Goal: Task Accomplishment & Management: Use online tool/utility

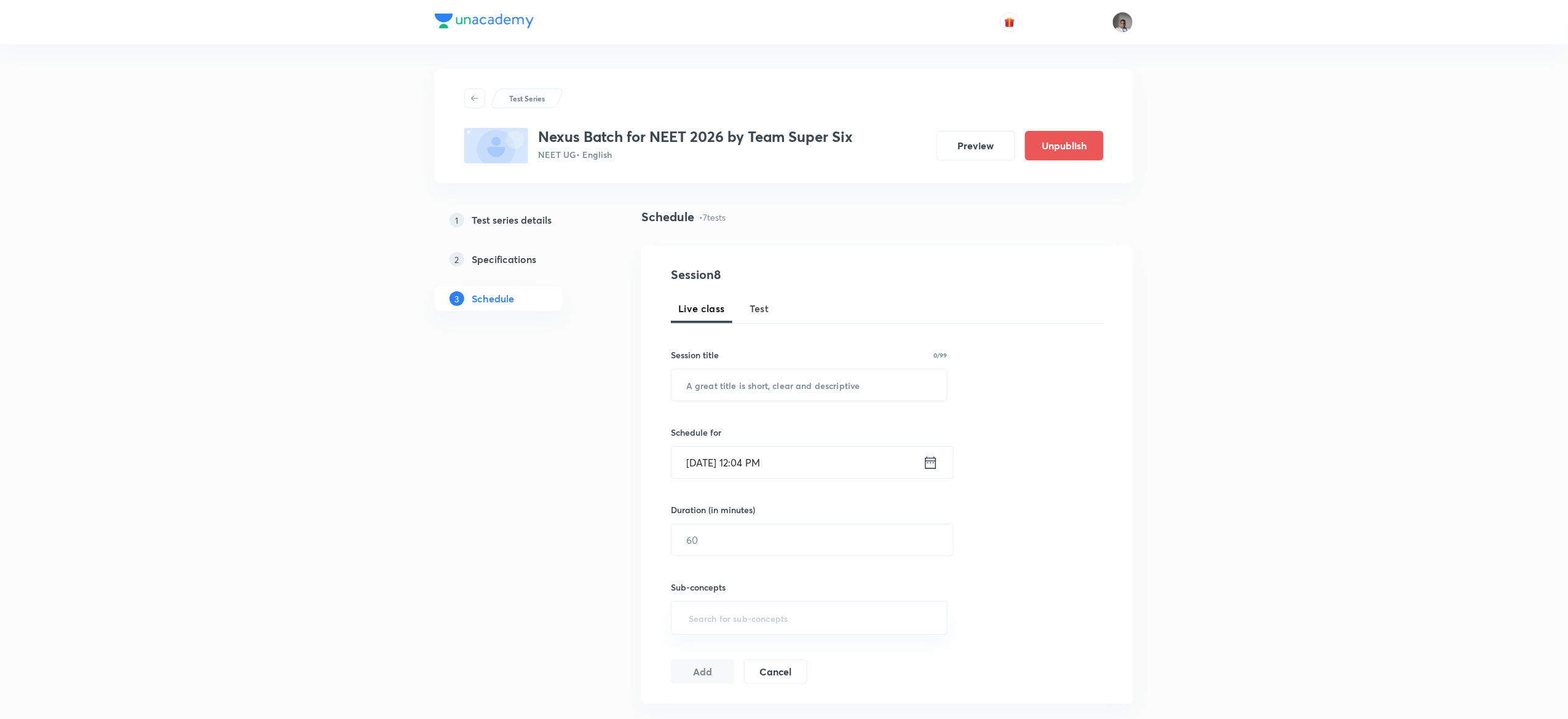
click at [761, 316] on button "Test" at bounding box center [759, 308] width 35 height 30
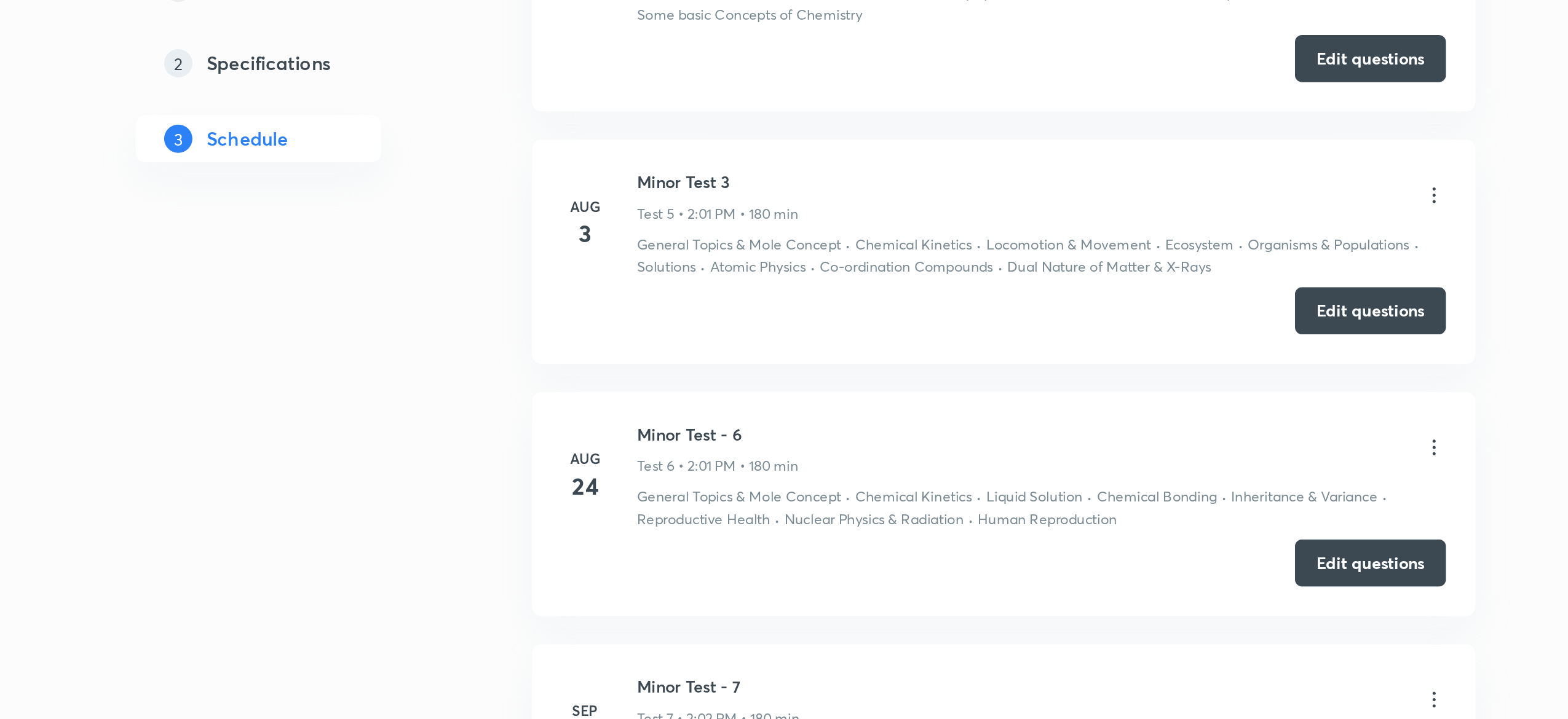
scroll to position [1121, 0]
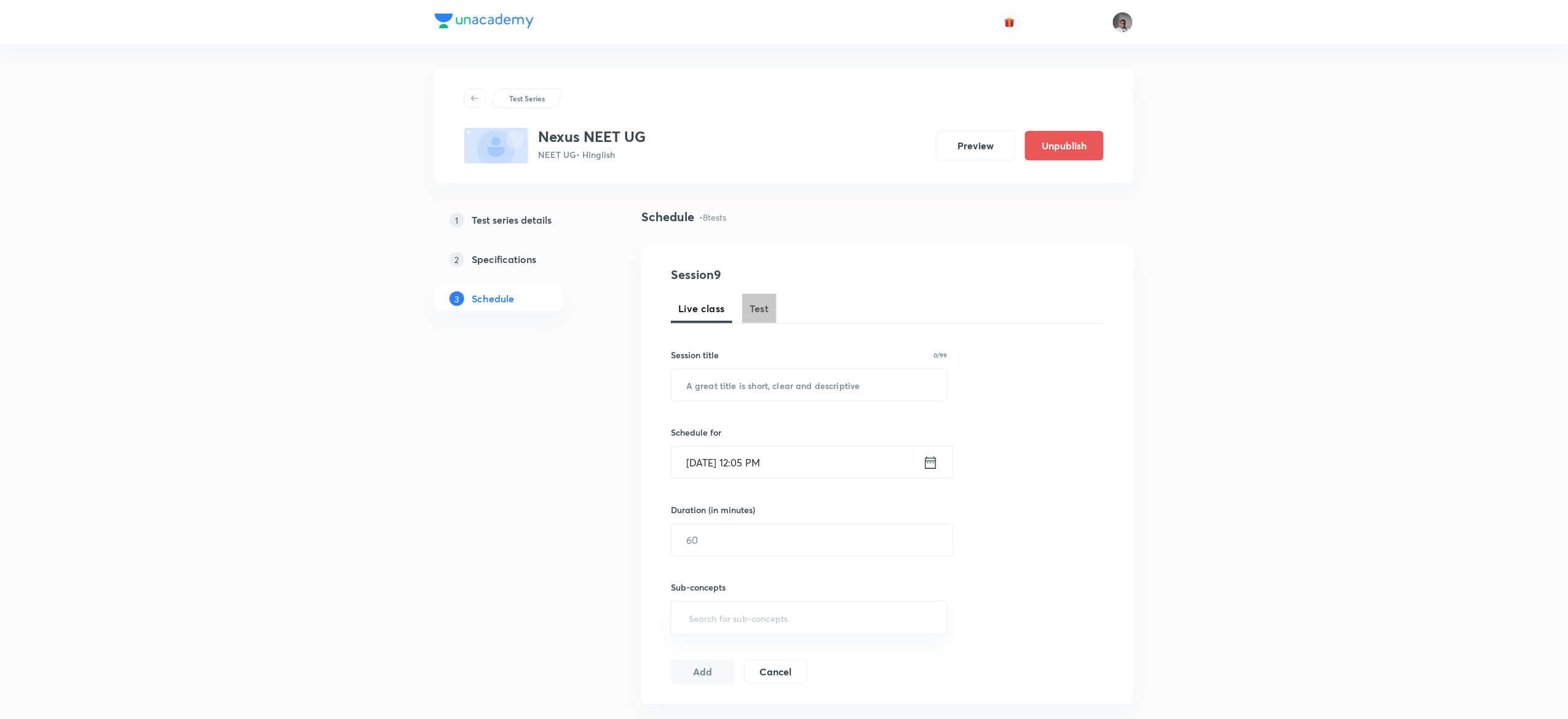
click at [764, 299] on button "Test" at bounding box center [759, 308] width 35 height 30
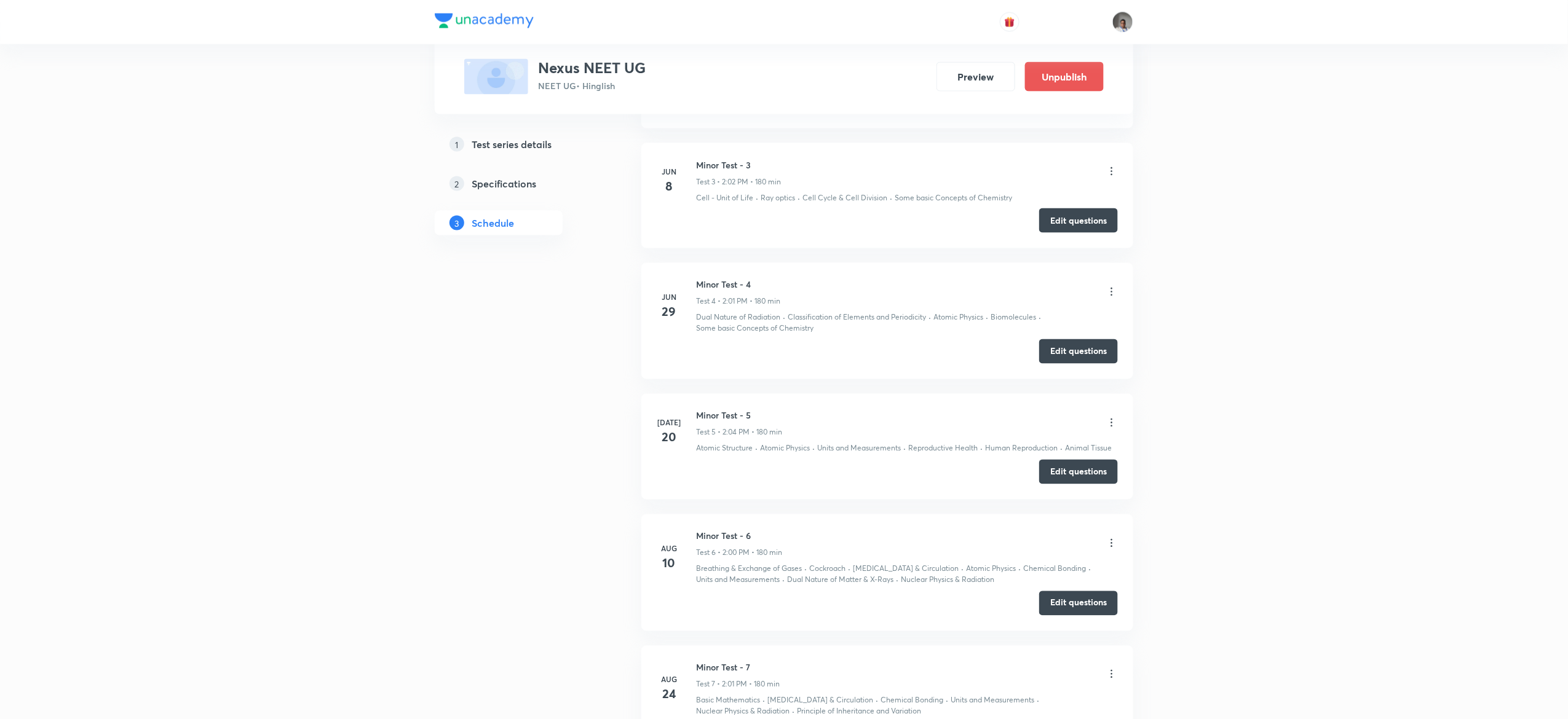
scroll to position [1215, 0]
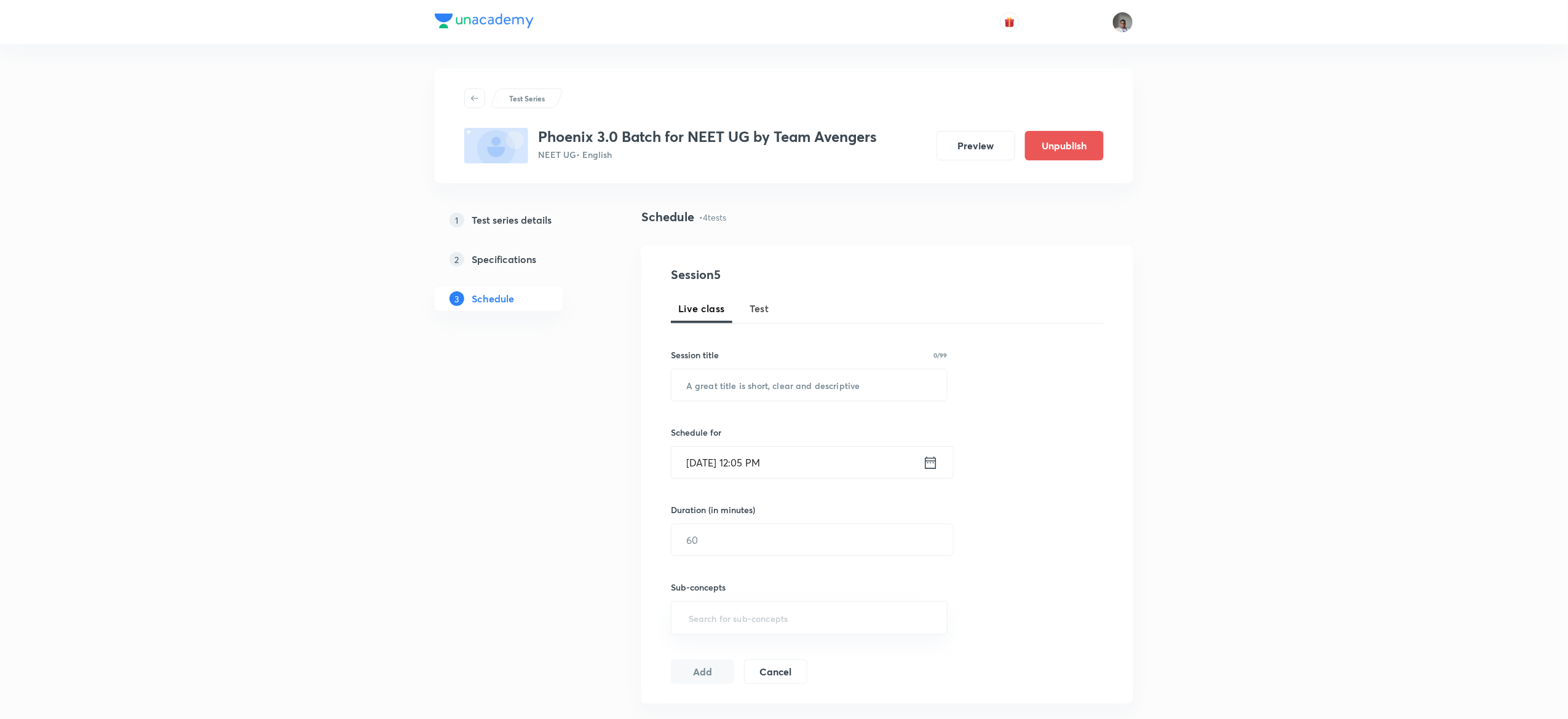
scroll to position [608, 0]
click at [775, 309] on button "Test" at bounding box center [759, 308] width 35 height 30
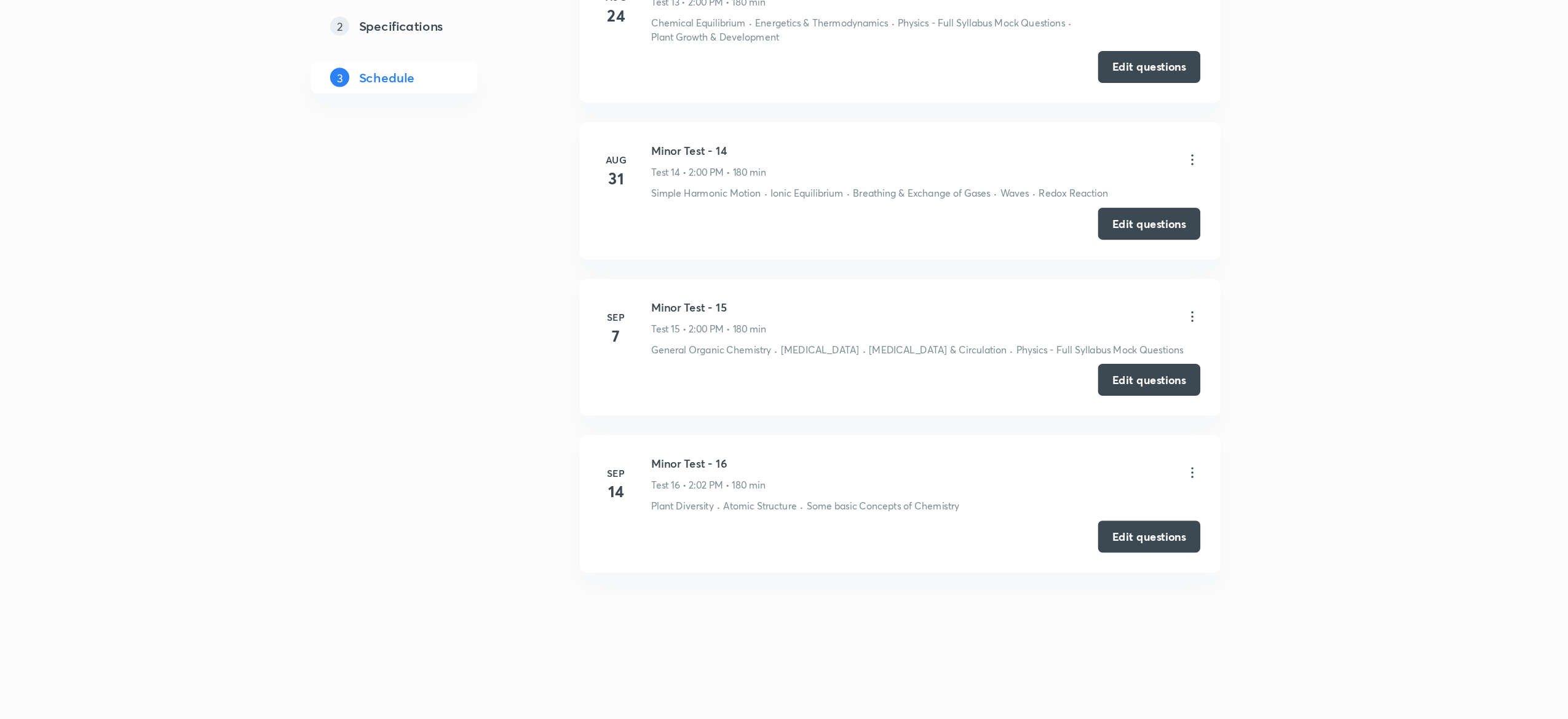
scroll to position [2183, 0]
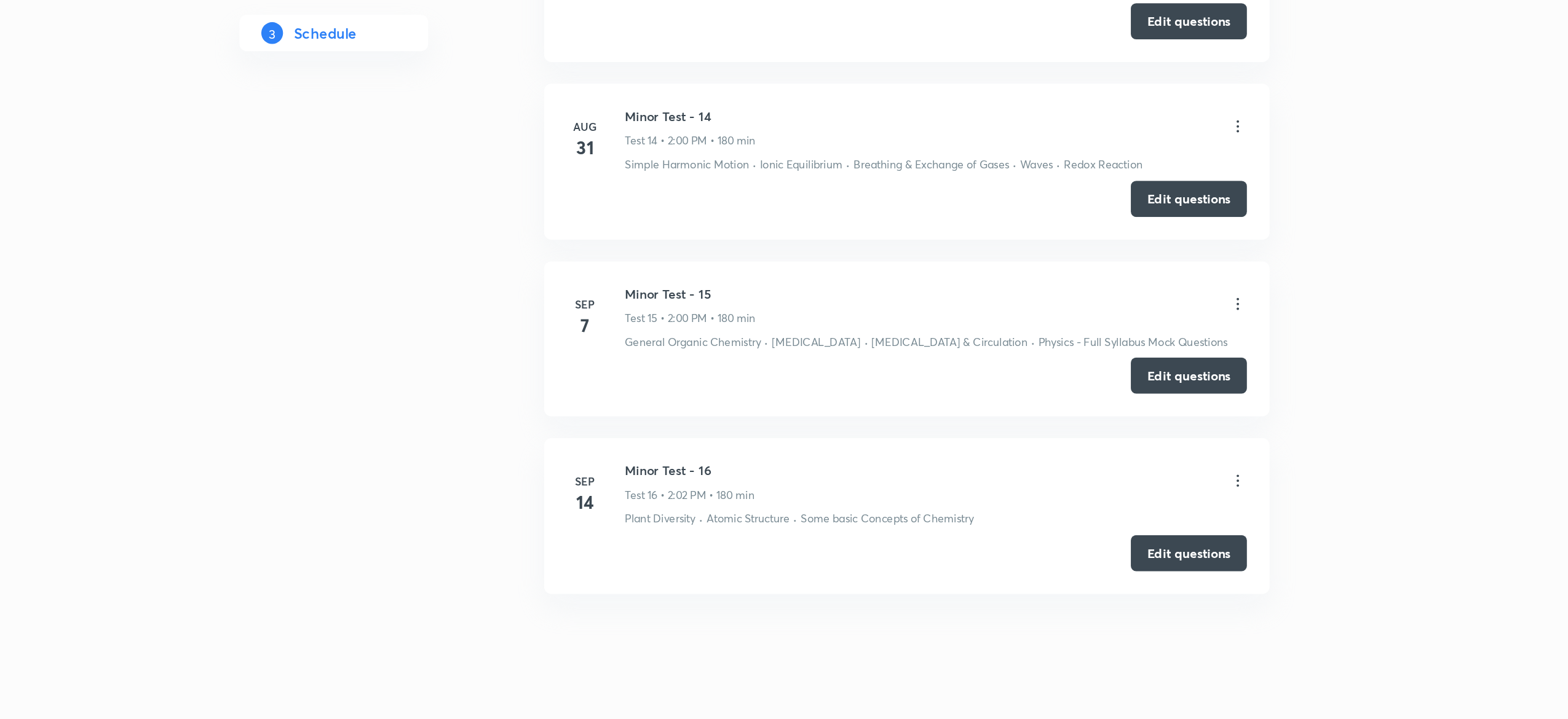
click at [1107, 405] on icon at bounding box center [1112, 407] width 13 height 13
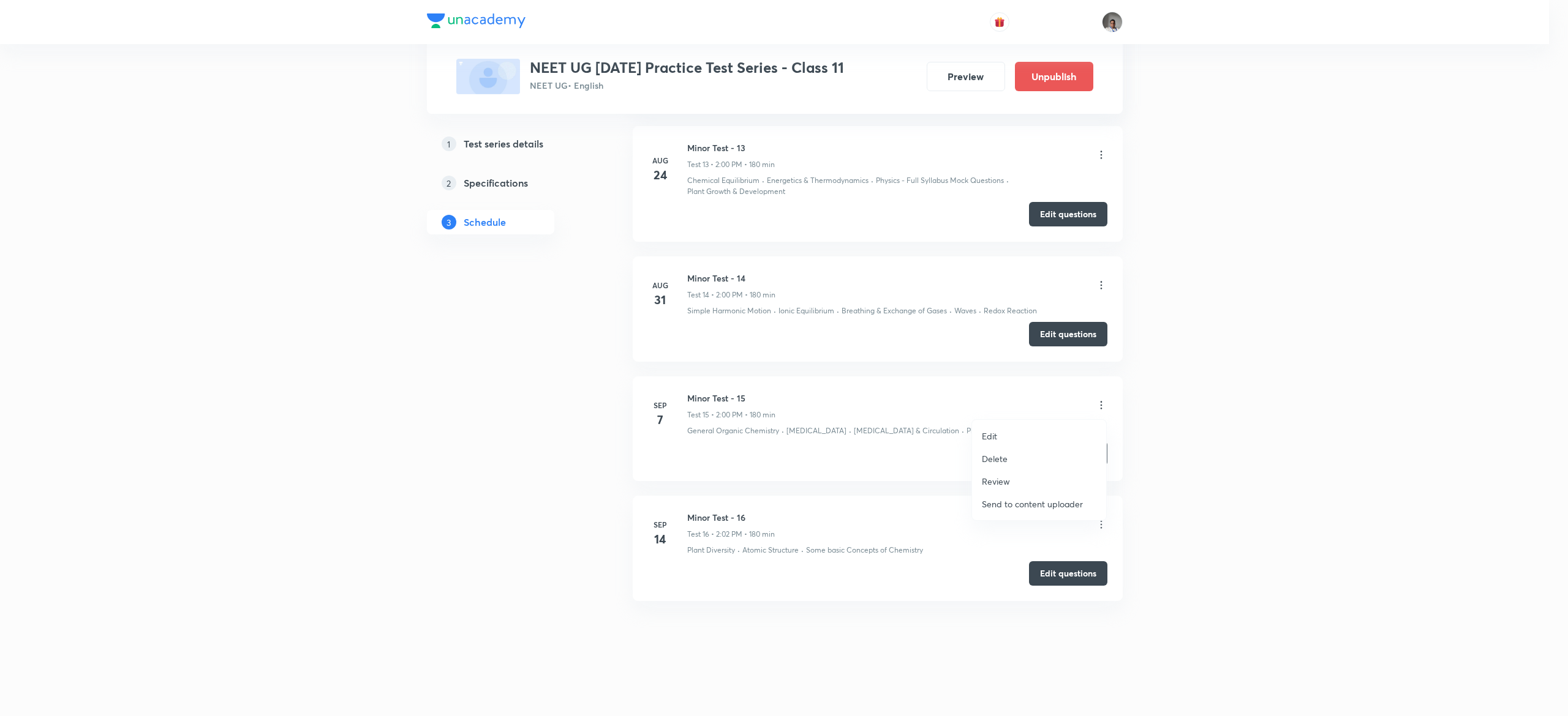
click at [991, 427] on li "Edit" at bounding box center [1039, 436] width 134 height 23
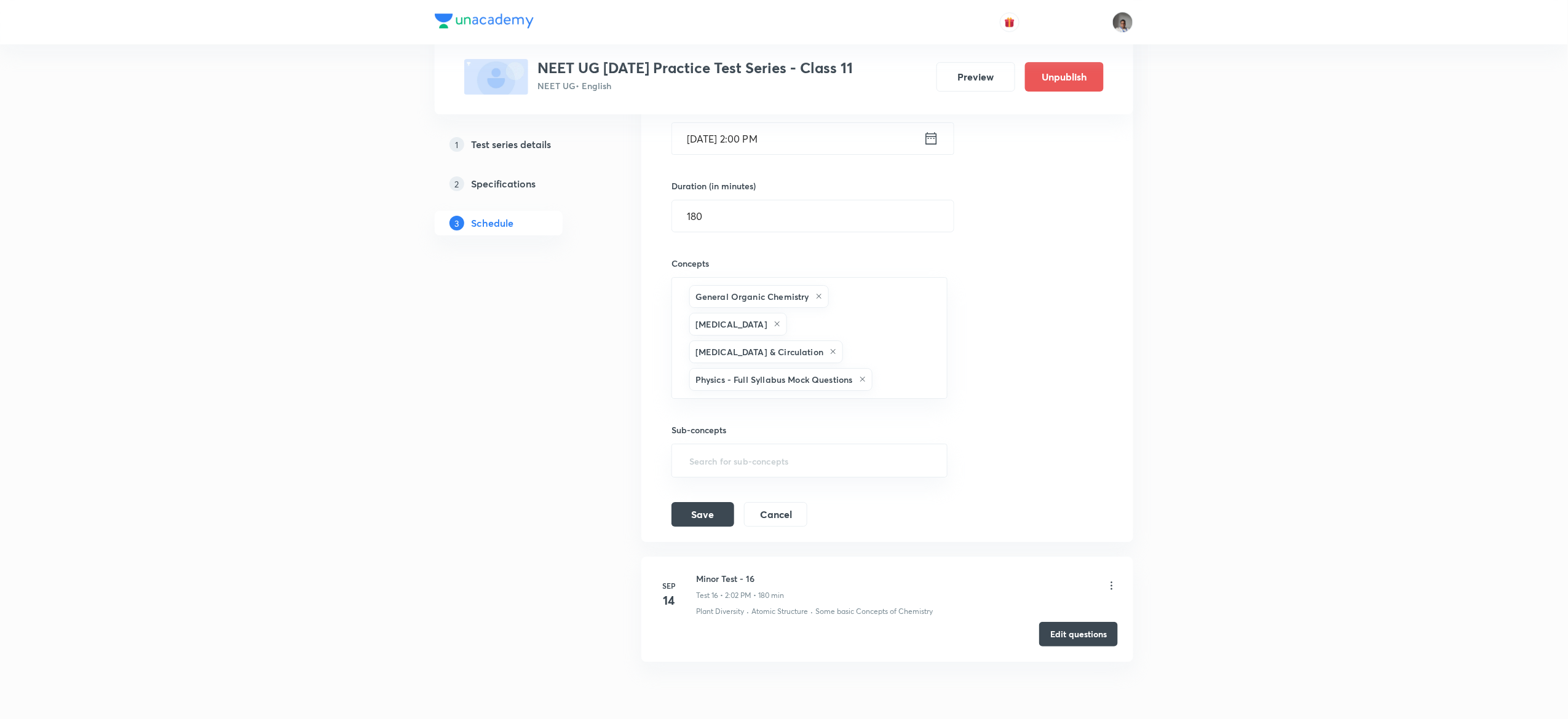
scroll to position [2056, 0]
click at [861, 379] on icon at bounding box center [863, 382] width 8 height 8
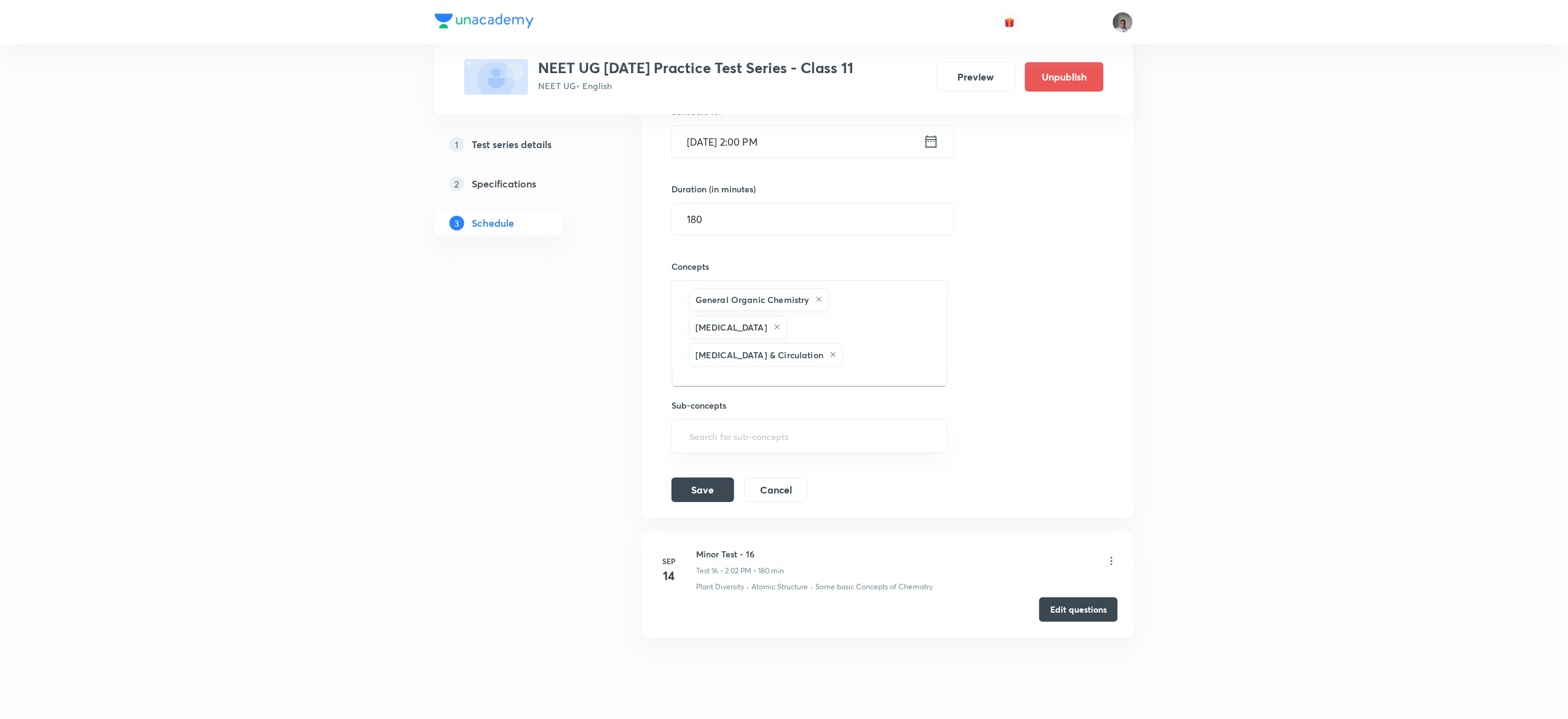
click at [856, 343] on input "text" at bounding box center [888, 355] width 86 height 23
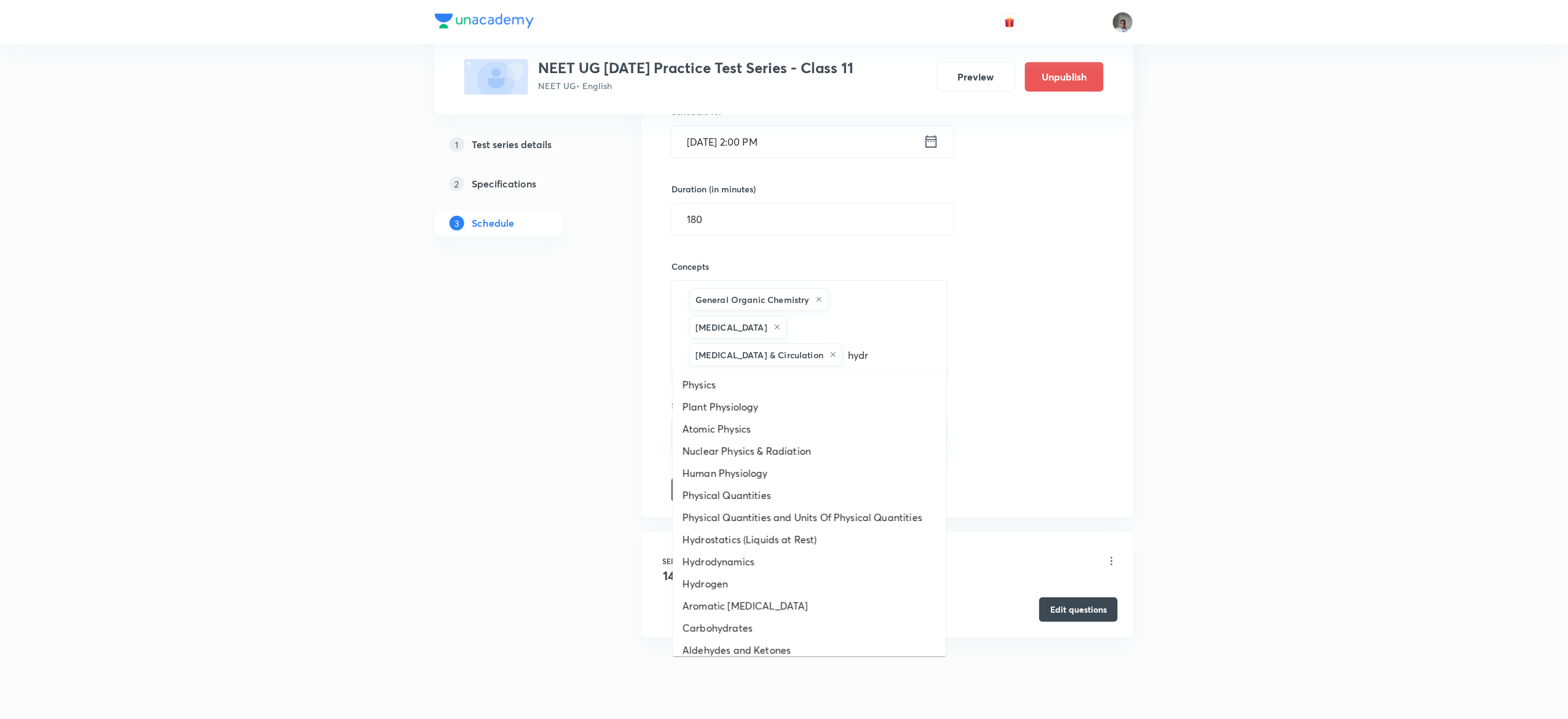
type input "hydro"
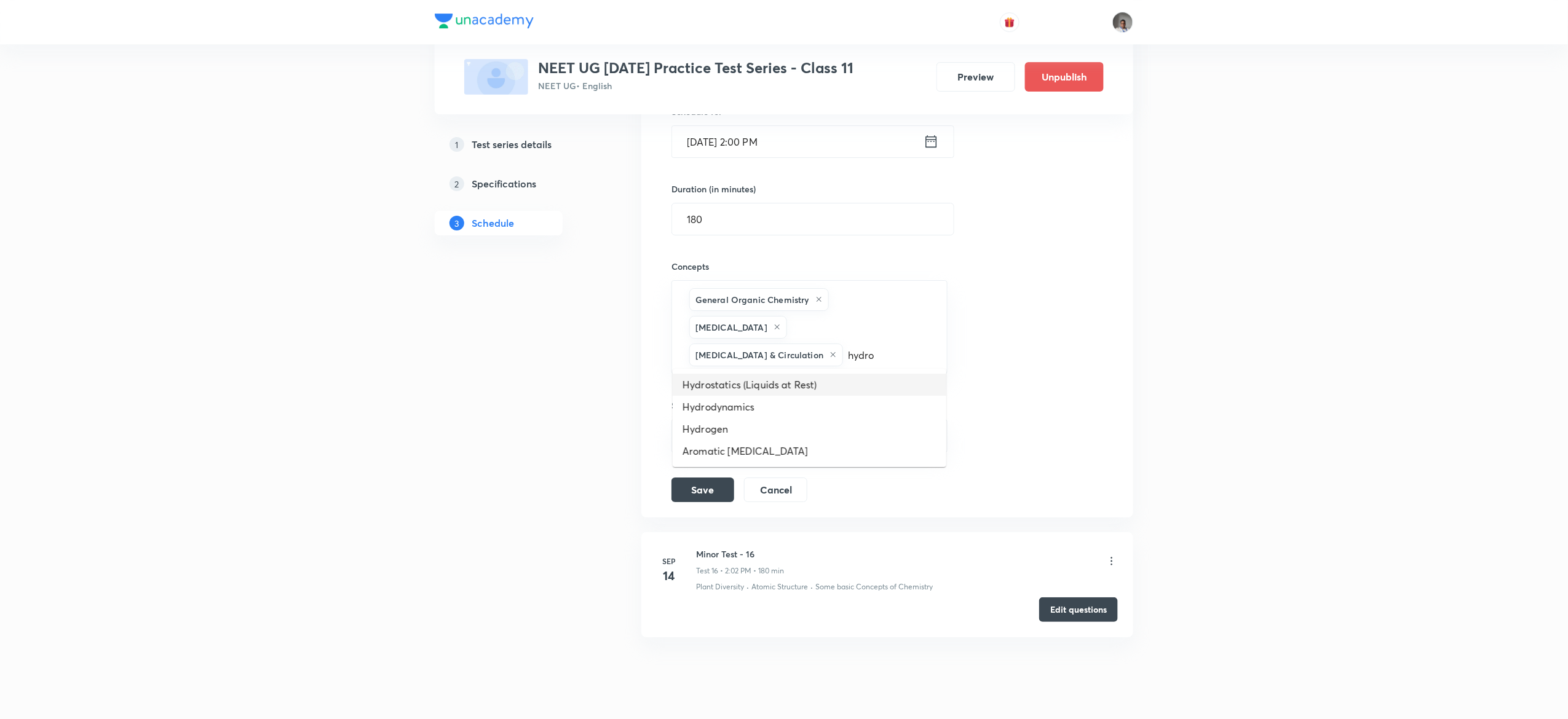
click at [817, 382] on li "Hydrostatics (Liquids at Rest)" at bounding box center [809, 384] width 274 height 22
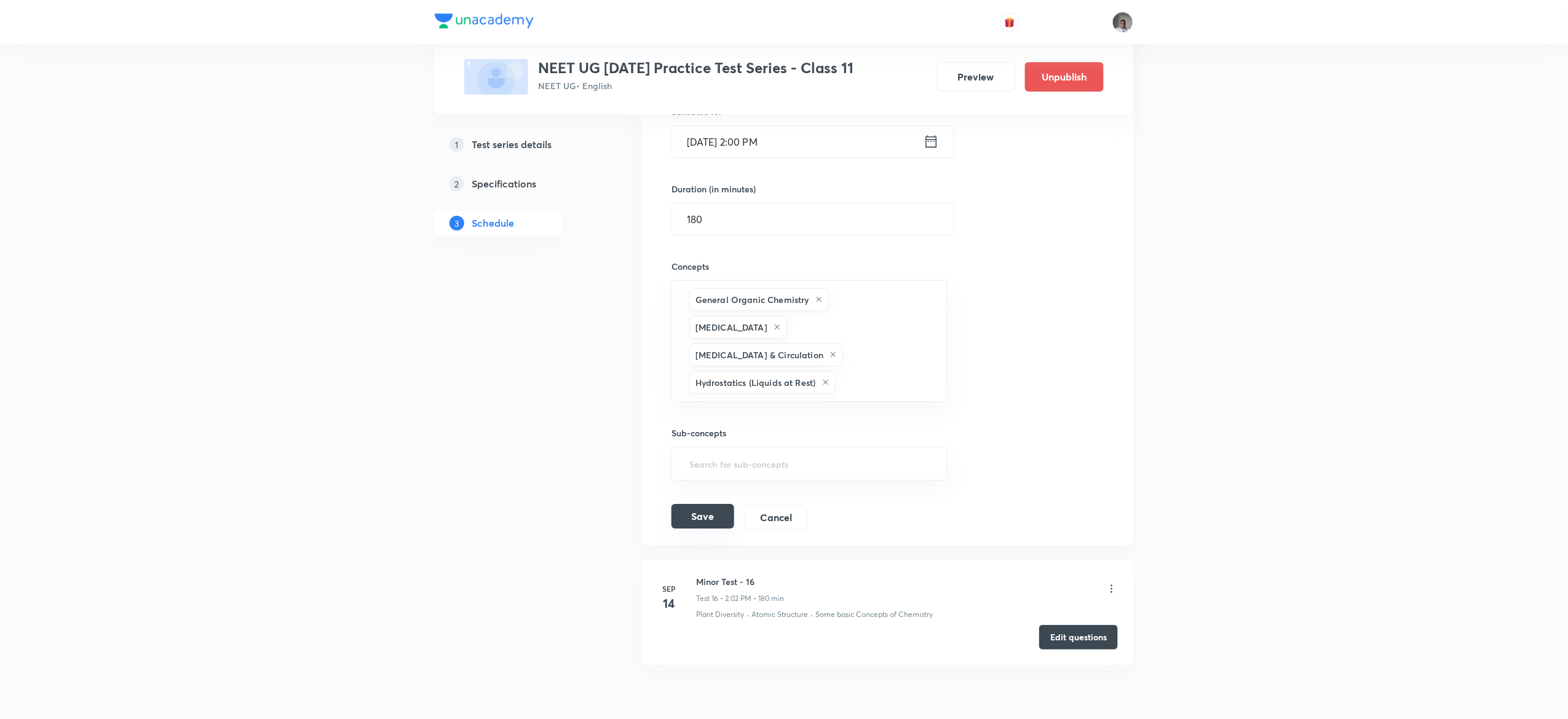
click at [719, 504] on button "Save" at bounding box center [703, 516] width 63 height 25
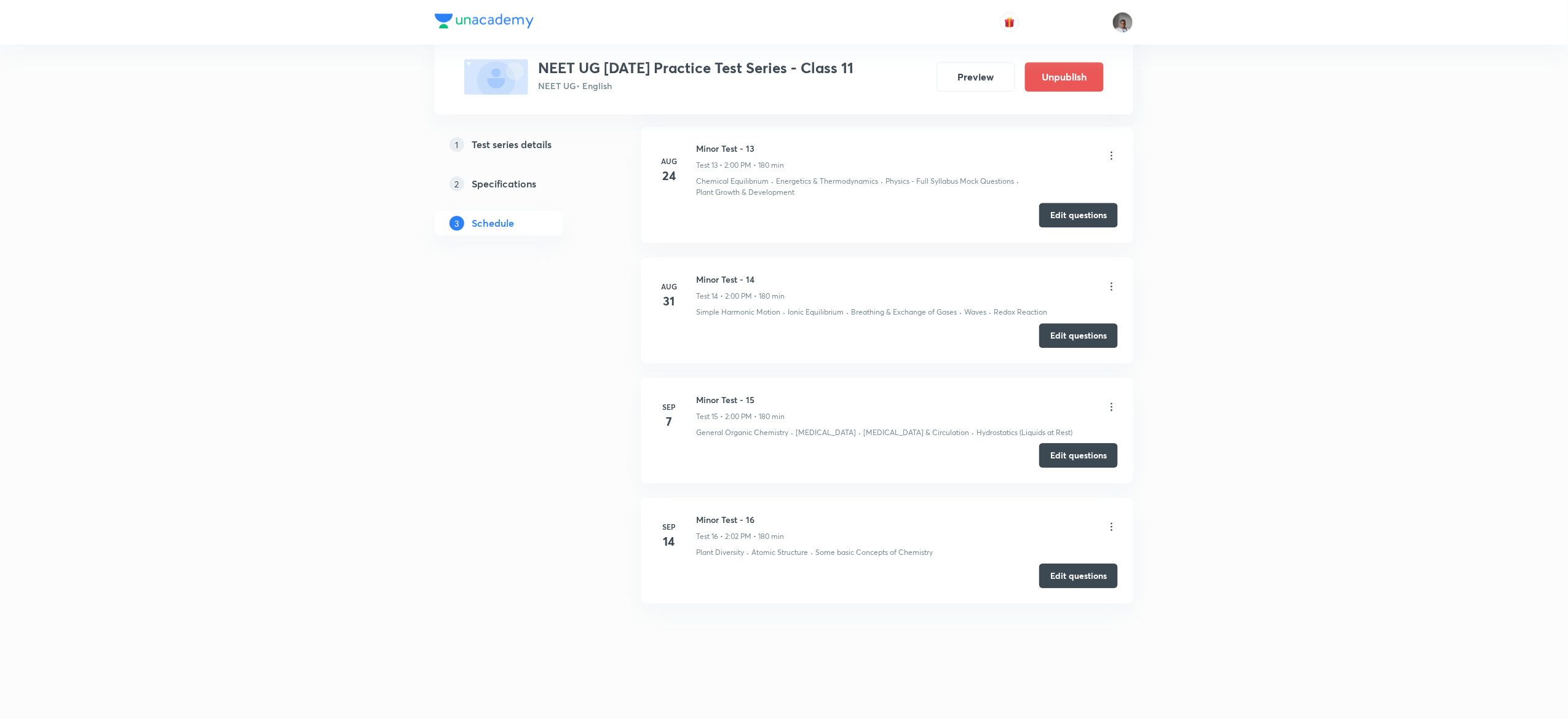
click at [1113, 523] on icon at bounding box center [1112, 527] width 13 height 13
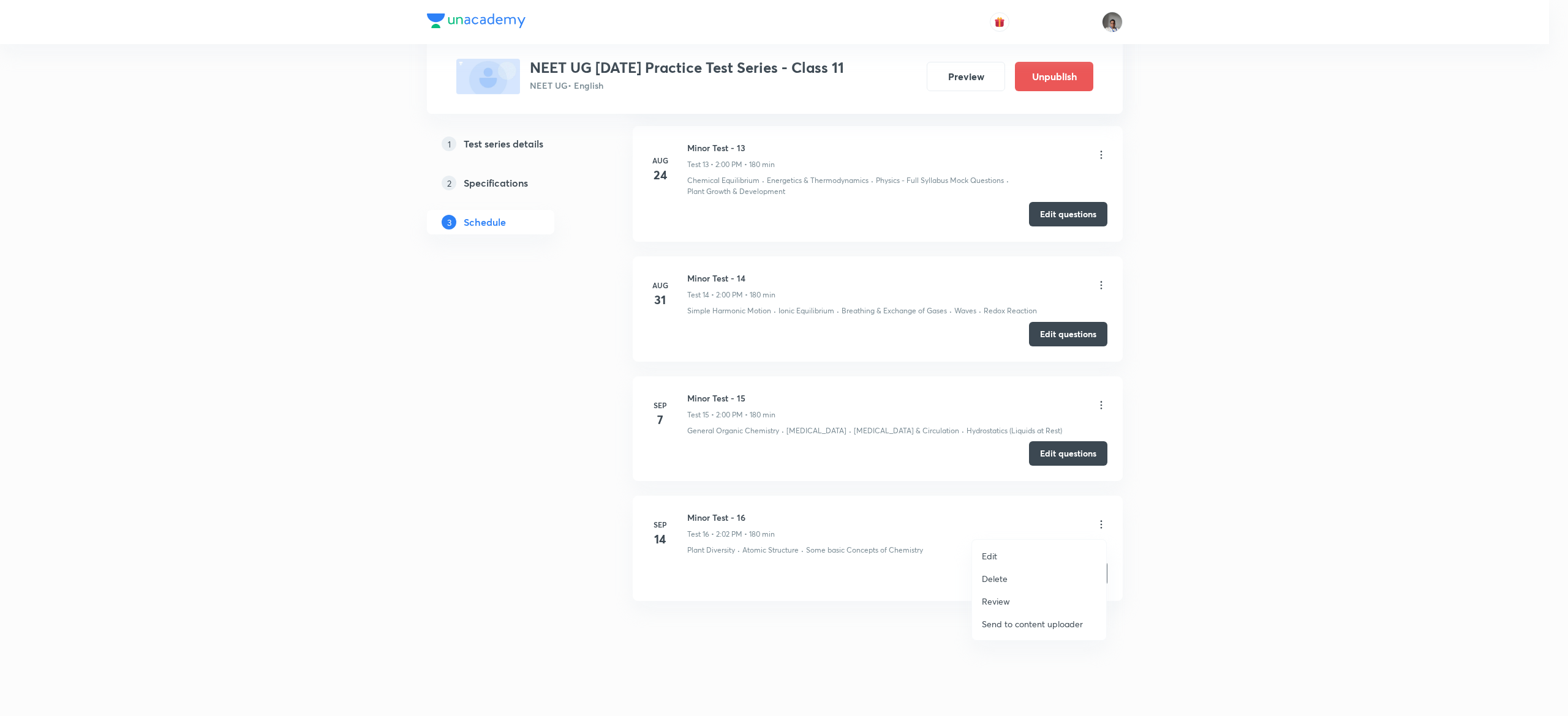
click at [983, 546] on li "Edit" at bounding box center [1039, 556] width 134 height 23
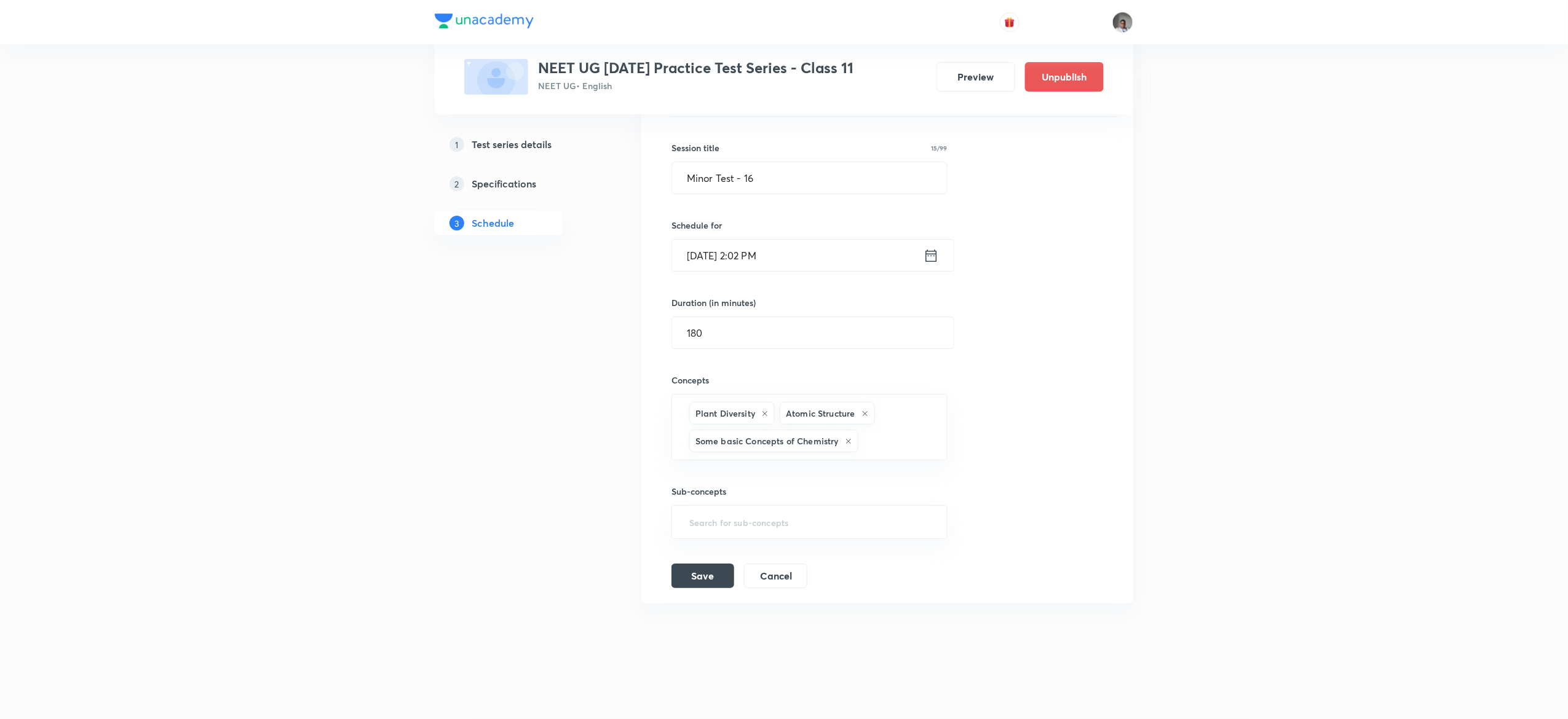
scroll to position [2083, 0]
click at [896, 427] on div "Plant Diversity Atomic Structure Some basic Concepts of Chemistry ​" at bounding box center [809, 427] width 276 height 67
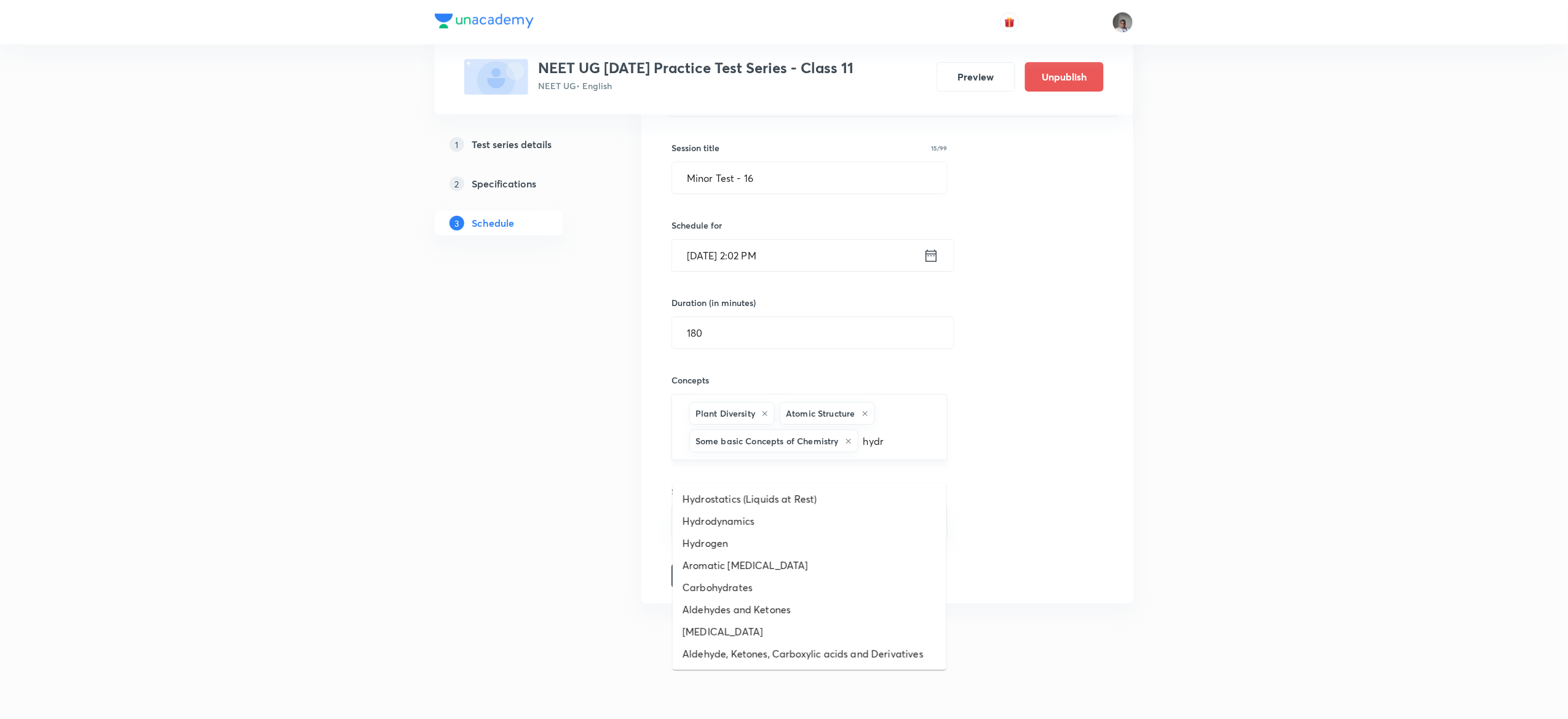
type input "hydro"
click at [695, 510] on li "Hydrodynamics" at bounding box center [809, 521] width 274 height 22
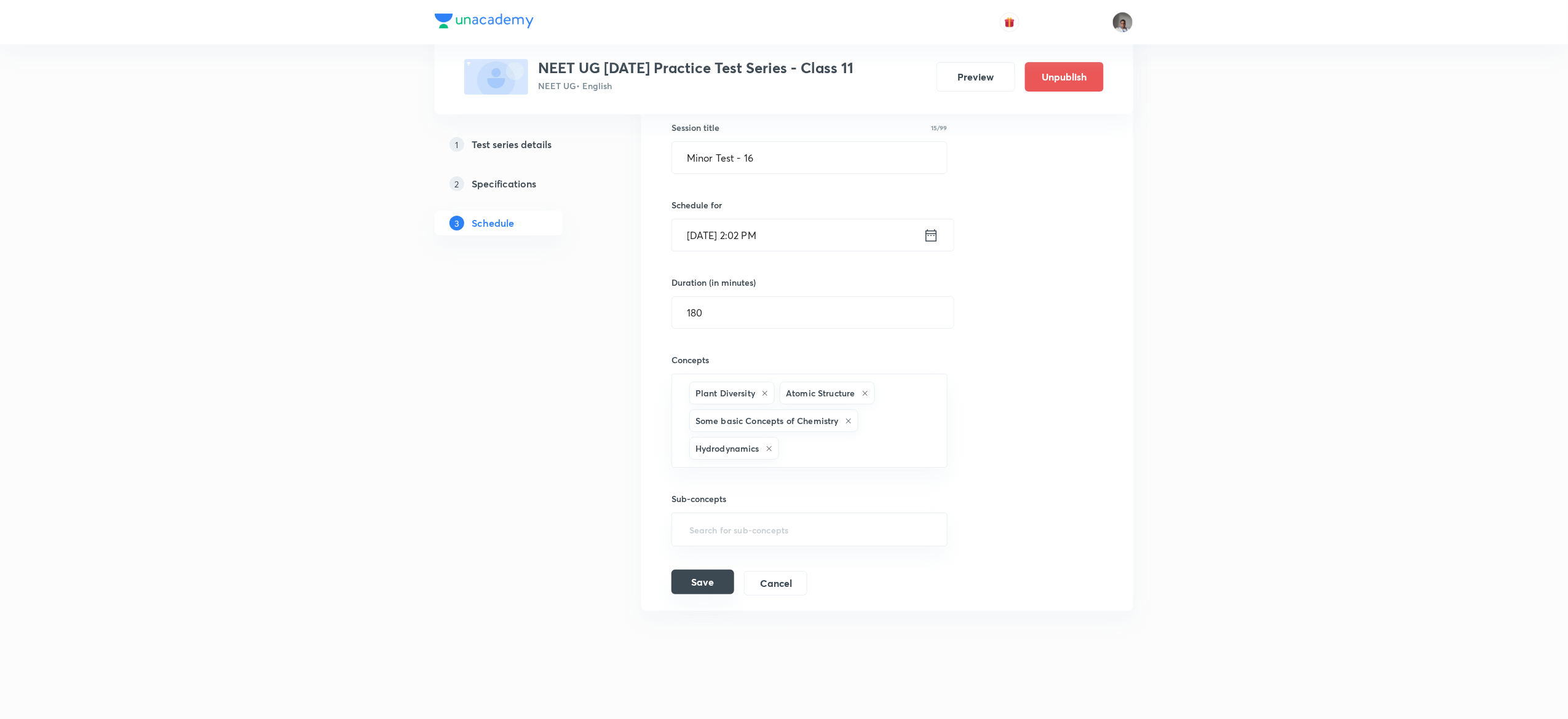
click at [716, 594] on button "Save" at bounding box center [703, 582] width 63 height 25
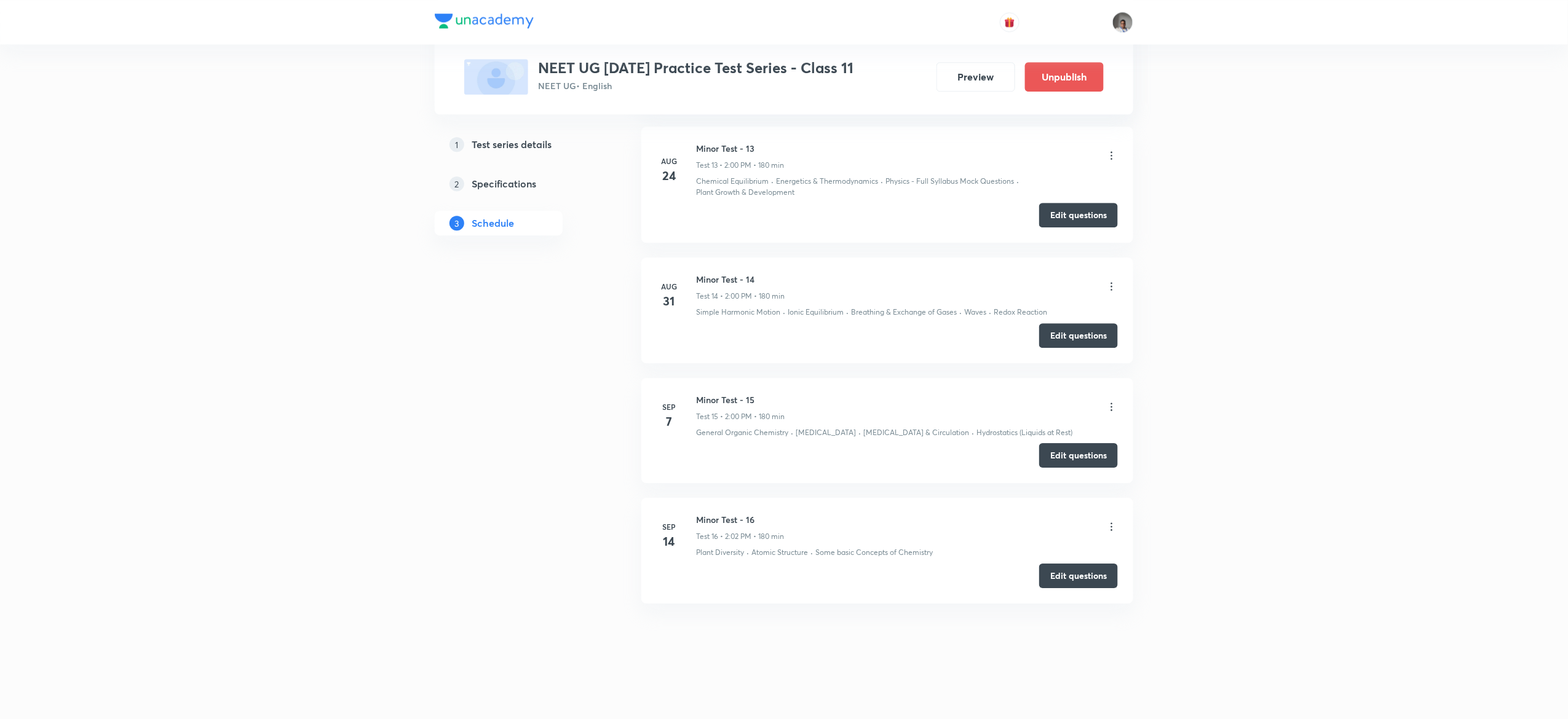
scroll to position [1695, 0]
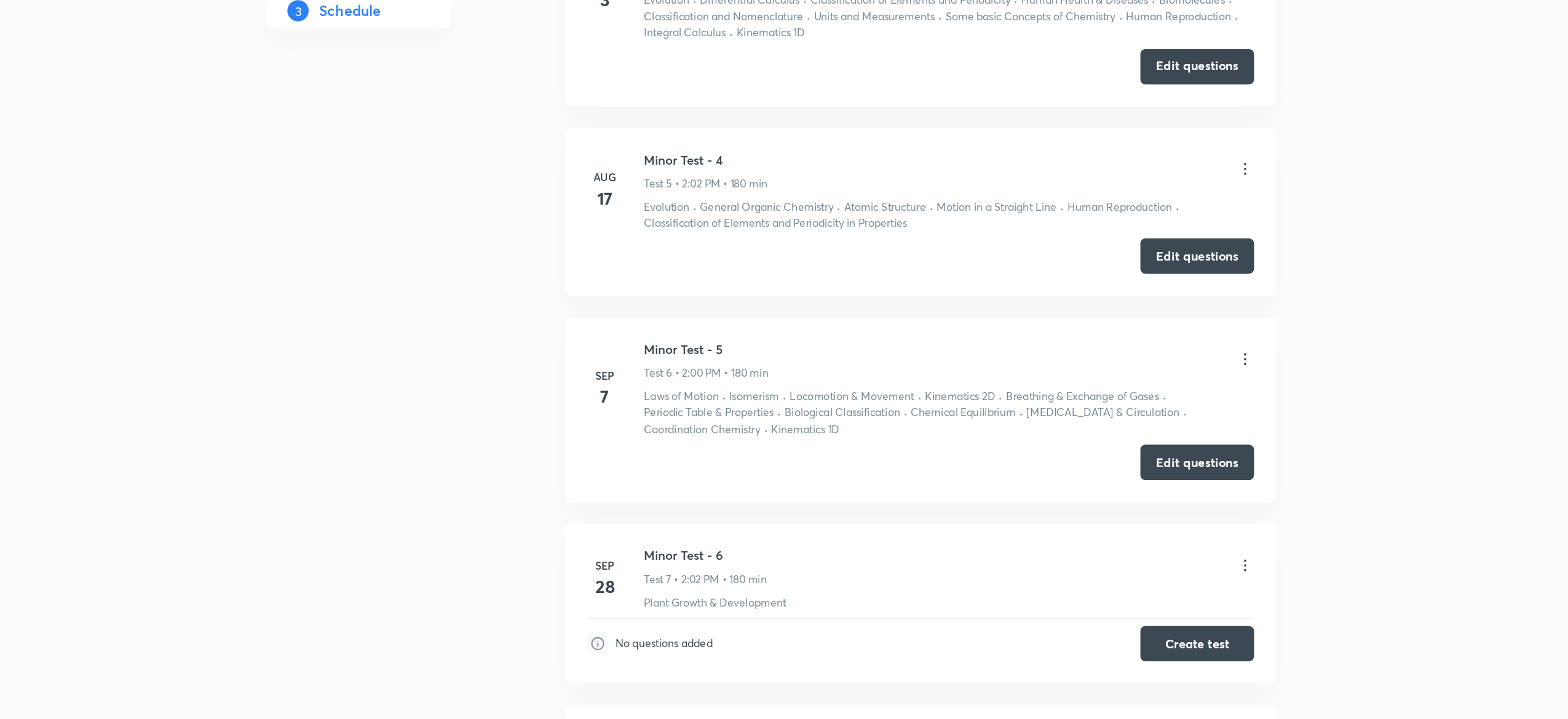
scroll to position [1049, 0]
click at [1074, 543] on button "Edit questions" at bounding box center [1078, 534] width 79 height 25
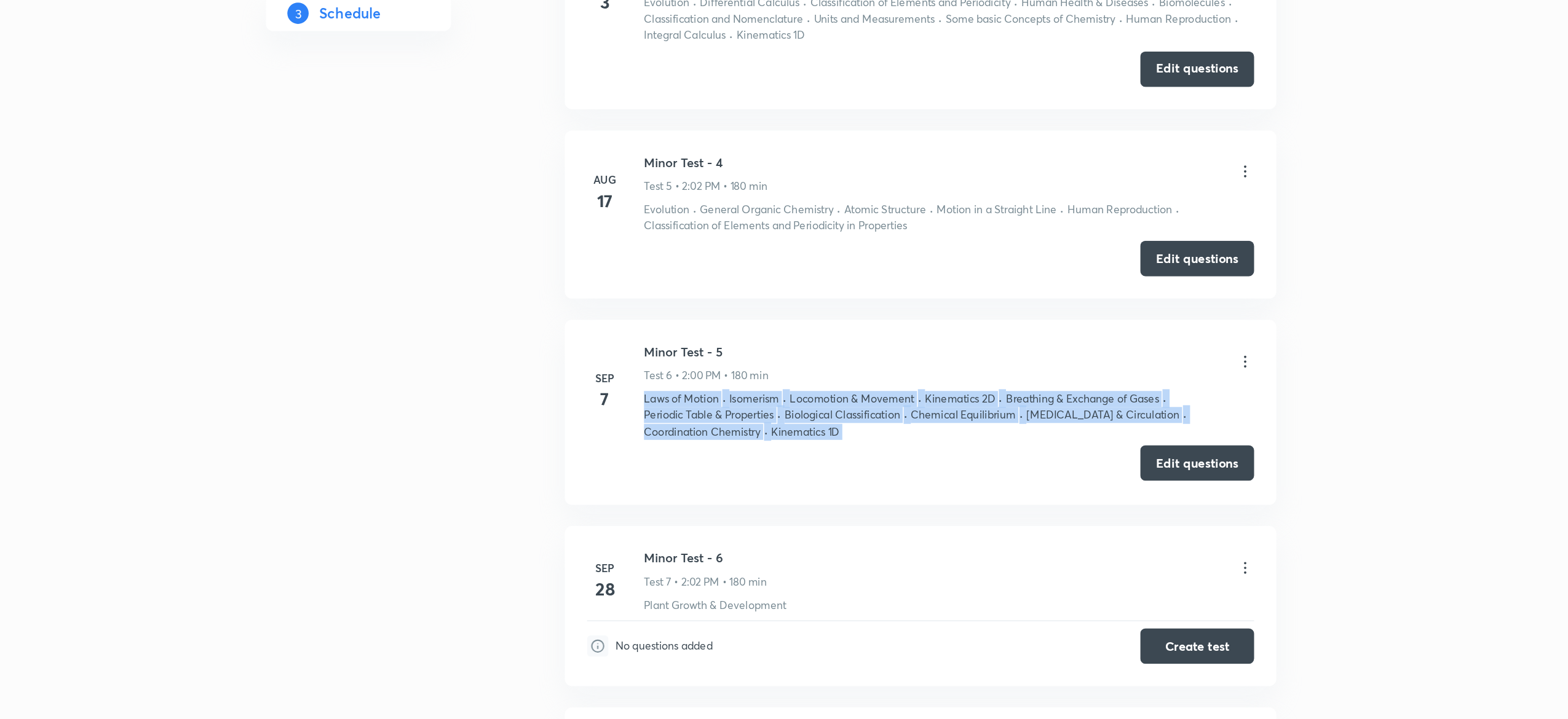
drag, startPoint x: 1144, startPoint y: 445, endPoint x: 1073, endPoint y: 530, distance: 110.8
click at [1067, 493] on div "Laws of Motion · Isomerism · Locomotion & Movement · Kinematics 2D · Breathing …" at bounding box center [907, 501] width 422 height 34
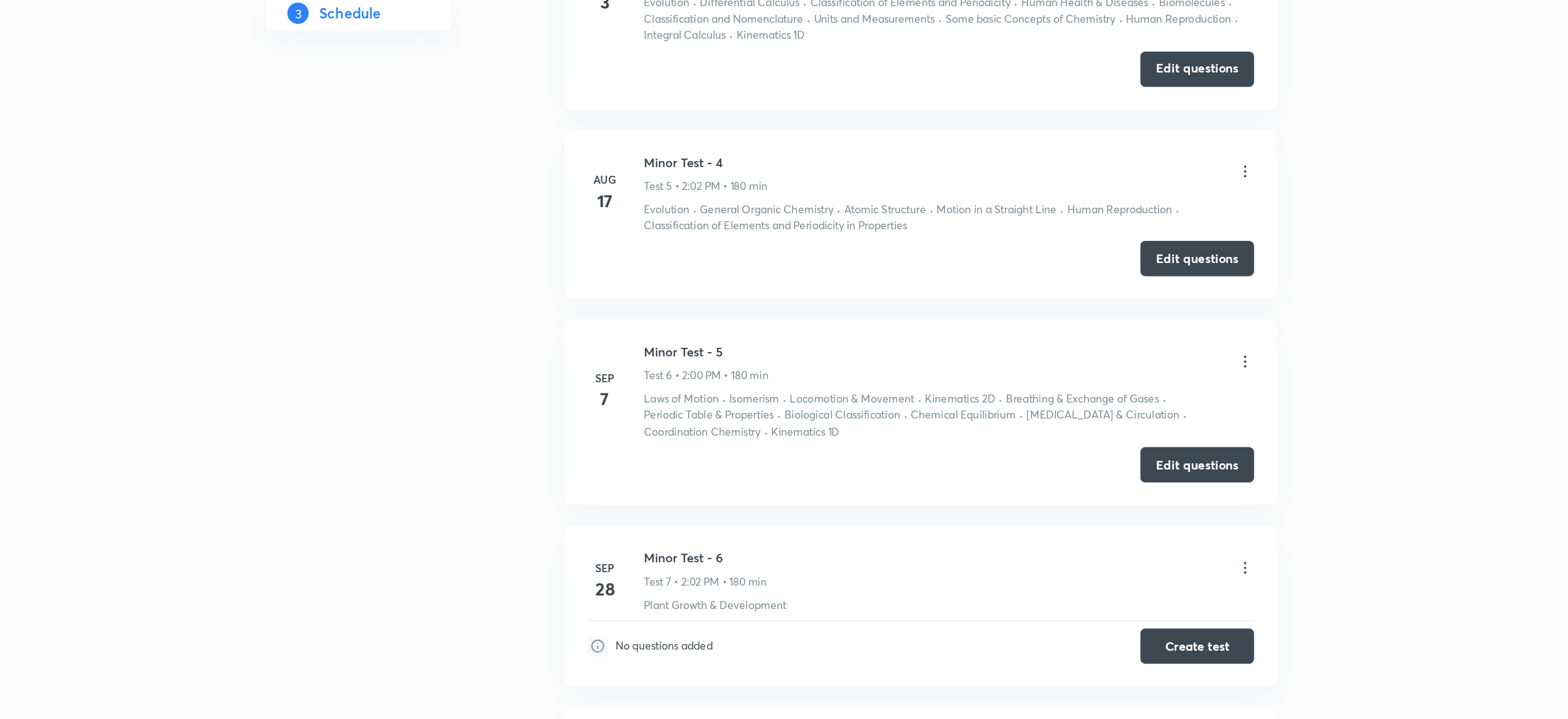
click at [1109, 469] on icon at bounding box center [1112, 464] width 13 height 13
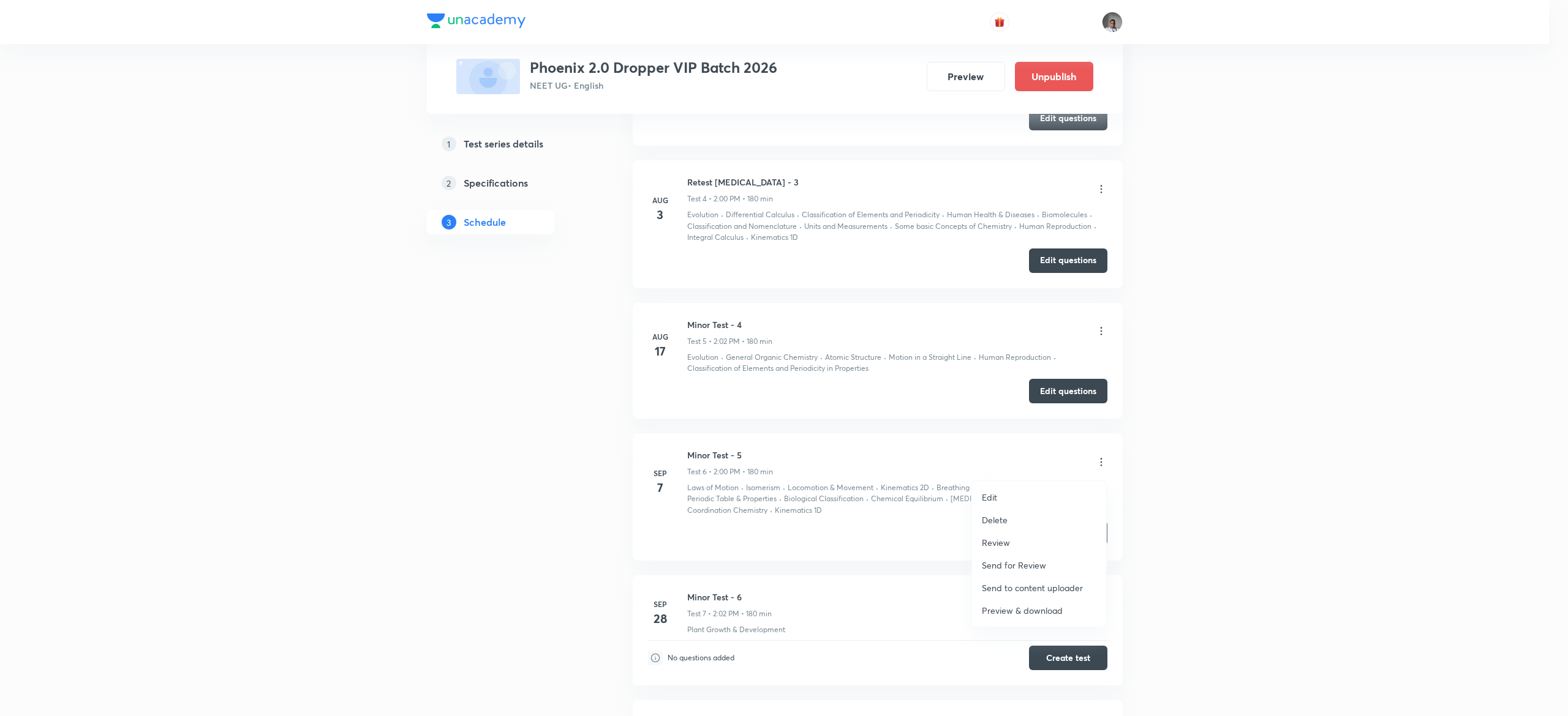
click at [1023, 607] on p "Preview & download" at bounding box center [1022, 610] width 81 height 13
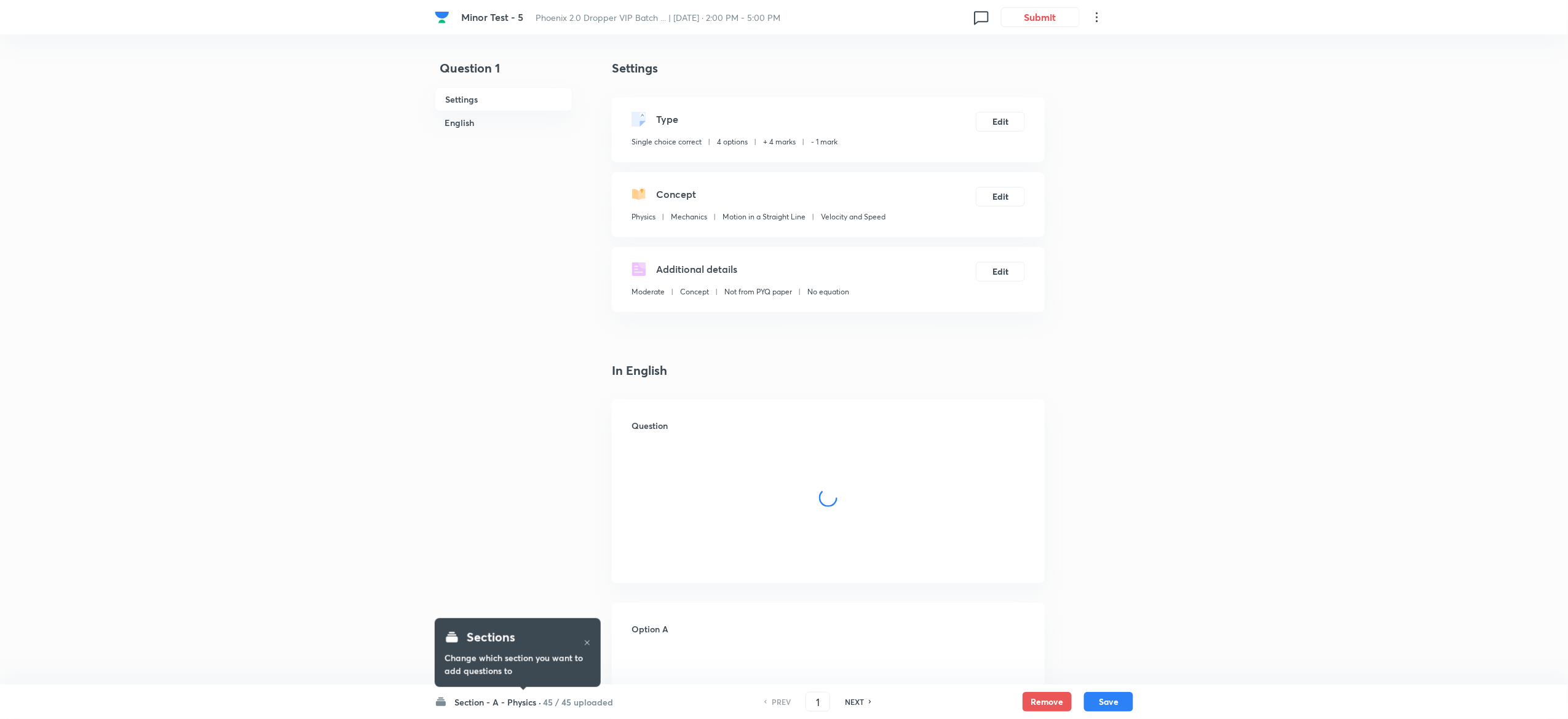
checkbox input "true"
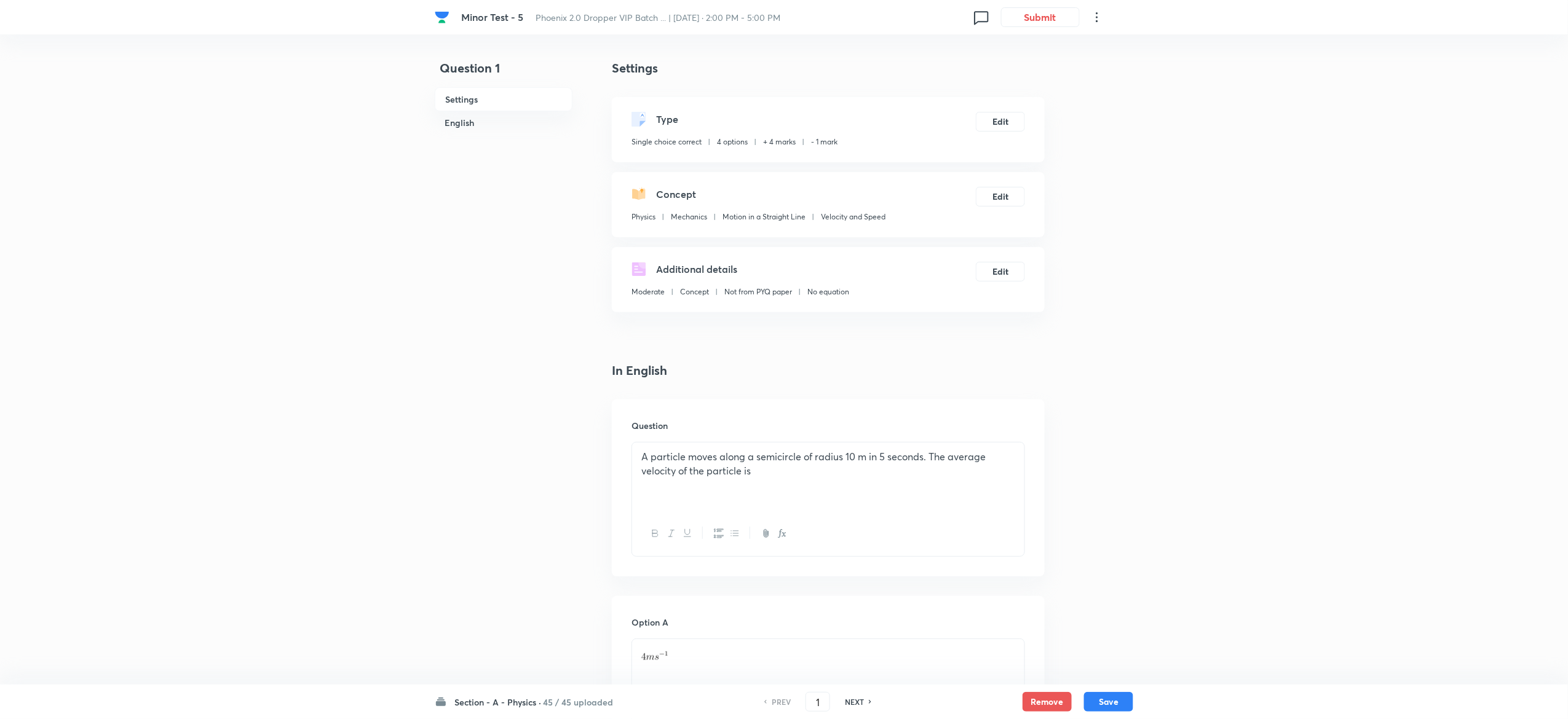
scroll to position [949, 0]
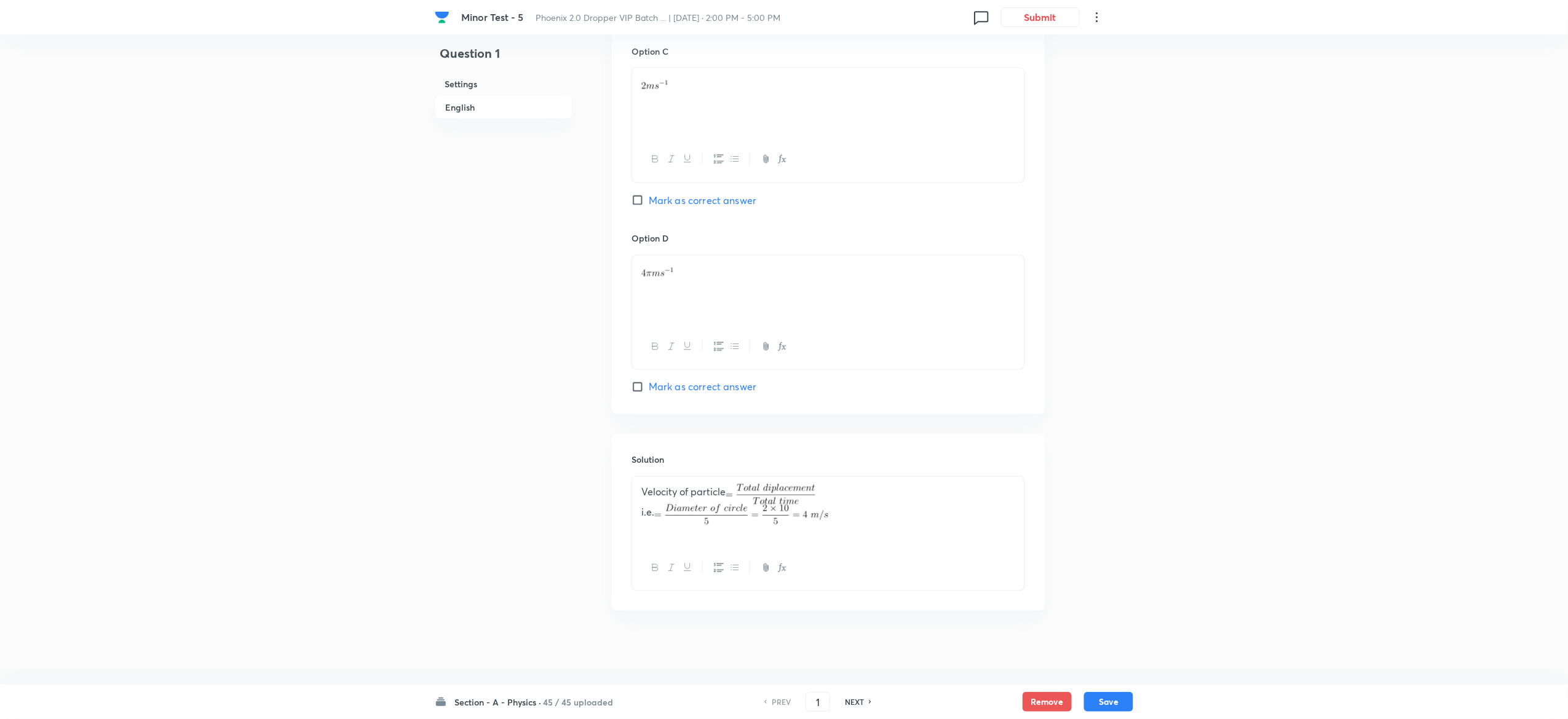
click at [585, 698] on h6 "45 / 45 uploaded" at bounding box center [578, 702] width 70 height 13
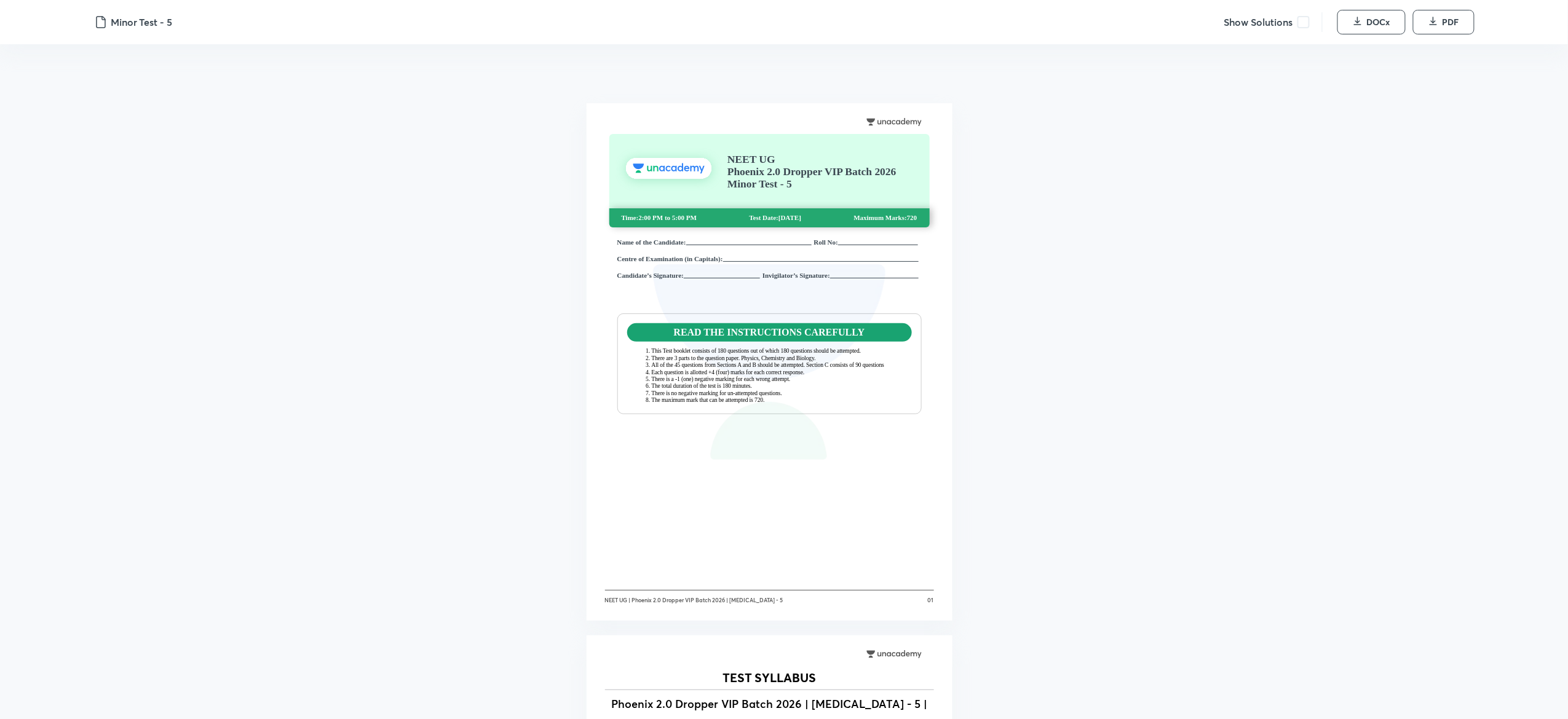
click at [1302, 26] on span at bounding box center [1304, 22] width 13 height 13
click at [1364, 21] on button "DOCx" at bounding box center [1371, 22] width 68 height 25
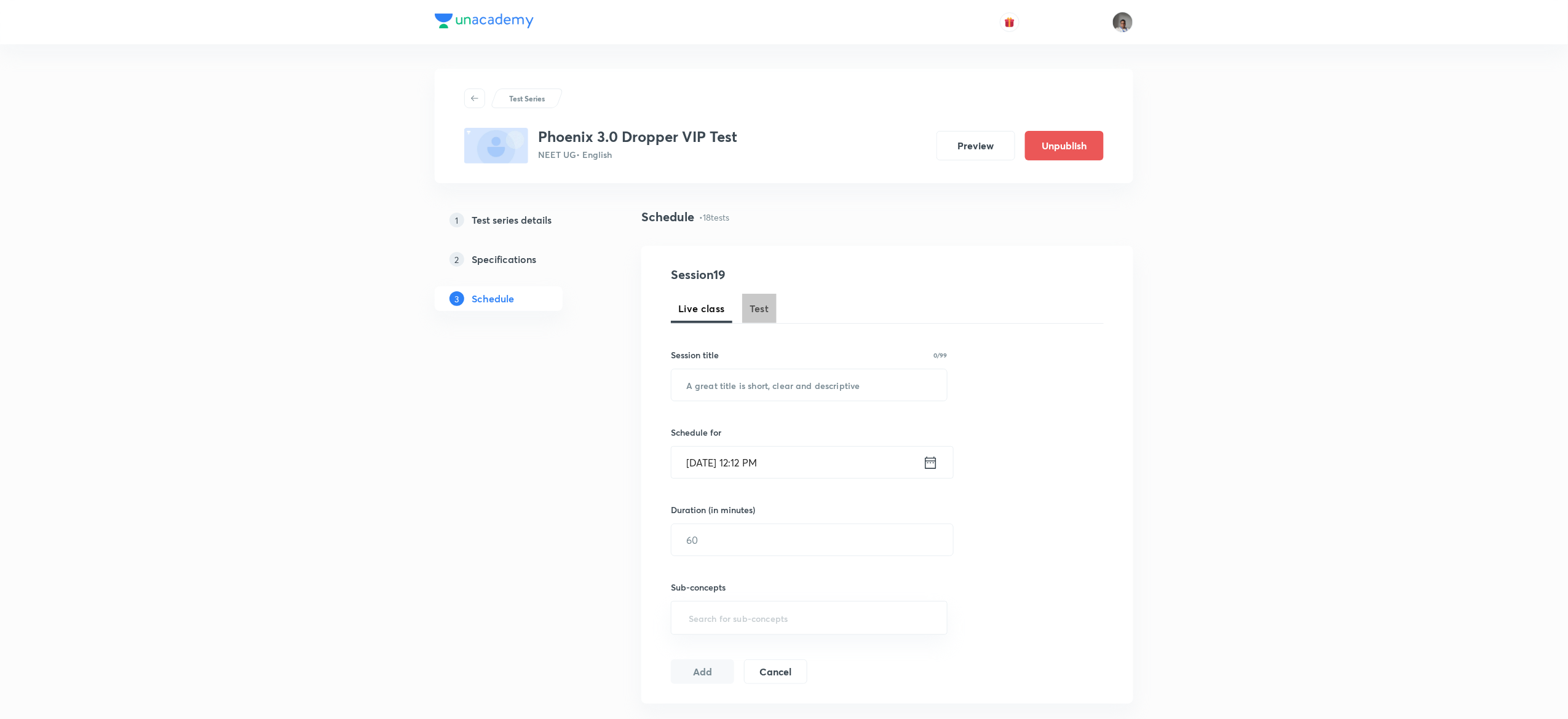
click at [755, 303] on span "Test" at bounding box center [759, 308] width 20 height 14
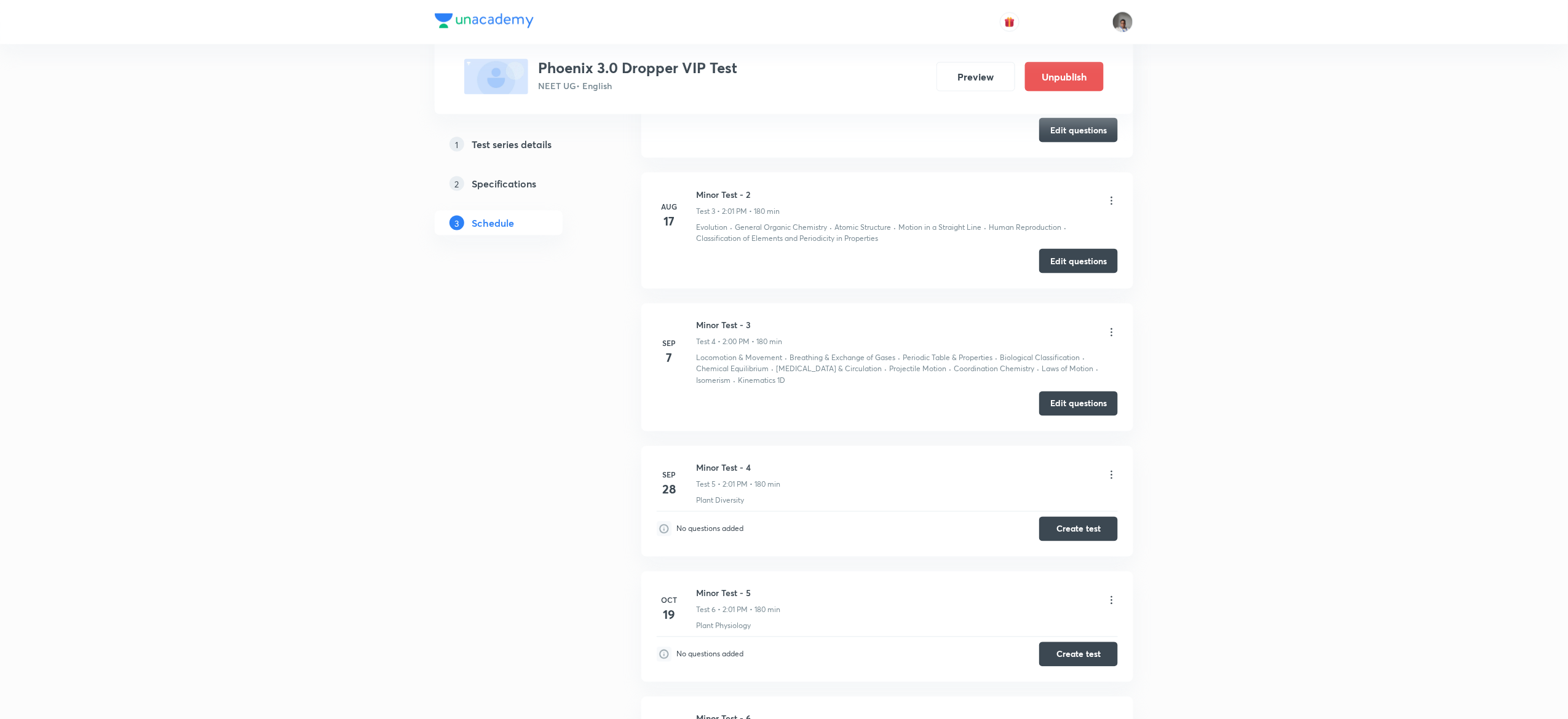
scroll to position [889, 0]
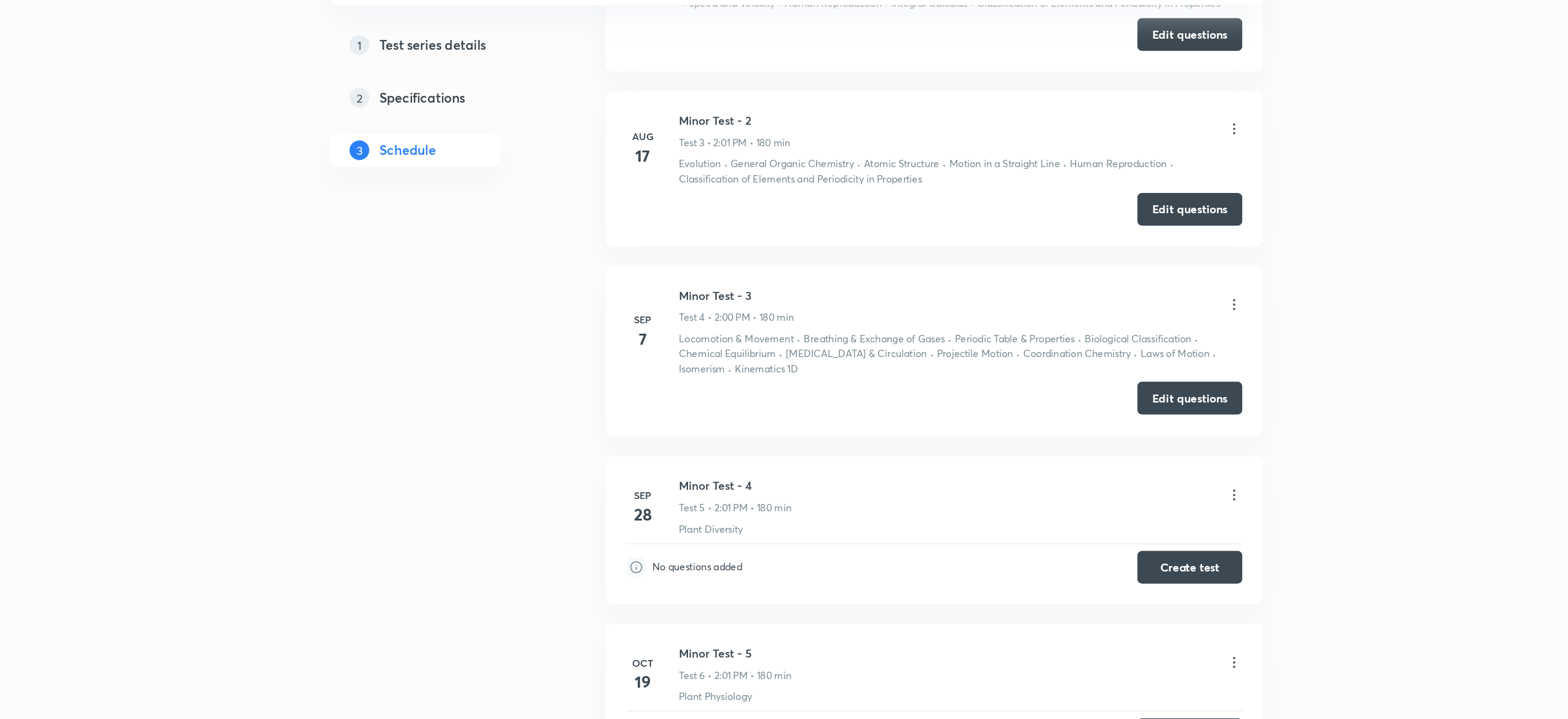
click at [1073, 410] on button "Edit questions" at bounding box center [1078, 408] width 79 height 25
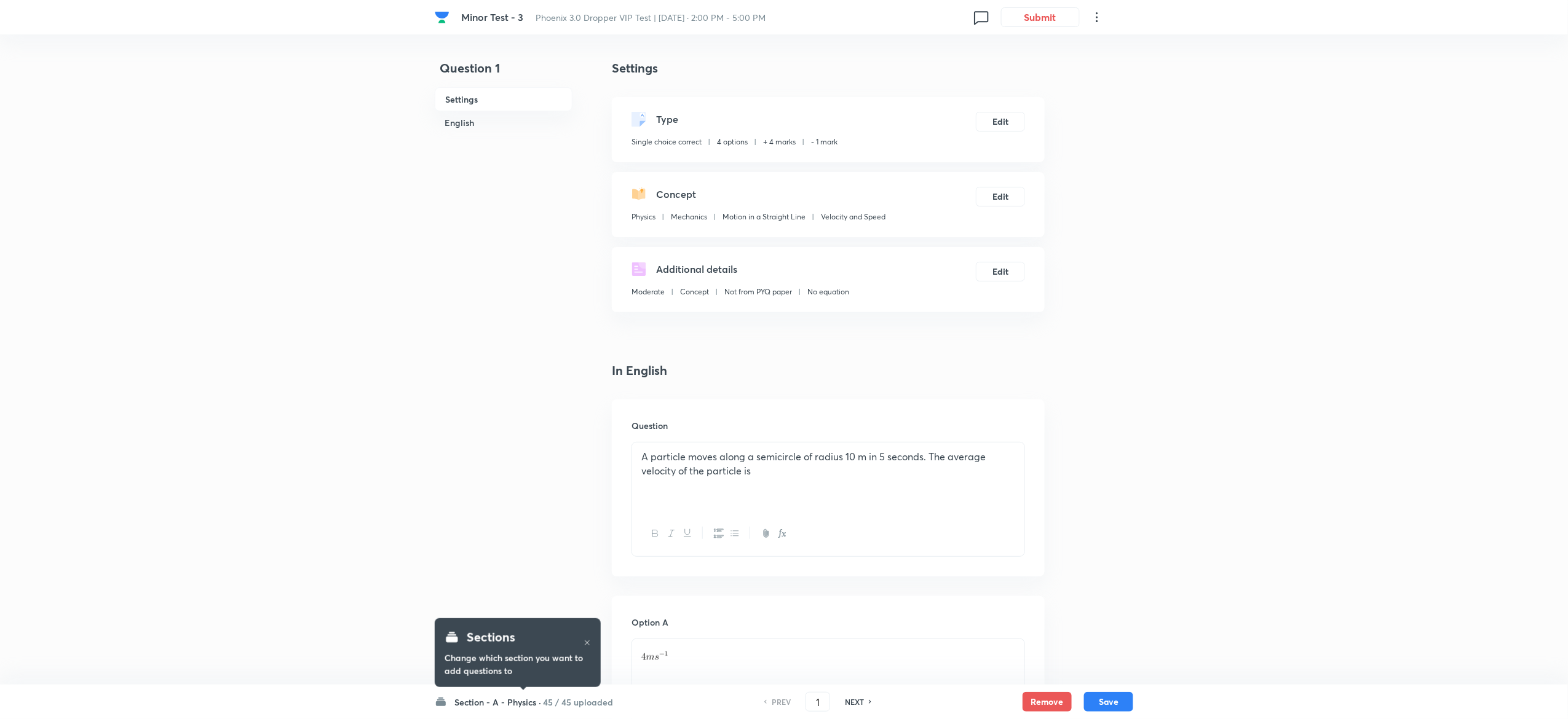
click at [562, 698] on h6 "45 / 45 uploaded" at bounding box center [578, 702] width 70 height 13
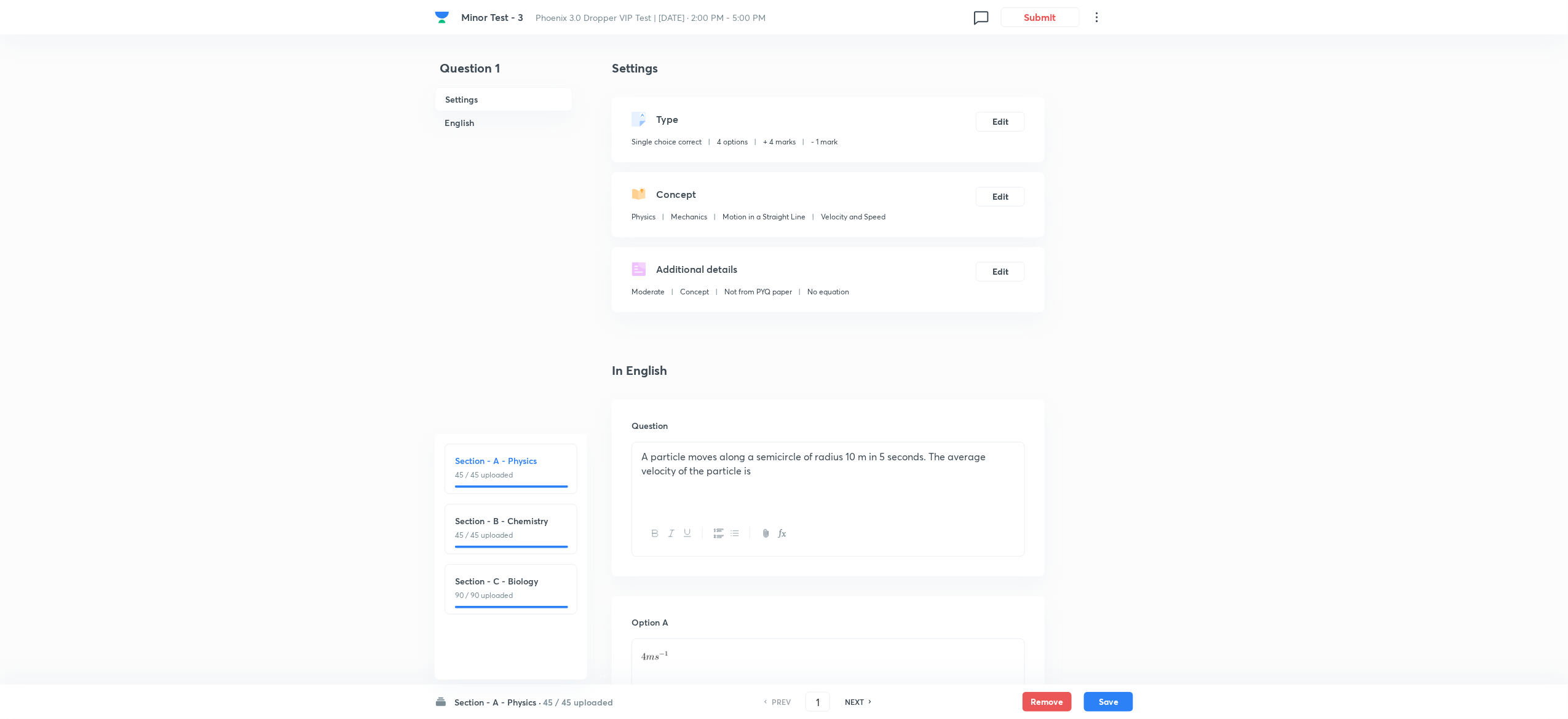
click at [562, 698] on h6 "45 / 45 uploaded" at bounding box center [578, 702] width 70 height 13
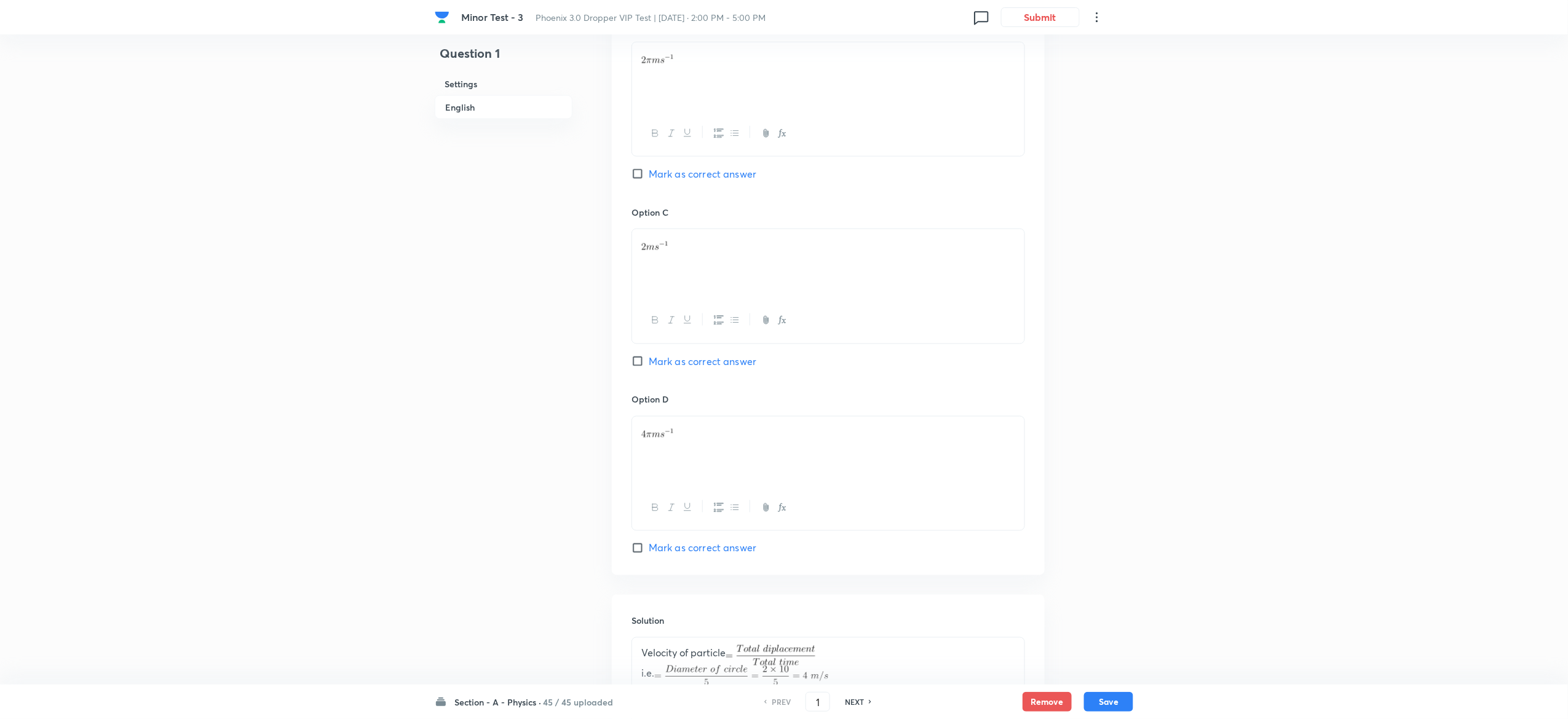
scroll to position [949, 0]
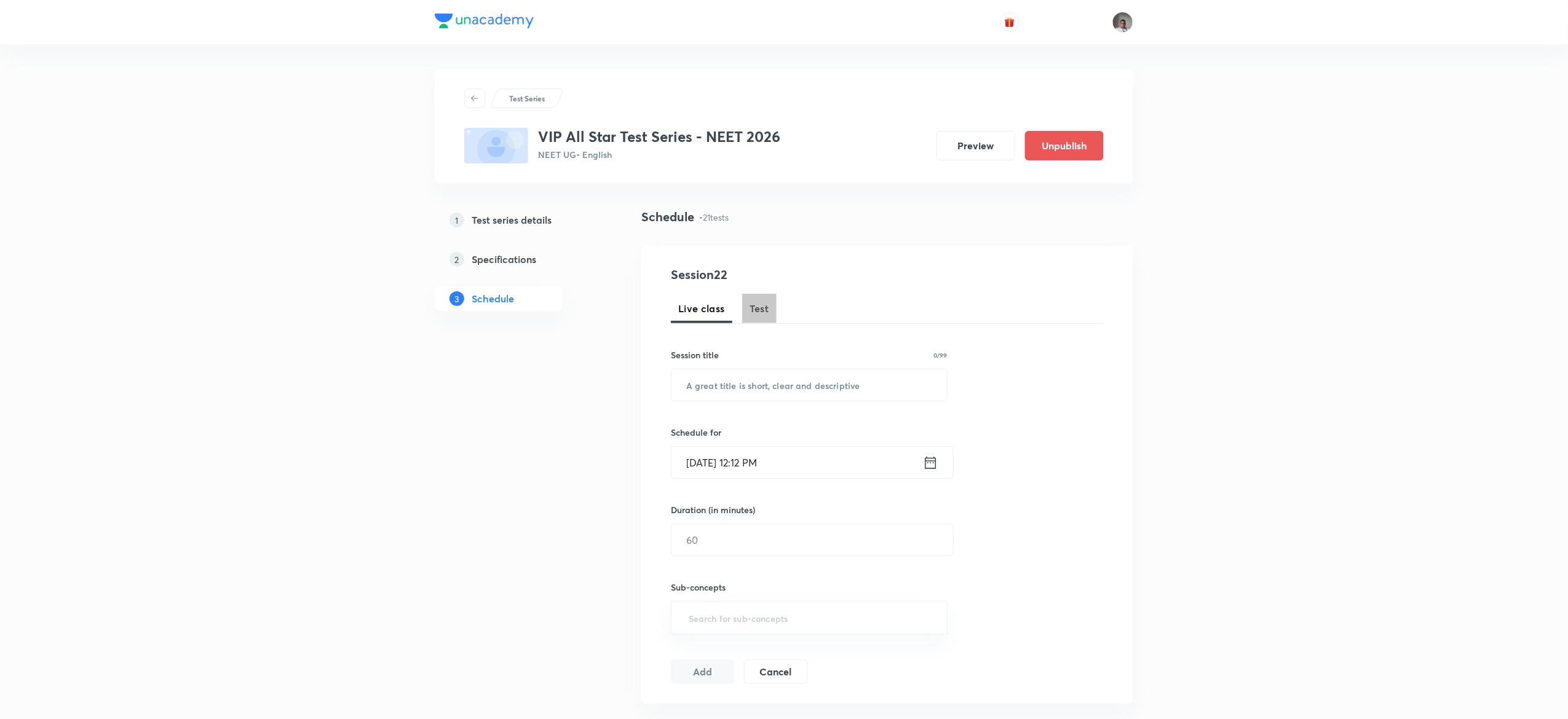
click at [748, 305] on button "Test" at bounding box center [759, 308] width 35 height 30
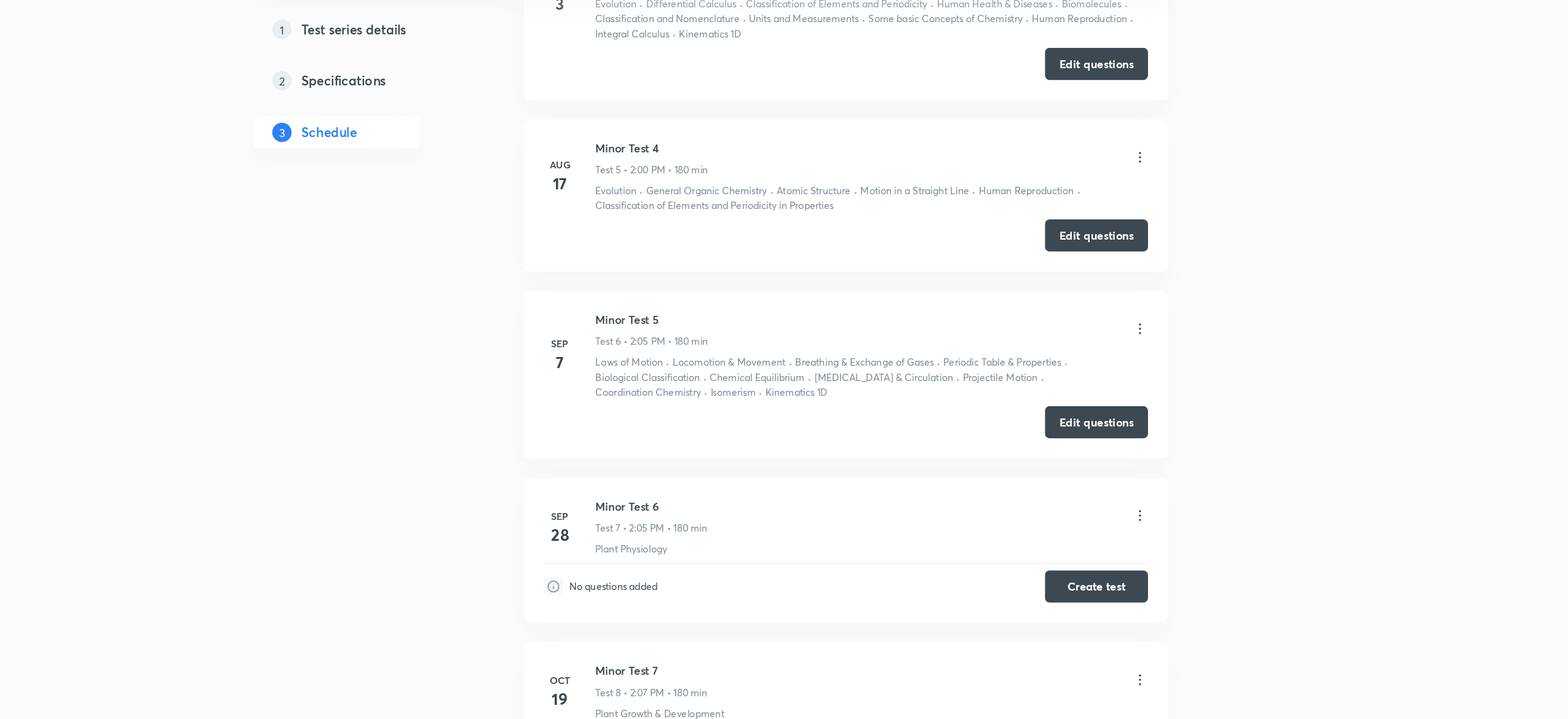
scroll to position [1151, 0]
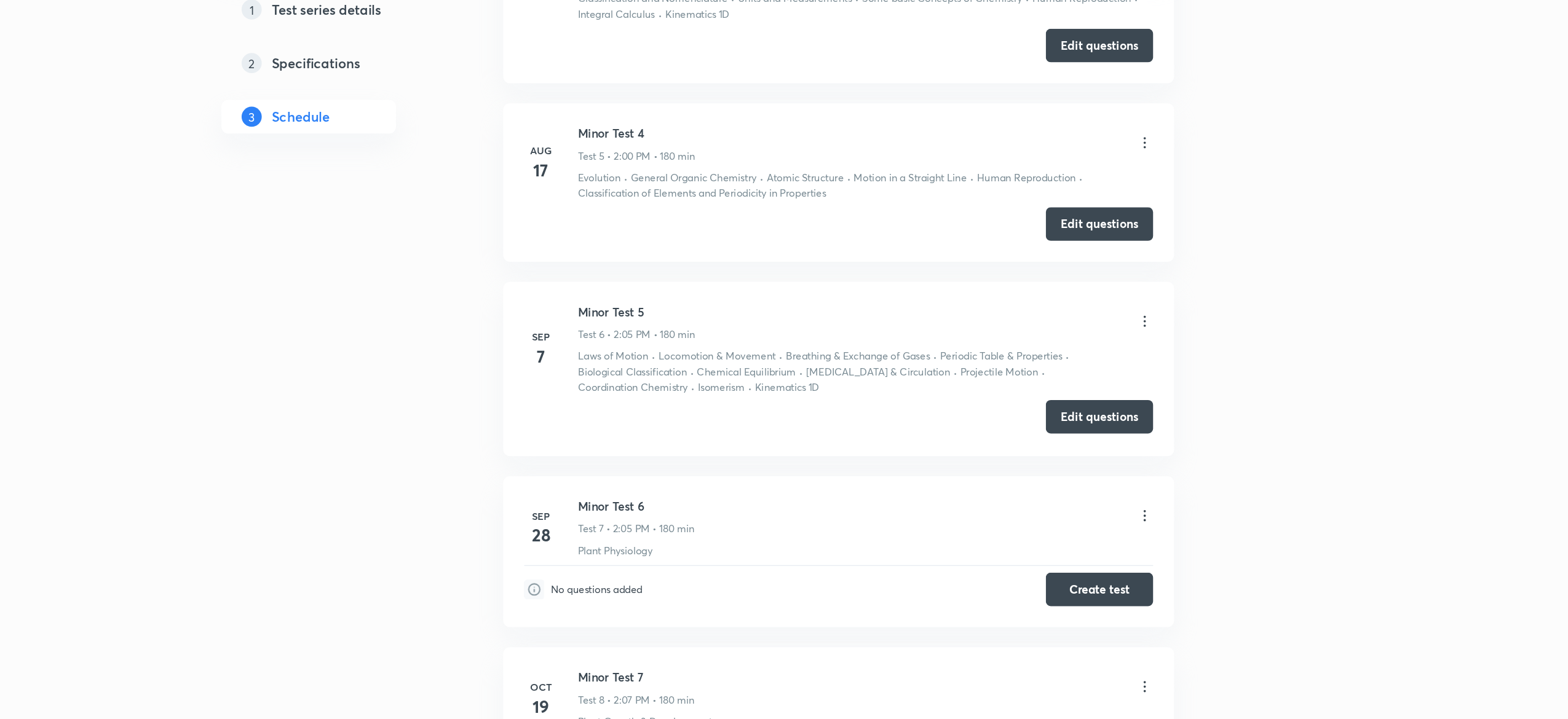
click at [1068, 454] on button "Edit questions" at bounding box center [1078, 443] width 79 height 25
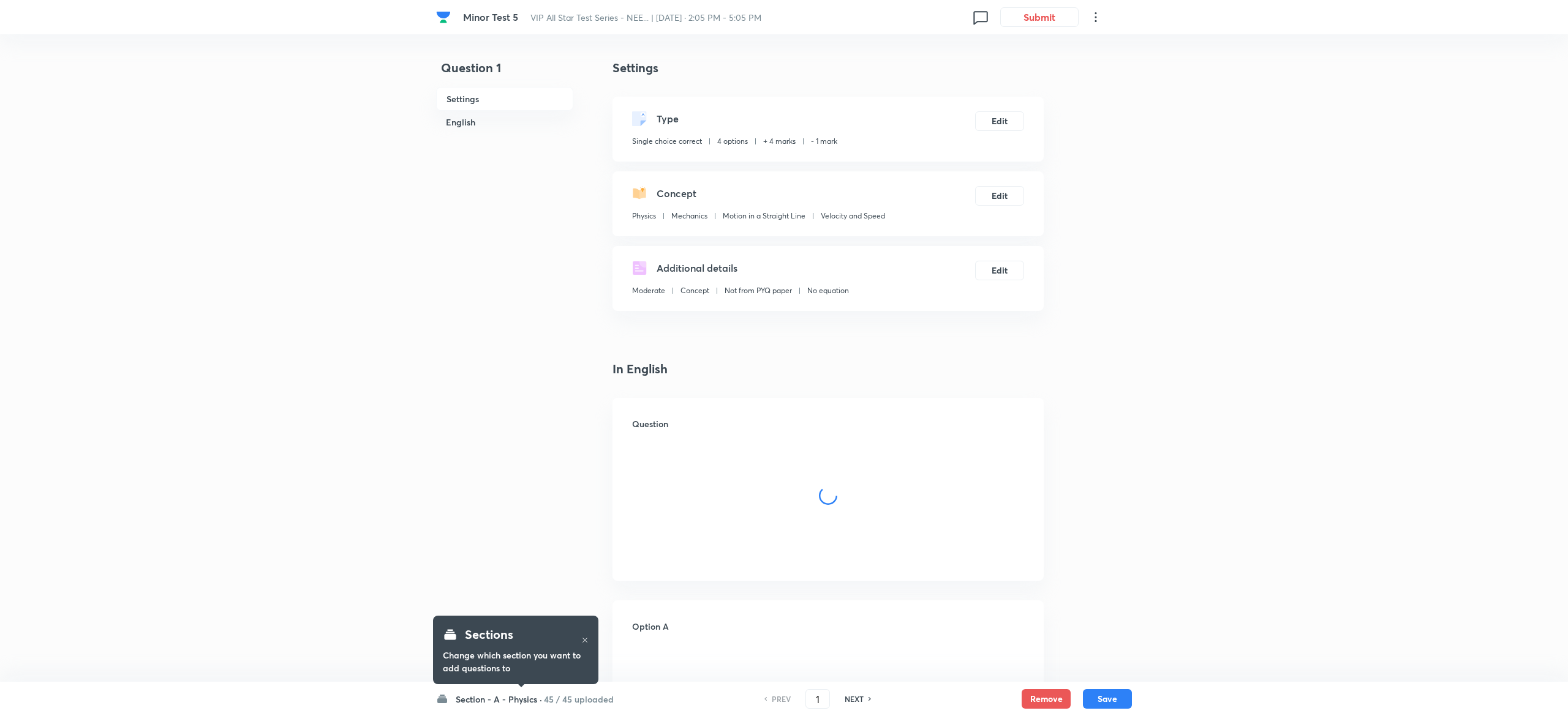
checkbox input "true"
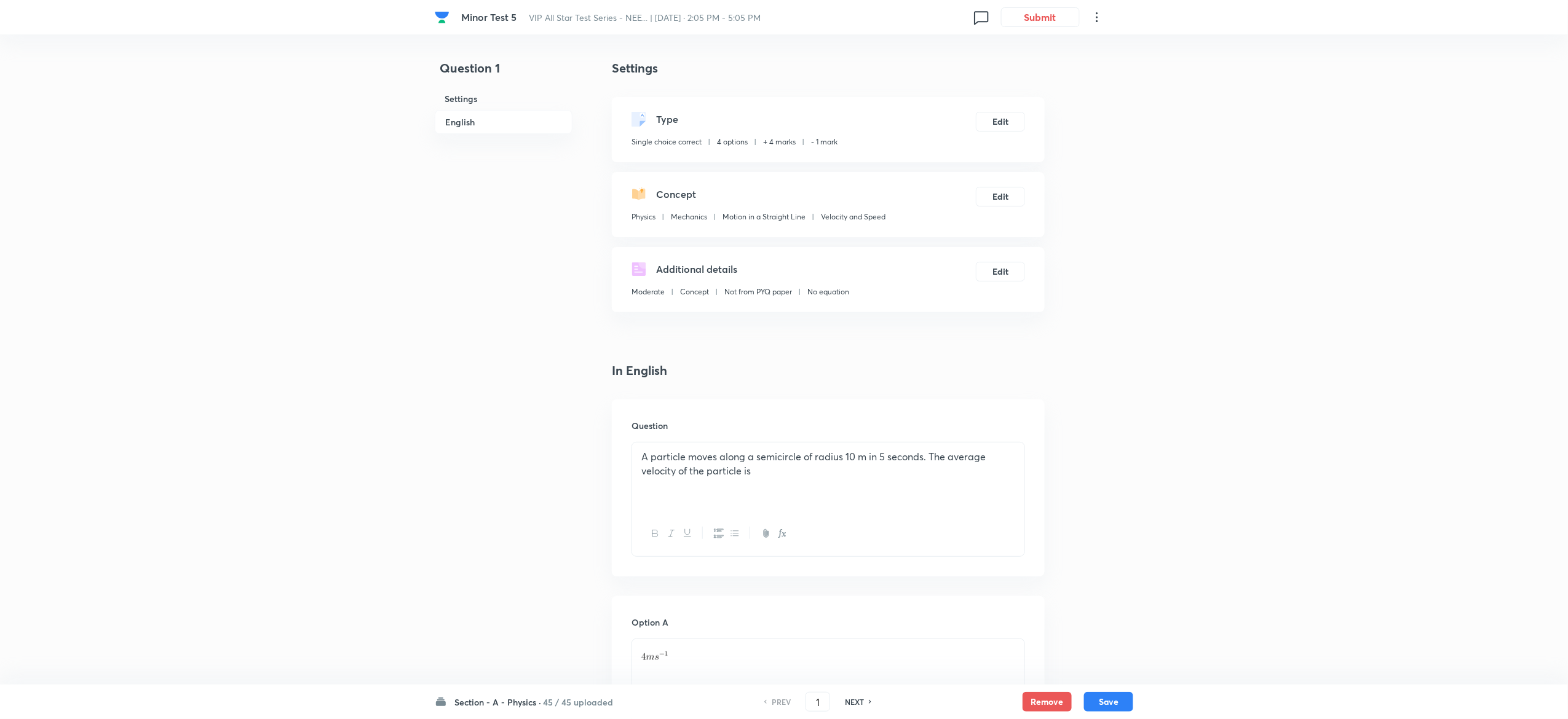
scroll to position [949, 0]
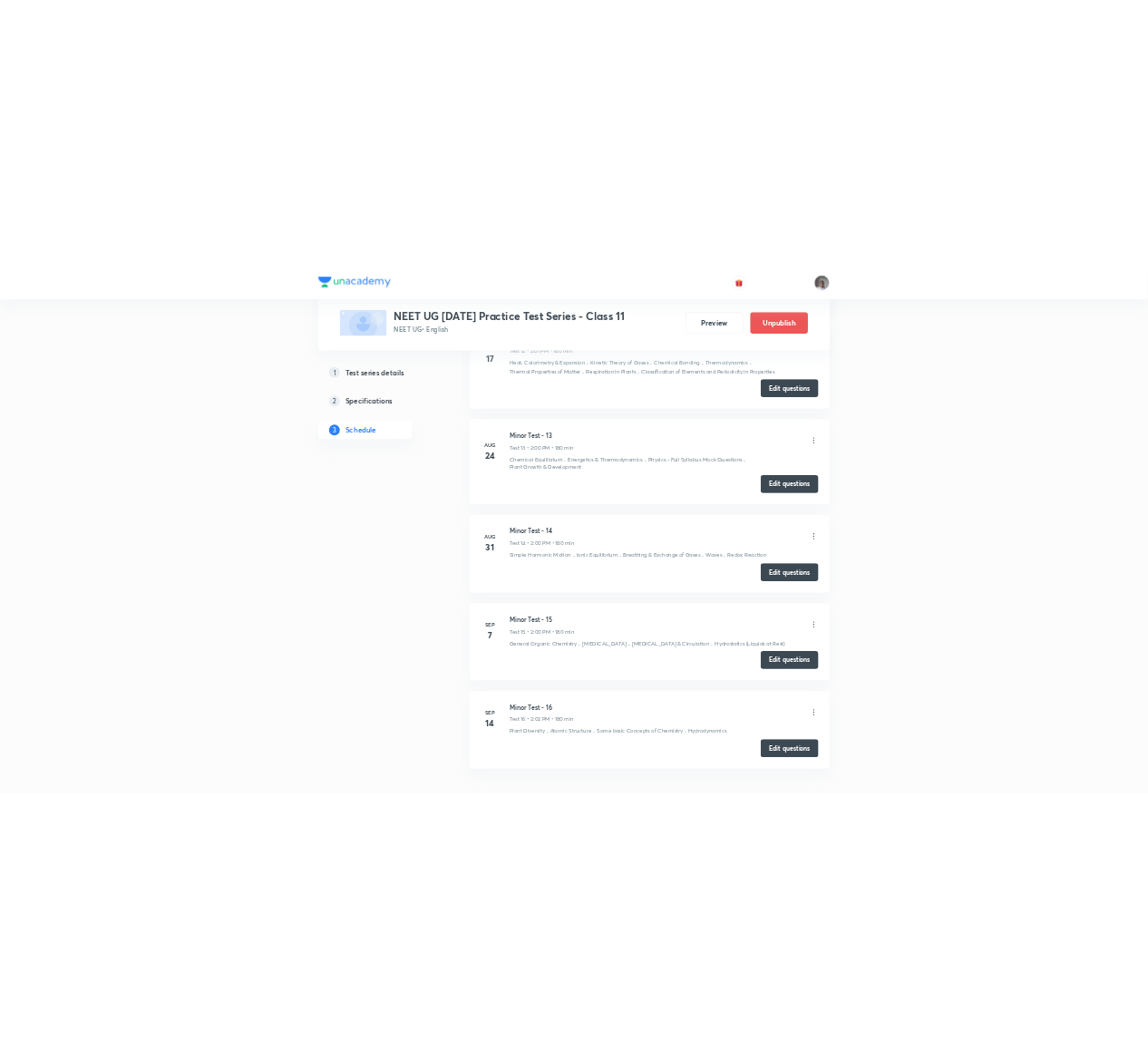
scroll to position [3080, 0]
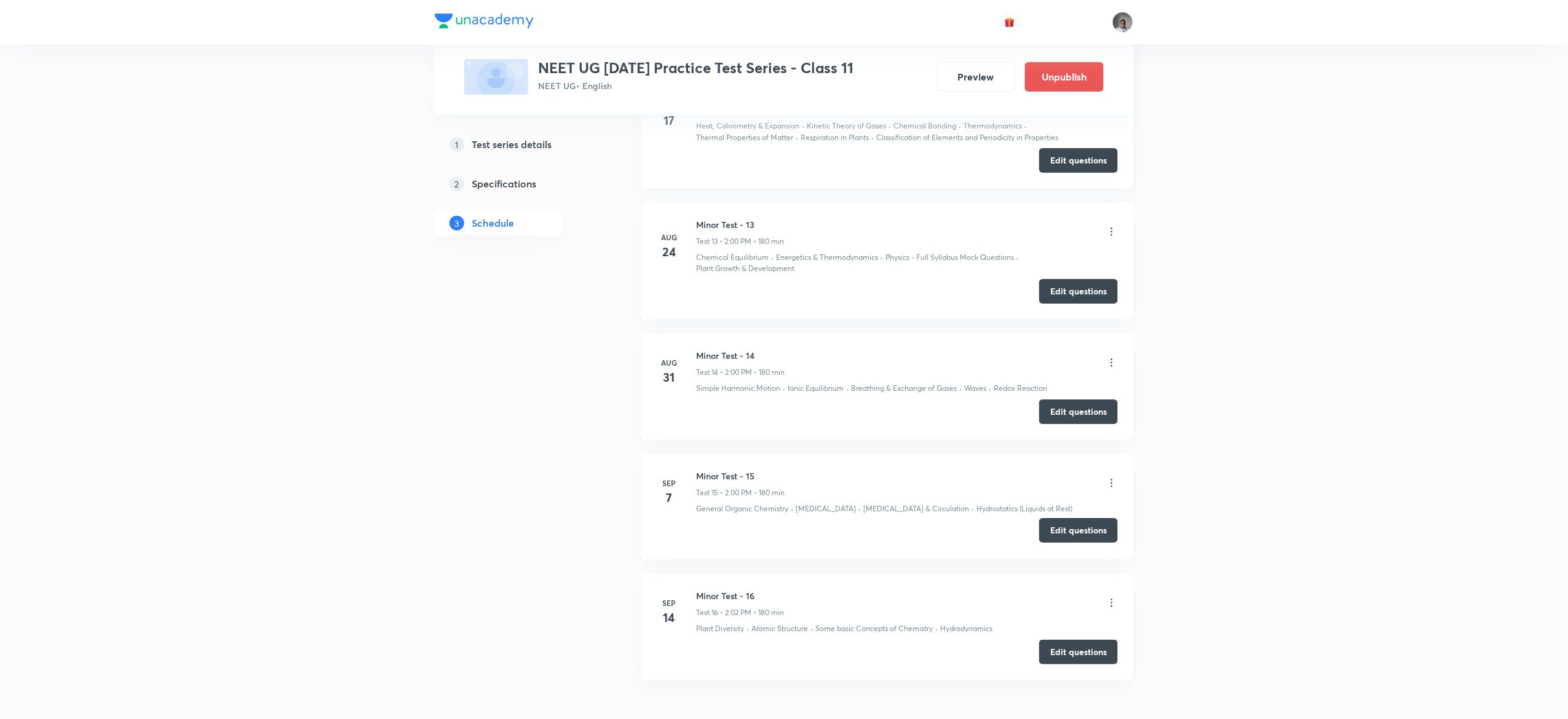
click at [1088, 543] on button "Edit questions" at bounding box center [1078, 530] width 79 height 25
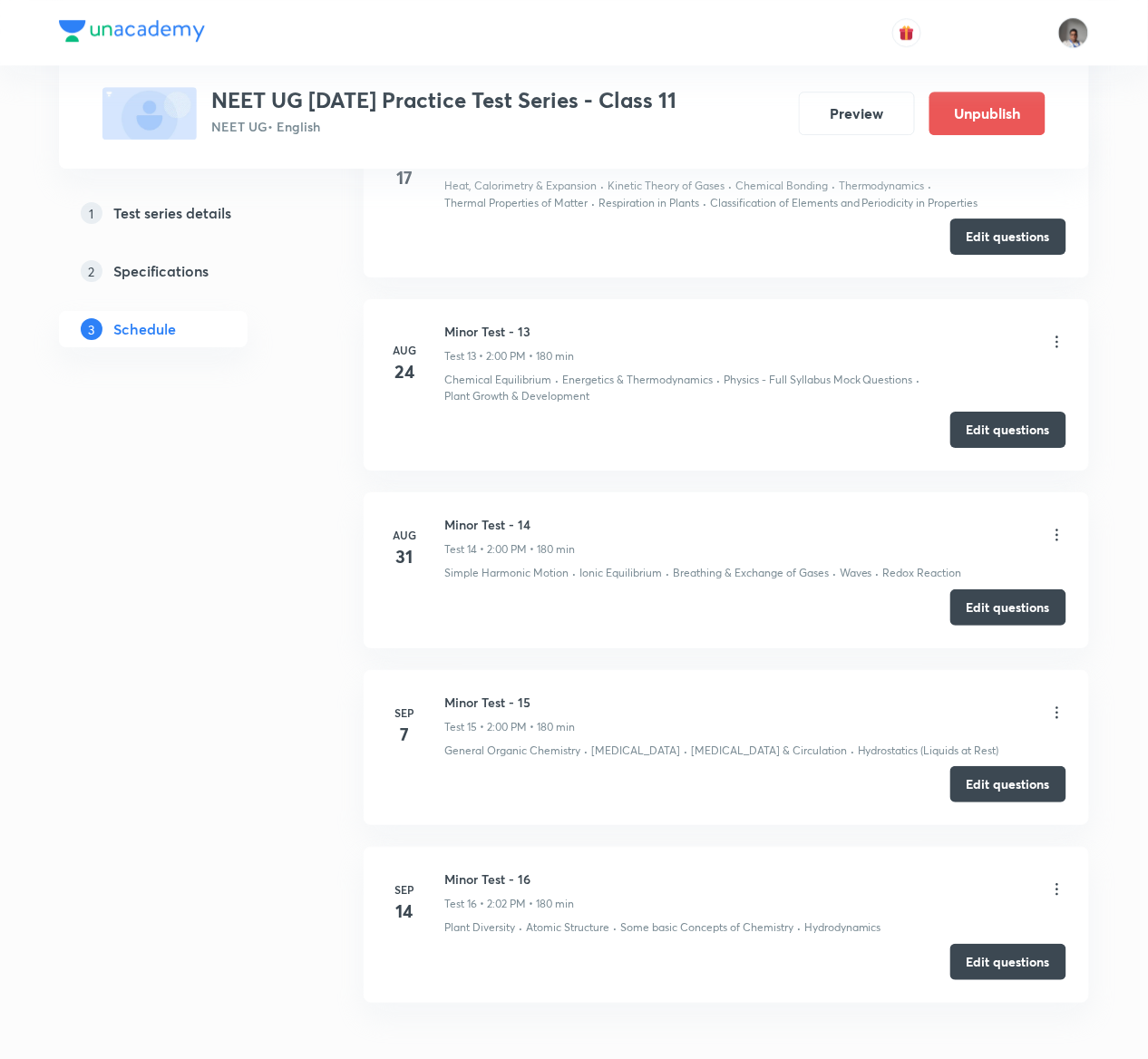
click at [1061, 722] on icon at bounding box center [1058, 713] width 19 height 19
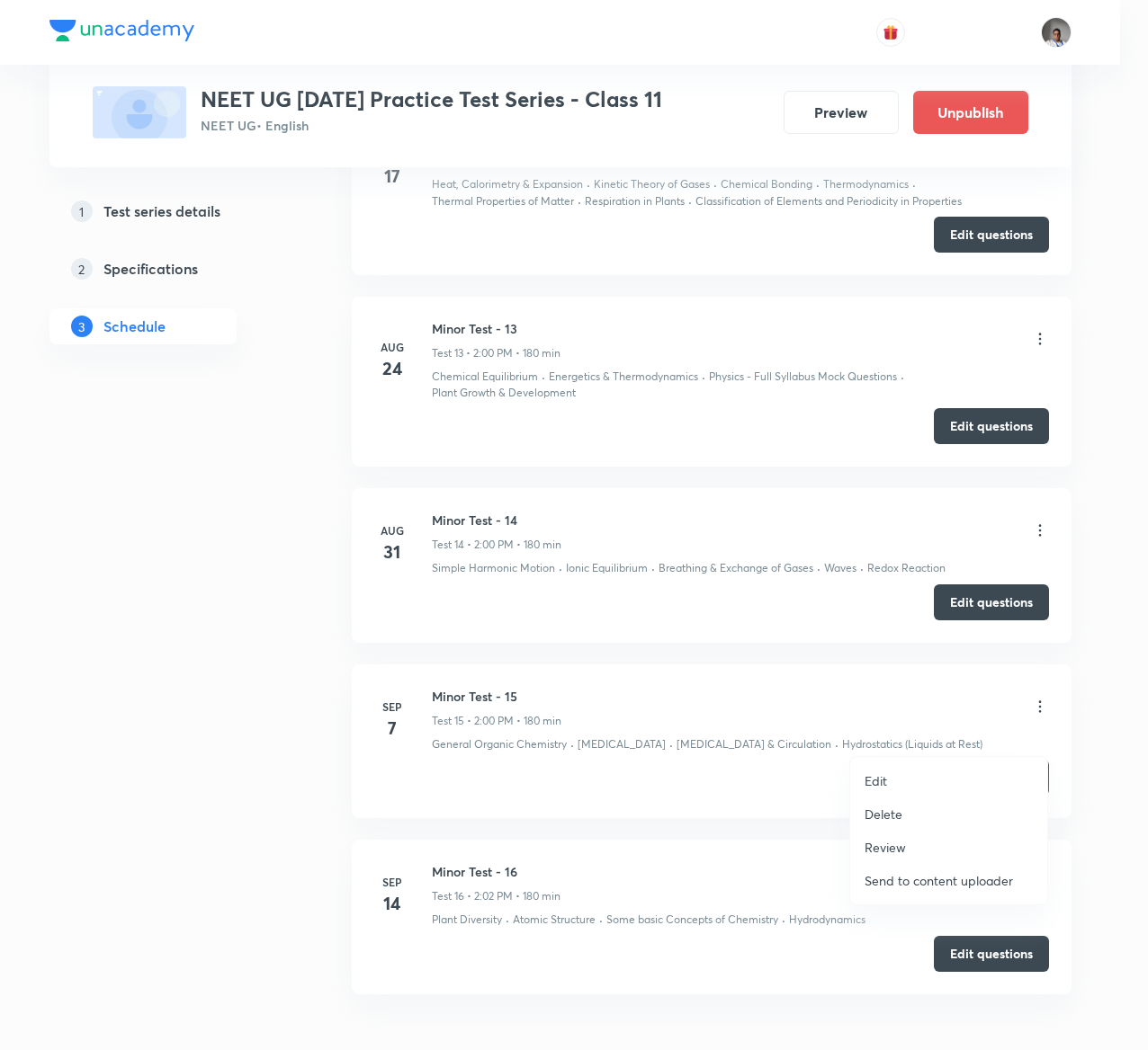
click at [880, 771] on p "Edit" at bounding box center [875, 780] width 22 height 19
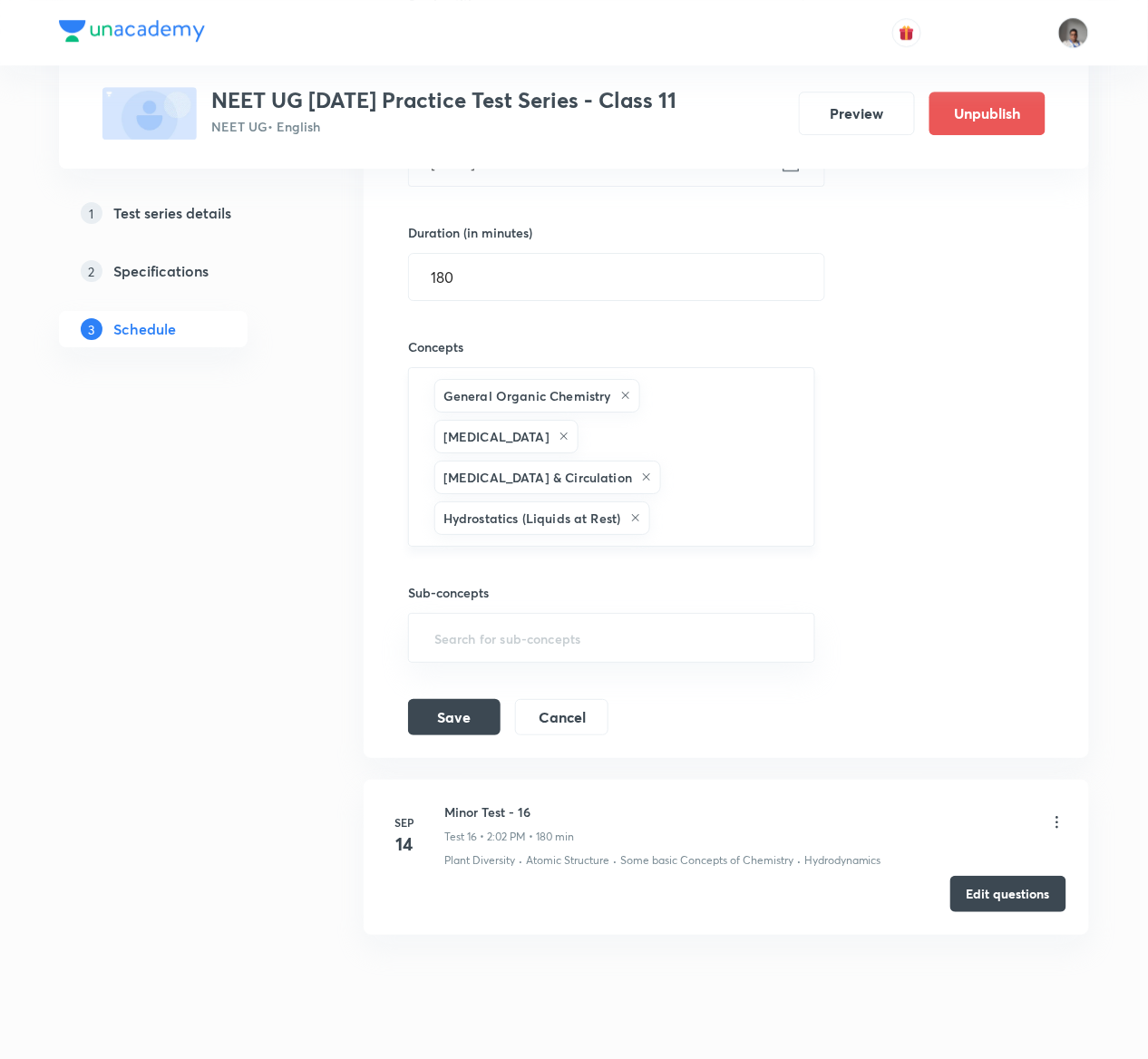
click at [671, 485] on div "General Organic Chemistry Hydrocarbons Body Fluids & Circulation Hydrostatics (…" at bounding box center [612, 457] width 407 height 179
type input "f"
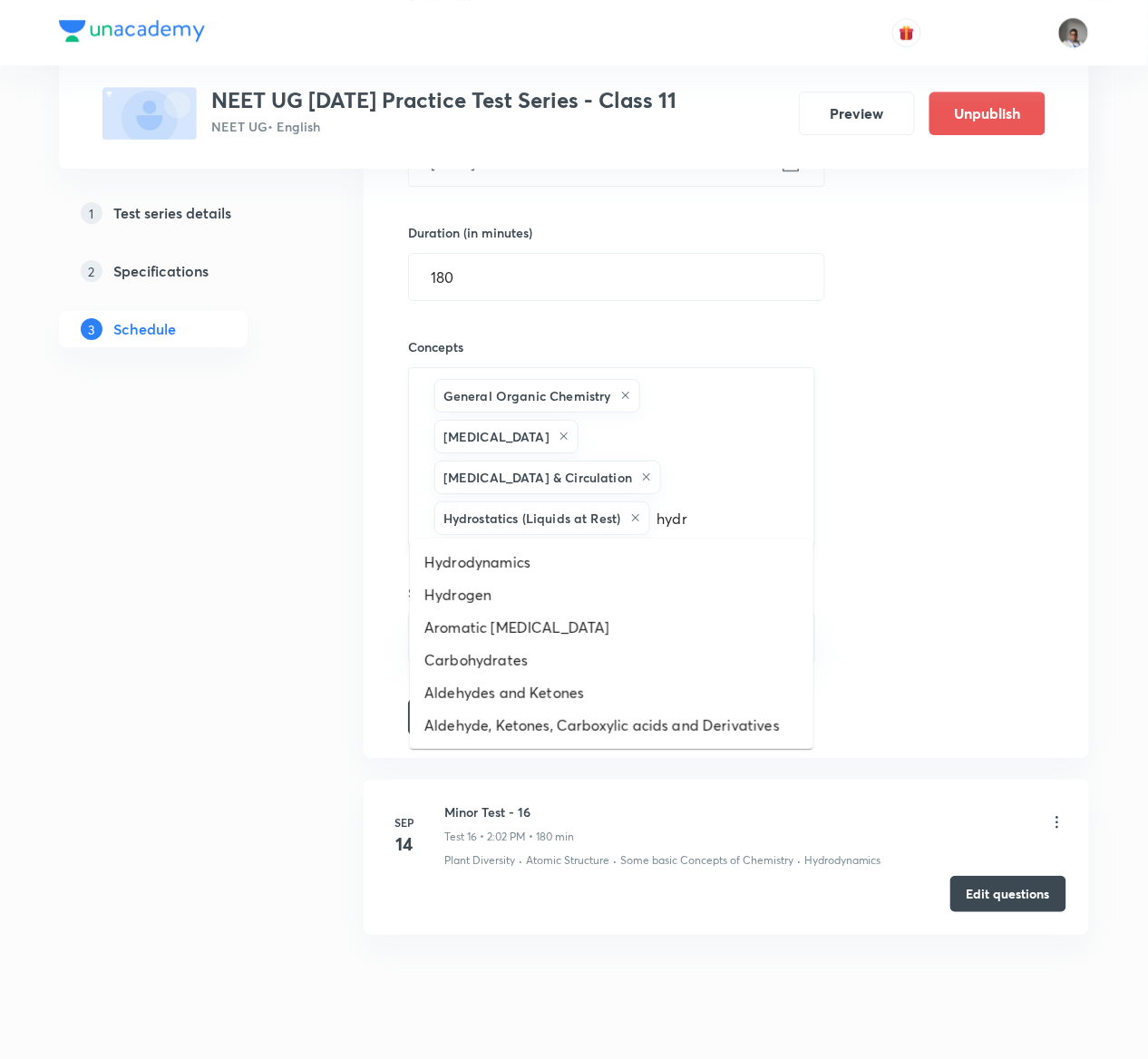
type input "hydro"
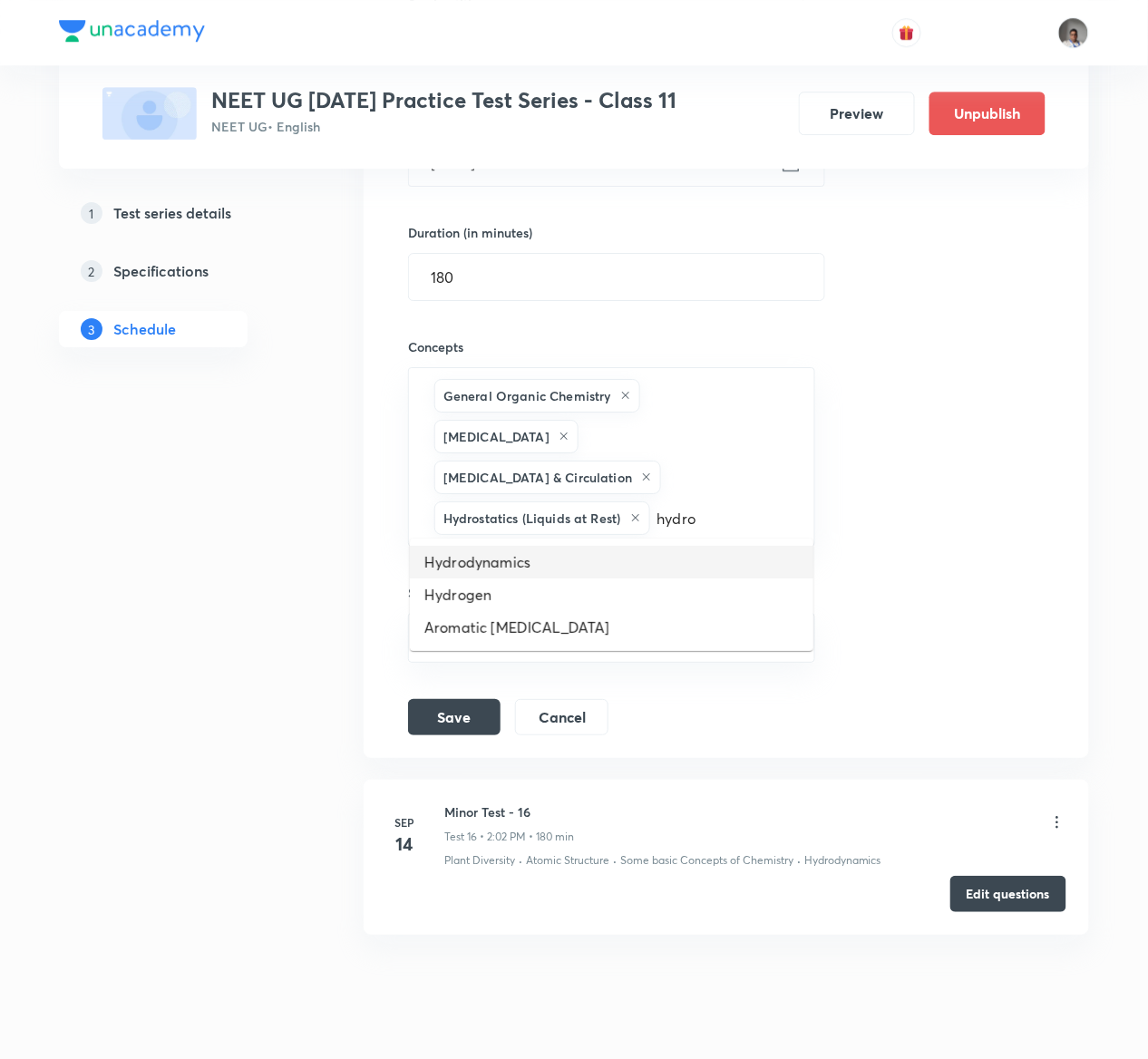
click at [581, 570] on li "Hydrodynamics" at bounding box center [612, 562] width 404 height 32
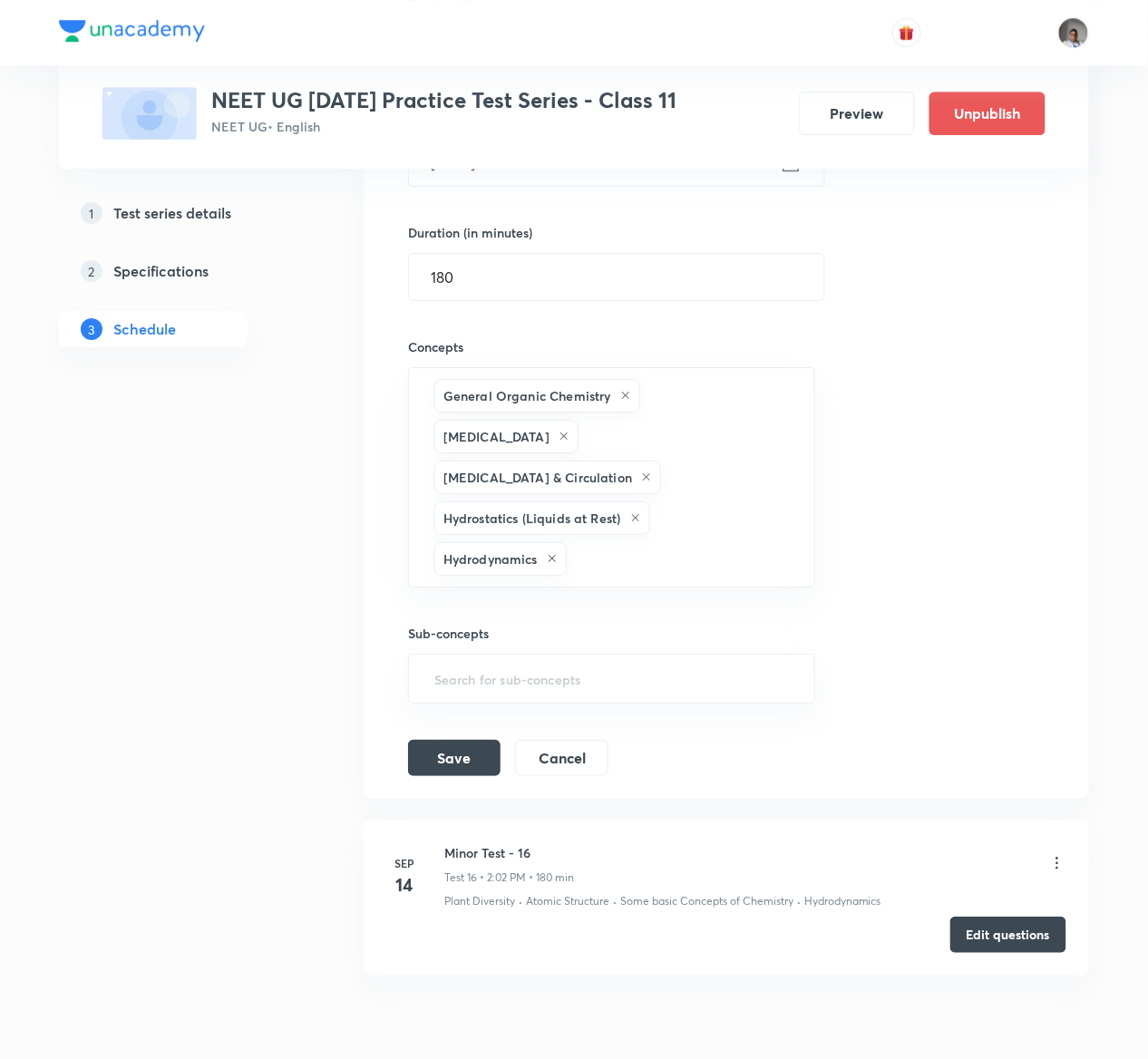
click at [581, 570] on div "General Organic Chemistry Hydrocarbons Body Fluids & Circulation Hydrostatics (…" at bounding box center [612, 477] width 407 height 220
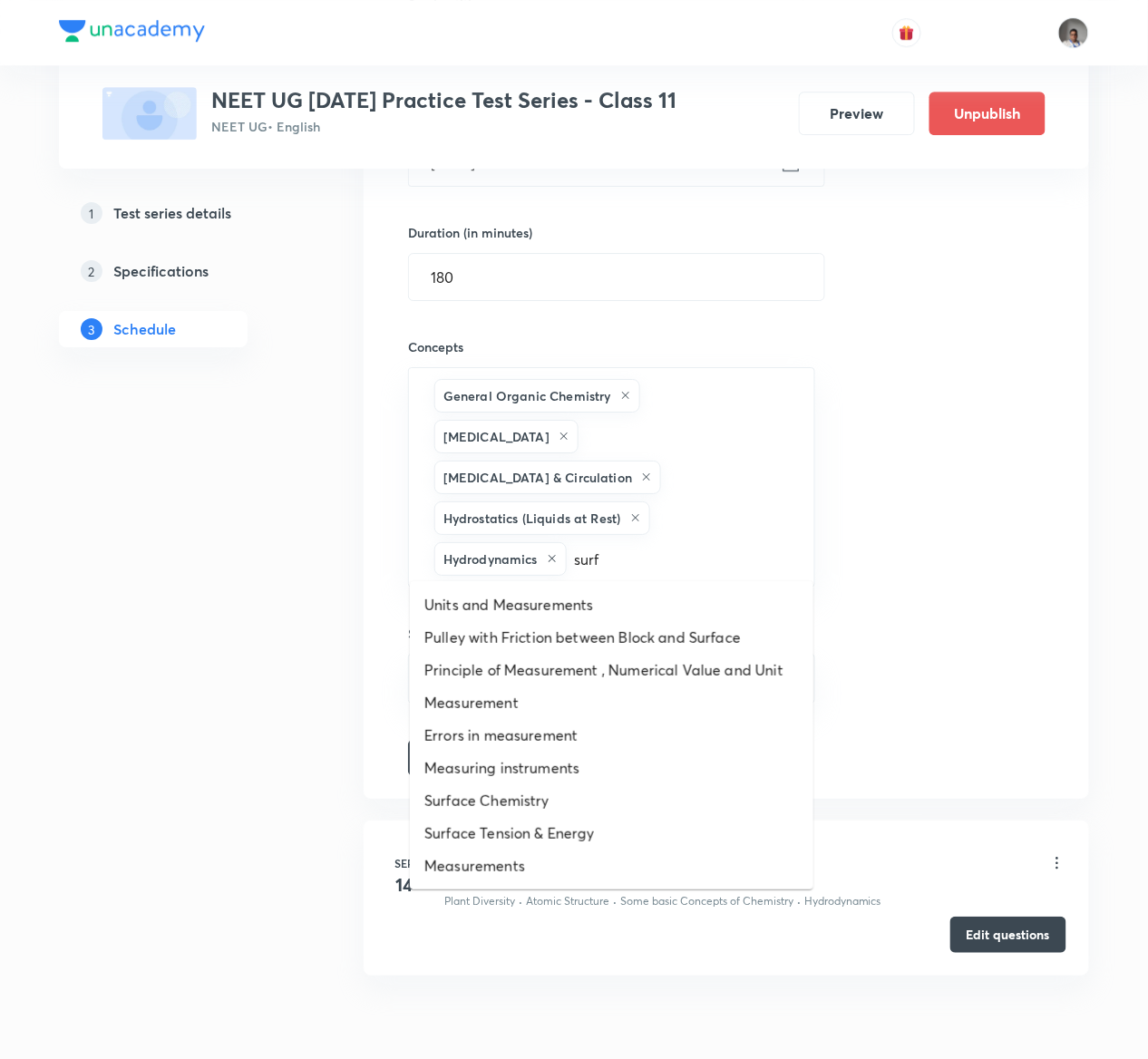
type input "surfa"
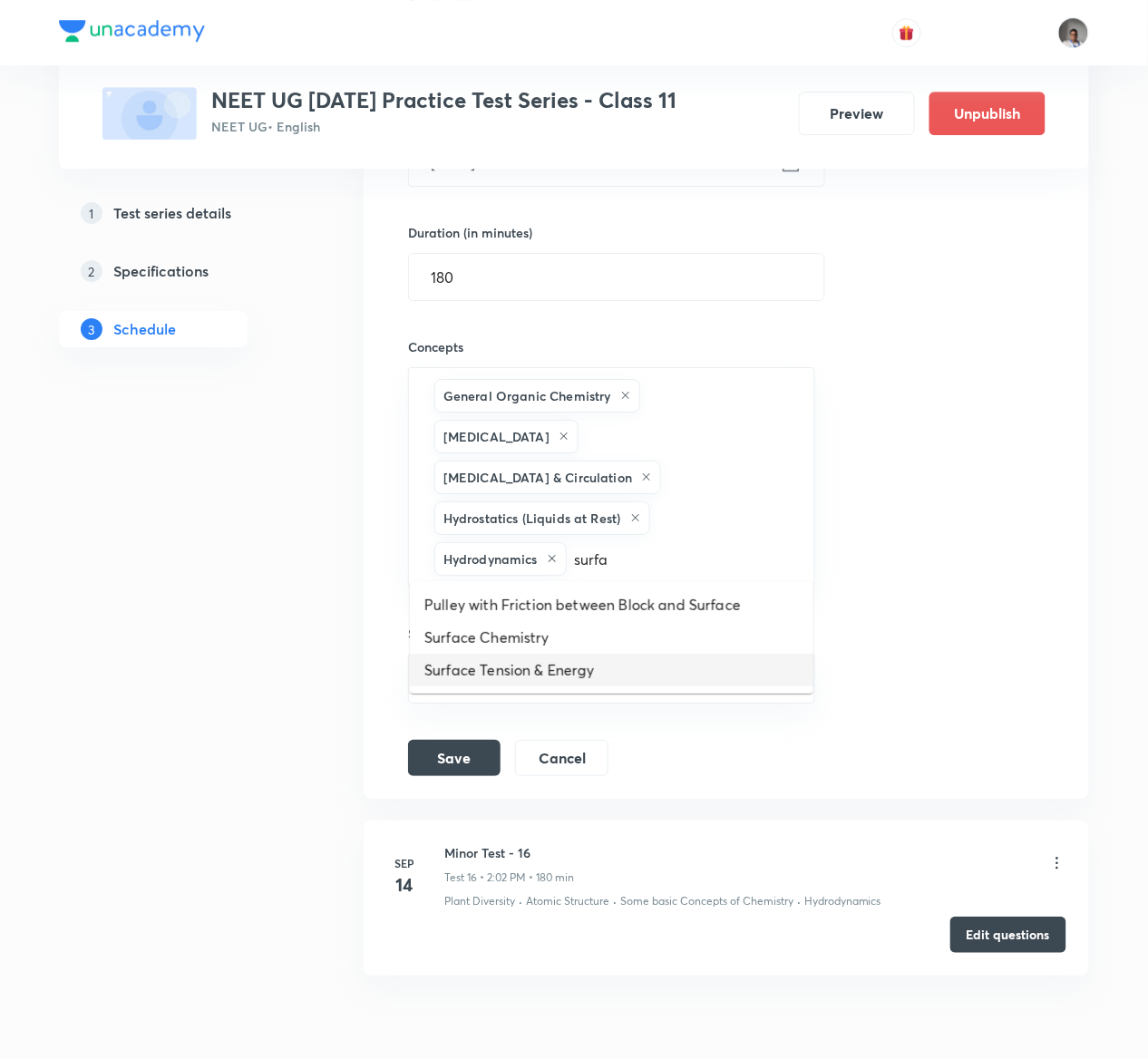
click at [552, 681] on li "Surface Tension & Energy" at bounding box center [612, 670] width 404 height 32
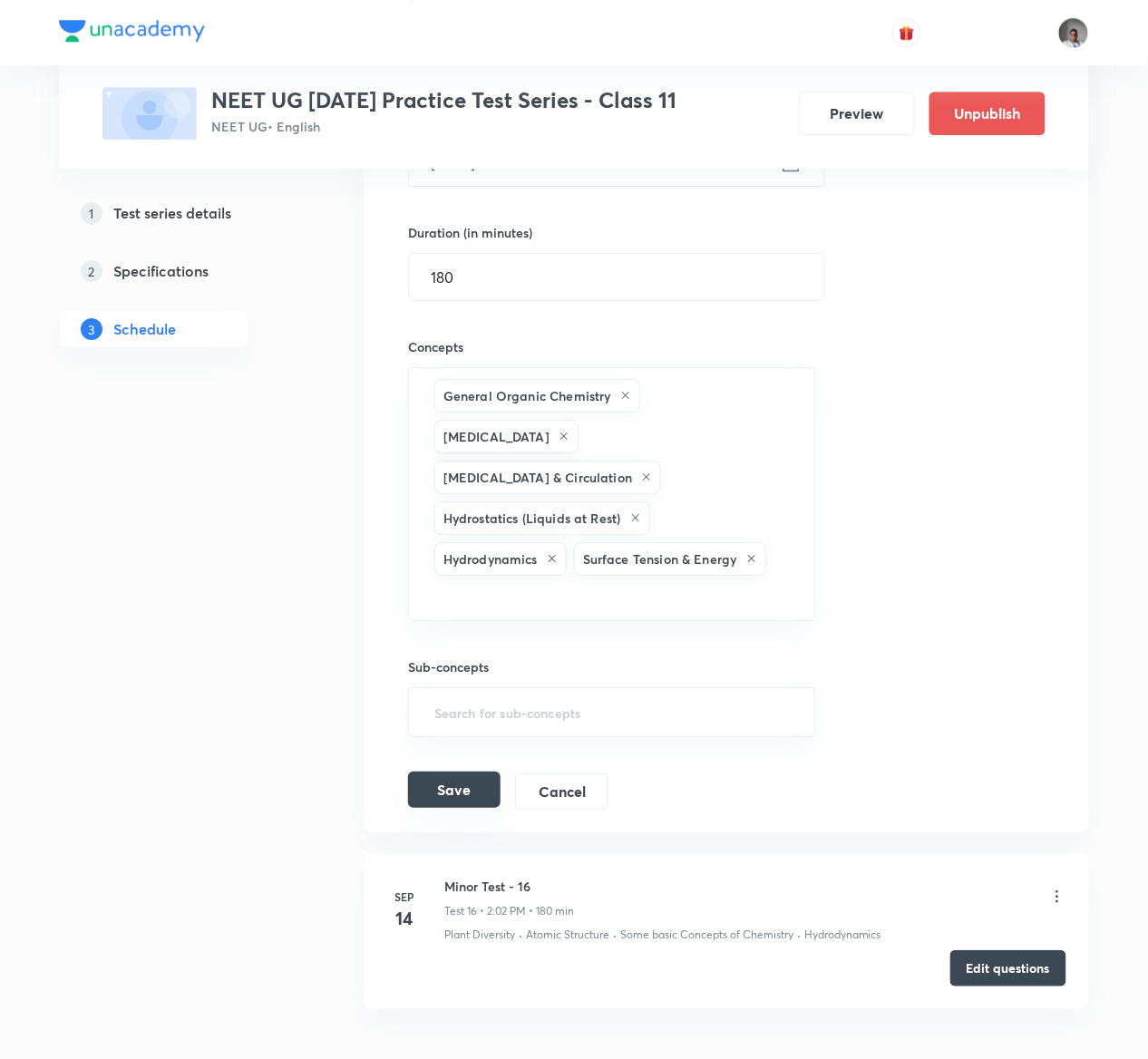
click at [470, 779] on button "Save" at bounding box center [455, 790] width 93 height 36
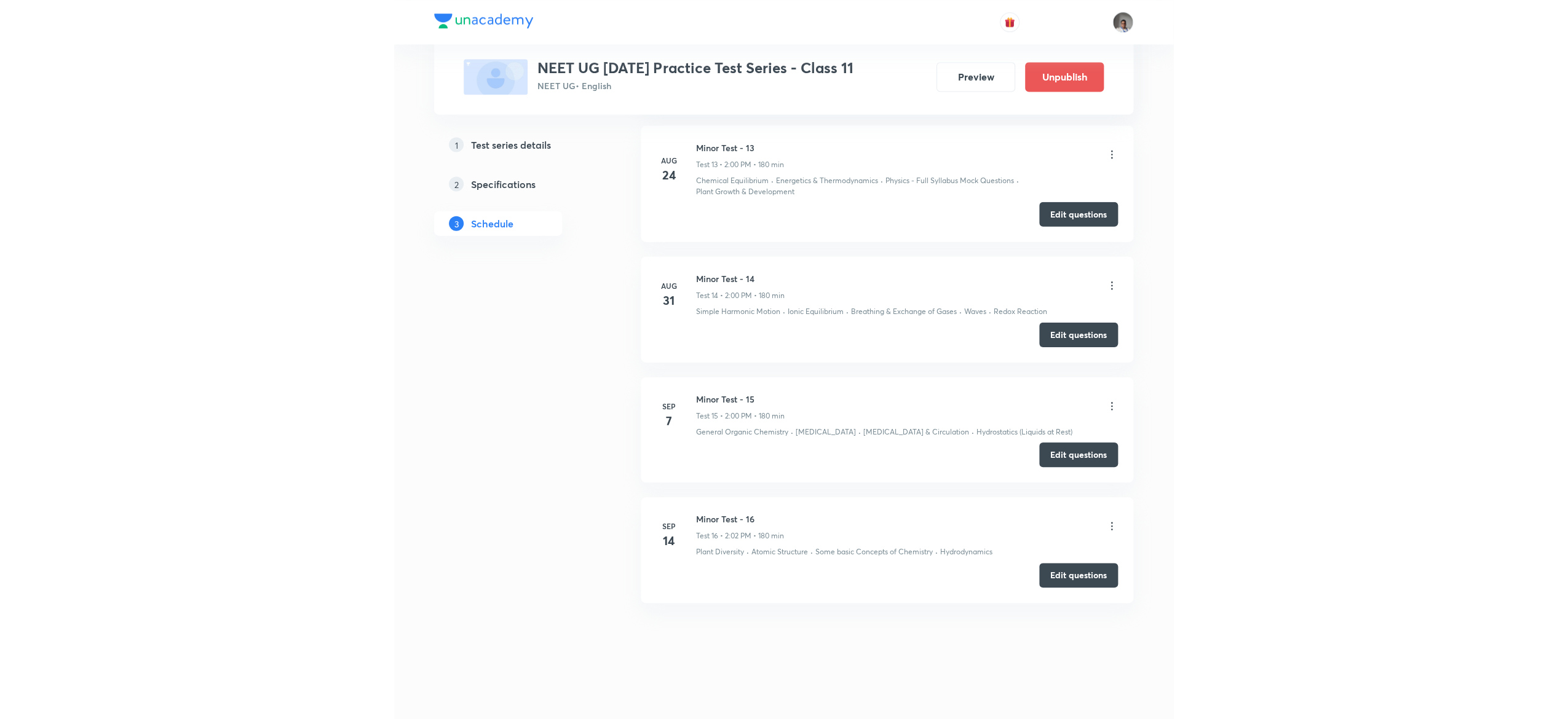
scroll to position [1697, 0]
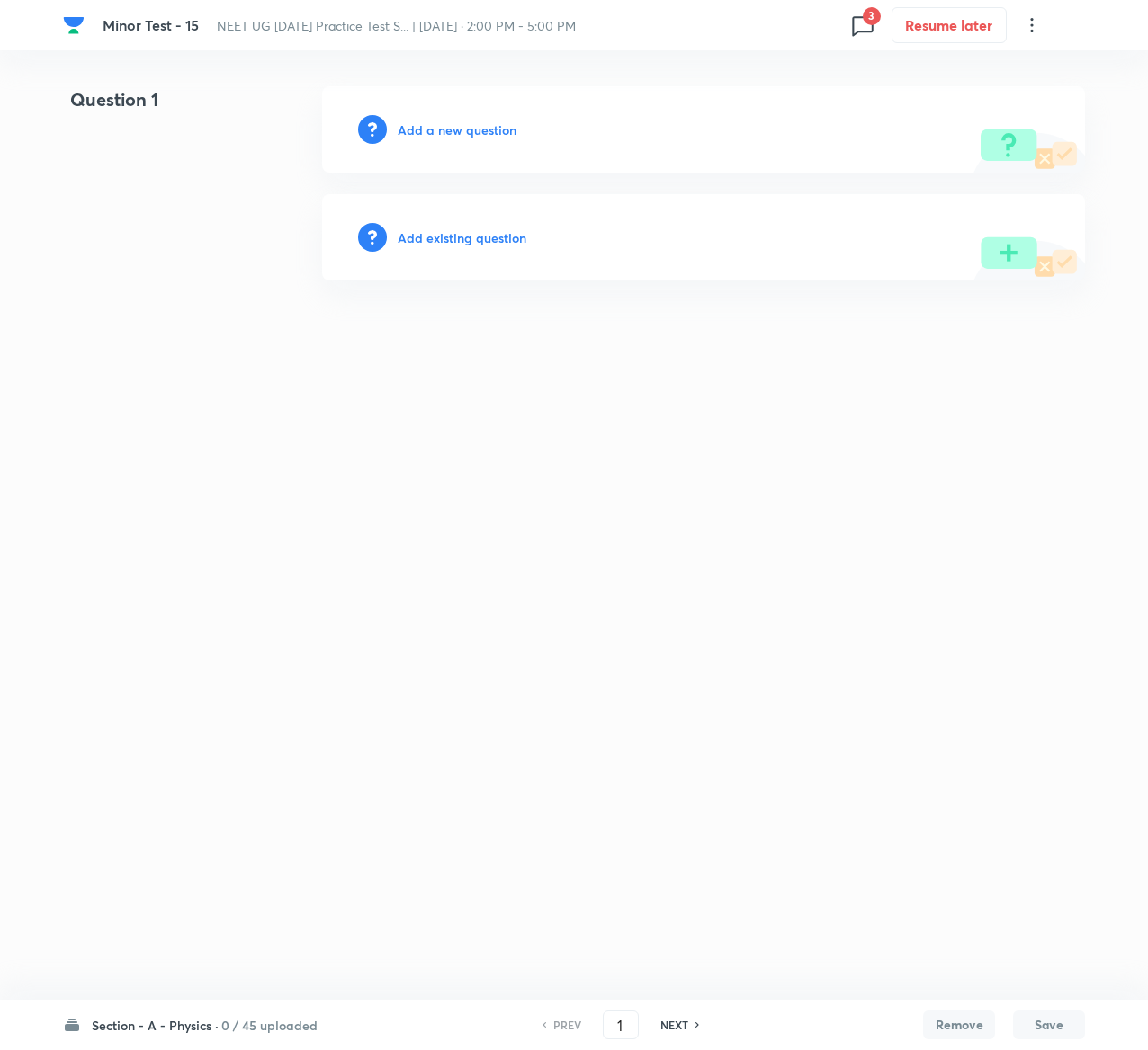
click at [498, 243] on h6 "Add existing question" at bounding box center [462, 237] width 129 height 19
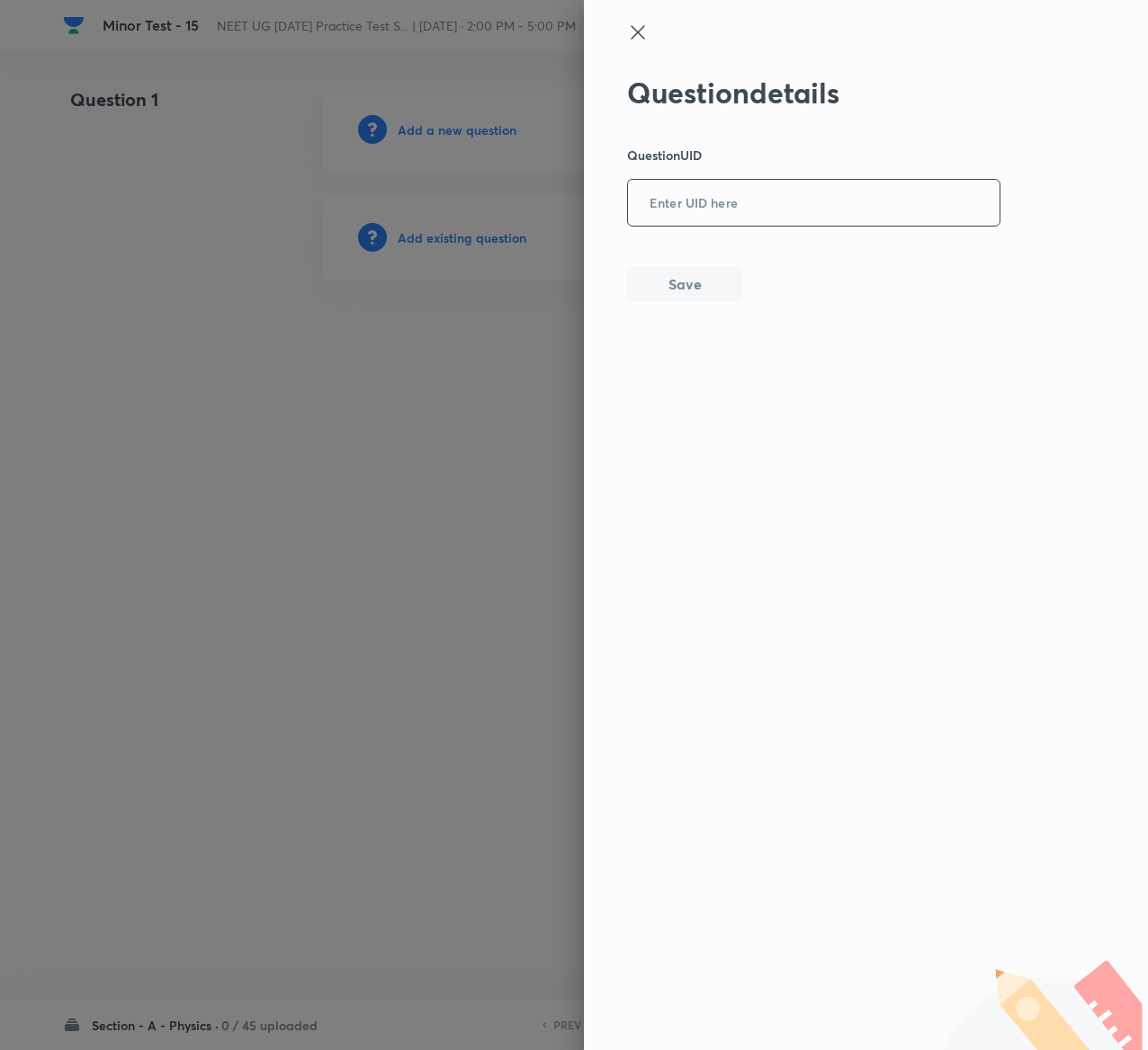
click at [757, 190] on input "text" at bounding box center [814, 203] width 372 height 44
paste input "B1MKL"
type input "B1MKL"
click at [696, 280] on button "Save" at bounding box center [684, 282] width 115 height 36
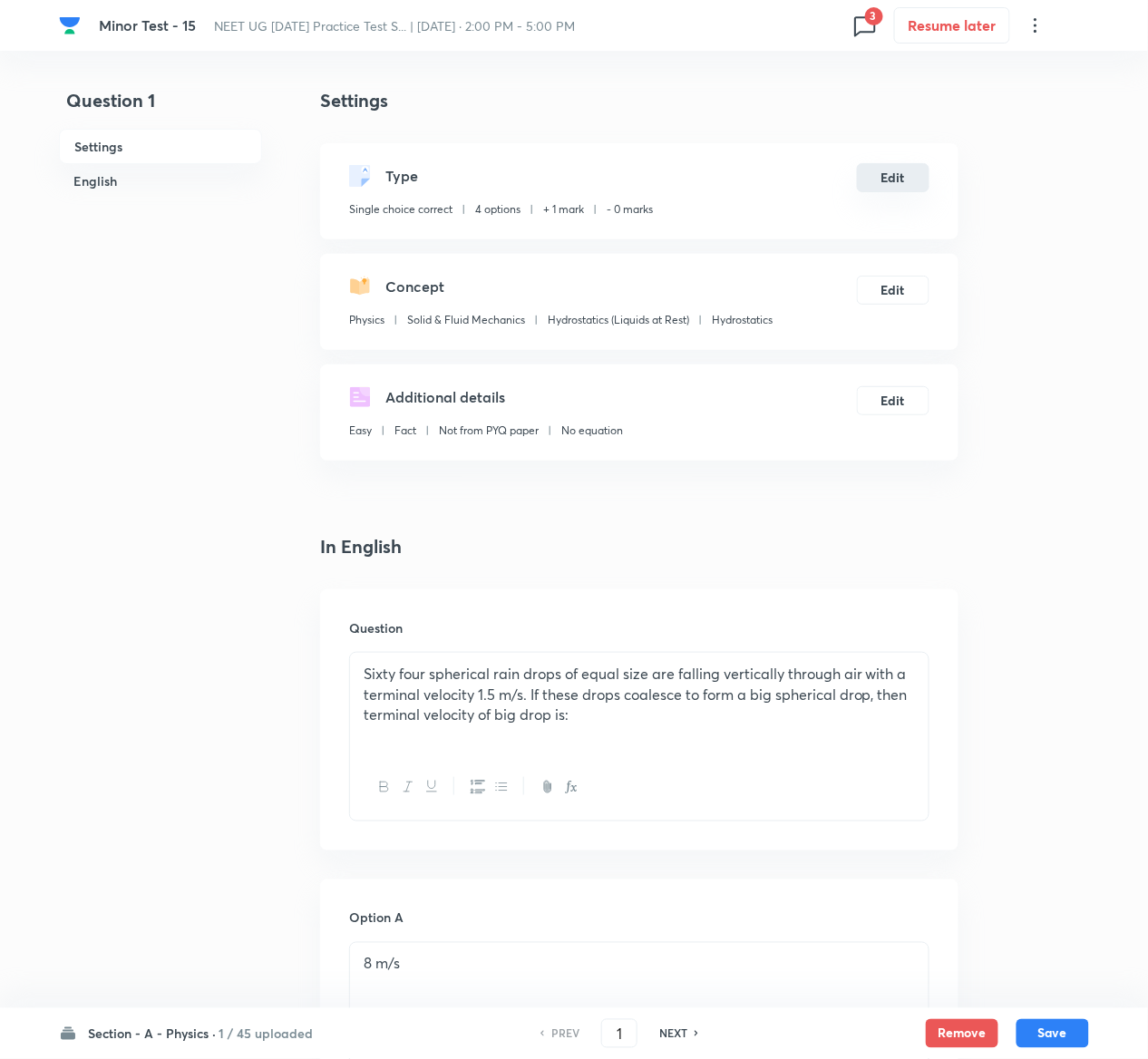
click at [909, 174] on button "Edit" at bounding box center [893, 177] width 72 height 29
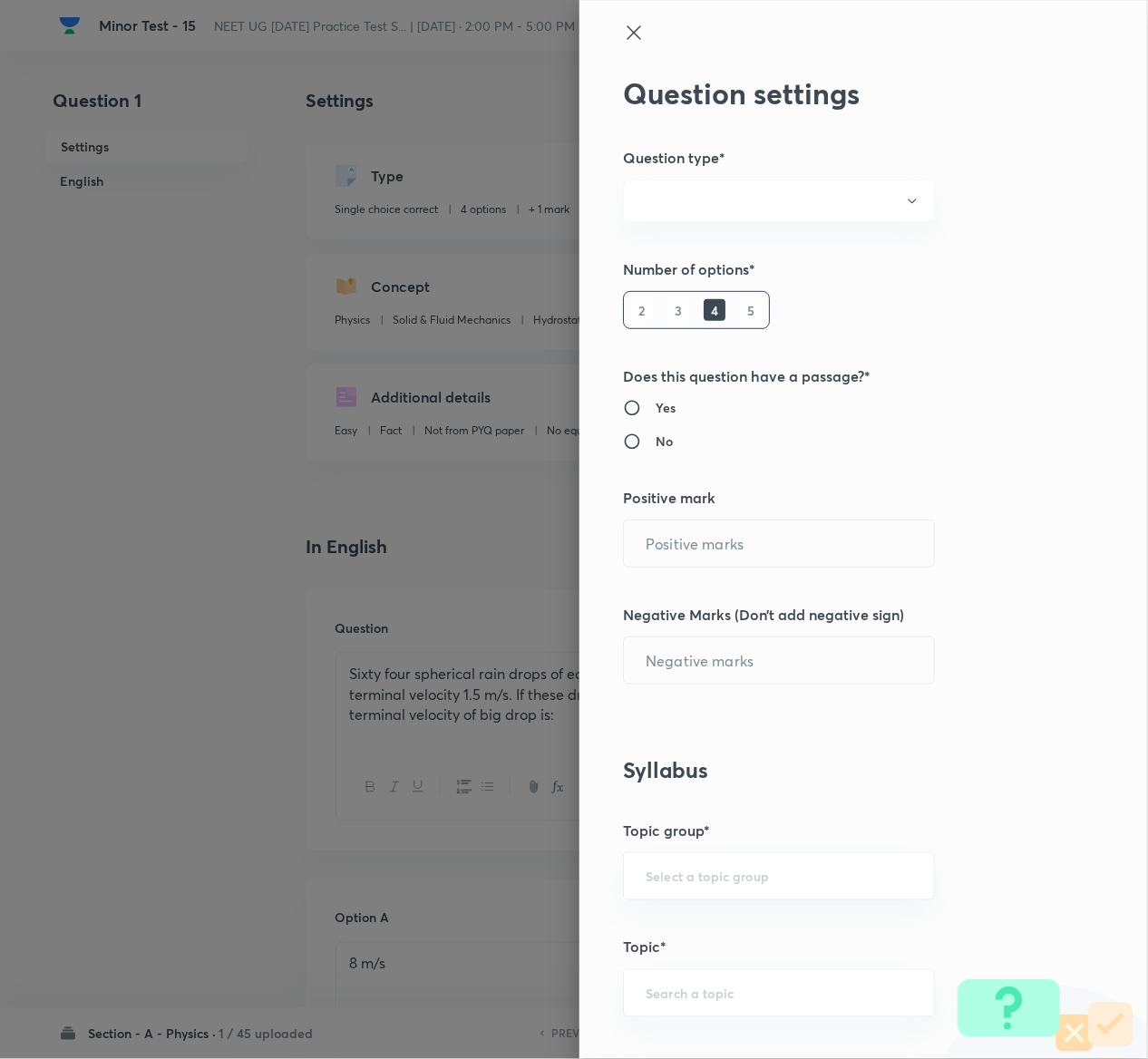
radio input "true"
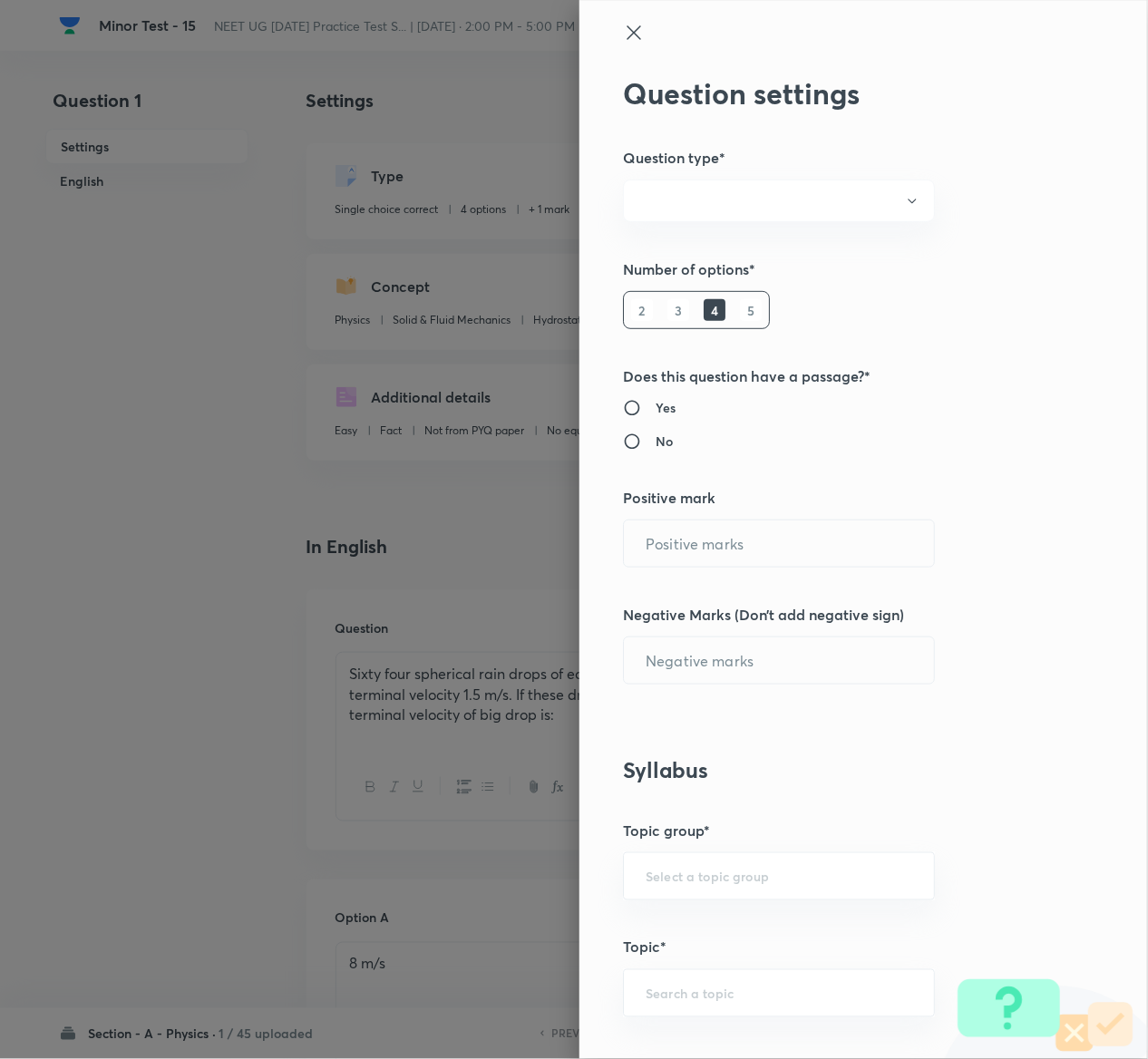
radio input "true"
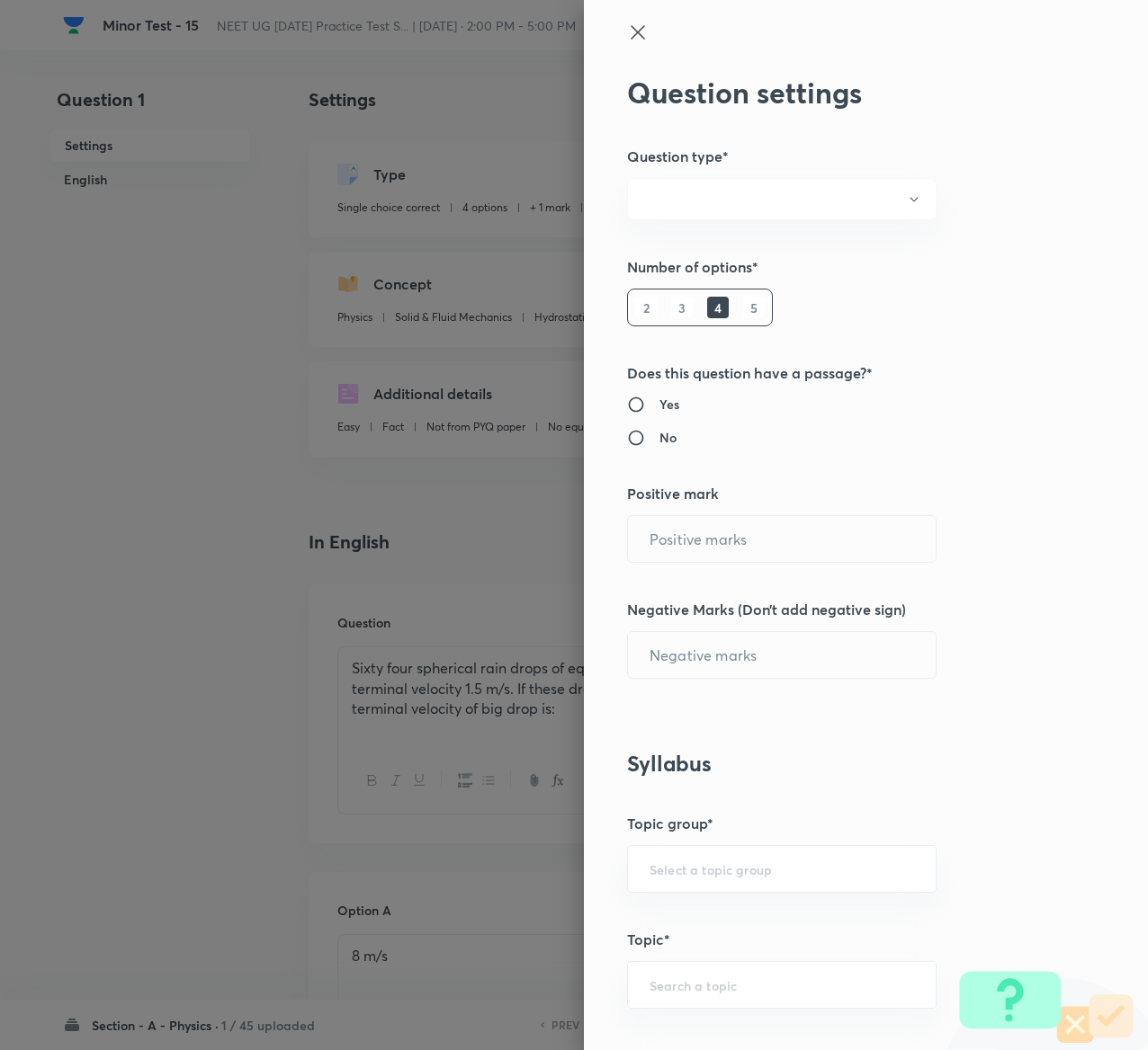
type input "1"
type input "0"
type input "Physics"
type input "Solid & Fluid Mechanics"
type input "Hydrostatics (Liquids at Rest)"
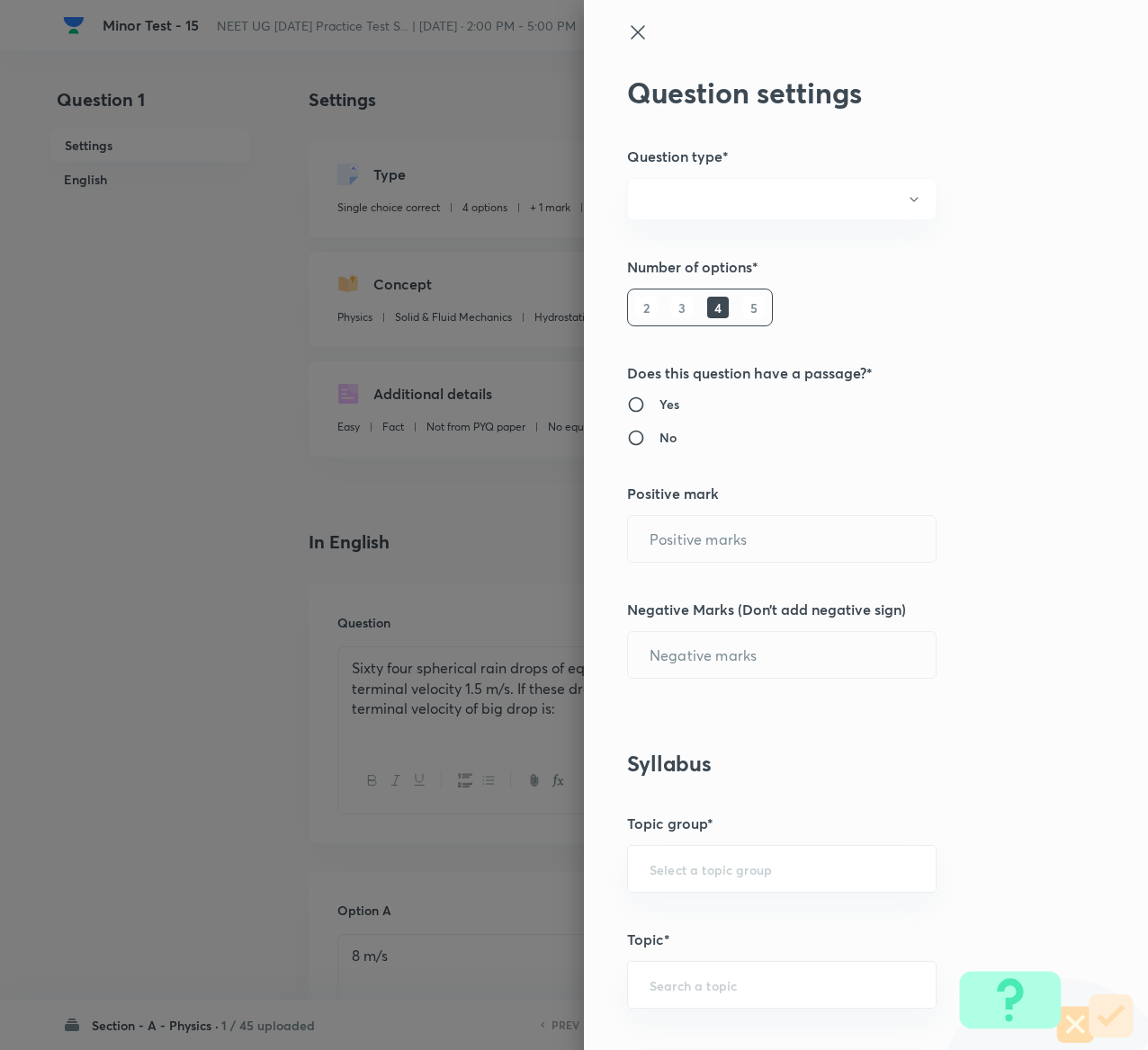
type input "Hydrostatics"
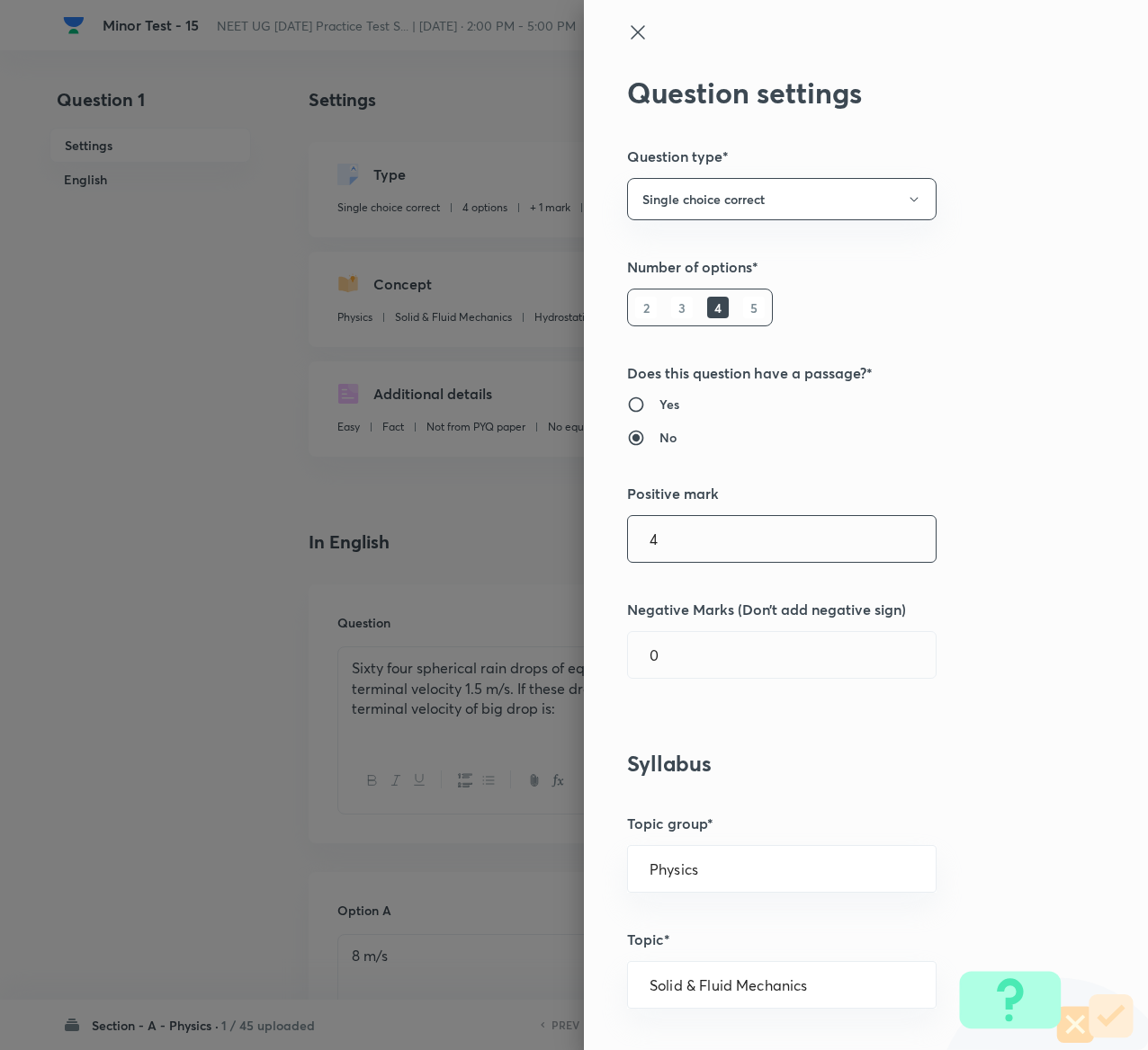
type input "4"
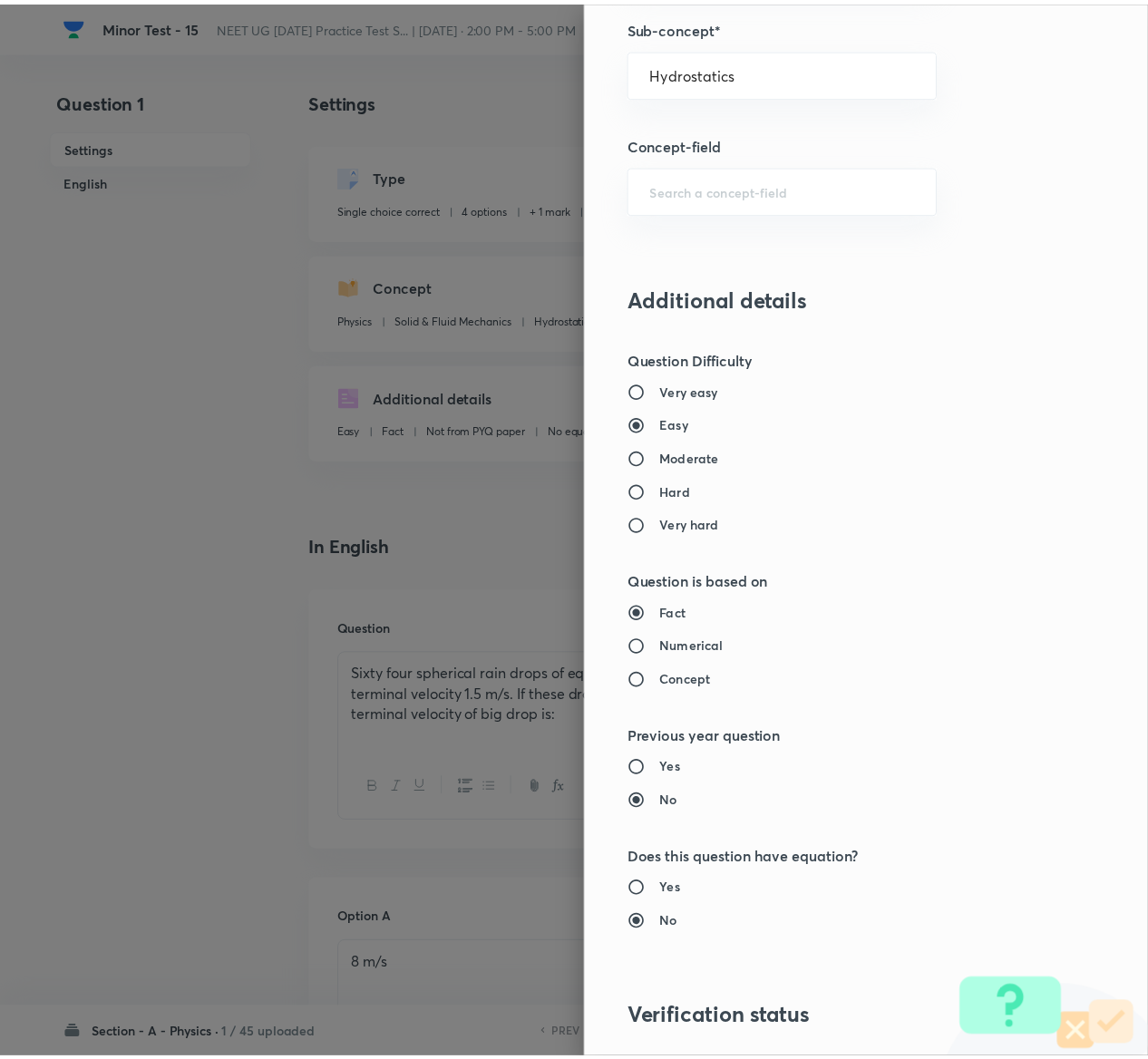
scroll to position [1416, 0]
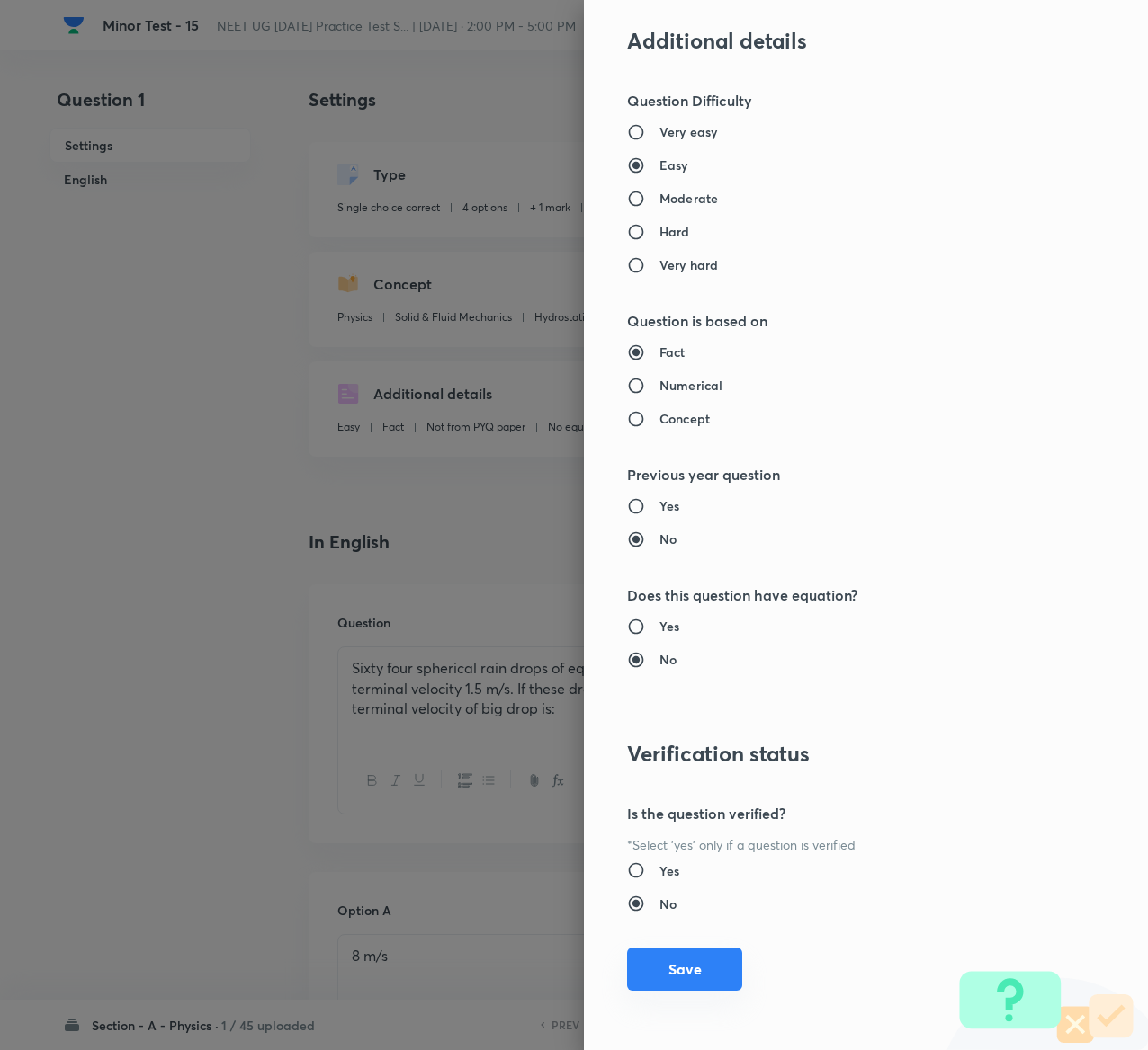
type input "1"
click at [678, 966] on button "Save" at bounding box center [684, 969] width 115 height 43
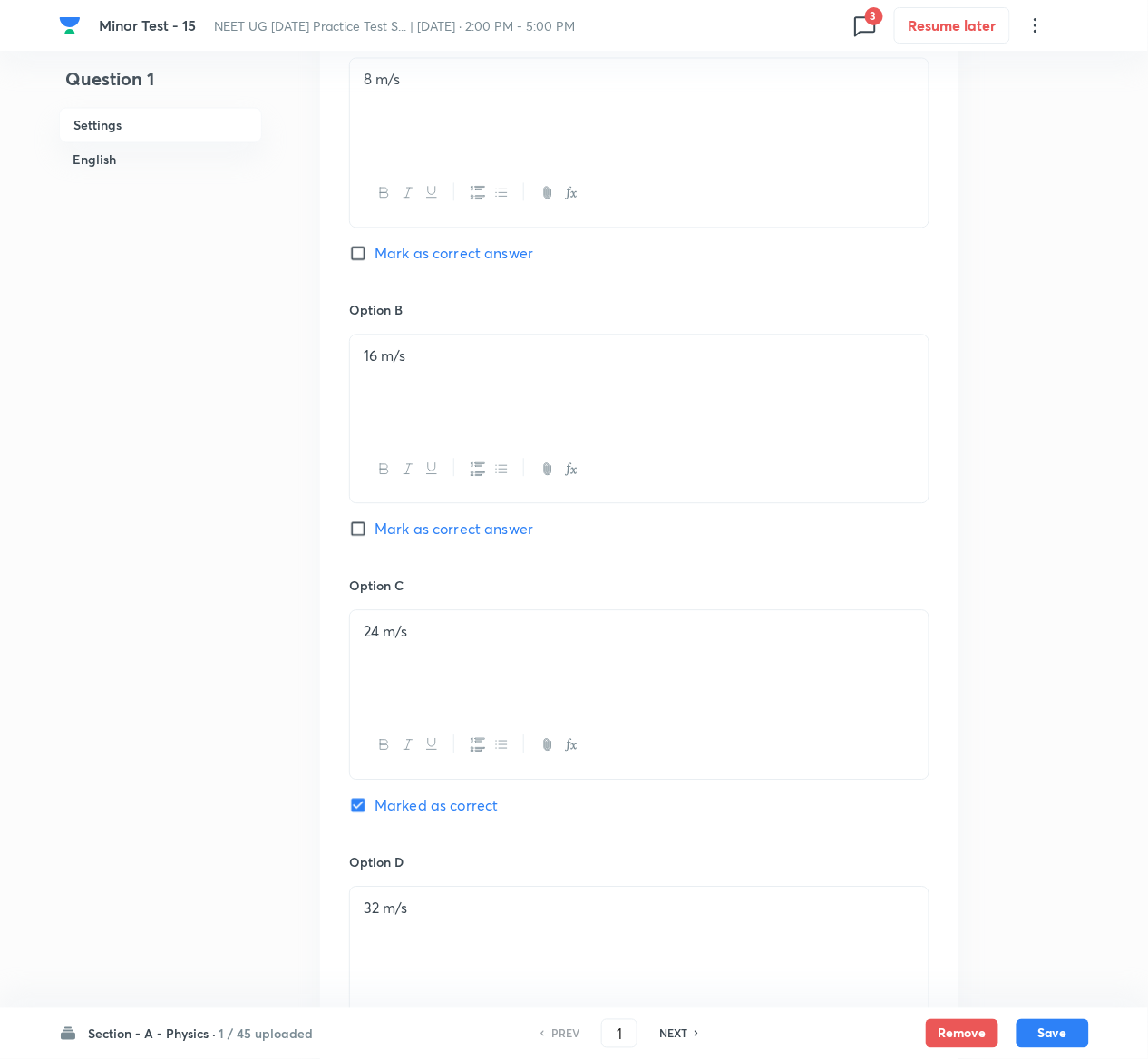
scroll to position [1484, 0]
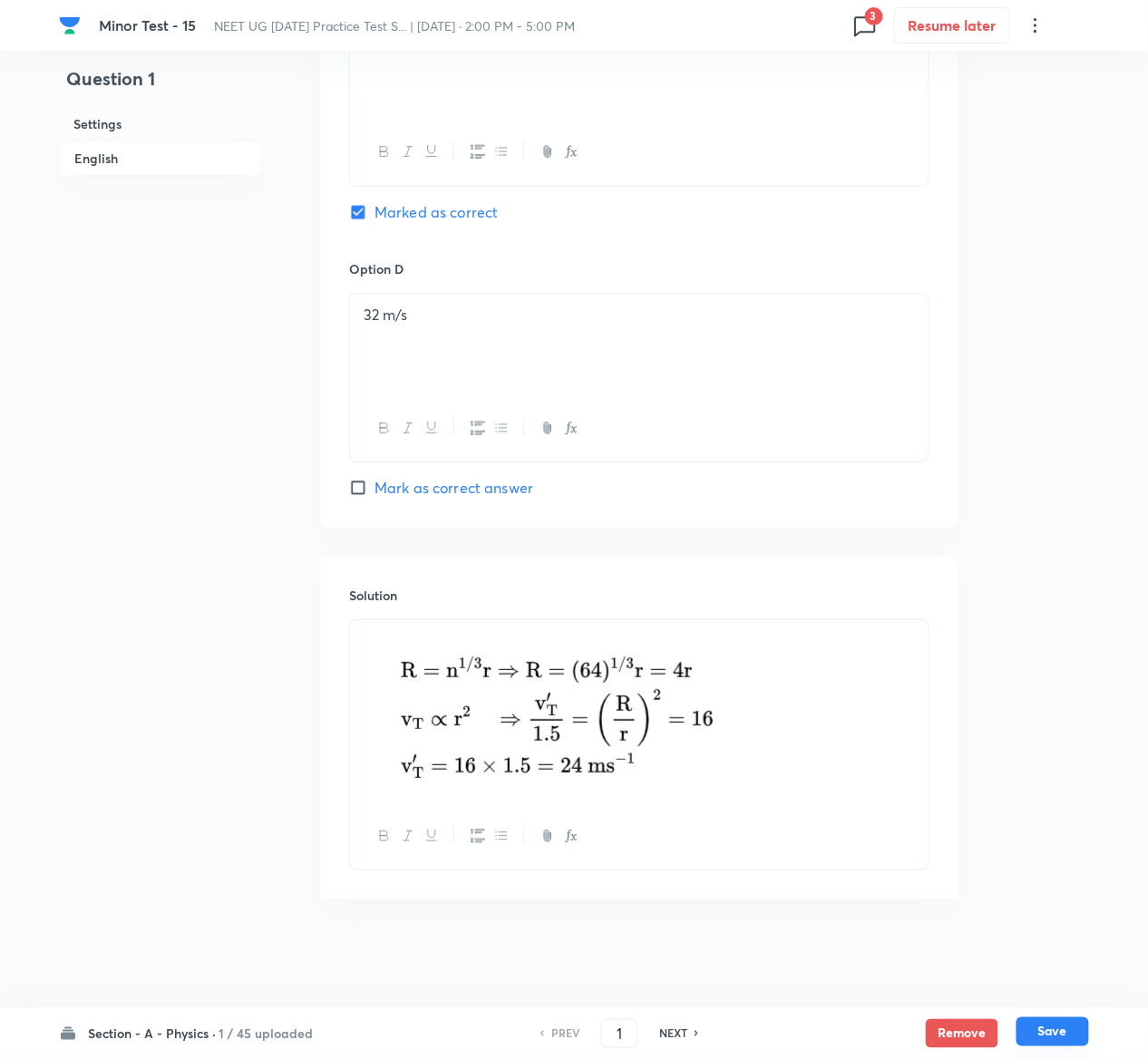
click at [1070, 1021] on button "Save" at bounding box center [1052, 1031] width 72 height 29
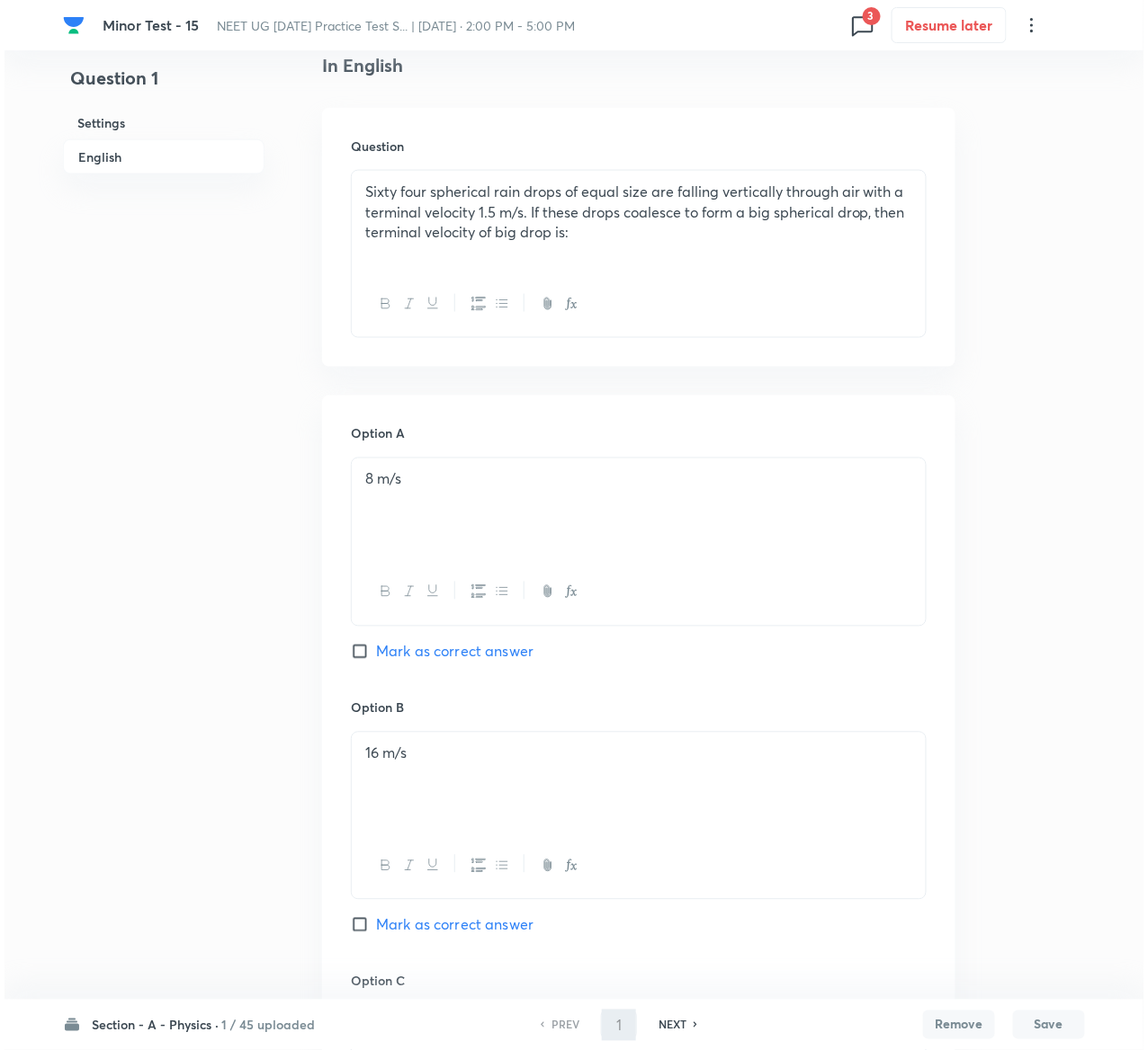
scroll to position [0, 0]
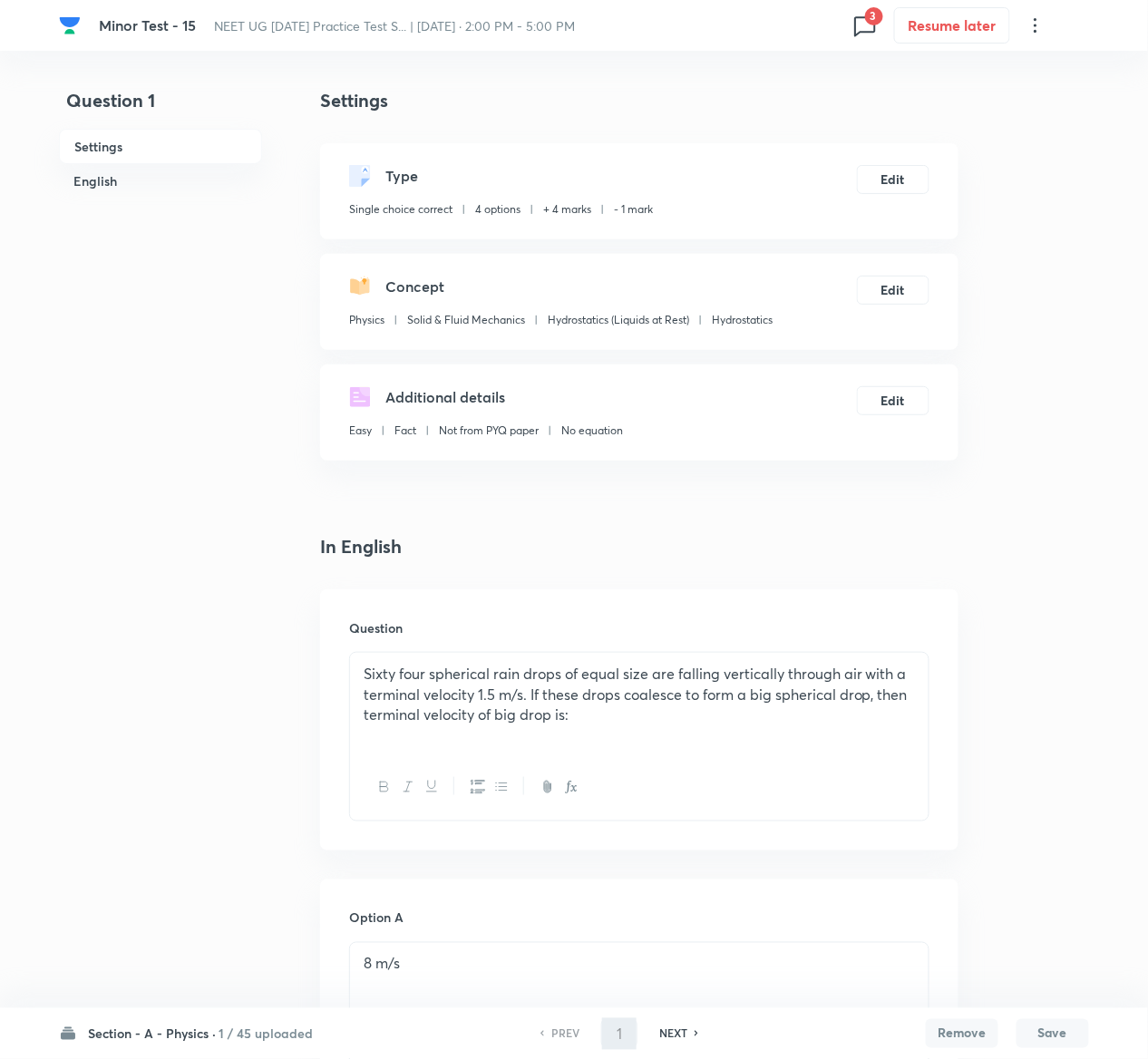
type input "2"
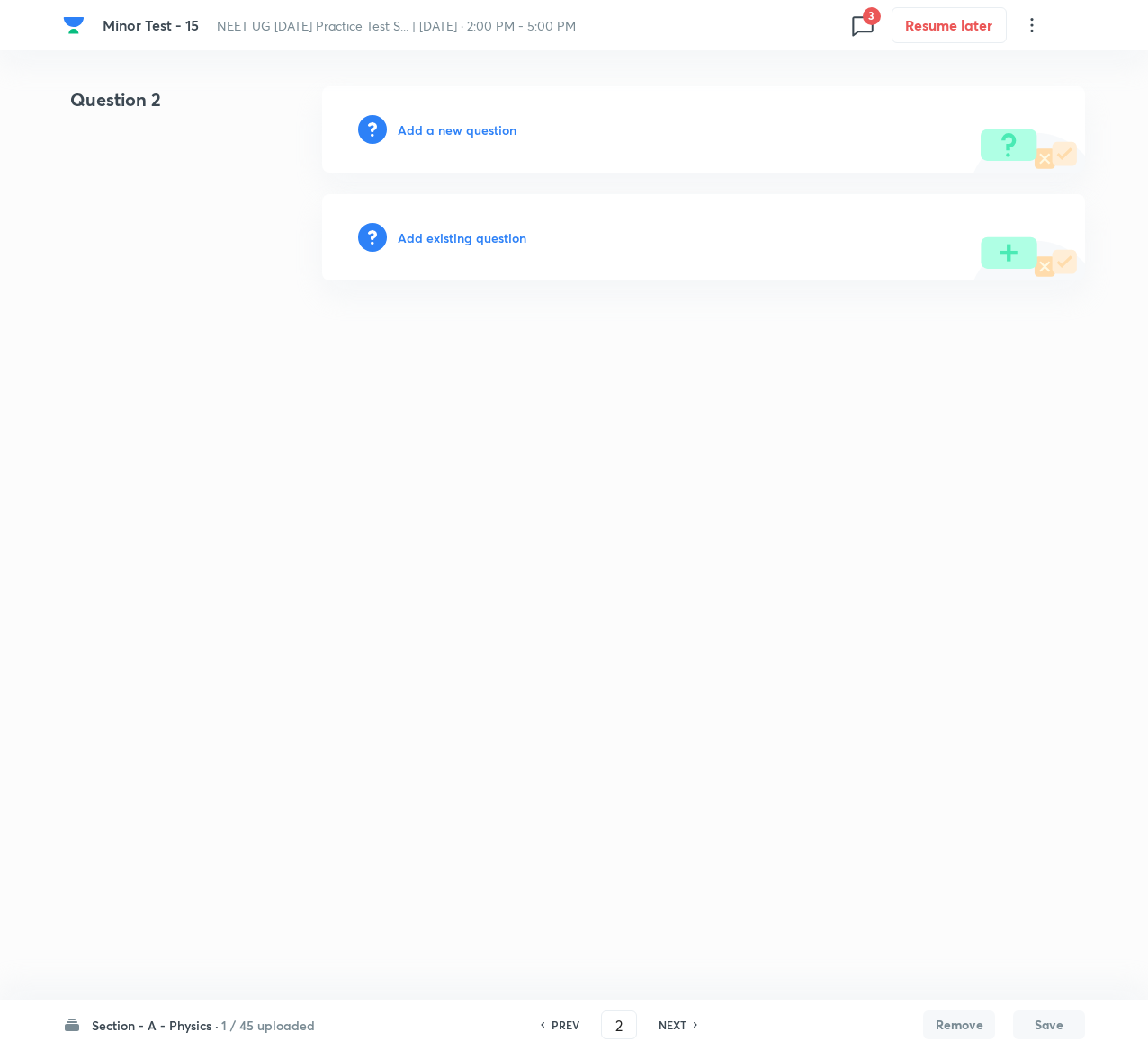
click at [455, 240] on h6 "Add existing question" at bounding box center [462, 237] width 129 height 19
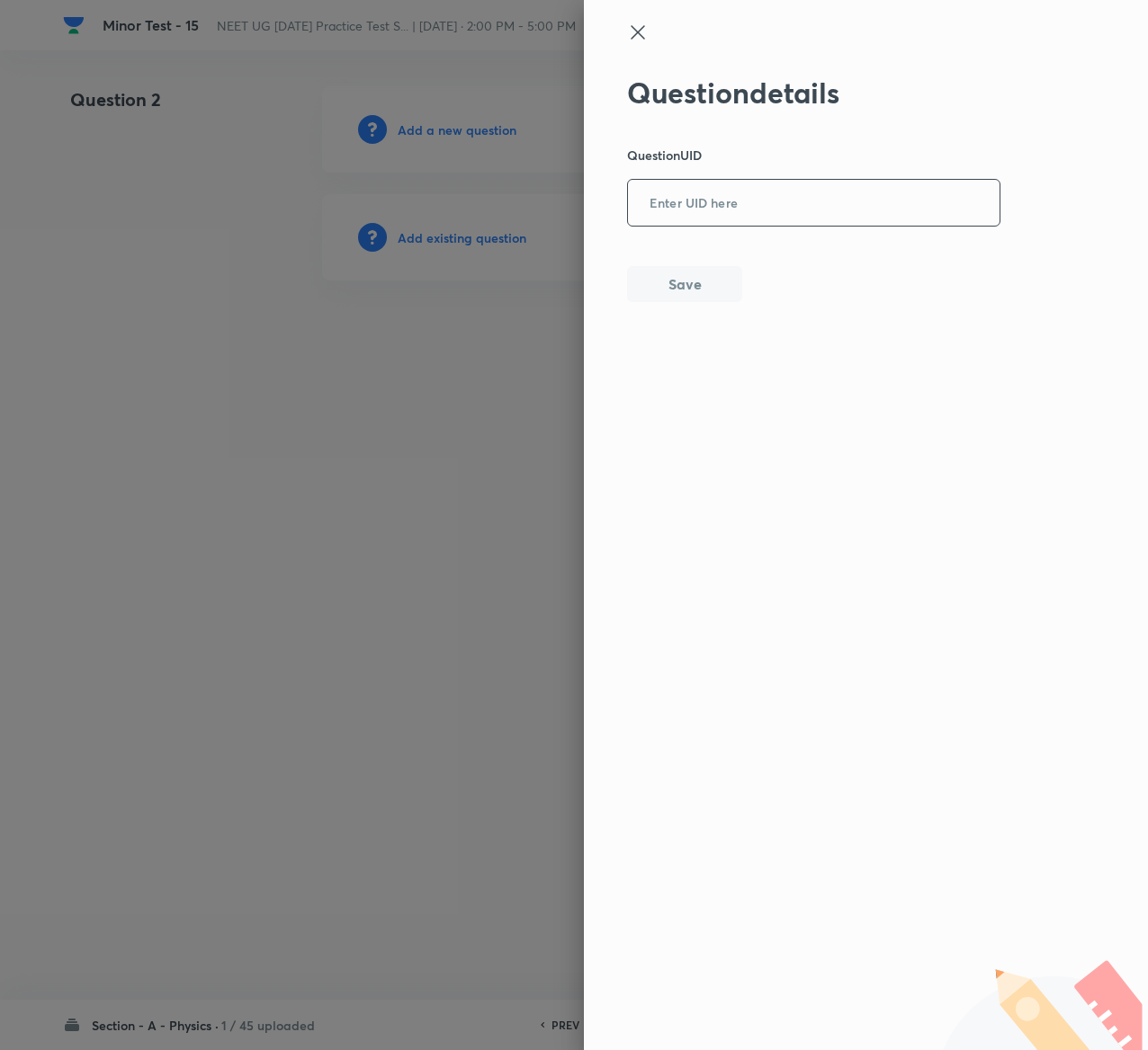
click at [691, 200] on input "text" at bounding box center [814, 203] width 372 height 44
paste input "XTIK6"
type input "XTIK6"
click at [730, 275] on button "Save" at bounding box center [684, 282] width 115 height 36
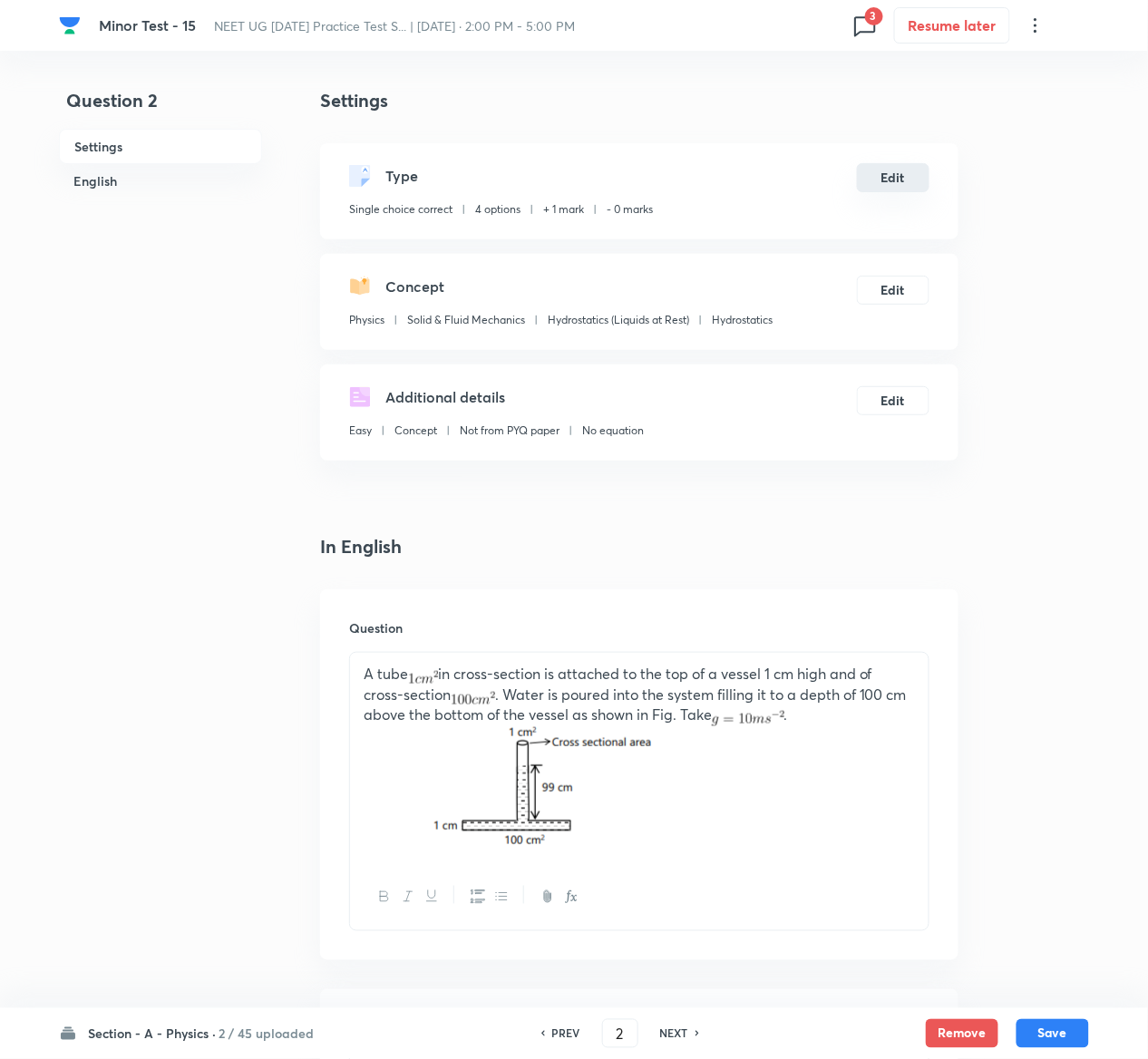
click at [903, 181] on button "Edit" at bounding box center [893, 177] width 72 height 29
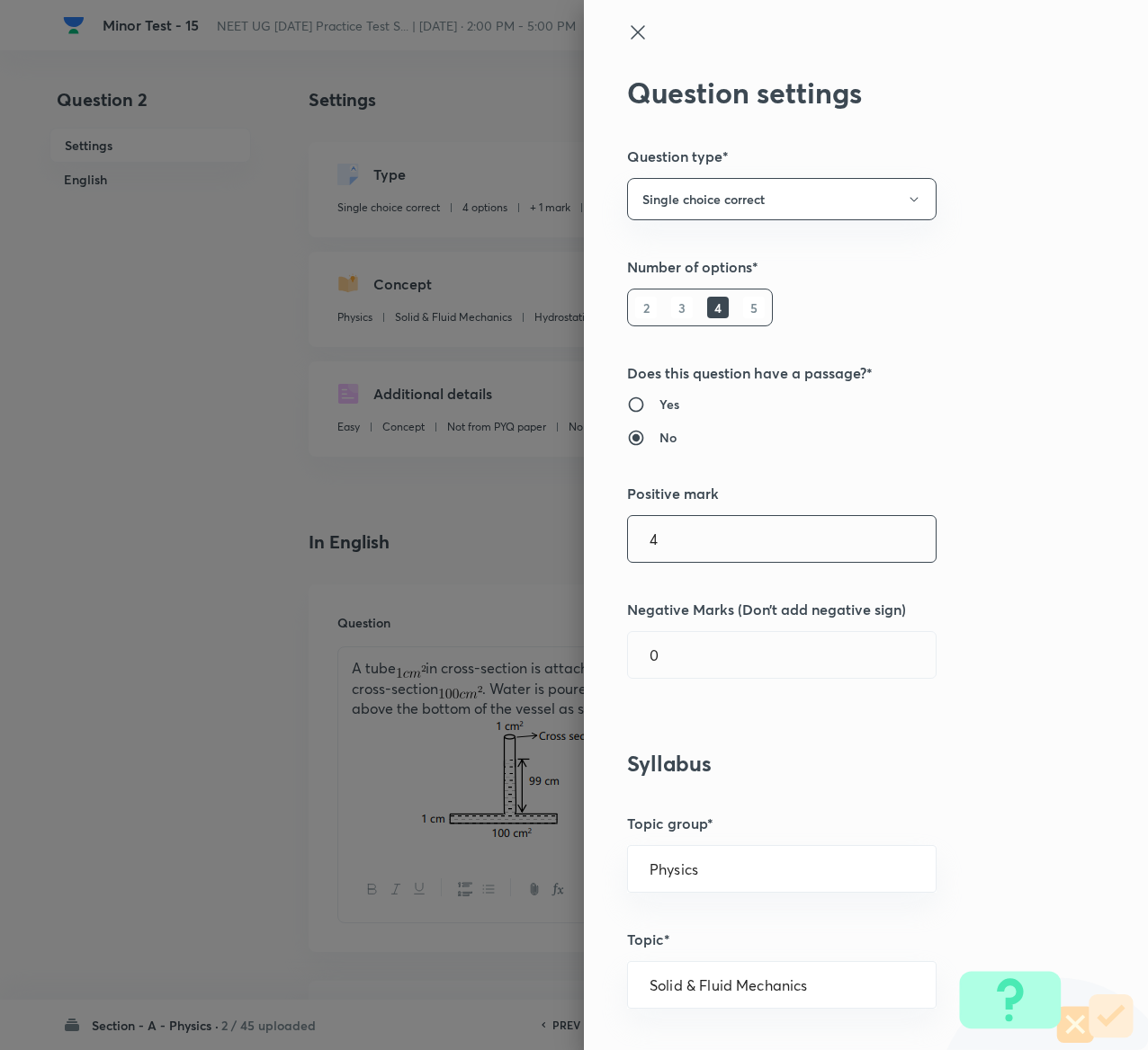
type input "4"
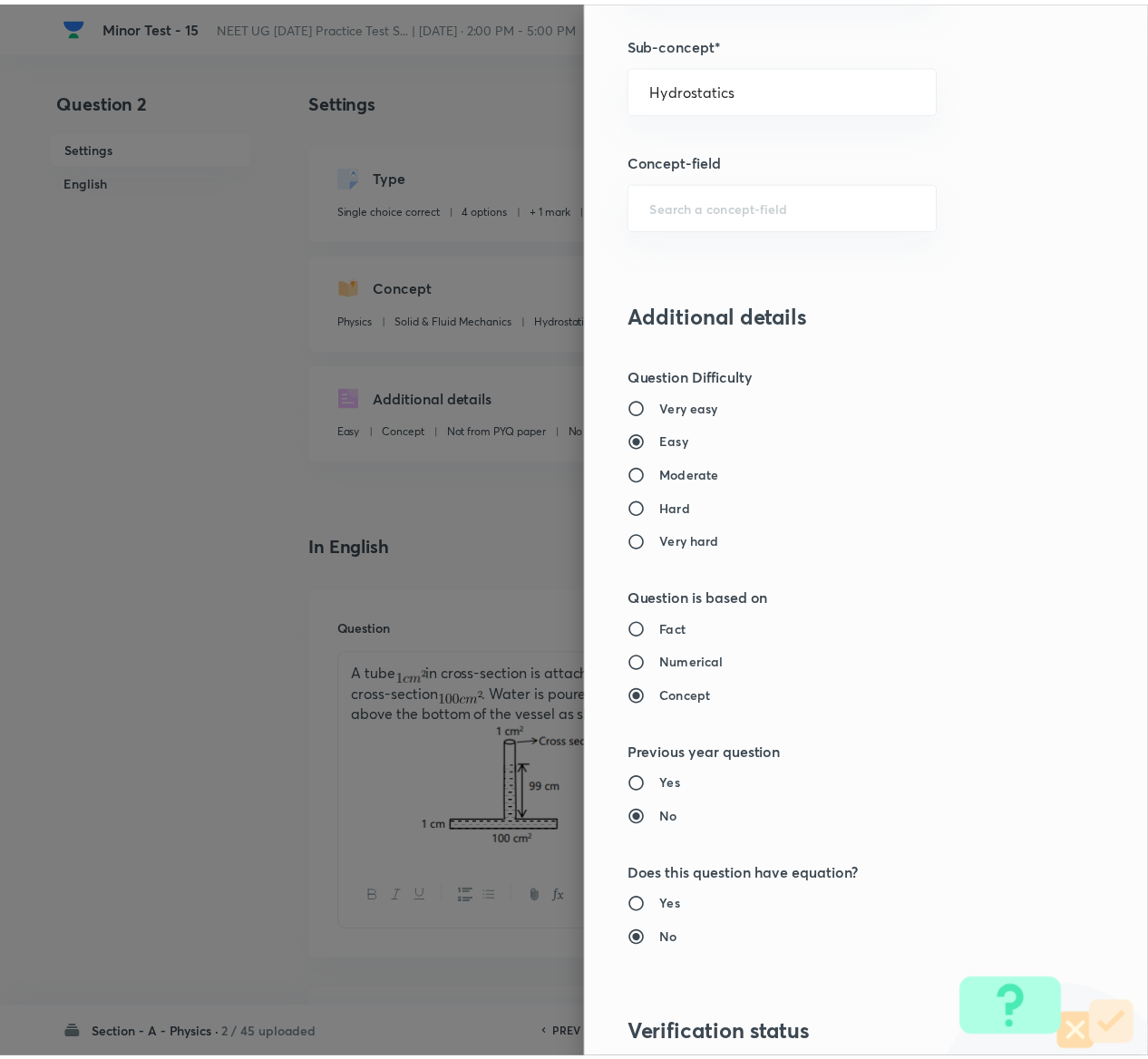
scroll to position [1416, 0]
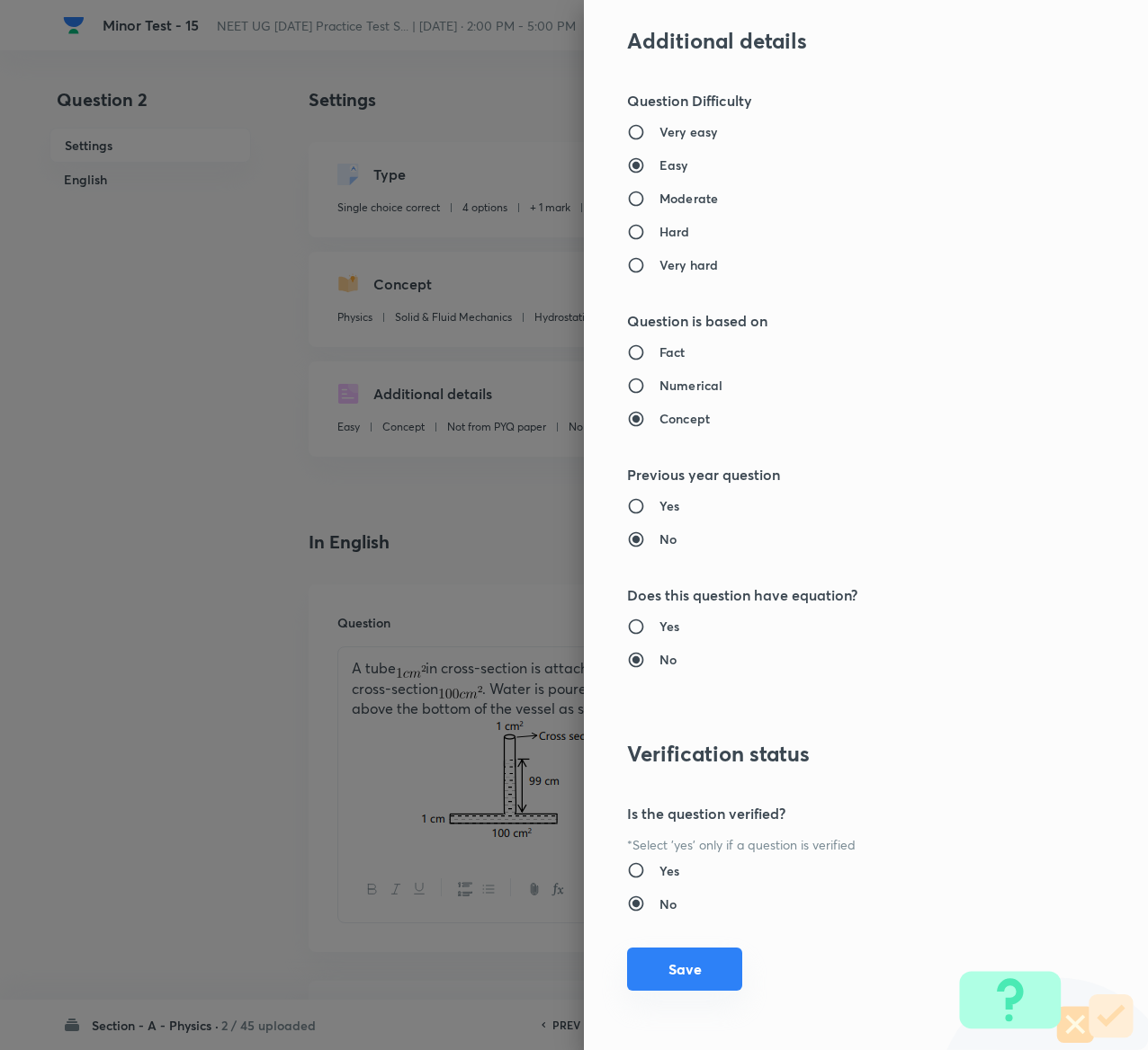
type input "1"
click at [653, 963] on button "Save" at bounding box center [684, 969] width 115 height 43
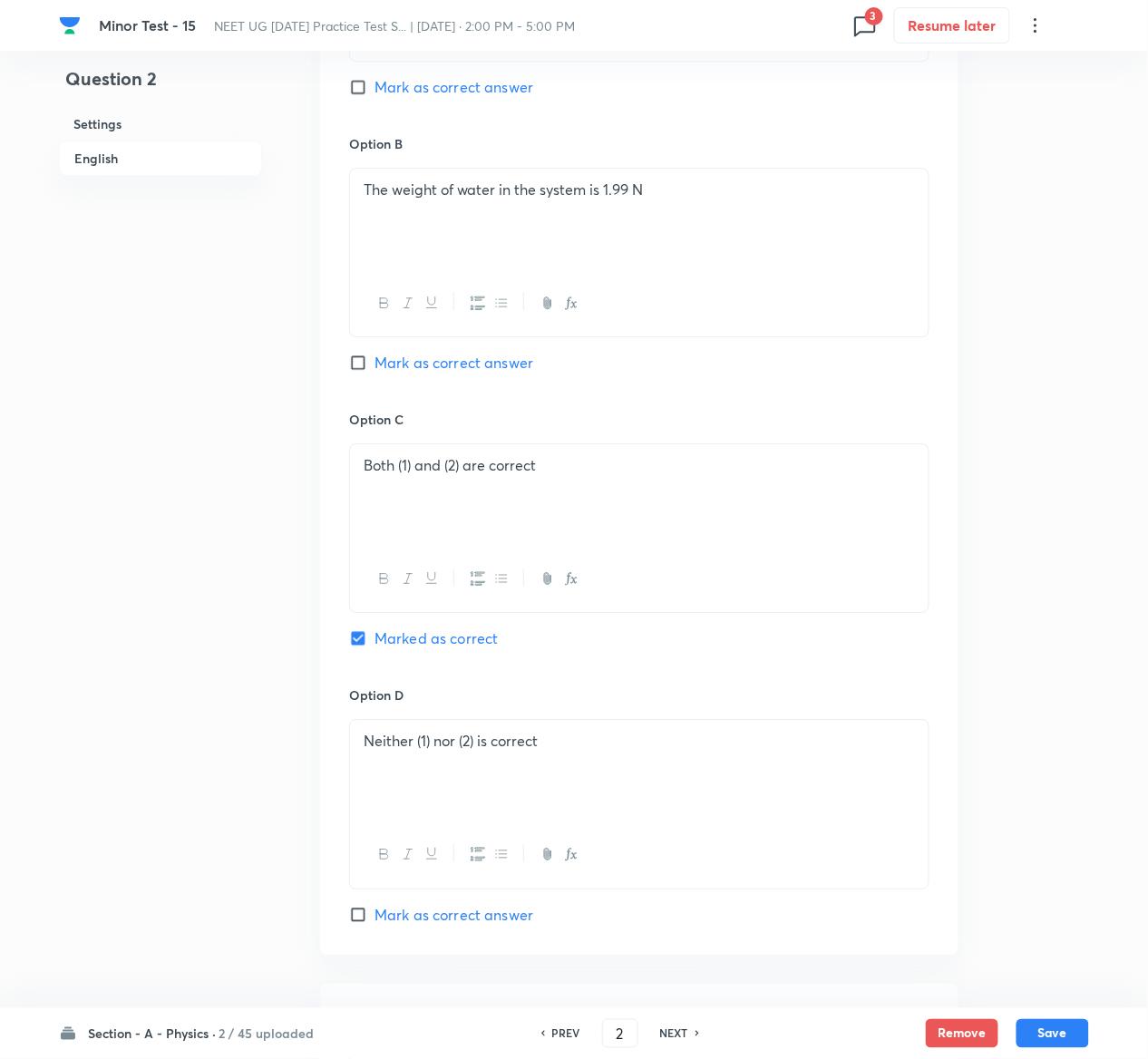
scroll to position [1569, 0]
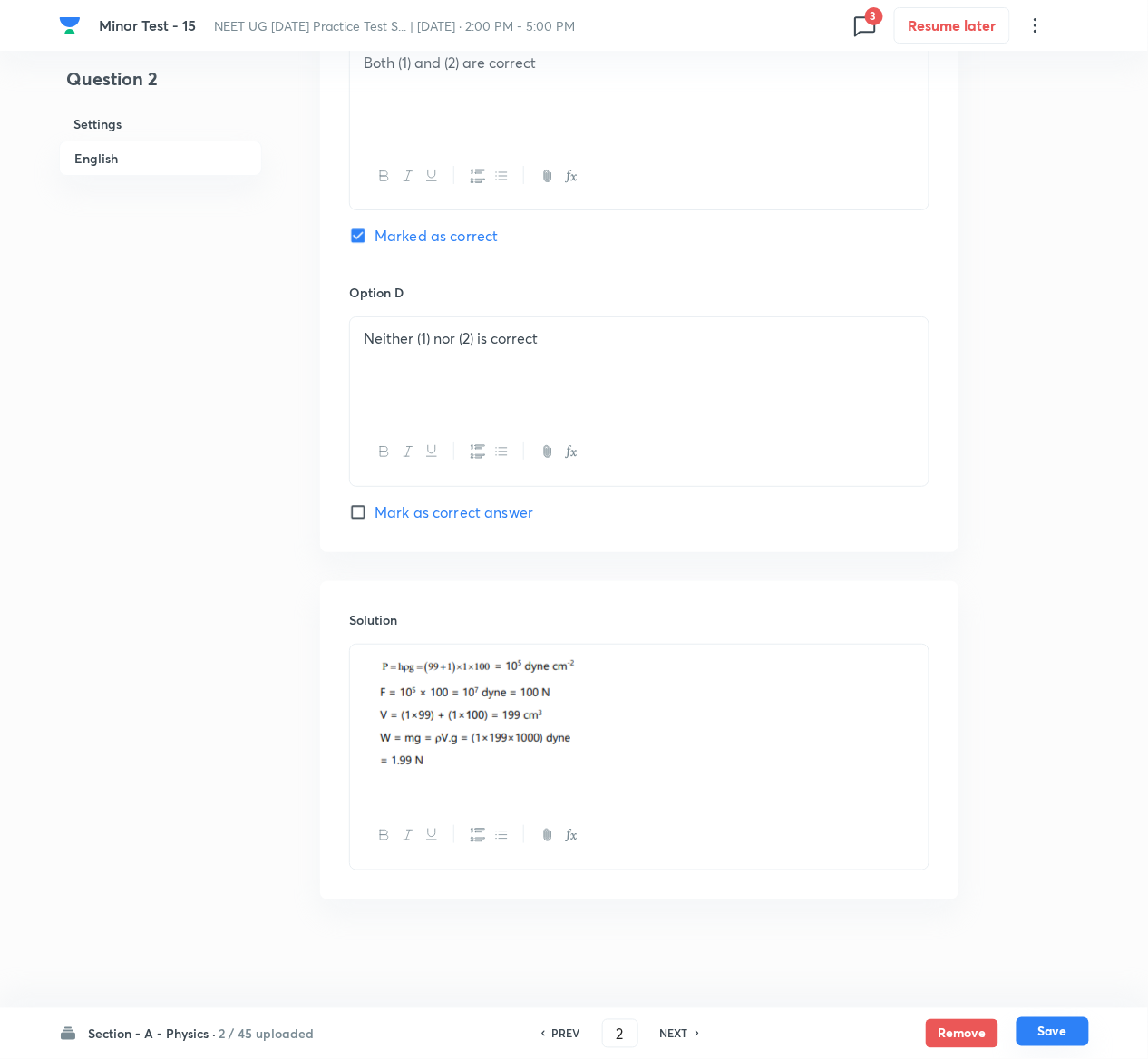
click at [1059, 1048] on div "Remove Save" at bounding box center [1008, 1033] width 163 height 29
click at [1059, 1034] on button "Save" at bounding box center [1052, 1031] width 72 height 29
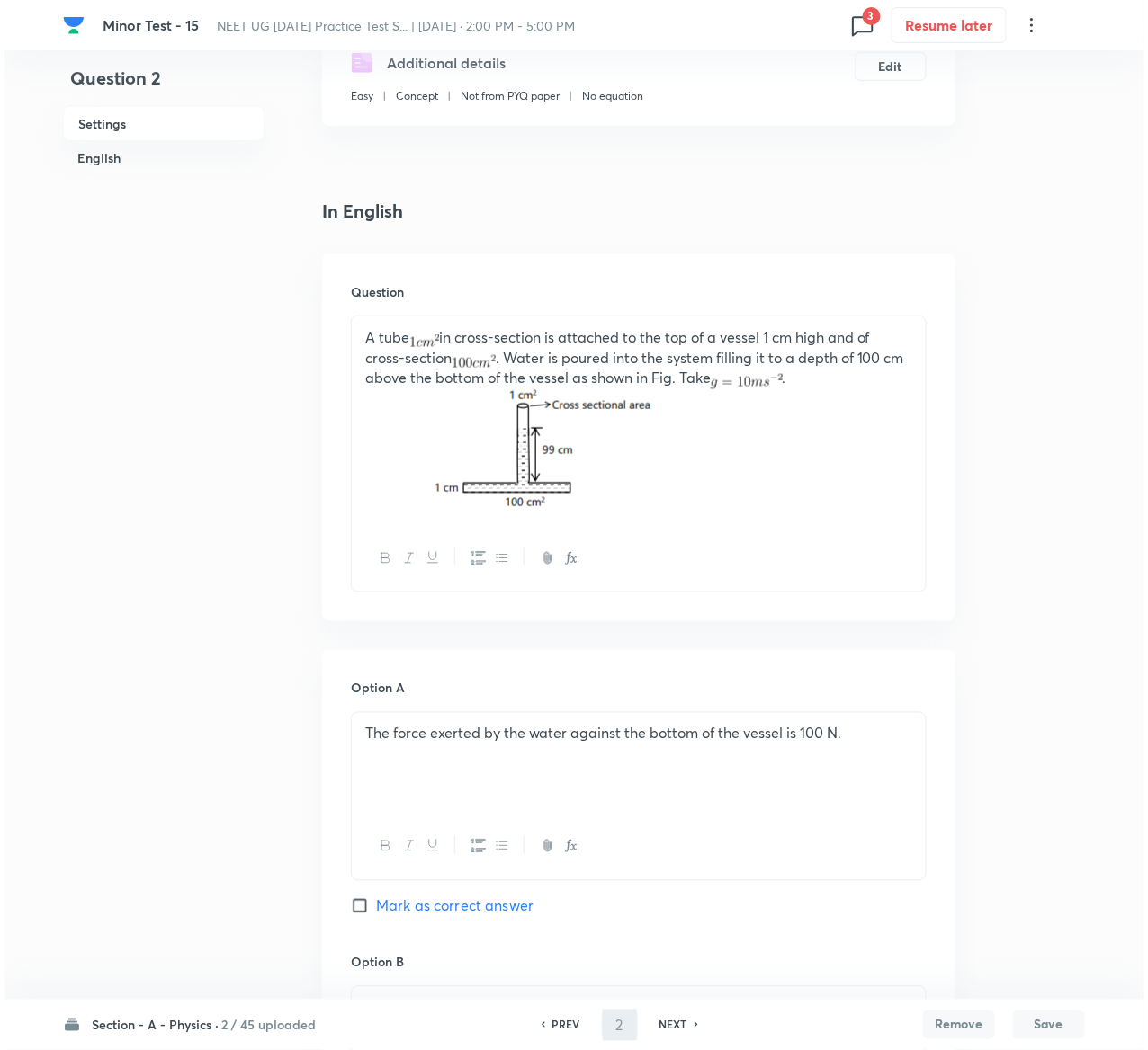
scroll to position [0, 0]
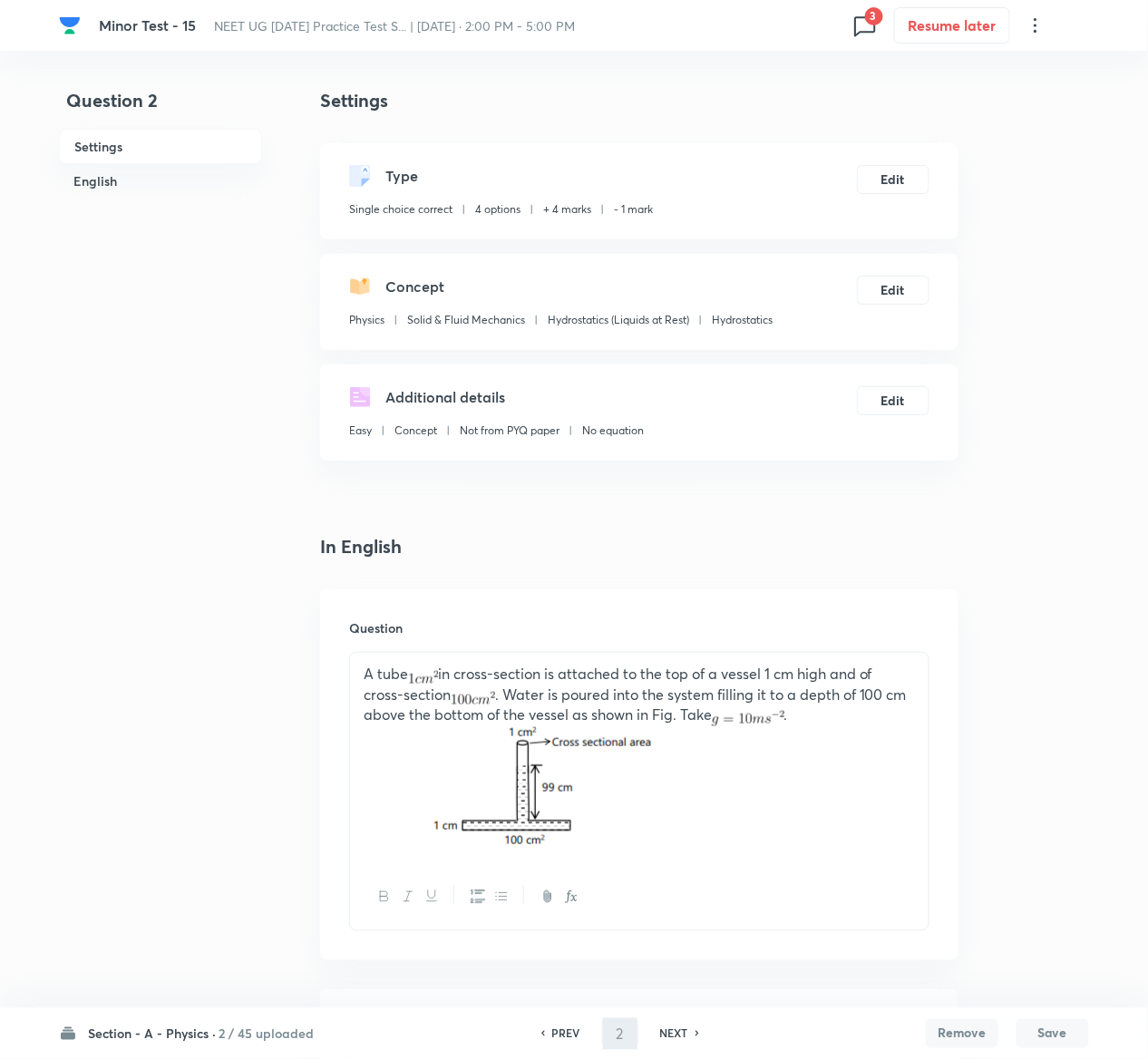
type input "3"
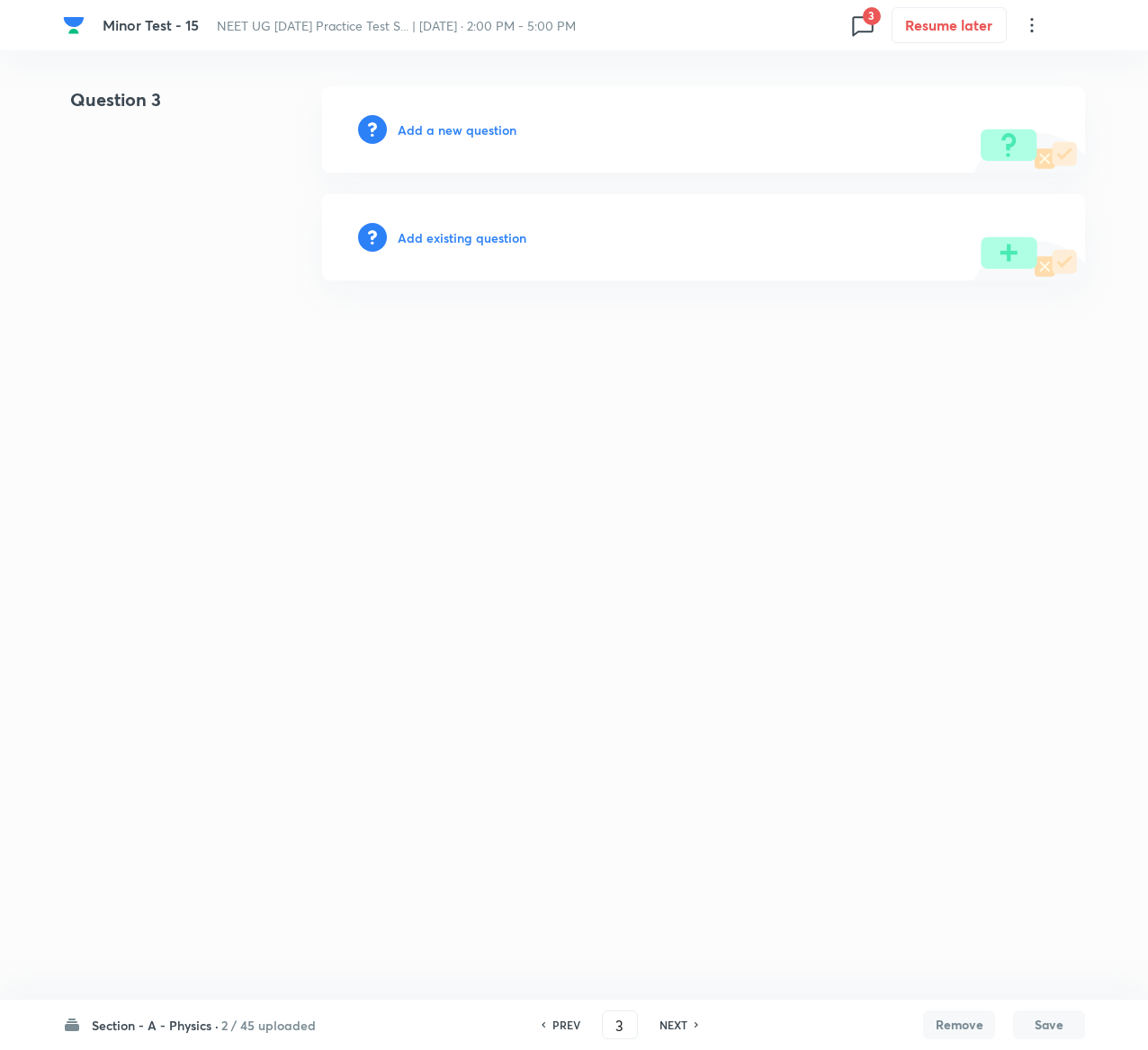
click at [500, 236] on h6 "Add existing question" at bounding box center [462, 237] width 129 height 19
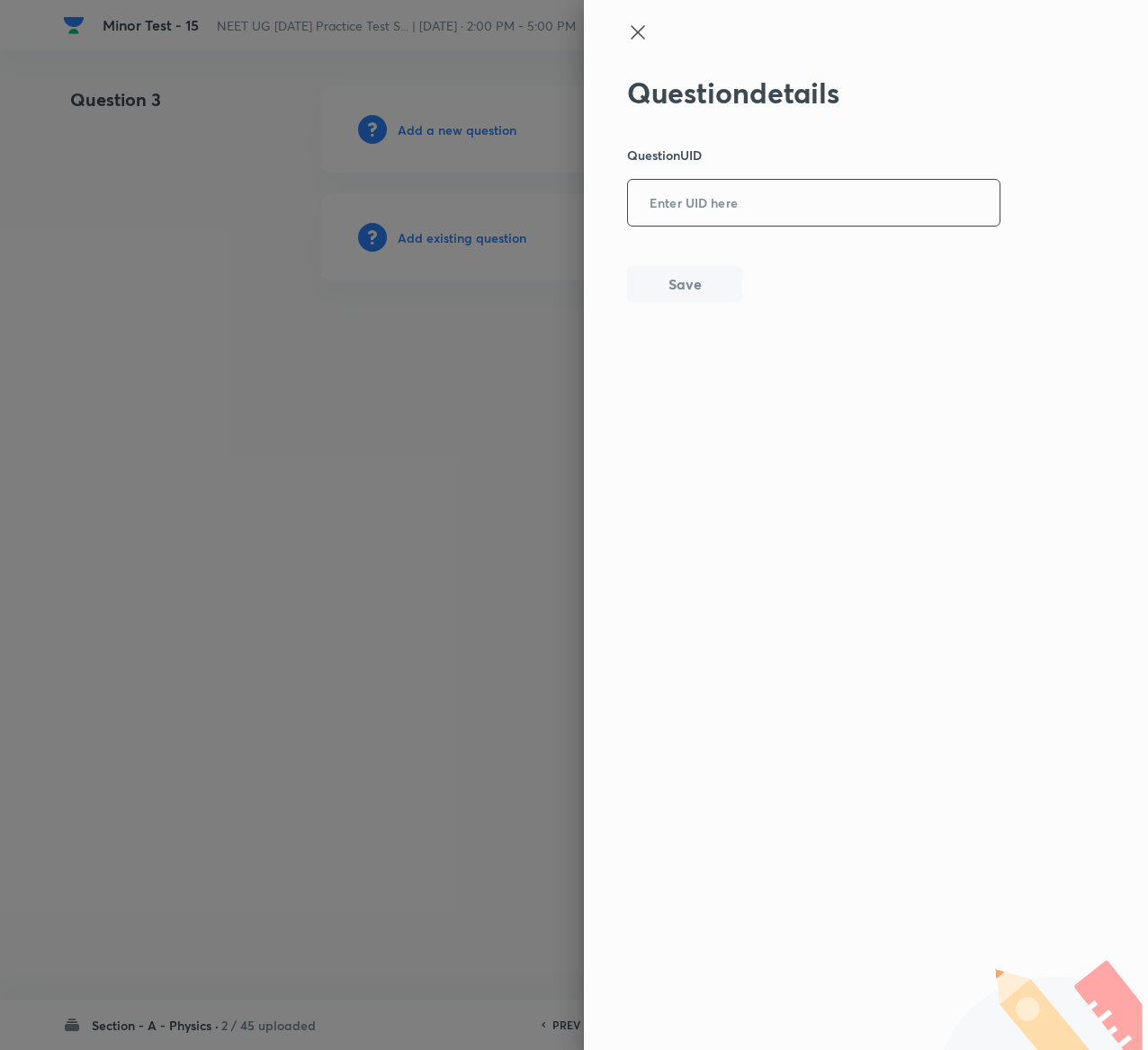
click at [808, 197] on input "text" at bounding box center [814, 203] width 372 height 44
paste input "M3837"
type input "M3837"
click at [716, 279] on button "Save" at bounding box center [684, 282] width 115 height 36
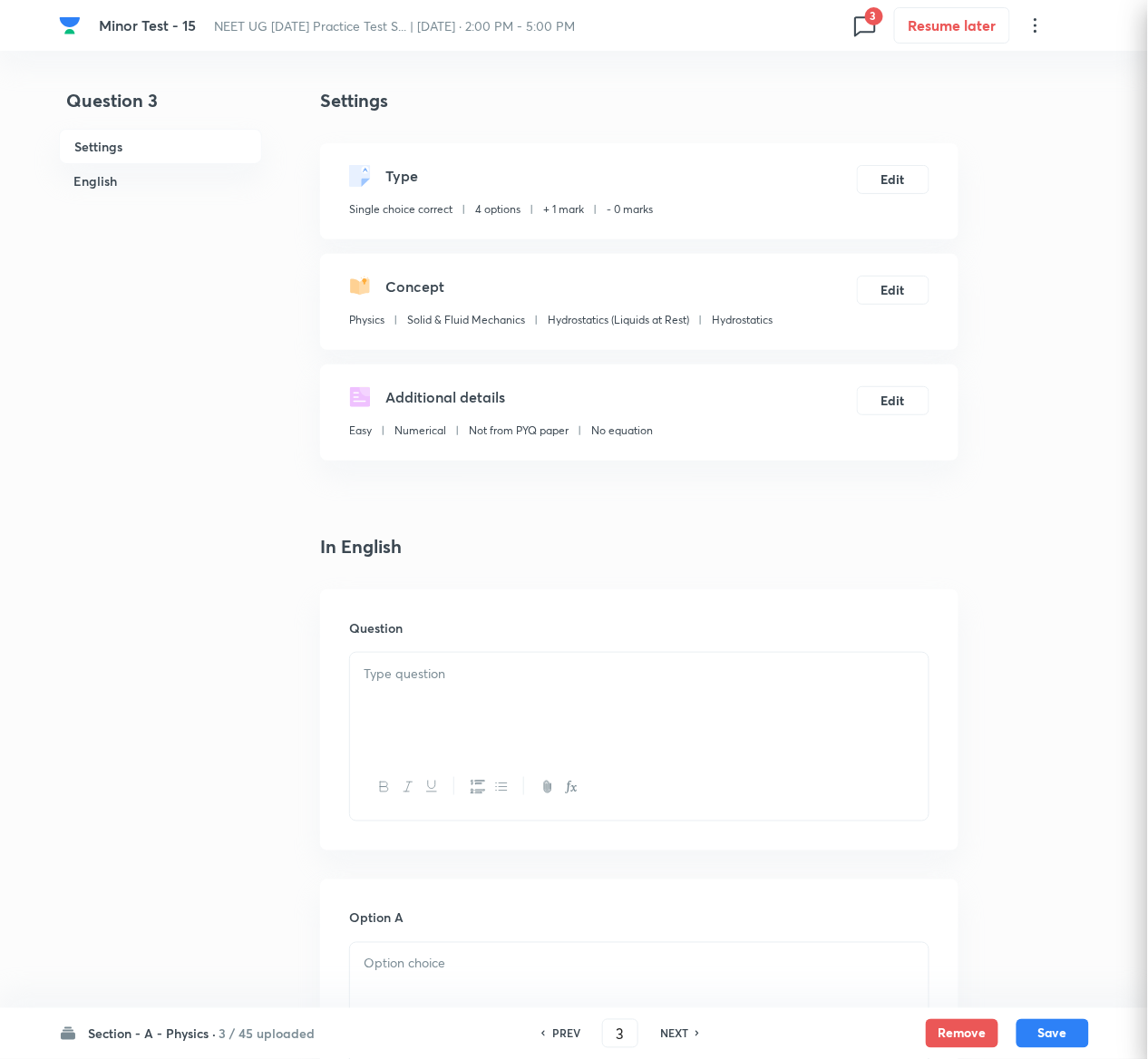
checkbox input "true"
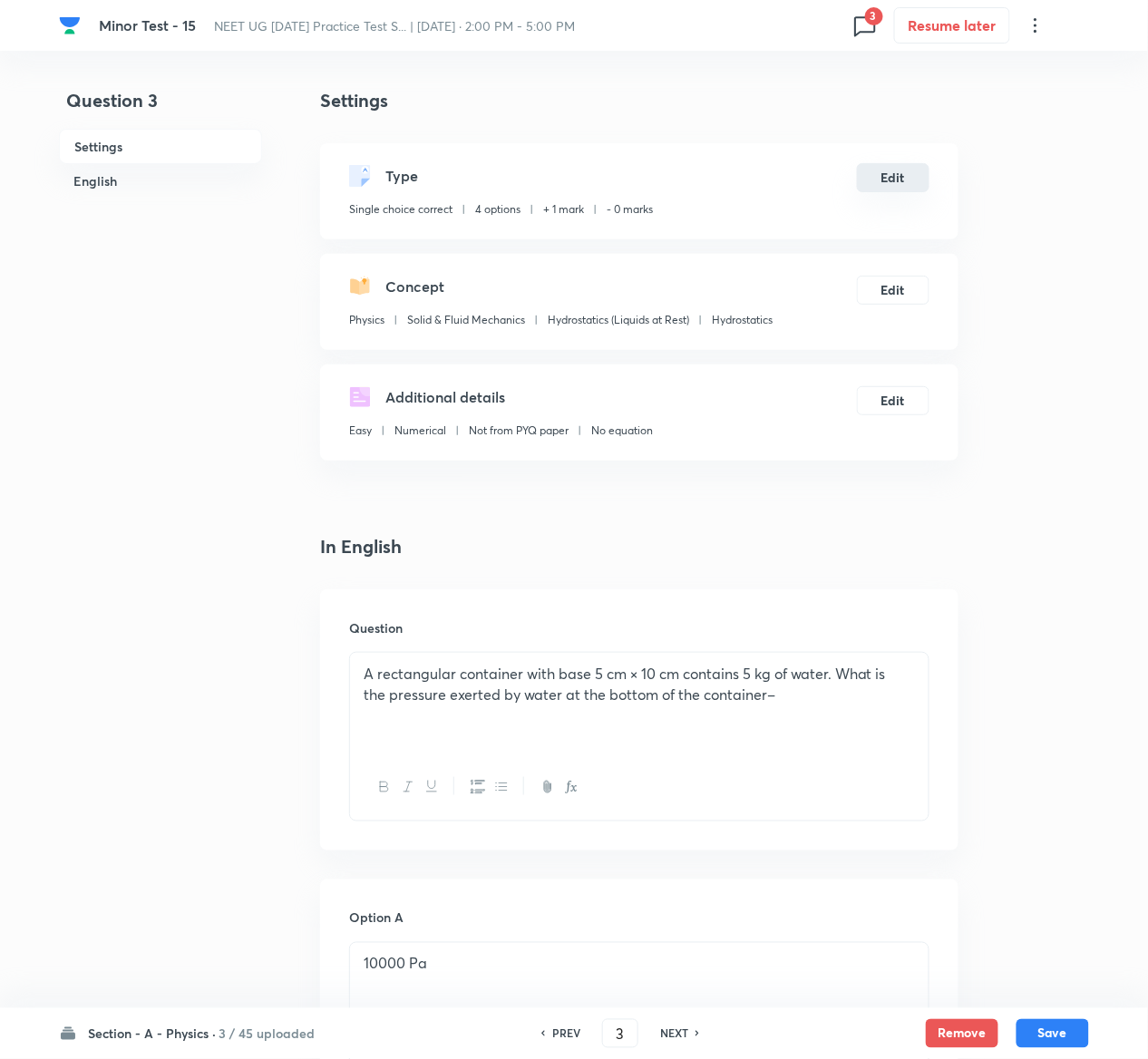
click at [896, 173] on button "Edit" at bounding box center [893, 177] width 72 height 29
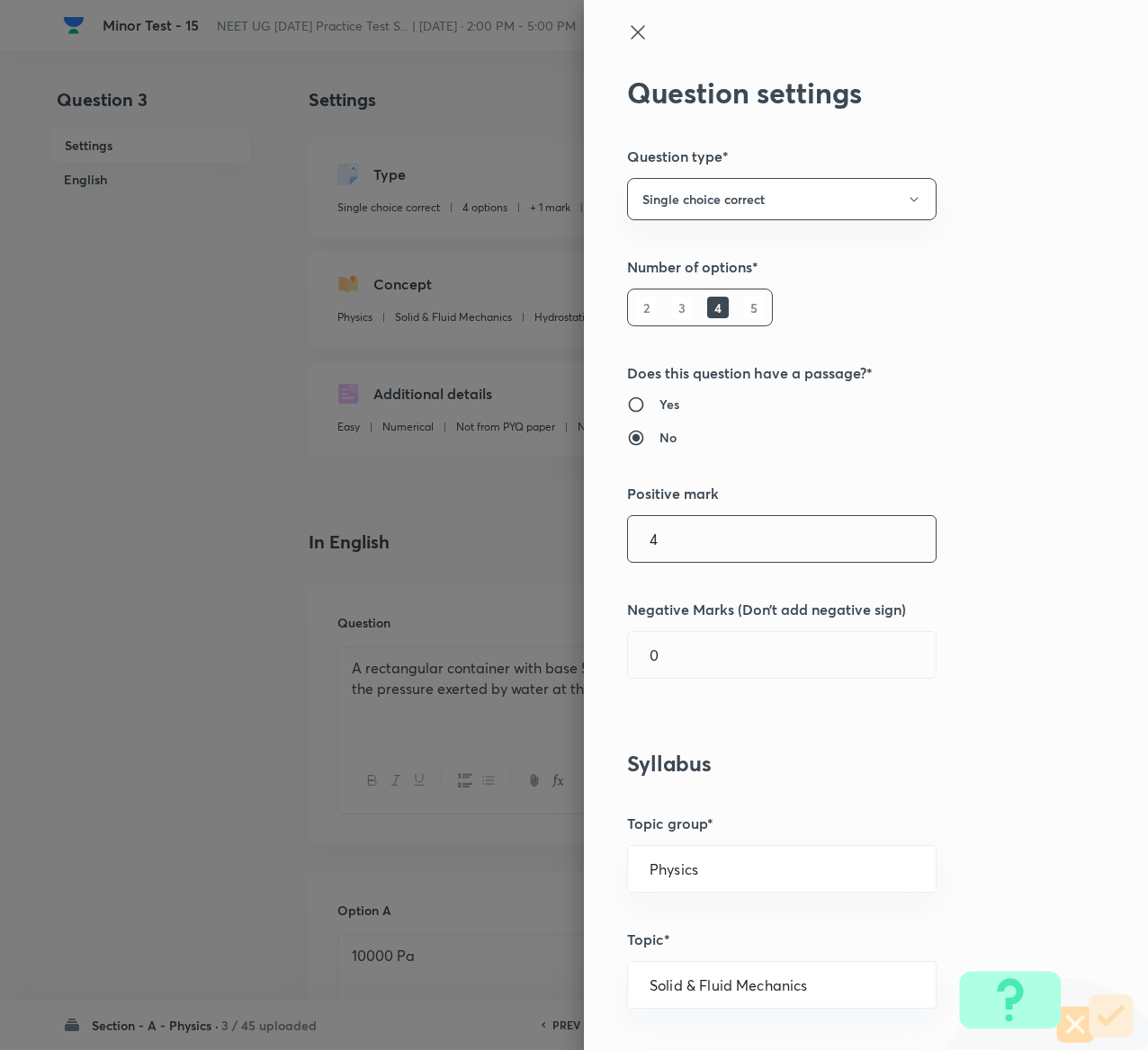
type input "4"
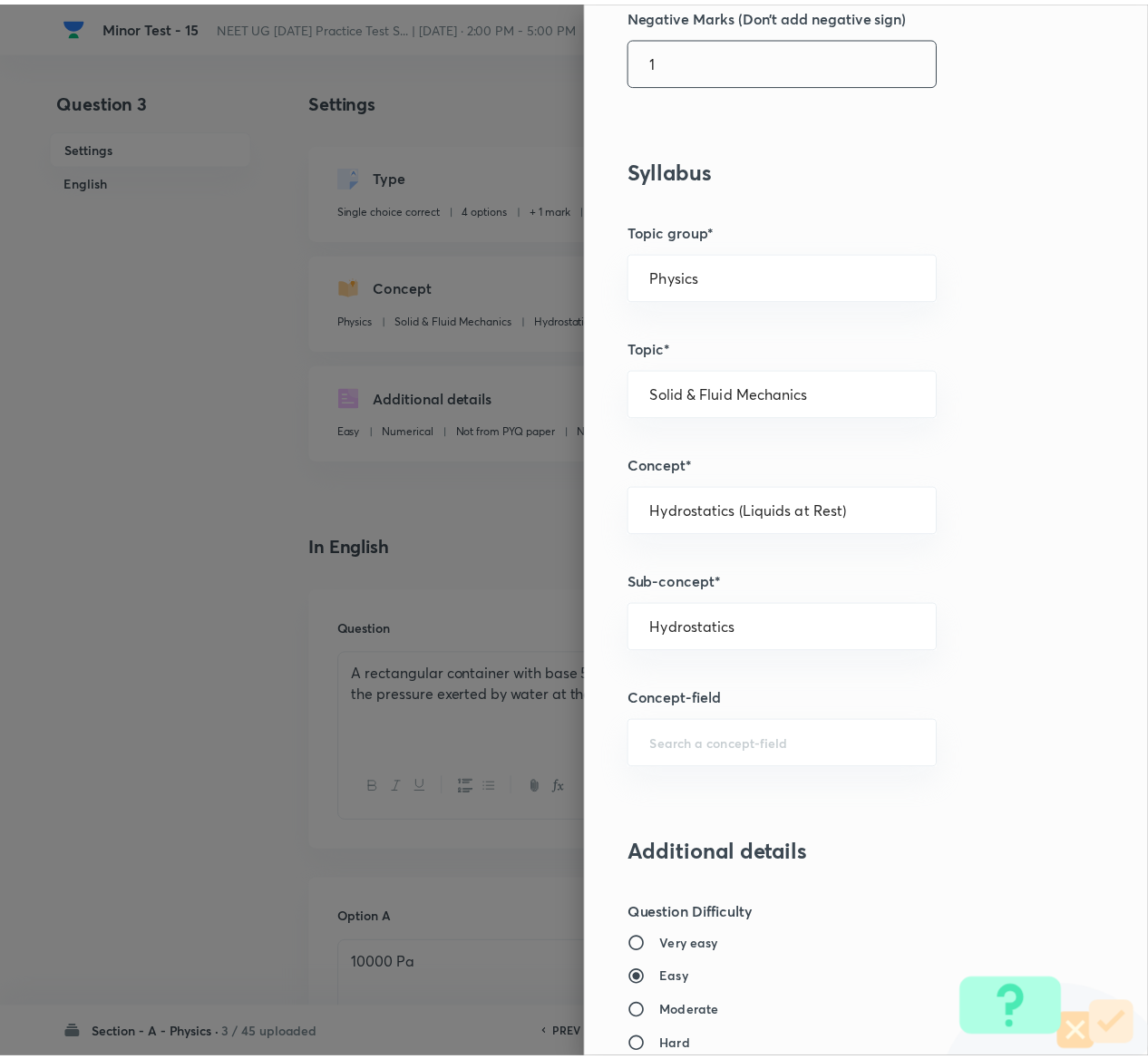
scroll to position [1416, 0]
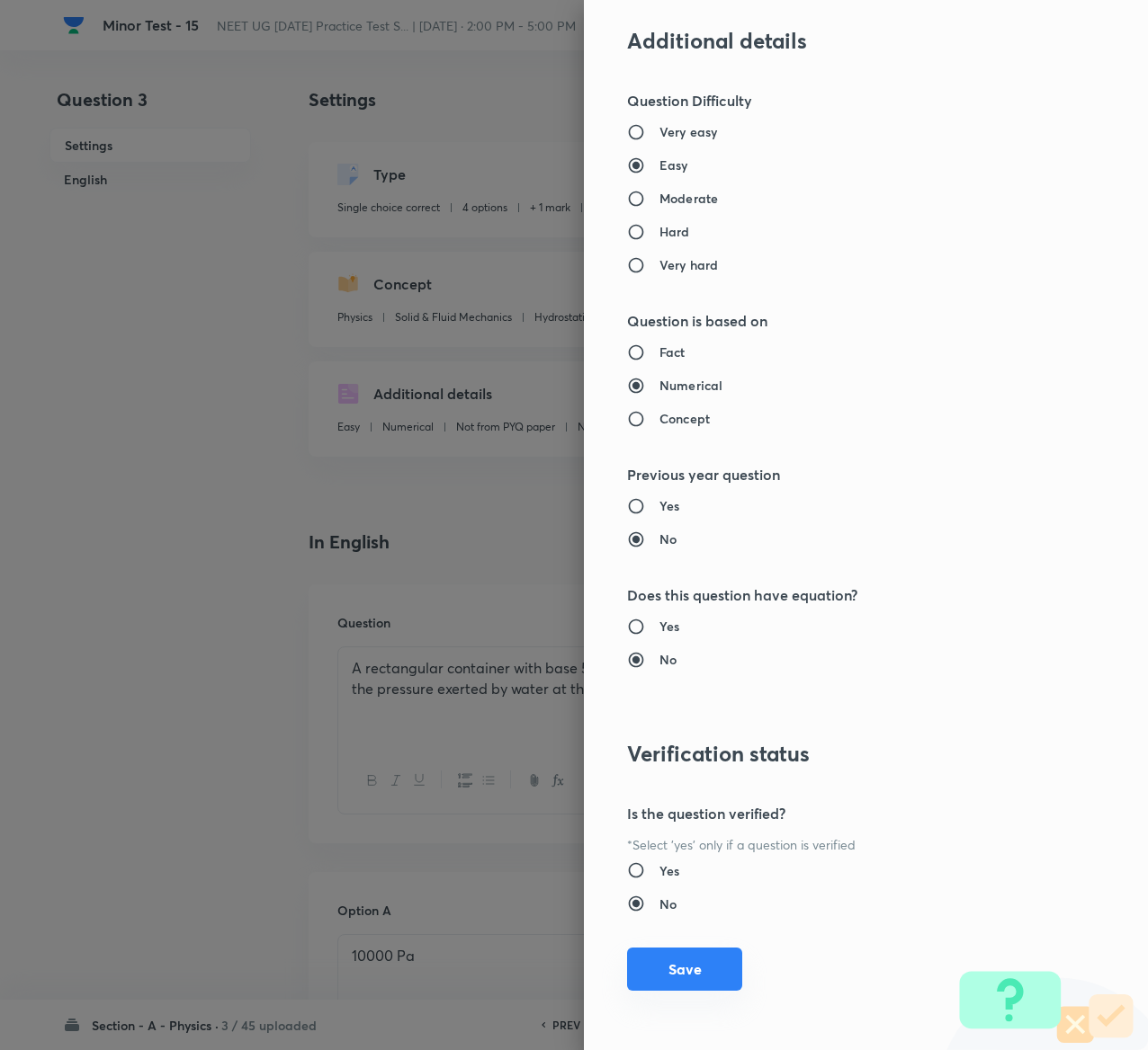
type input "1"
click at [669, 955] on button "Save" at bounding box center [684, 969] width 115 height 43
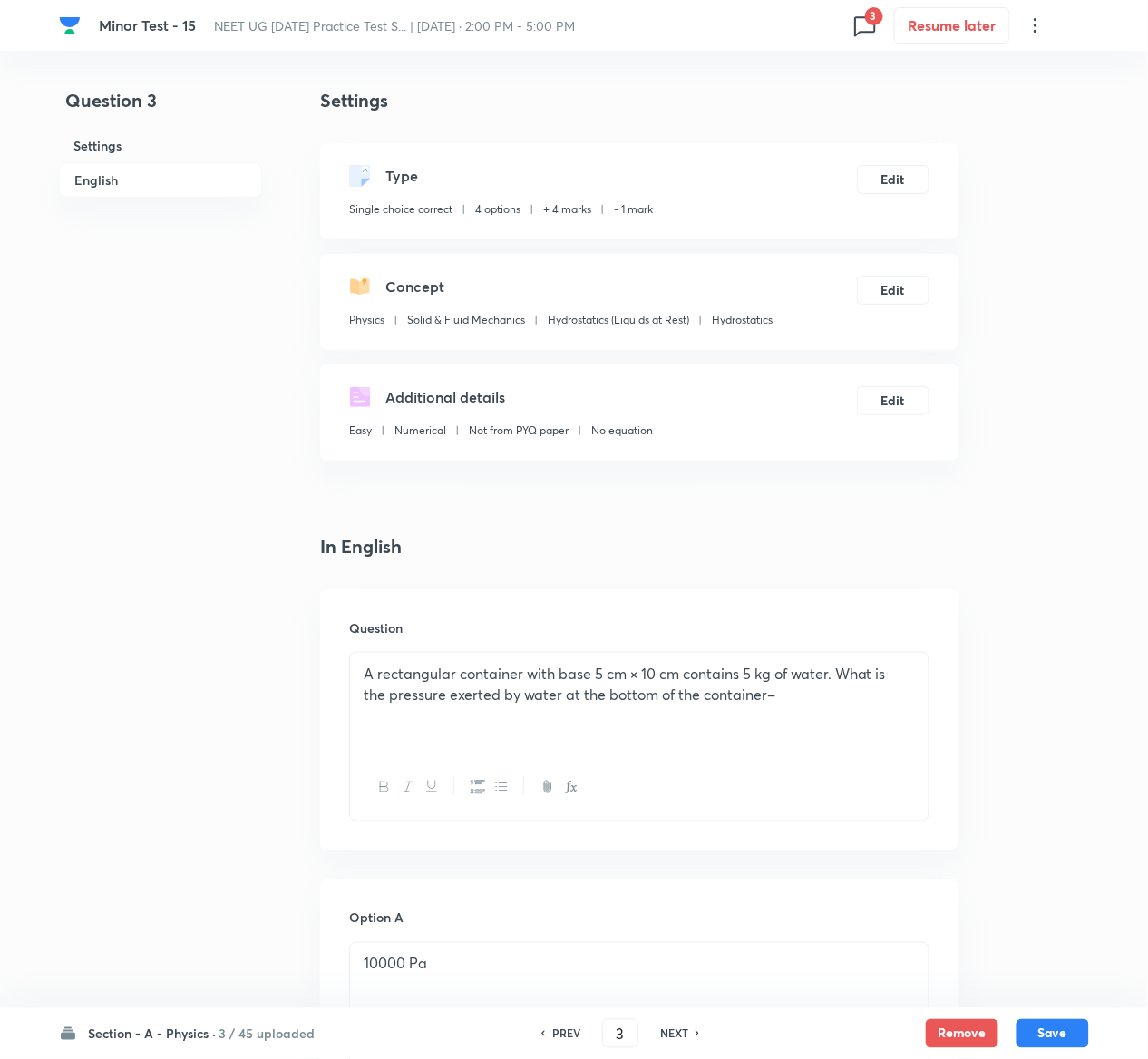
scroll to position [1402, 0]
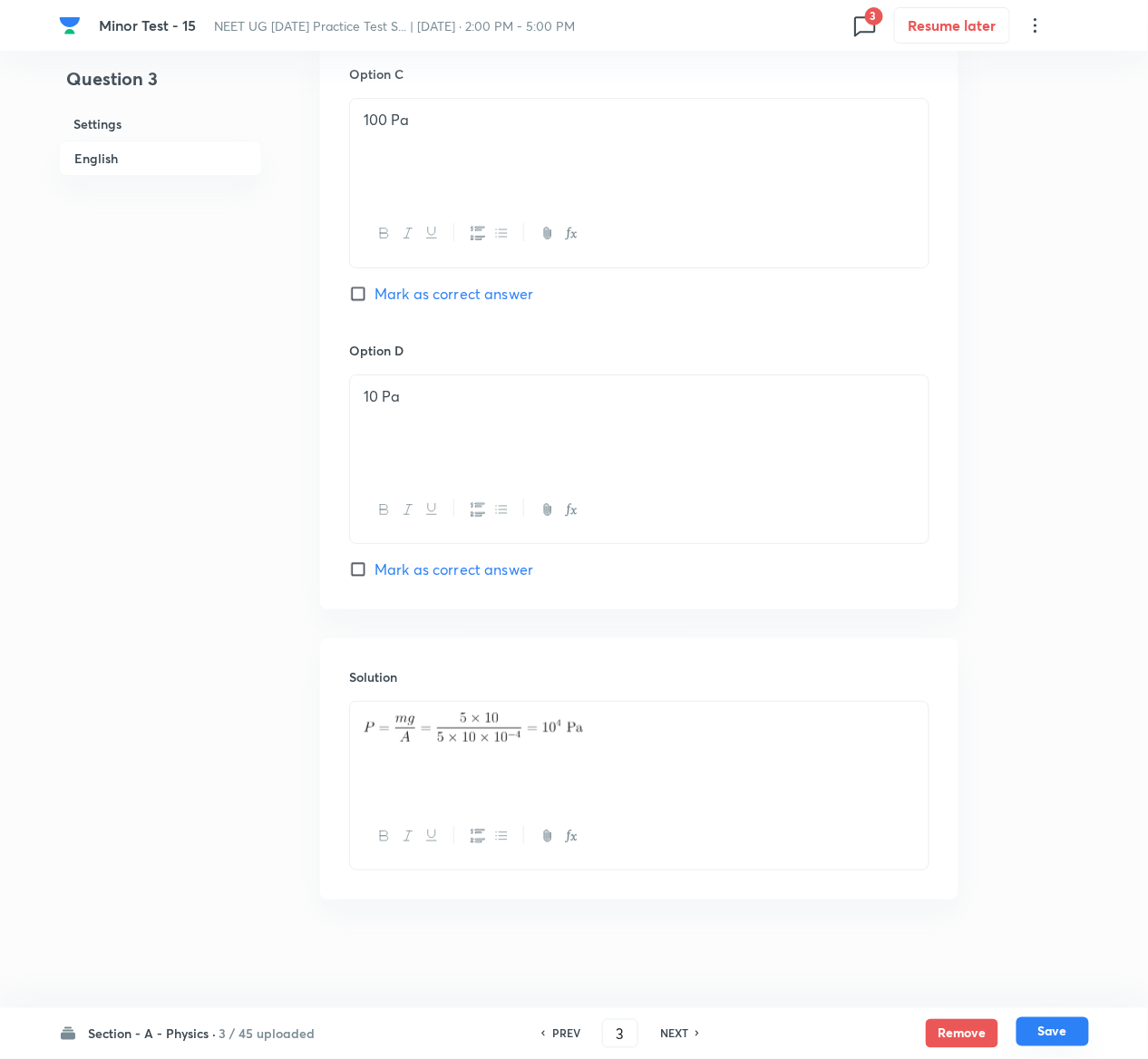
click at [1081, 1026] on button "Save" at bounding box center [1052, 1031] width 72 height 29
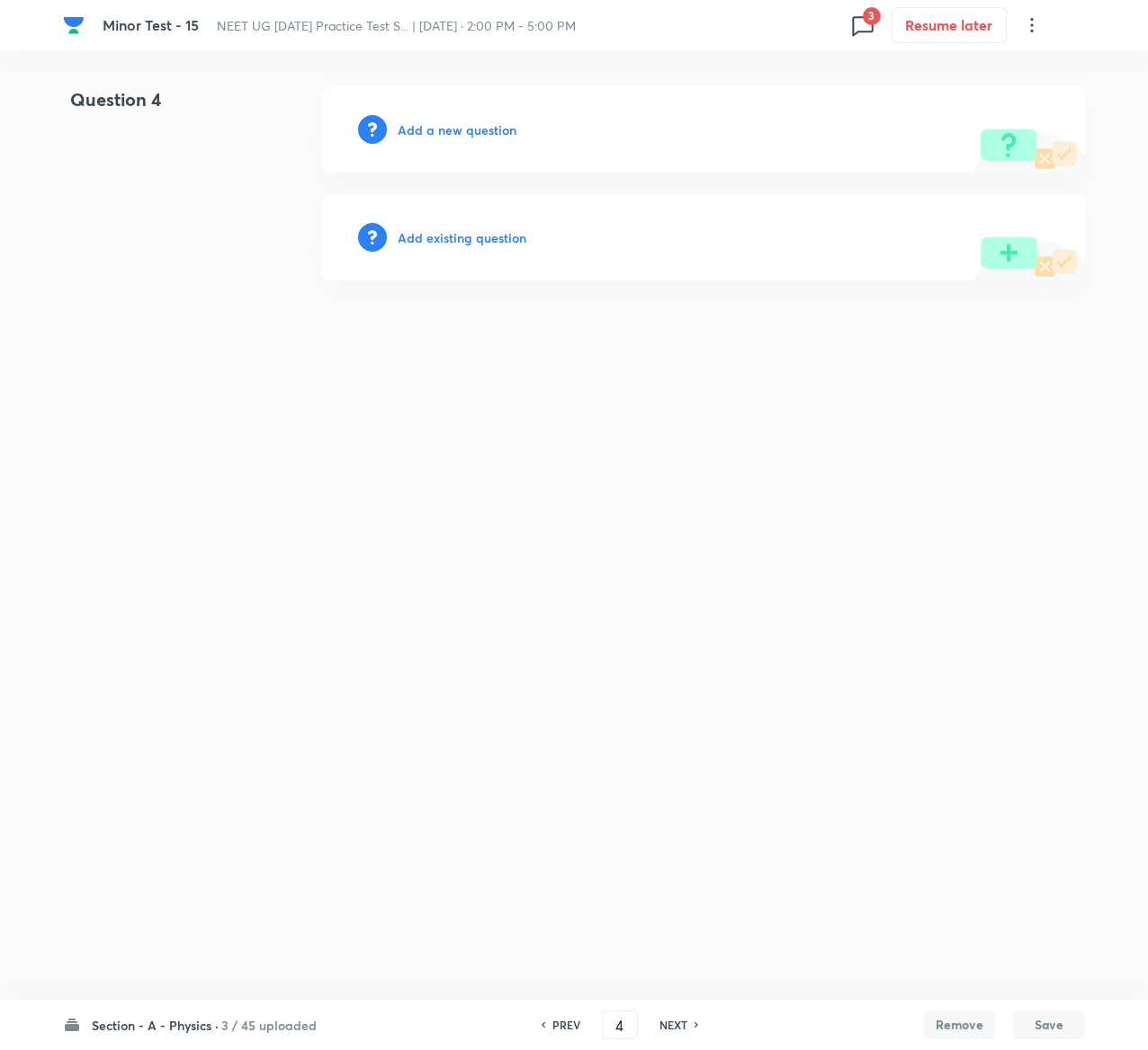
click at [559, 1032] on h6 "PREV" at bounding box center [566, 1025] width 28 height 17
type input "3"
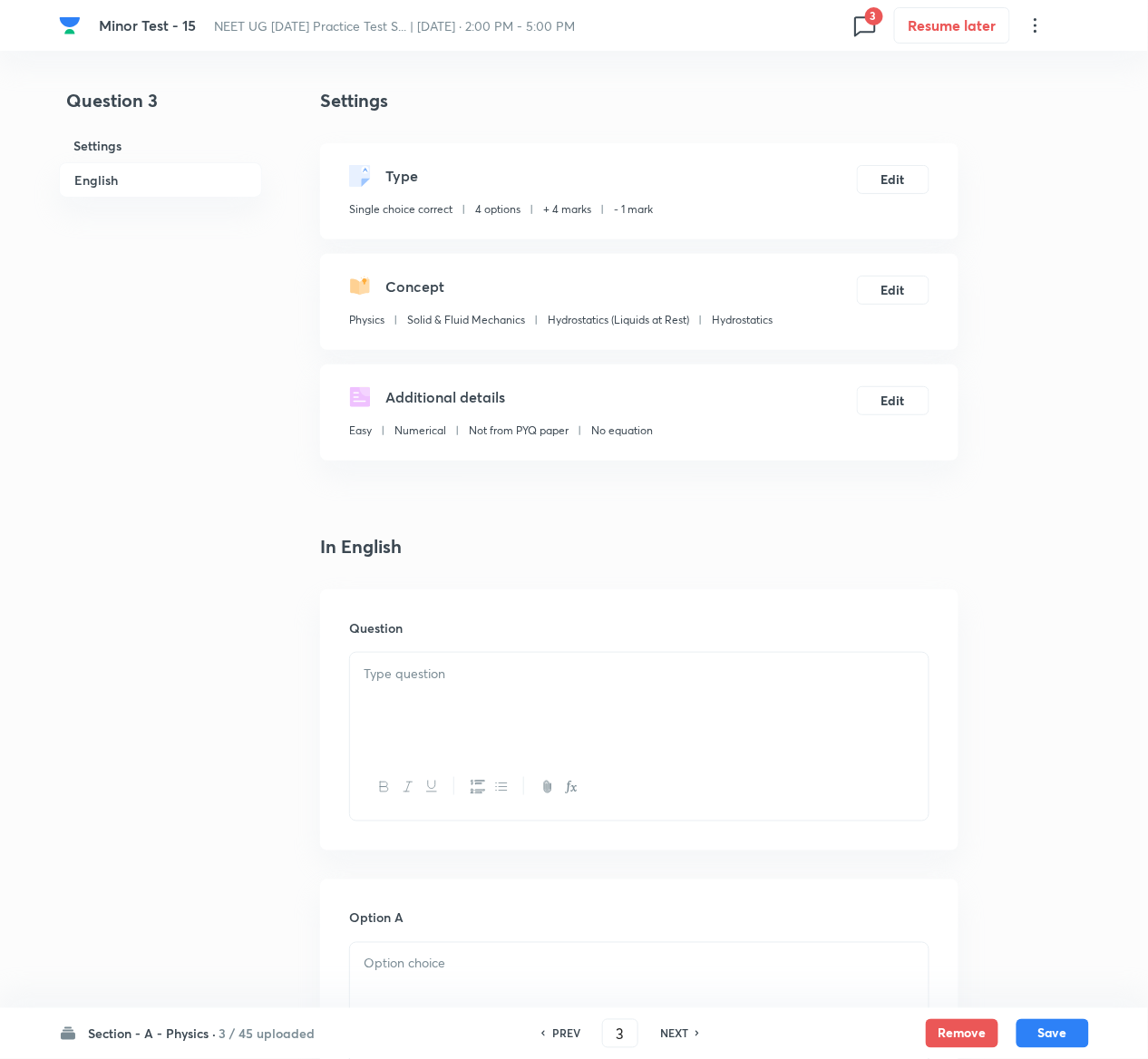
checkbox input "true"
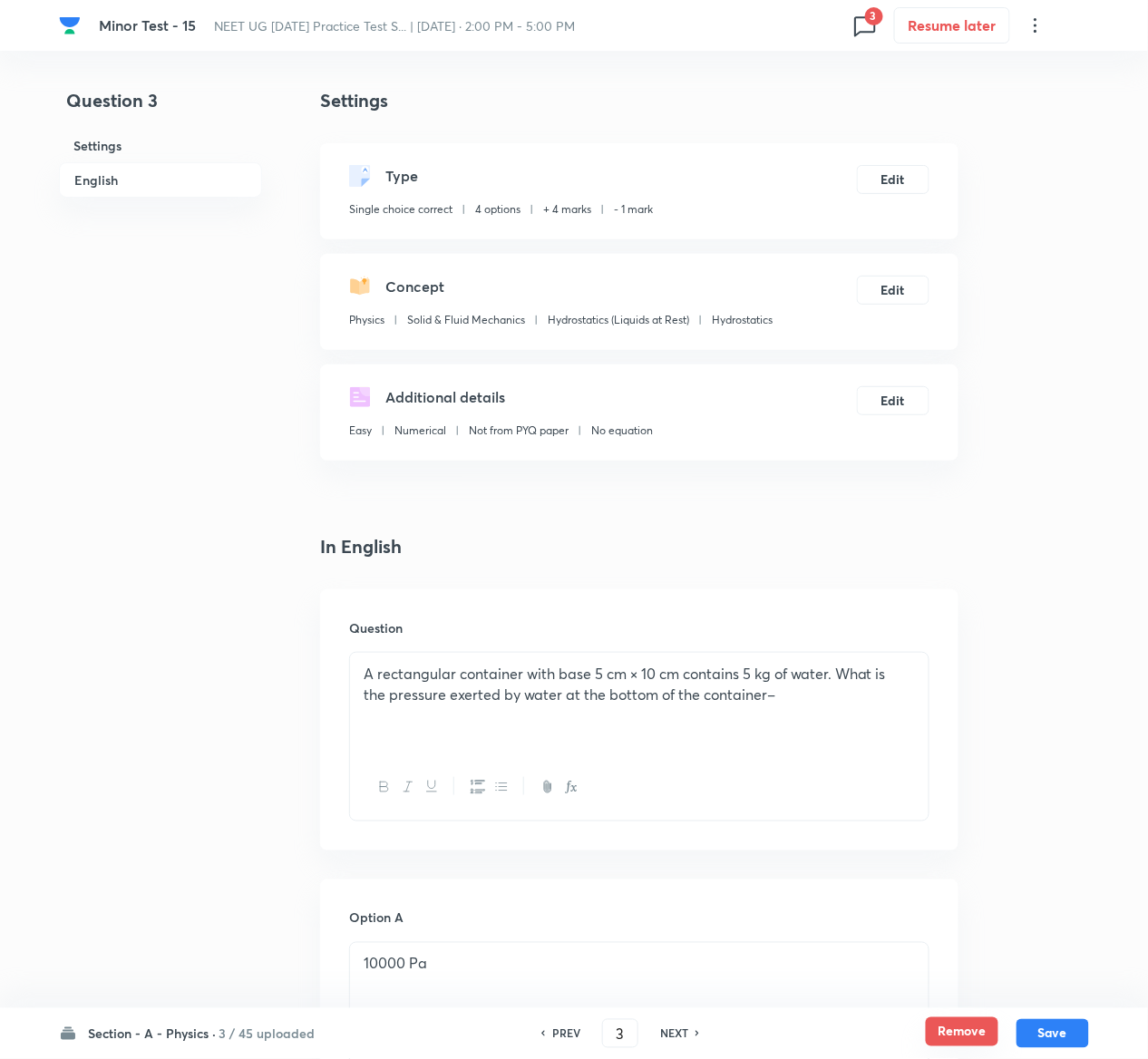
click at [952, 1023] on button "Remove" at bounding box center [962, 1031] width 72 height 29
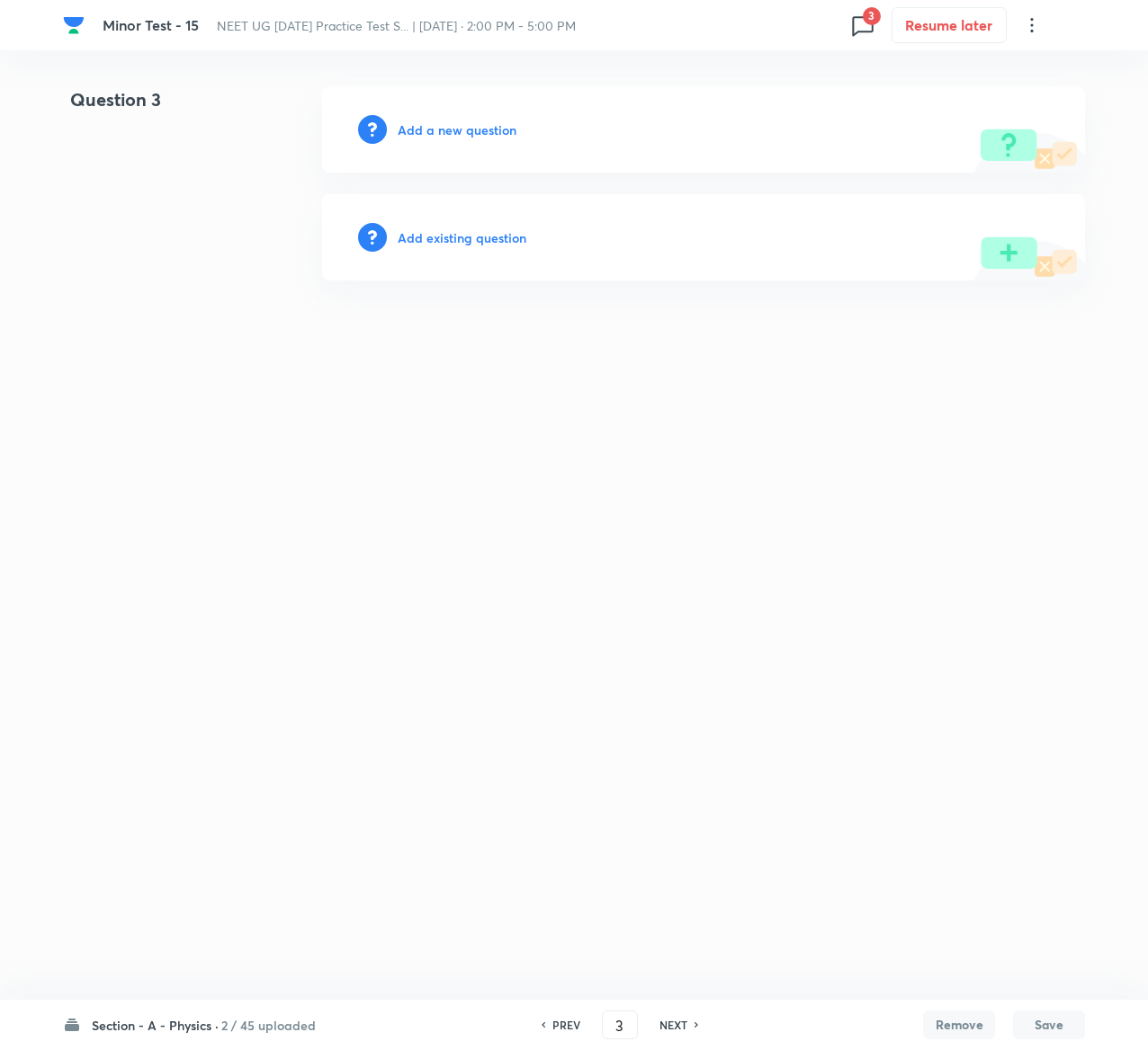
click at [465, 232] on h6 "Add existing question" at bounding box center [462, 237] width 129 height 19
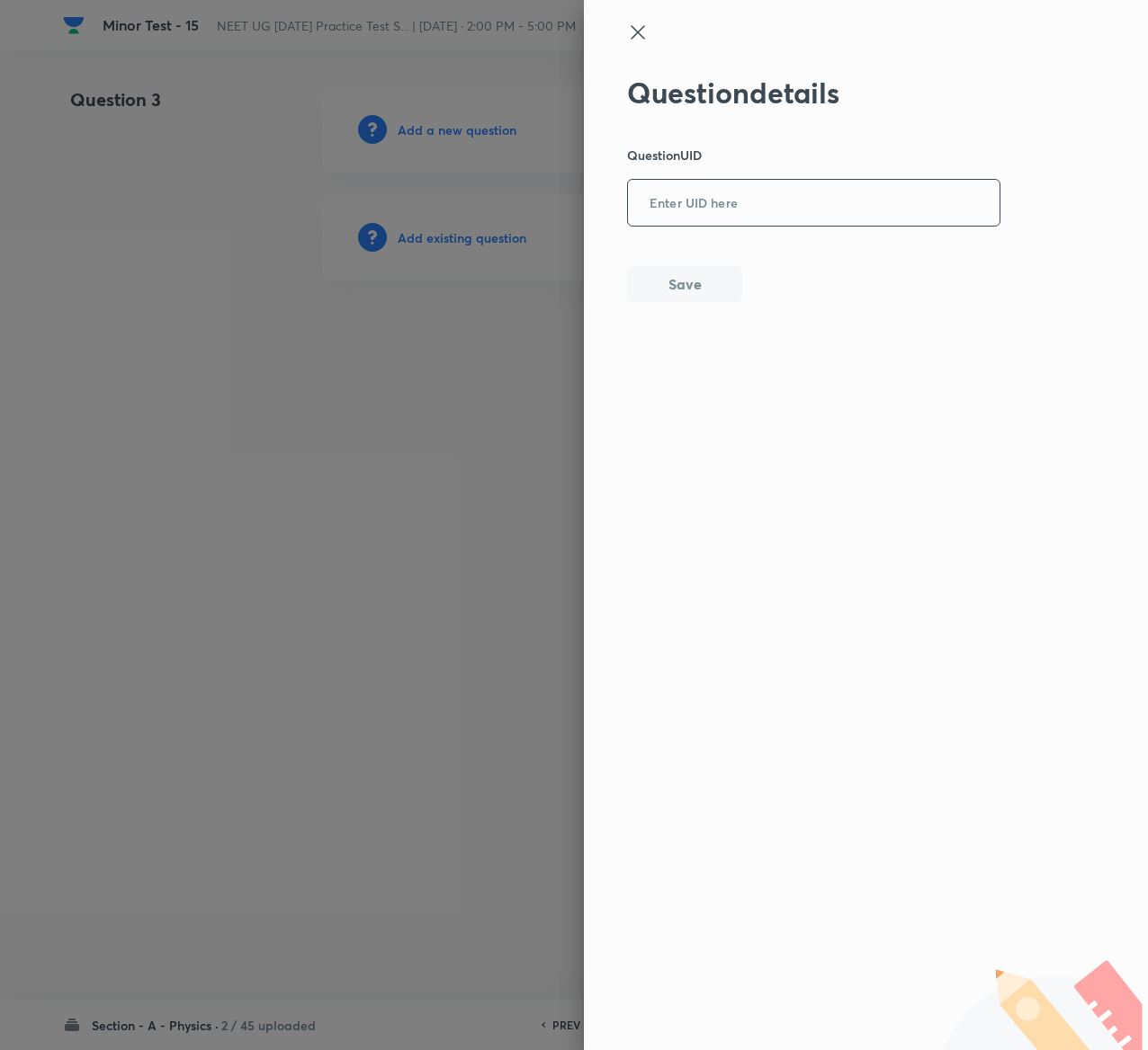
click at [741, 190] on input "text" at bounding box center [814, 203] width 372 height 44
paste input "1HI7J"
type input "1HI7J"
click at [702, 294] on button "Save" at bounding box center [684, 282] width 115 height 36
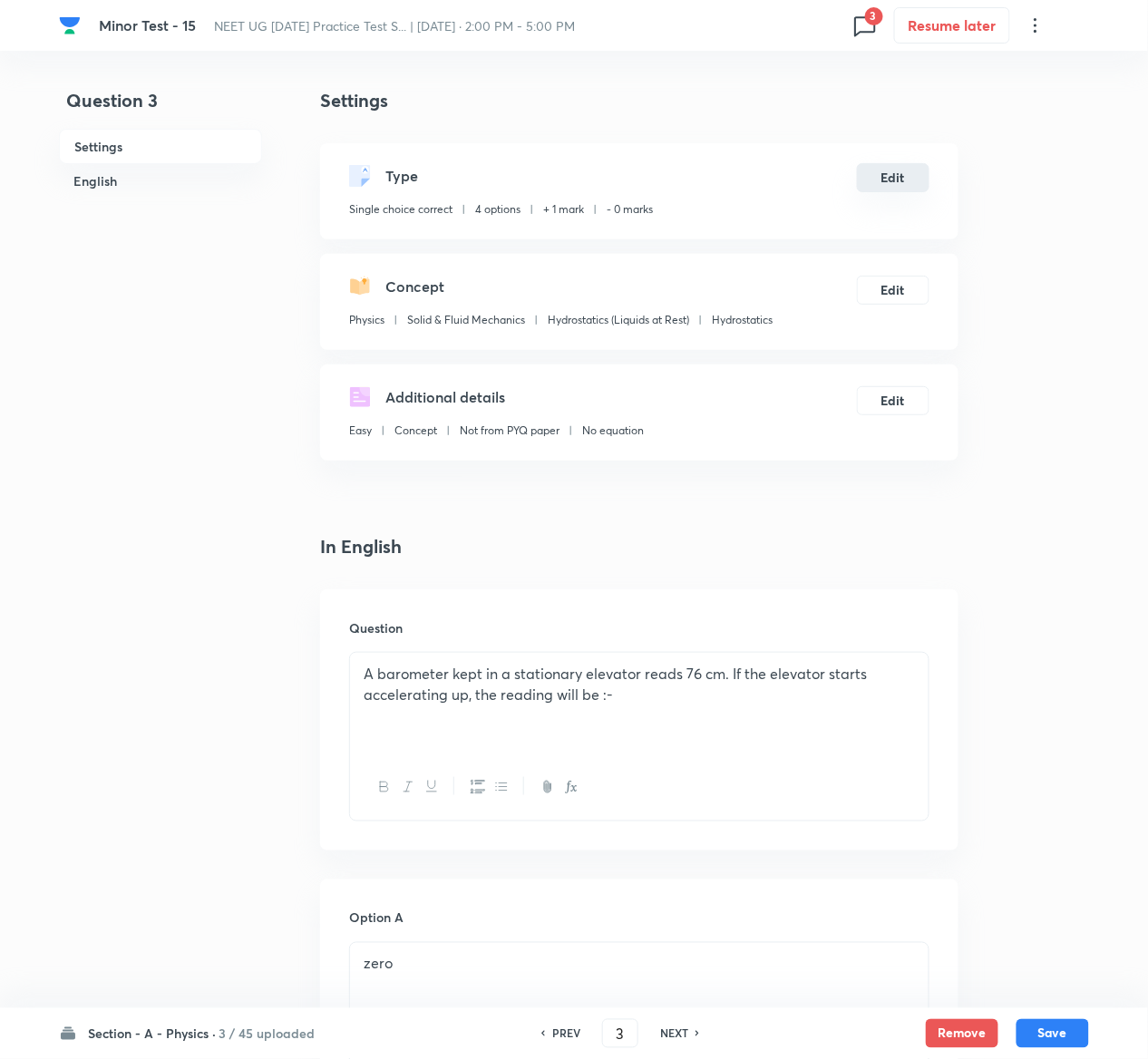
drag, startPoint x: 893, startPoint y: 161, endPoint x: 896, endPoint y: 184, distance: 23.2
click at [896, 184] on div "Type Single choice correct 4 options + 1 mark - 0 marks Edit" at bounding box center [639, 191] width 638 height 97
click at [896, 184] on button "Edit" at bounding box center [893, 177] width 72 height 29
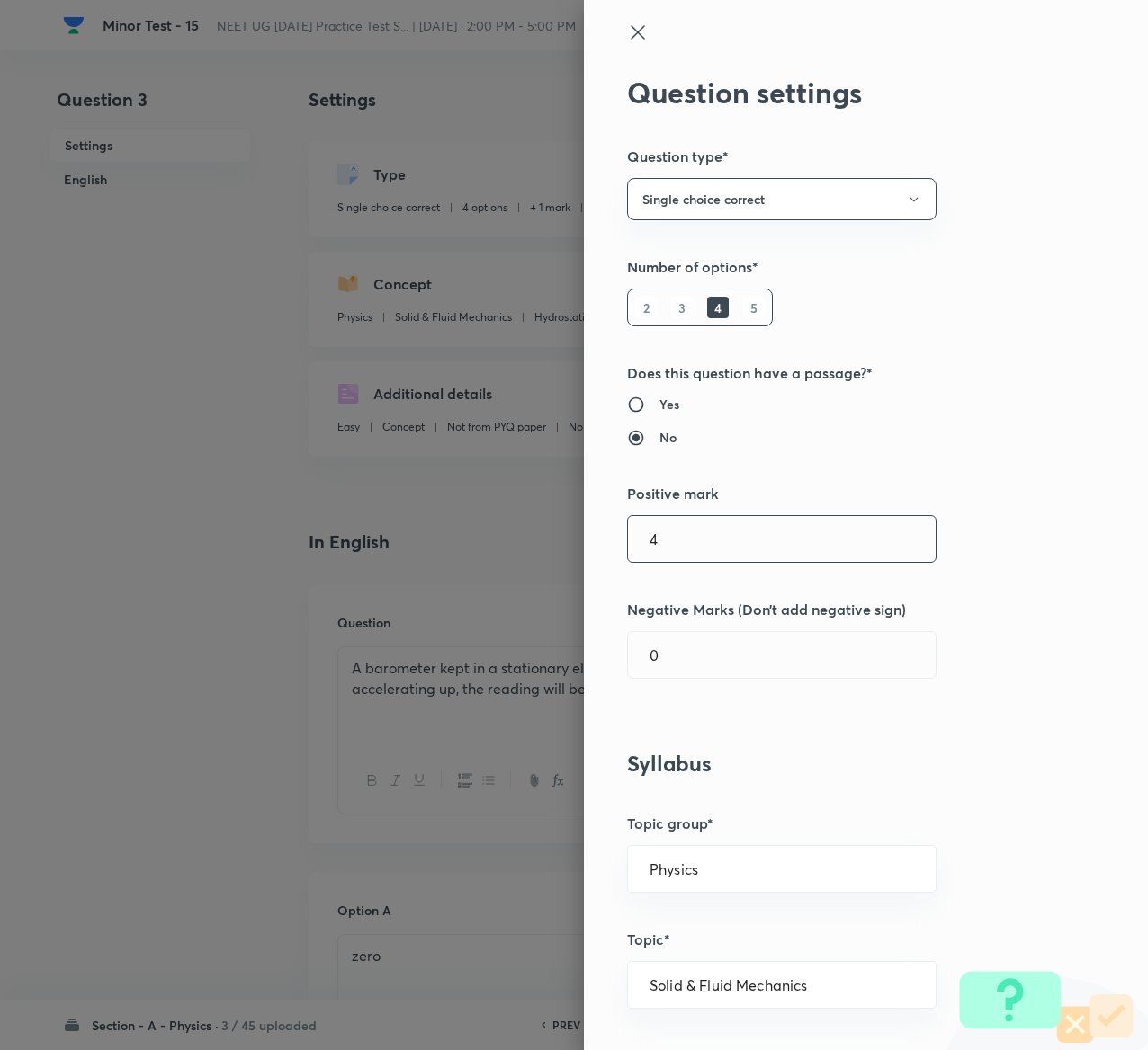
type input "4"
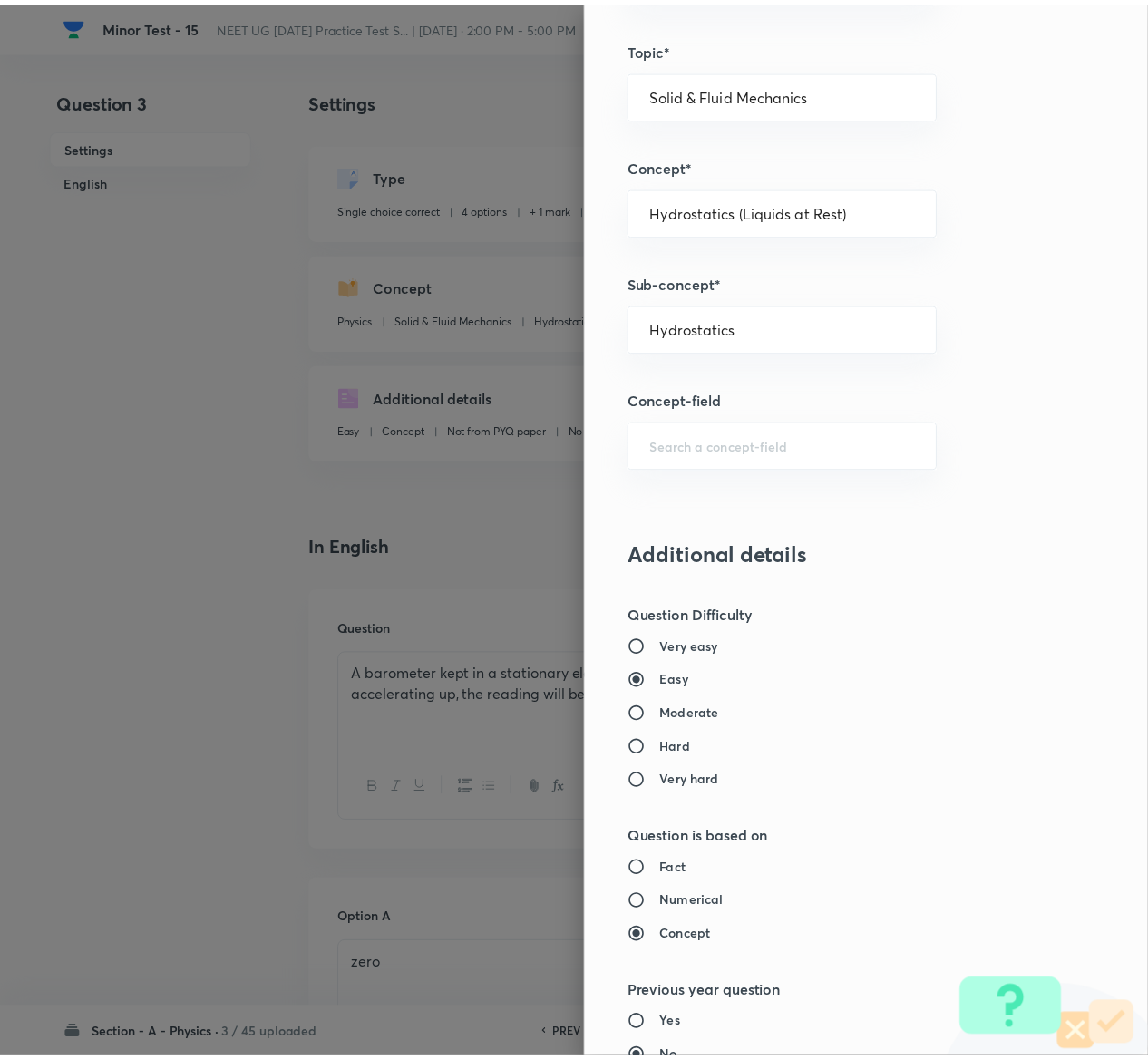
scroll to position [1416, 0]
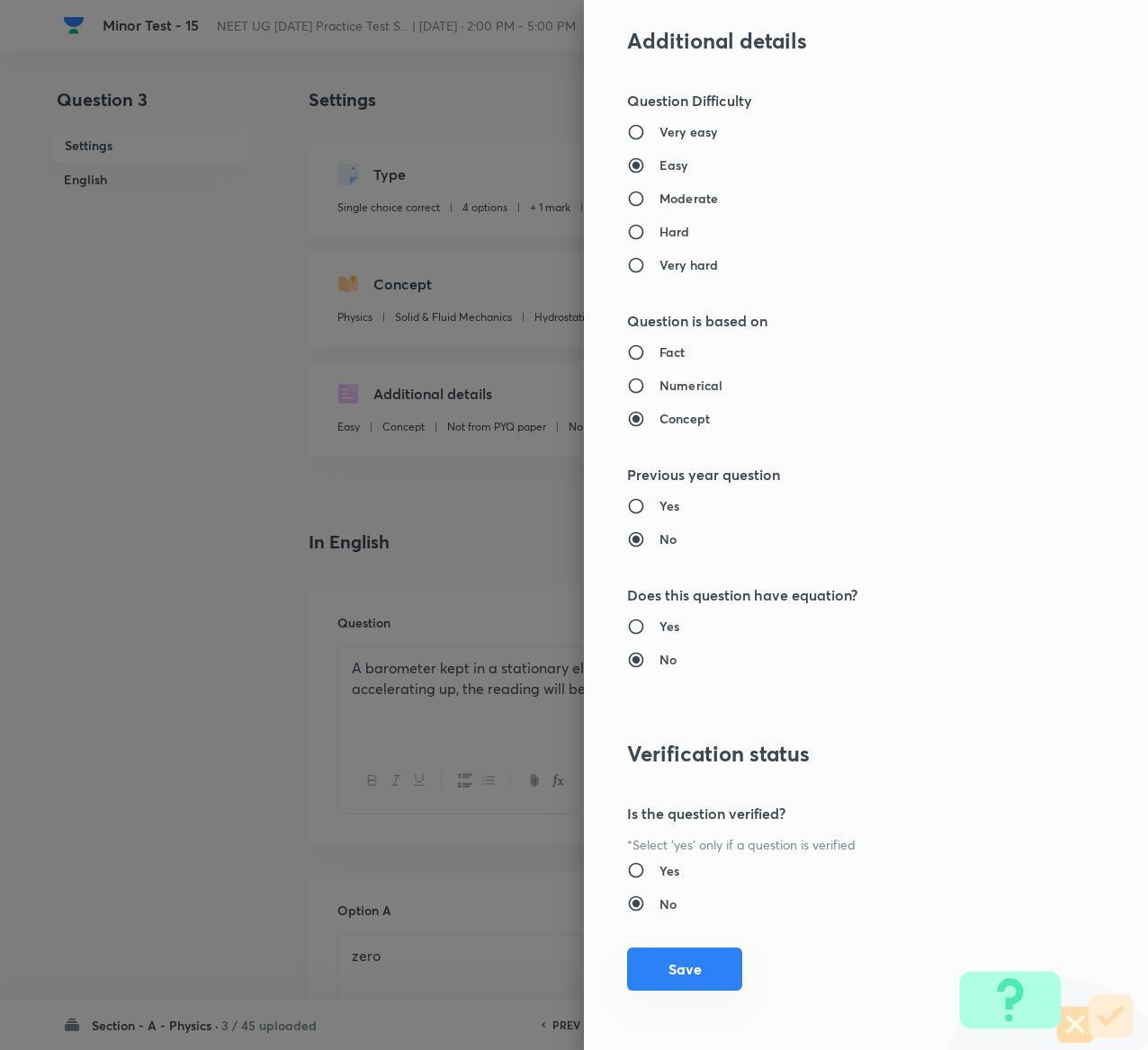
type input "1"
click at [666, 971] on button "Save" at bounding box center [684, 969] width 115 height 43
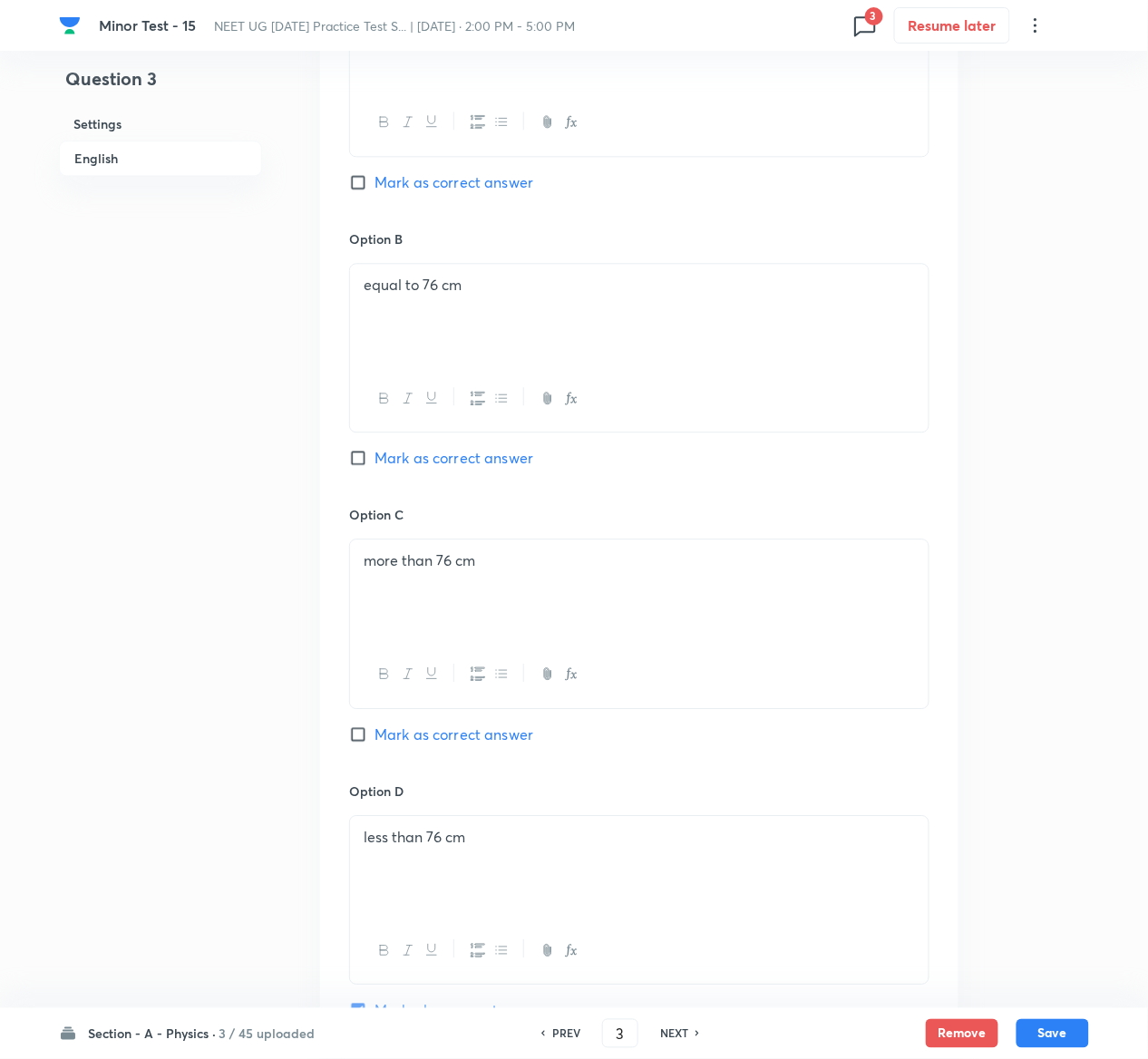
scroll to position [1459, 0]
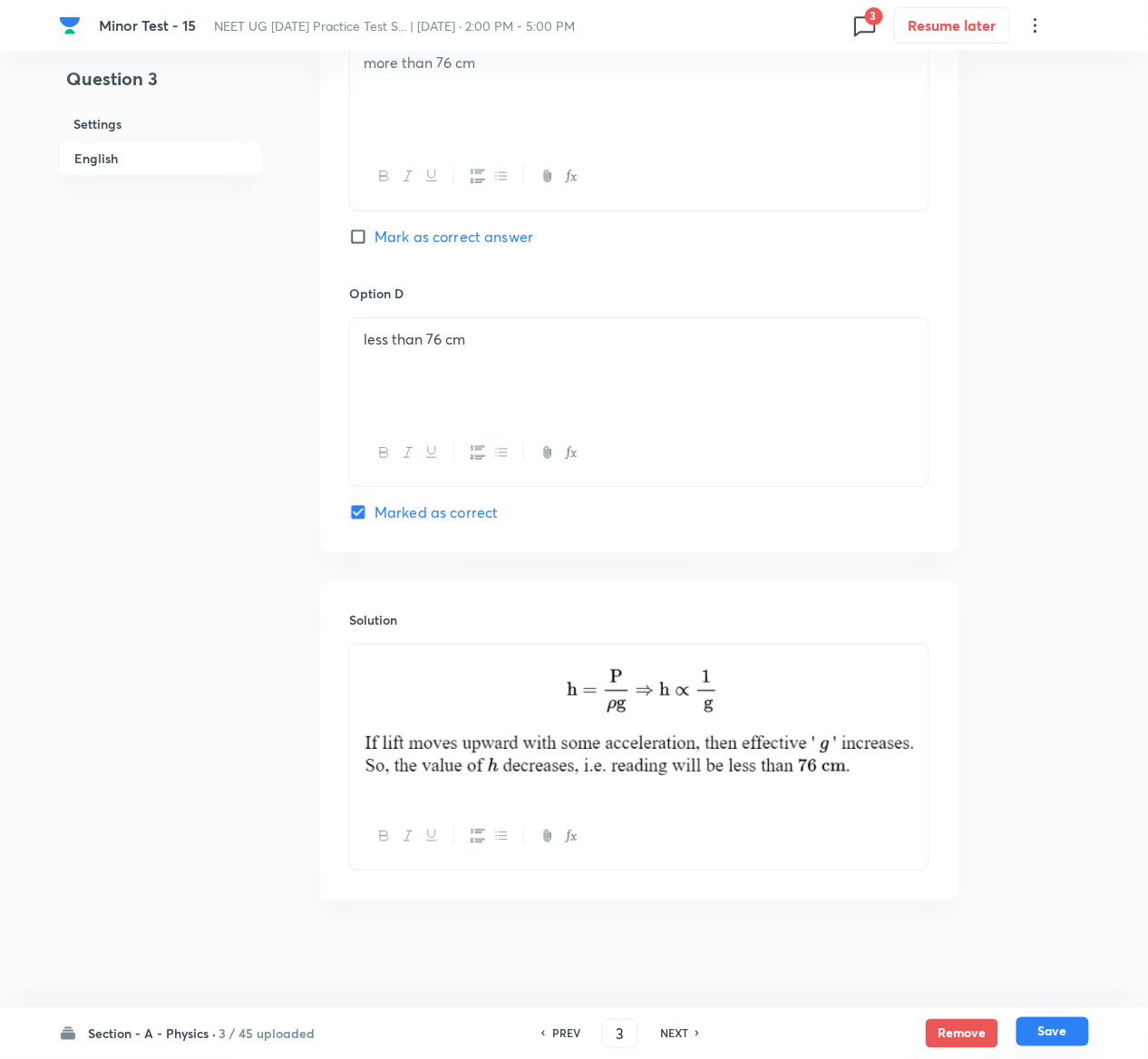
click at [1067, 1032] on button "Save" at bounding box center [1052, 1031] width 72 height 29
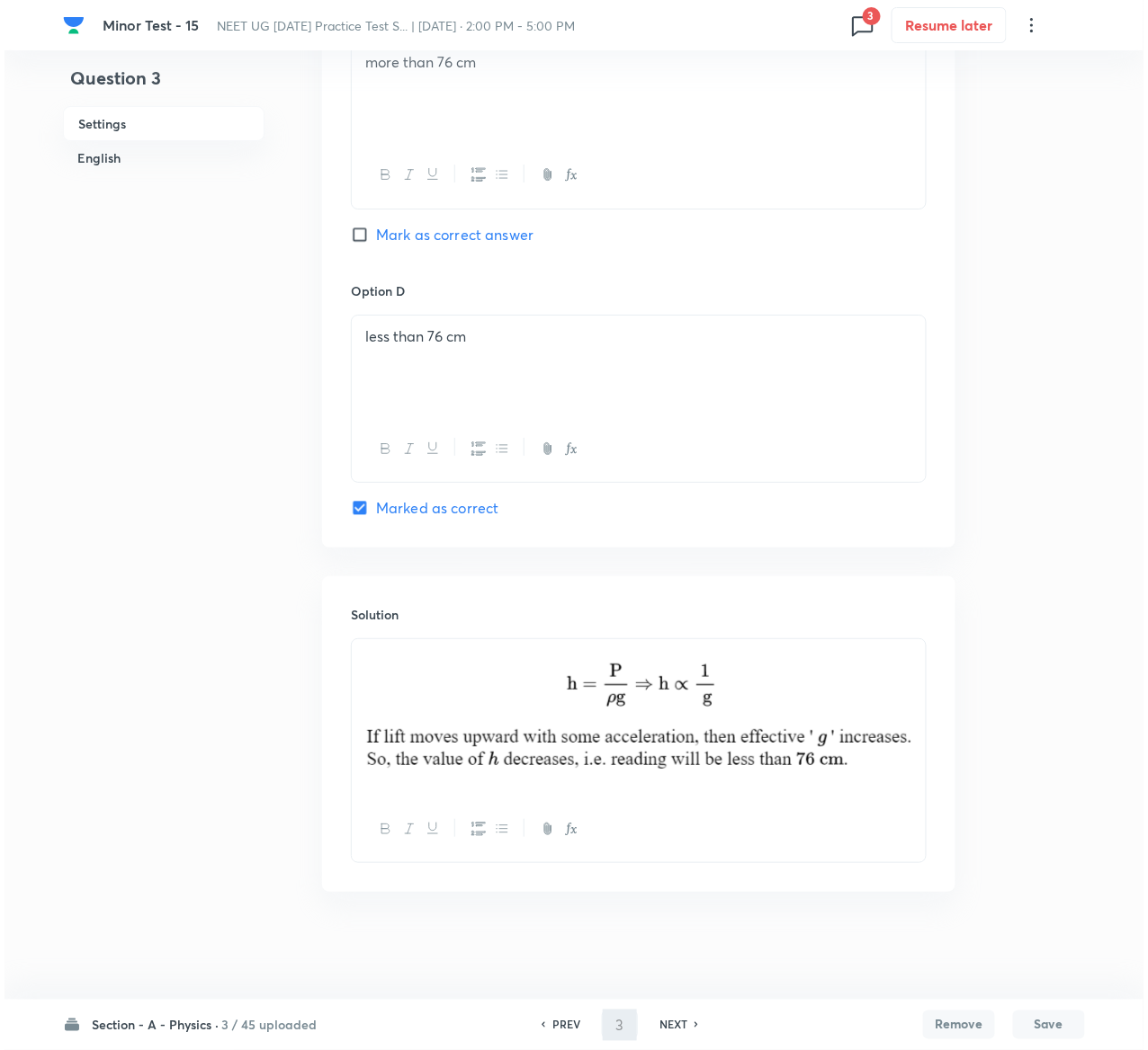
scroll to position [0, 0]
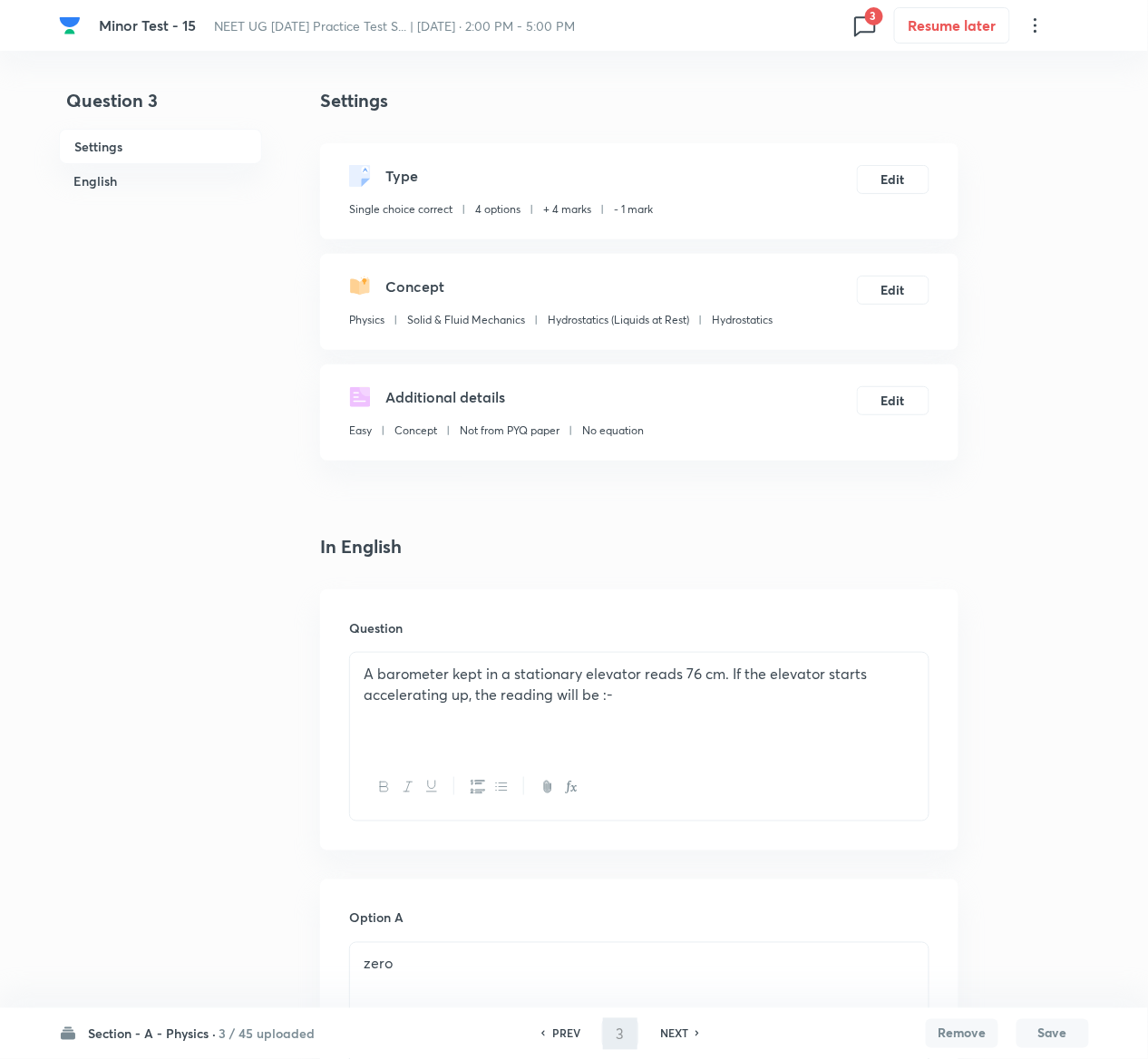
type input "4"
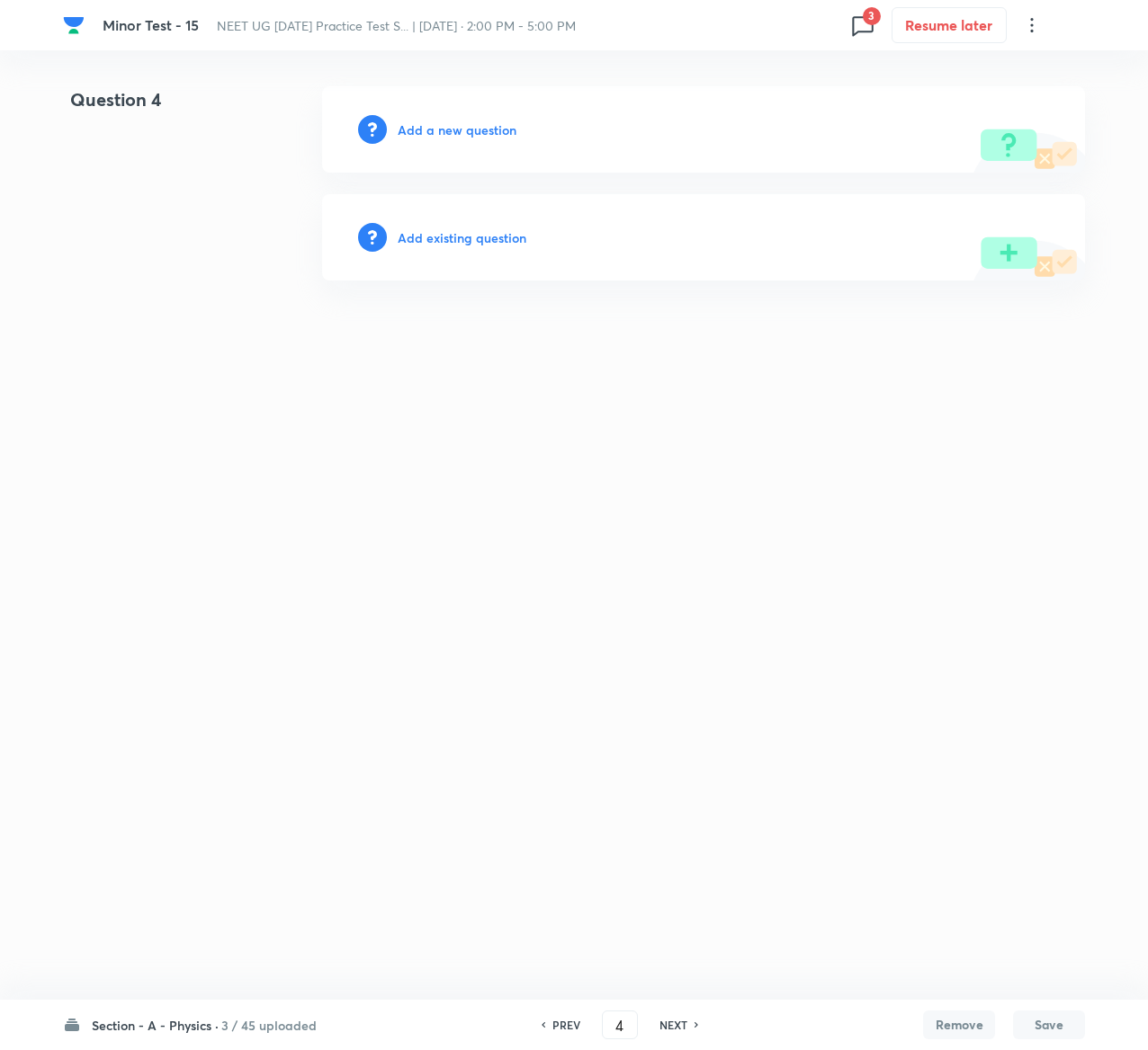
click at [481, 230] on h6 "Add existing question" at bounding box center [462, 237] width 129 height 19
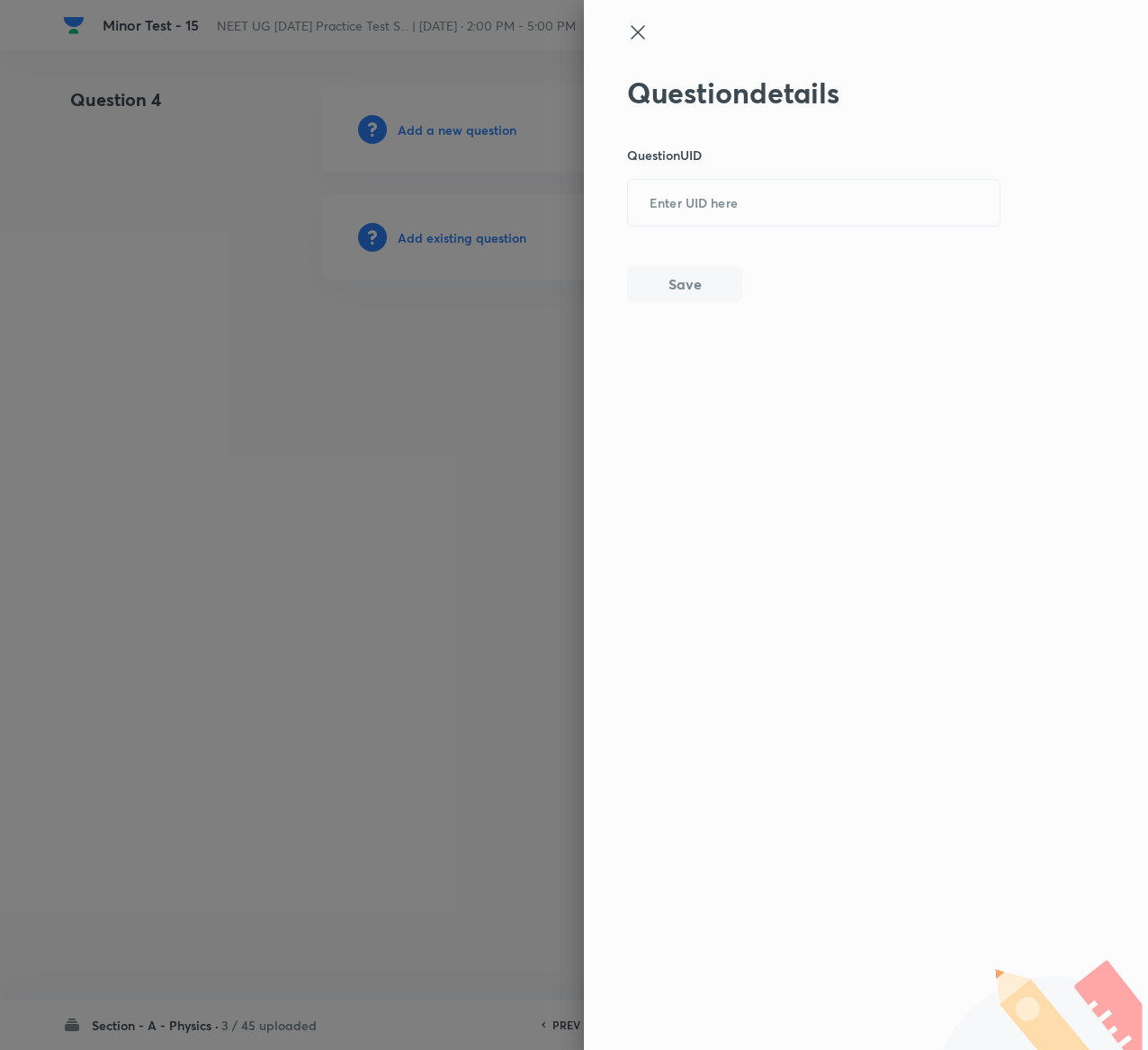
click at [735, 168] on div "Question details Question UID ​ Save" at bounding box center [814, 189] width 375 height 226
click at [730, 192] on input "text" at bounding box center [814, 203] width 372 height 44
paste input "PW4KR"
type input "PW4KR"
click at [705, 281] on button "Save" at bounding box center [684, 282] width 115 height 36
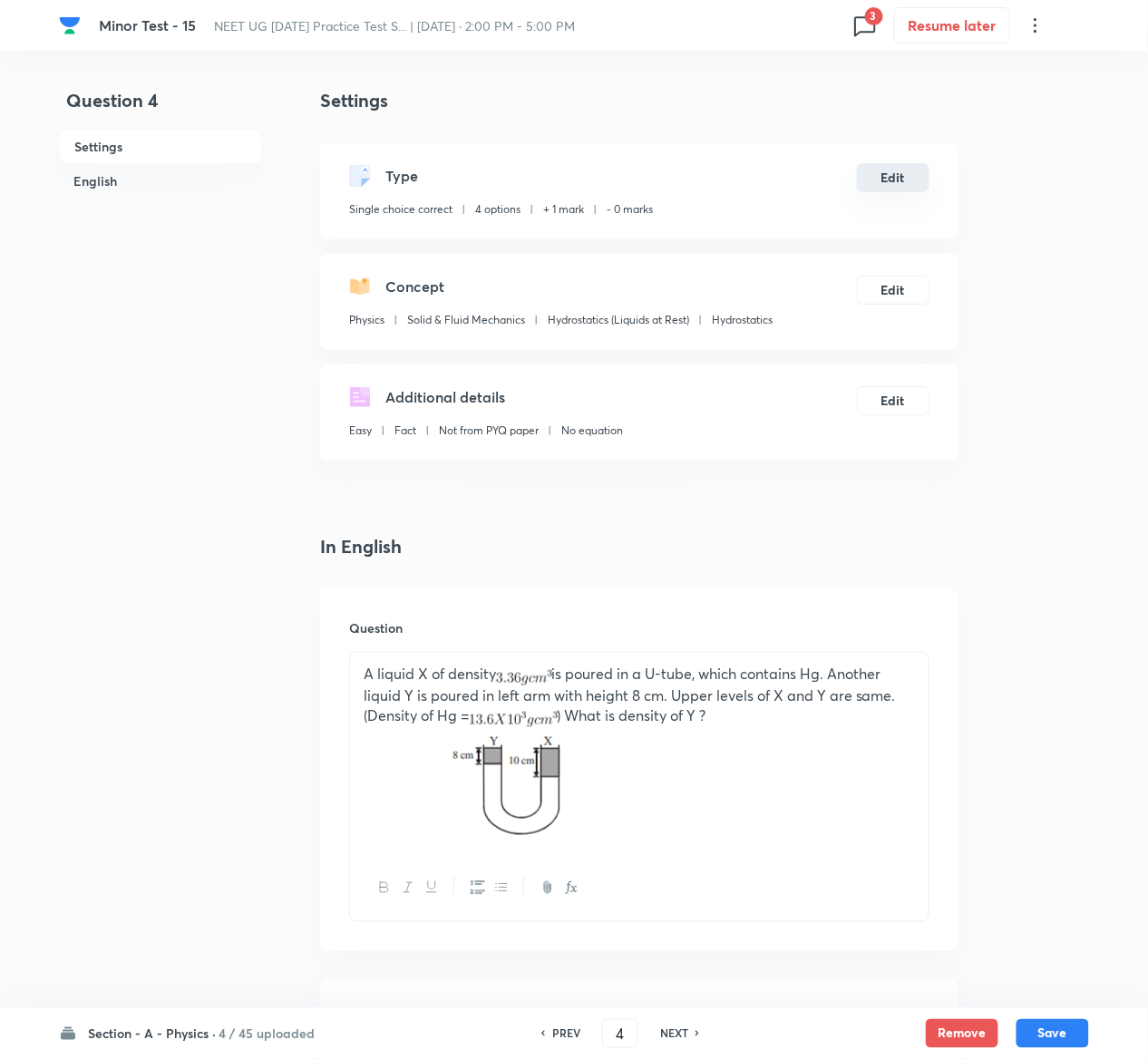
click at [908, 185] on button "Edit" at bounding box center [893, 177] width 72 height 29
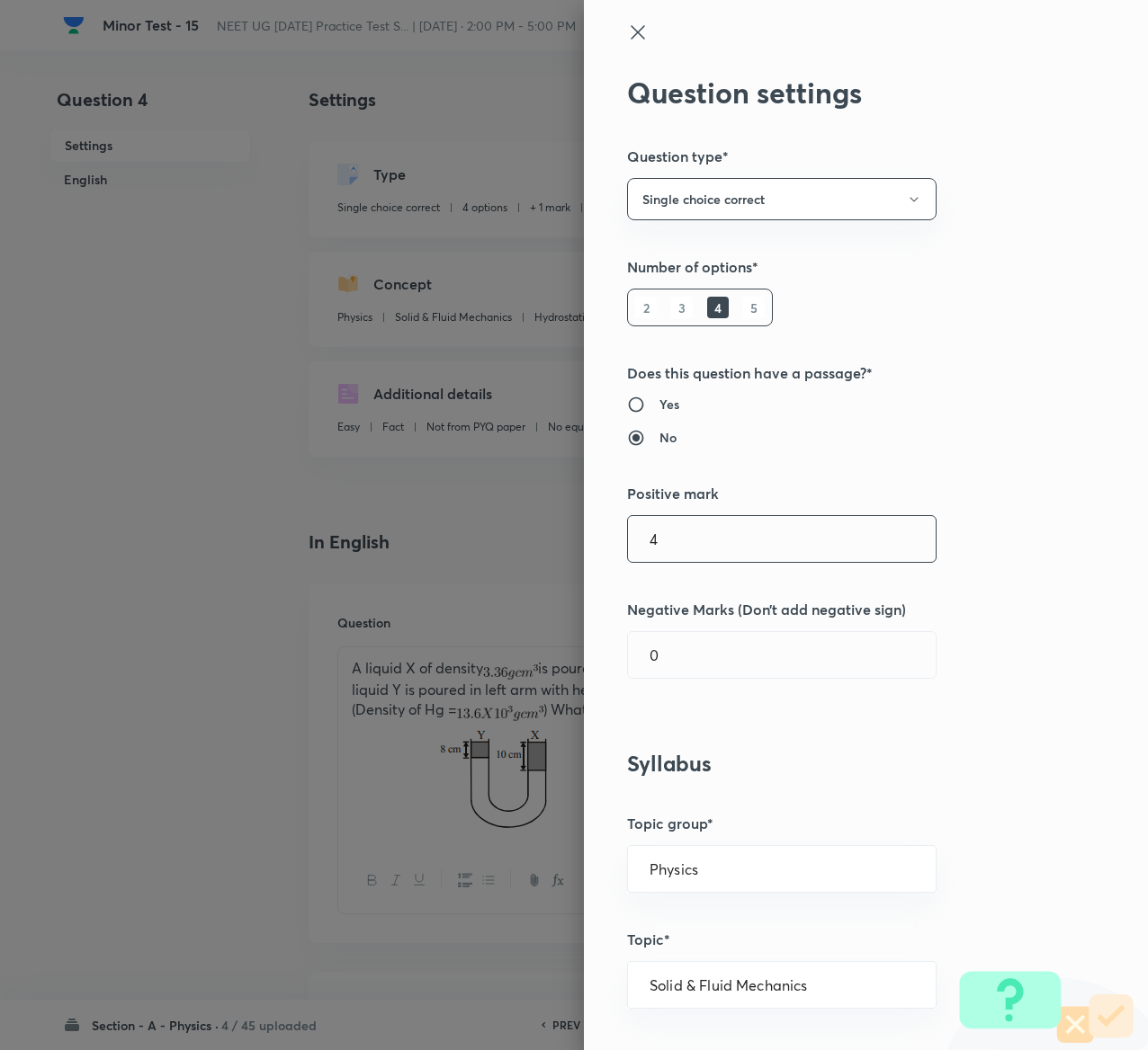
type input "4"
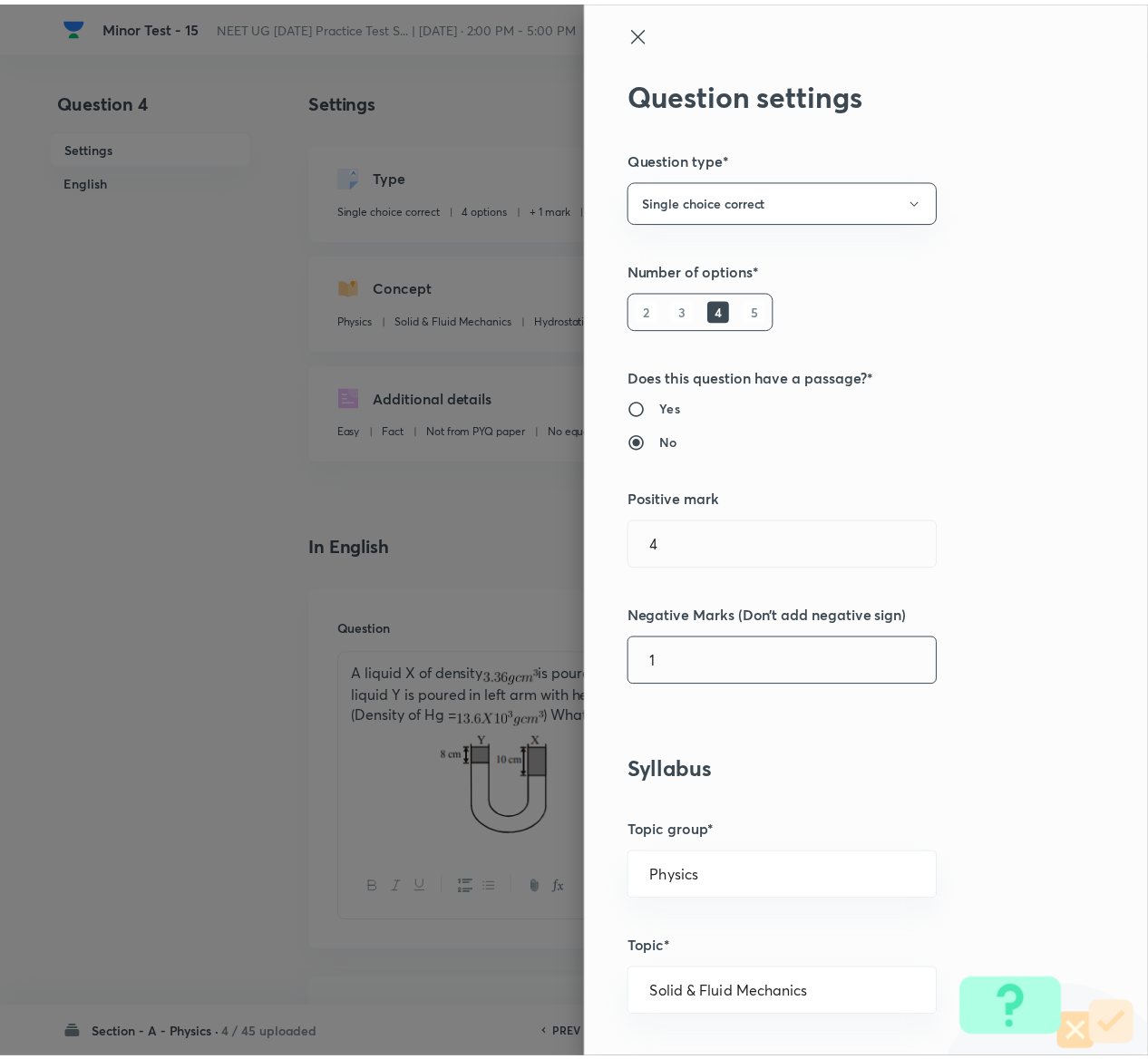
scroll to position [1416, 0]
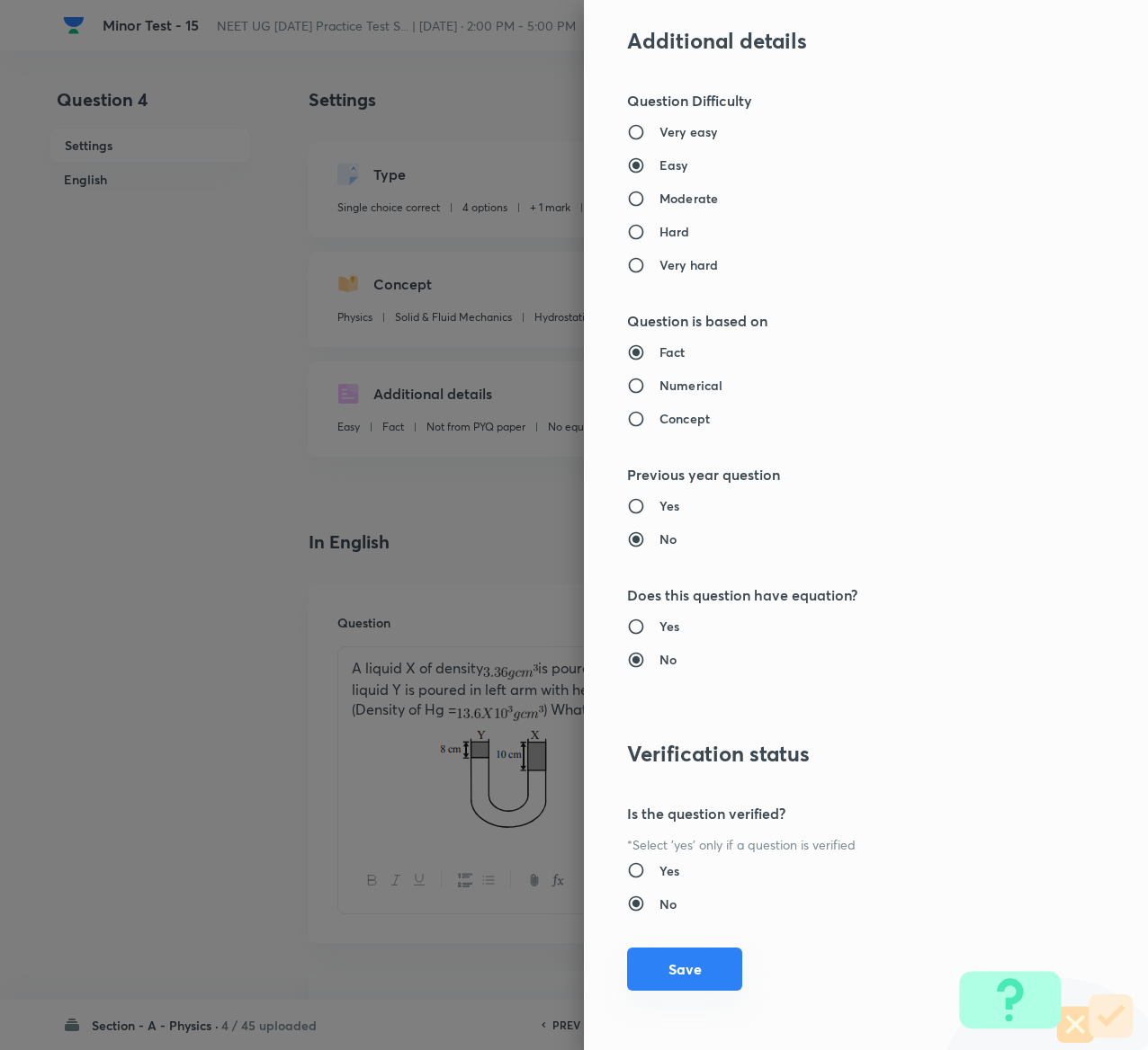
type input "1"
click at [660, 959] on button "Save" at bounding box center [684, 969] width 115 height 43
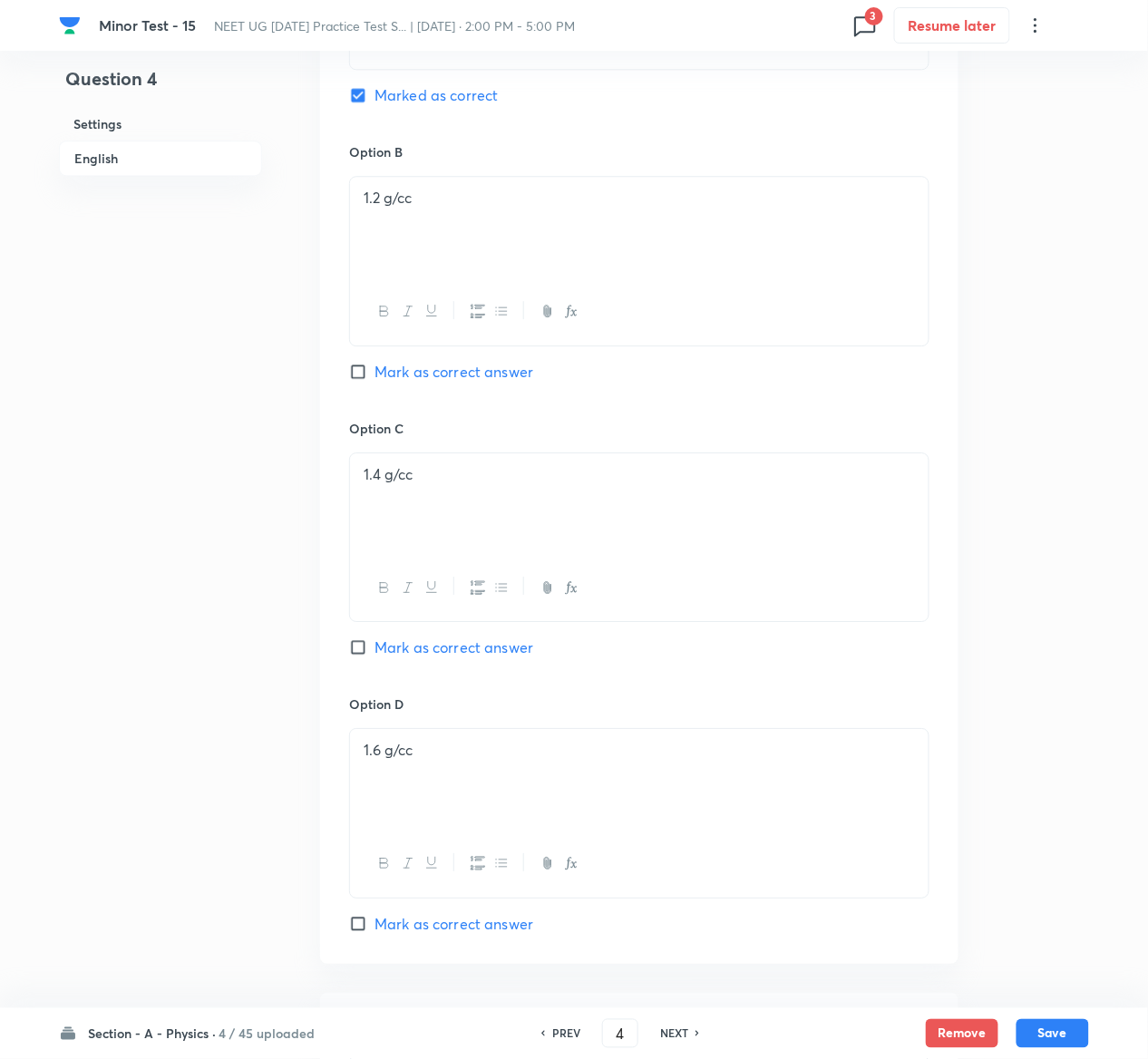
scroll to position [1609, 0]
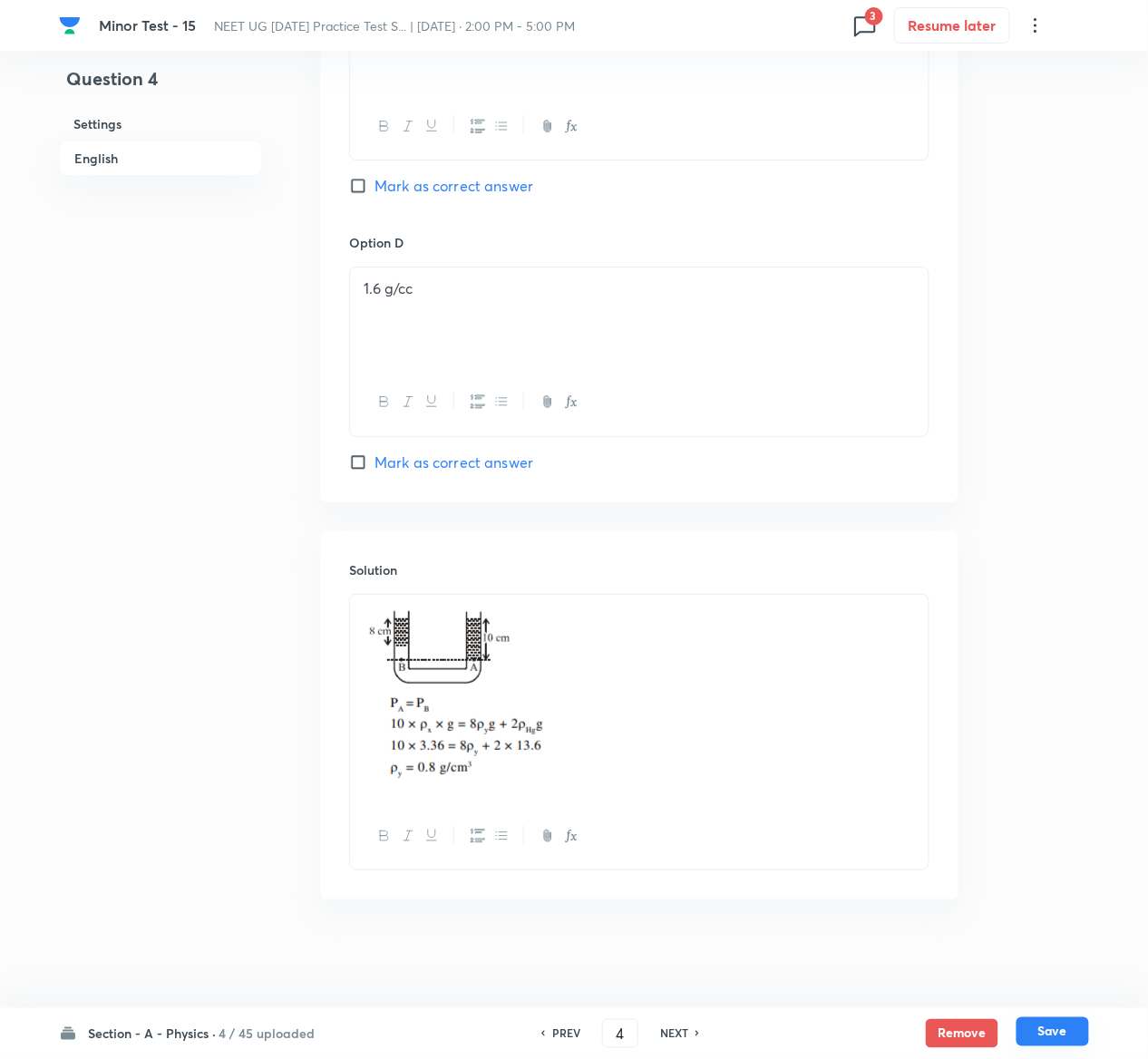
click at [1086, 1037] on button "Save" at bounding box center [1052, 1031] width 72 height 29
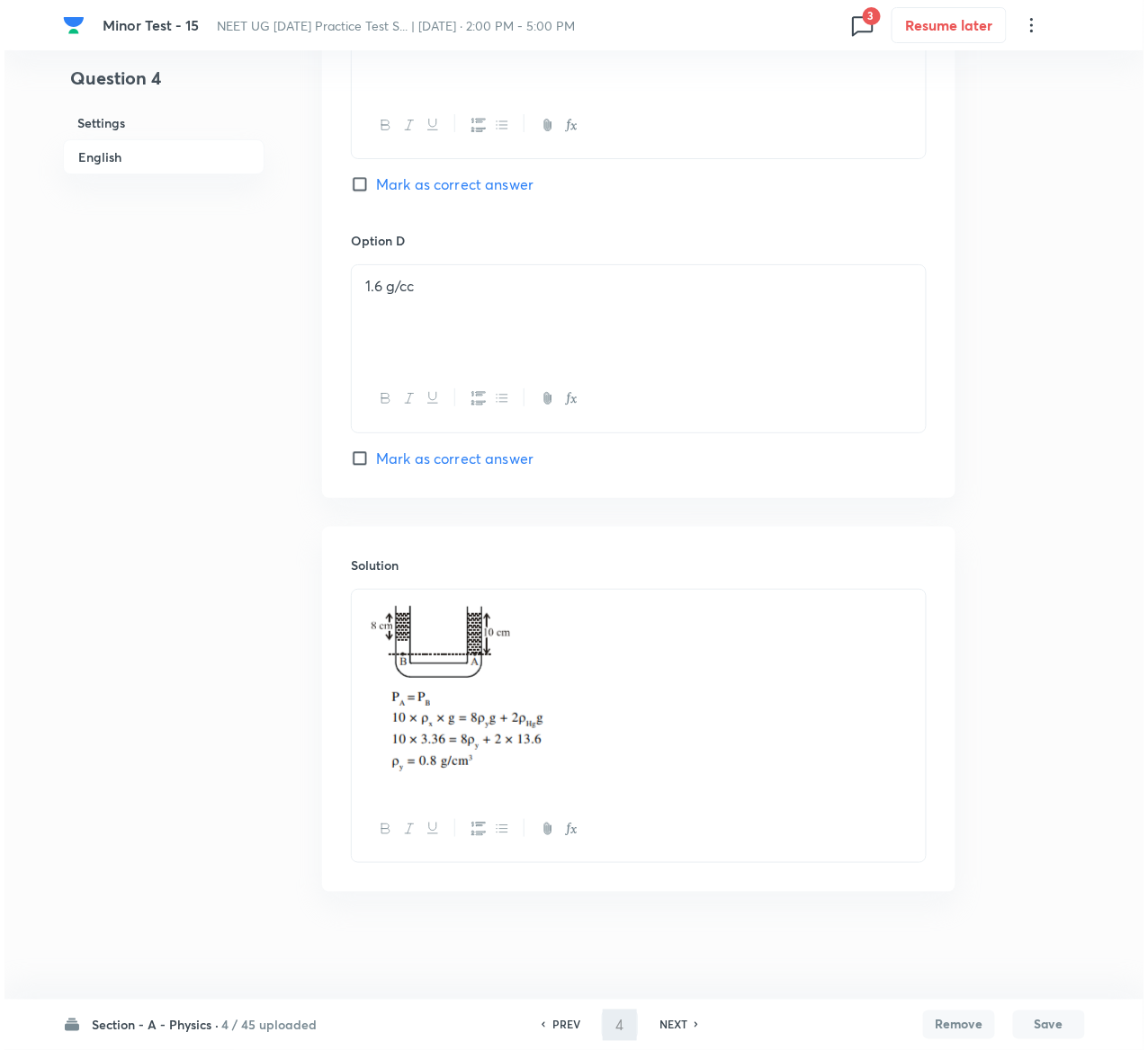
scroll to position [0, 0]
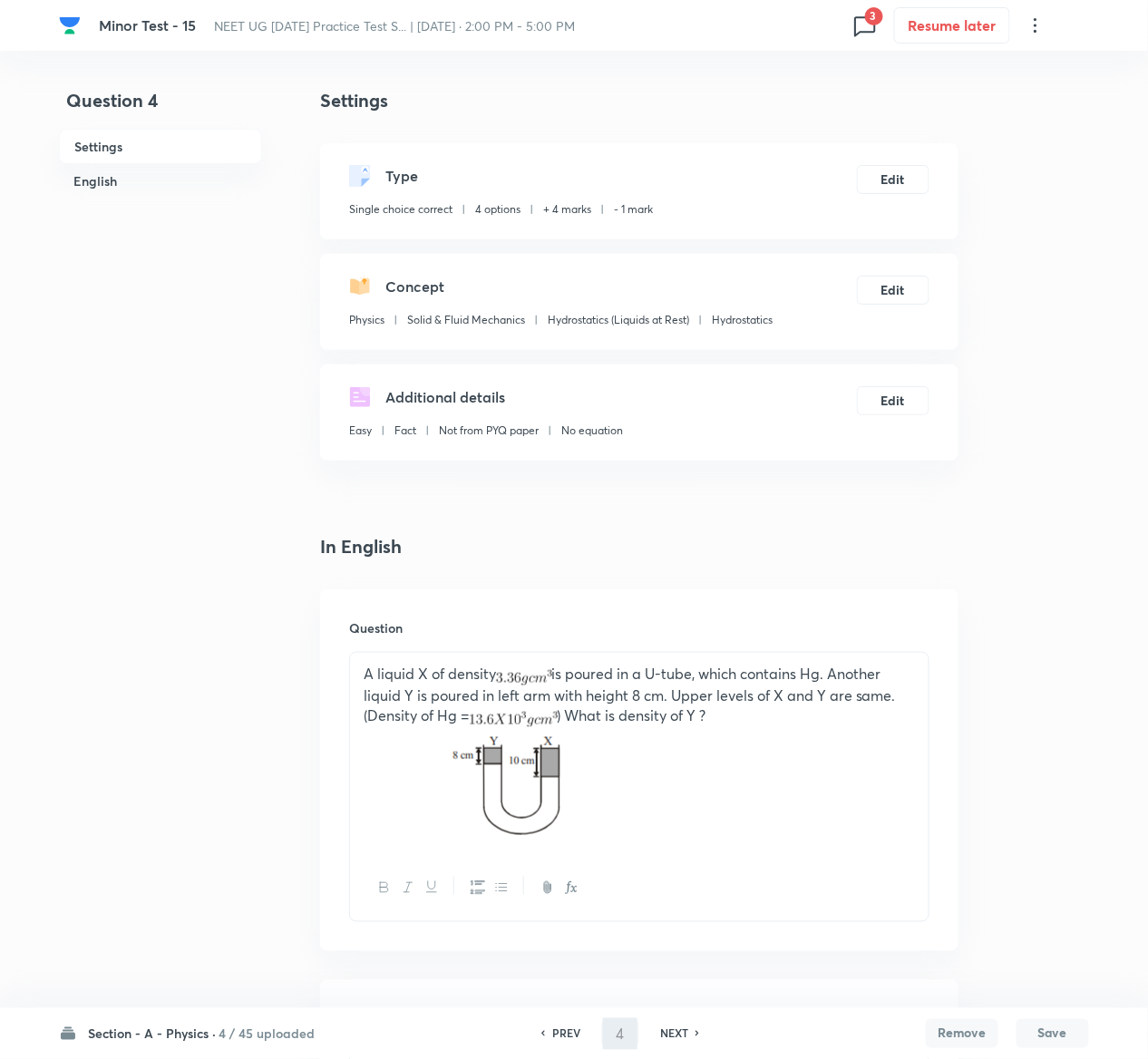
type input "5"
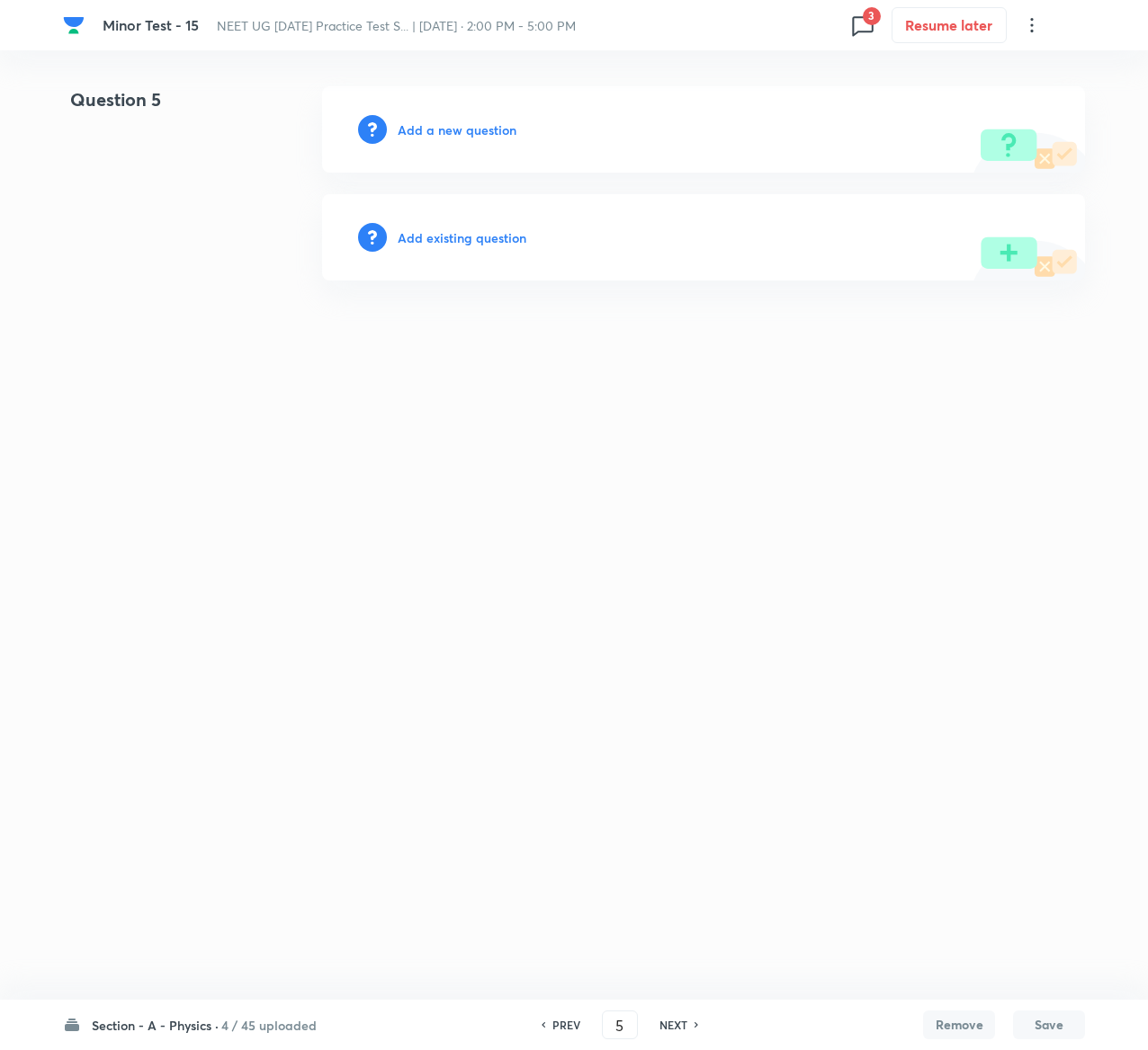
click at [504, 240] on h6 "Add existing question" at bounding box center [462, 237] width 129 height 19
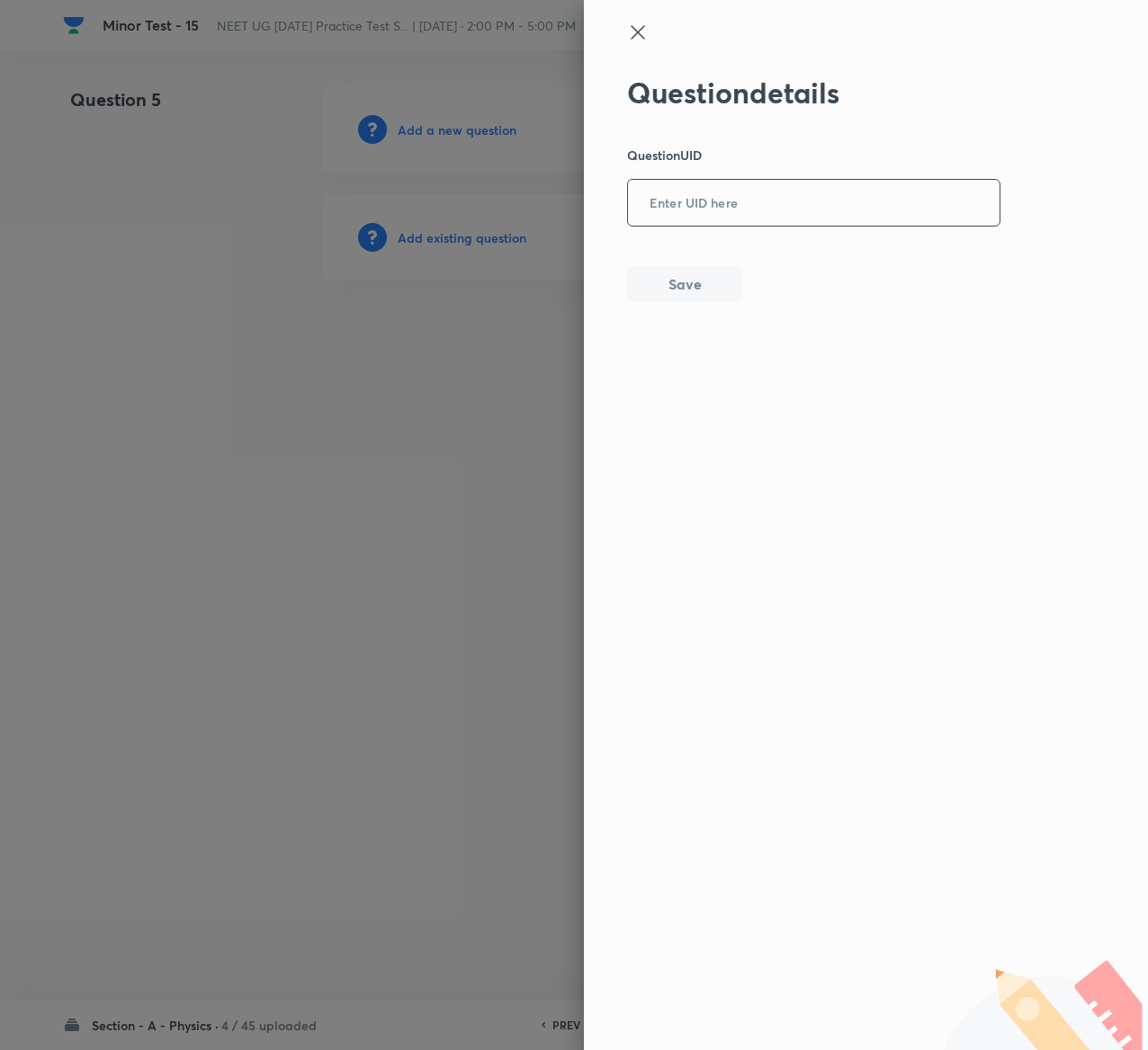
click at [820, 187] on input "text" at bounding box center [814, 203] width 372 height 44
paste input "TYK5N"
type input "TYK5N"
click at [688, 270] on button "Save" at bounding box center [684, 282] width 115 height 36
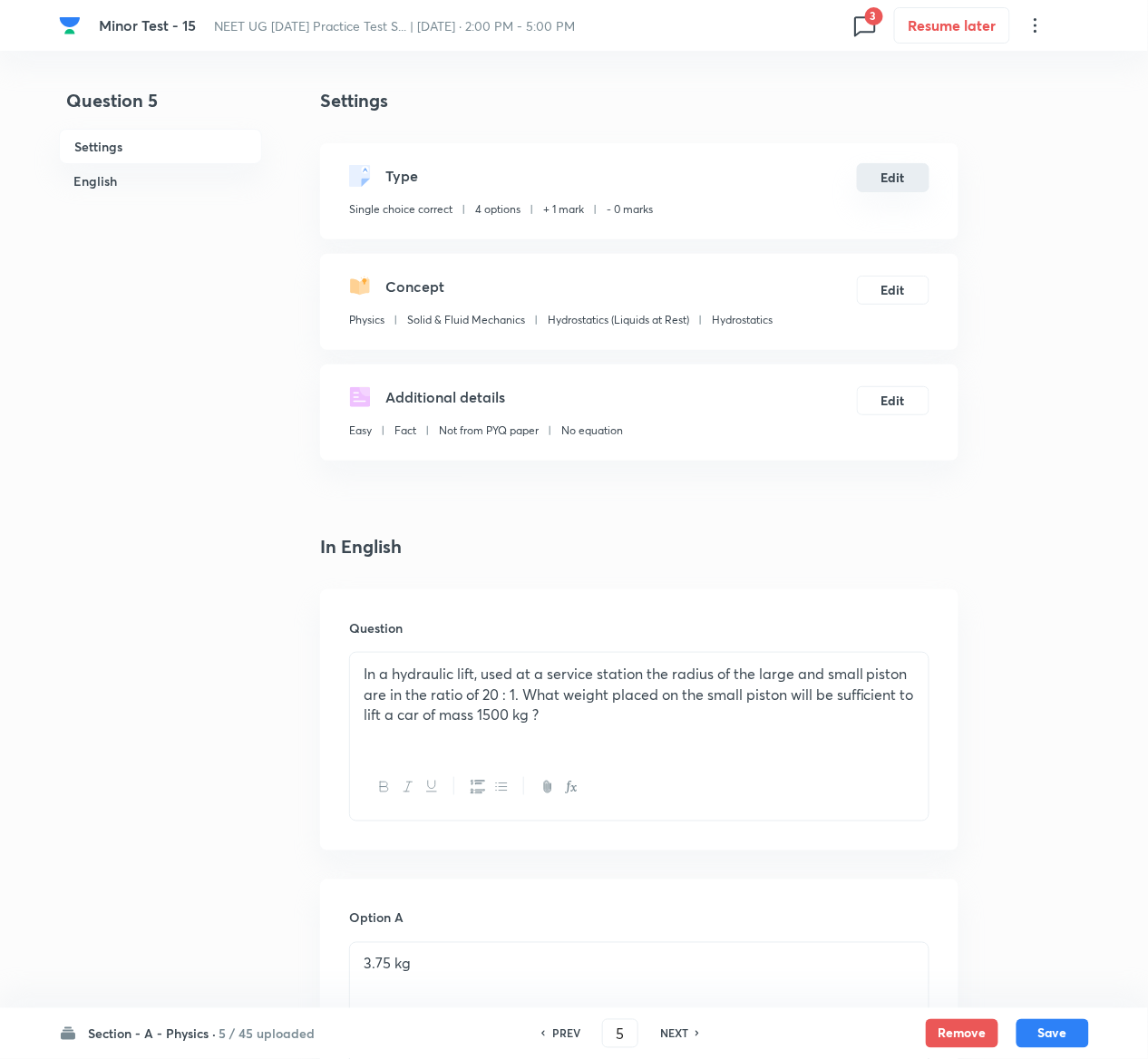
click at [912, 173] on button "Edit" at bounding box center [893, 177] width 72 height 29
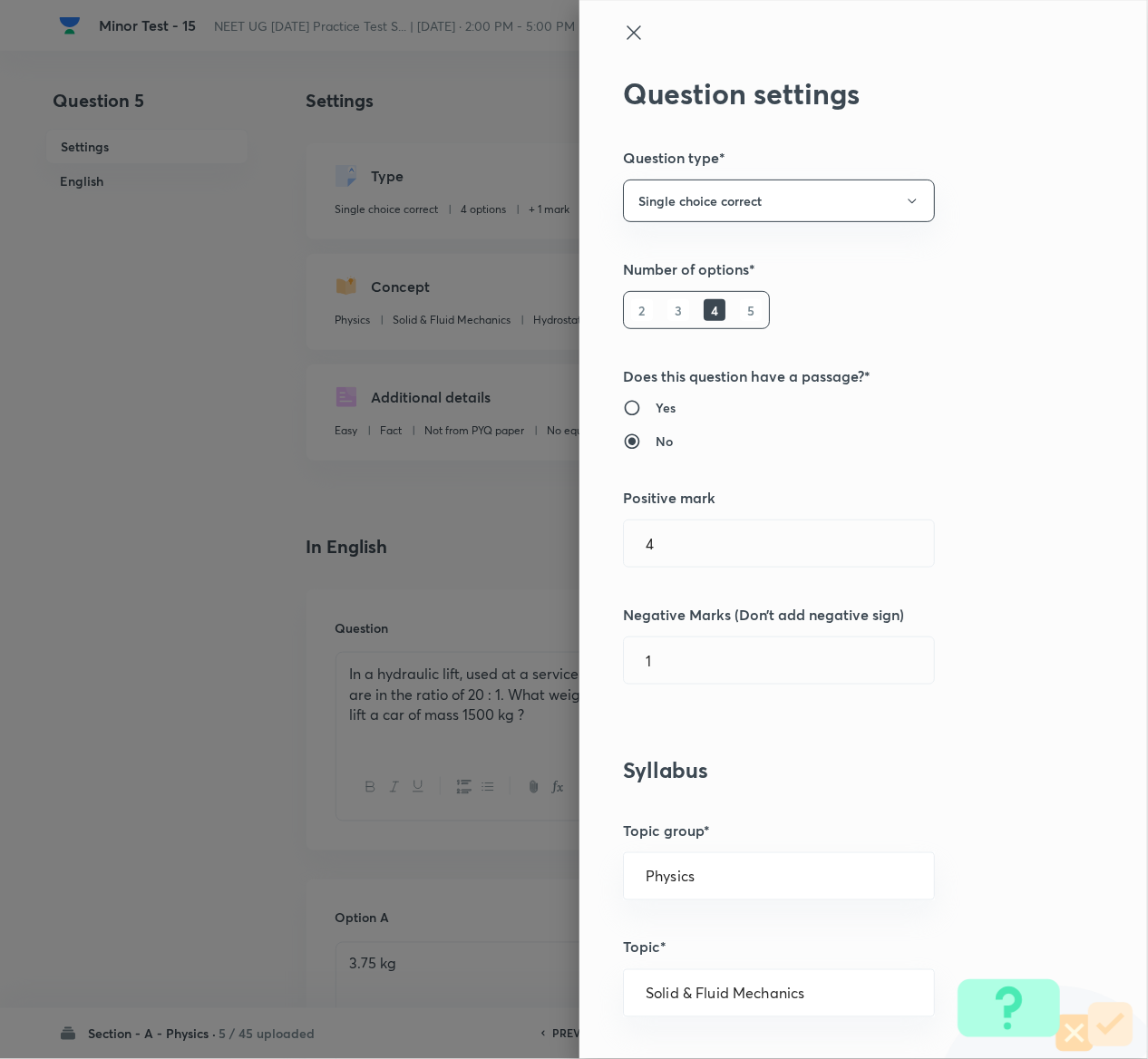
type input "1"
type input "0"
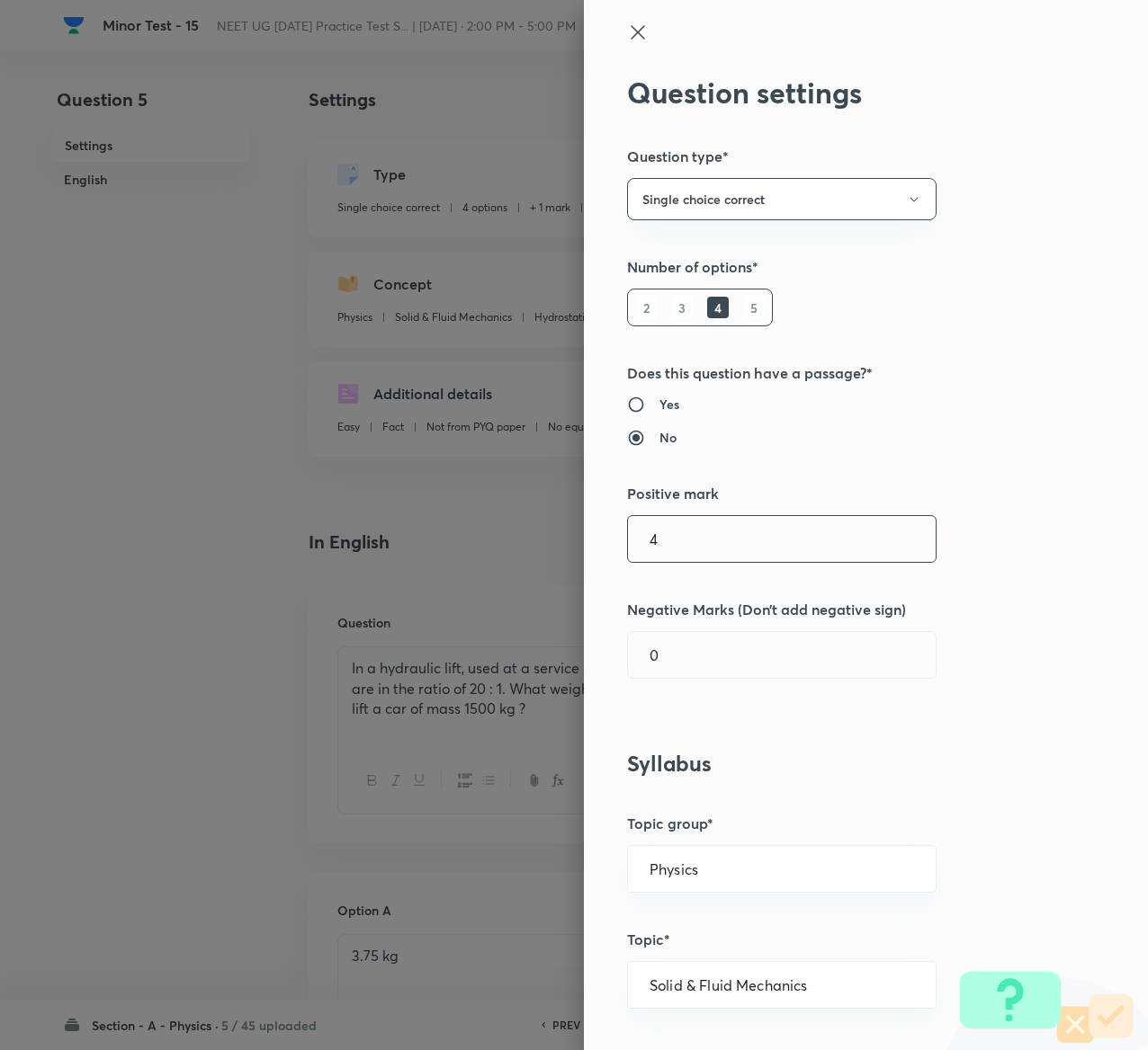
type input "4"
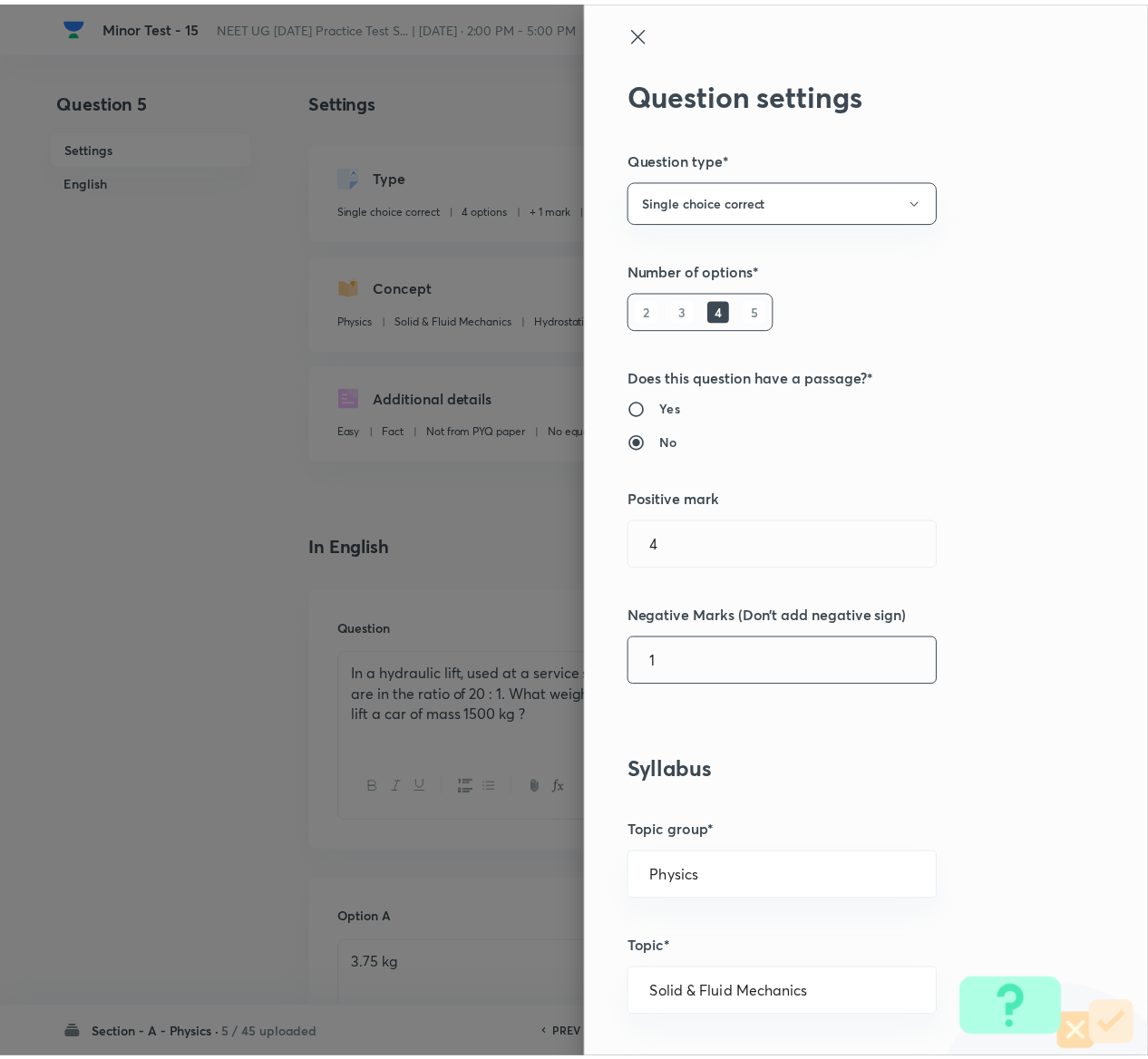
scroll to position [1416, 0]
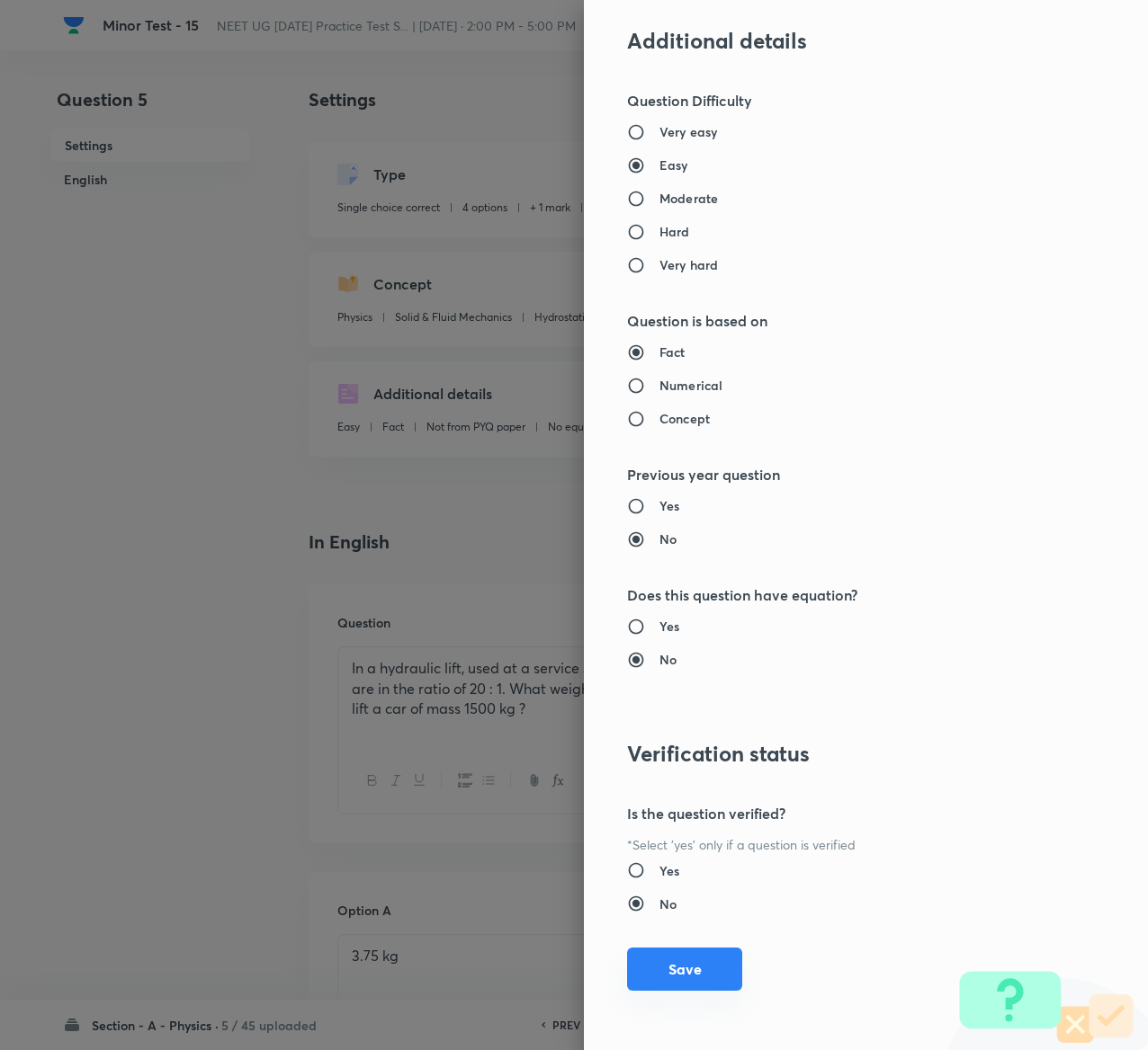
type input "1"
click at [673, 953] on button "Save" at bounding box center [684, 969] width 115 height 43
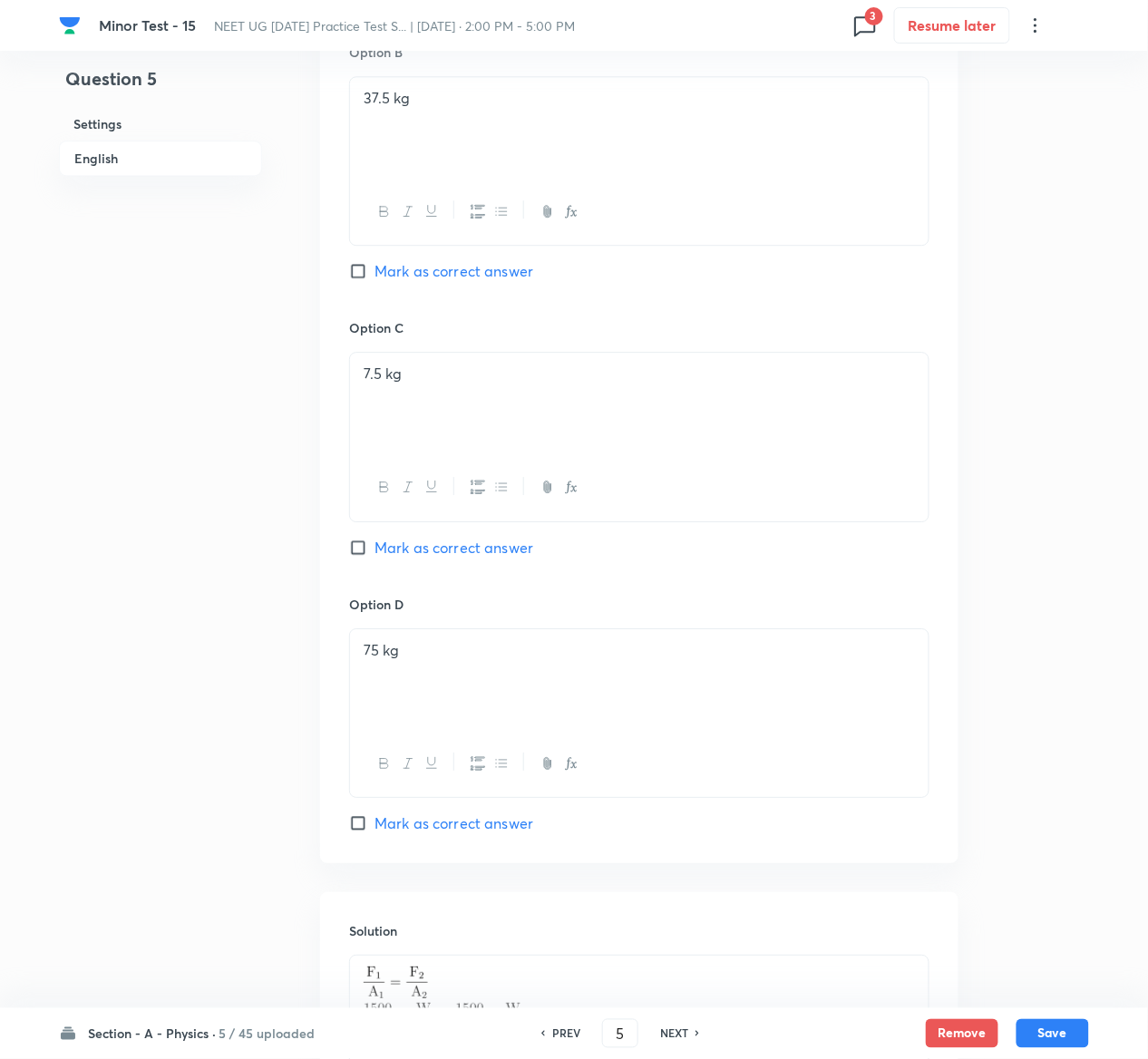
scroll to position [1412, 0]
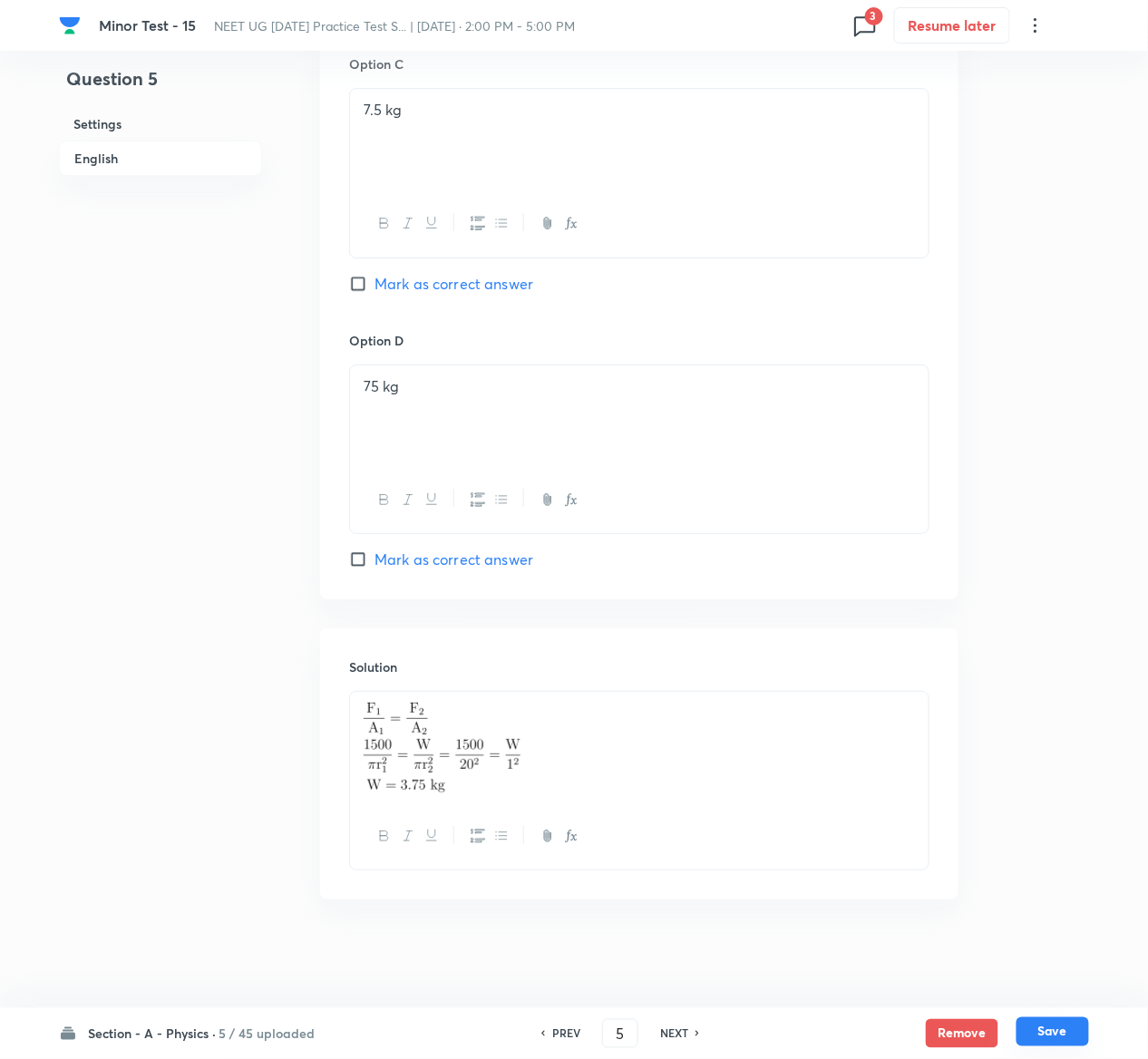
click at [1061, 1018] on button "Save" at bounding box center [1052, 1031] width 72 height 29
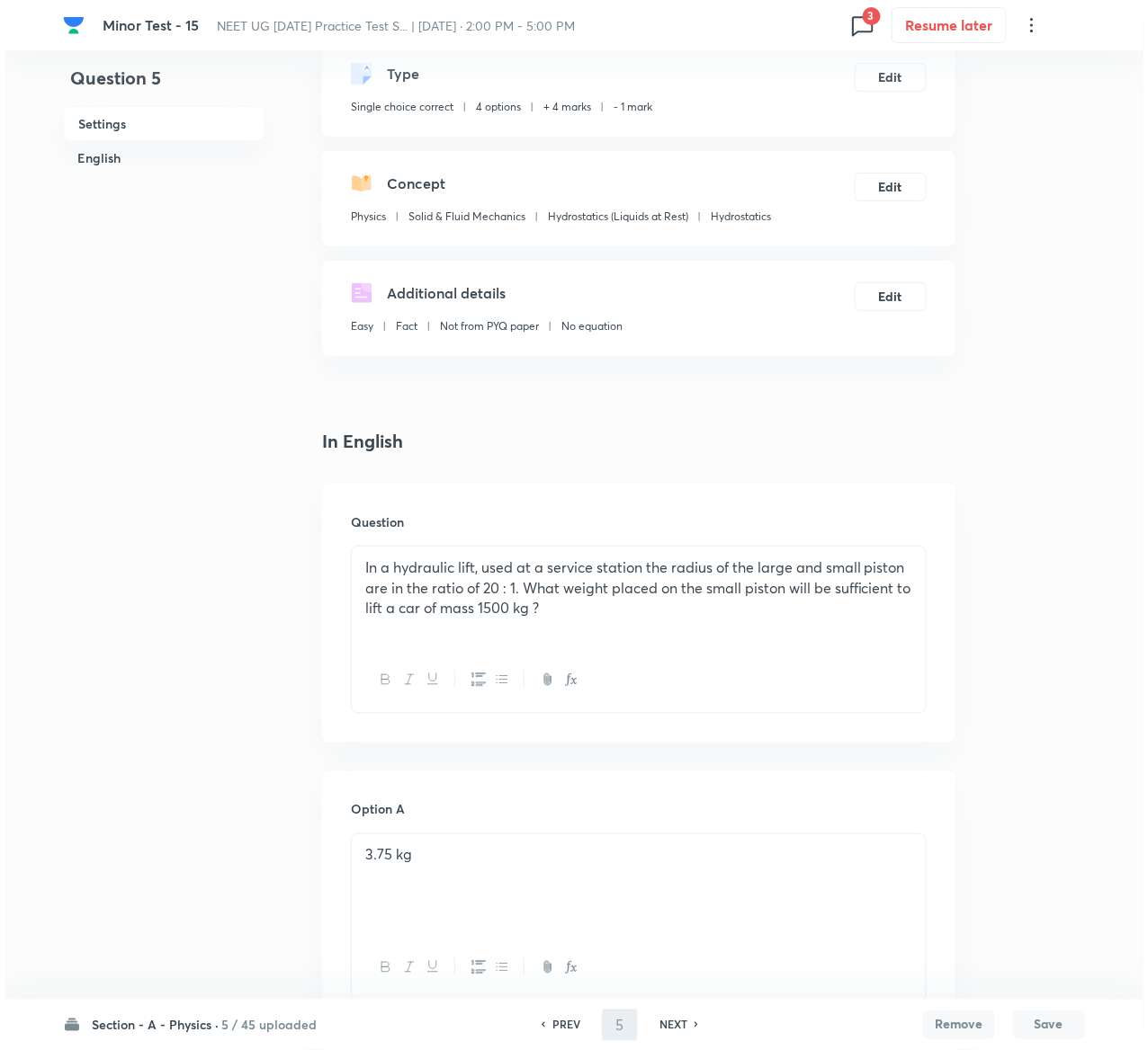
scroll to position [0, 0]
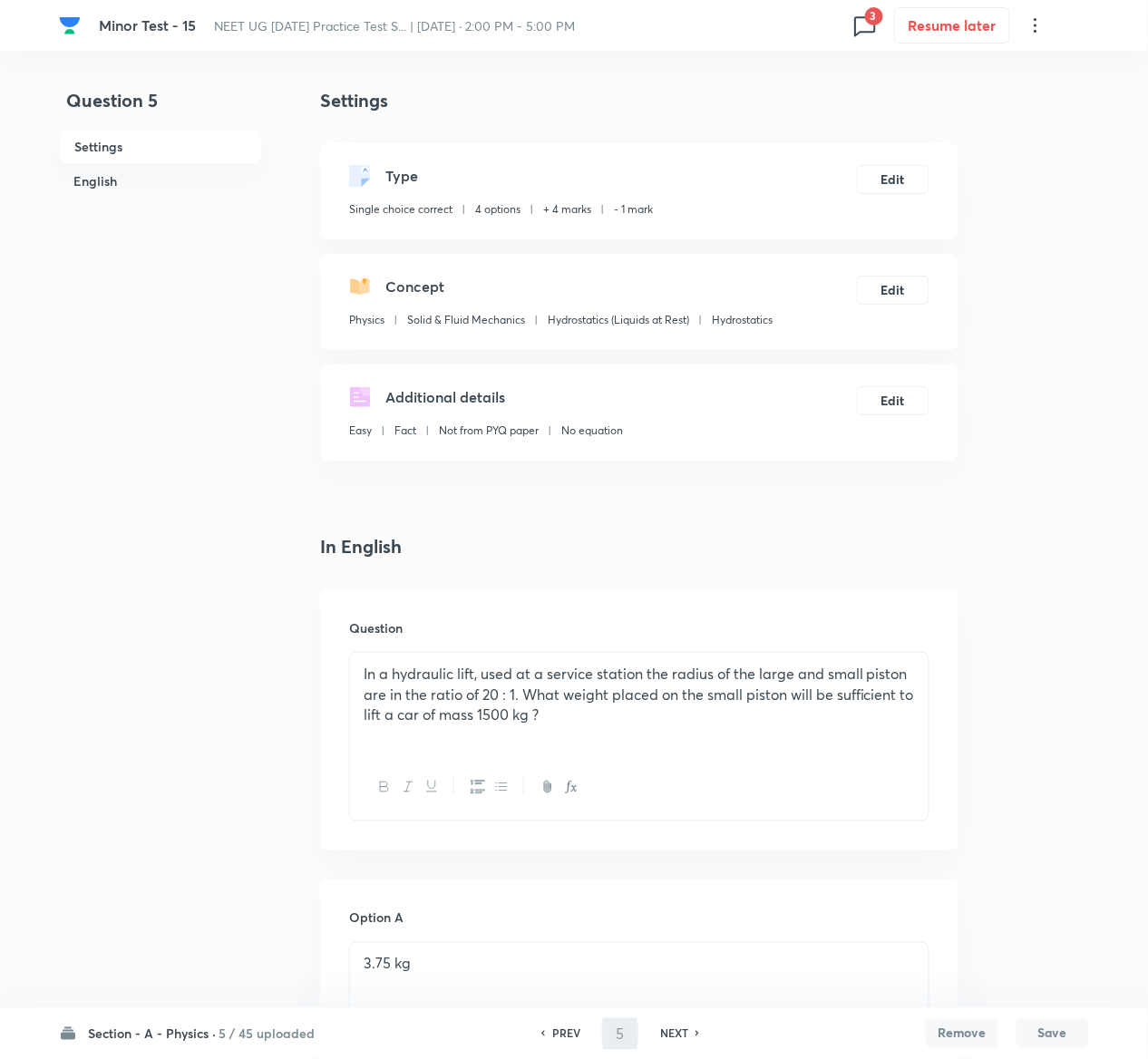
type input "6"
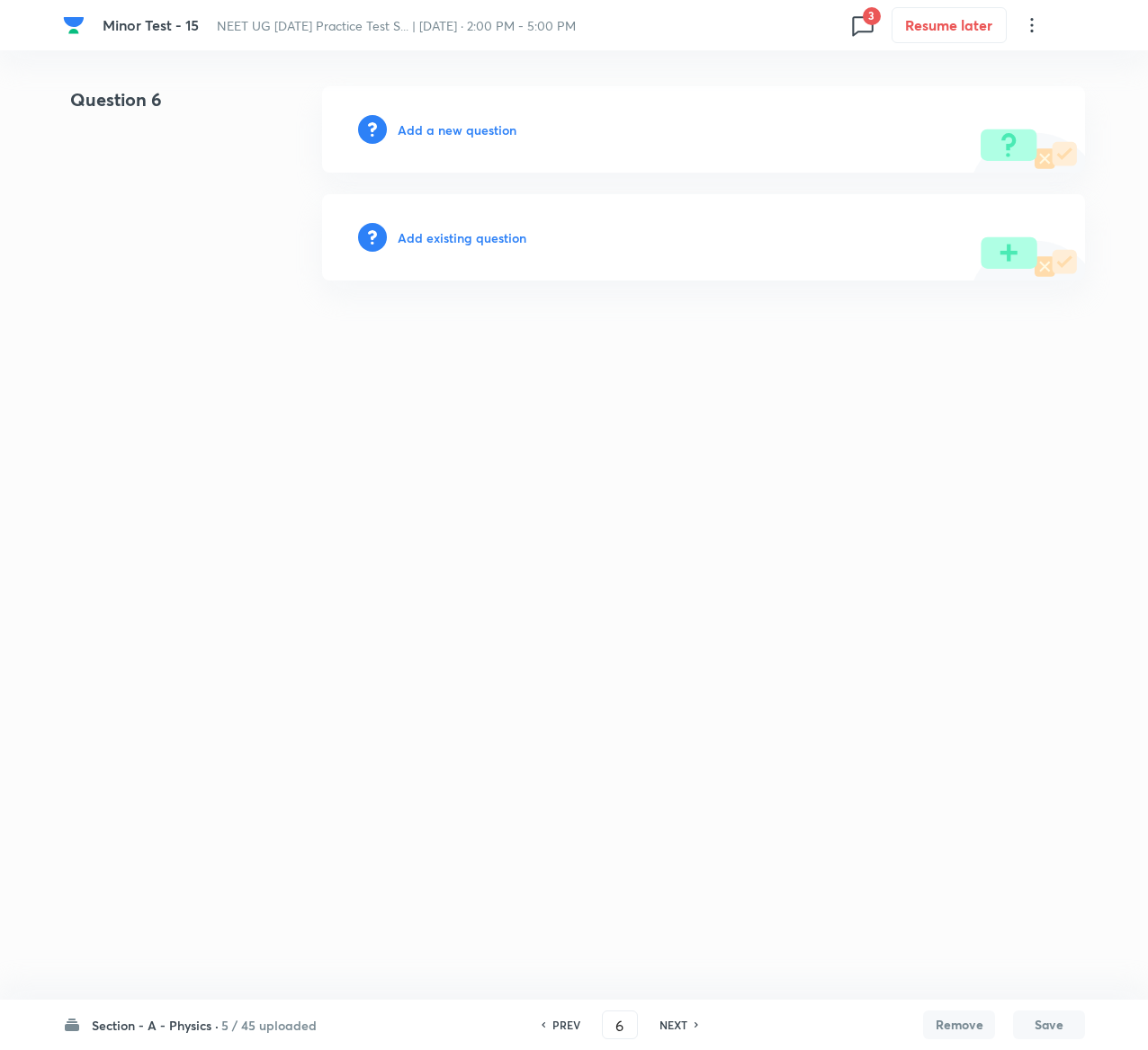
click at [458, 230] on h6 "Add existing question" at bounding box center [462, 237] width 129 height 19
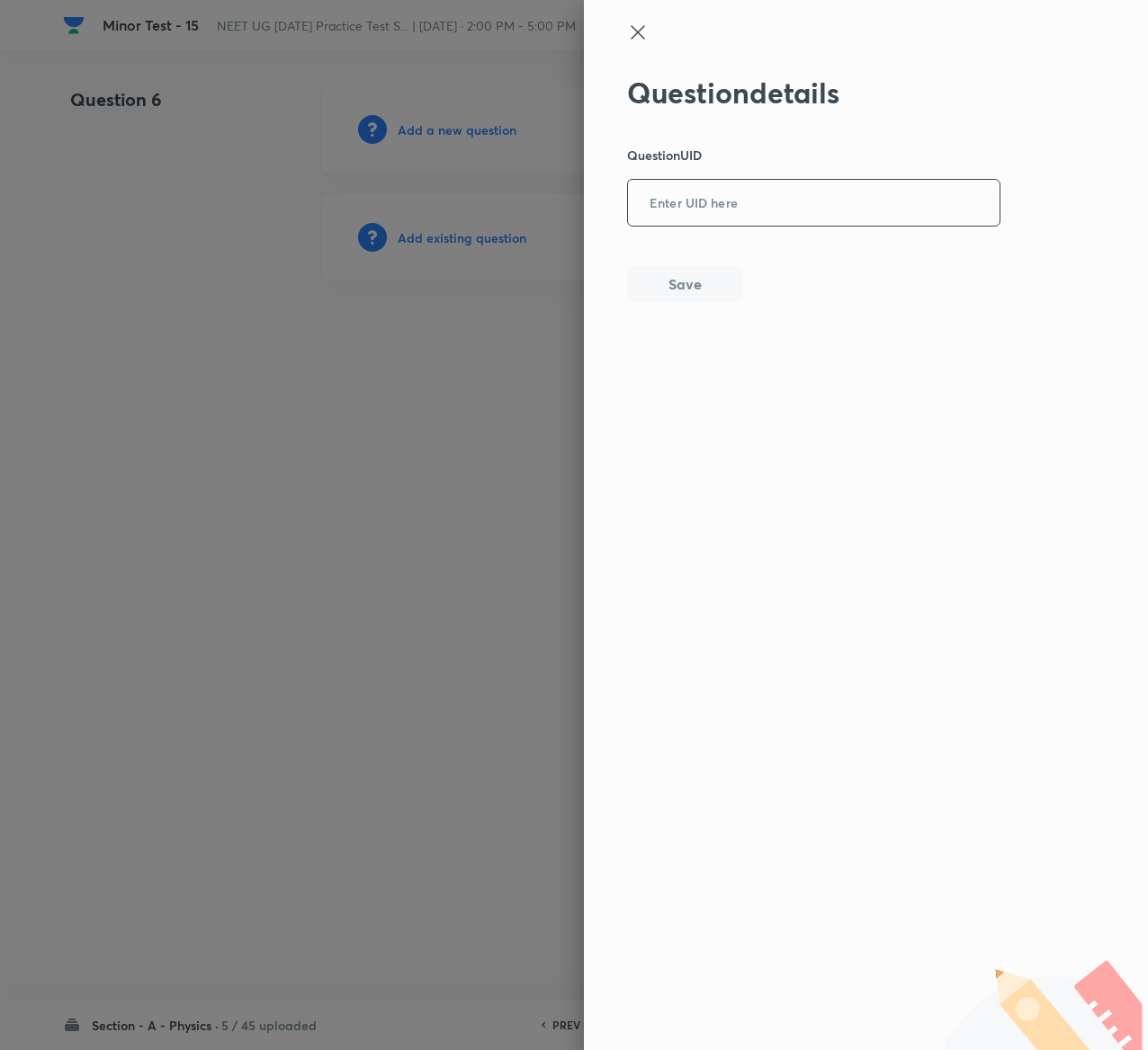
click at [760, 198] on input "text" at bounding box center [814, 203] width 372 height 44
paste input "2MEYO"
type input "2MEYO"
click at [696, 276] on button "Save" at bounding box center [684, 282] width 115 height 36
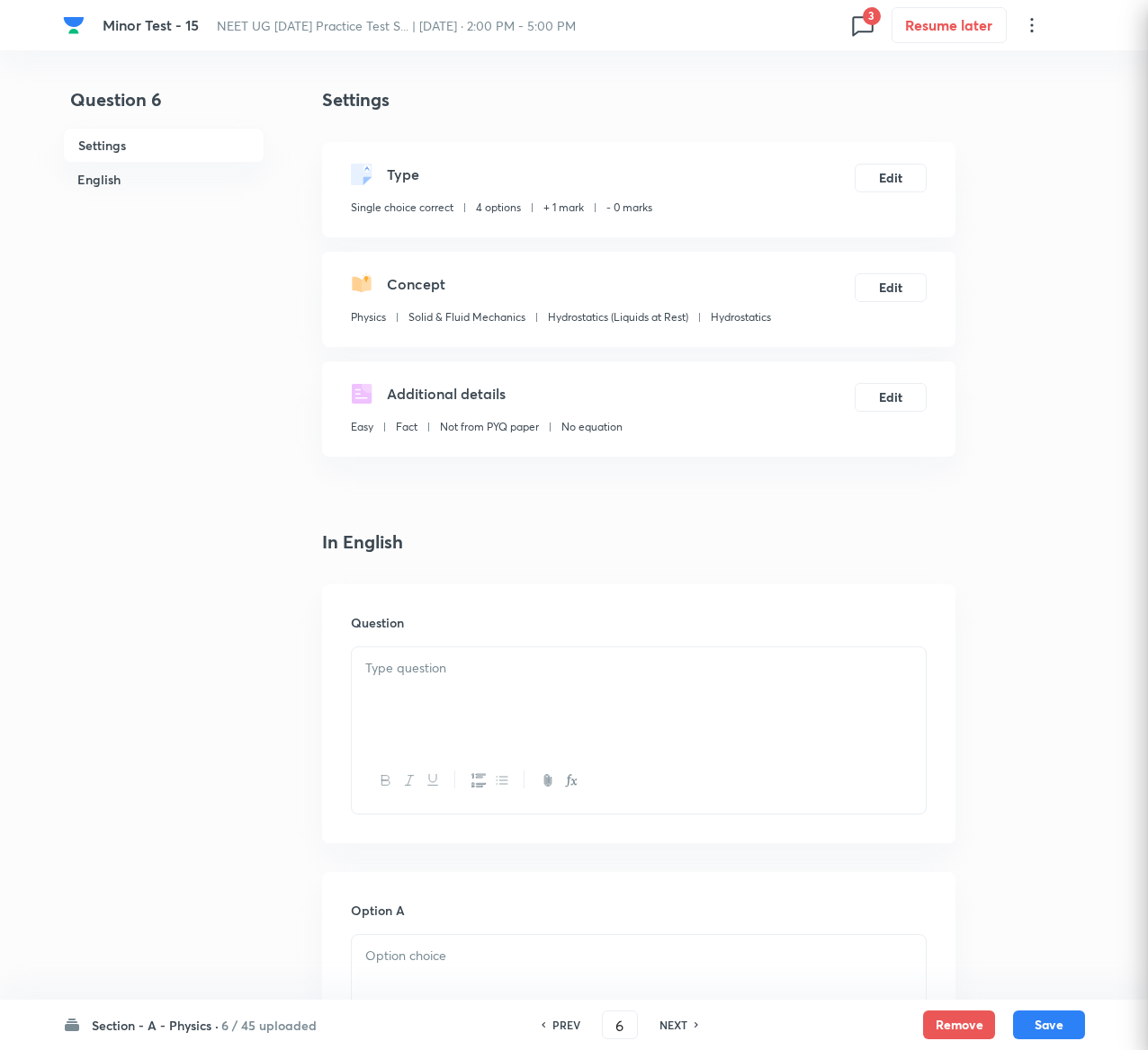
checkbox input "true"
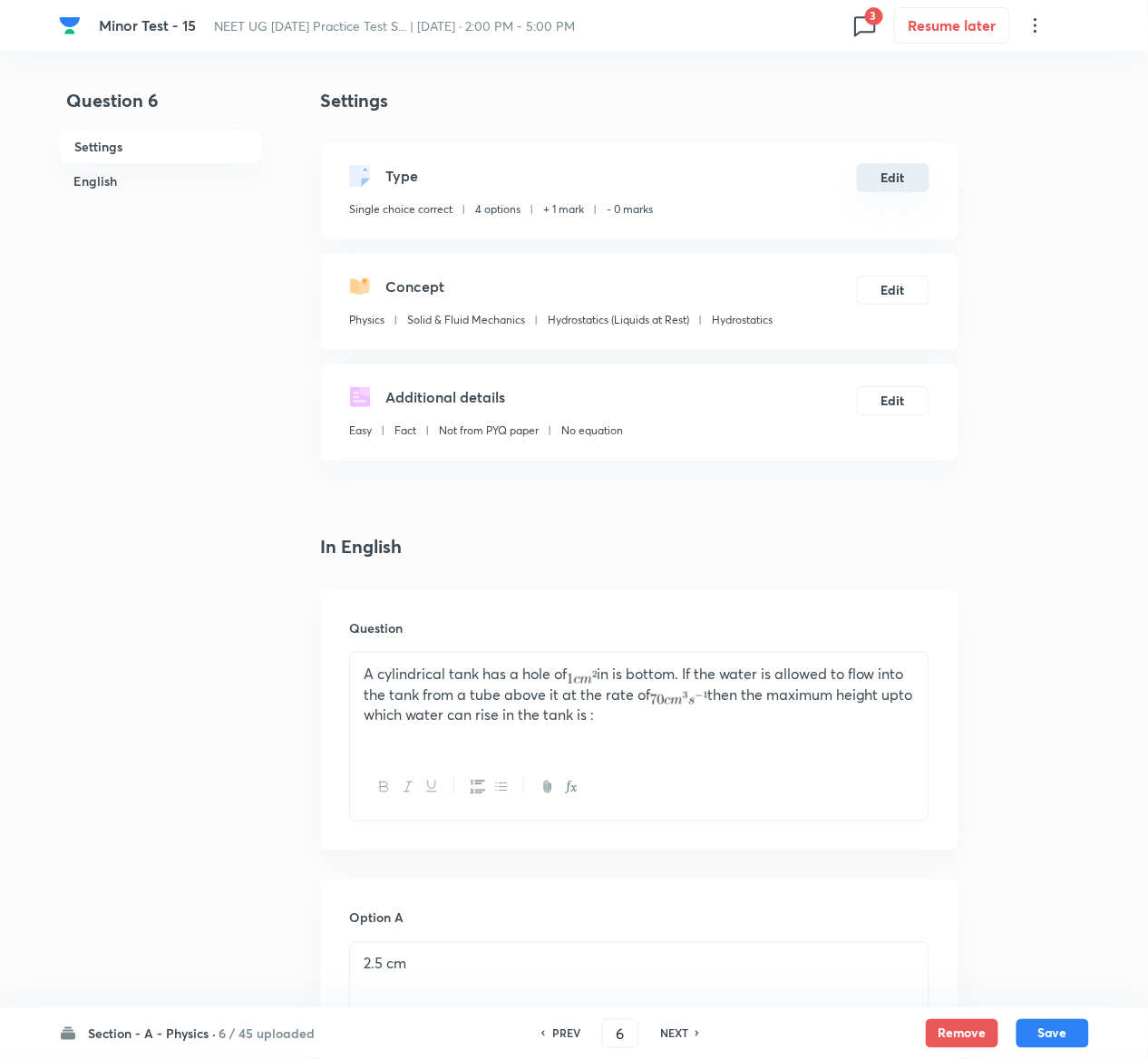
click at [896, 177] on button "Edit" at bounding box center [893, 177] width 72 height 29
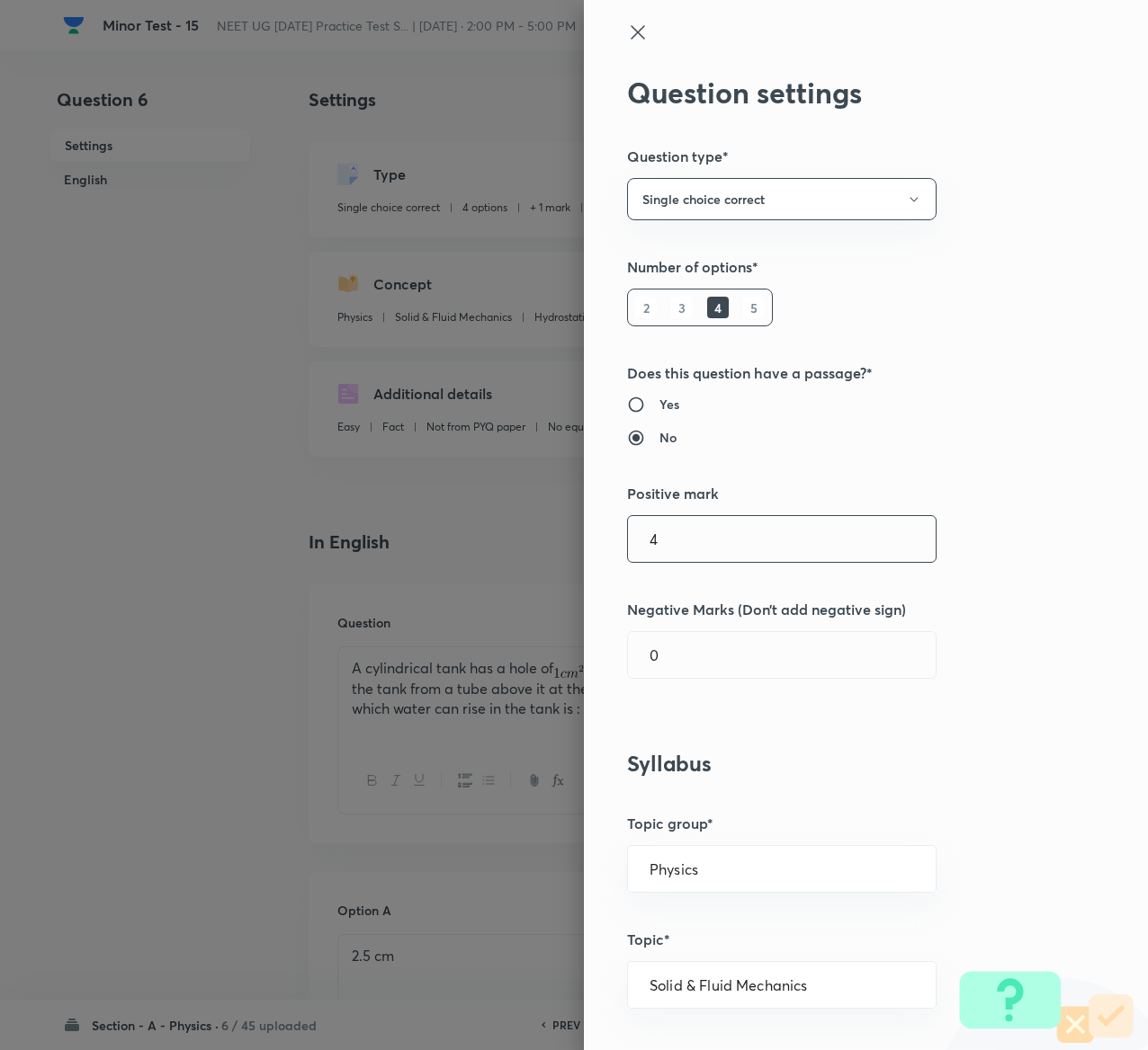
type input "4"
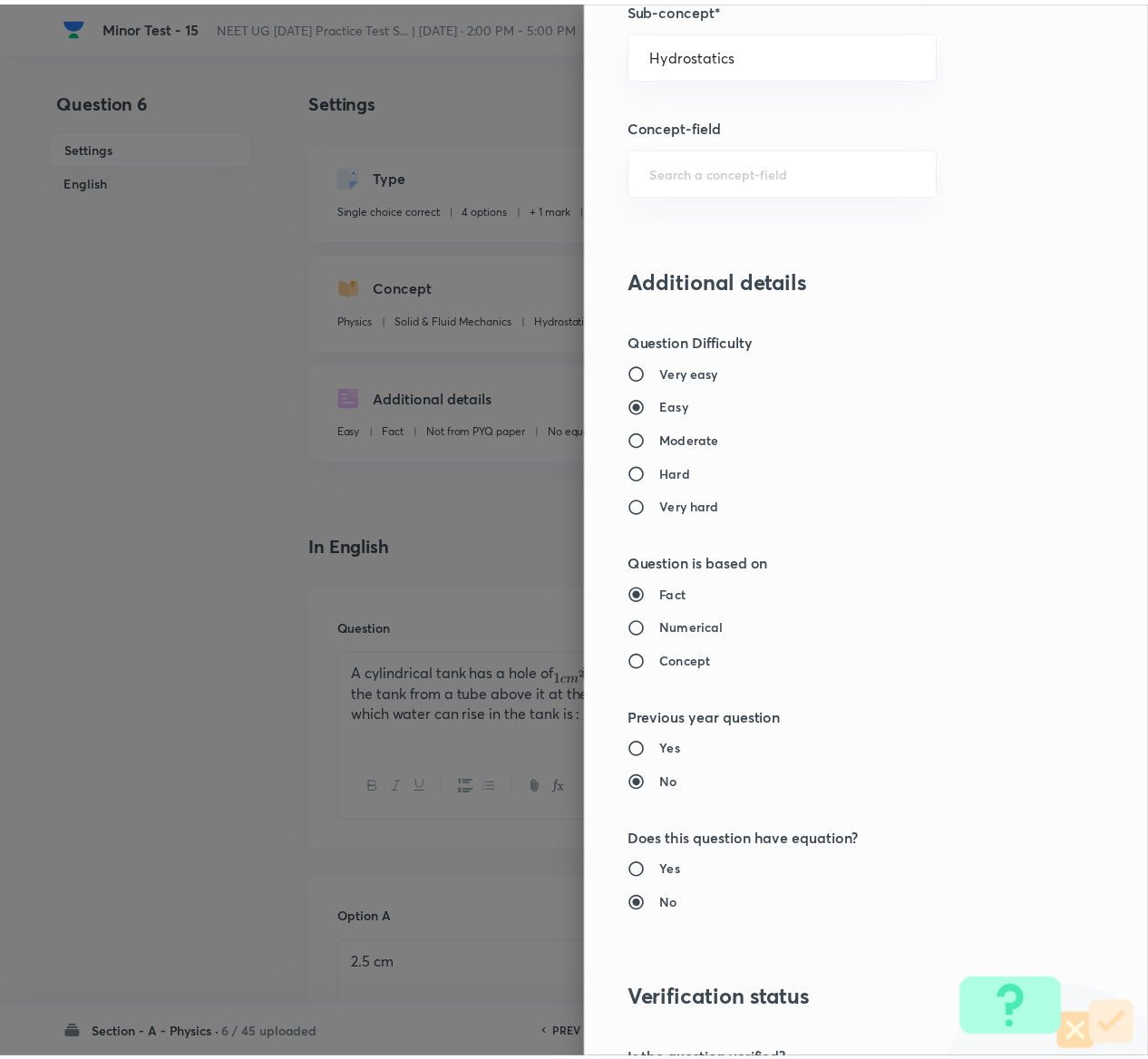
scroll to position [1416, 0]
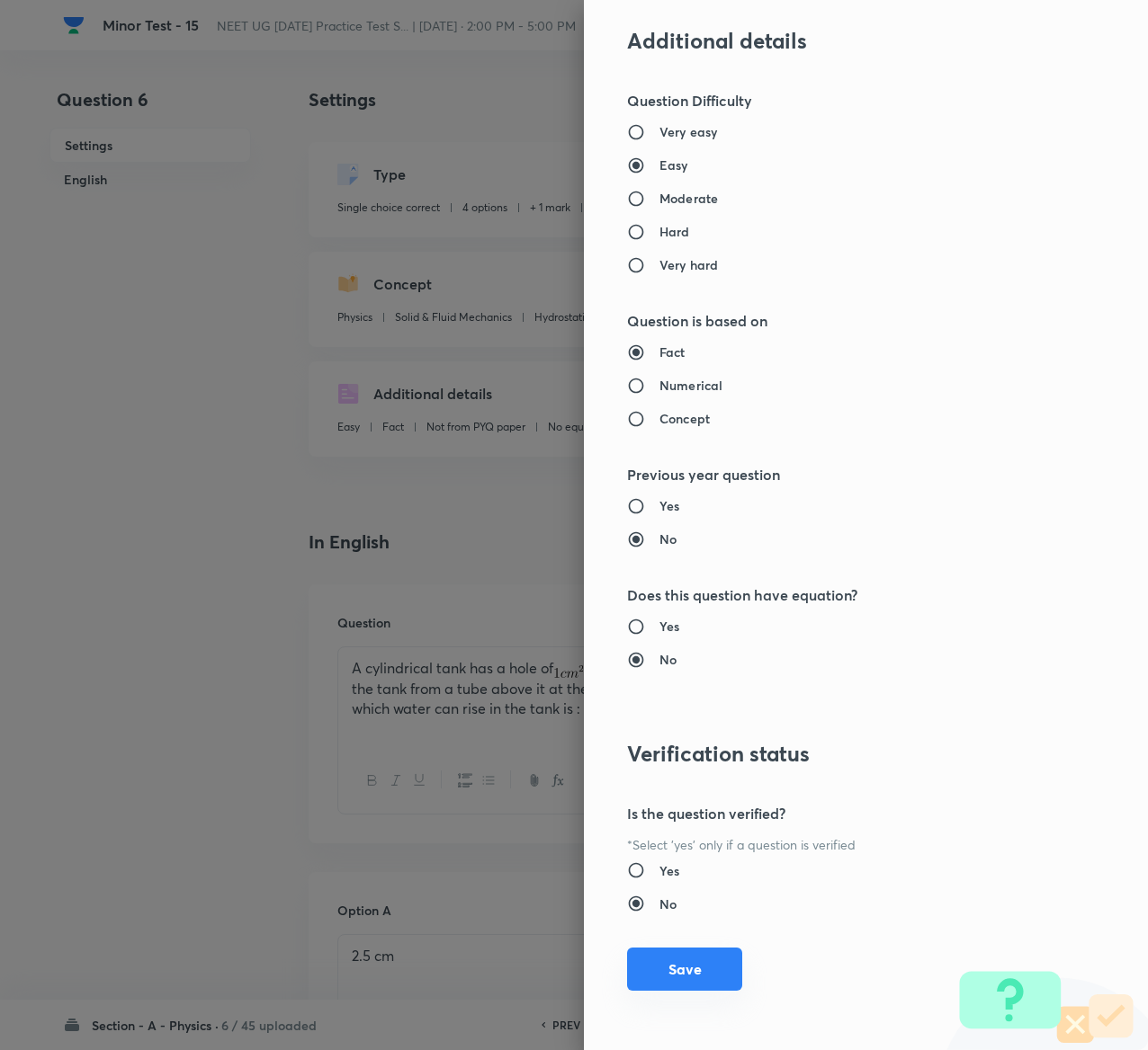
type input "1"
click at [664, 975] on button "Save" at bounding box center [684, 969] width 115 height 43
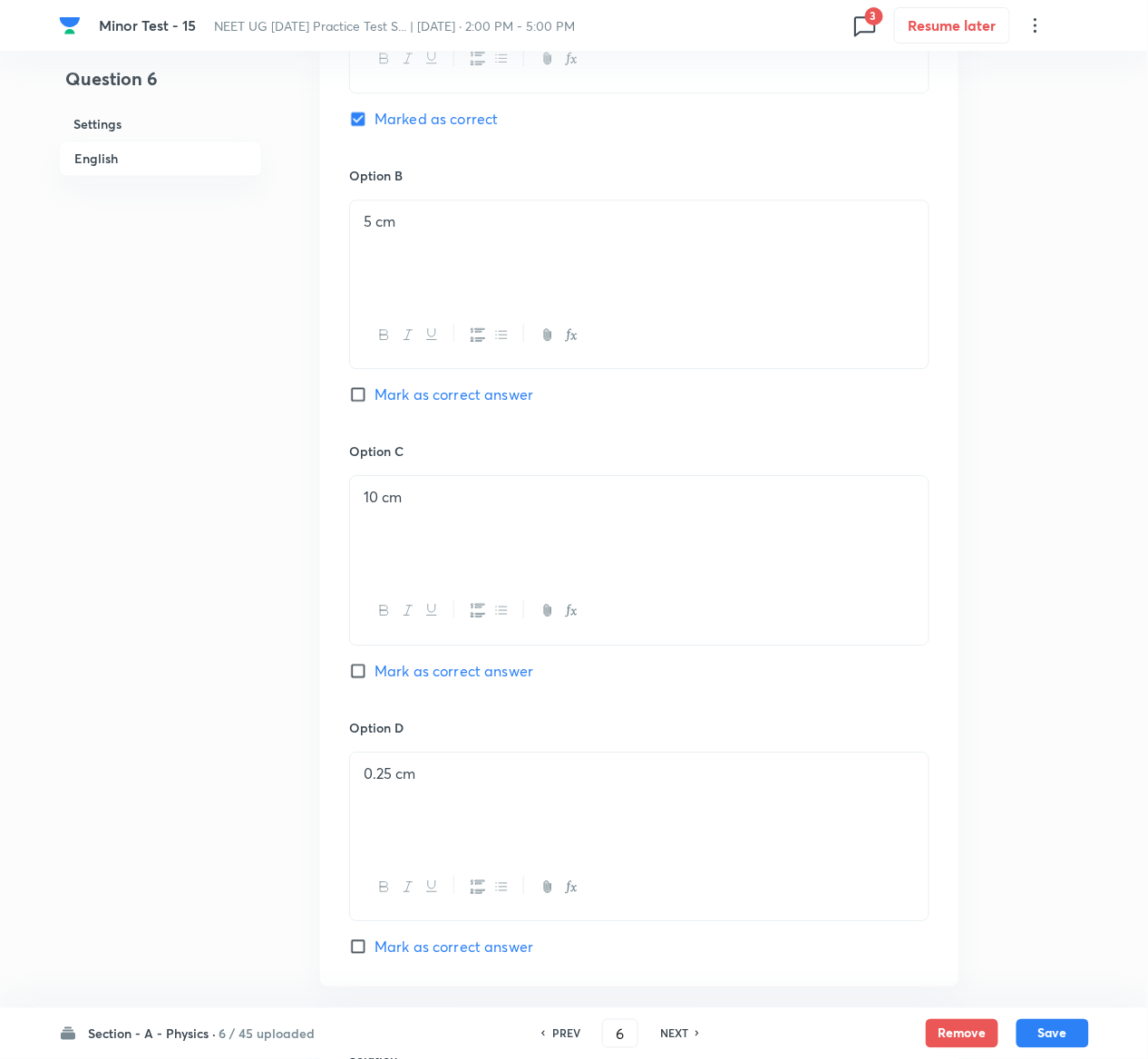
scroll to position [1477, 0]
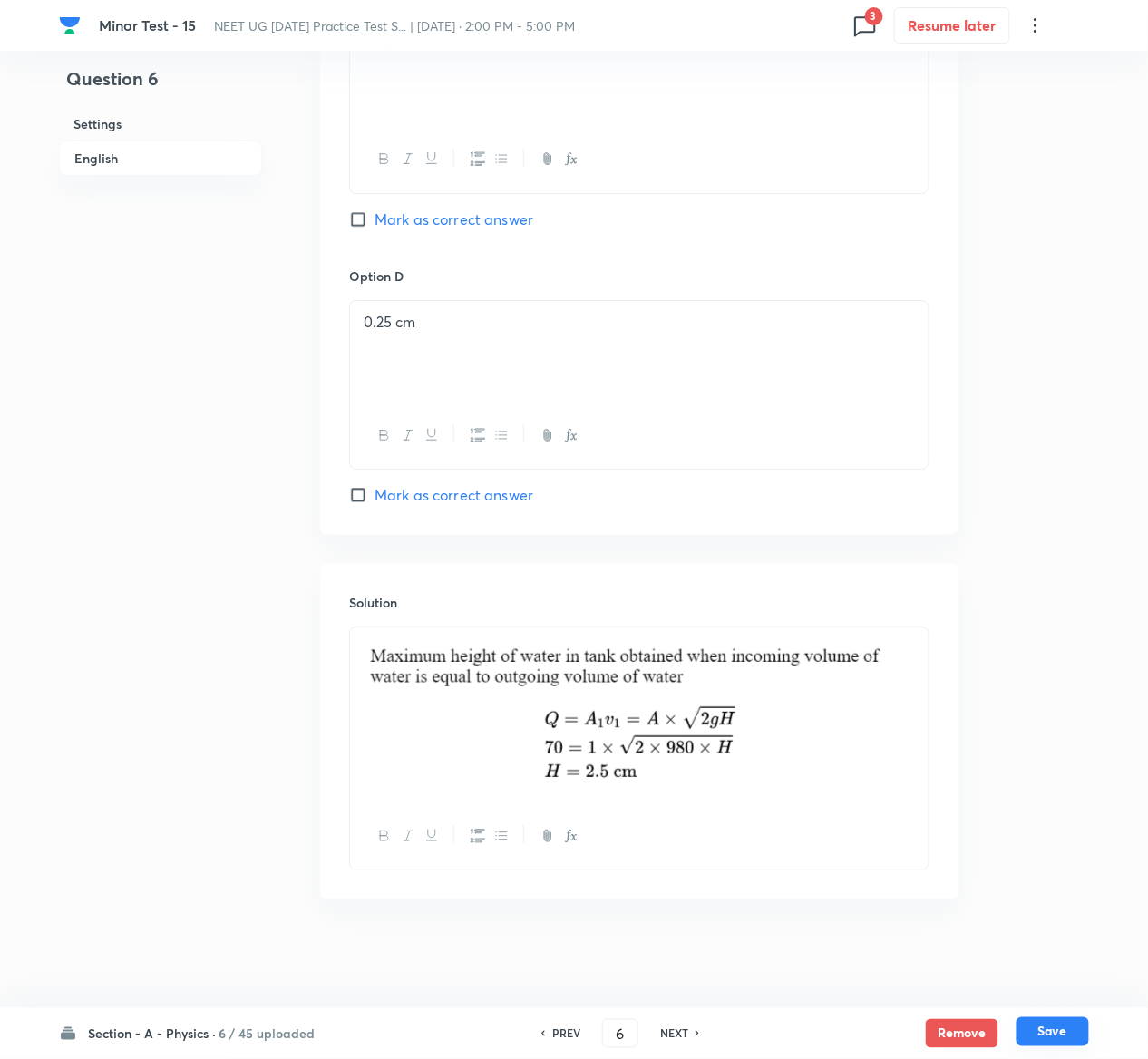
click at [1085, 1032] on button "Save" at bounding box center [1052, 1031] width 72 height 29
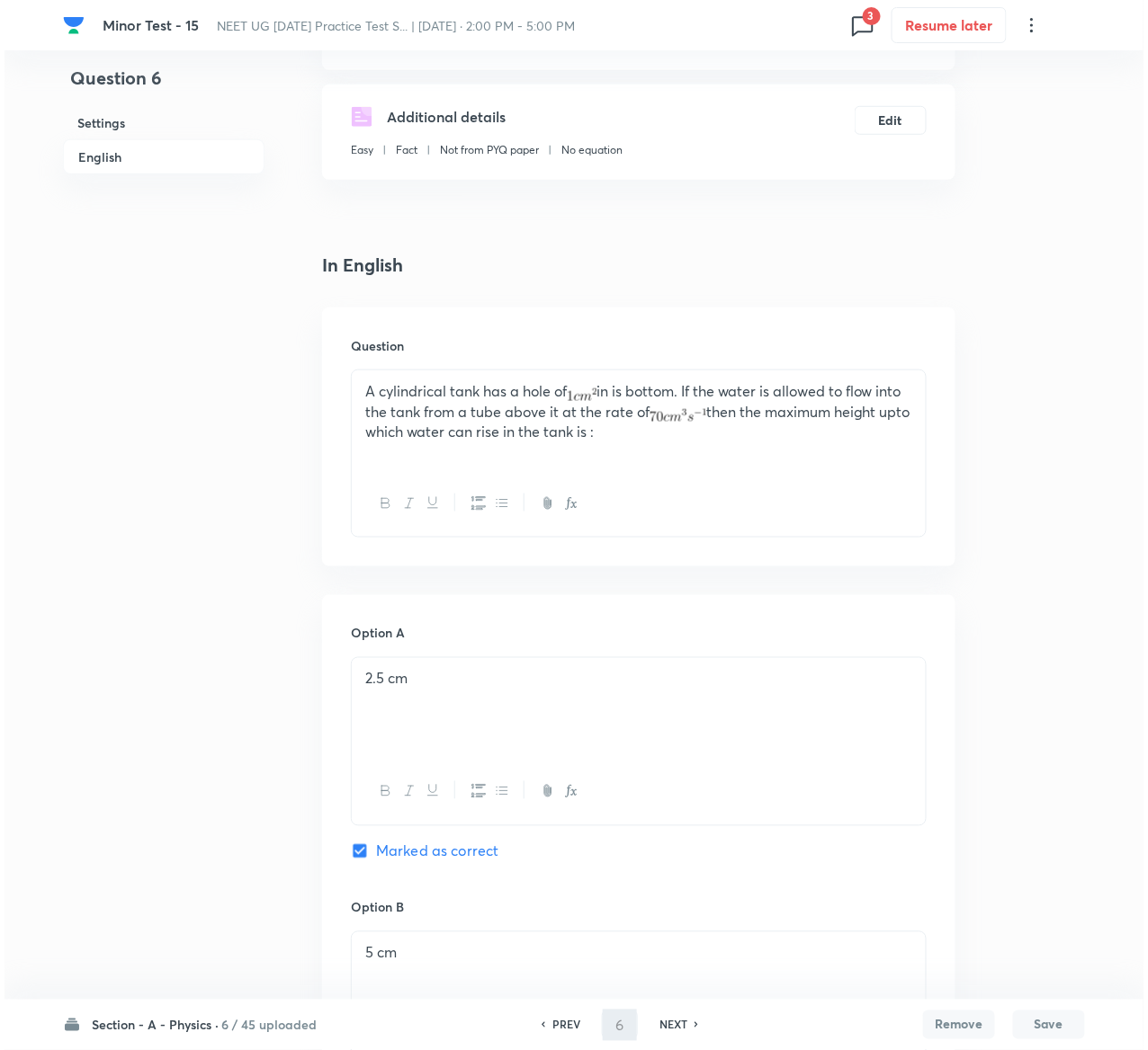
scroll to position [0, 0]
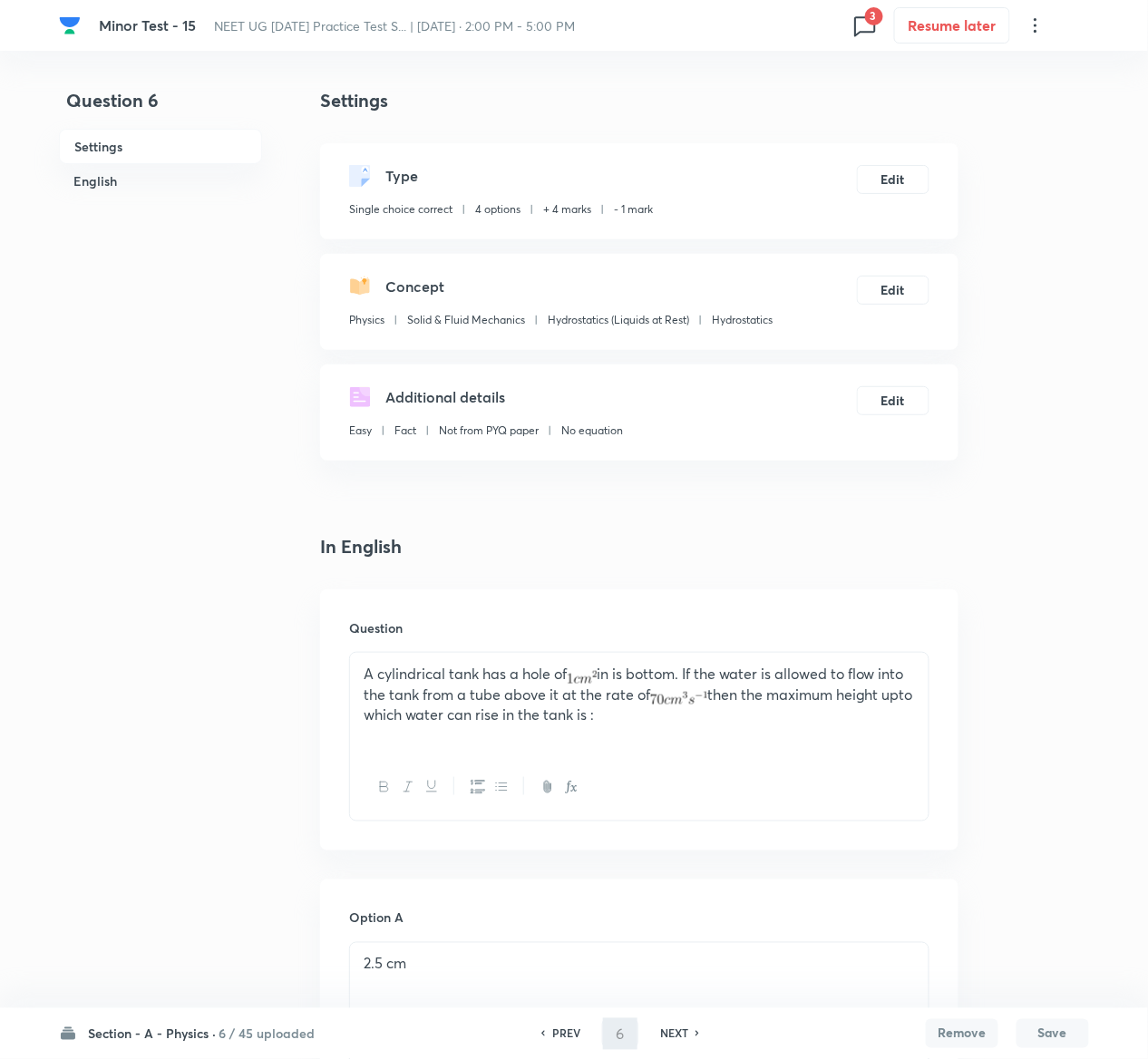
type input "7"
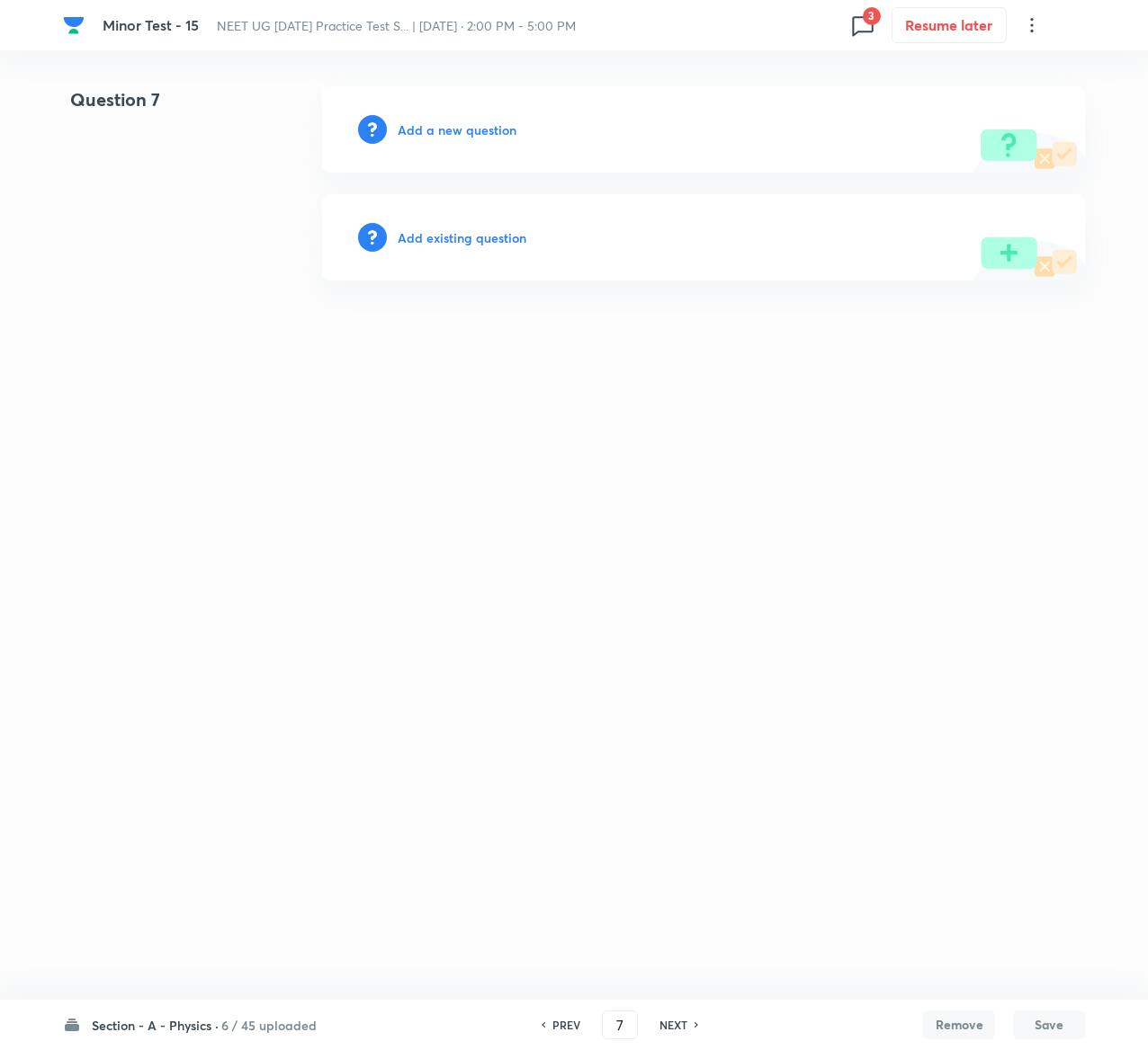
click at [471, 245] on h6 "Add existing question" at bounding box center [462, 237] width 129 height 19
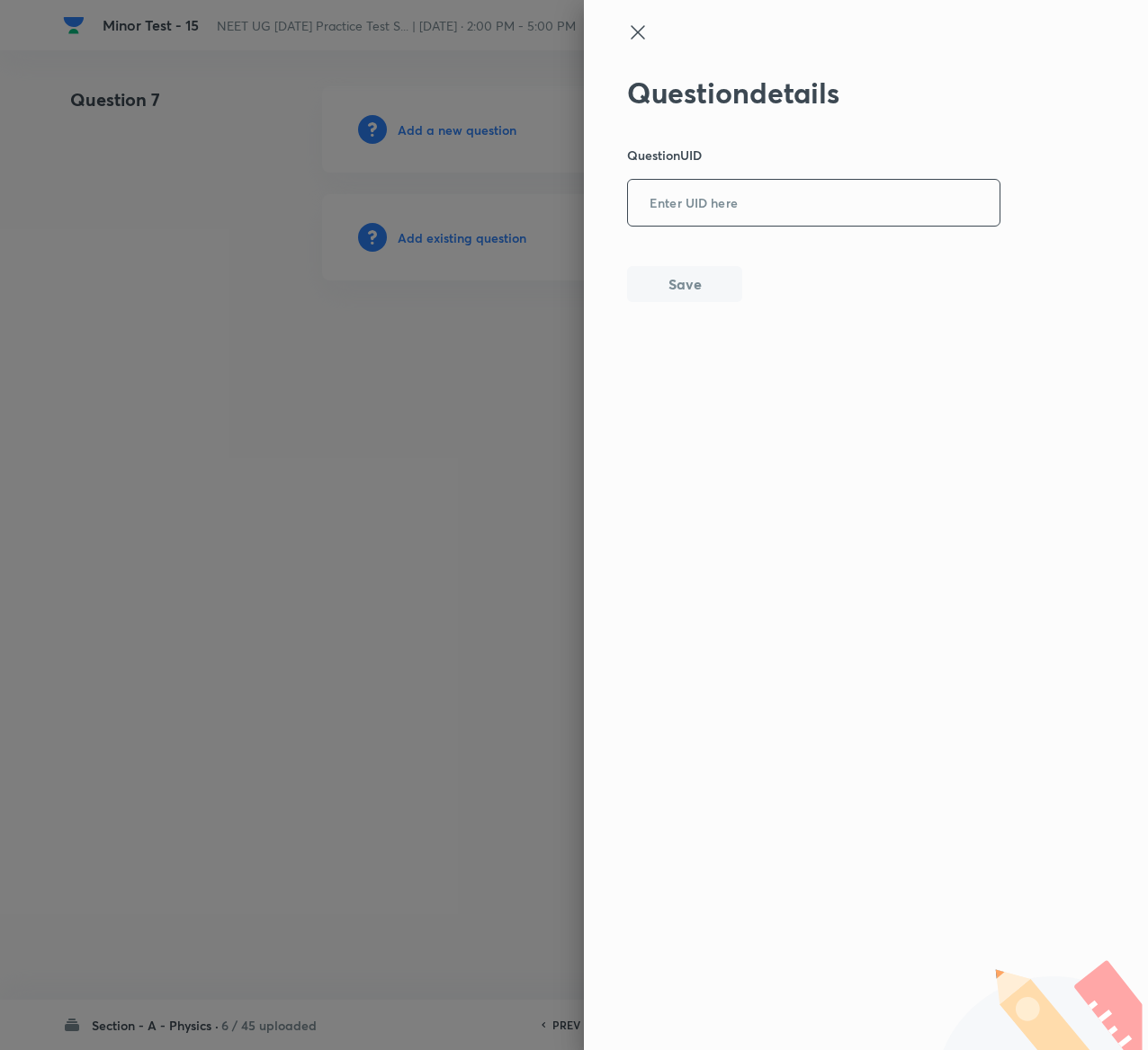
click at [768, 203] on input "text" at bounding box center [814, 203] width 372 height 44
paste input "QUCH5"
type input "QUCH5"
click at [731, 276] on button "Save" at bounding box center [684, 282] width 115 height 36
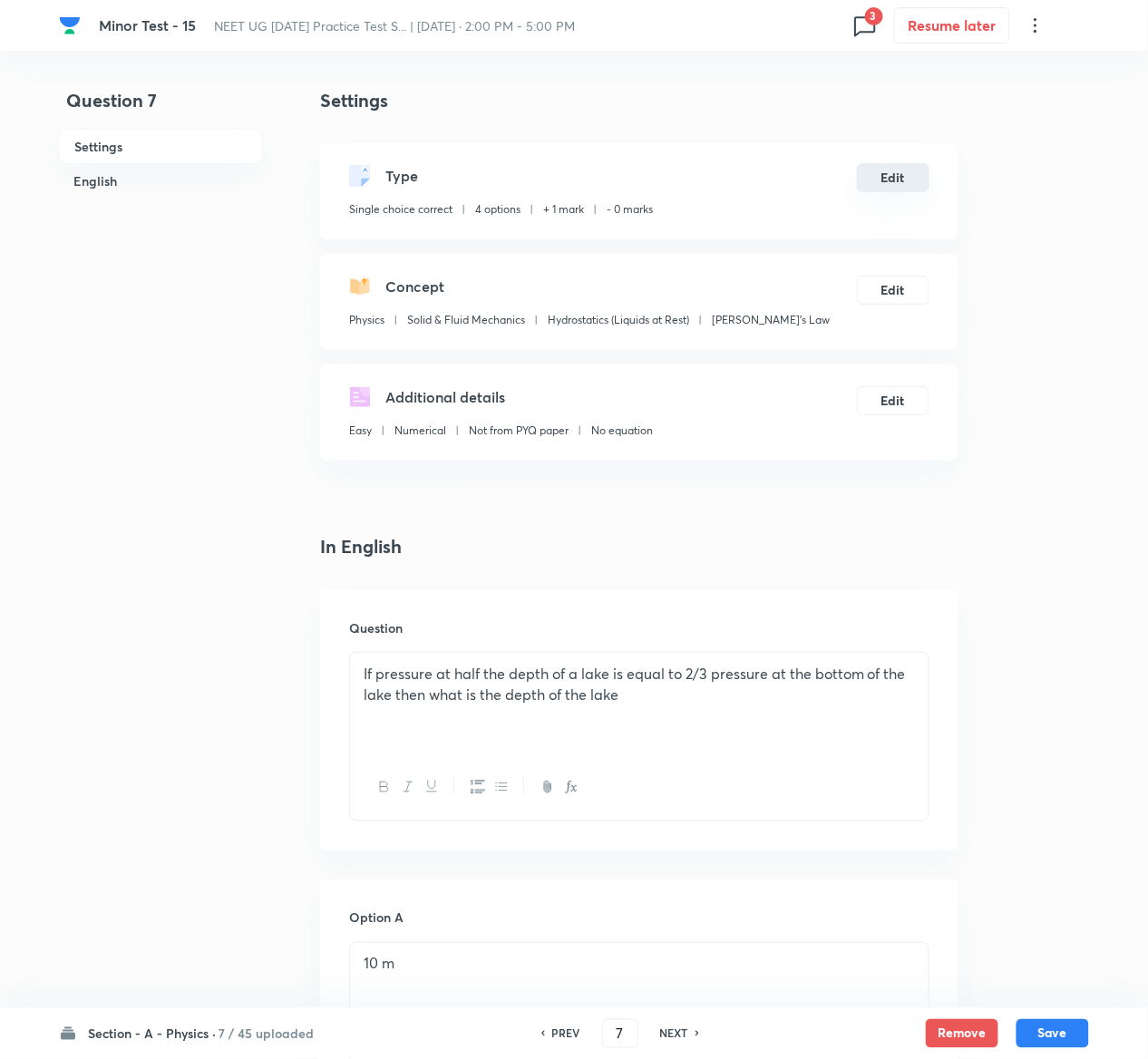
click at [890, 180] on button "Edit" at bounding box center [893, 177] width 72 height 29
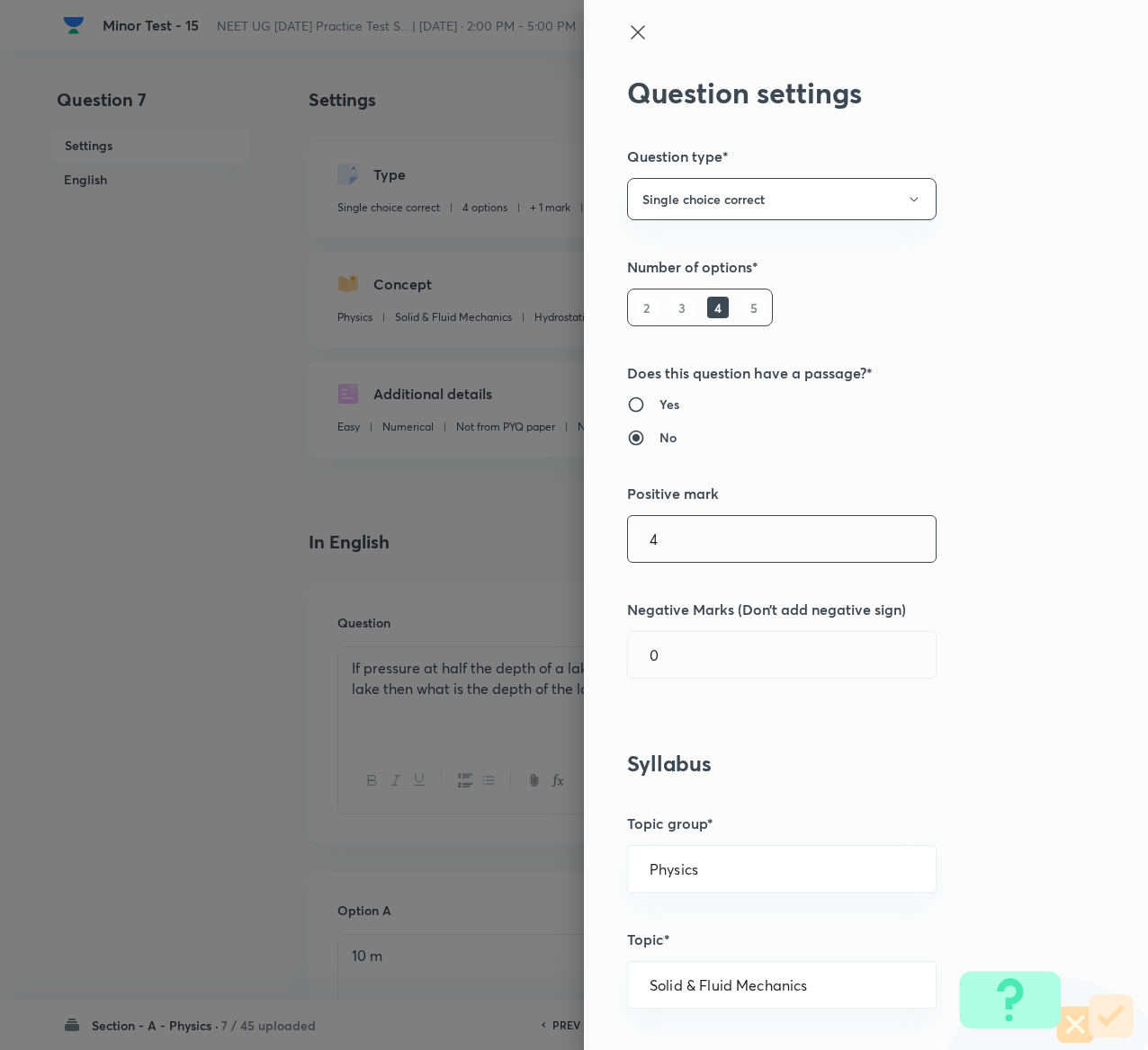
type input "4"
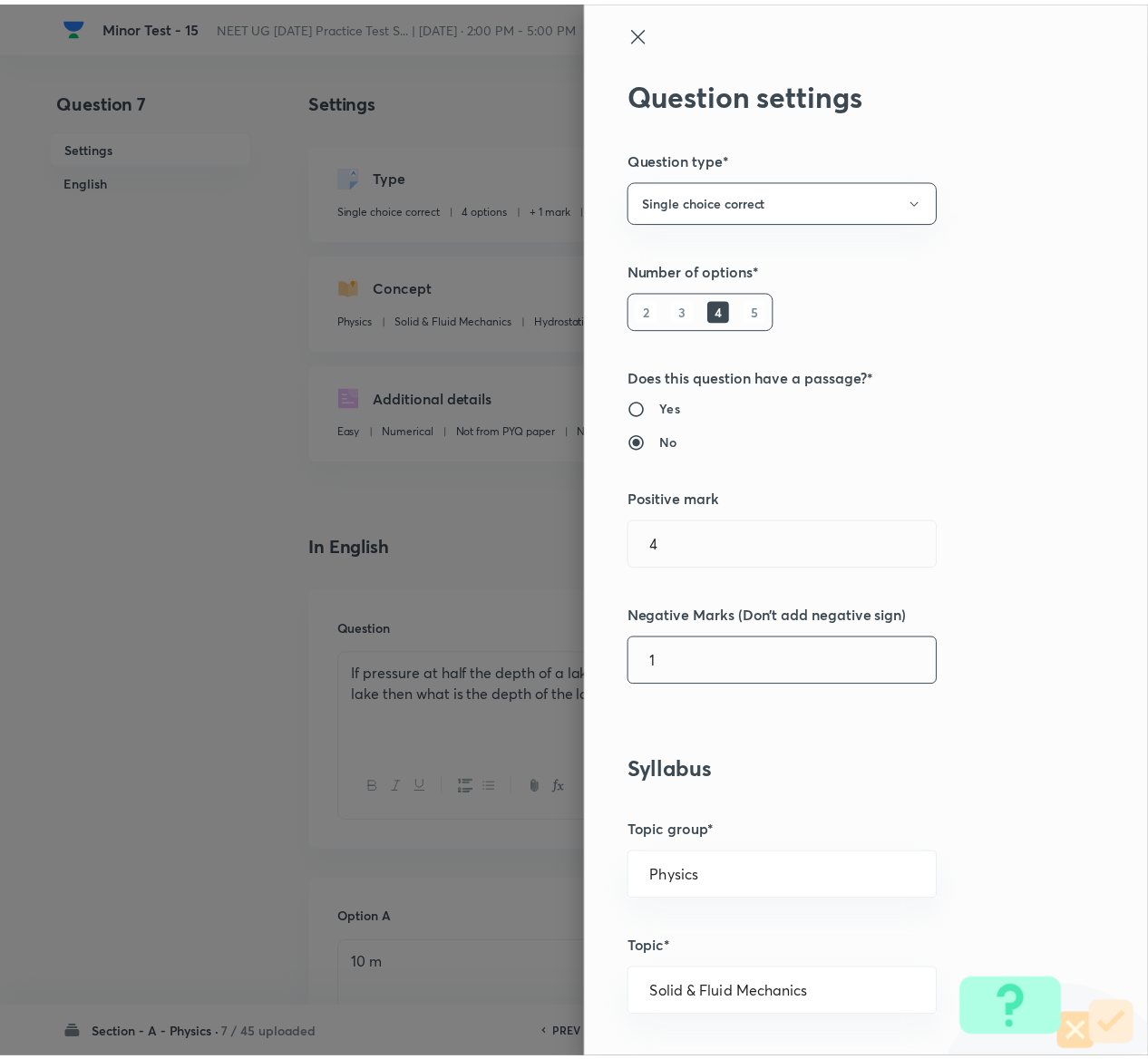
scroll to position [1416, 0]
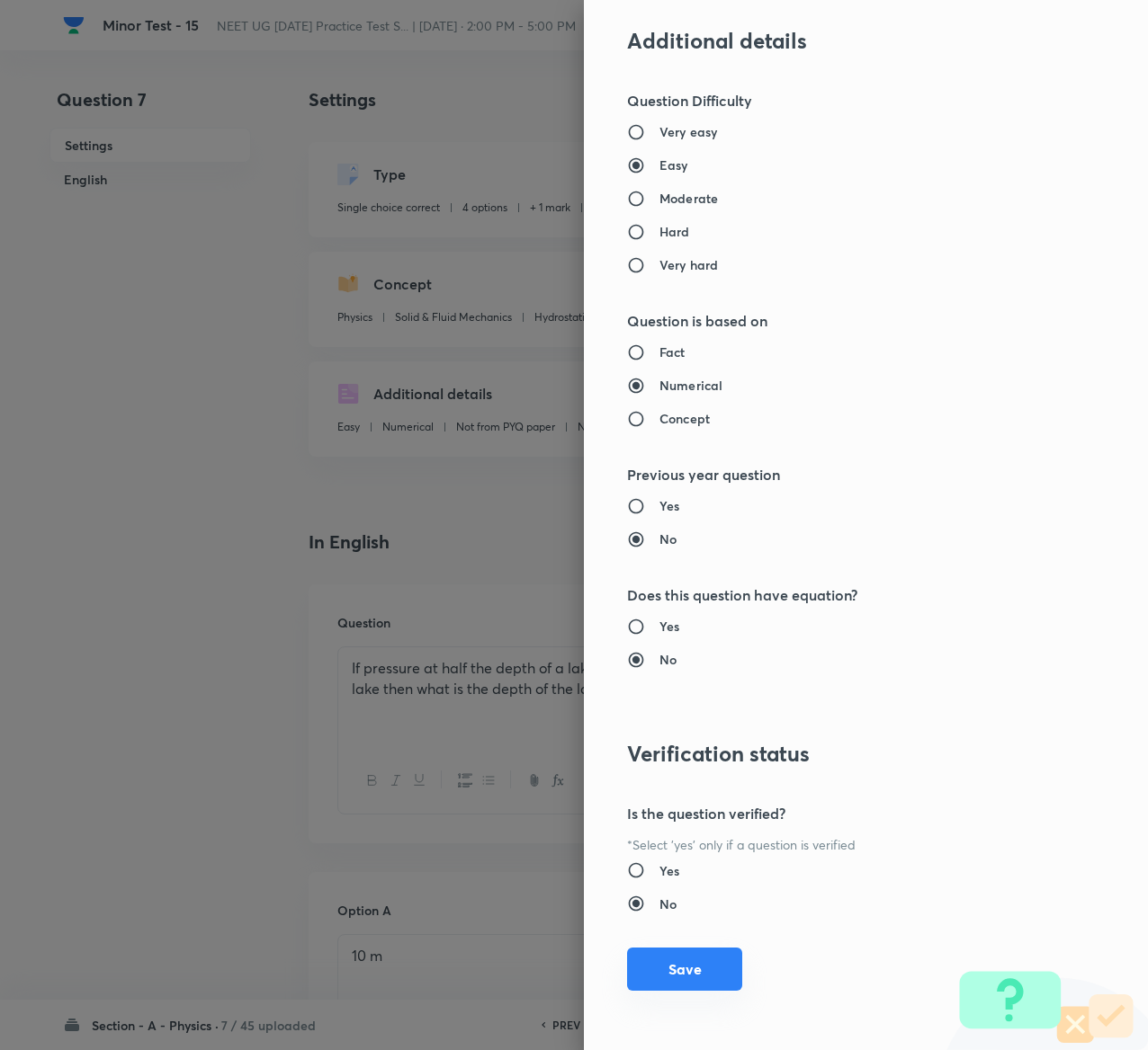
type input "1"
click at [659, 971] on button "Save" at bounding box center [684, 969] width 115 height 43
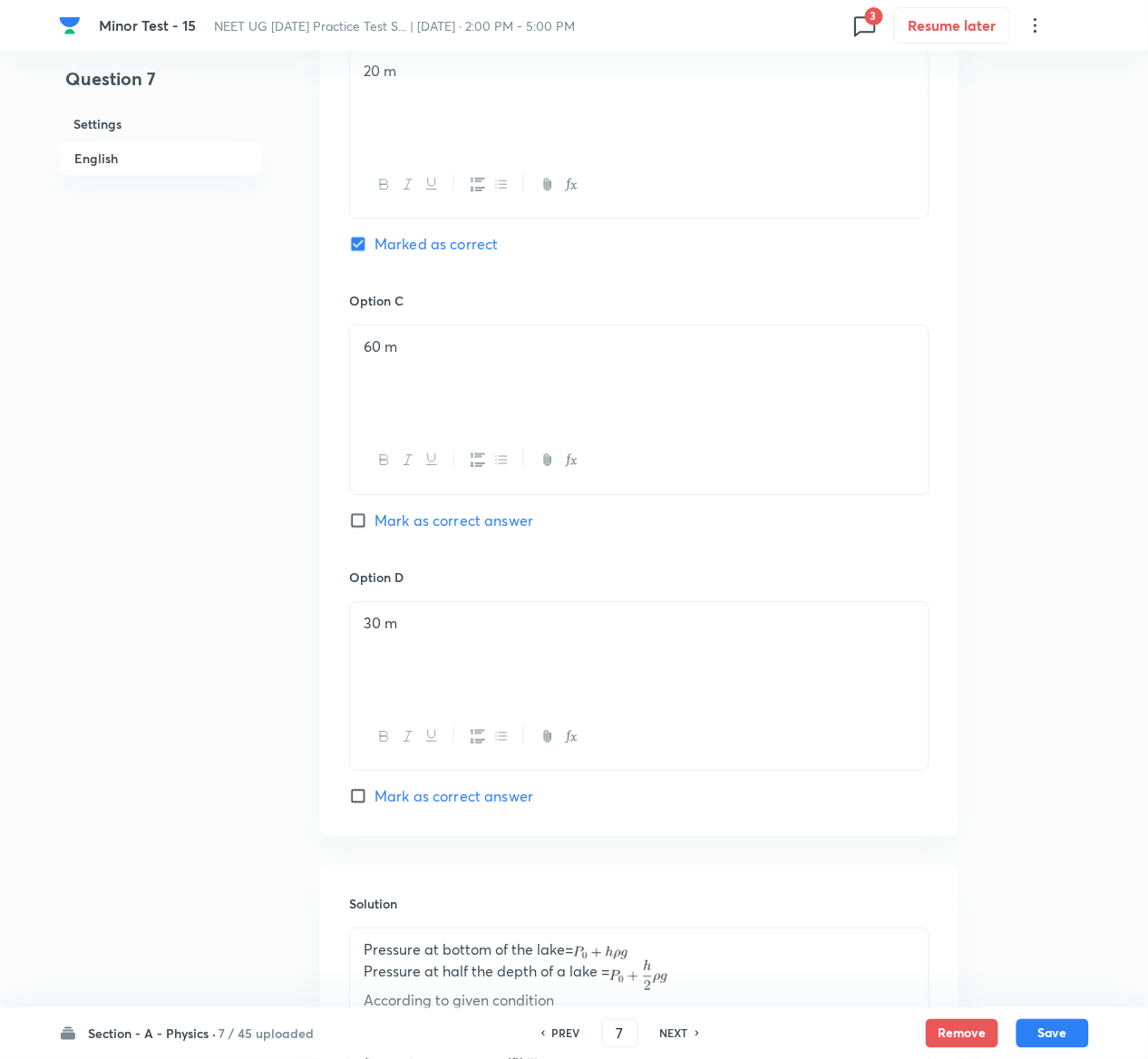
scroll to position [1462, 0]
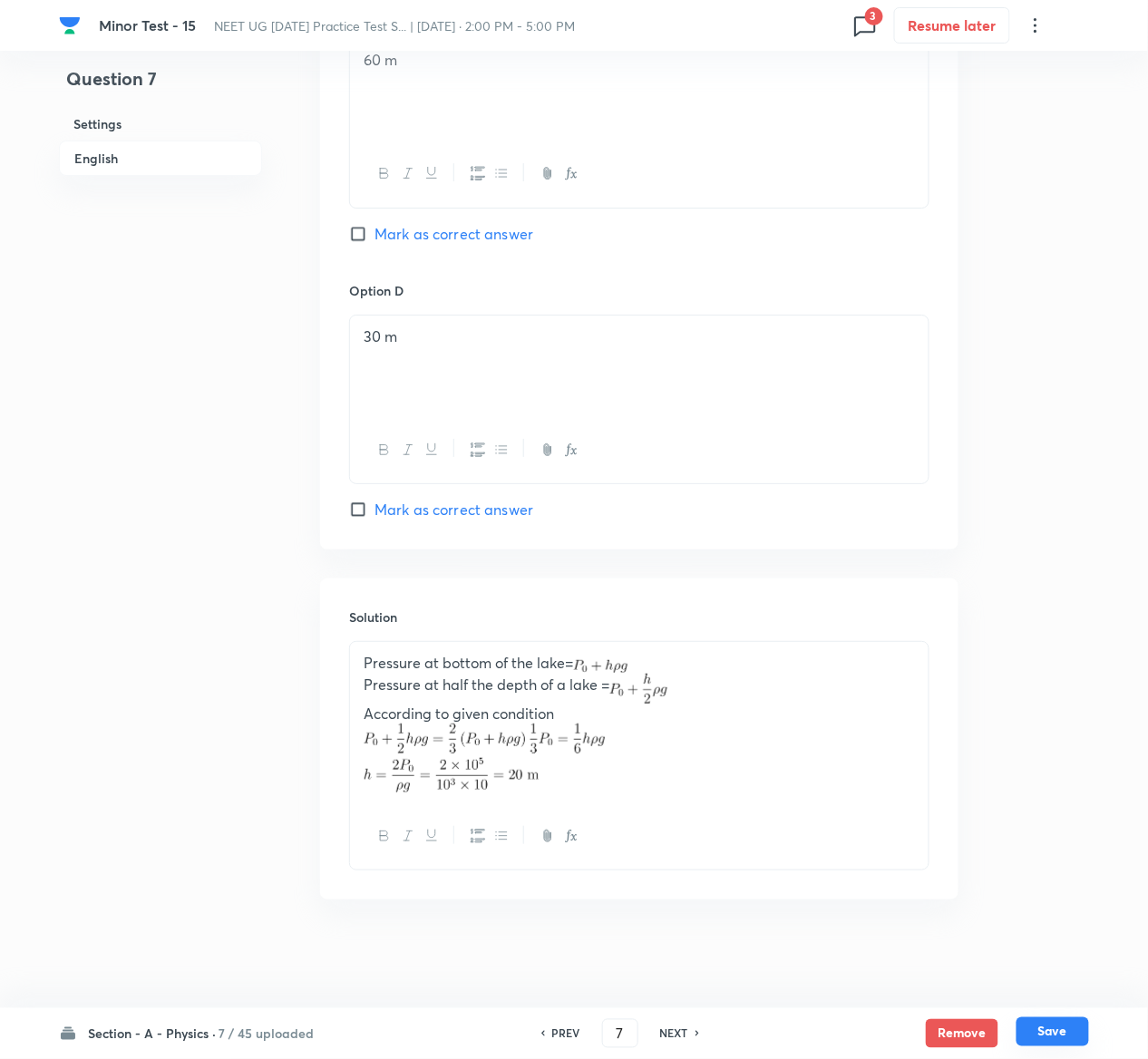
click at [1074, 1019] on button "Save" at bounding box center [1052, 1031] width 72 height 29
type input "8"
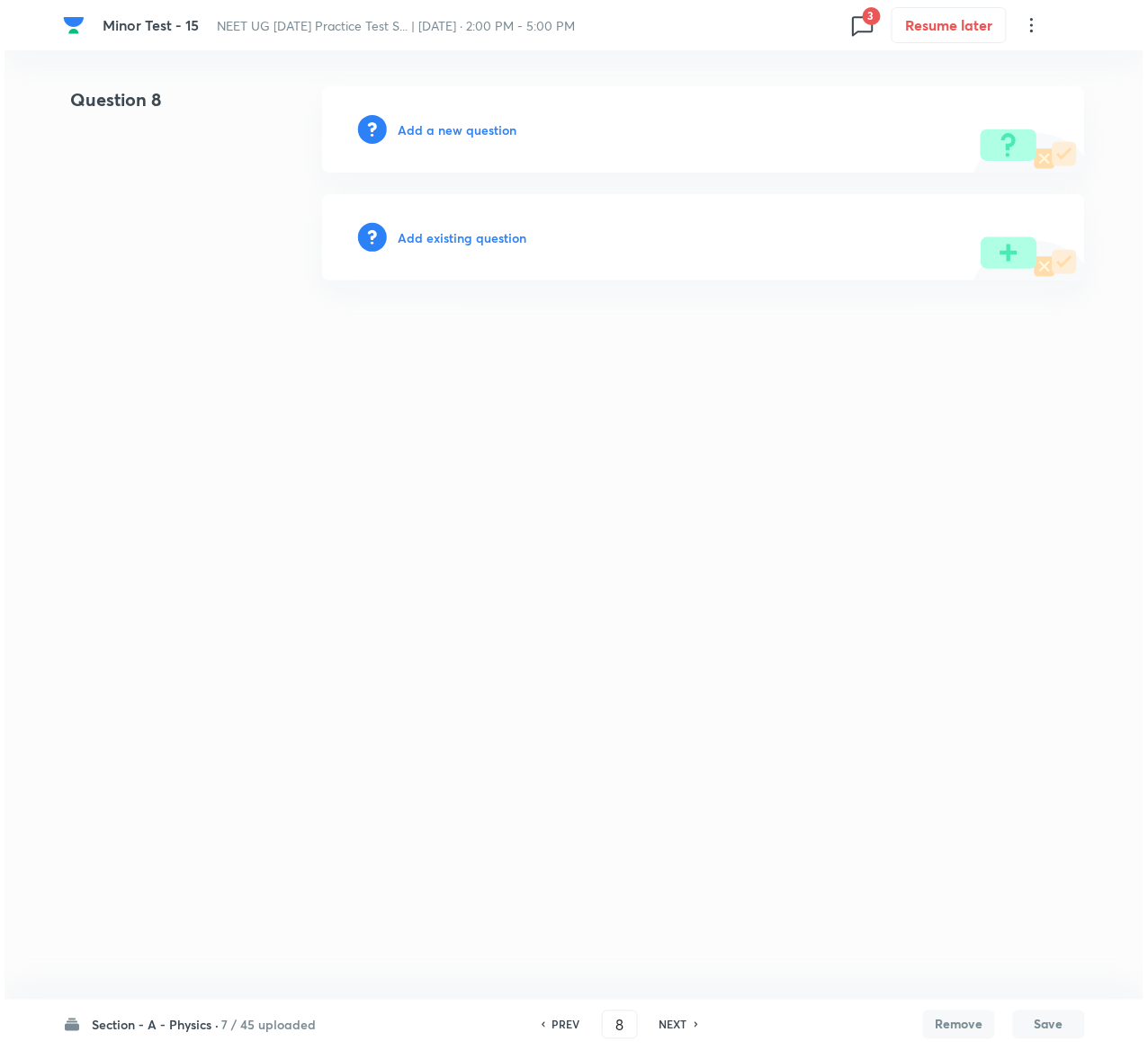
scroll to position [0, 0]
click at [492, 229] on h6 "Add existing question" at bounding box center [462, 237] width 129 height 19
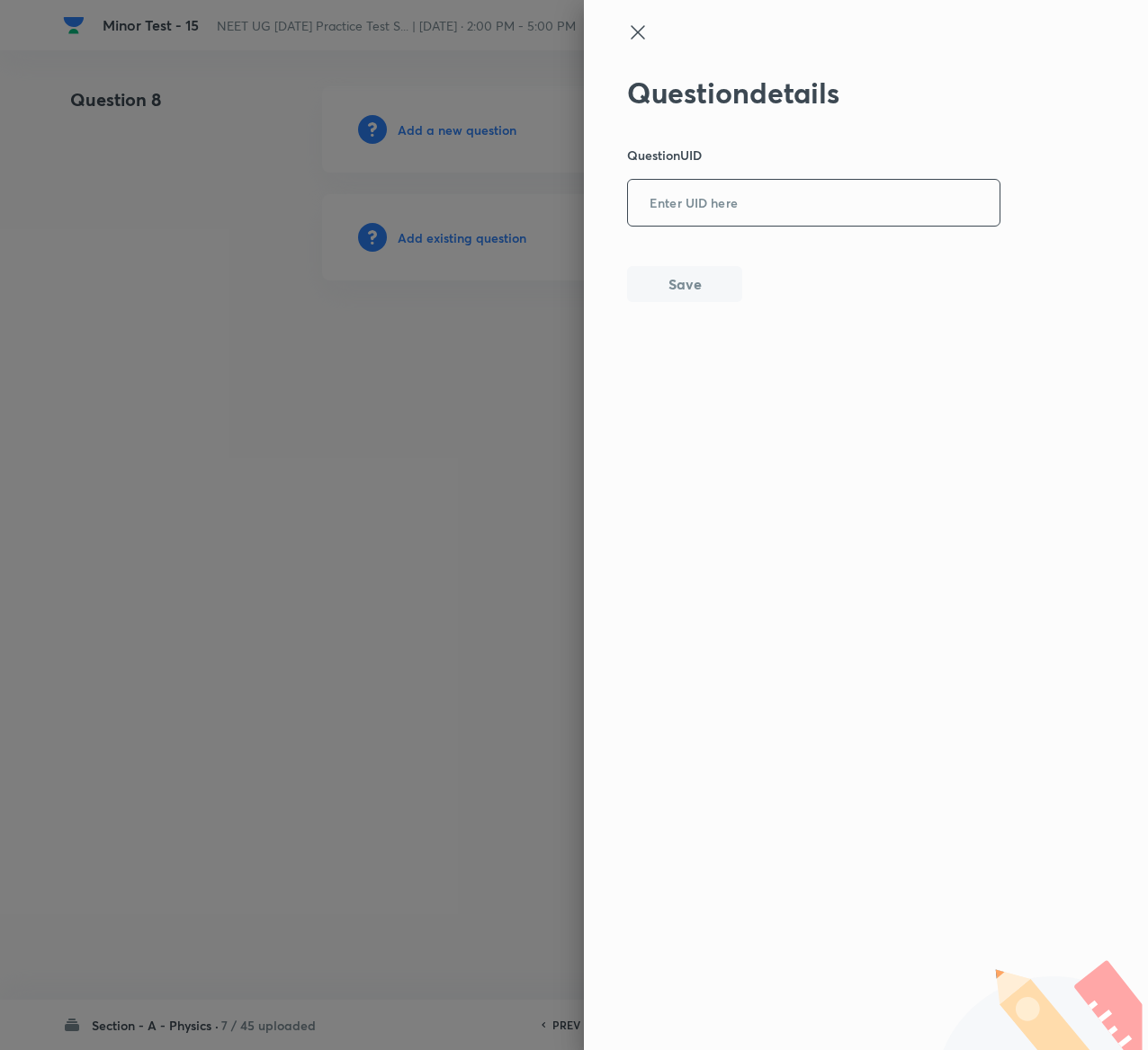
click at [724, 215] on input "text" at bounding box center [814, 203] width 372 height 44
paste input "K4QB3"
type input "K4QB3"
click at [673, 294] on button "Save" at bounding box center [684, 282] width 115 height 36
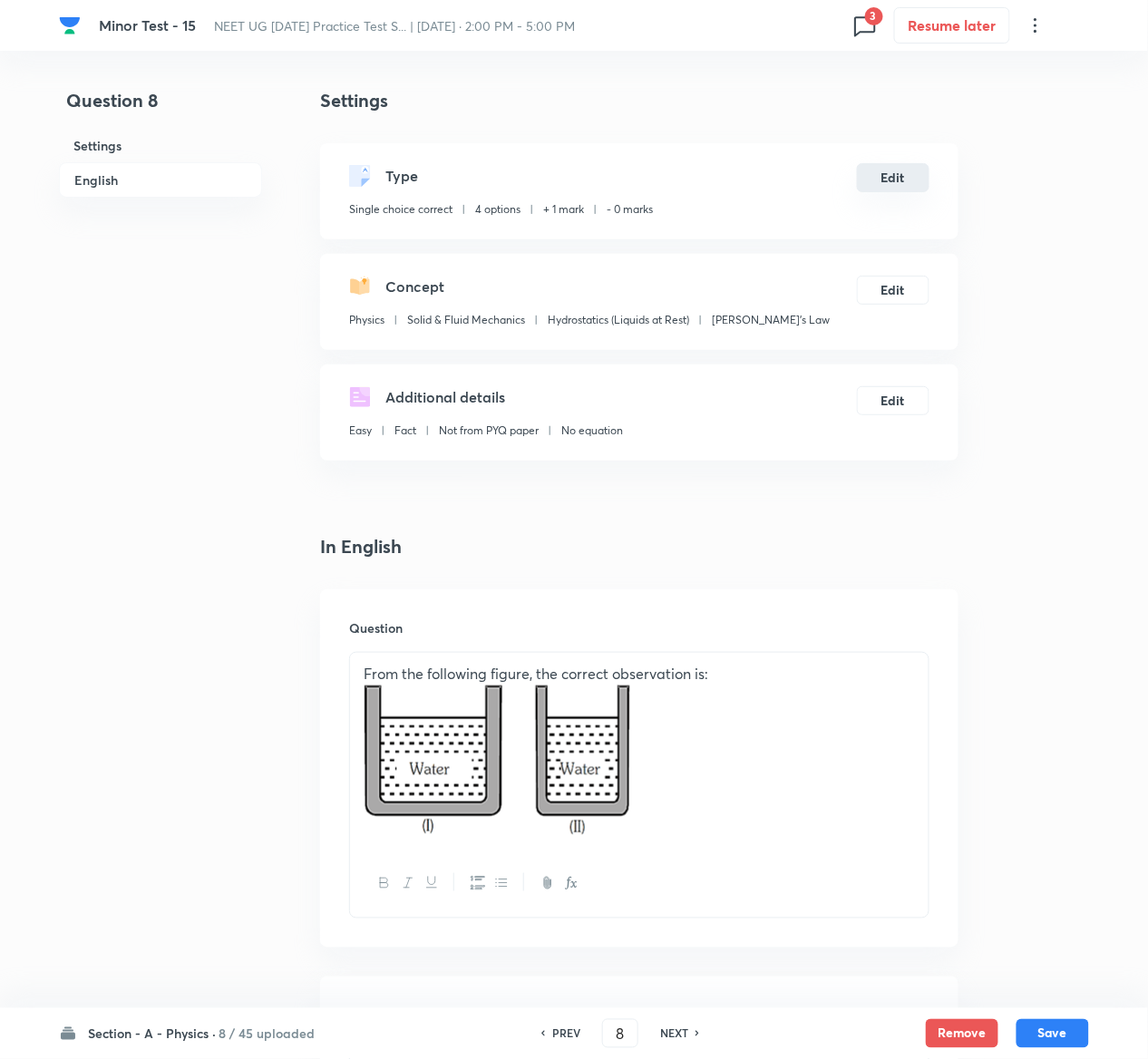
click at [904, 174] on button "Edit" at bounding box center [893, 177] width 72 height 29
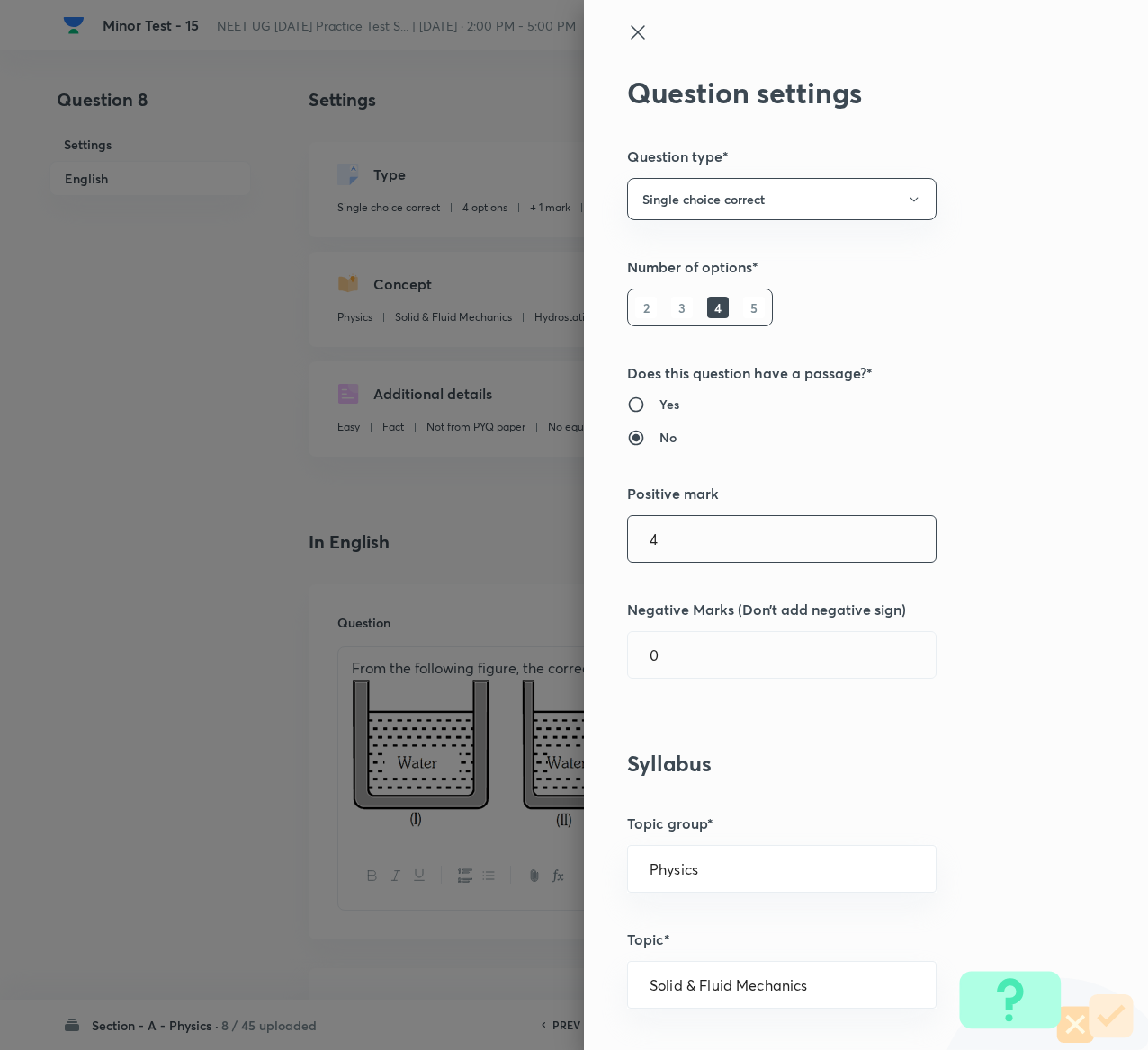
type input "4"
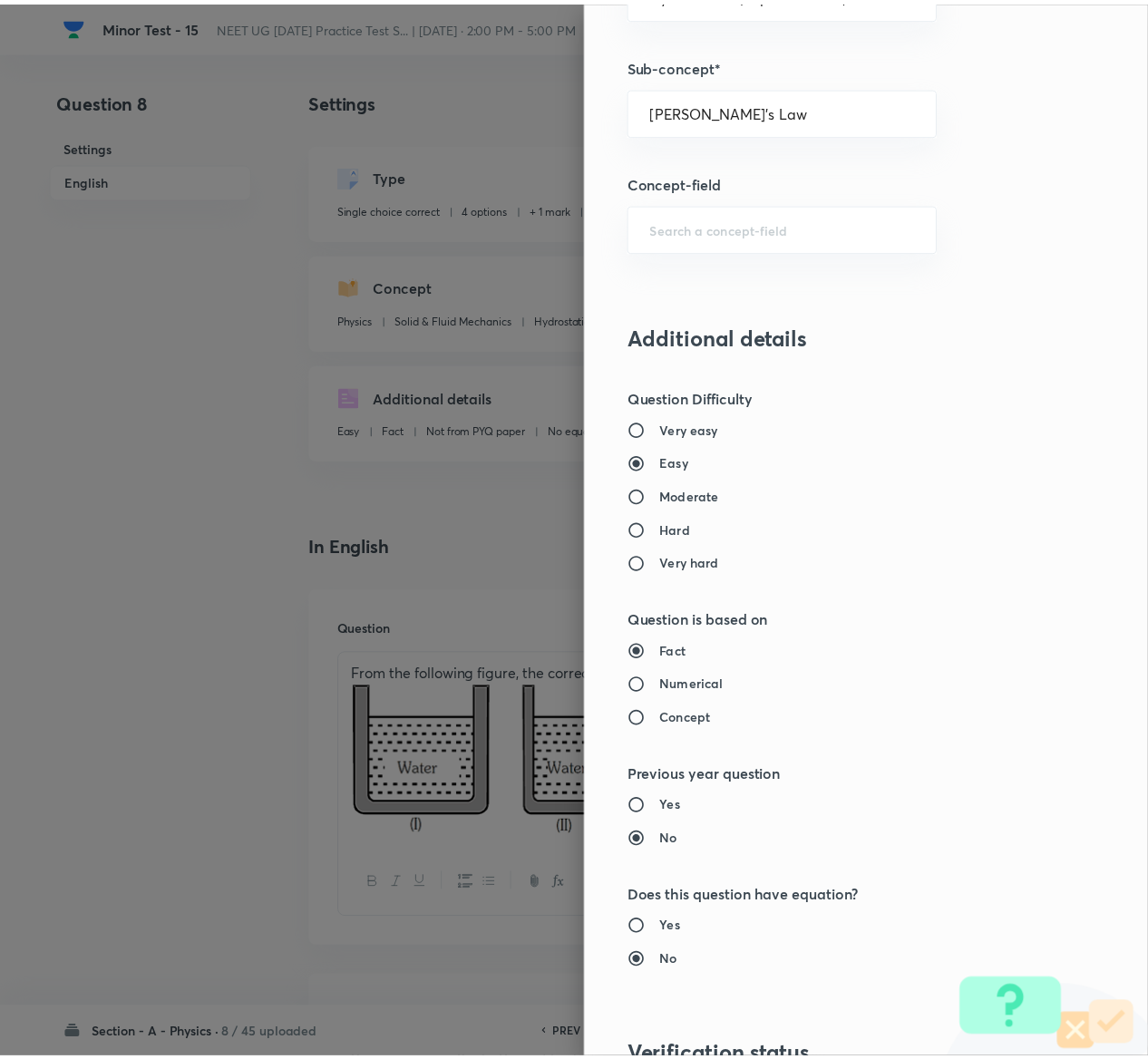
scroll to position [1416, 0]
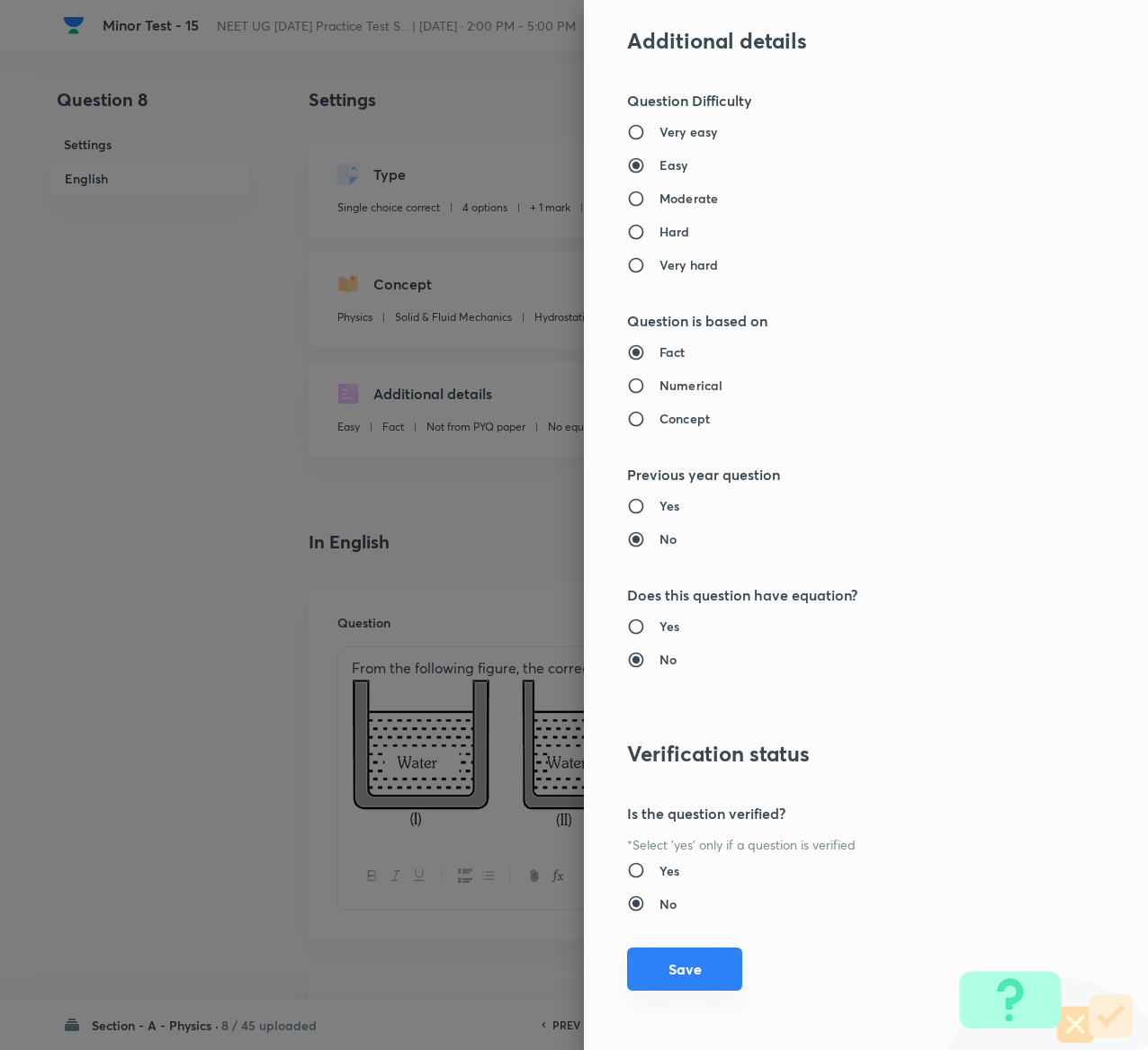
type input "1"
click at [666, 969] on button "Save" at bounding box center [684, 969] width 115 height 43
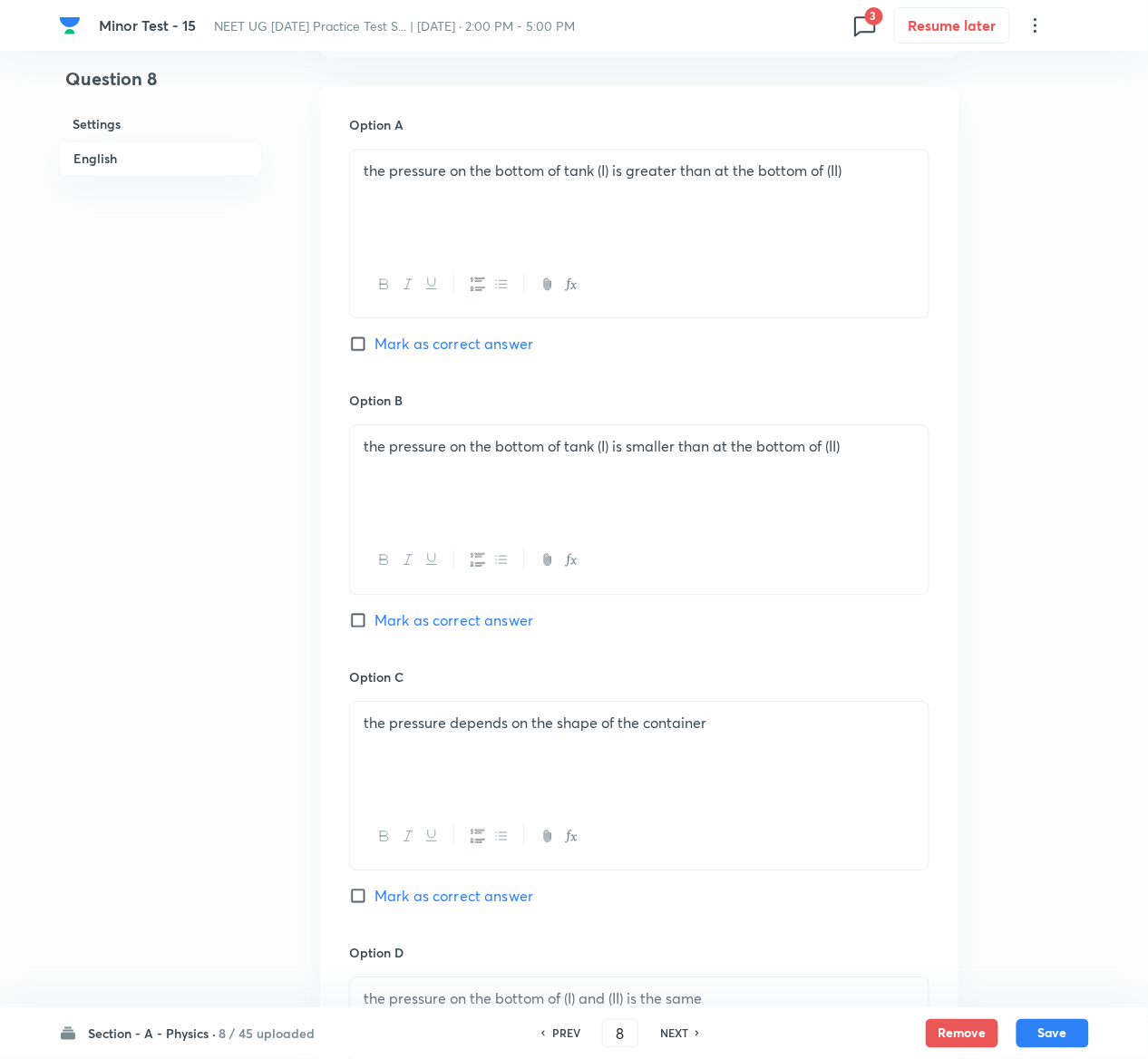
scroll to position [1595, 0]
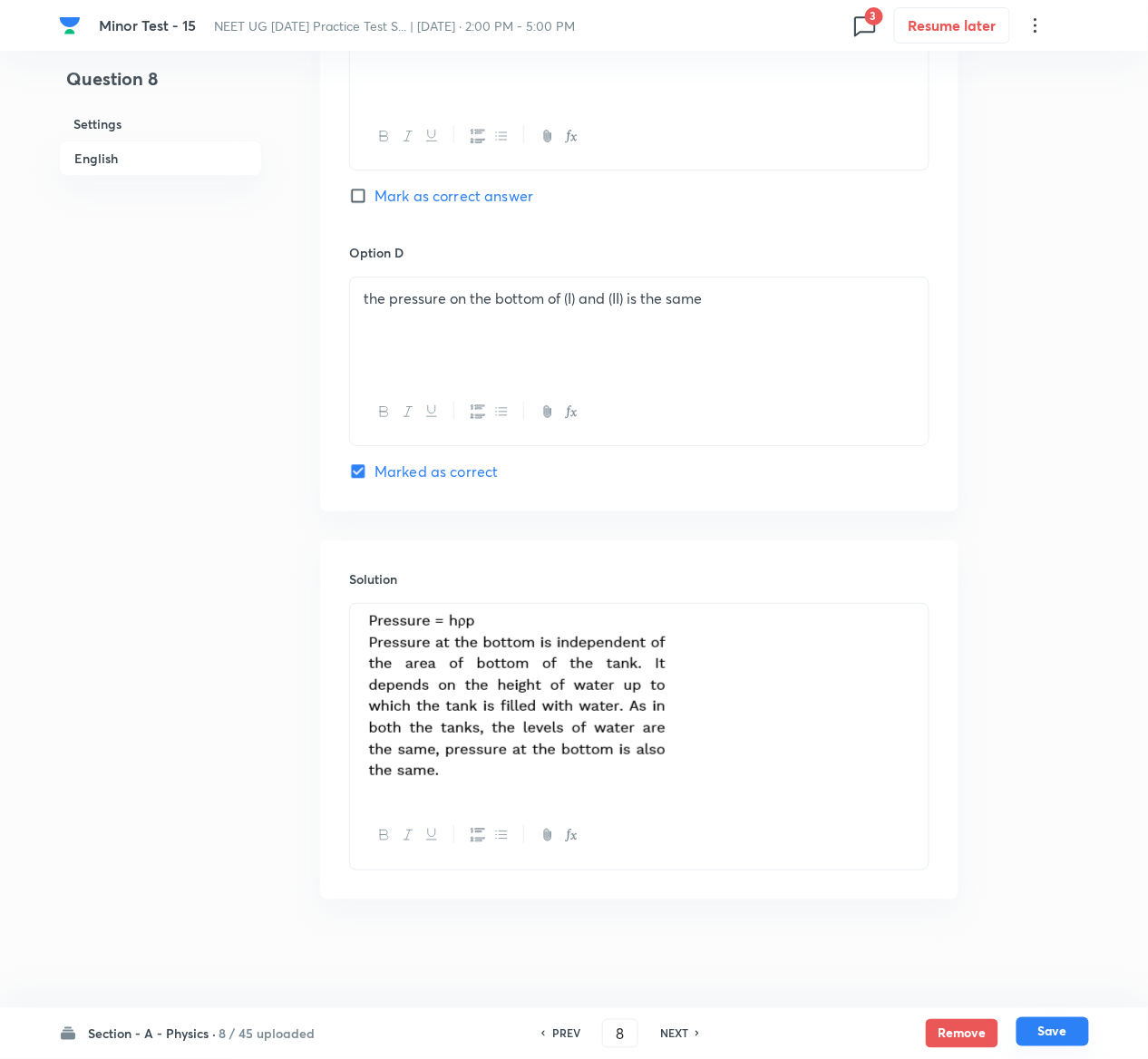
click at [1078, 1032] on button "Save" at bounding box center [1052, 1031] width 72 height 29
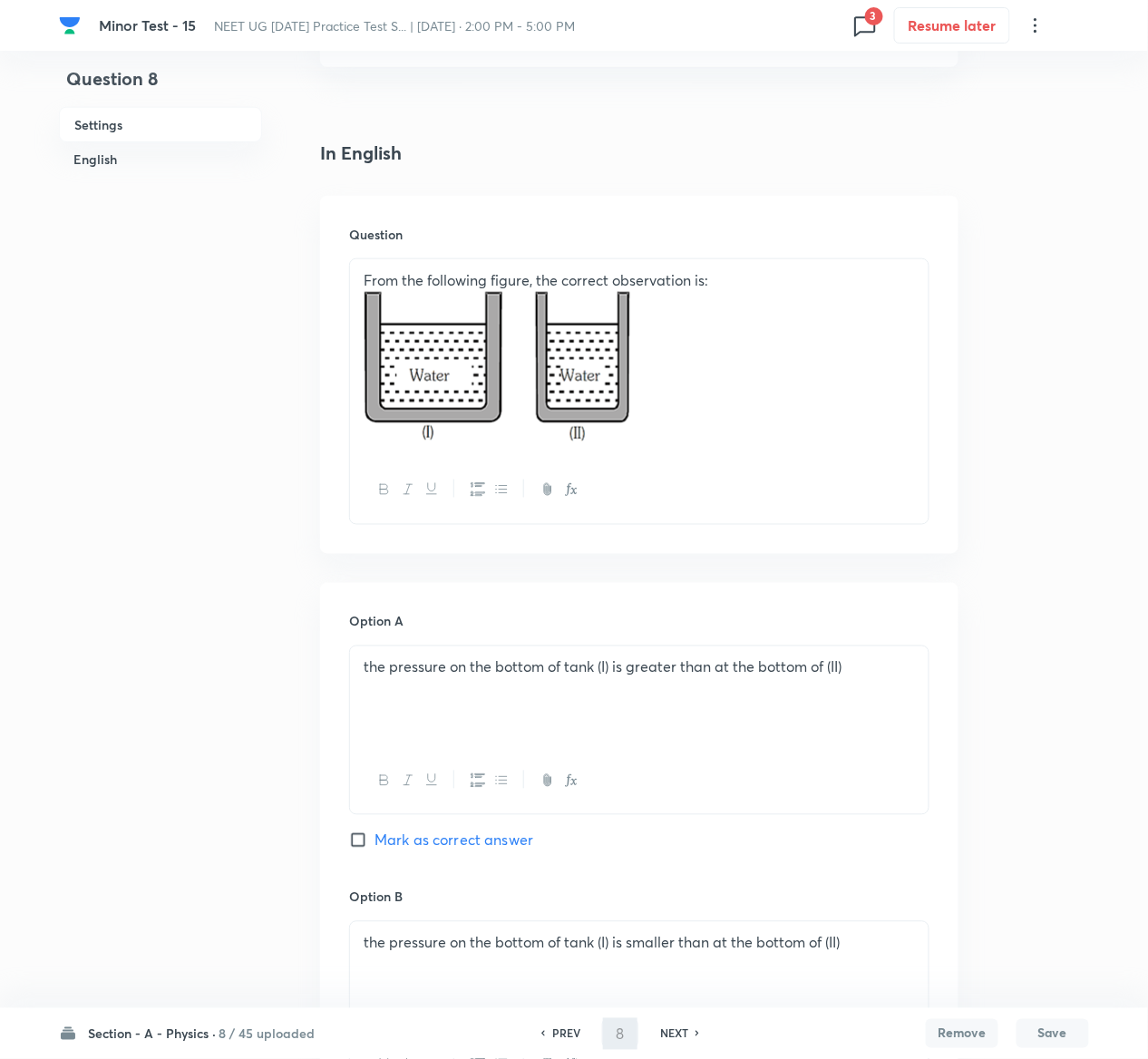
scroll to position [0, 0]
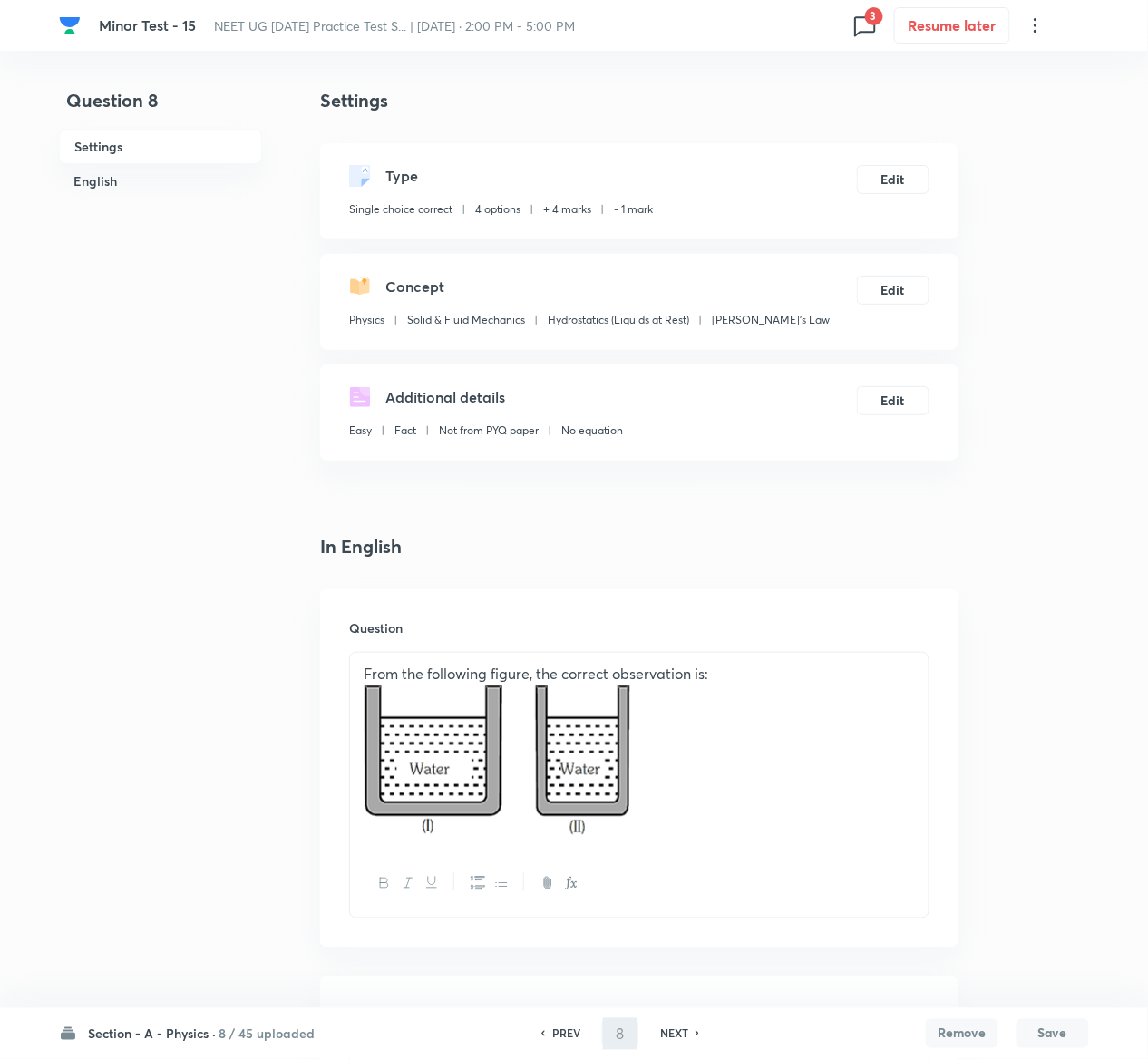
type input "9"
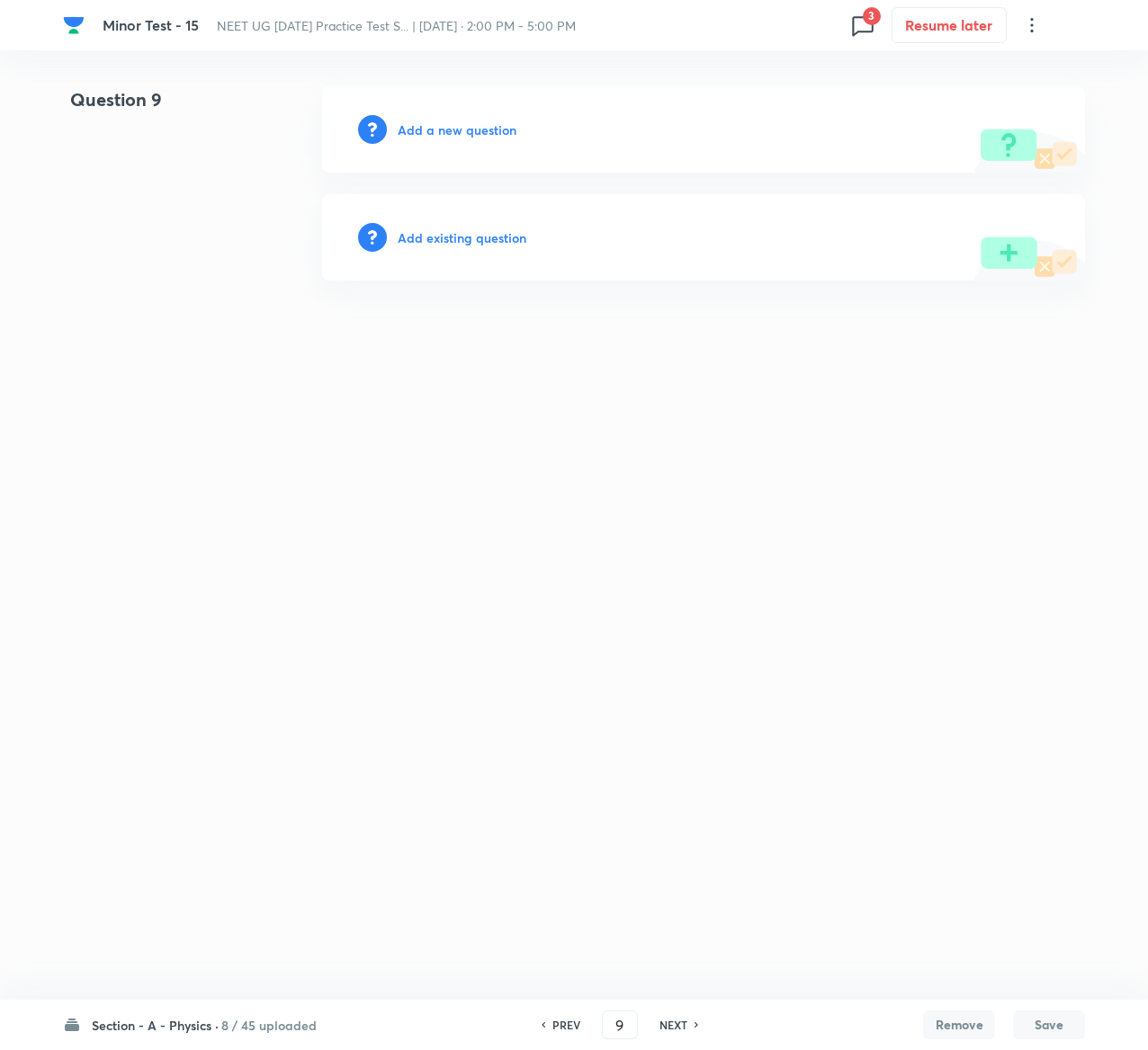
click at [461, 228] on h6 "Add existing question" at bounding box center [462, 237] width 129 height 19
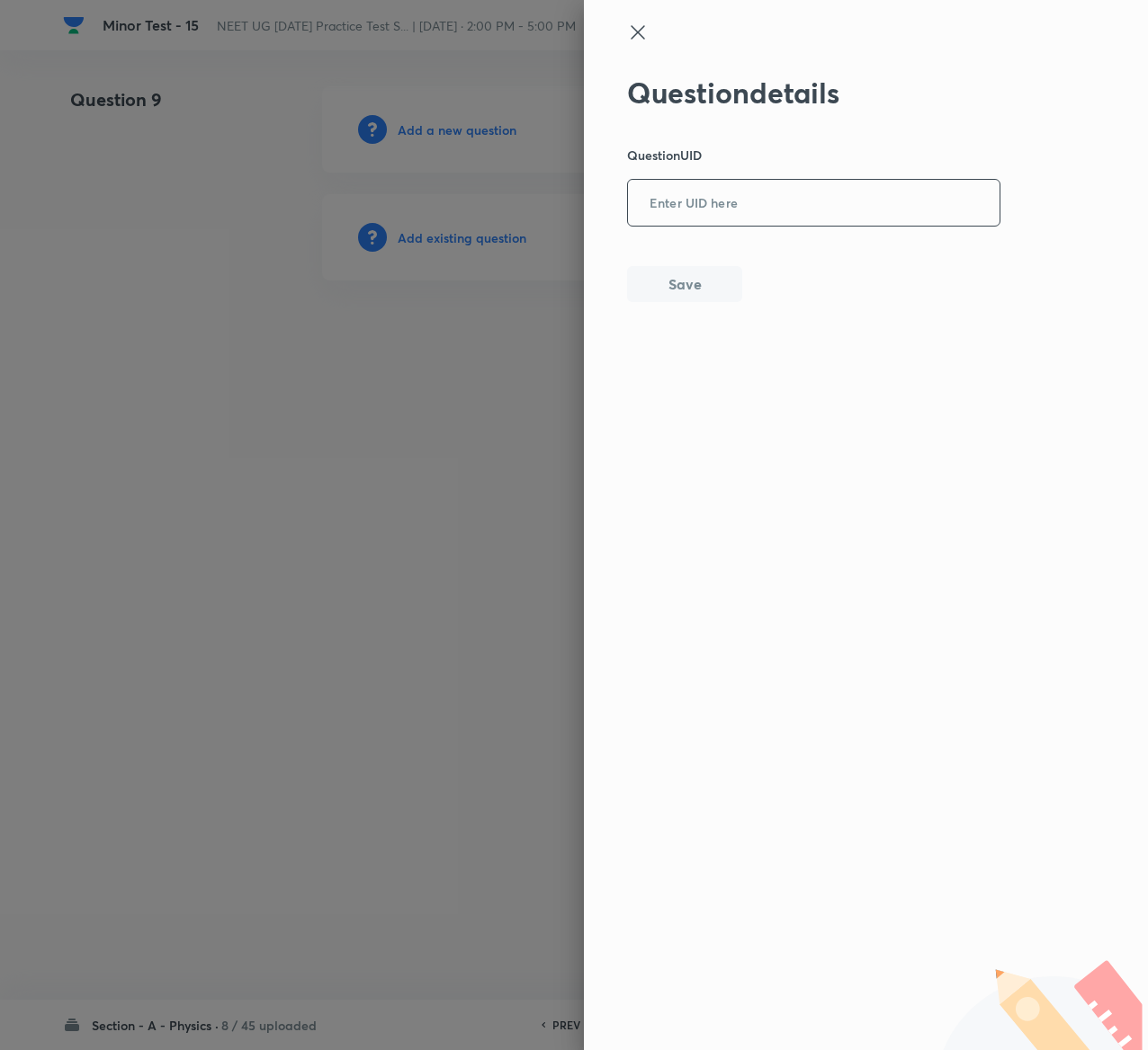
click at [709, 225] on input "text" at bounding box center [814, 203] width 372 height 44
paste input "PK4LH"
type input "PK4LH"
click at [720, 292] on button "Save" at bounding box center [684, 282] width 115 height 36
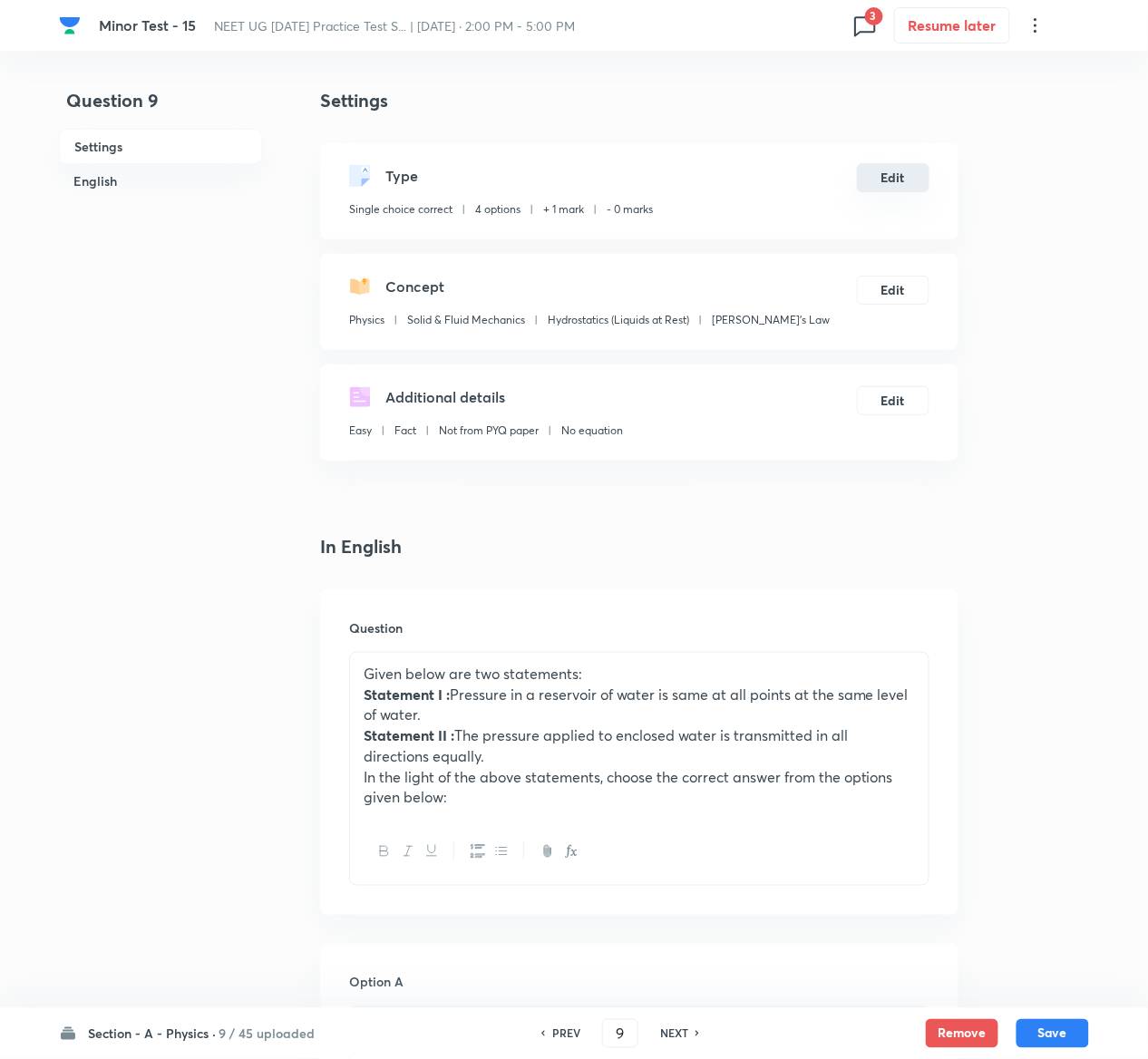
click at [900, 185] on button "Edit" at bounding box center [893, 177] width 72 height 29
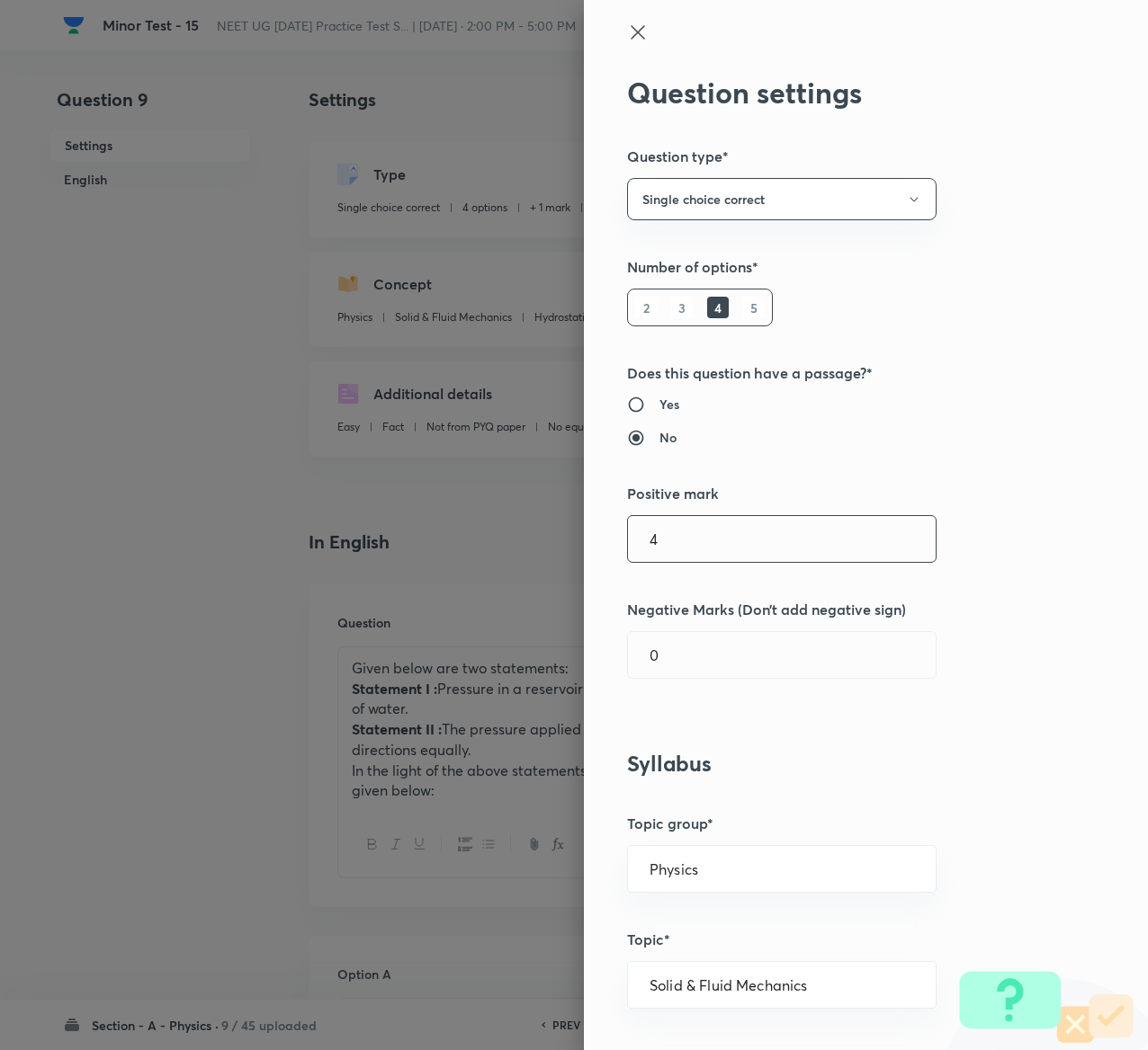
type input "4"
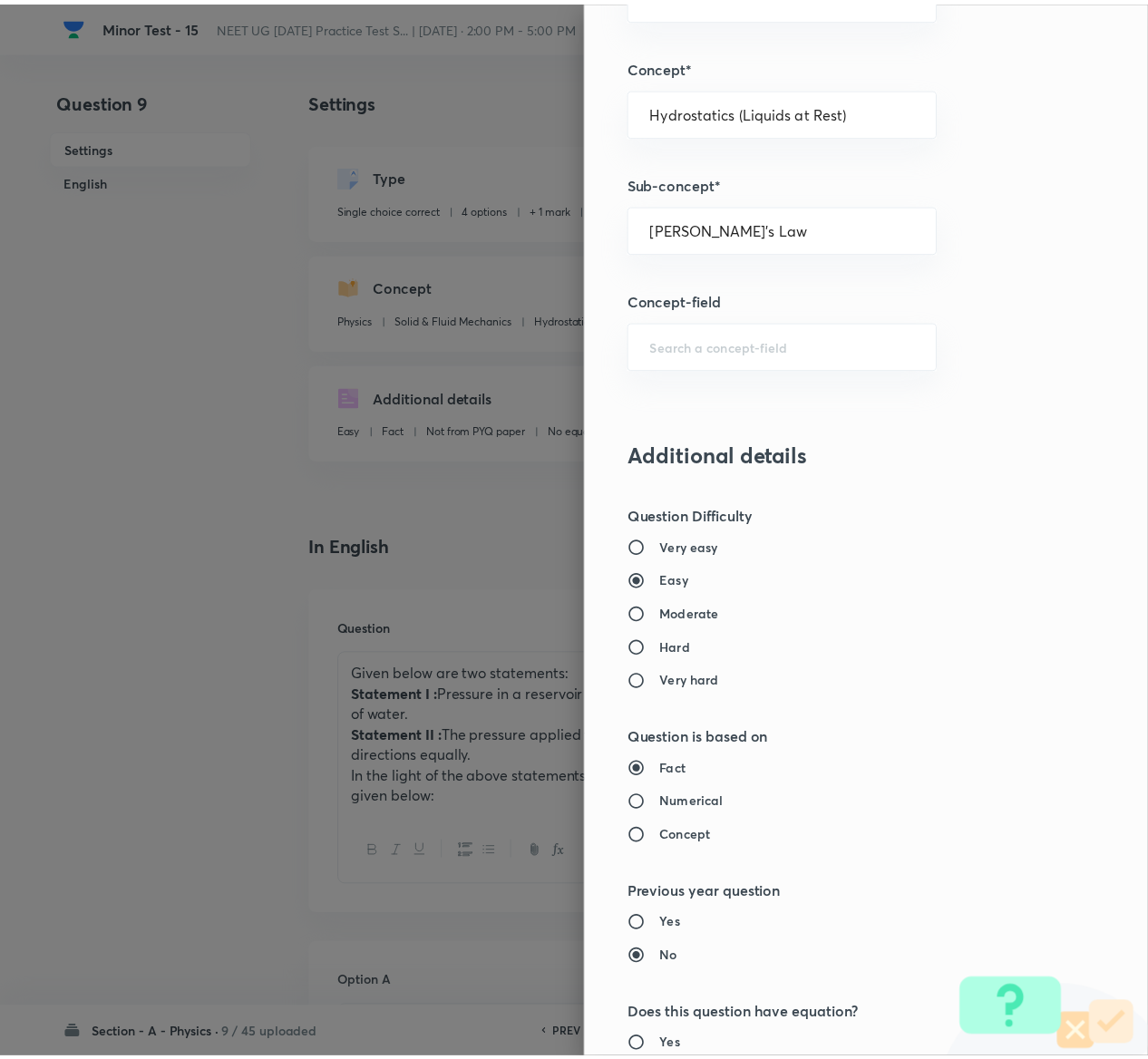
scroll to position [1416, 0]
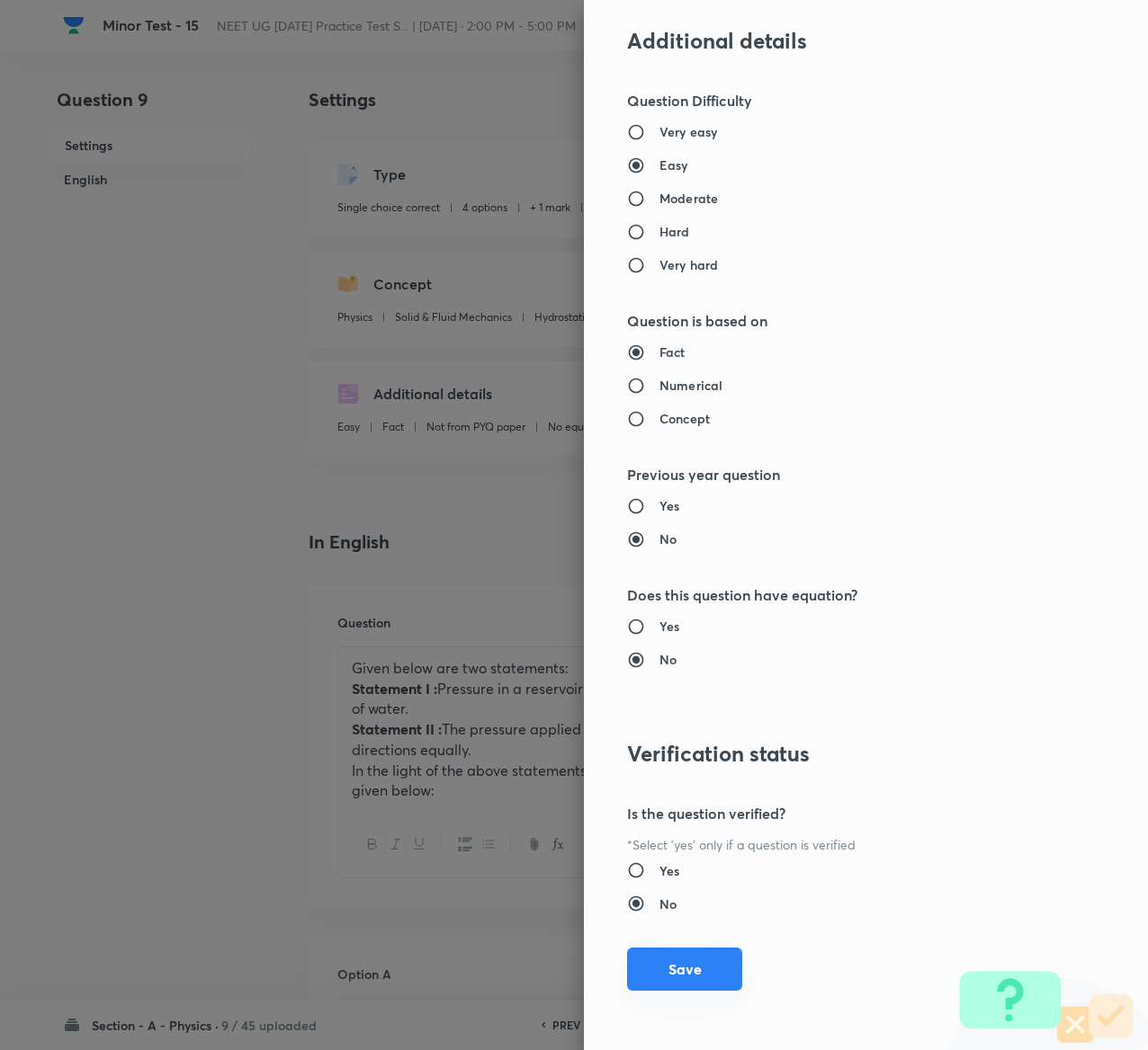
type input "1"
click at [684, 977] on button "Save" at bounding box center [684, 969] width 115 height 43
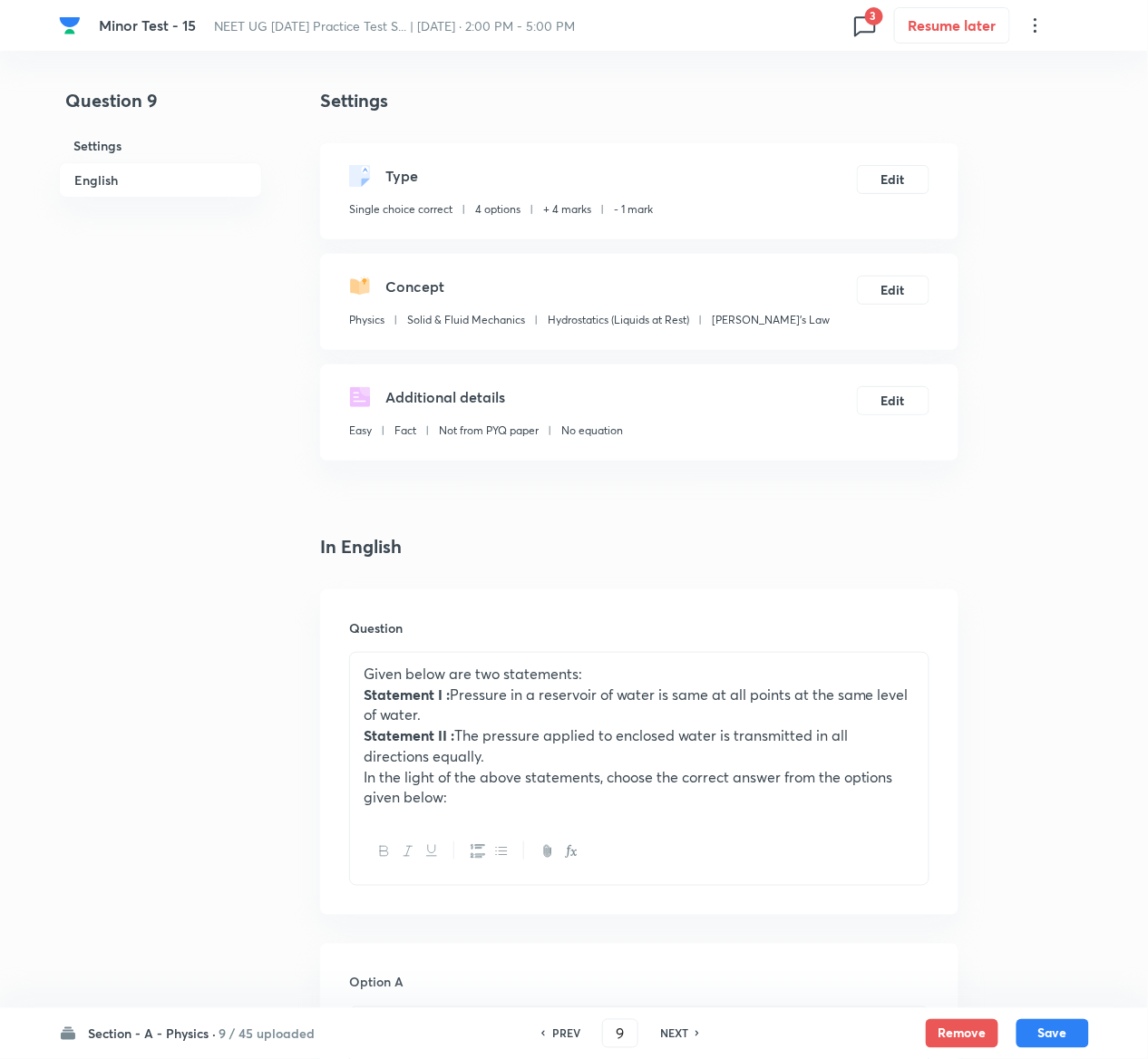
scroll to position [1583, 0]
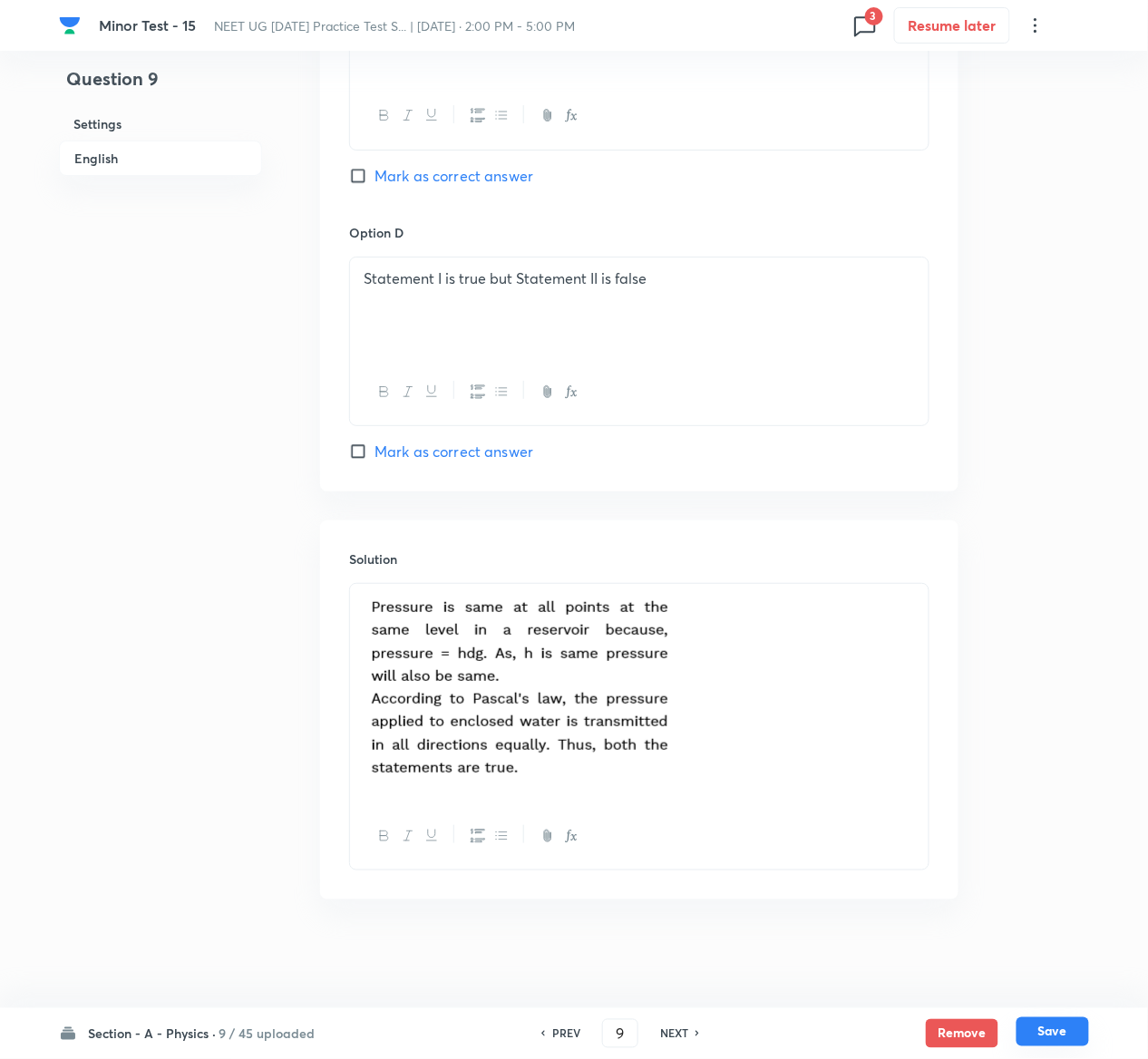
click at [1066, 1040] on button "Save" at bounding box center [1052, 1031] width 72 height 29
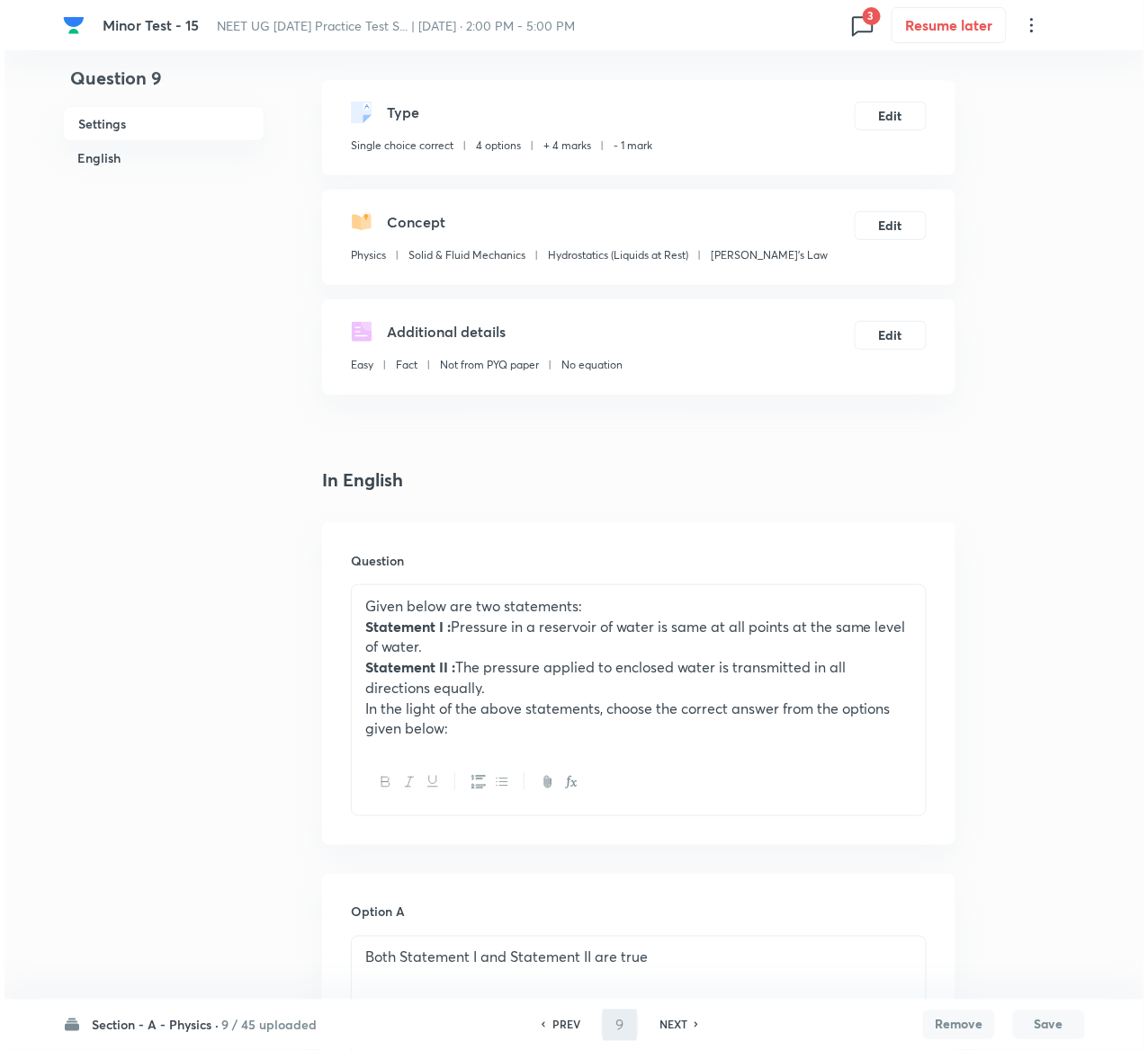
scroll to position [0, 0]
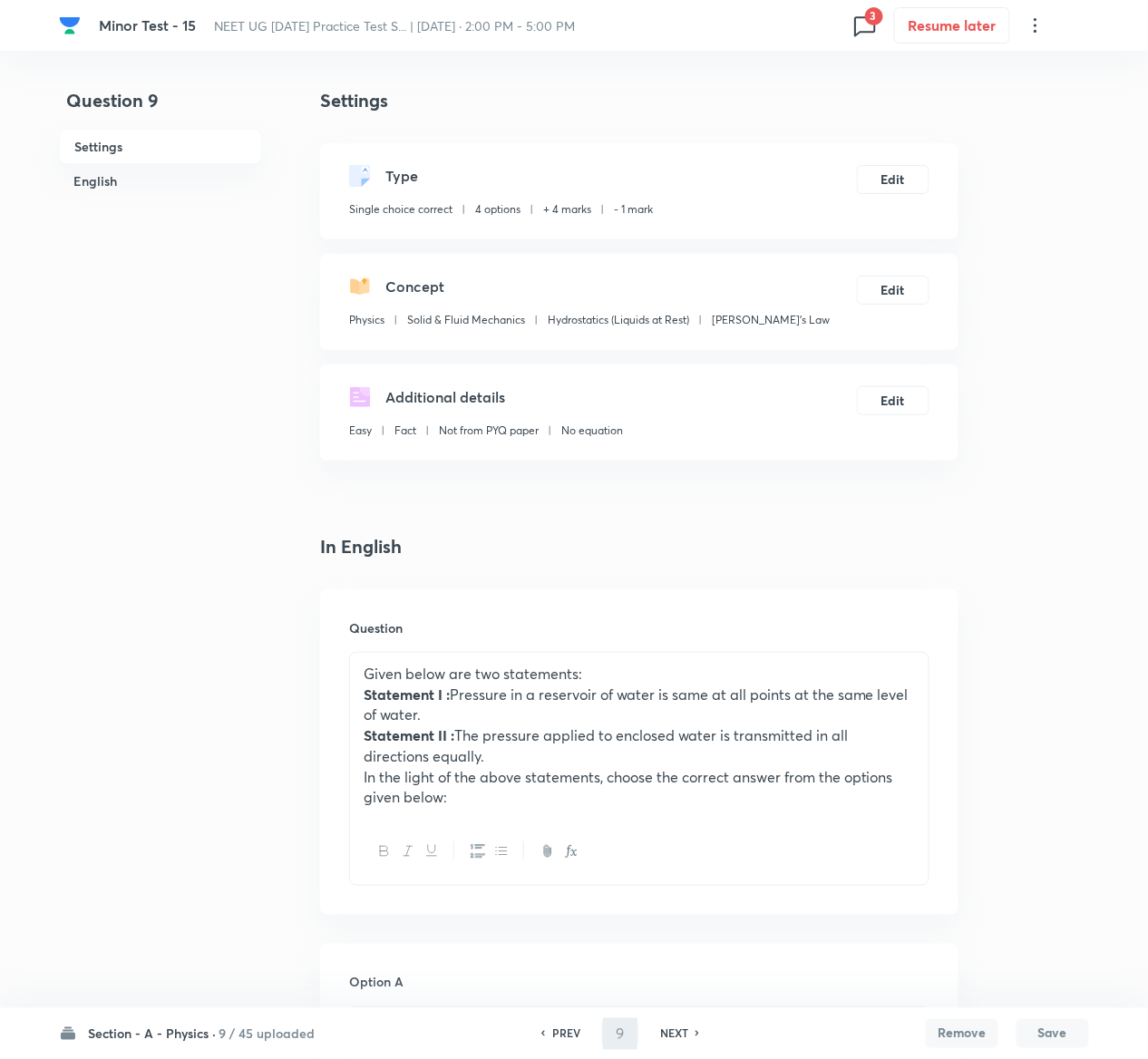
type input "10"
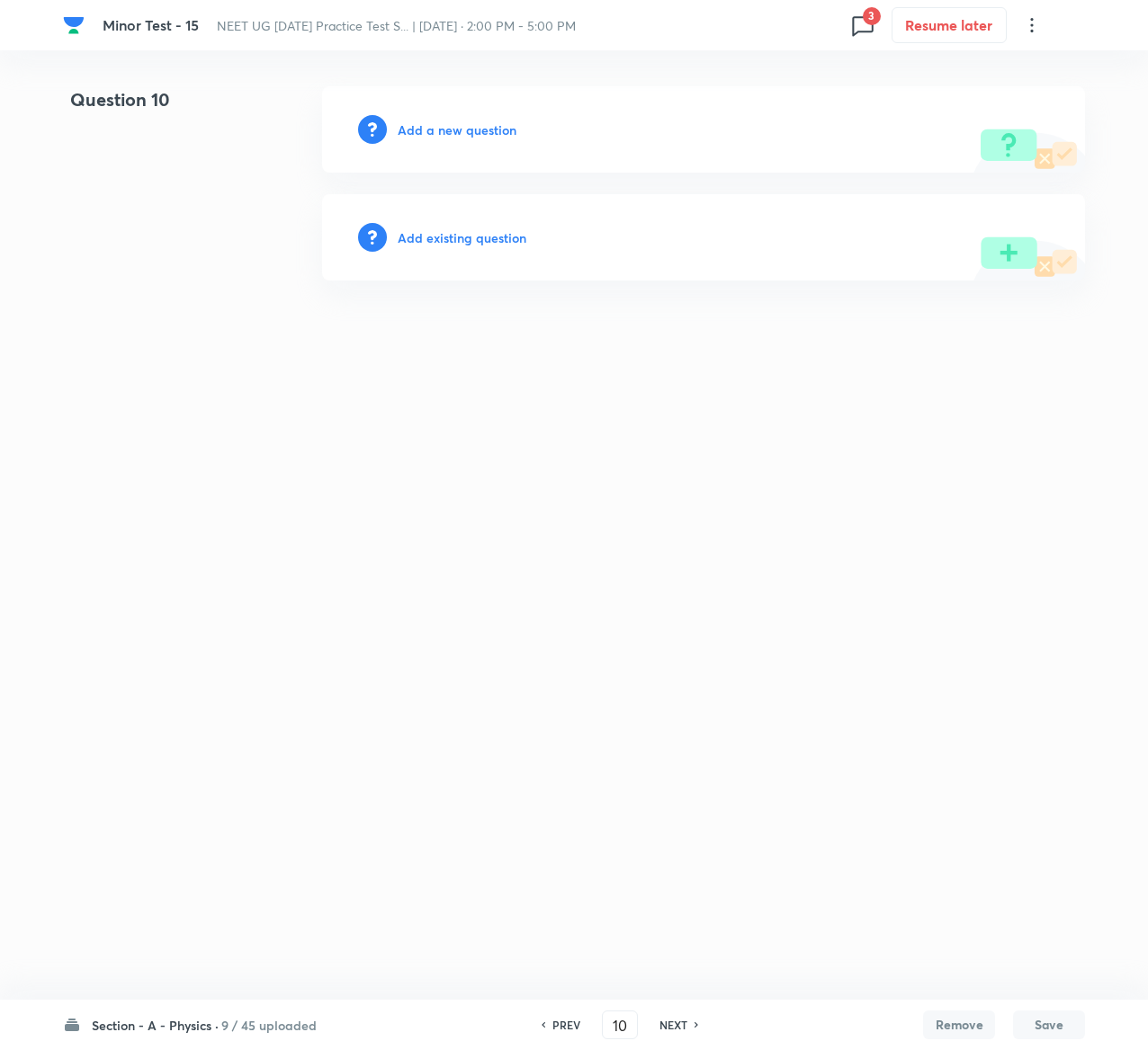
click at [484, 236] on h6 "Add existing question" at bounding box center [462, 237] width 129 height 19
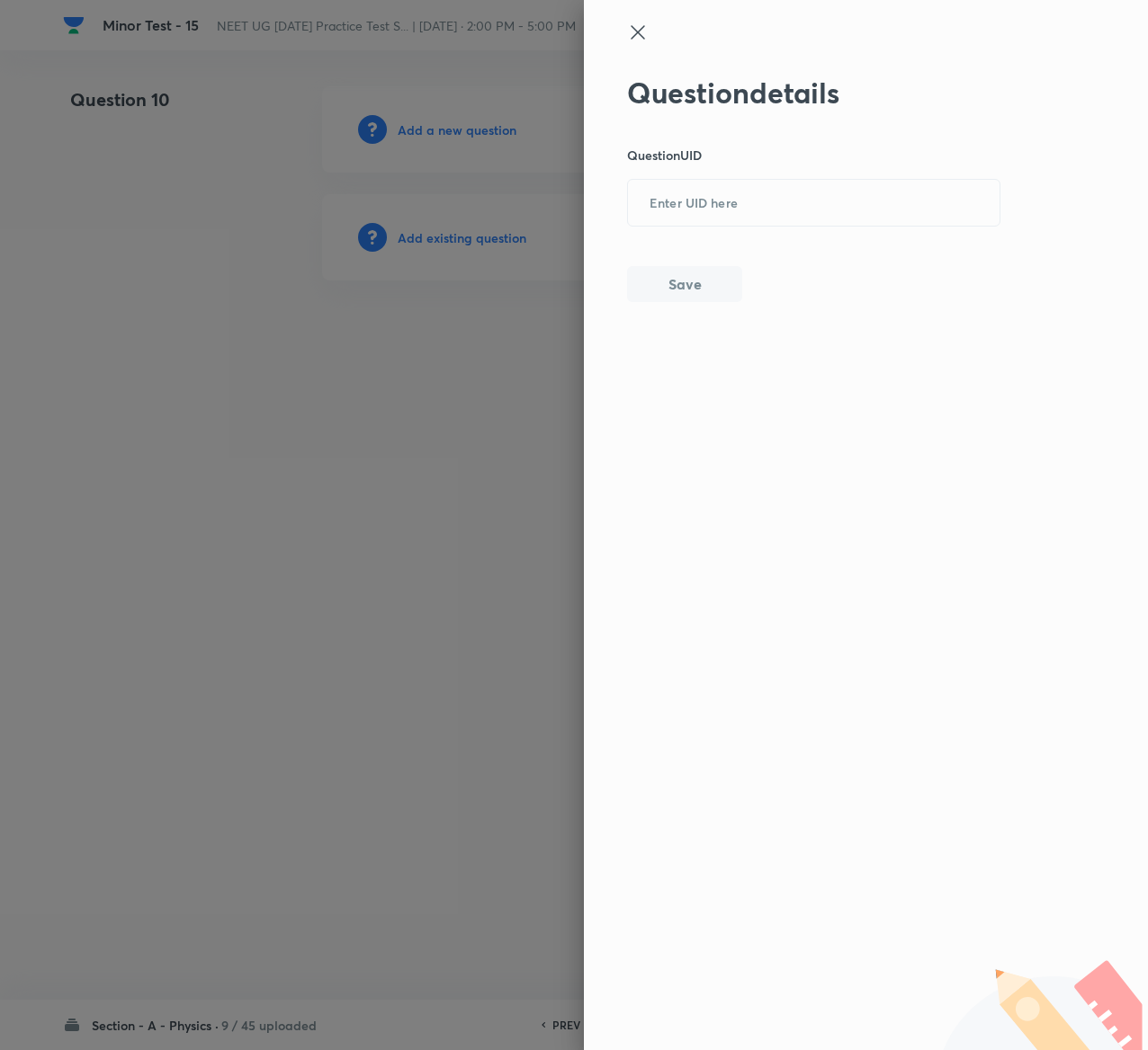
click at [789, 233] on div "Question details Question UID ​ Save" at bounding box center [814, 189] width 375 height 226
click at [775, 209] on input "text" at bounding box center [814, 203] width 372 height 44
paste input "5K4I5"
type input "5K4I5"
click at [709, 288] on button "Save" at bounding box center [684, 282] width 115 height 36
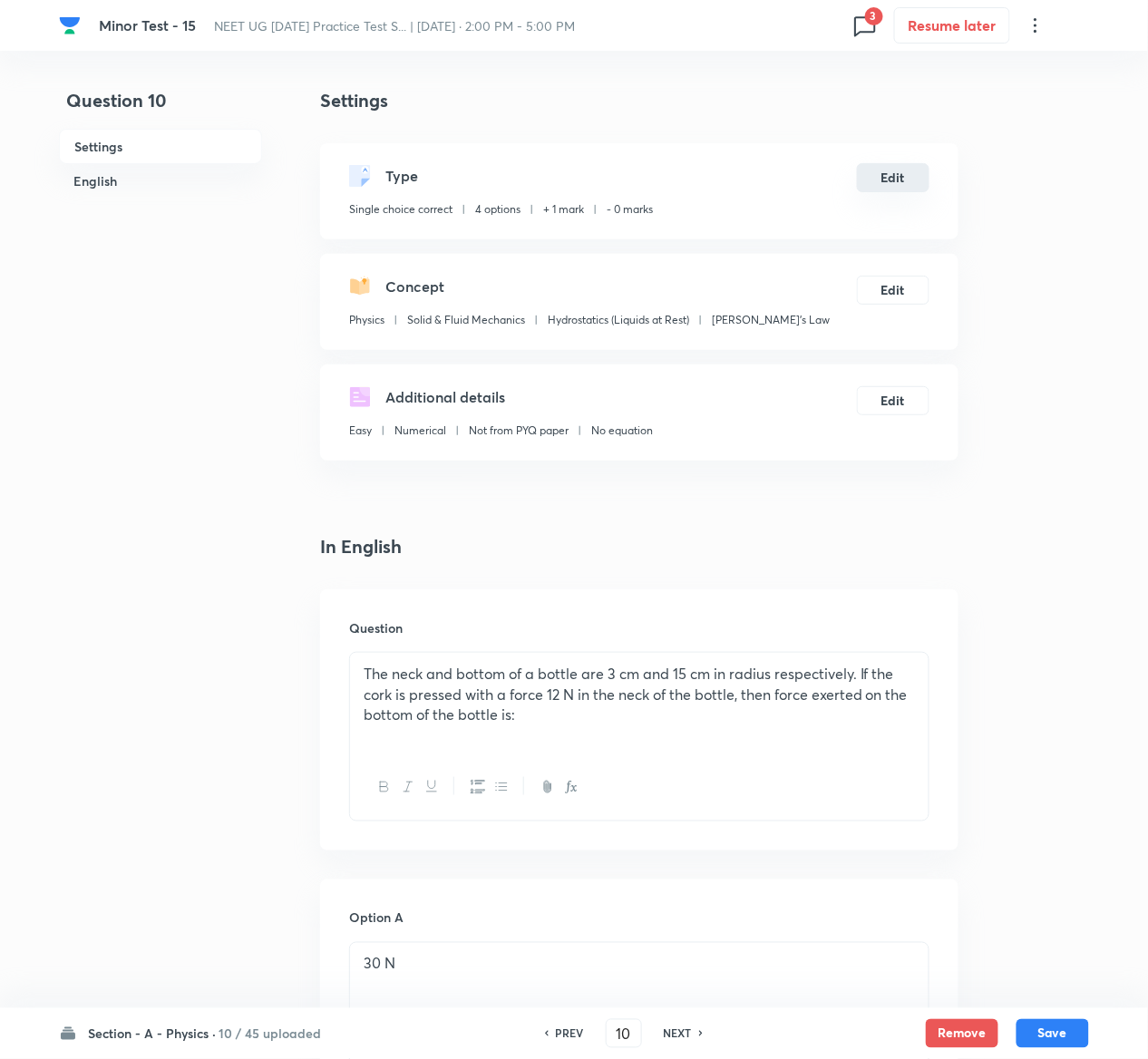
click at [896, 181] on button "Edit" at bounding box center [893, 177] width 72 height 29
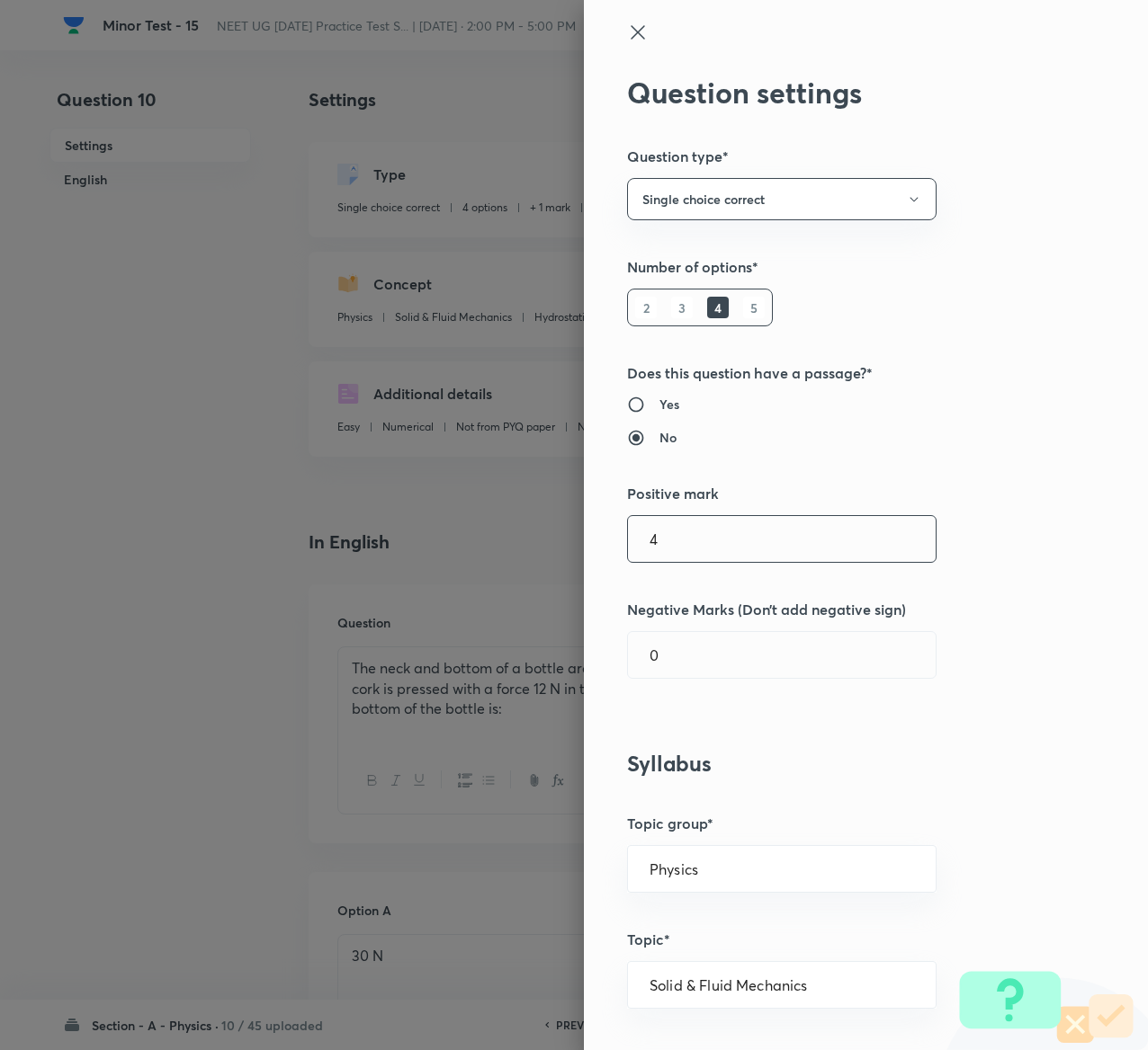
type input "4"
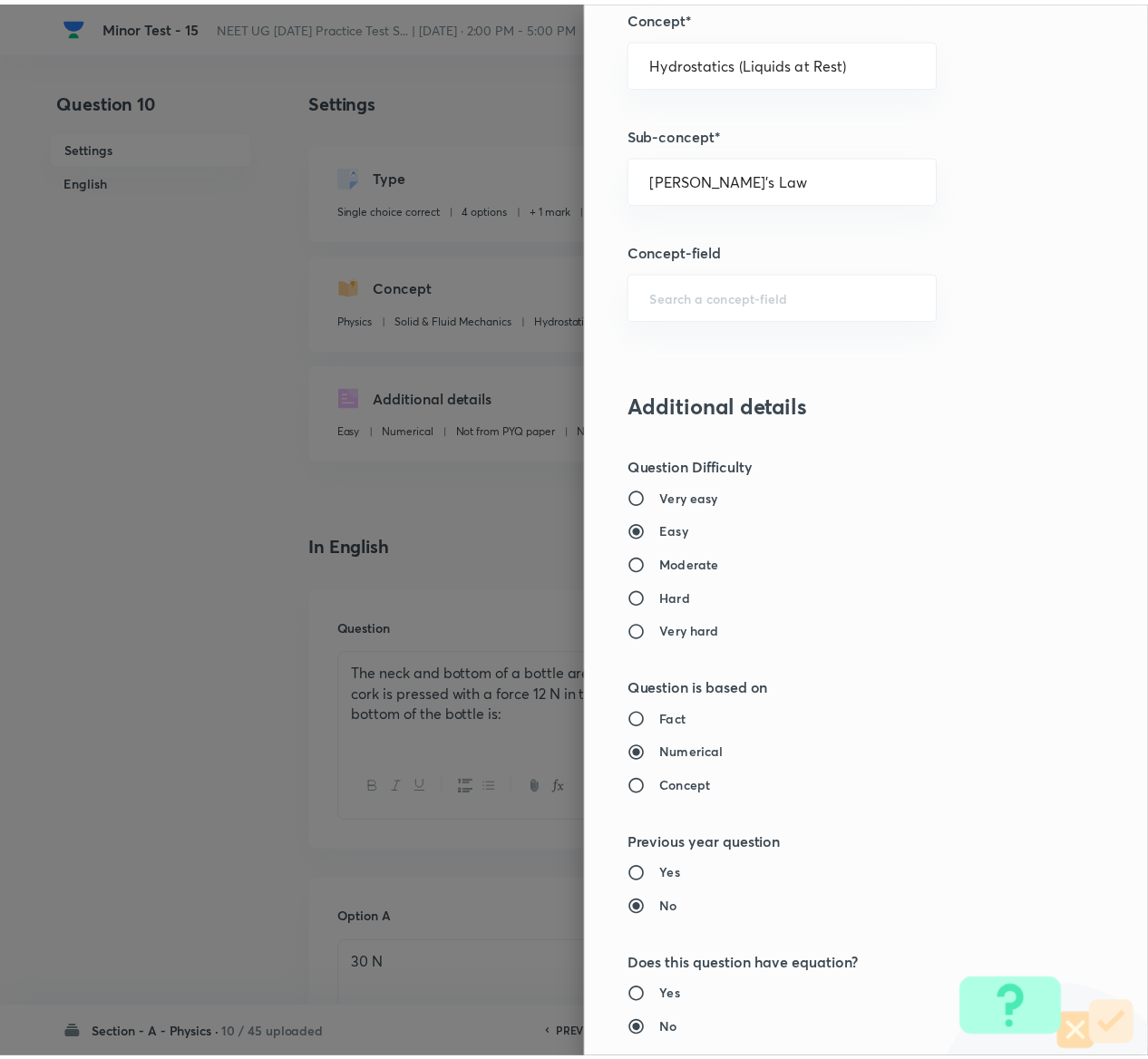
scroll to position [1416, 0]
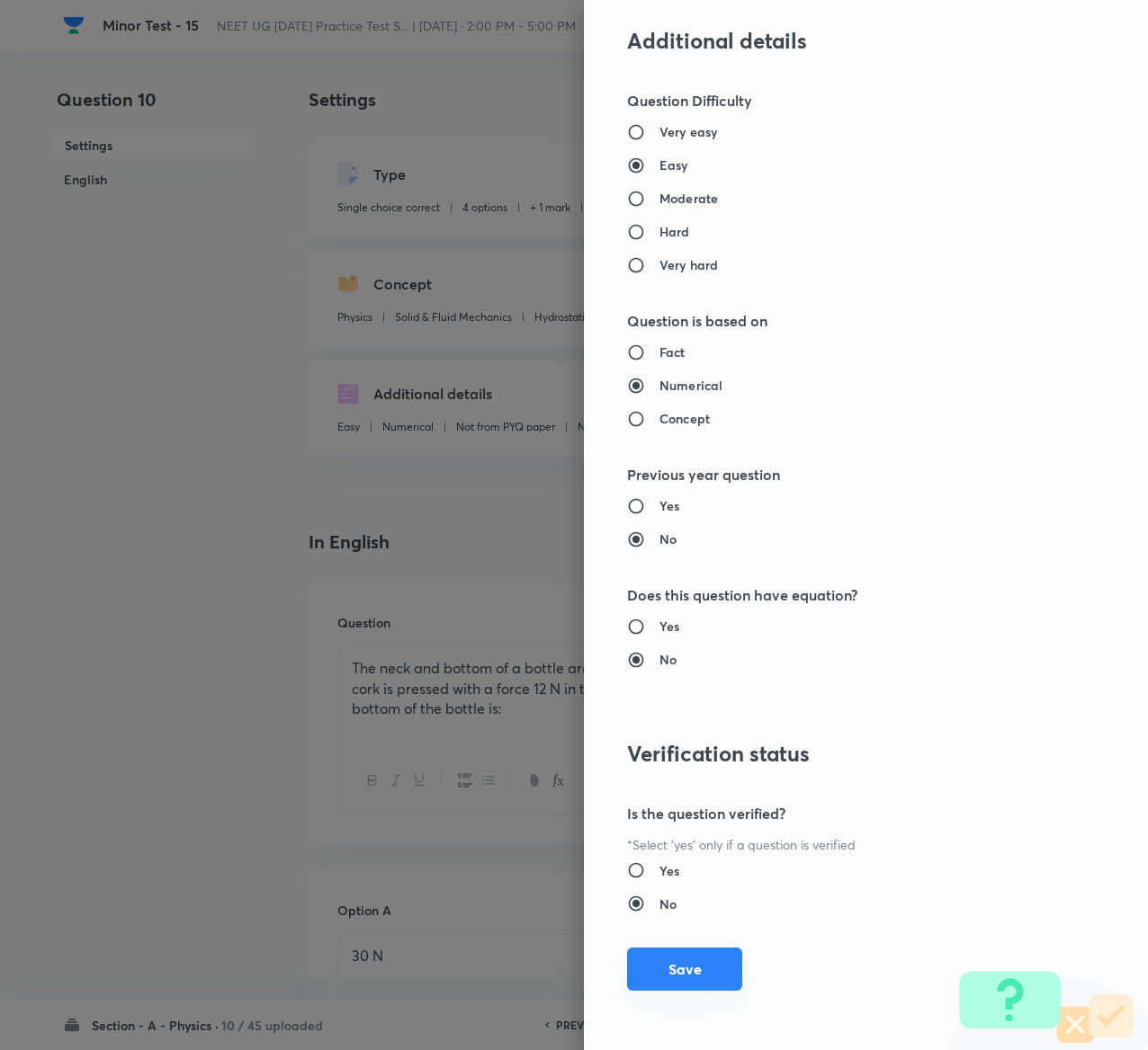
type input "1"
click at [649, 959] on button "Save" at bounding box center [684, 969] width 115 height 43
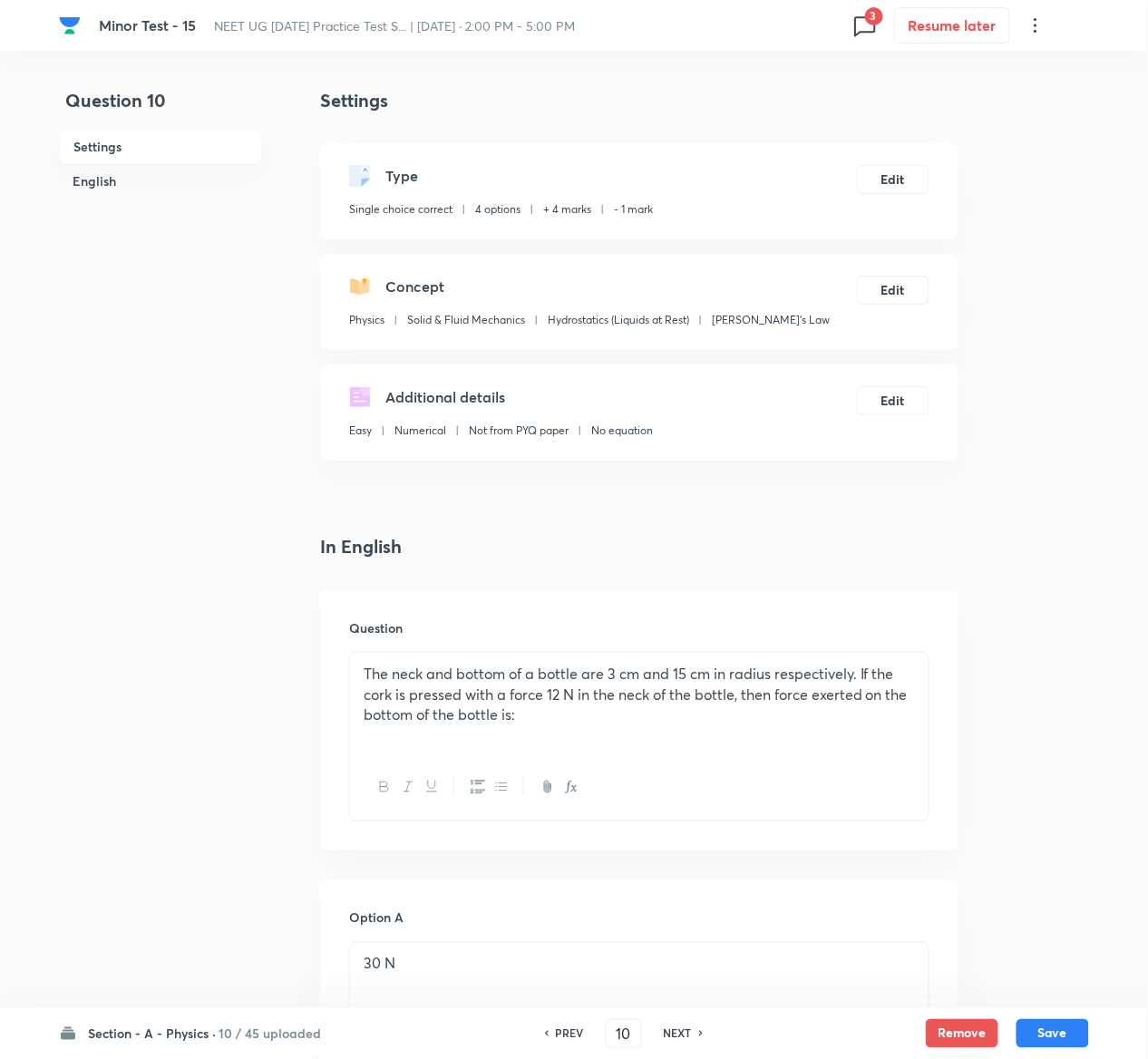
scroll to position [1423, 0]
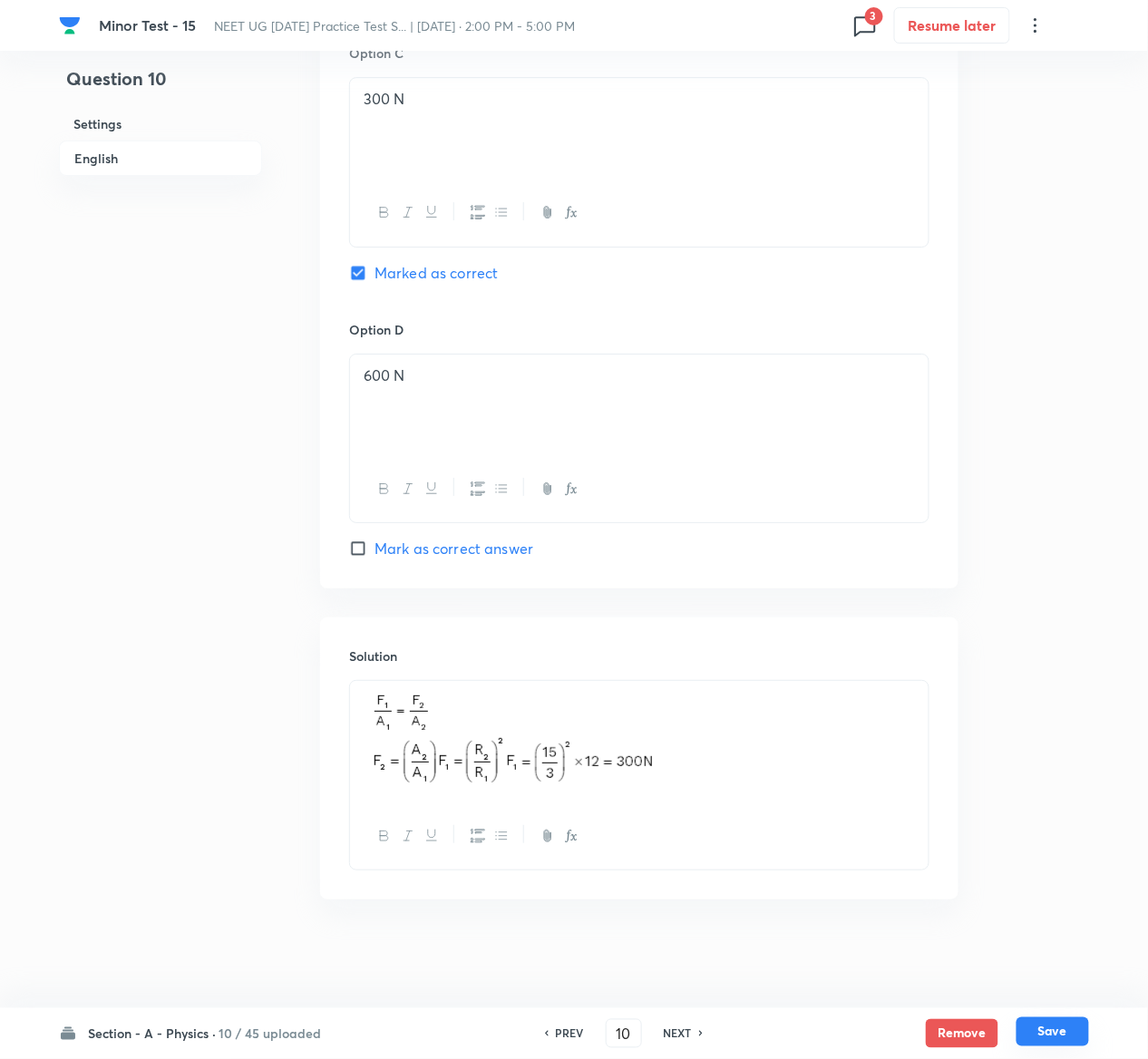
click at [1045, 1027] on button "Save" at bounding box center [1052, 1031] width 72 height 29
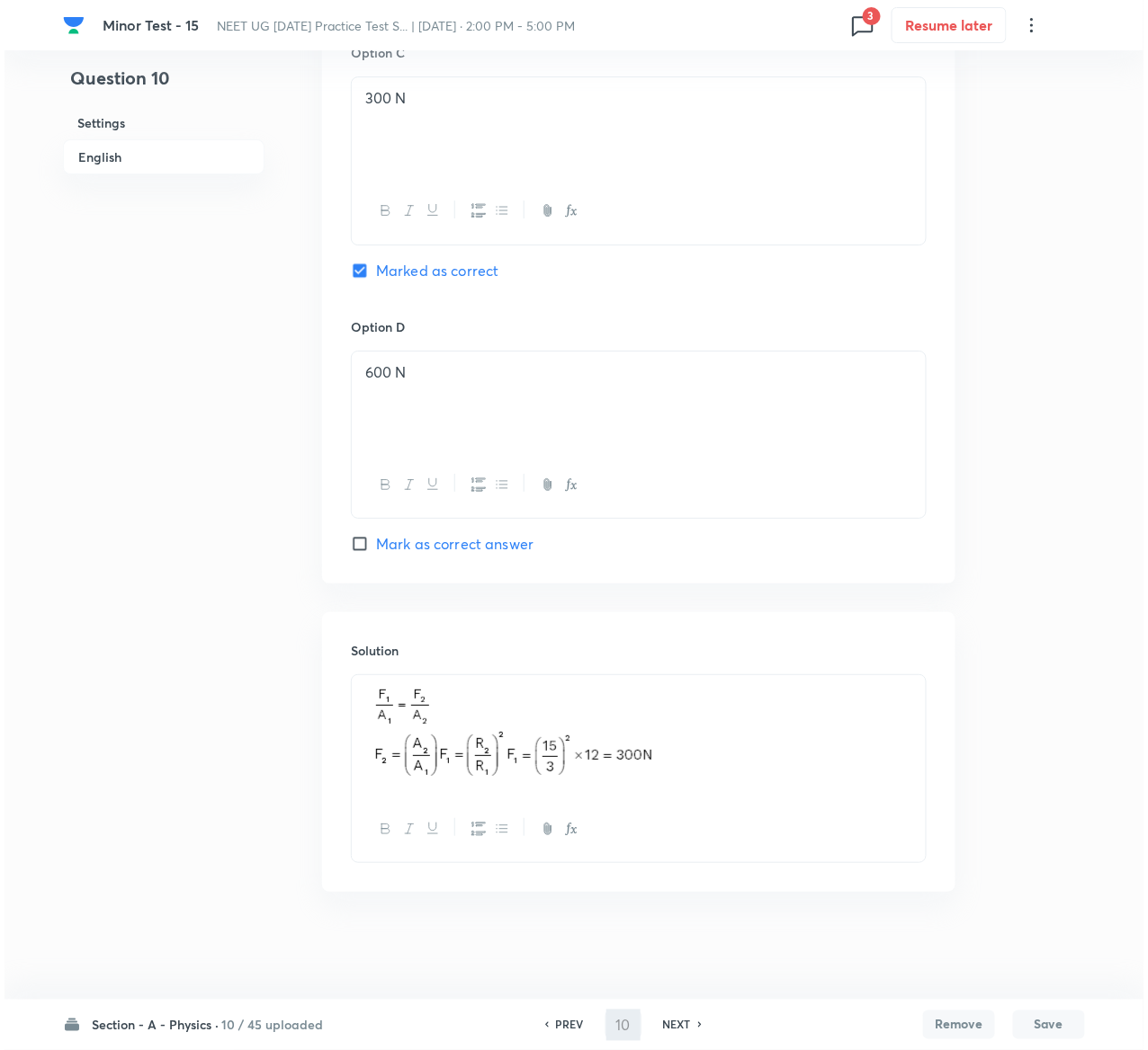
scroll to position [0, 0]
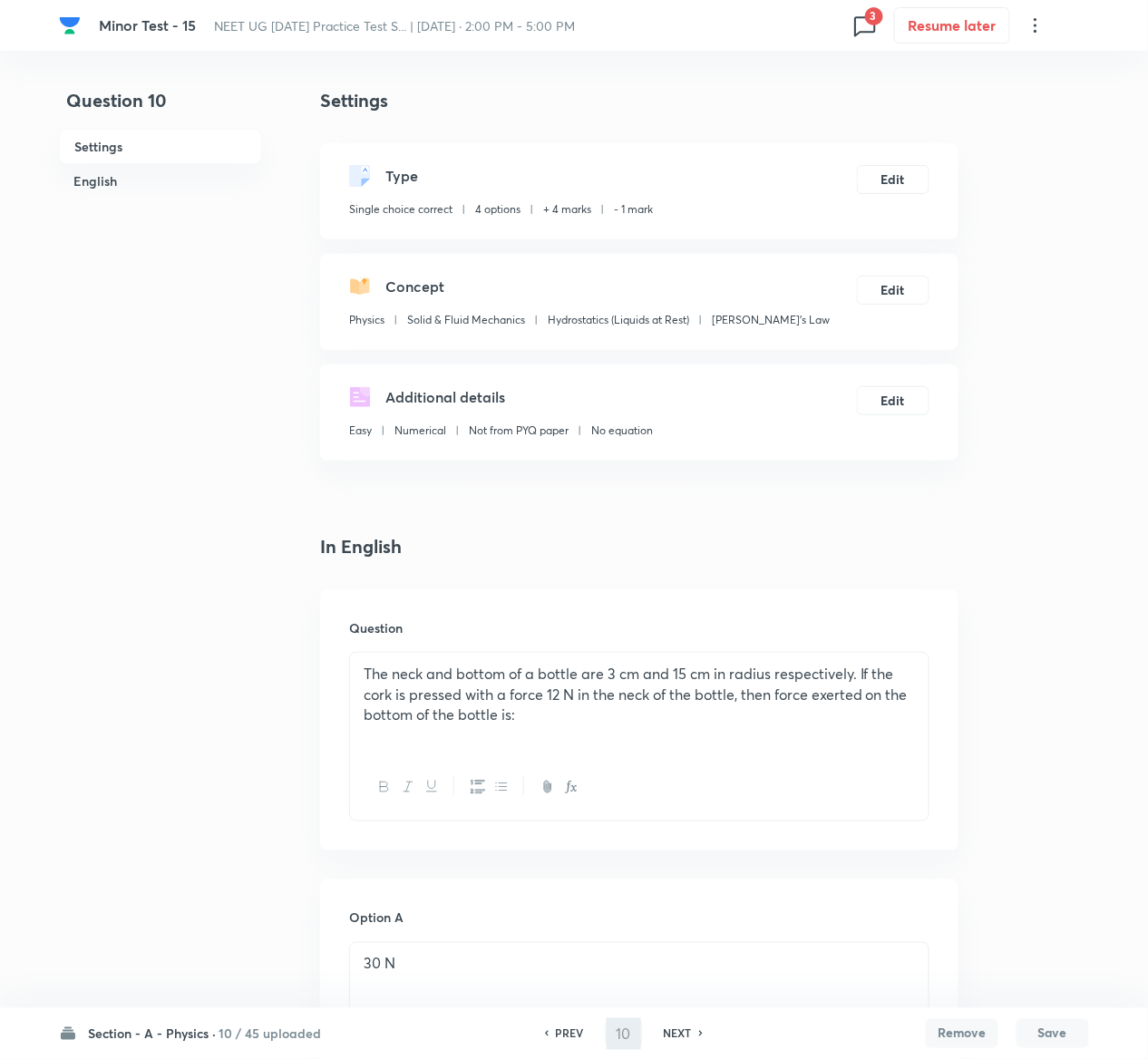
type input "11"
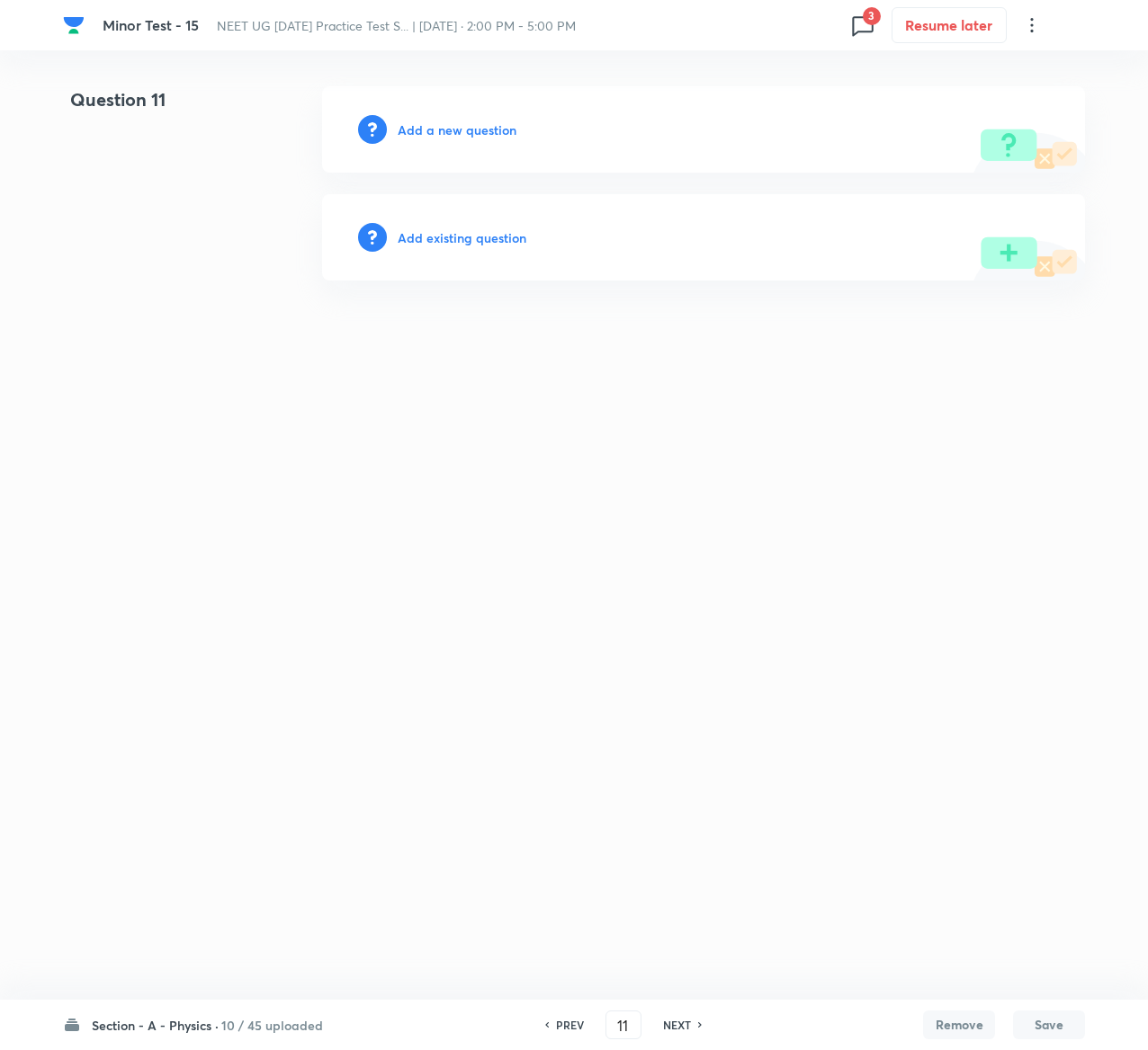
click at [493, 229] on h6 "Add existing question" at bounding box center [462, 237] width 129 height 19
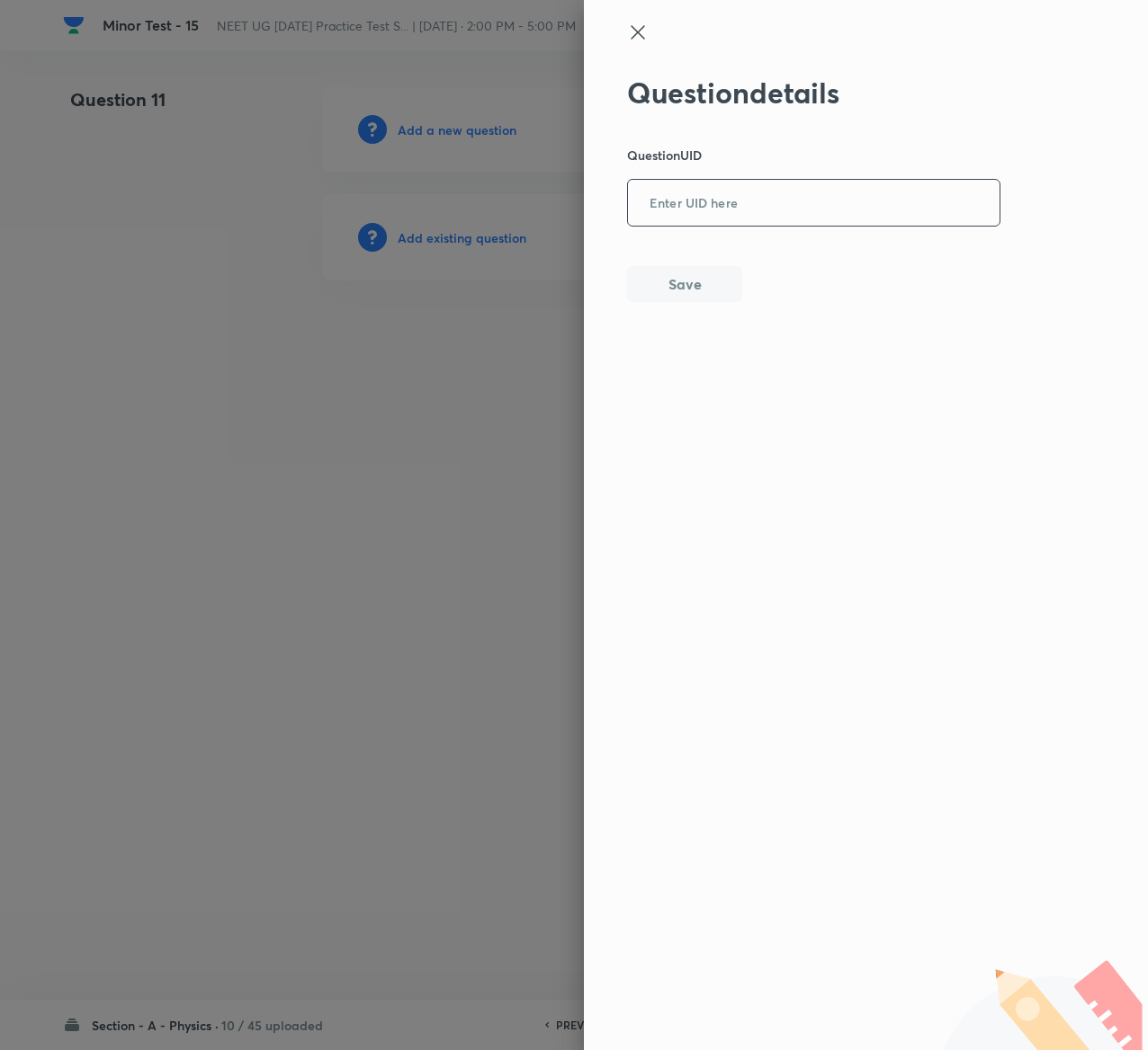
click at [753, 225] on input "text" at bounding box center [814, 203] width 372 height 44
paste input "NQ0F1"
type input "NQ0F1"
click at [678, 283] on button "Save" at bounding box center [684, 282] width 115 height 36
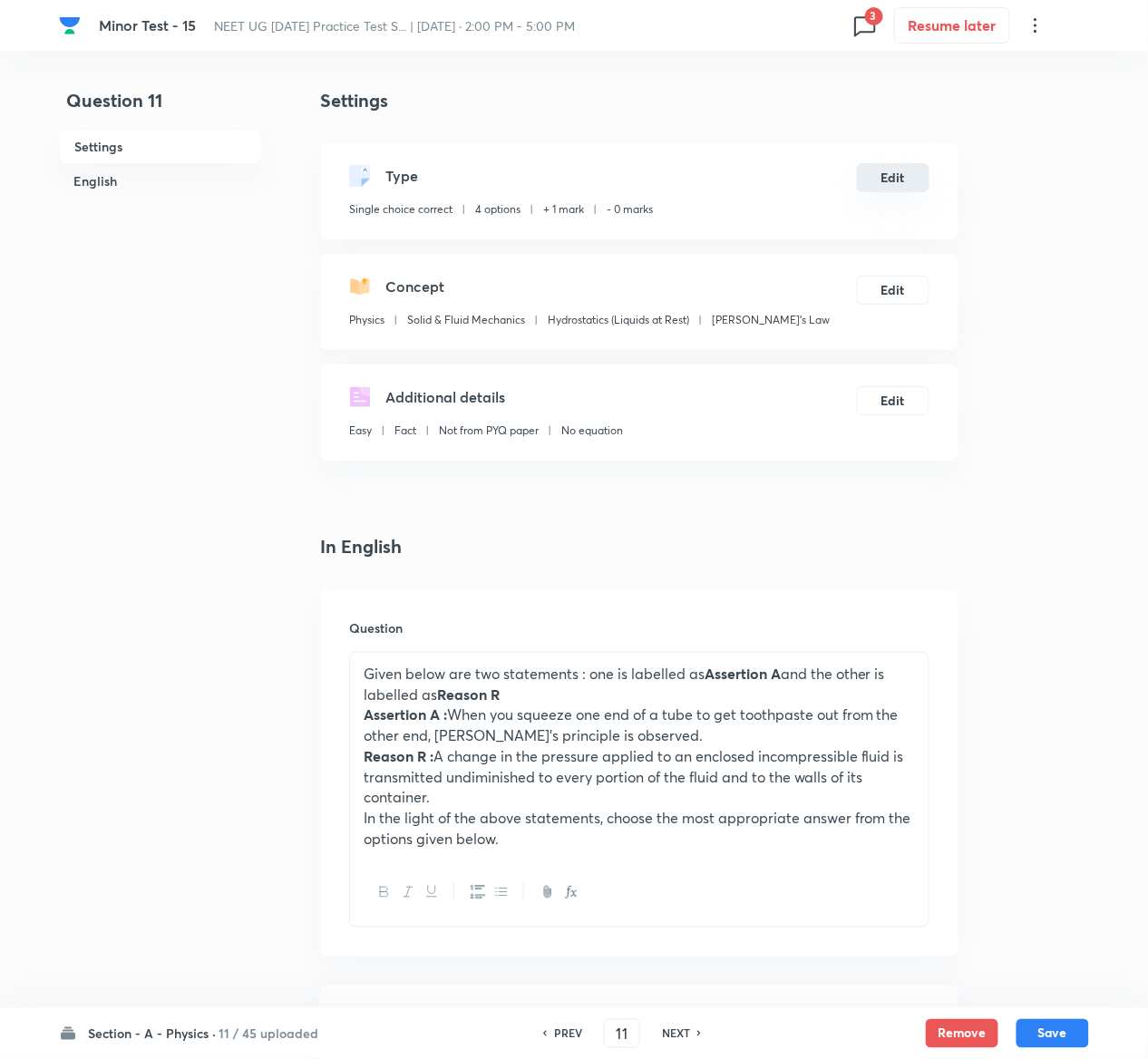
click at [901, 178] on button "Edit" at bounding box center [893, 177] width 72 height 29
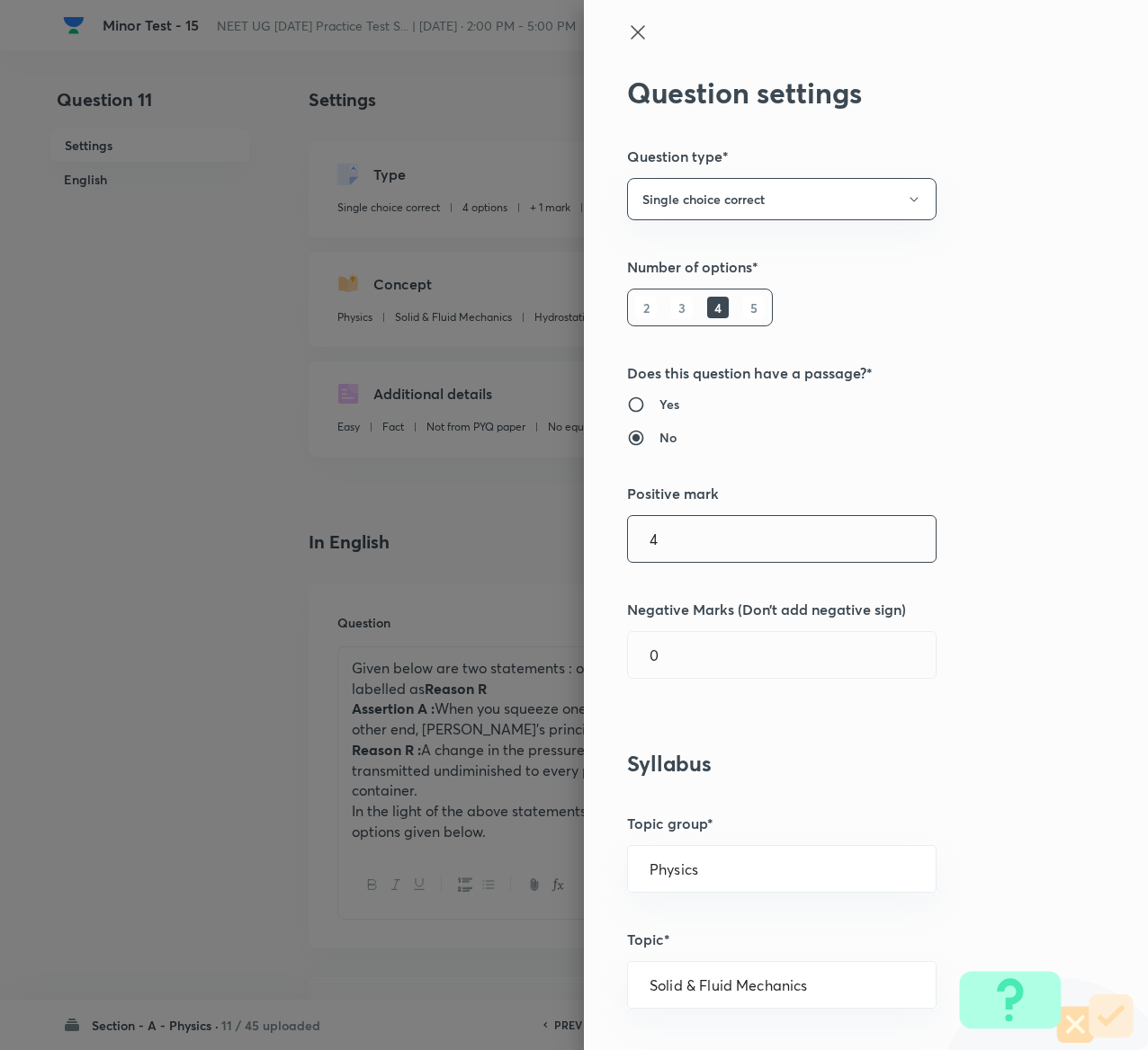
type input "4"
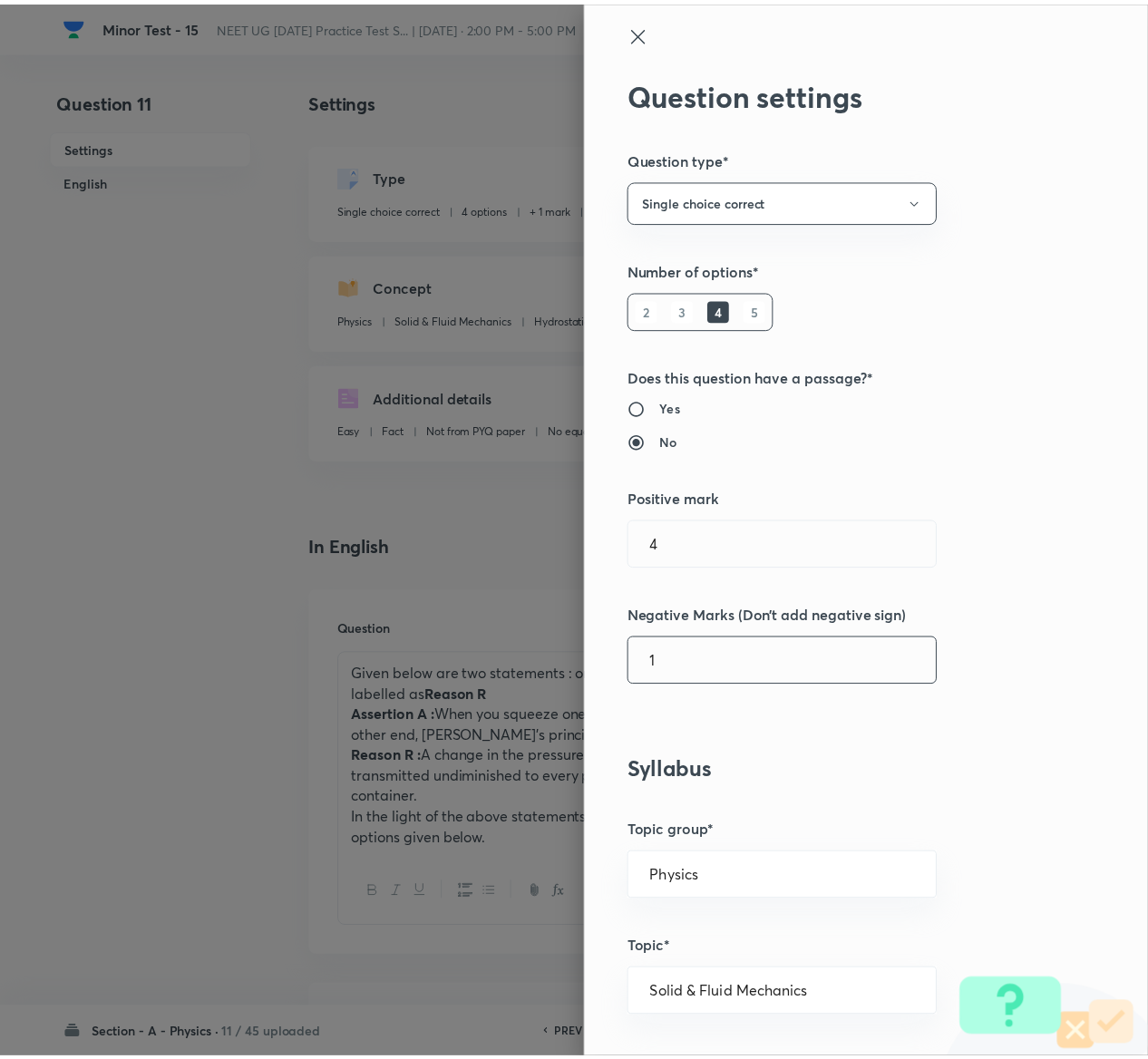
scroll to position [1416, 0]
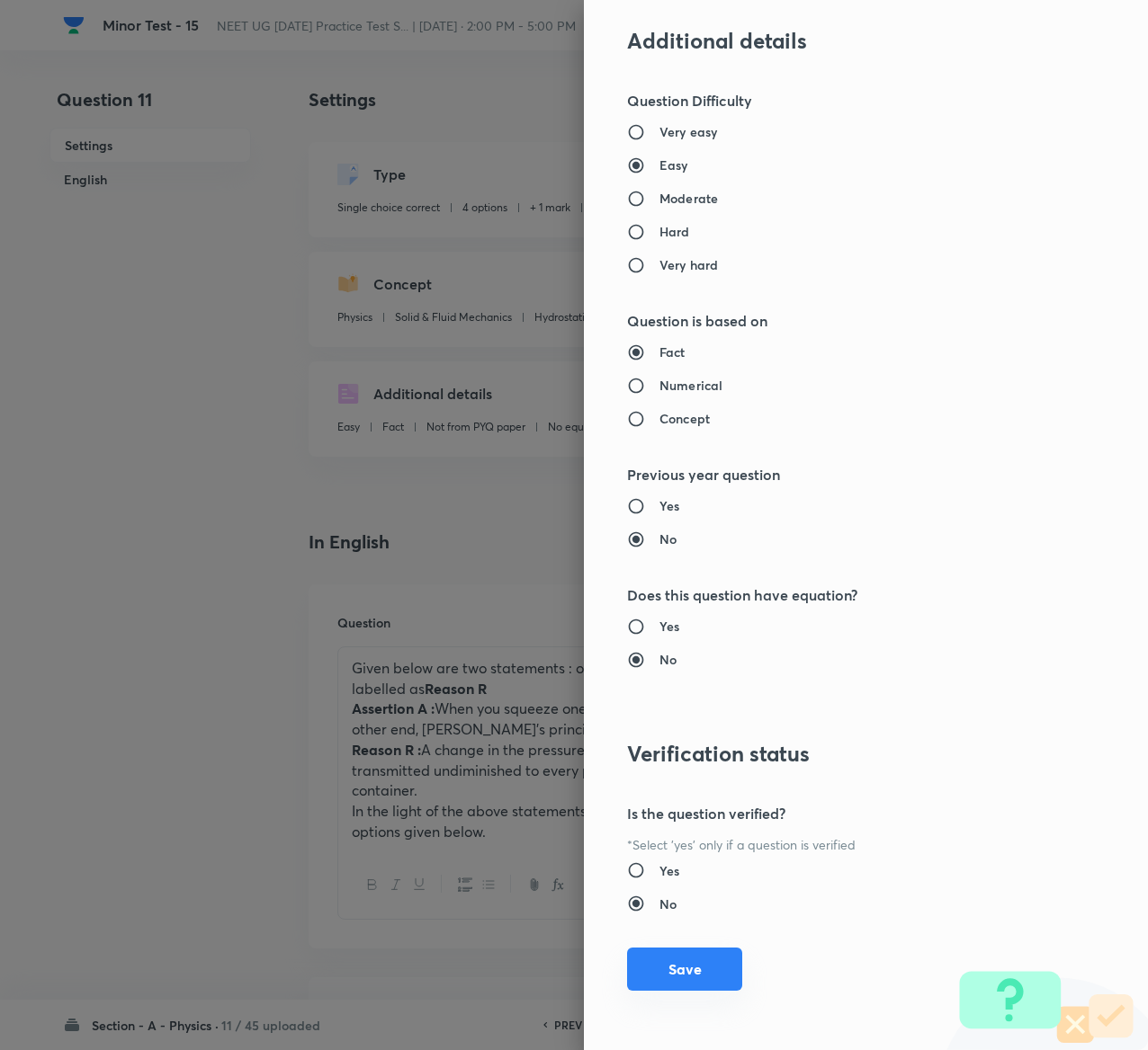
type input "1"
click at [650, 952] on button "Save" at bounding box center [684, 969] width 115 height 43
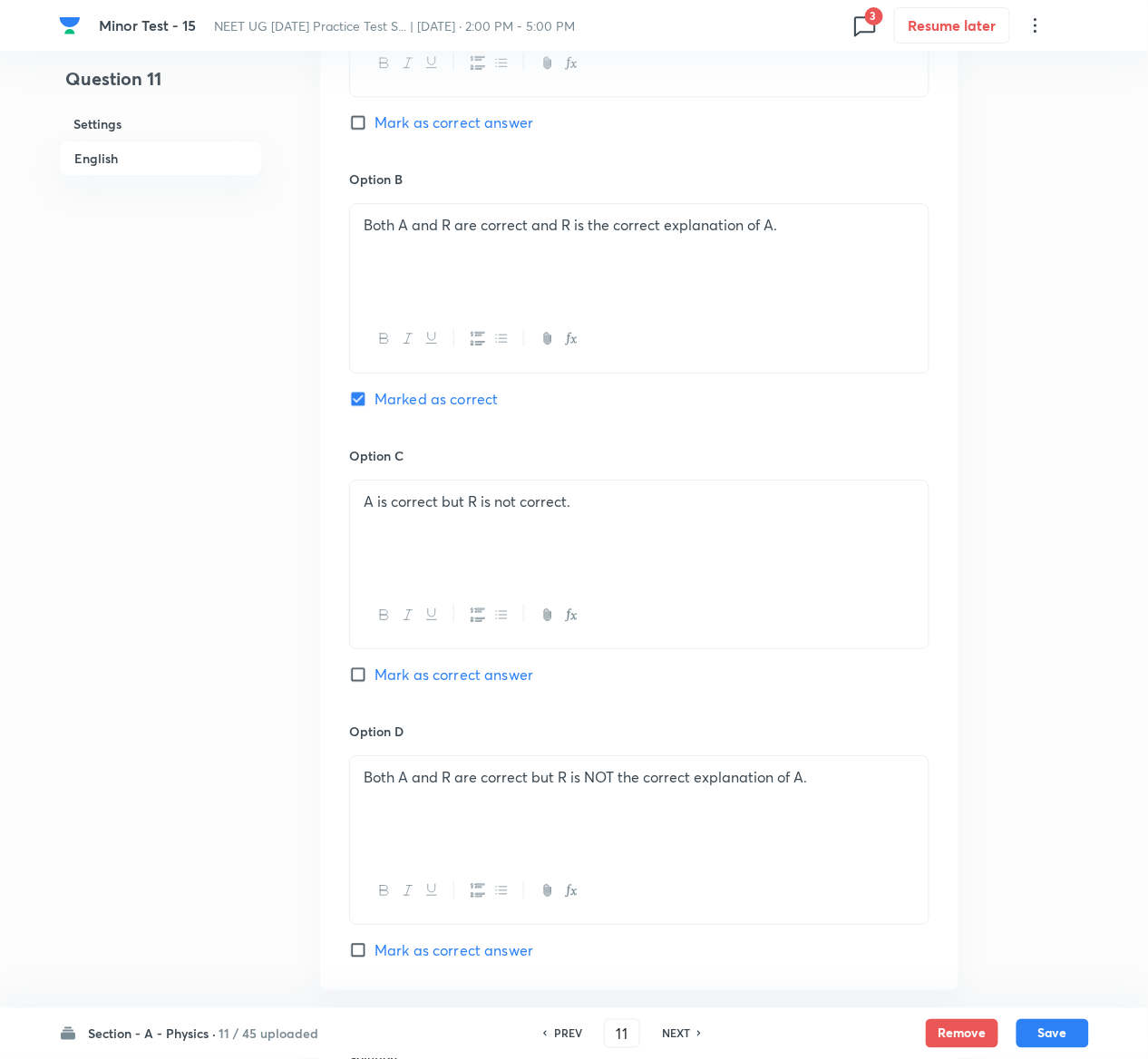
scroll to position [1530, 0]
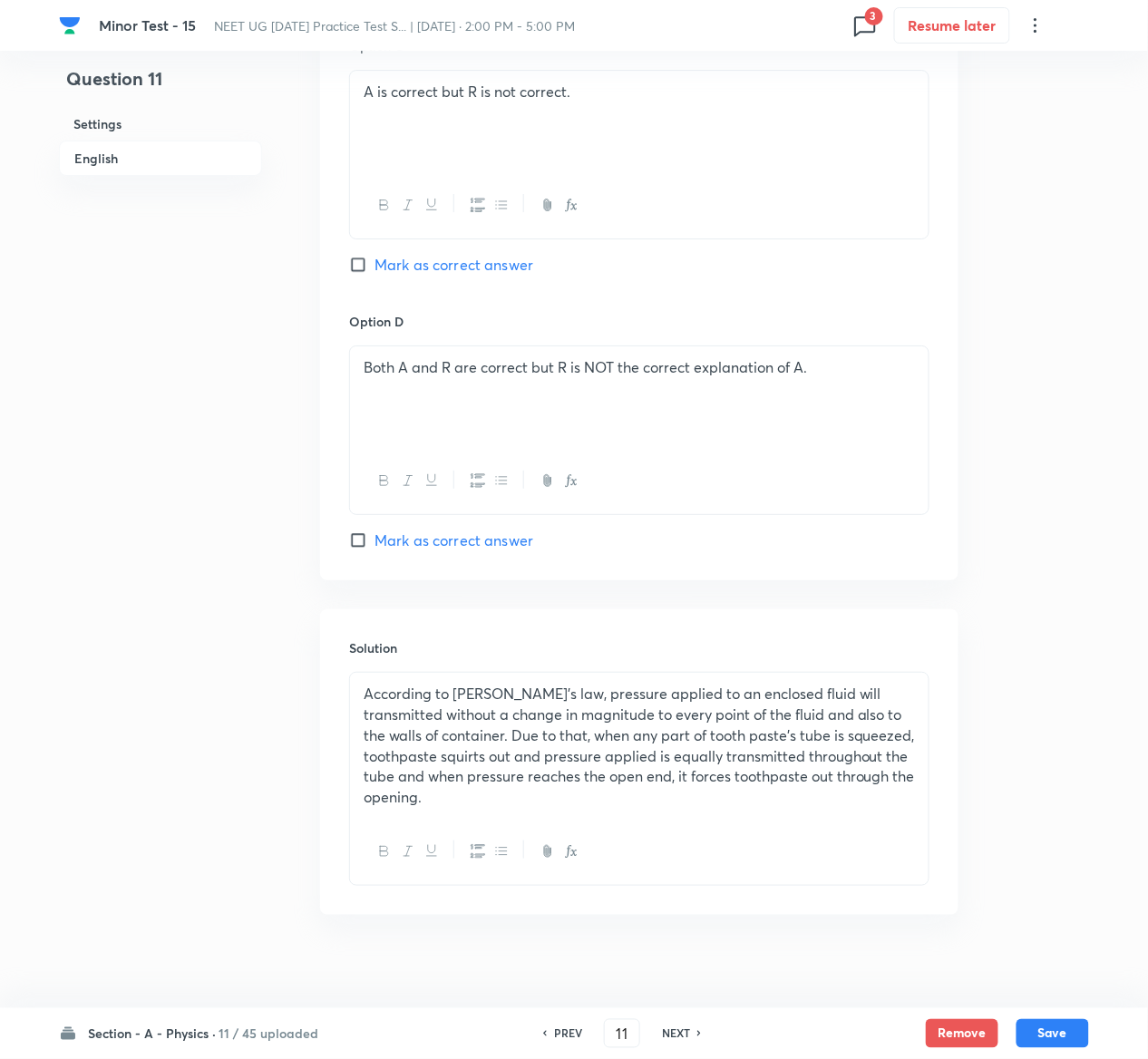
click at [1095, 1013] on div "Section - A - Physics · 11 / 45 uploaded PREV 11 ​ NEXT Remove Save" at bounding box center [574, 1034] width 1148 height 51
click at [966, 1028] on button "Remove" at bounding box center [962, 1031] width 72 height 29
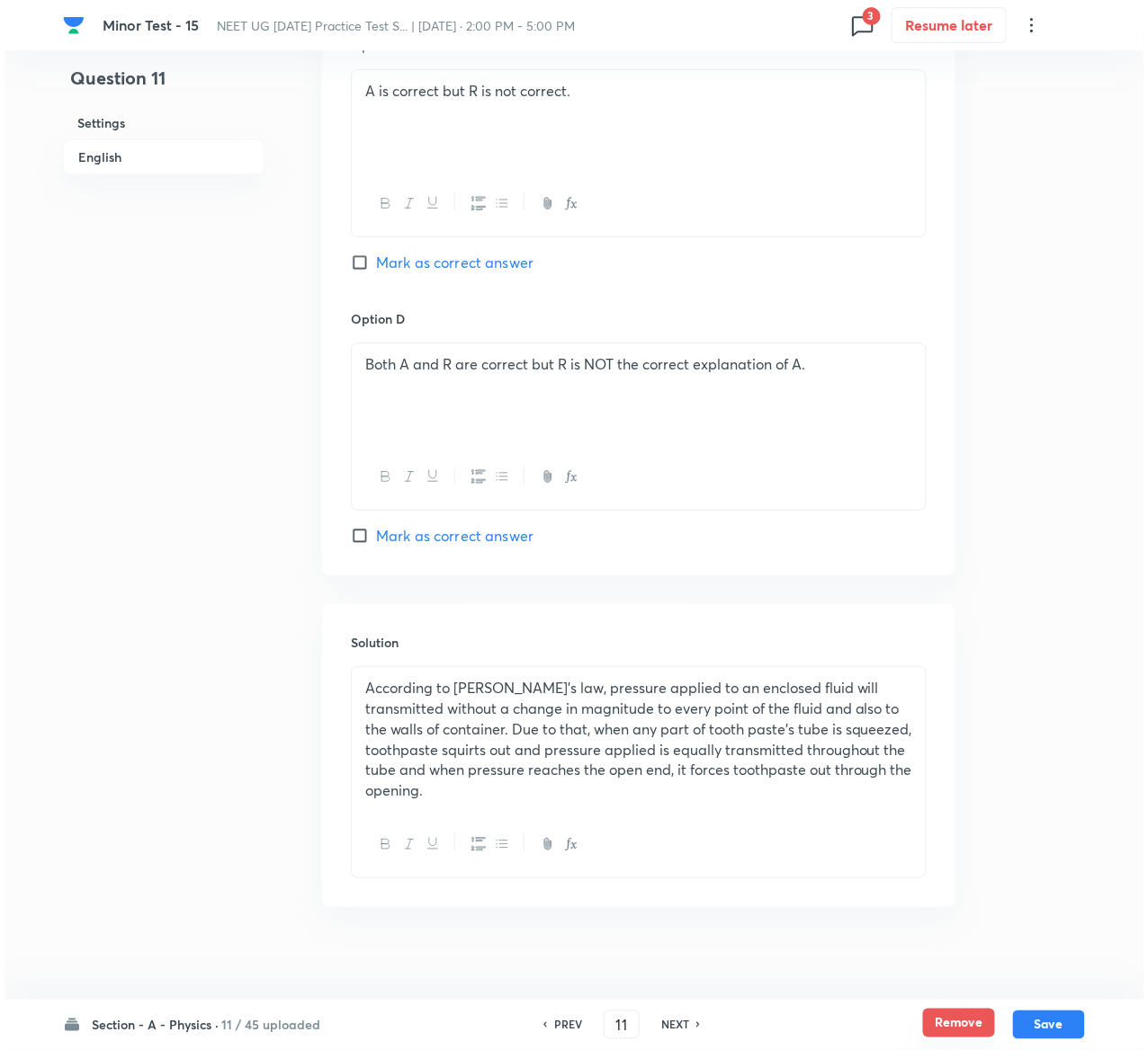
scroll to position [0, 0]
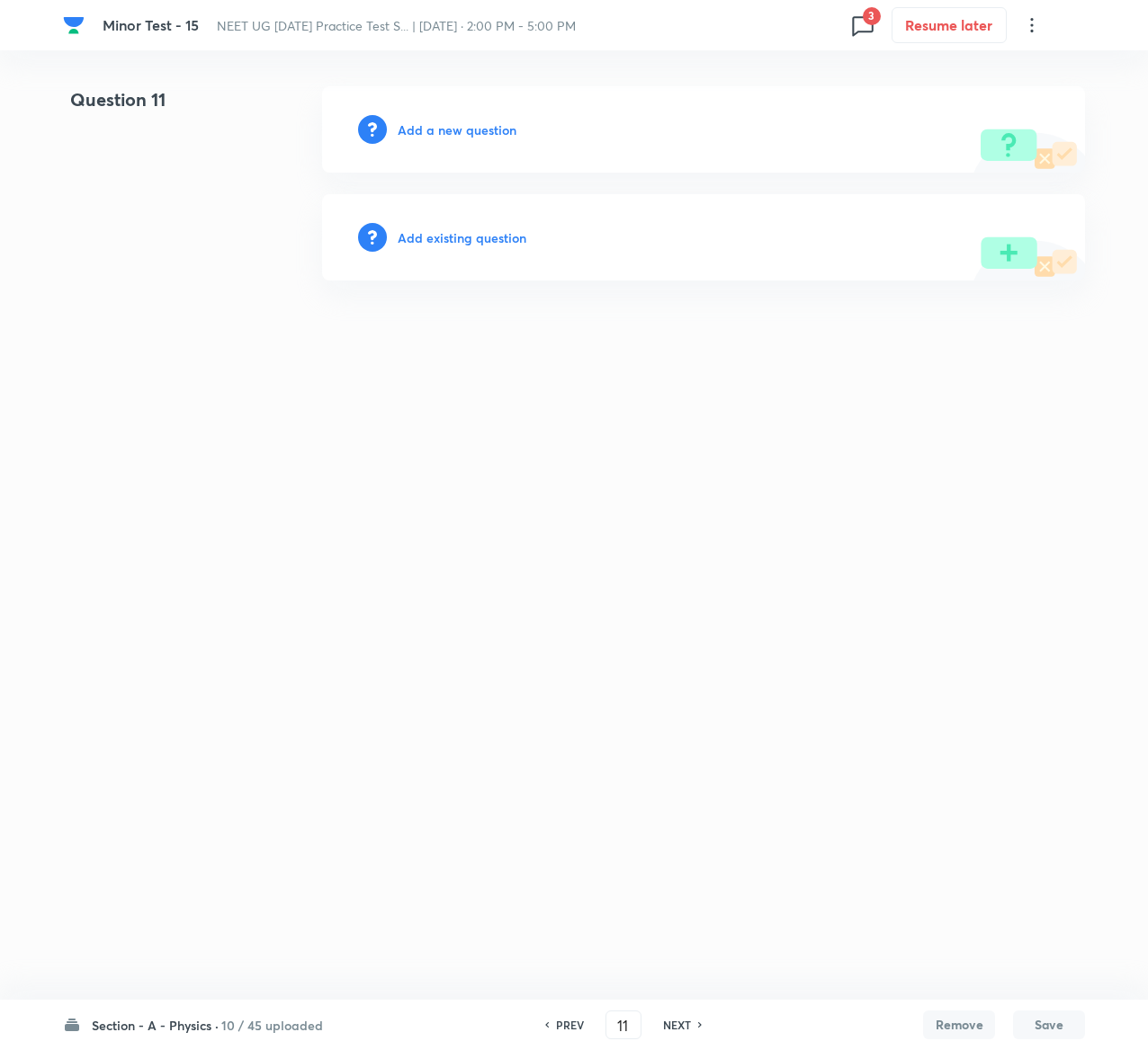
click at [486, 232] on h6 "Add existing question" at bounding box center [462, 237] width 129 height 19
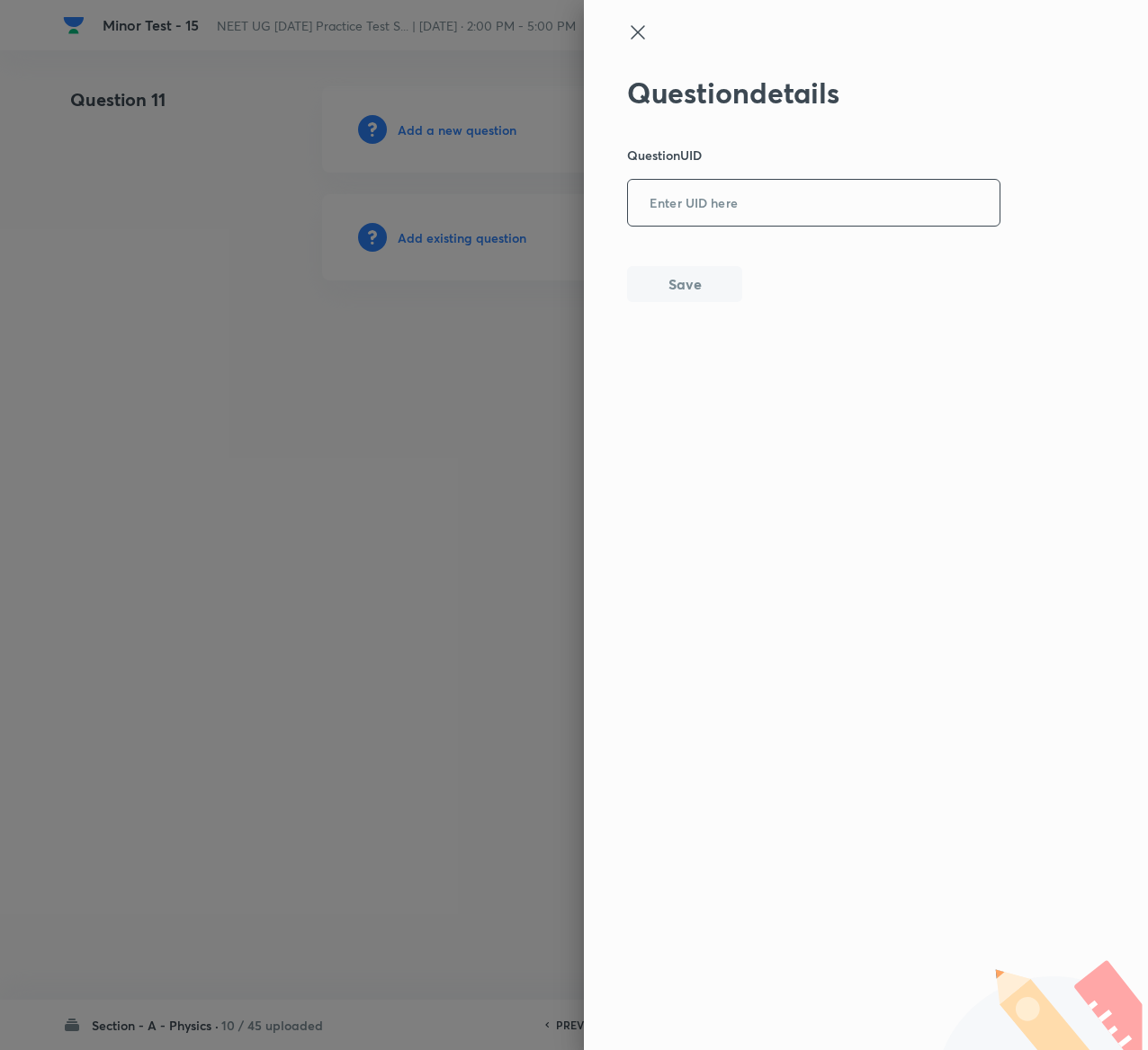
click at [705, 197] on input "text" at bounding box center [814, 203] width 372 height 44
paste input "GZTRC"
type input "GZTRC"
click at [698, 280] on button "Save" at bounding box center [684, 282] width 115 height 36
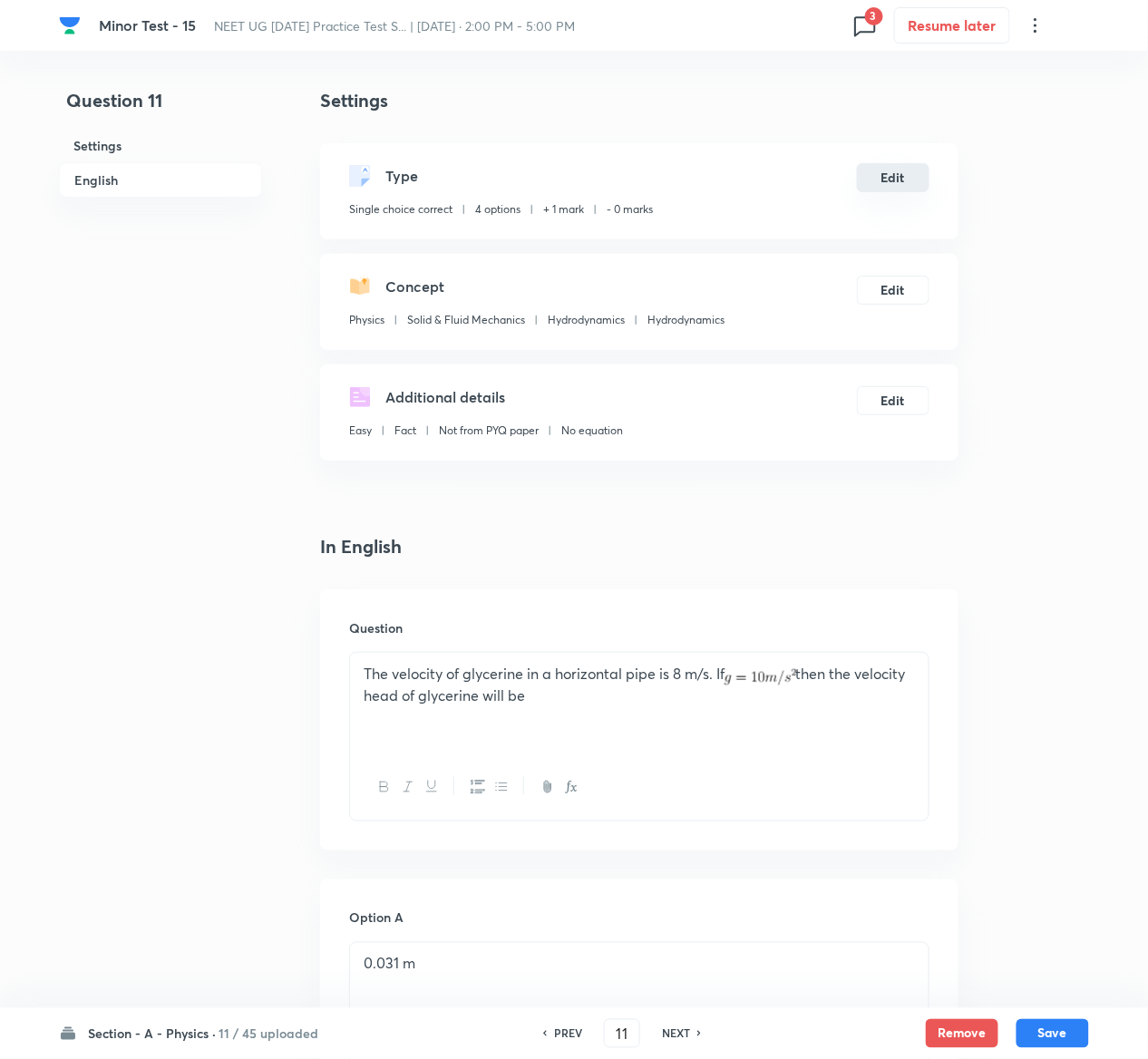
click at [887, 178] on button "Edit" at bounding box center [893, 177] width 72 height 29
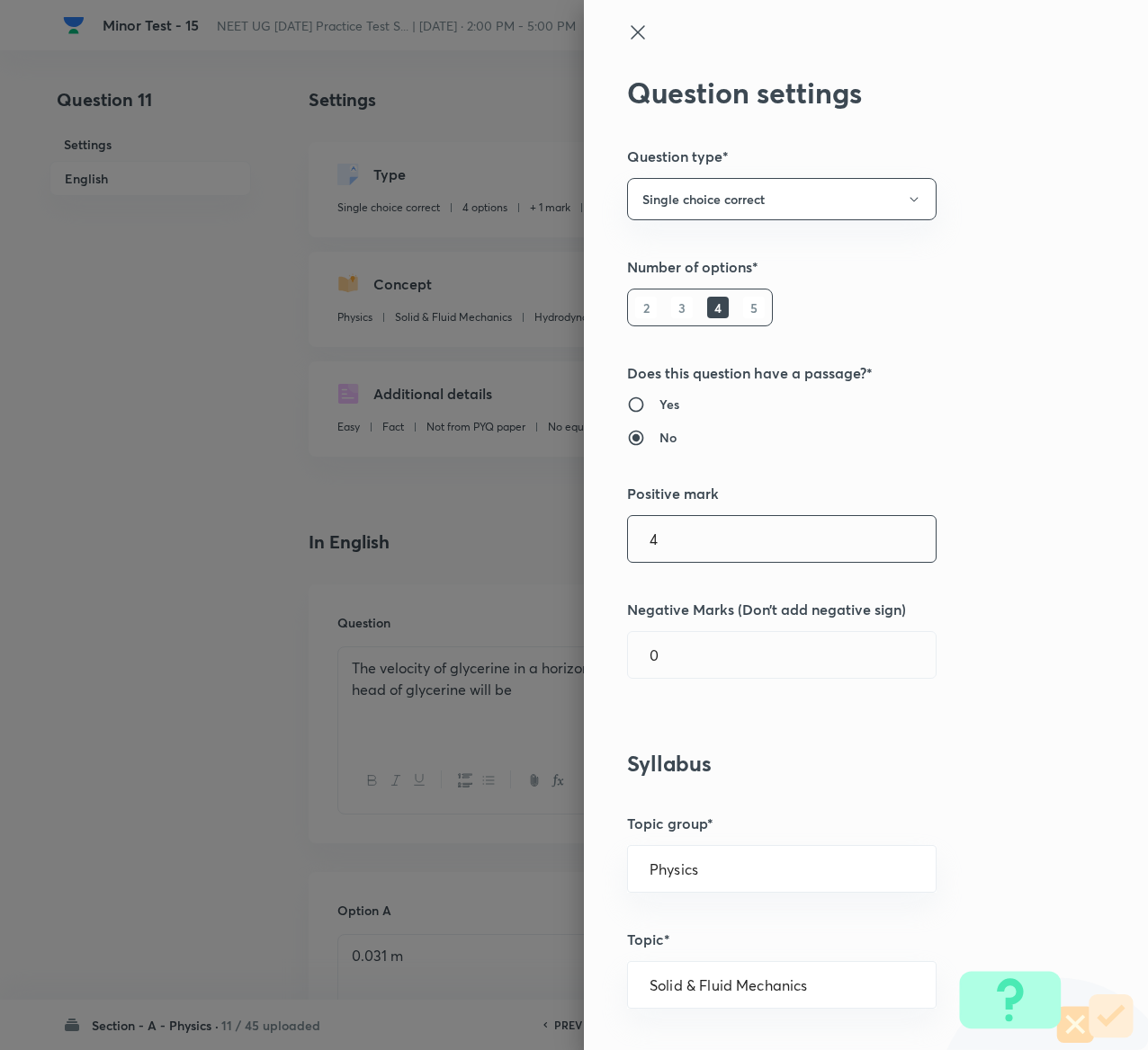
type input "4"
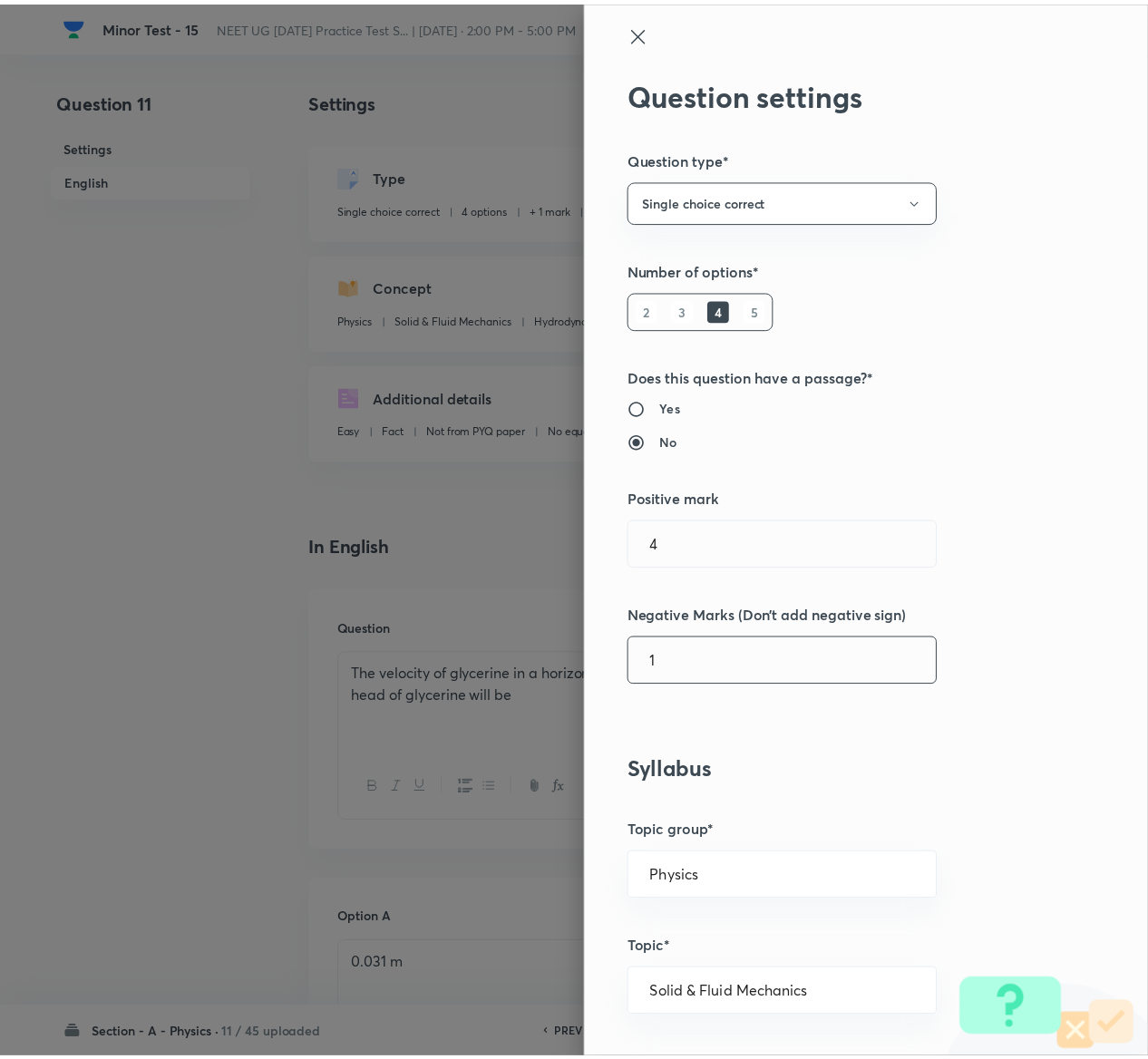
scroll to position [1416, 0]
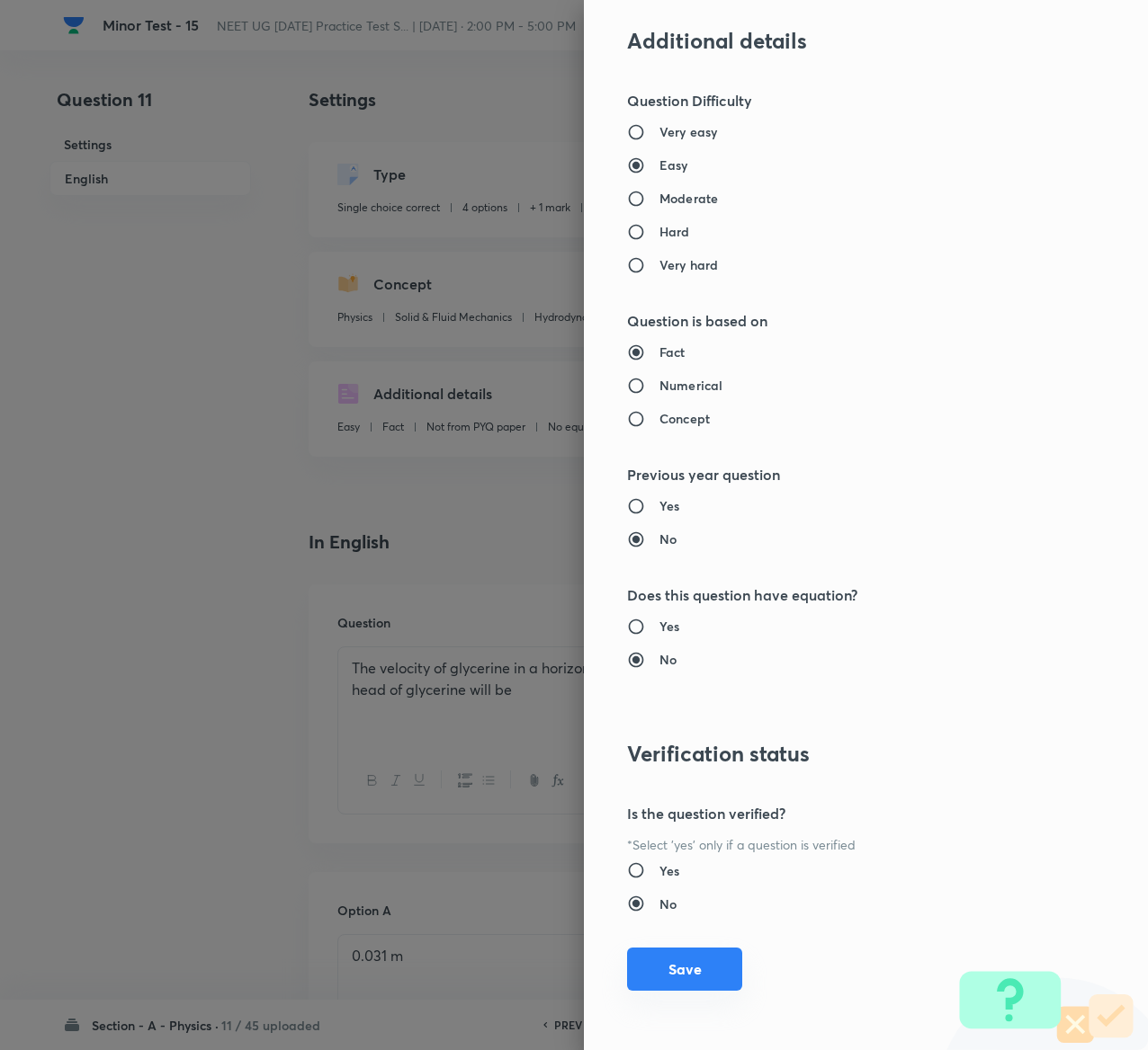
type input "1"
click at [666, 973] on button "Save" at bounding box center [684, 969] width 115 height 43
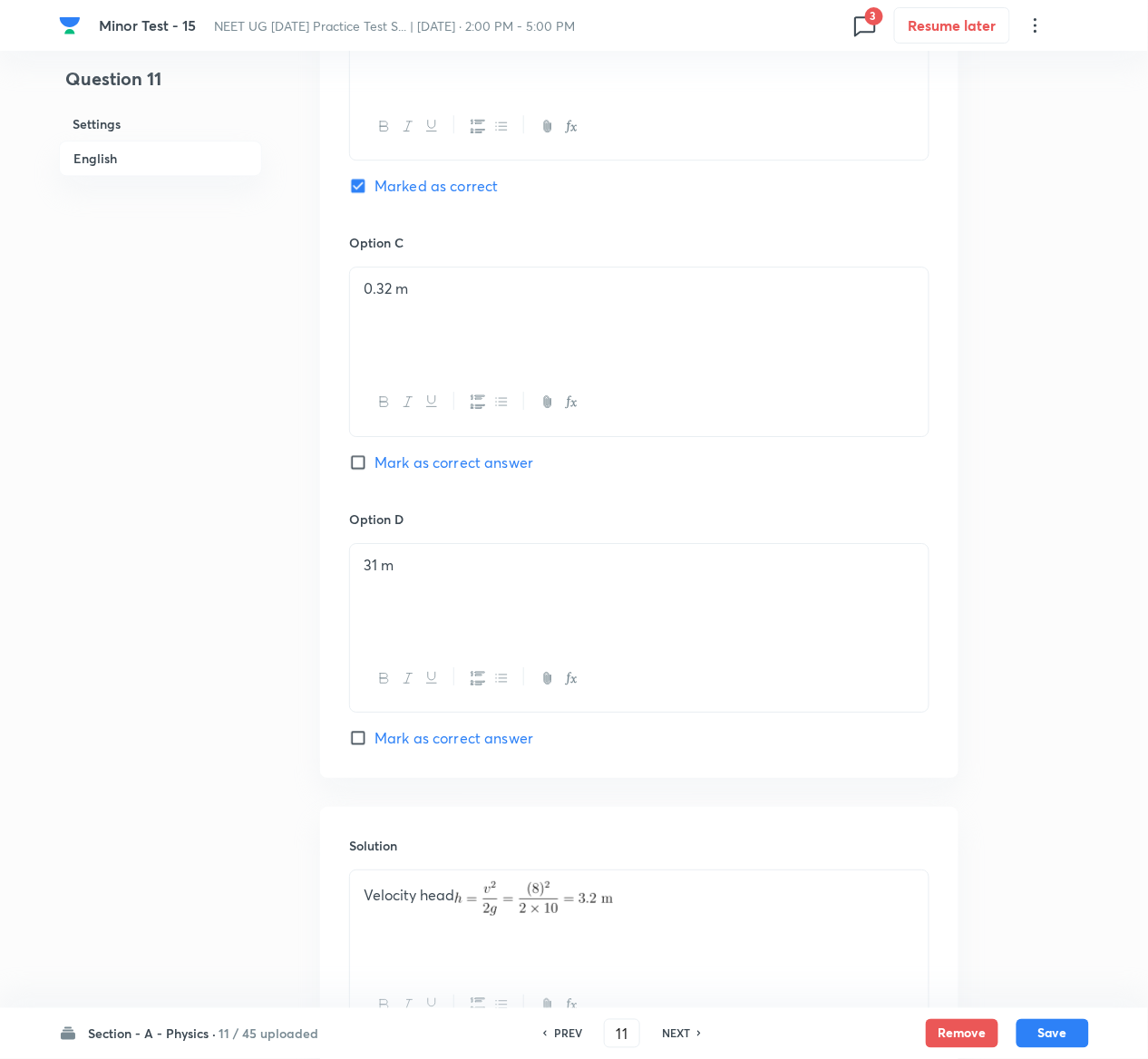
scroll to position [1402, 0]
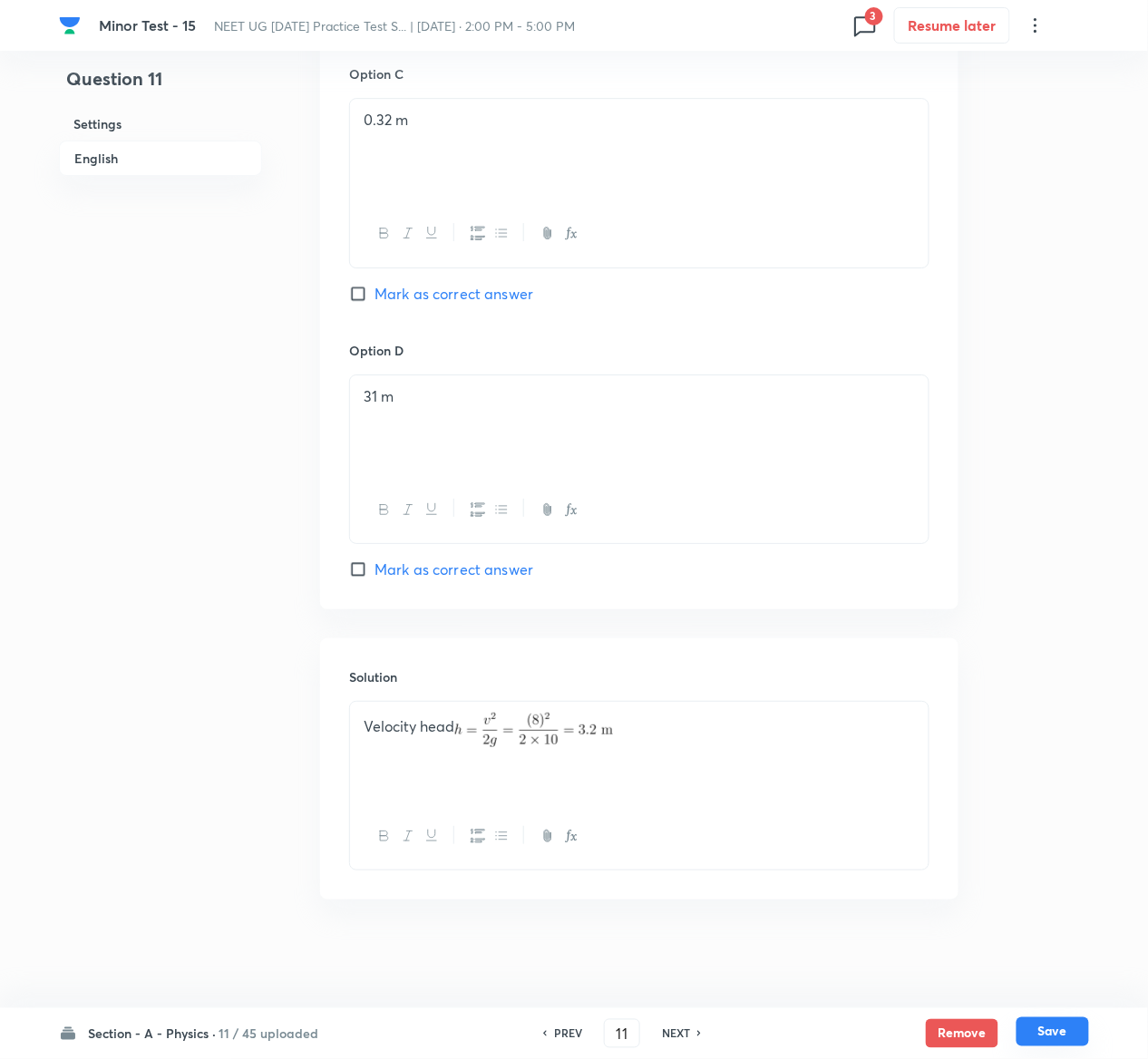
click at [1051, 1030] on button "Save" at bounding box center [1052, 1031] width 72 height 29
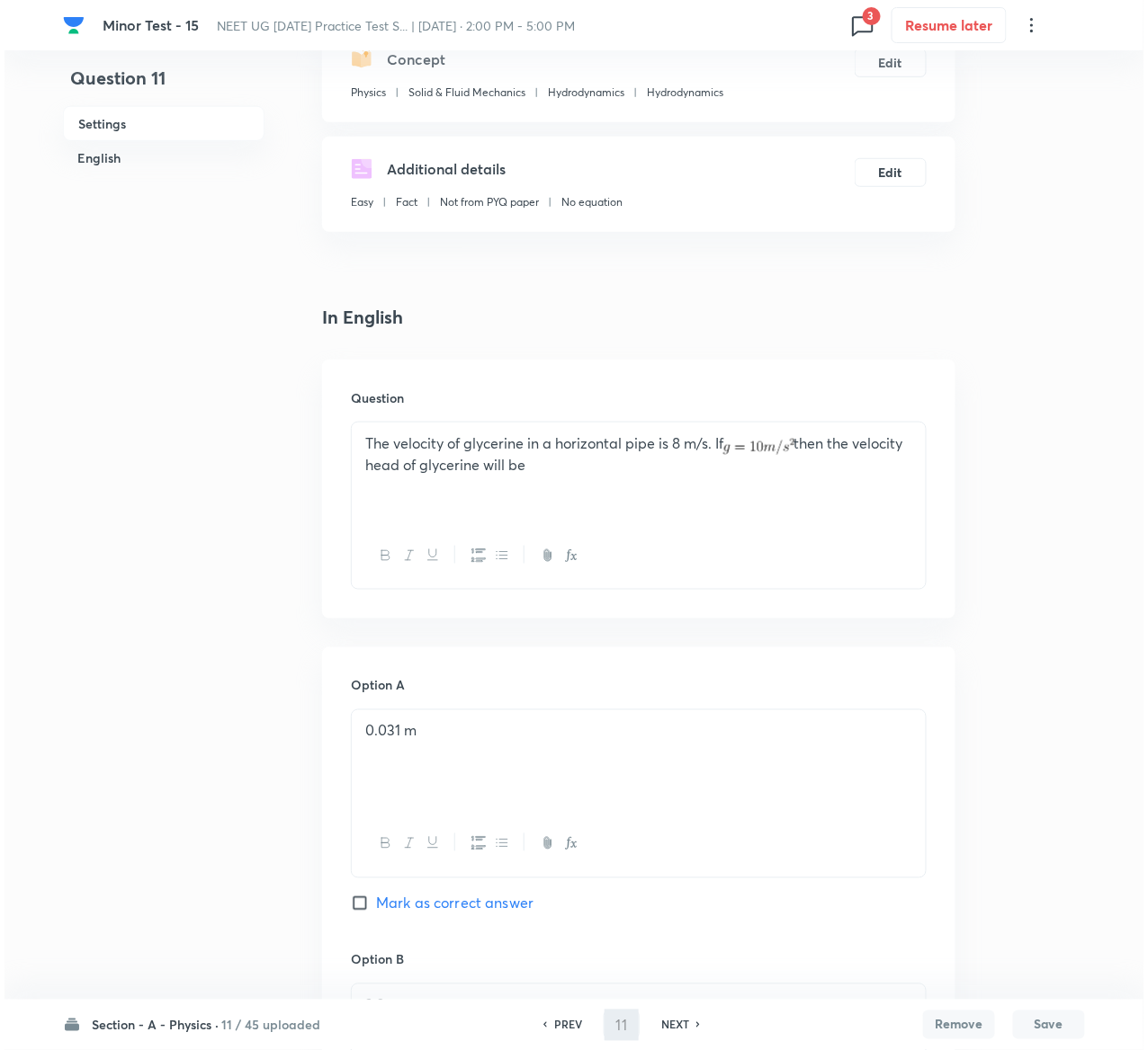
scroll to position [0, 0]
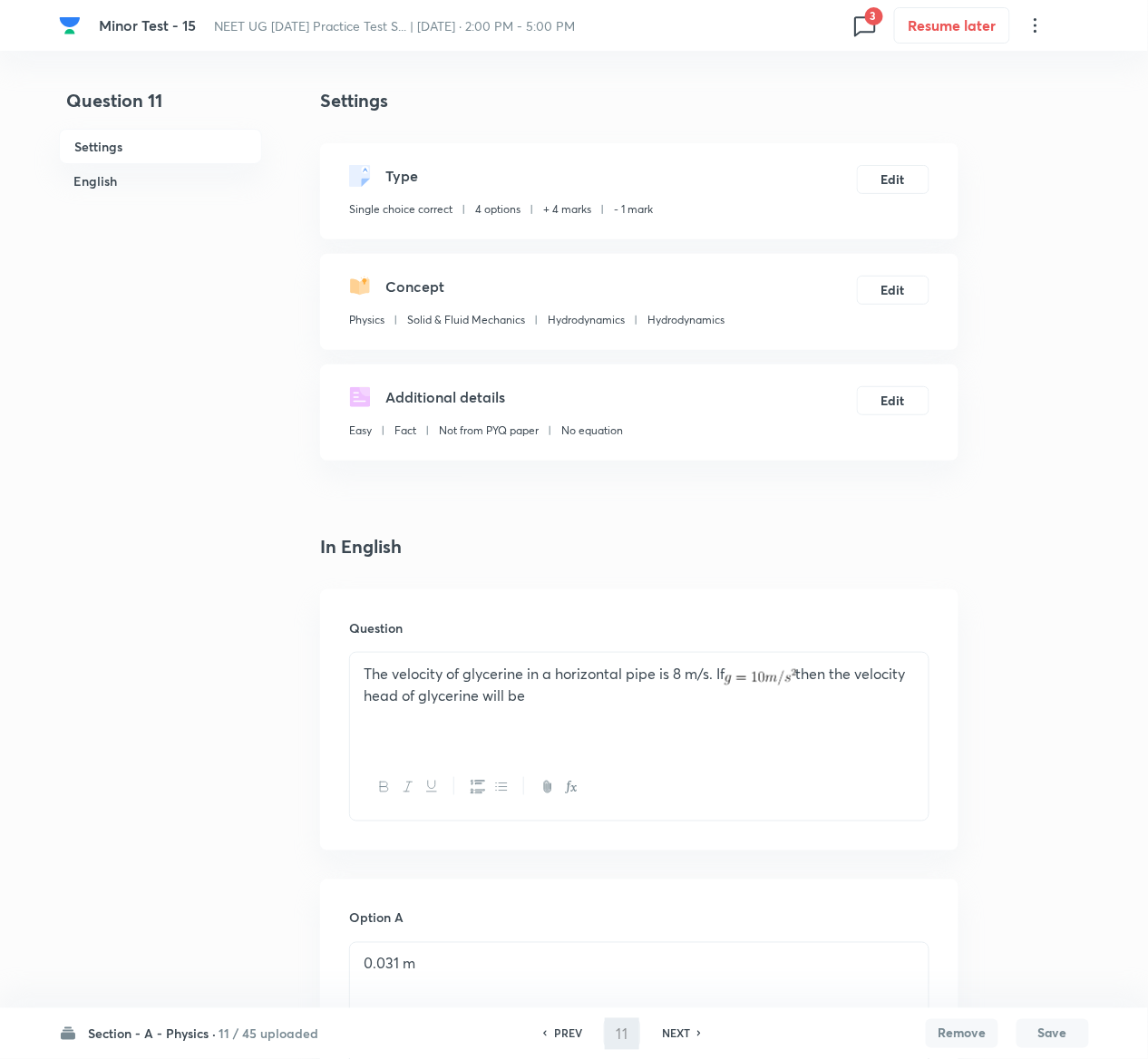
type input "12"
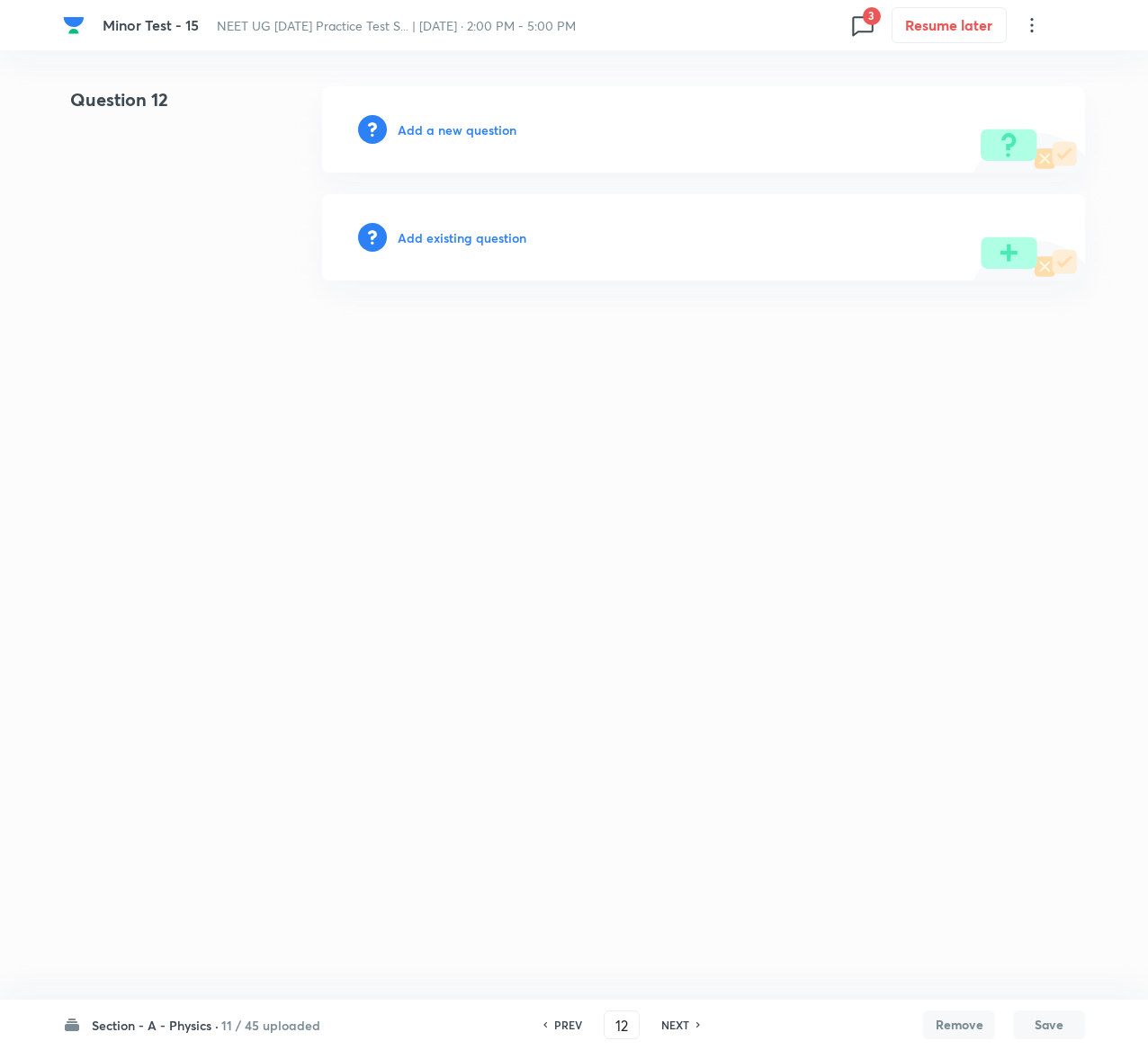
click at [491, 234] on h6 "Add existing question" at bounding box center [462, 237] width 129 height 19
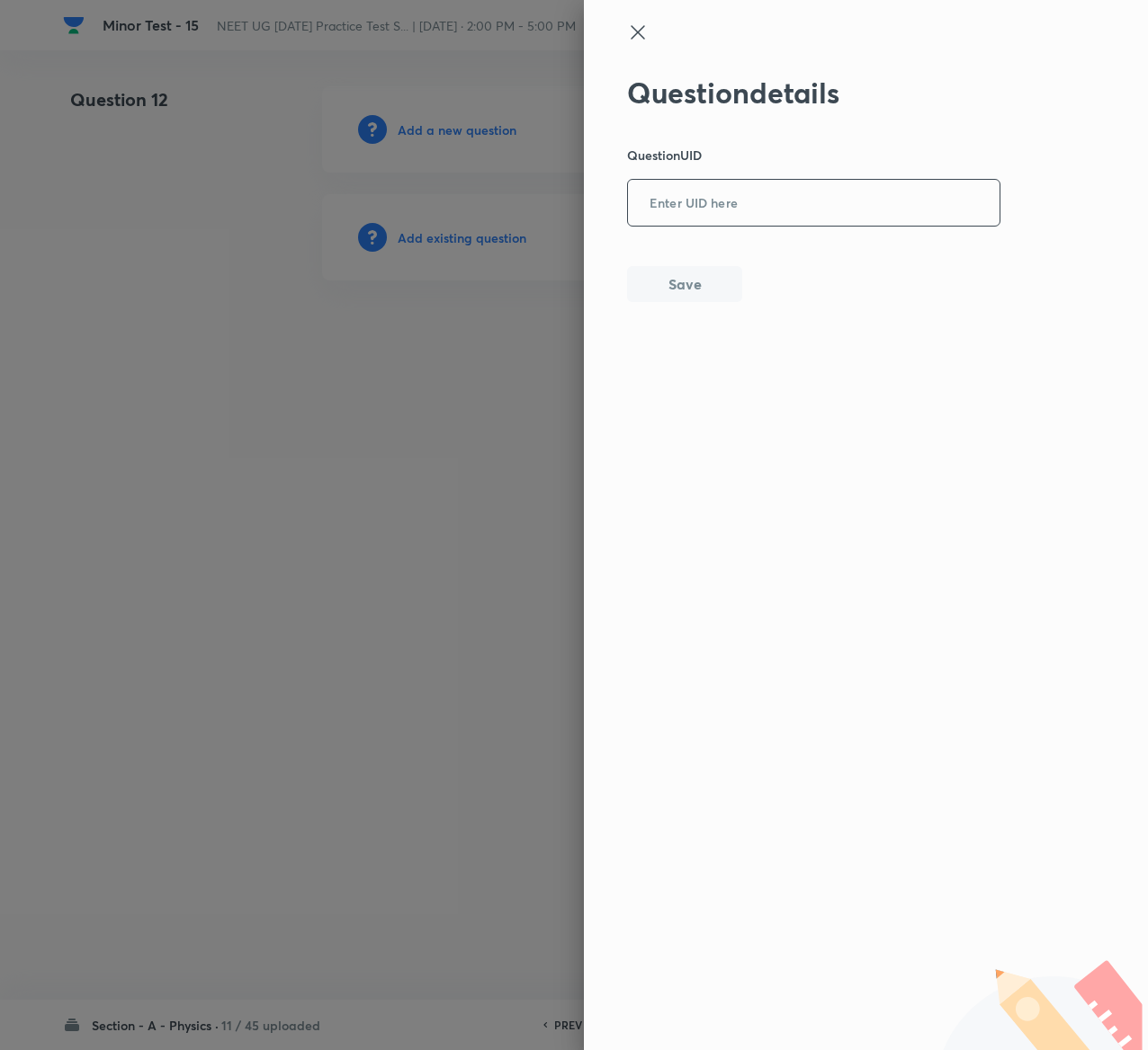
click at [754, 205] on input "text" at bounding box center [814, 203] width 372 height 44
paste input "58ZQB"
type input "58ZQB"
click at [690, 287] on button "Save" at bounding box center [684, 282] width 115 height 36
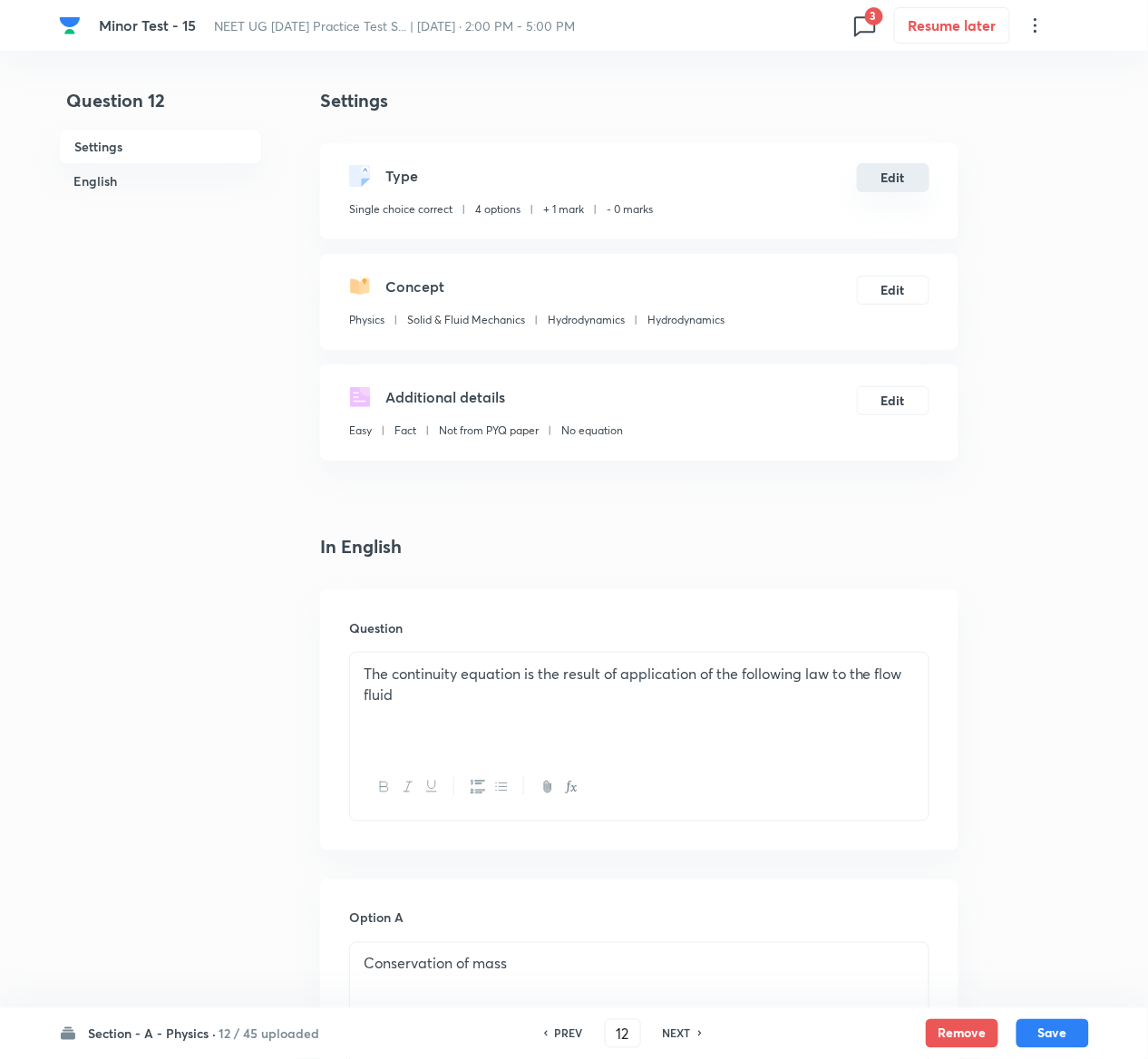
click at [909, 176] on button "Edit" at bounding box center [893, 177] width 72 height 29
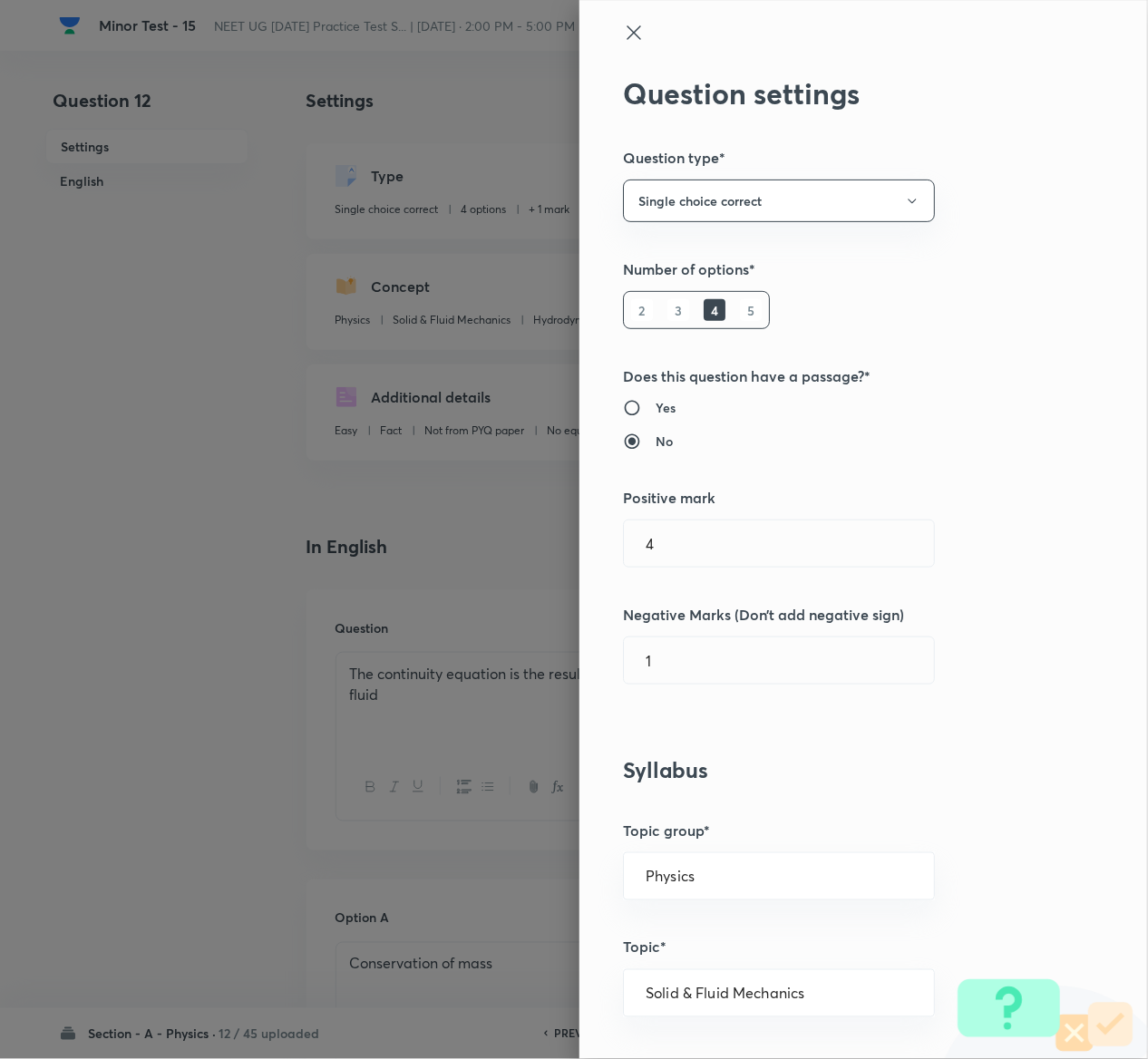
type input "1"
type input "0"
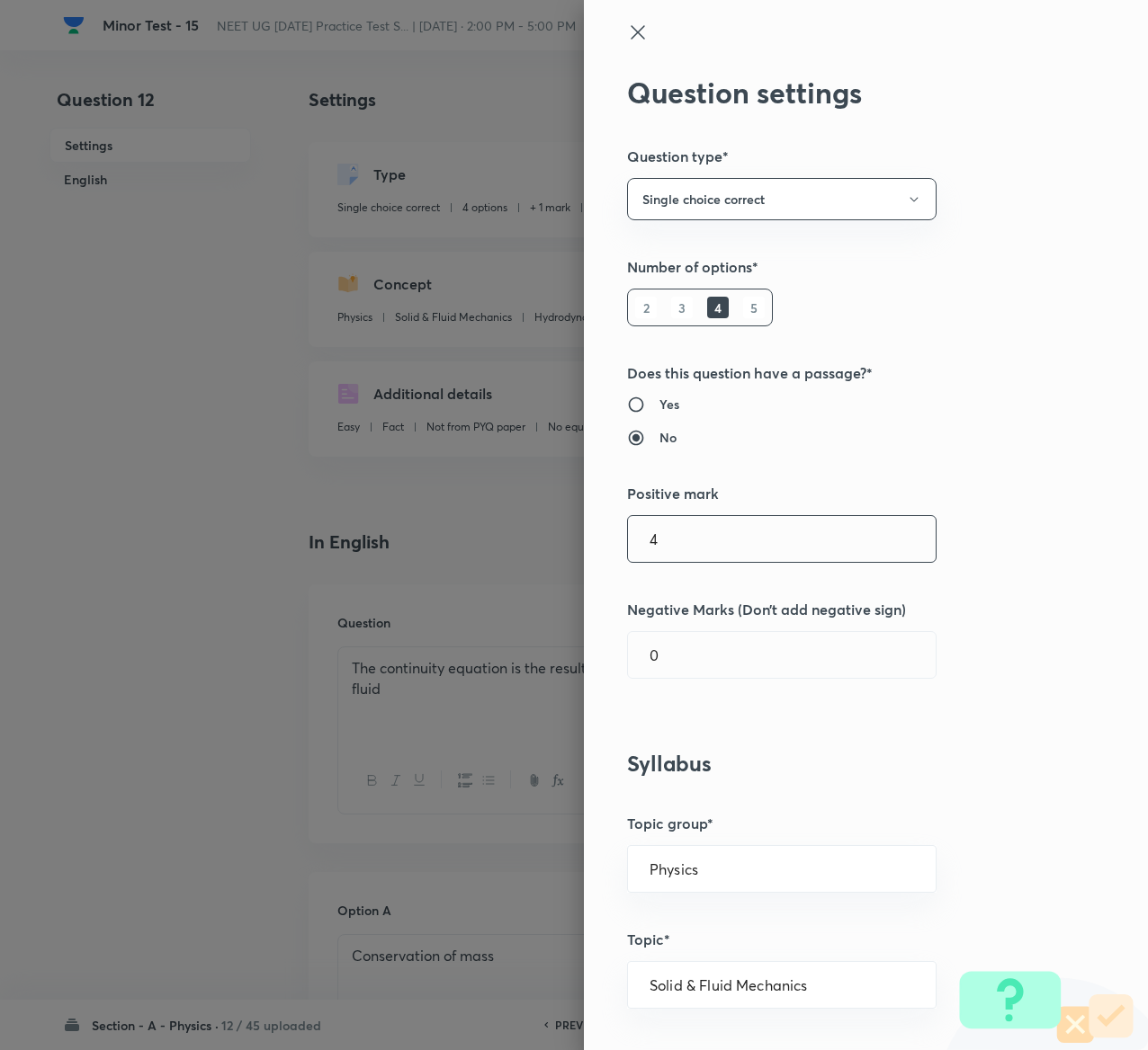
type input "4"
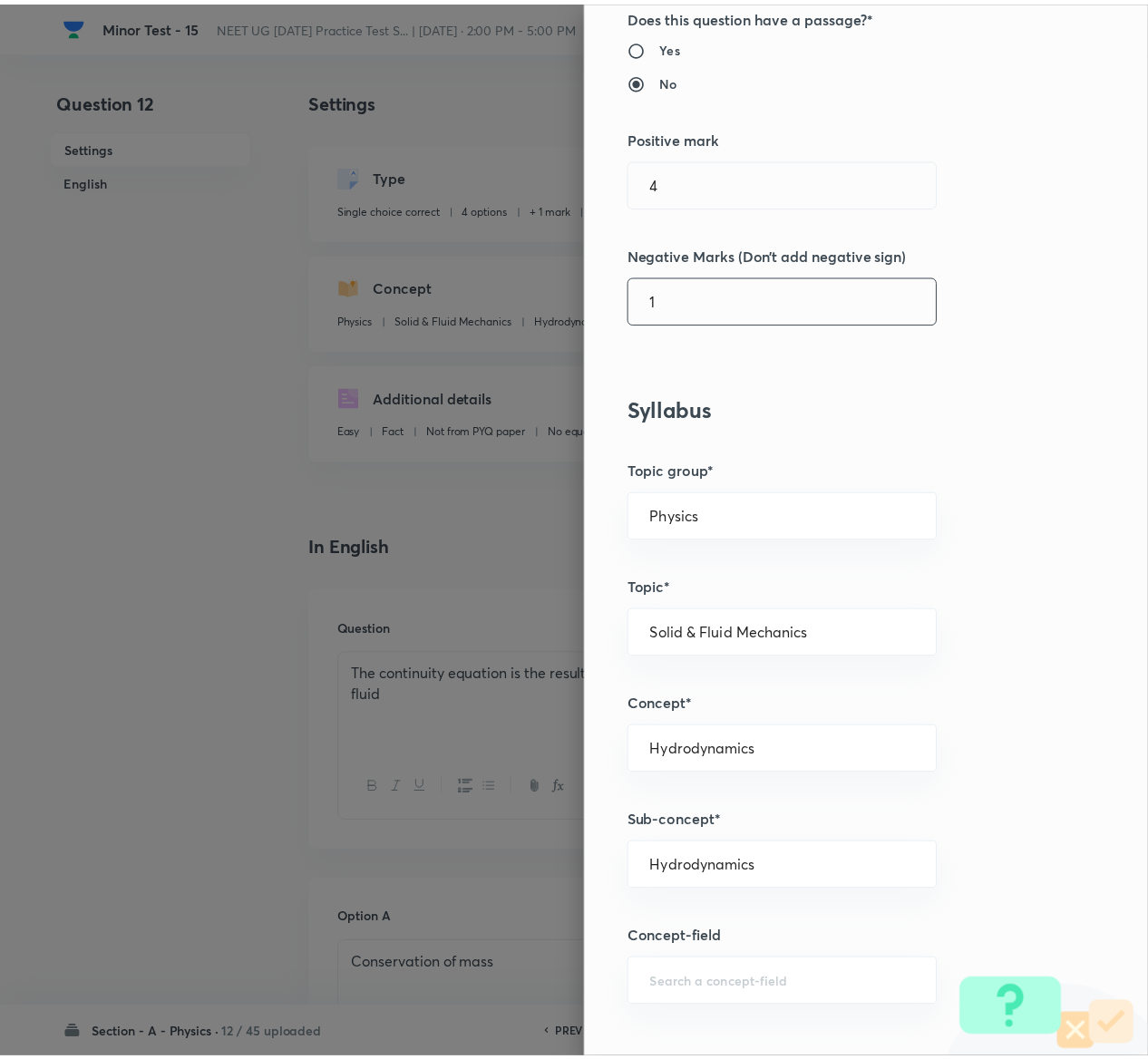
scroll to position [1416, 0]
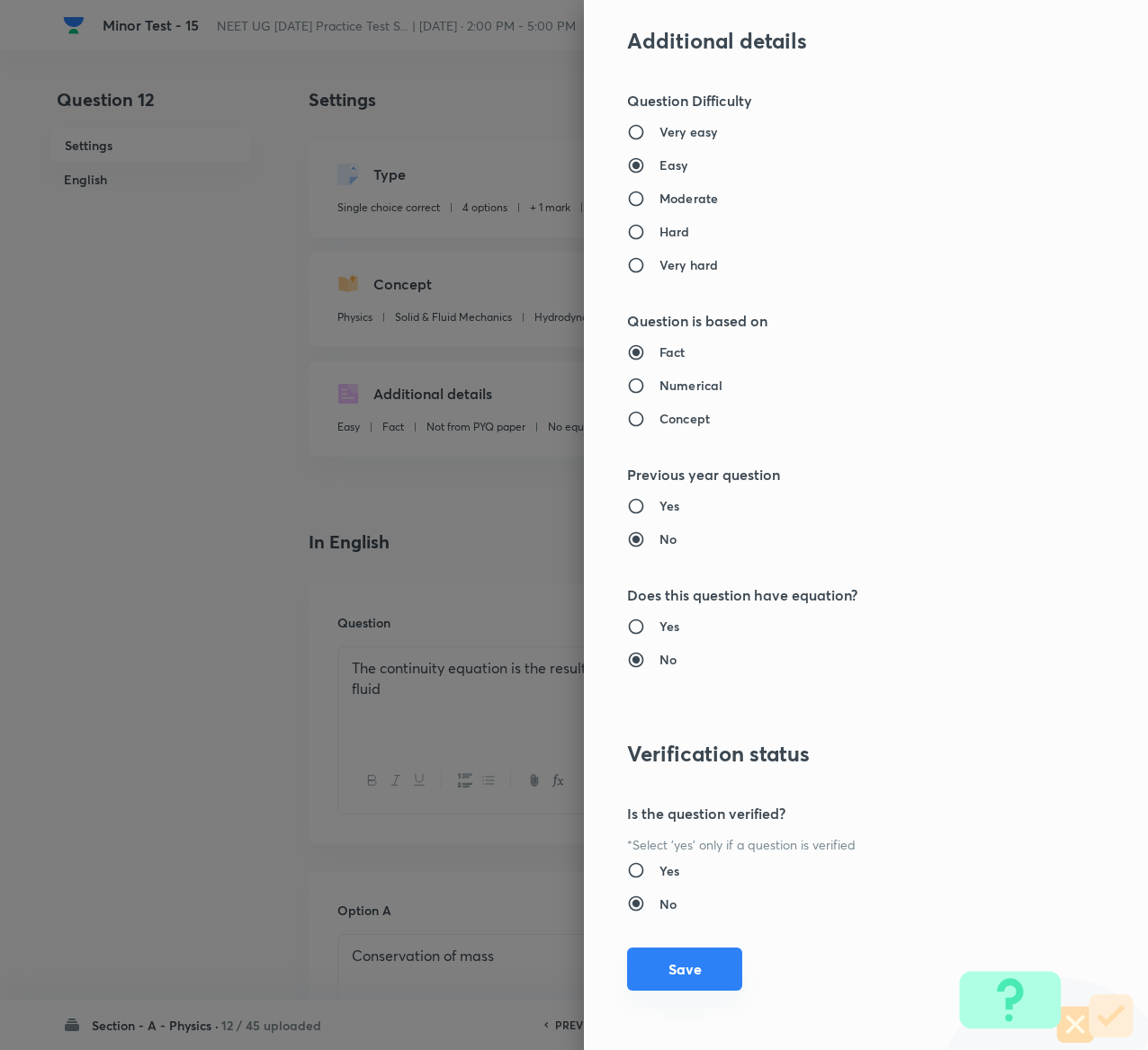
type input "1"
click at [660, 986] on button "Save" at bounding box center [684, 969] width 115 height 43
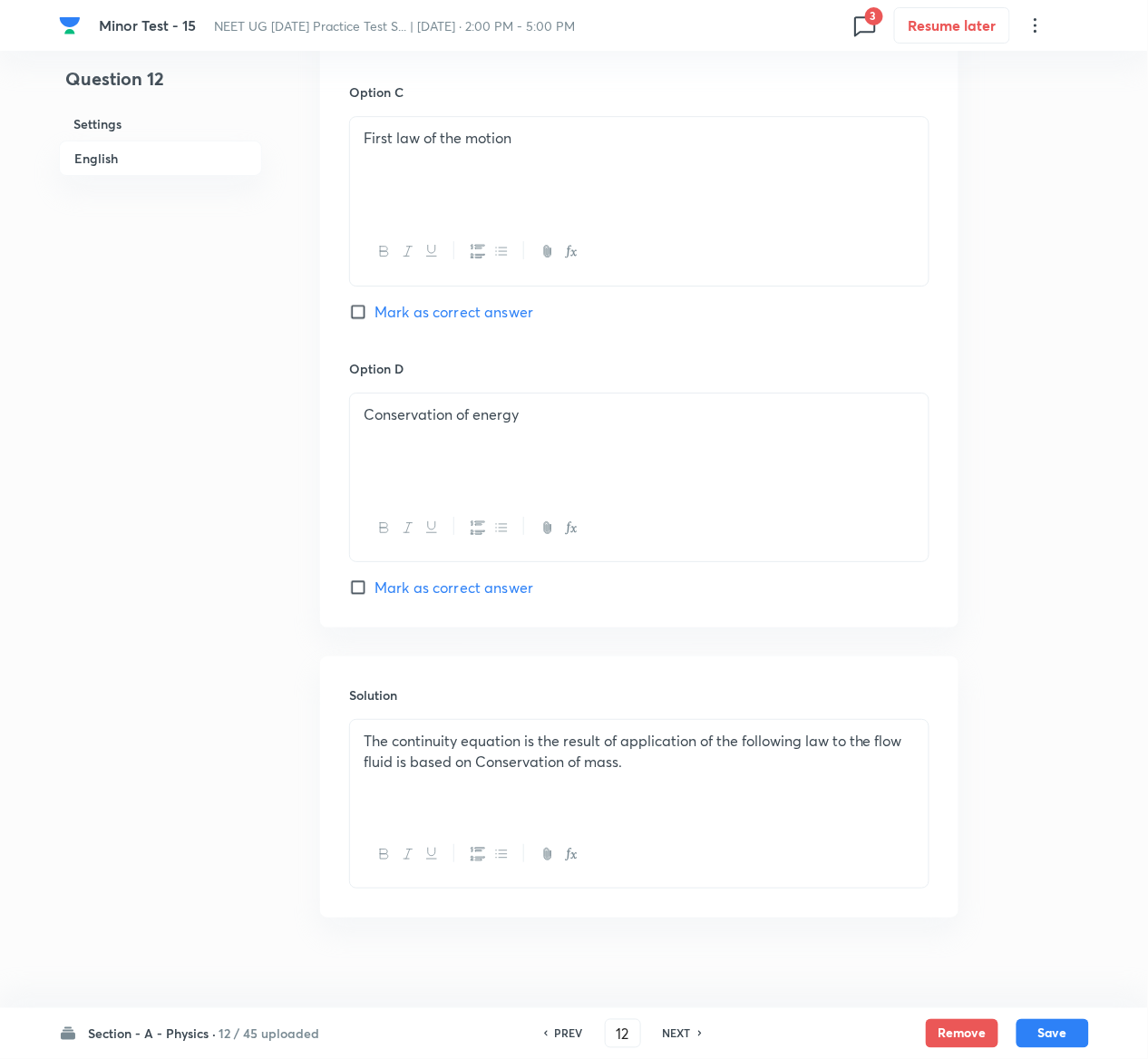
scroll to position [1402, 0]
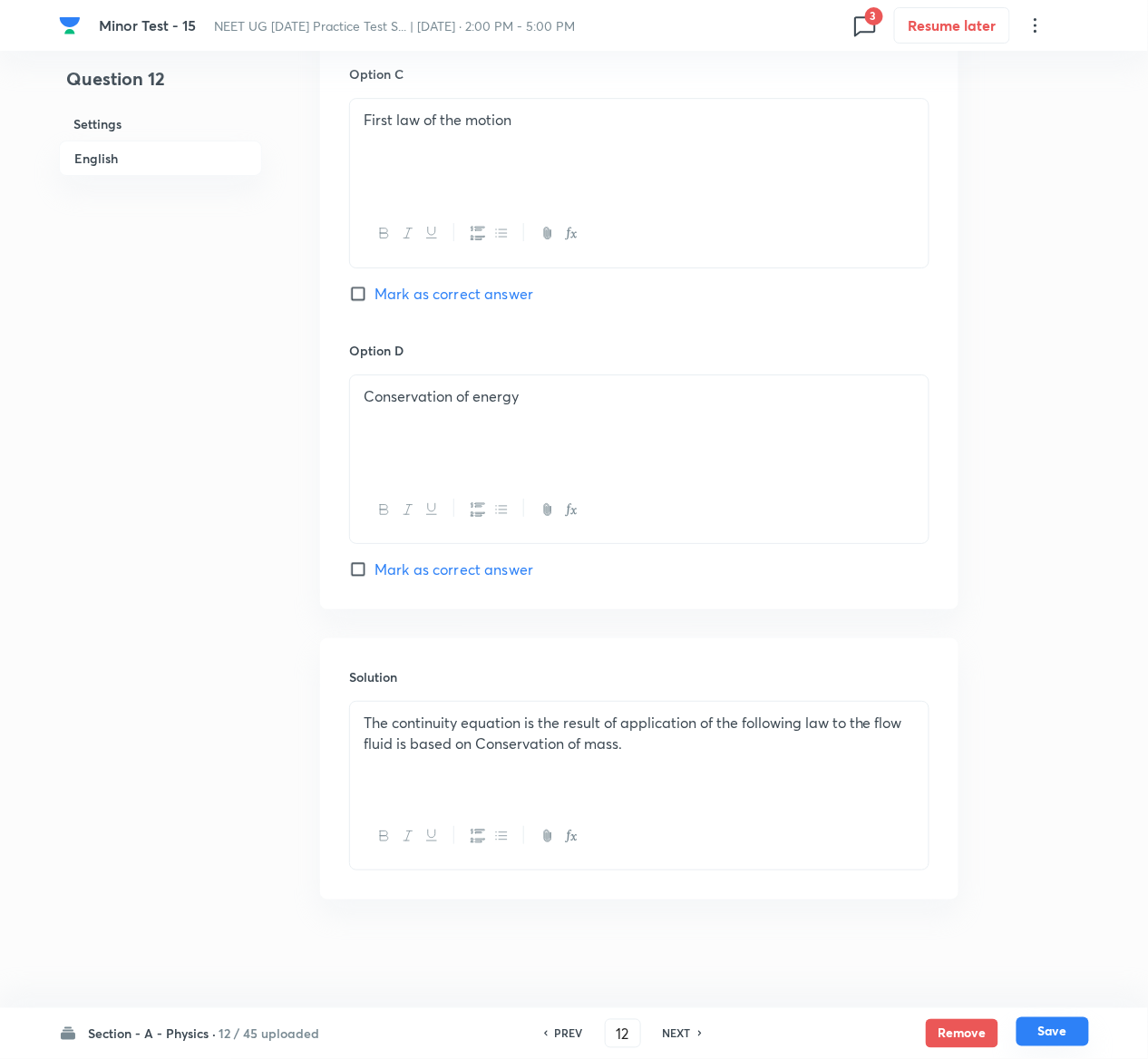
click at [1066, 1034] on button "Save" at bounding box center [1052, 1031] width 72 height 29
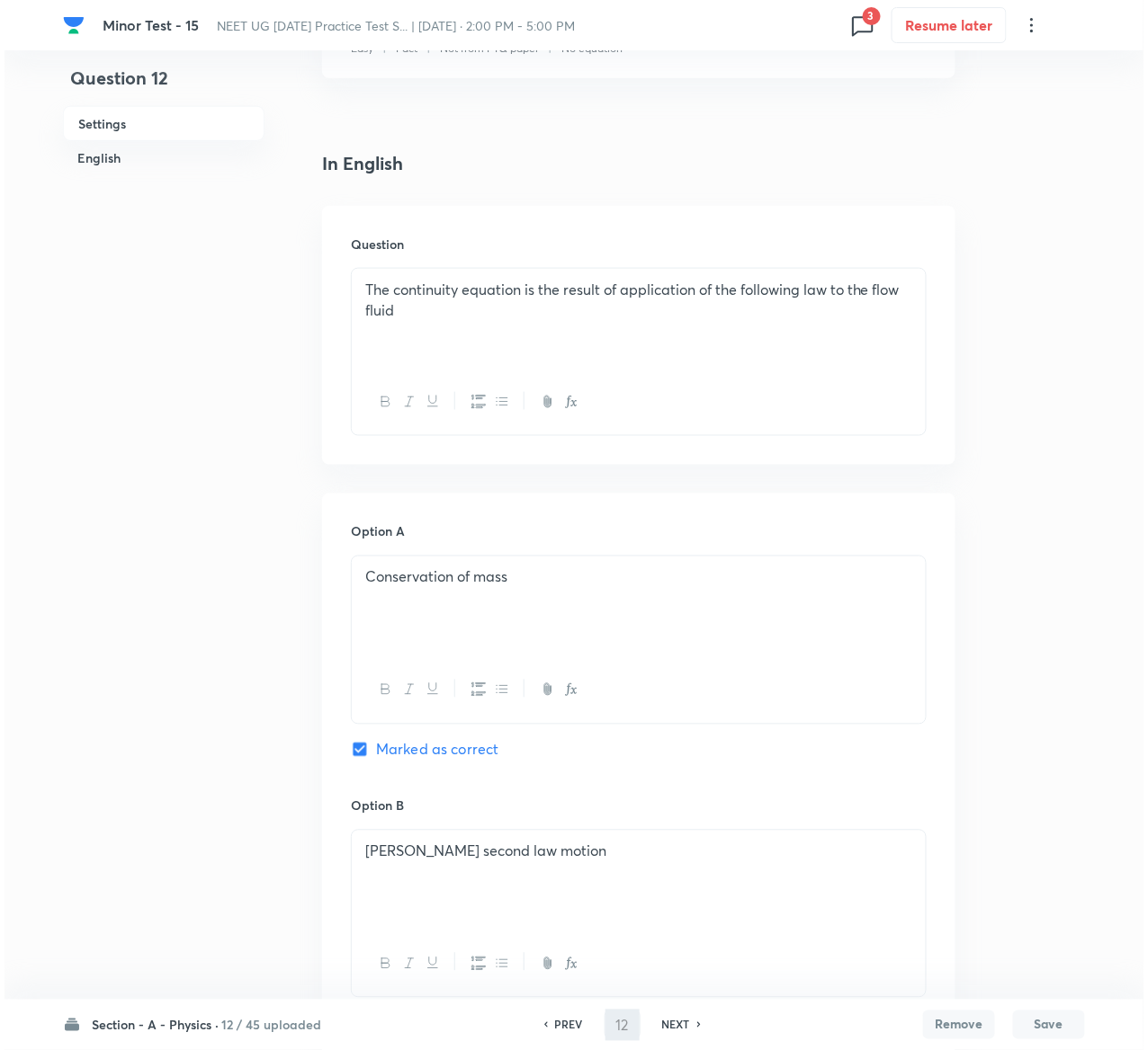
scroll to position [0, 0]
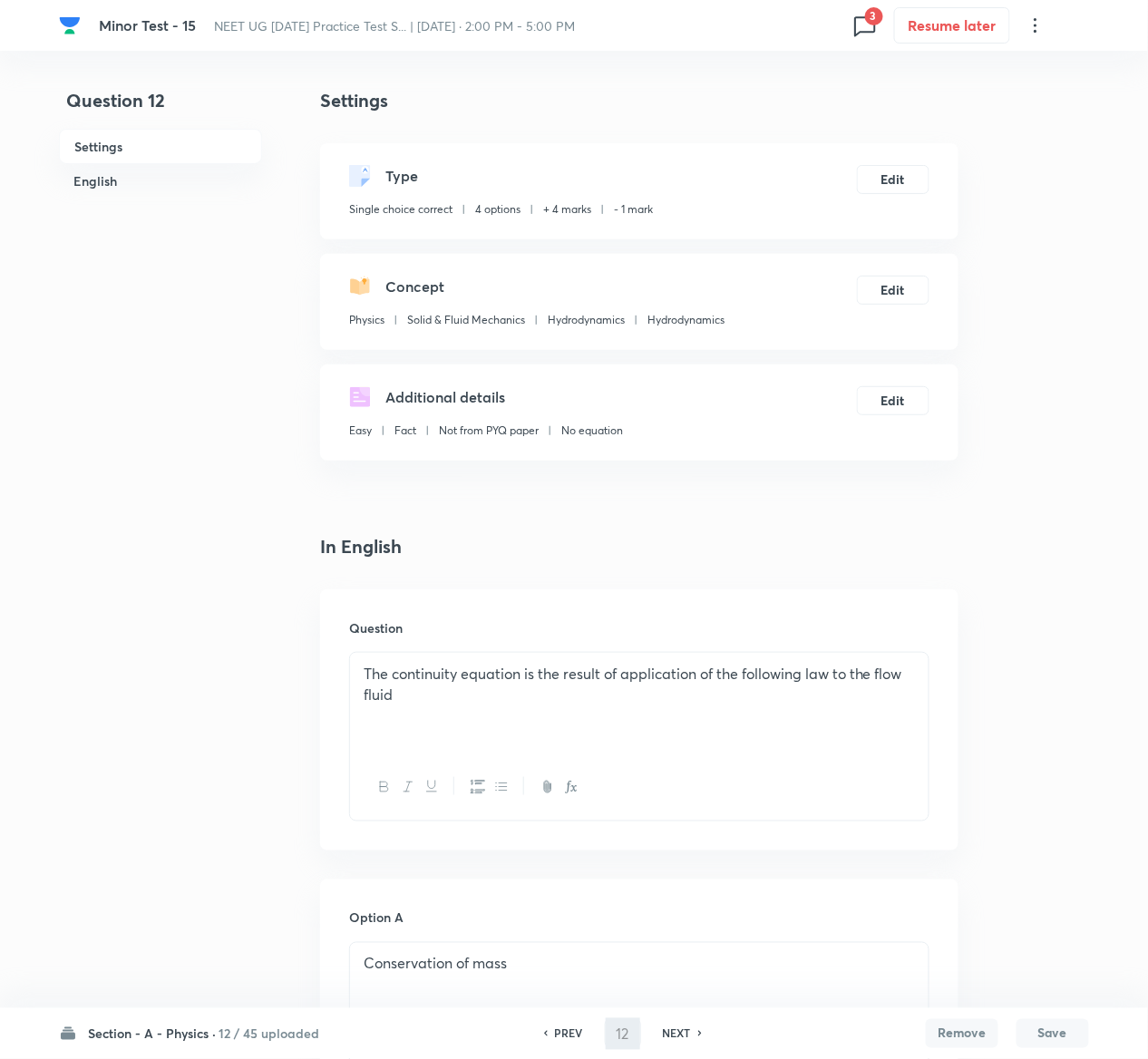
type input "13"
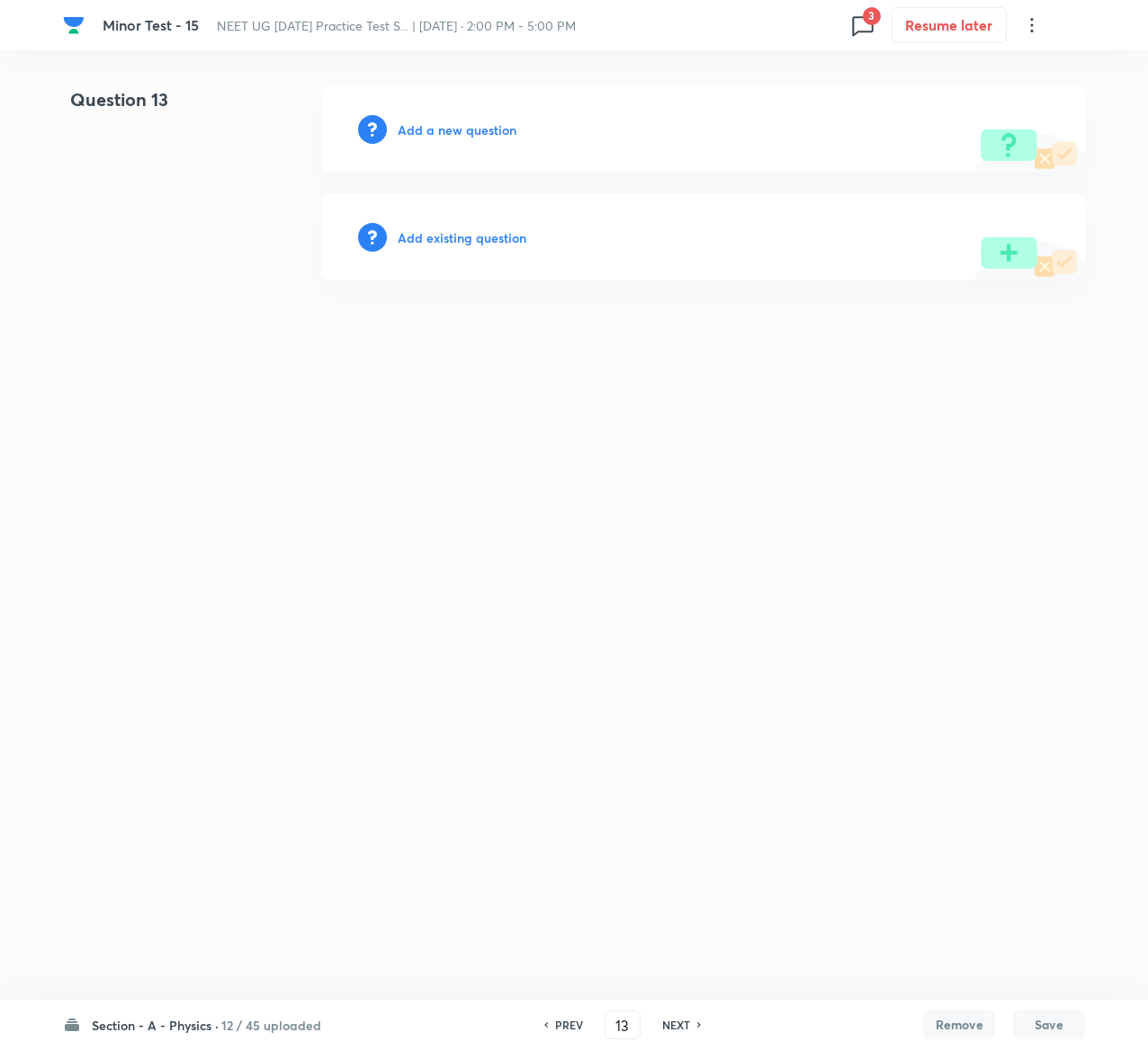
click at [502, 241] on h6 "Add existing question" at bounding box center [462, 237] width 129 height 19
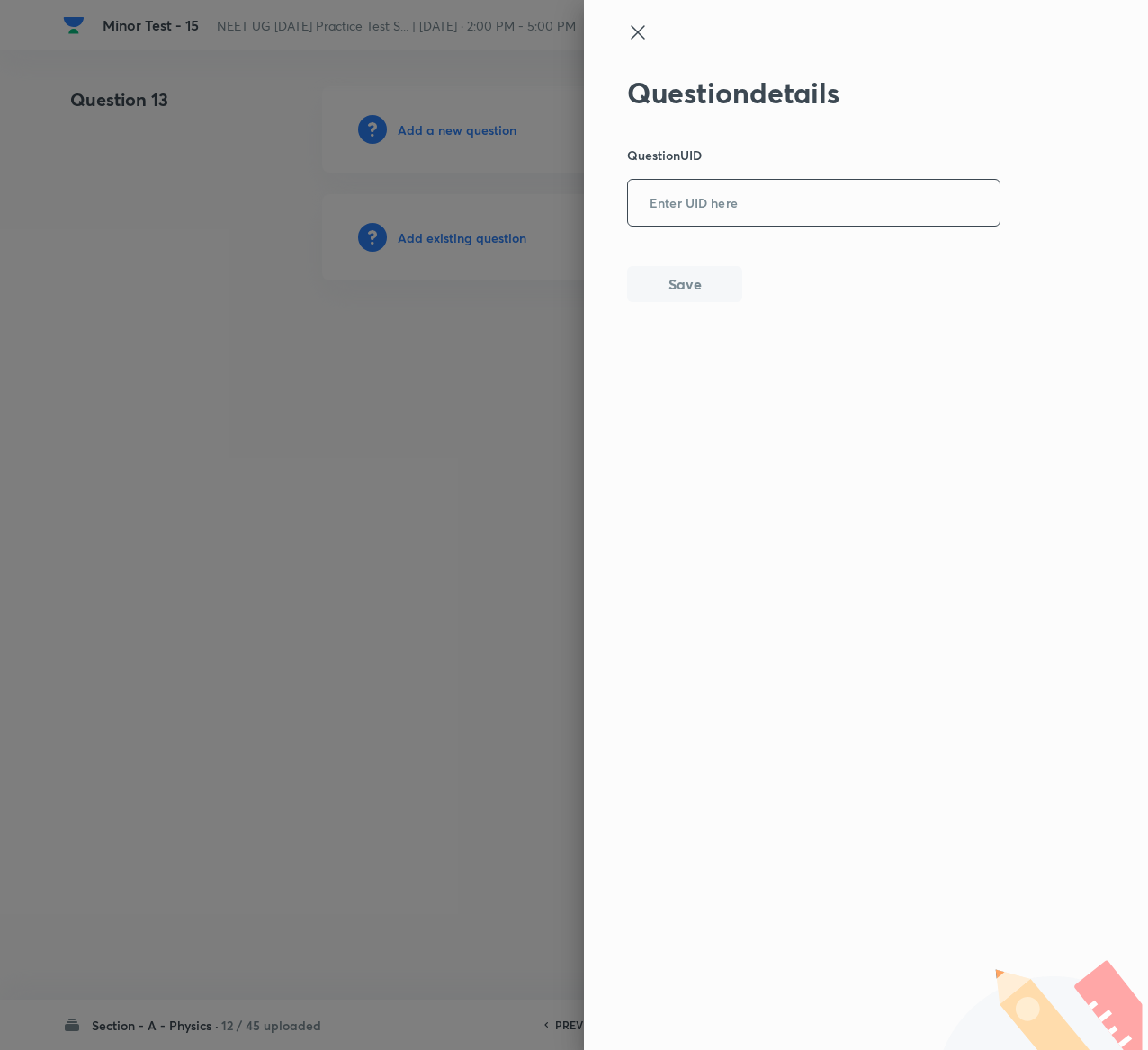
click at [732, 198] on input "text" at bounding box center [814, 203] width 372 height 44
paste input "QDMZZ"
type input "QDMZZ"
click at [669, 296] on button "Save" at bounding box center [684, 282] width 115 height 36
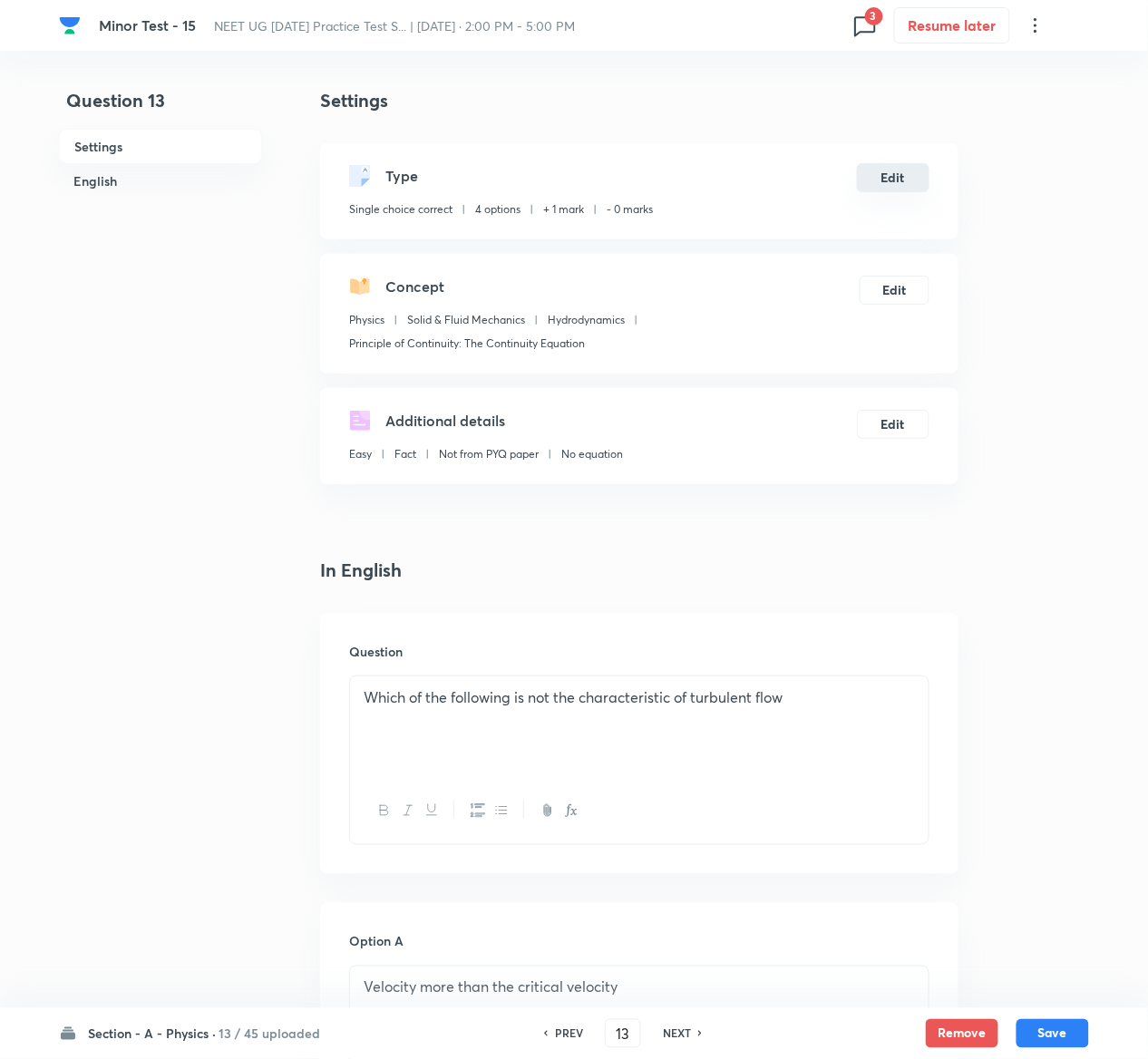
click at [896, 173] on button "Edit" at bounding box center [893, 177] width 72 height 29
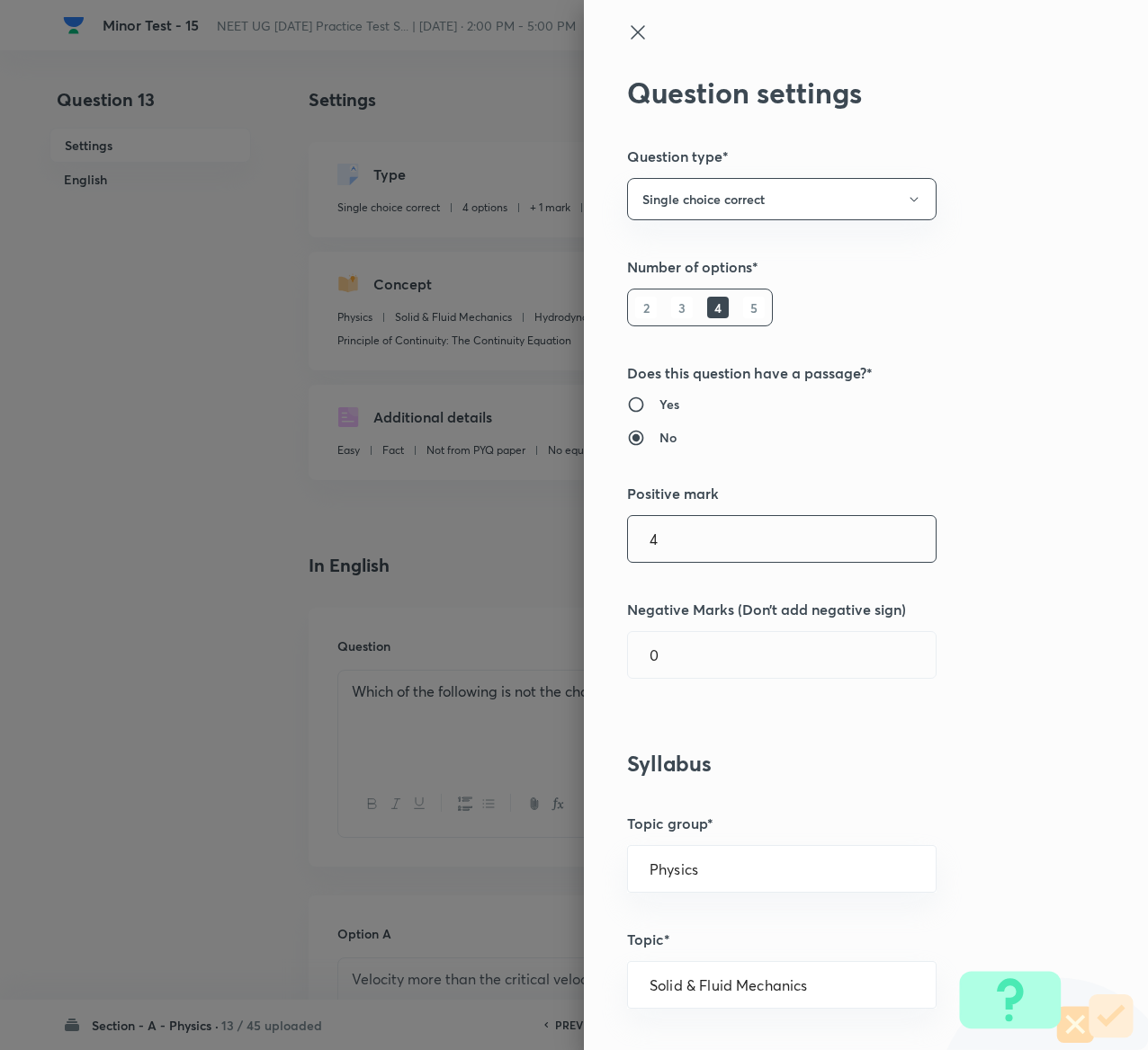
type input "4"
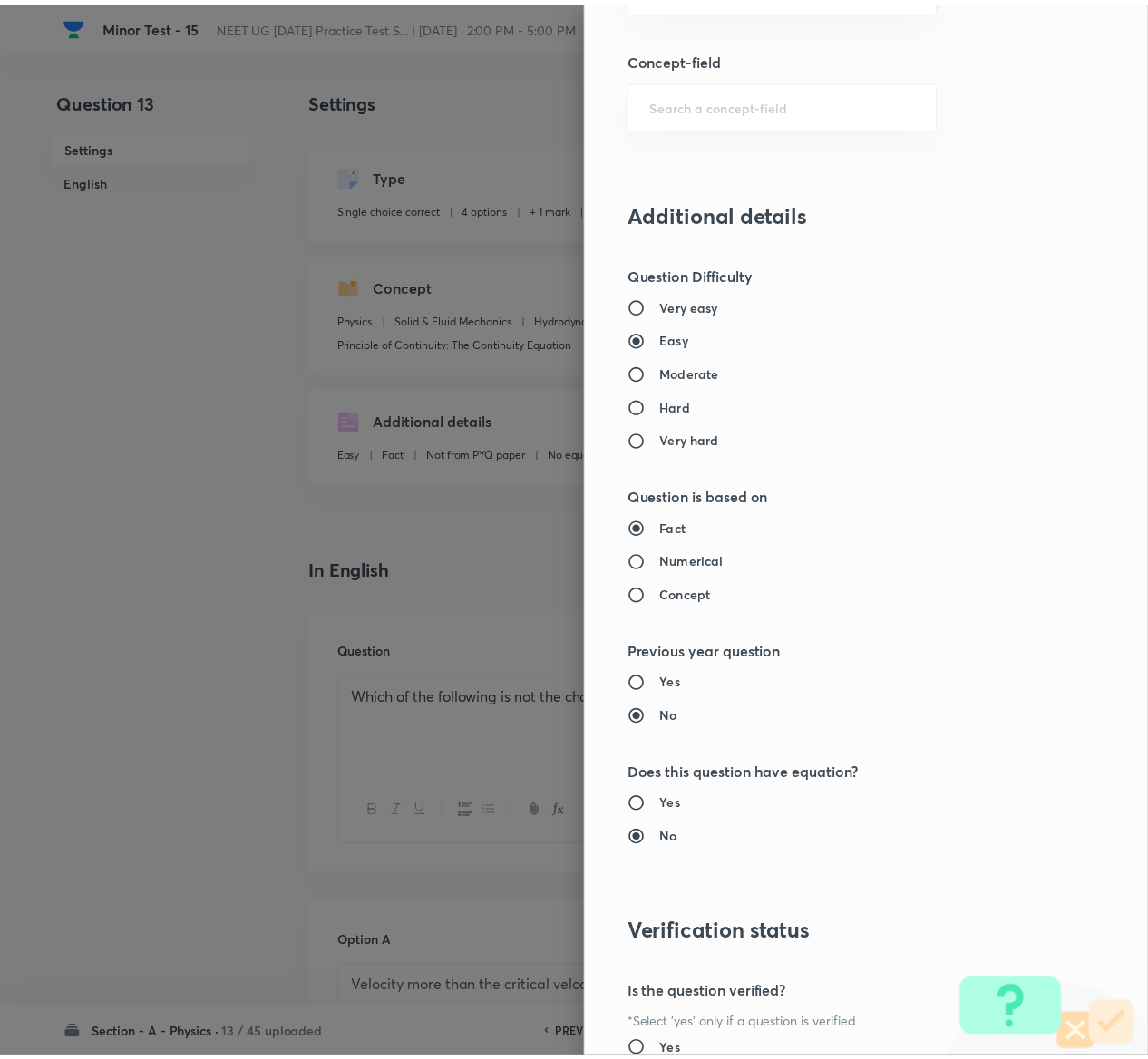
scroll to position [1416, 0]
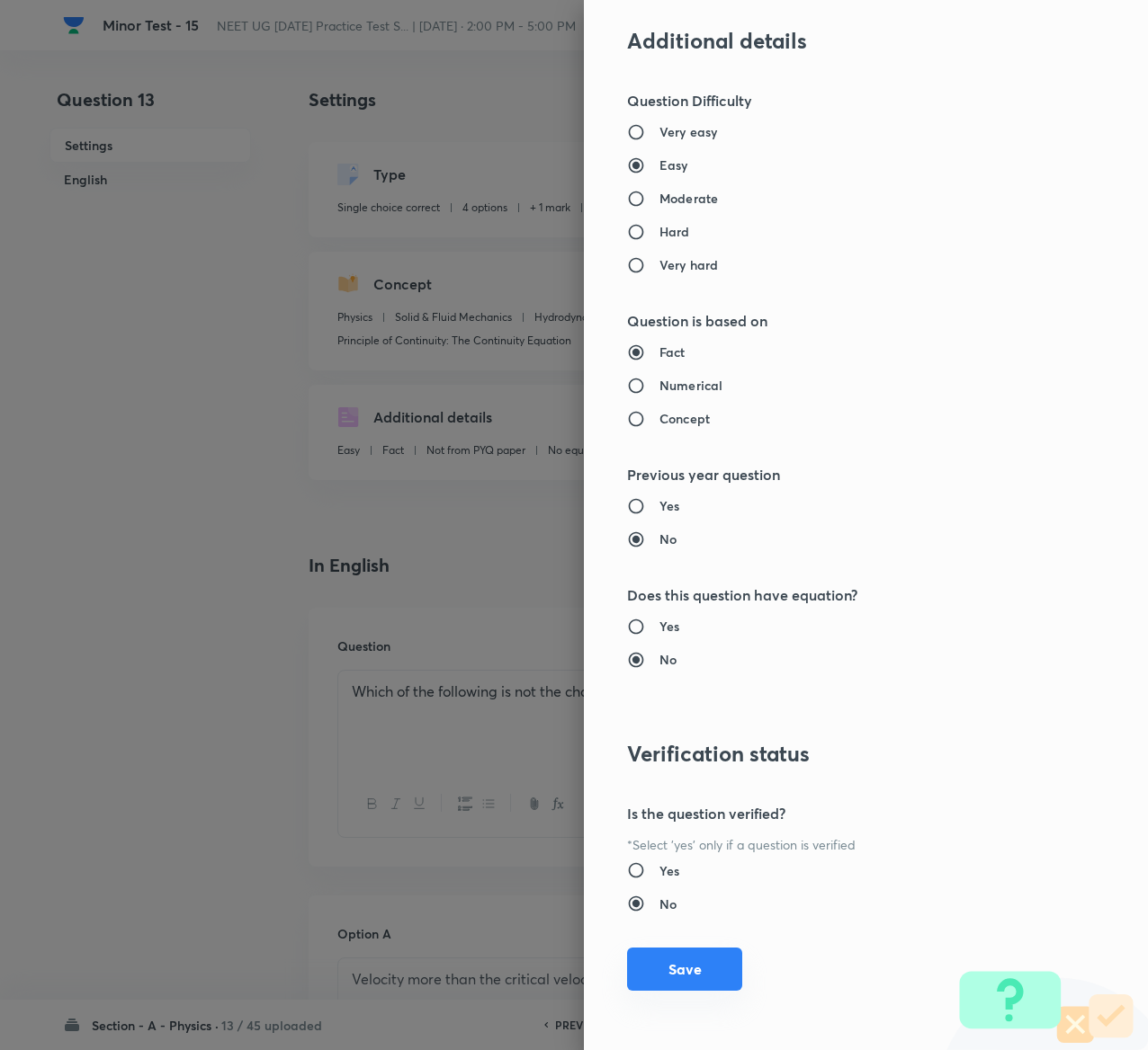
type input "1"
click at [680, 967] on button "Save" at bounding box center [684, 969] width 115 height 43
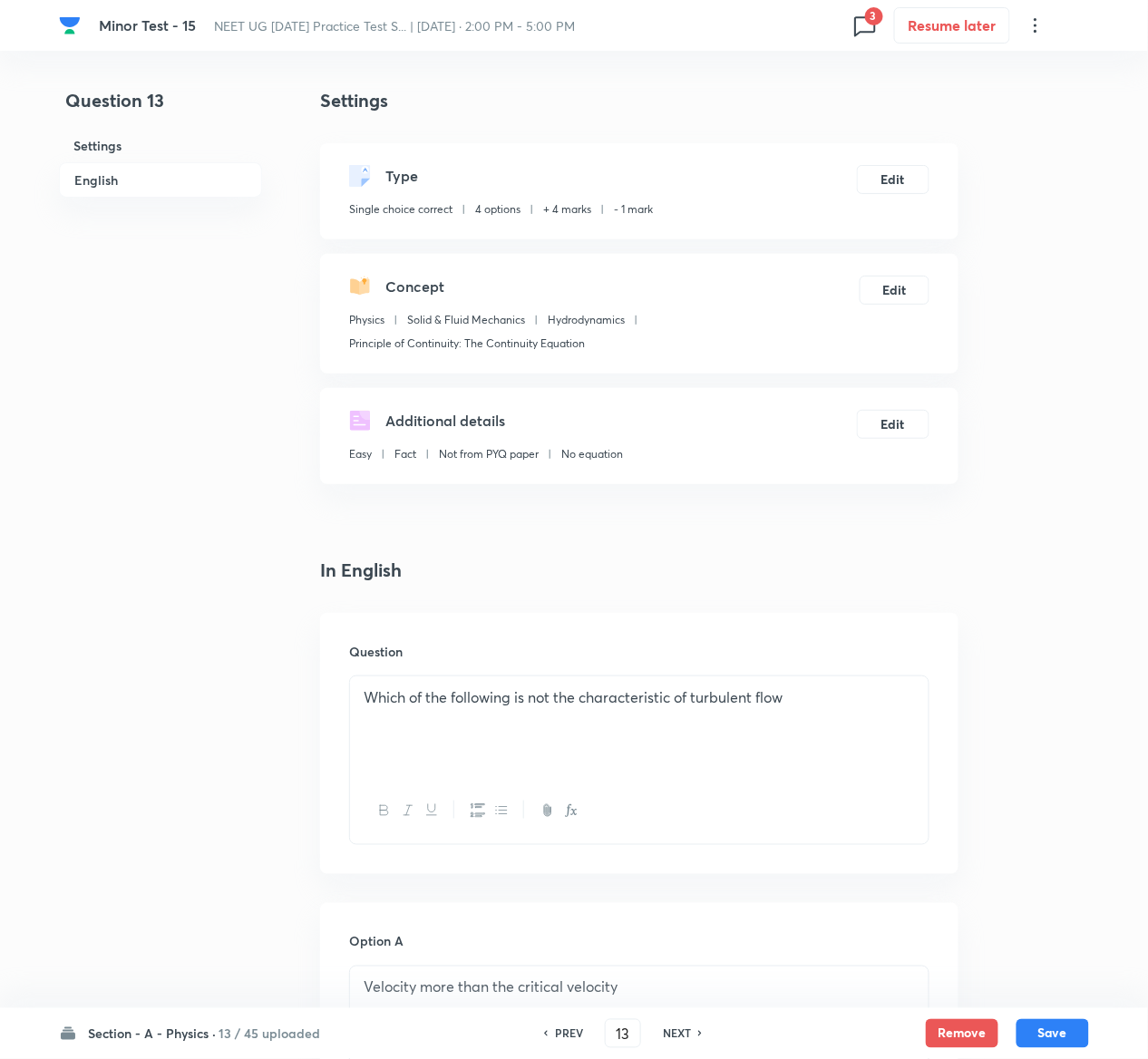
scroll to position [1426, 0]
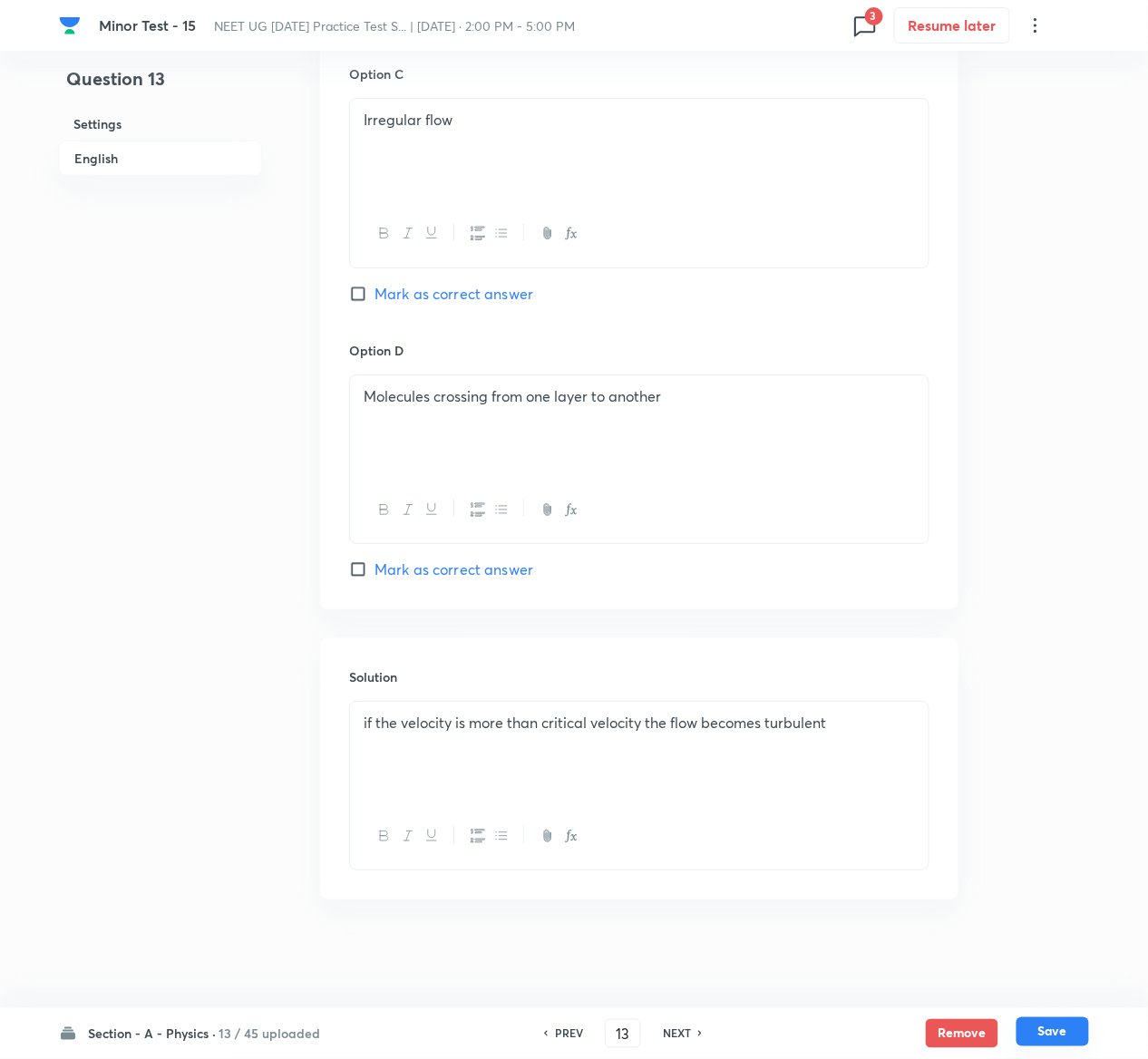
click at [1064, 1028] on button "Save" at bounding box center [1052, 1031] width 72 height 29
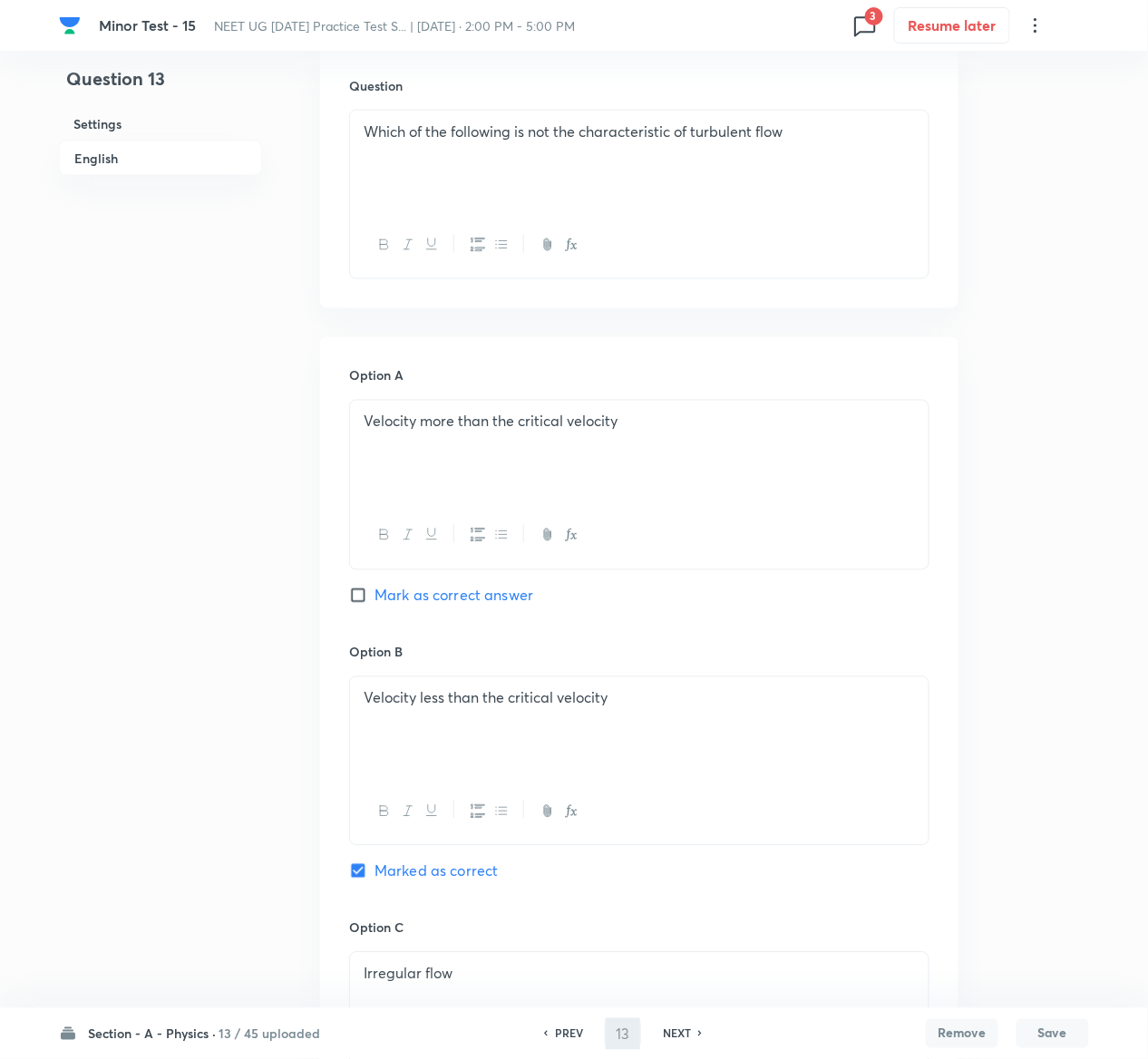
scroll to position [0, 0]
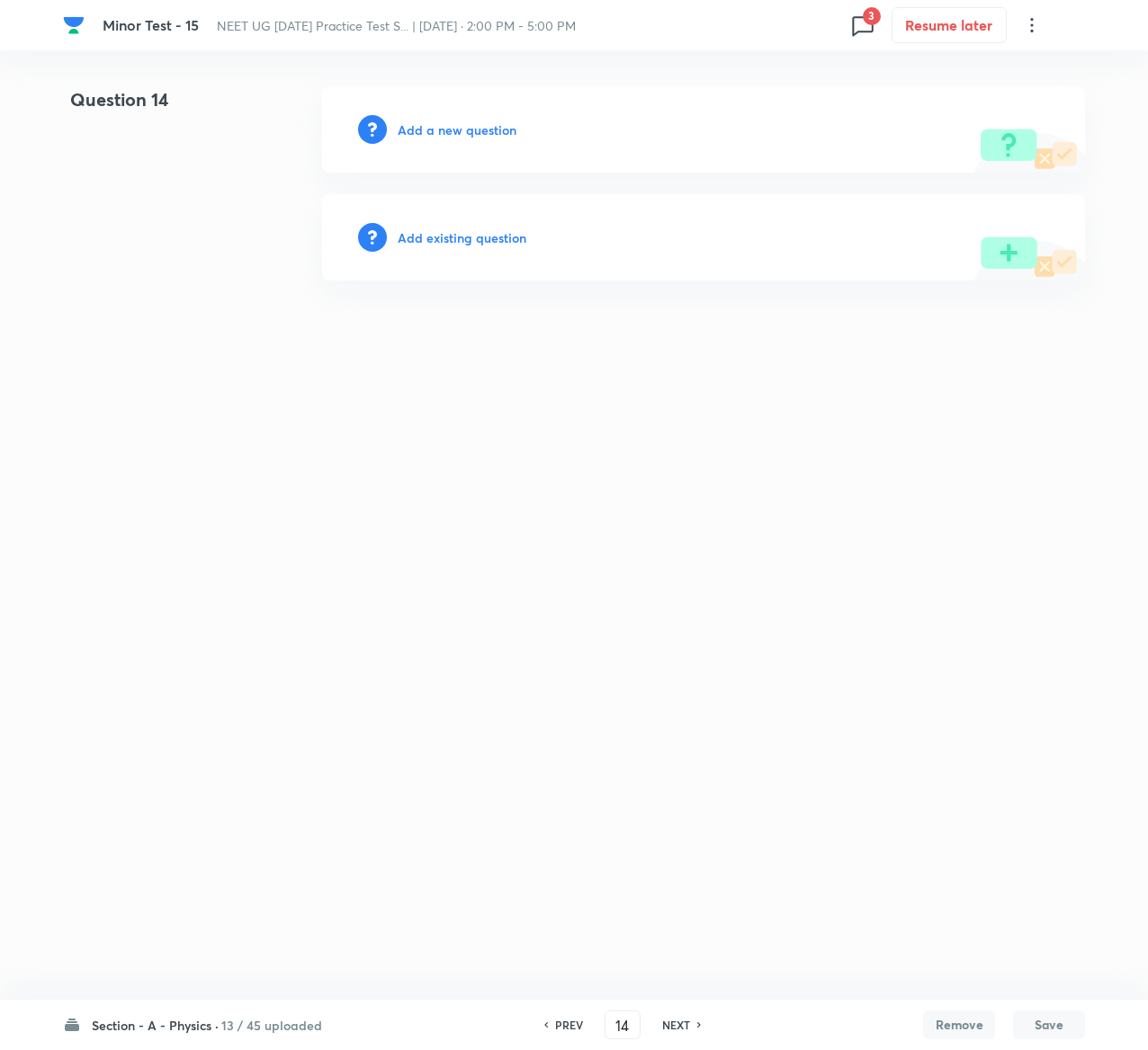
click at [511, 241] on h6 "Add existing question" at bounding box center [462, 237] width 129 height 19
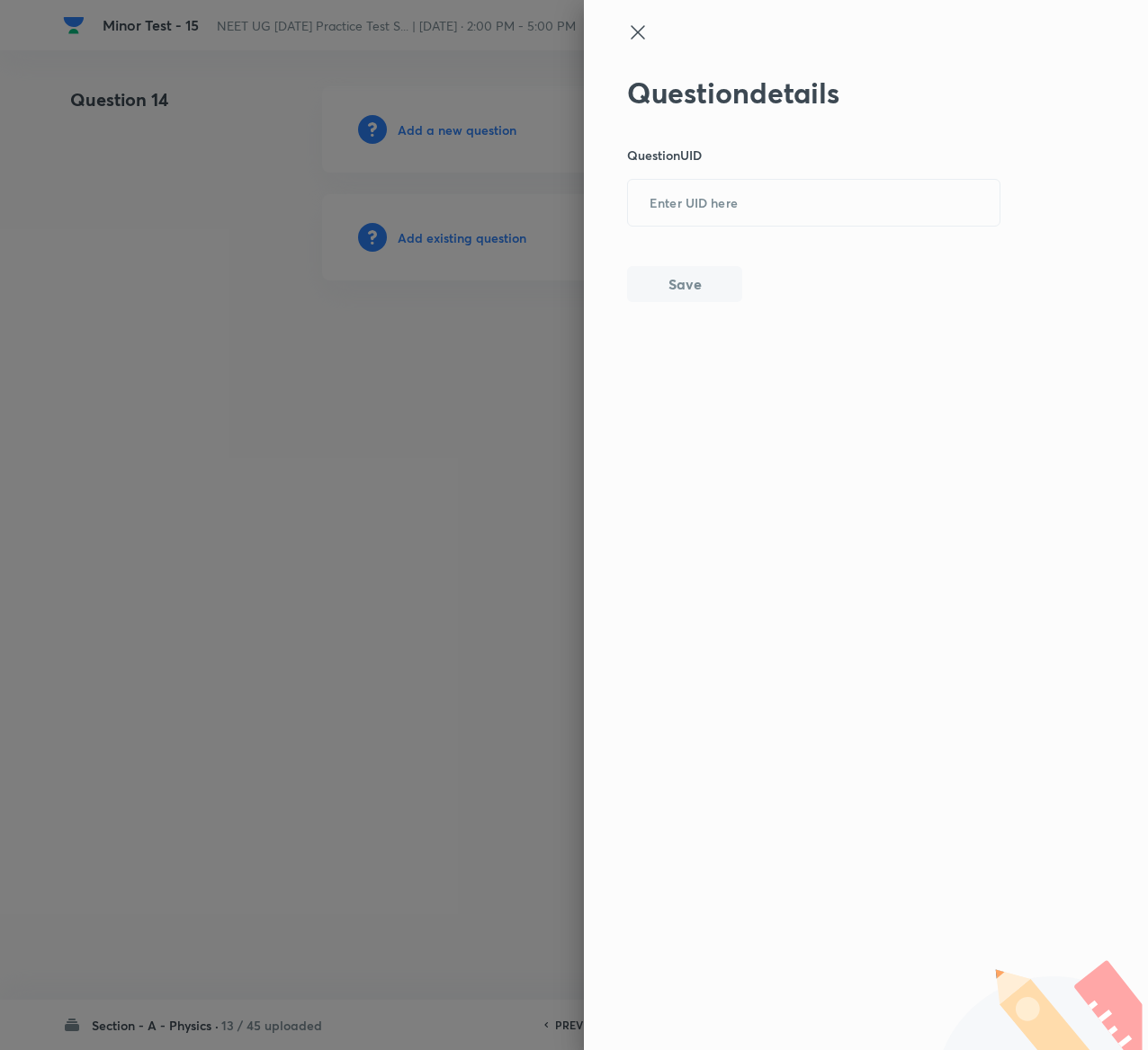
click at [633, 25] on icon at bounding box center [637, 31] width 21 height 21
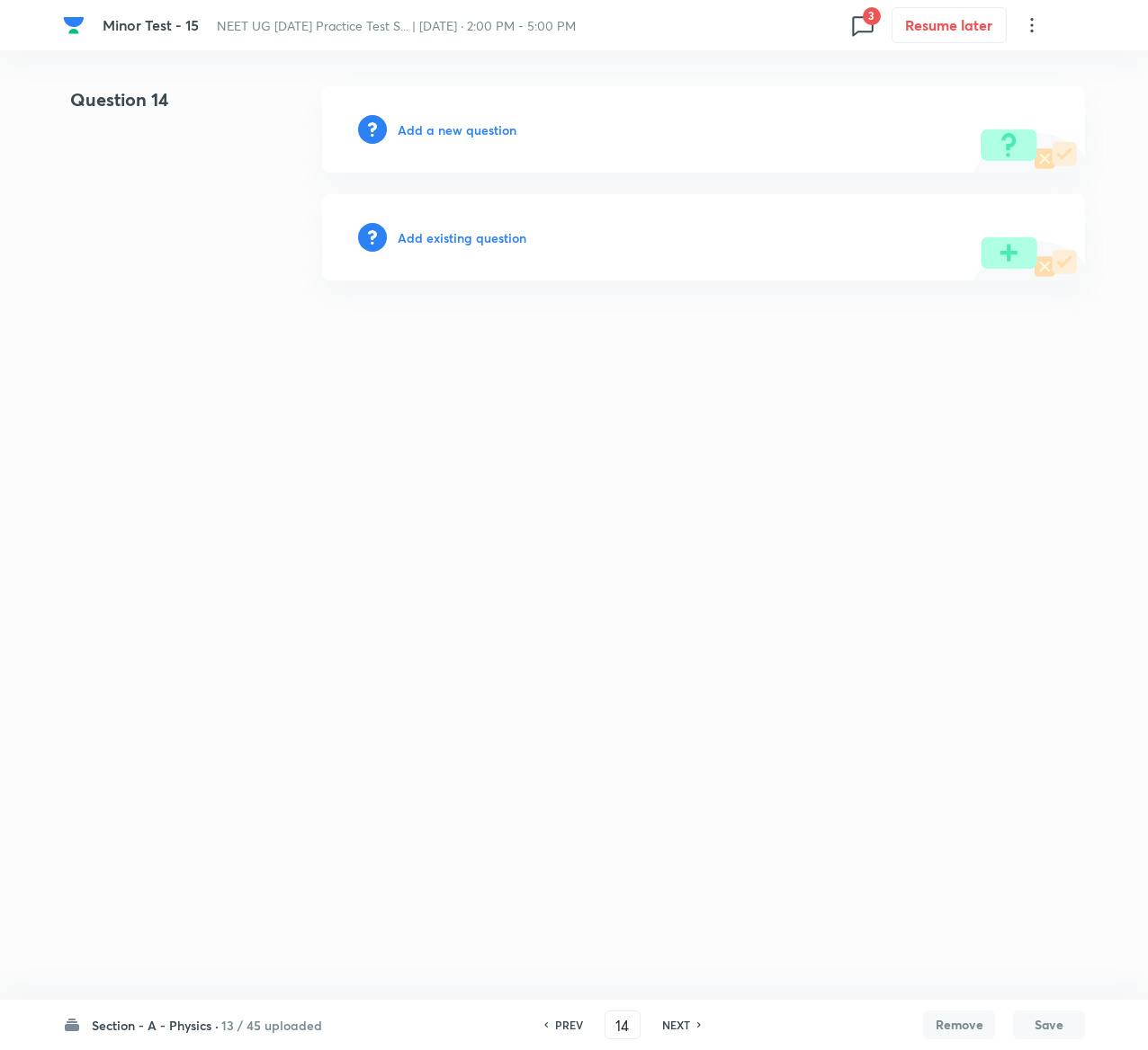
click at [573, 1021] on h6 "PREV" at bounding box center [569, 1025] width 28 height 17
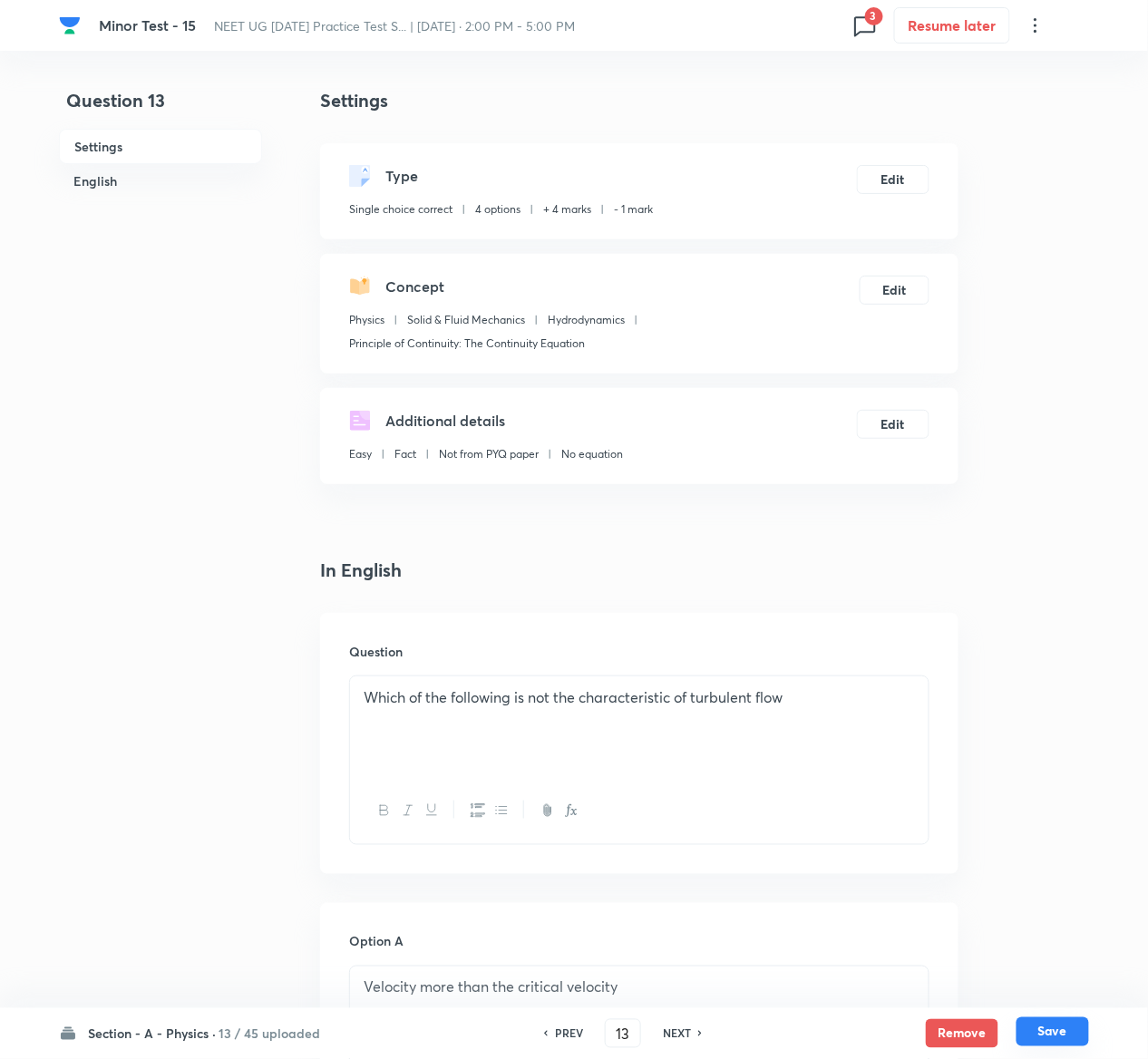
click at [1066, 1033] on button "Save" at bounding box center [1052, 1031] width 72 height 29
type input "14"
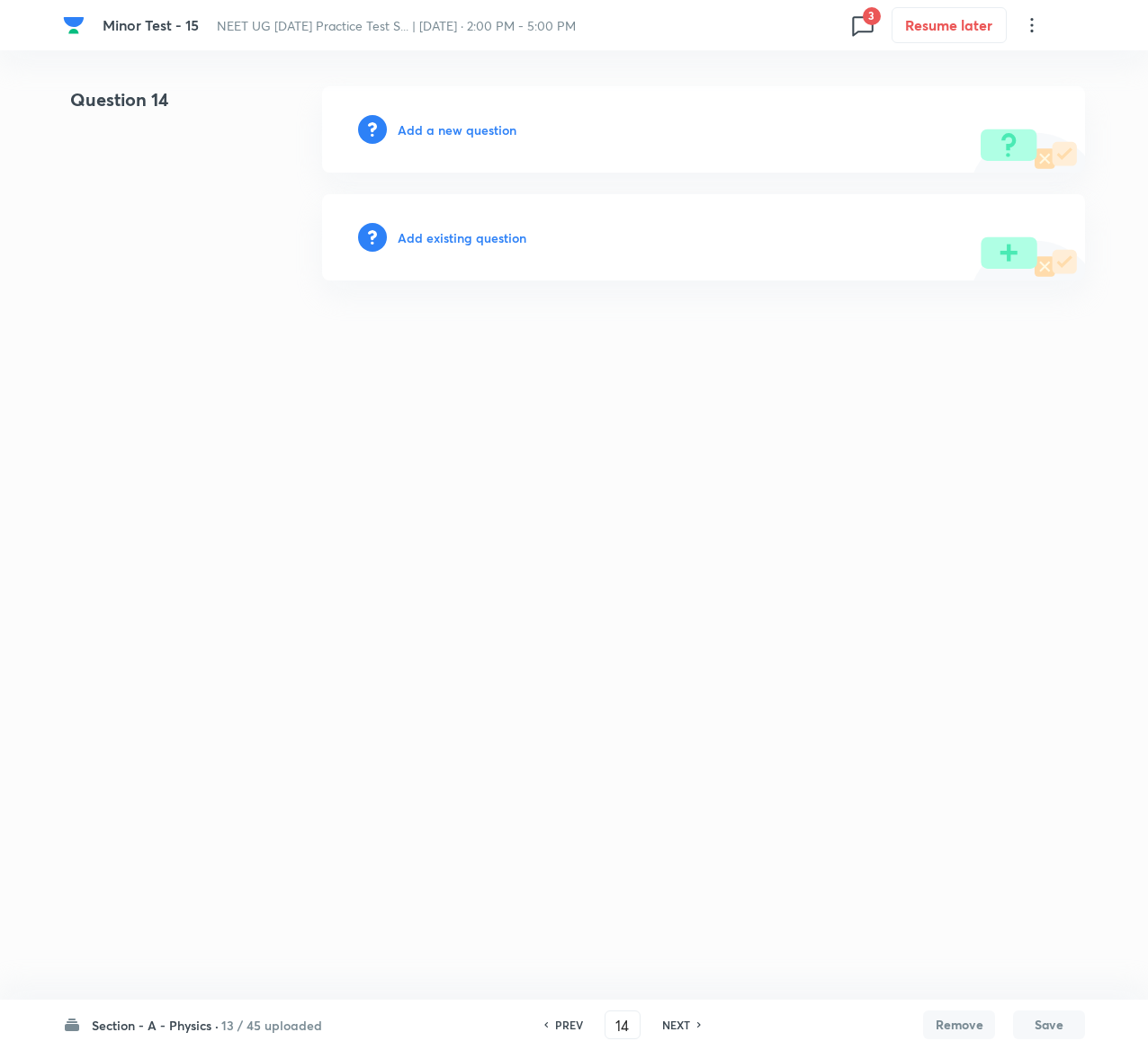
click at [464, 239] on h6 "Add existing question" at bounding box center [462, 237] width 129 height 19
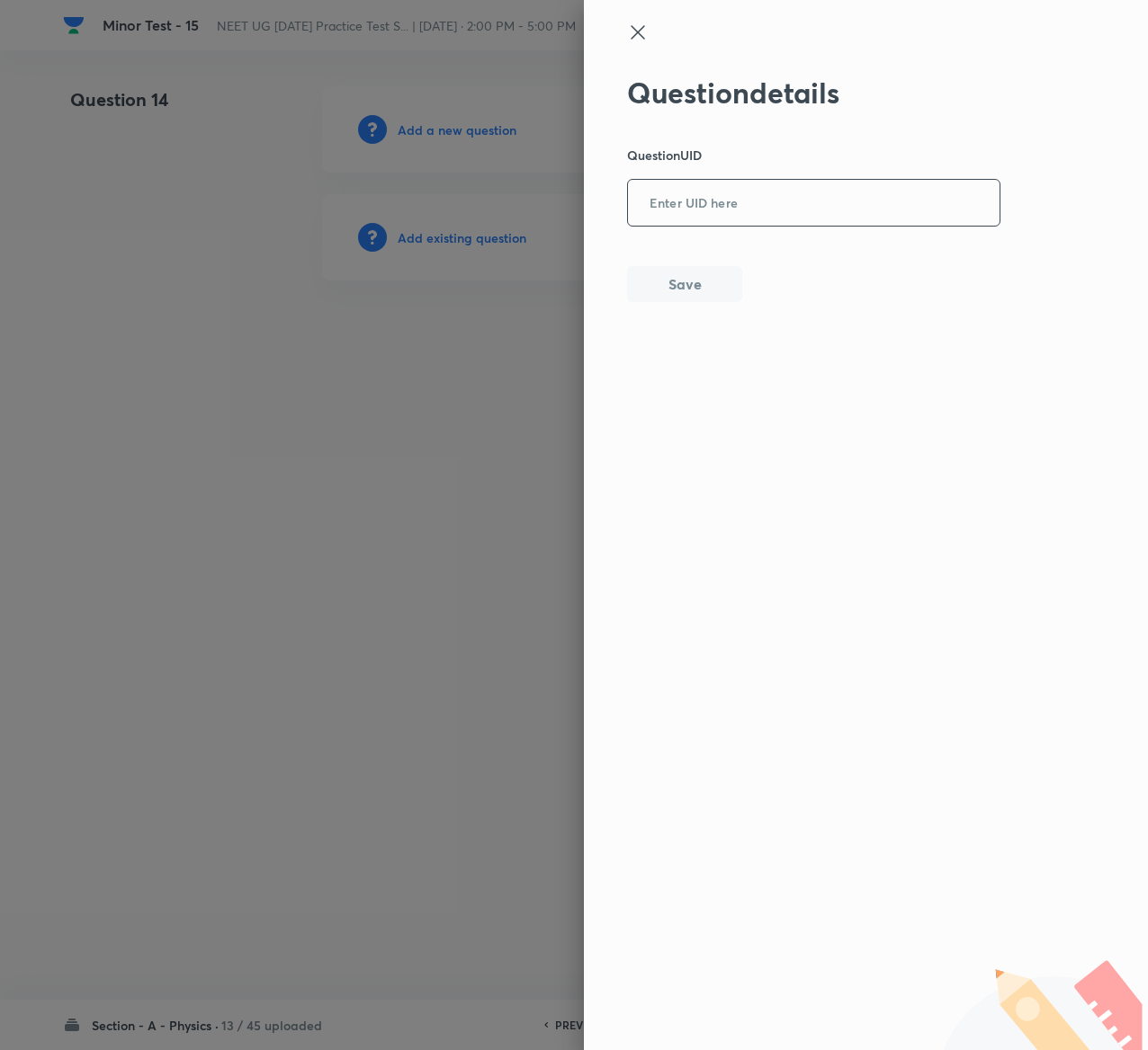
click at [809, 189] on input "text" at bounding box center [814, 203] width 372 height 44
paste input "J6GZB"
type input "J6GZB"
click at [699, 271] on button "Save" at bounding box center [684, 282] width 115 height 36
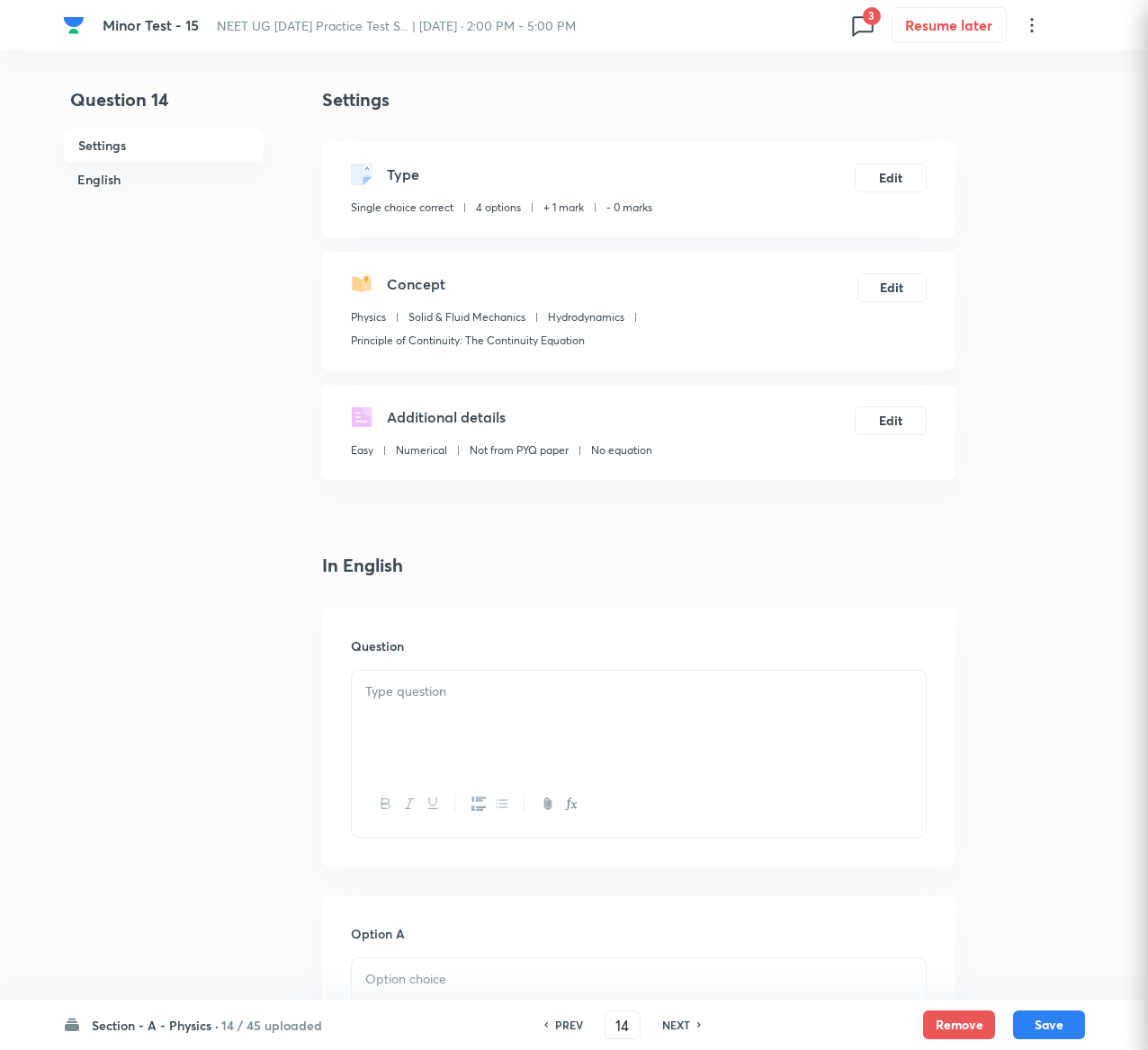
checkbox input "true"
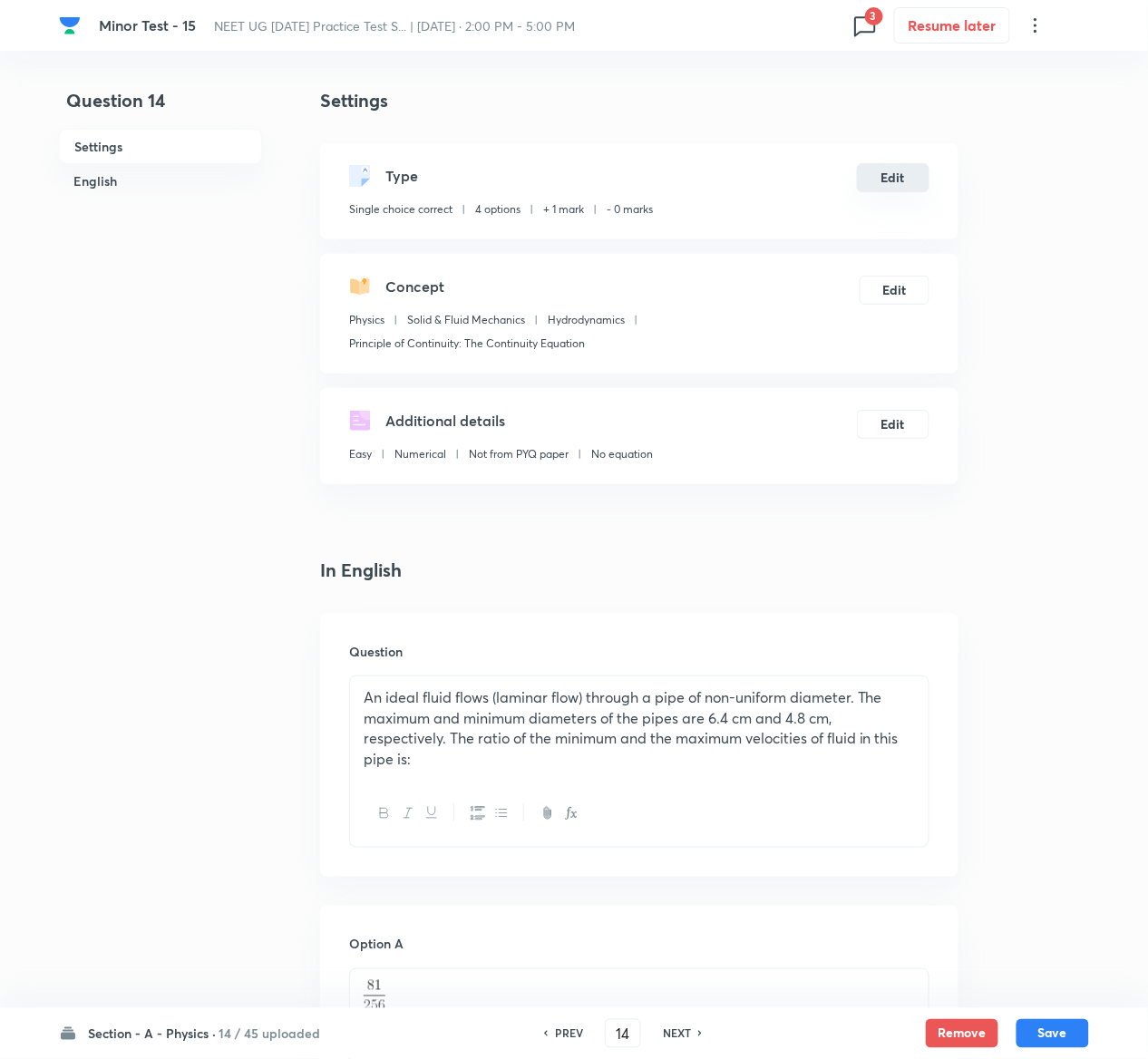
click at [904, 183] on button "Edit" at bounding box center [893, 177] width 72 height 29
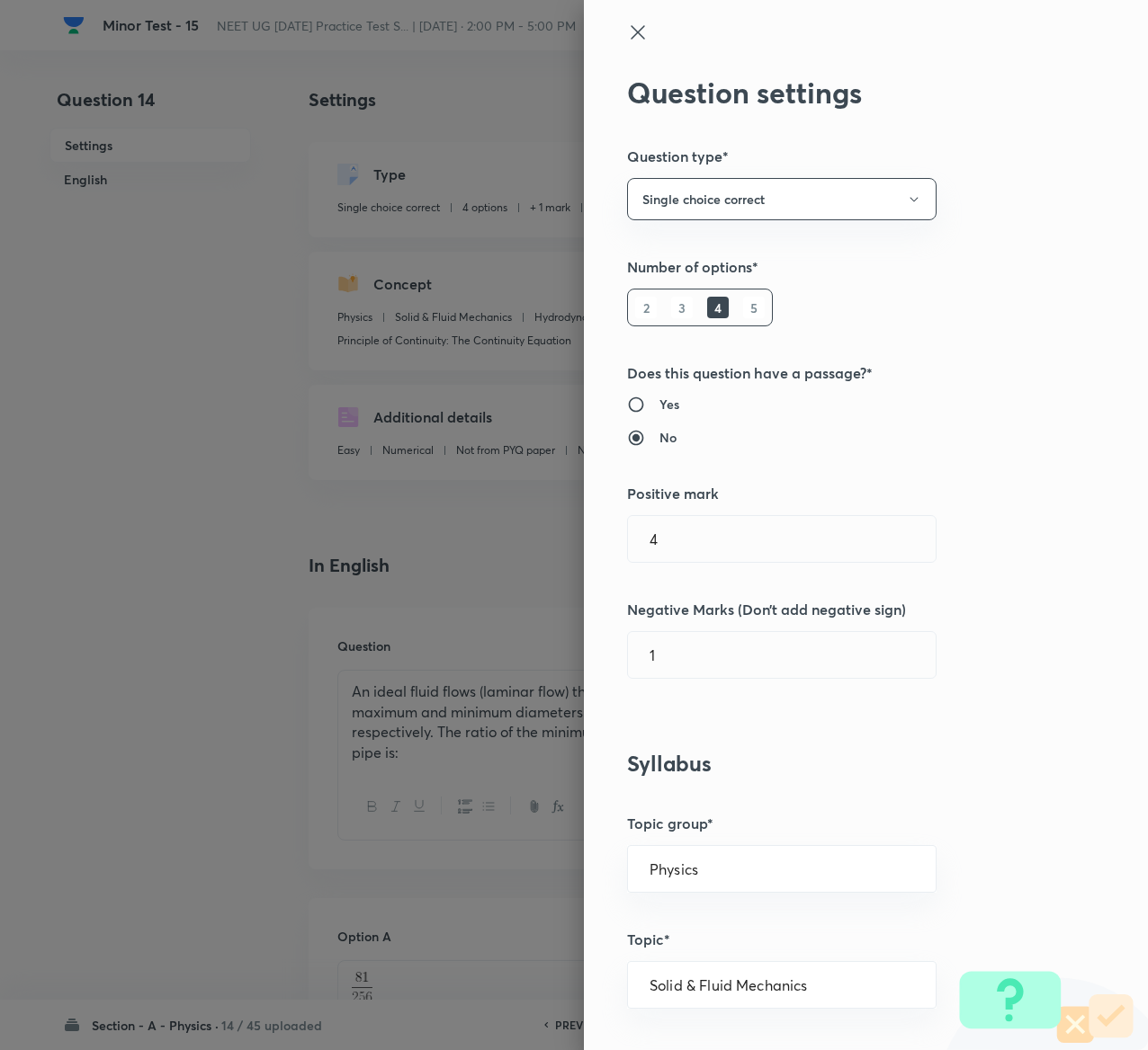
type input "1"
type input "0"
type input "4"
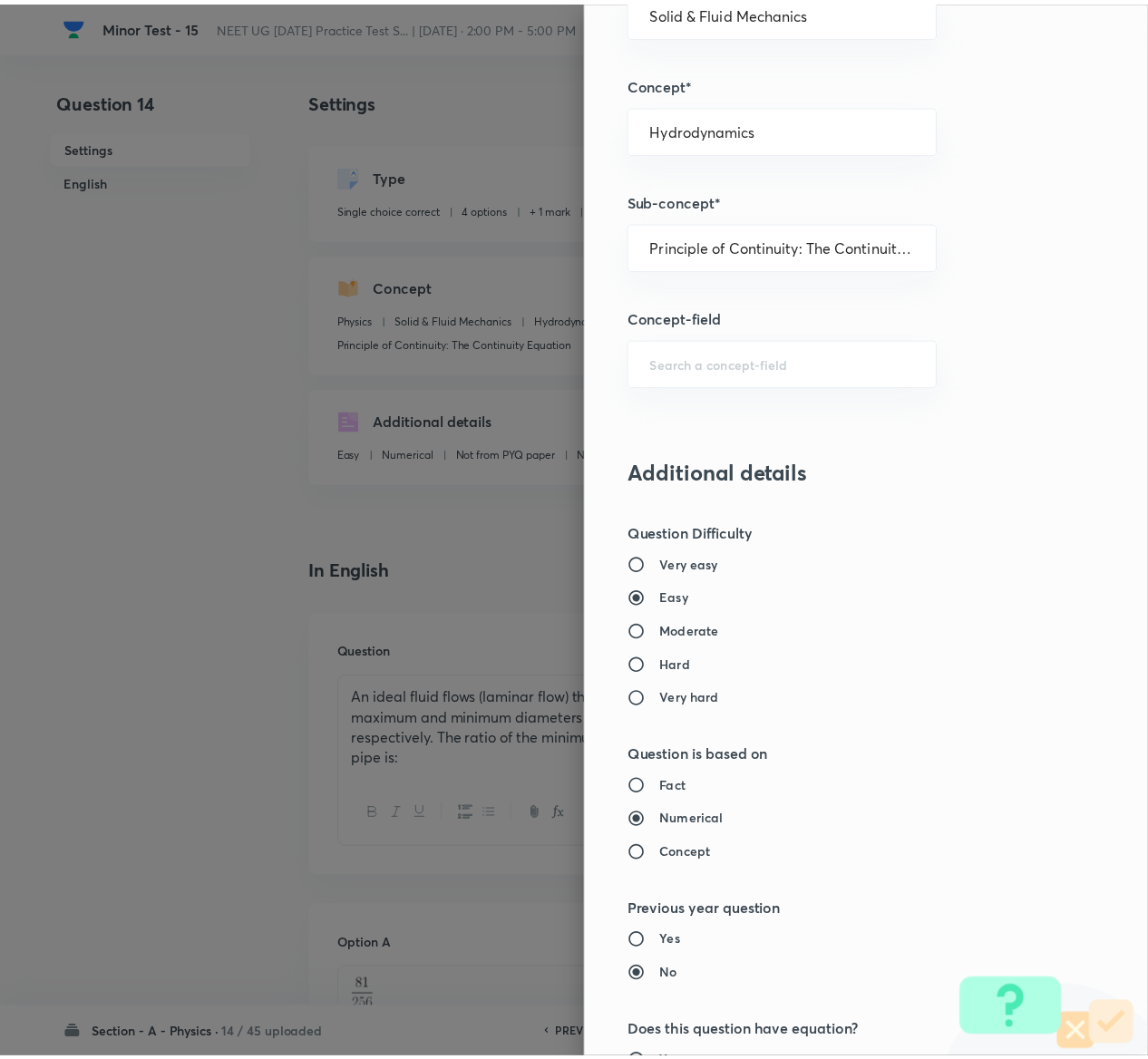
scroll to position [1416, 0]
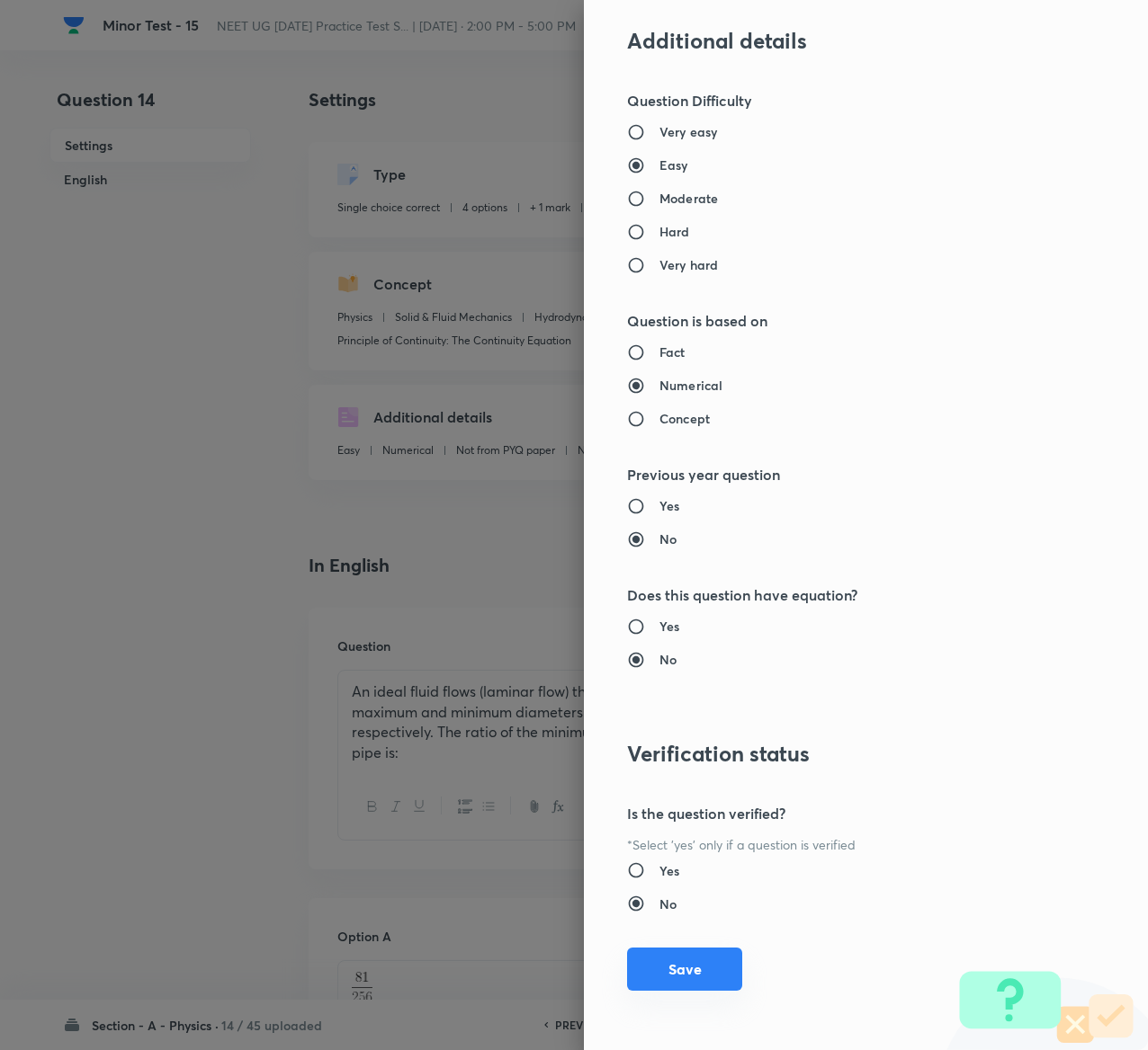
type input "1"
click at [678, 963] on button "Save" at bounding box center [684, 969] width 115 height 43
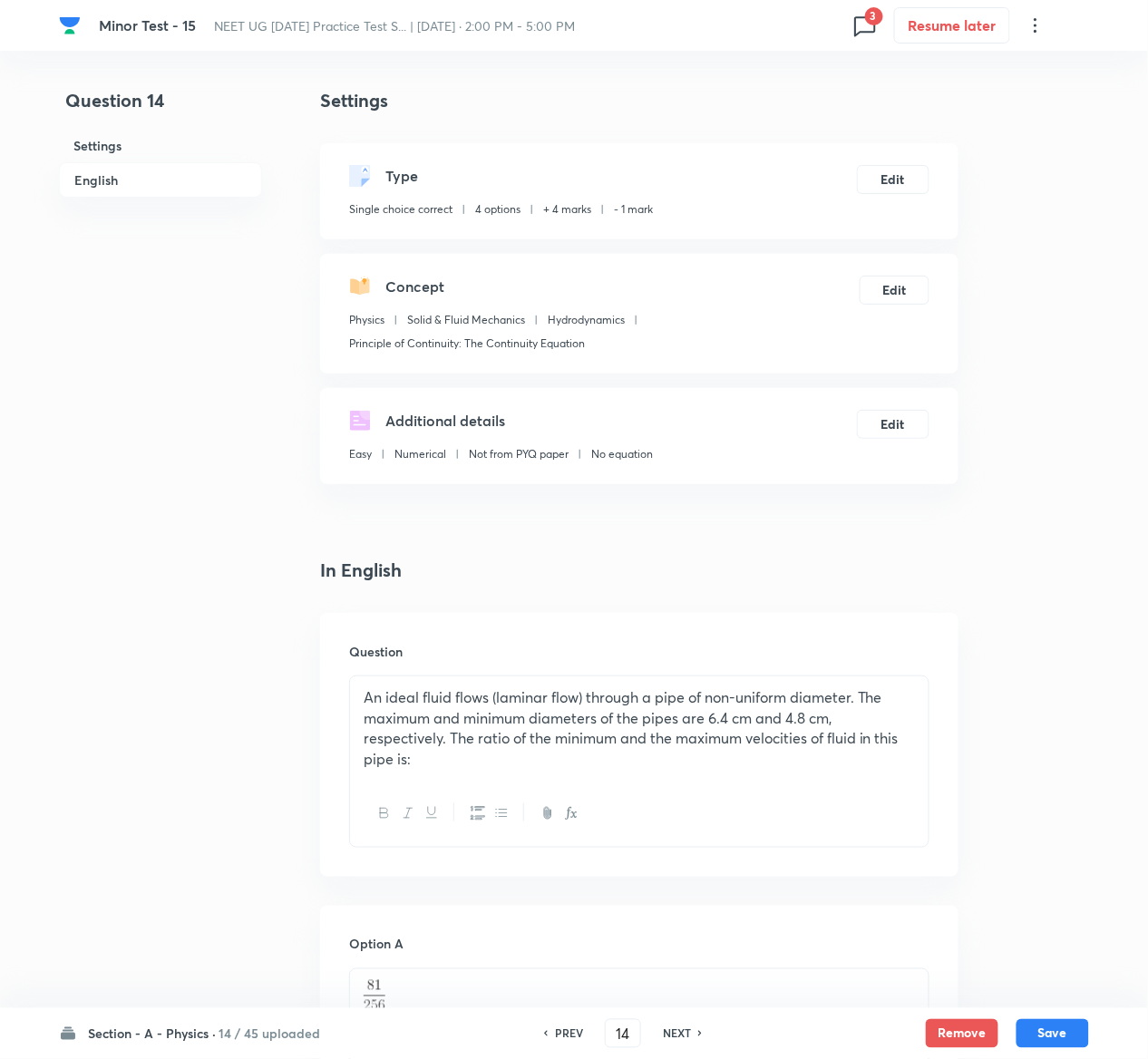
scroll to position [1482, 0]
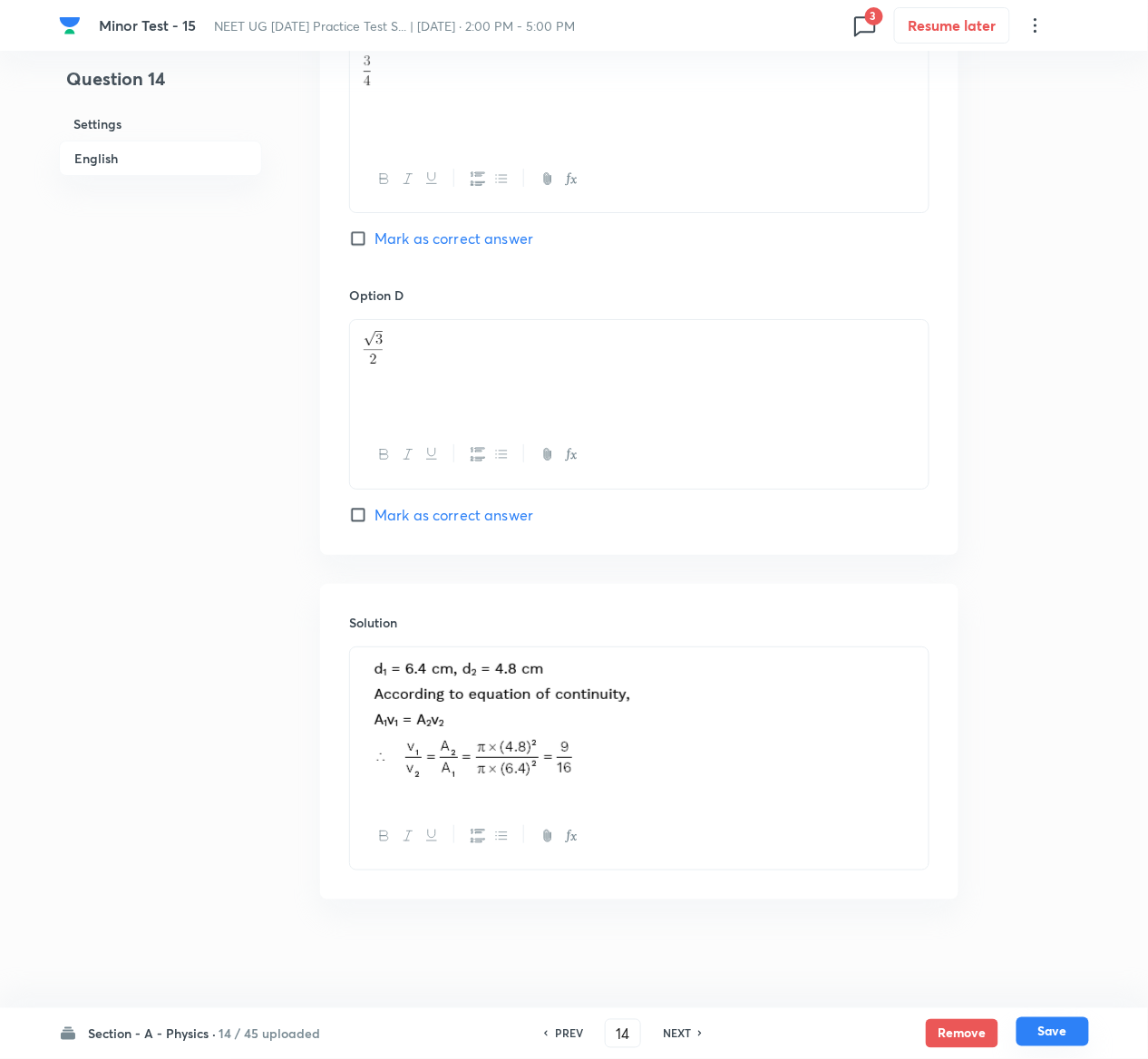
click at [1063, 1026] on button "Save" at bounding box center [1052, 1031] width 72 height 29
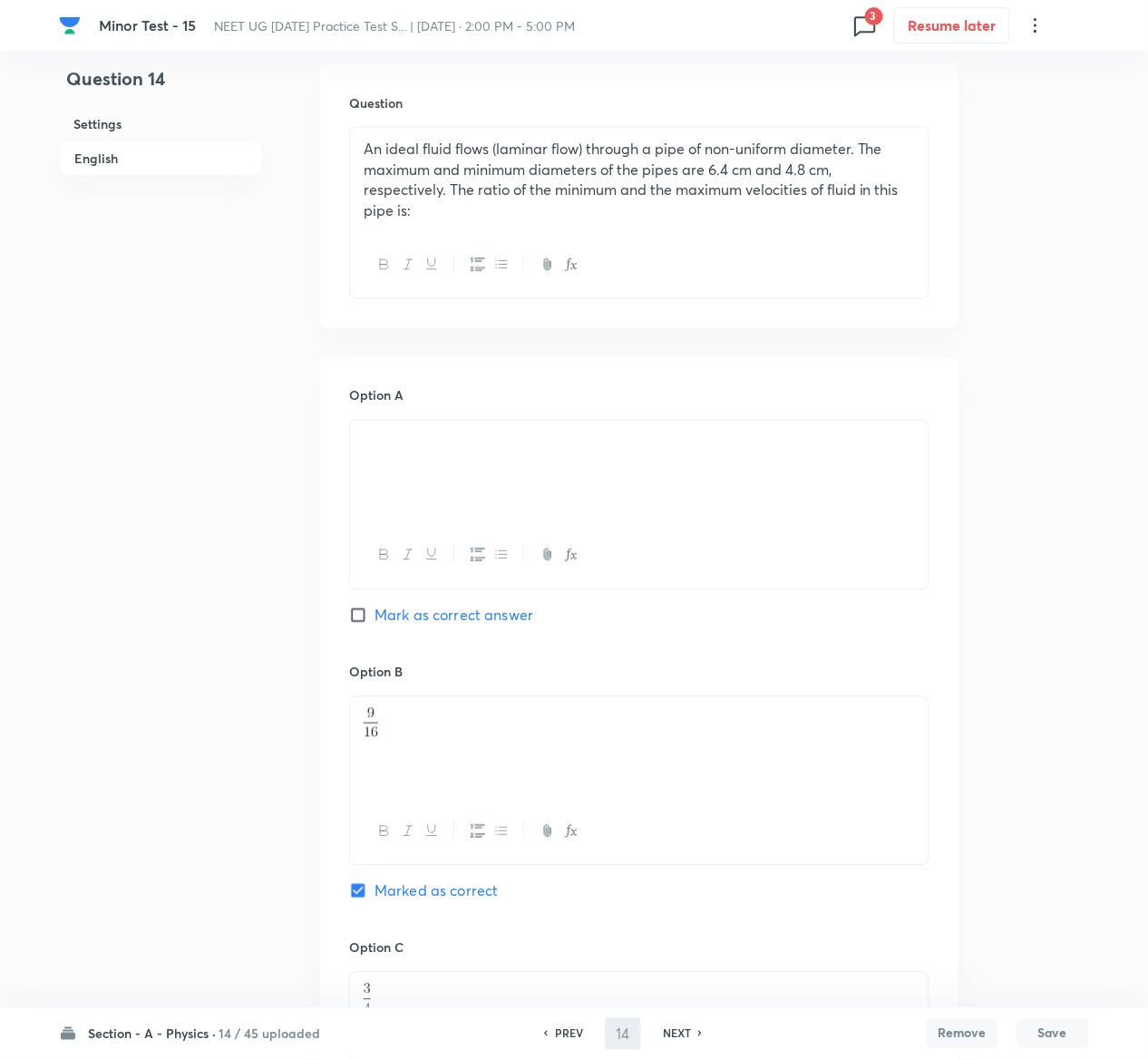
scroll to position [0, 0]
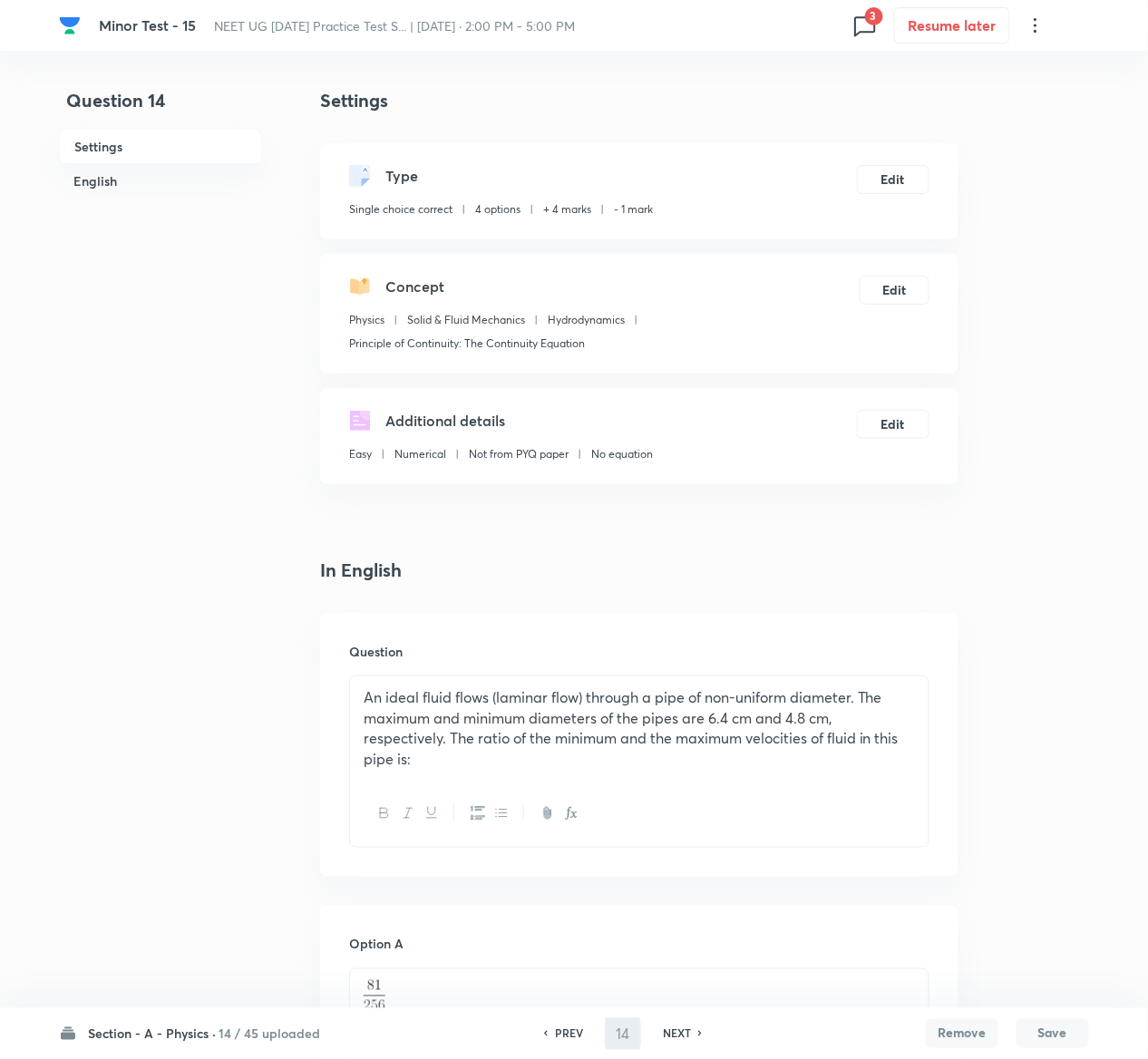
type input "15"
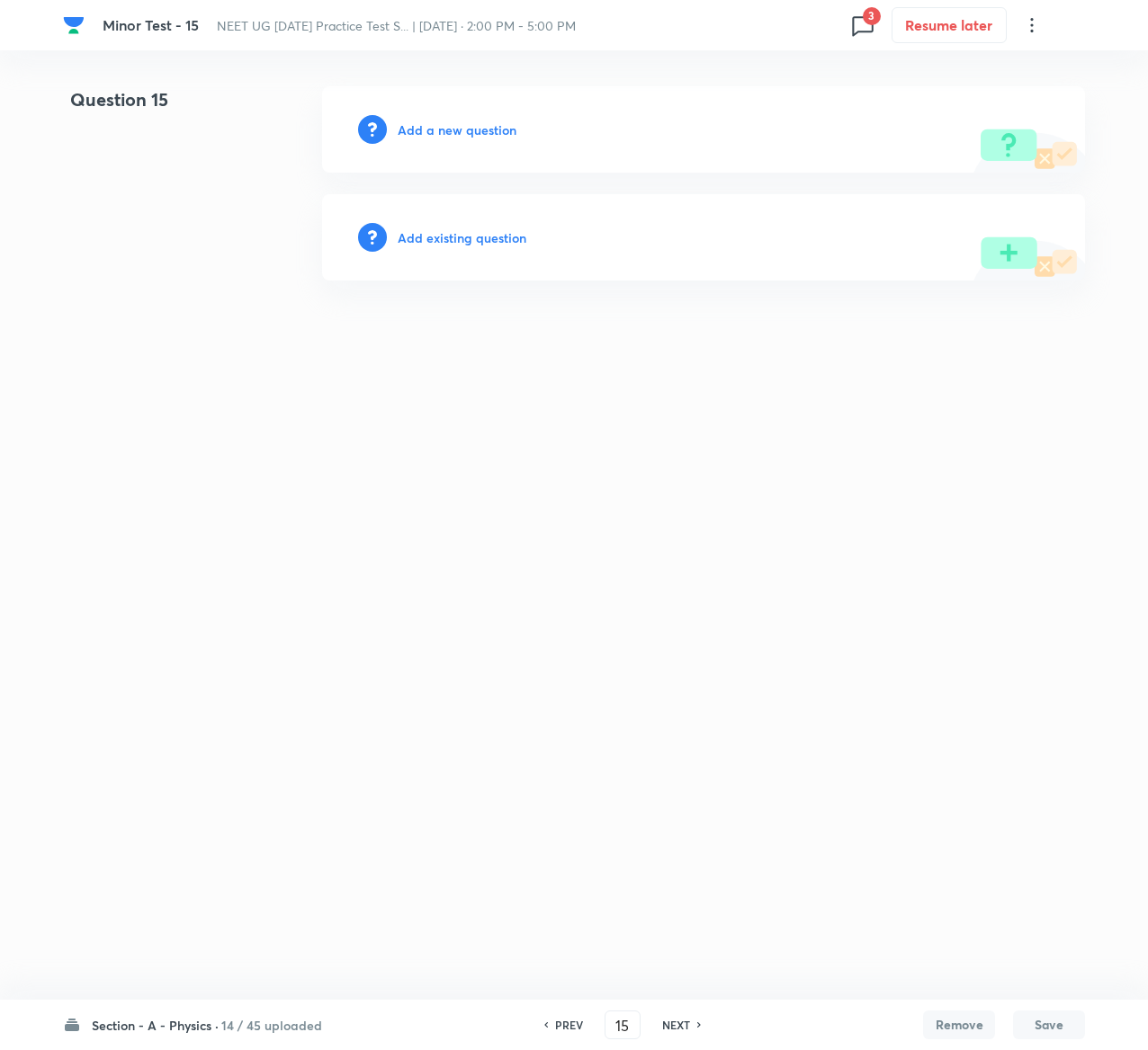
click at [488, 239] on h6 "Add existing question" at bounding box center [462, 237] width 129 height 19
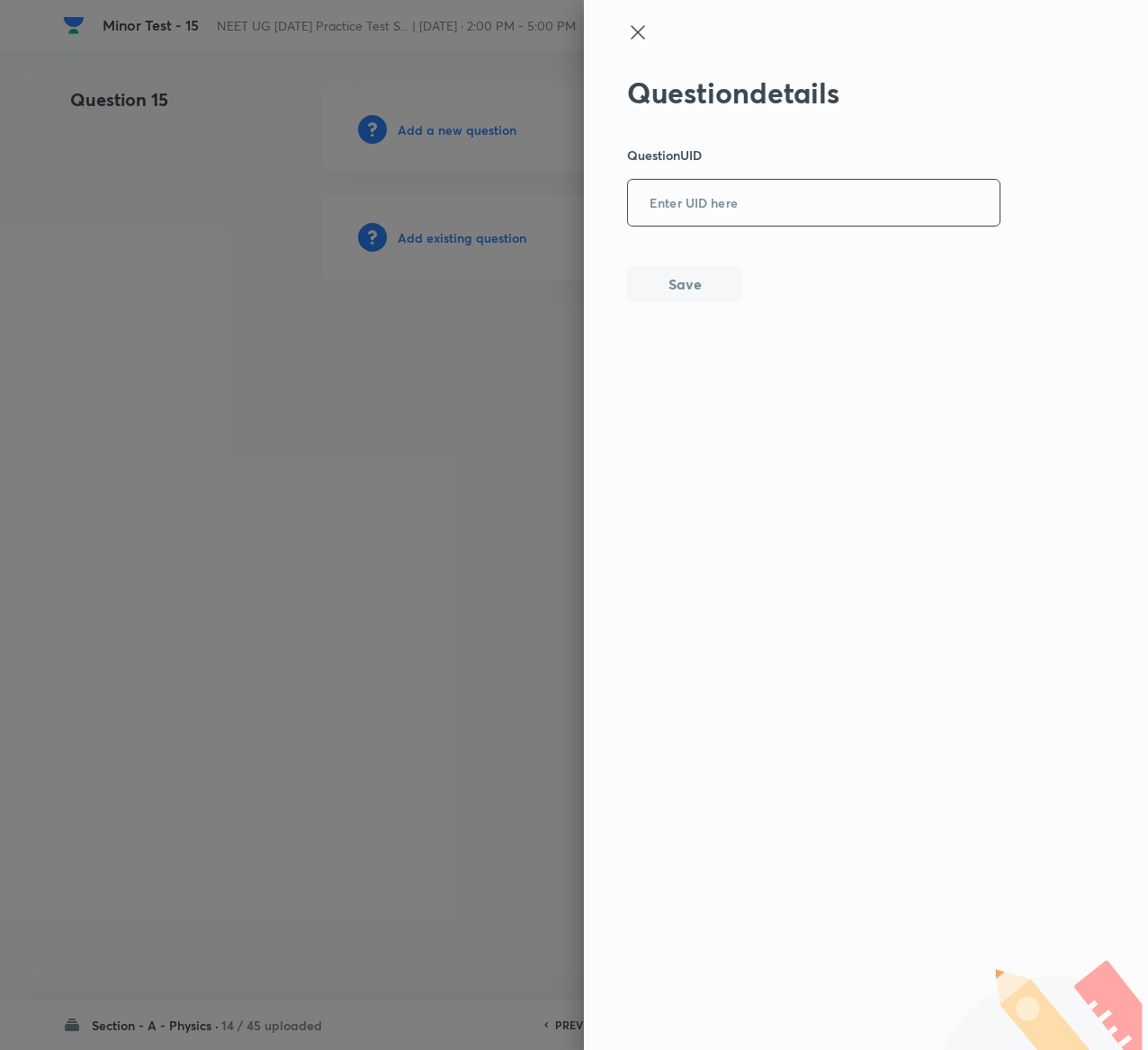
click at [694, 213] on input "text" at bounding box center [814, 203] width 372 height 44
paste input "RGHYE"
type input "RGHYE"
click at [691, 284] on button "Save" at bounding box center [684, 282] width 115 height 36
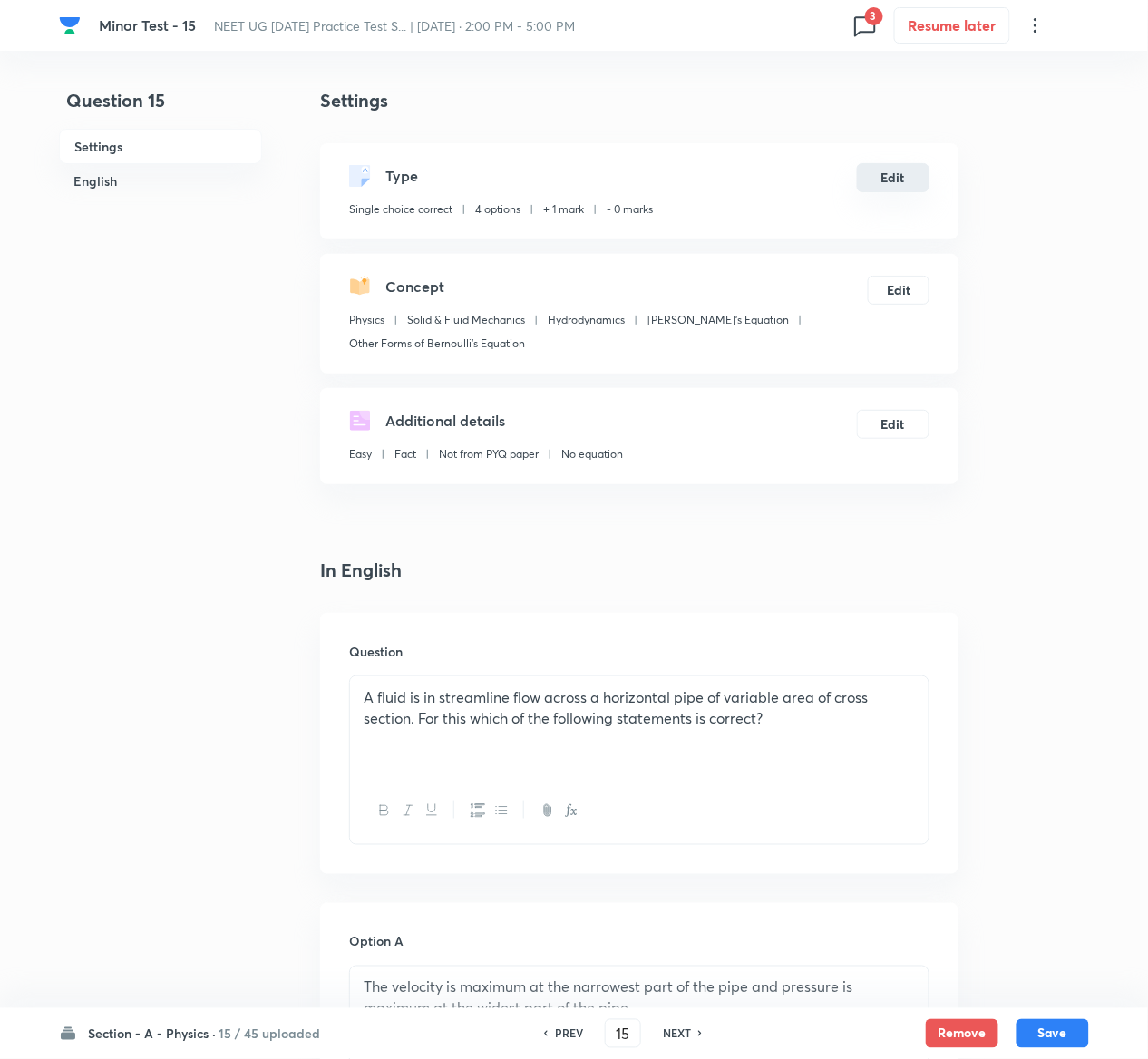
click at [914, 183] on button "Edit" at bounding box center [893, 177] width 72 height 29
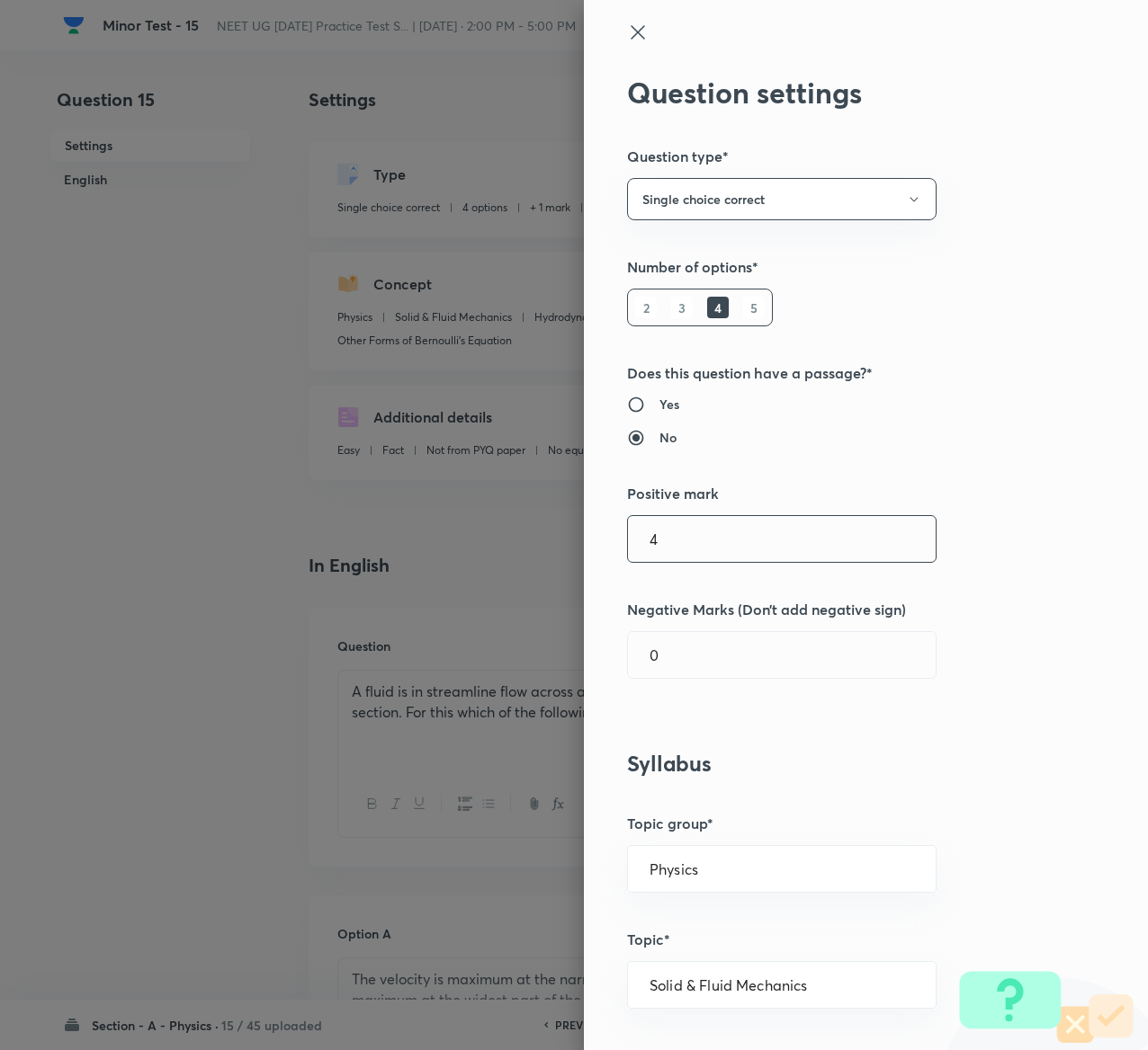
type input "4"
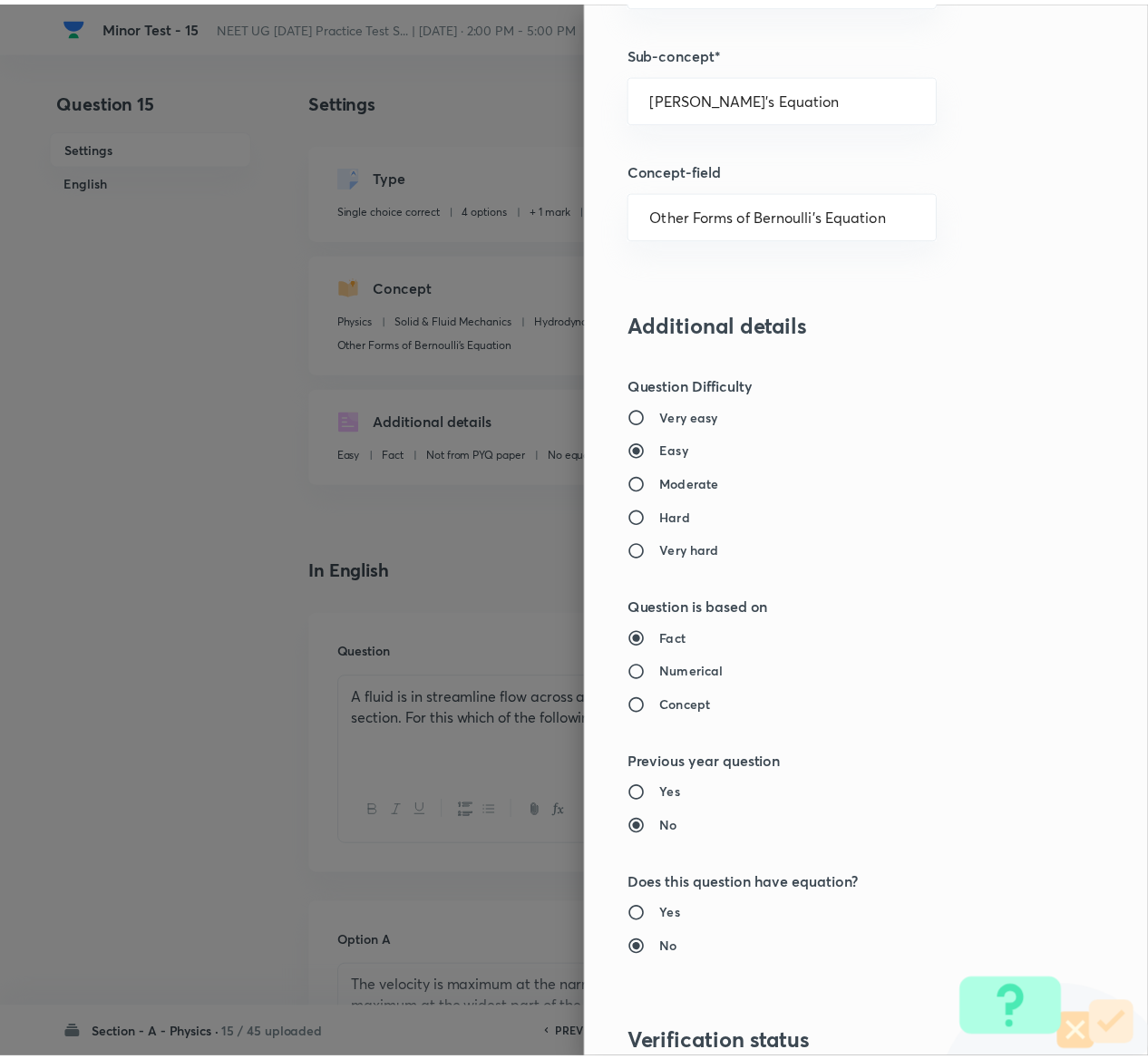
scroll to position [1416, 0]
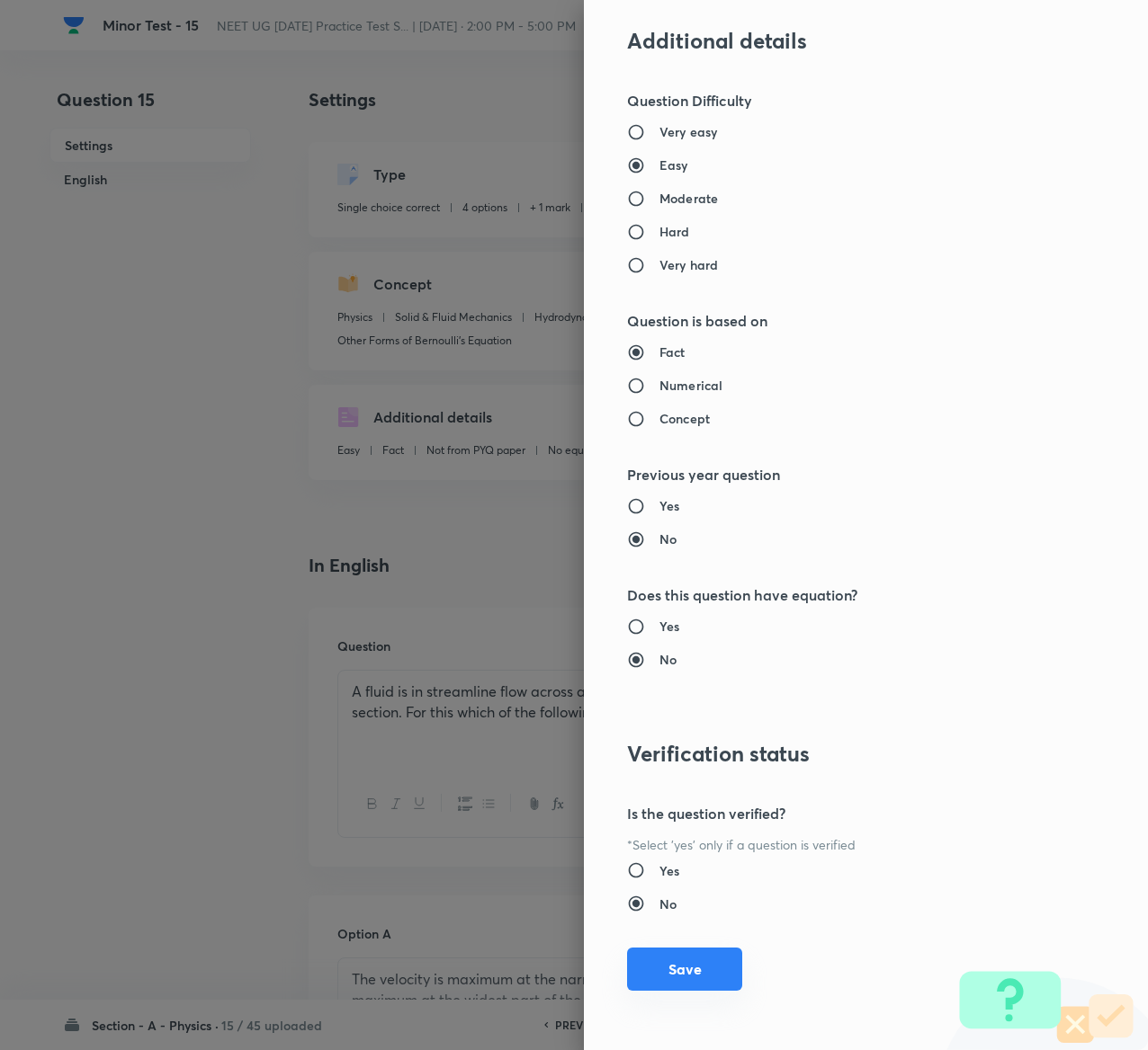
type input "1"
click at [685, 964] on button "Save" at bounding box center [684, 969] width 115 height 43
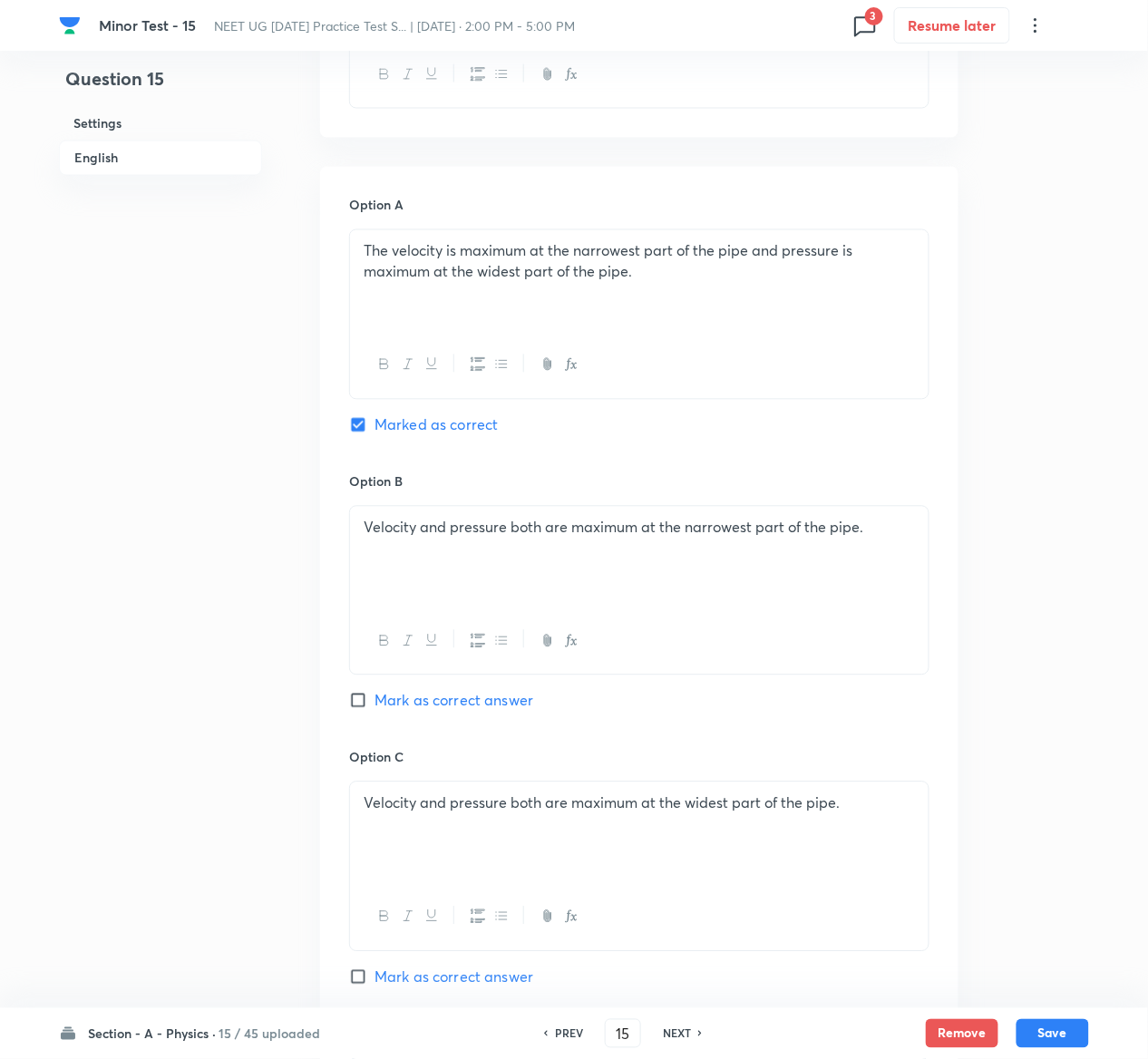
scroll to position [1583, 0]
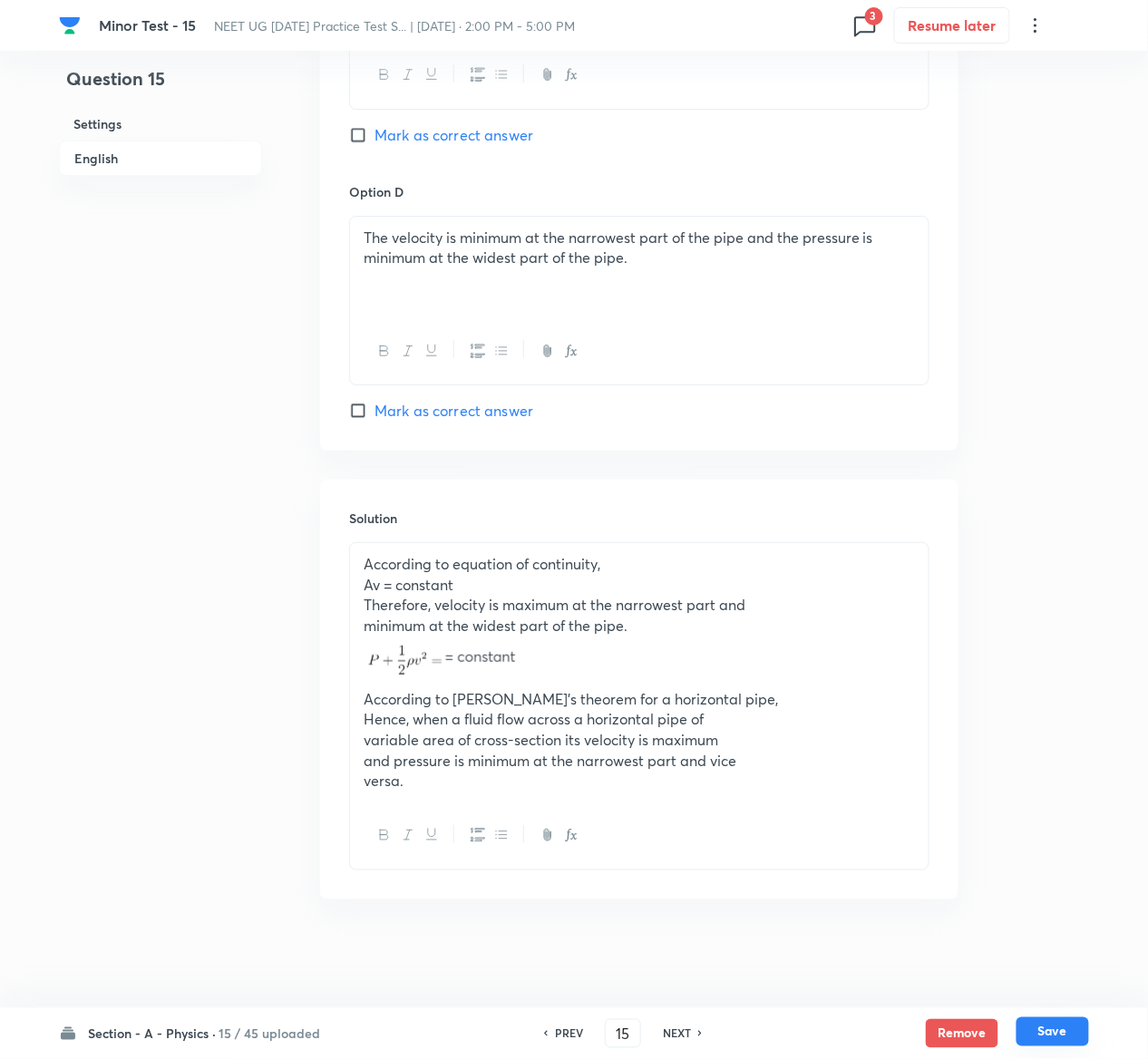
click at [1082, 1040] on button "Save" at bounding box center [1052, 1031] width 72 height 29
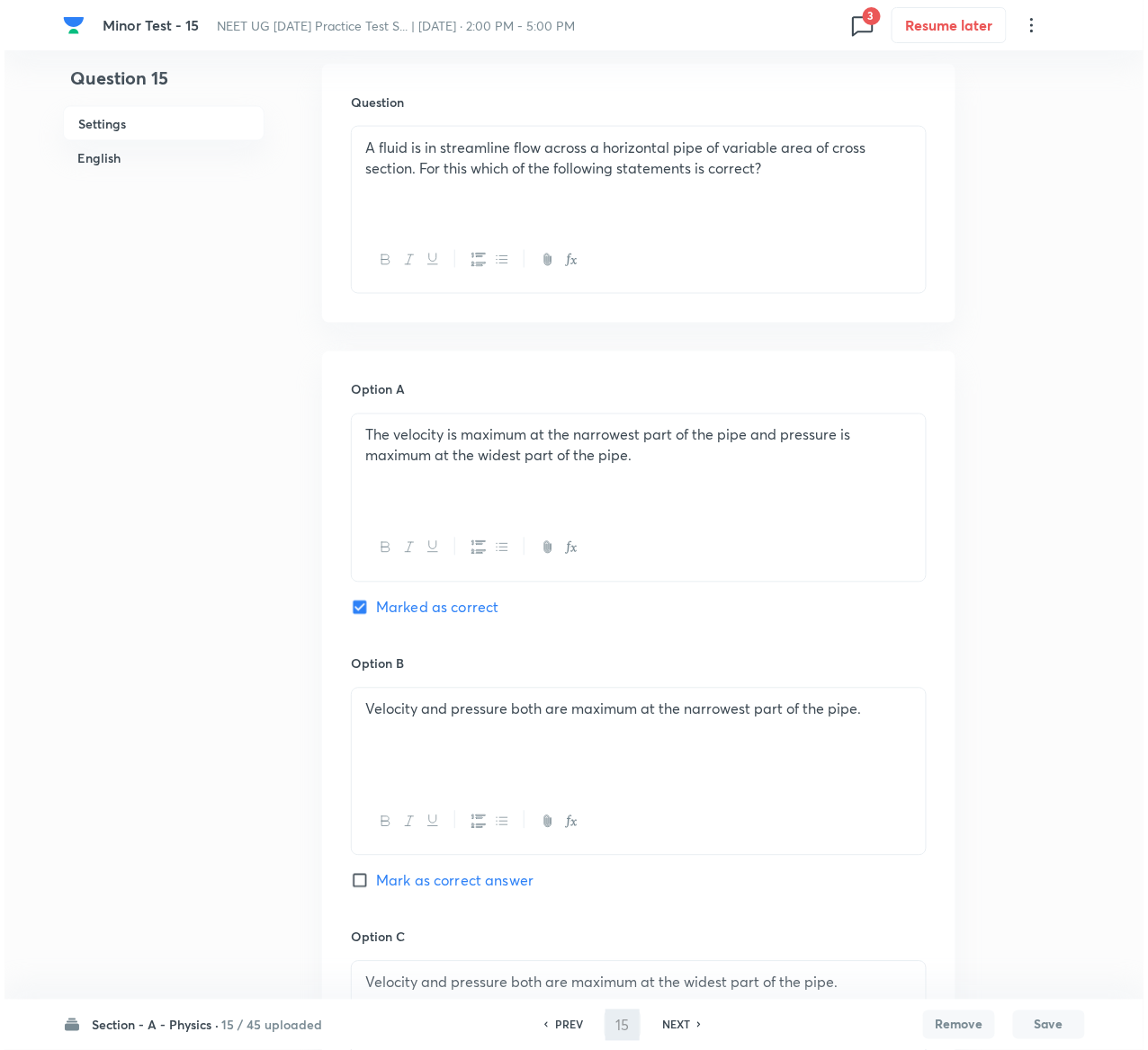
scroll to position [0, 0]
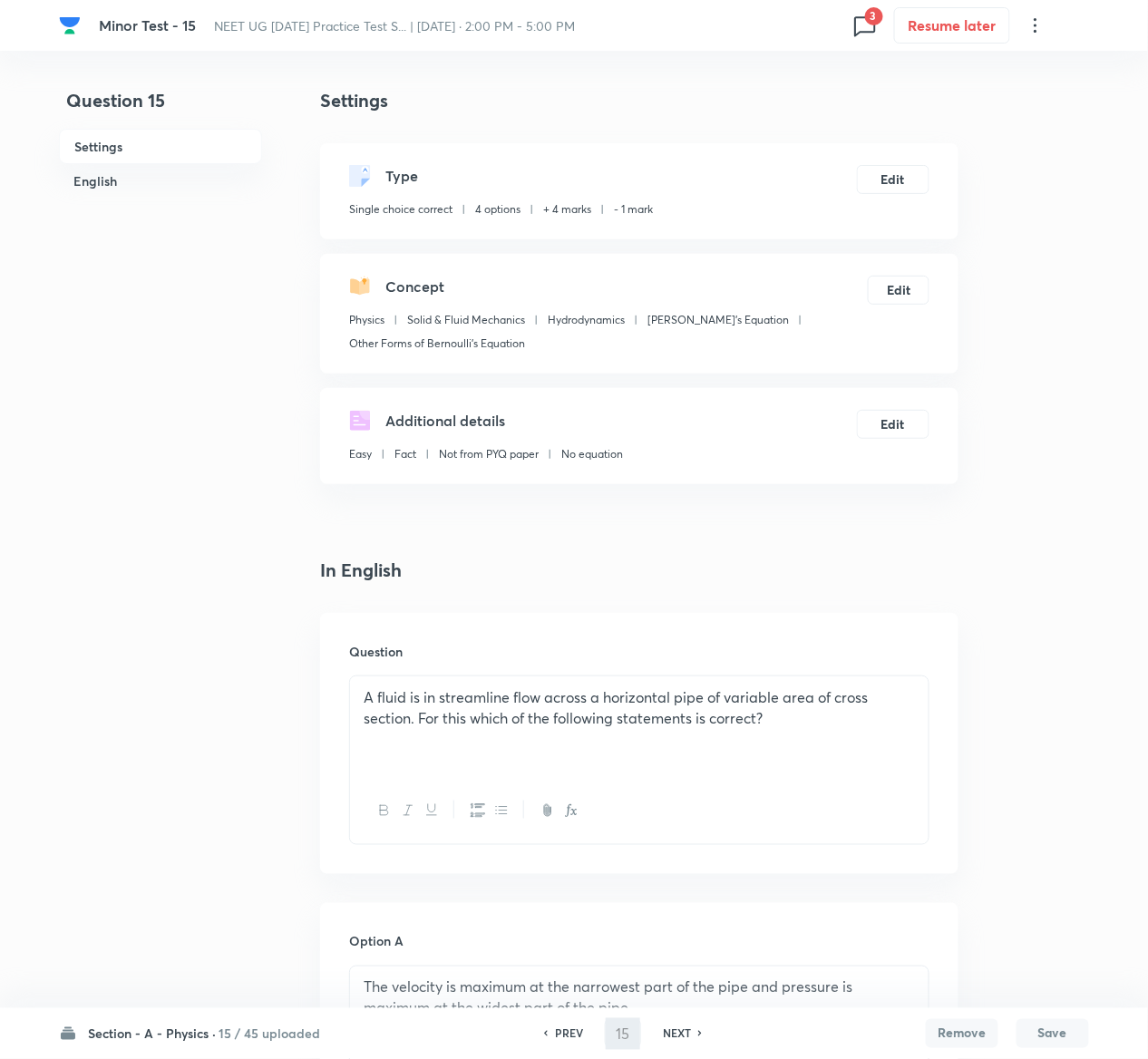
type input "16"
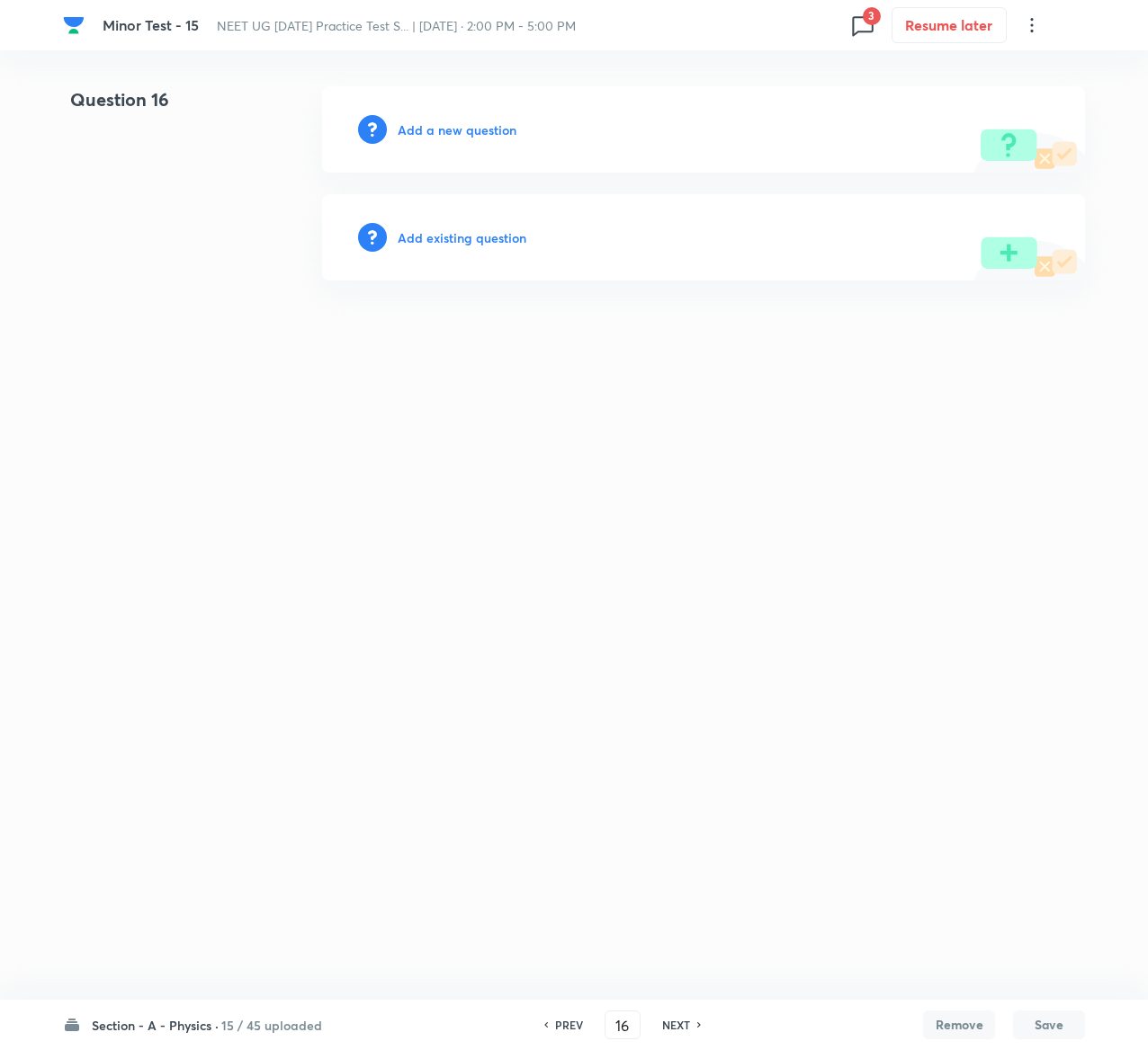
click at [490, 232] on h6 "Add existing question" at bounding box center [462, 237] width 129 height 19
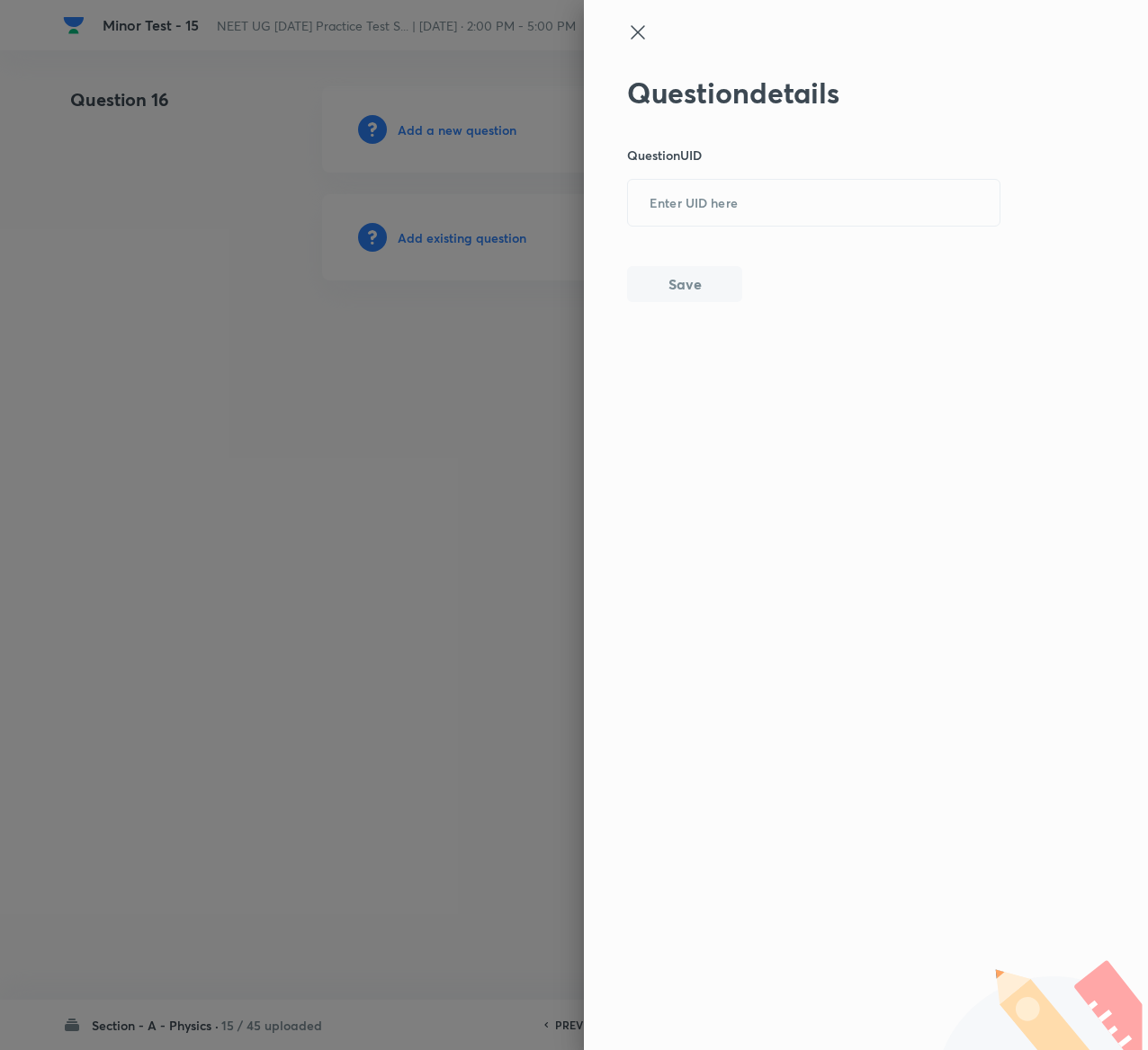
click at [738, 167] on div "Question details Question UID ​ Save" at bounding box center [814, 189] width 375 height 226
click at [739, 193] on input "text" at bounding box center [814, 203] width 372 height 44
paste input "EIWJJ"
click at [739, 193] on input "EIWJJ" at bounding box center [814, 203] width 372 height 44
type input "EIWJJ"
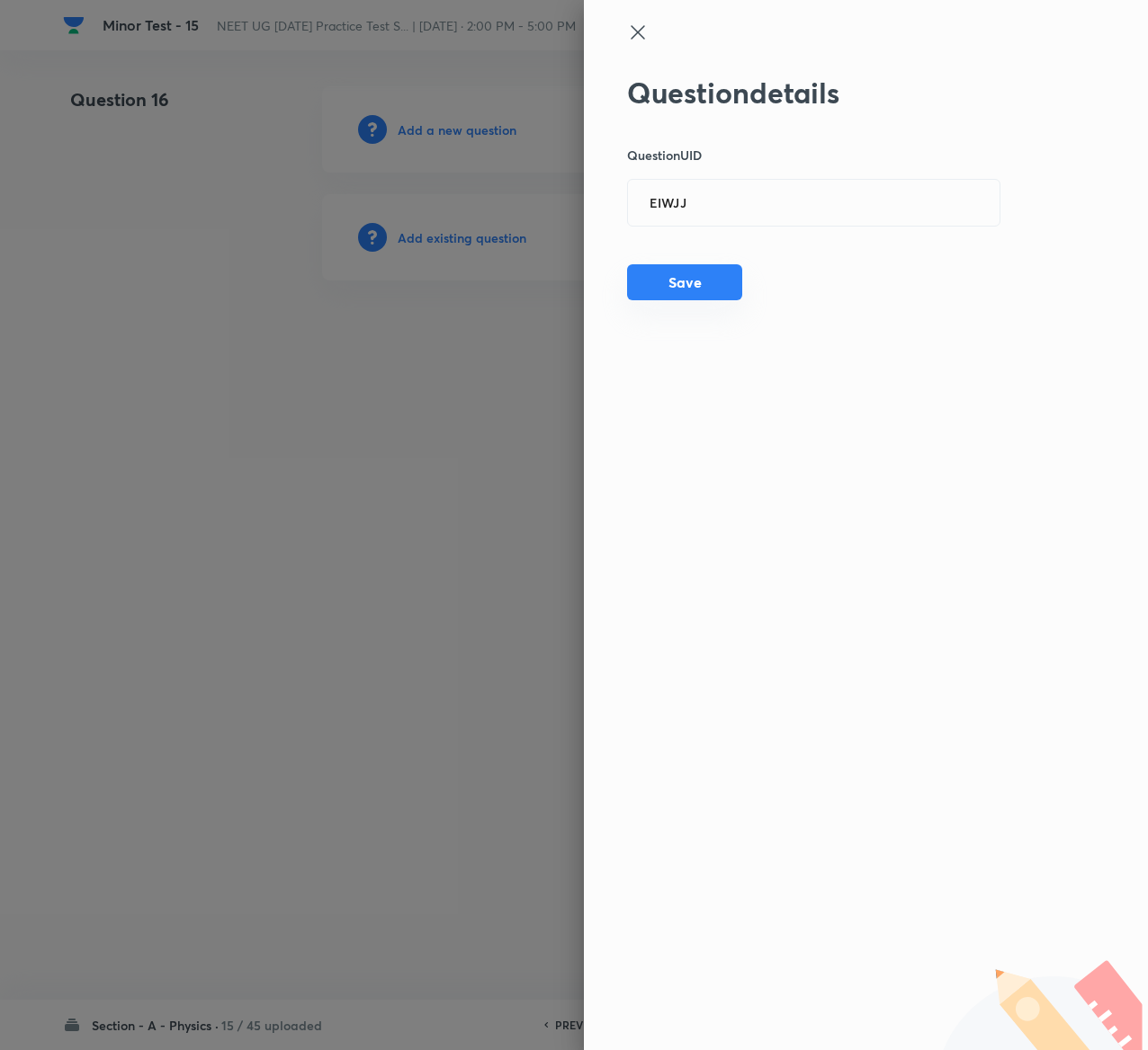
click at [694, 277] on button "Save" at bounding box center [684, 282] width 115 height 36
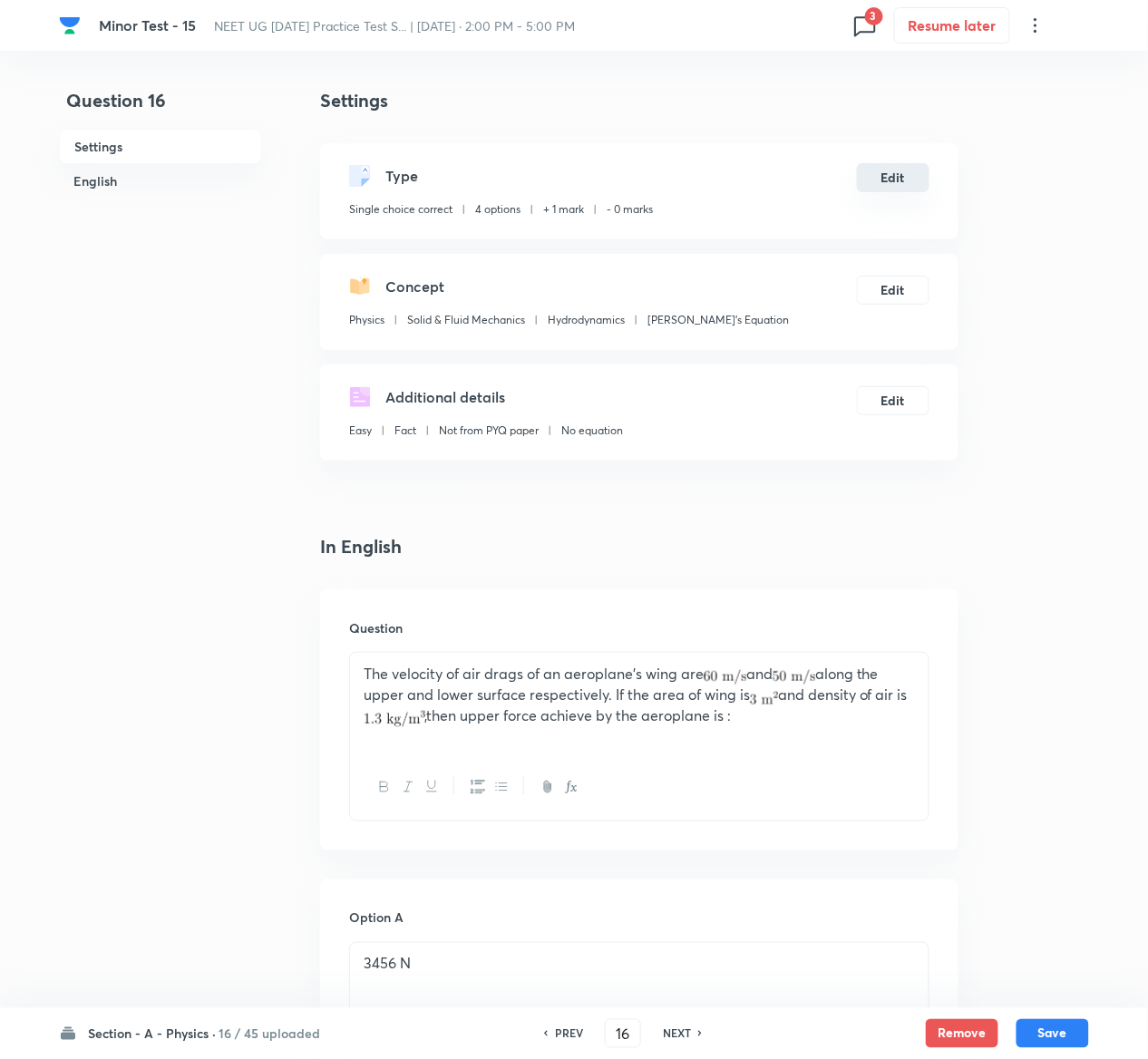
click at [905, 181] on button "Edit" at bounding box center [893, 177] width 72 height 29
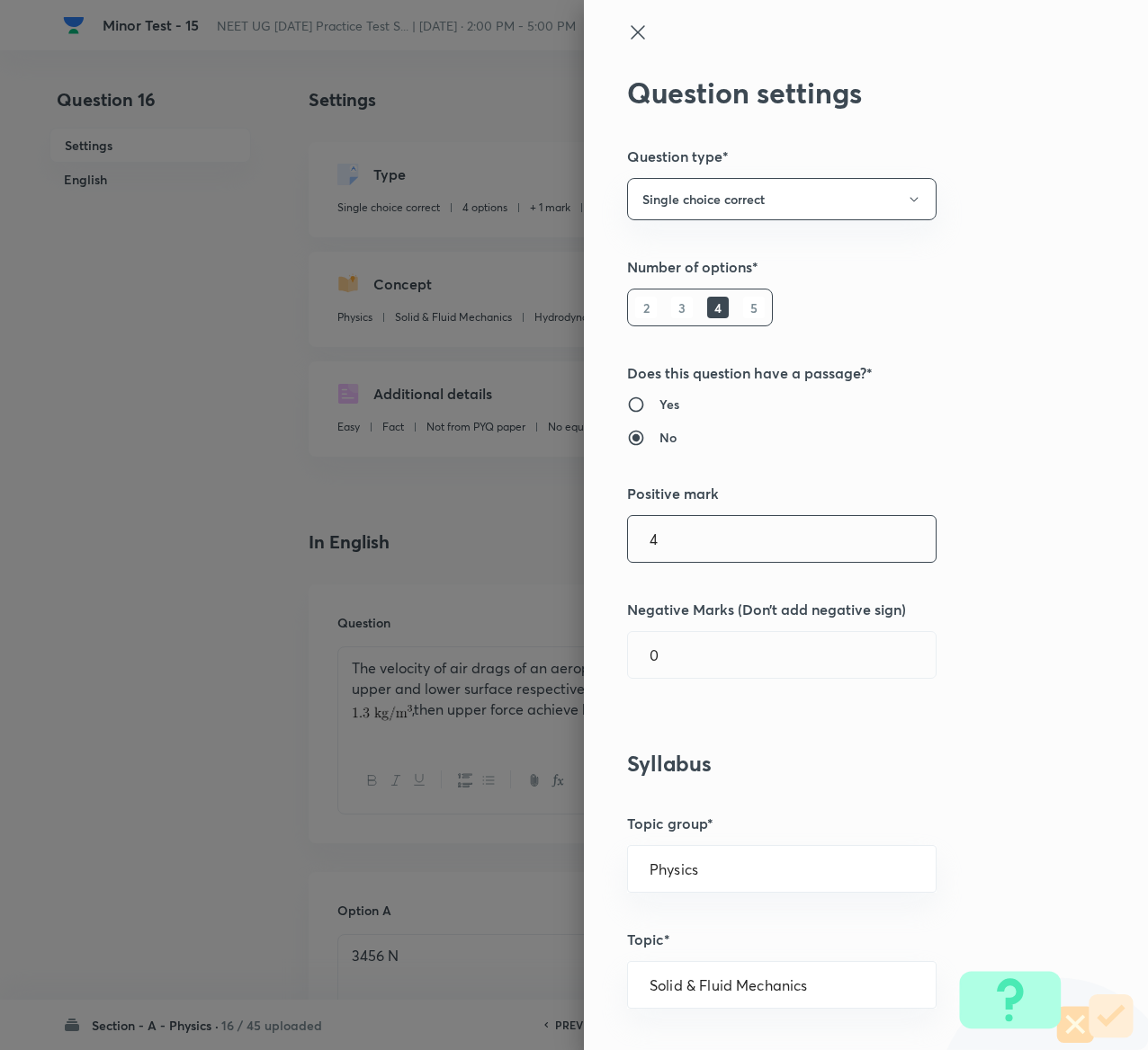
type input "4"
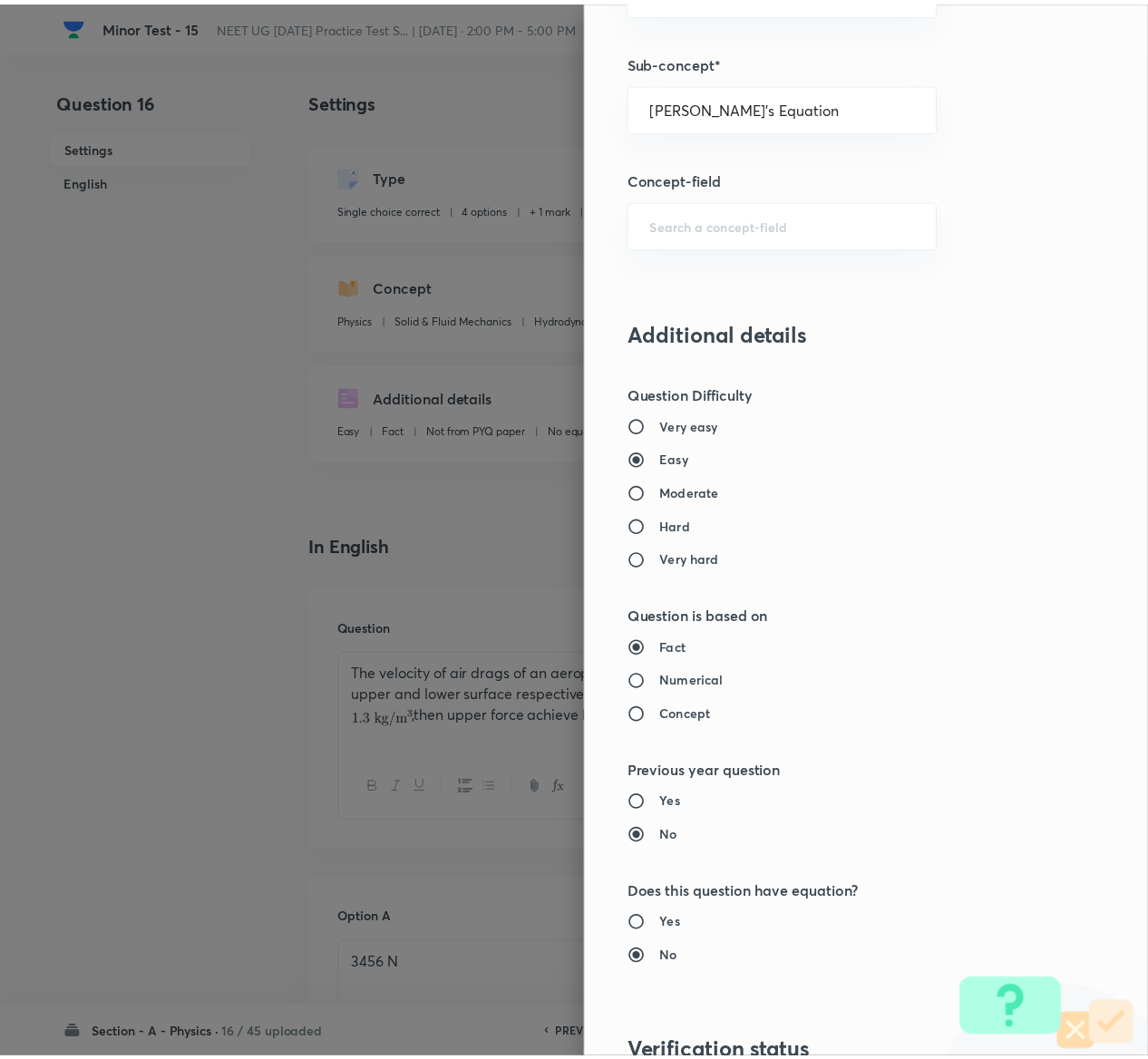
scroll to position [1416, 0]
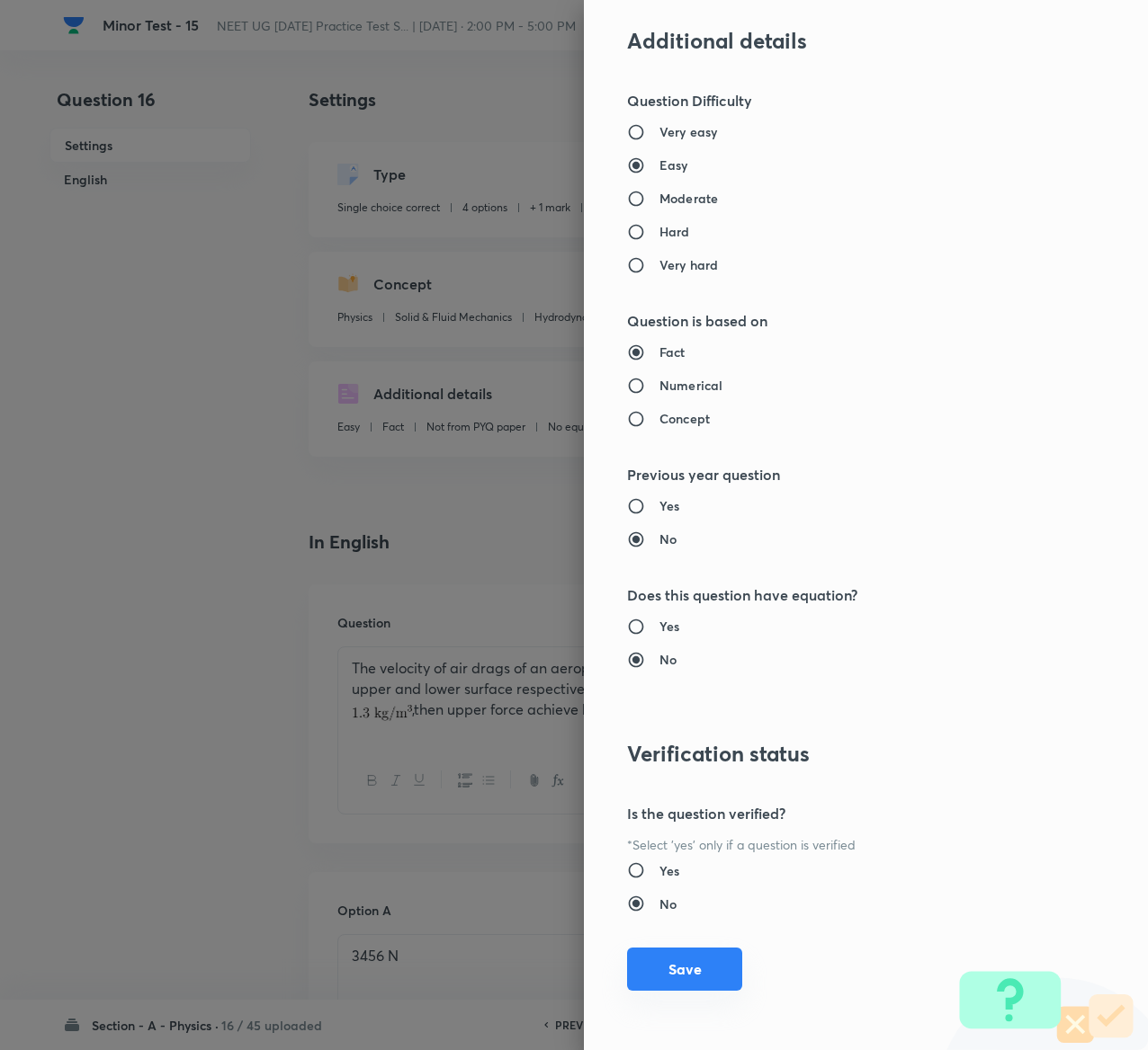
type input "1"
click at [648, 965] on button "Save" at bounding box center [684, 969] width 115 height 43
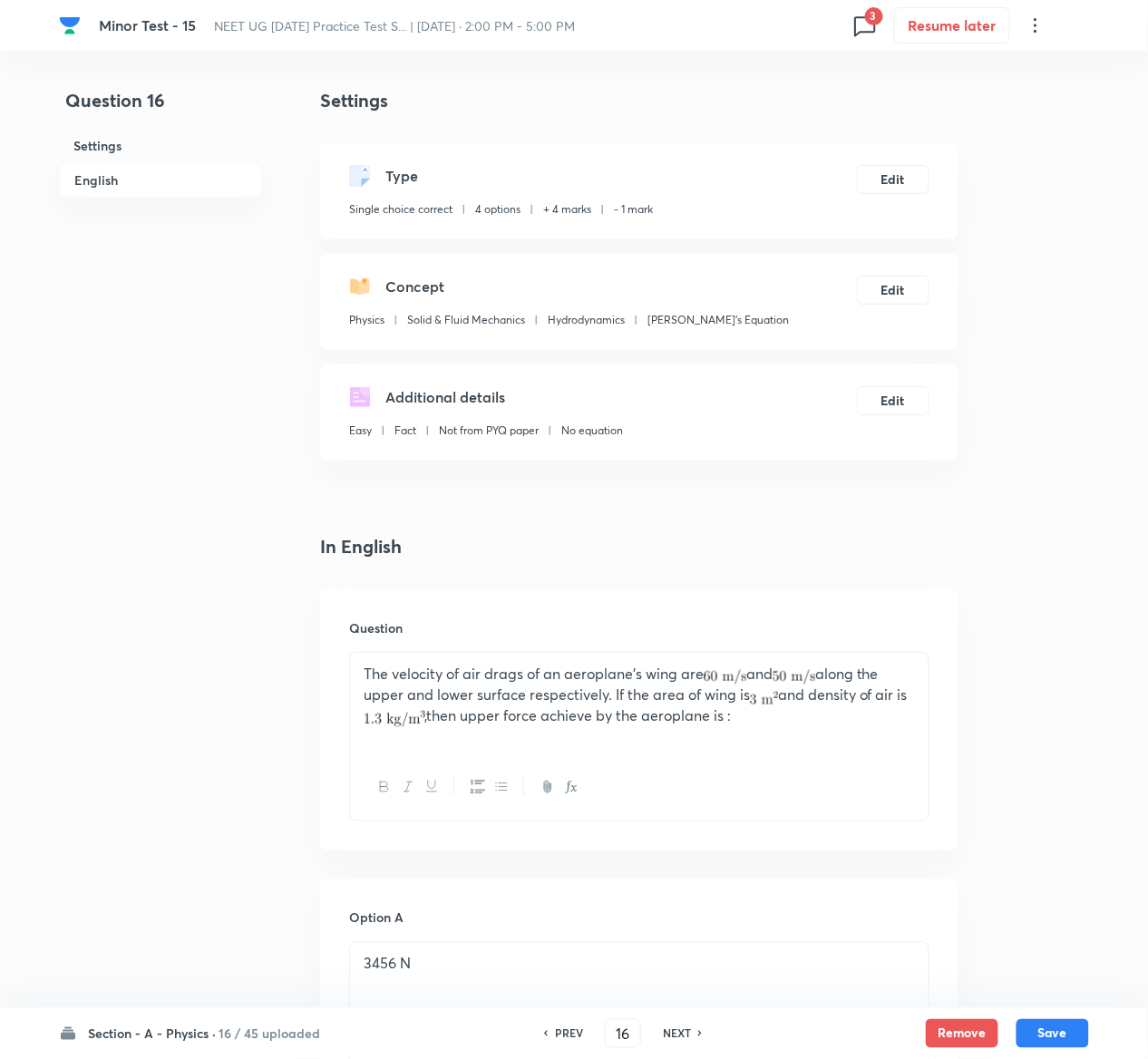
scroll to position [1402, 0]
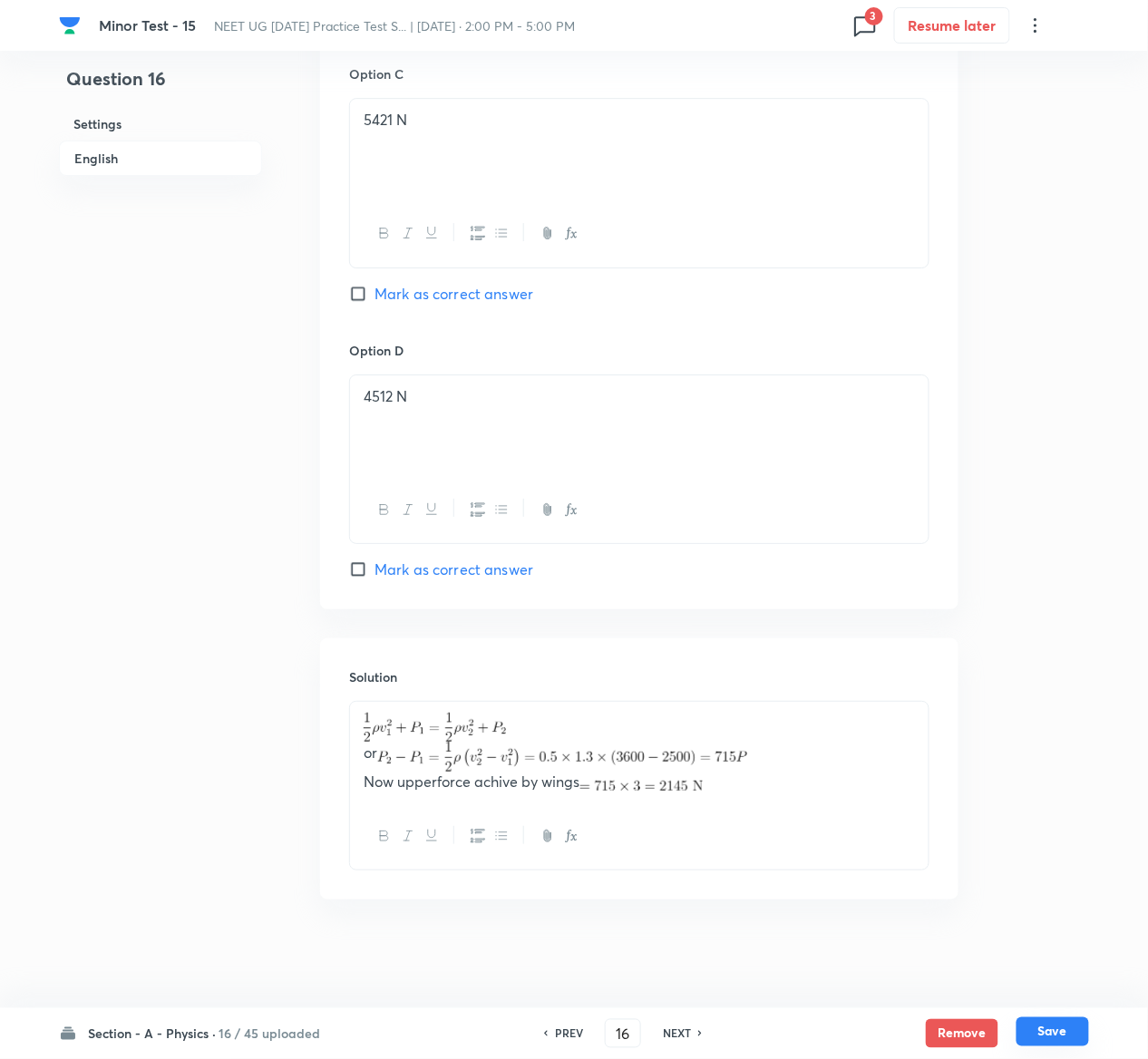
click at [1060, 1040] on button "Save" at bounding box center [1052, 1031] width 72 height 29
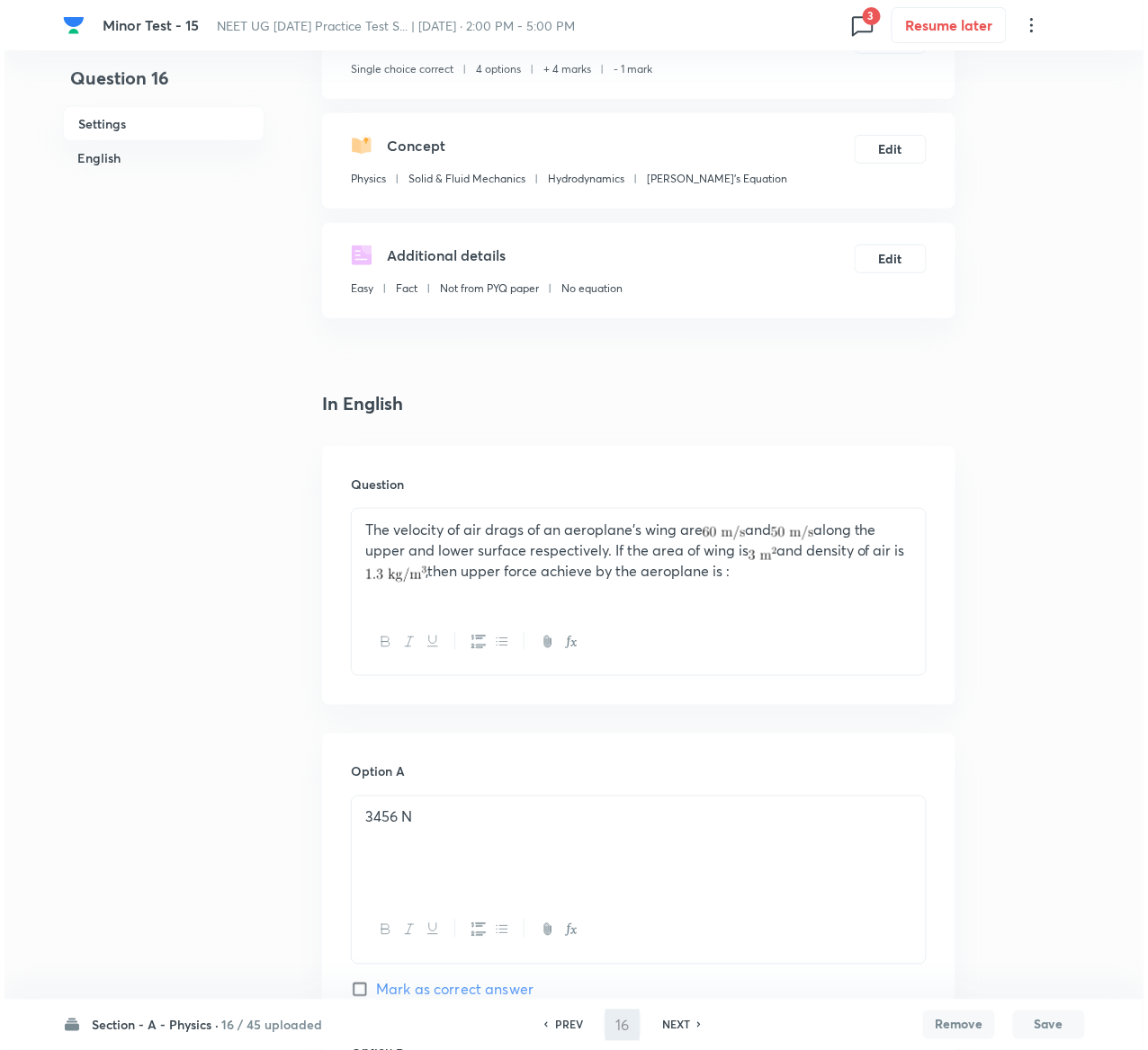
scroll to position [0, 0]
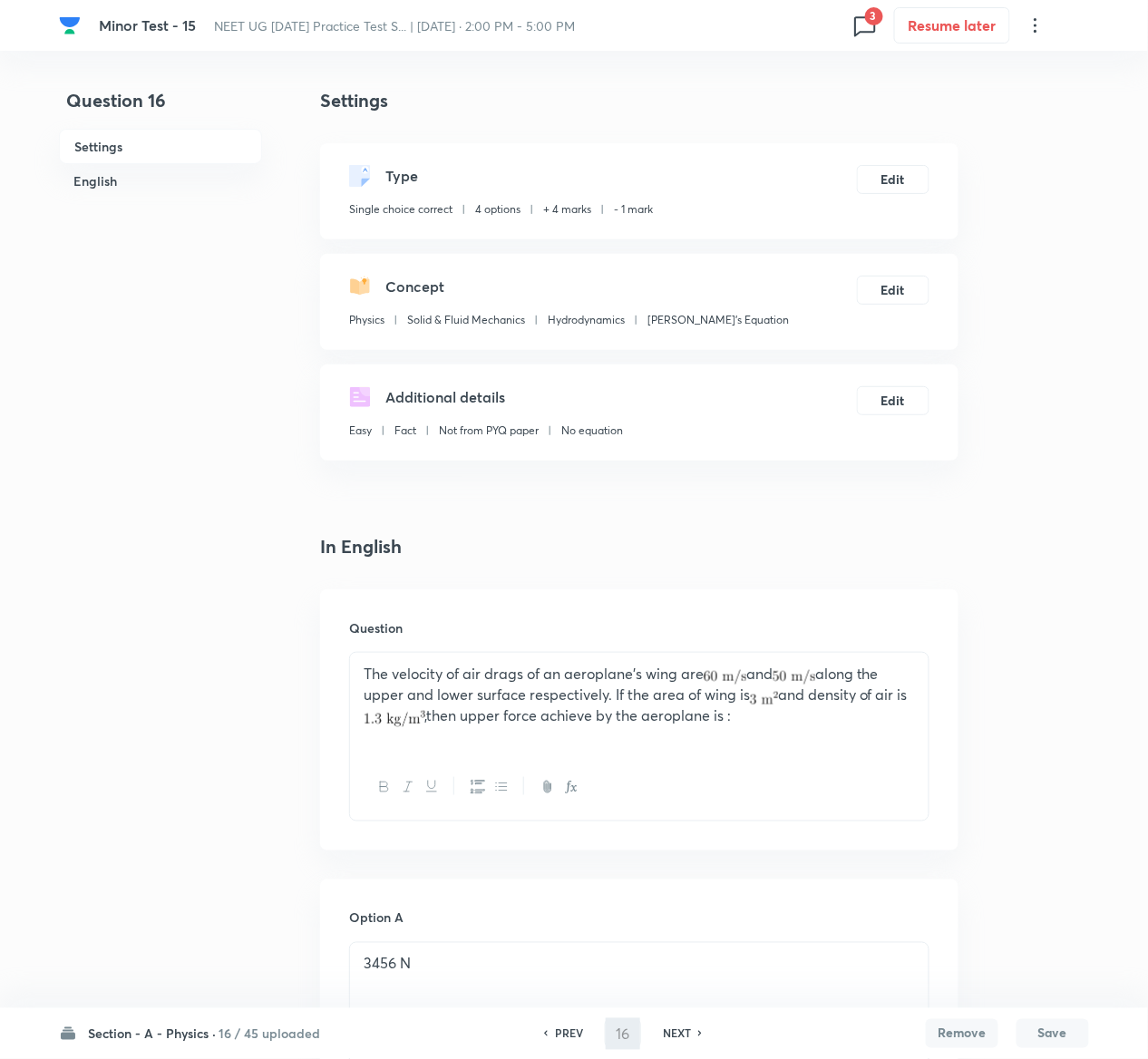
type input "17"
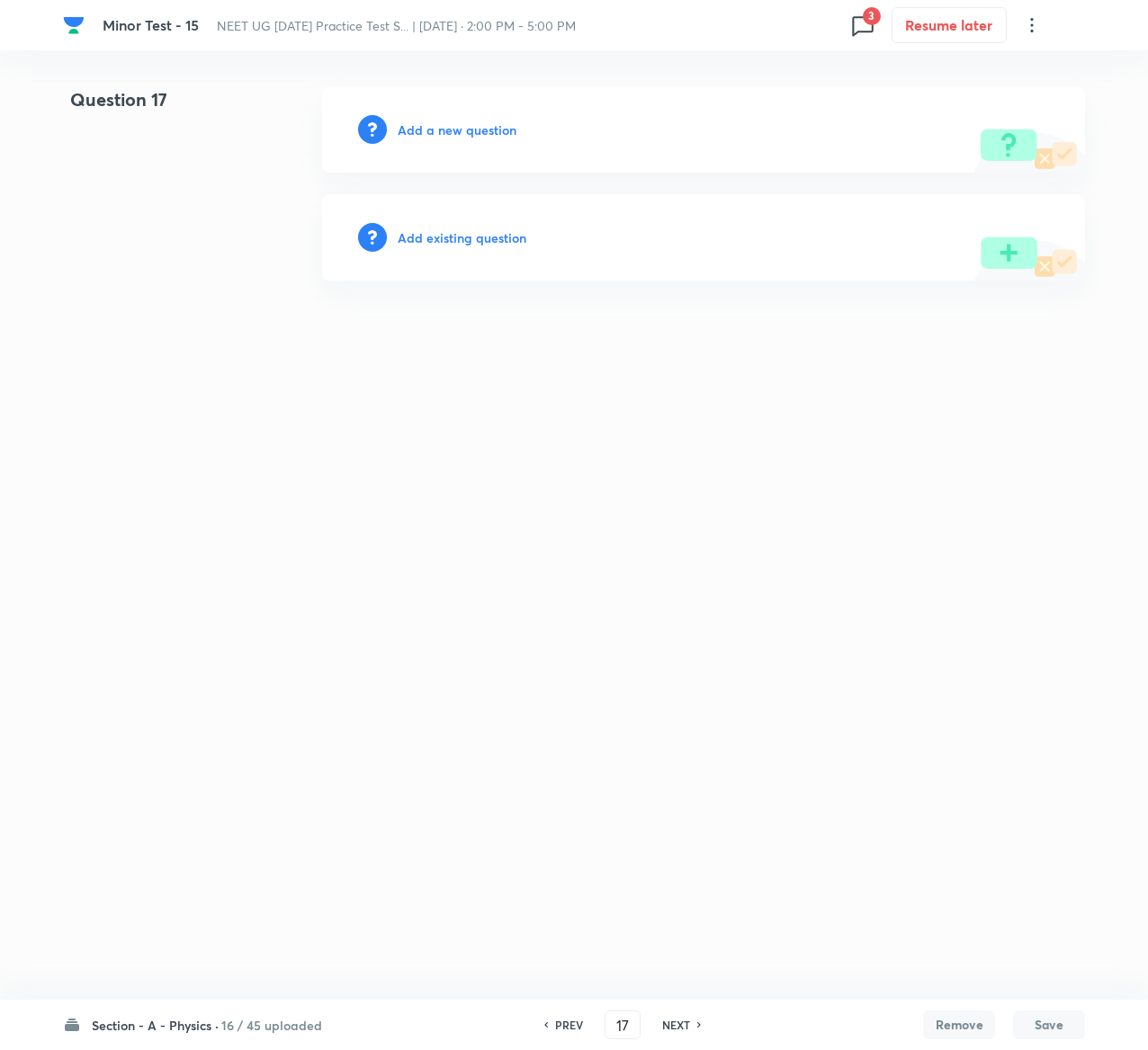
click at [481, 248] on div "Add existing question" at bounding box center [703, 237] width 763 height 87
click at [476, 237] on h6 "Add existing question" at bounding box center [462, 237] width 129 height 19
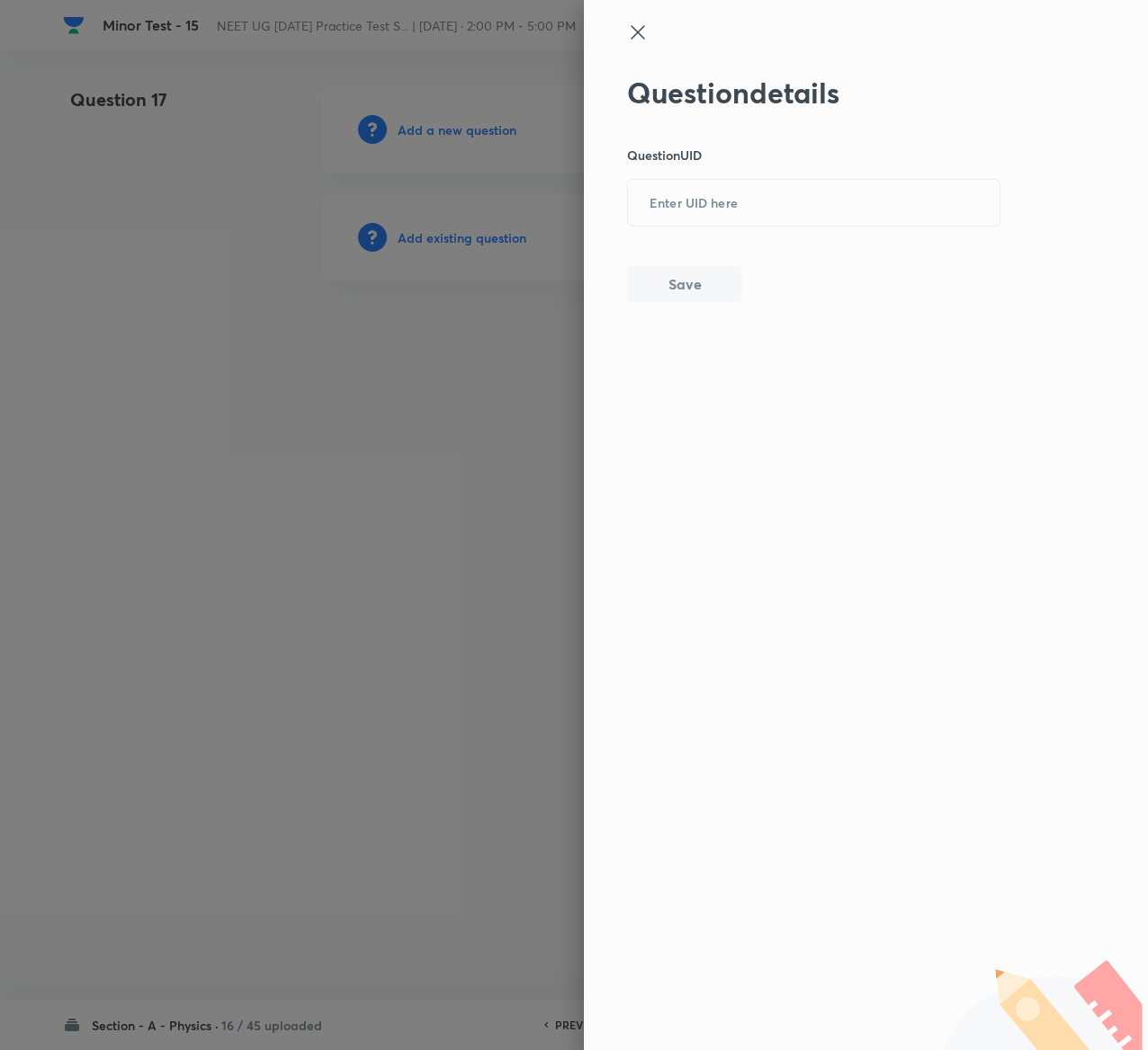
click at [545, 225] on div at bounding box center [574, 525] width 1148 height 1050
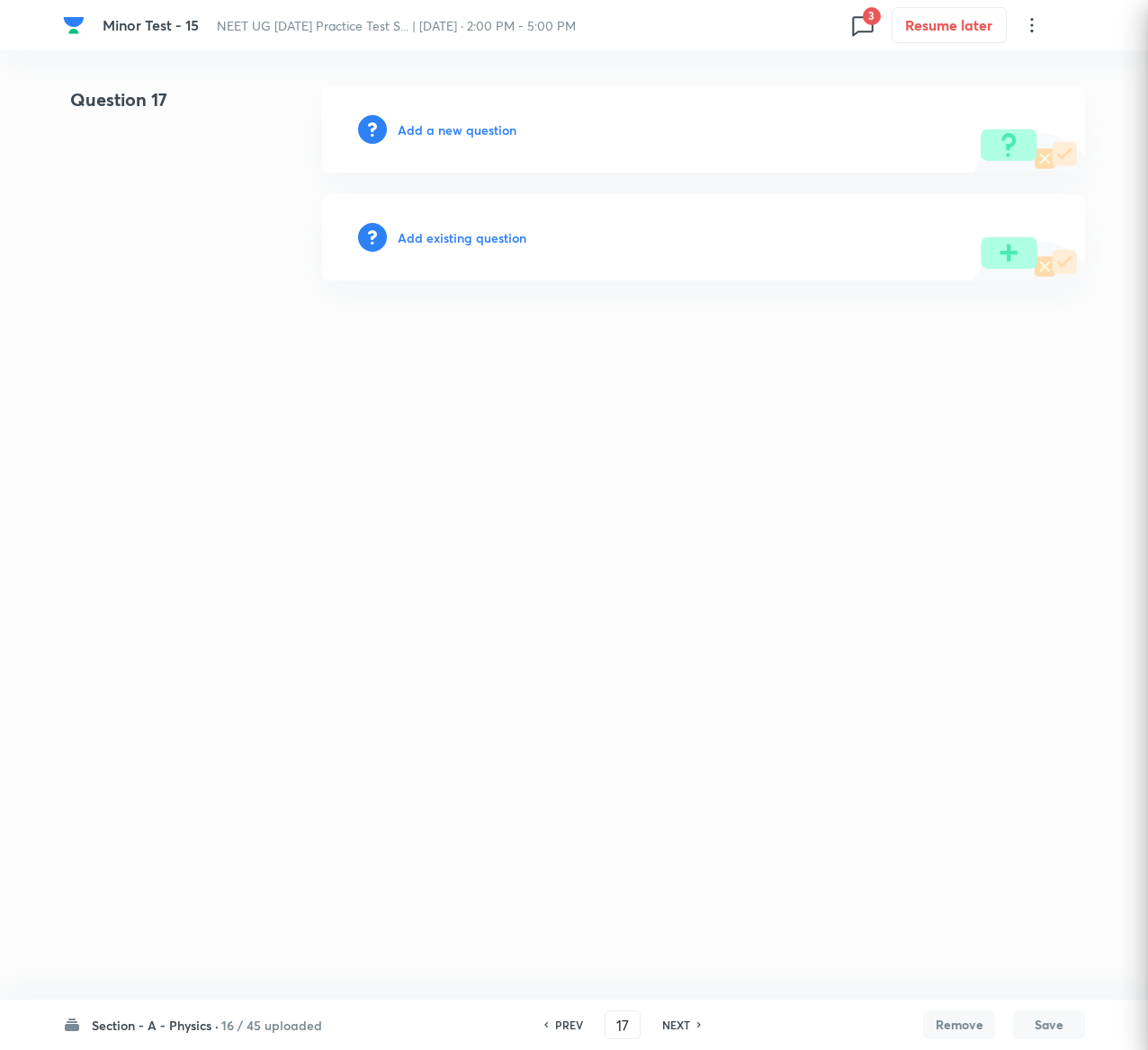
click at [545, 225] on div at bounding box center [574, 525] width 1148 height 1050
click at [470, 229] on h6 "Add existing question" at bounding box center [462, 237] width 129 height 19
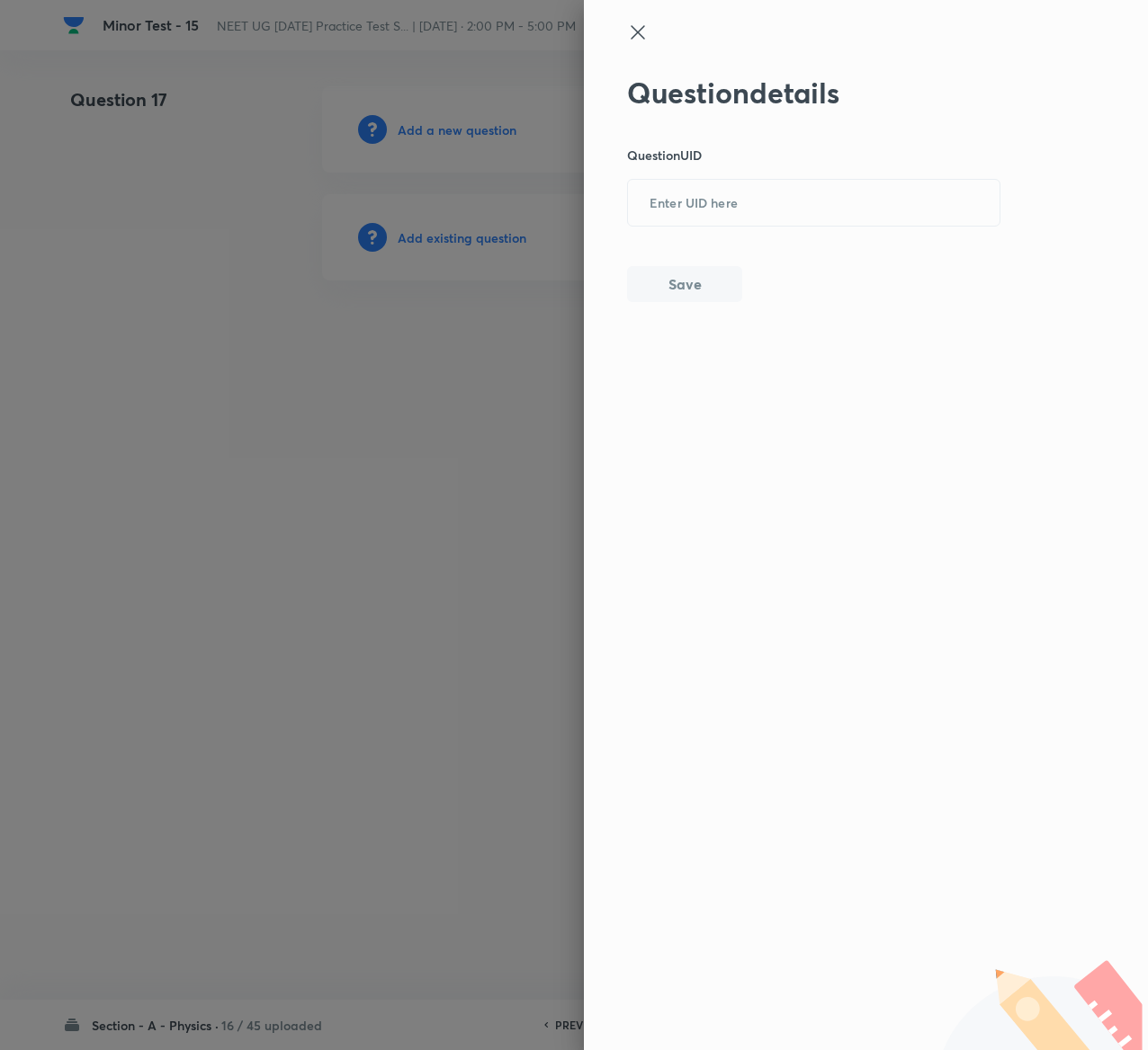
click at [890, 171] on div "Question details Question UID ​ Save" at bounding box center [814, 189] width 375 height 226
click at [890, 196] on input "text" at bounding box center [814, 203] width 372 height 44
paste input "1MQPD"
type input "1MQPD"
click at [718, 298] on button "Save" at bounding box center [684, 282] width 115 height 36
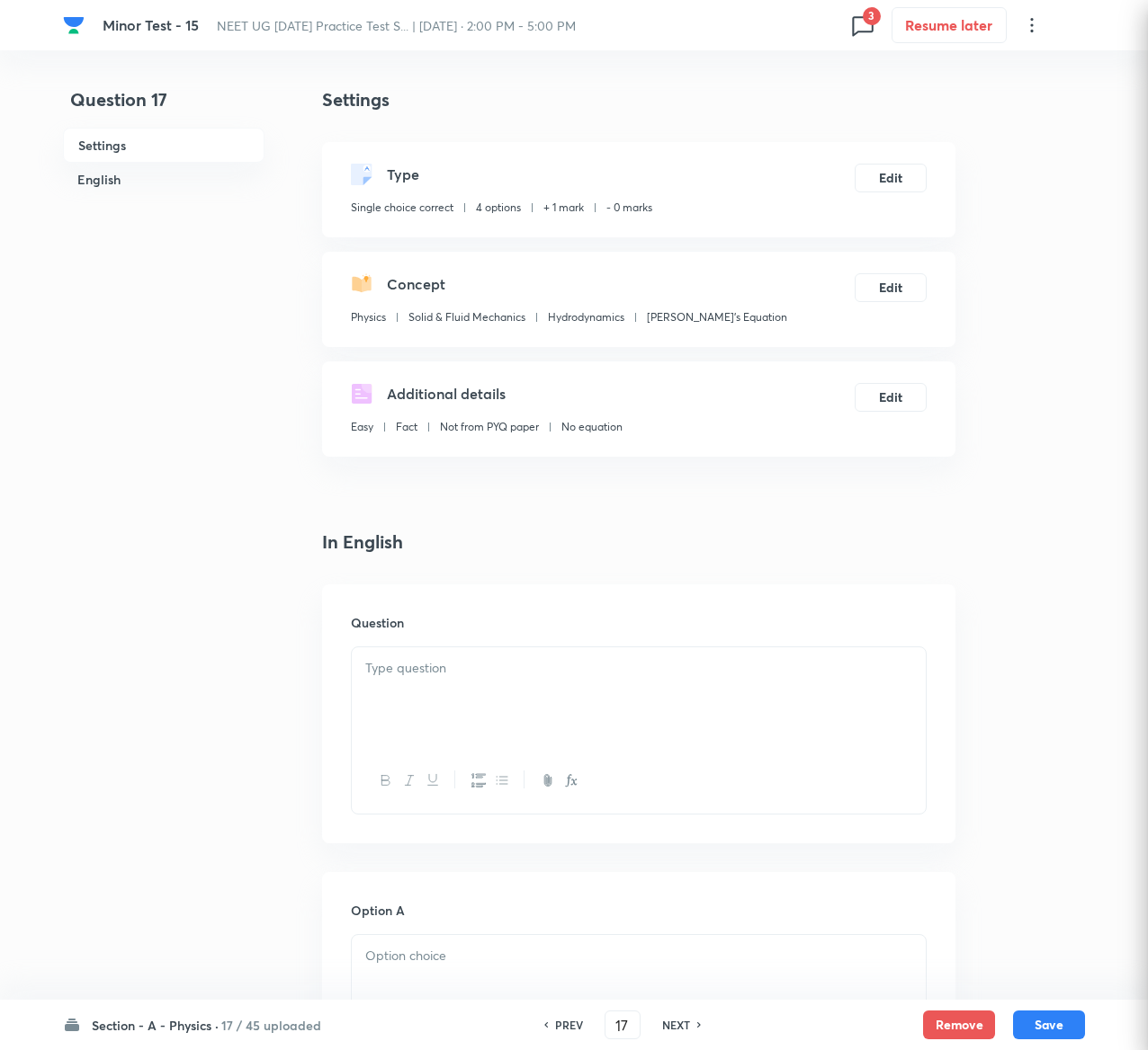
checkbox input "true"
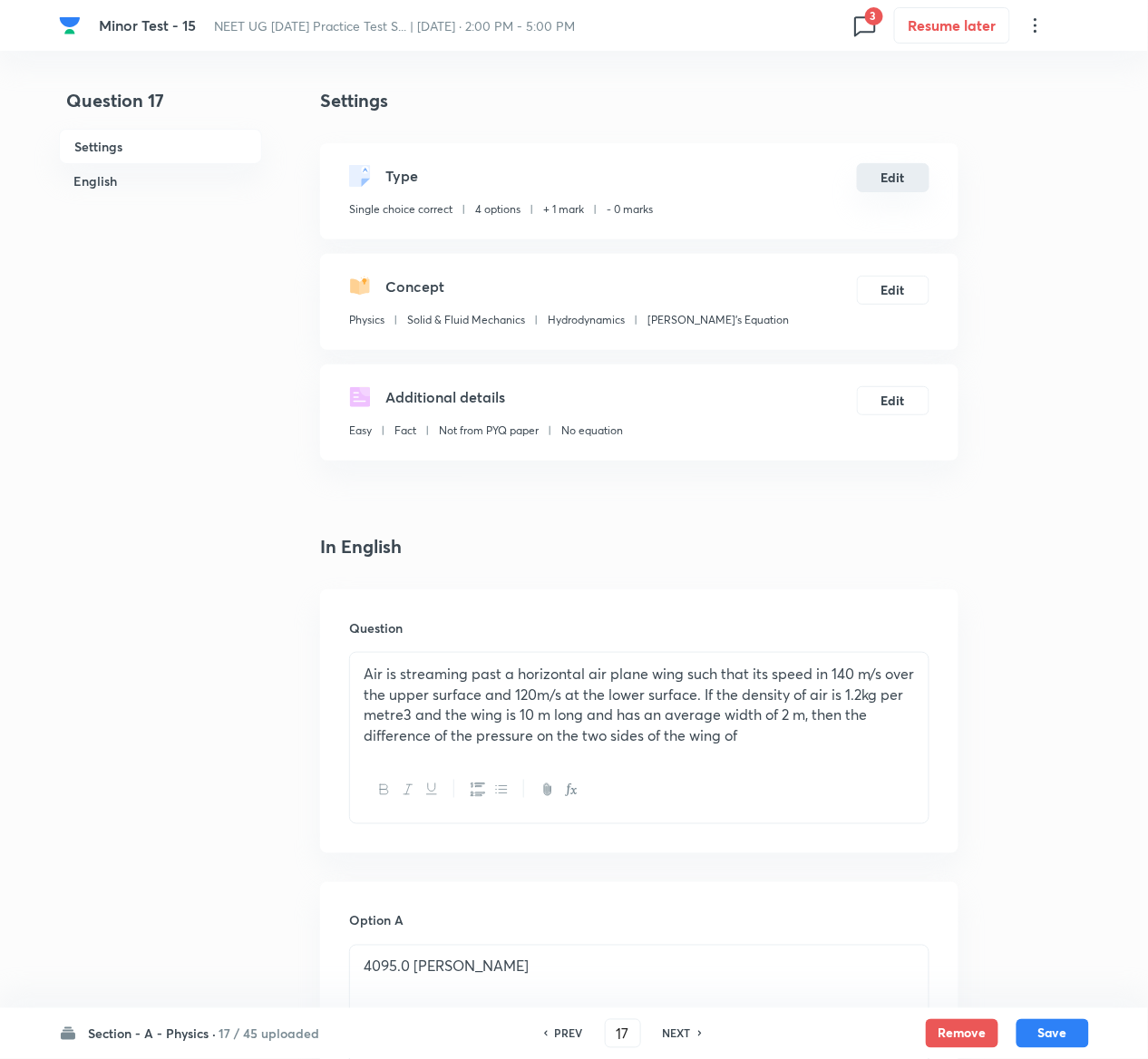
click at [900, 187] on button "Edit" at bounding box center [893, 177] width 72 height 29
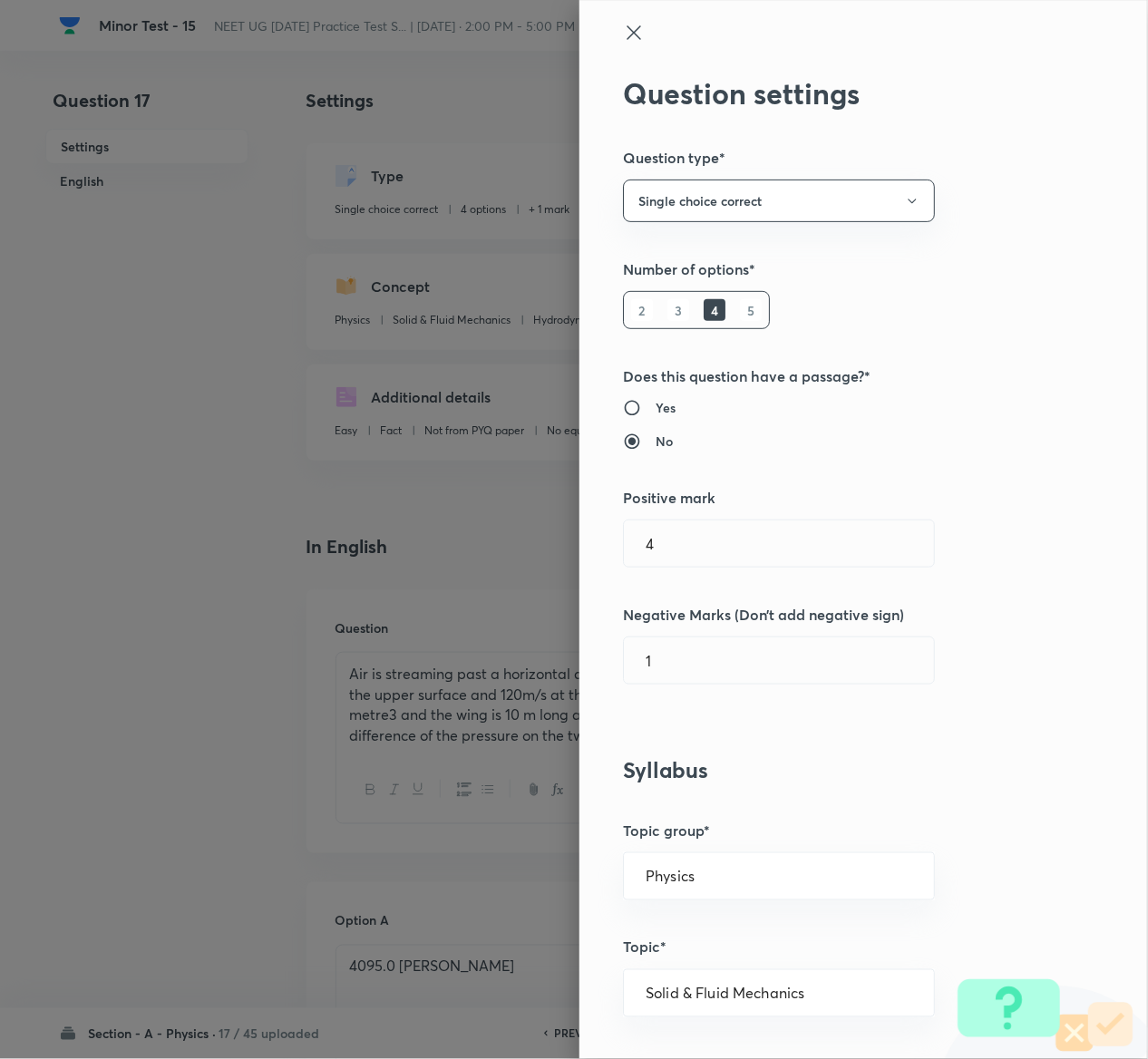
type input "1"
type input "0"
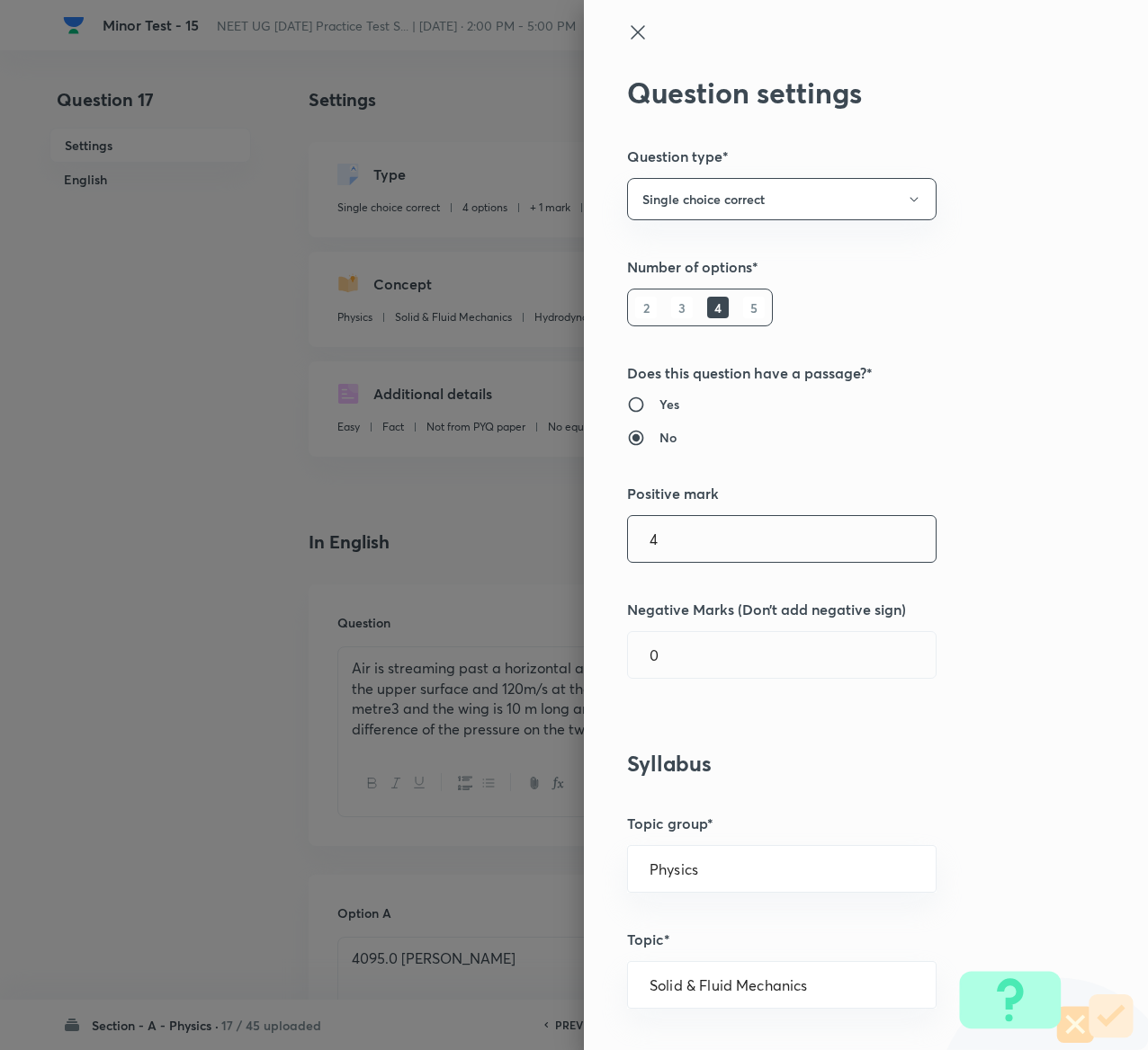
type input "4"
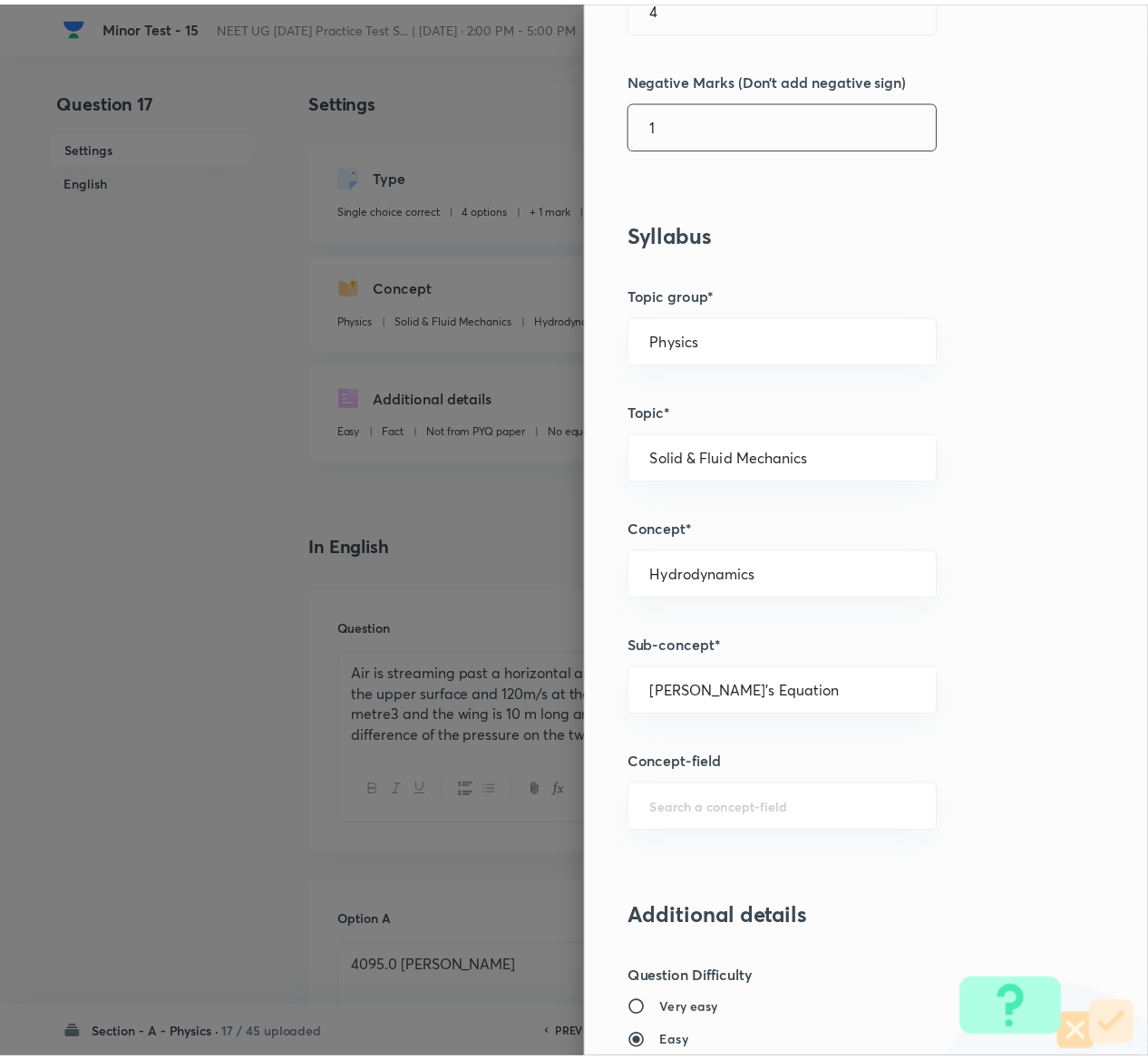
scroll to position [1416, 0]
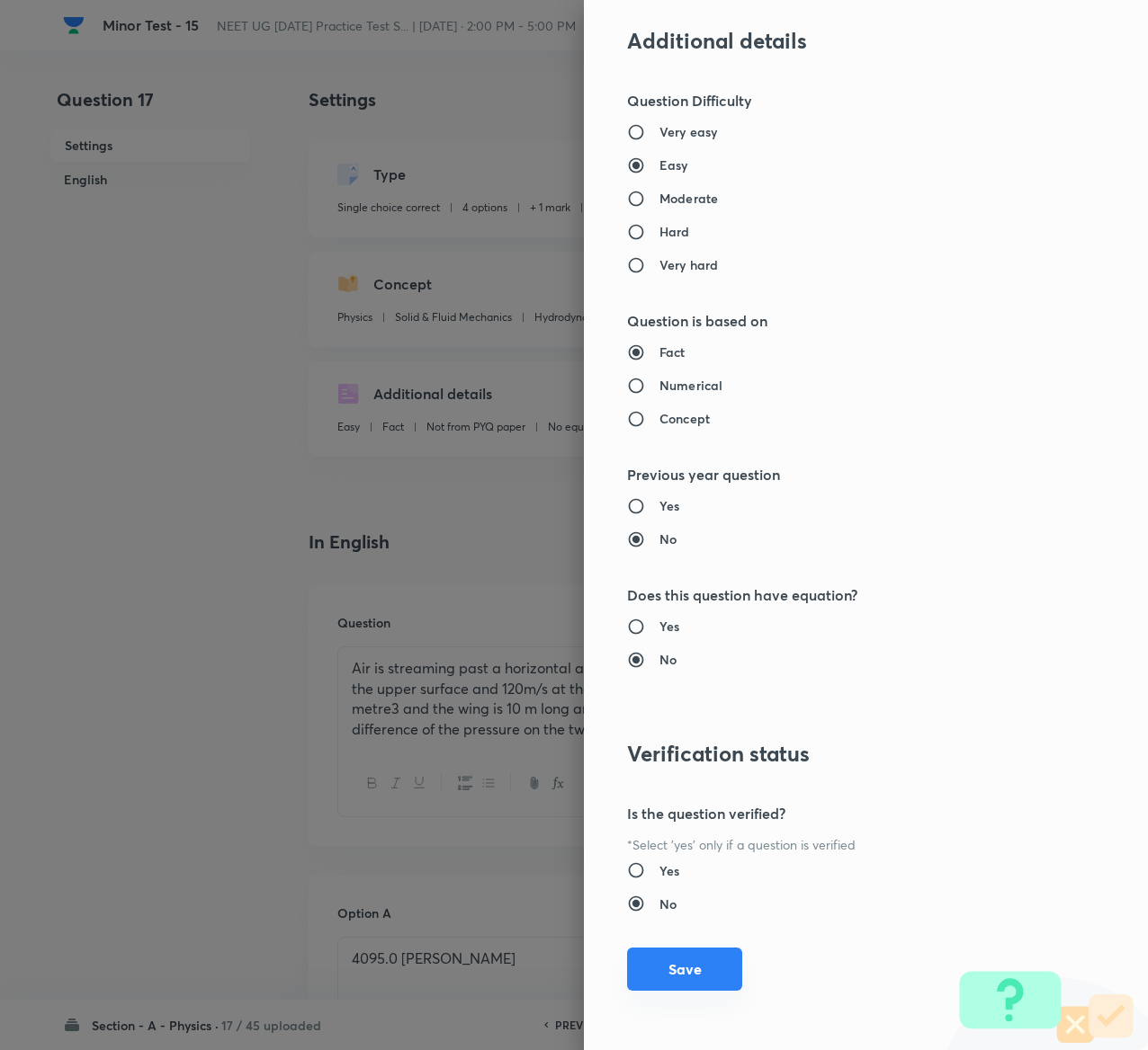
type input "1"
click at [655, 961] on button "Save" at bounding box center [684, 969] width 115 height 43
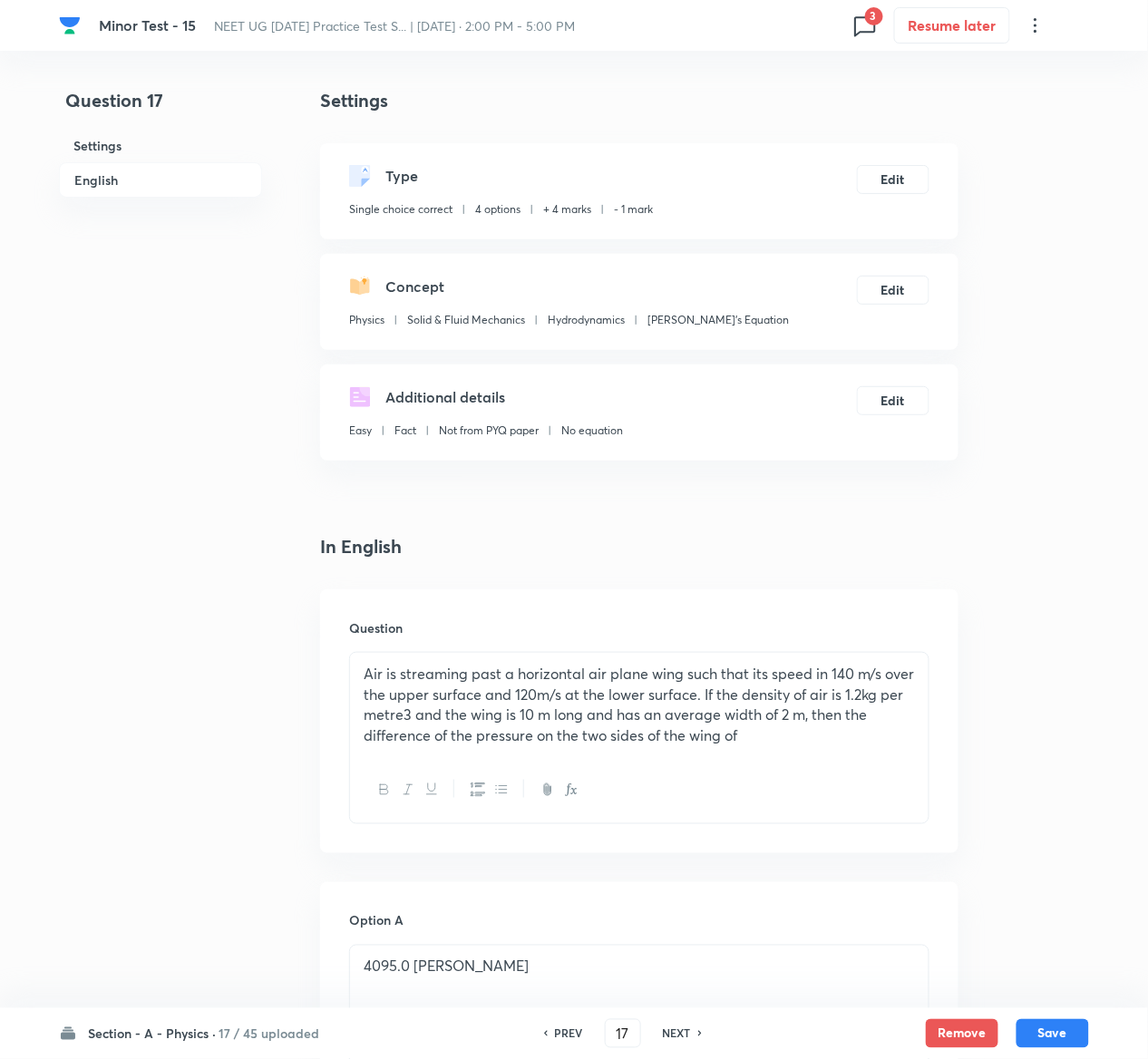
scroll to position [1405, 0]
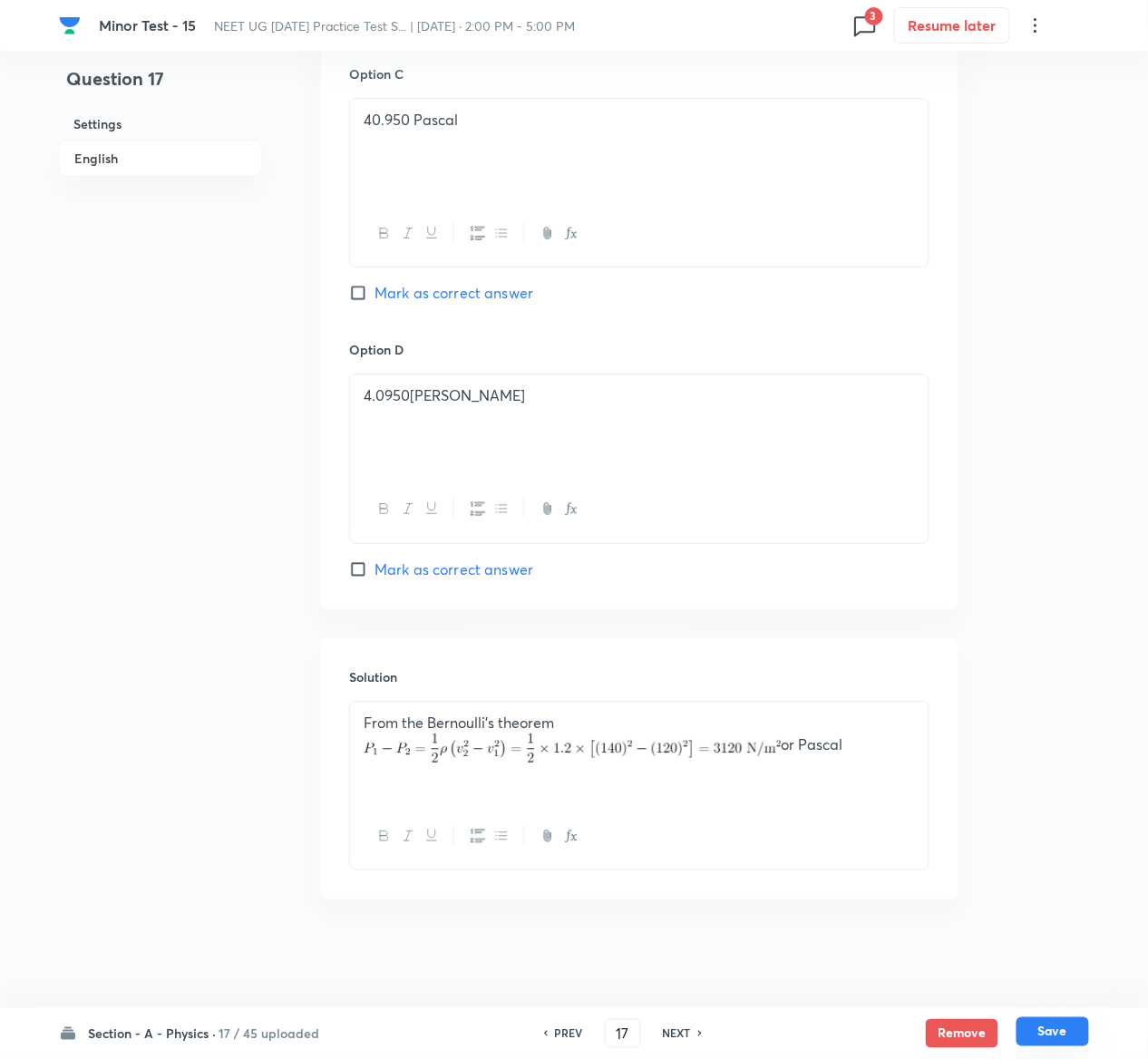
click at [1061, 1026] on button "Save" at bounding box center [1052, 1031] width 72 height 29
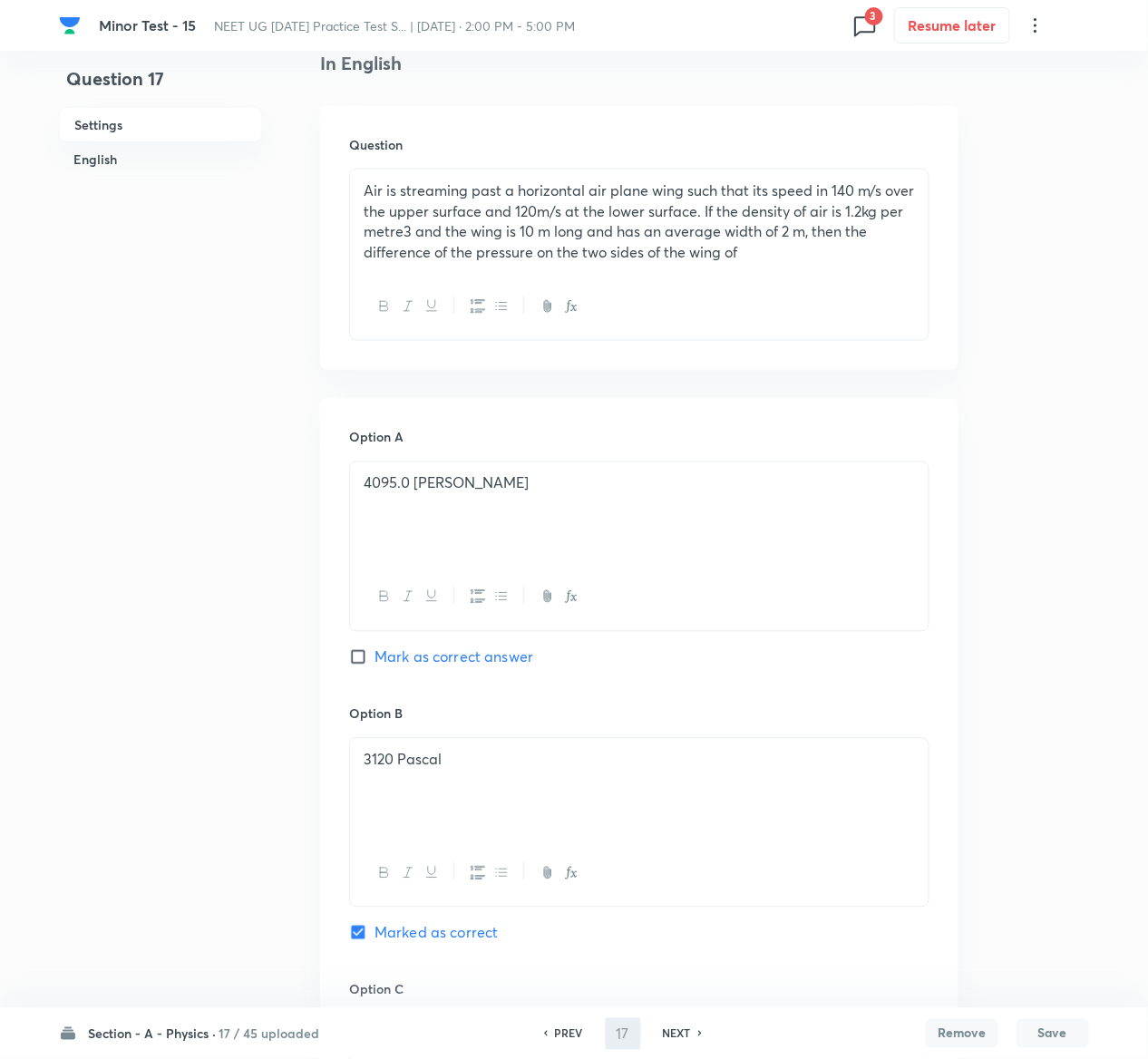
scroll to position [0, 0]
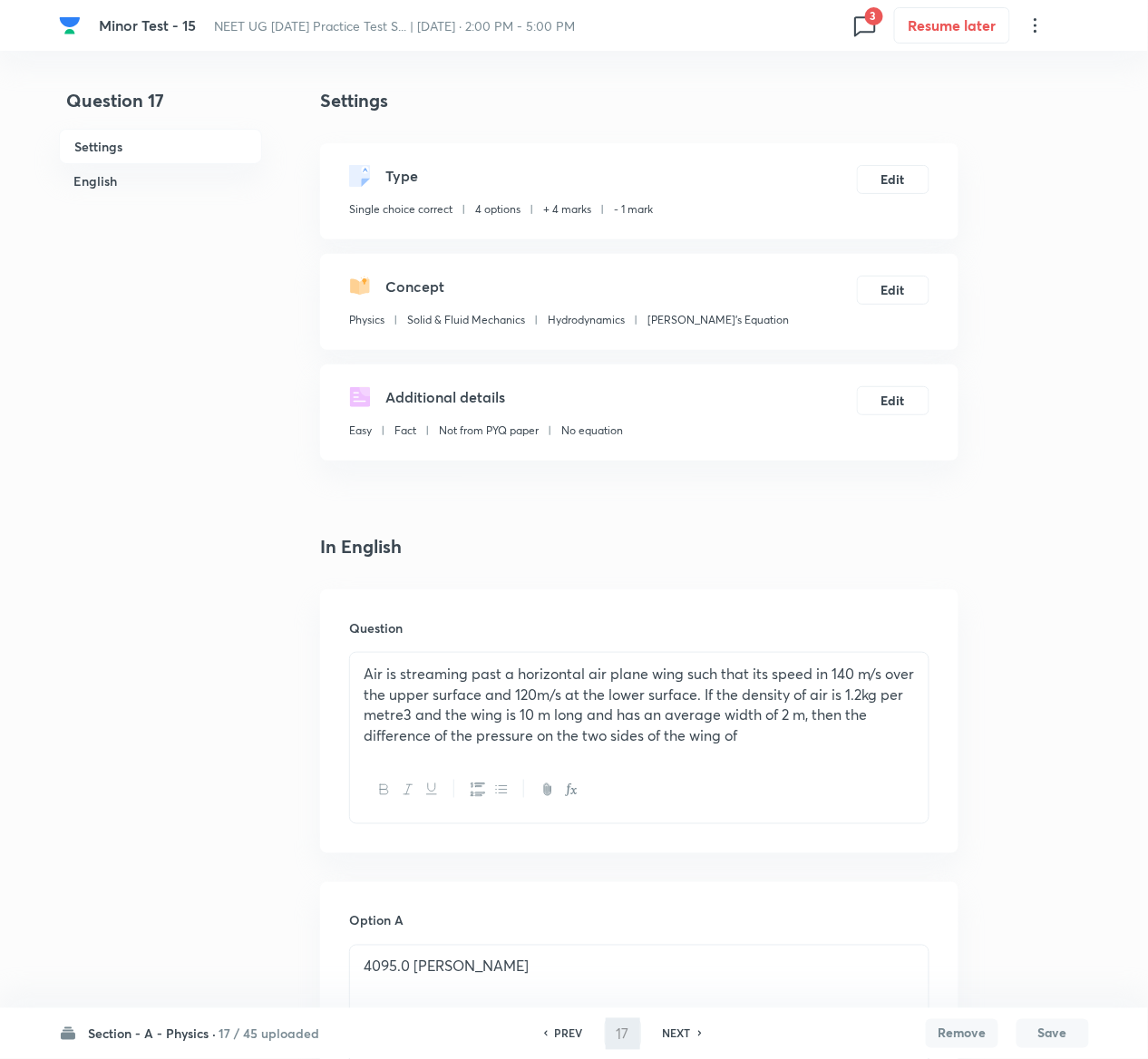
type input "18"
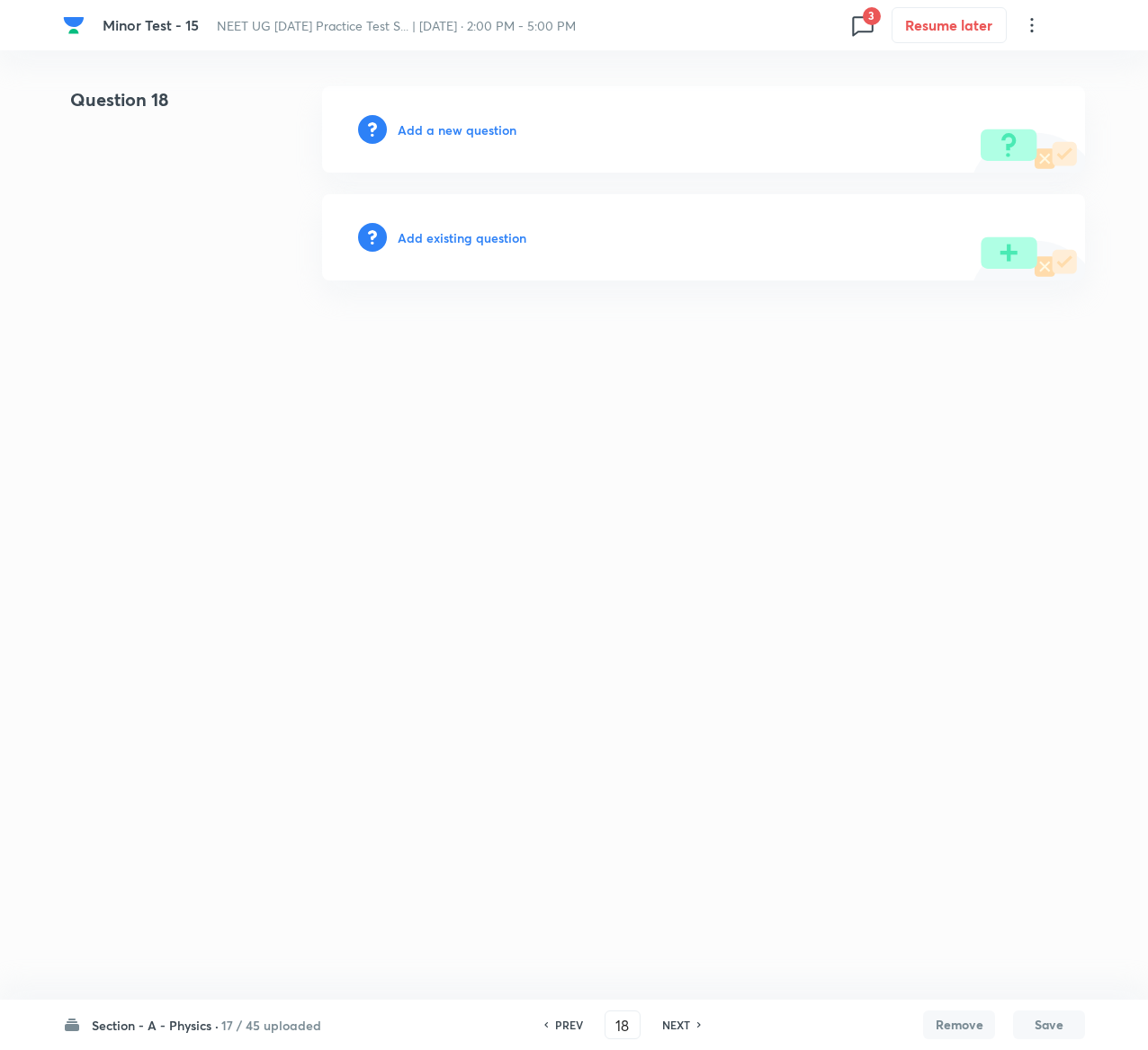
click at [493, 229] on h6 "Add existing question" at bounding box center [462, 237] width 129 height 19
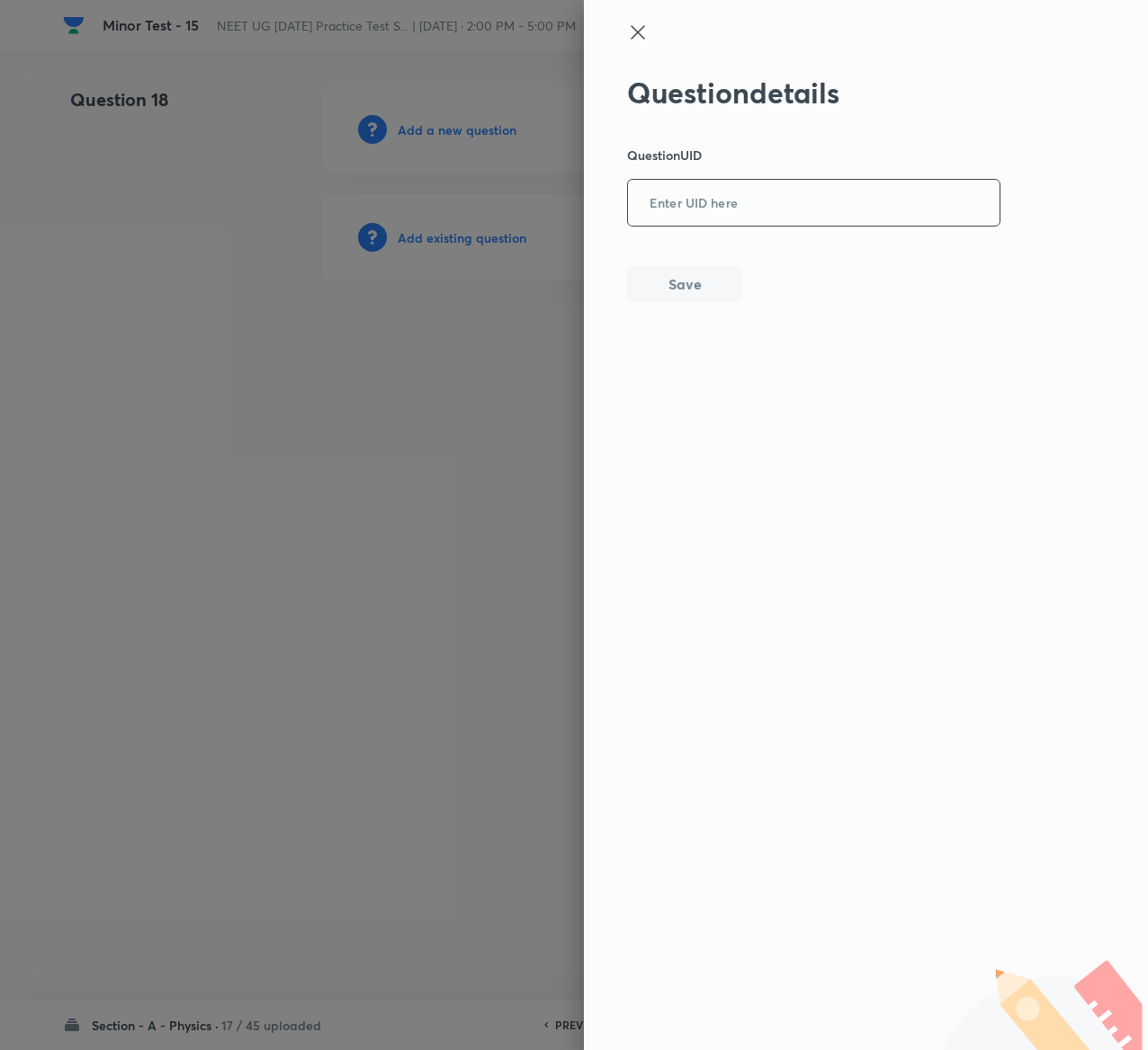
click at [684, 183] on input "text" at bounding box center [814, 203] width 372 height 44
paste input "R8USC"
type input "R8USC"
click at [682, 306] on div "Question details Question UID R8USC ​ Save" at bounding box center [865, 525] width 564 height 1050
click at [682, 304] on div "Question details Question UID R8USC ​ Save" at bounding box center [865, 525] width 564 height 1050
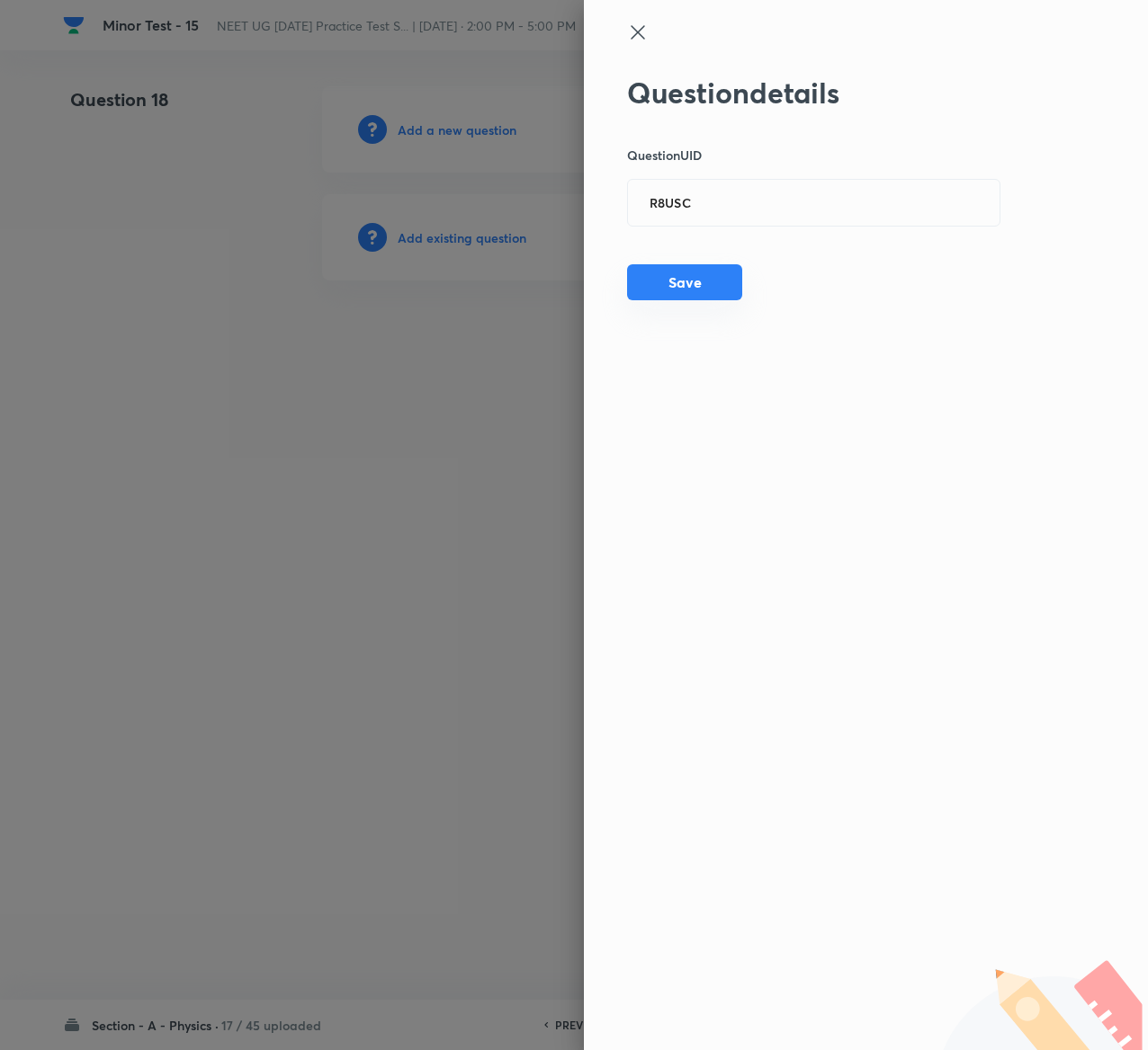
click at [684, 300] on button "Save" at bounding box center [684, 282] width 115 height 36
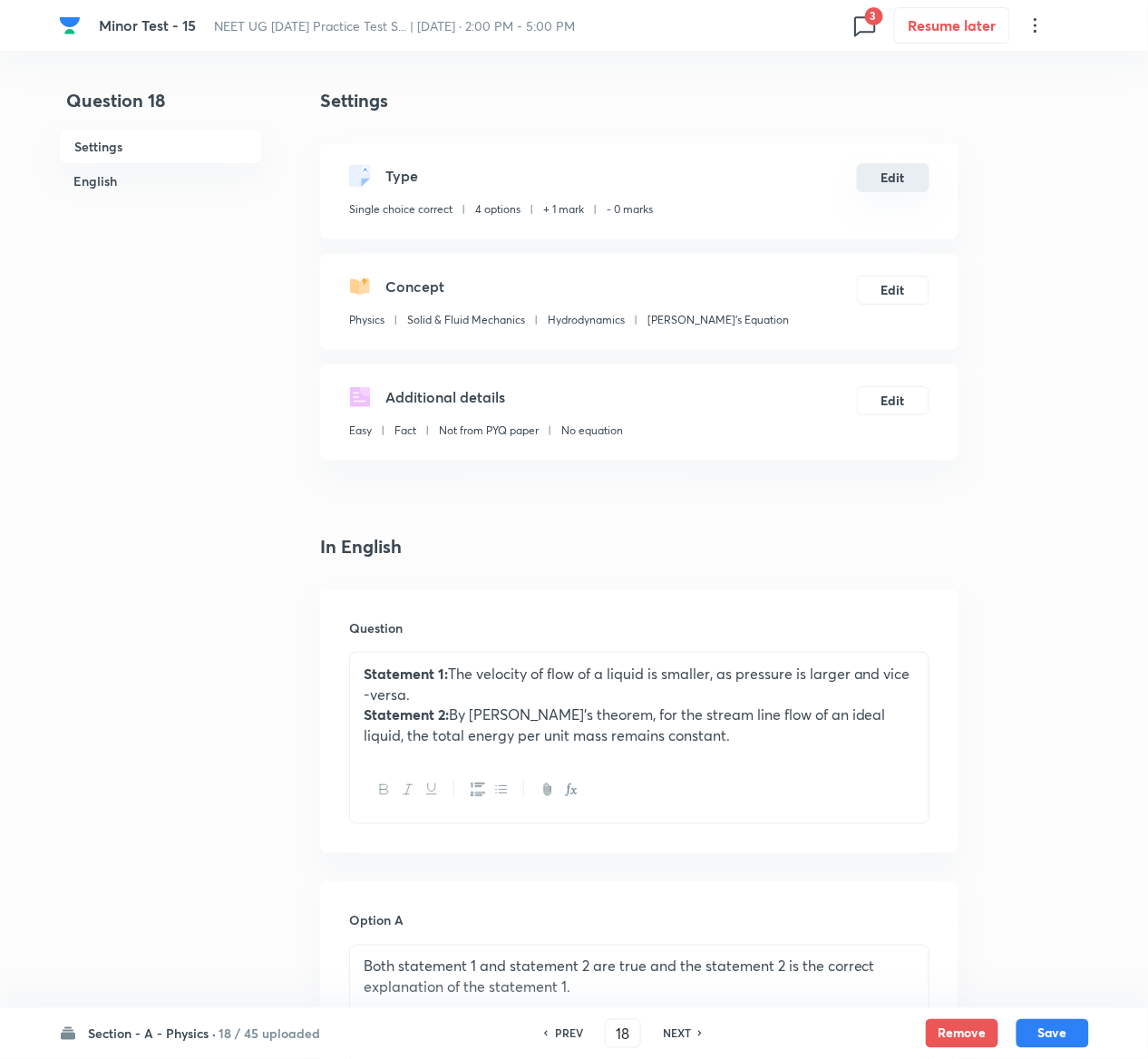
click at [896, 178] on button "Edit" at bounding box center [893, 177] width 72 height 29
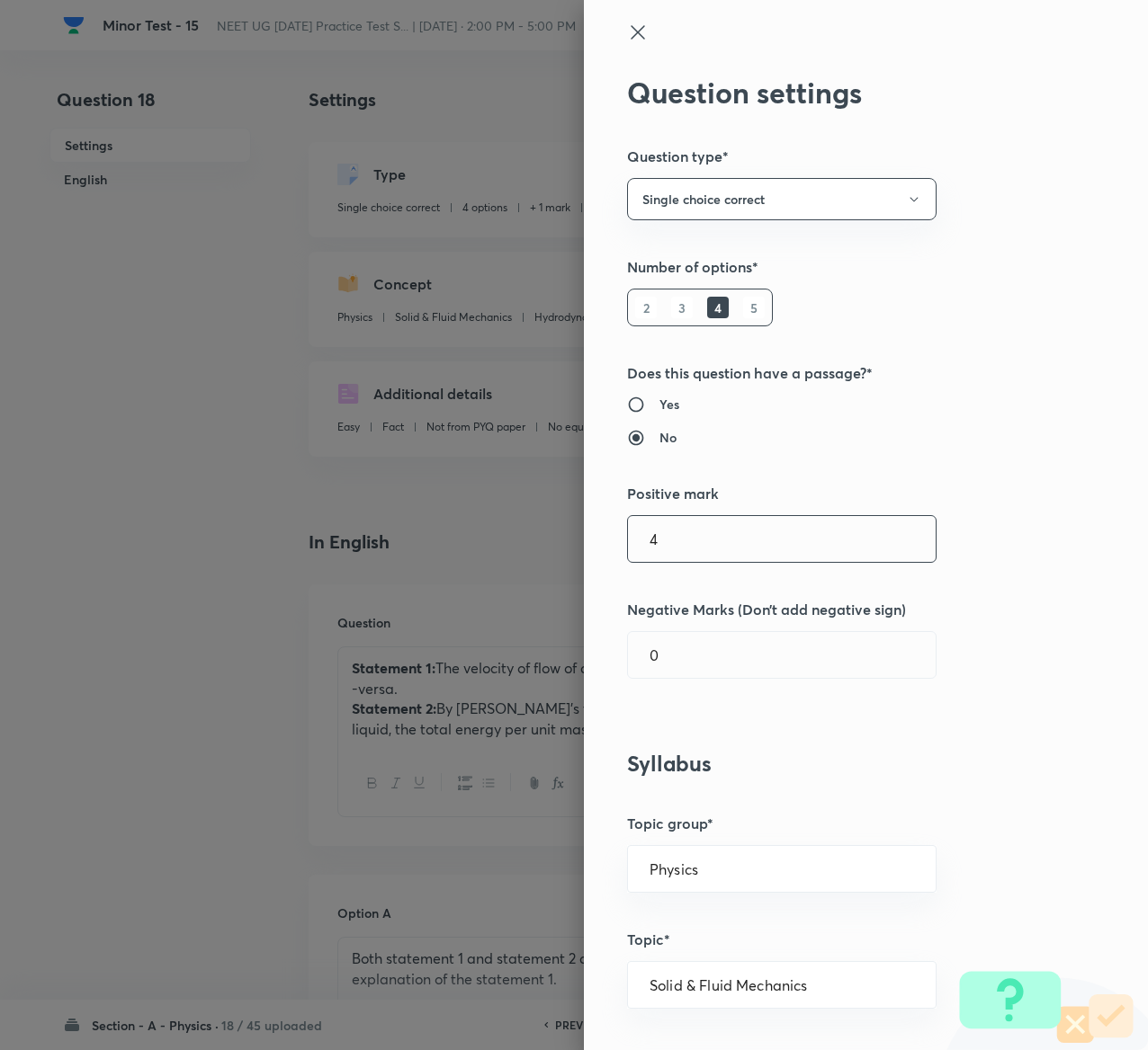
type input "4"
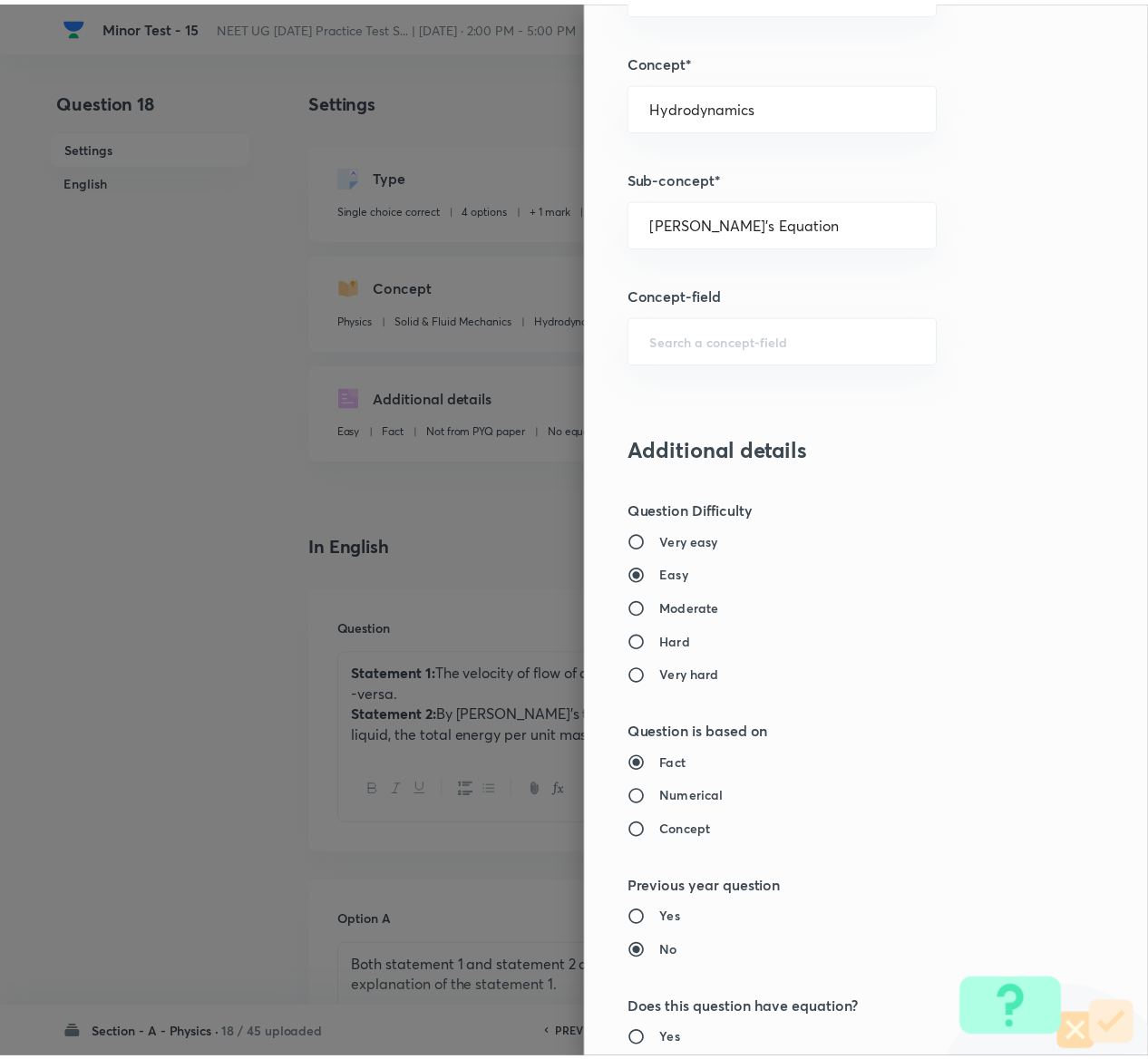
scroll to position [1416, 0]
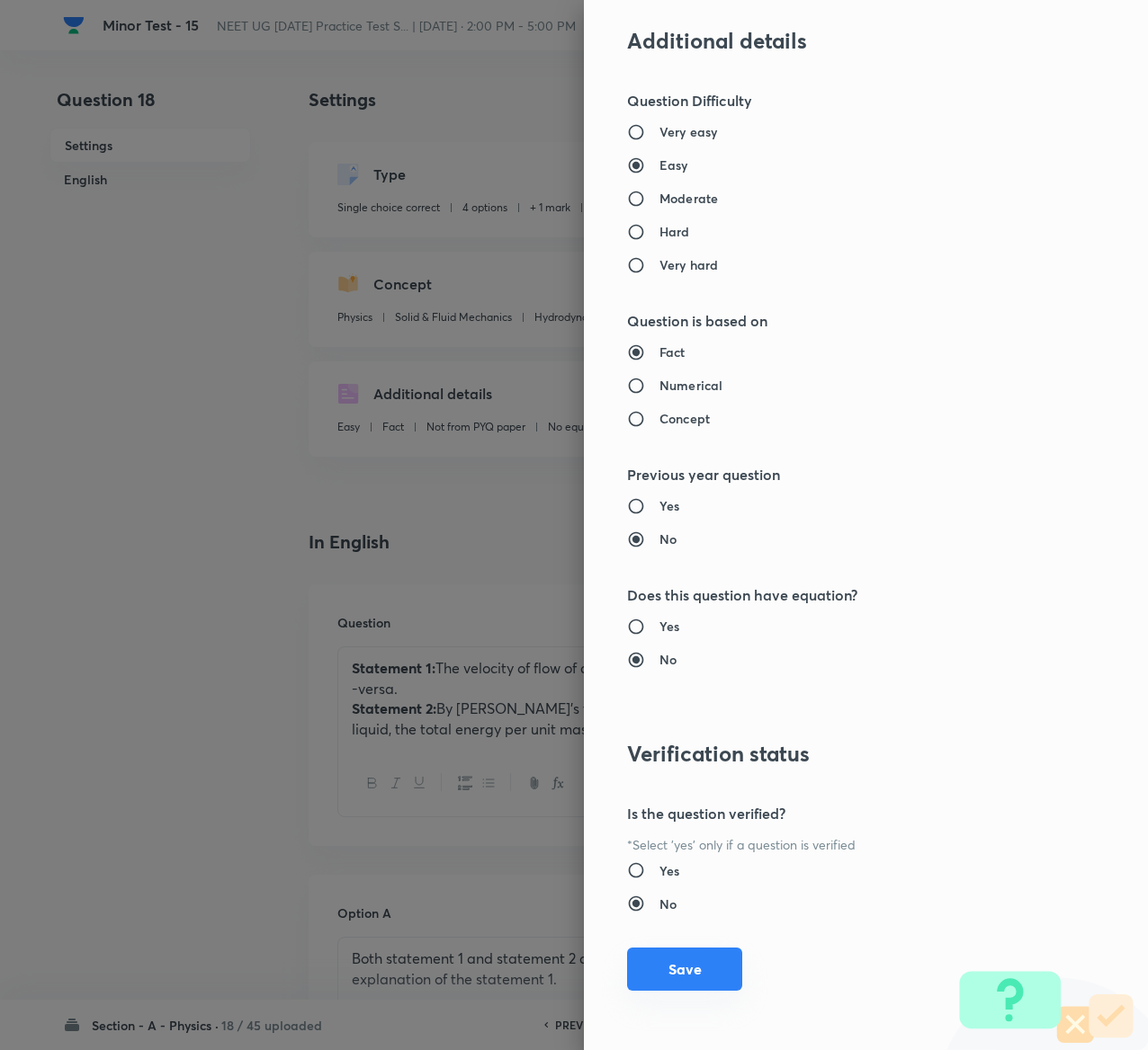
type input "1"
click at [660, 963] on button "Save" at bounding box center [684, 969] width 115 height 43
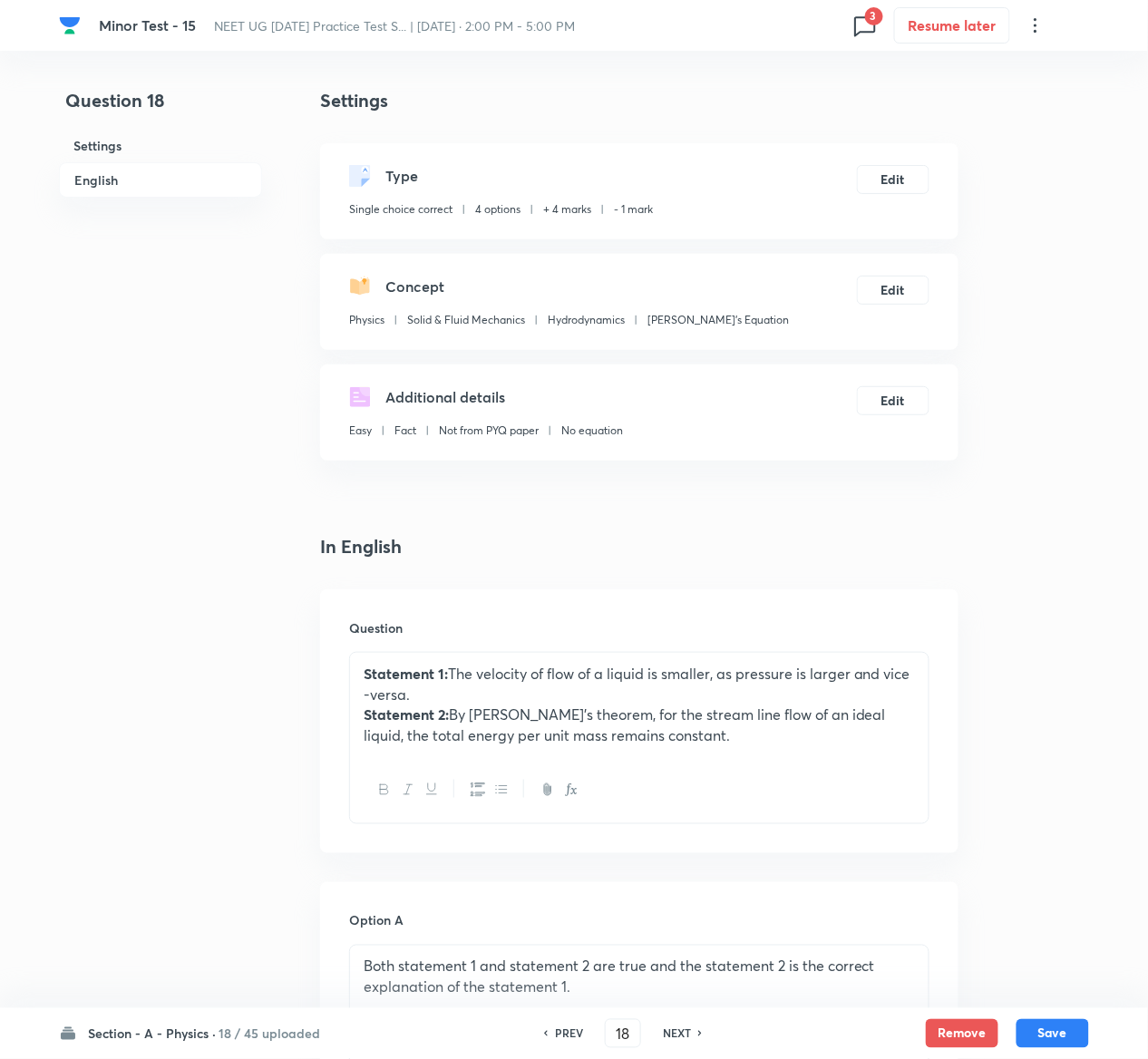
scroll to position [1437, 0]
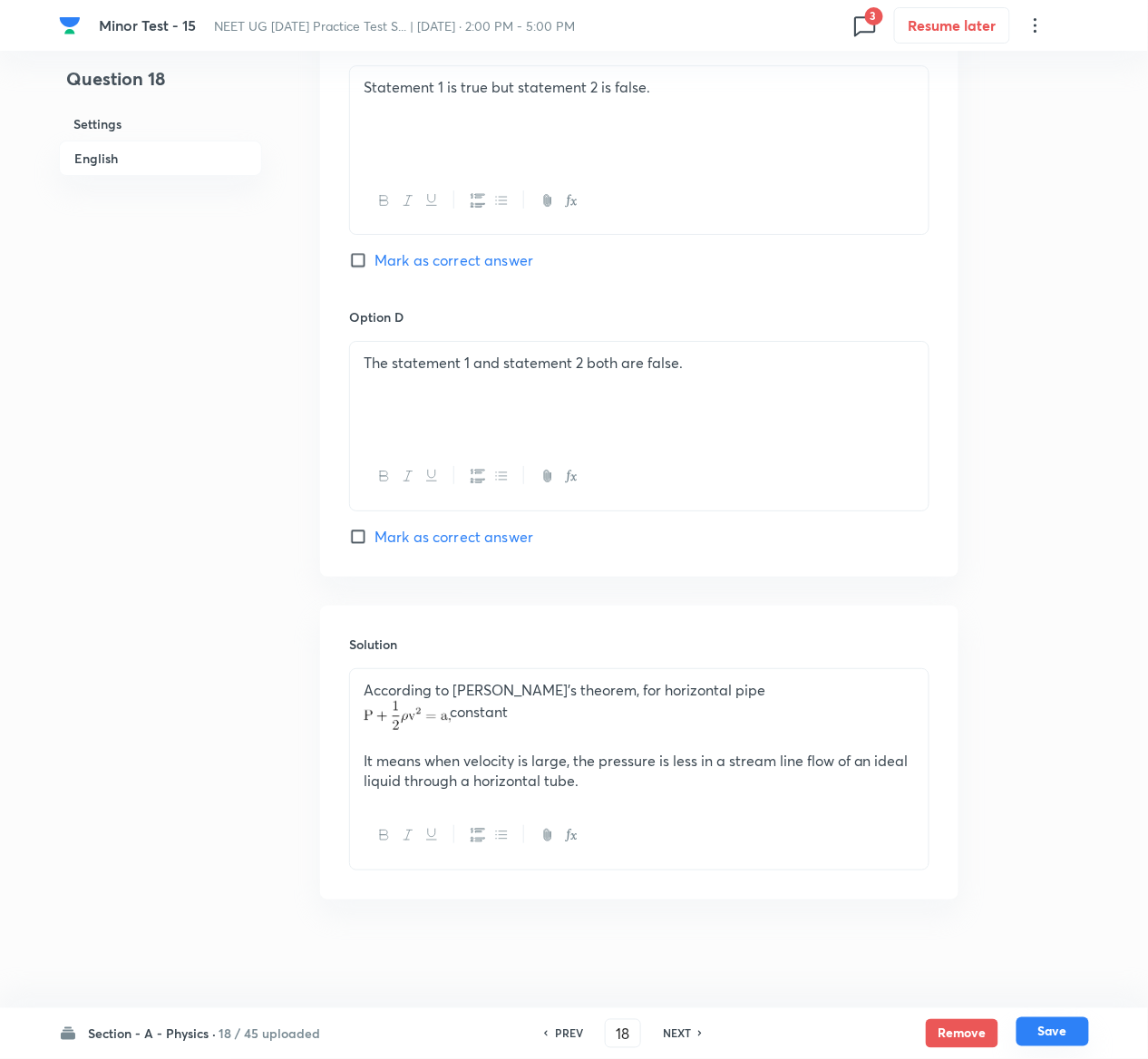
click at [1076, 1033] on button "Save" at bounding box center [1052, 1031] width 72 height 29
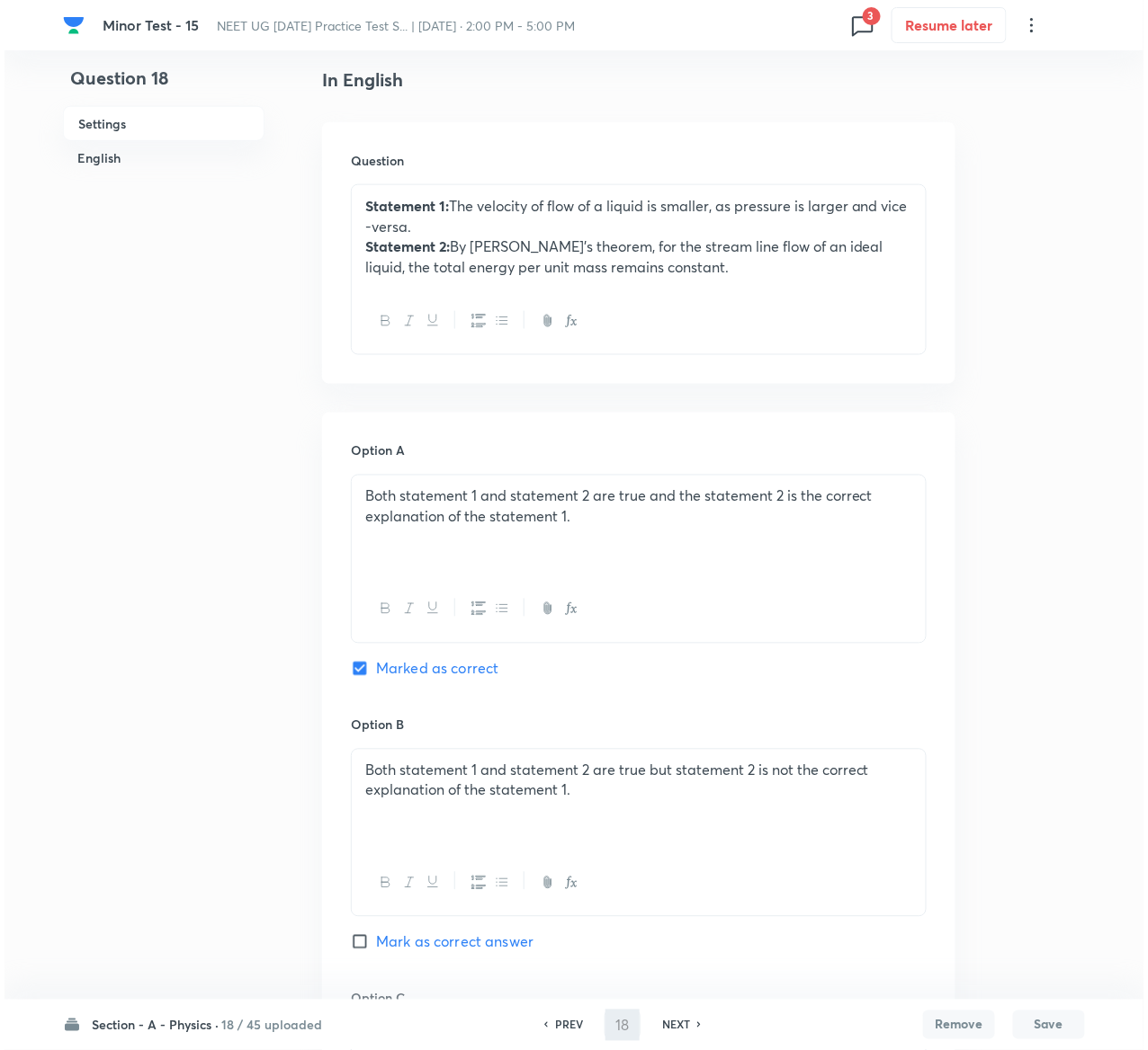
scroll to position [0, 0]
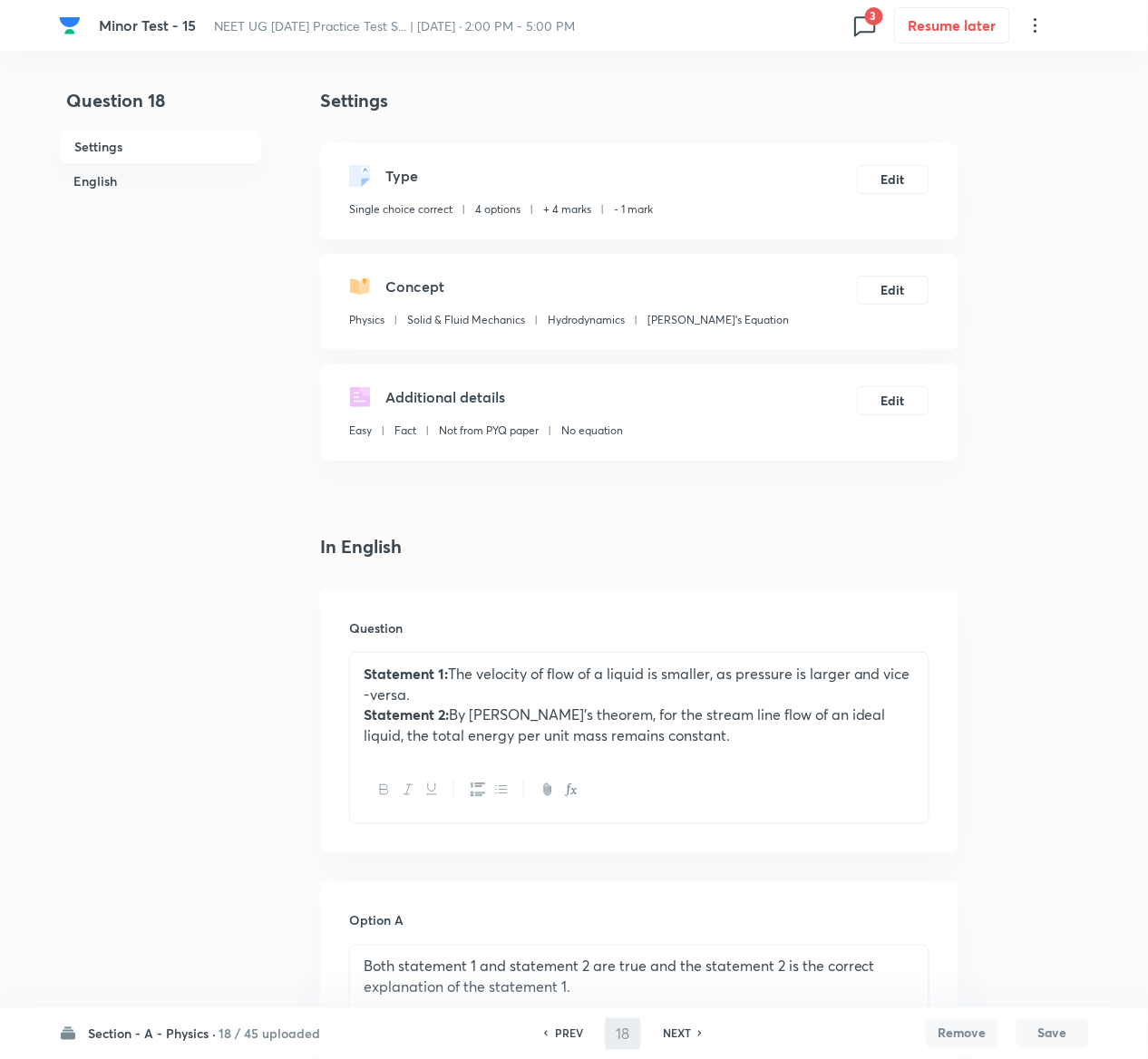
type input "19"
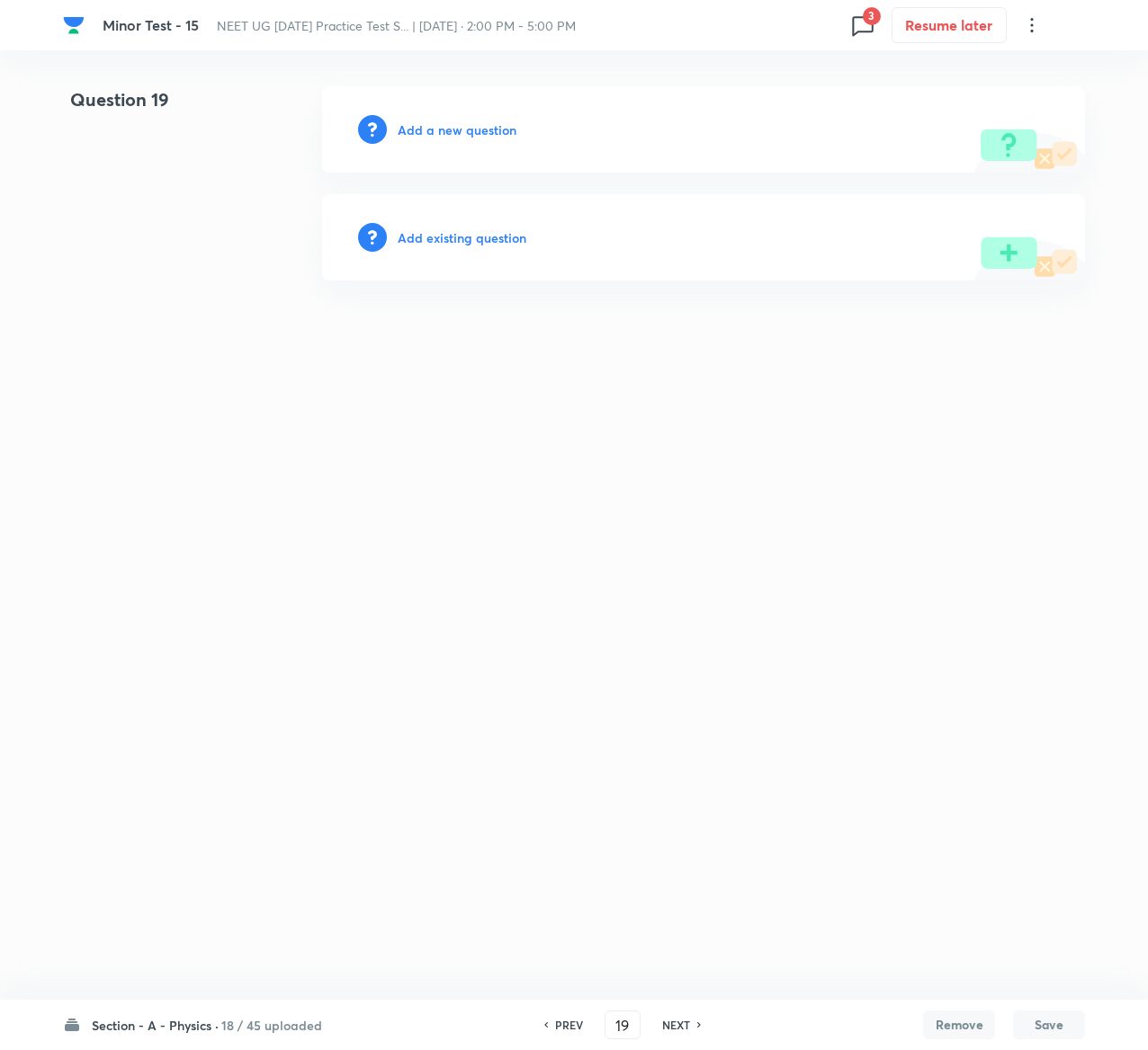
drag, startPoint x: 472, startPoint y: 217, endPoint x: 471, endPoint y: 229, distance: 12.0
click at [471, 229] on div "Add existing question" at bounding box center [703, 237] width 763 height 87
click at [471, 229] on h6 "Add existing question" at bounding box center [462, 237] width 129 height 19
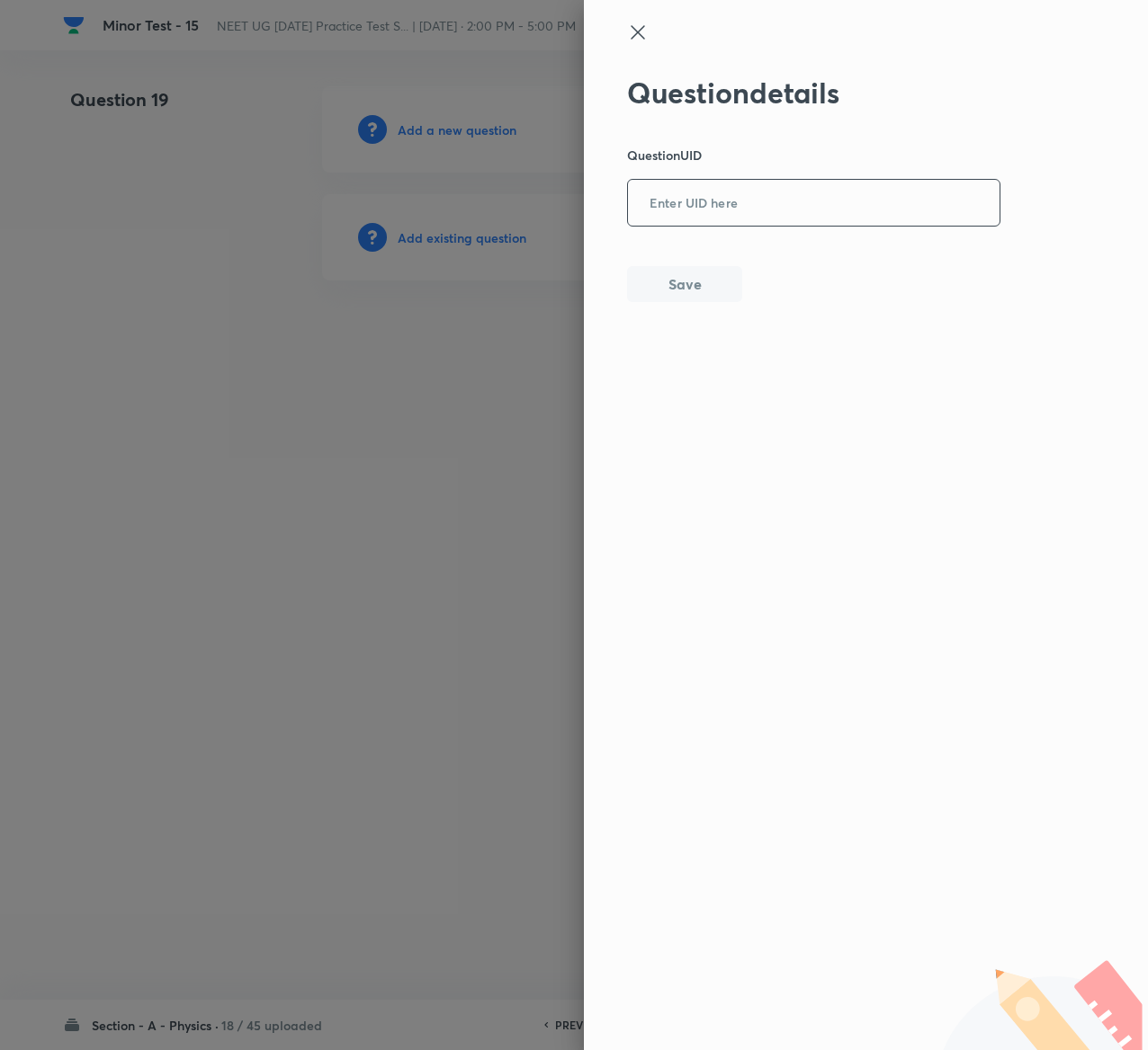
click at [847, 203] on input "text" at bounding box center [814, 203] width 372 height 44
paste input "AKE6U"
type input "AKE6U"
click at [670, 273] on button "Save" at bounding box center [684, 282] width 115 height 36
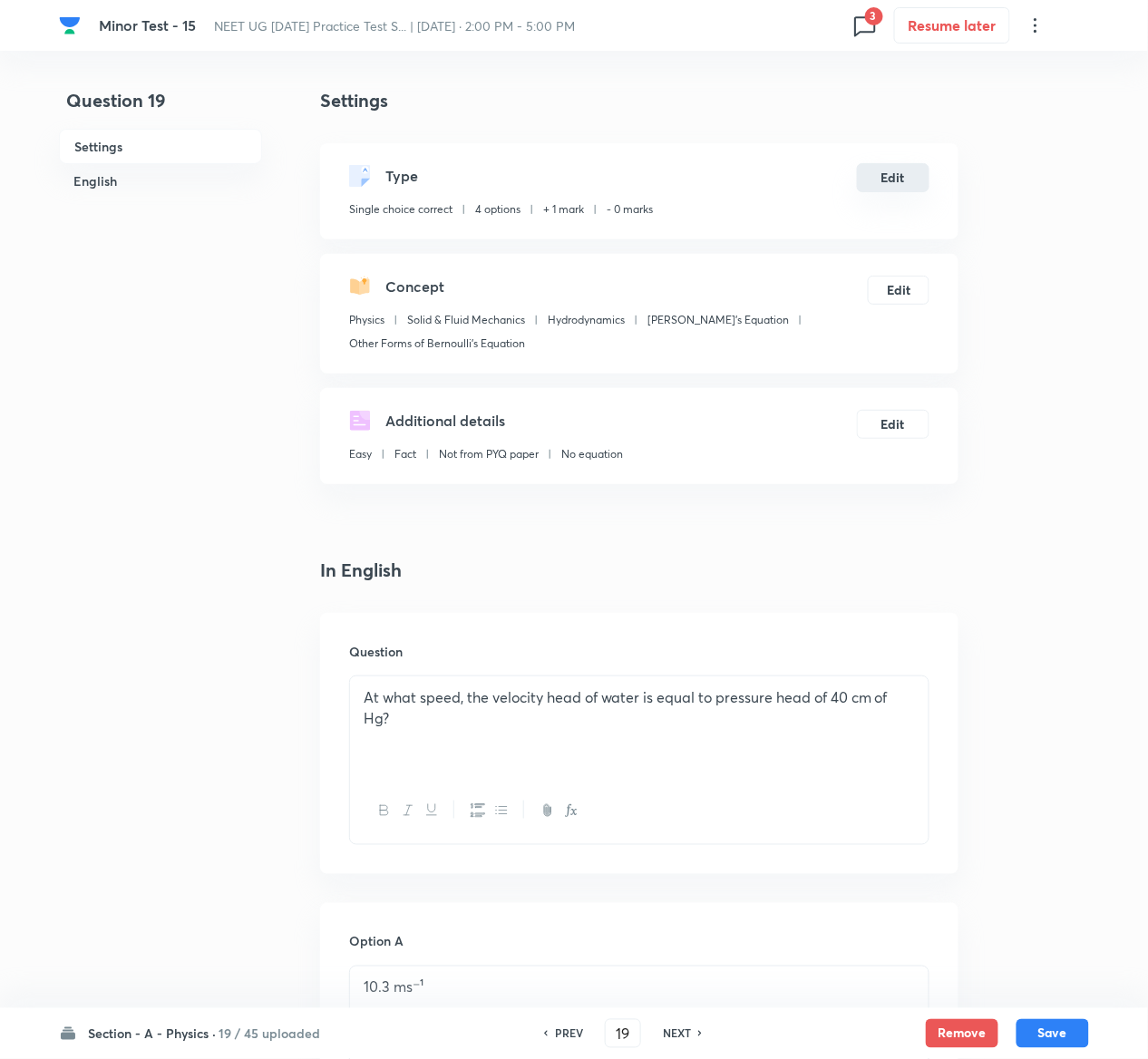
click at [897, 171] on button "Edit" at bounding box center [893, 177] width 72 height 29
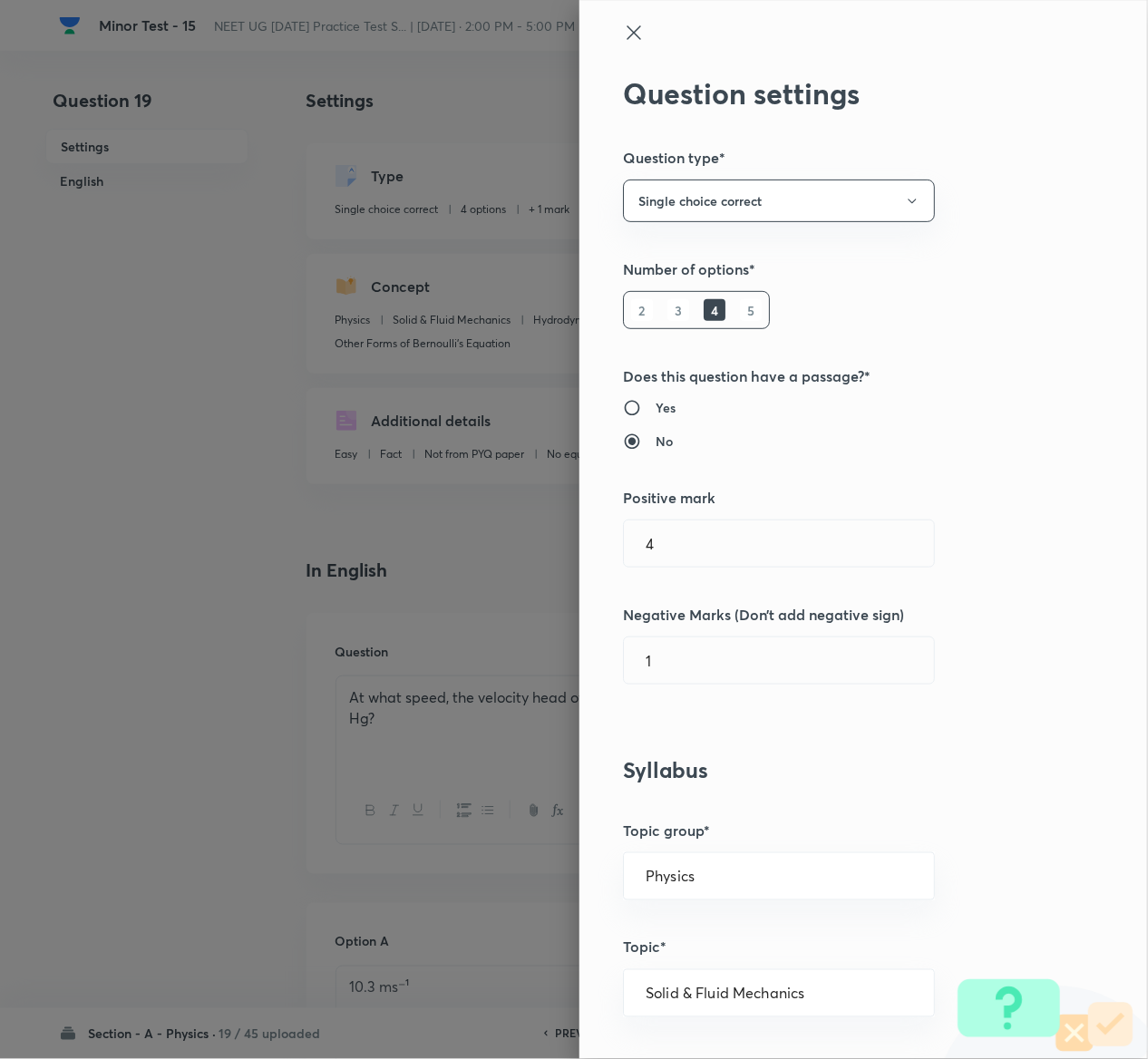
type input "1"
type input "0"
type input "Other Forms of Bernoulli's Equation"
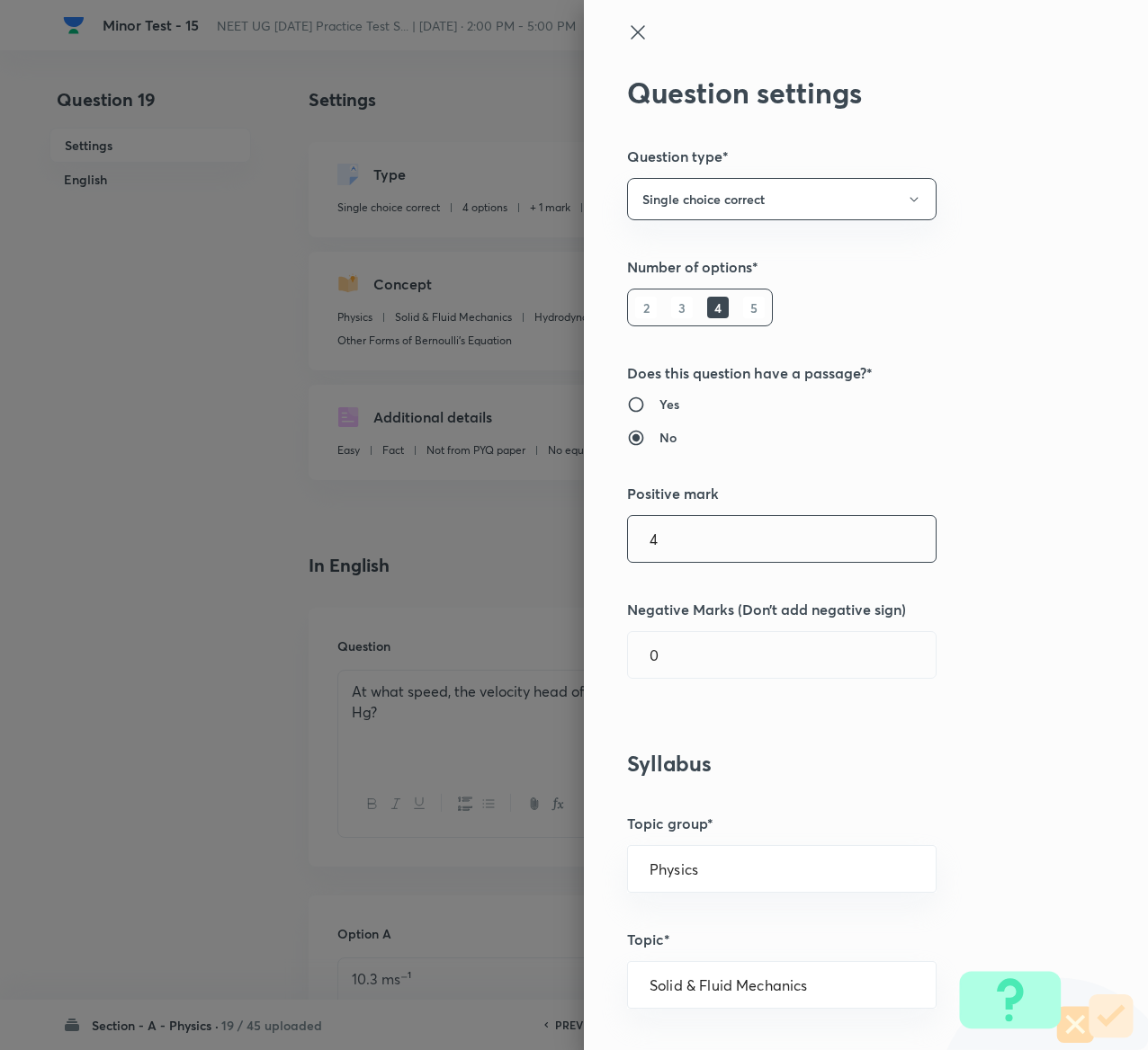
type input "4"
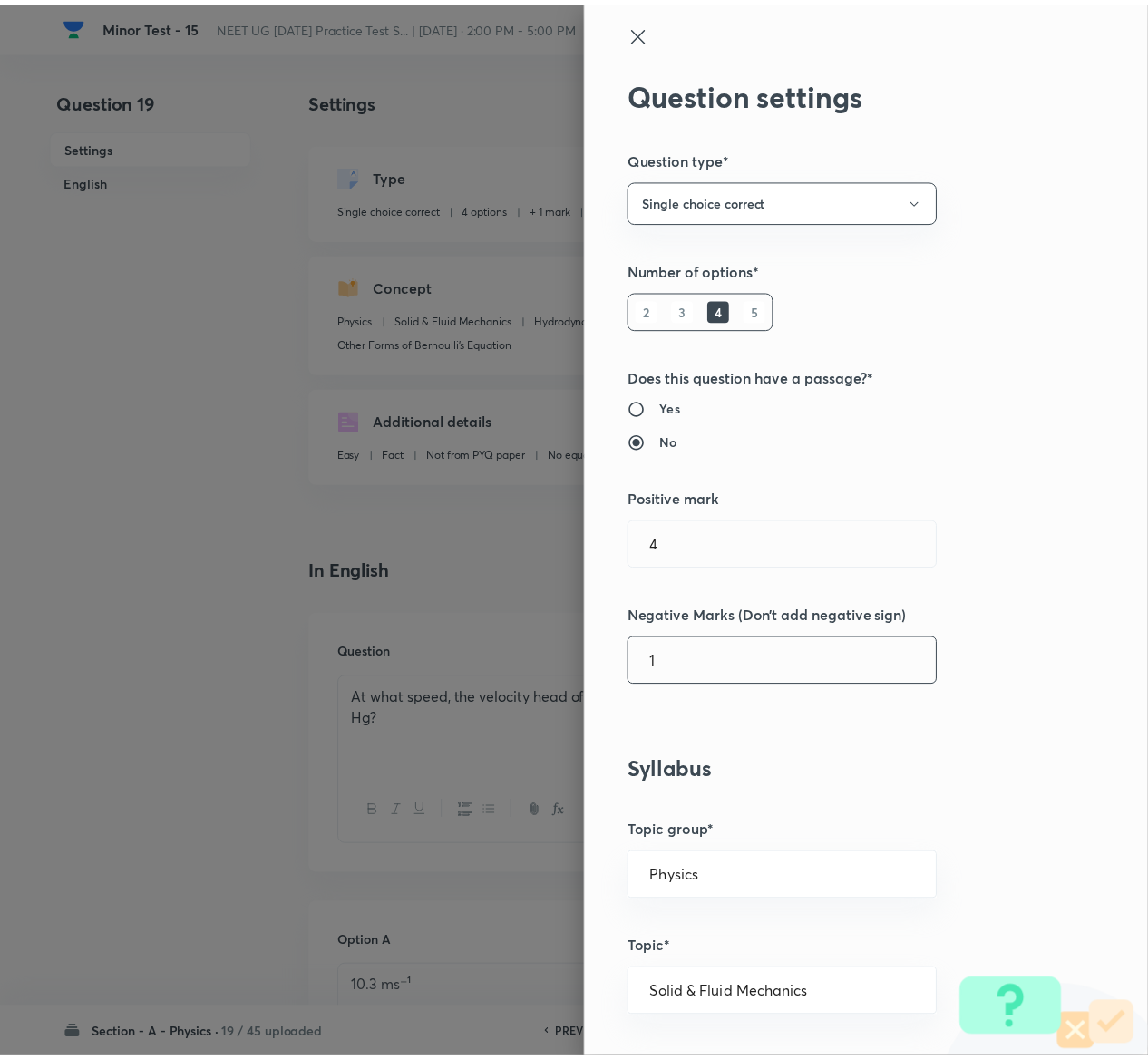
scroll to position [1416, 0]
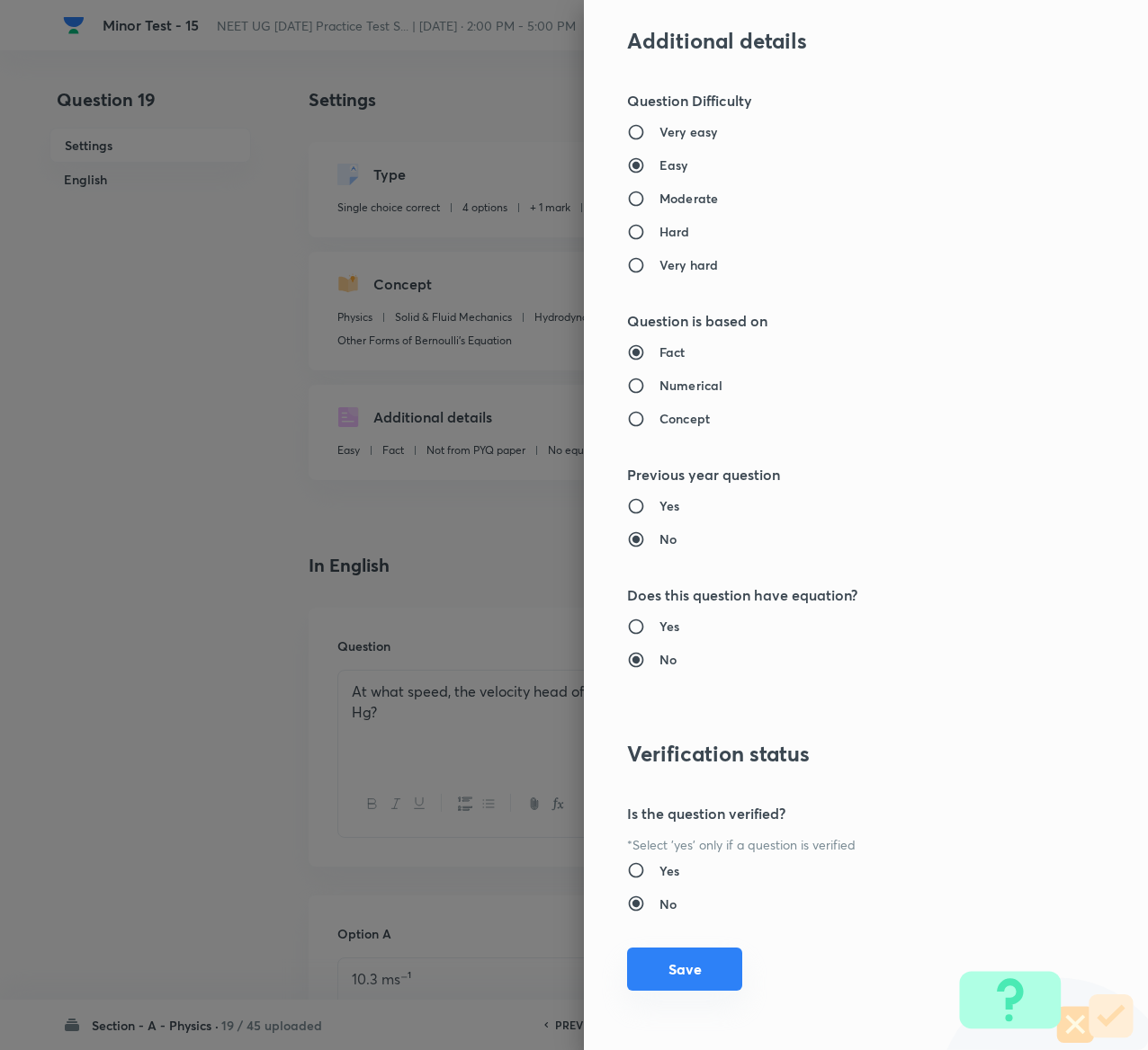
type input "1"
click at [686, 985] on button "Save" at bounding box center [684, 969] width 115 height 43
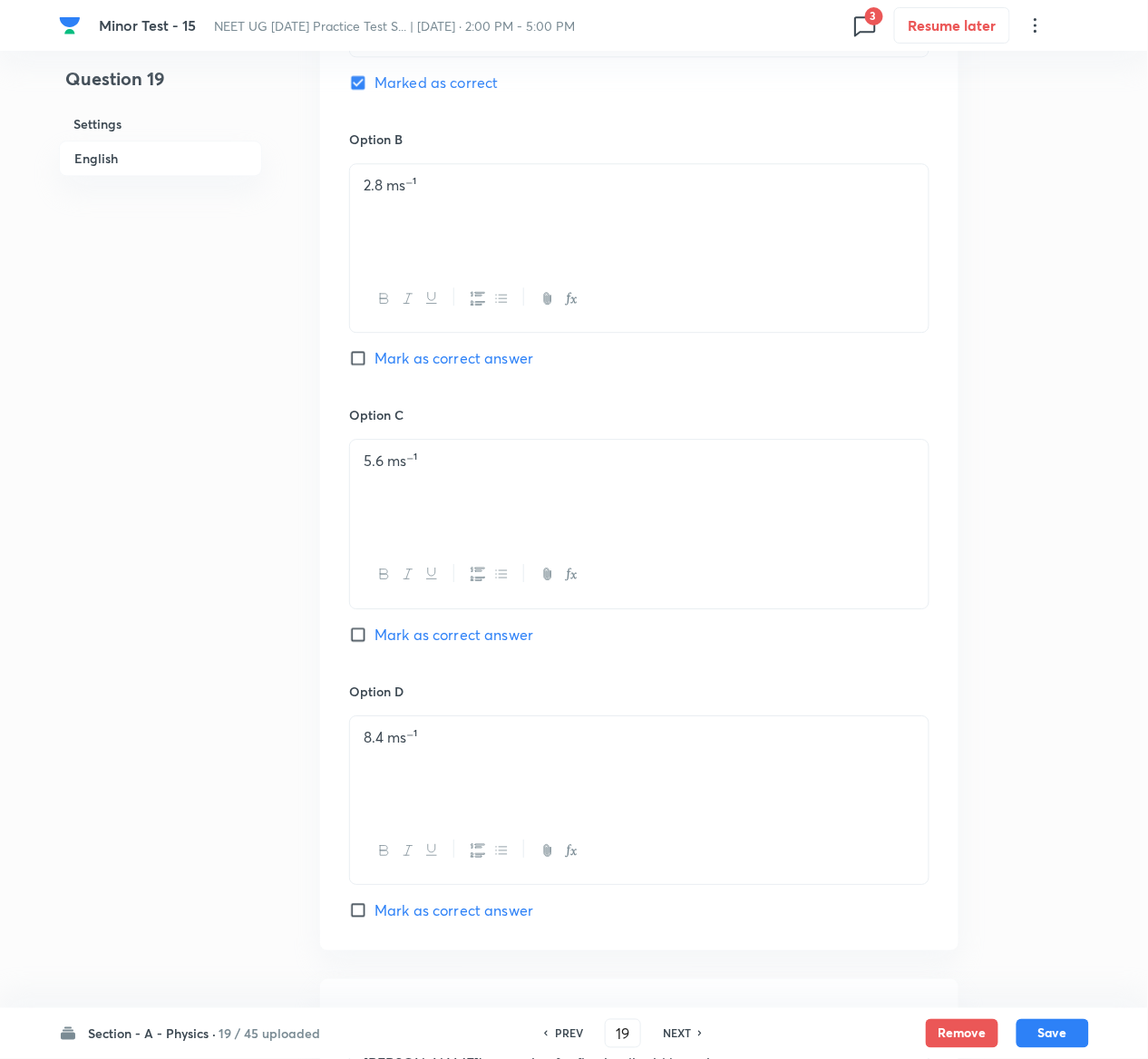
scroll to position [1651, 0]
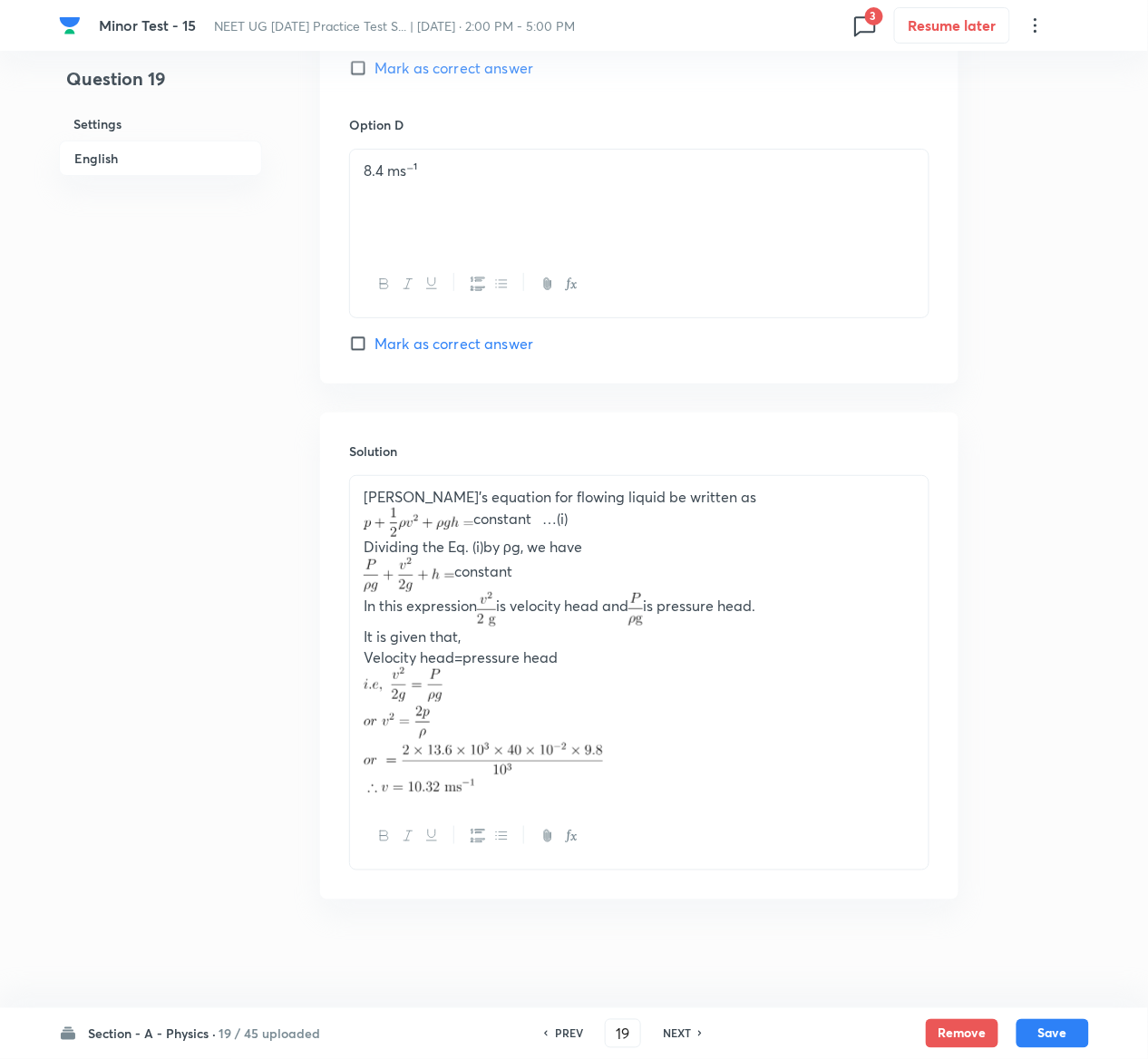
click at [1064, 1017] on div "Section - A - Physics · 19 / 45 uploaded PREV 19 ​ NEXT Remove Save" at bounding box center [574, 1034] width 1030 height 51
click at [1066, 1025] on button "Save" at bounding box center [1052, 1031] width 72 height 29
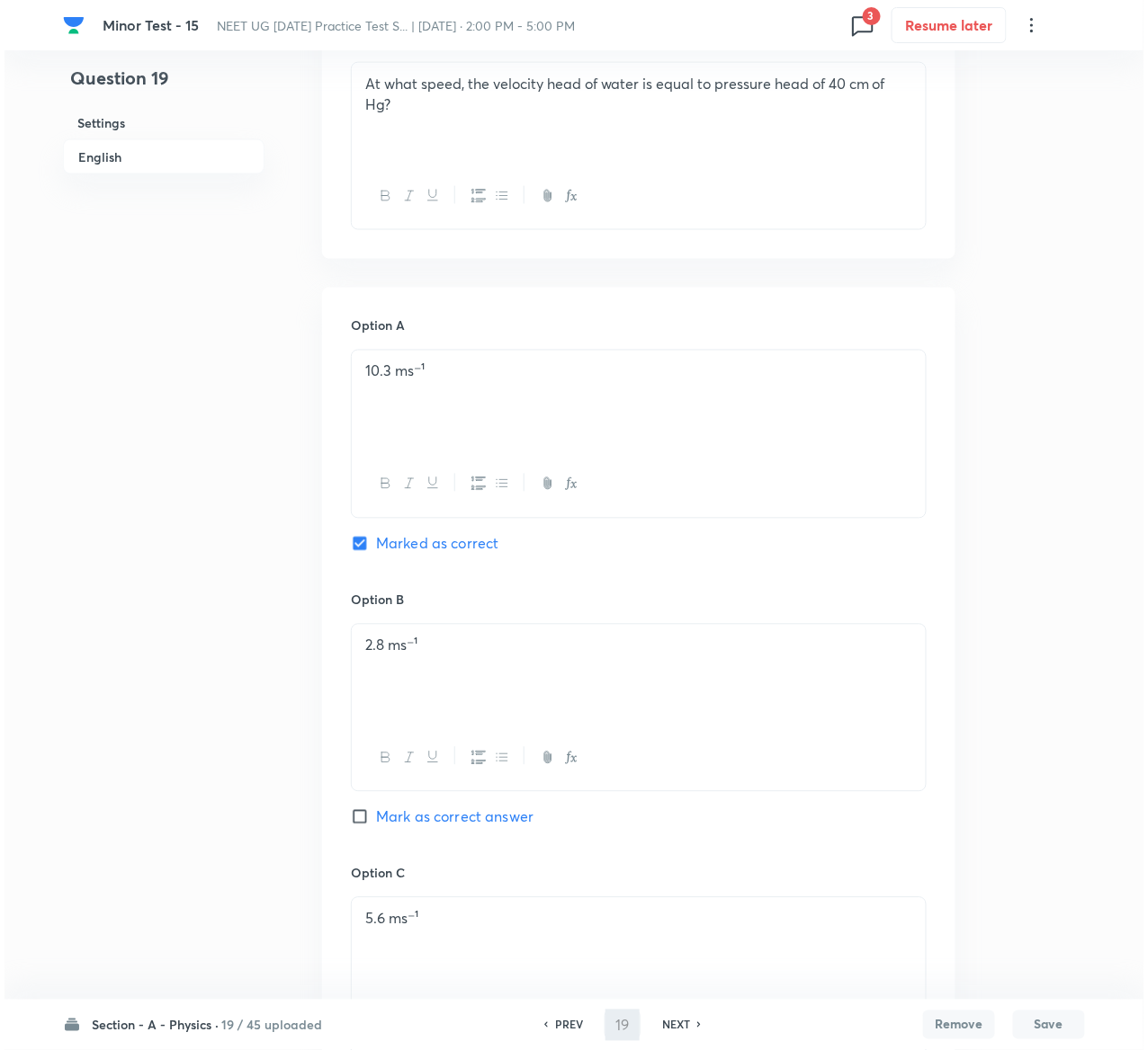
scroll to position [0, 0]
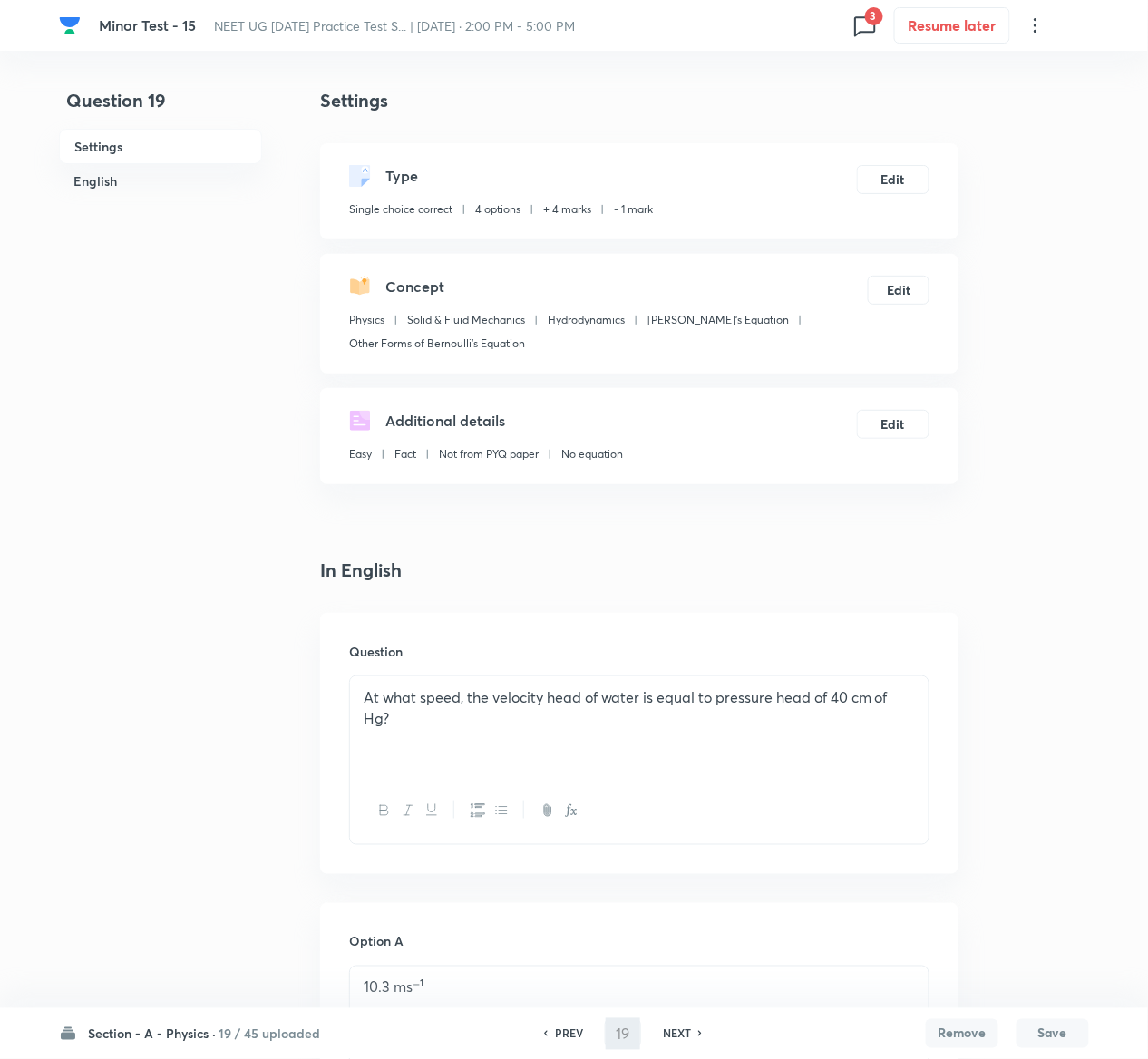
type input "20"
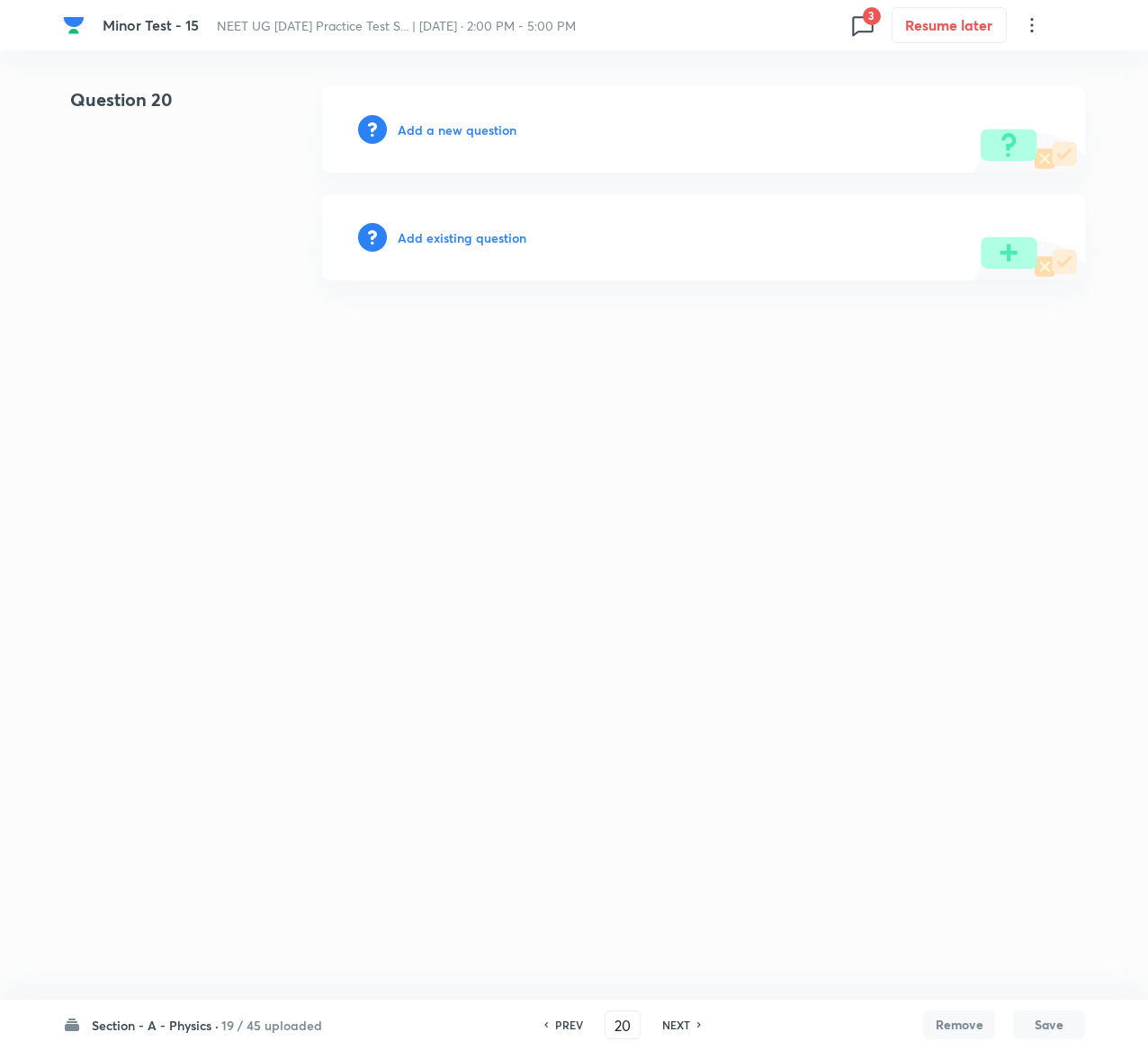
click at [490, 232] on h6 "Add existing question" at bounding box center [462, 237] width 129 height 19
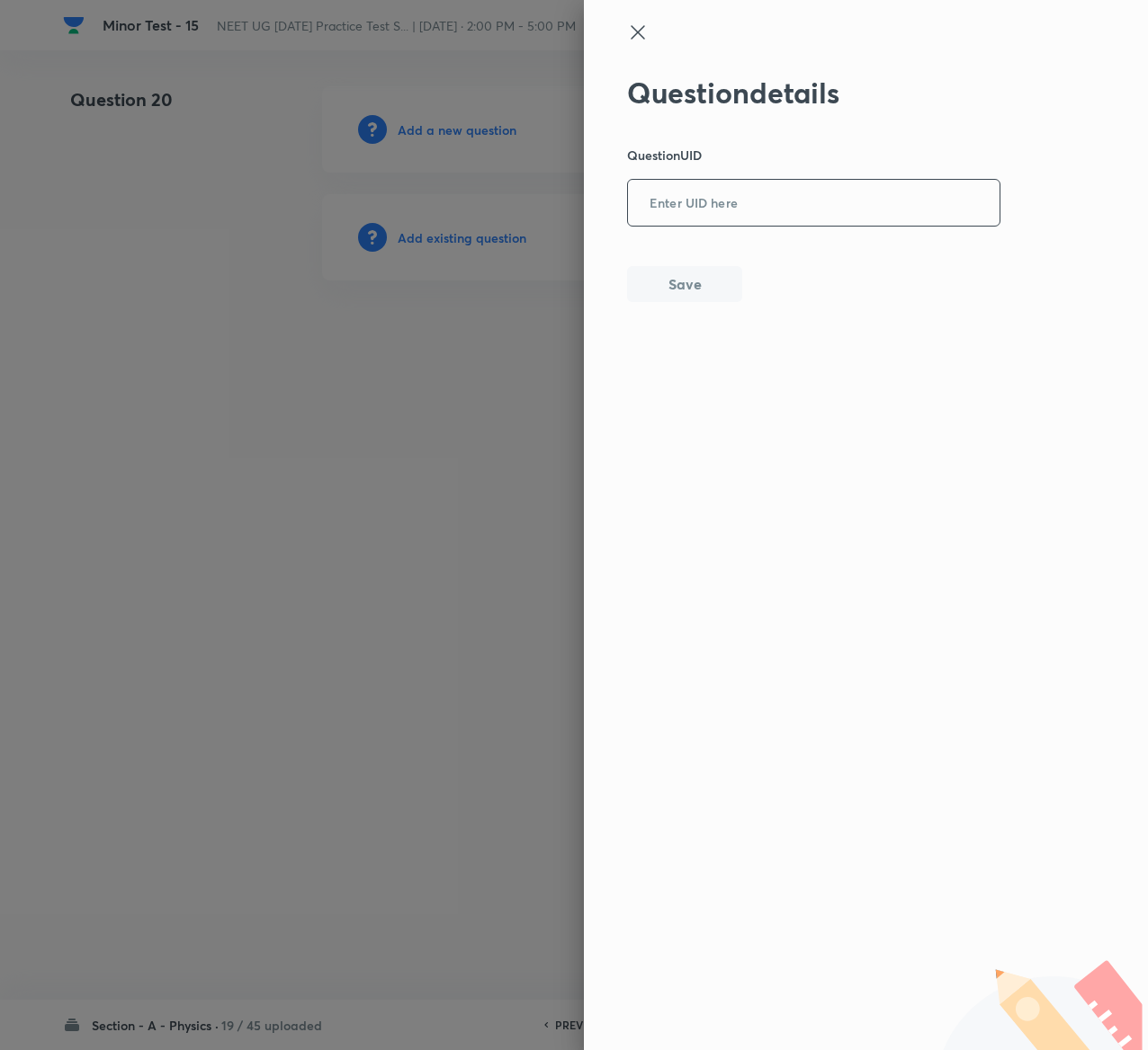
click at [837, 187] on input "text" at bounding box center [814, 203] width 372 height 44
paste input "3NECD"
type input "3NECD"
click at [713, 304] on div "Question details Question UID 3NECD ​ Save" at bounding box center [865, 525] width 564 height 1050
click at [710, 296] on button "Save" at bounding box center [684, 282] width 115 height 36
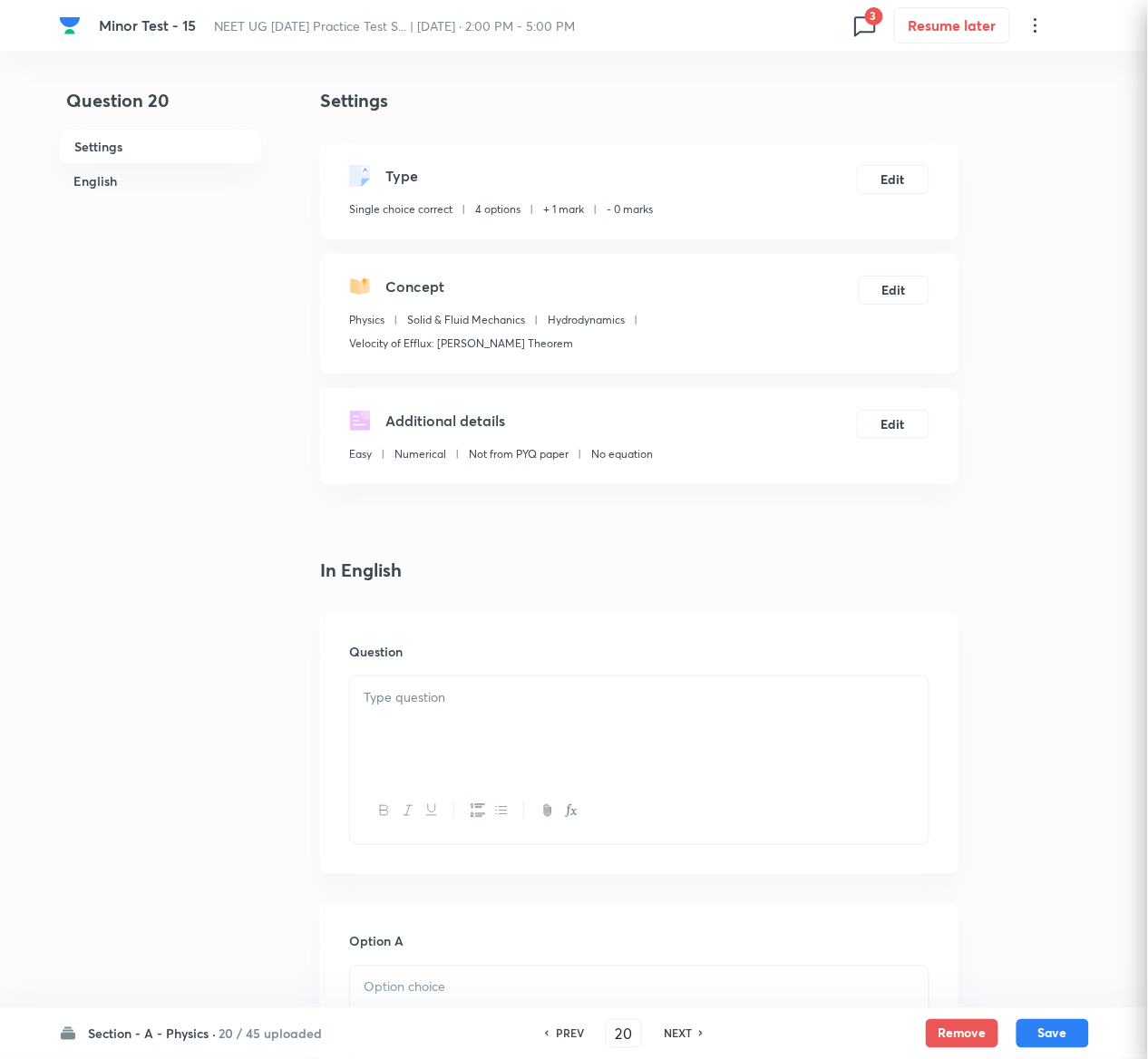
checkbox input "true"
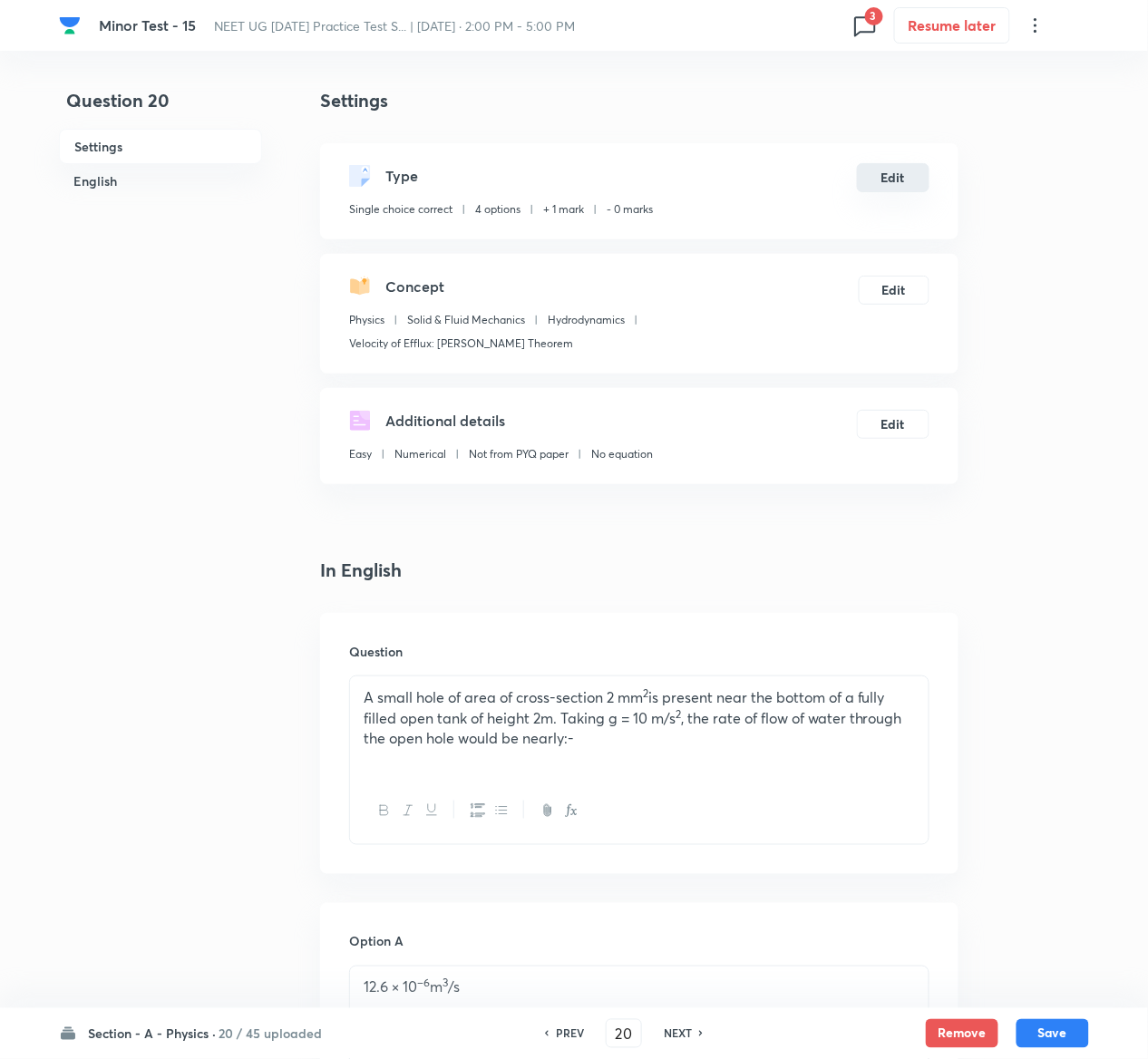
click at [889, 178] on button "Edit" at bounding box center [893, 177] width 72 height 29
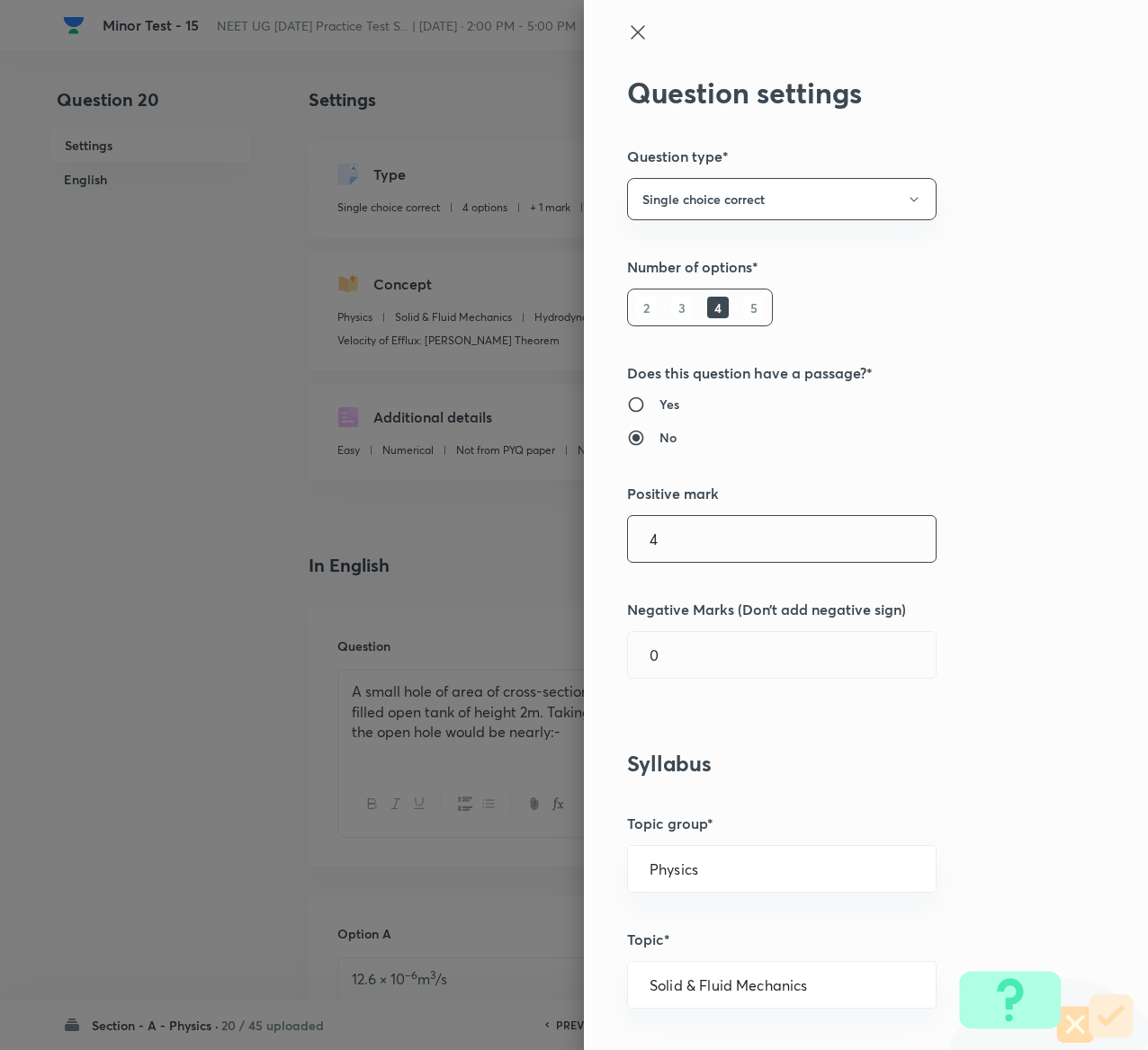
type input "4"
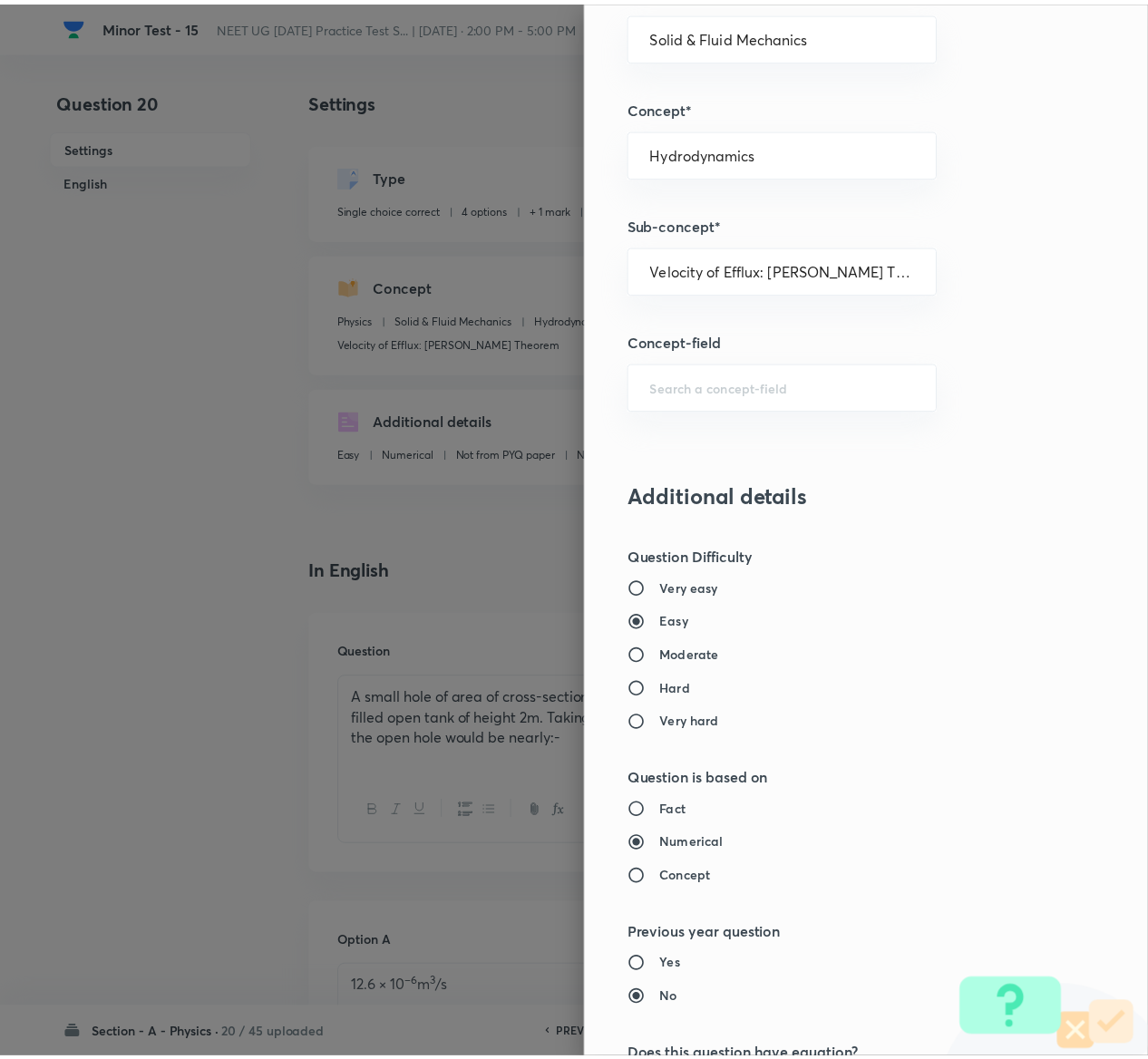
scroll to position [1416, 0]
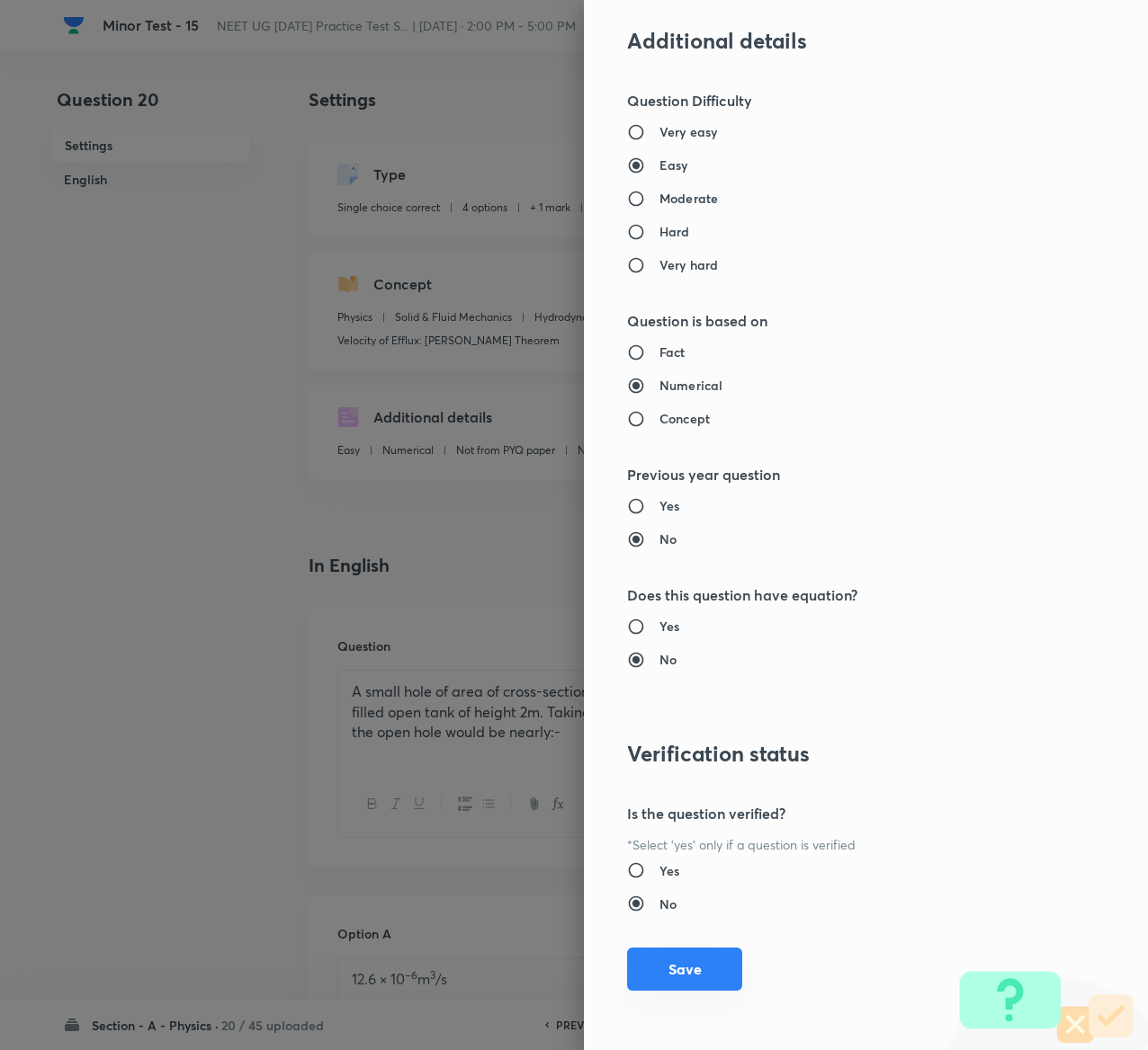
type input "1"
click at [642, 952] on button "Save" at bounding box center [684, 969] width 115 height 43
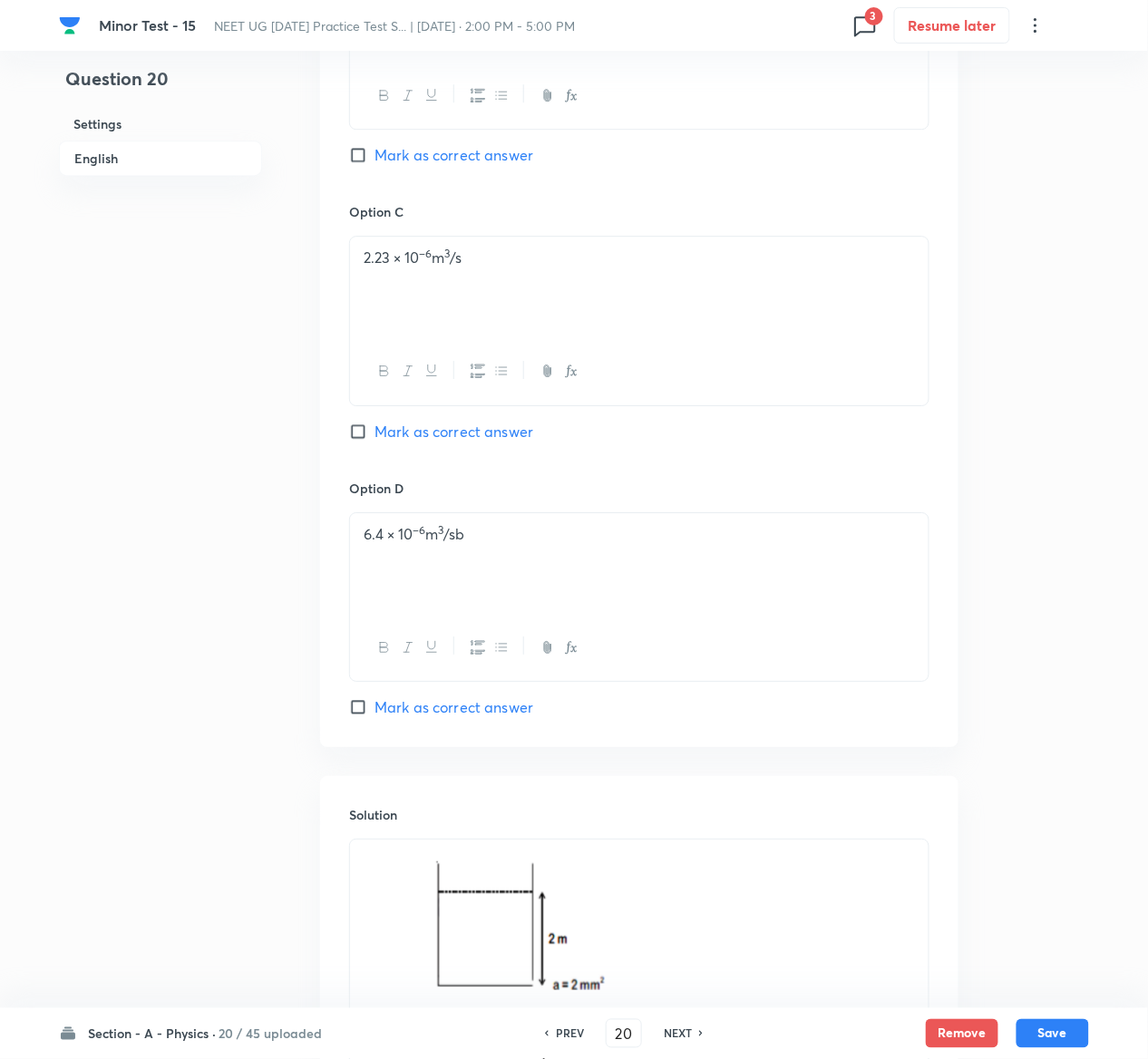
scroll to position [1673, 0]
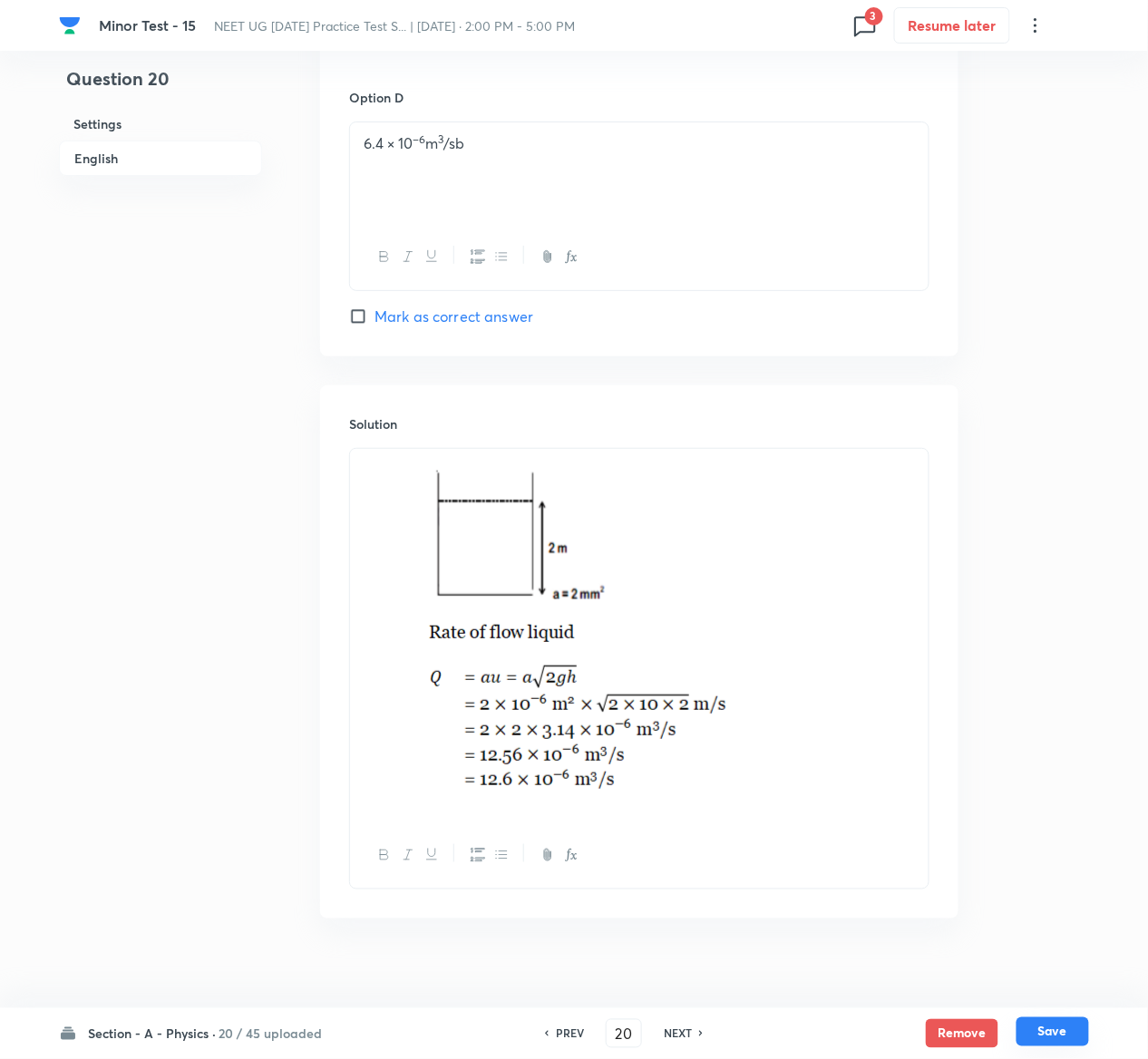
click at [1063, 1027] on button "Save" at bounding box center [1052, 1031] width 72 height 29
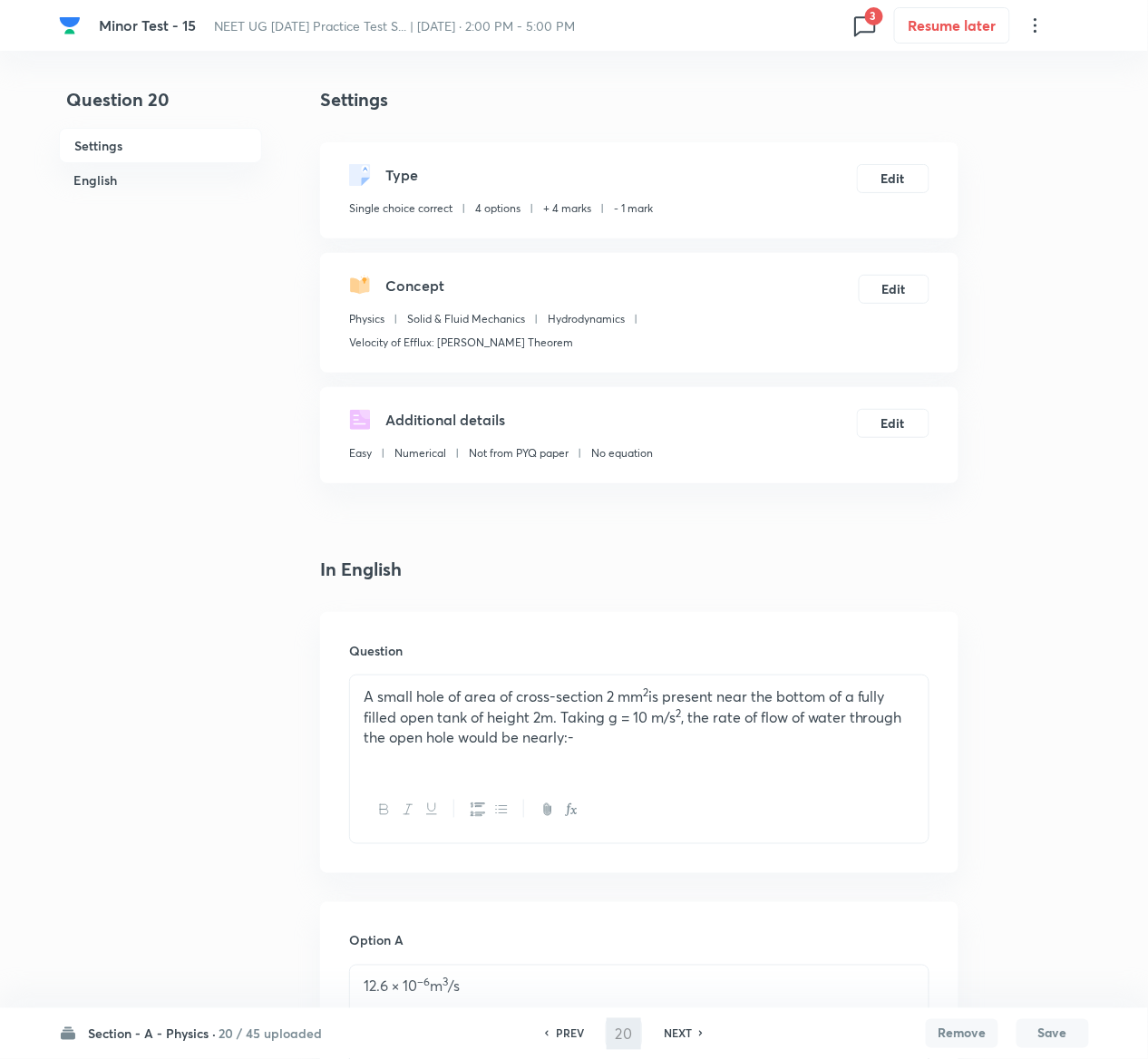
scroll to position [0, 0]
type input "21"
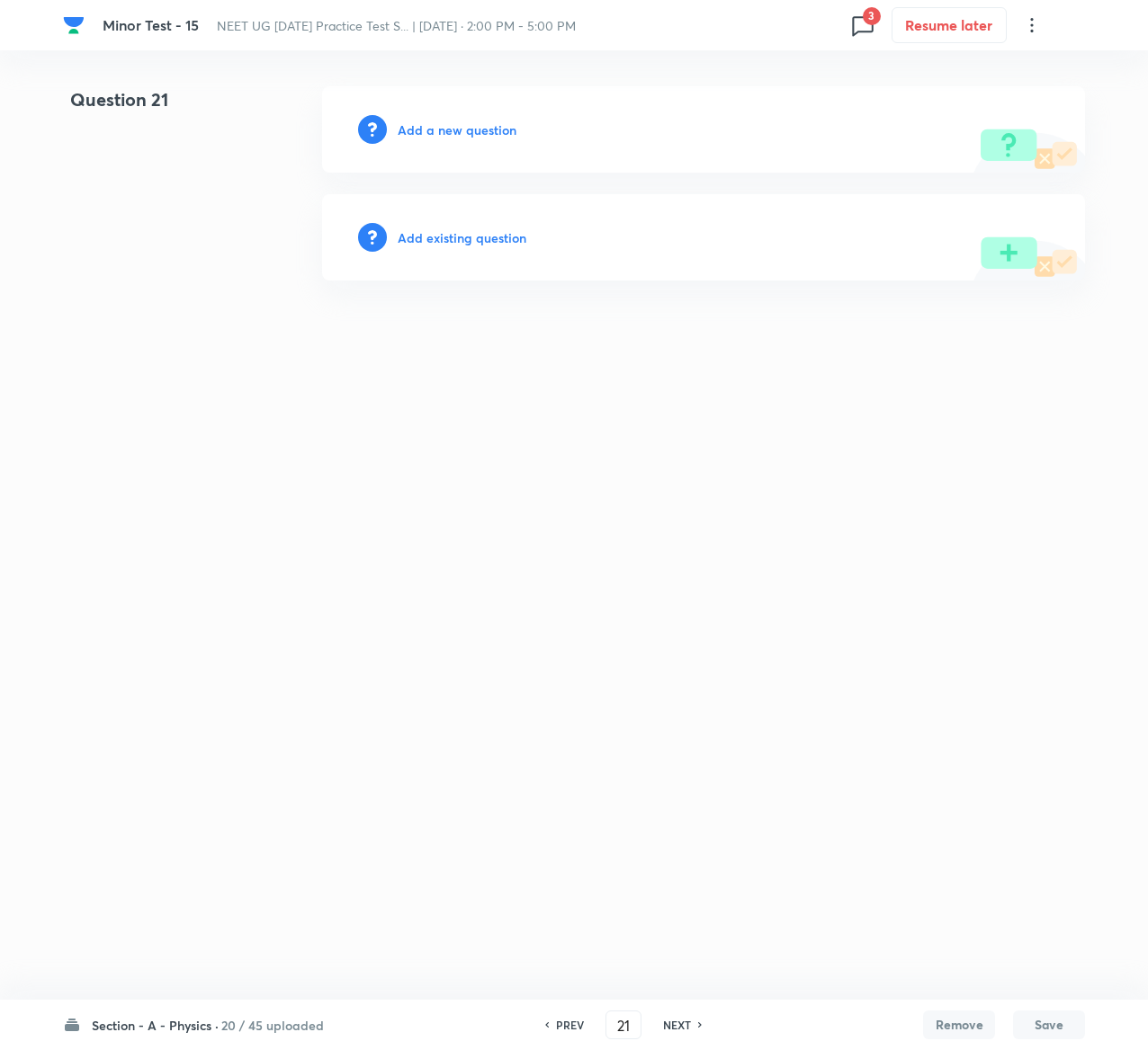
click at [488, 228] on h6 "Add existing question" at bounding box center [462, 237] width 129 height 19
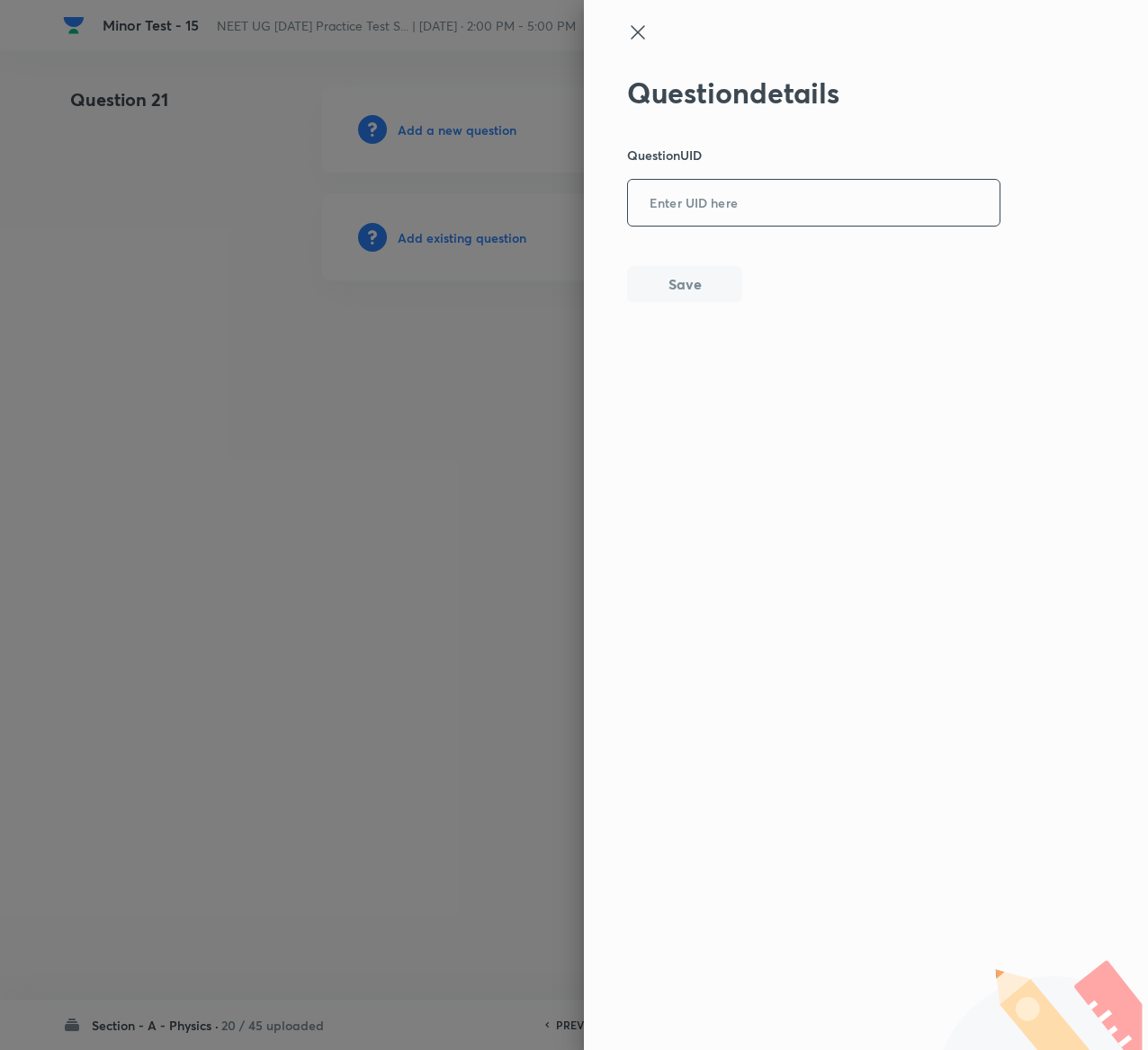
click at [736, 192] on input "text" at bounding box center [814, 203] width 372 height 44
paste input "X3MSD"
type input "X3MSD"
click at [696, 281] on button "Save" at bounding box center [684, 282] width 115 height 36
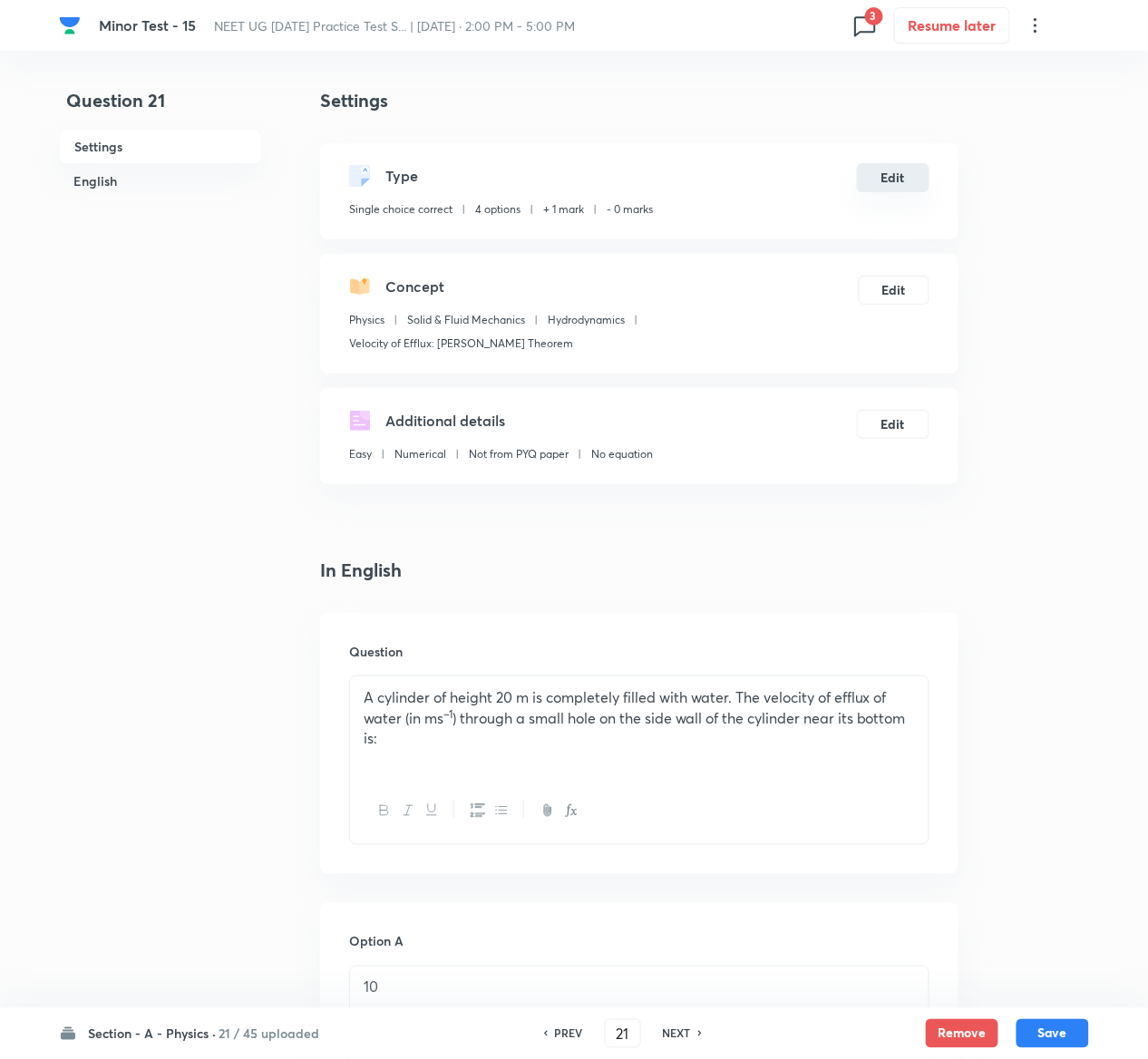
click at [903, 178] on button "Edit" at bounding box center [893, 177] width 72 height 29
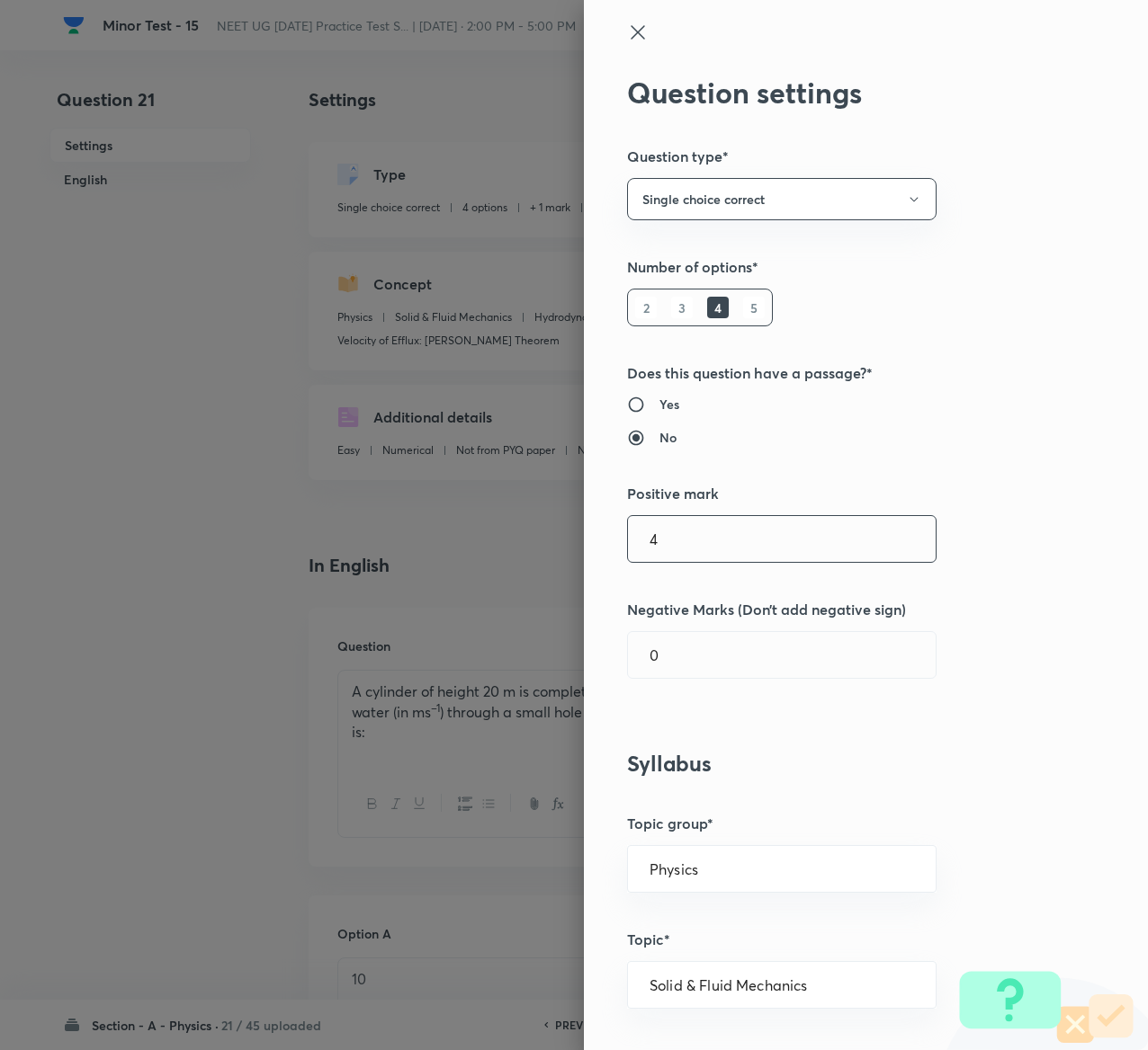
type input "4"
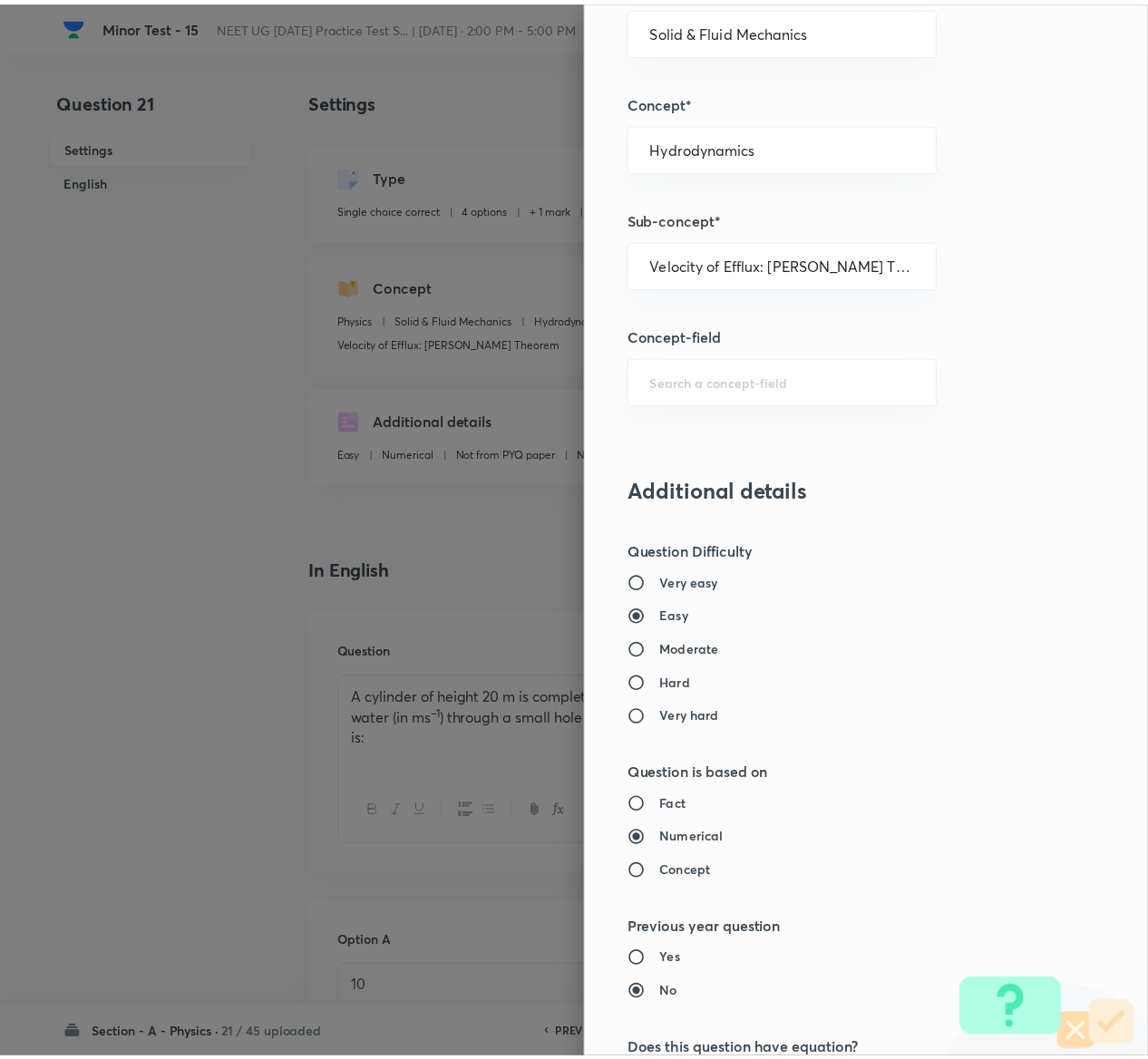
scroll to position [1416, 0]
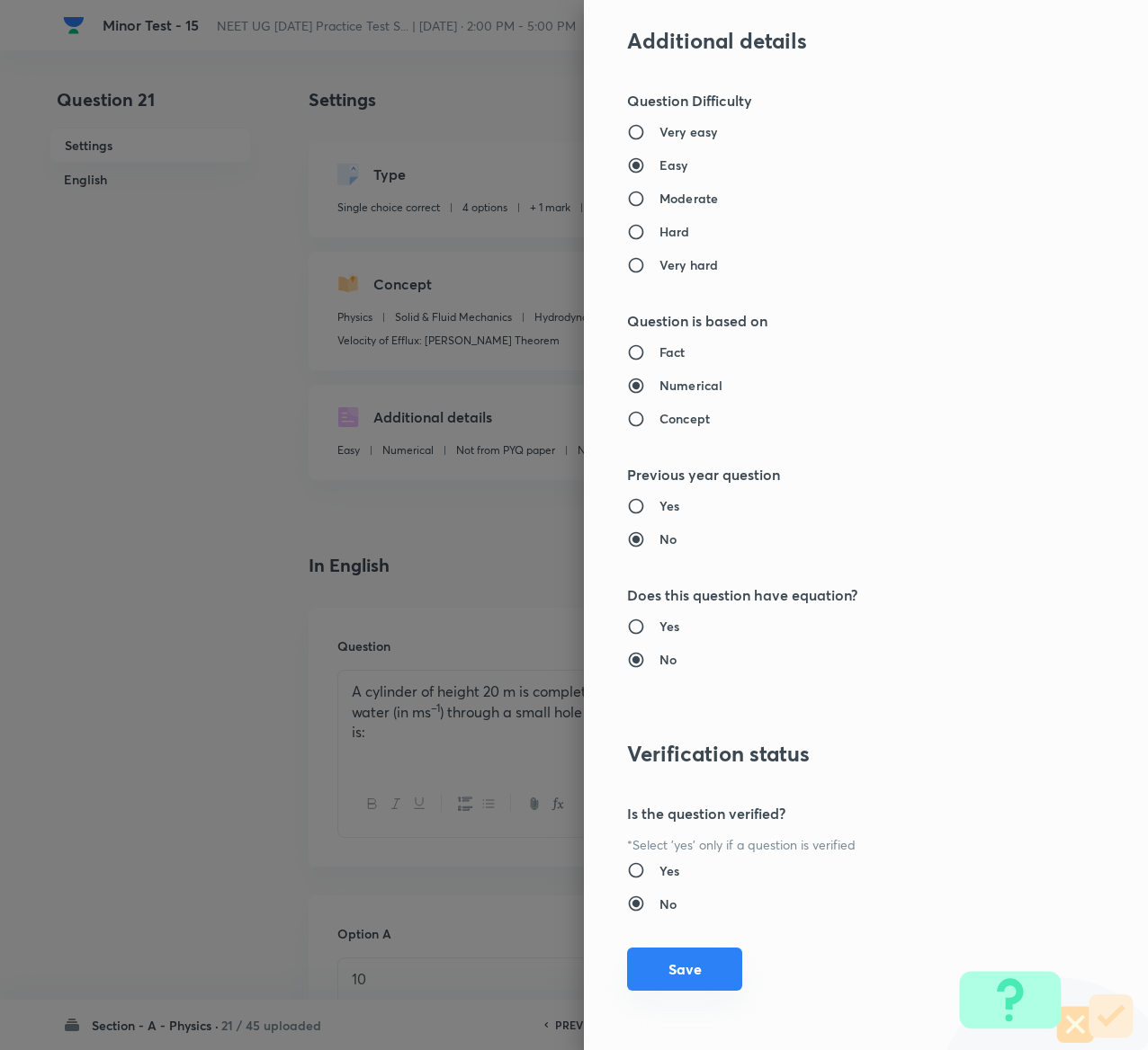
type input "1"
click at [646, 949] on button "Save" at bounding box center [684, 969] width 115 height 43
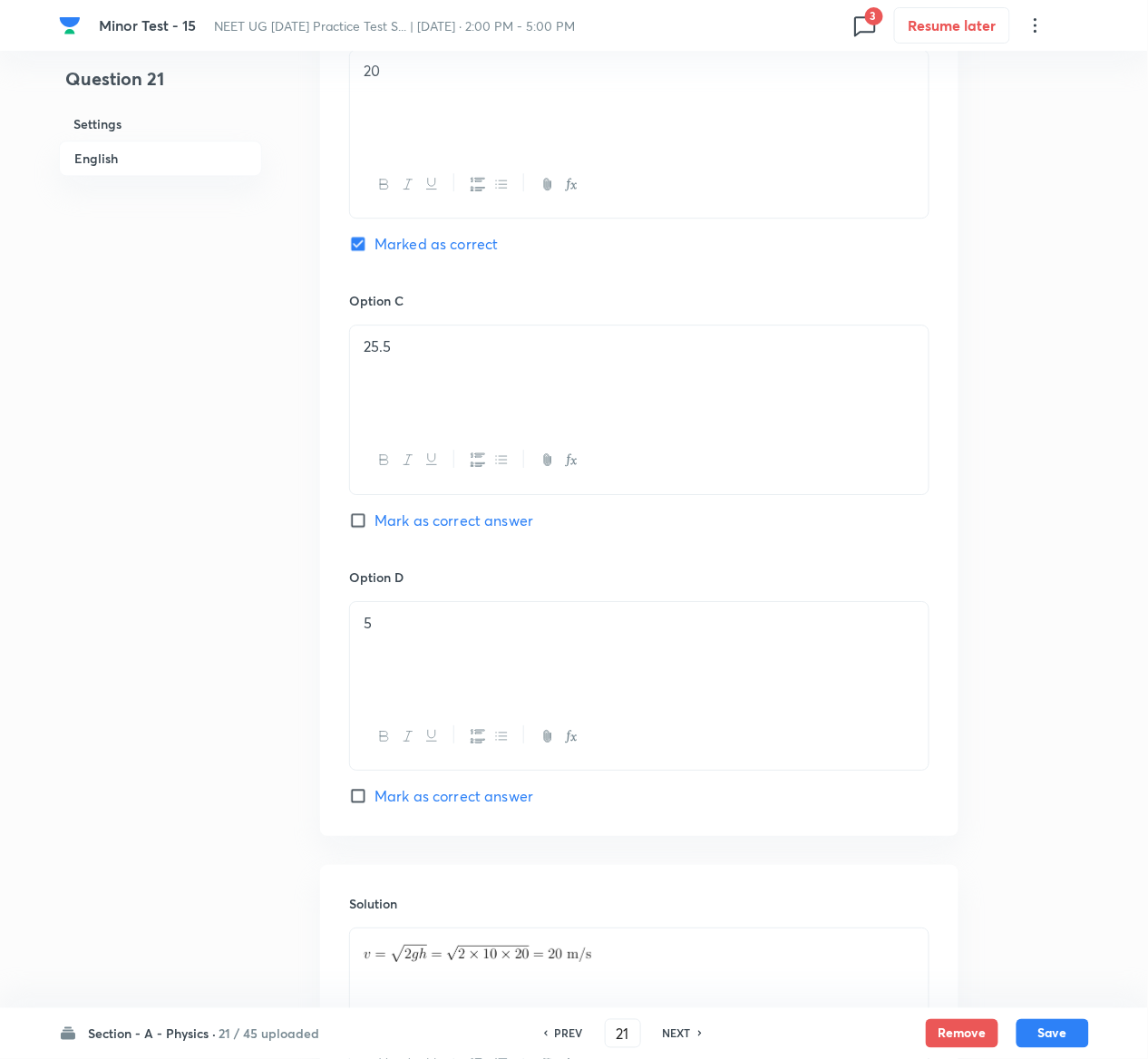
scroll to position [1402, 0]
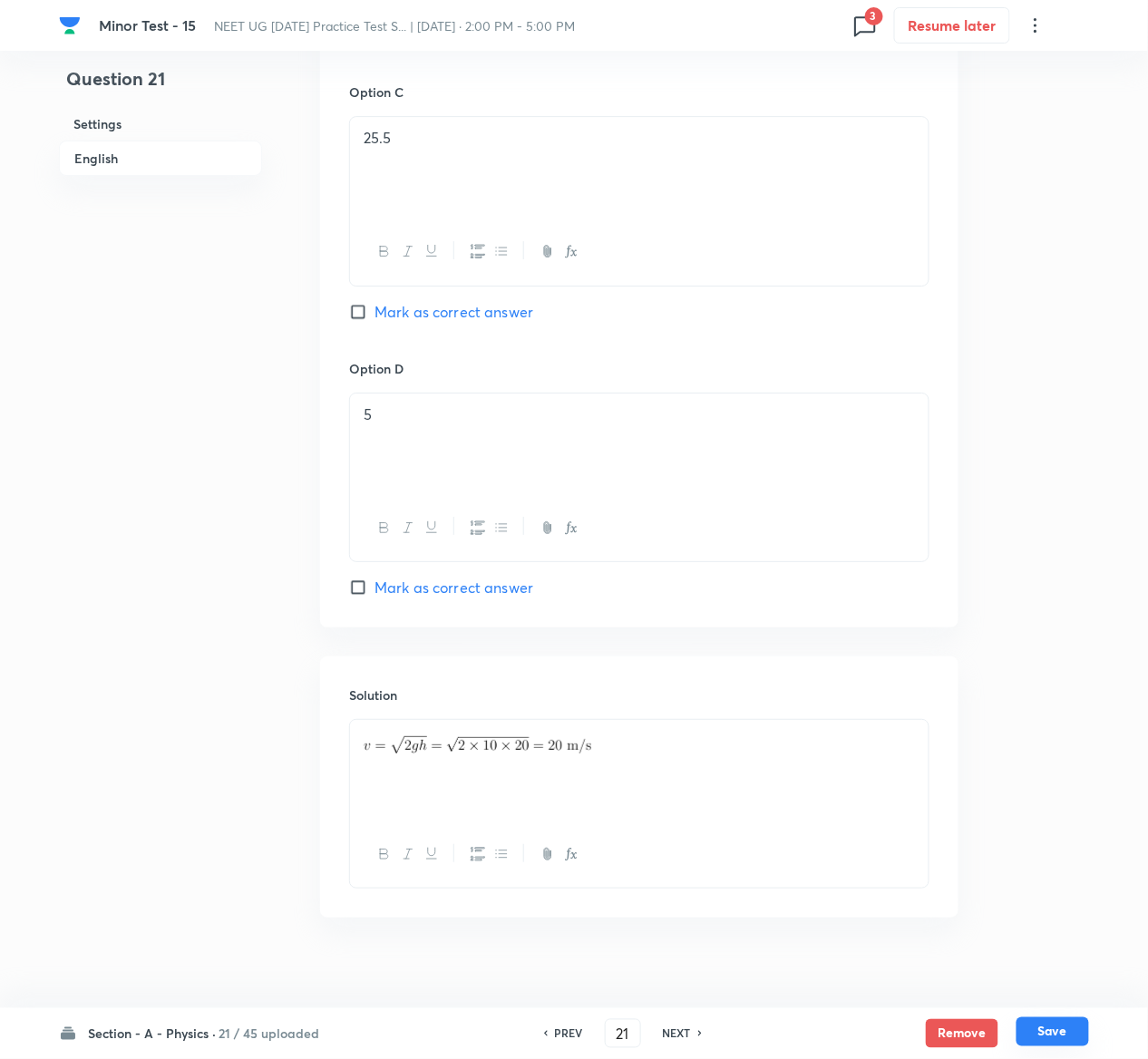
click at [1071, 1038] on button "Save" at bounding box center [1052, 1031] width 72 height 29
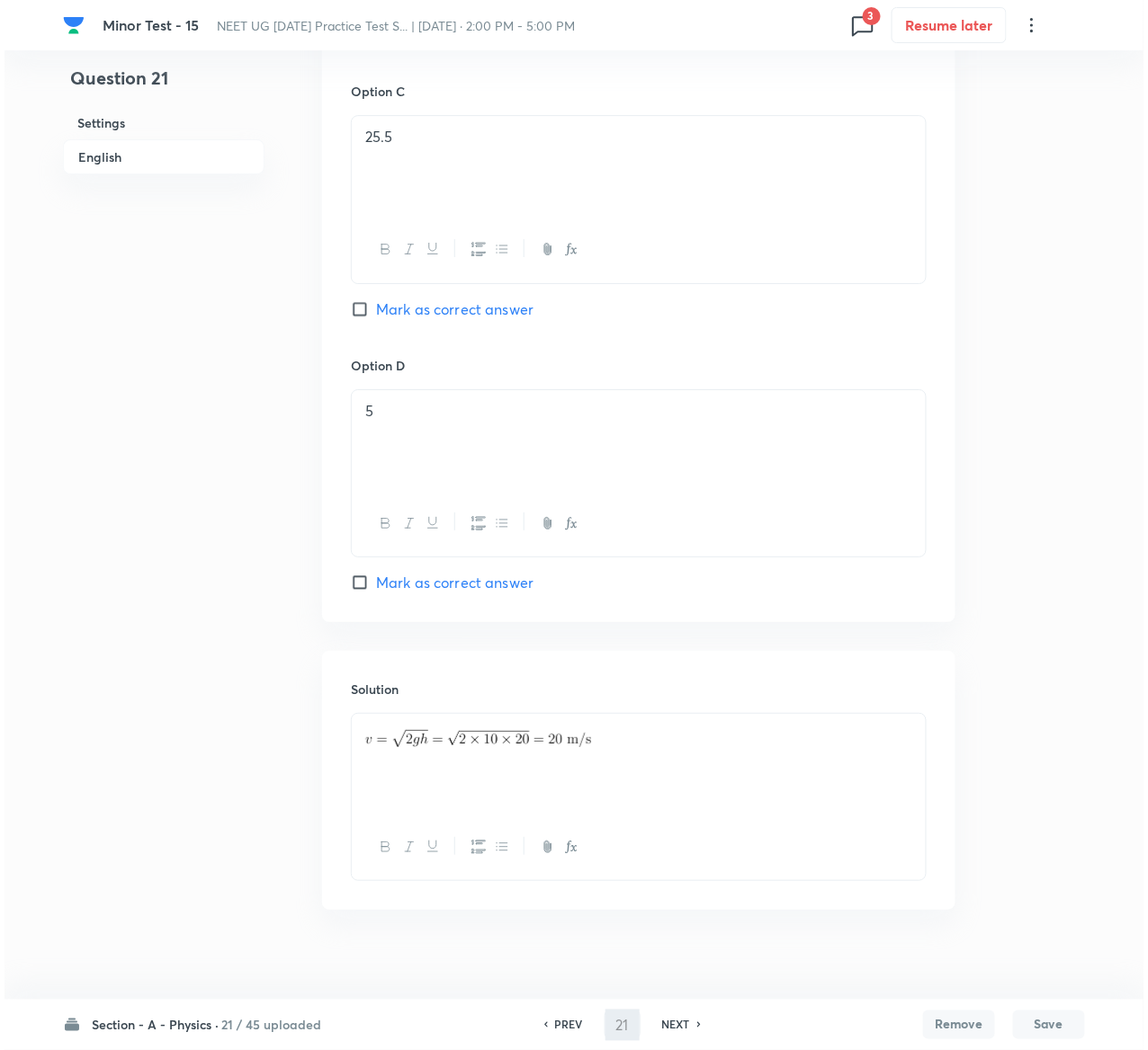
scroll to position [0, 0]
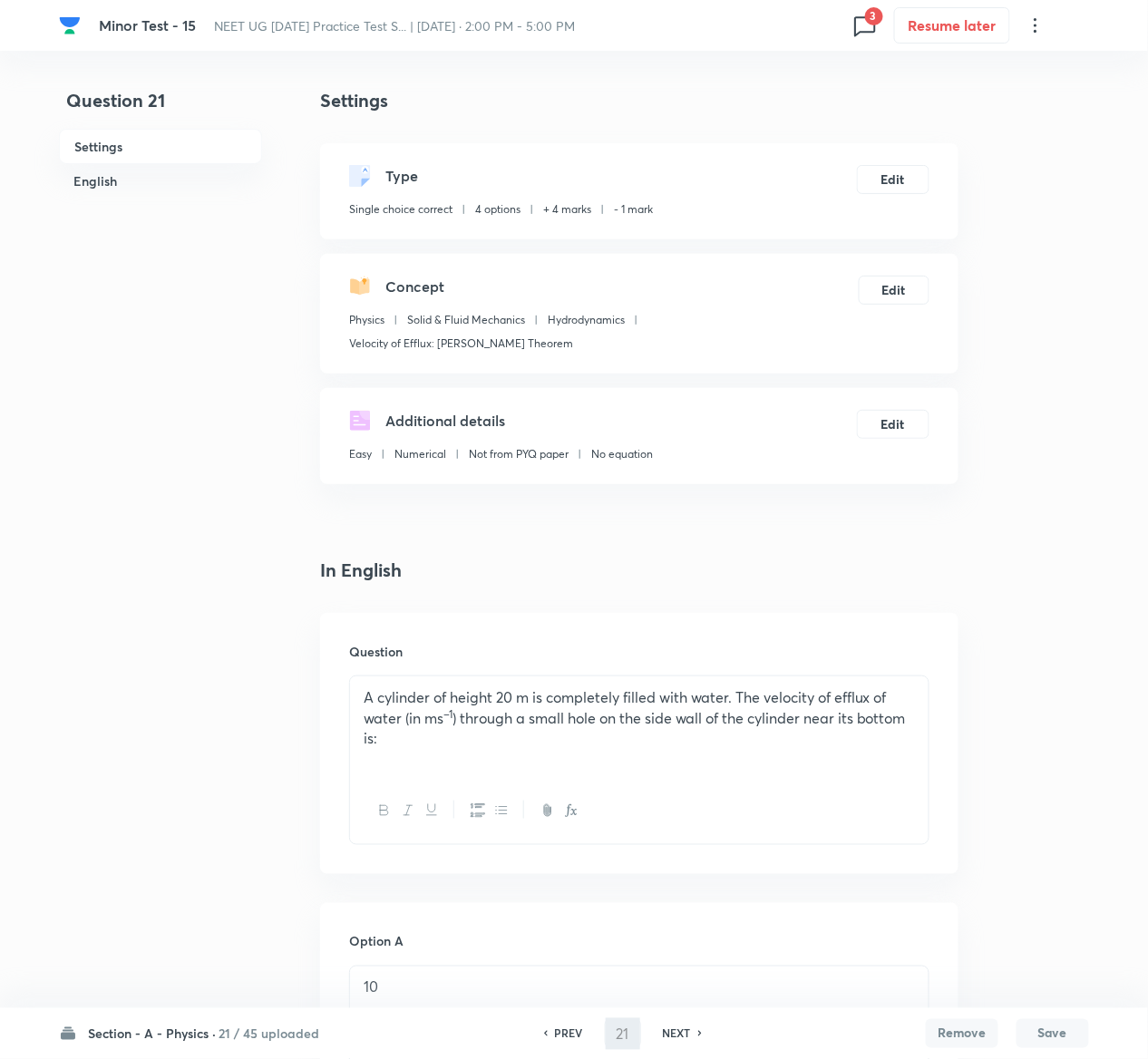
type input "22"
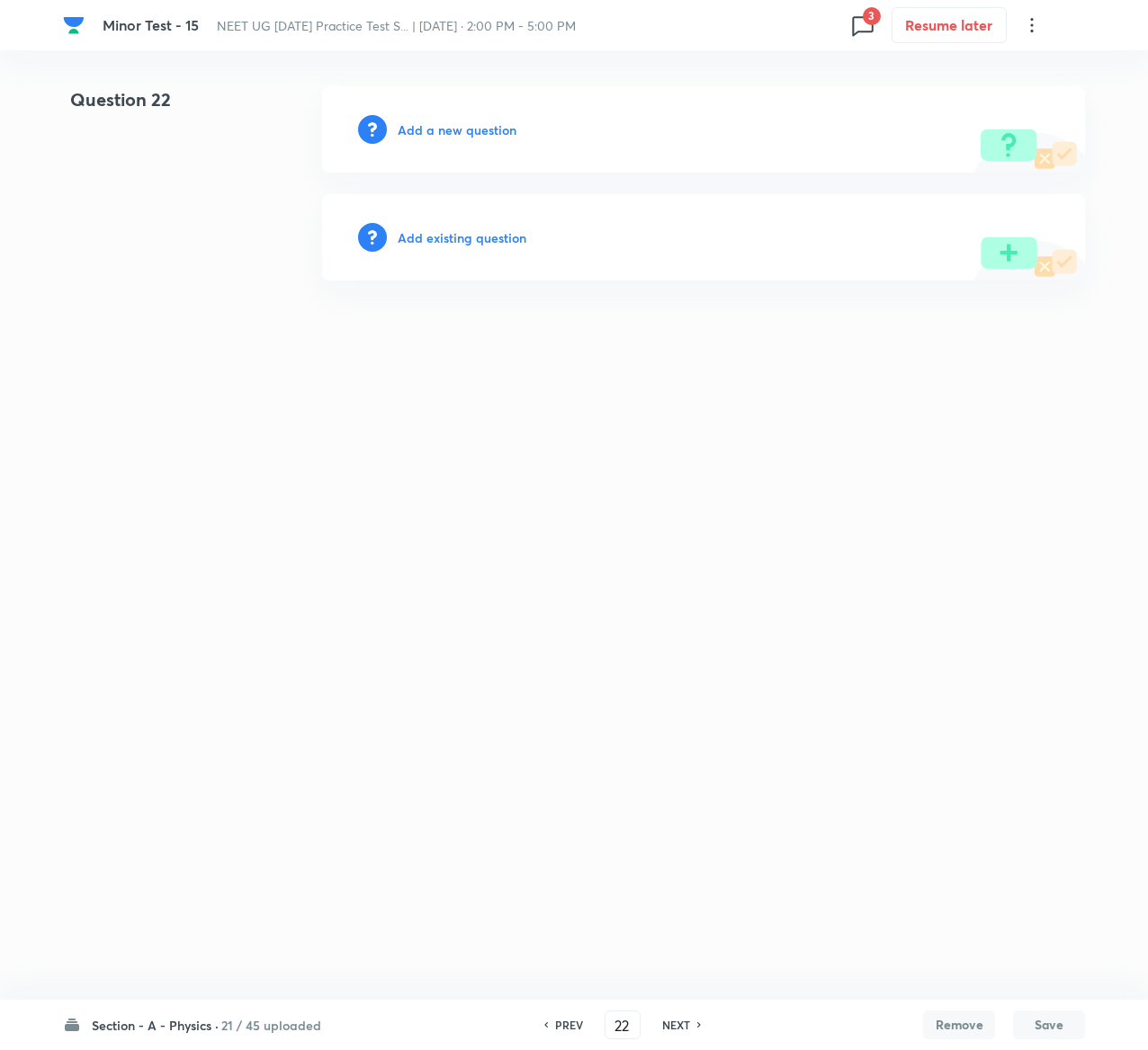
click at [504, 230] on h6 "Add existing question" at bounding box center [462, 237] width 129 height 19
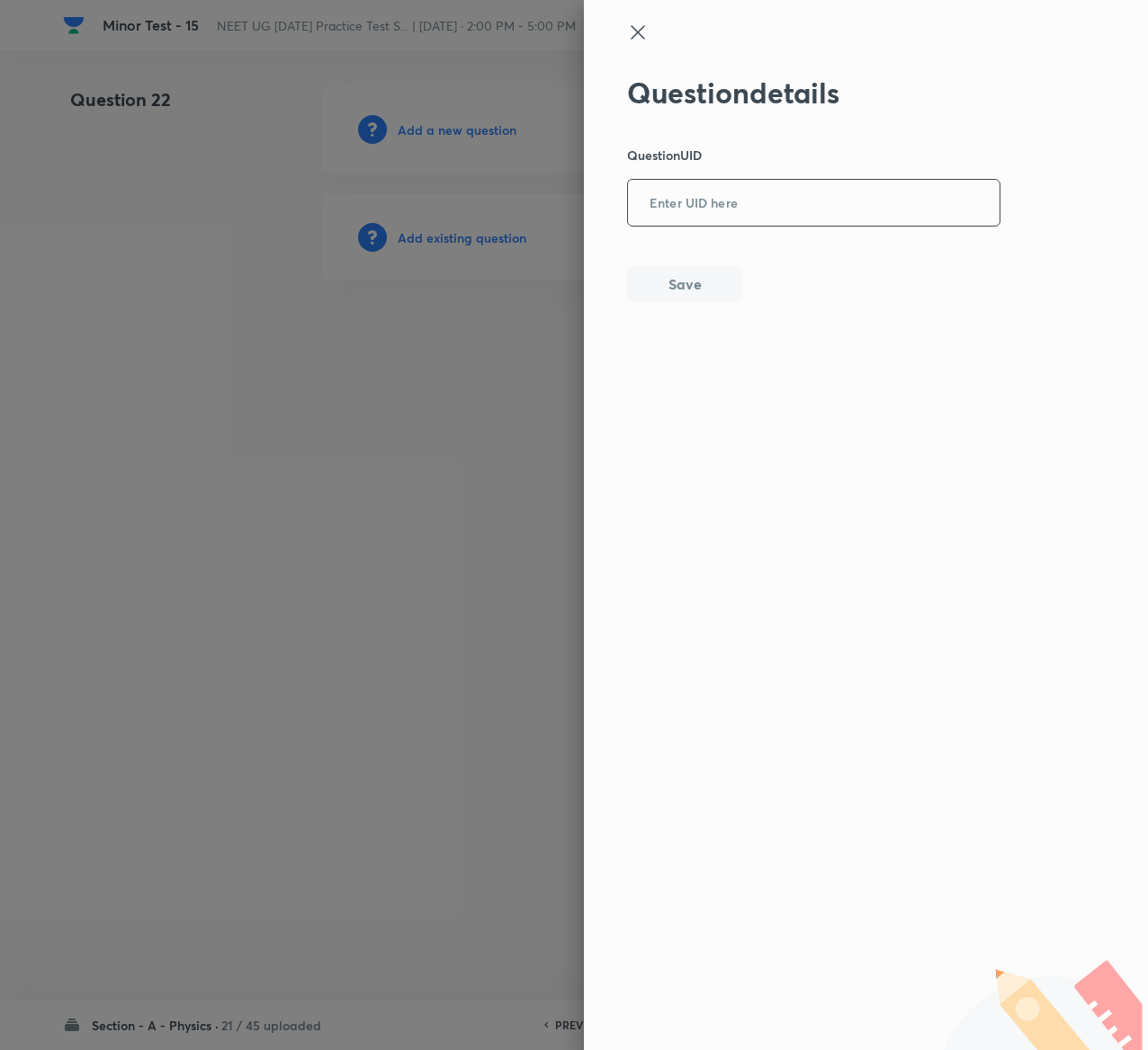
click at [849, 215] on input "text" at bounding box center [814, 203] width 372 height 44
paste input "4SF4T"
click at [849, 215] on input "4SF4T" at bounding box center [814, 203] width 372 height 44
type input "4SF4T"
click at [684, 280] on button "Save" at bounding box center [684, 282] width 115 height 36
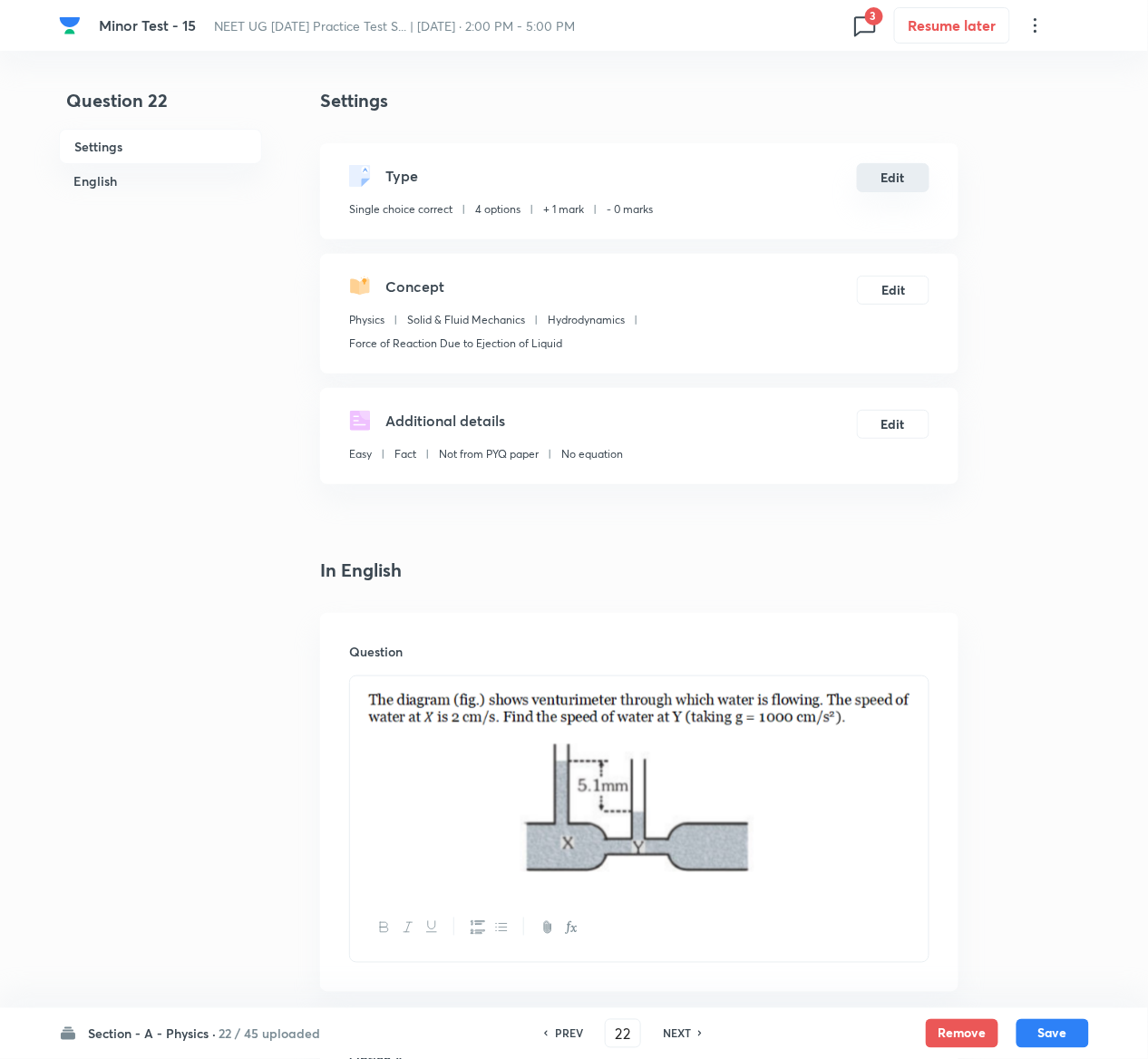
click at [903, 167] on button "Edit" at bounding box center [893, 177] width 72 height 29
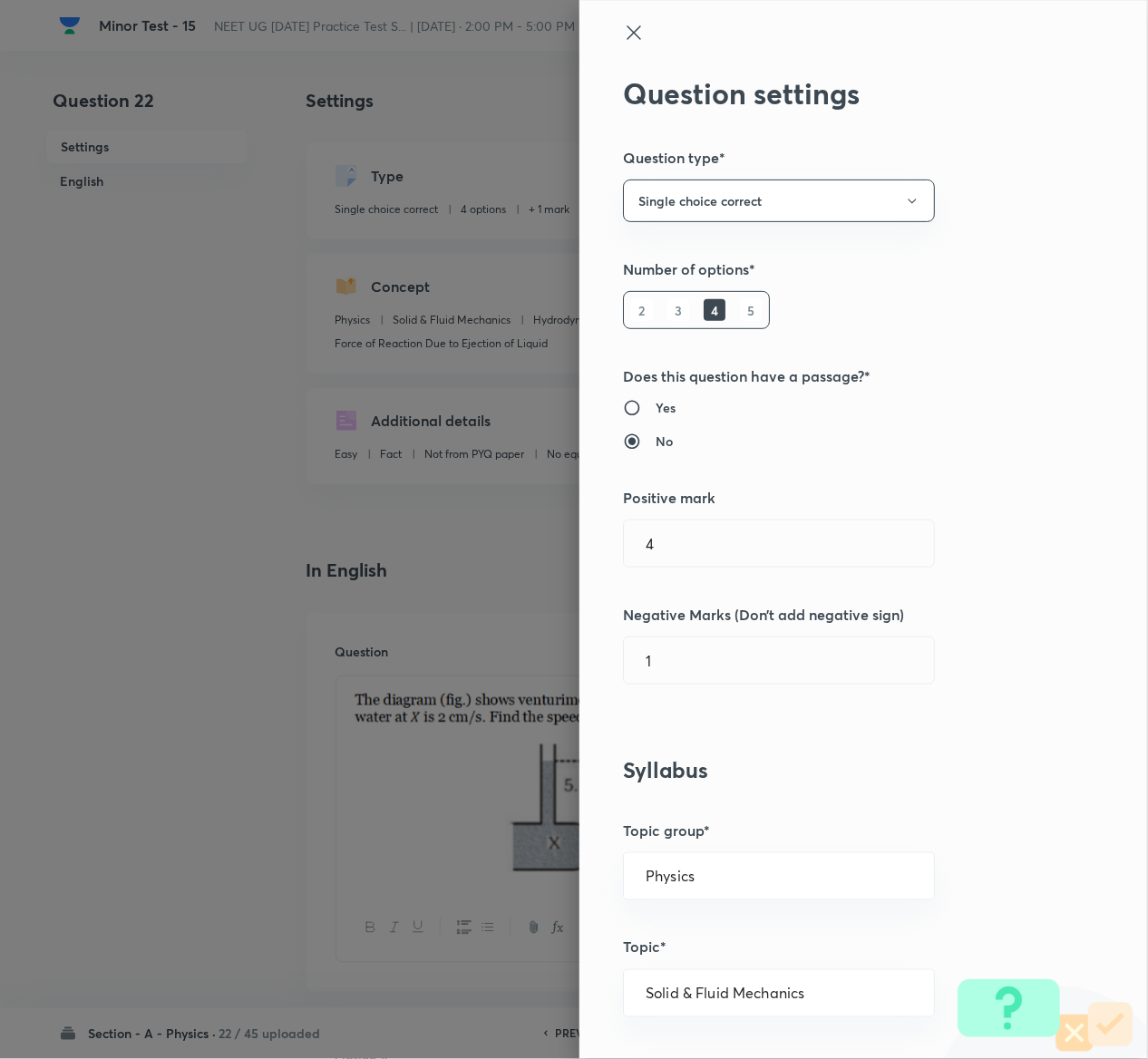
type input "1"
type input "0"
type input "Force of Reaction Due to Ejection of Liquid"
radio input "true"
radio input "false"
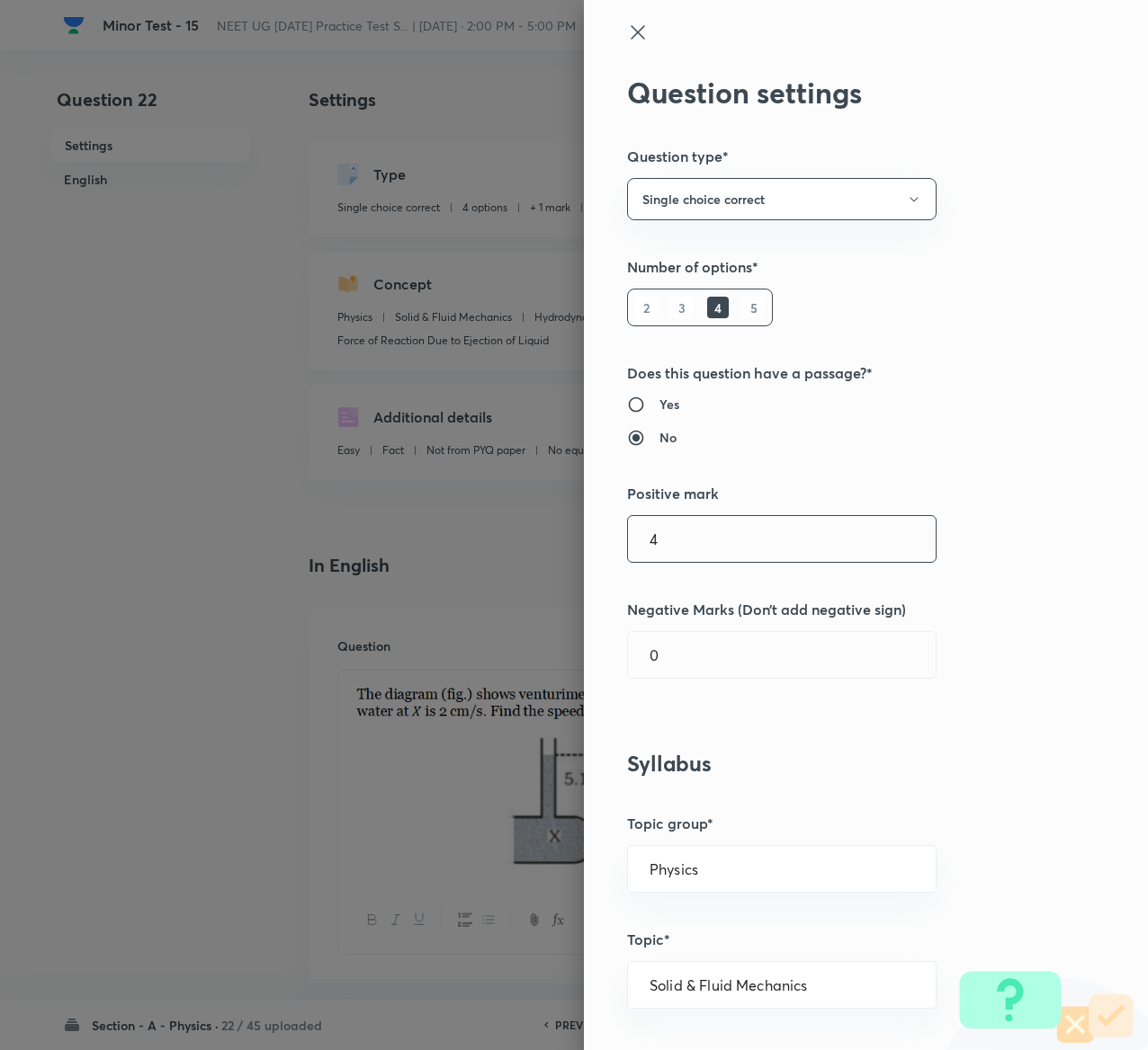
type input "4"
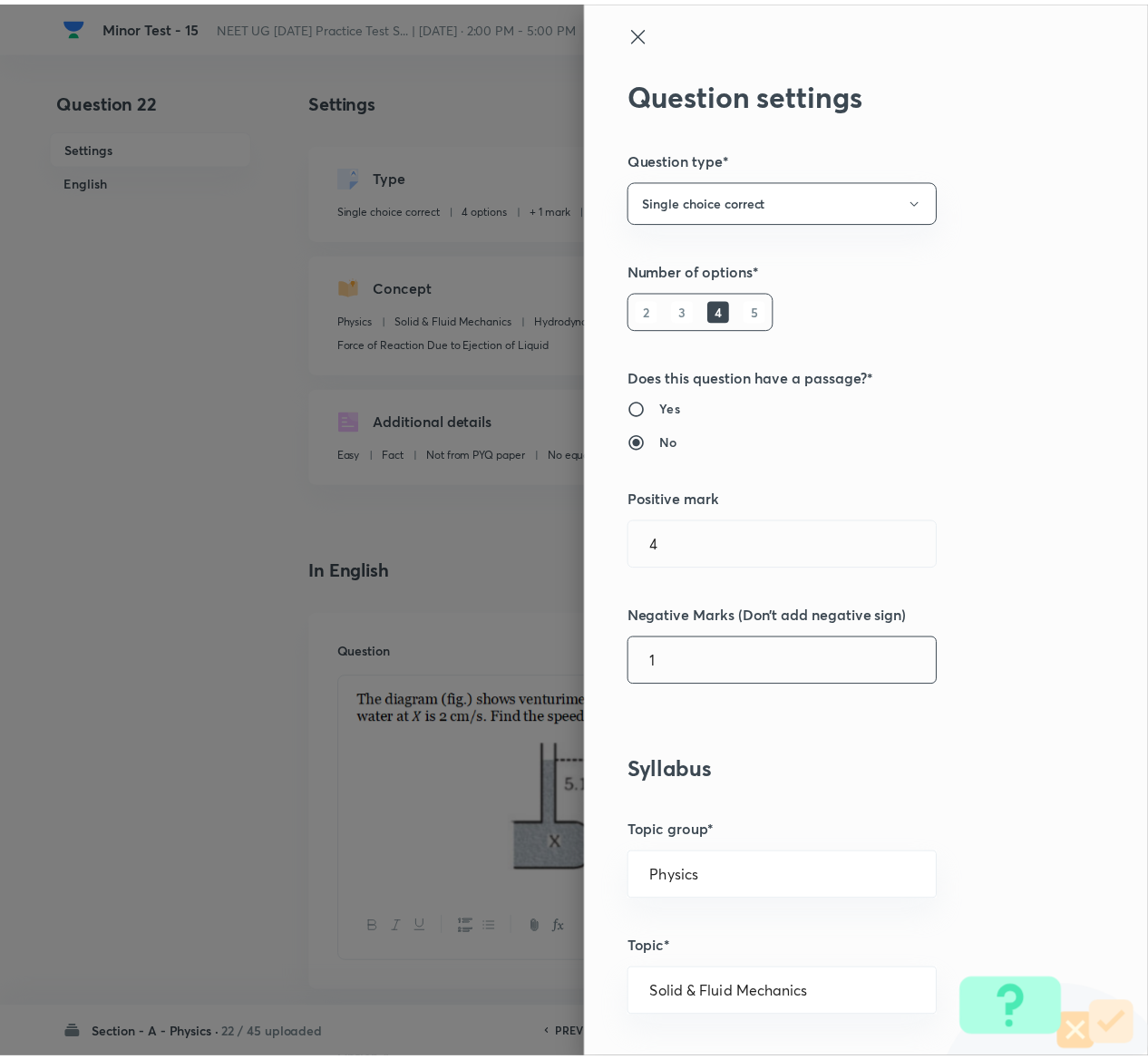
scroll to position [1416, 0]
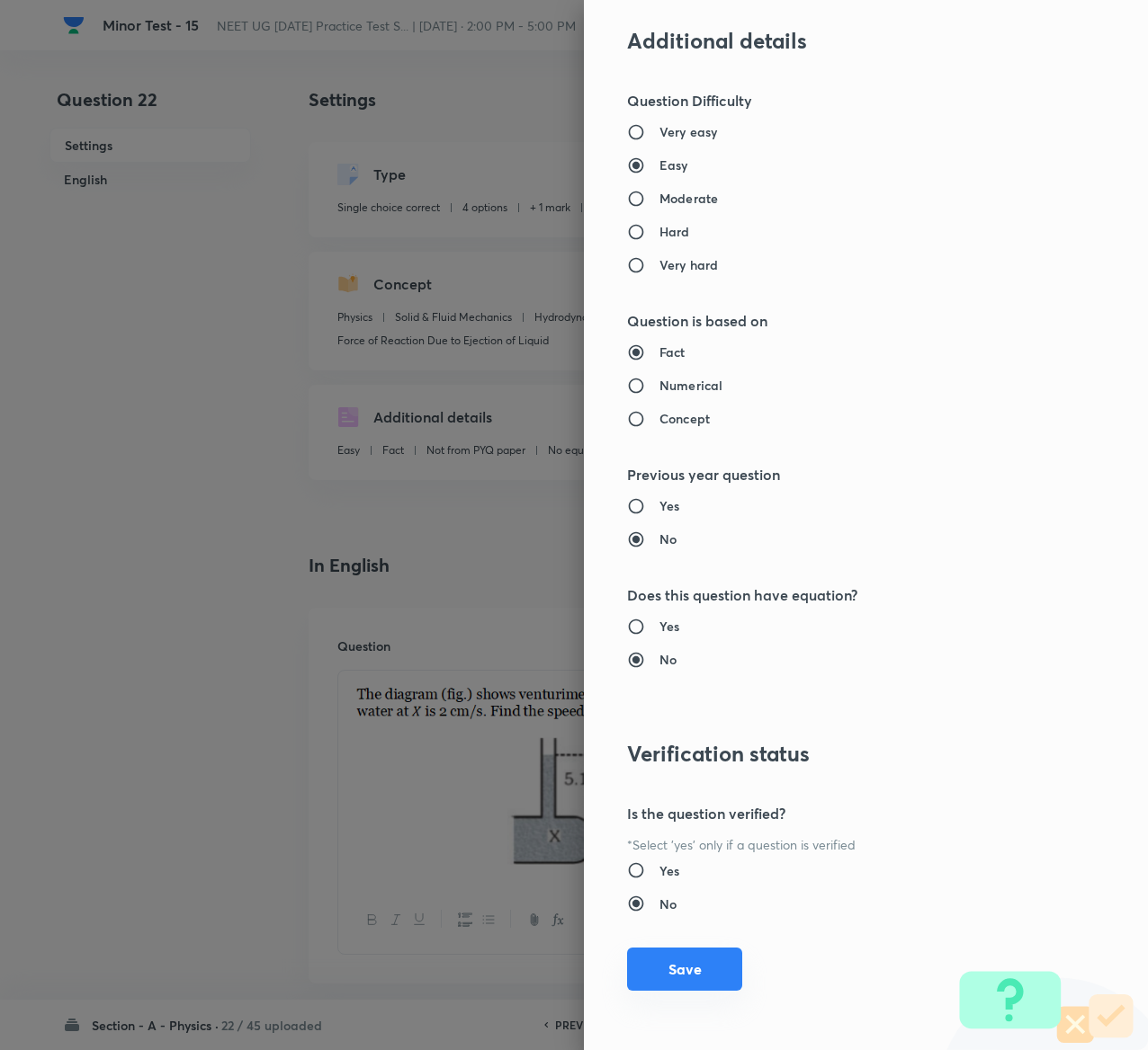
type input "1"
click at [669, 963] on button "Save" at bounding box center [684, 969] width 115 height 43
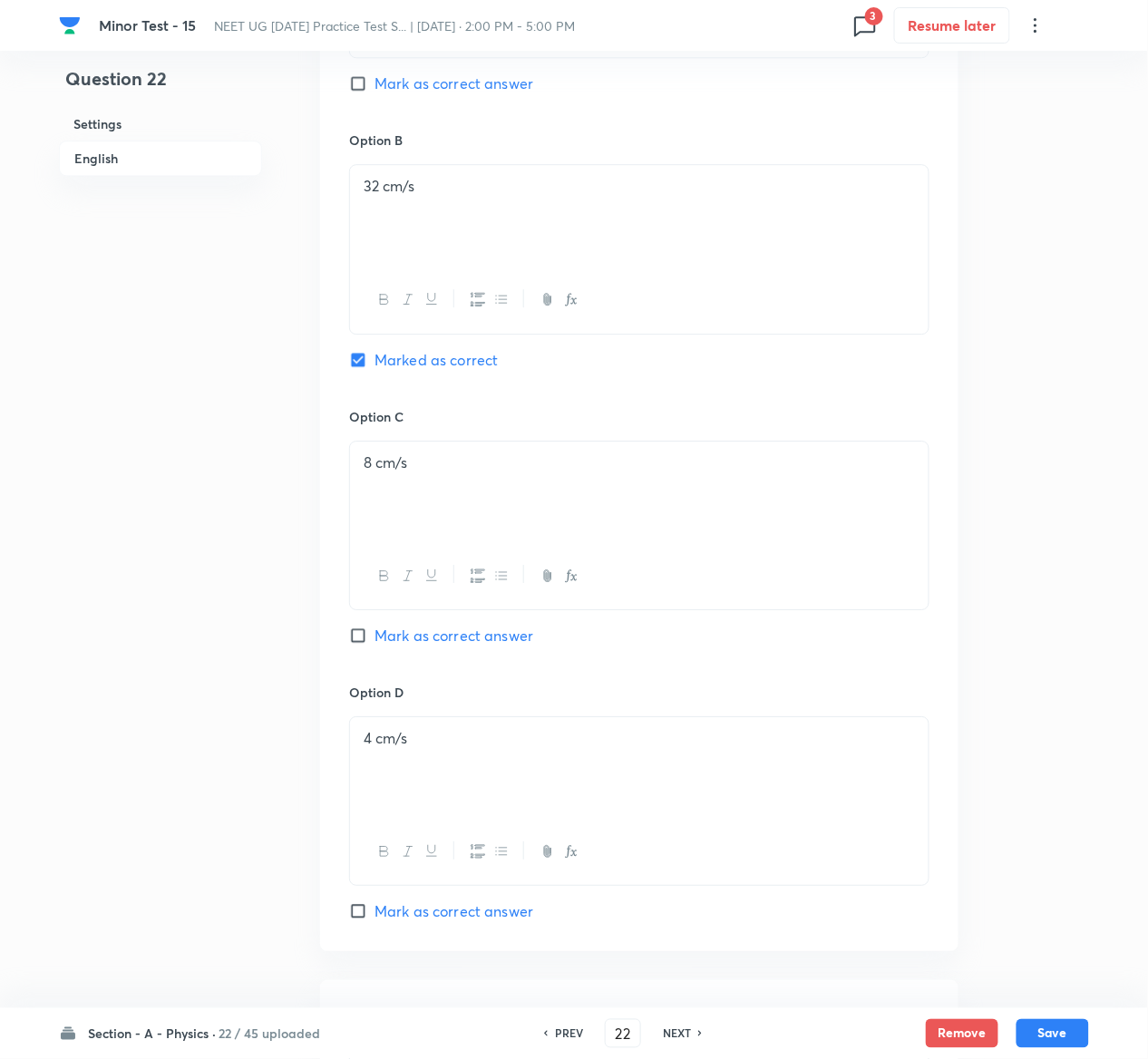
scroll to position [1647, 0]
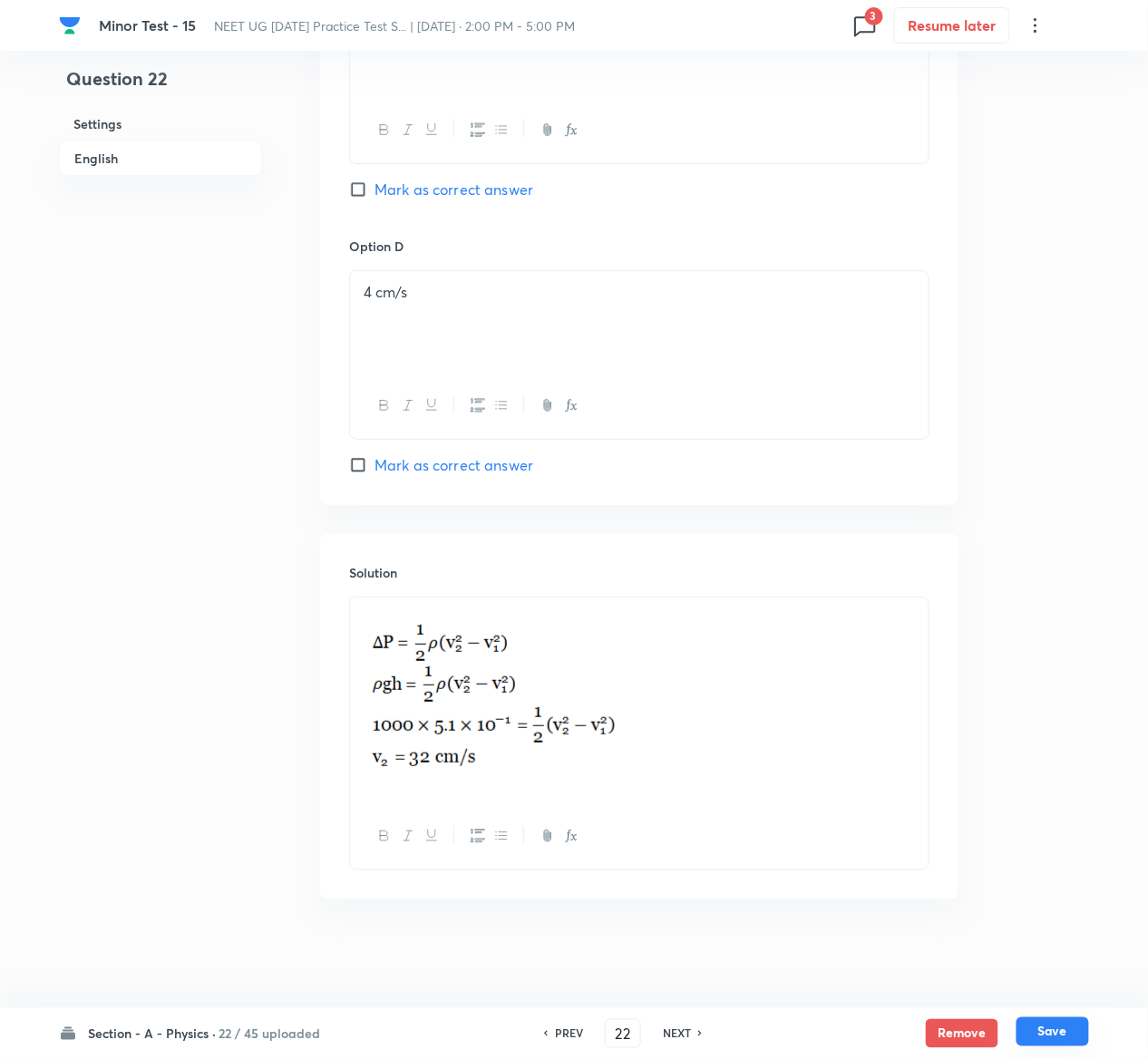
click at [1068, 1026] on button "Save" at bounding box center [1052, 1031] width 72 height 29
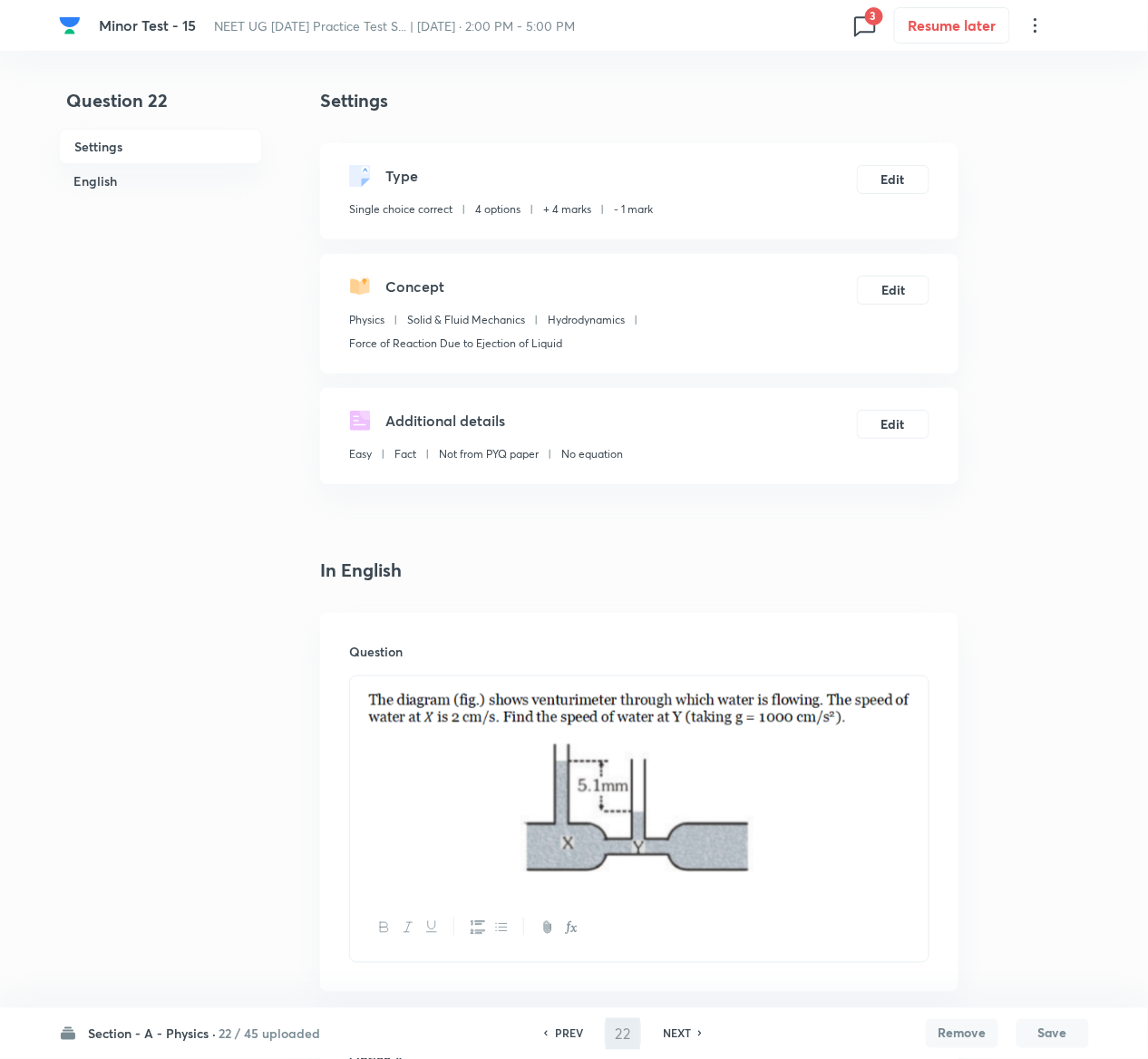
type input "23"
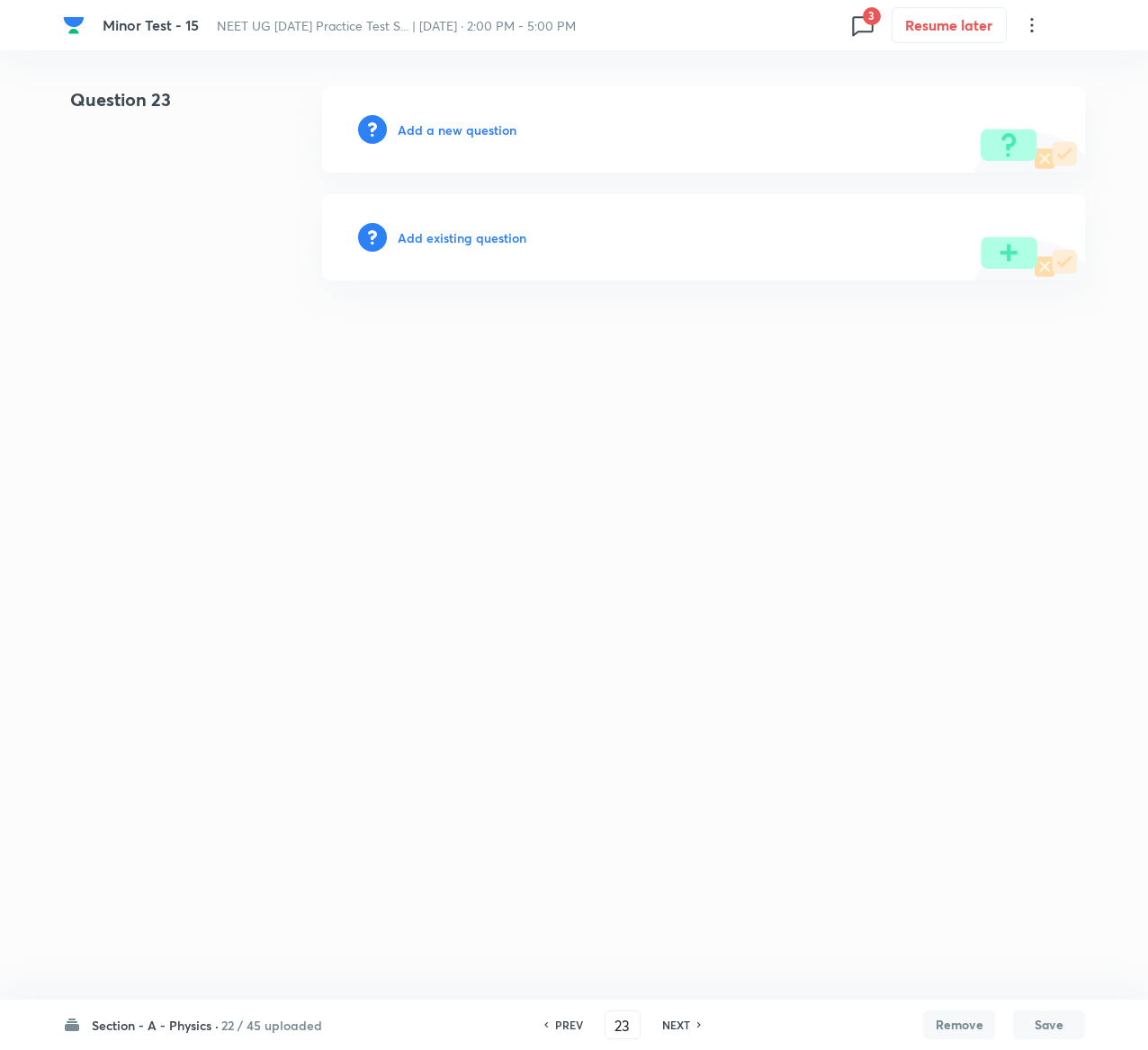
click at [487, 230] on h6 "Add existing question" at bounding box center [462, 237] width 129 height 19
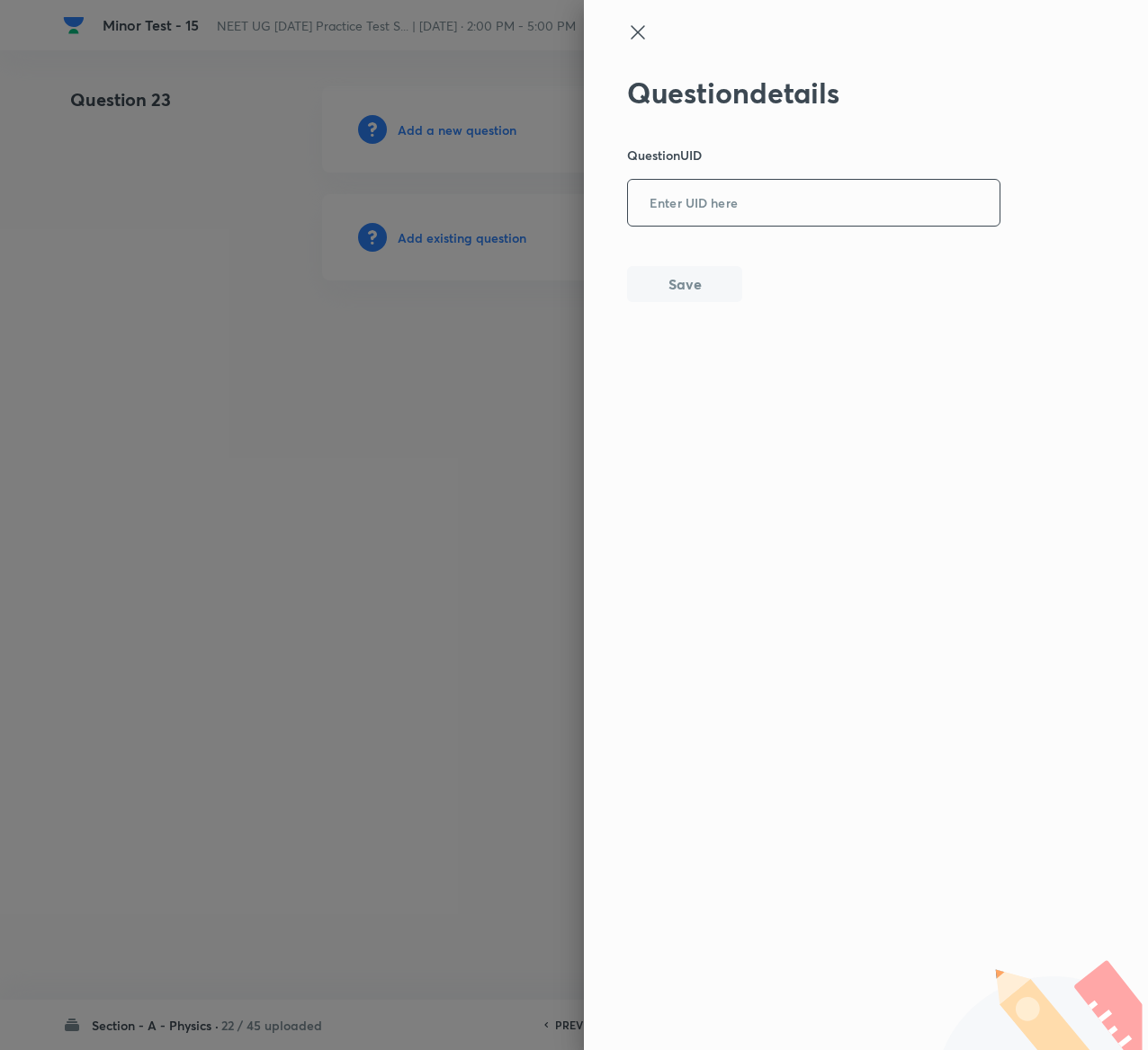
click at [799, 219] on input "text" at bounding box center [814, 203] width 372 height 44
paste input "Y2EGI"
type input "Y2EGI"
click at [702, 280] on button "Save" at bounding box center [684, 282] width 115 height 36
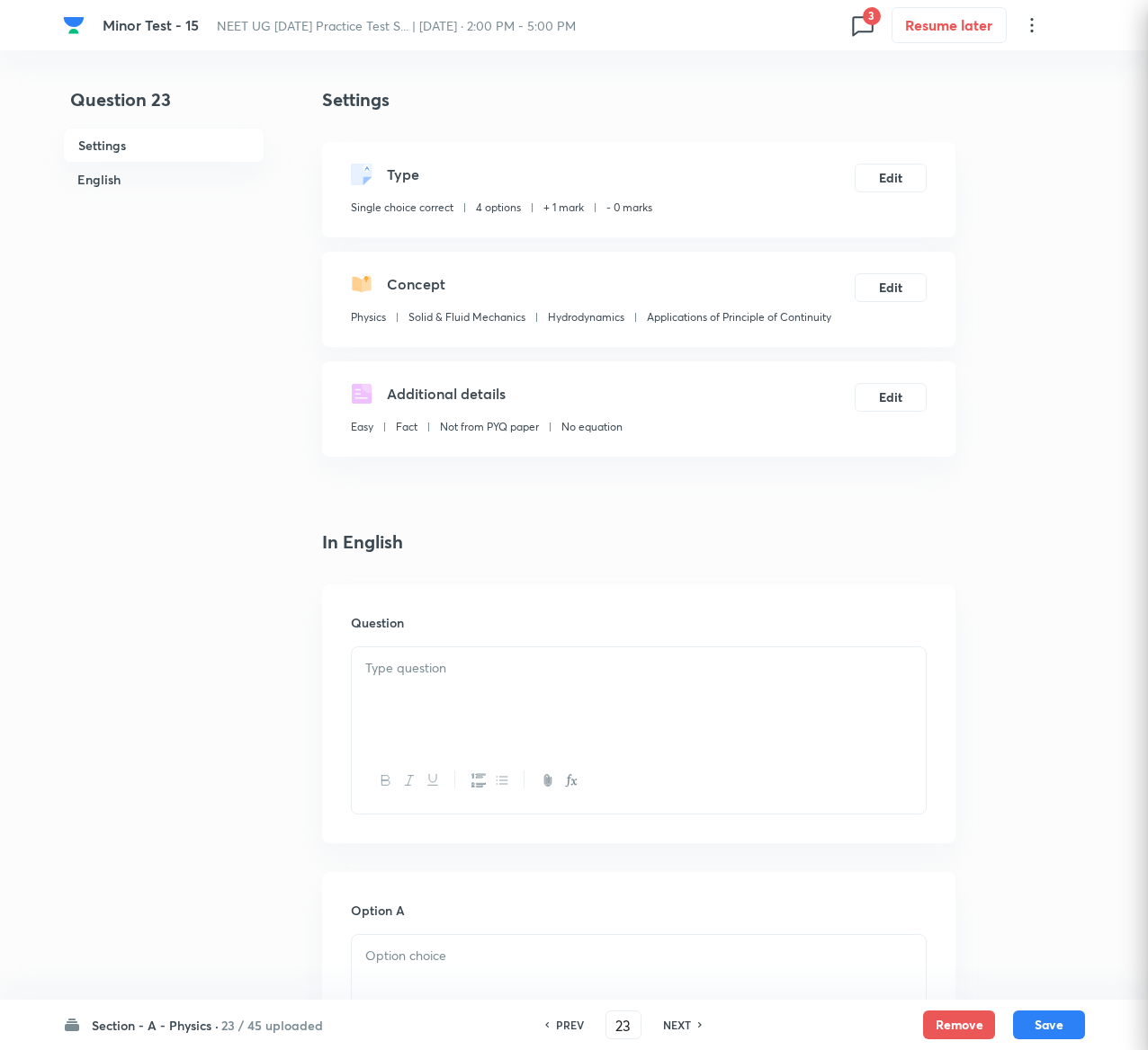
checkbox input "true"
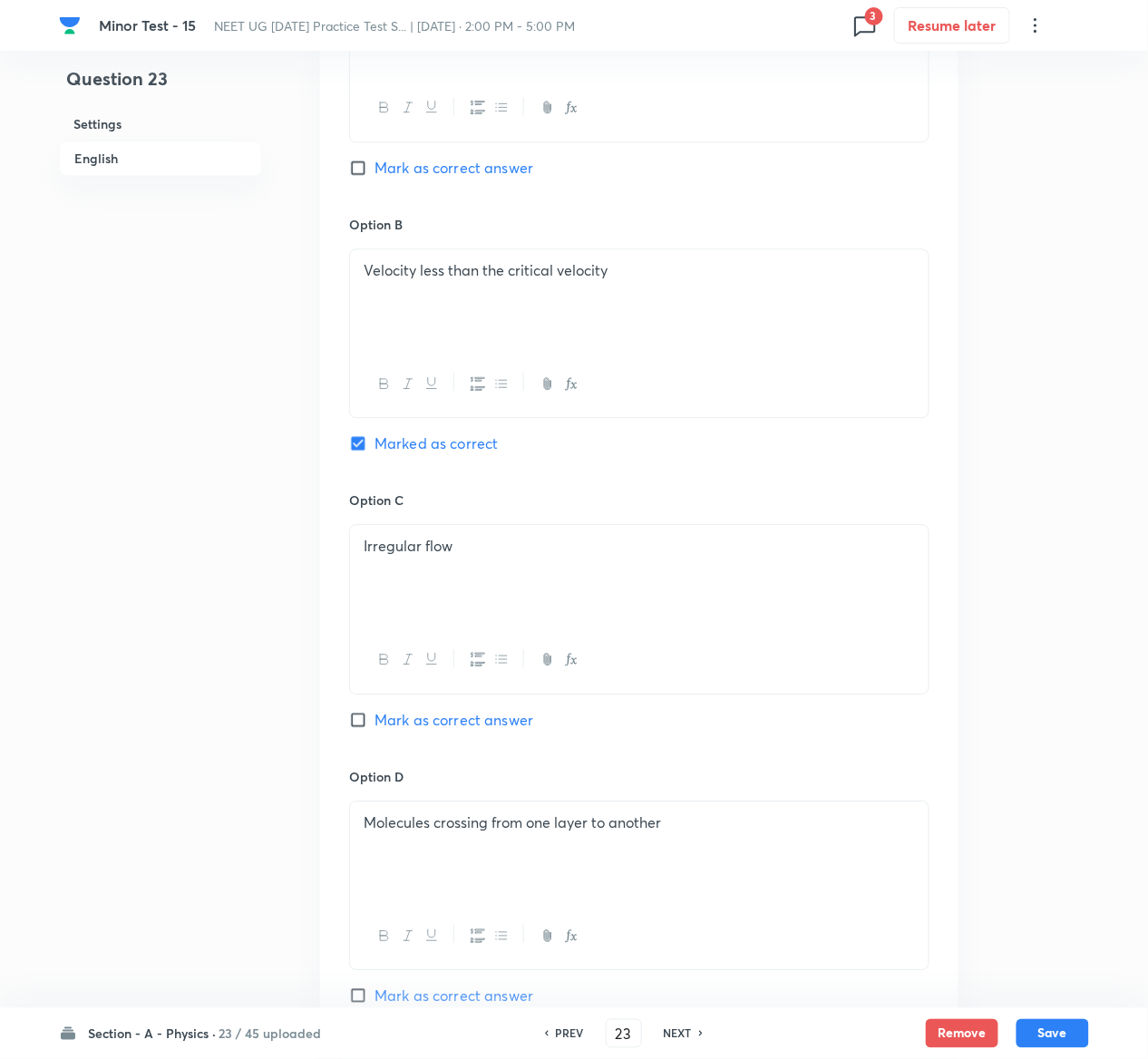
scroll to position [1402, 0]
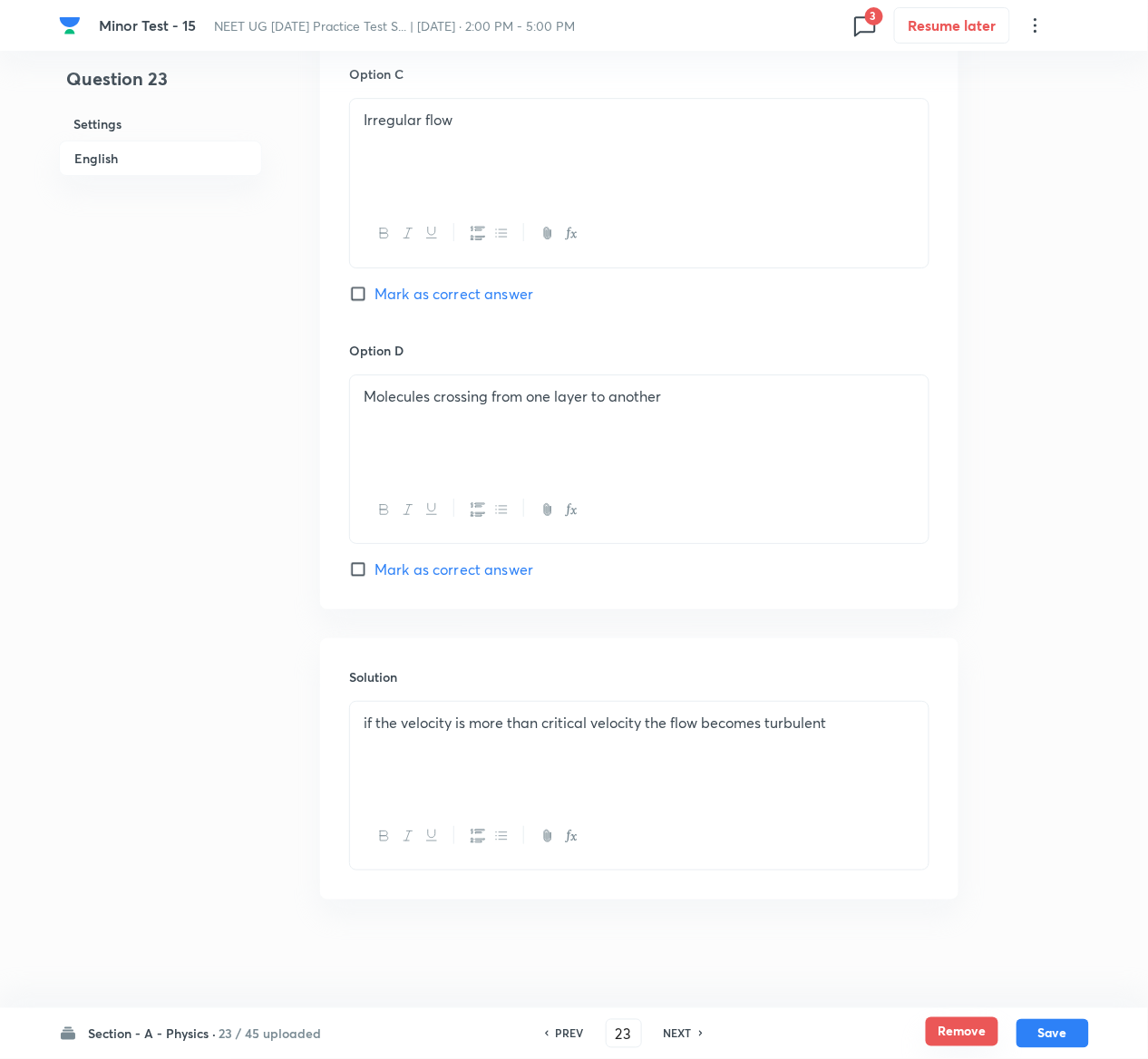
click at [956, 1036] on button "Remove" at bounding box center [962, 1031] width 72 height 29
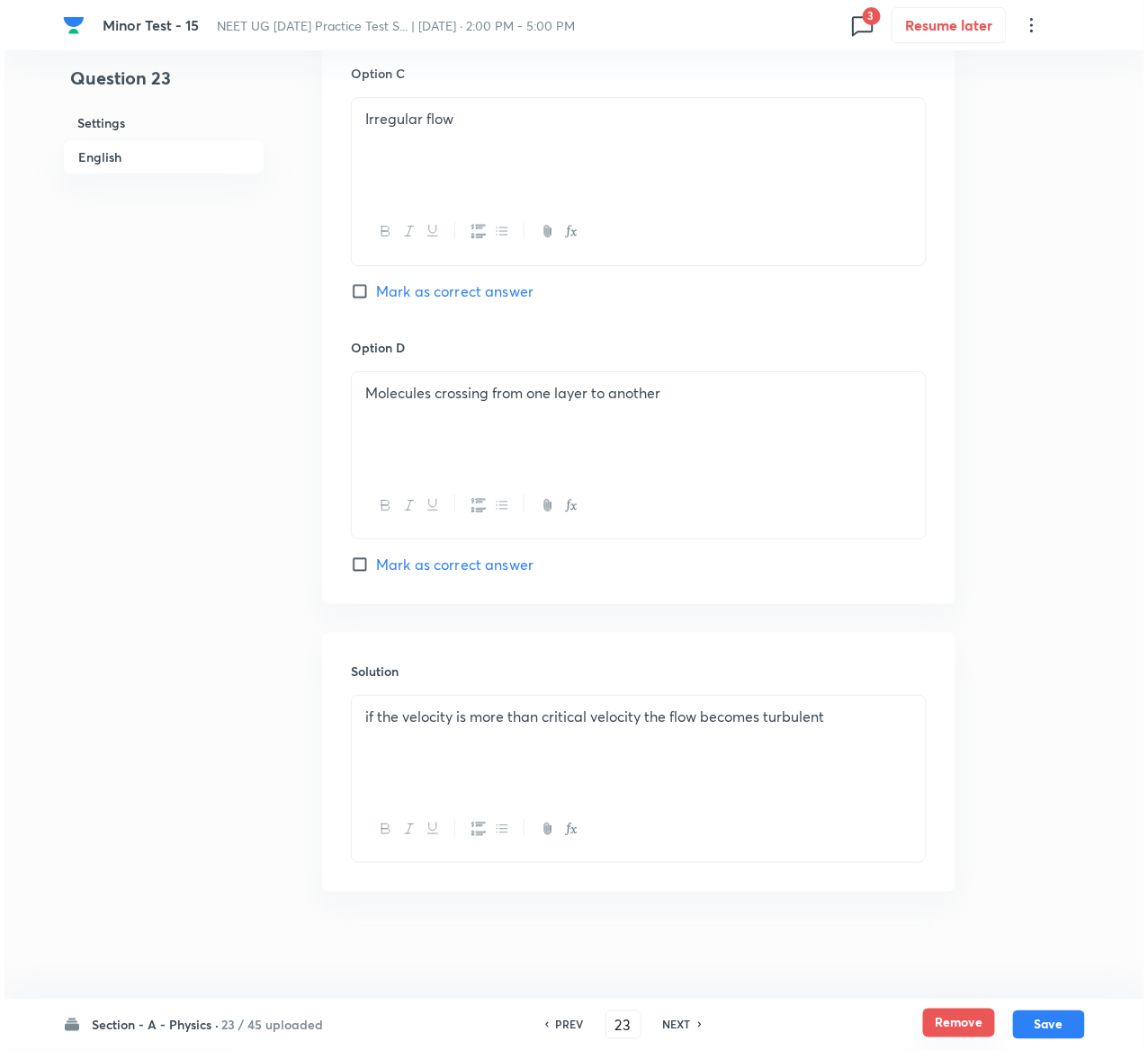
scroll to position [0, 0]
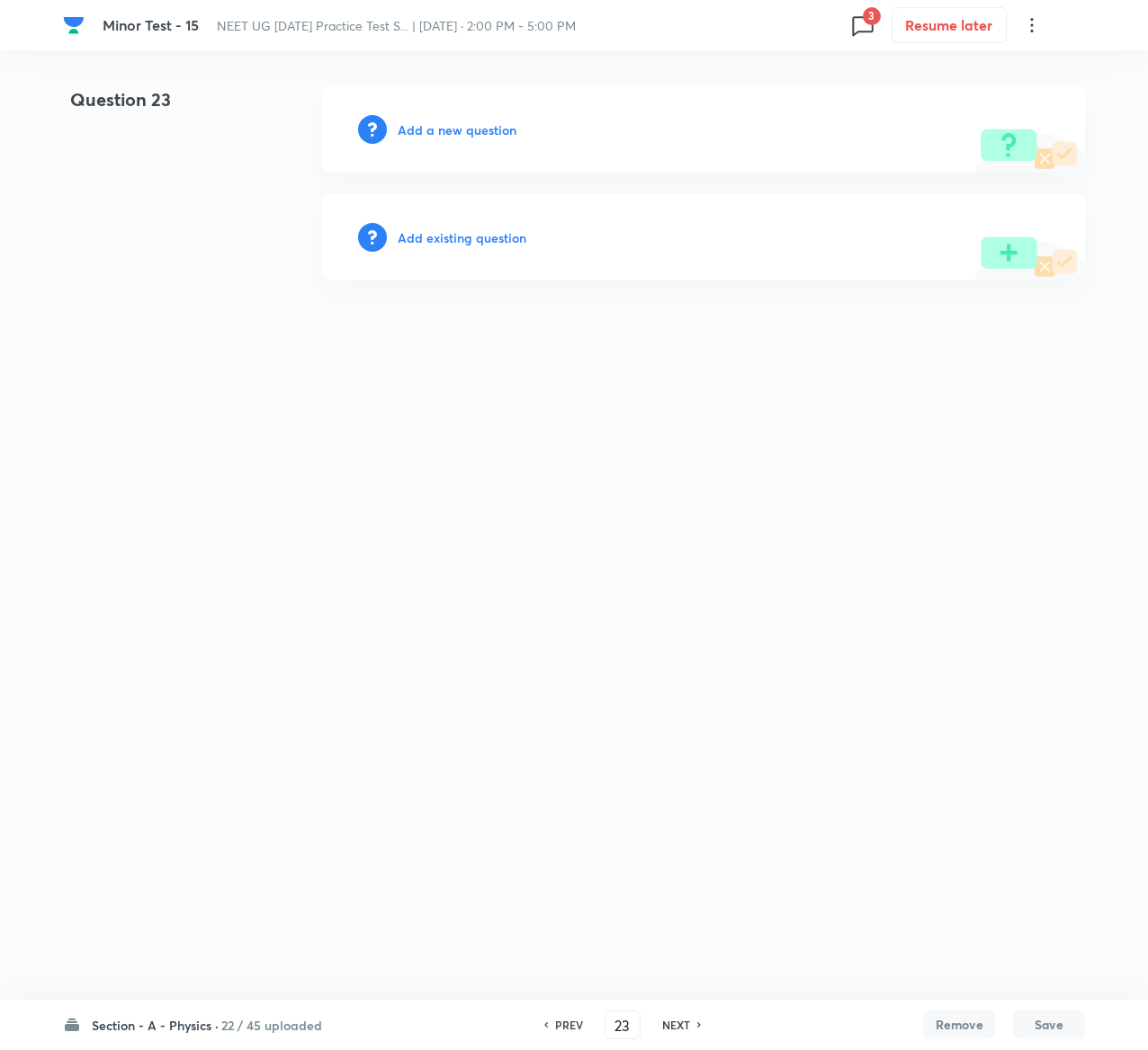
click at [508, 237] on h6 "Add existing question" at bounding box center [462, 237] width 129 height 19
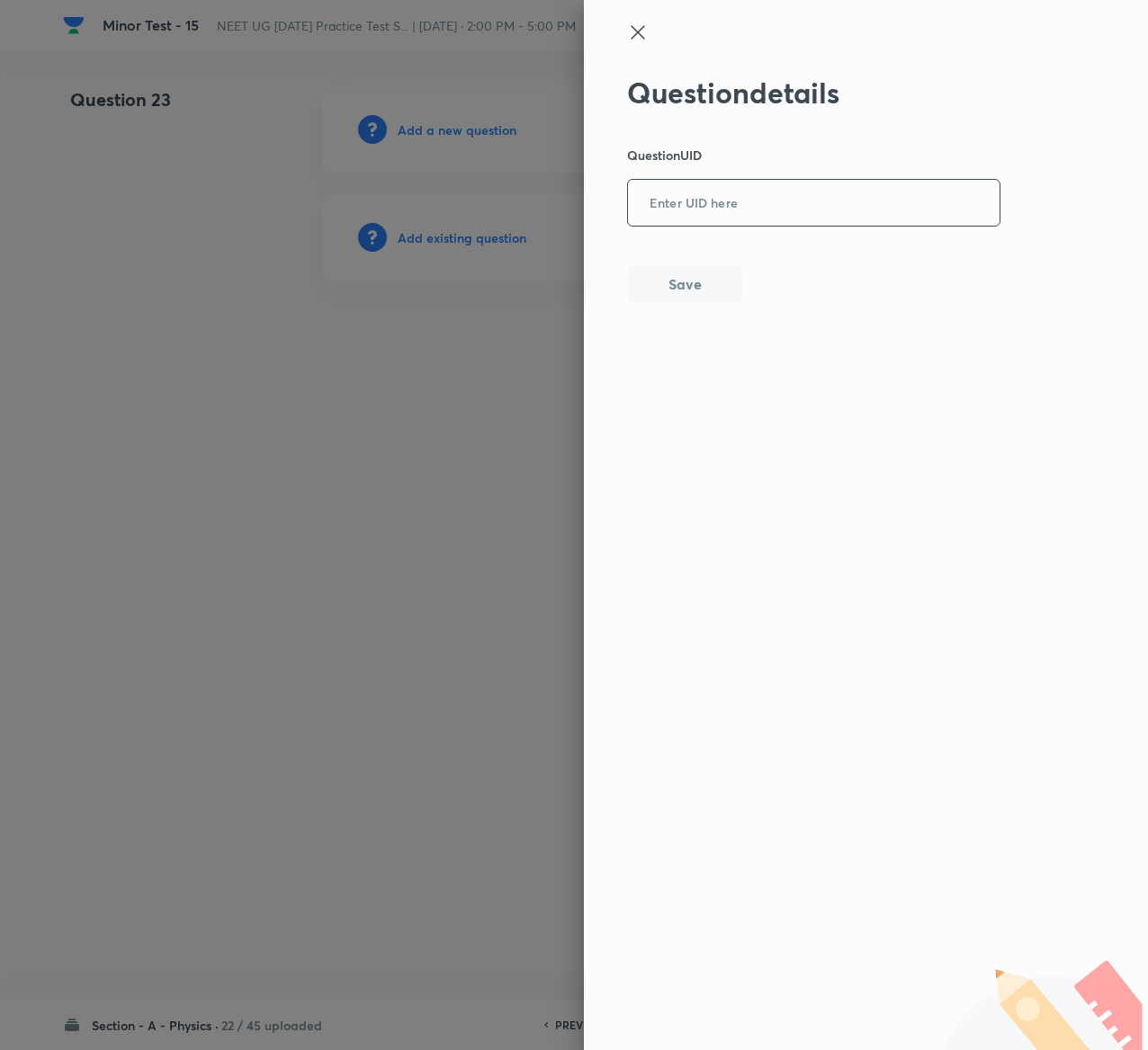
click at [705, 208] on input "text" at bounding box center [814, 203] width 372 height 44
paste input "T21UI"
type input "T21UI"
click at [710, 269] on button "Save" at bounding box center [684, 282] width 115 height 36
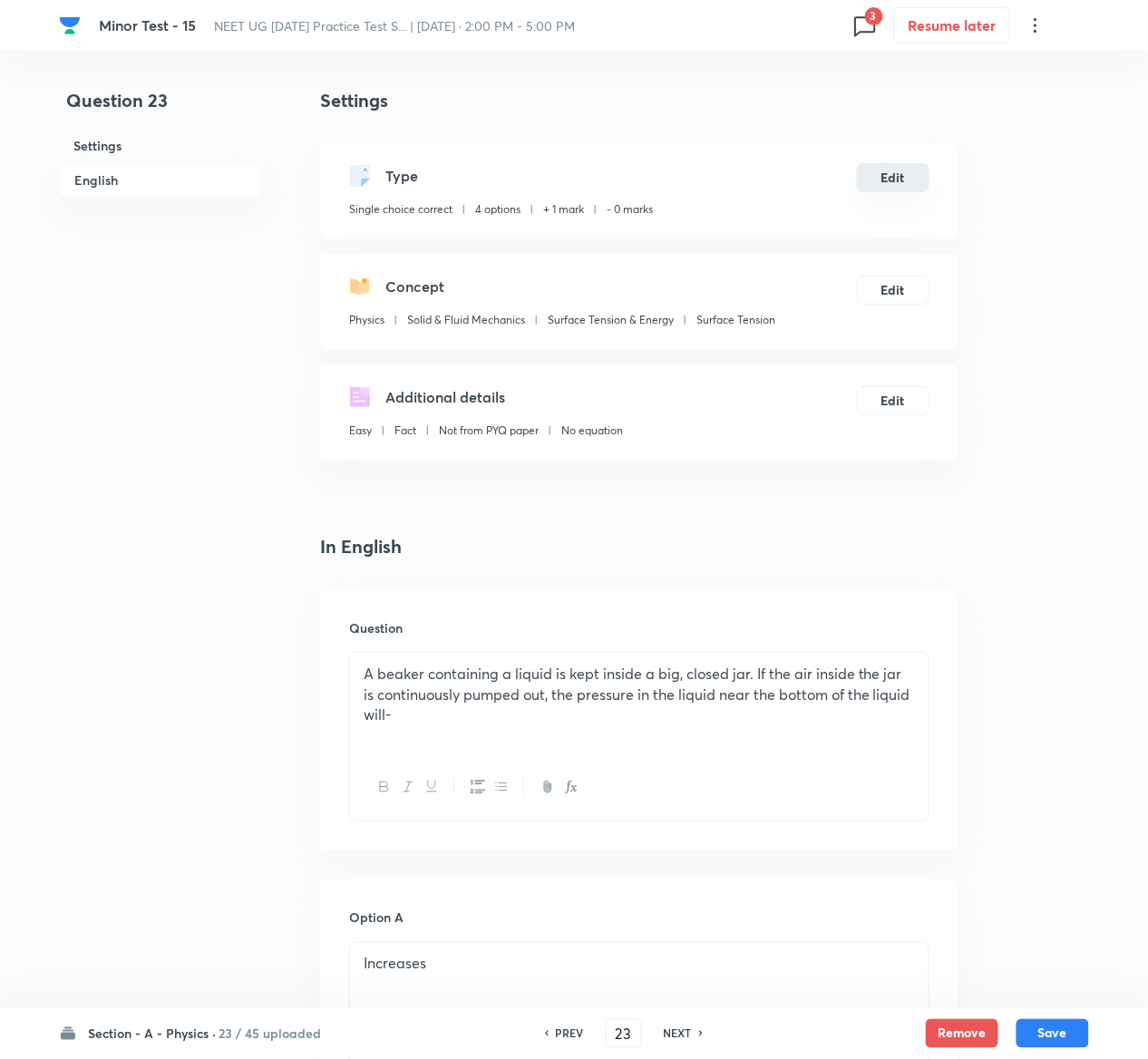
click at [878, 174] on button "Edit" at bounding box center [893, 177] width 72 height 29
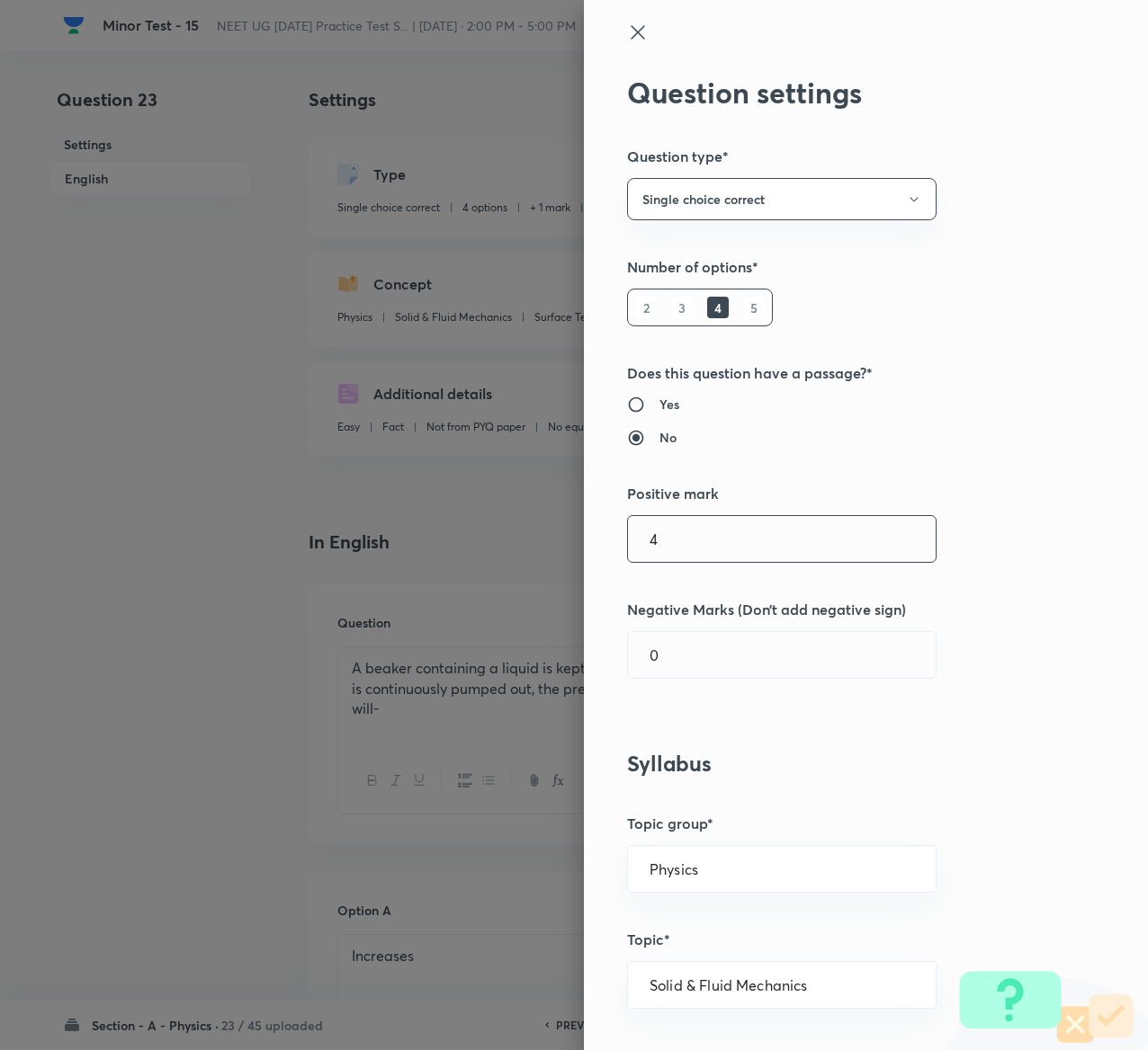
type input "4"
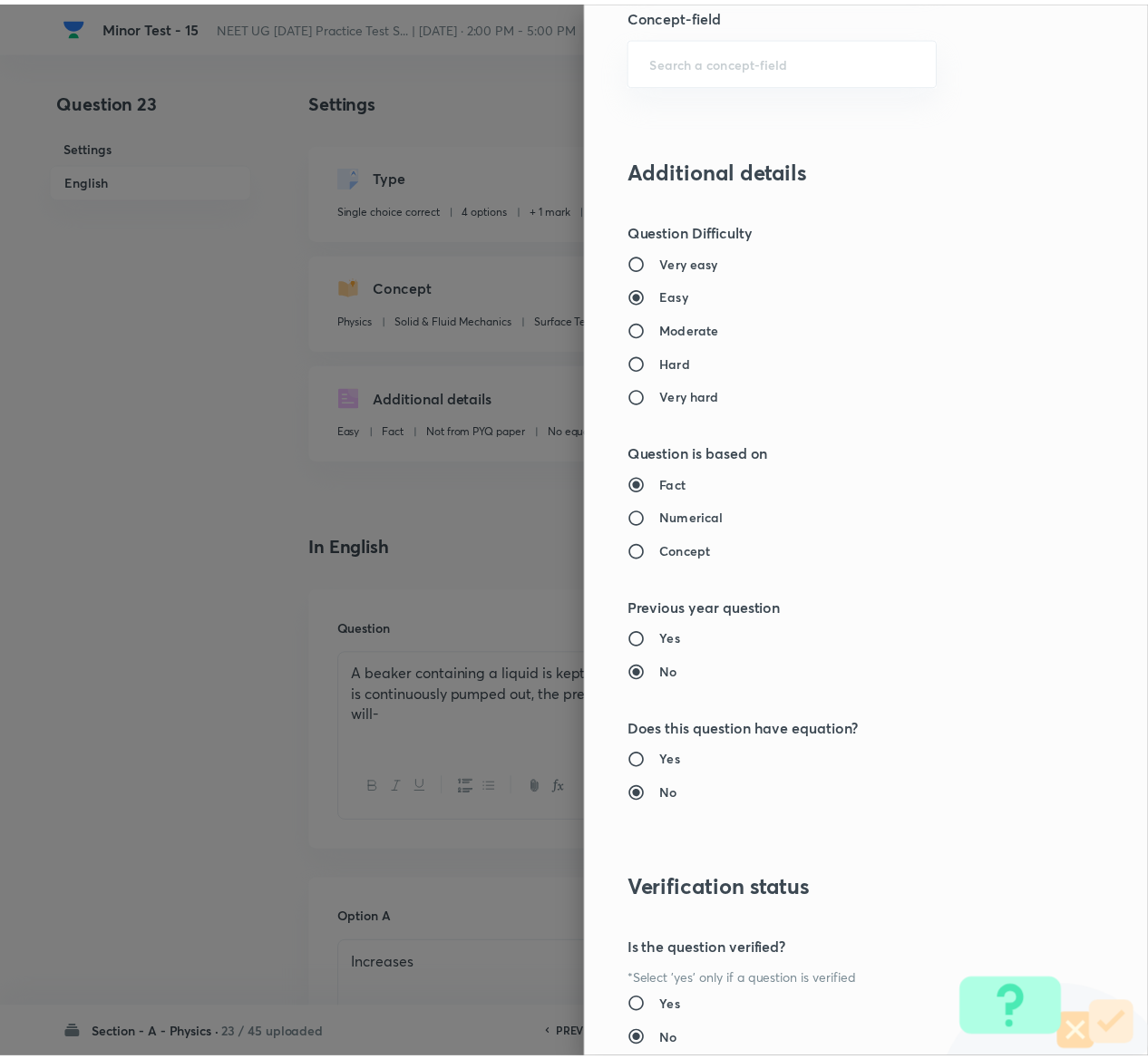
scroll to position [1416, 0]
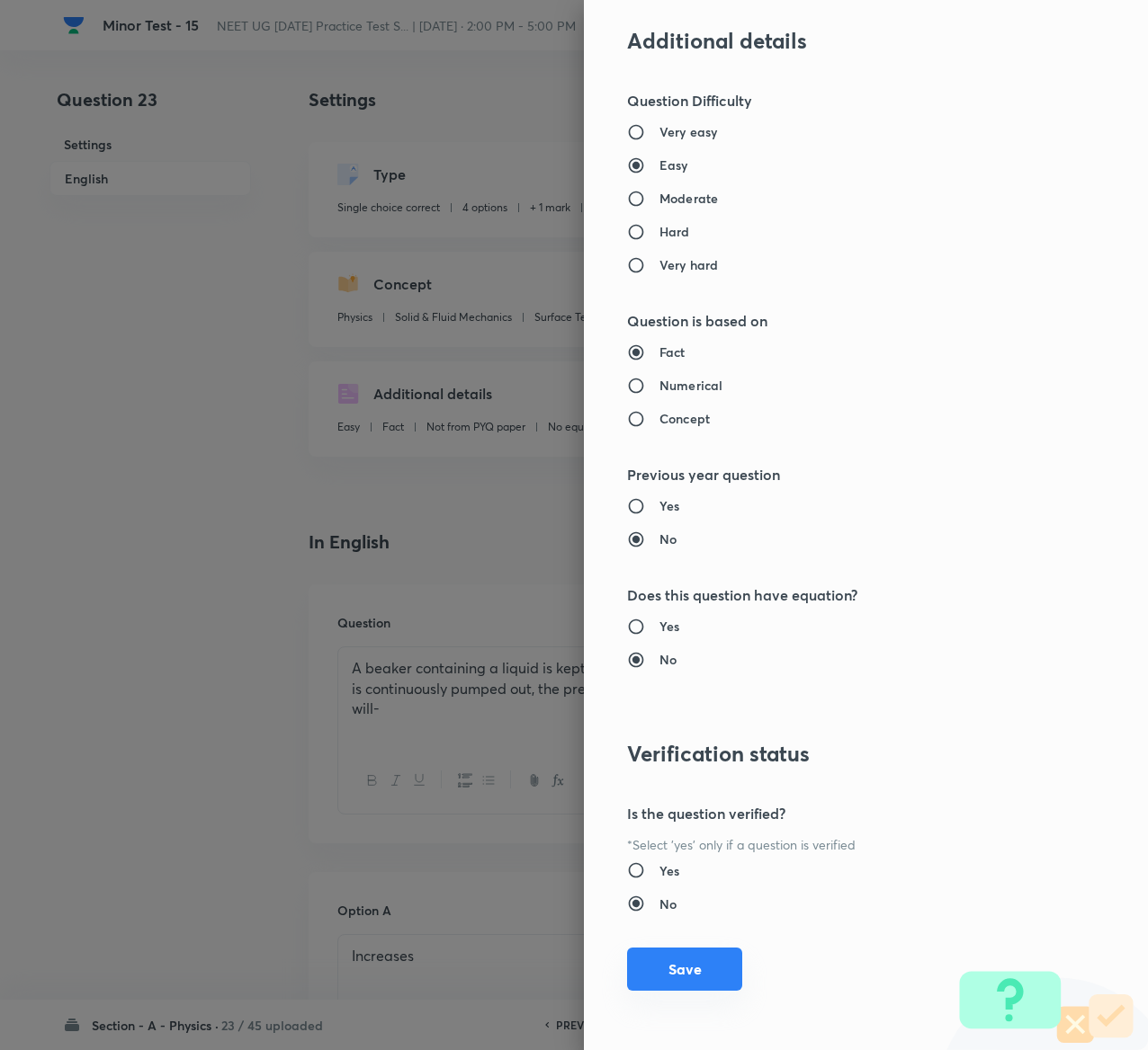
type input "1"
click at [634, 952] on button "Save" at bounding box center [684, 969] width 115 height 43
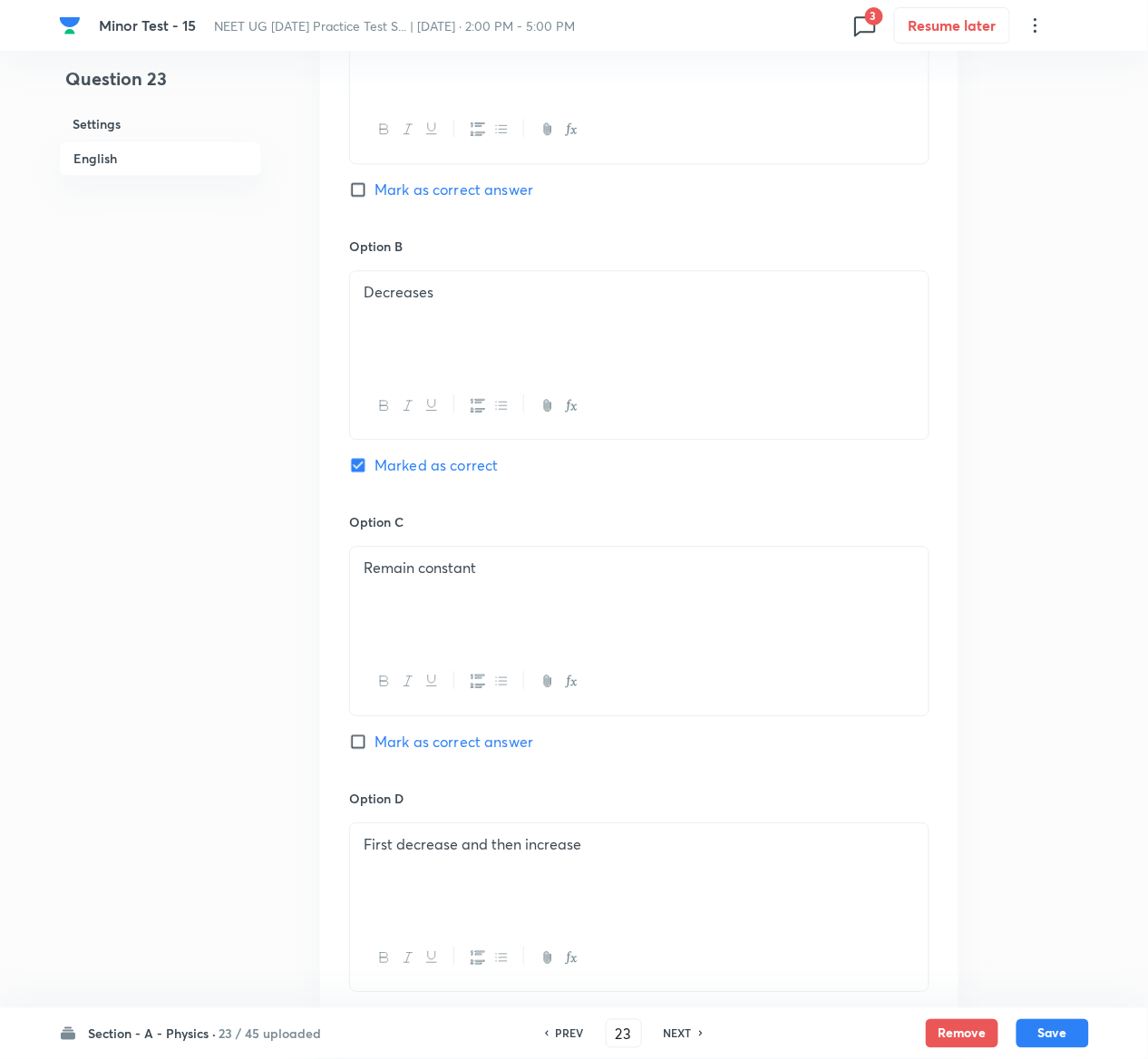
scroll to position [1405, 0]
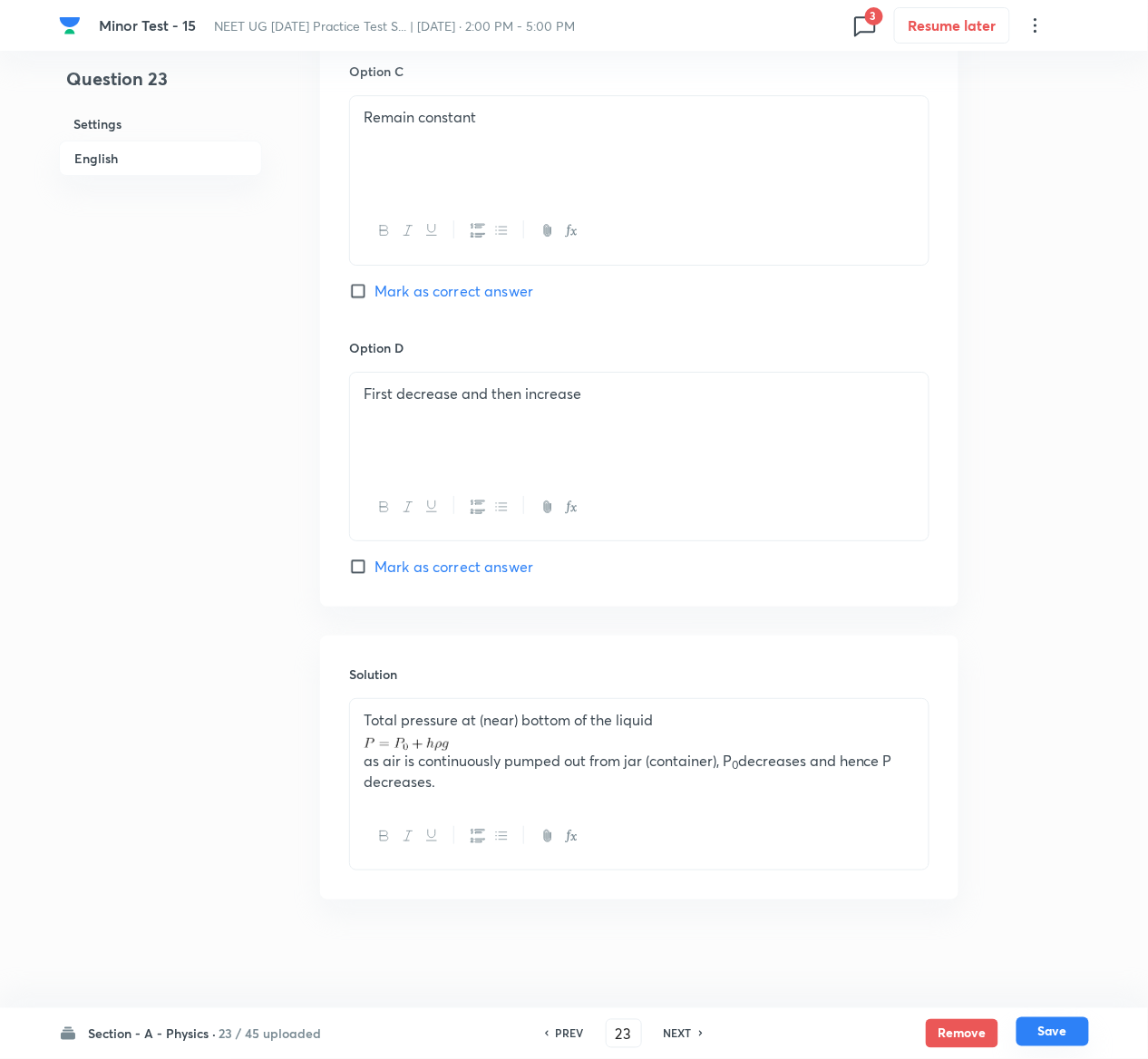
click at [1072, 1032] on button "Save" at bounding box center [1052, 1031] width 72 height 29
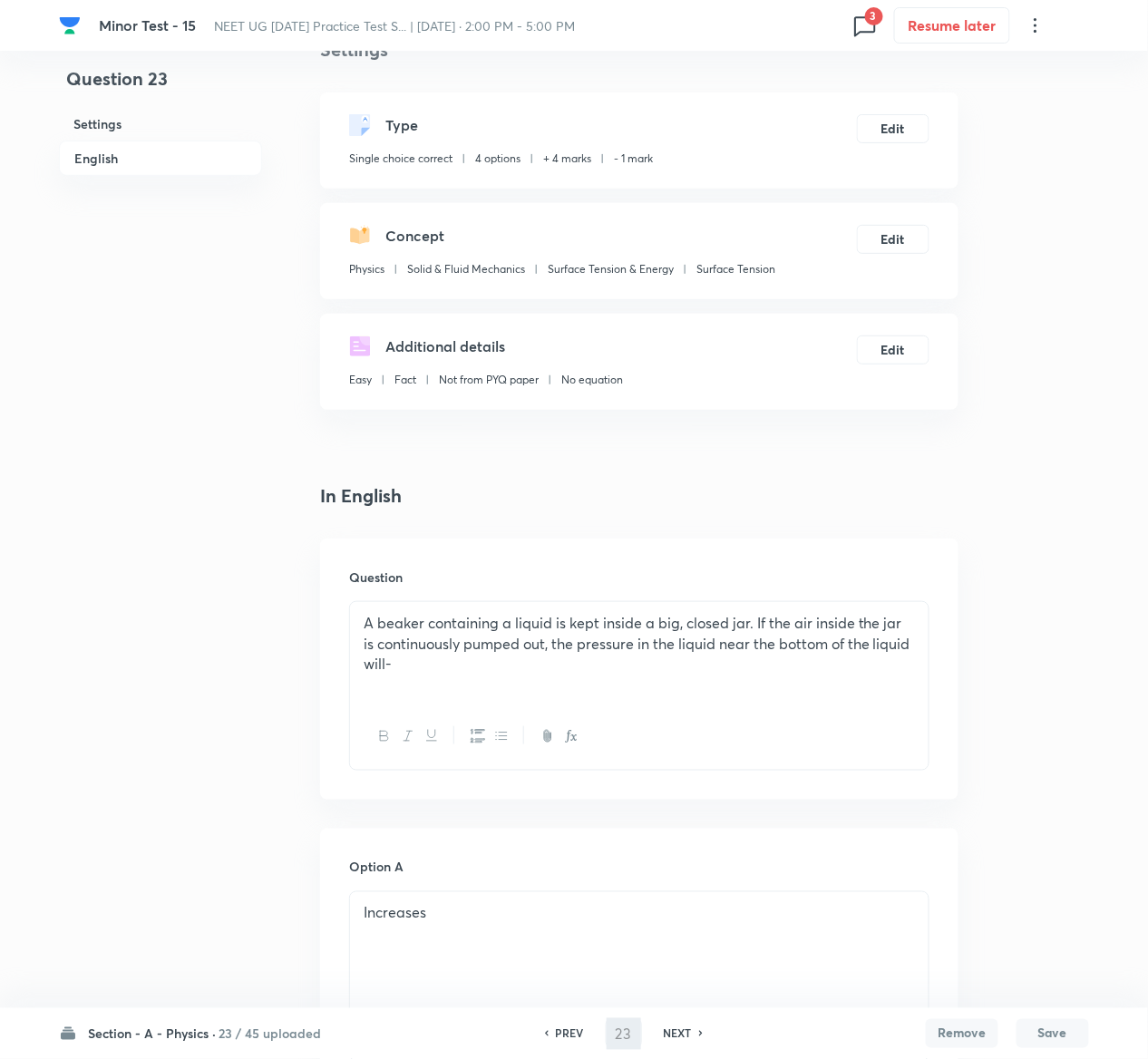
type input "24"
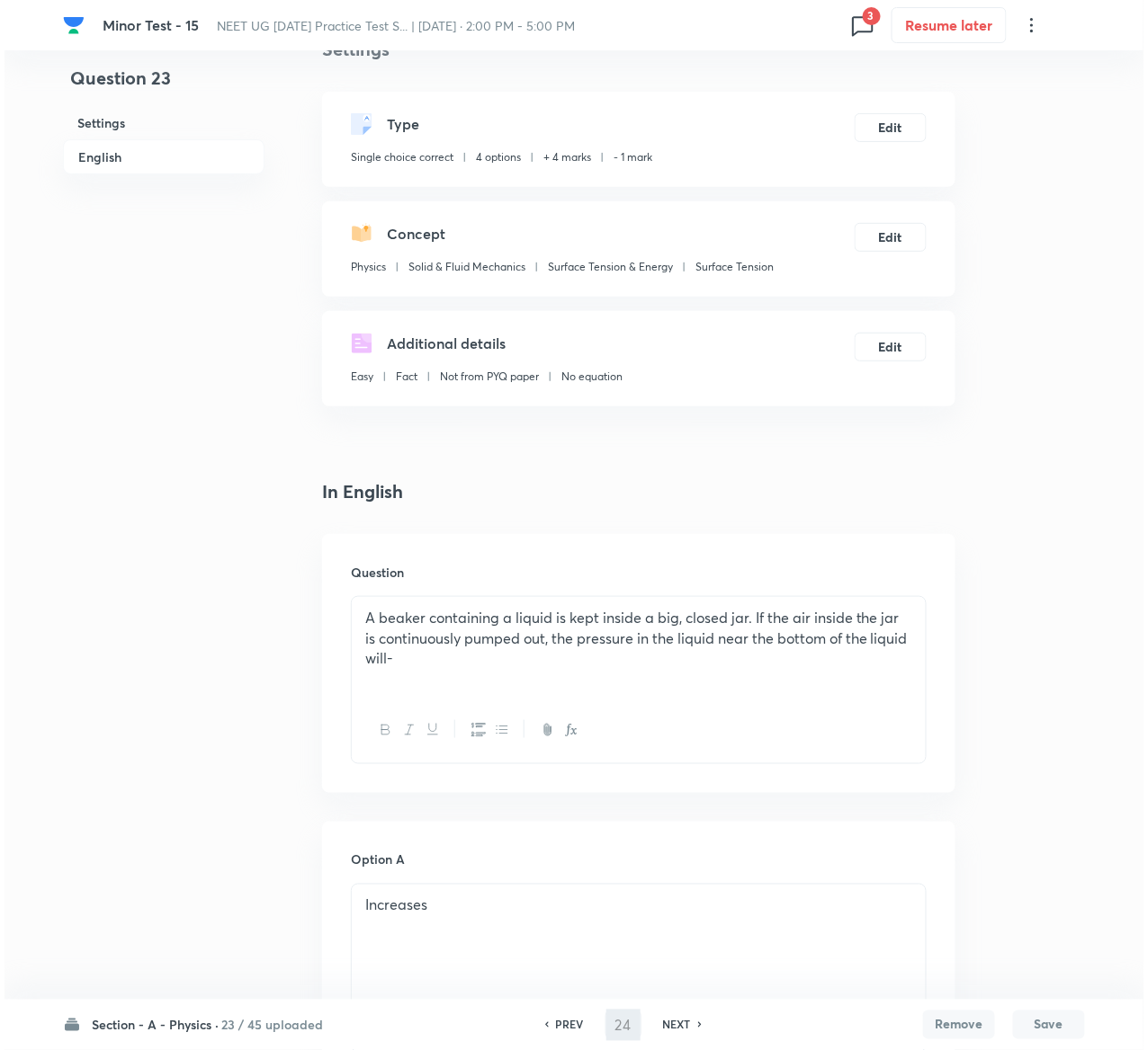
scroll to position [0, 0]
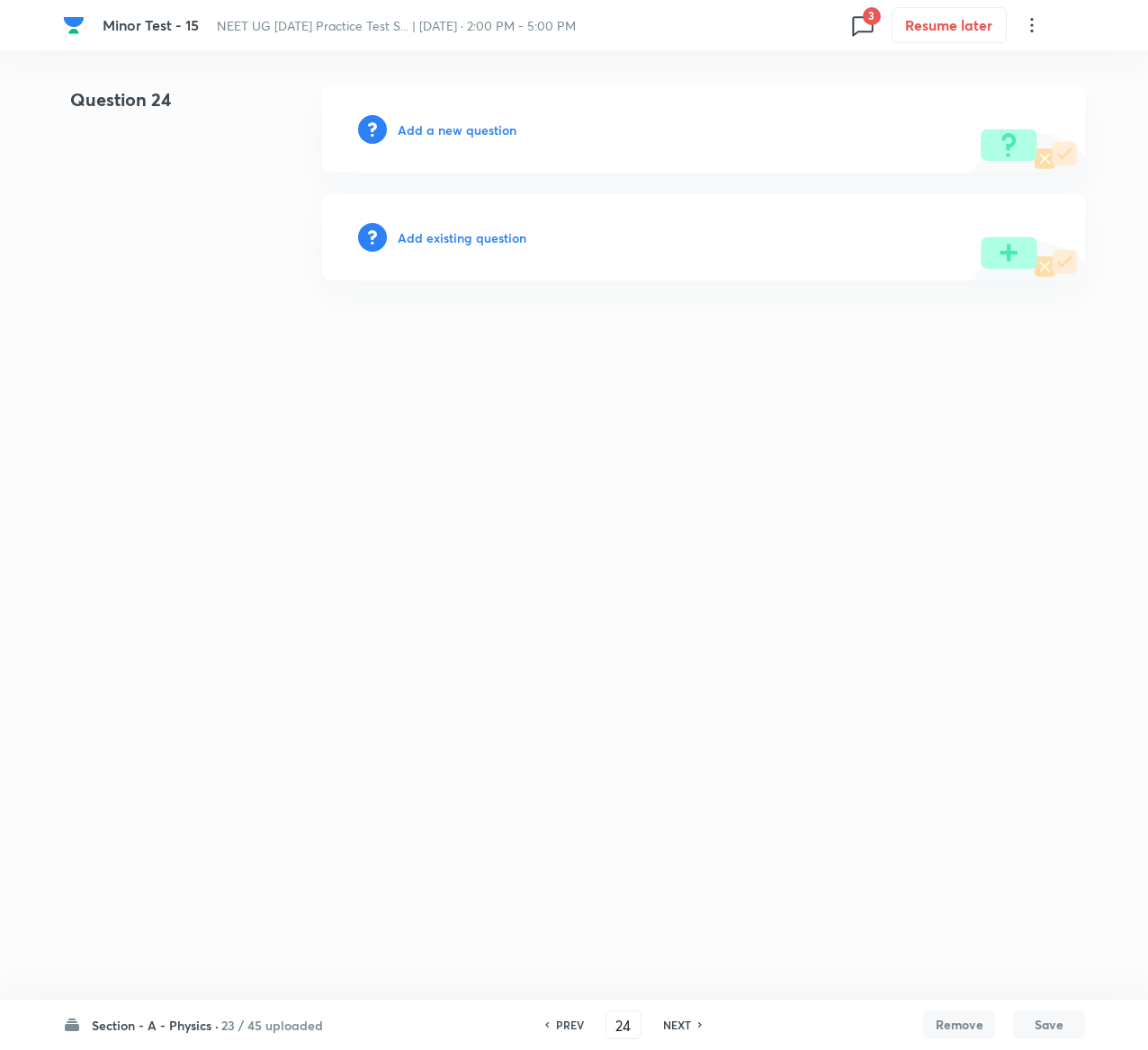
click at [496, 233] on h6 "Add existing question" at bounding box center [462, 237] width 129 height 19
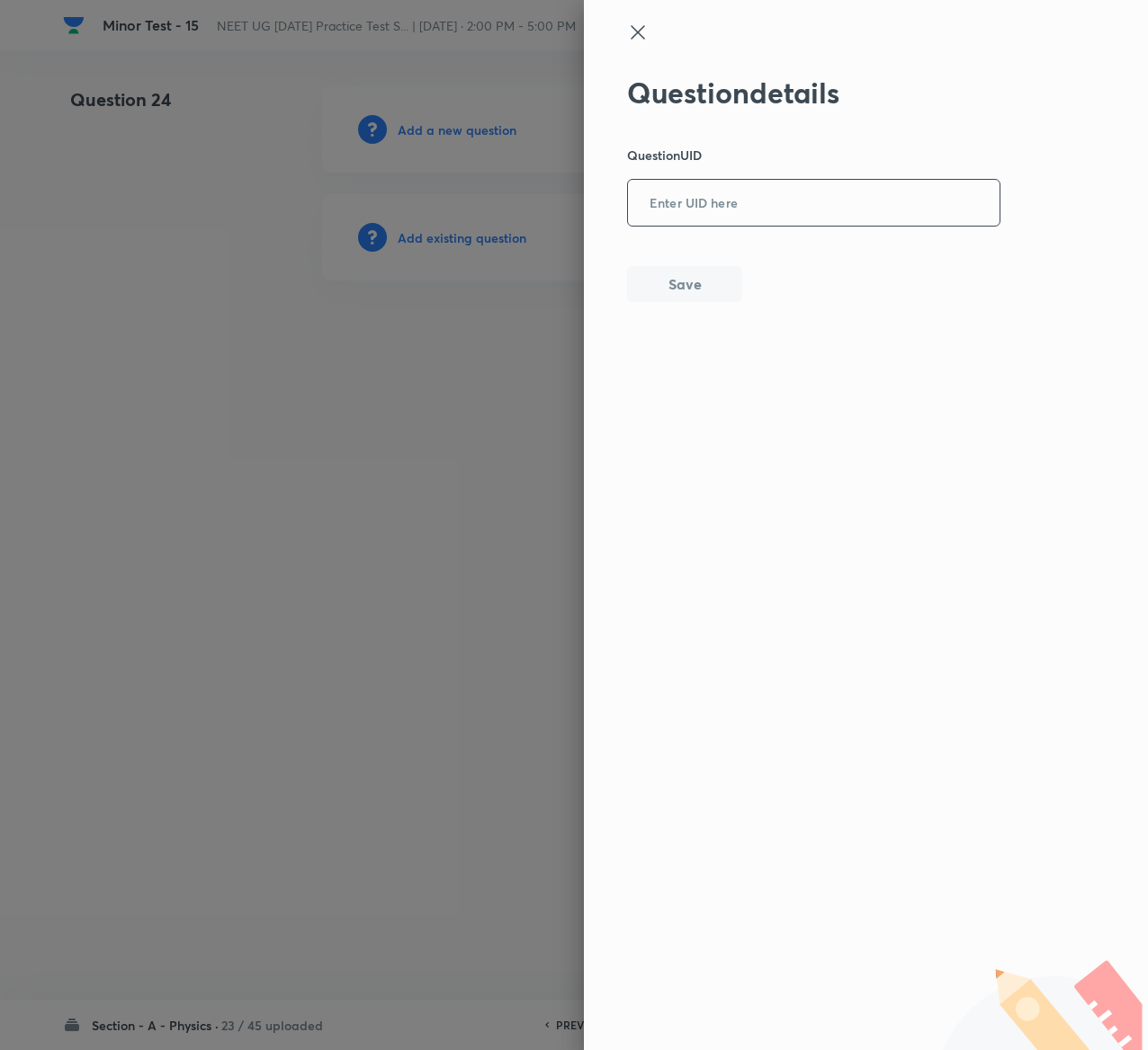
click at [669, 215] on input "text" at bounding box center [814, 203] width 372 height 44
paste input "D0IKI"
type input "D0IKI"
click at [703, 294] on button "Save" at bounding box center [684, 282] width 115 height 36
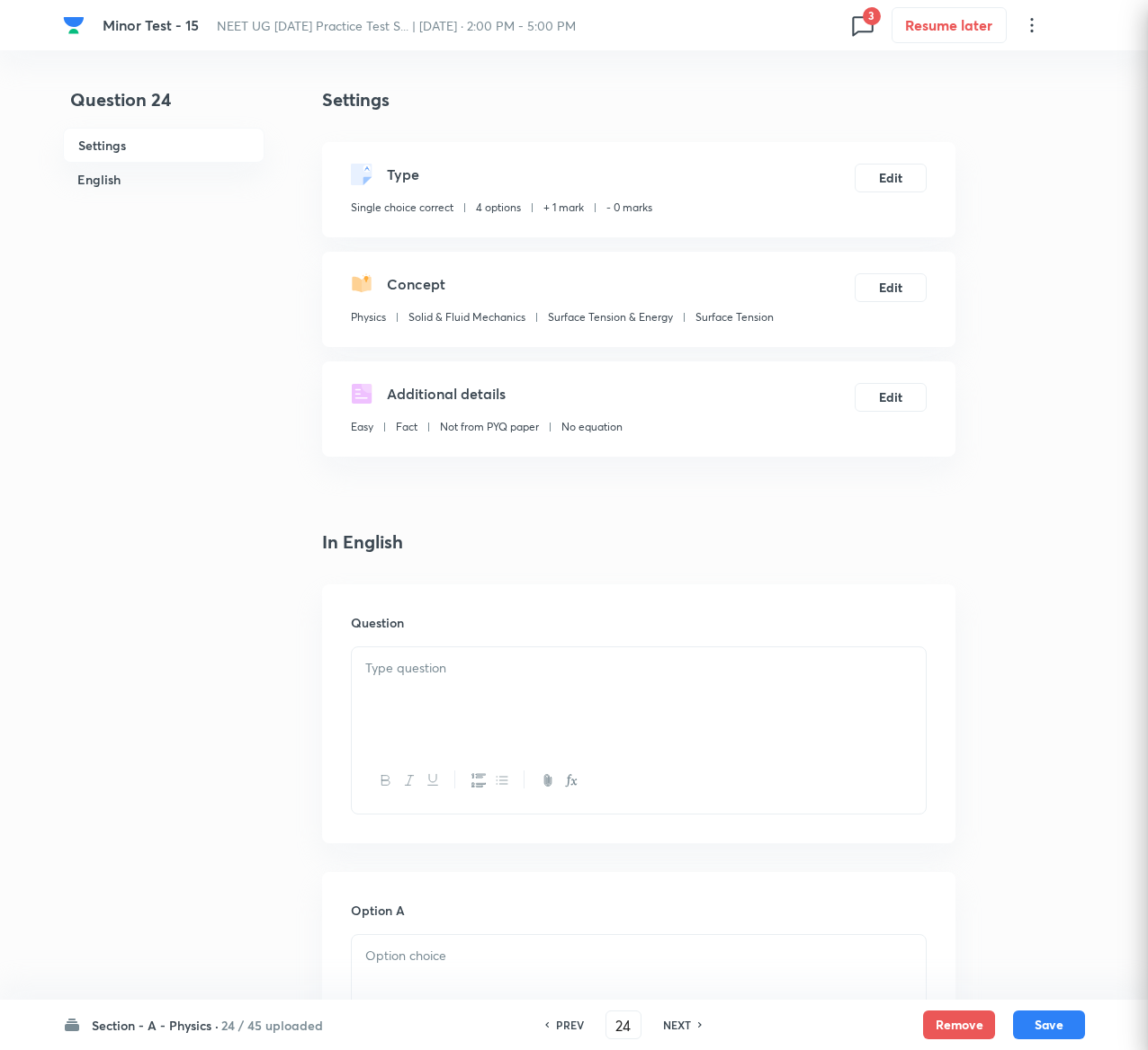
checkbox input "true"
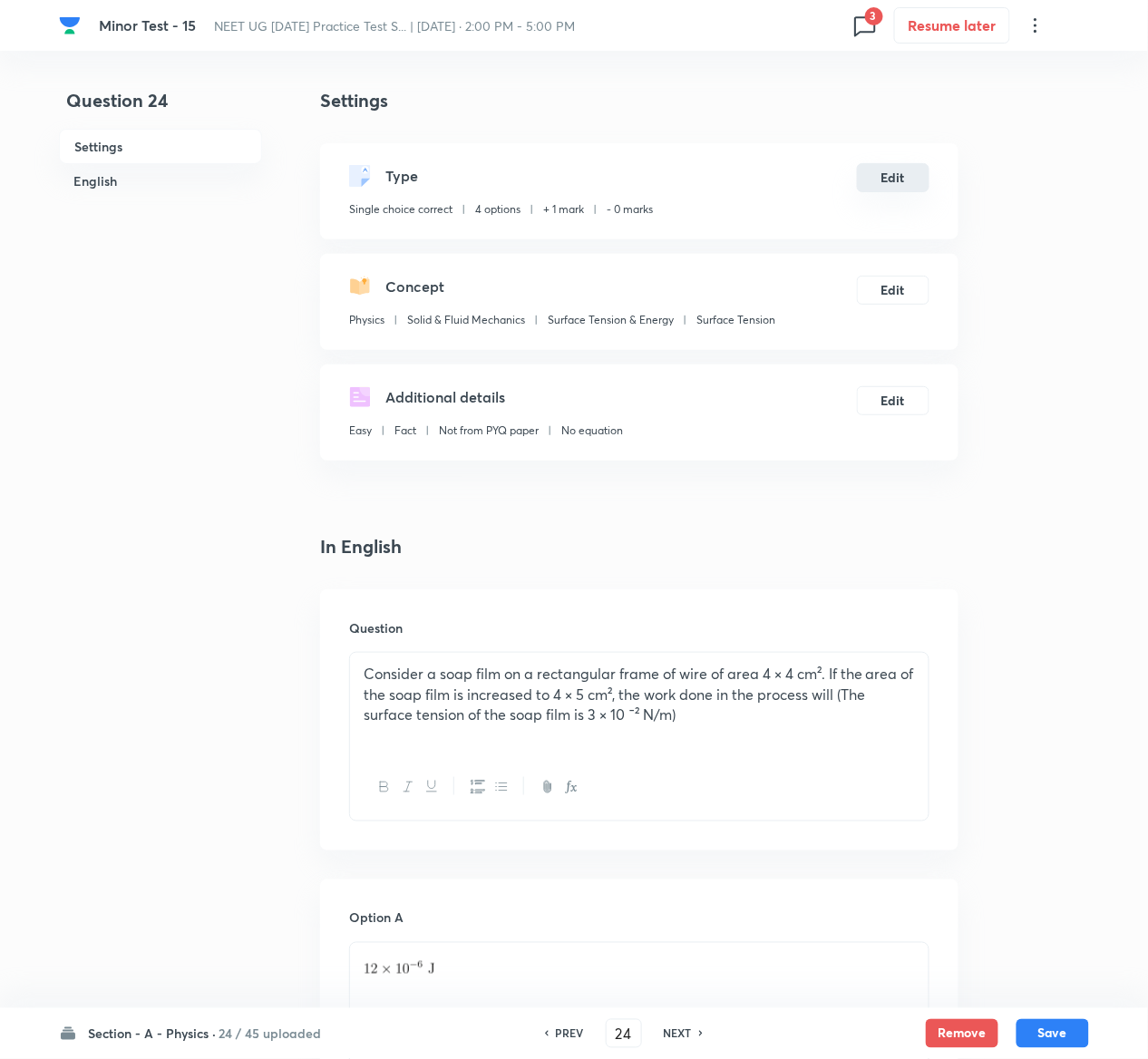
click at [885, 174] on button "Edit" at bounding box center [893, 177] width 72 height 29
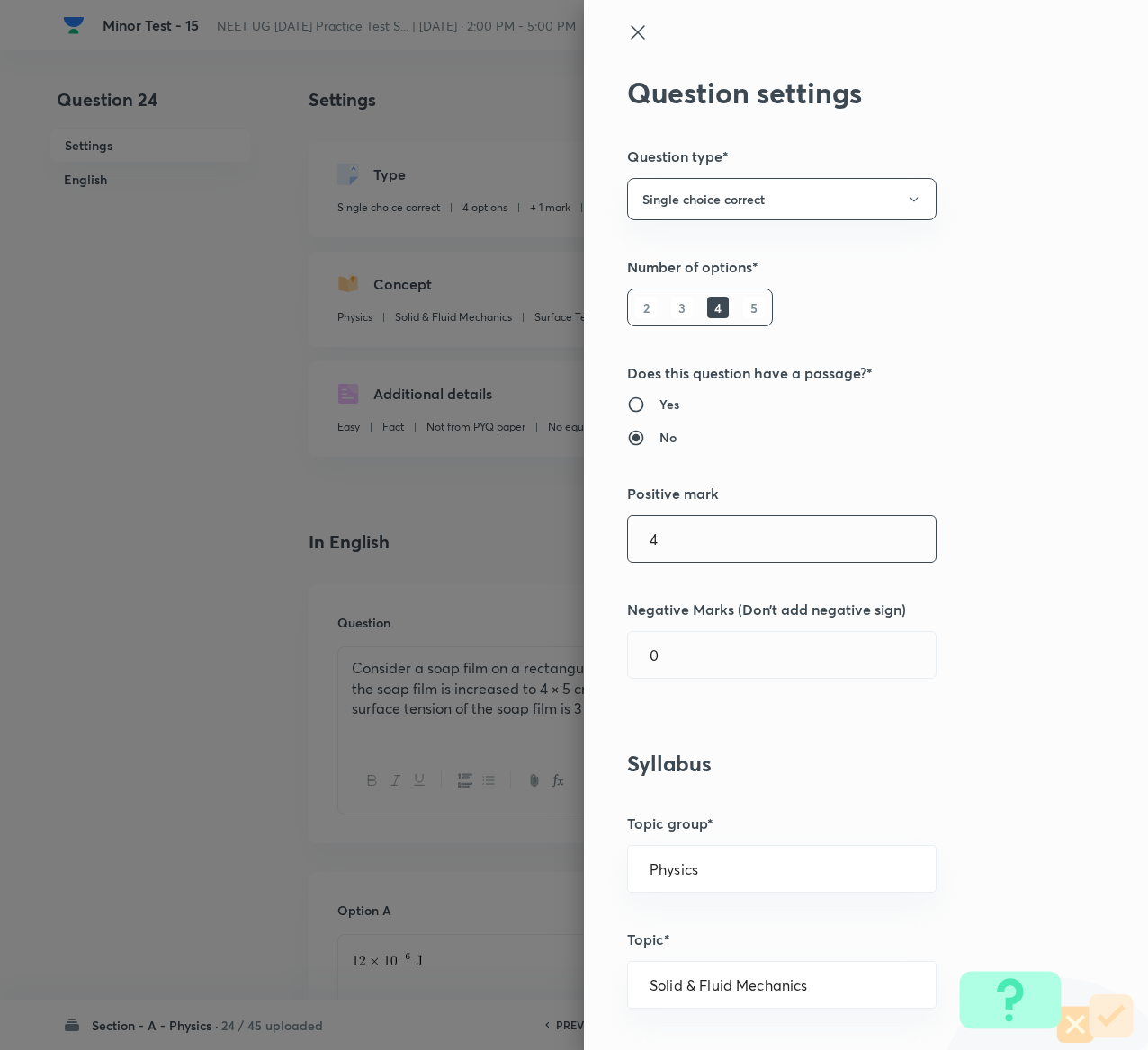
type input "4"
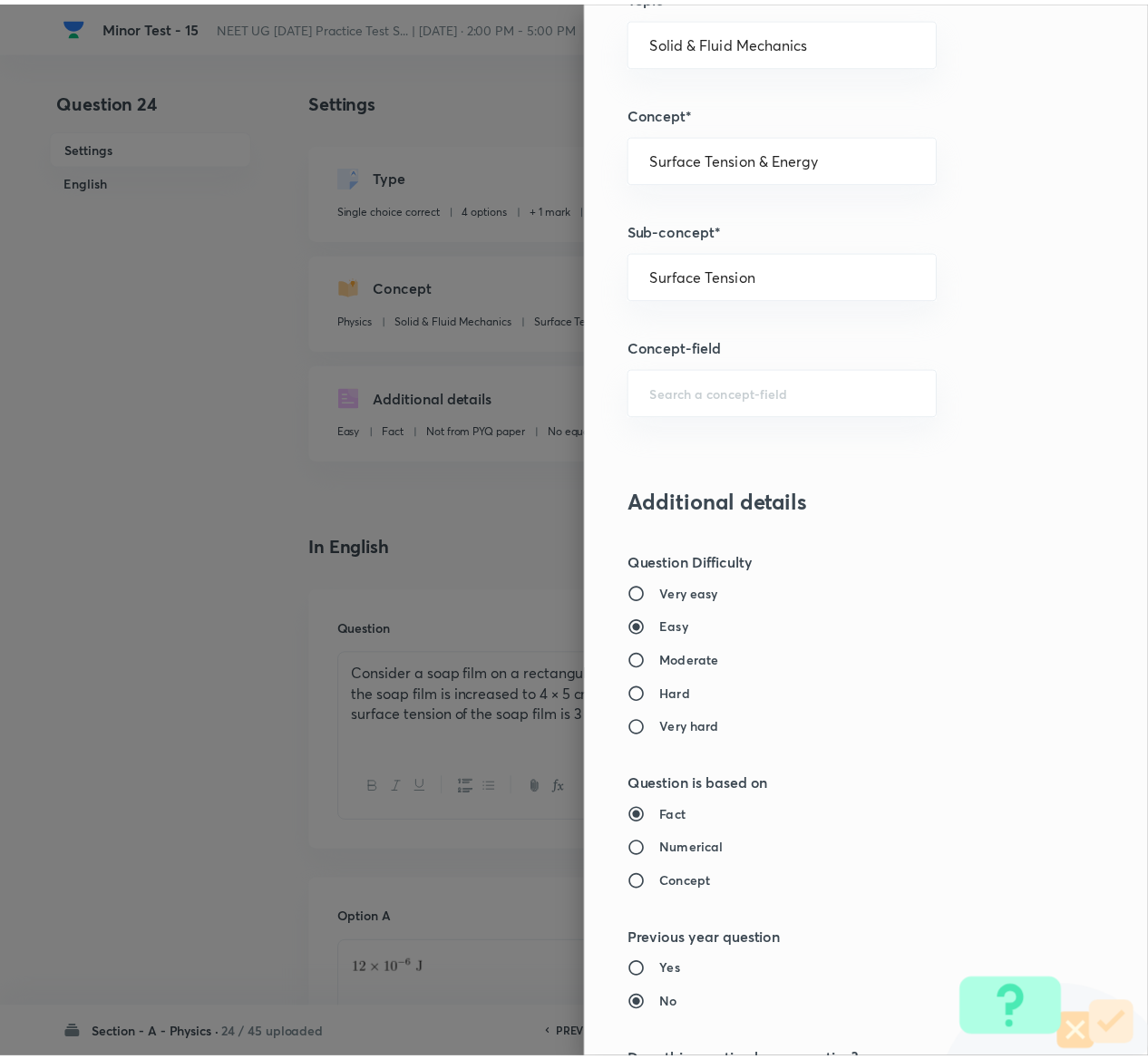
scroll to position [1416, 0]
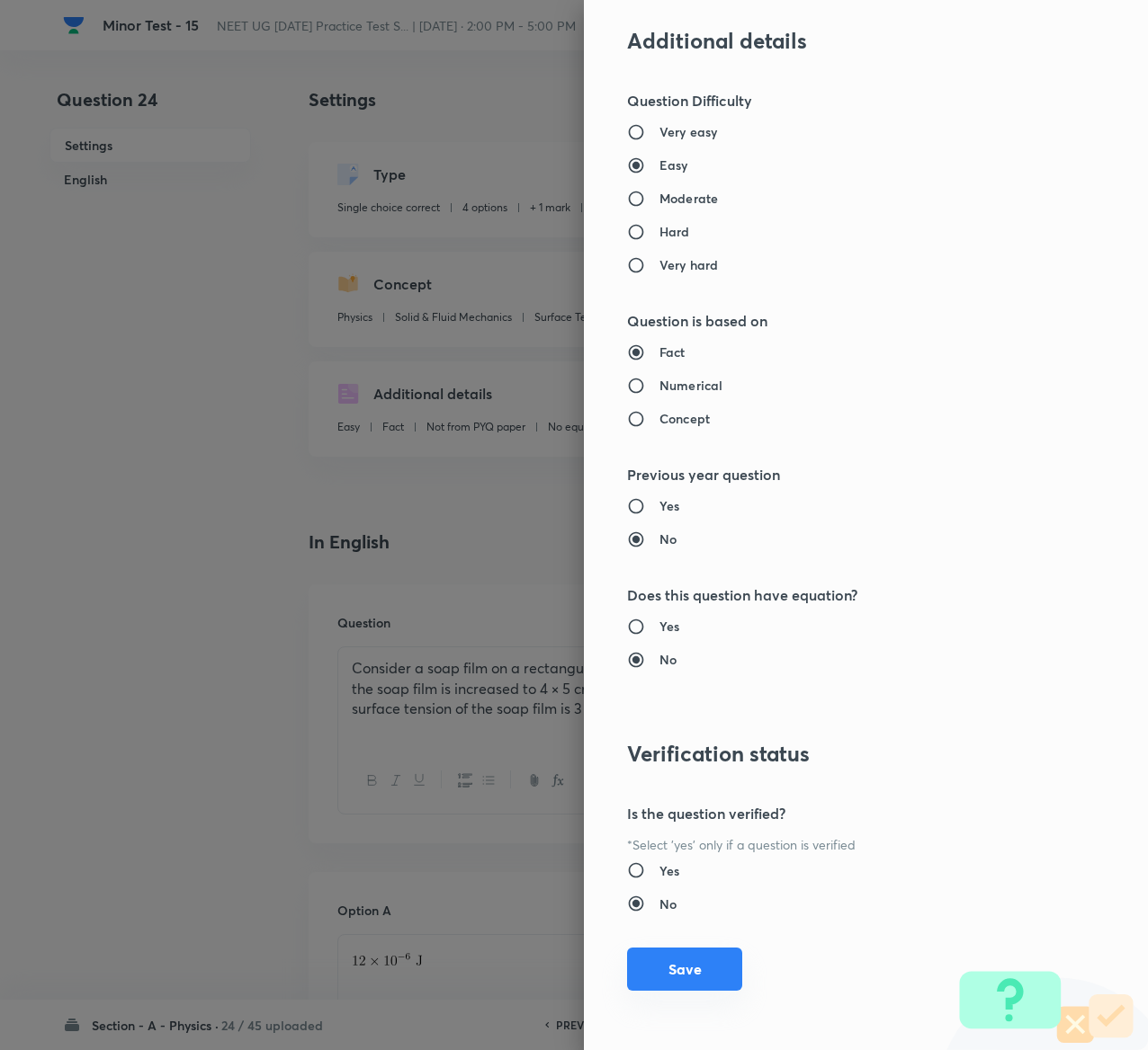
type input "1"
click at [655, 971] on button "Save" at bounding box center [684, 969] width 115 height 43
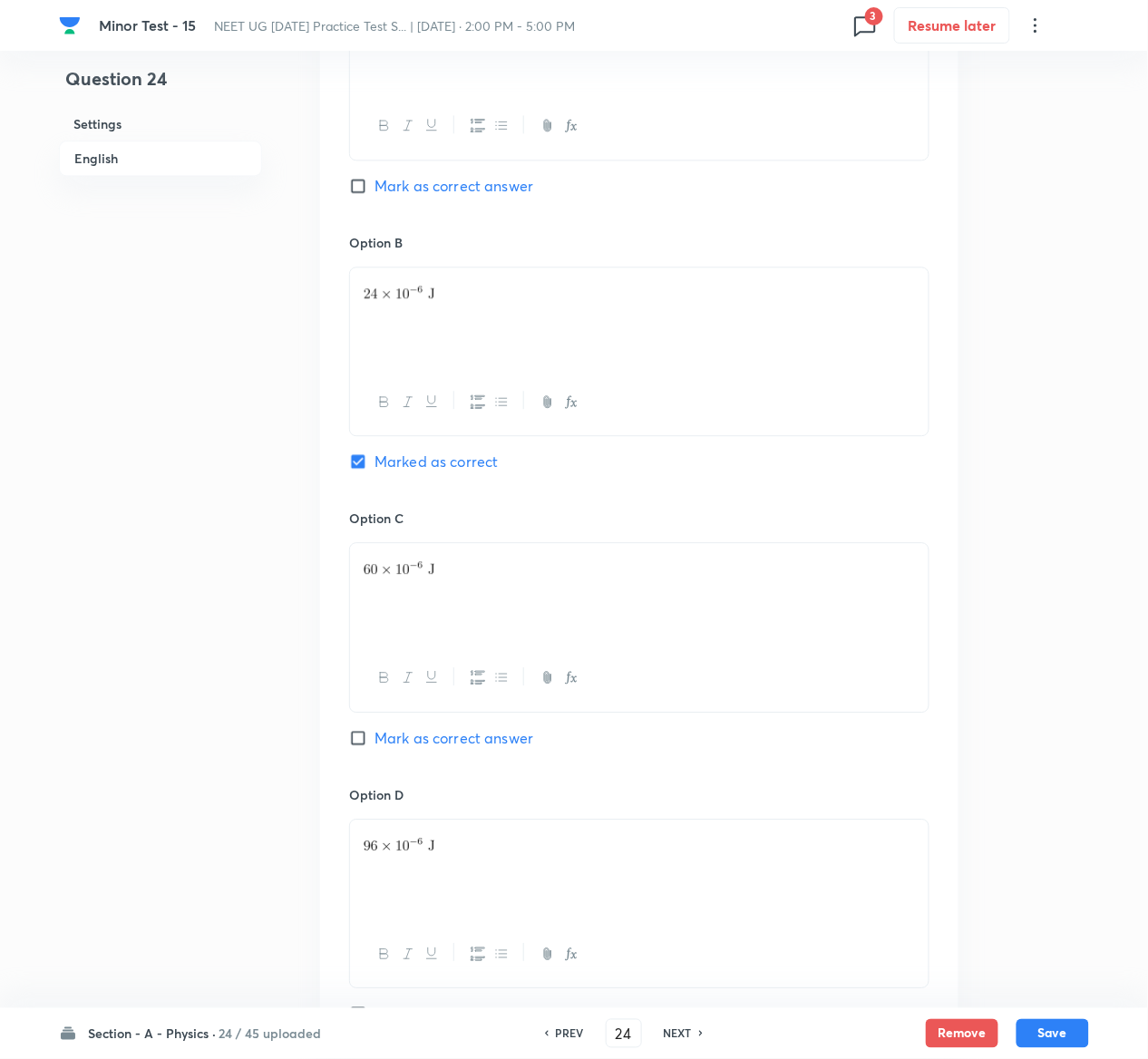
scroll to position [1402, 0]
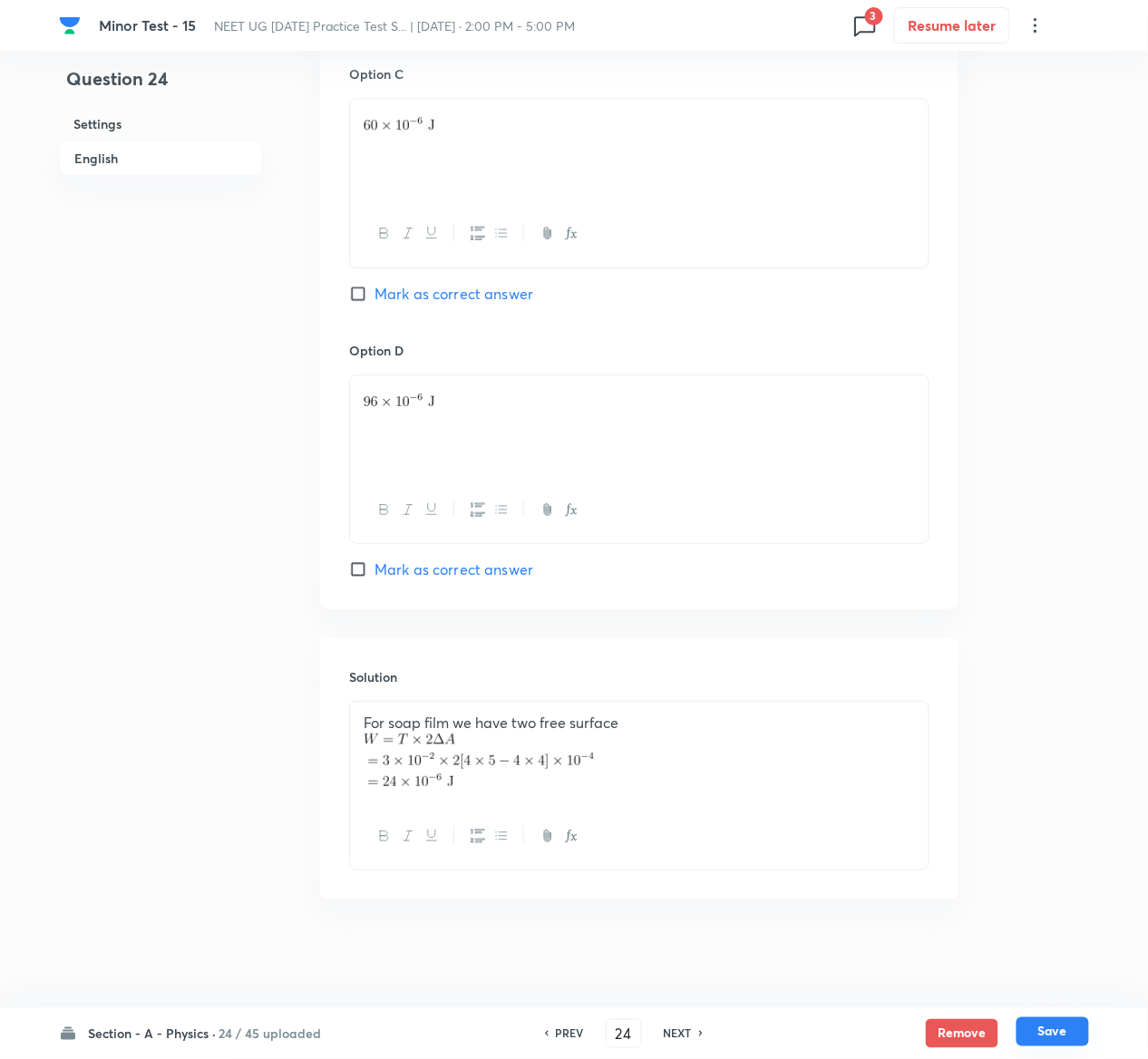
click at [1064, 1030] on button "Save" at bounding box center [1052, 1031] width 72 height 29
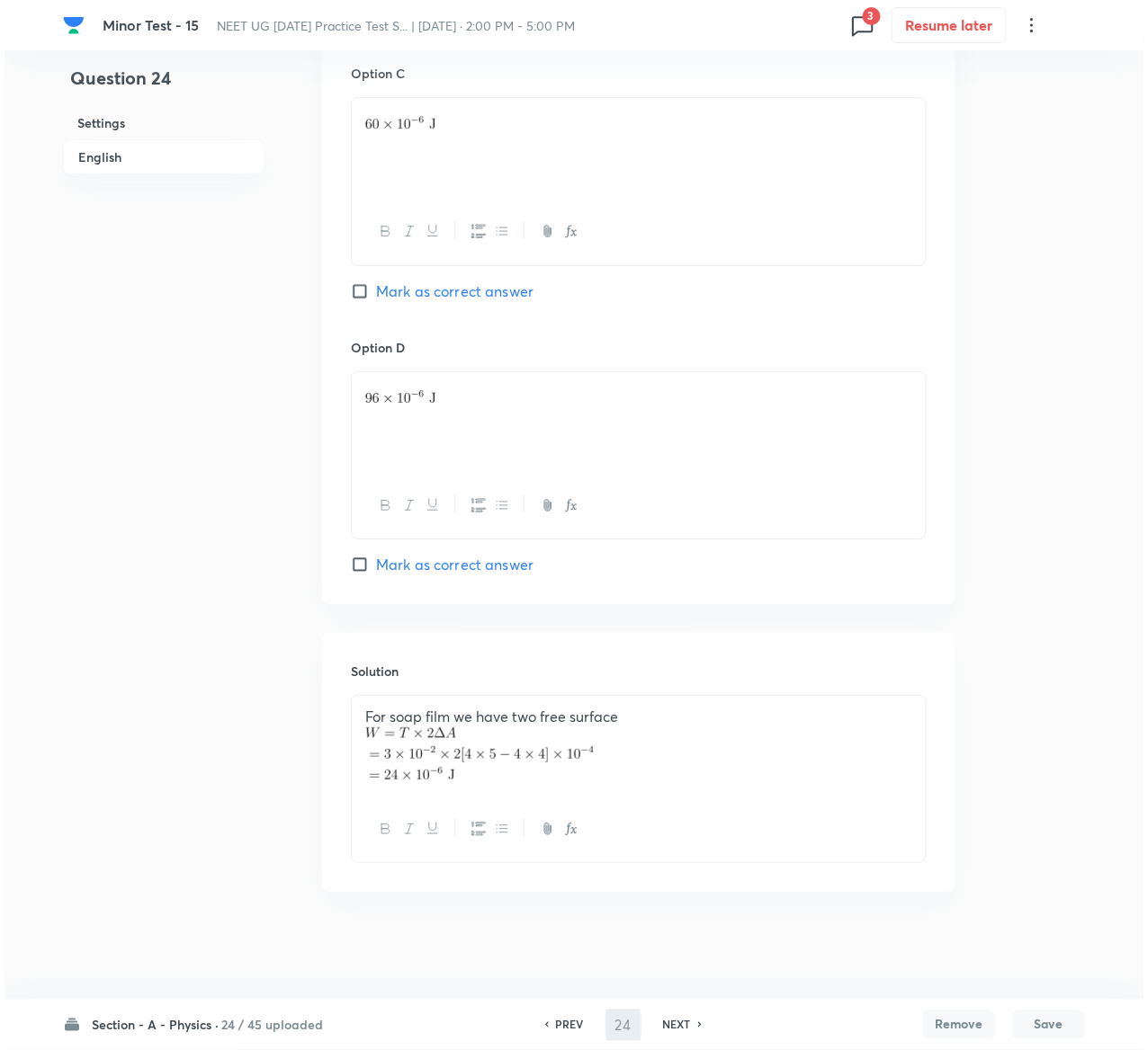
scroll to position [0, 0]
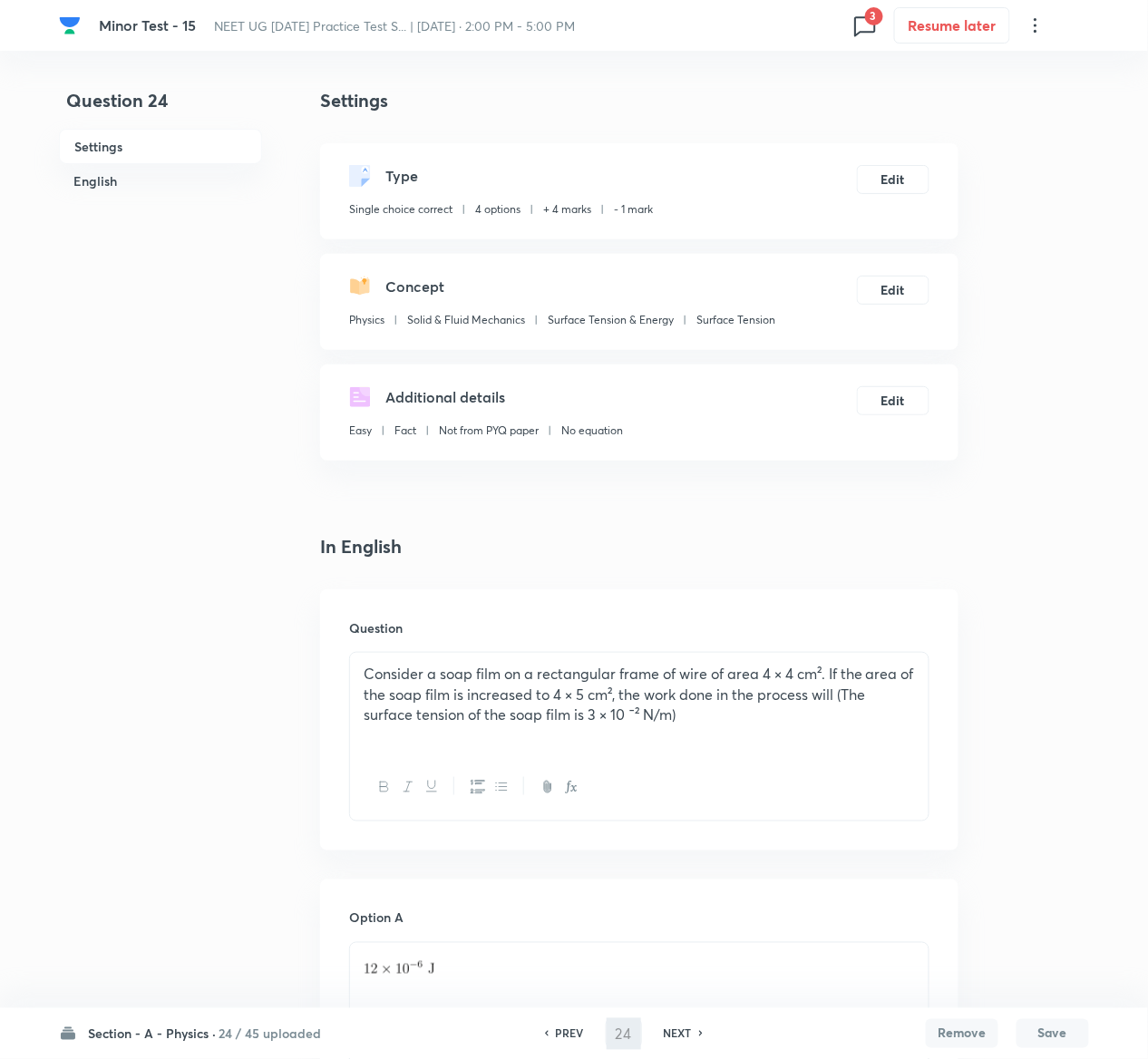
type input "25"
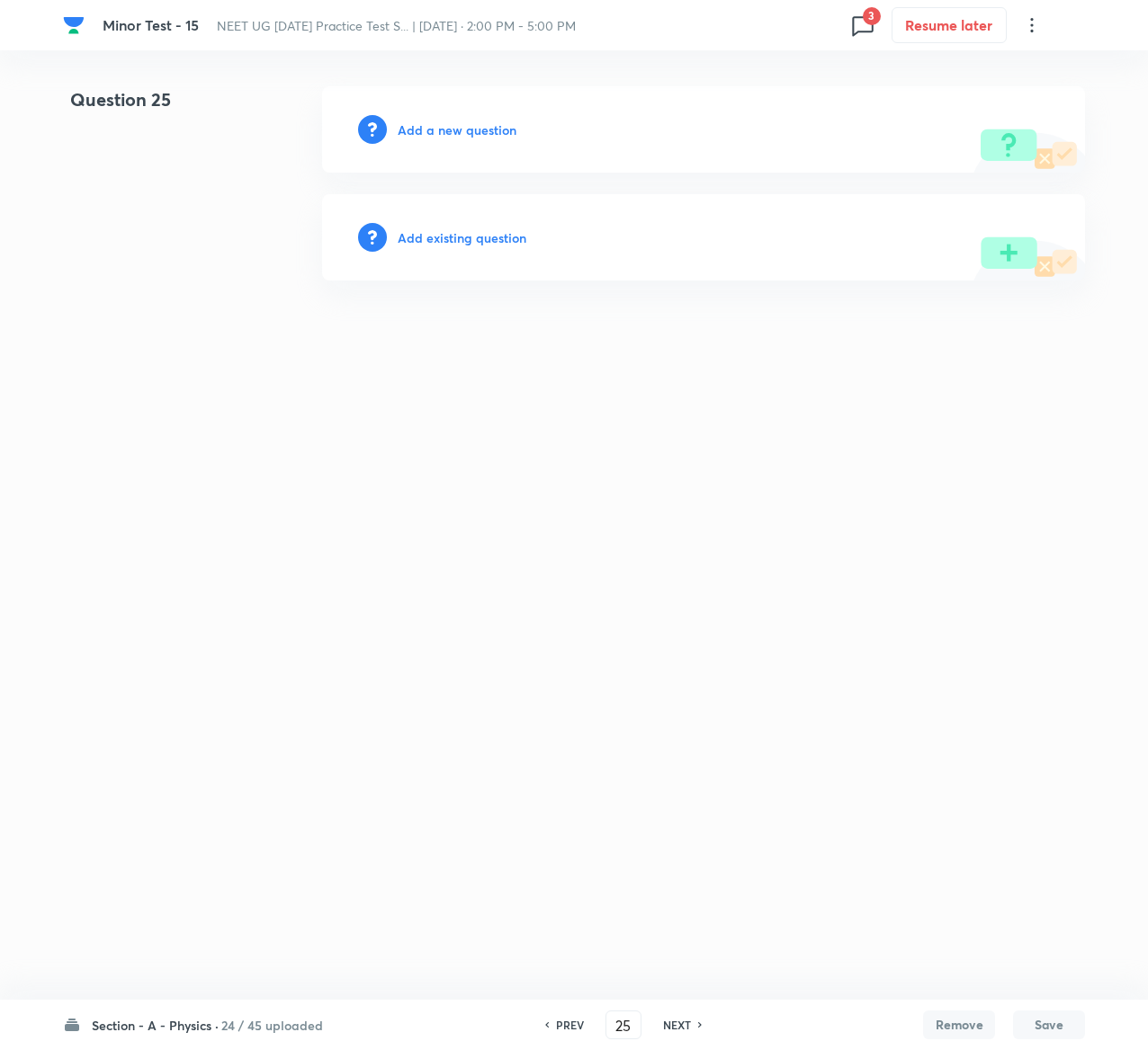
click at [468, 225] on div "Add existing question" at bounding box center [703, 237] width 763 height 87
click at [471, 236] on h6 "Add existing question" at bounding box center [462, 237] width 129 height 19
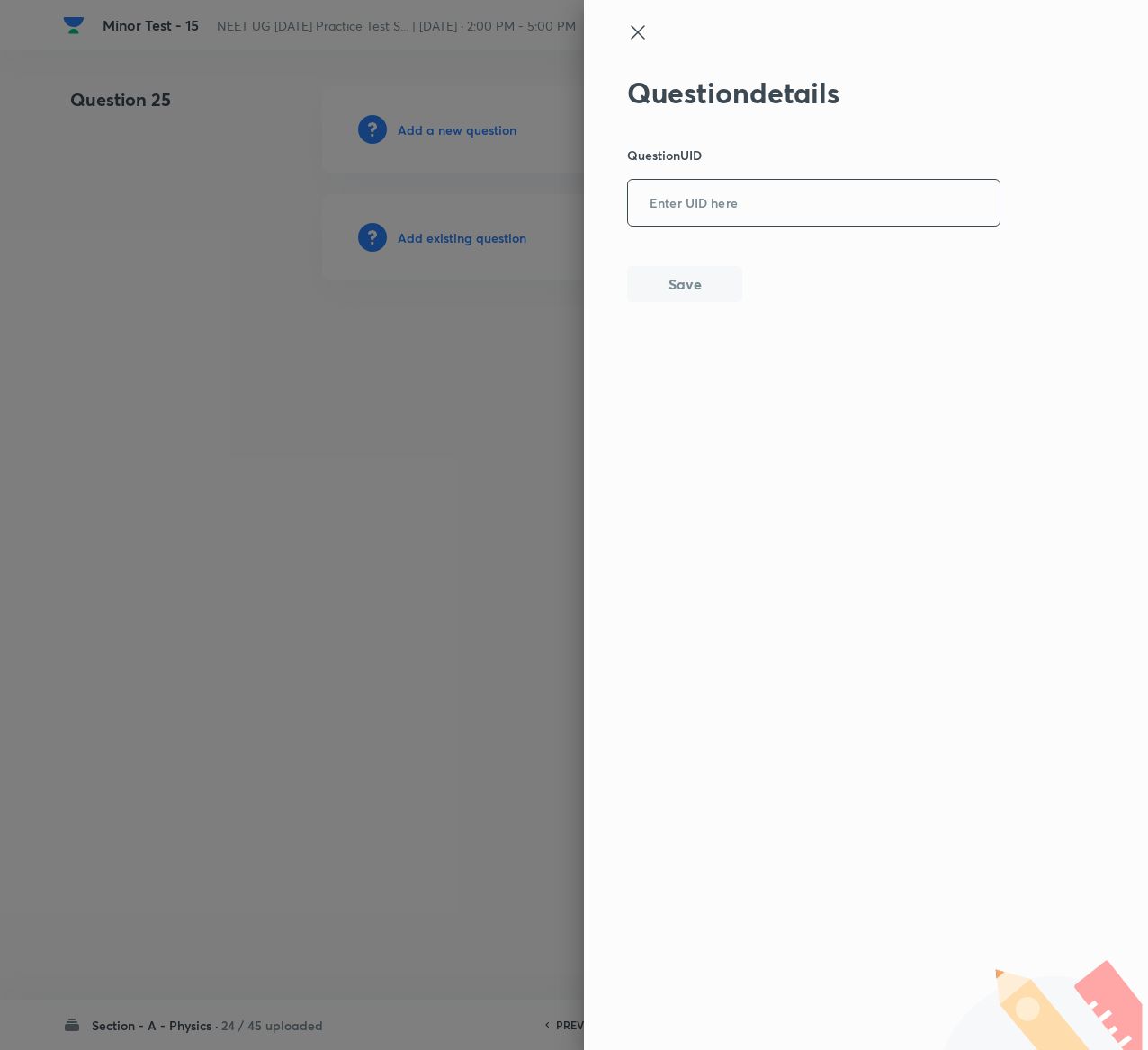
click at [807, 215] on input "text" at bounding box center [814, 203] width 372 height 44
paste input "XG2BF"
type input "XG2BF"
drag, startPoint x: 678, startPoint y: 261, endPoint x: 678, endPoint y: 281, distance: 20.0
click at [678, 281] on div "Question details Question UID XG2BF ​ Save" at bounding box center [814, 189] width 375 height 226
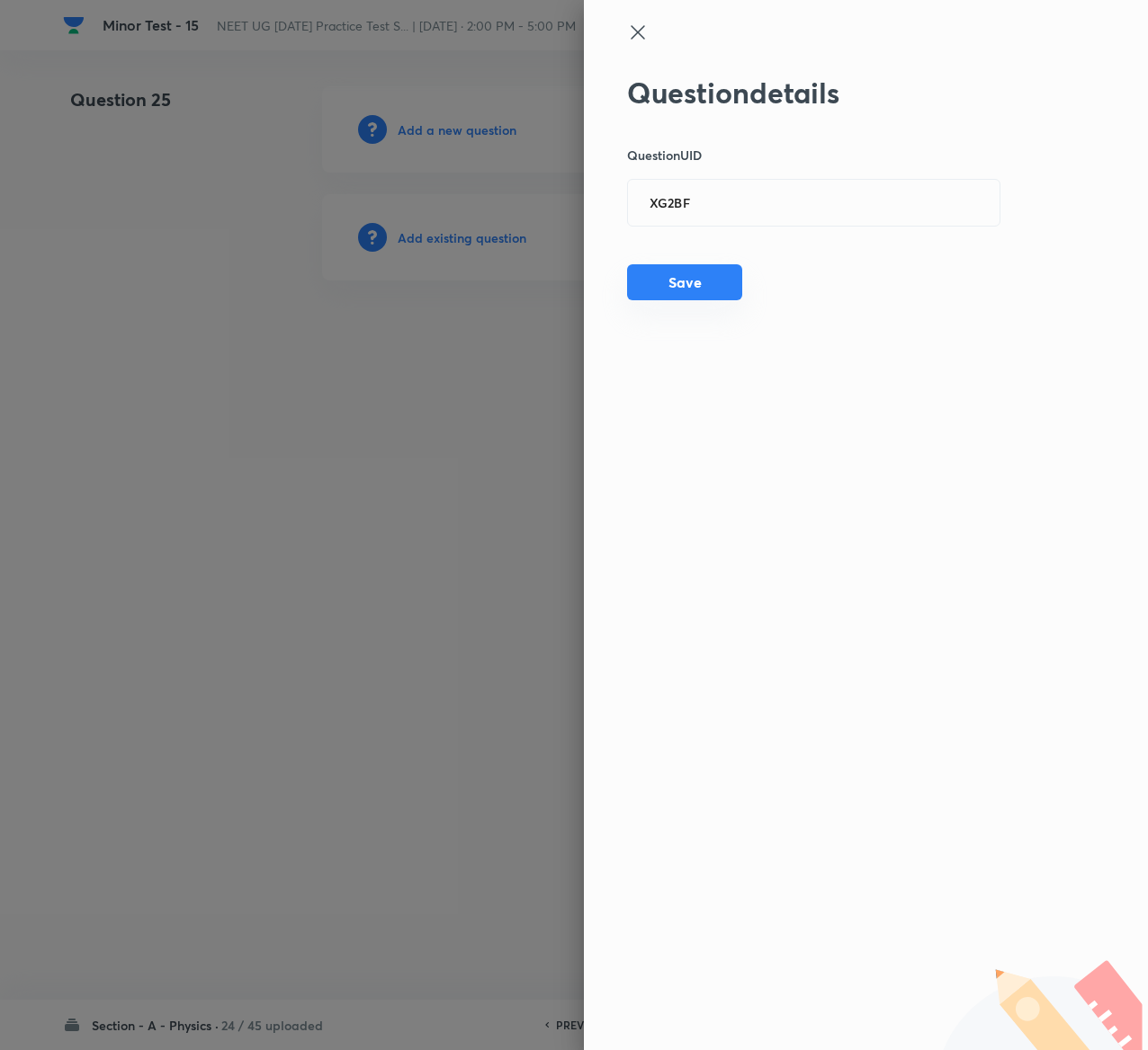
click at [678, 281] on button "Save" at bounding box center [684, 282] width 115 height 36
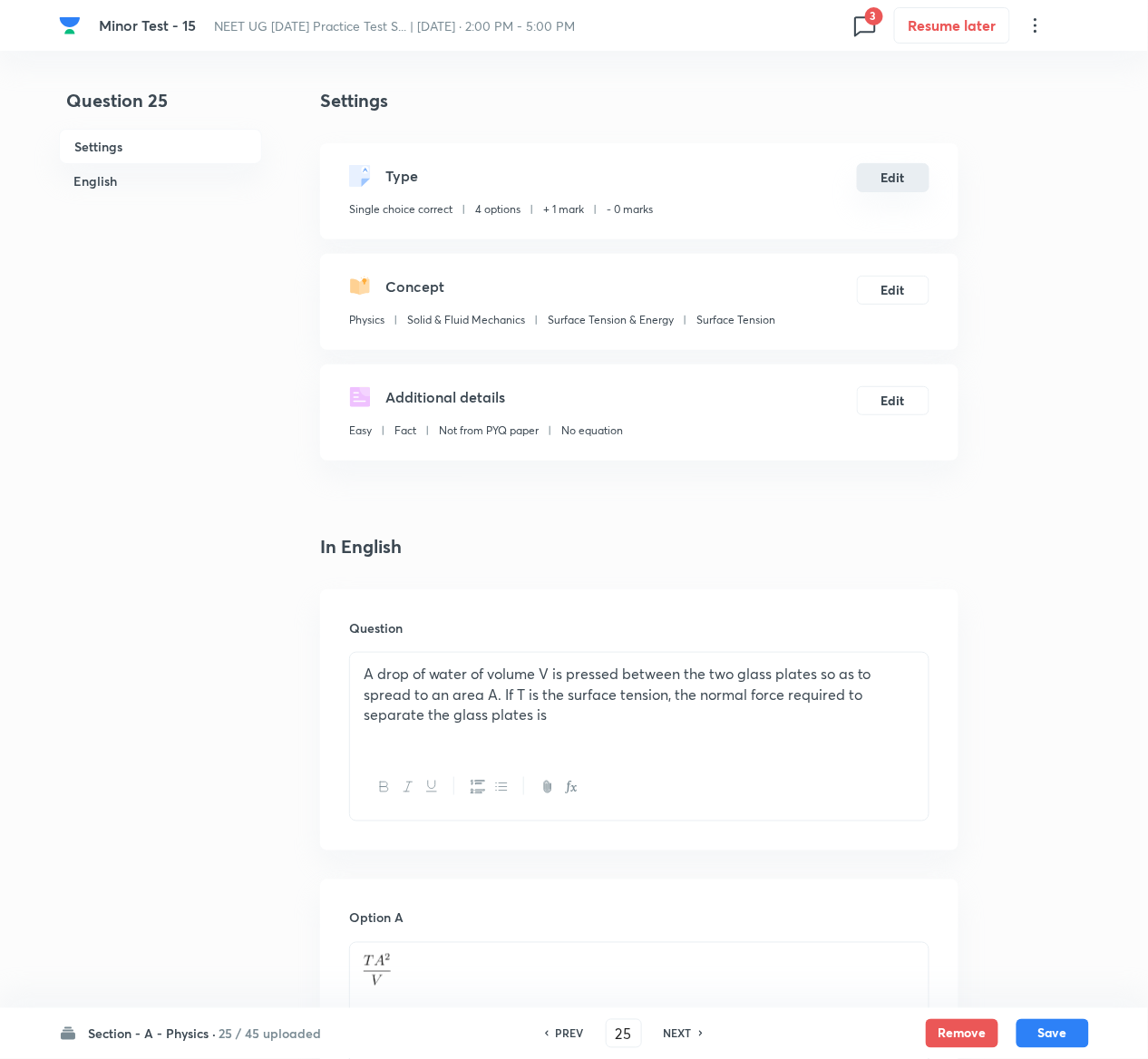
click at [904, 163] on button "Edit" at bounding box center [893, 177] width 72 height 29
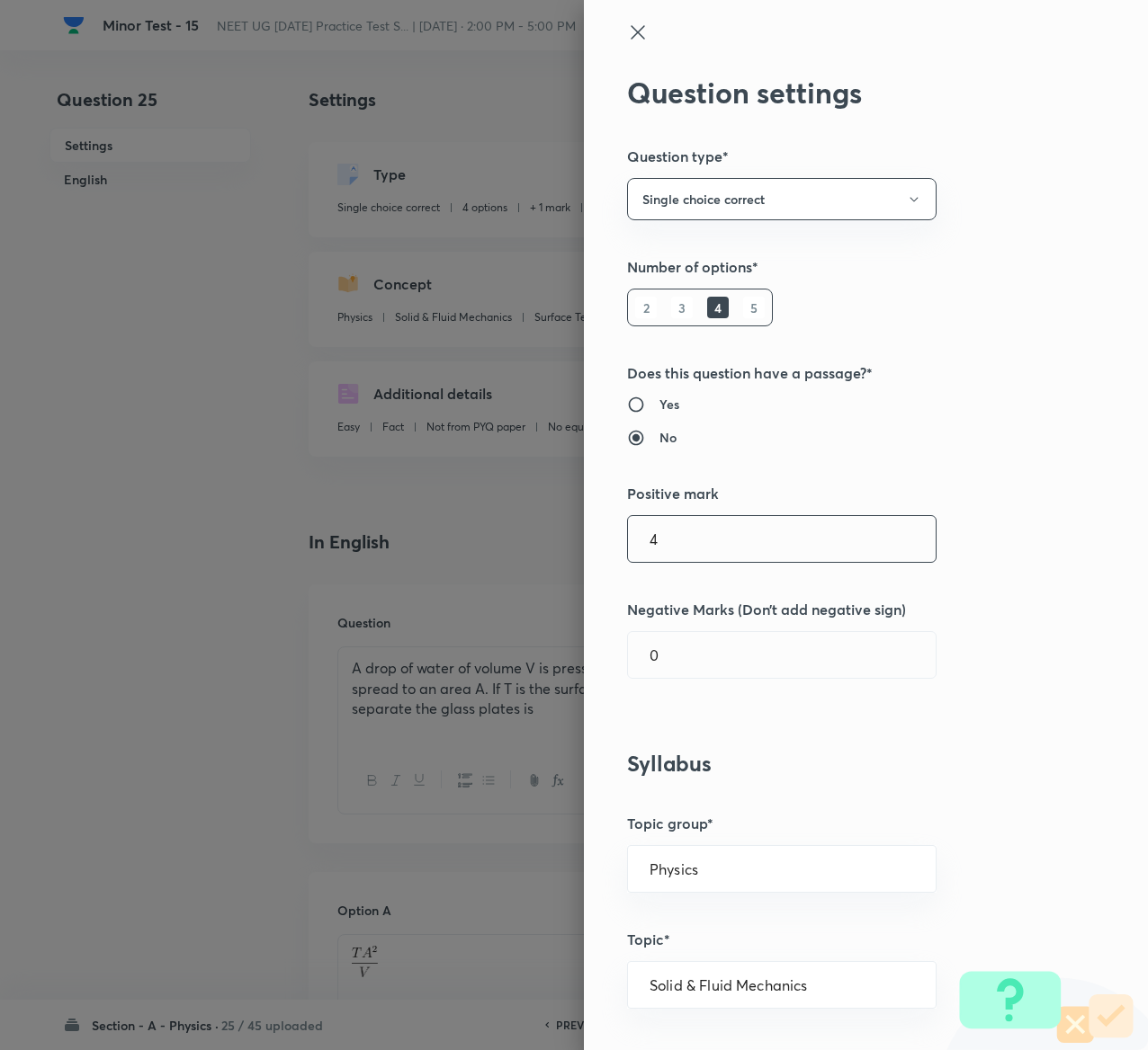
type input "4"
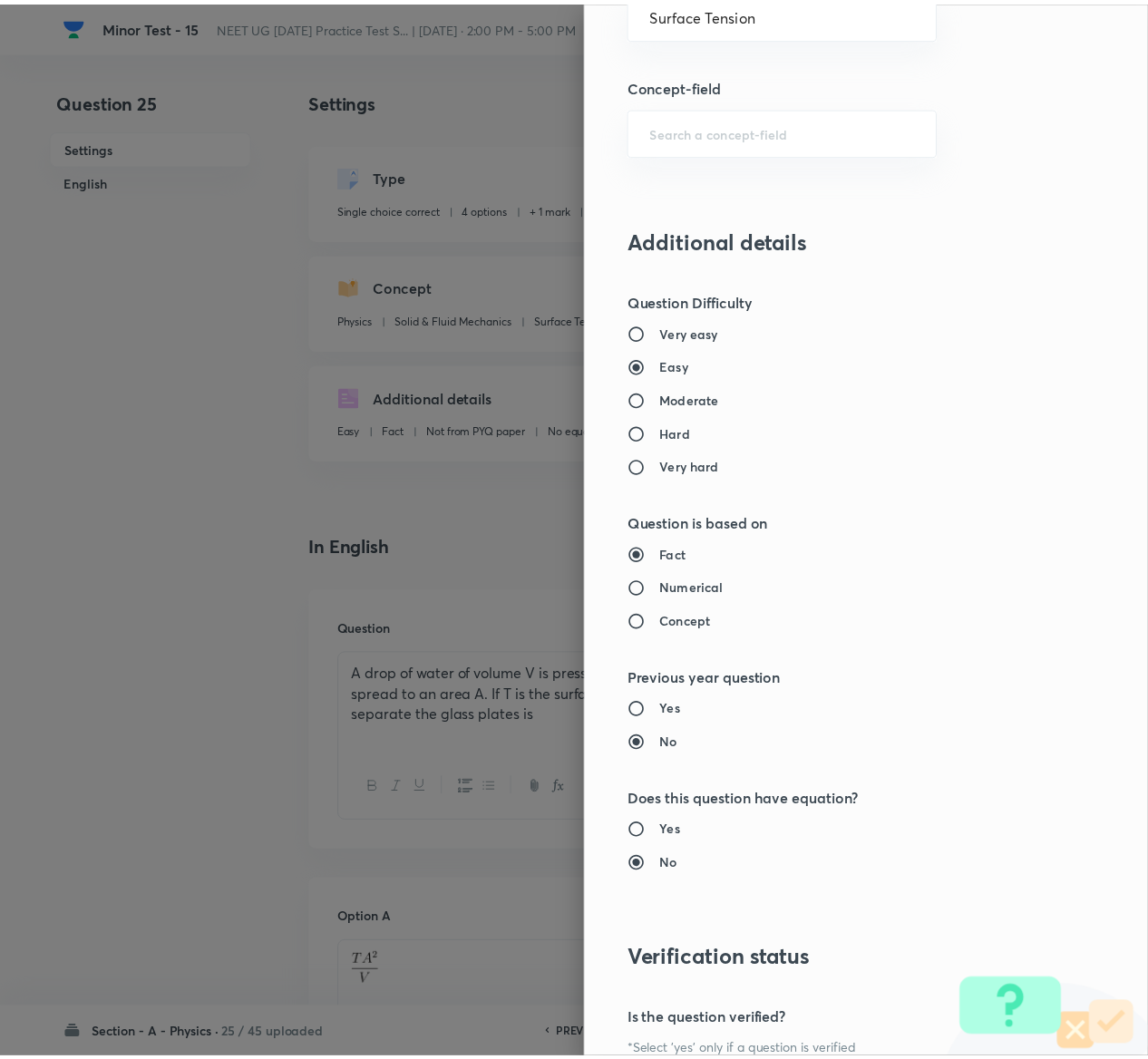
scroll to position [1416, 0]
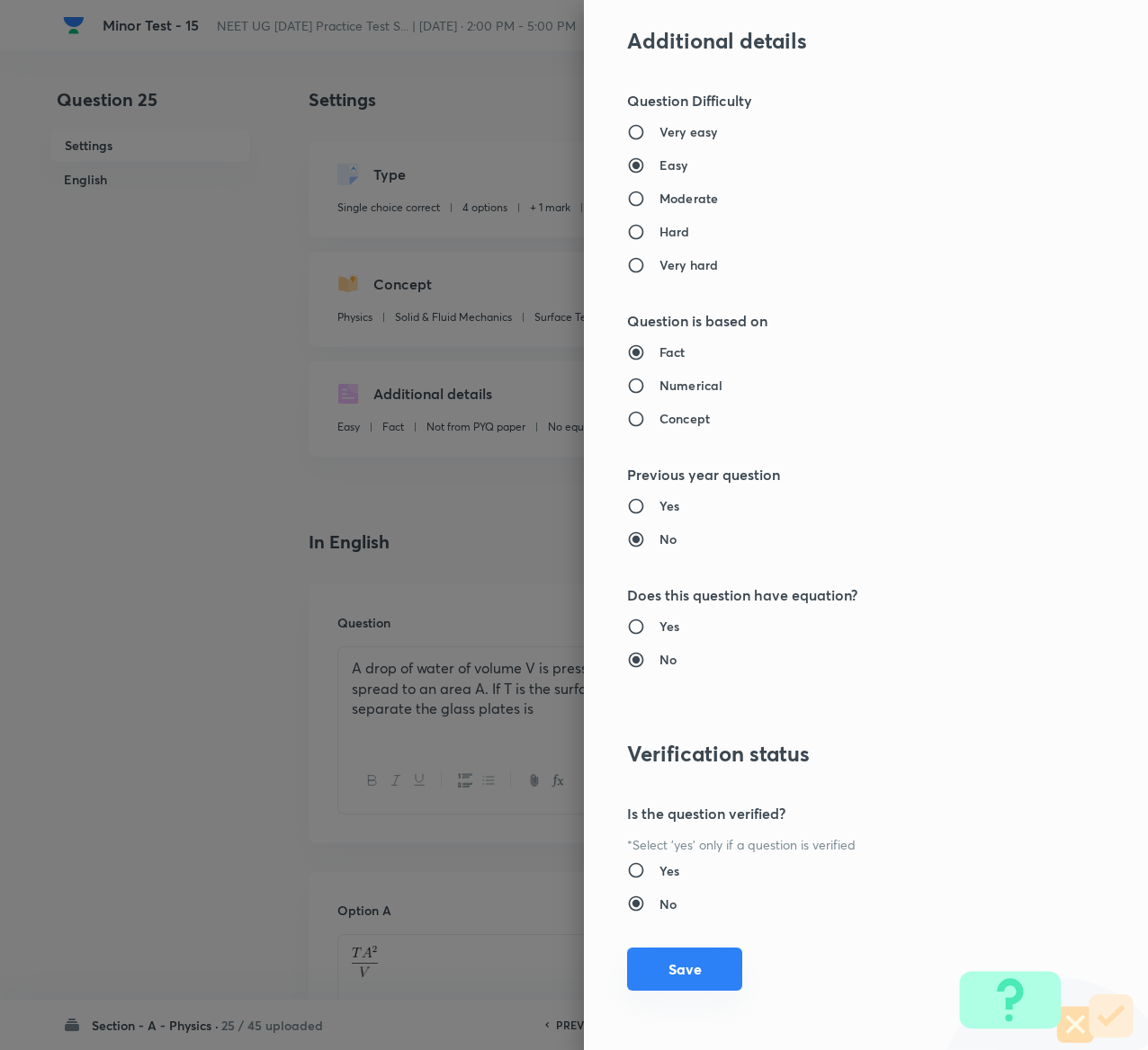
type input "1"
click at [659, 964] on button "Save" at bounding box center [684, 969] width 115 height 43
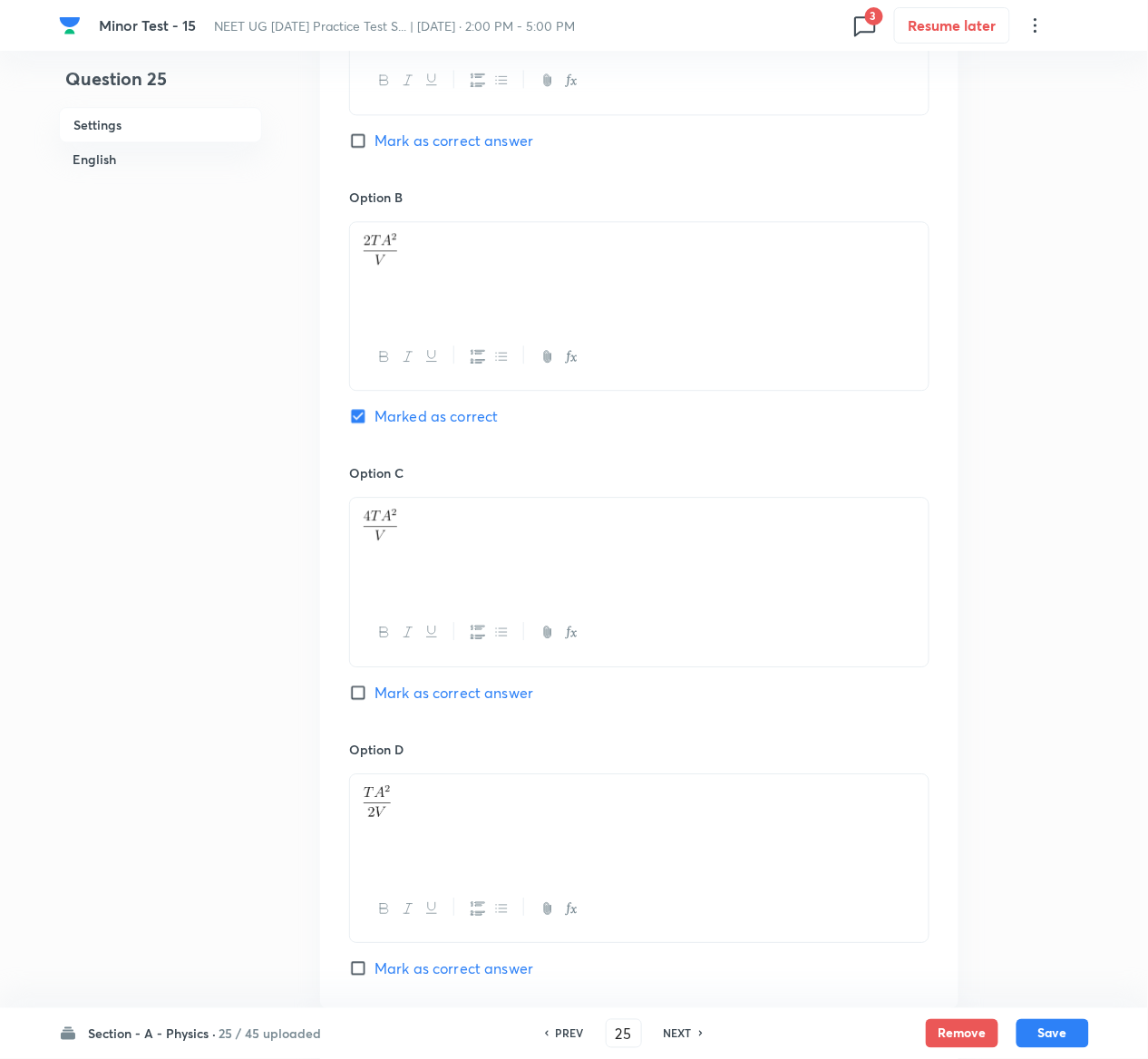
scroll to position [1402, 0]
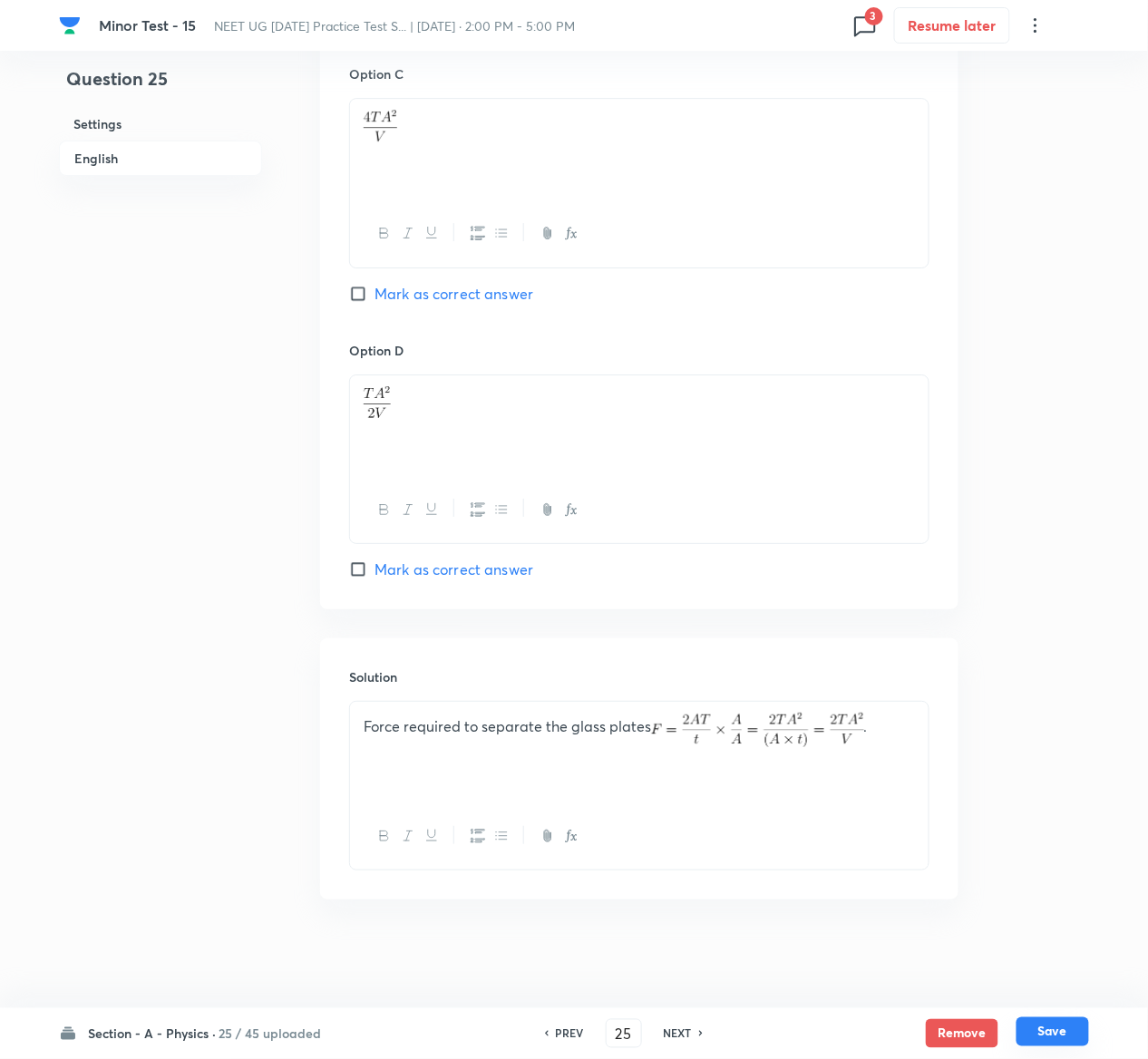
click at [1063, 1025] on button "Save" at bounding box center [1052, 1031] width 72 height 29
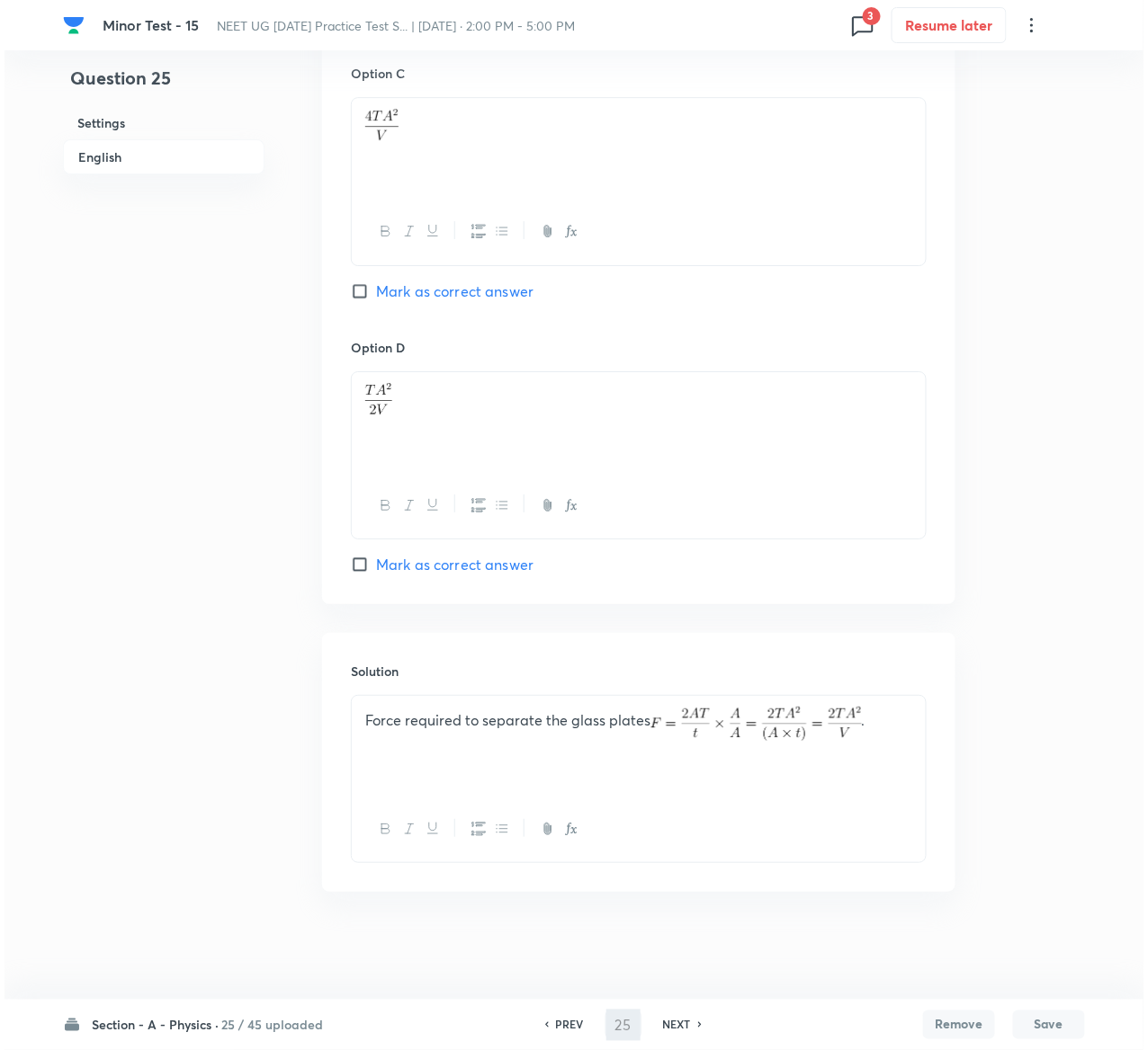
scroll to position [0, 0]
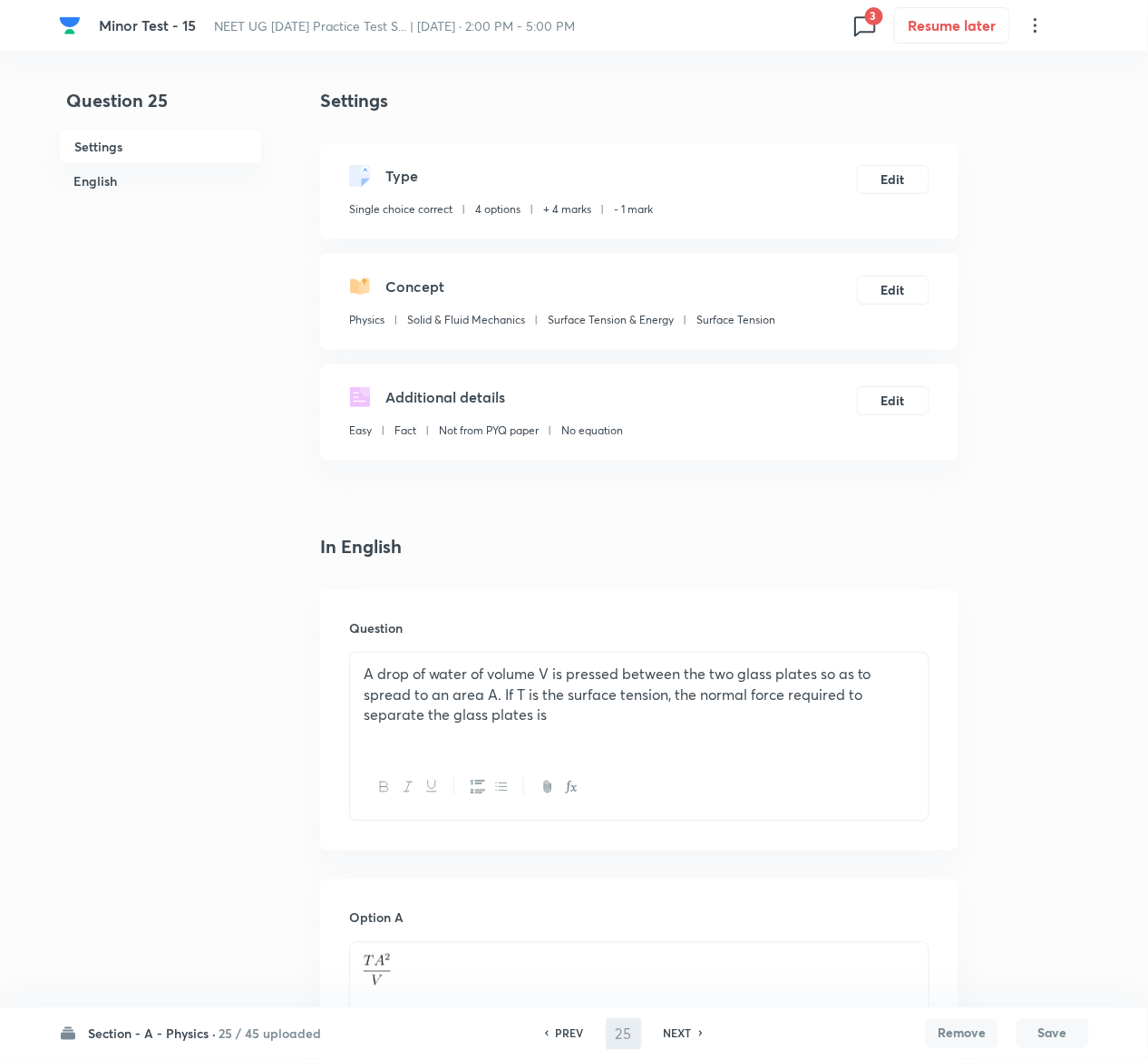
type input "26"
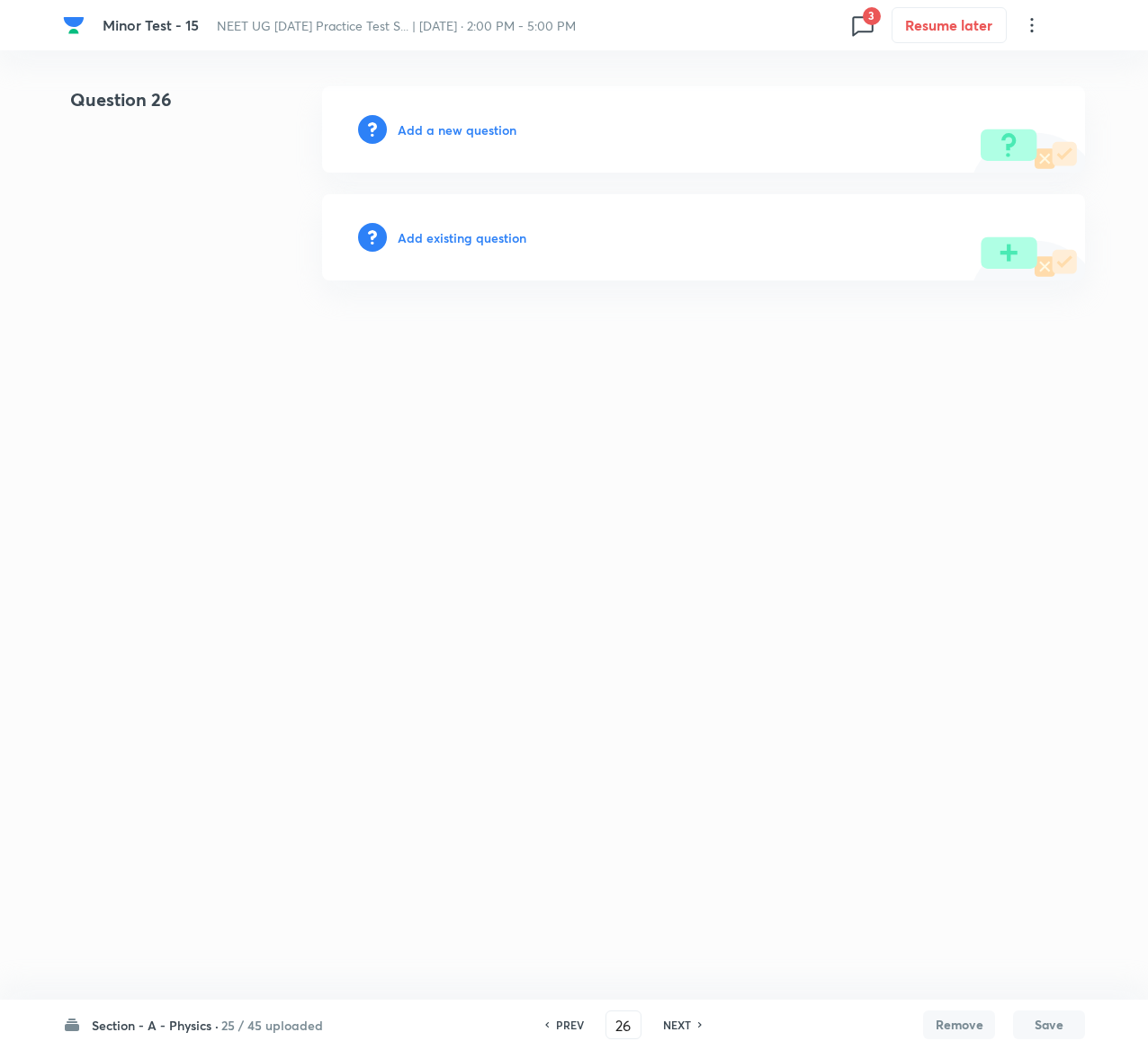
click at [501, 237] on h6 "Add existing question" at bounding box center [462, 237] width 129 height 19
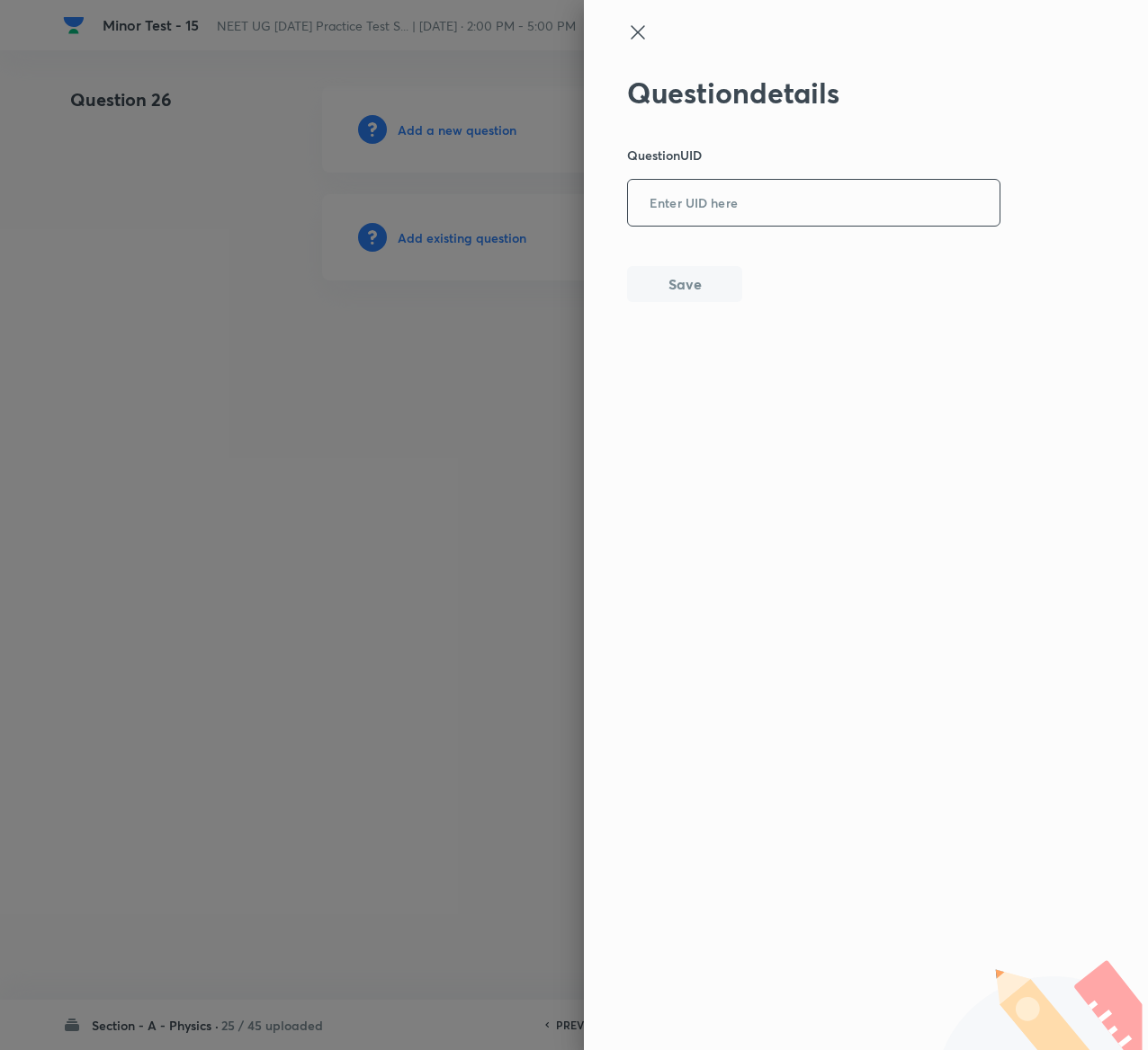
click at [796, 190] on input "text" at bounding box center [814, 203] width 372 height 44
paste input "ZGVPH"
type input "ZGVPH"
click at [710, 287] on button "Save" at bounding box center [684, 282] width 115 height 36
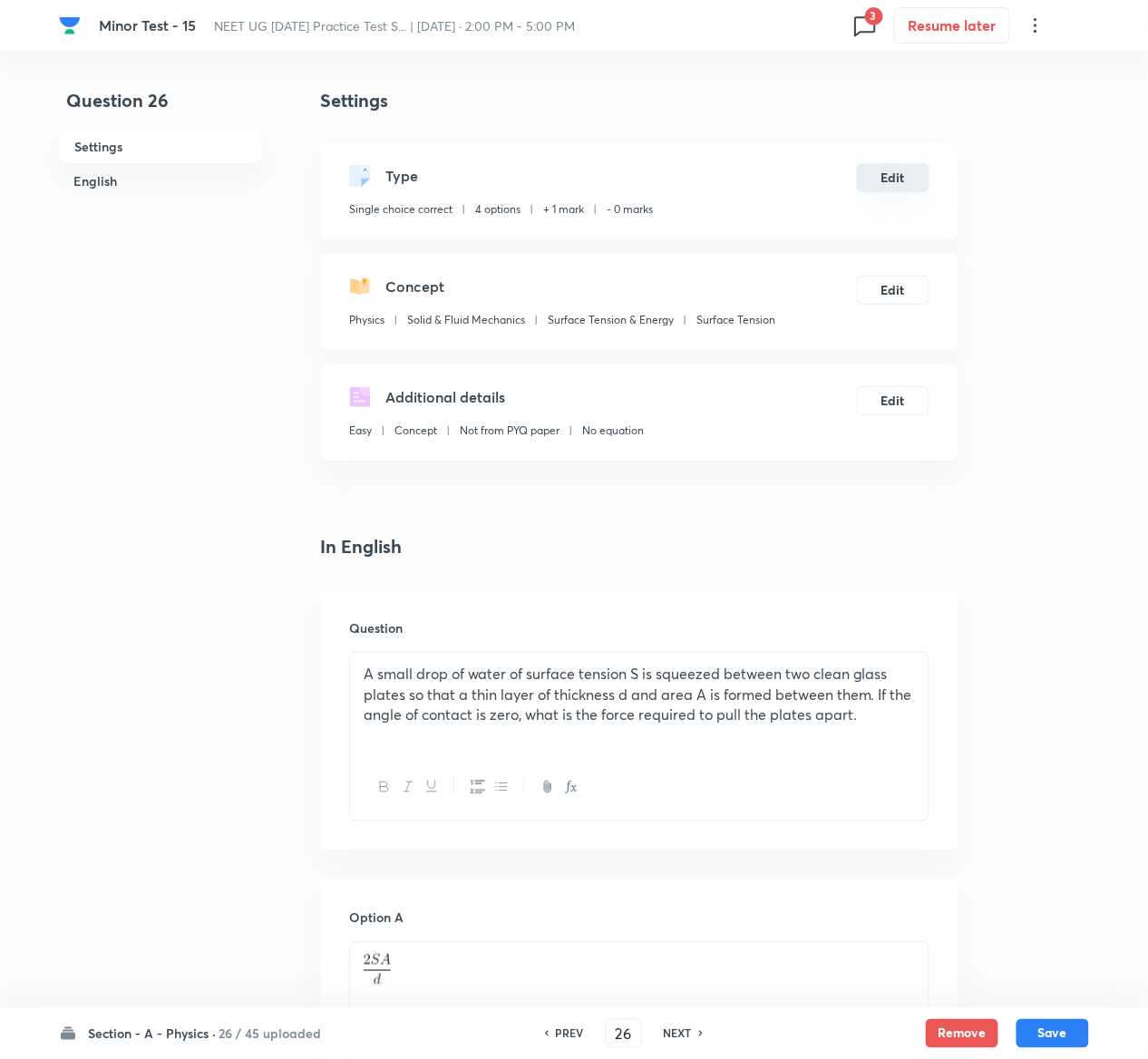
click at [905, 170] on button "Edit" at bounding box center [893, 177] width 72 height 29
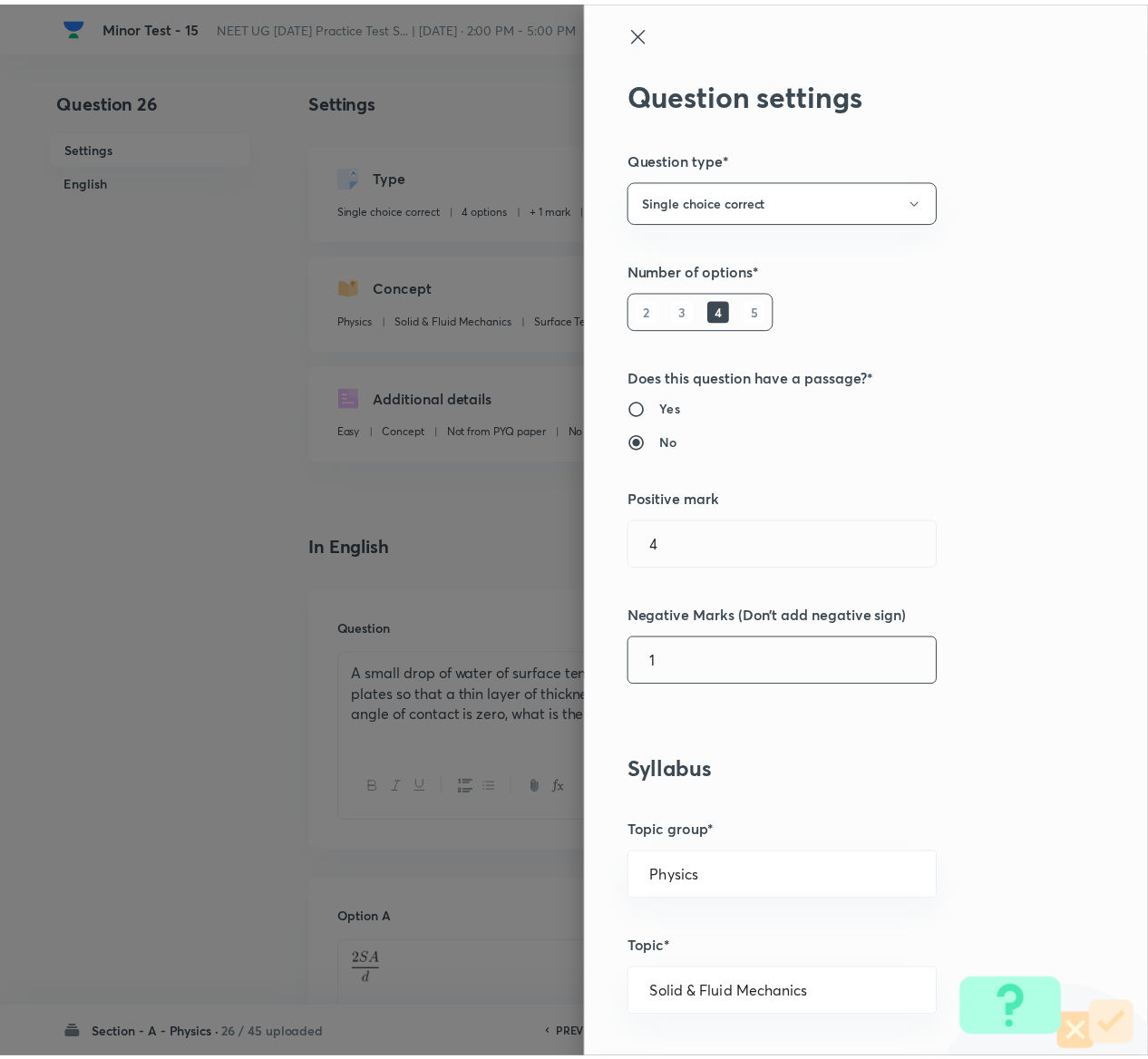
scroll to position [1416, 0]
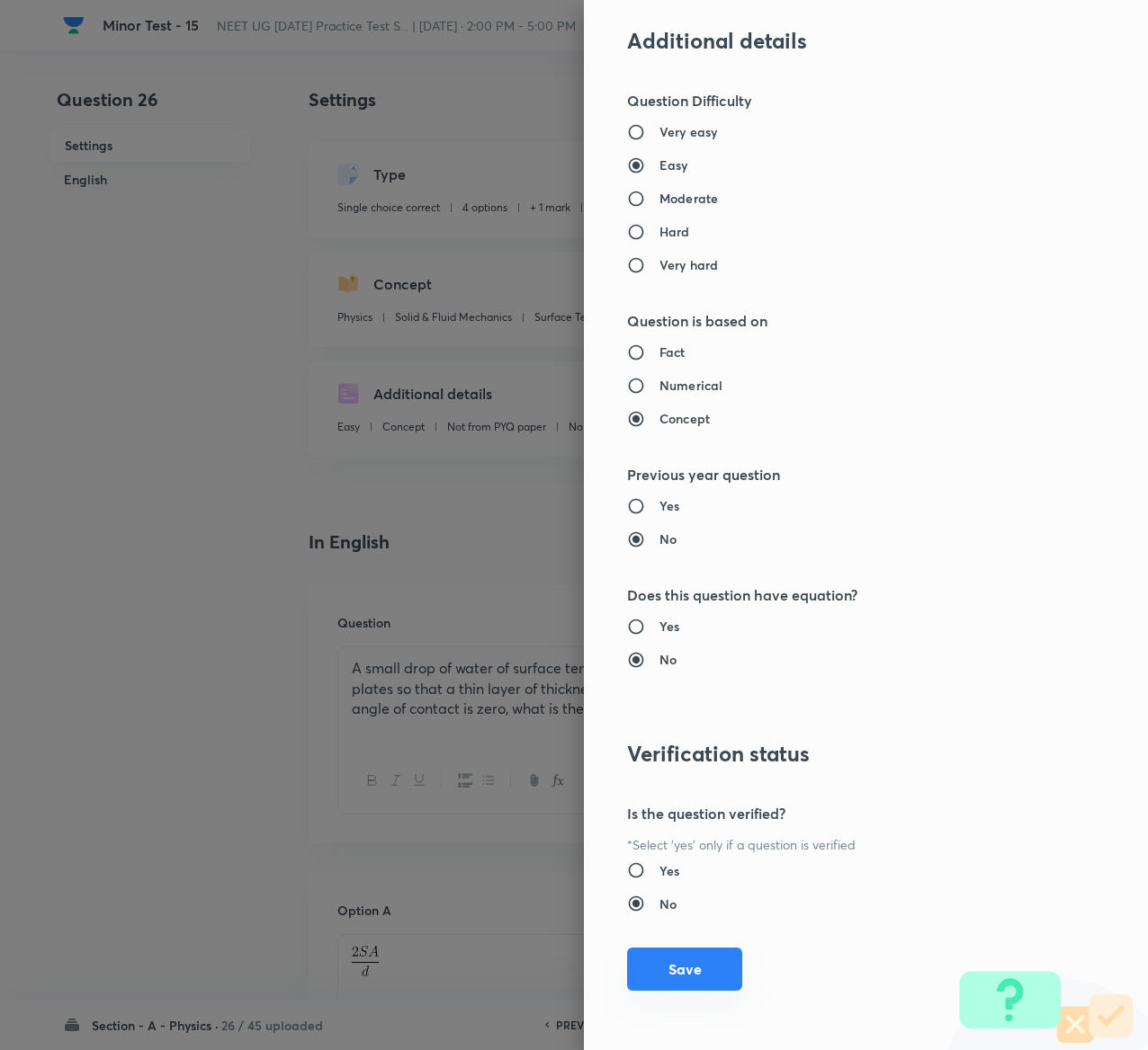
click at [658, 959] on button "Save" at bounding box center [684, 969] width 115 height 43
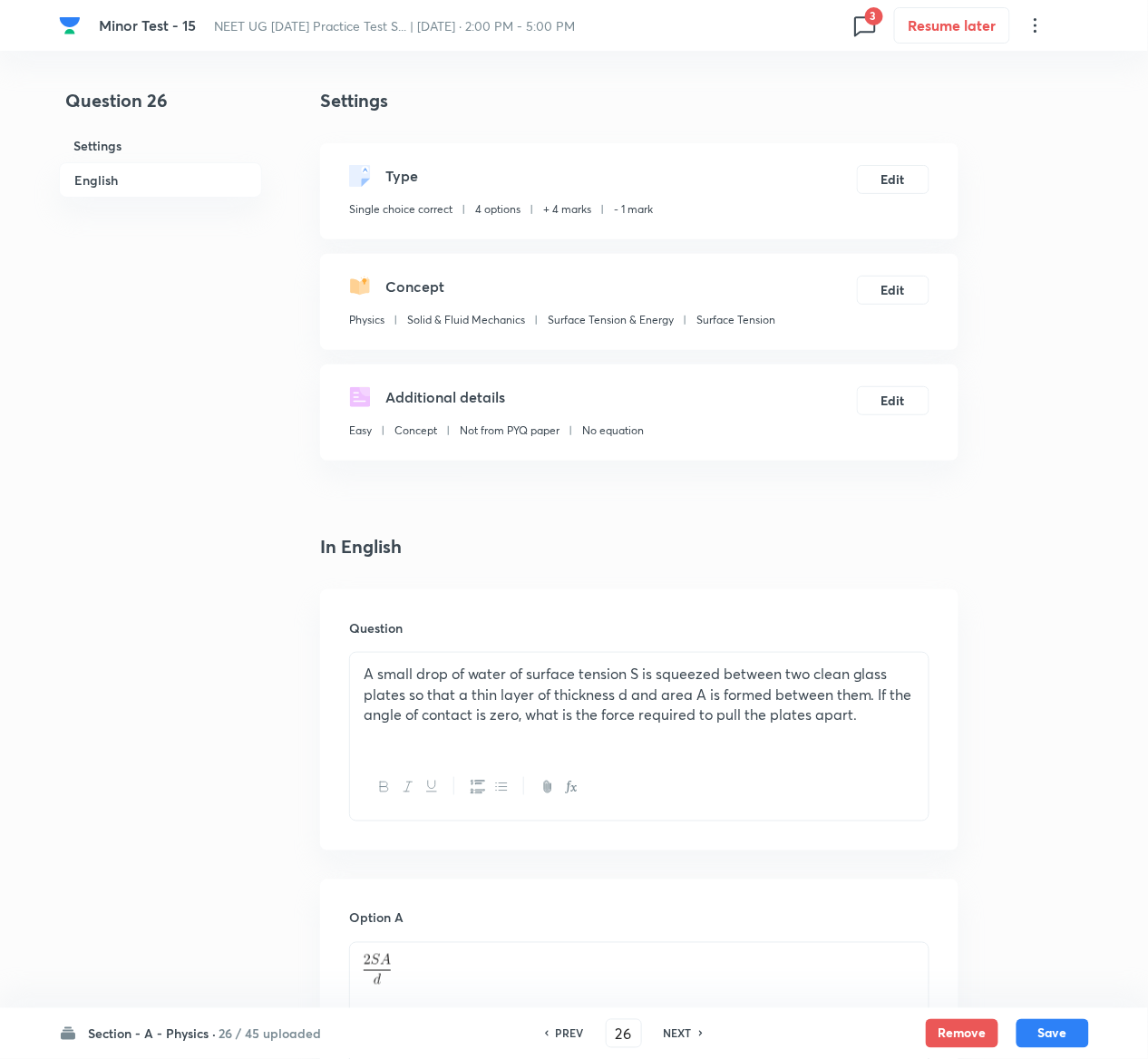
scroll to position [1526, 0]
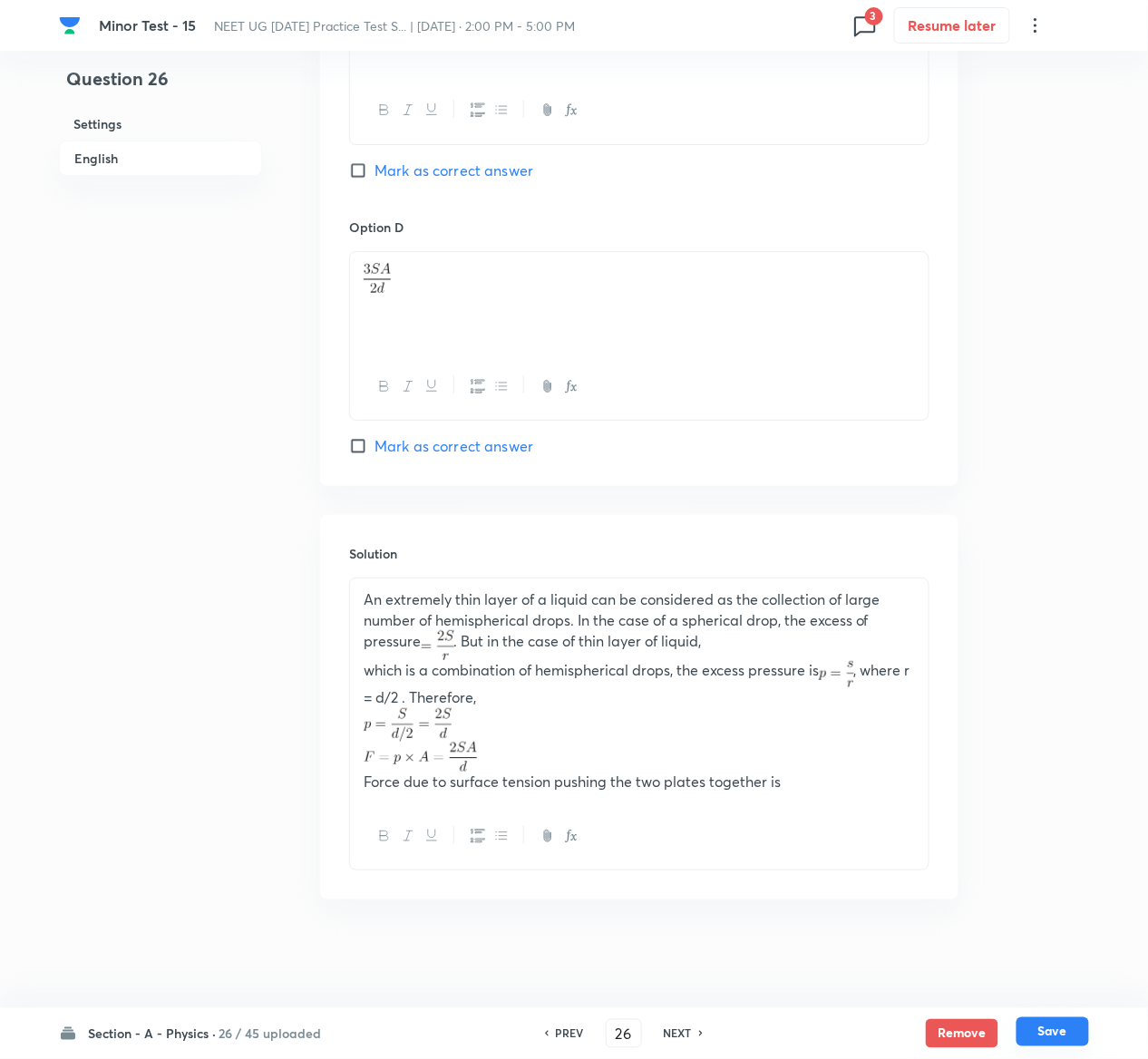
click at [1068, 1033] on button "Save" at bounding box center [1052, 1031] width 72 height 29
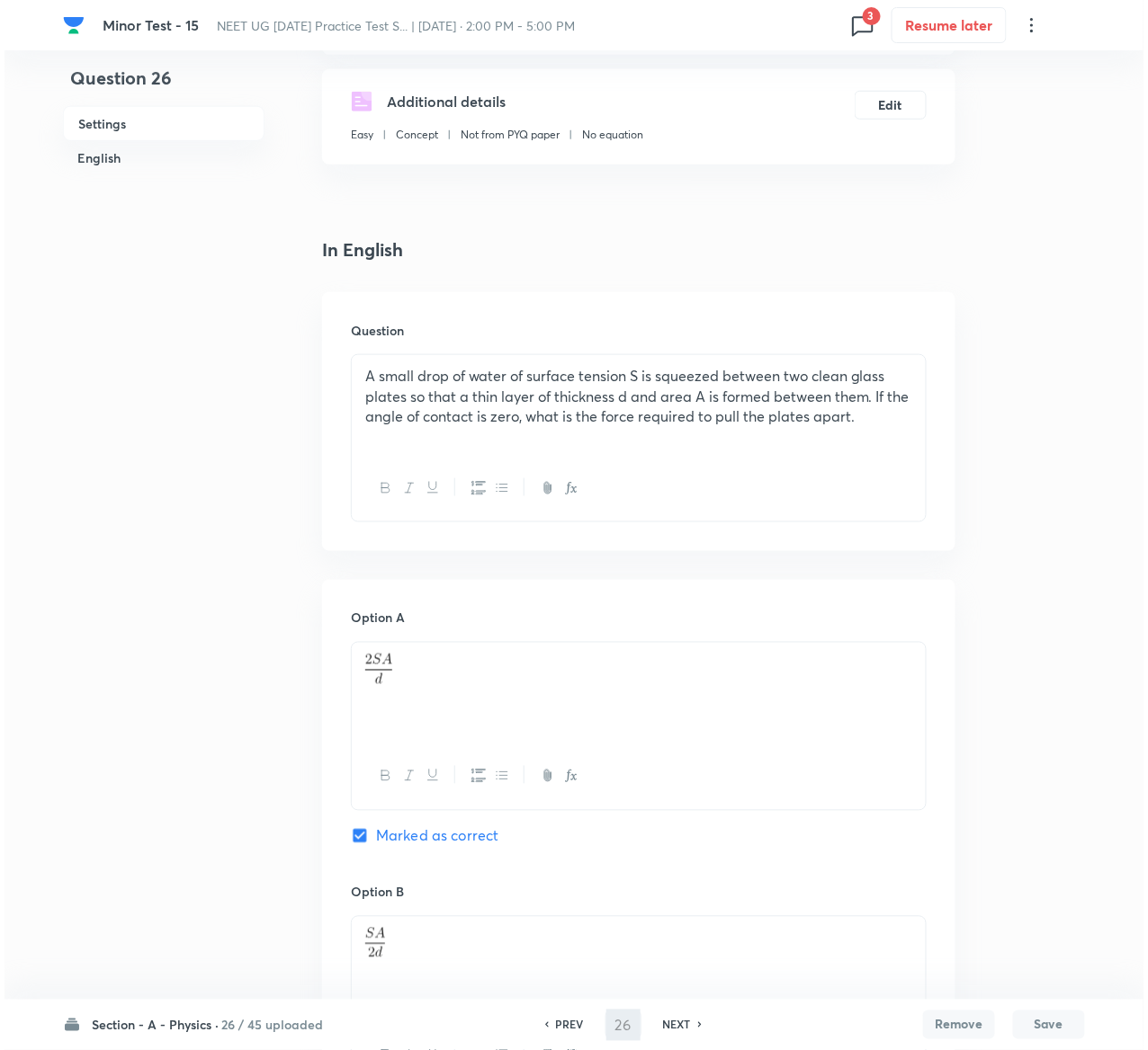
scroll to position [0, 0]
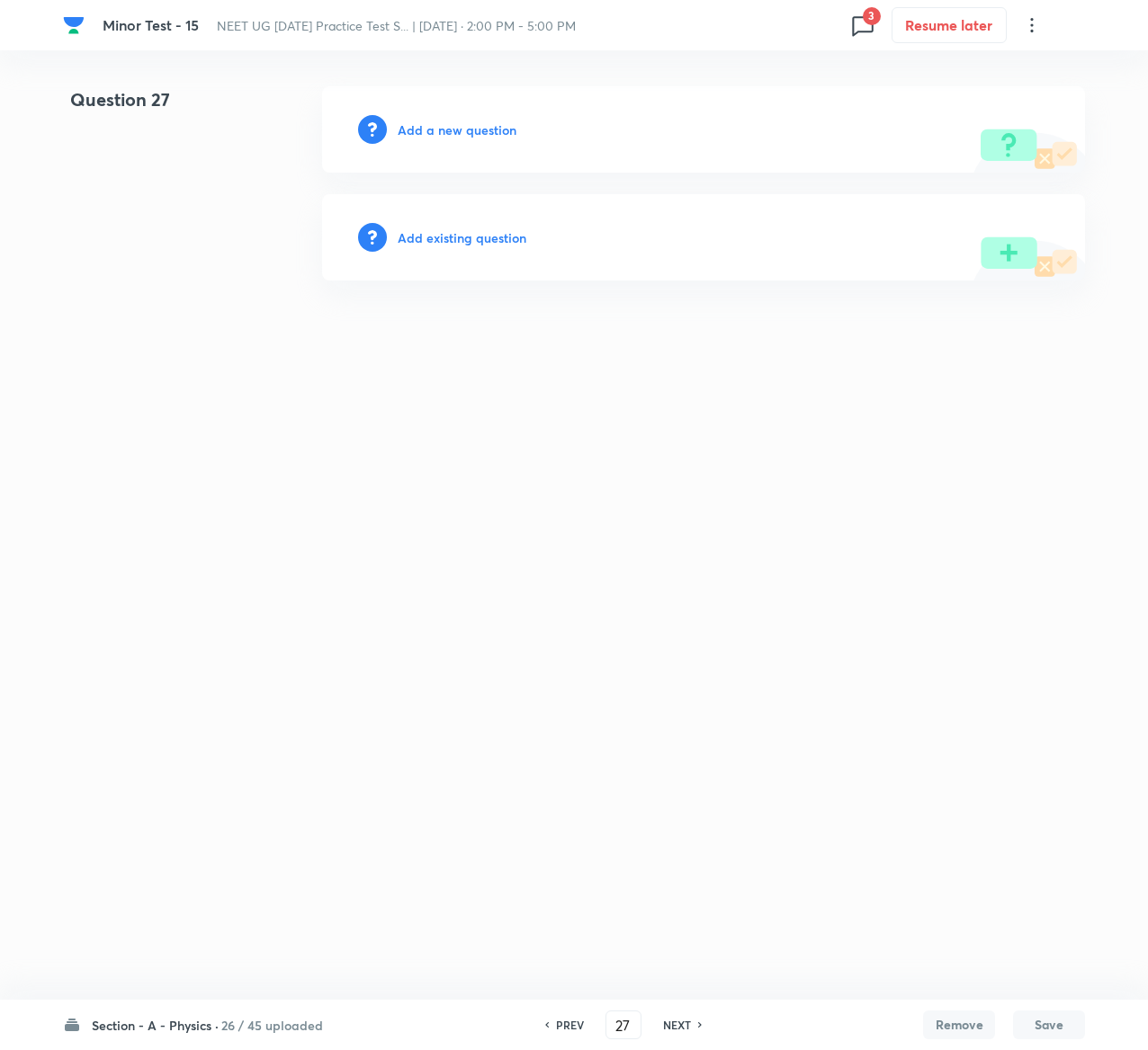
click at [458, 240] on h6 "Add existing question" at bounding box center [462, 237] width 129 height 19
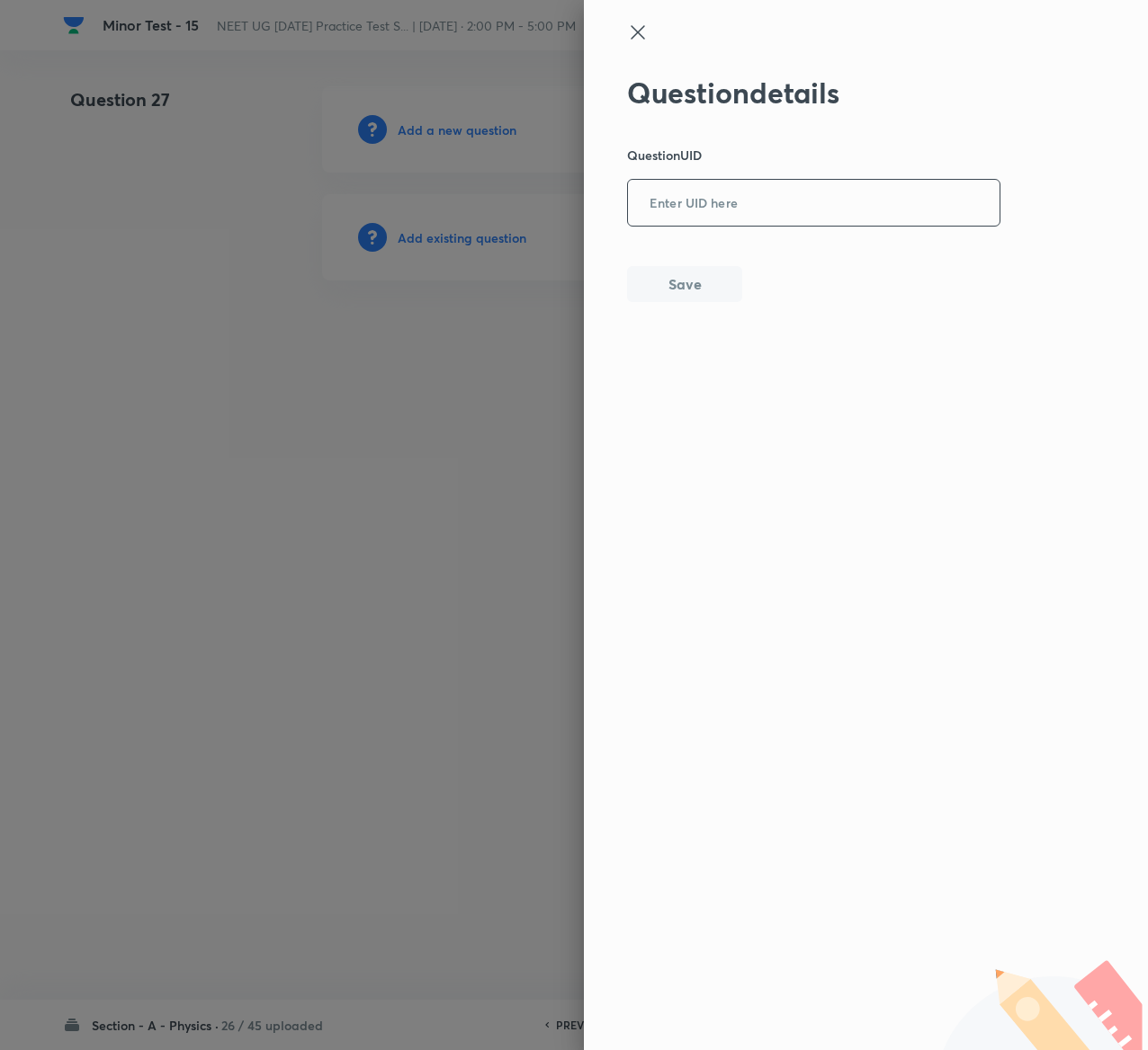
click at [758, 213] on input "text" at bounding box center [814, 203] width 372 height 44
paste input "4OP5B"
click at [681, 276] on button "Save" at bounding box center [684, 282] width 115 height 36
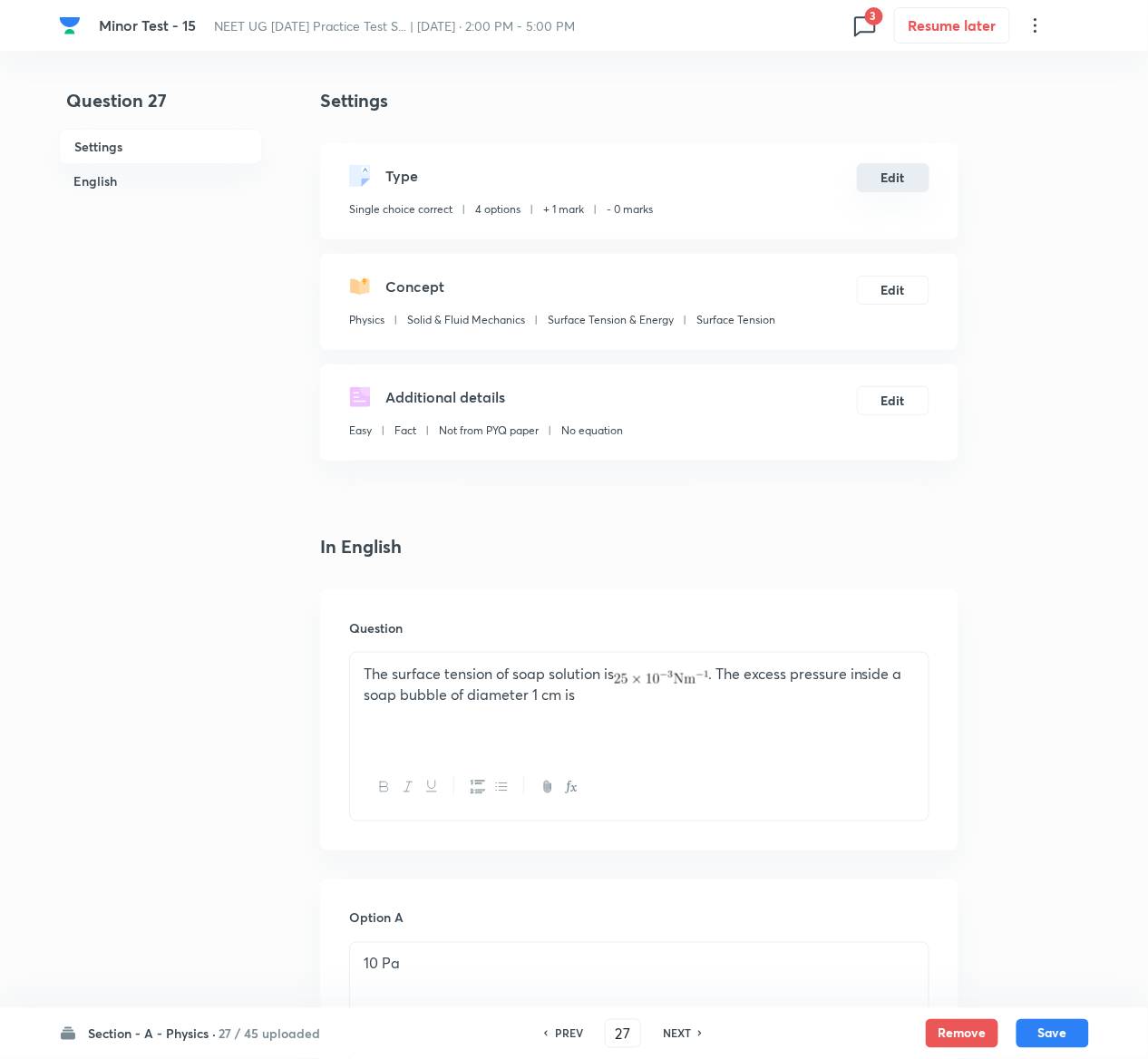
click at [903, 178] on button "Edit" at bounding box center [893, 177] width 72 height 29
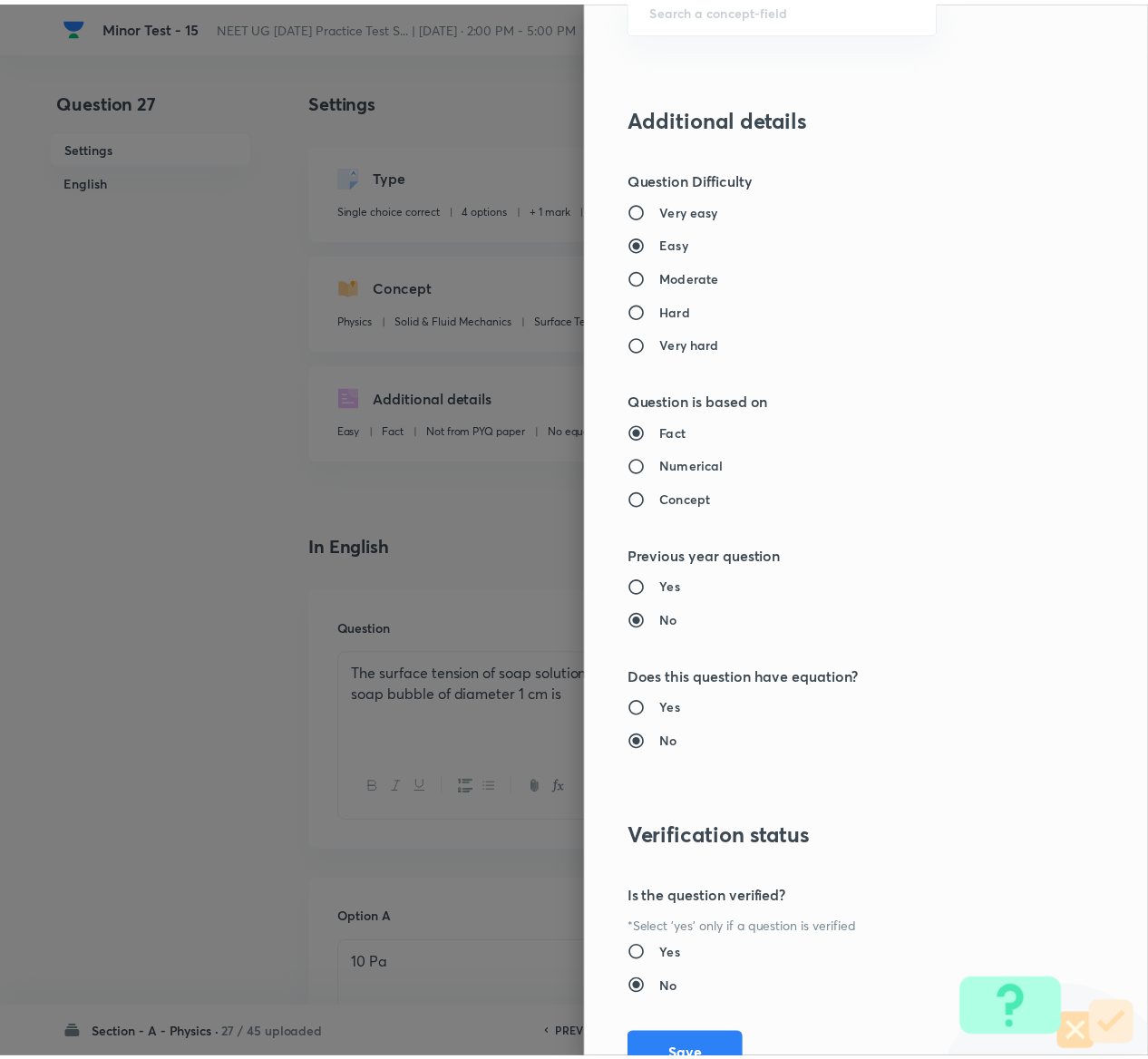
scroll to position [1416, 0]
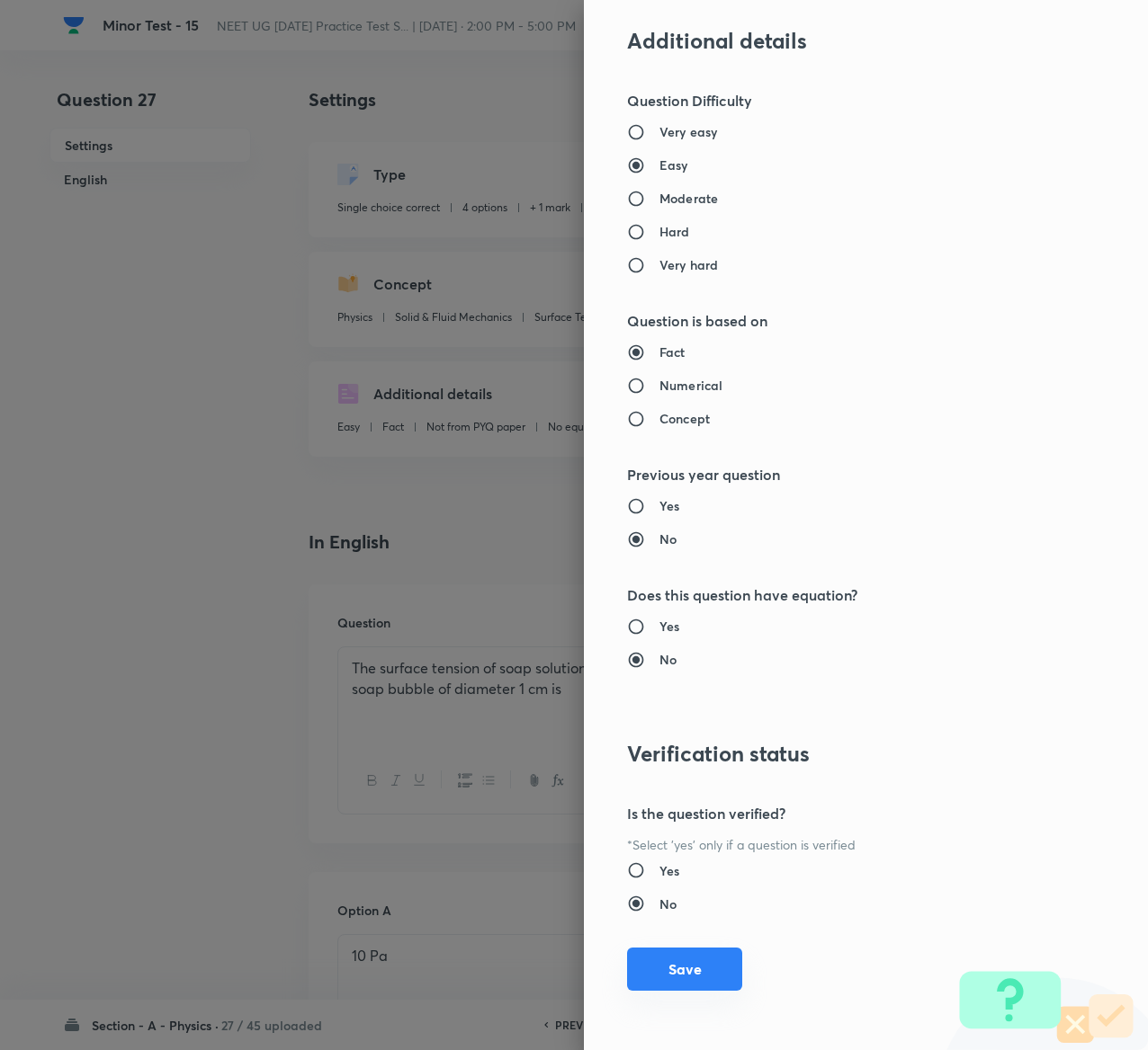
click at [678, 957] on button "Save" at bounding box center [684, 969] width 115 height 43
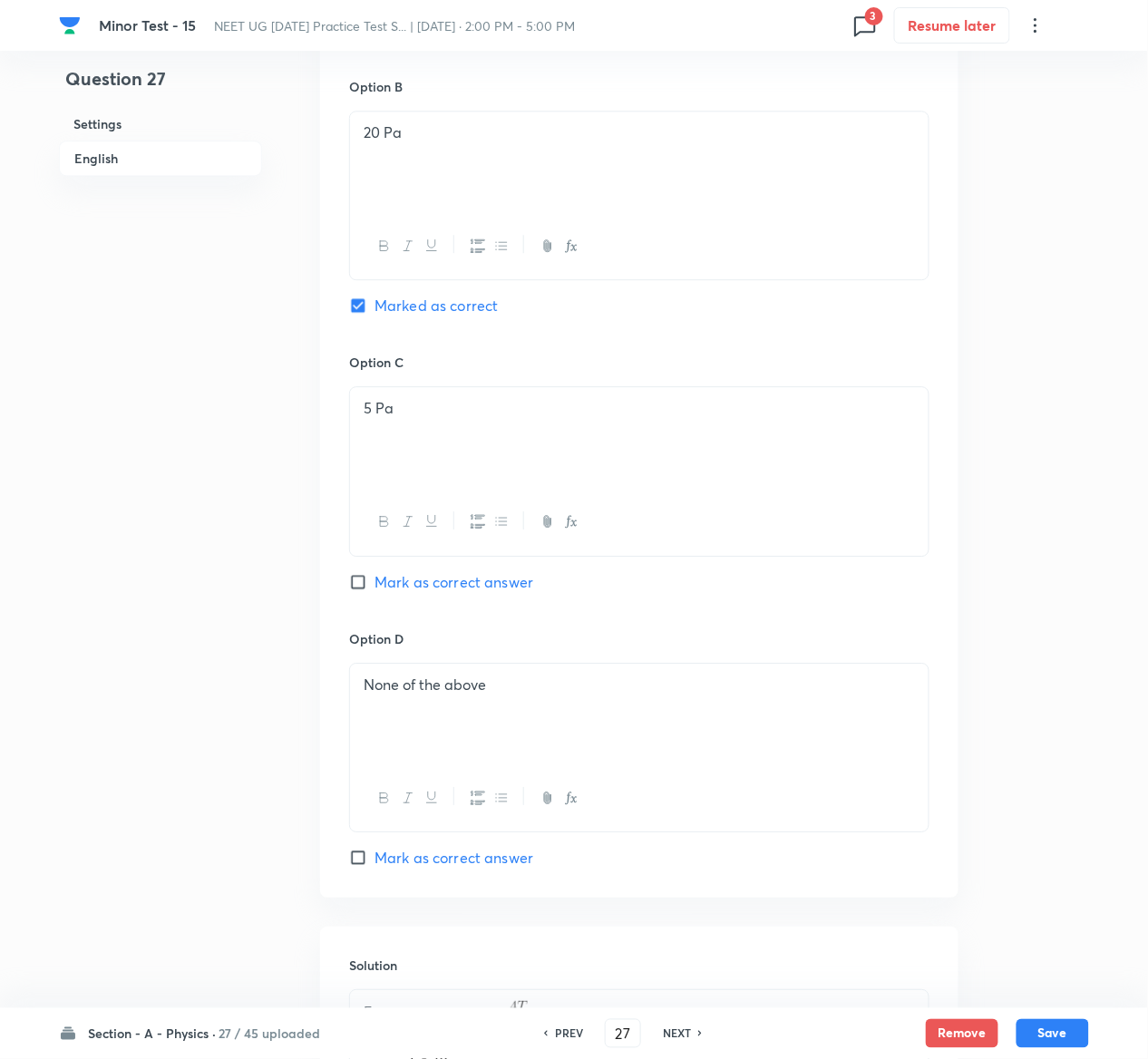
scroll to position [1402, 0]
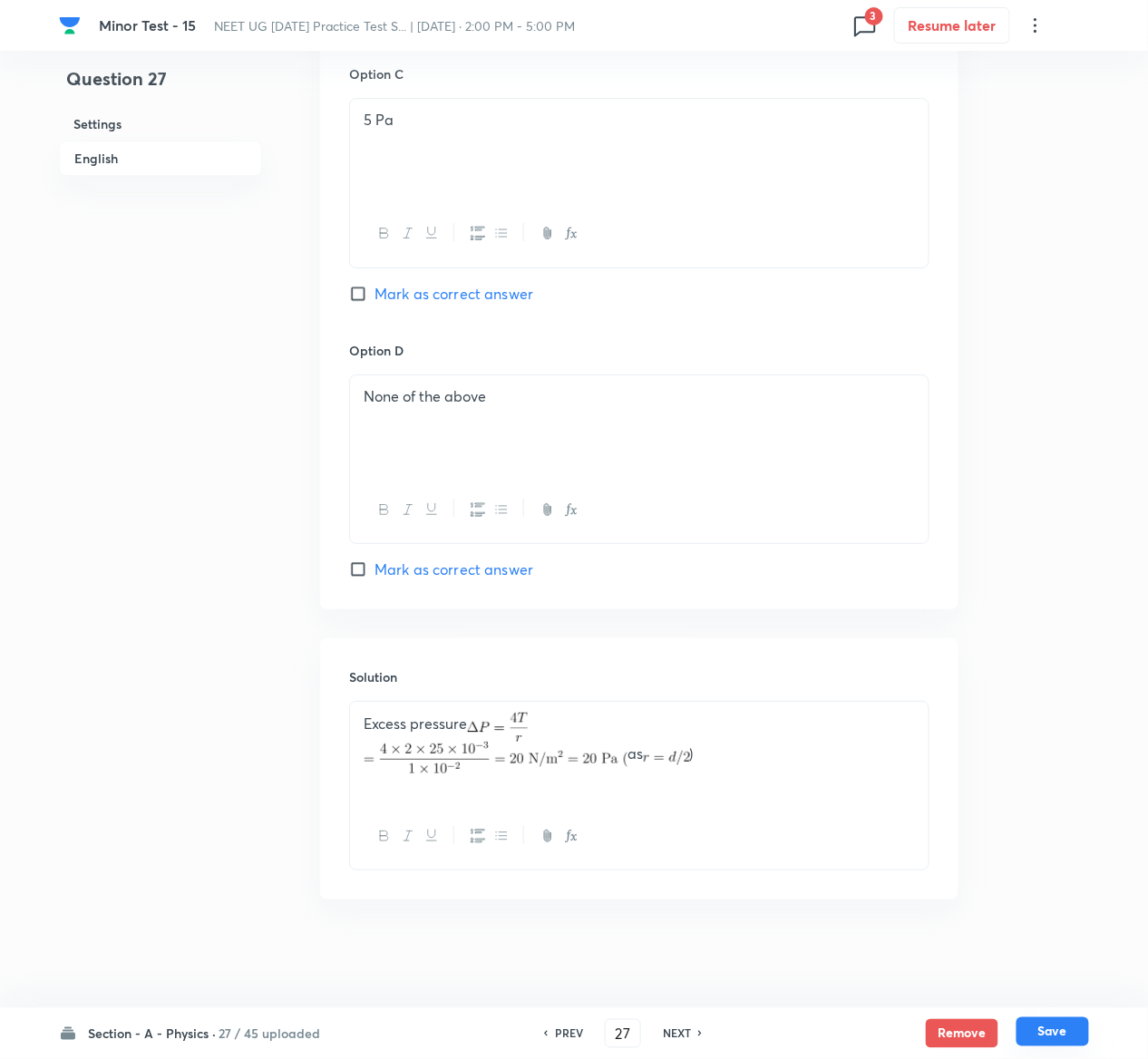
click at [1078, 1022] on button "Save" at bounding box center [1052, 1031] width 72 height 29
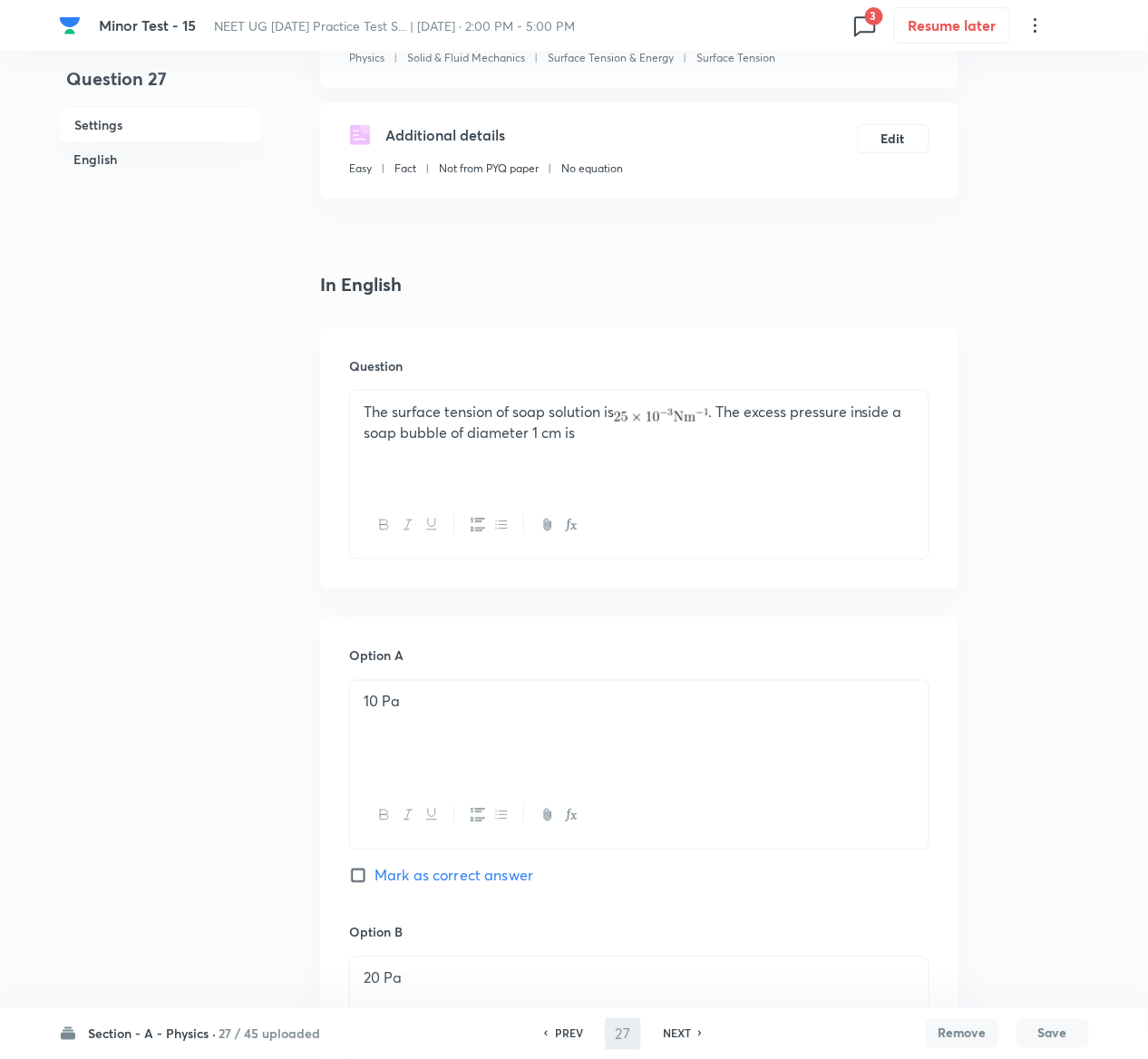
scroll to position [0, 0]
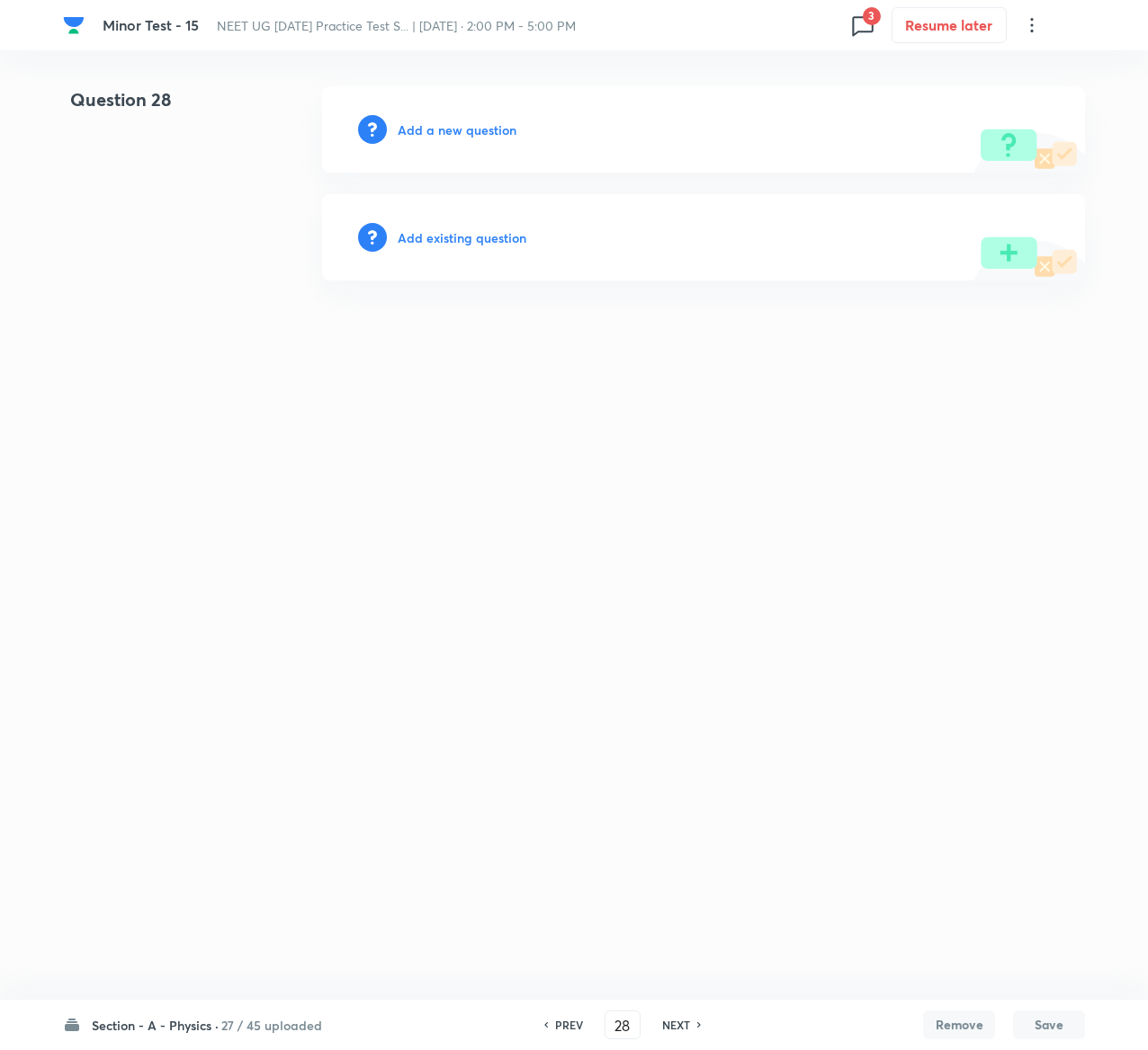
click at [504, 233] on h6 "Add existing question" at bounding box center [462, 237] width 129 height 19
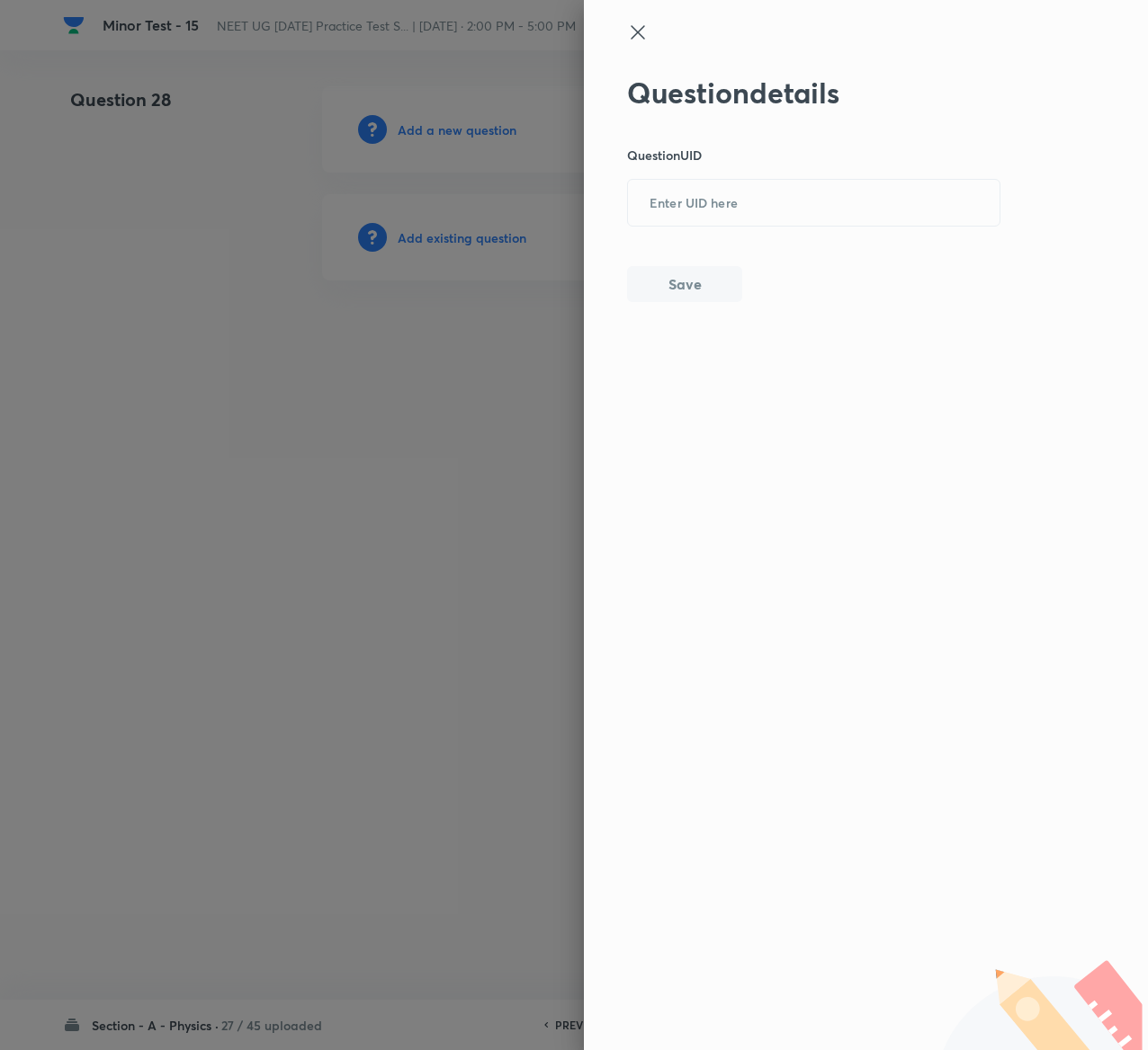
click at [783, 229] on div "Question details Question UID ​ Save" at bounding box center [814, 189] width 375 height 226
click at [781, 217] on input "text" at bounding box center [814, 203] width 372 height 44
paste input "0WLWF"
click at [686, 272] on button "Save" at bounding box center [684, 282] width 115 height 36
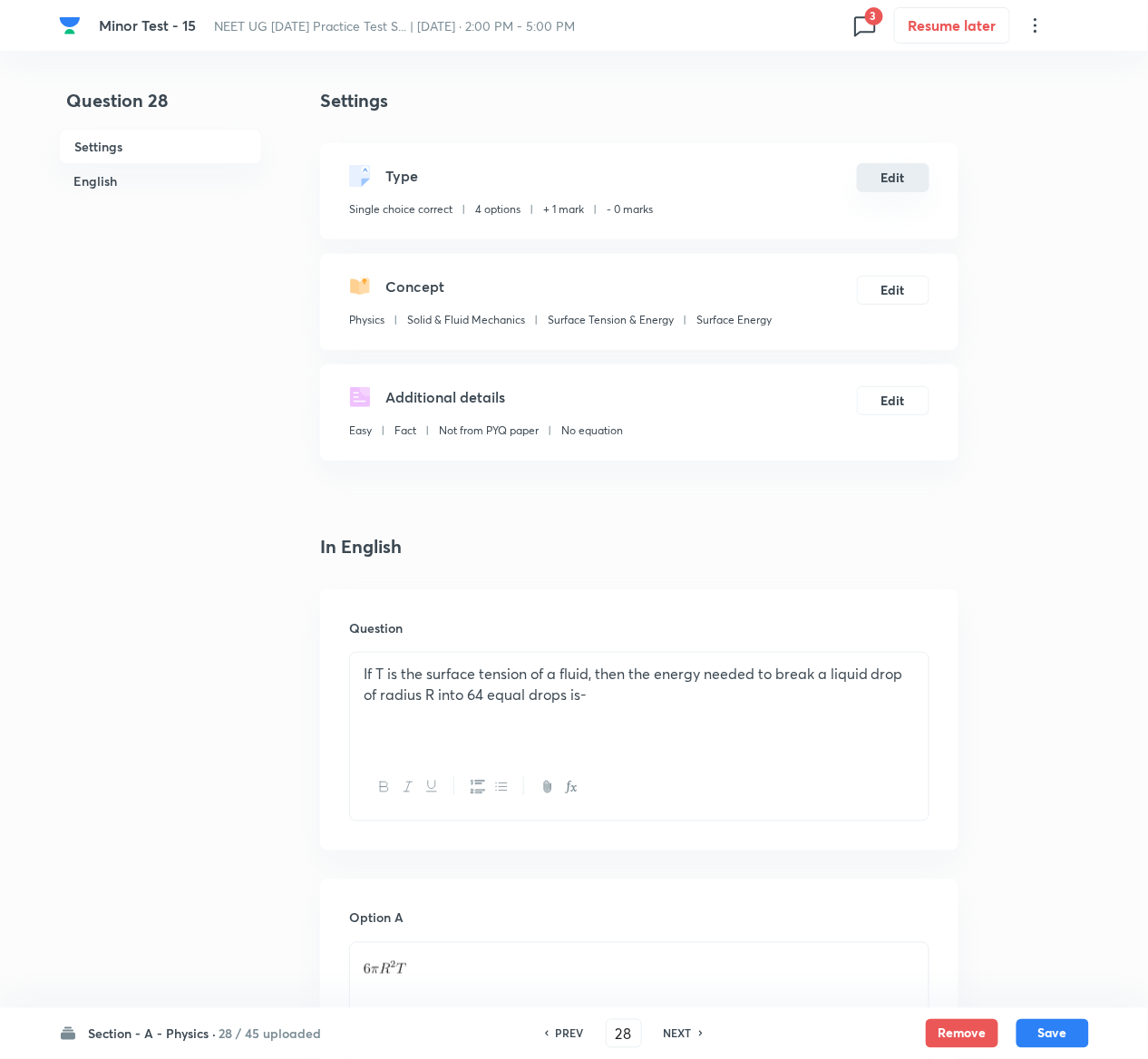
click at [919, 167] on button "Edit" at bounding box center [893, 177] width 72 height 29
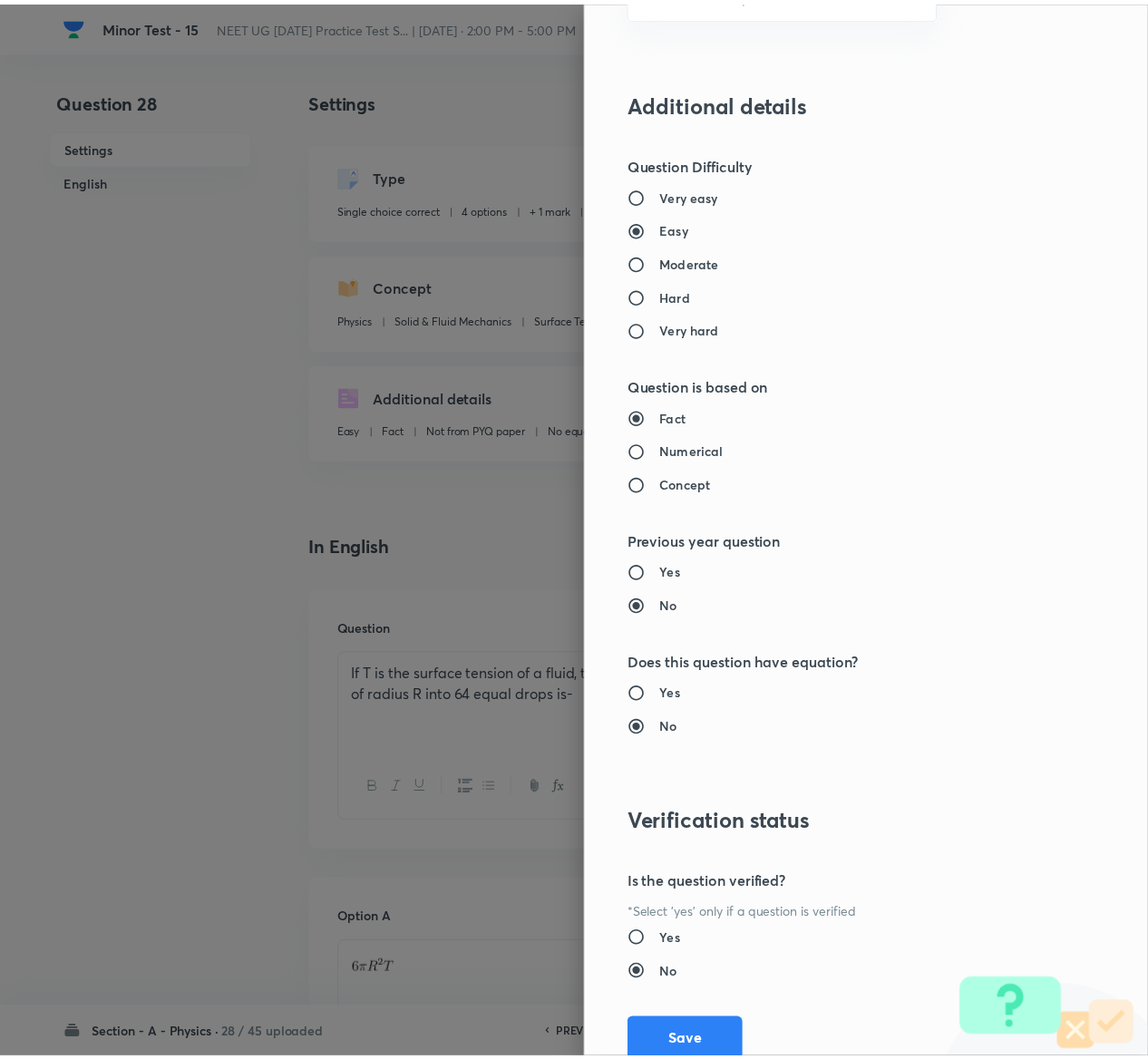
scroll to position [1416, 0]
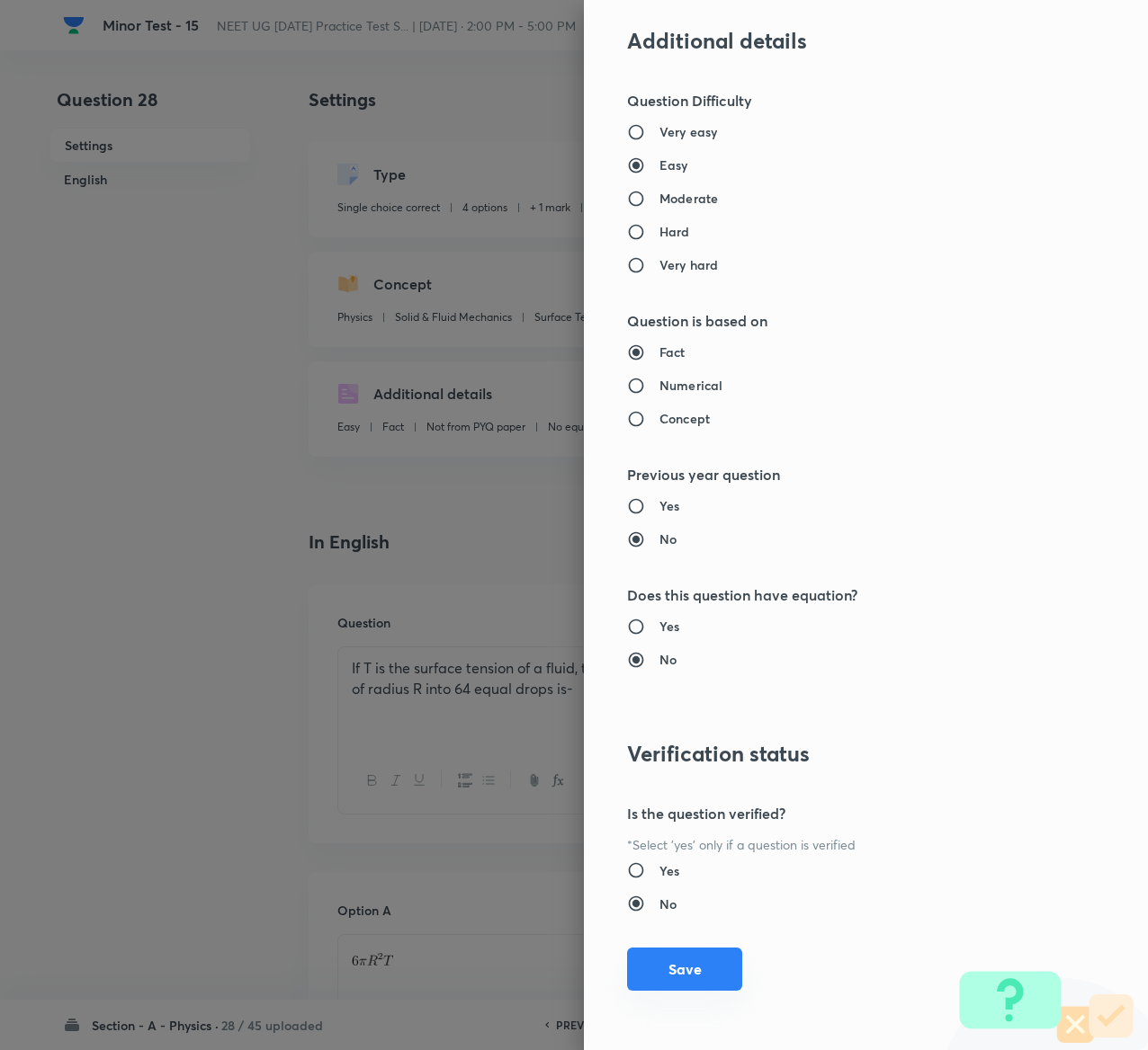
click at [650, 965] on button "Save" at bounding box center [684, 969] width 115 height 43
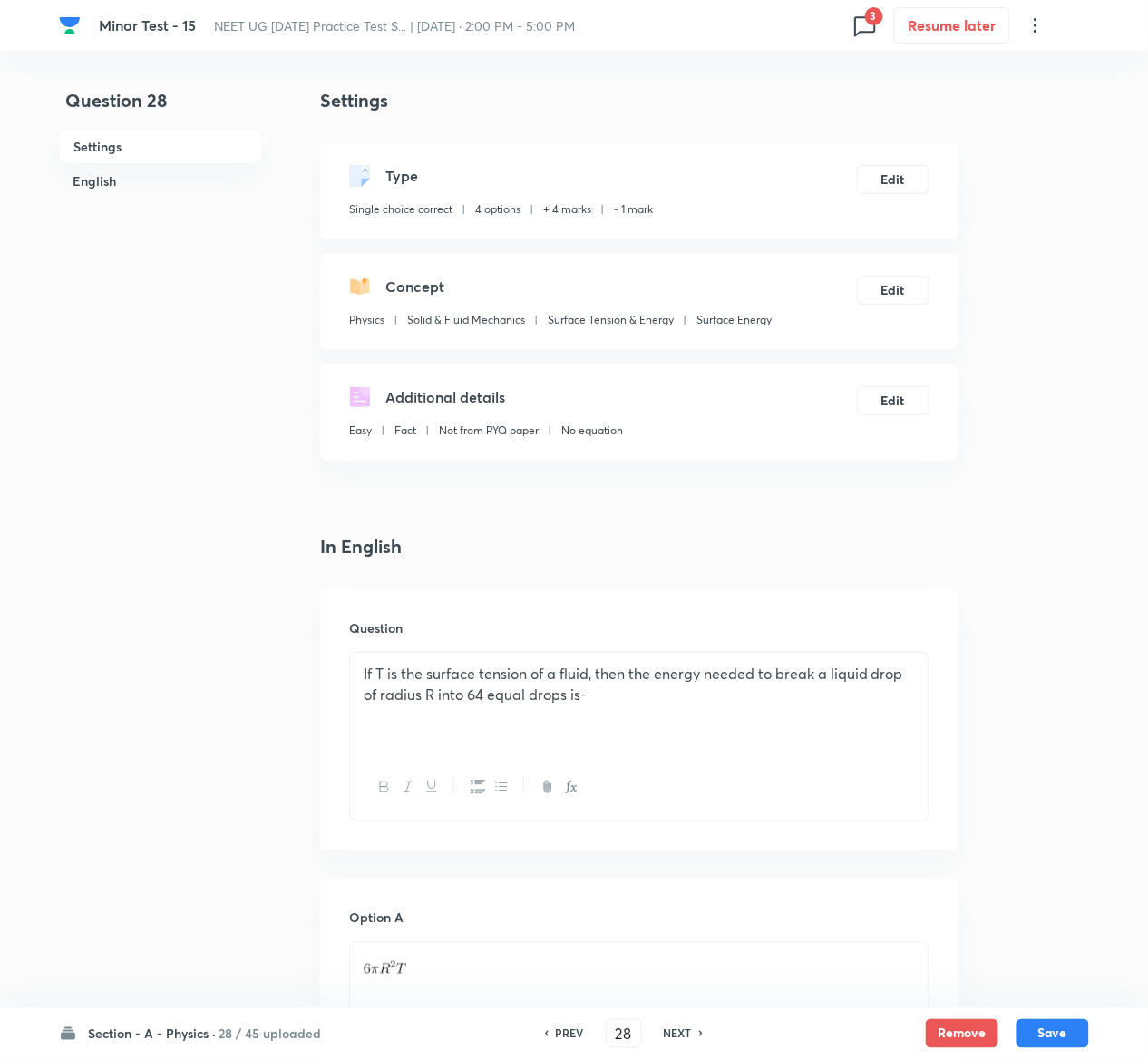
scroll to position [1534, 0]
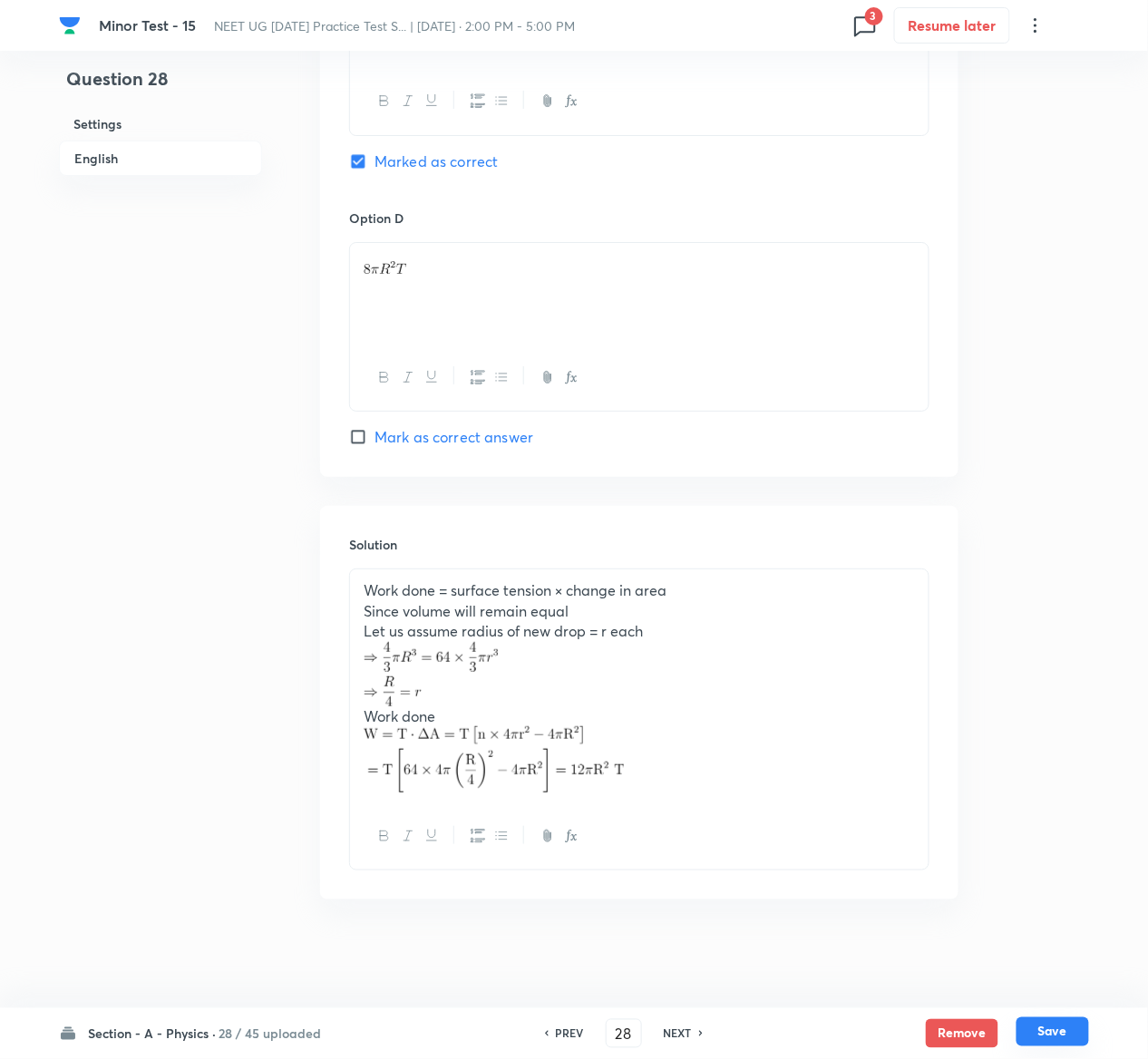
click at [1057, 1022] on button "Save" at bounding box center [1052, 1031] width 72 height 29
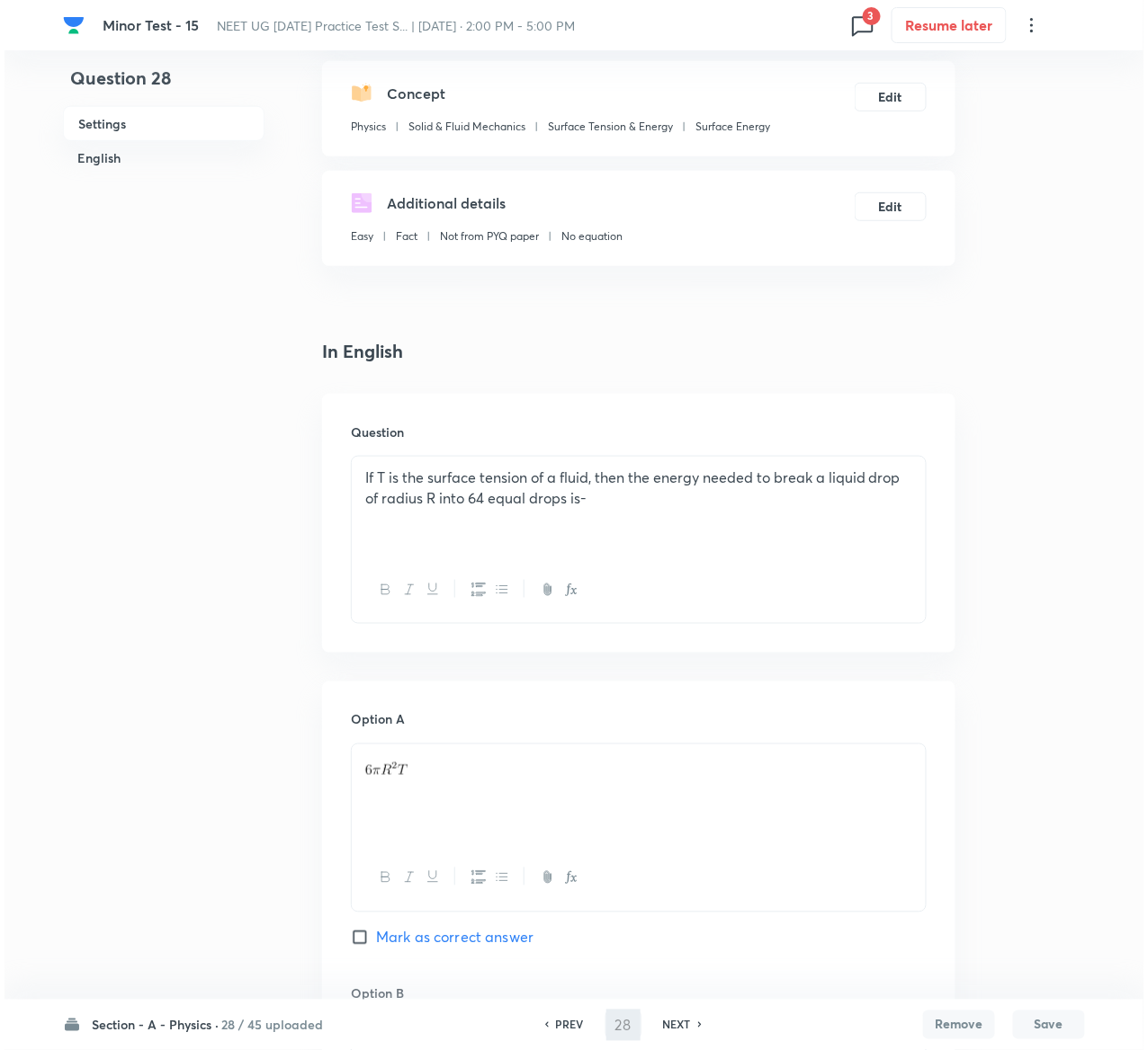
scroll to position [0, 0]
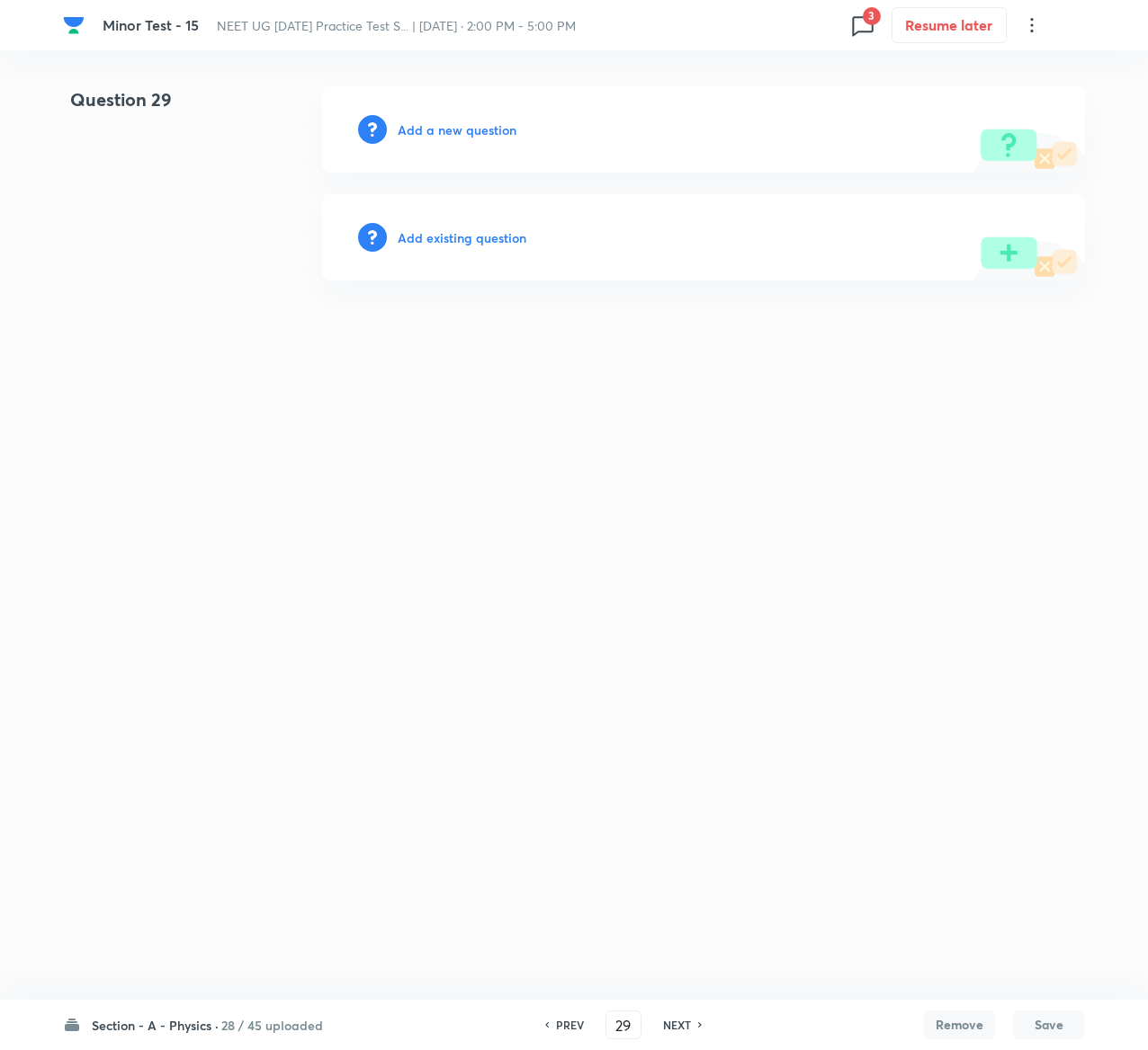
click at [491, 229] on h6 "Add existing question" at bounding box center [462, 237] width 129 height 19
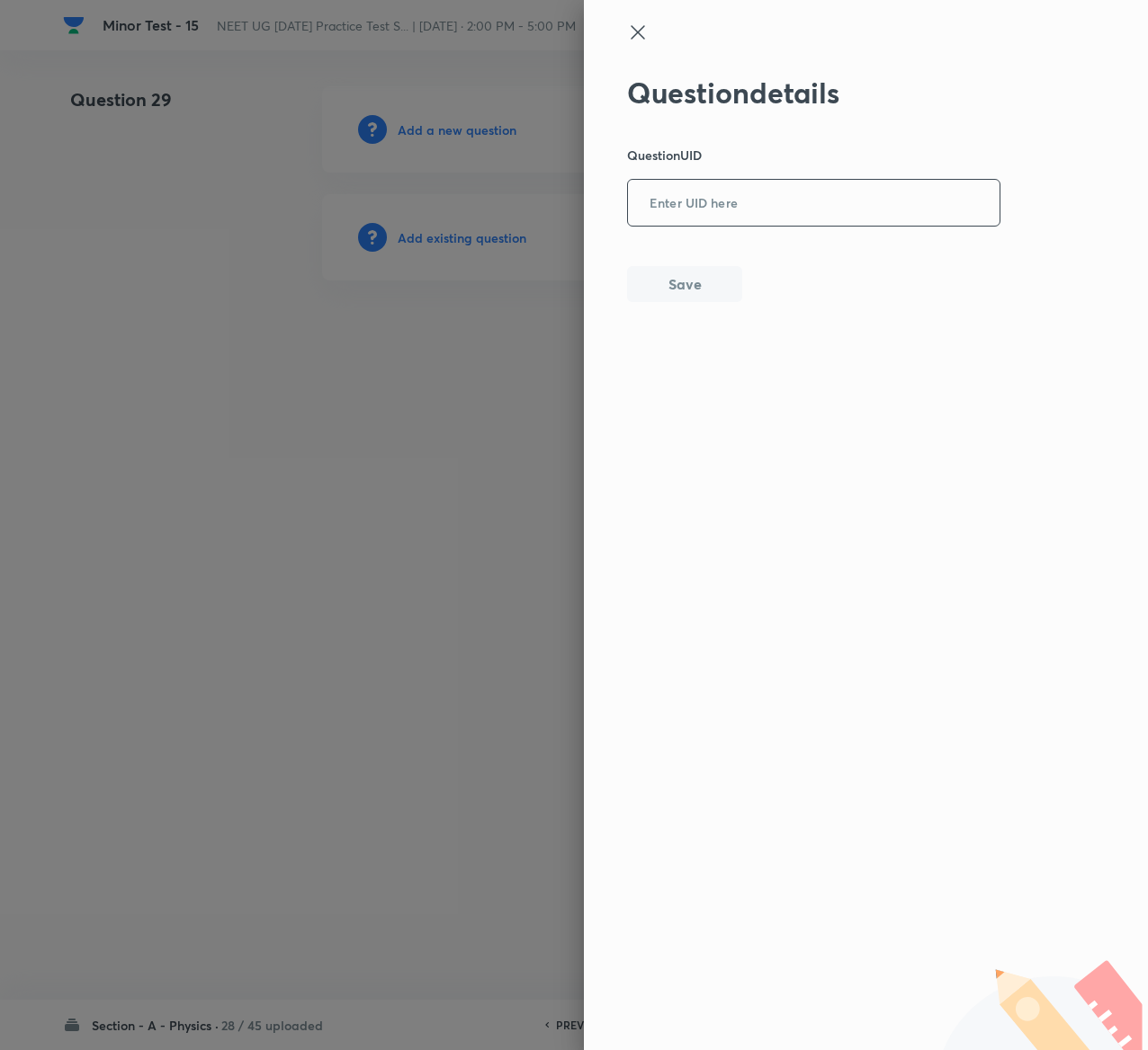
click at [840, 225] on div "​" at bounding box center [814, 202] width 374 height 48
paste input "6LQKQ"
click at [702, 294] on button "Save" at bounding box center [684, 282] width 115 height 36
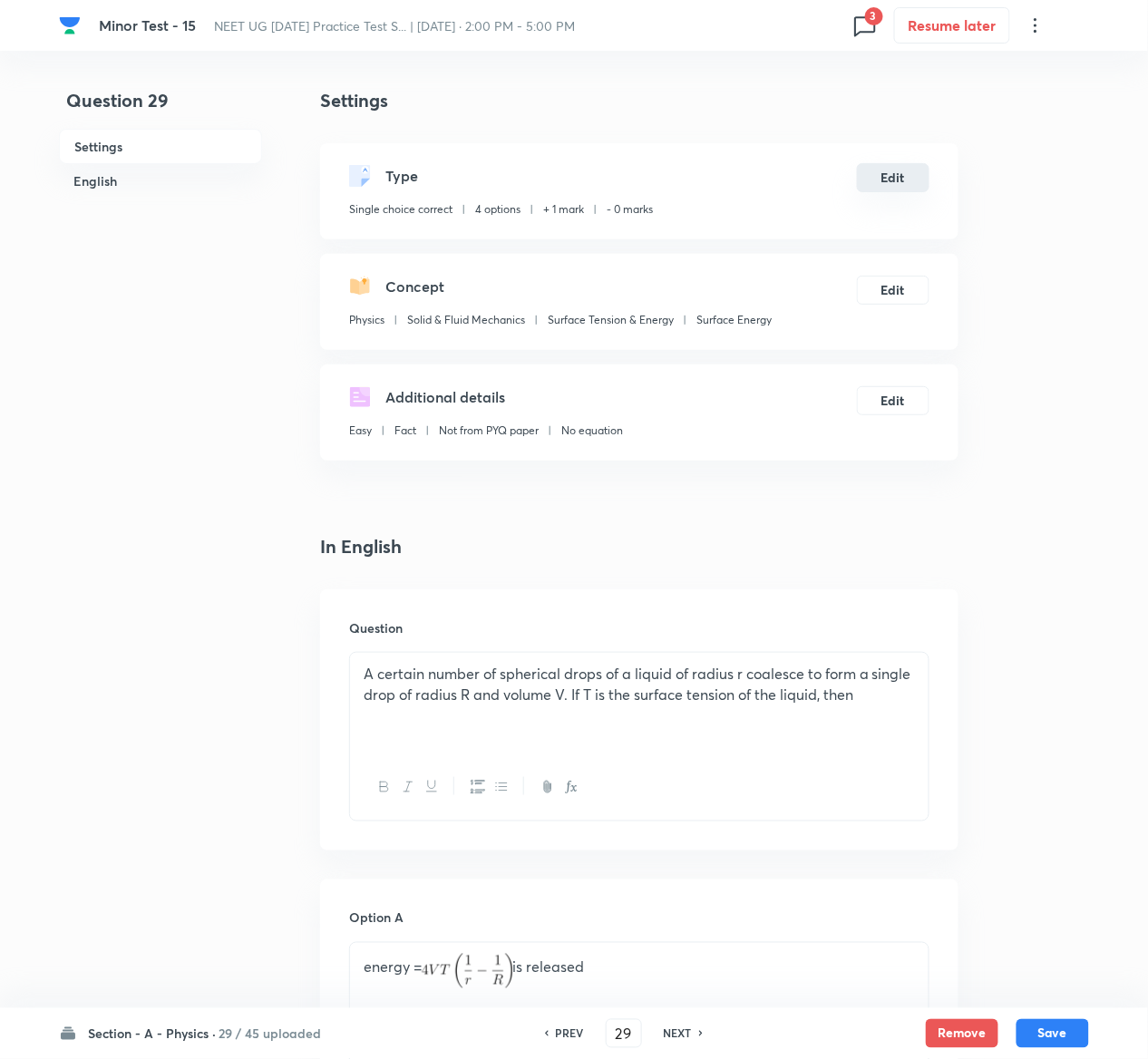
click at [912, 171] on button "Edit" at bounding box center [893, 177] width 72 height 29
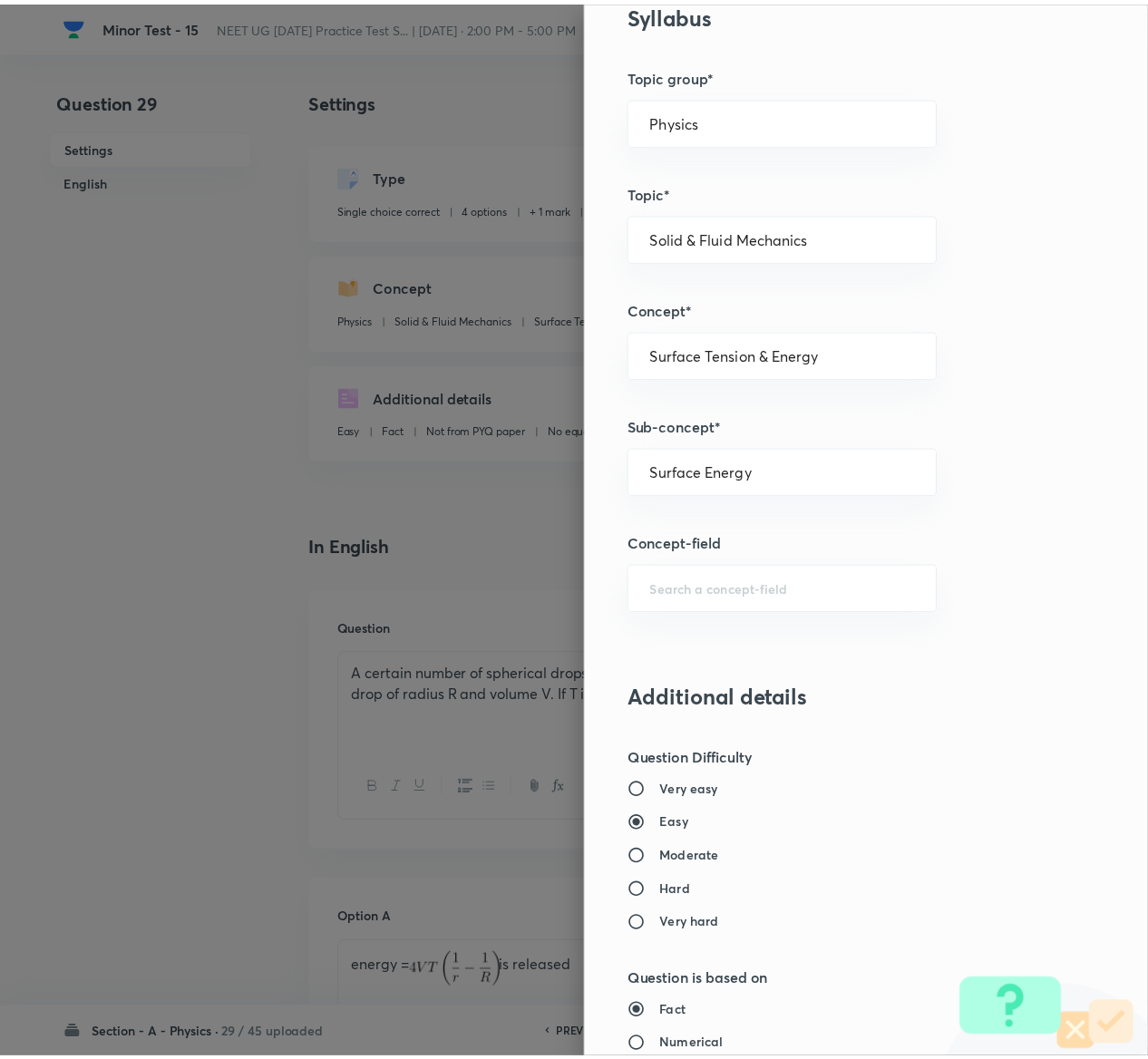
scroll to position [1416, 0]
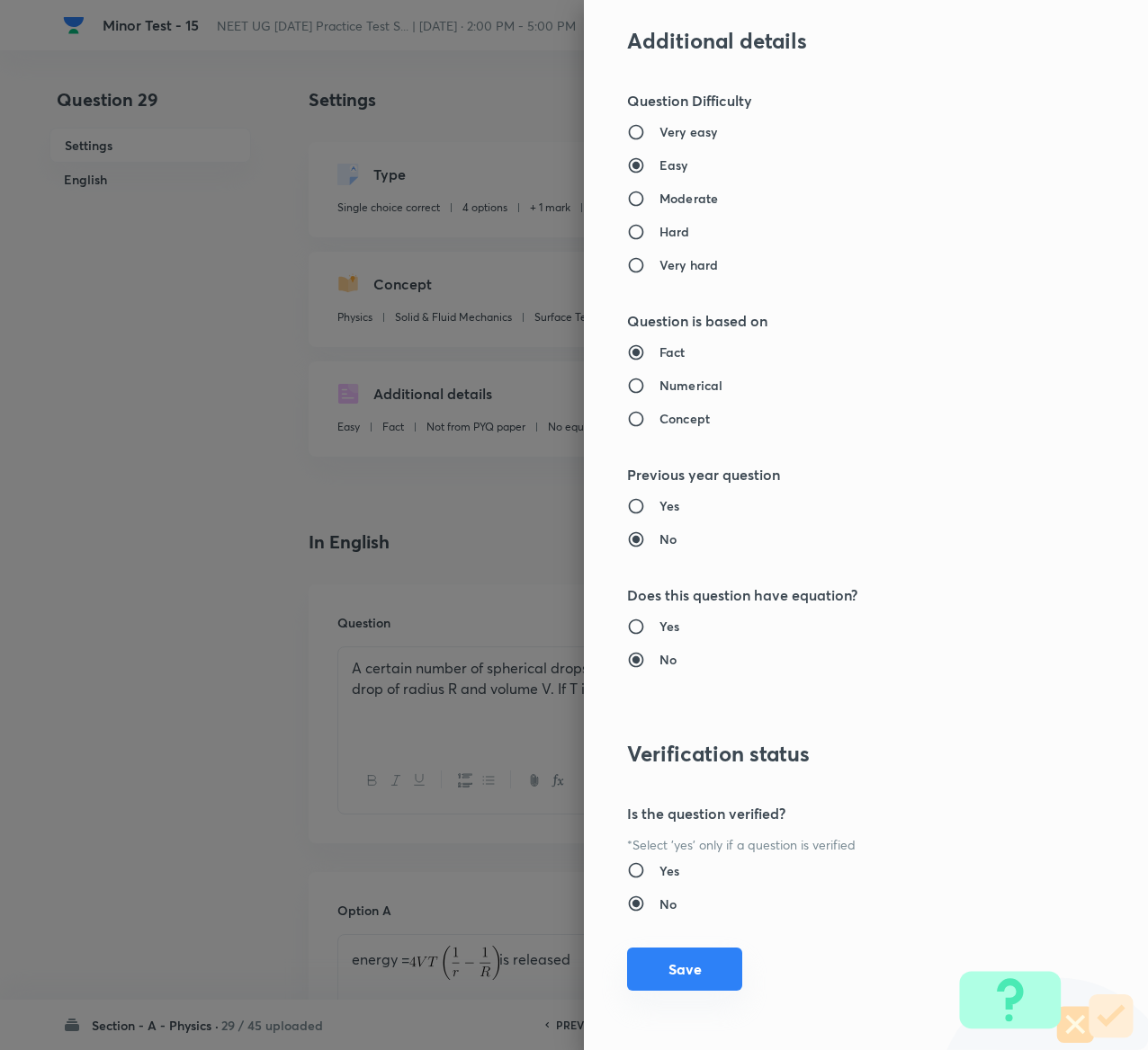
click at [655, 977] on button "Save" at bounding box center [684, 969] width 115 height 43
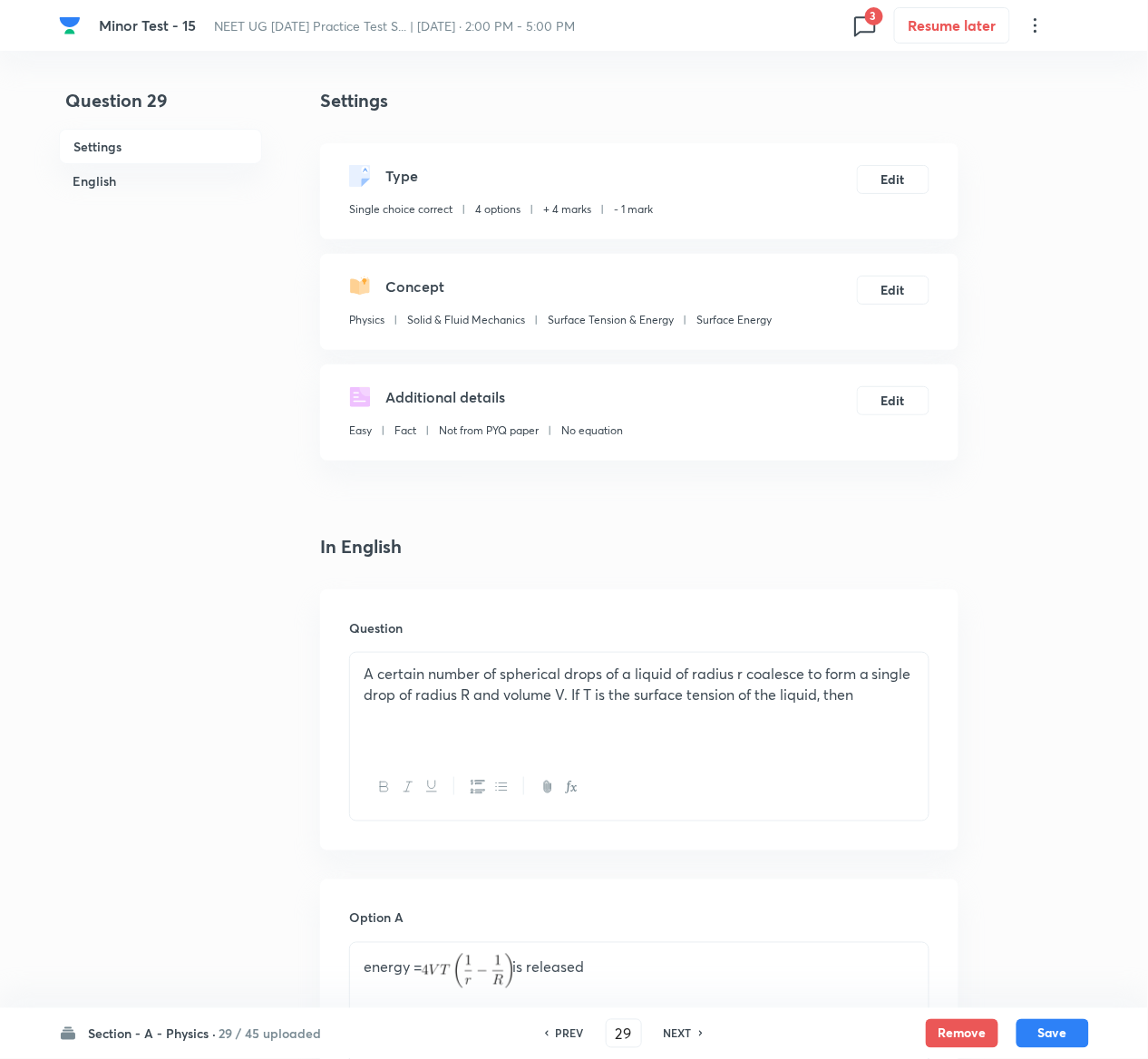
scroll to position [1652, 0]
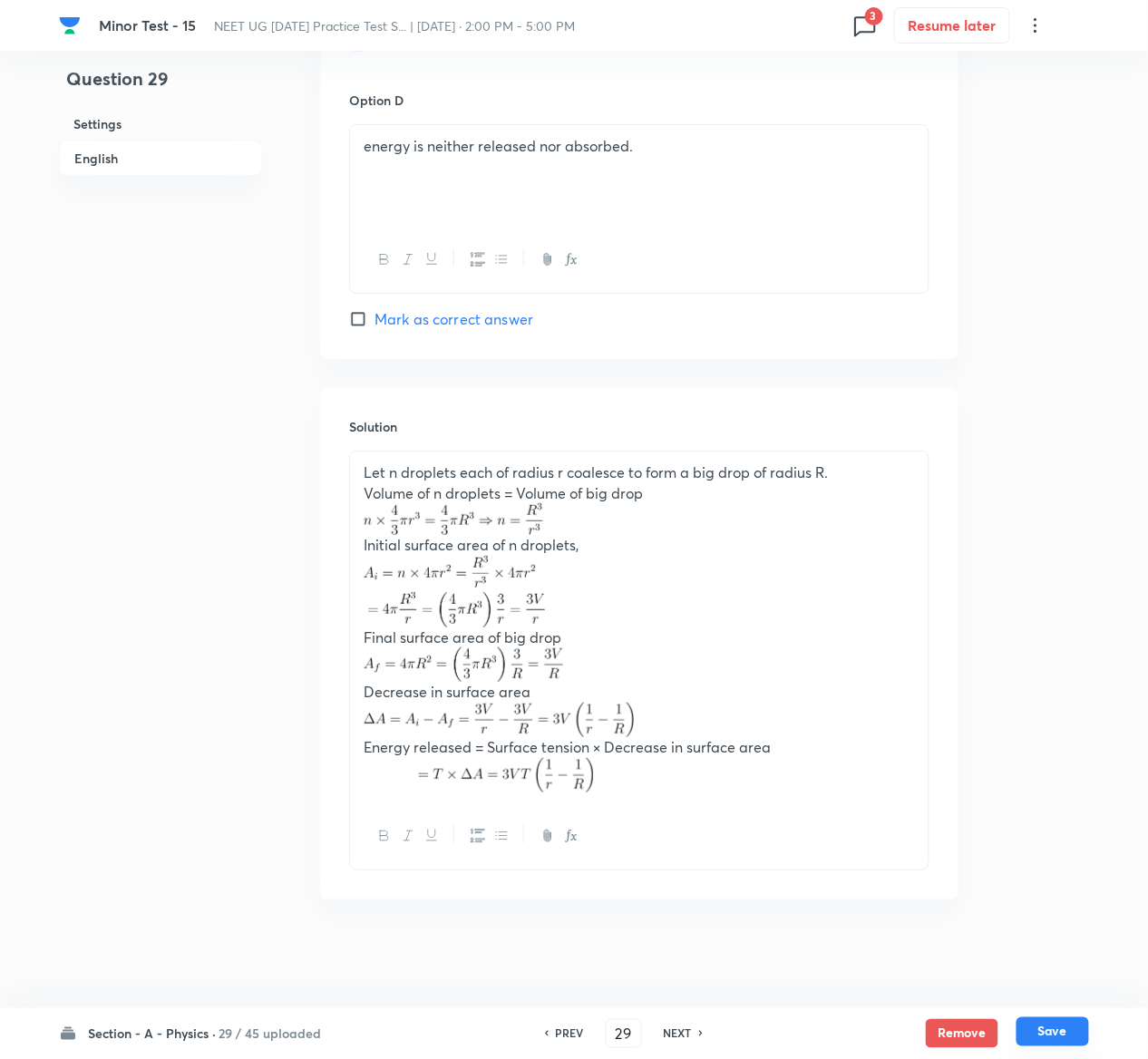
click at [1064, 1034] on button "Save" at bounding box center [1052, 1031] width 72 height 29
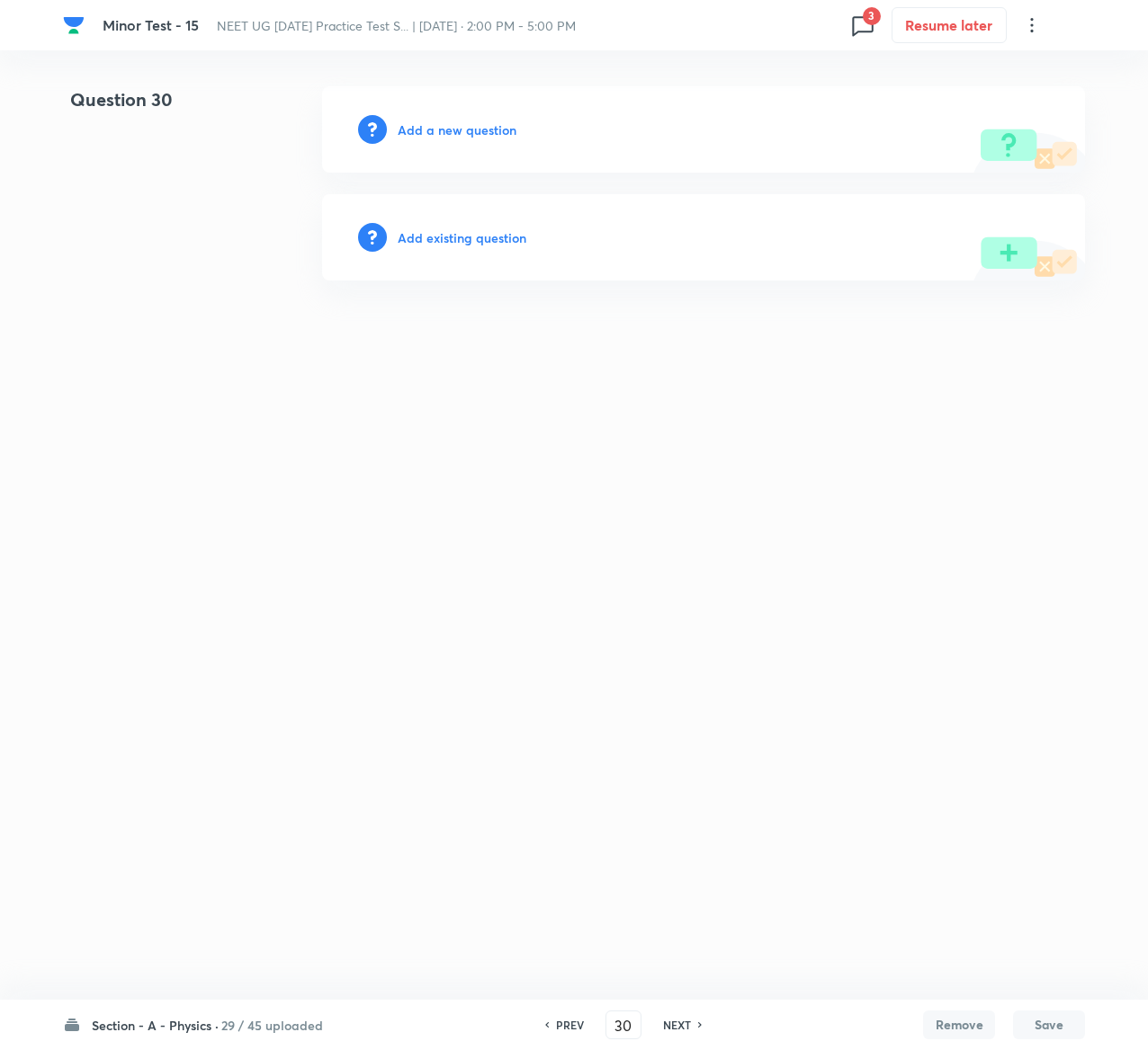
click at [505, 240] on h6 "Add existing question" at bounding box center [462, 237] width 129 height 19
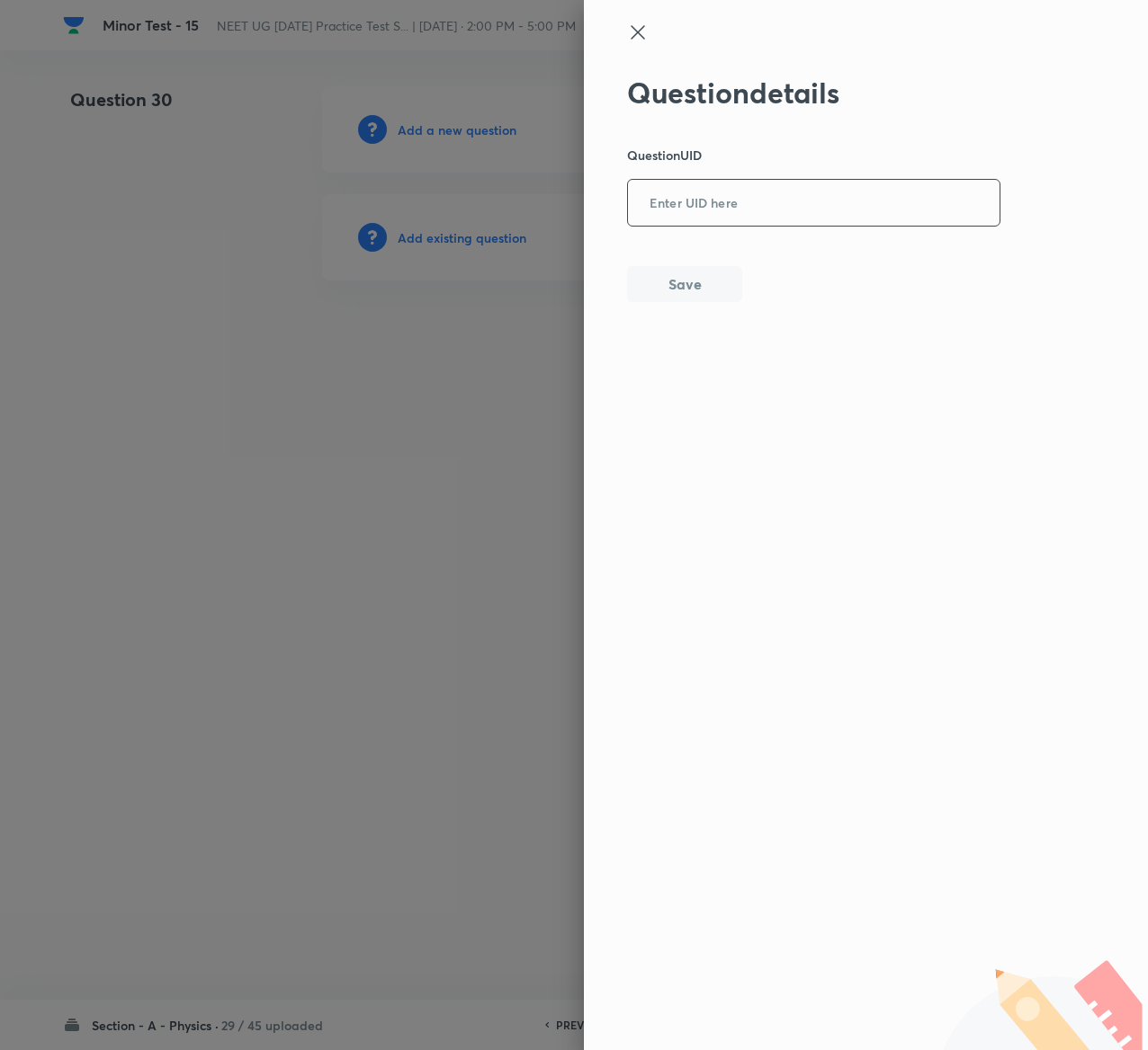
click at [842, 219] on input "text" at bounding box center [814, 203] width 372 height 44
paste input "UIU8R"
click at [682, 283] on button "Save" at bounding box center [684, 282] width 115 height 36
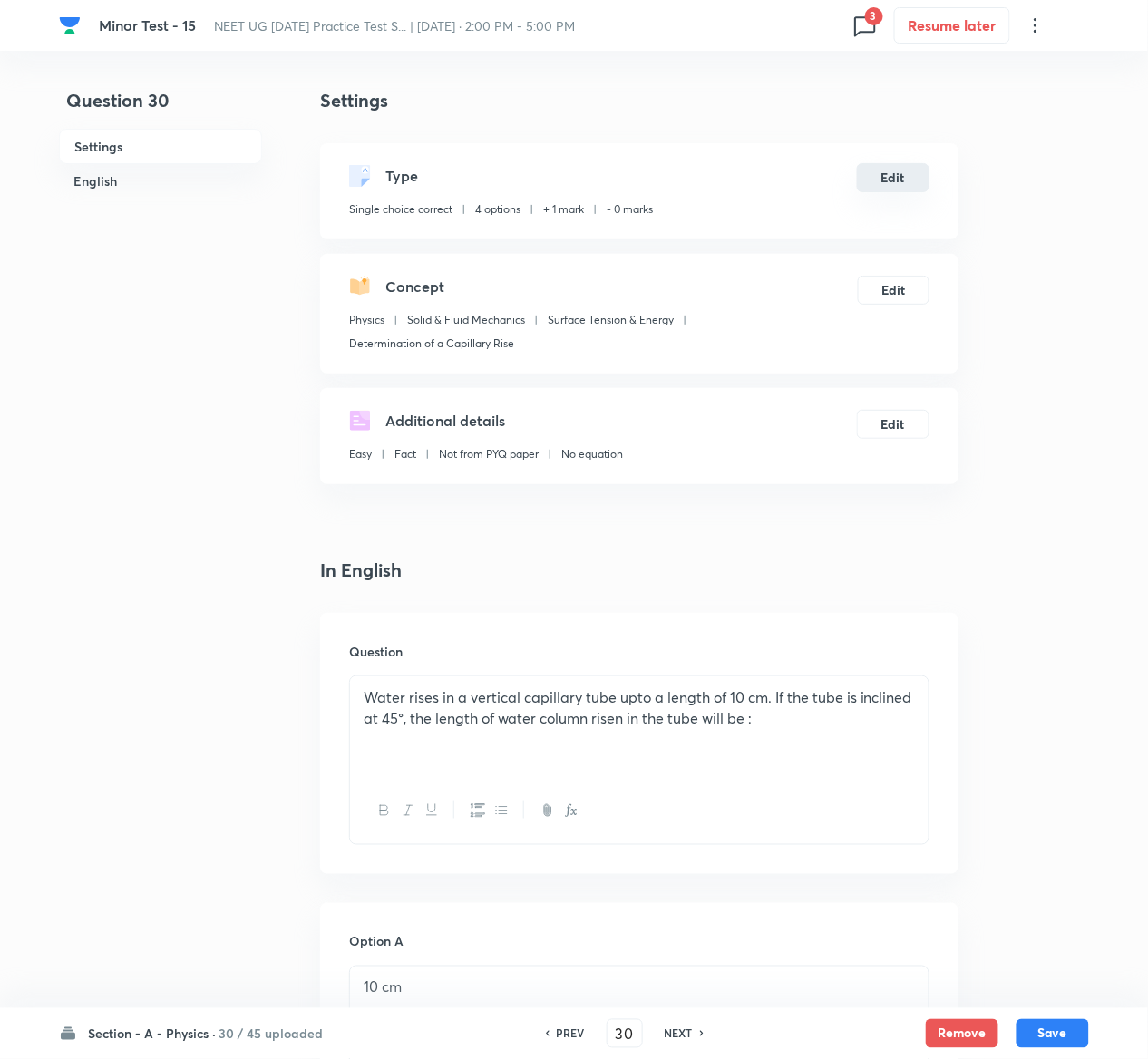
click at [899, 178] on button "Edit" at bounding box center [893, 177] width 72 height 29
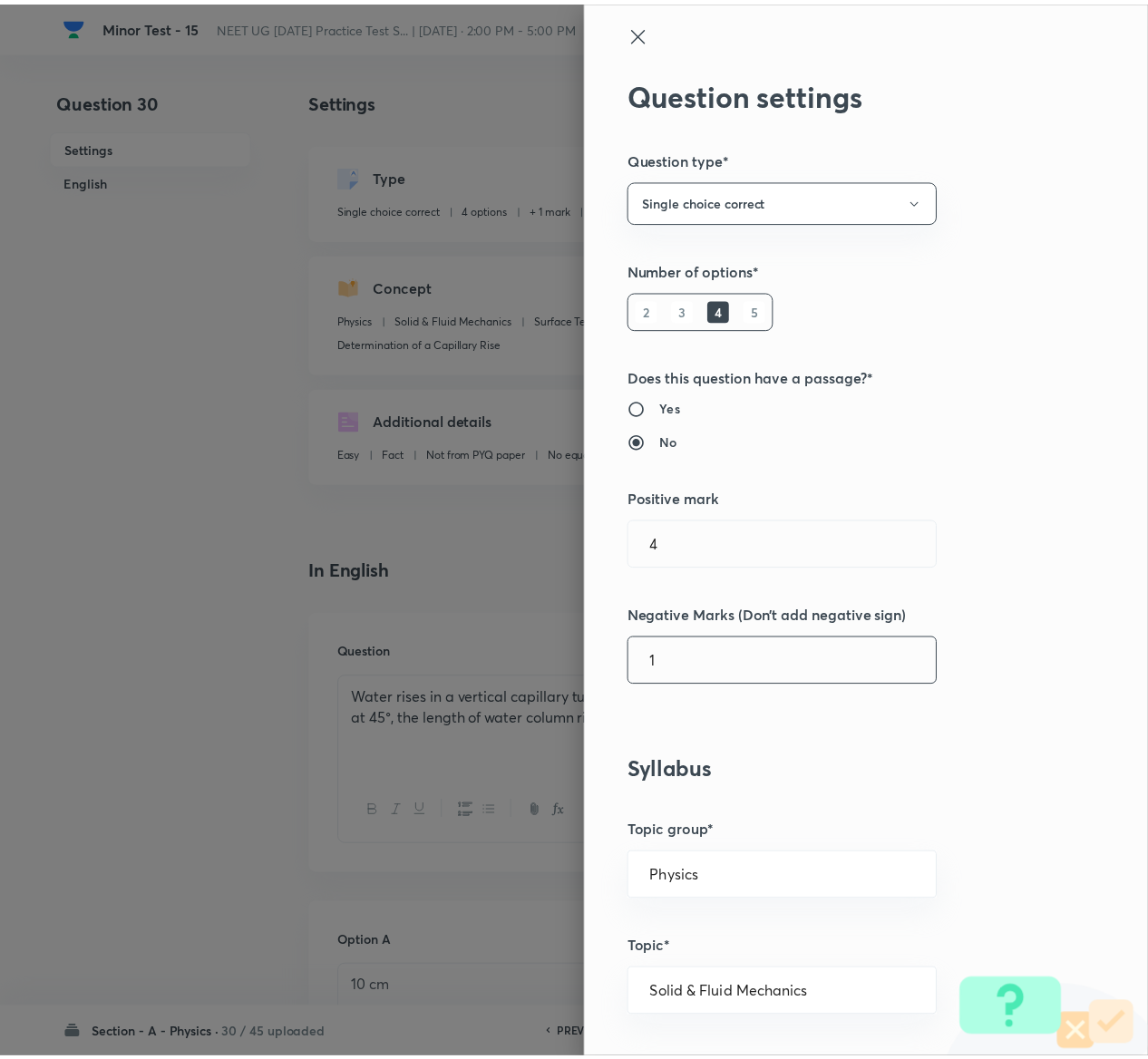
scroll to position [1416, 0]
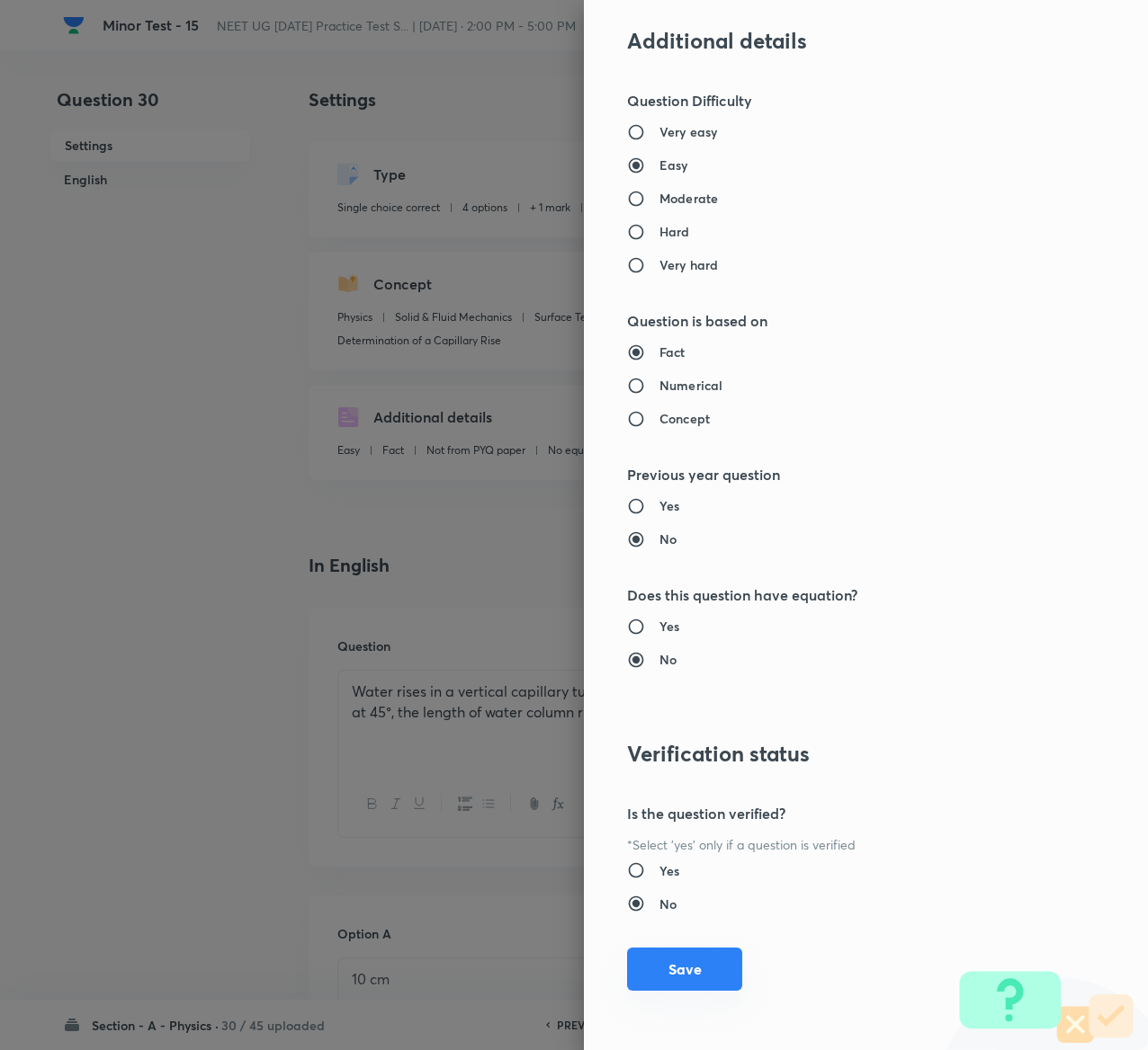
click at [646, 974] on button "Save" at bounding box center [684, 969] width 115 height 43
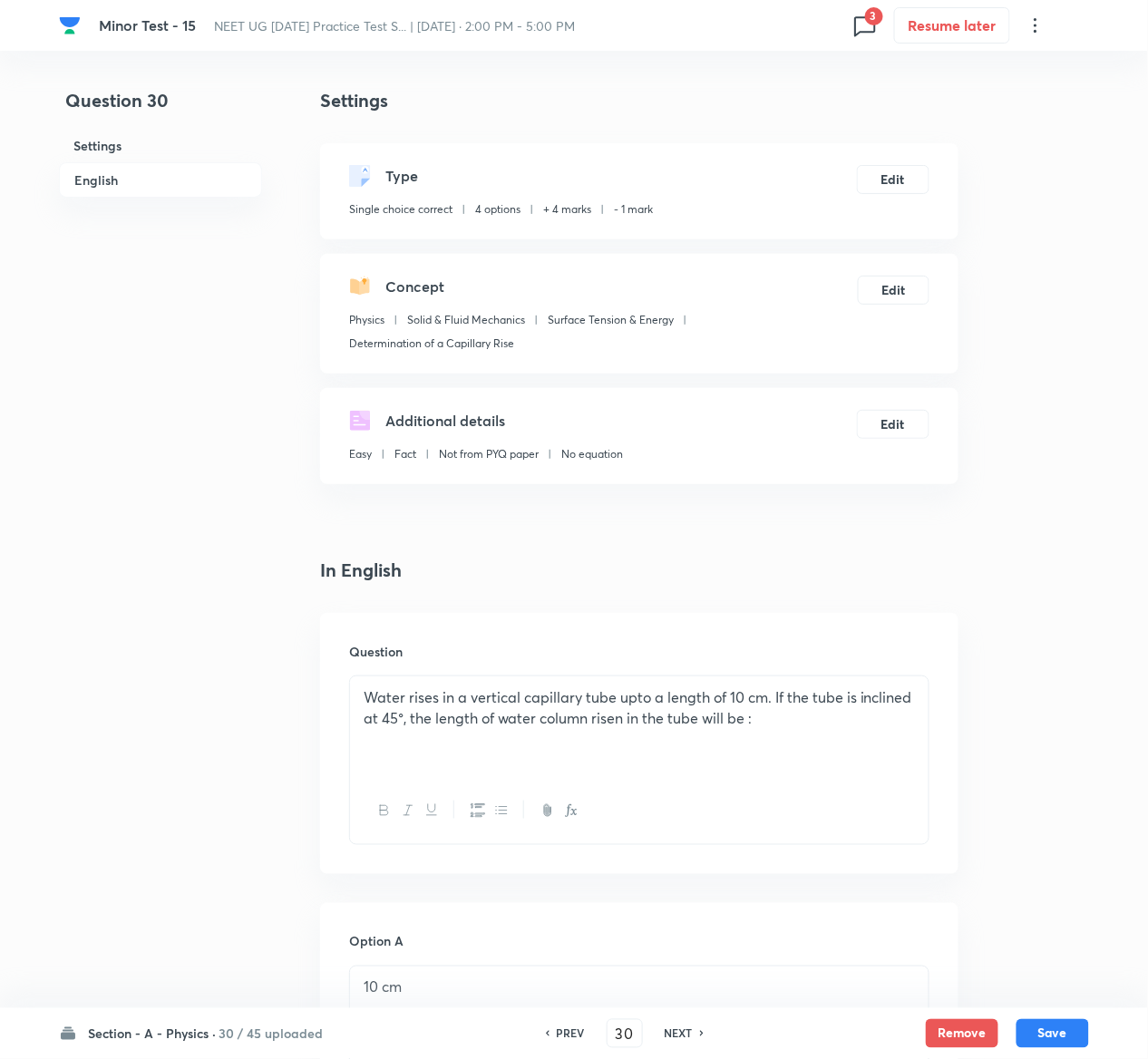
scroll to position [1474, 0]
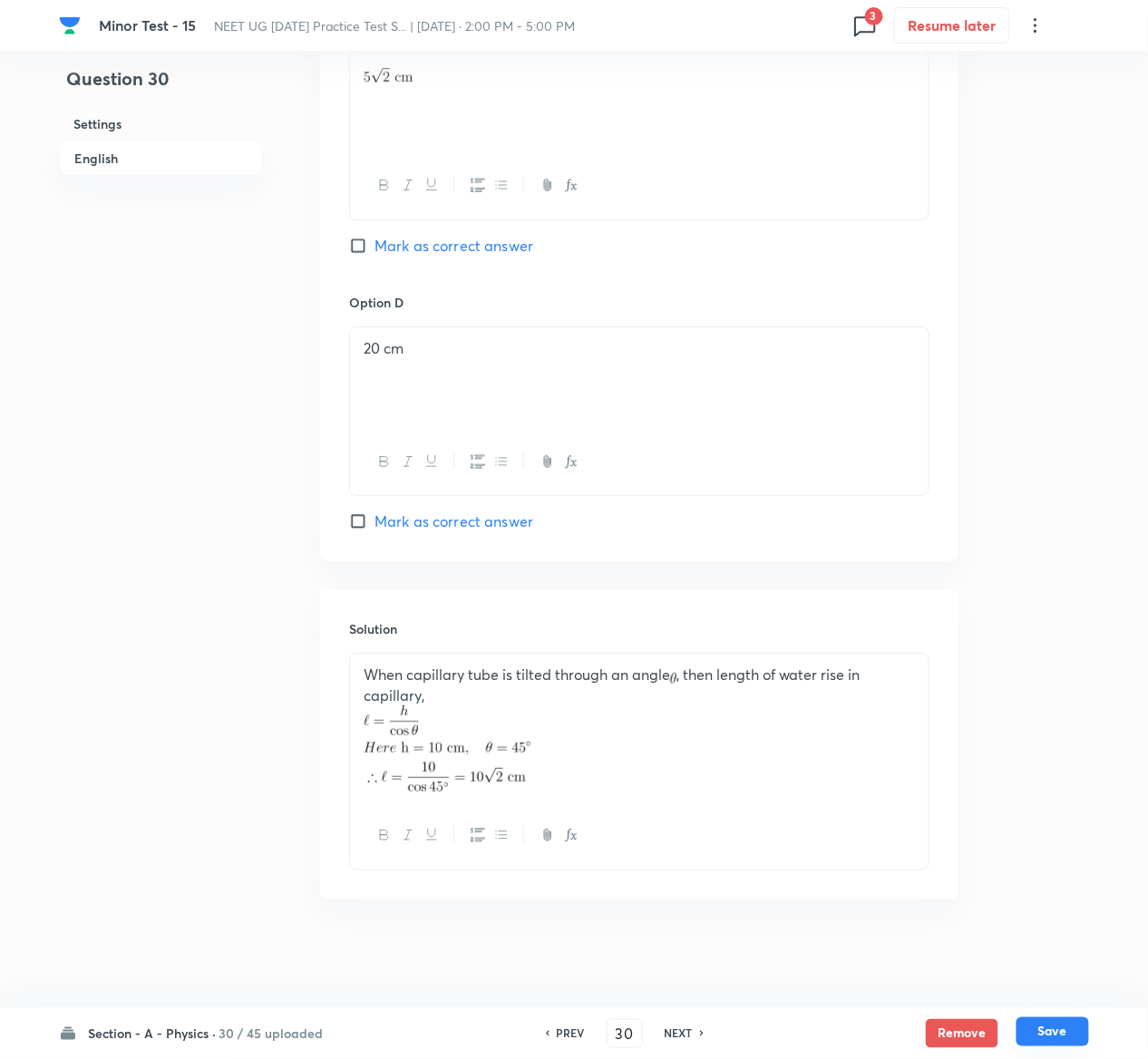
click at [1050, 1022] on button "Save" at bounding box center [1052, 1031] width 72 height 29
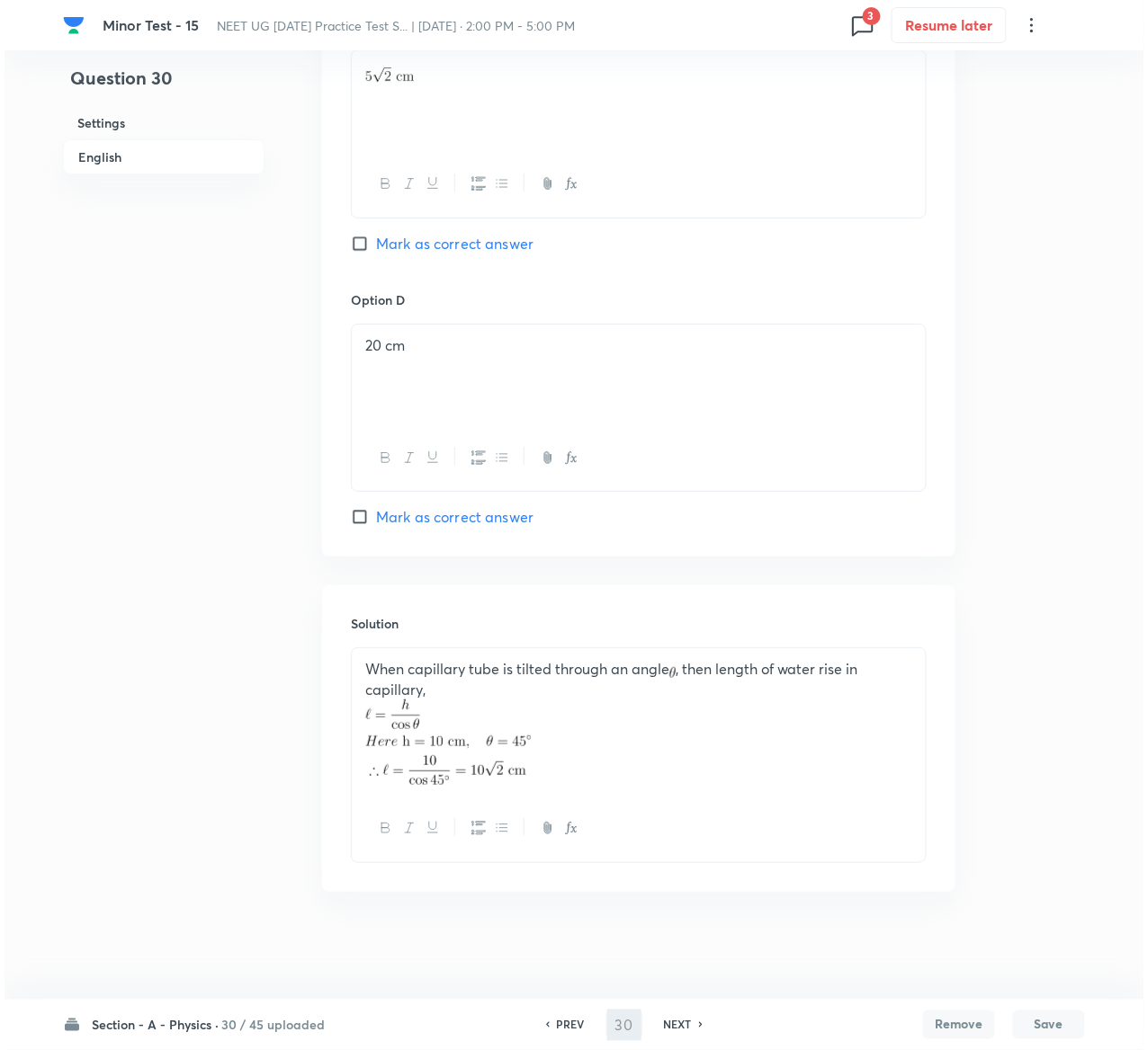
scroll to position [0, 0]
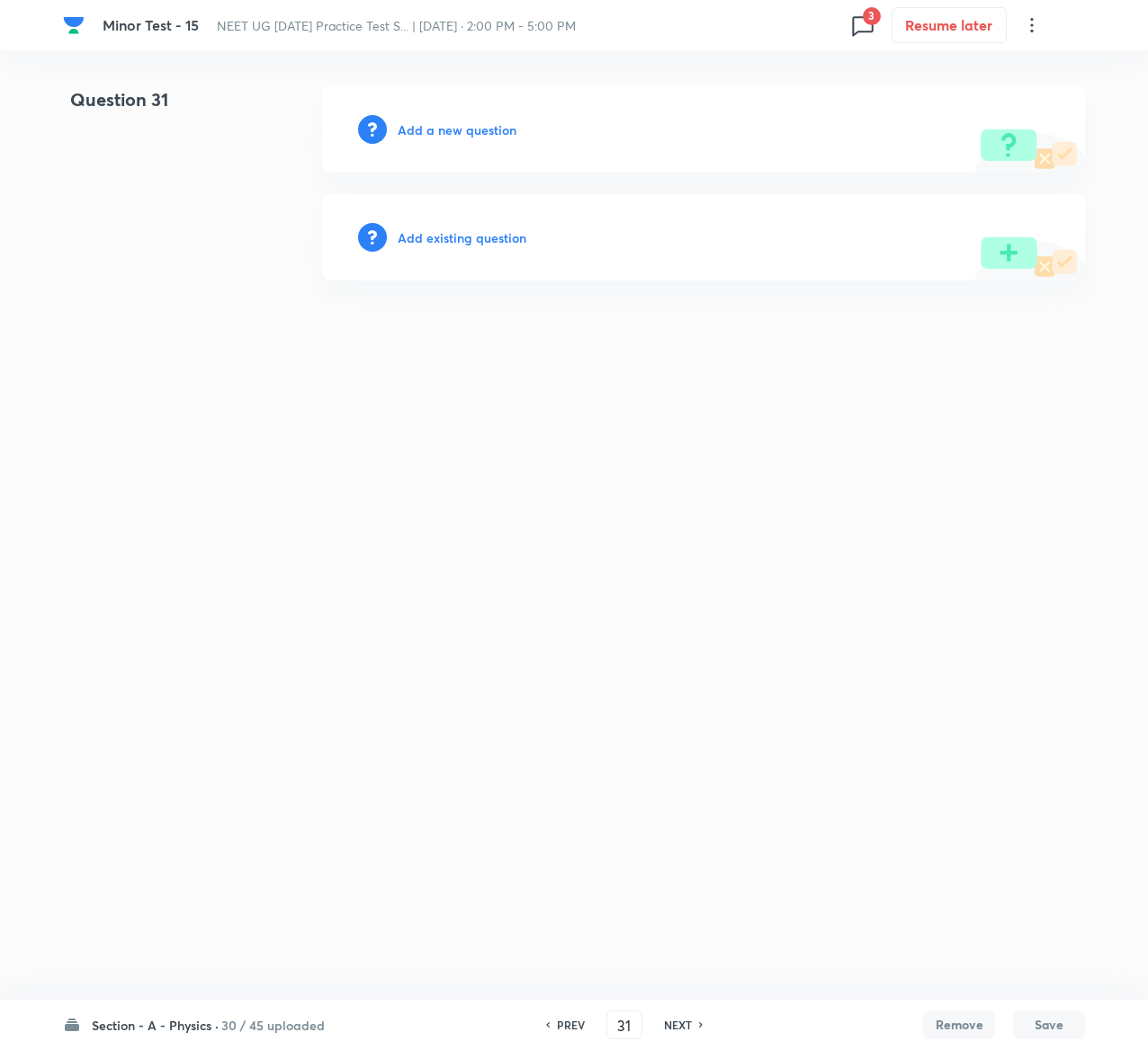
click at [434, 237] on h6 "Add existing question" at bounding box center [462, 237] width 129 height 19
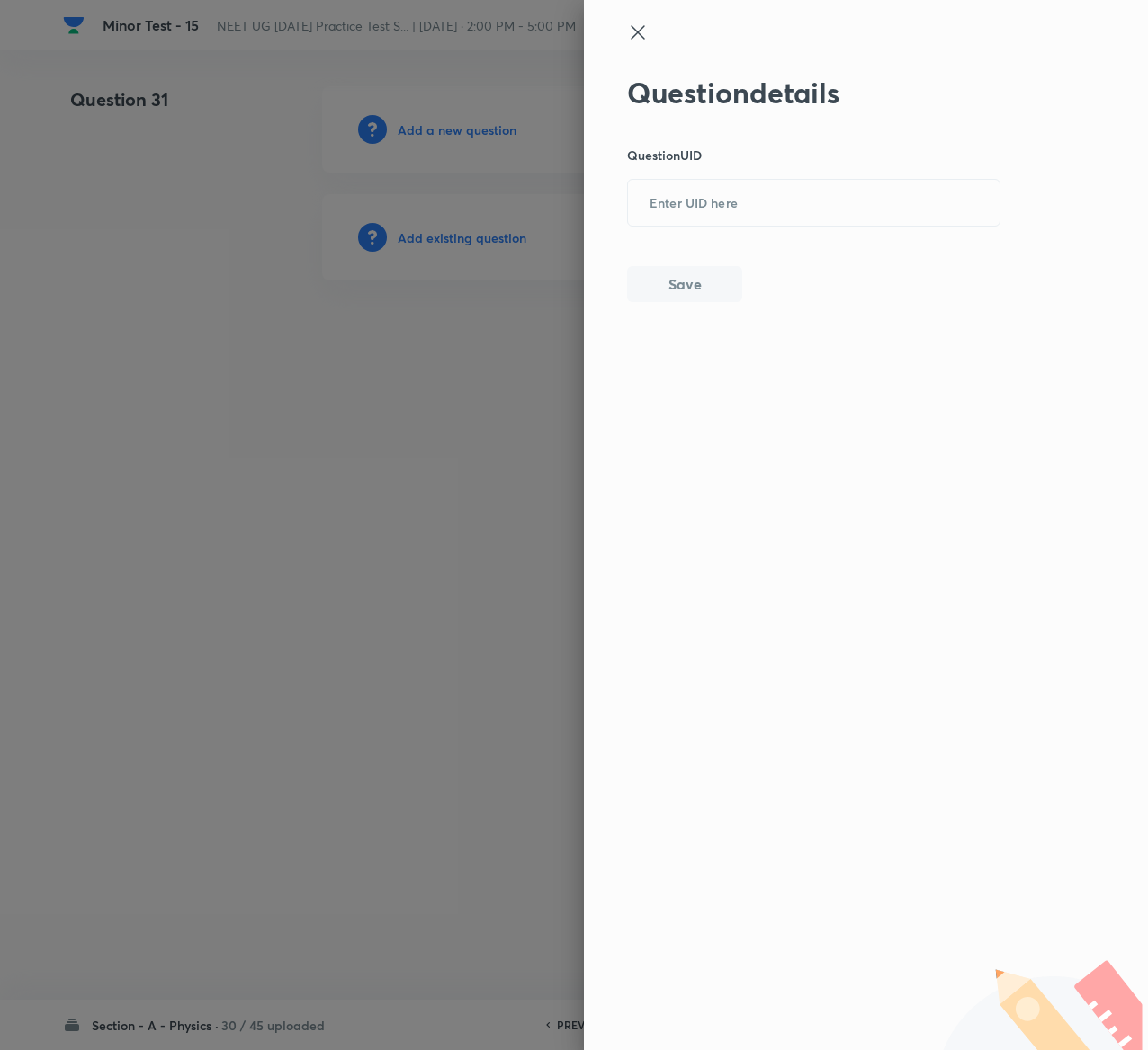
click at [746, 171] on div "Question details Question UID ​ Save" at bounding box center [814, 189] width 375 height 226
click at [746, 183] on input "text" at bounding box center [814, 203] width 372 height 44
paste input "Z878Z"
click at [706, 286] on button "Save" at bounding box center [684, 282] width 115 height 36
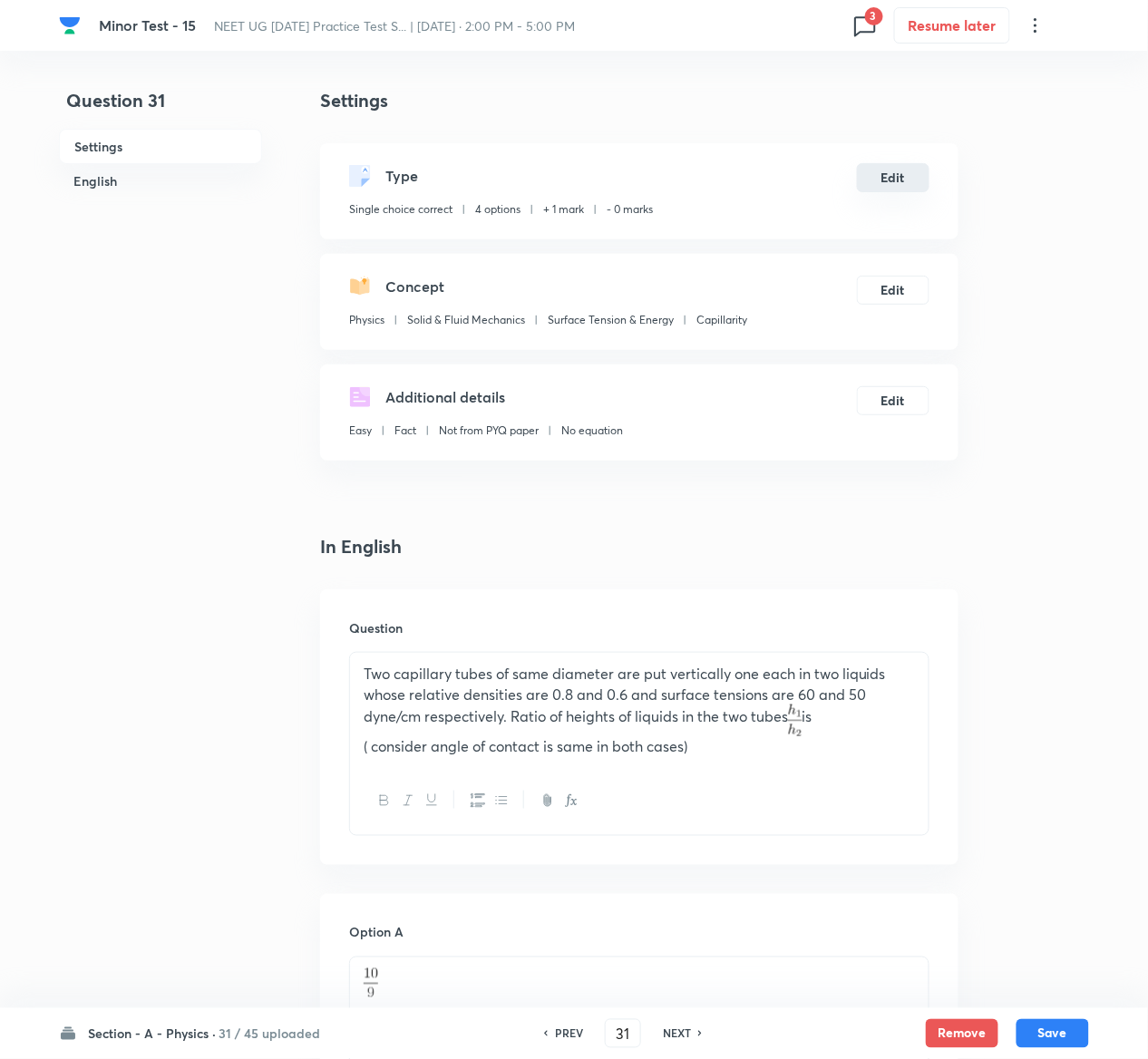
click at [907, 174] on button "Edit" at bounding box center [893, 177] width 72 height 29
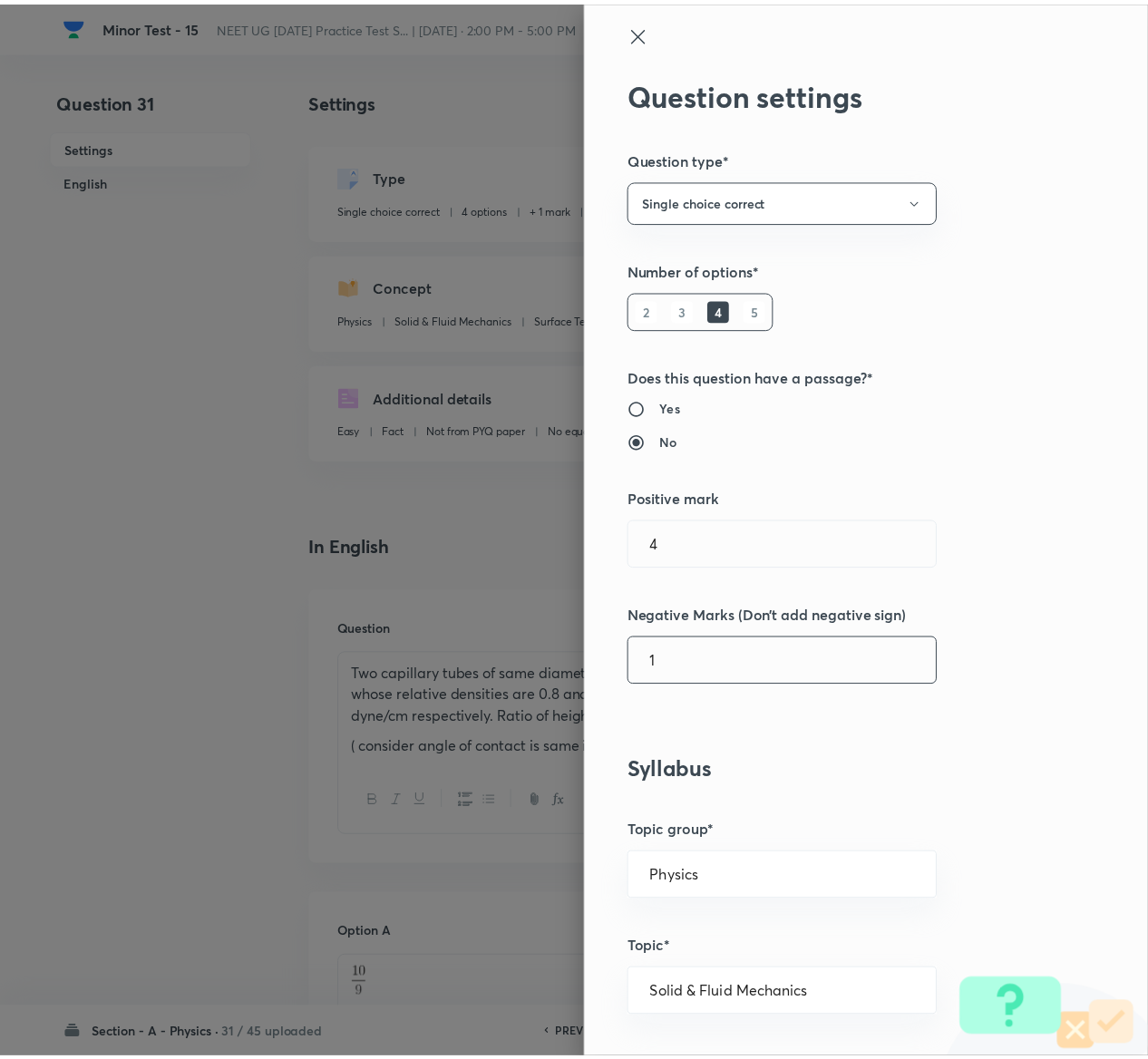
scroll to position [1416, 0]
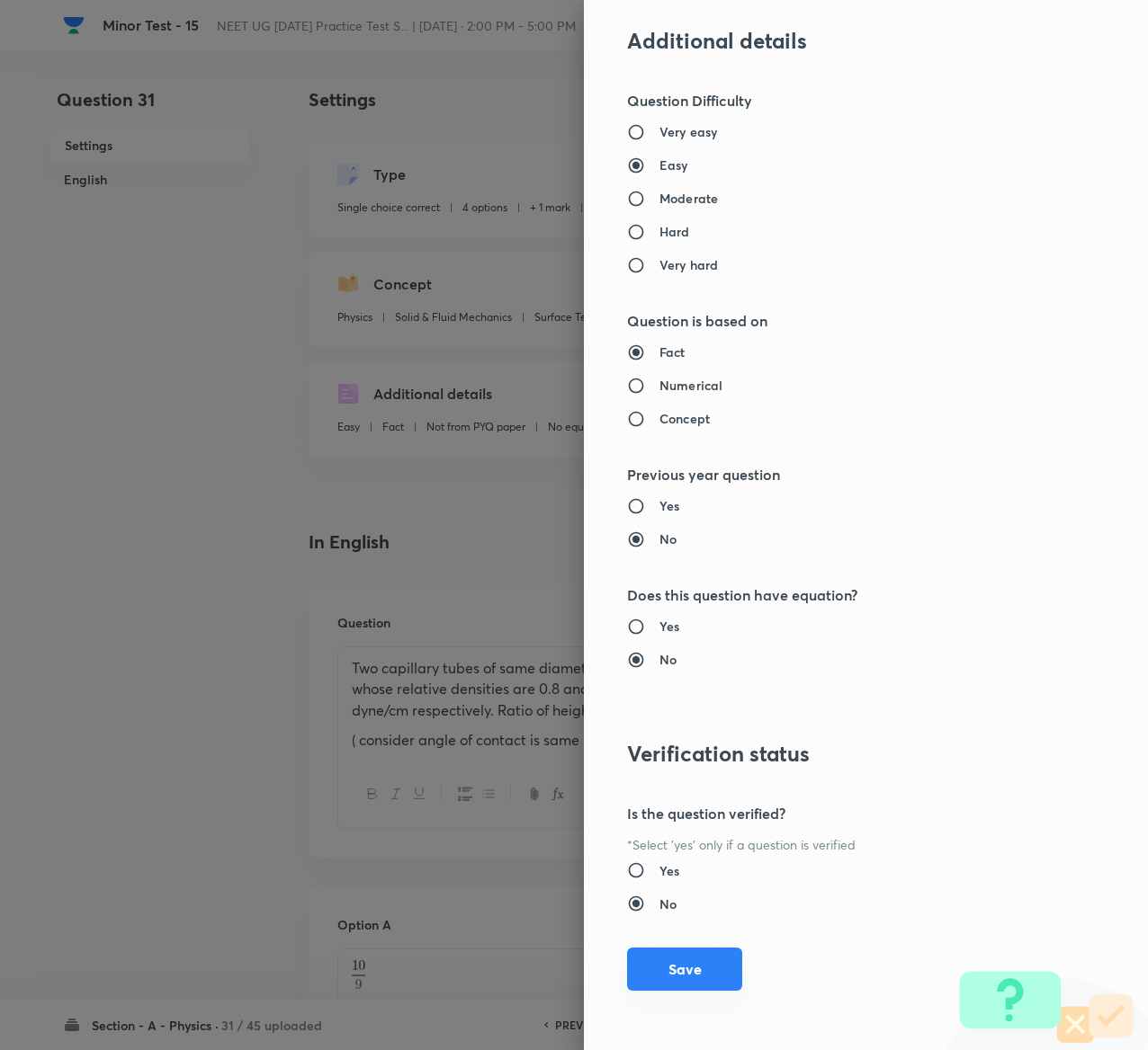
click at [652, 952] on button "Save" at bounding box center [684, 969] width 115 height 43
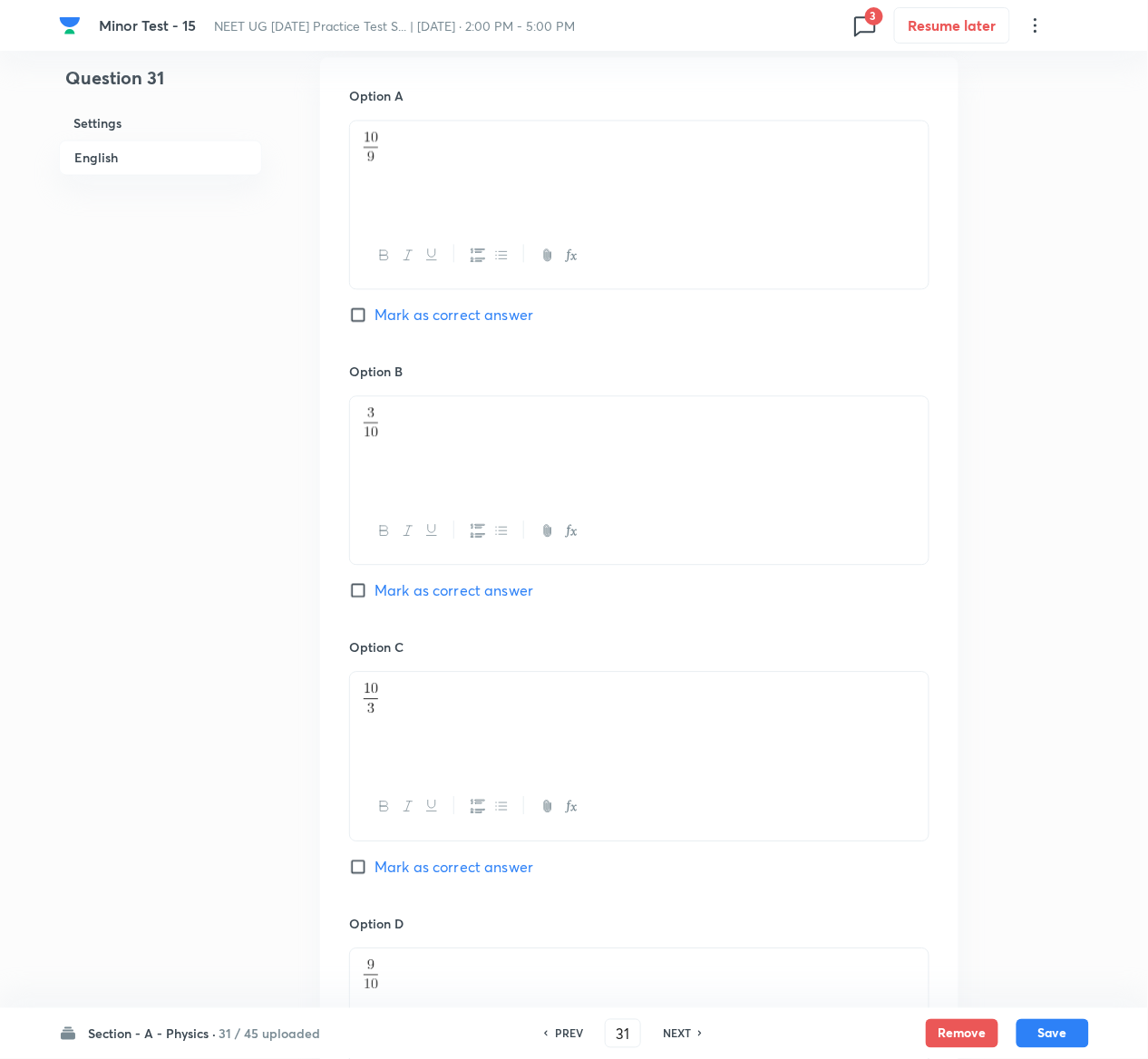
scroll to position [1415, 0]
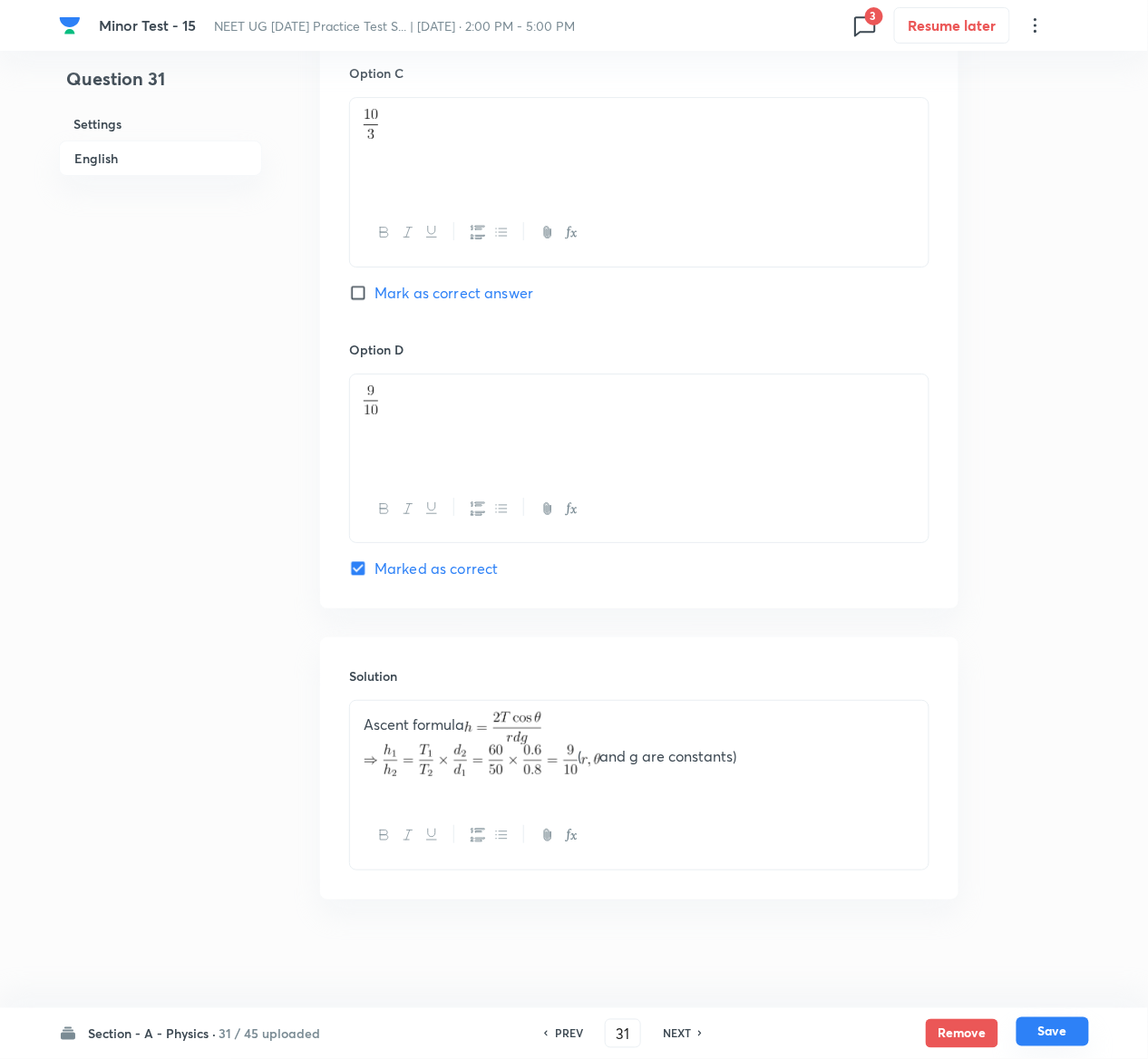
click at [1051, 1028] on button "Save" at bounding box center [1052, 1031] width 72 height 29
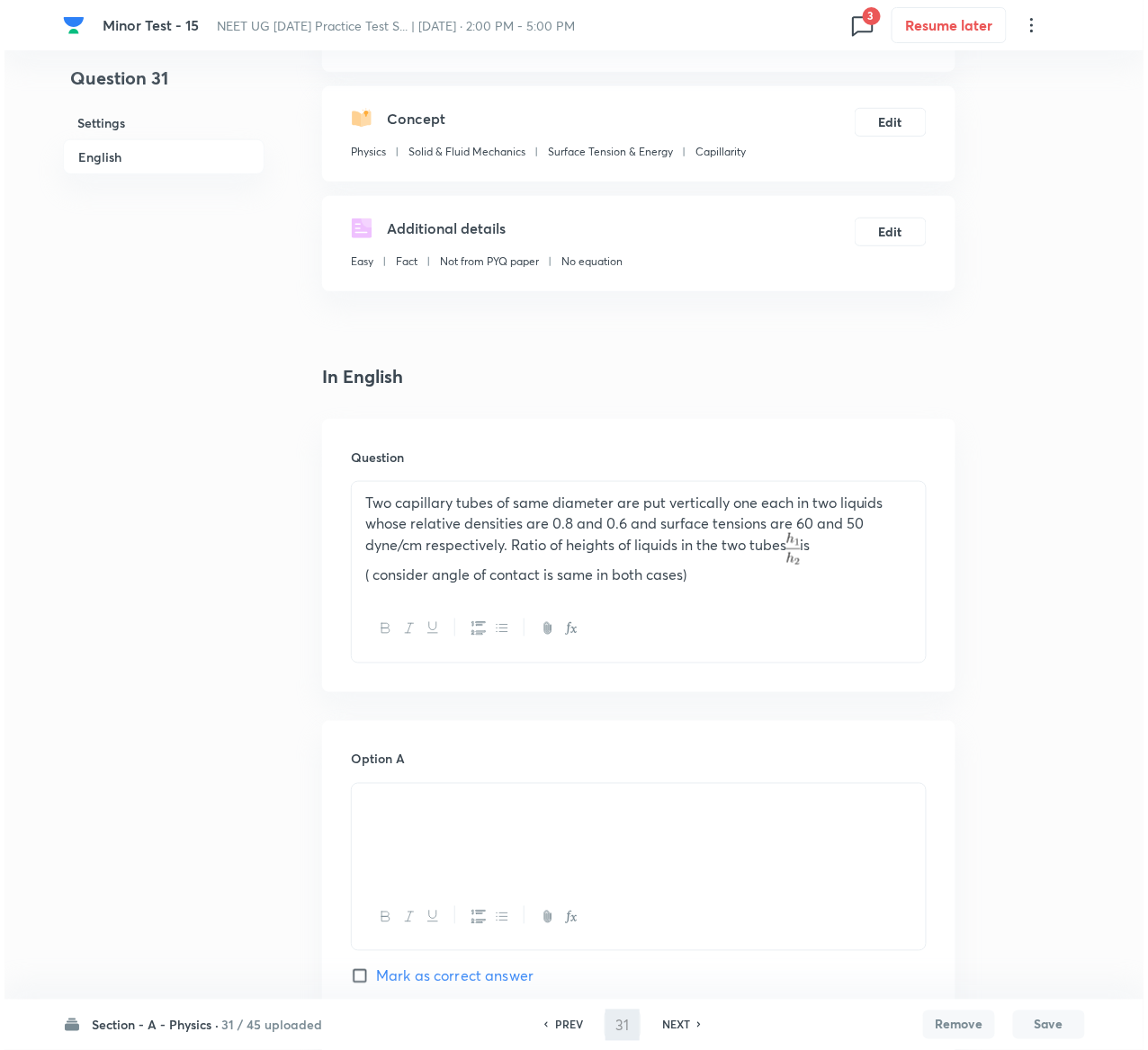
scroll to position [0, 0]
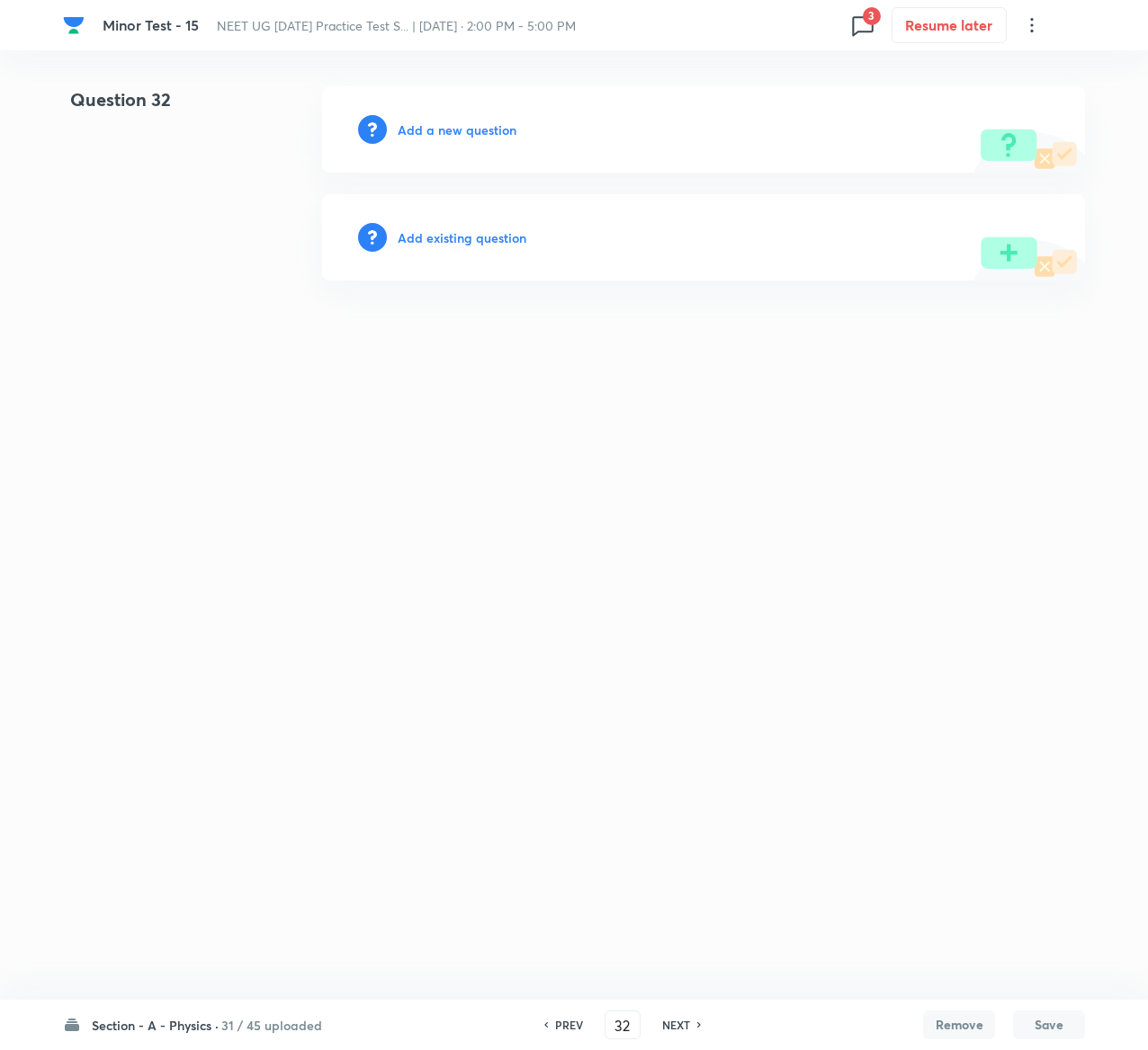
click at [507, 233] on h6 "Add existing question" at bounding box center [462, 237] width 129 height 19
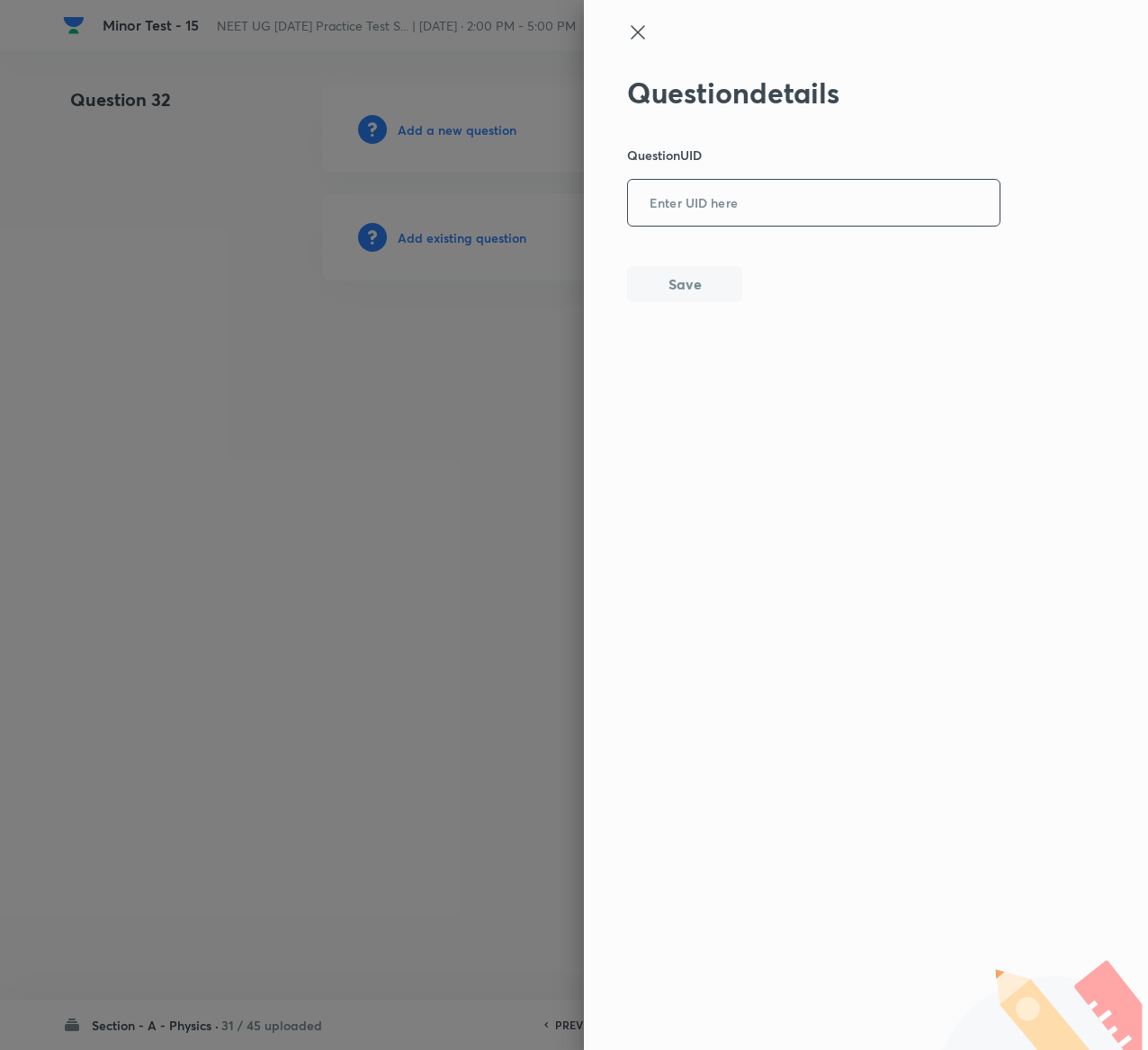
click at [769, 214] on input "text" at bounding box center [814, 203] width 372 height 44
paste input "7Z9YN"
click at [685, 269] on button "Save" at bounding box center [684, 282] width 115 height 36
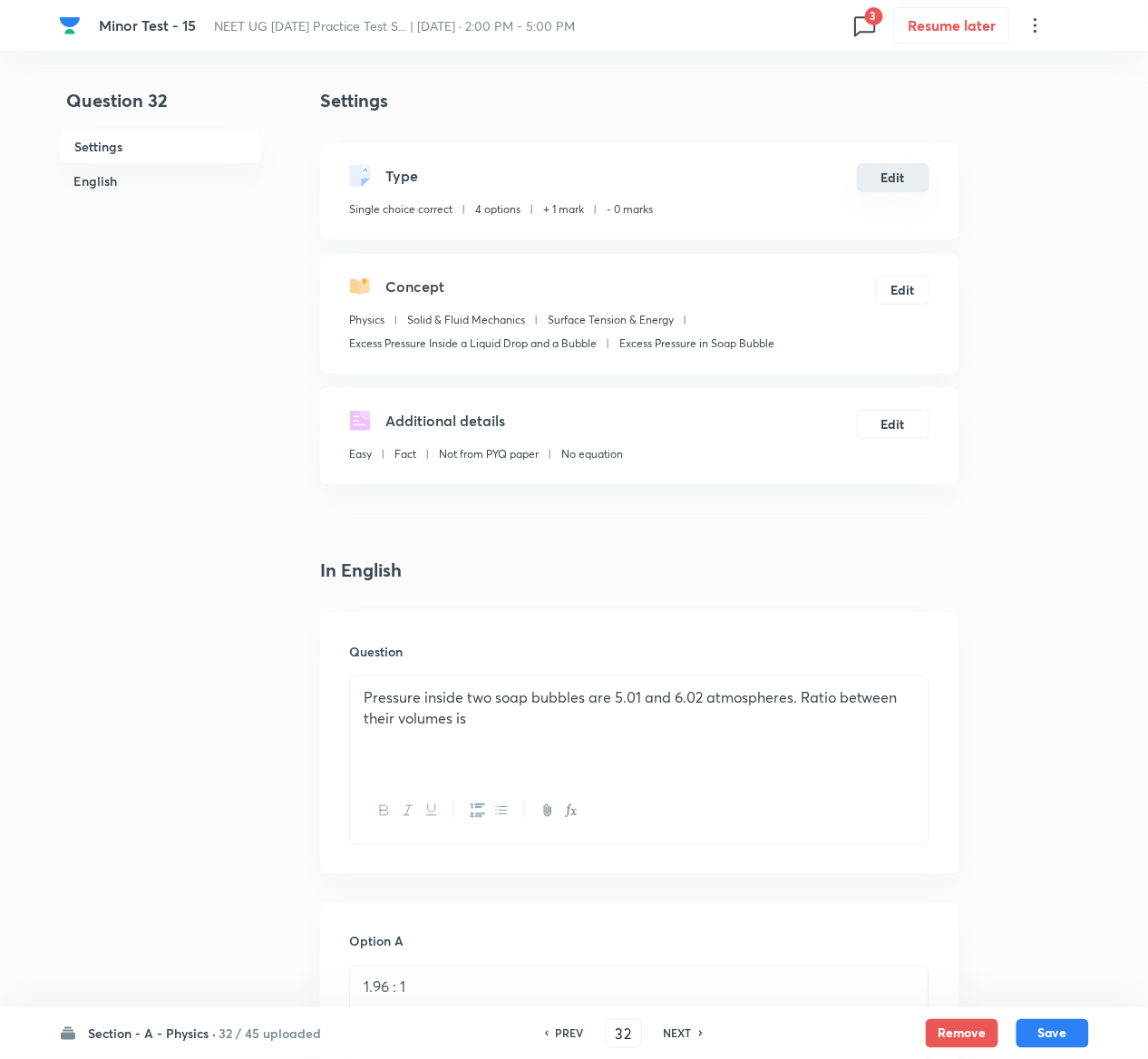
click at [889, 178] on button "Edit" at bounding box center [893, 177] width 72 height 29
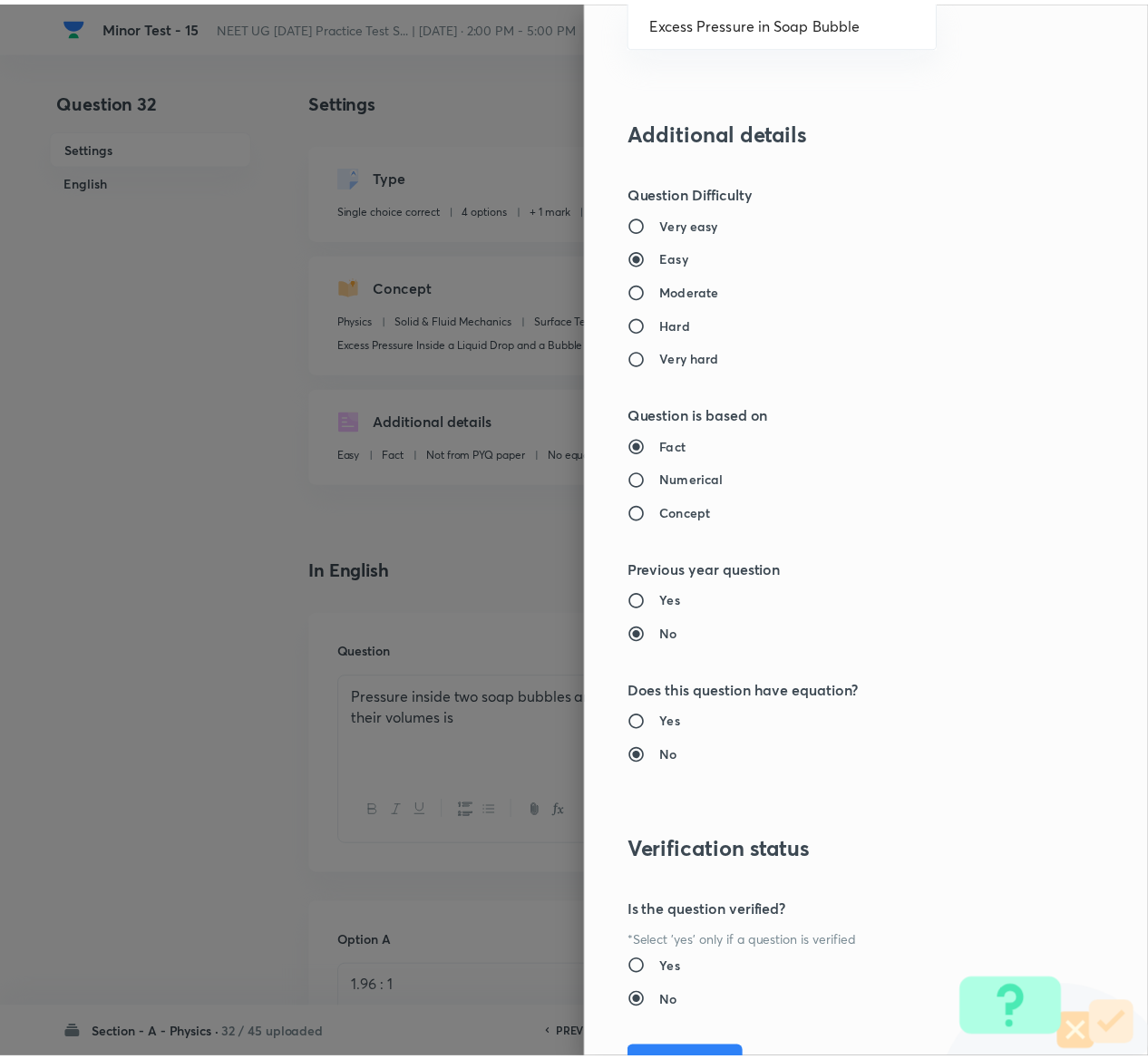
scroll to position [1416, 0]
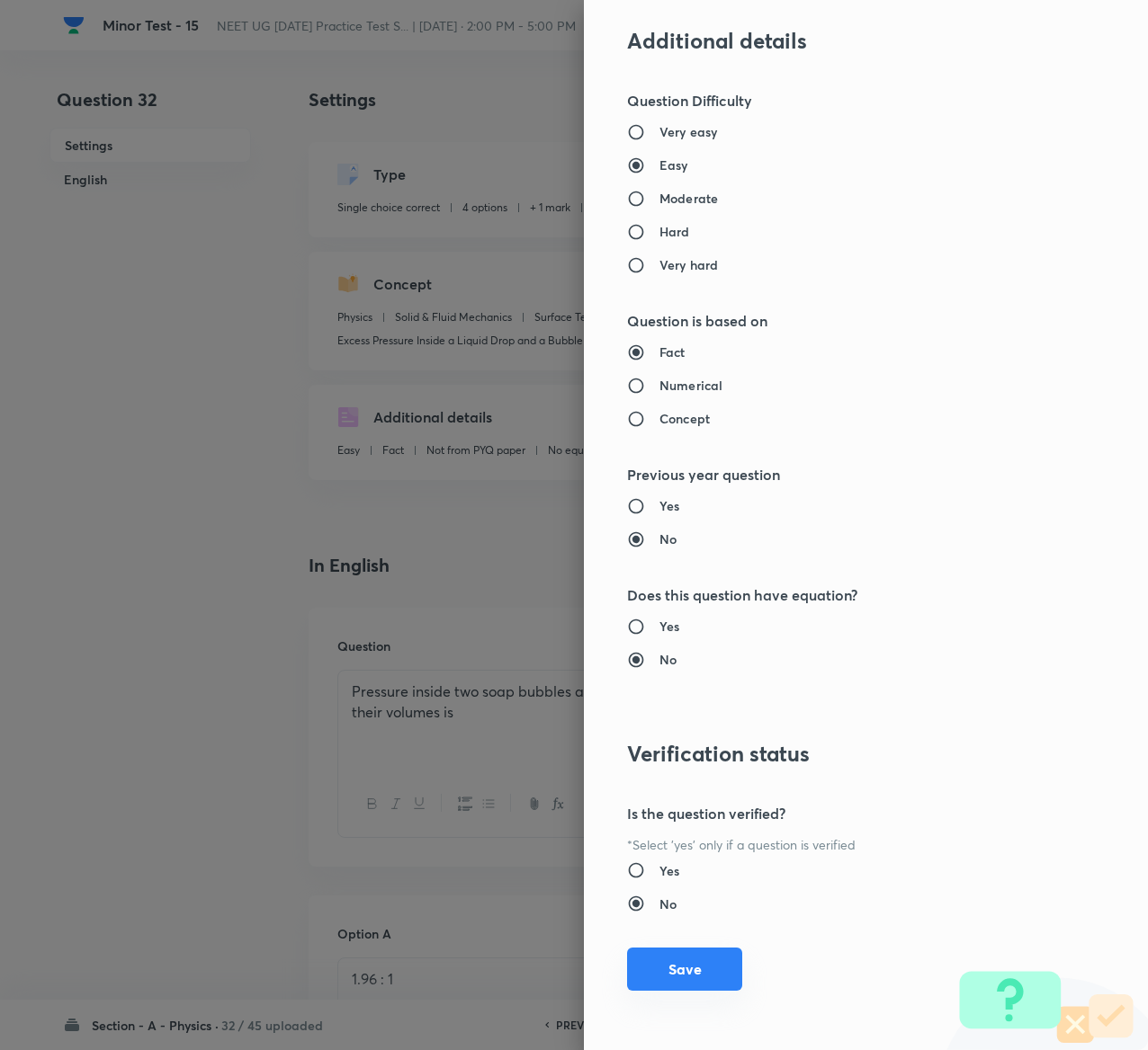
click at [691, 970] on button "Save" at bounding box center [684, 969] width 115 height 43
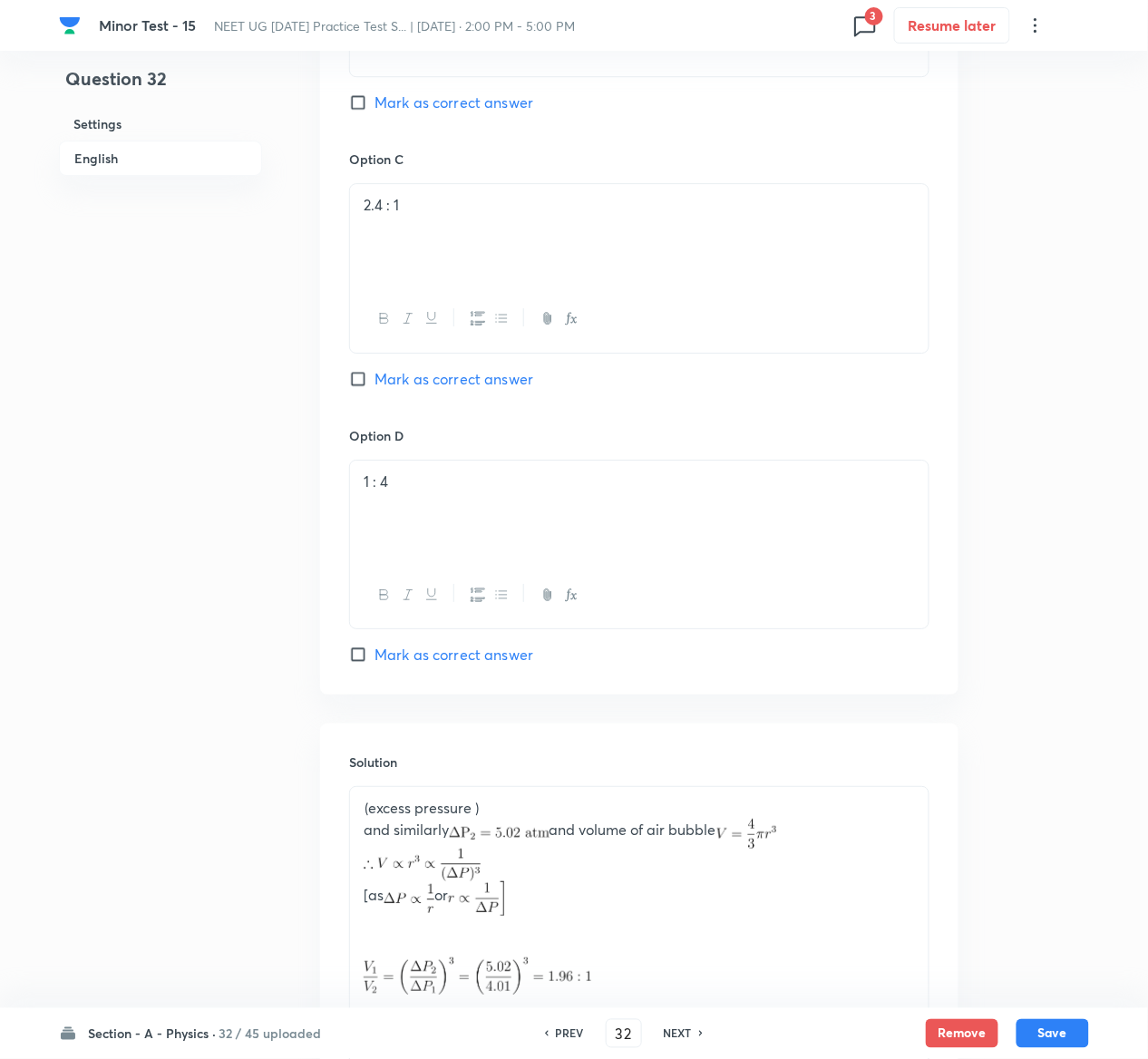
scroll to position [1554, 0]
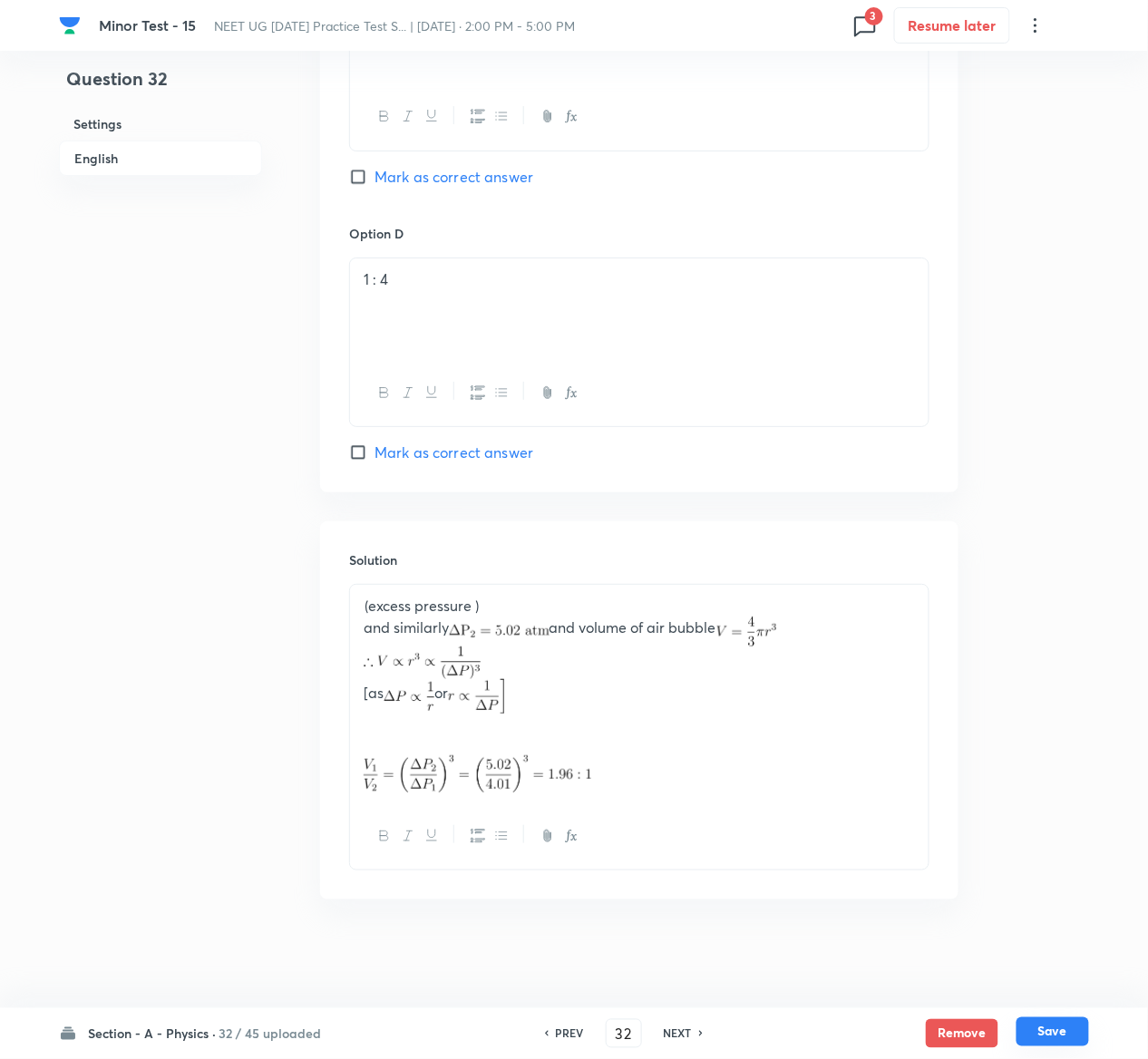
click at [1055, 1032] on button "Save" at bounding box center [1052, 1031] width 72 height 29
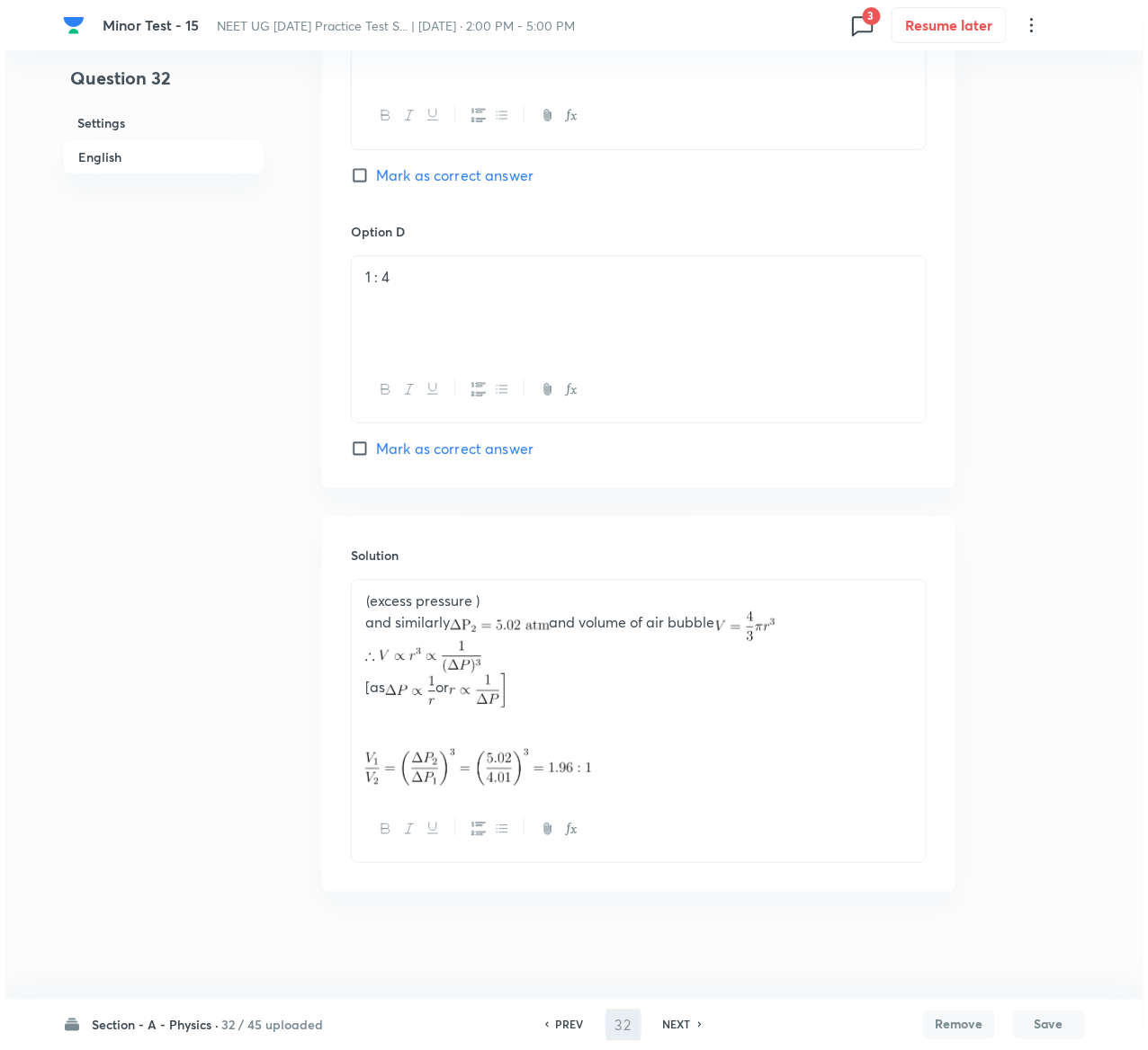
scroll to position [0, 0]
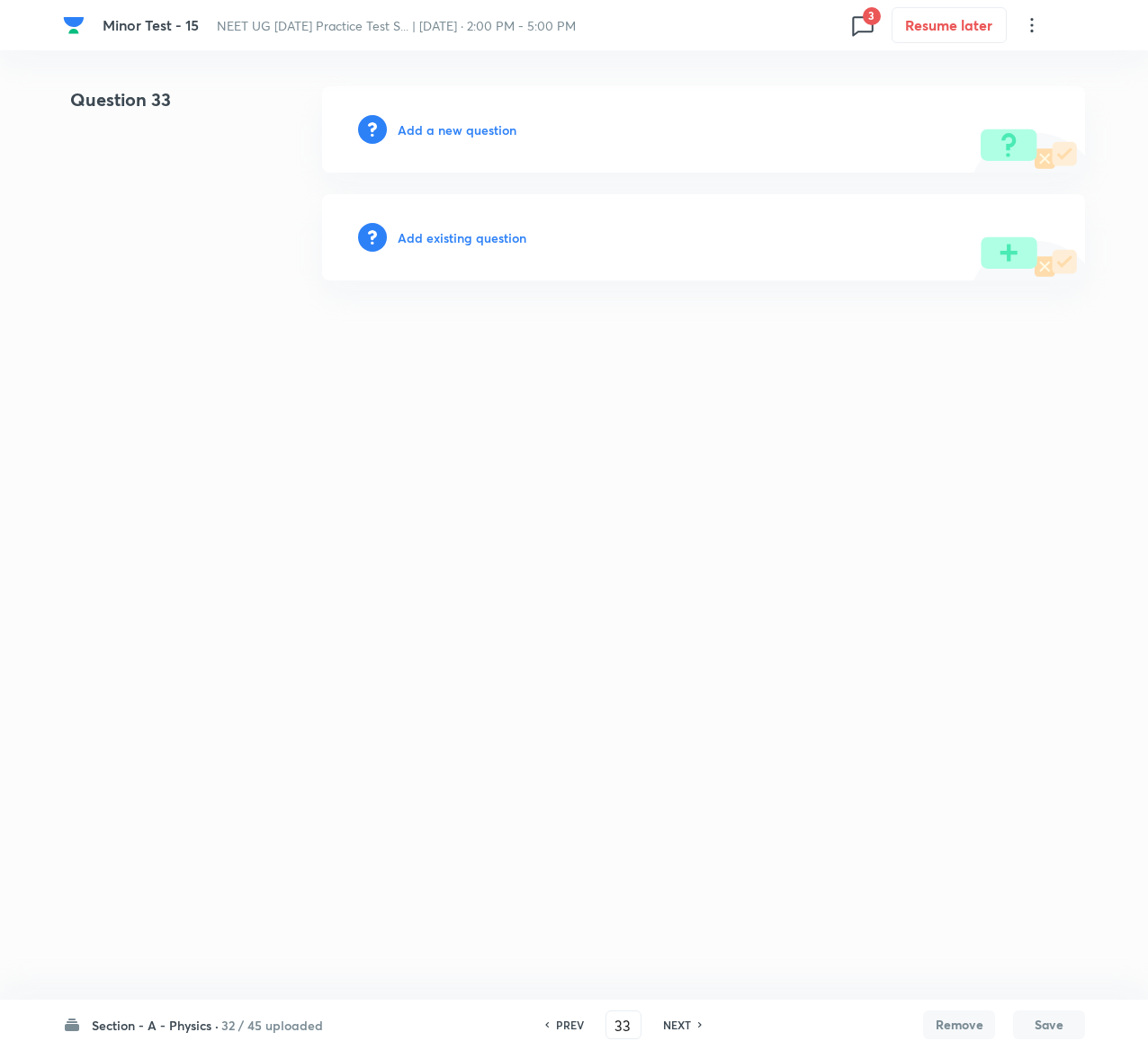
click at [513, 236] on h6 "Add existing question" at bounding box center [462, 237] width 129 height 19
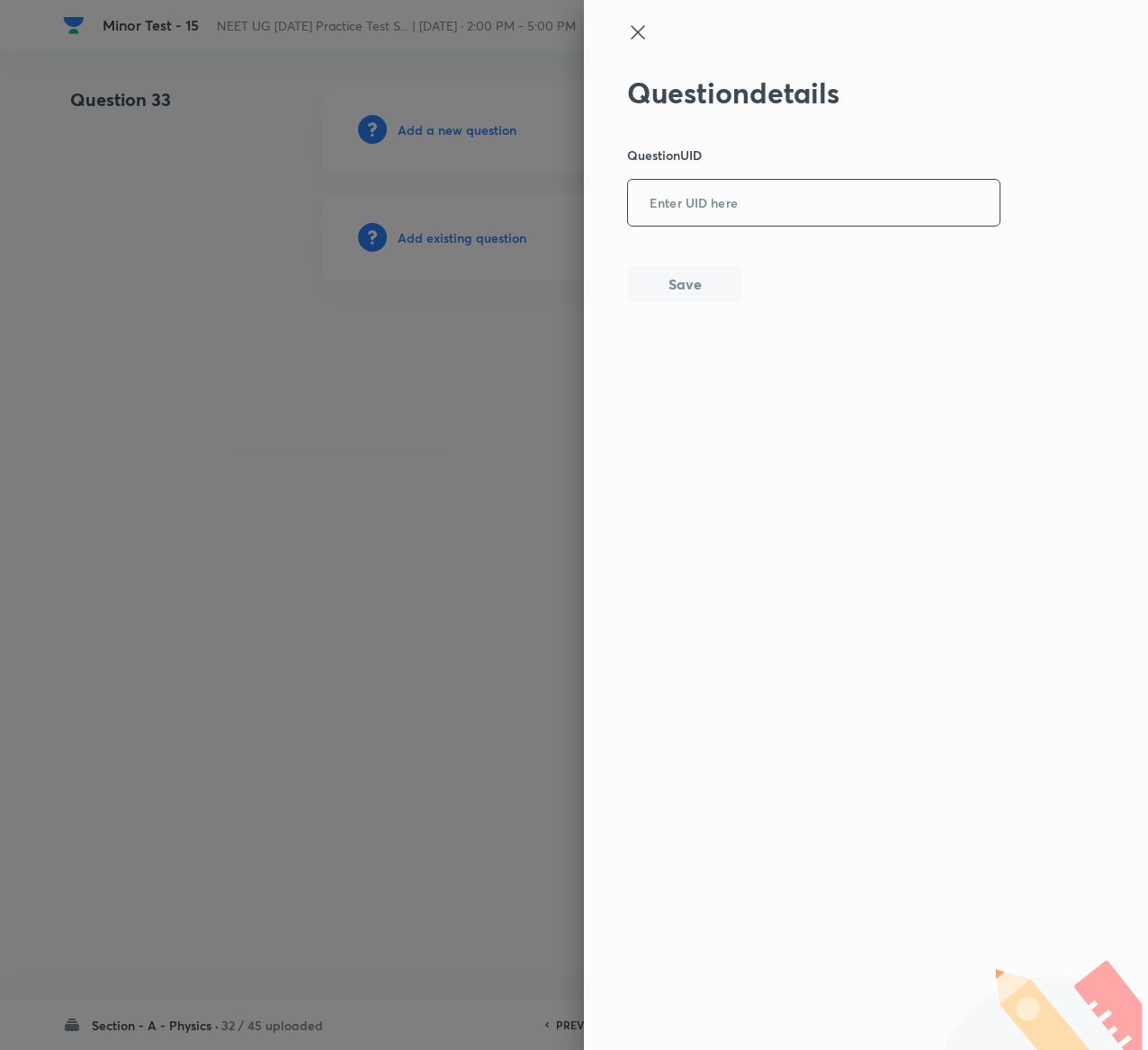
click at [777, 212] on input "text" at bounding box center [814, 203] width 372 height 44
paste input "EI4PA"
click at [655, 287] on button "Save" at bounding box center [684, 282] width 115 height 36
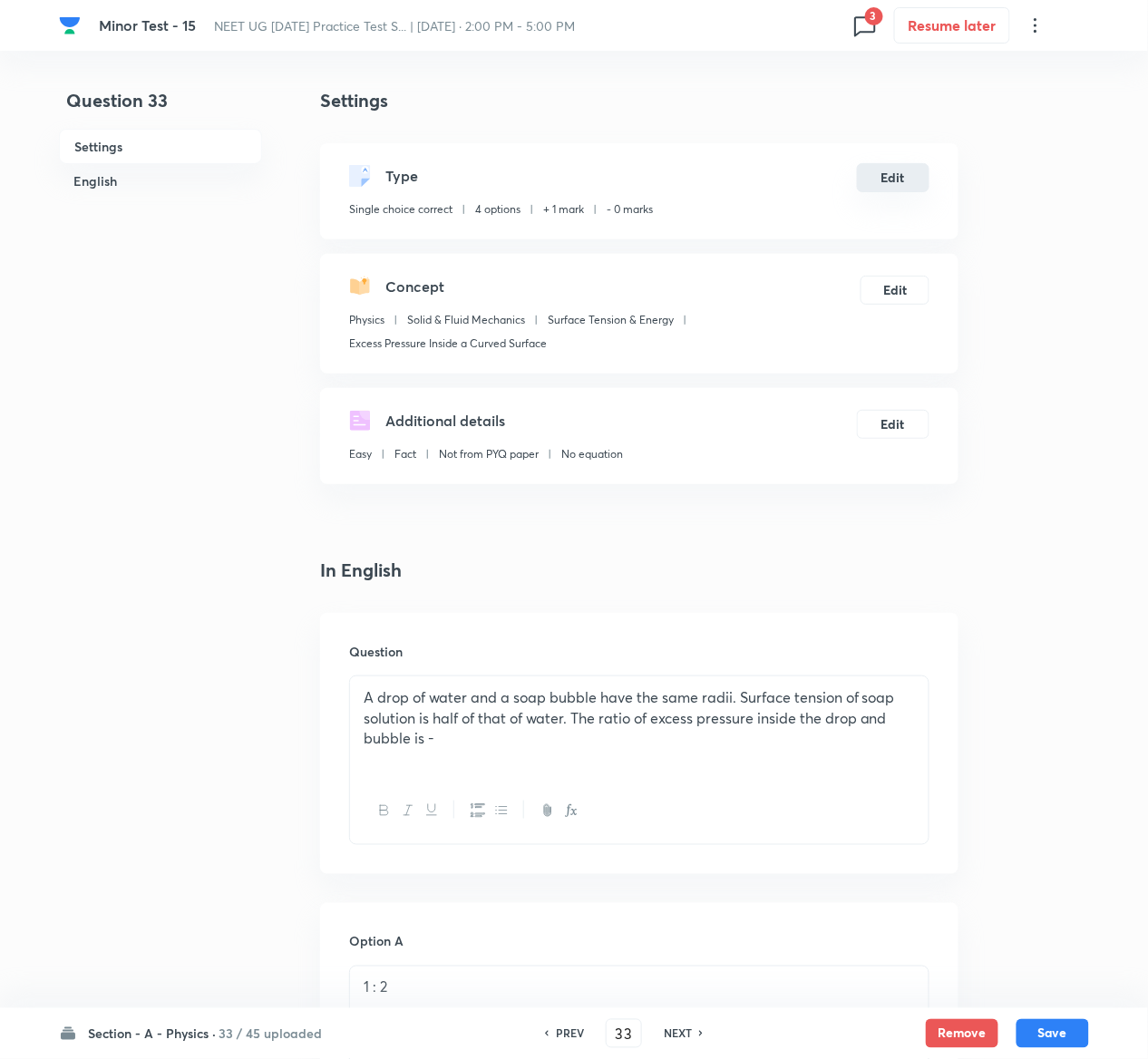
click at [879, 169] on button "Edit" at bounding box center [893, 177] width 72 height 29
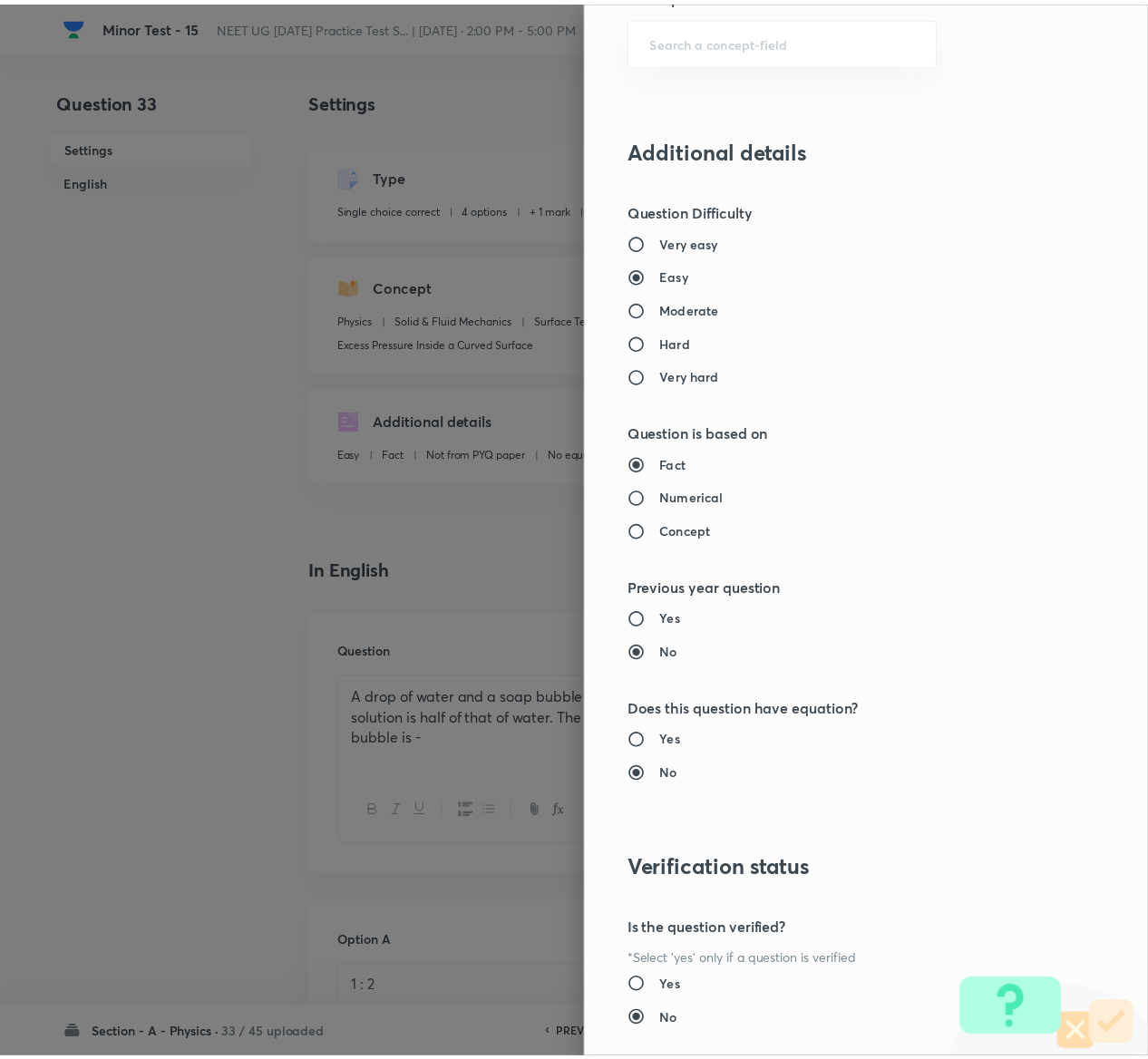
scroll to position [1416, 0]
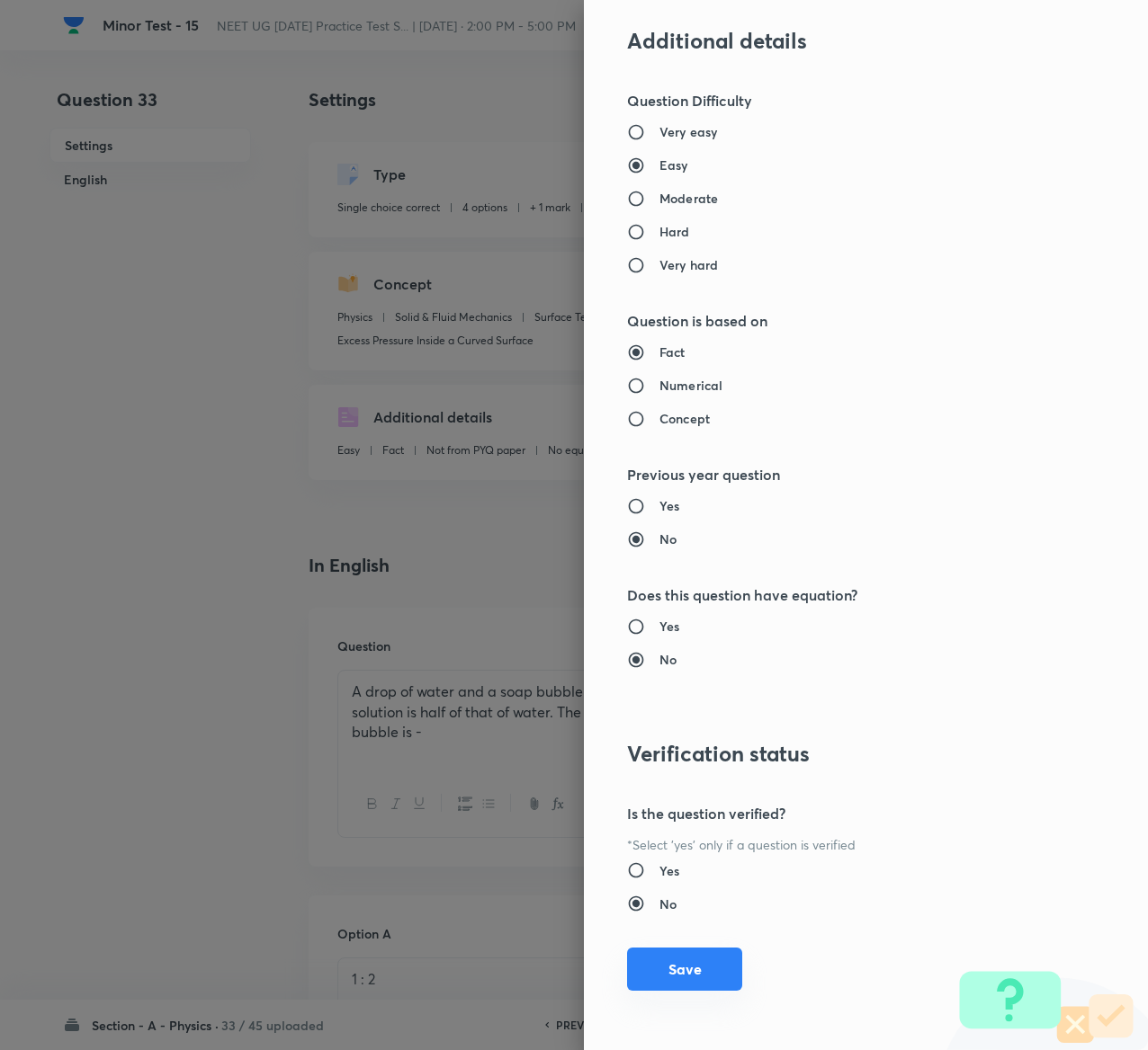
click at [646, 953] on button "Save" at bounding box center [684, 969] width 115 height 43
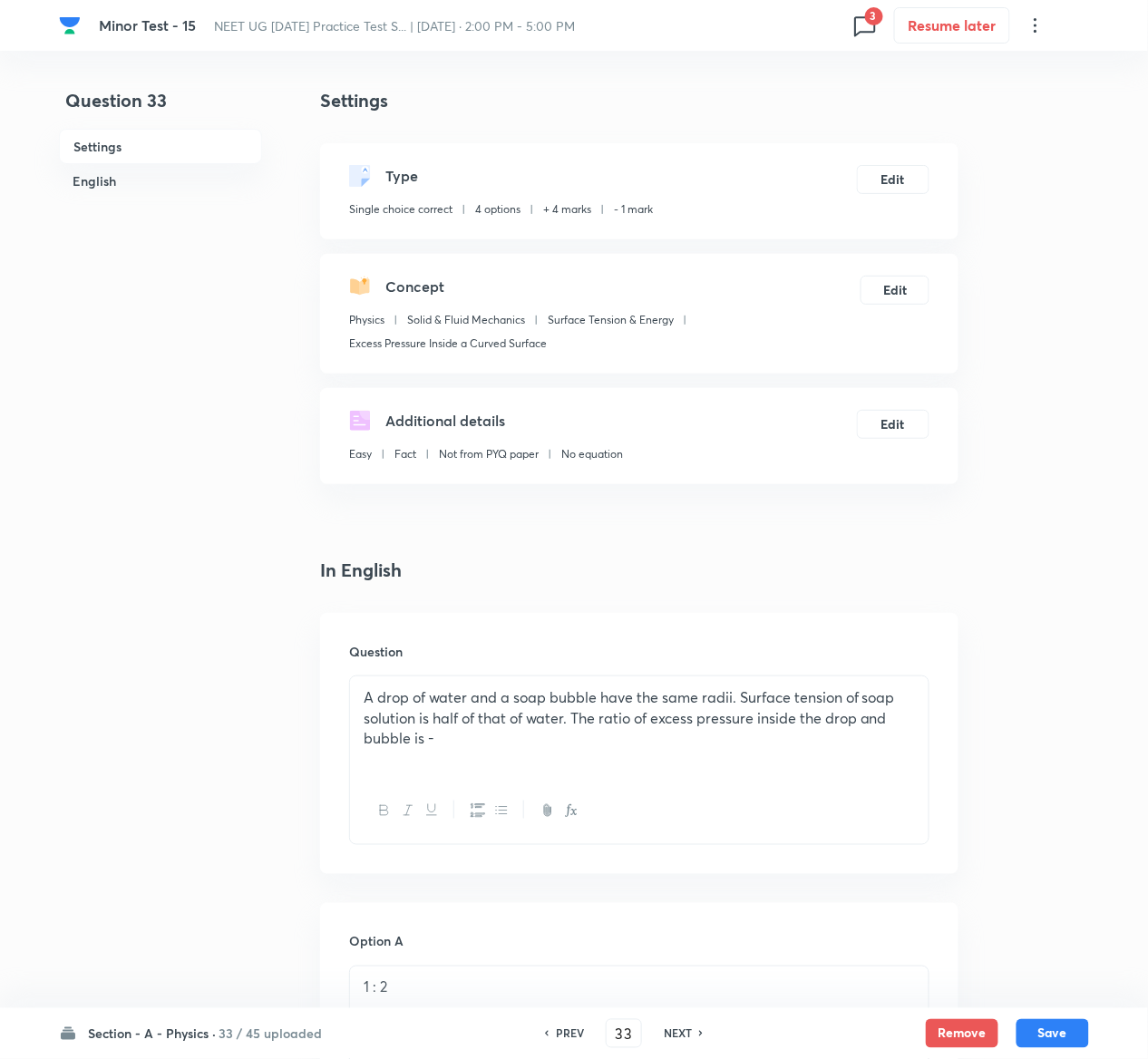
scroll to position [1467, 0]
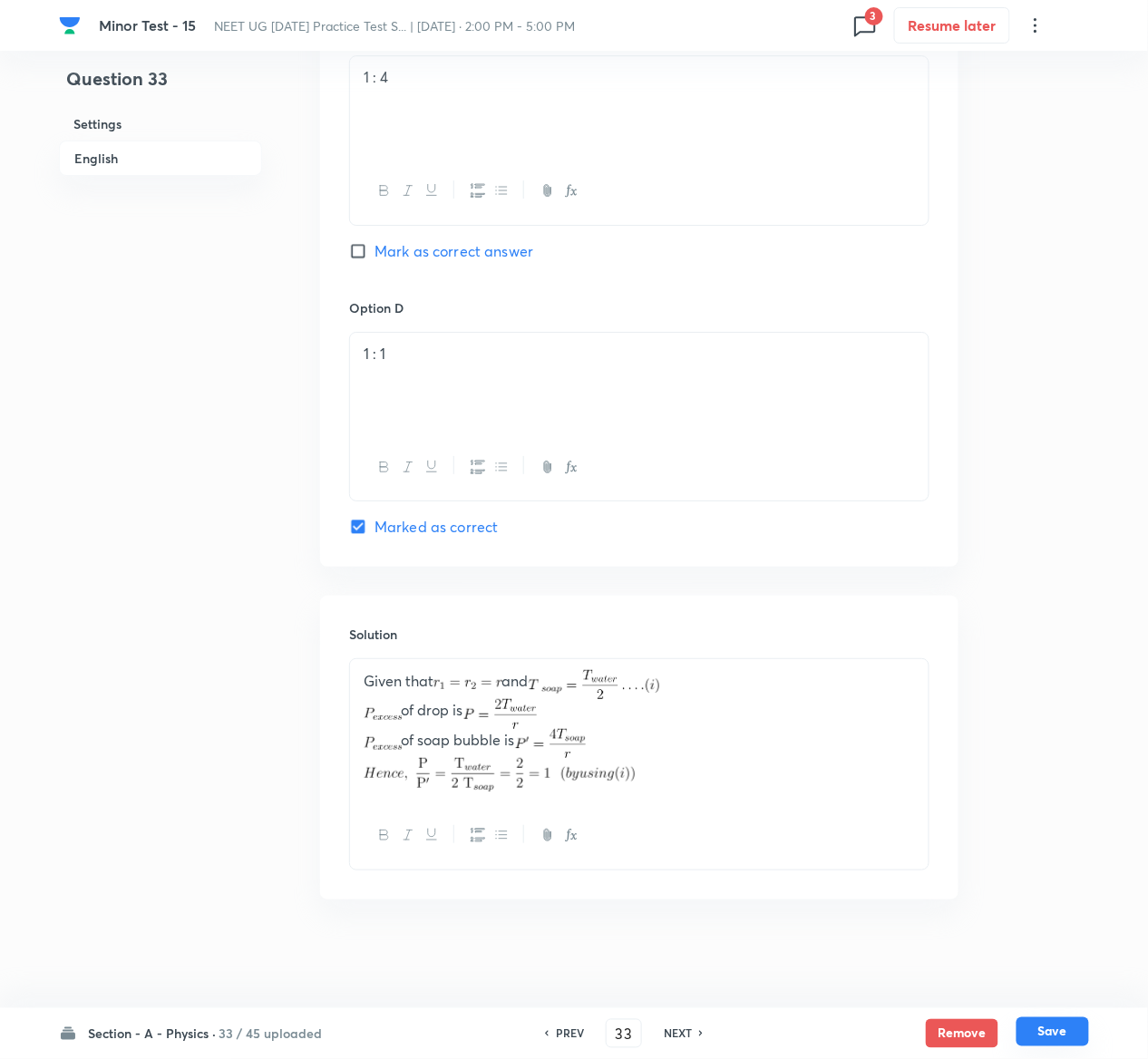
click at [1081, 1026] on button "Save" at bounding box center [1052, 1031] width 72 height 29
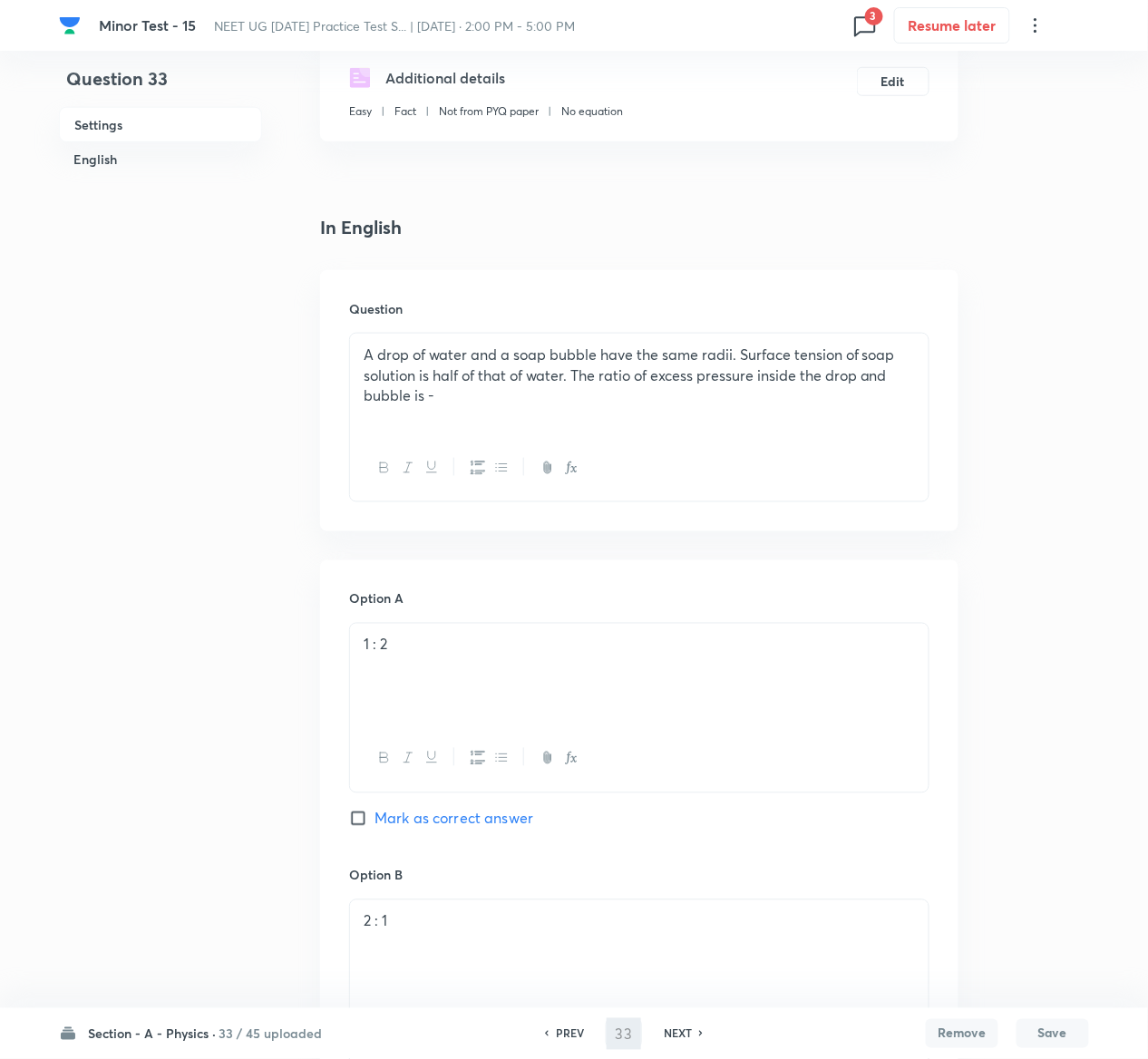
scroll to position [0, 0]
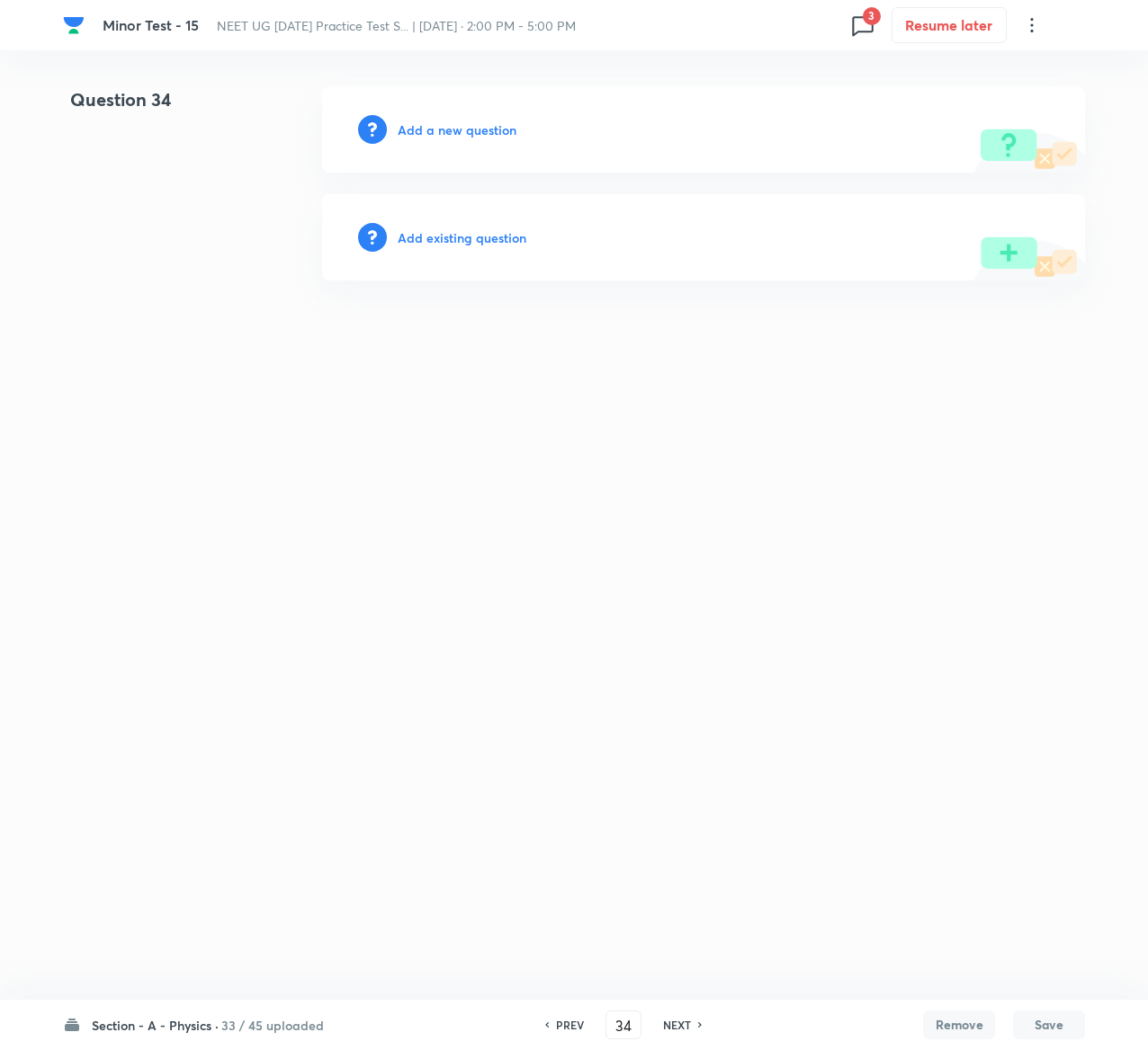
click at [482, 232] on h6 "Add existing question" at bounding box center [462, 237] width 129 height 19
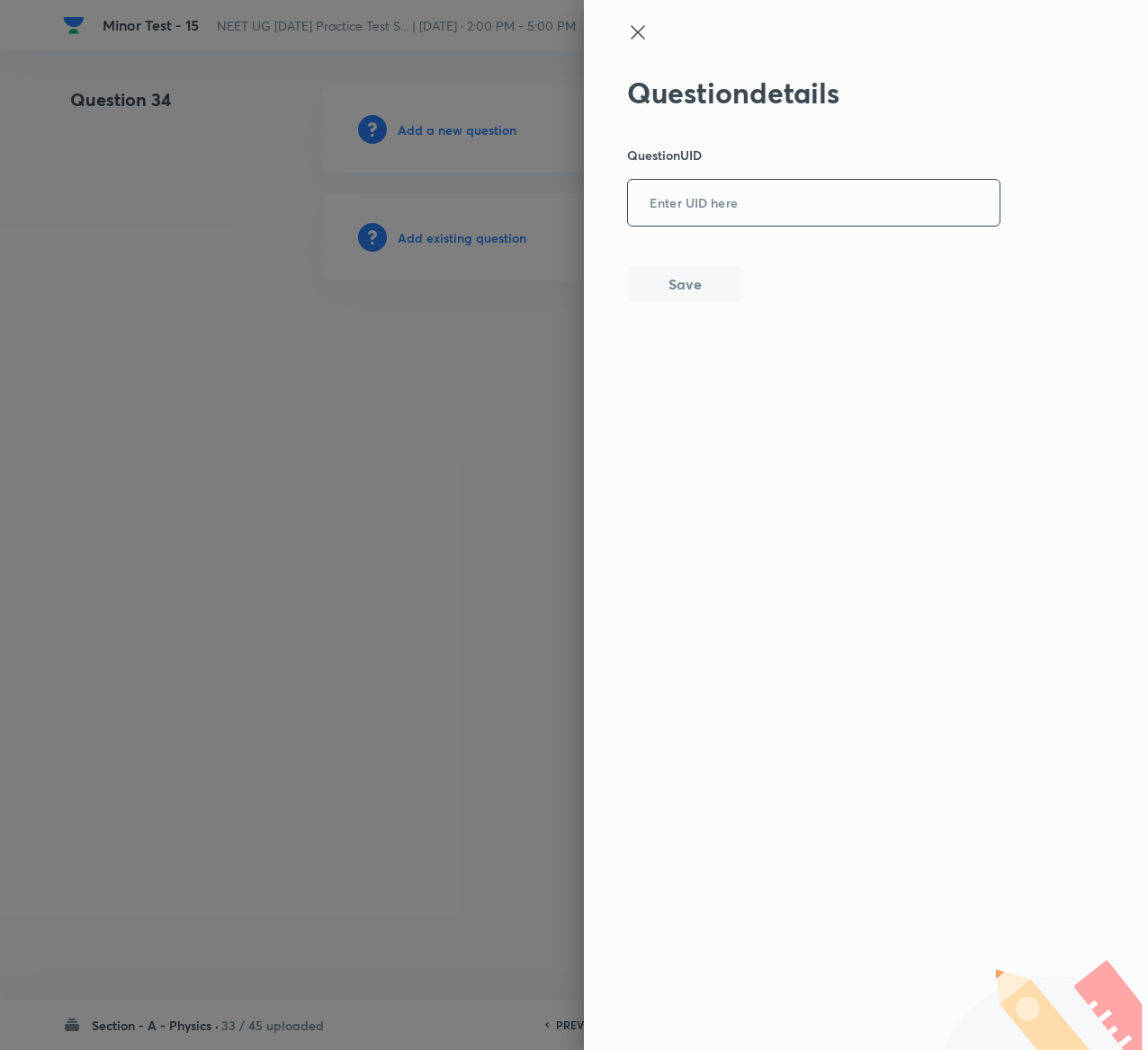
click at [729, 211] on input "text" at bounding box center [814, 203] width 372 height 44
paste input "152P9"
click at [698, 272] on button "Save" at bounding box center [684, 282] width 115 height 36
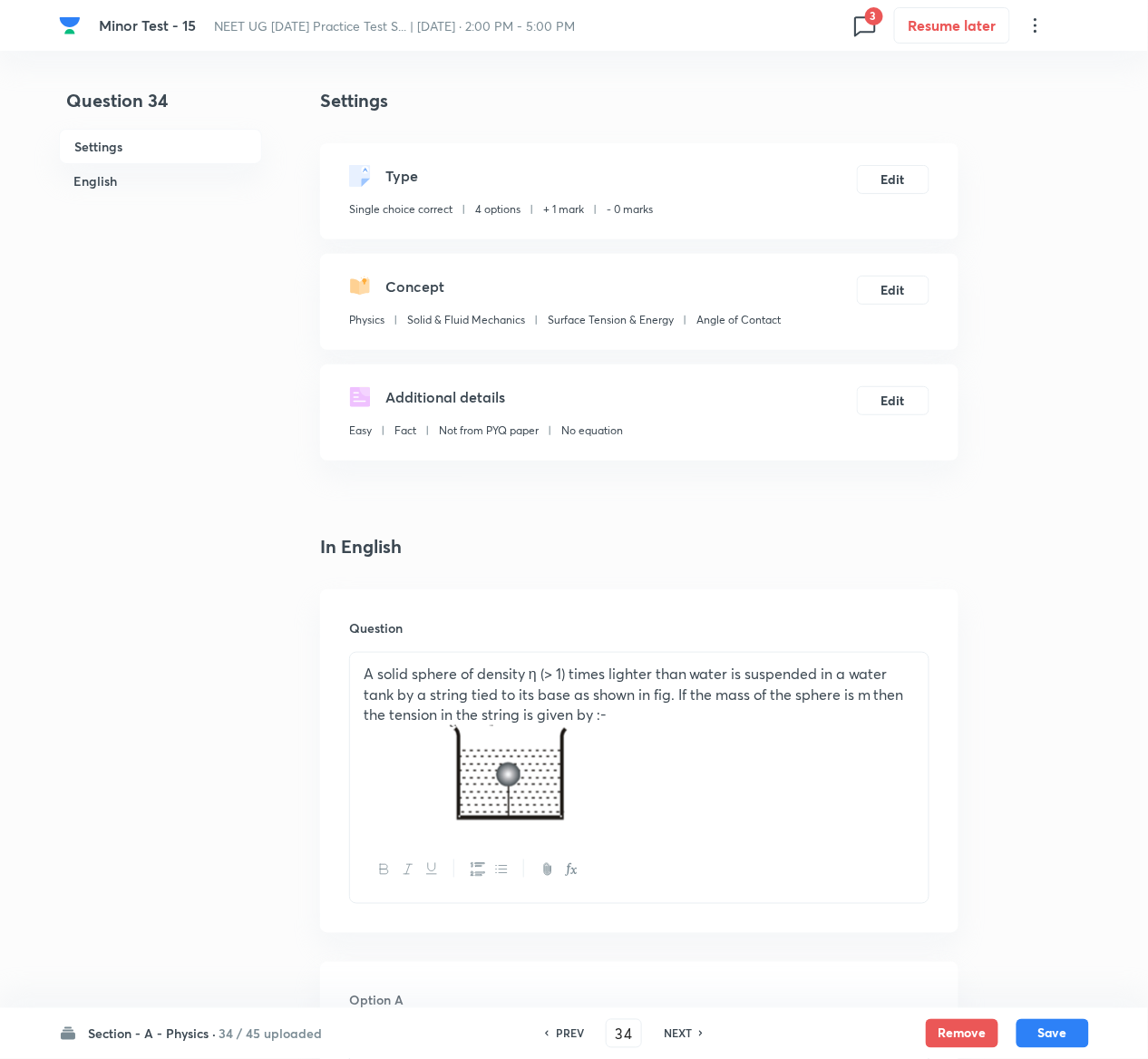
click at [894, 158] on div "Type Single choice correct 4 options + 1 mark - 0 marks Edit" at bounding box center [639, 191] width 638 height 97
click at [894, 173] on button "Edit" at bounding box center [893, 177] width 72 height 29
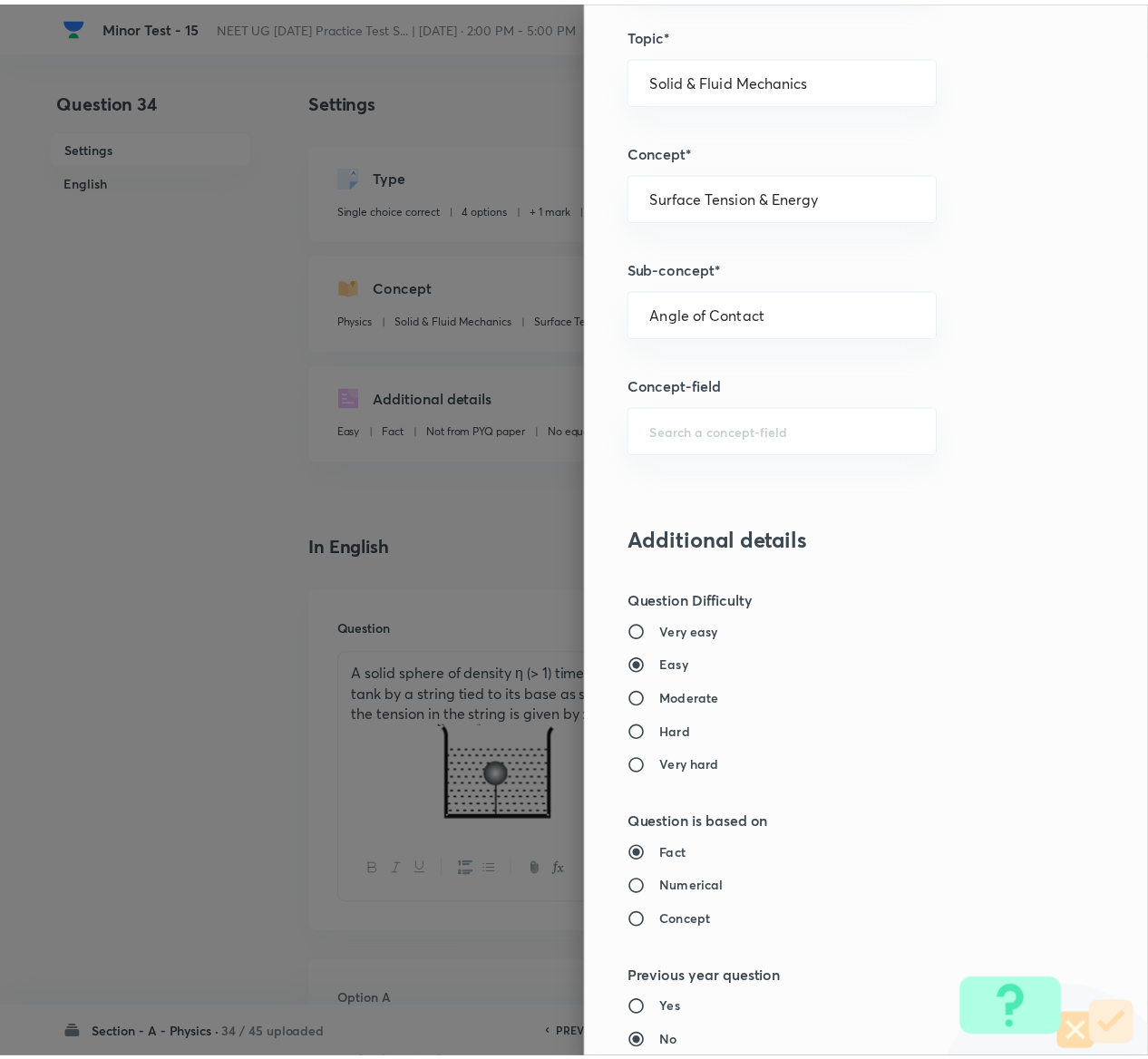
scroll to position [1416, 0]
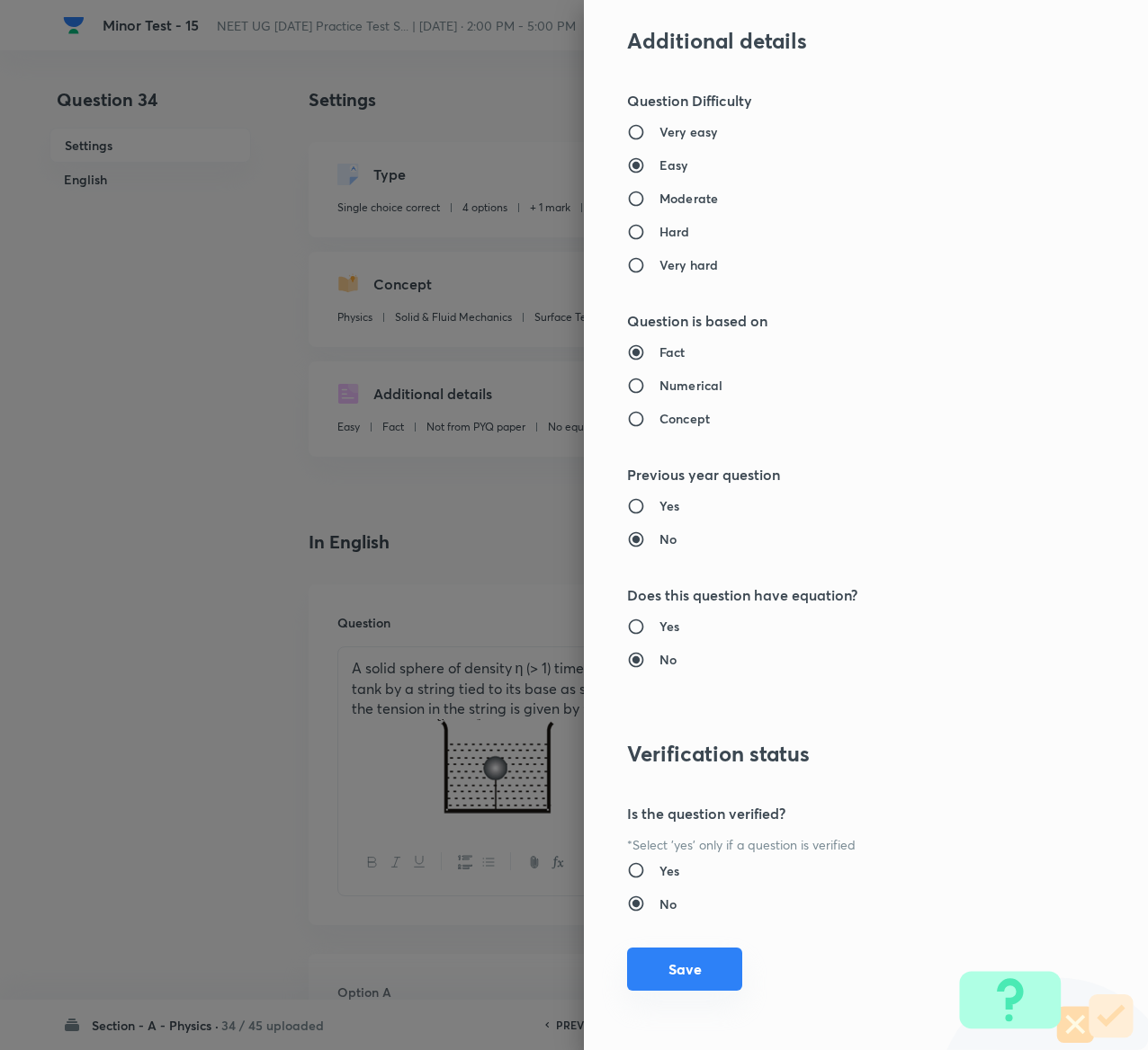
click at [669, 973] on button "Save" at bounding box center [684, 969] width 115 height 43
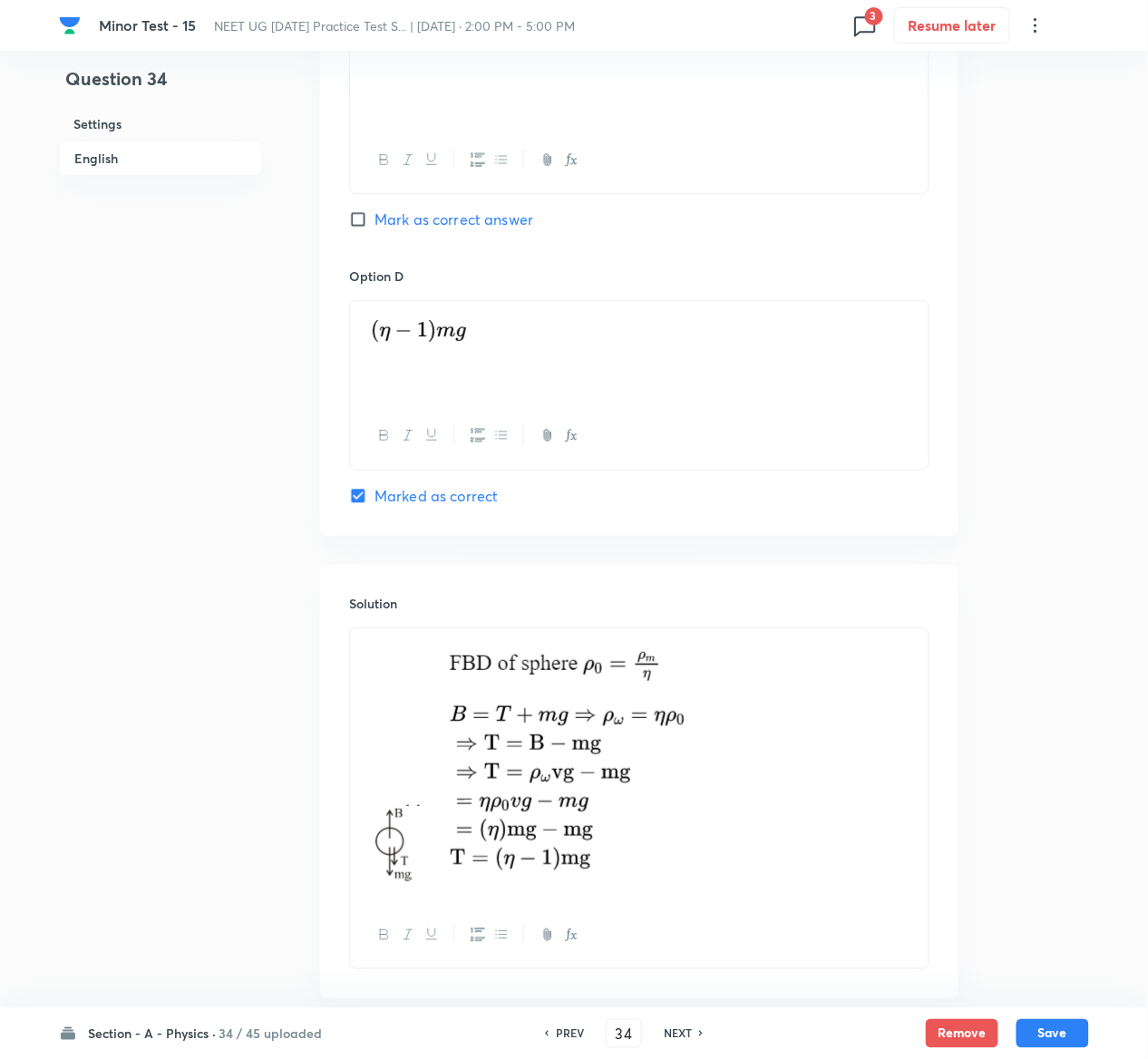
scroll to position [1656, 0]
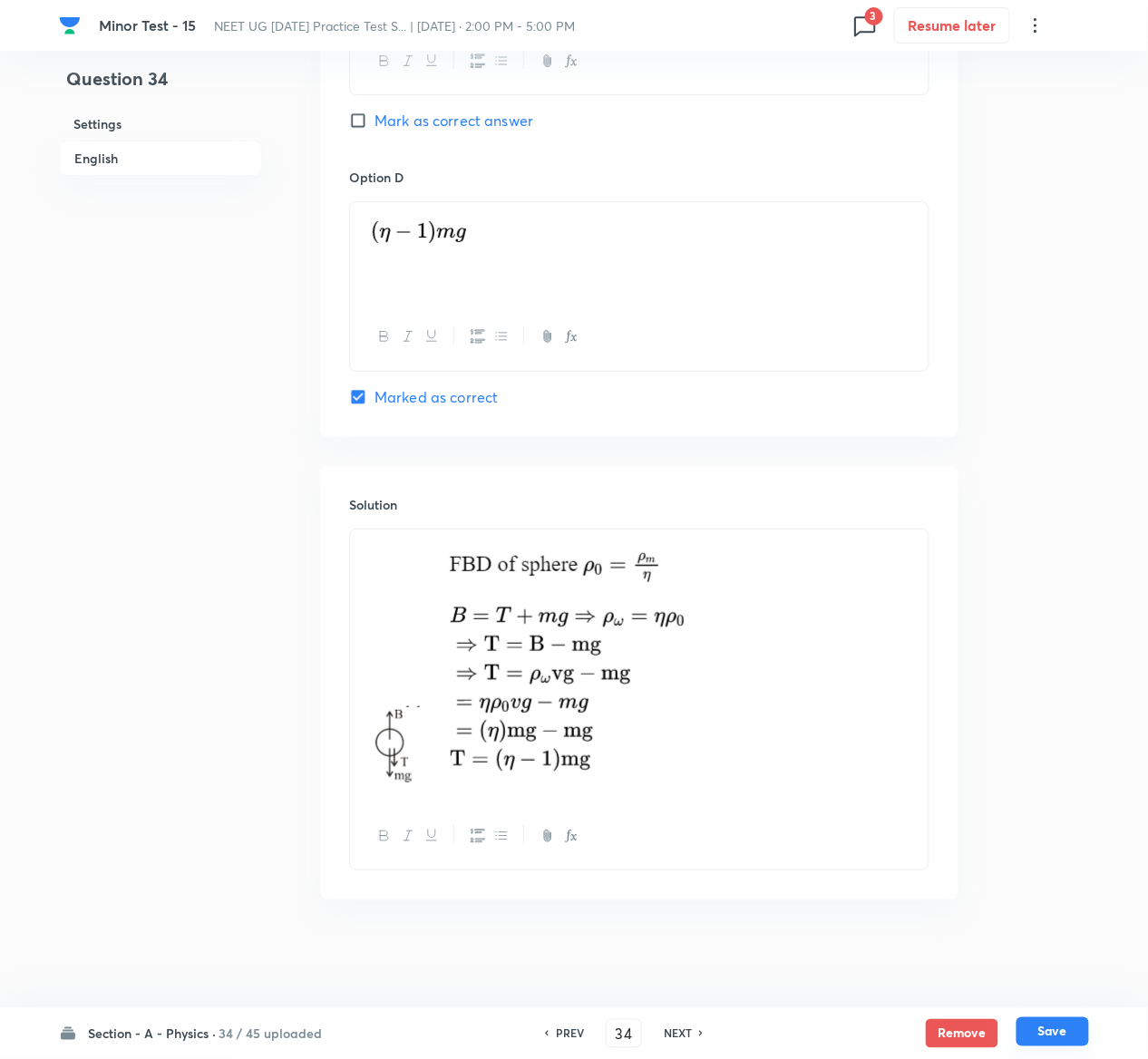
click at [1052, 1037] on button "Save" at bounding box center [1052, 1031] width 72 height 29
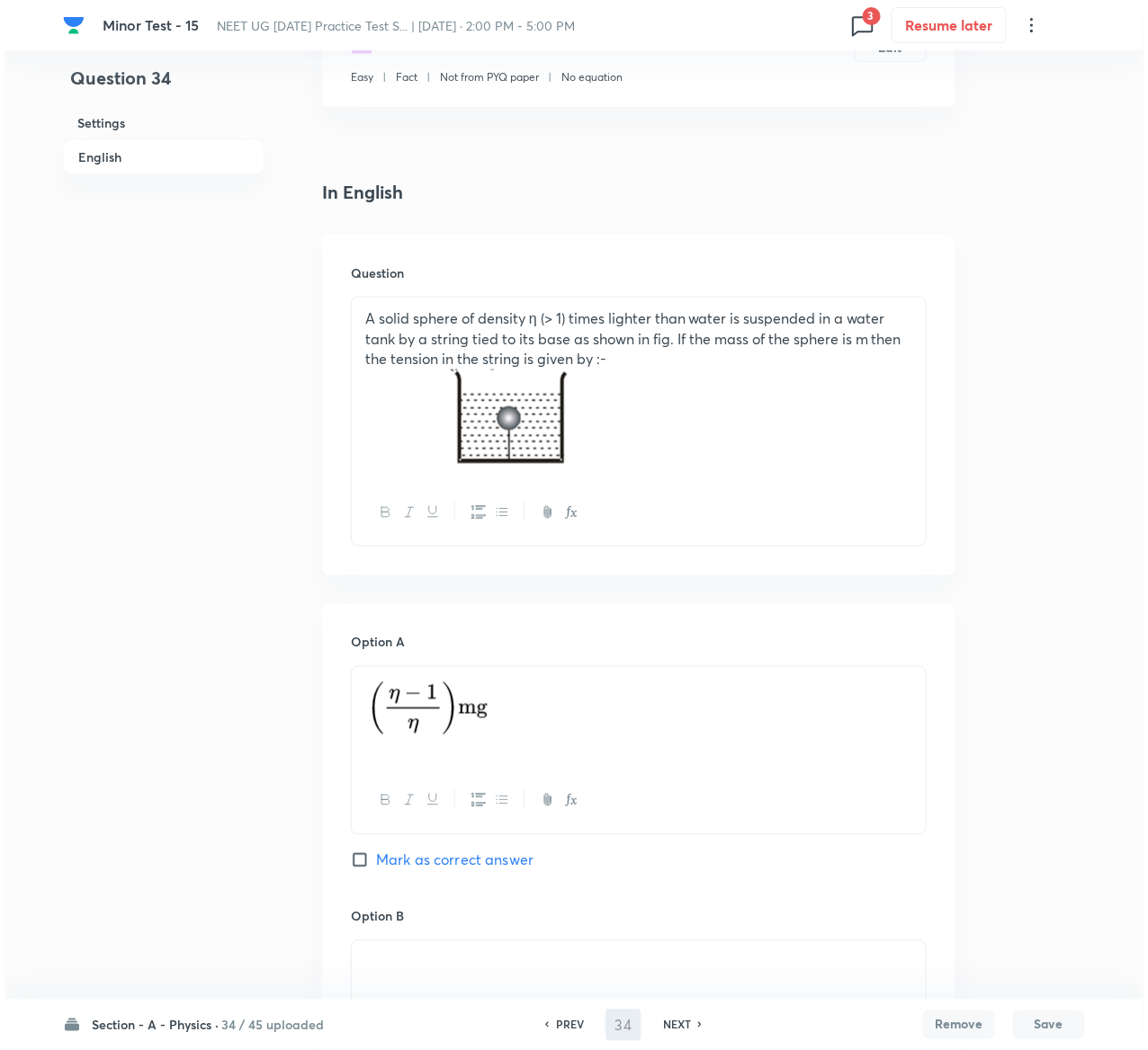
scroll to position [0, 0]
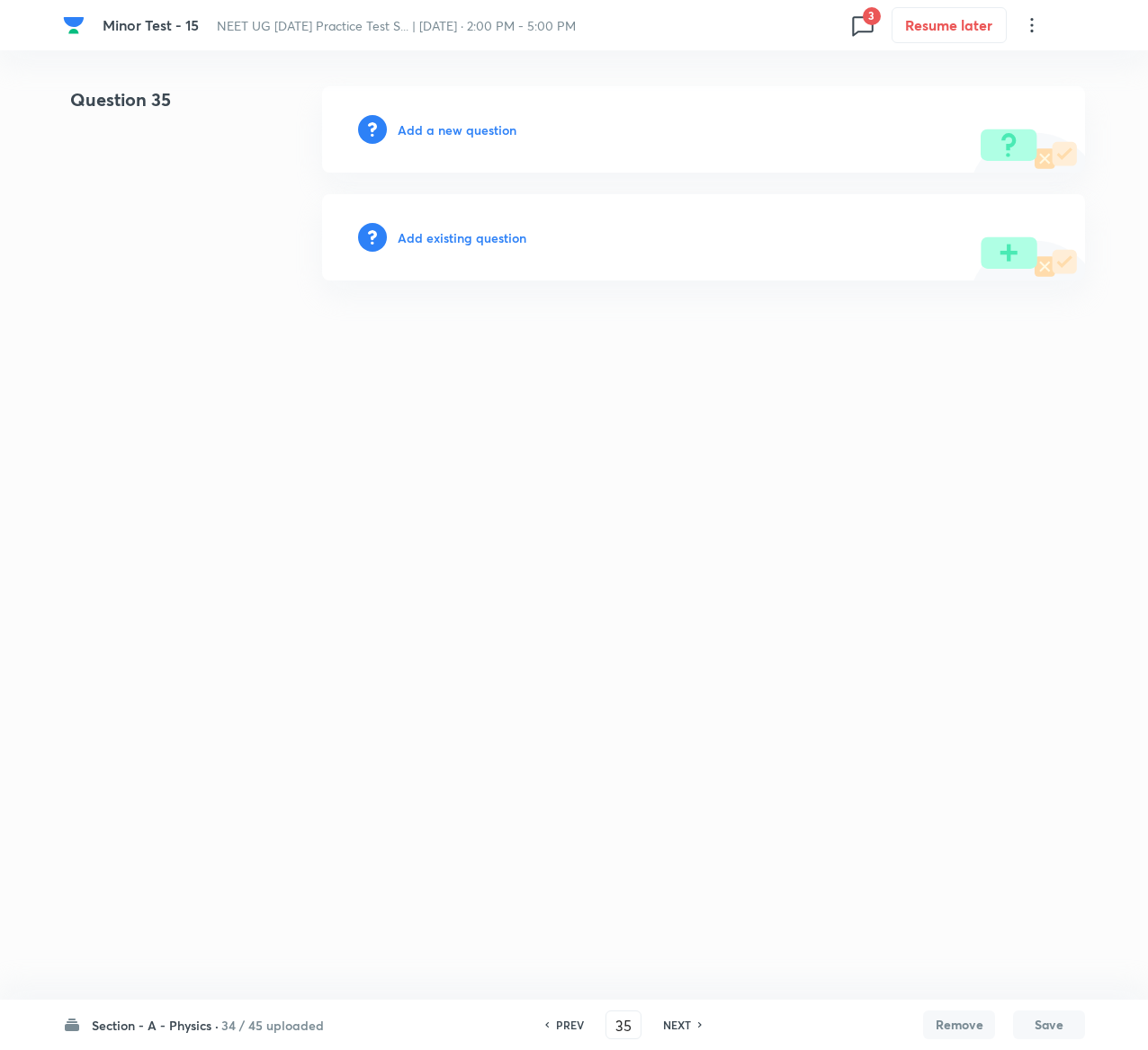
click at [488, 225] on div "Add existing question" at bounding box center [703, 237] width 763 height 87
click at [488, 233] on h6 "Add existing question" at bounding box center [462, 237] width 129 height 19
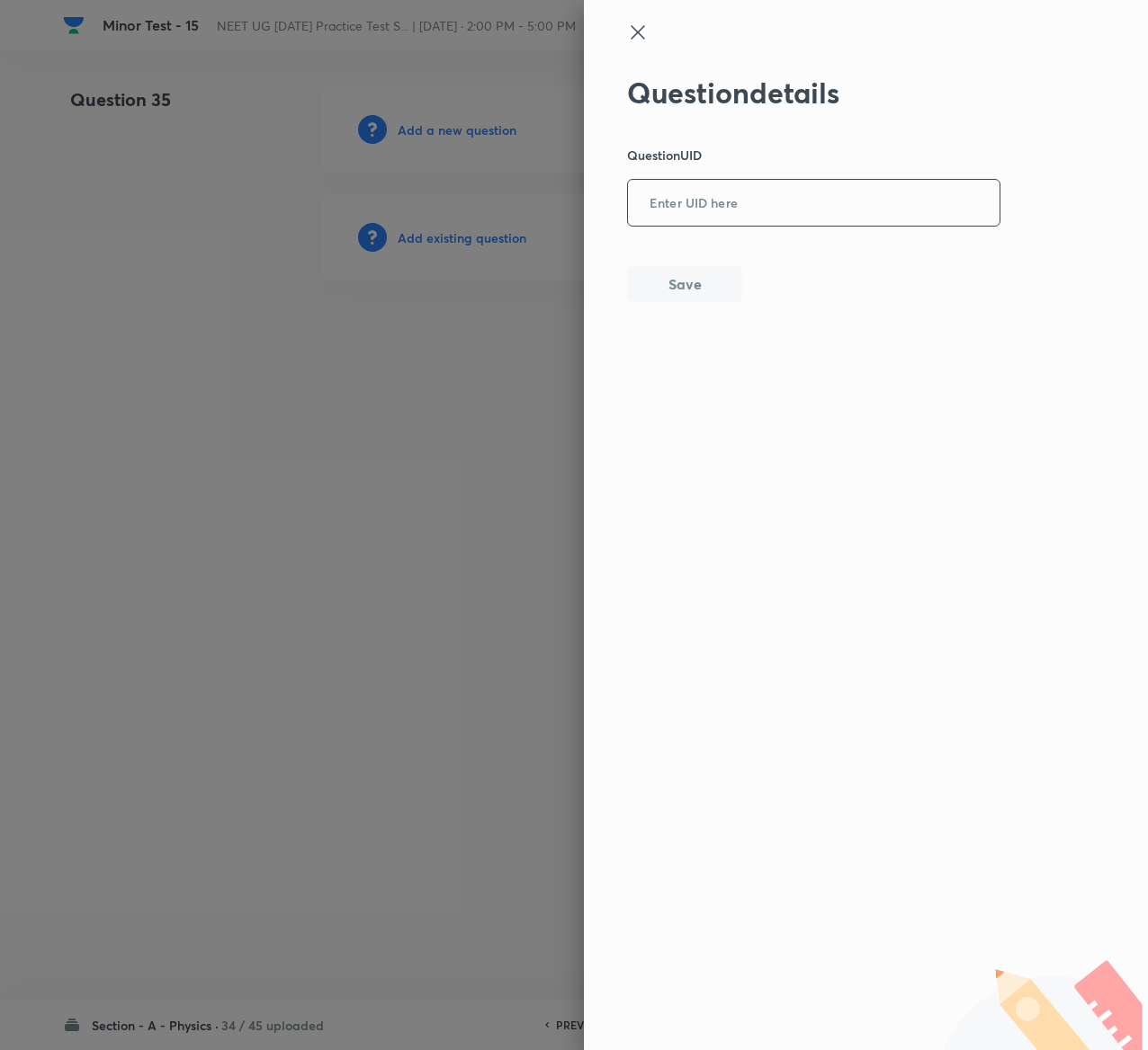
click at [851, 203] on input "text" at bounding box center [814, 203] width 372 height 44
paste input "AKVH8"
drag, startPoint x: 650, startPoint y: 262, endPoint x: 656, endPoint y: 271, distance: 10.8
click at [656, 271] on div "Question details Question UID AKVH8 ​ Save" at bounding box center [814, 189] width 375 height 226
click at [656, 271] on button "Save" at bounding box center [684, 282] width 115 height 36
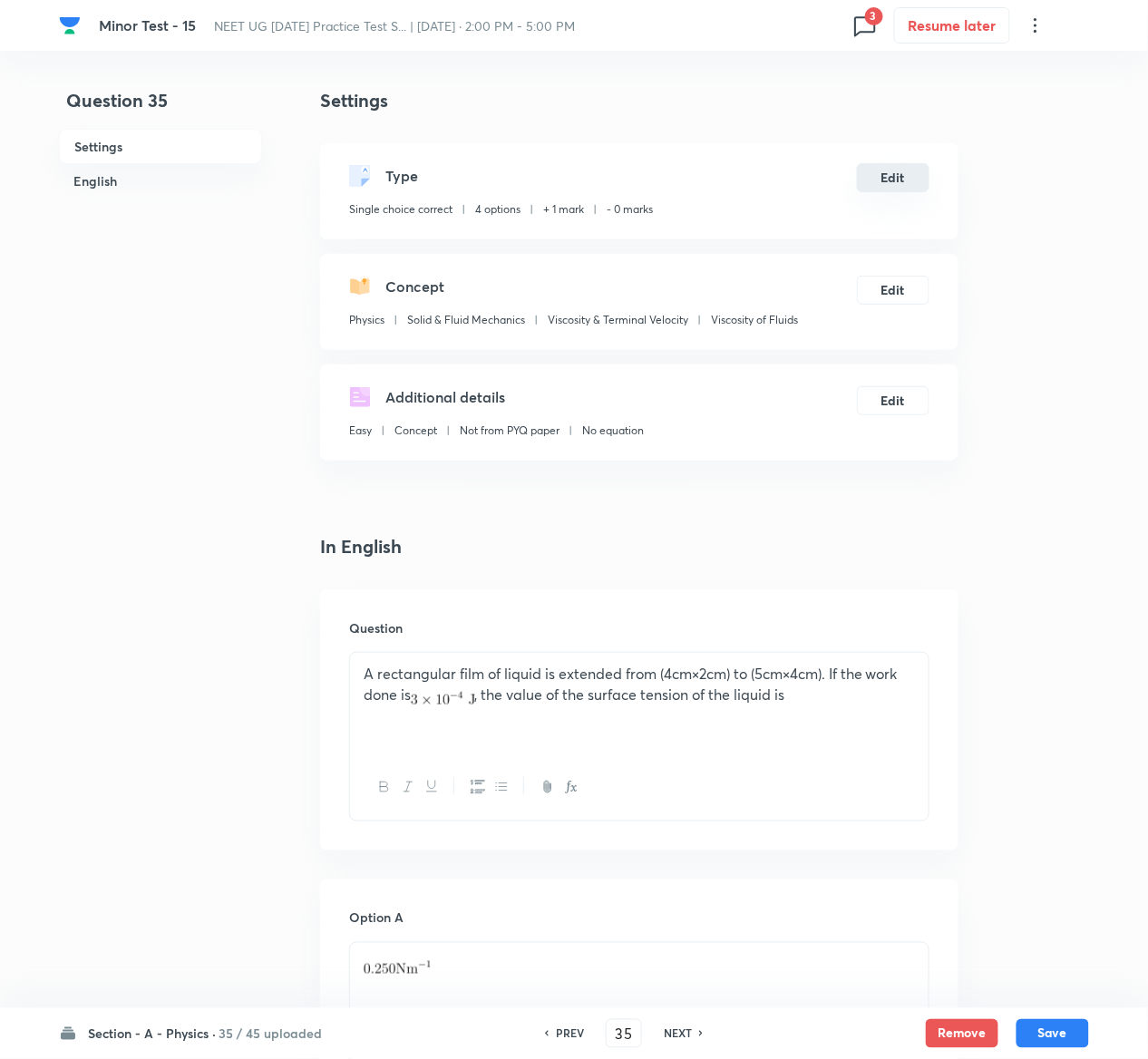
click at [885, 177] on button "Edit" at bounding box center [893, 177] width 72 height 29
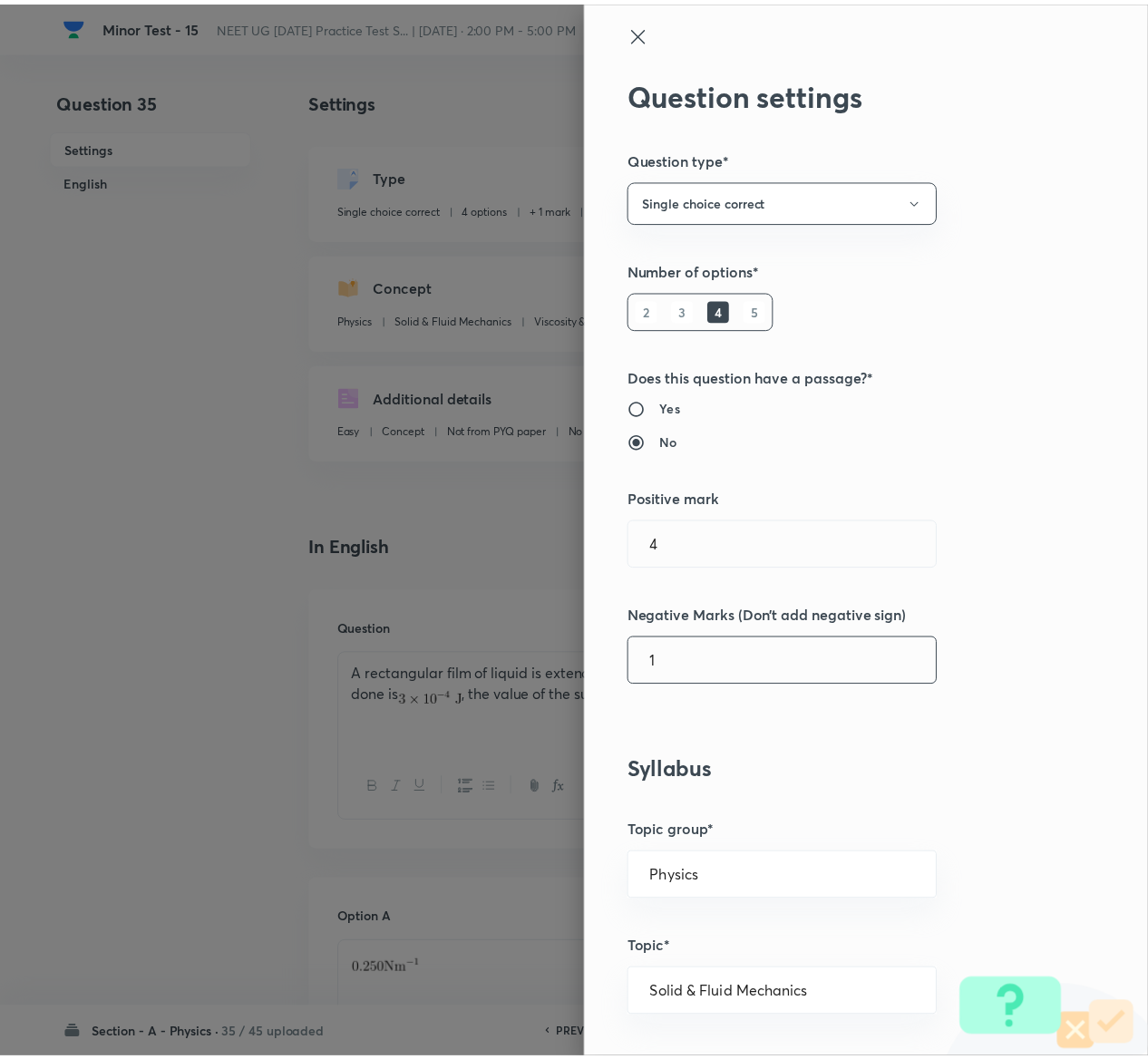
scroll to position [1416, 0]
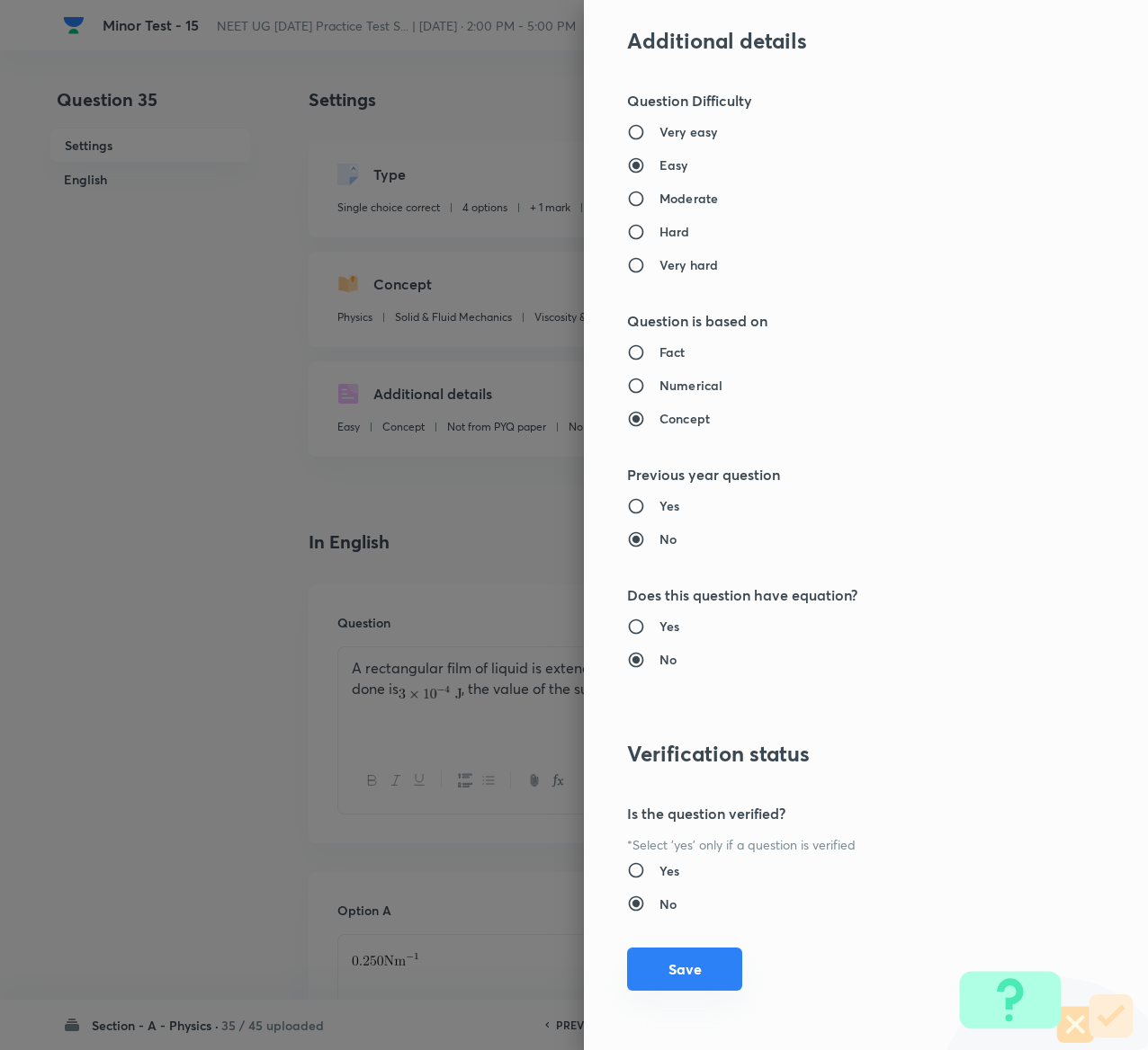
click at [673, 974] on button "Save" at bounding box center [684, 969] width 115 height 43
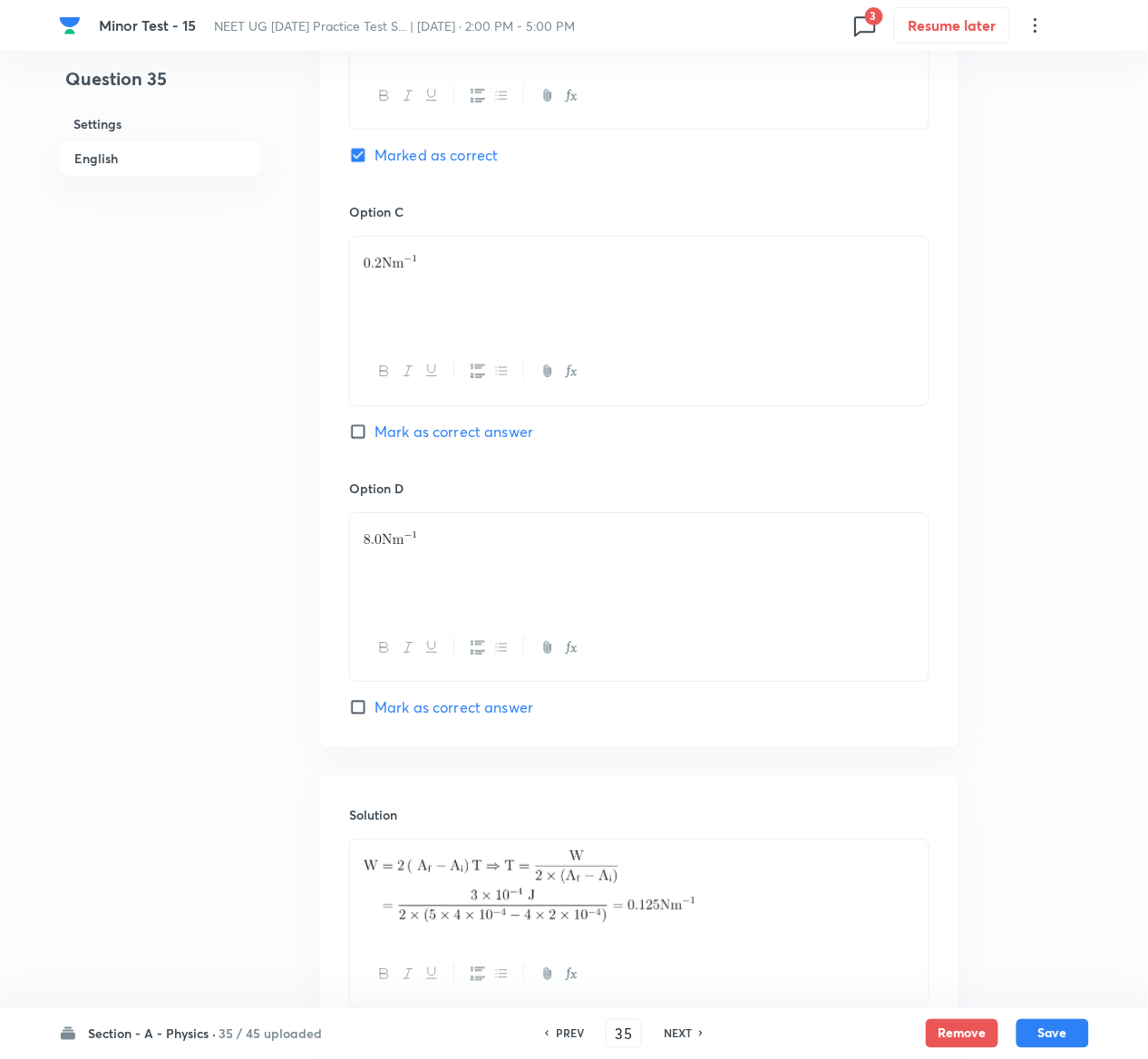
scroll to position [1402, 0]
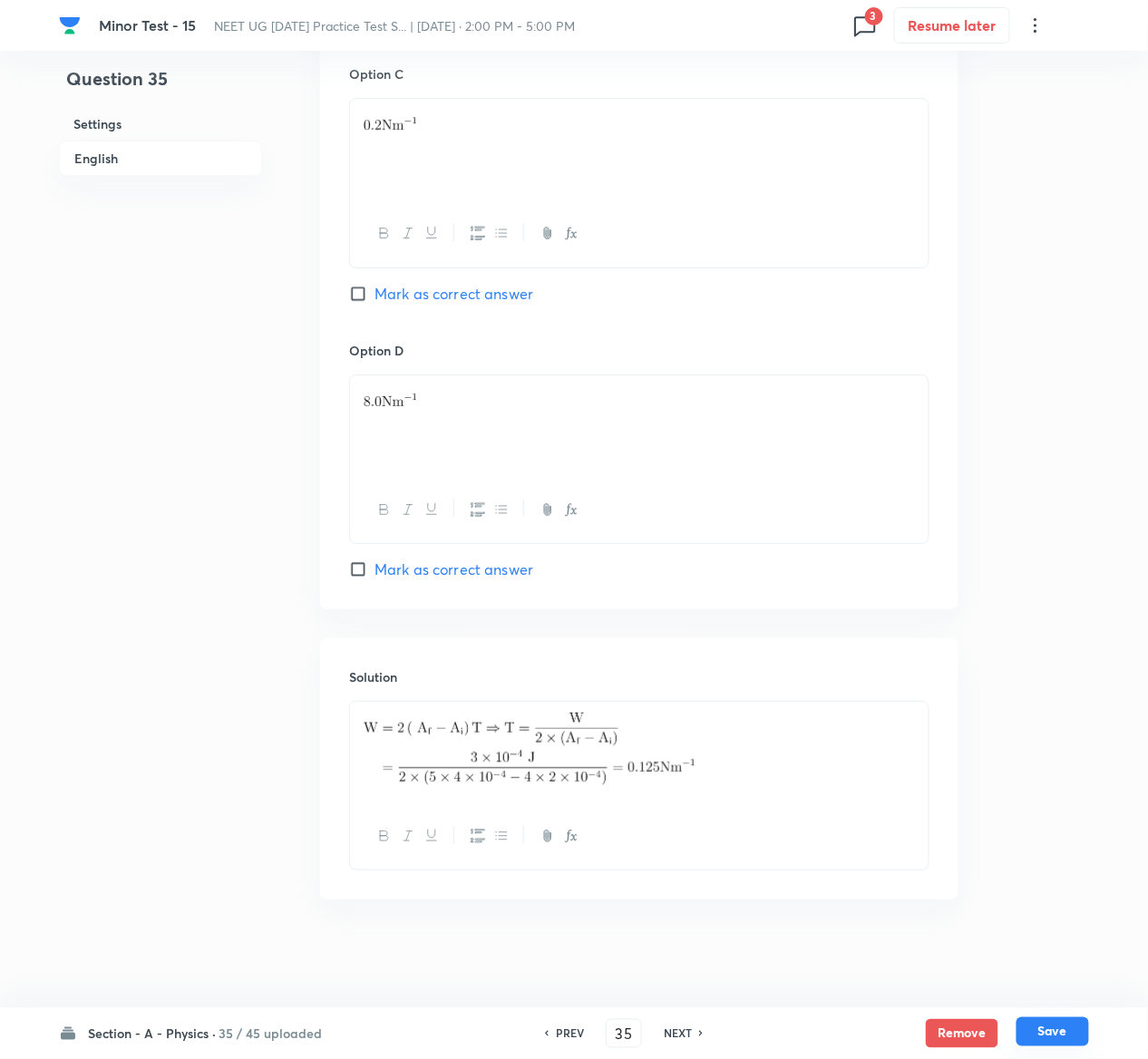
click at [1066, 1040] on button "Save" at bounding box center [1052, 1031] width 72 height 29
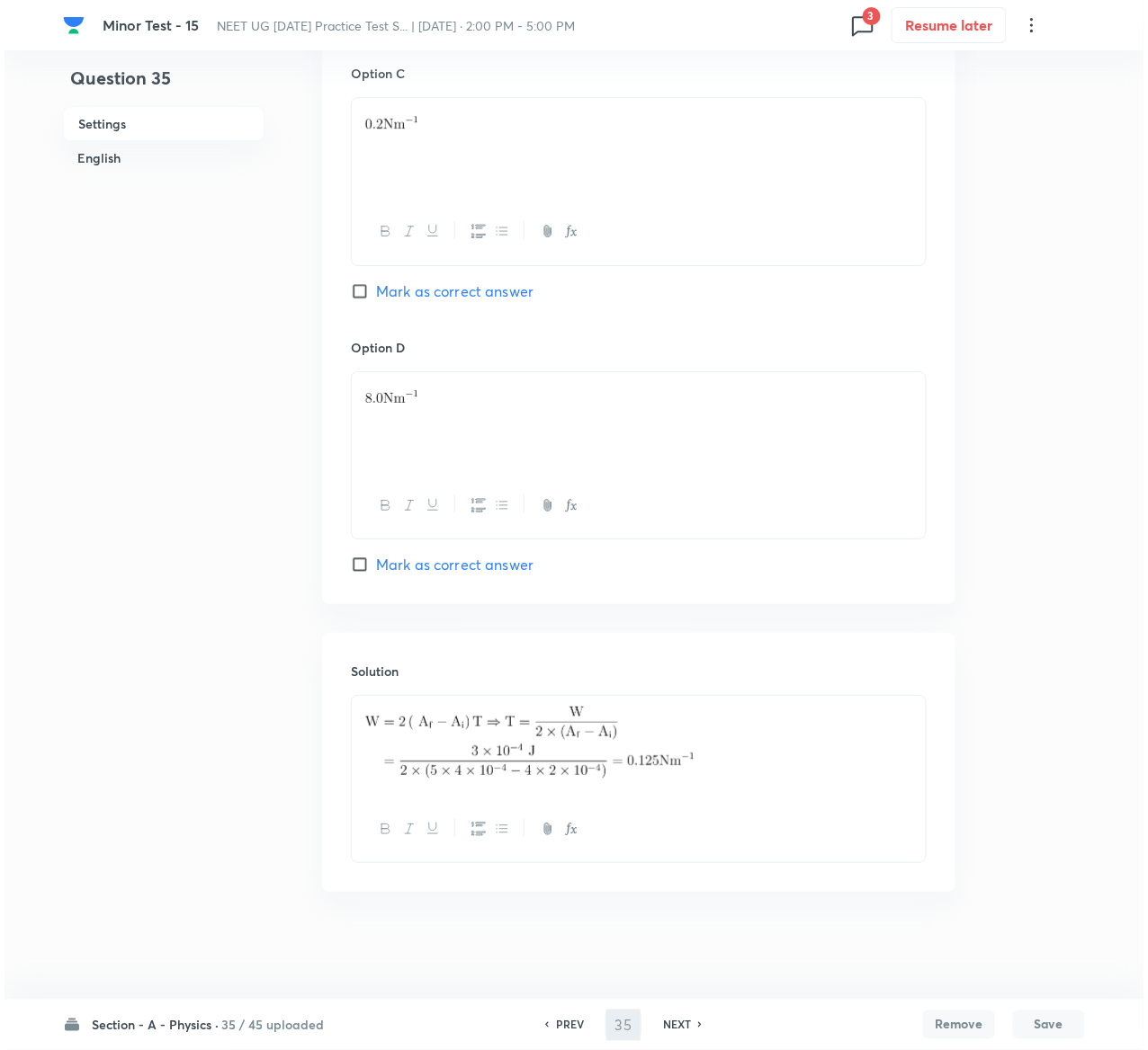
scroll to position [0, 0]
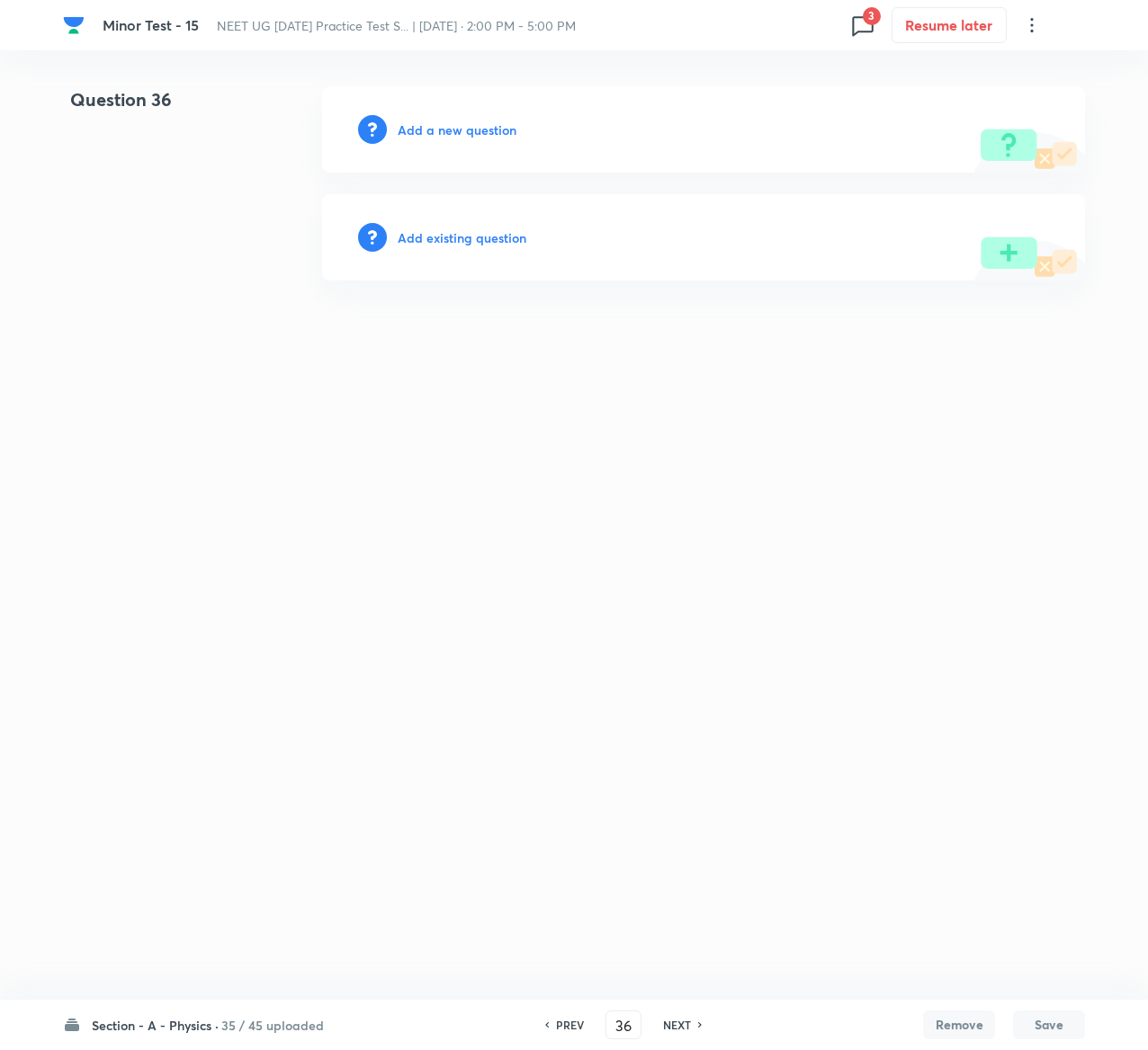
click at [482, 225] on div "Add existing question" at bounding box center [703, 237] width 763 height 87
click at [483, 232] on h6 "Add existing question" at bounding box center [462, 237] width 129 height 19
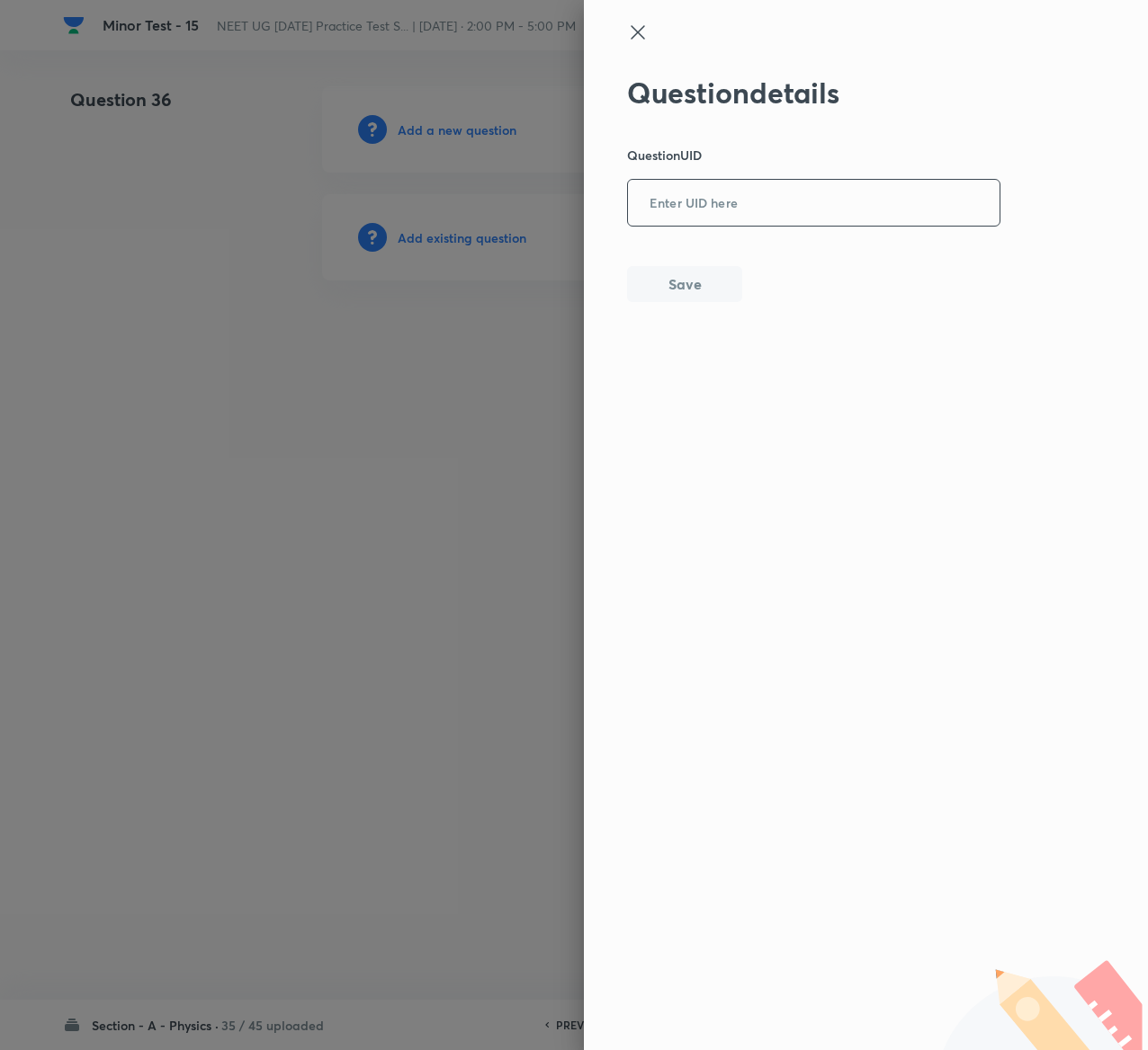
click at [777, 211] on input "text" at bounding box center [814, 203] width 372 height 44
paste input "B7C2K"
click at [678, 277] on button "Save" at bounding box center [684, 282] width 115 height 36
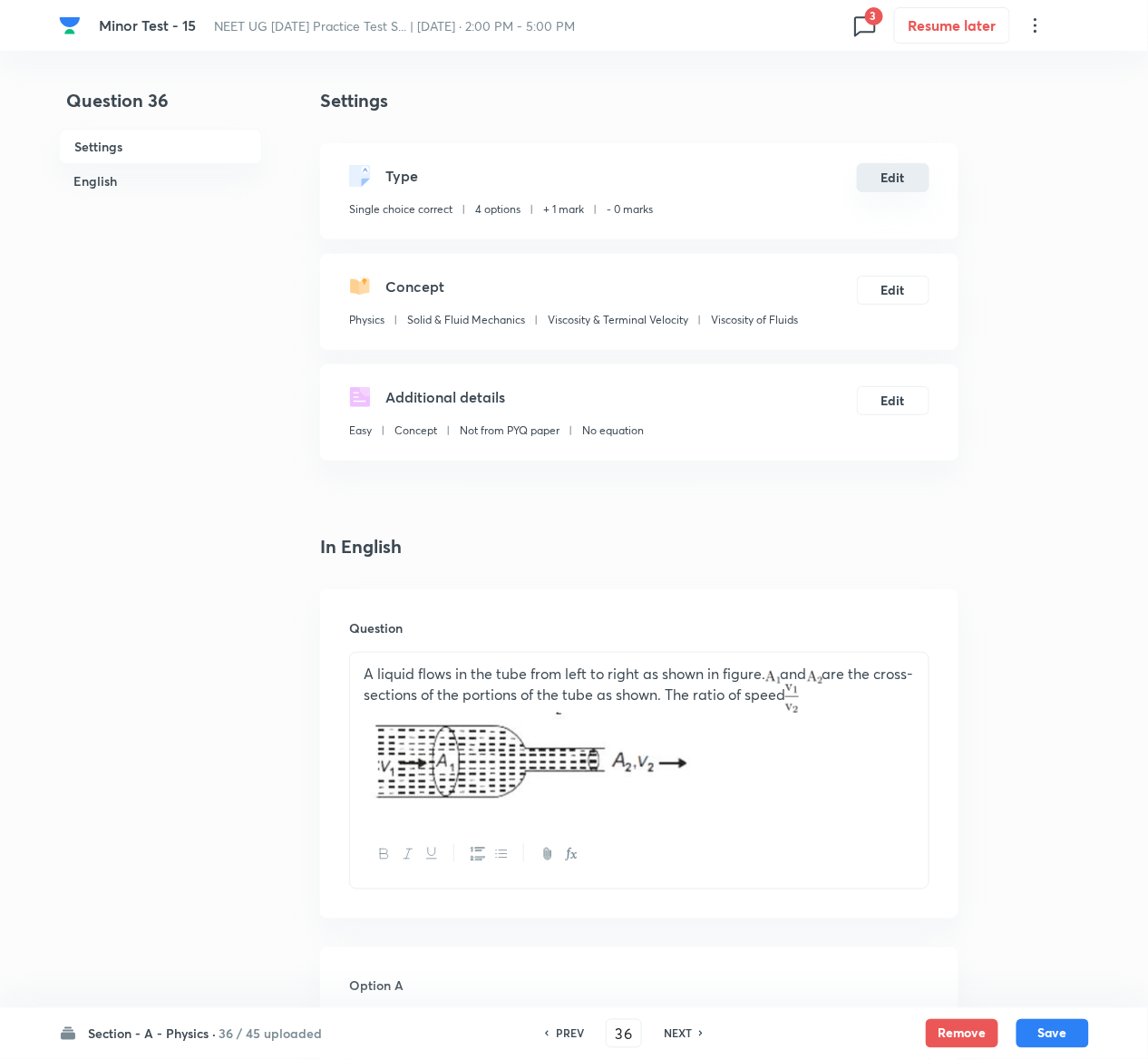
click at [905, 173] on button "Edit" at bounding box center [893, 177] width 72 height 29
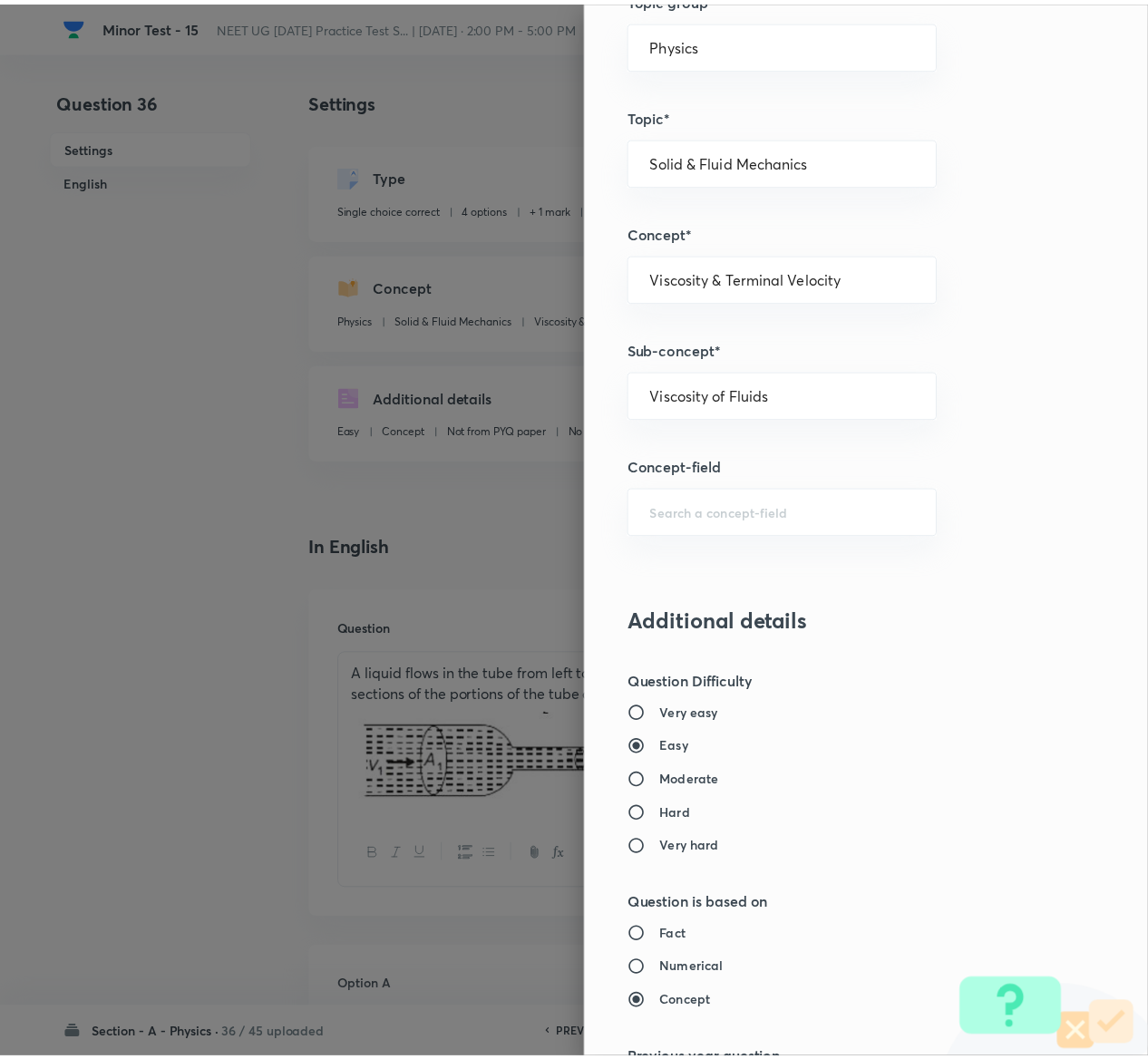
scroll to position [1416, 0]
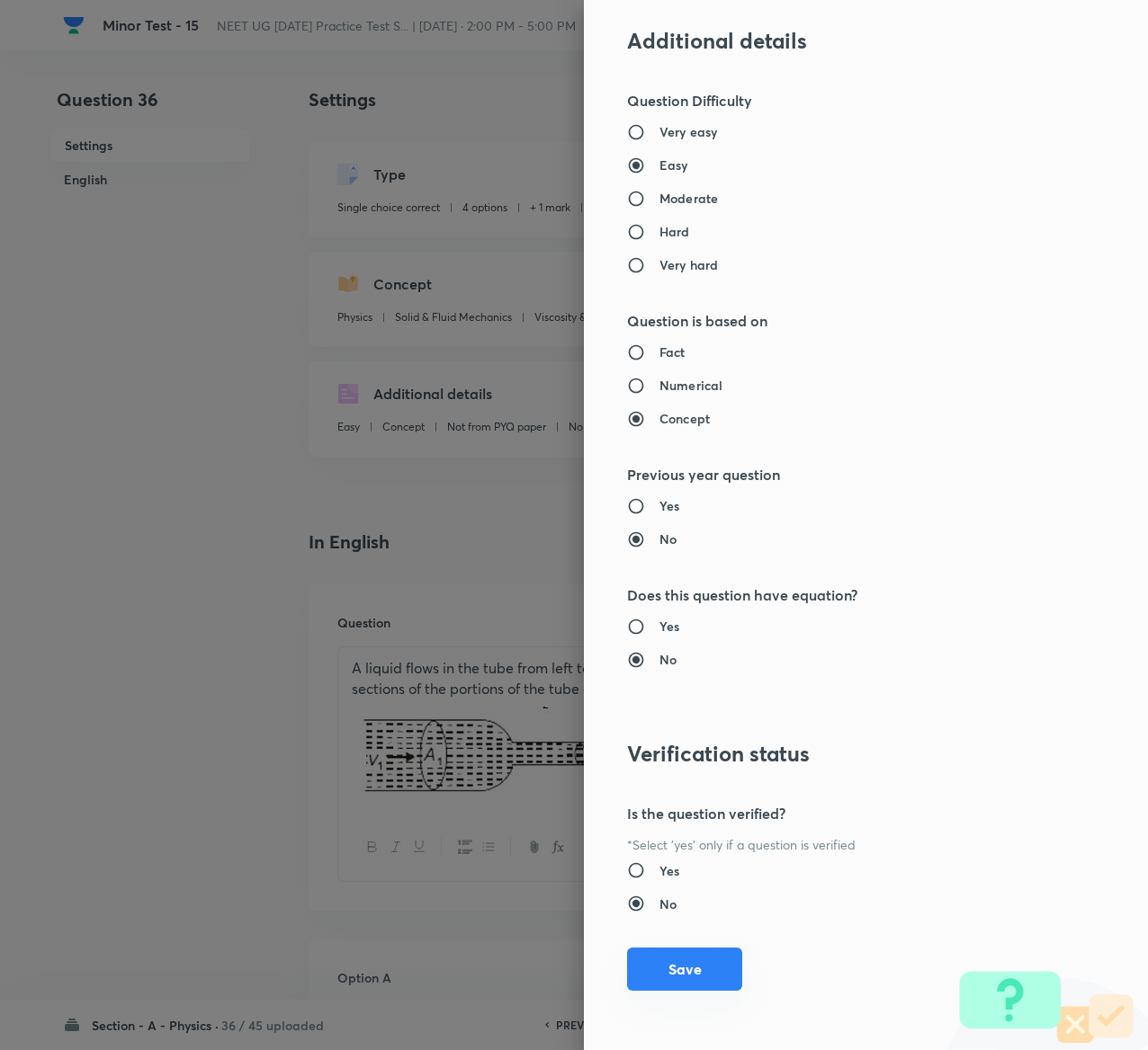
click at [632, 957] on button "Save" at bounding box center [684, 969] width 115 height 43
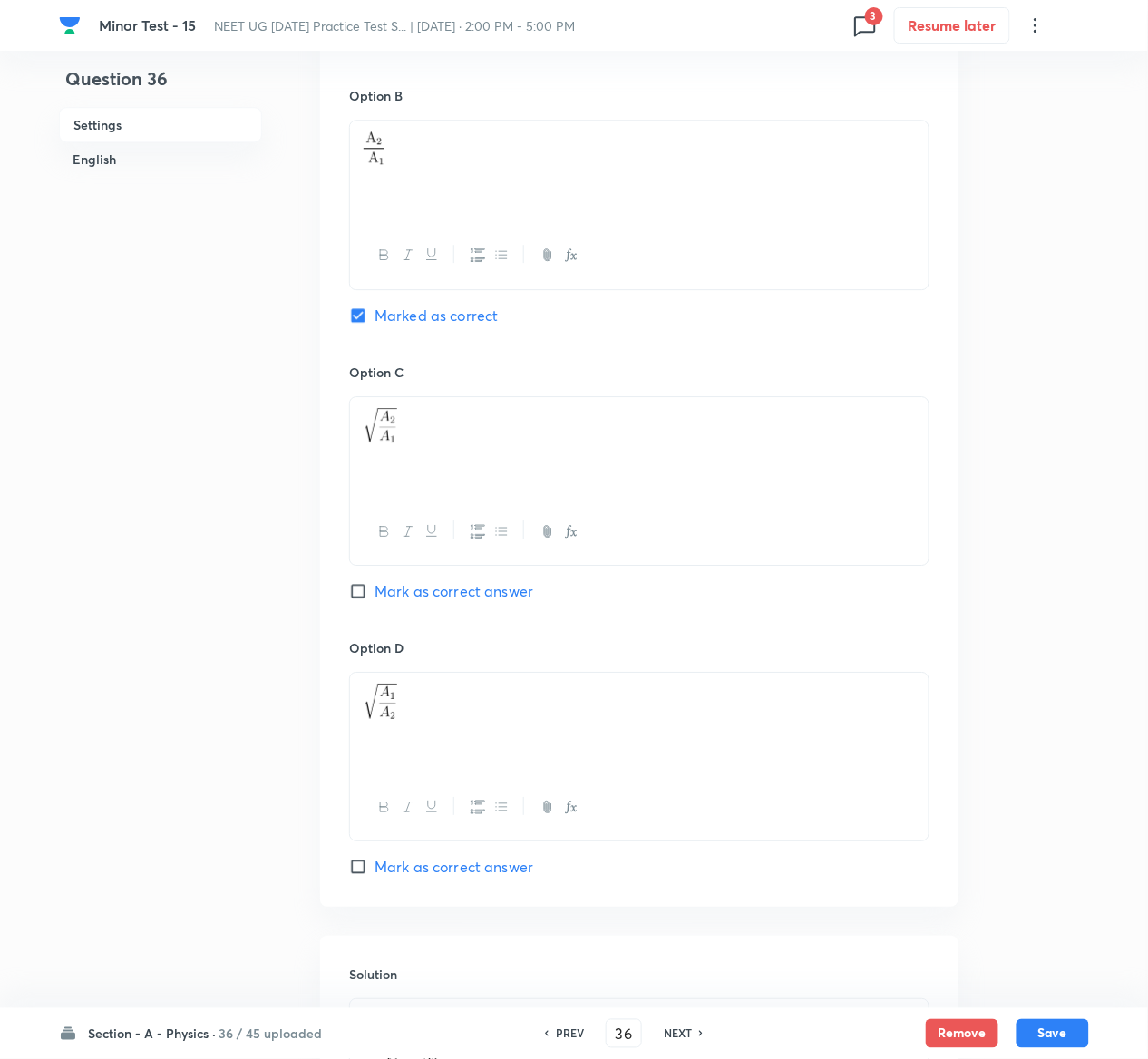
scroll to position [1469, 0]
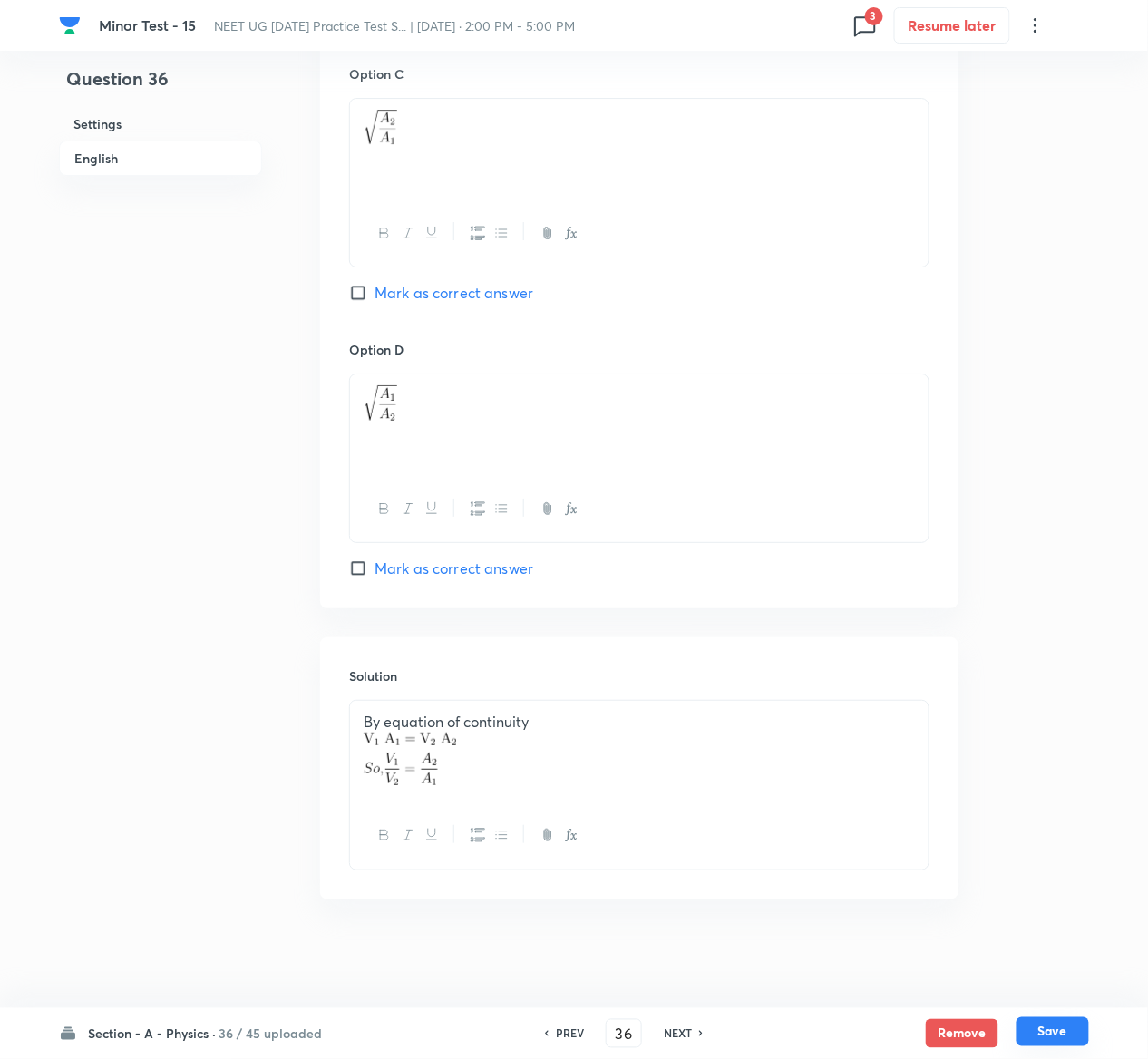
click at [1075, 1034] on button "Save" at bounding box center [1052, 1031] width 72 height 29
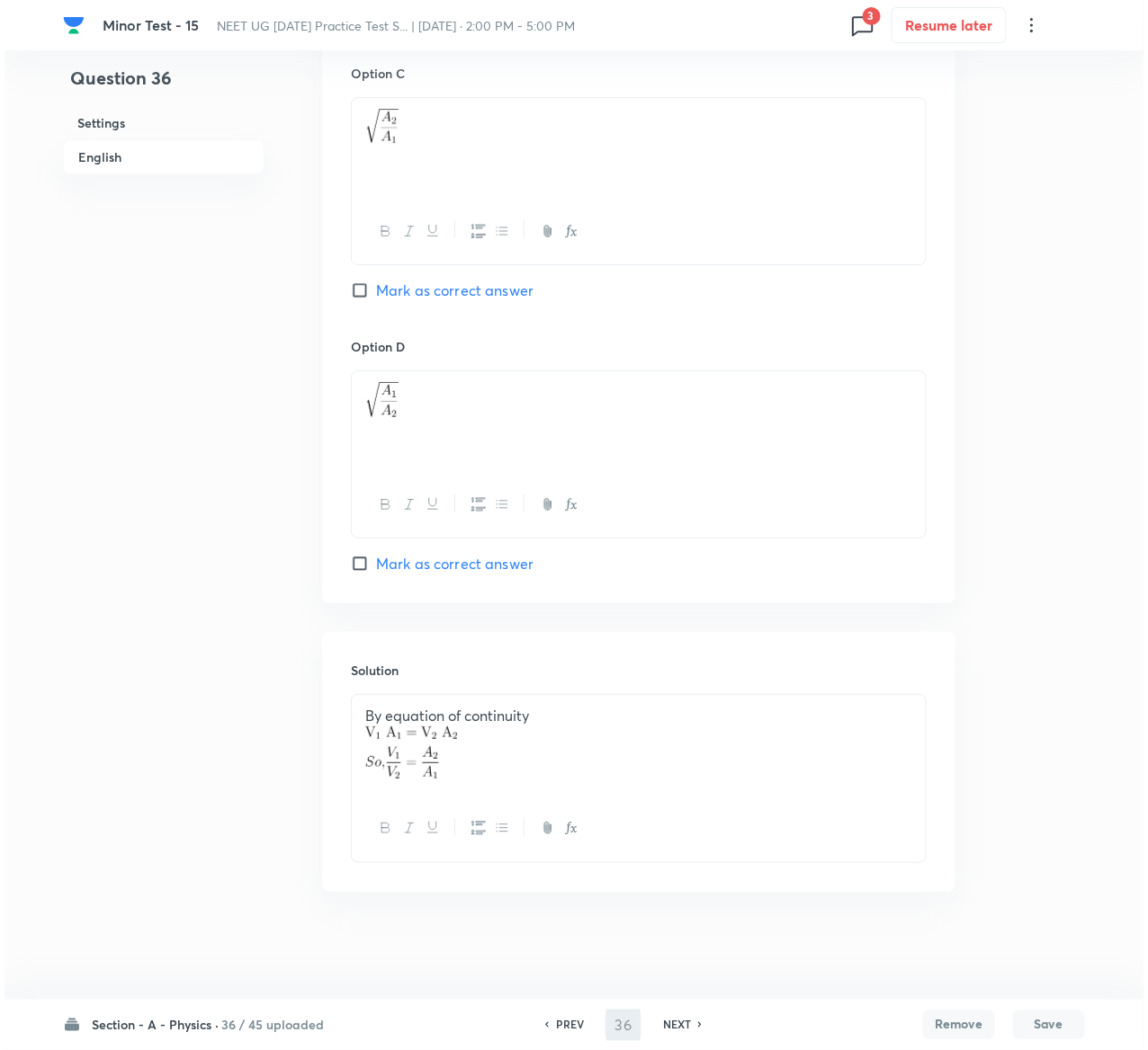
scroll to position [0, 0]
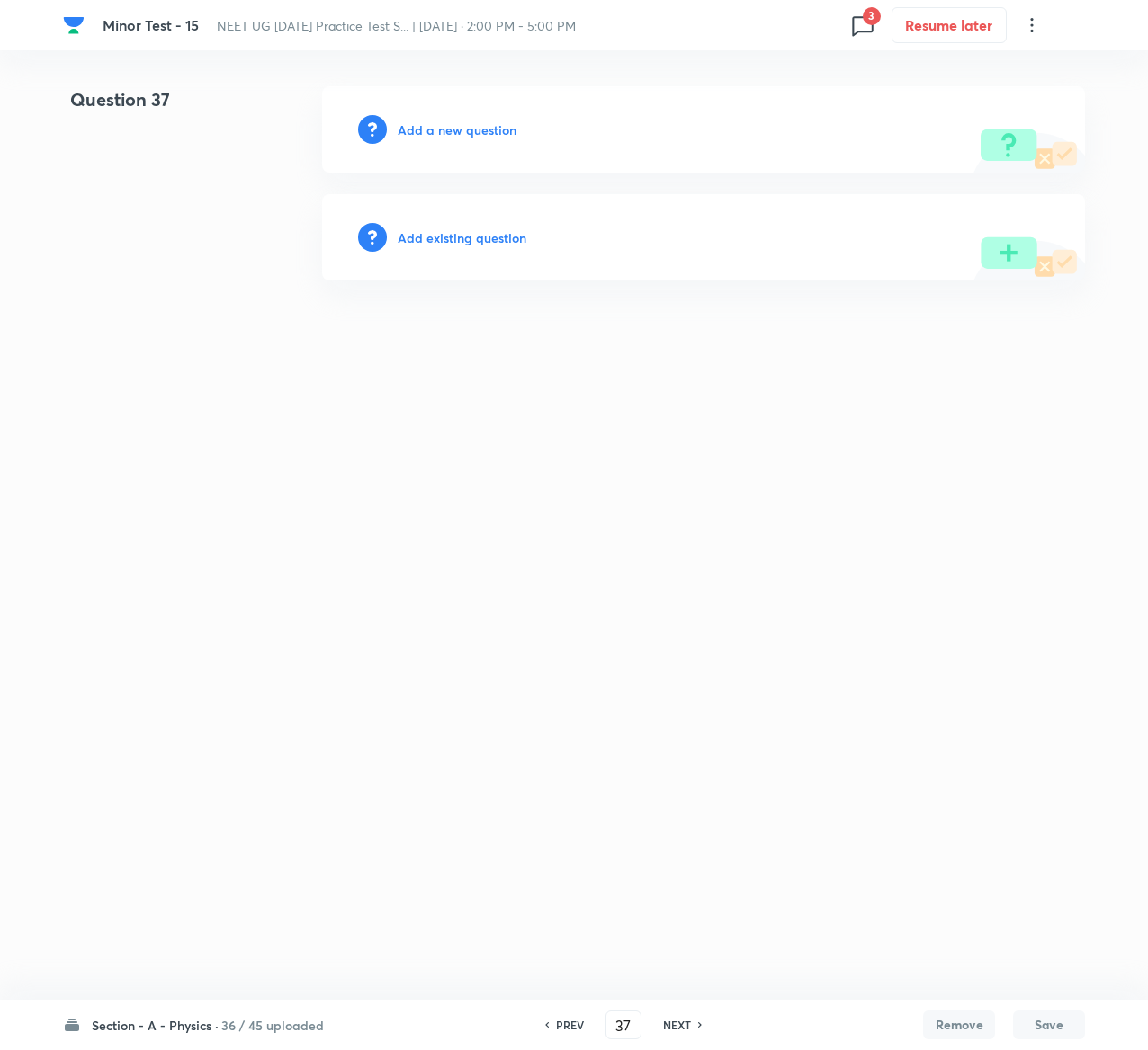
click at [502, 234] on h6 "Add existing question" at bounding box center [462, 237] width 129 height 19
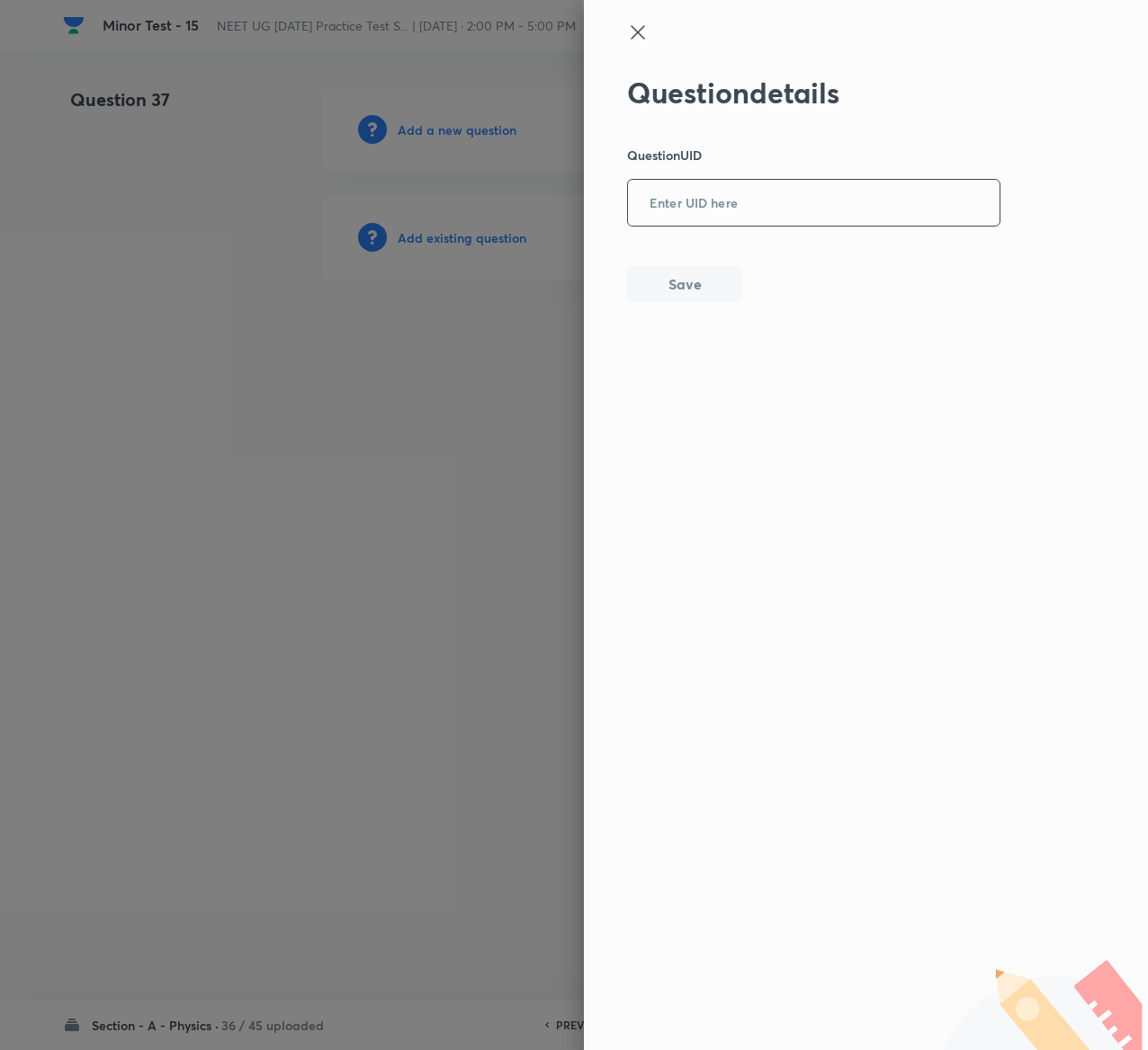
click at [777, 186] on input "text" at bounding box center [814, 203] width 372 height 44
paste input "IAROM"
click at [652, 283] on button "Save" at bounding box center [684, 282] width 115 height 36
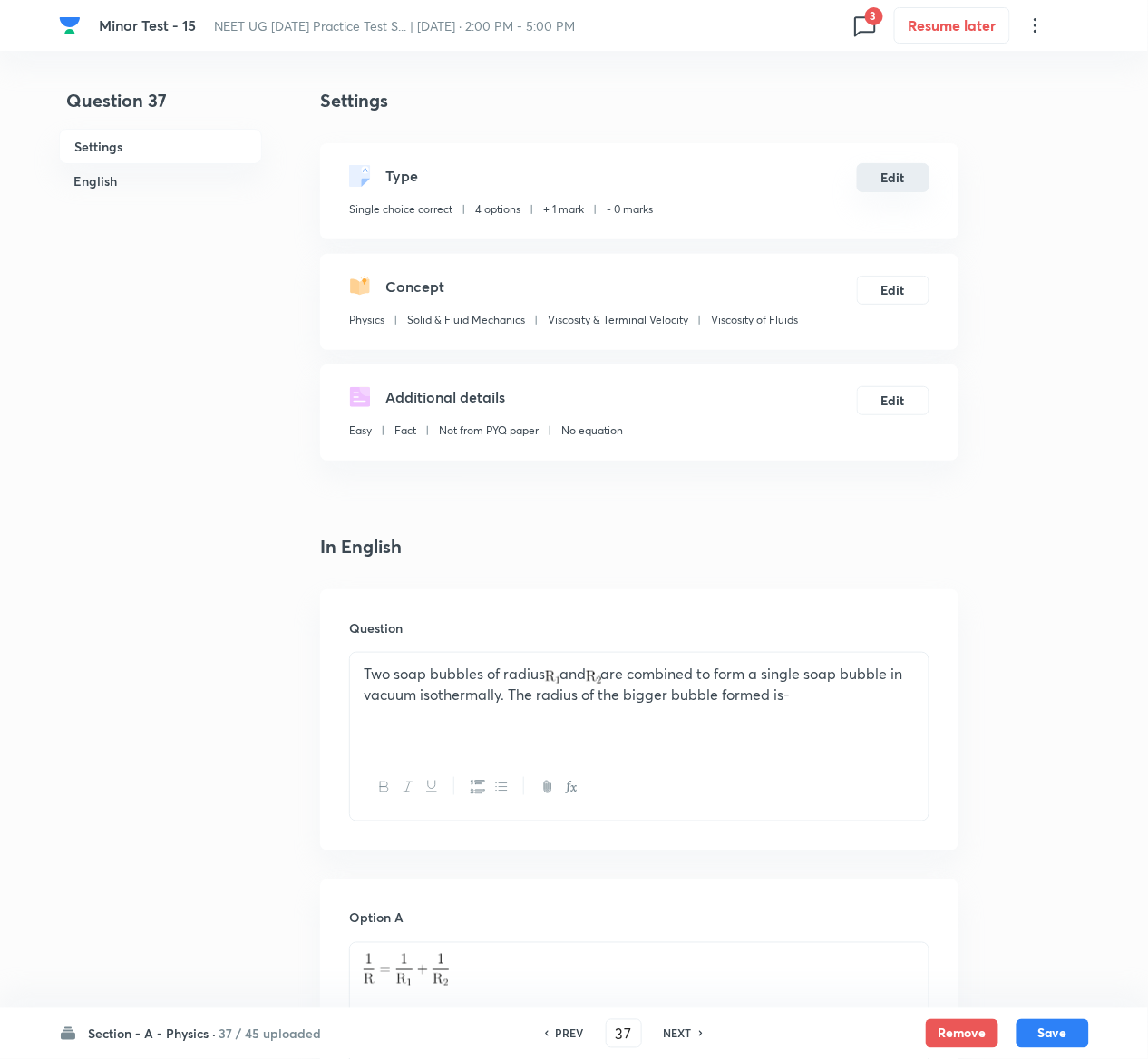
click at [896, 177] on button "Edit" at bounding box center [893, 177] width 72 height 29
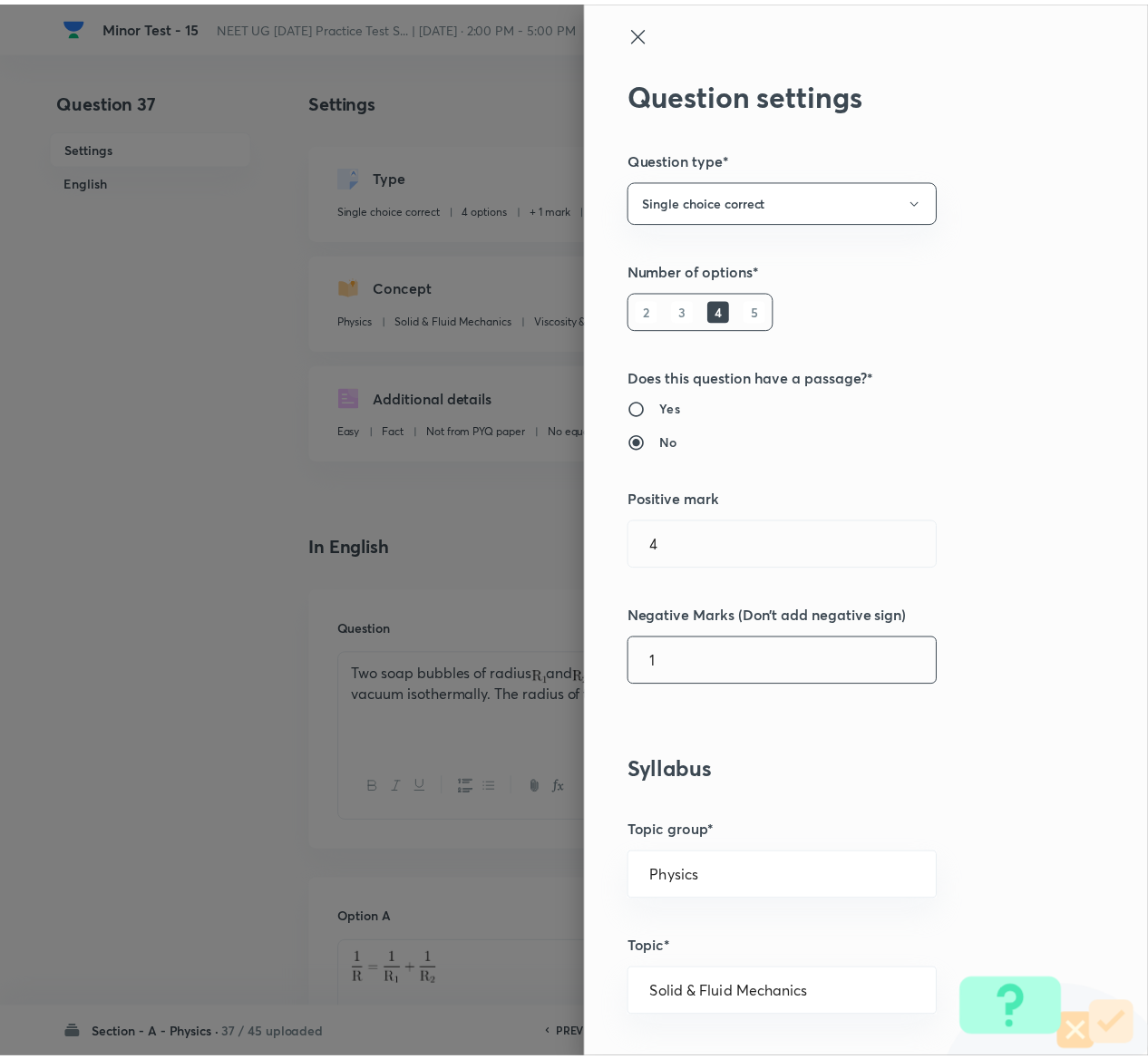
scroll to position [1416, 0]
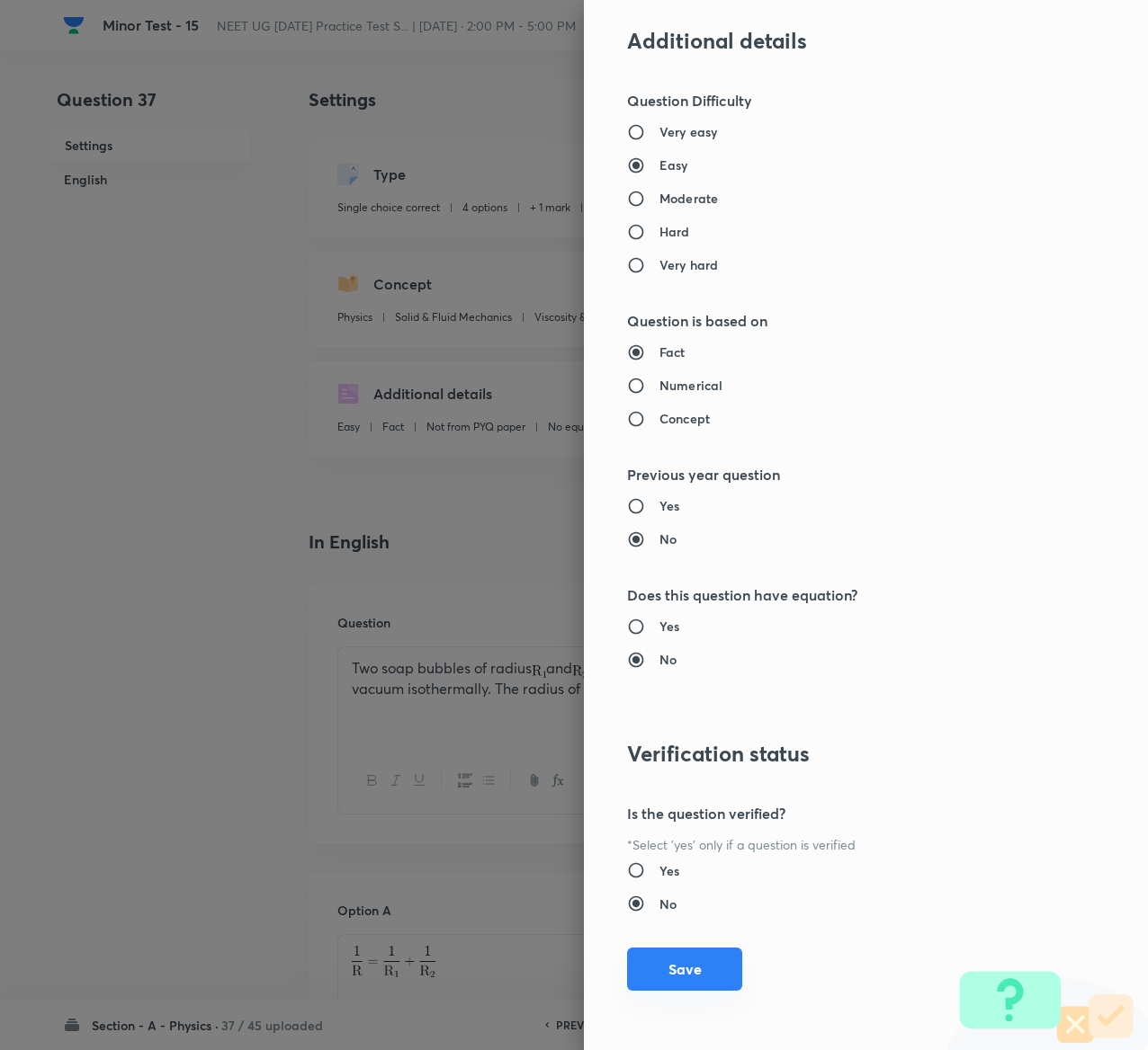
click at [675, 955] on button "Save" at bounding box center [684, 969] width 115 height 43
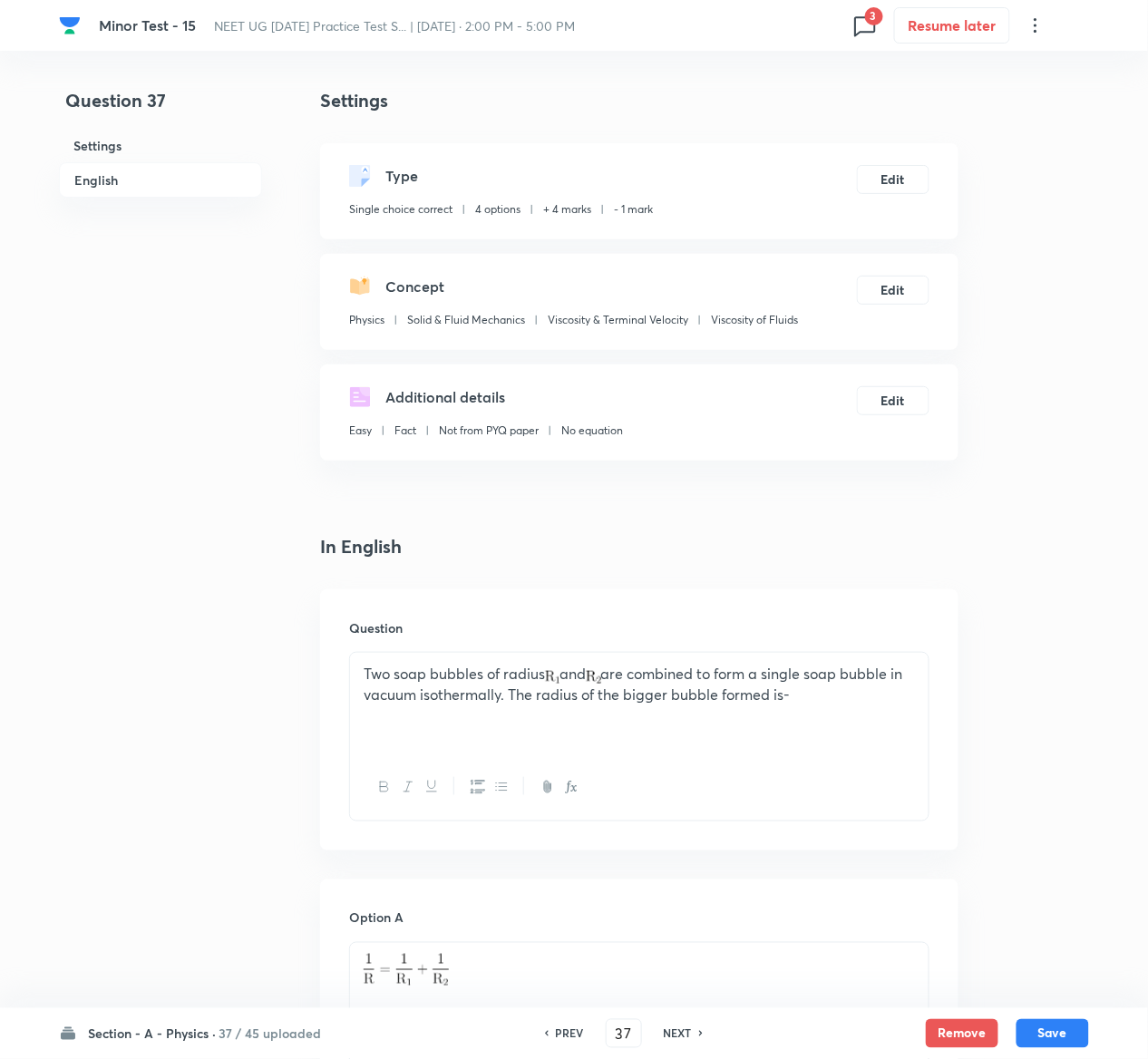
scroll to position [1402, 0]
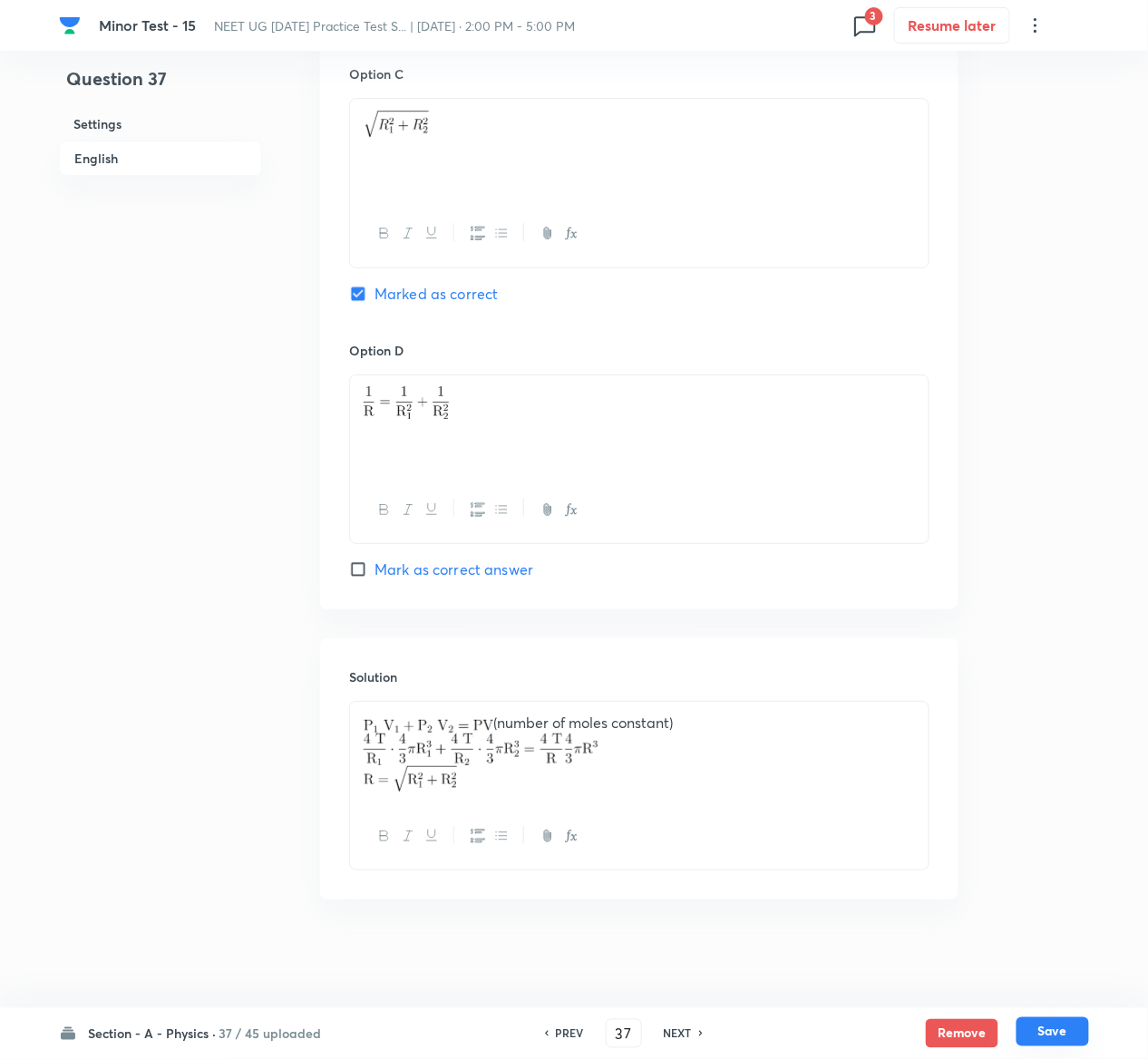
click at [1053, 1028] on button "Save" at bounding box center [1052, 1031] width 72 height 29
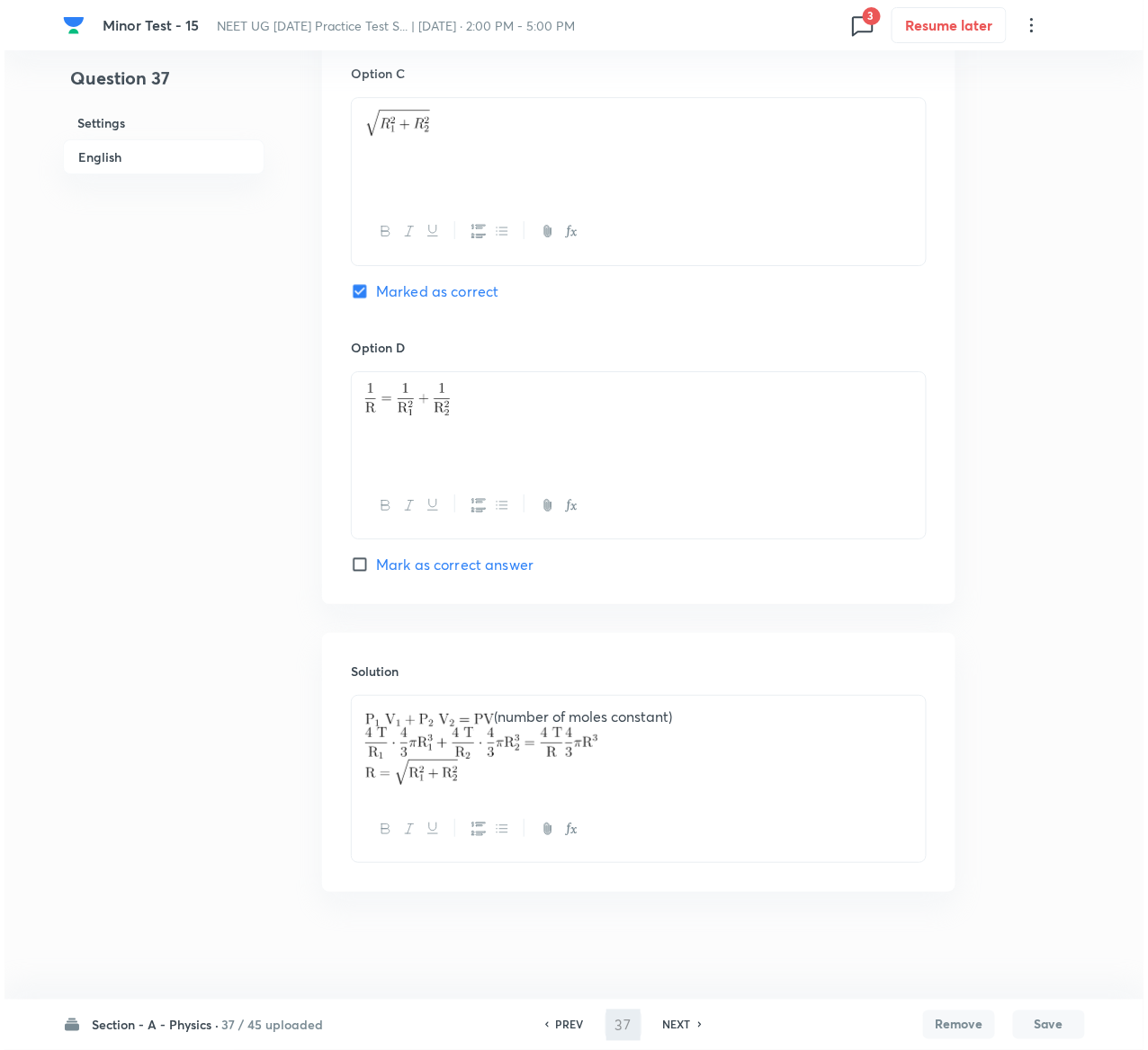
scroll to position [0, 0]
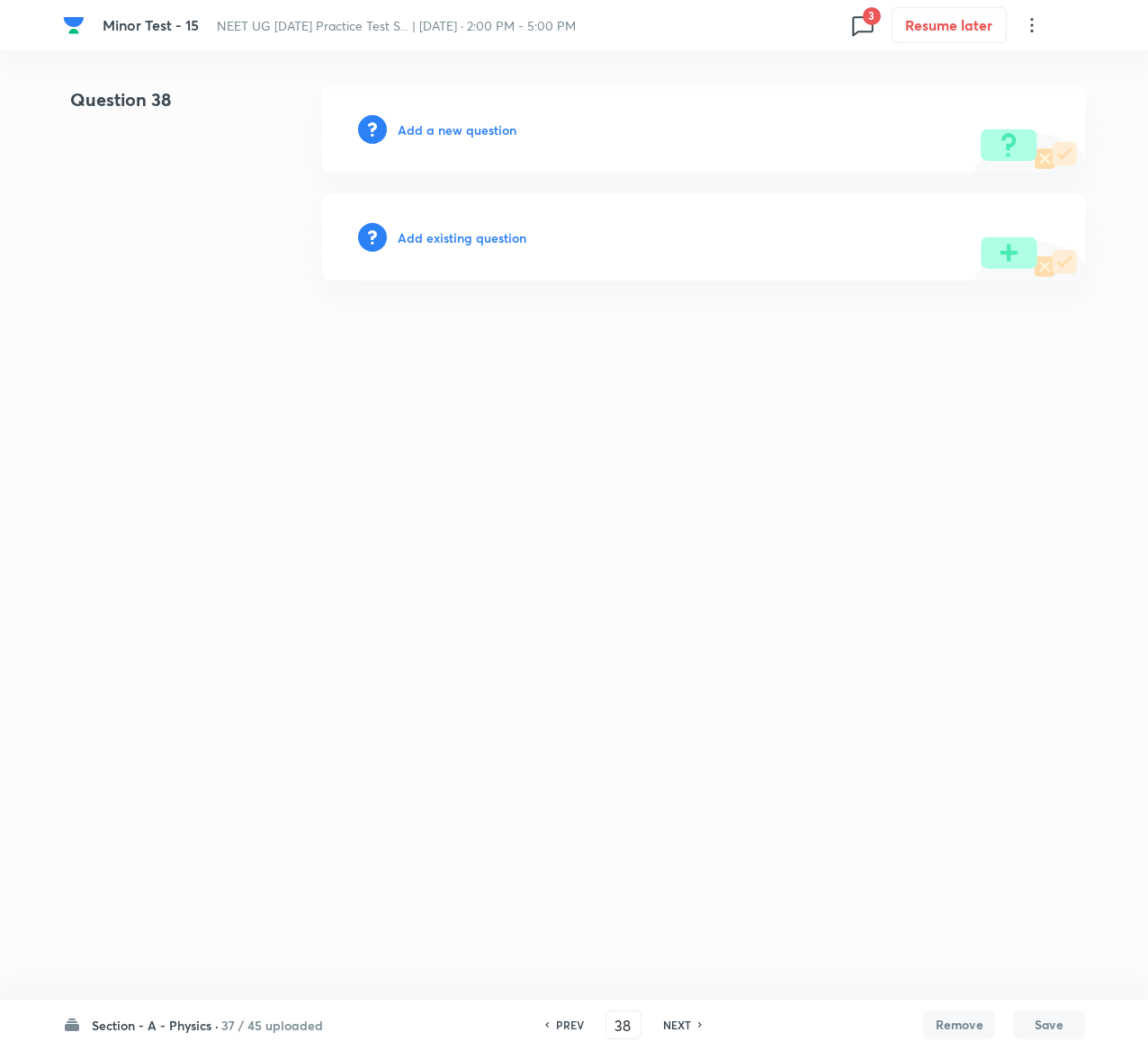
click at [494, 237] on h6 "Add existing question" at bounding box center [462, 237] width 129 height 19
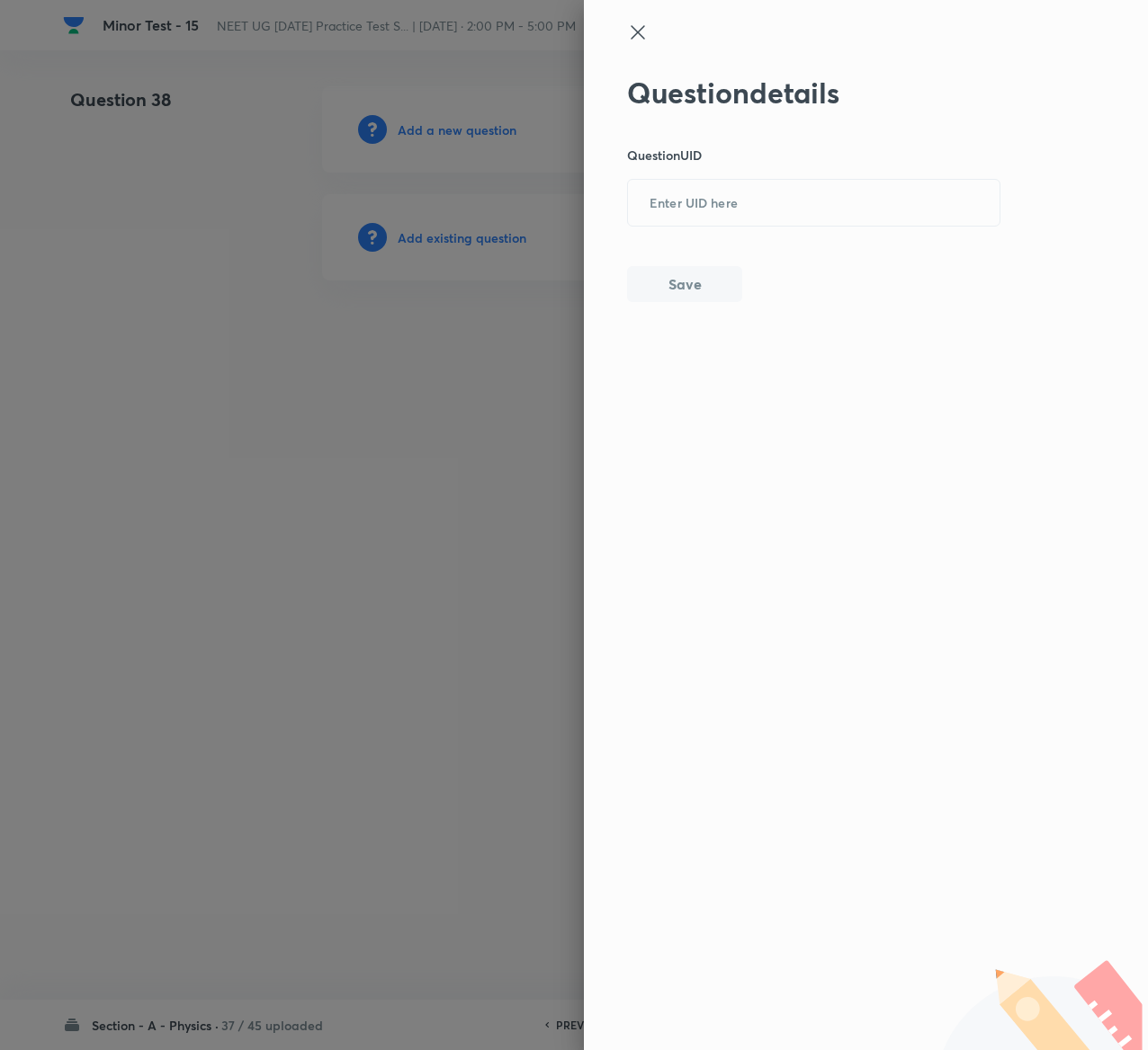
click at [821, 173] on div "Question details Question UID ​ Save" at bounding box center [814, 189] width 375 height 226
click at [821, 181] on input "text" at bounding box center [814, 203] width 372 height 44
paste input "8XI1Q"
click at [717, 287] on button "Save" at bounding box center [684, 282] width 115 height 36
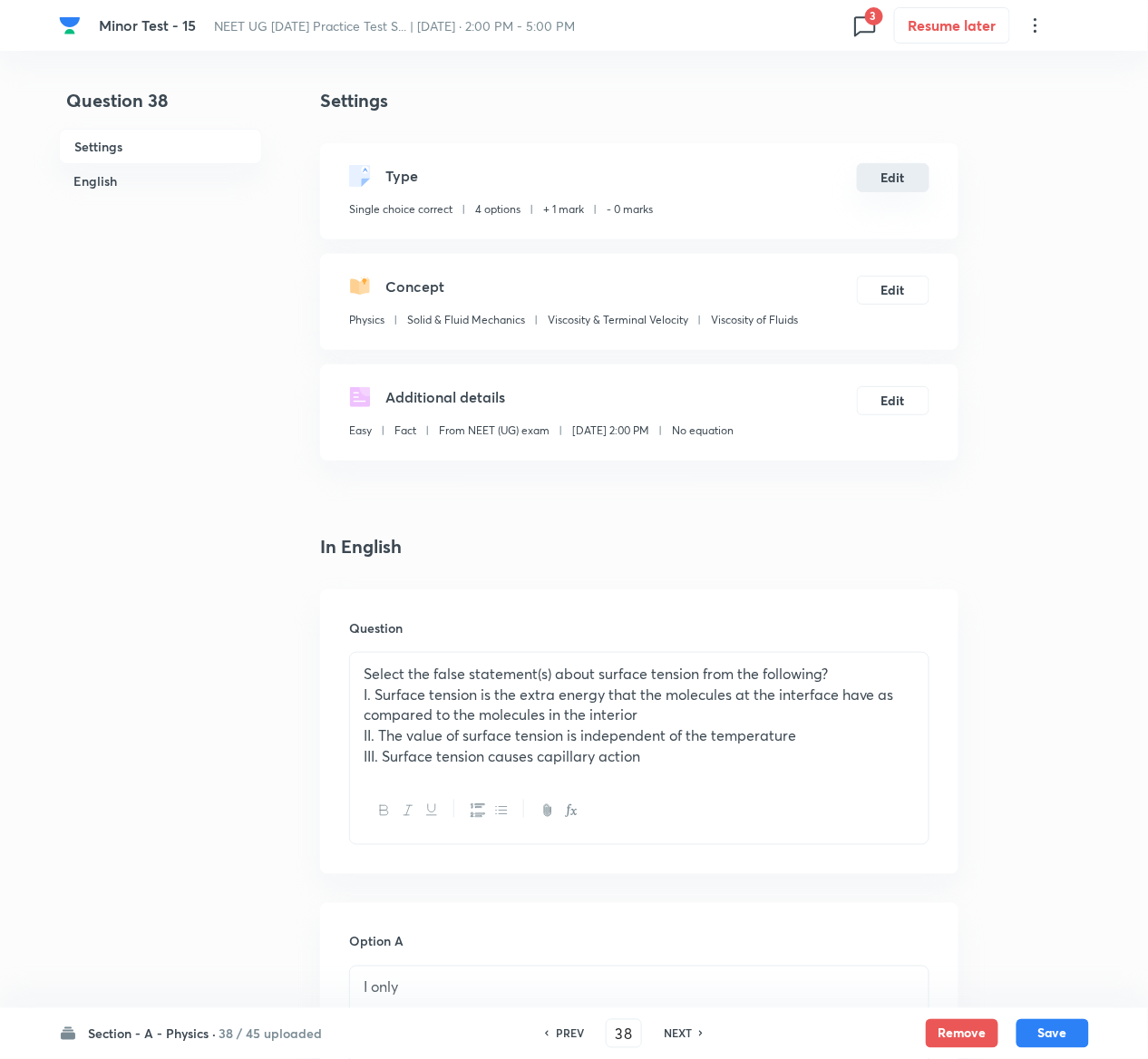
click at [896, 181] on button "Edit" at bounding box center [893, 177] width 72 height 29
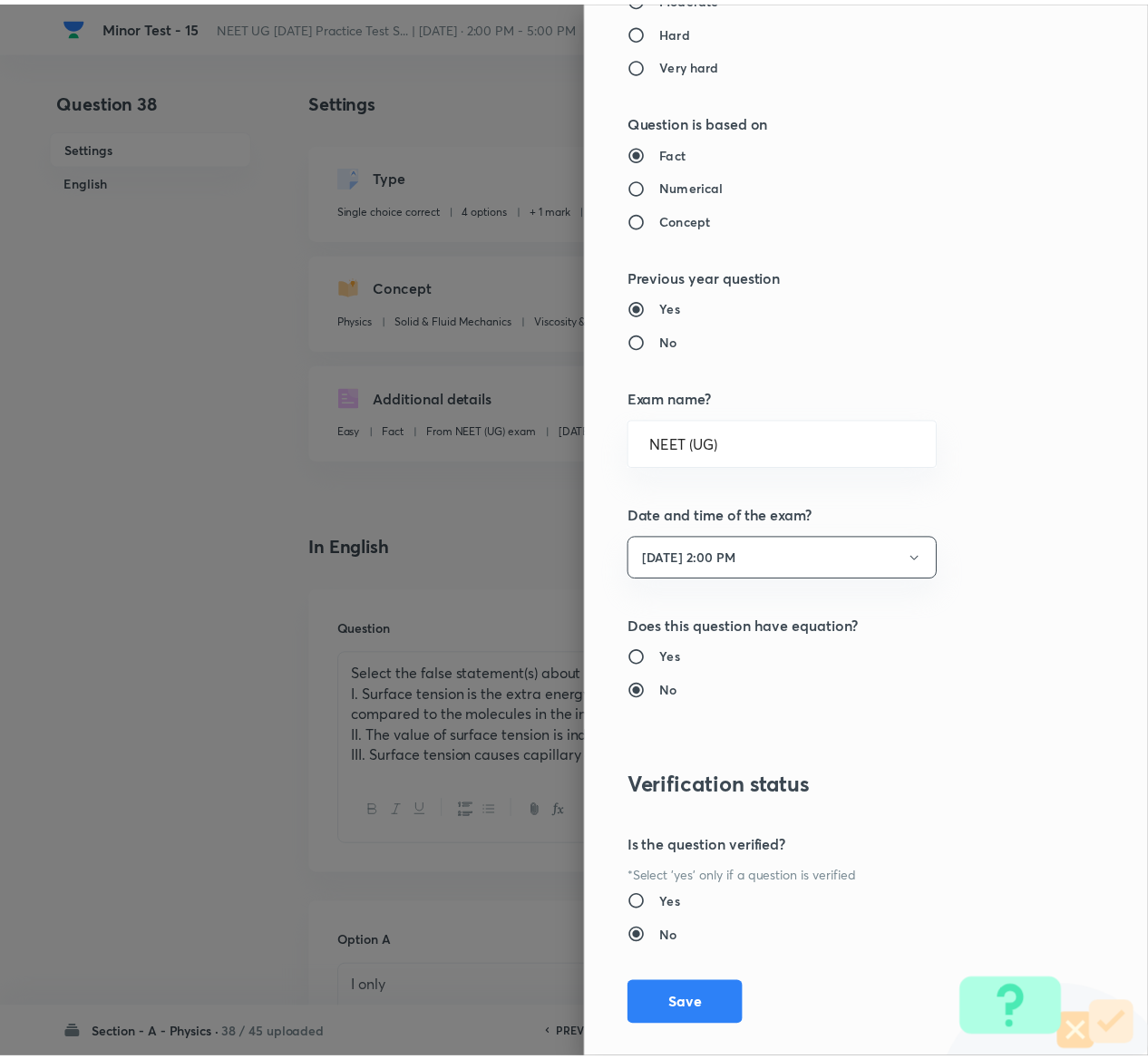
scroll to position [1647, 0]
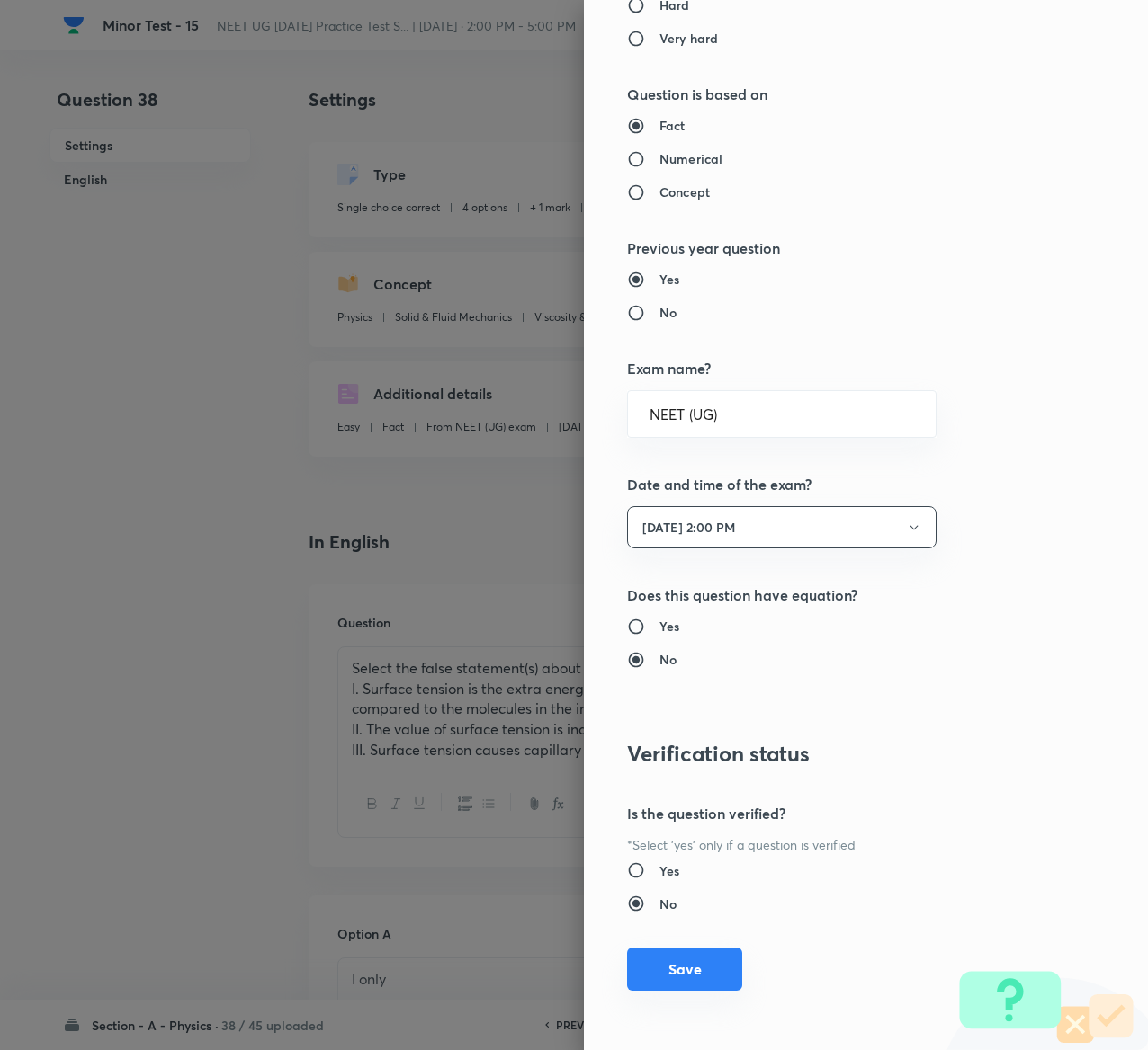
click at [655, 965] on button "Save" at bounding box center [684, 969] width 115 height 43
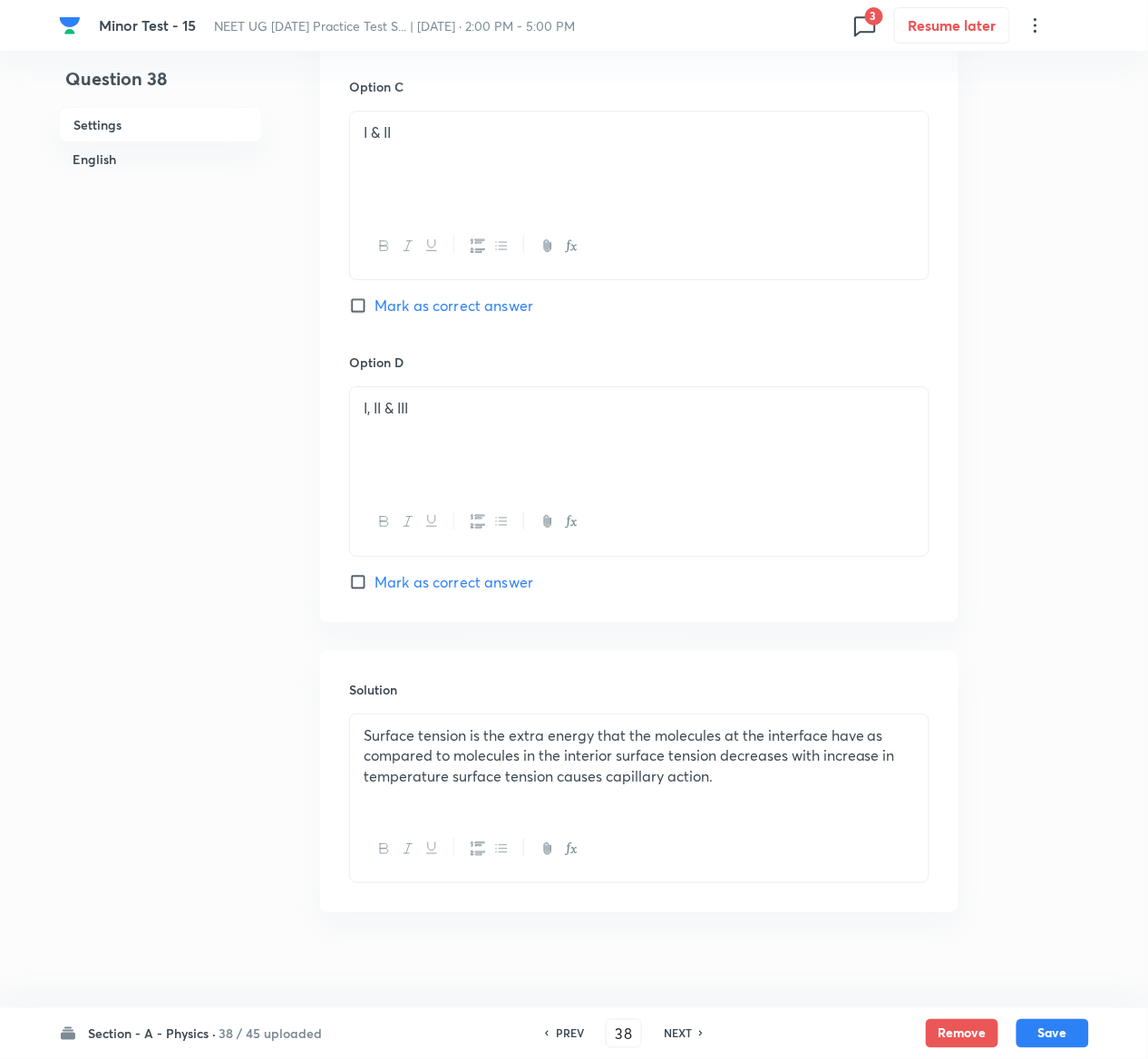
scroll to position [1426, 0]
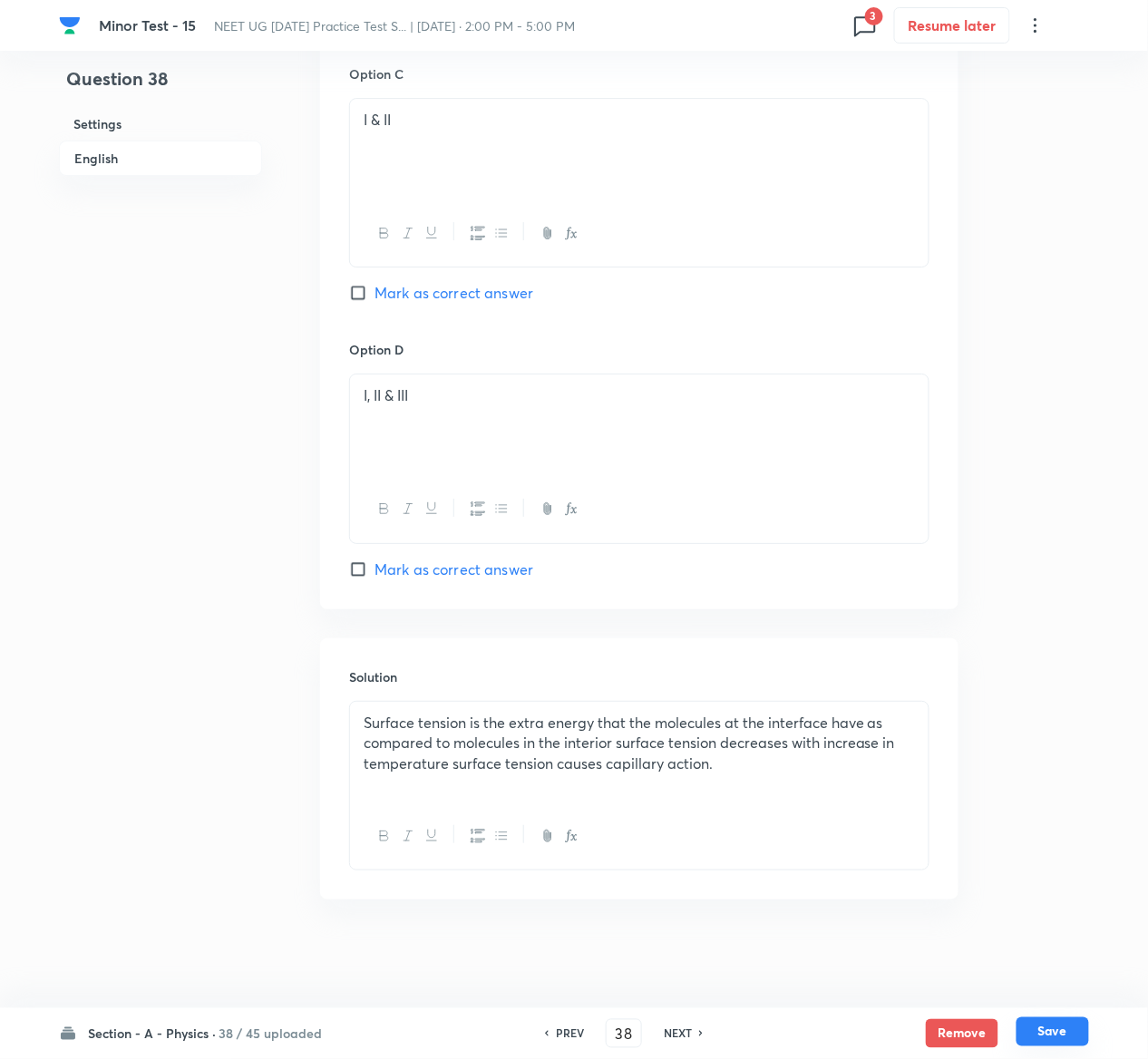
click at [1077, 1040] on button "Save" at bounding box center [1052, 1031] width 72 height 29
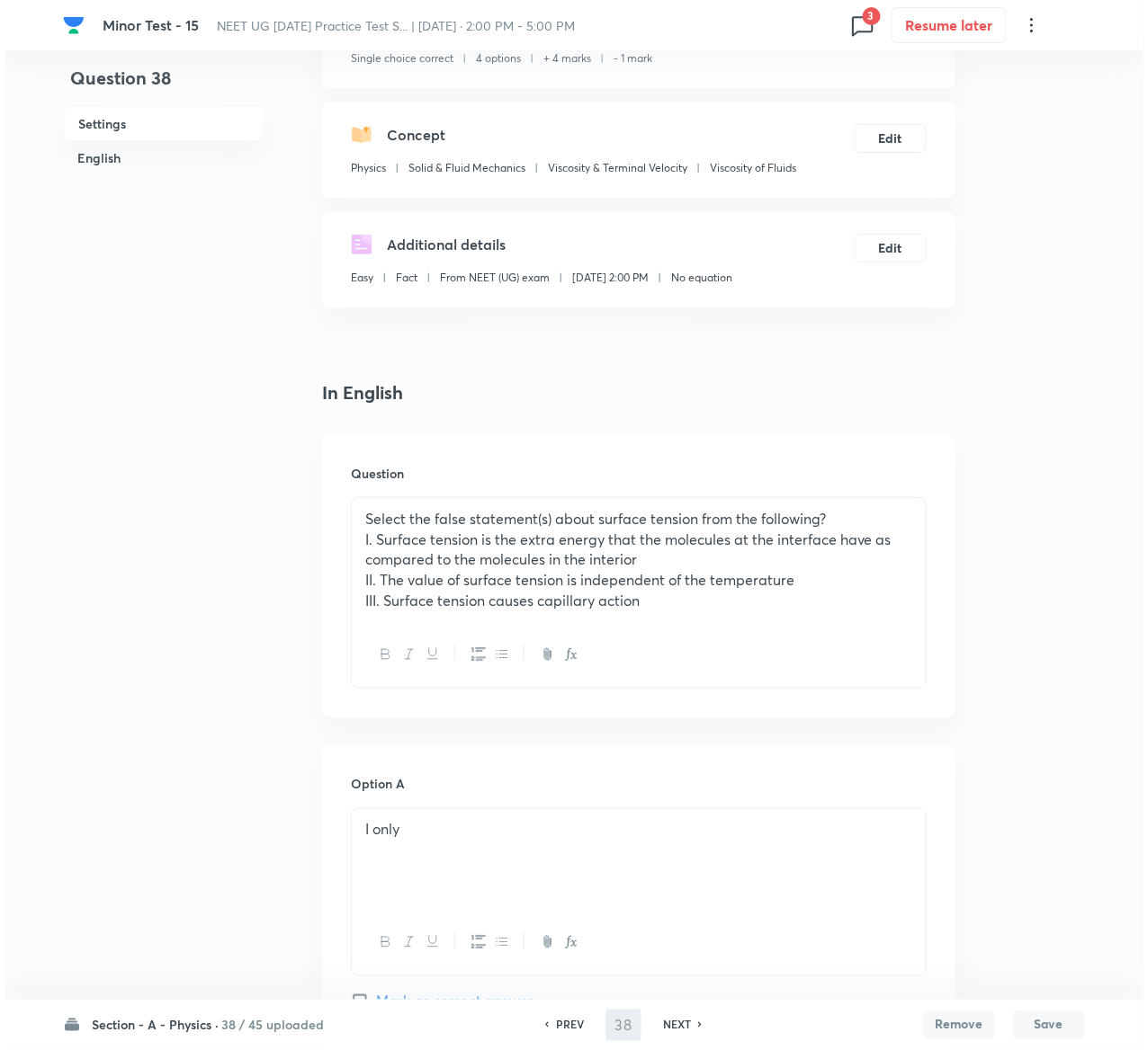
scroll to position [0, 0]
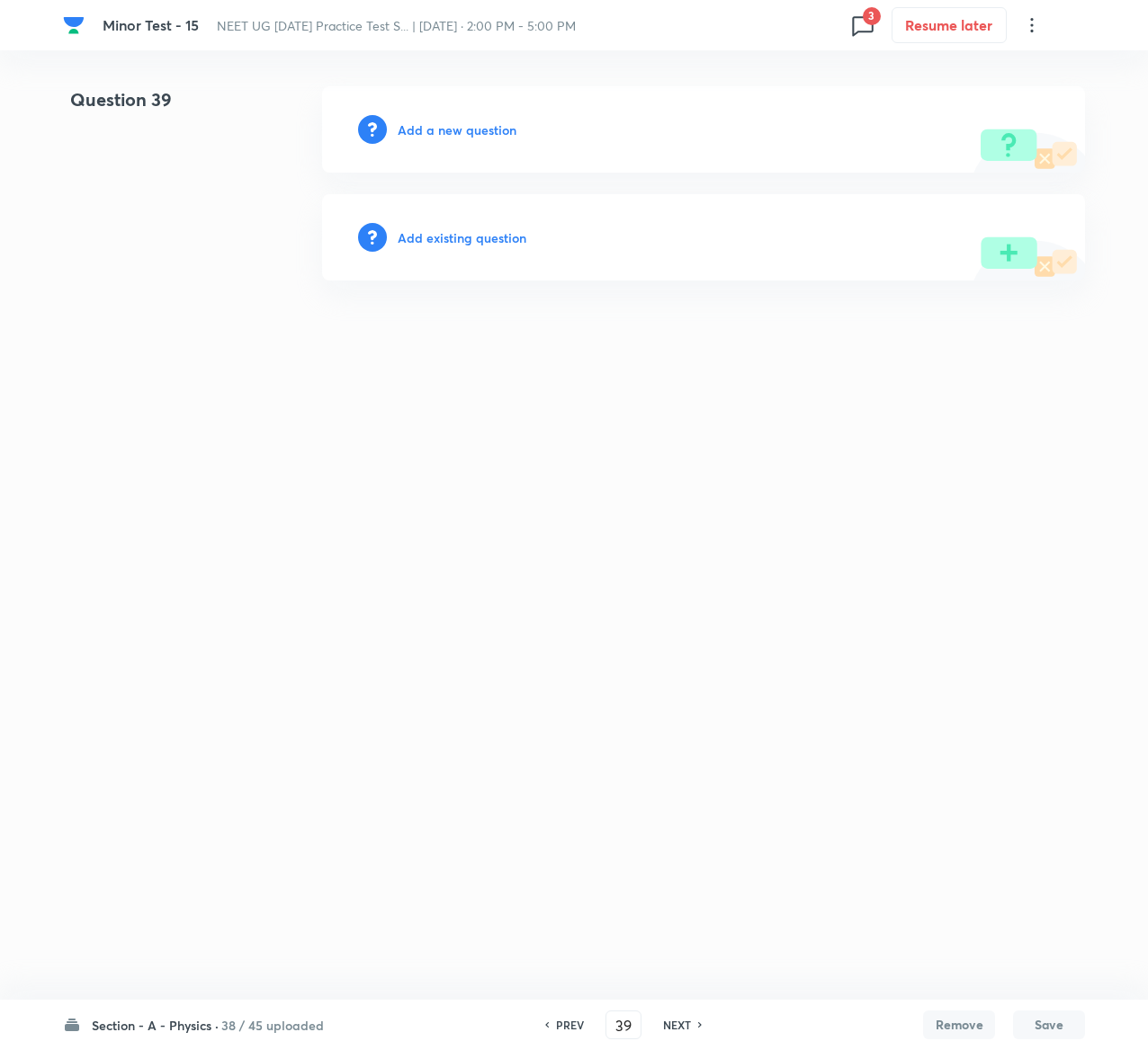
click at [487, 228] on h6 "Add existing question" at bounding box center [462, 237] width 129 height 19
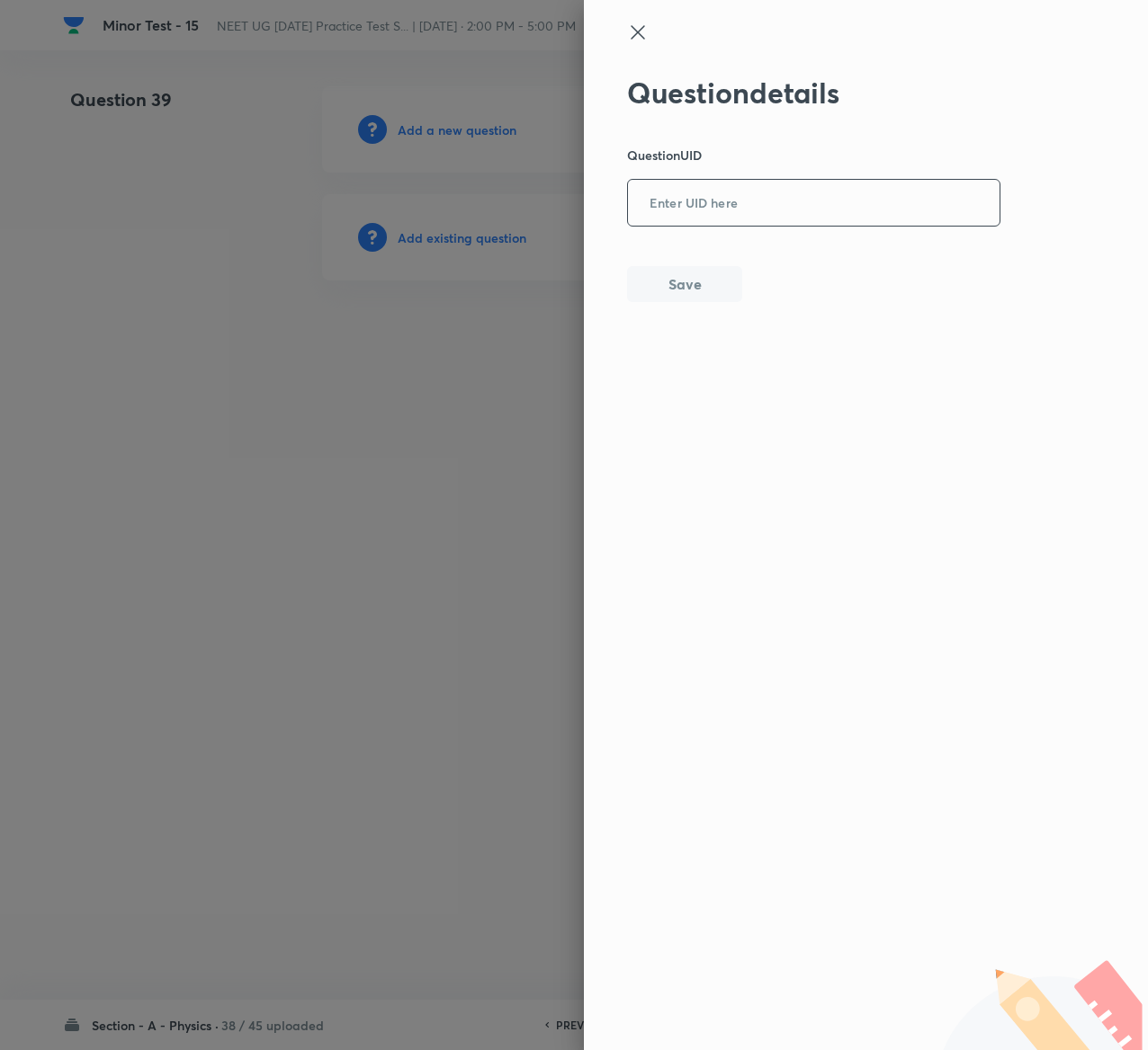
click at [815, 207] on input "text" at bounding box center [814, 203] width 372 height 44
paste input "U4GZO"
click at [694, 284] on button "Save" at bounding box center [684, 282] width 115 height 36
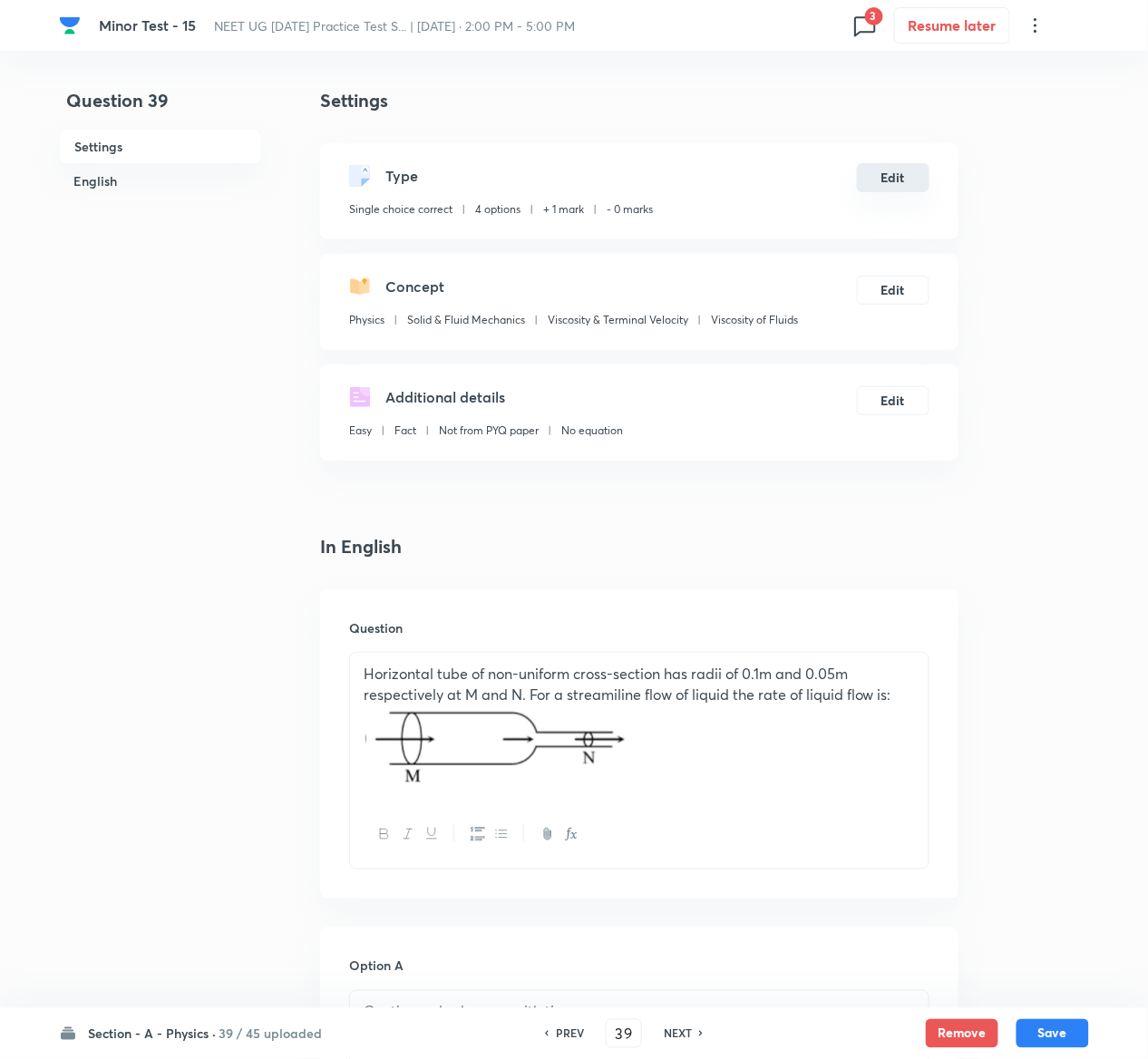
click at [884, 163] on button "Edit" at bounding box center [893, 177] width 72 height 29
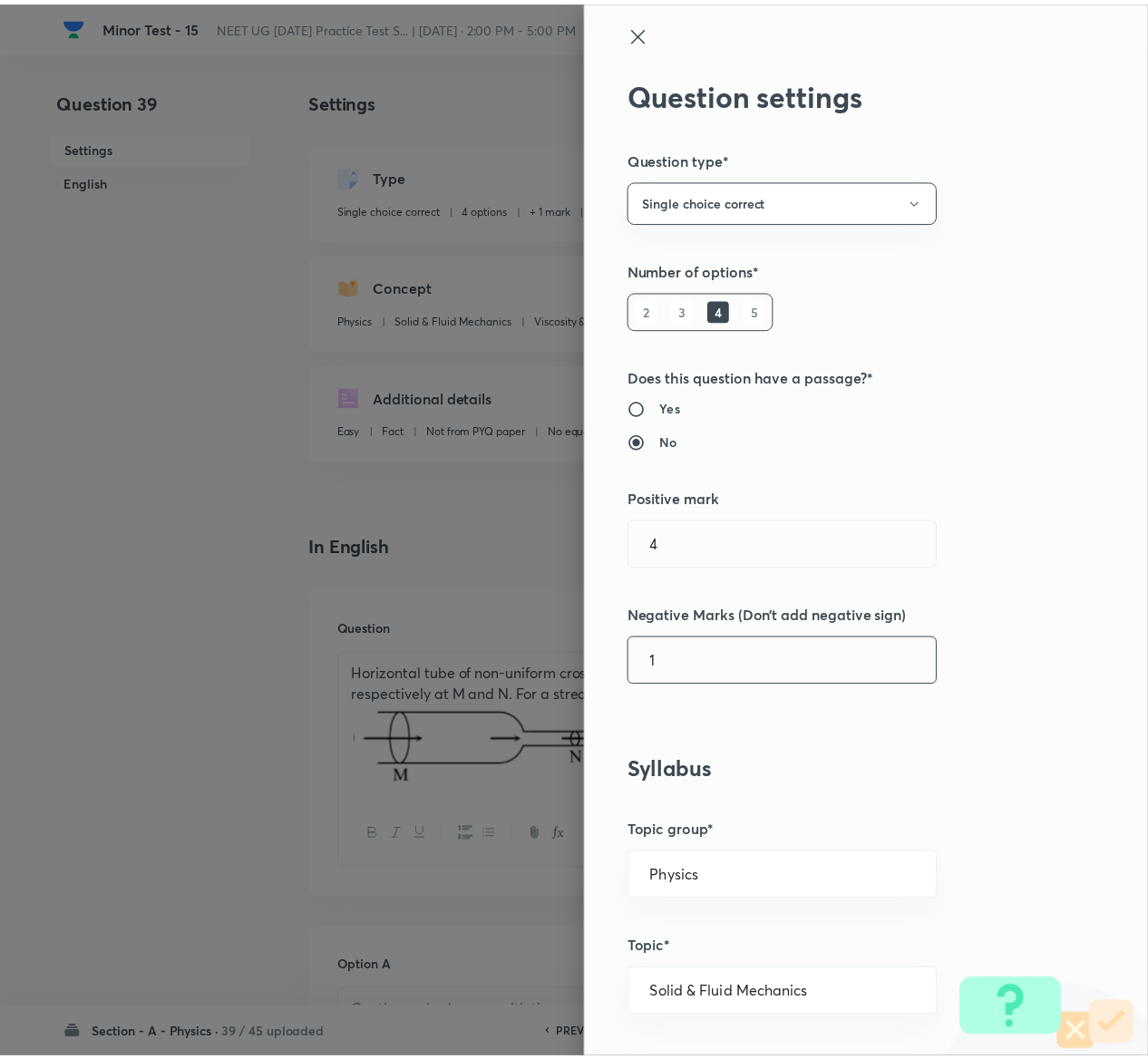
scroll to position [1416, 0]
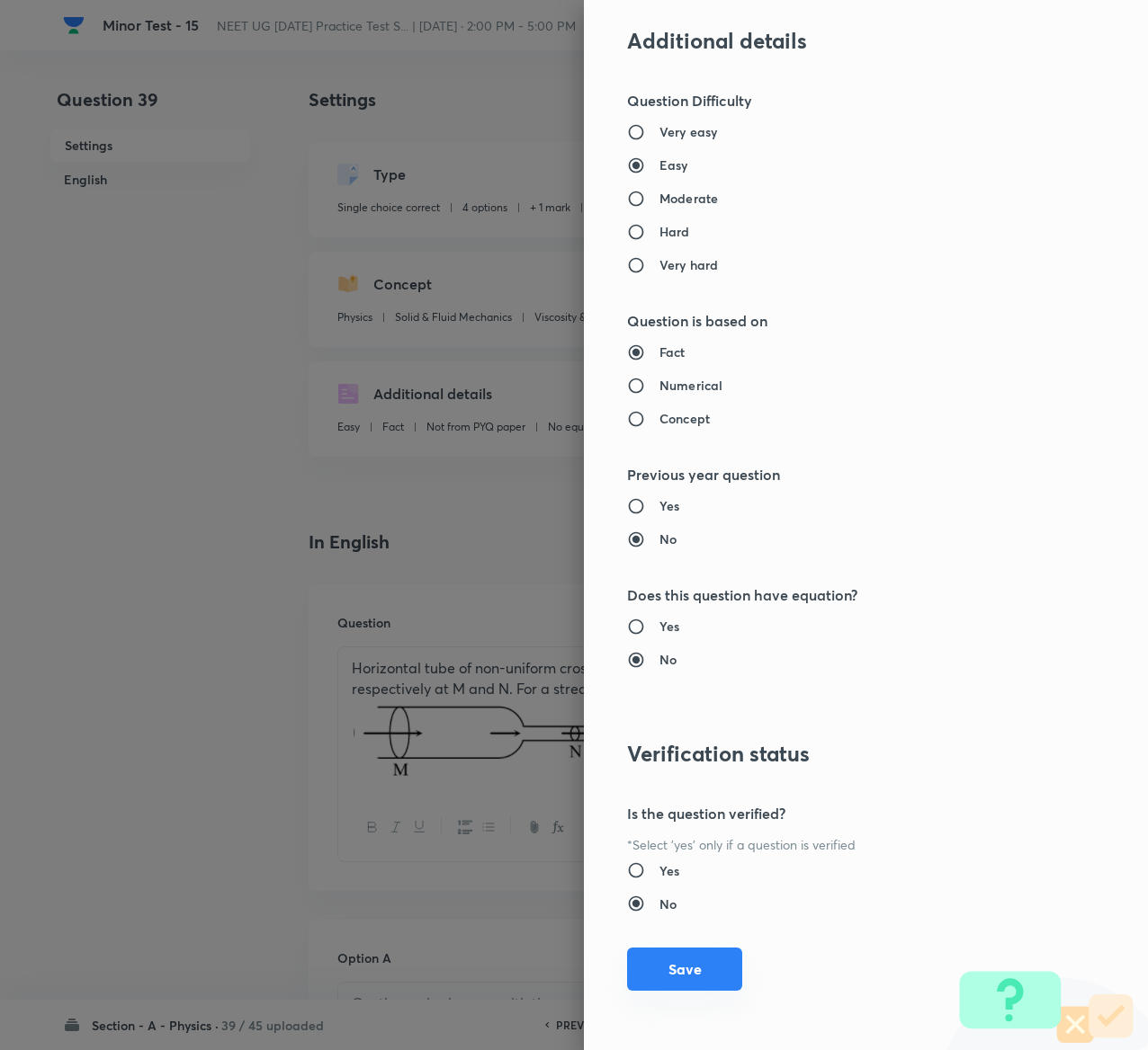
click at [627, 959] on button "Save" at bounding box center [684, 969] width 115 height 43
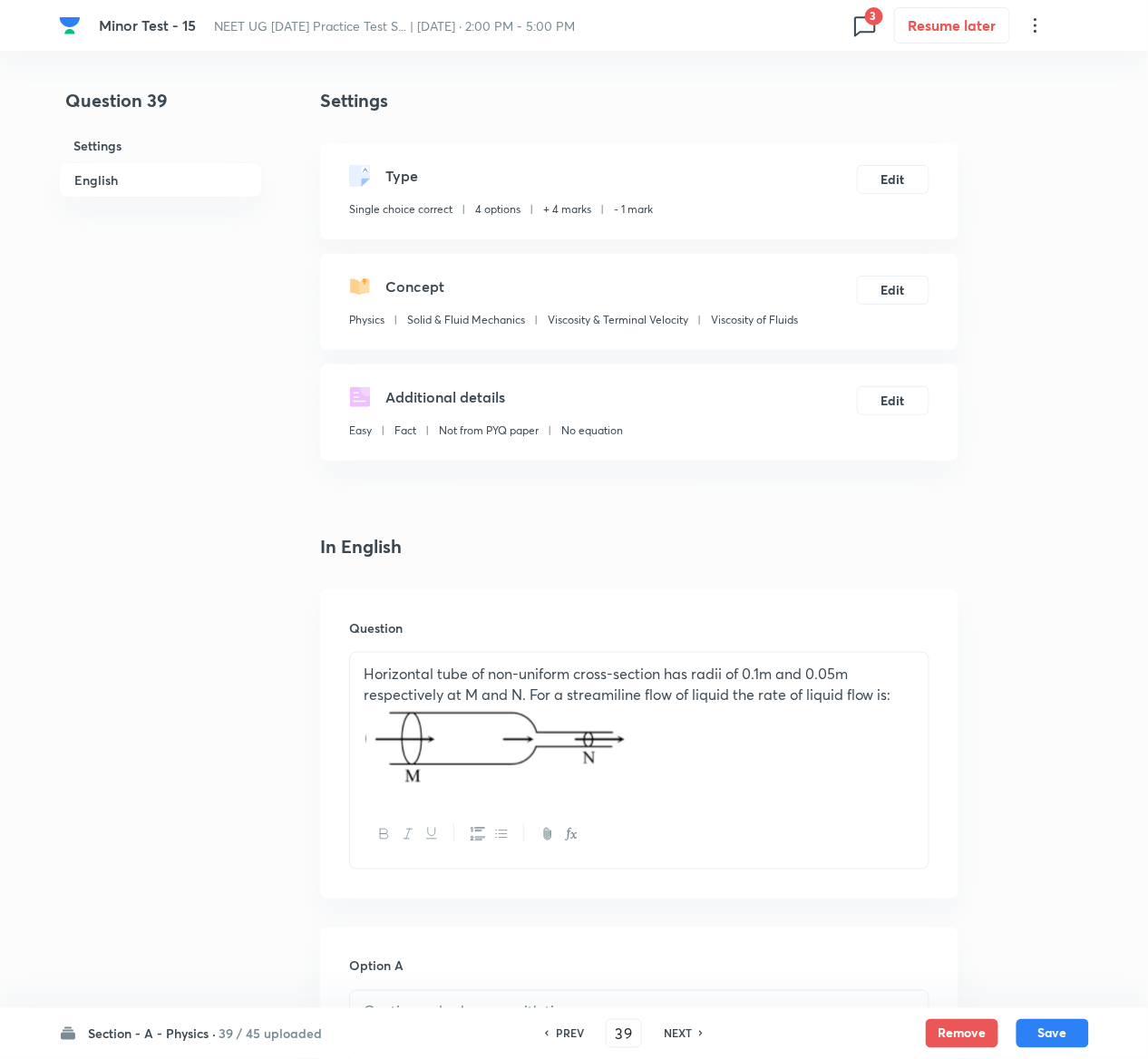
scroll to position [1450, 0]
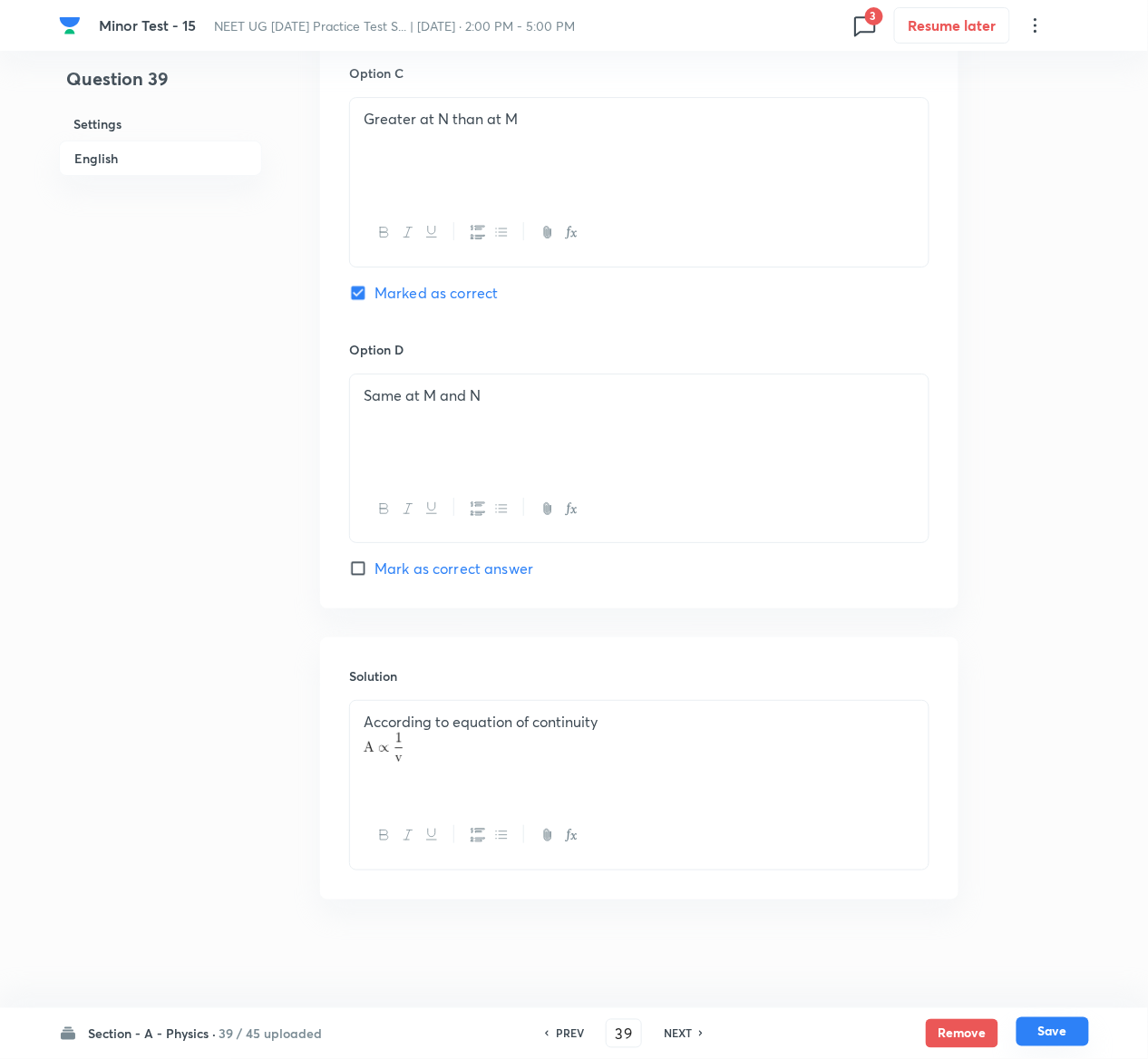
click at [1059, 1027] on button "Save" at bounding box center [1052, 1031] width 72 height 29
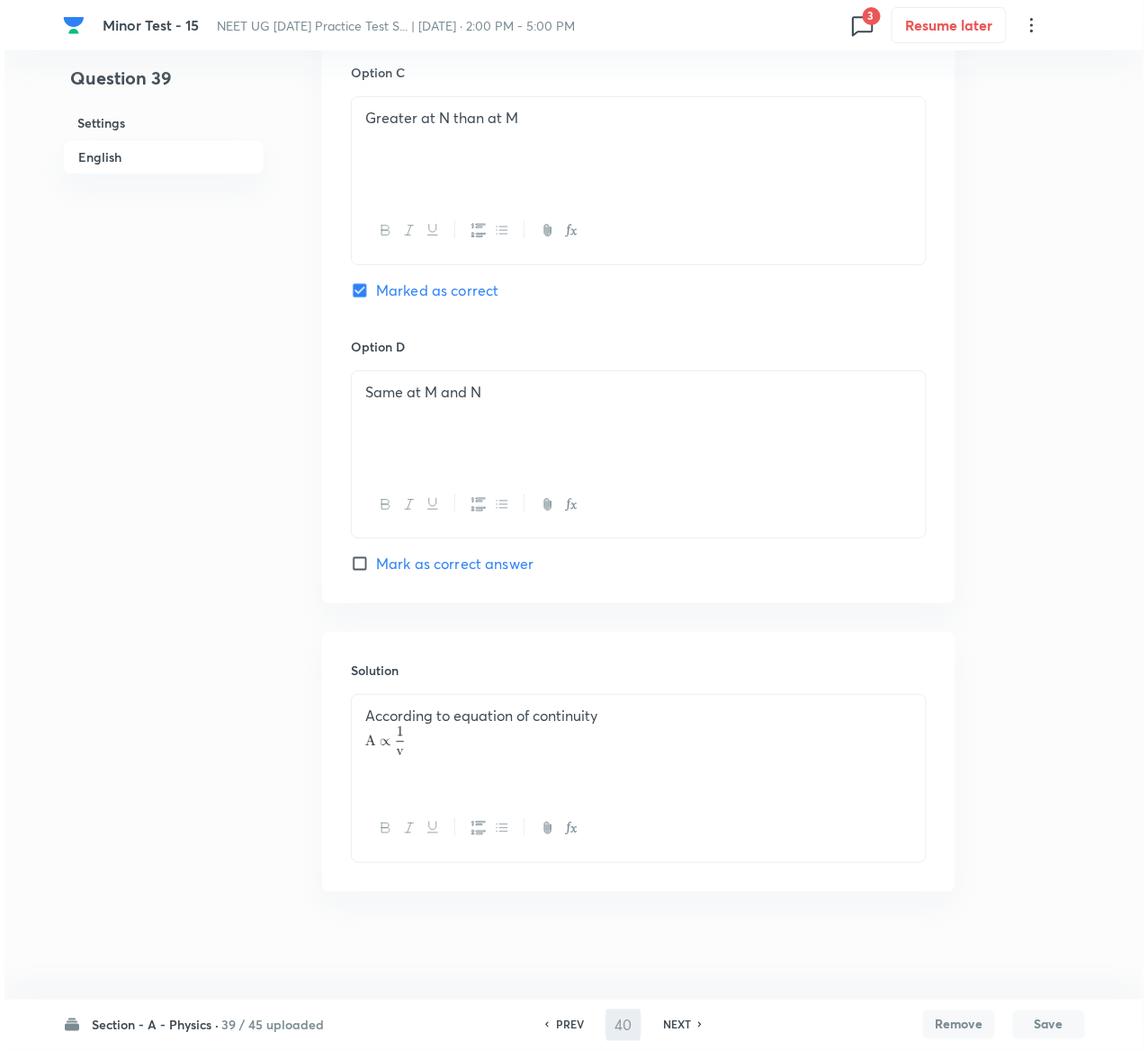
scroll to position [0, 0]
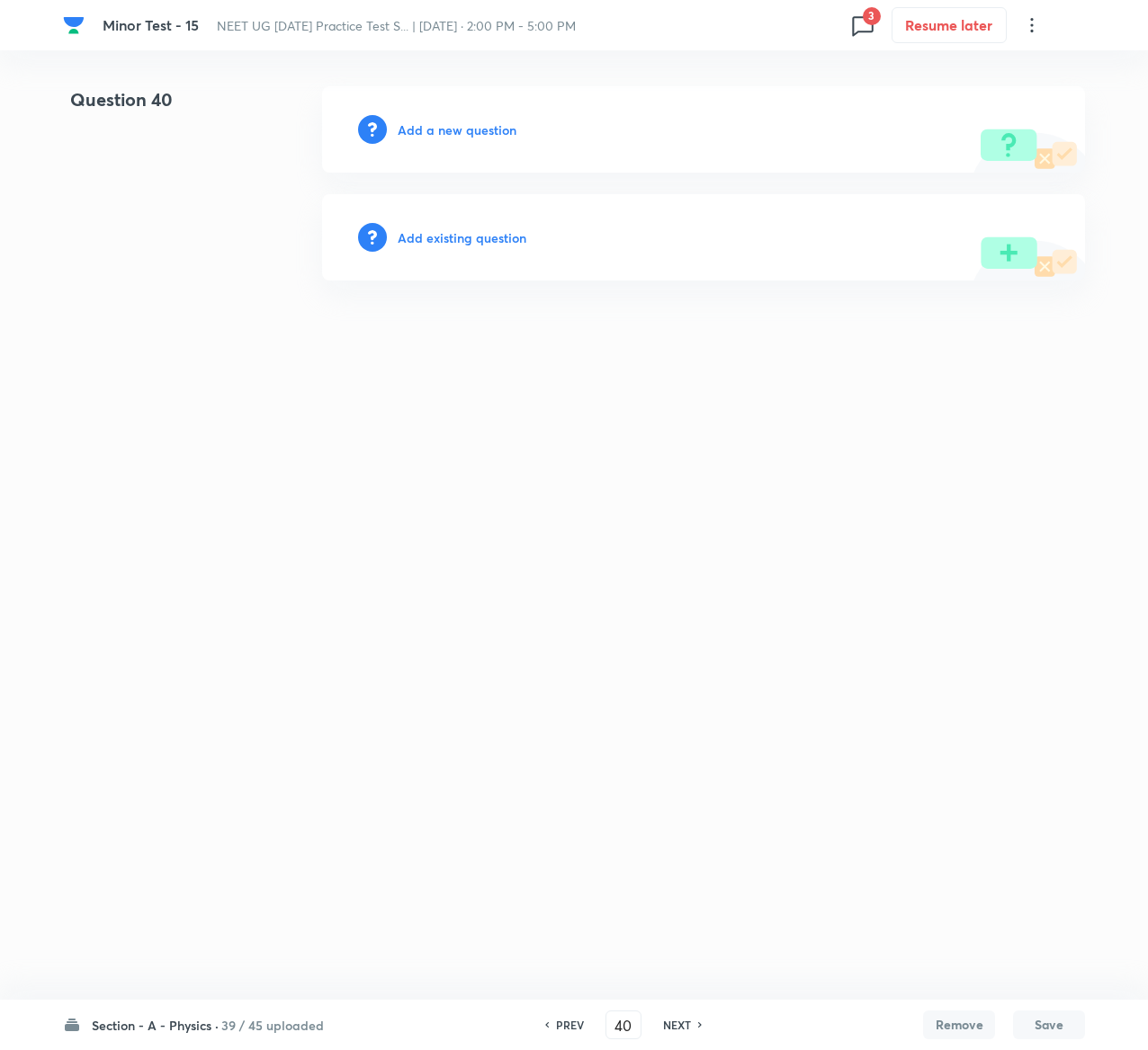
click at [505, 233] on h6 "Add existing question" at bounding box center [462, 237] width 129 height 19
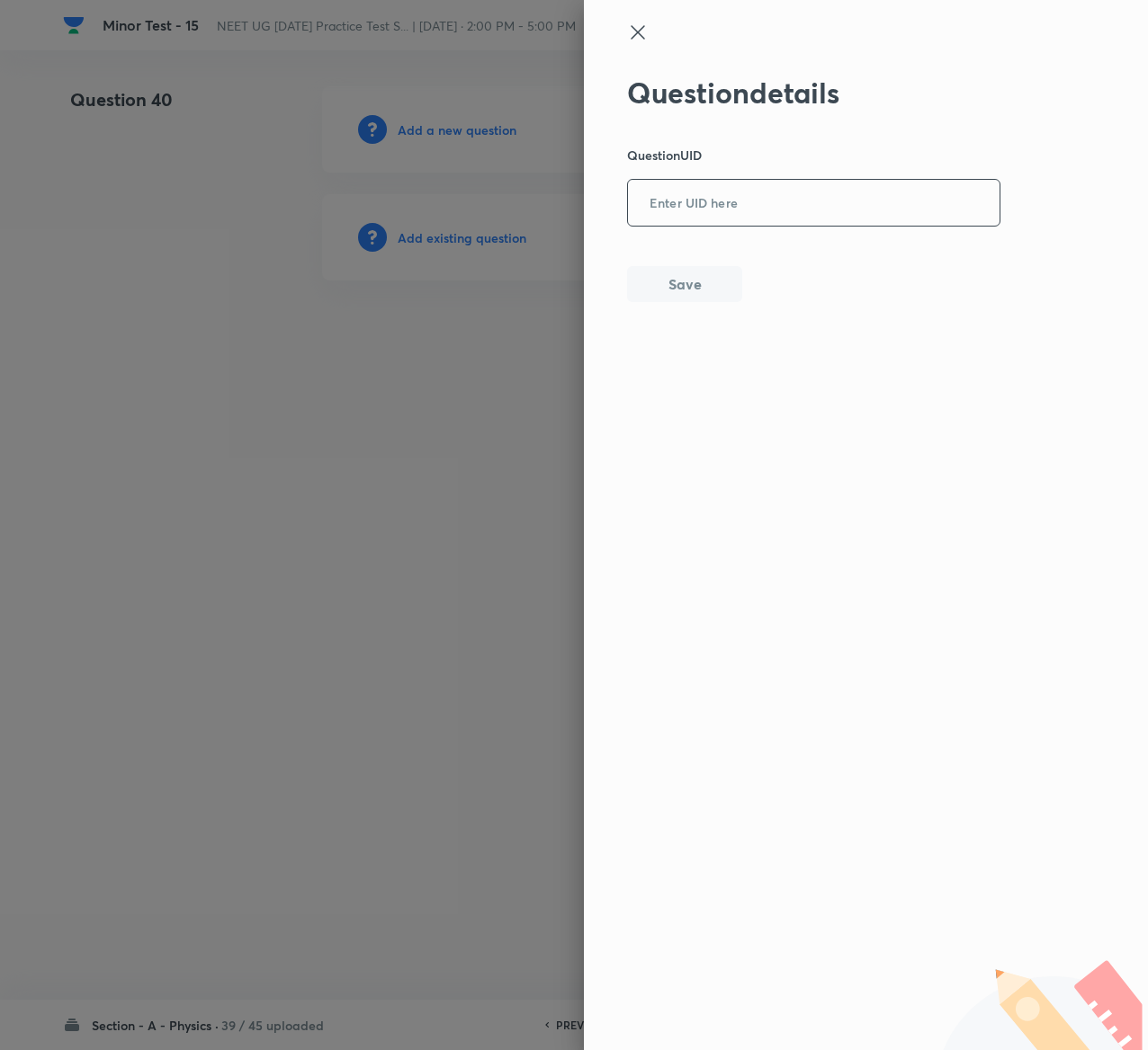
click at [710, 196] on input "text" at bounding box center [814, 203] width 372 height 44
paste input "PSI93"
click at [682, 294] on button "Save" at bounding box center [684, 282] width 115 height 36
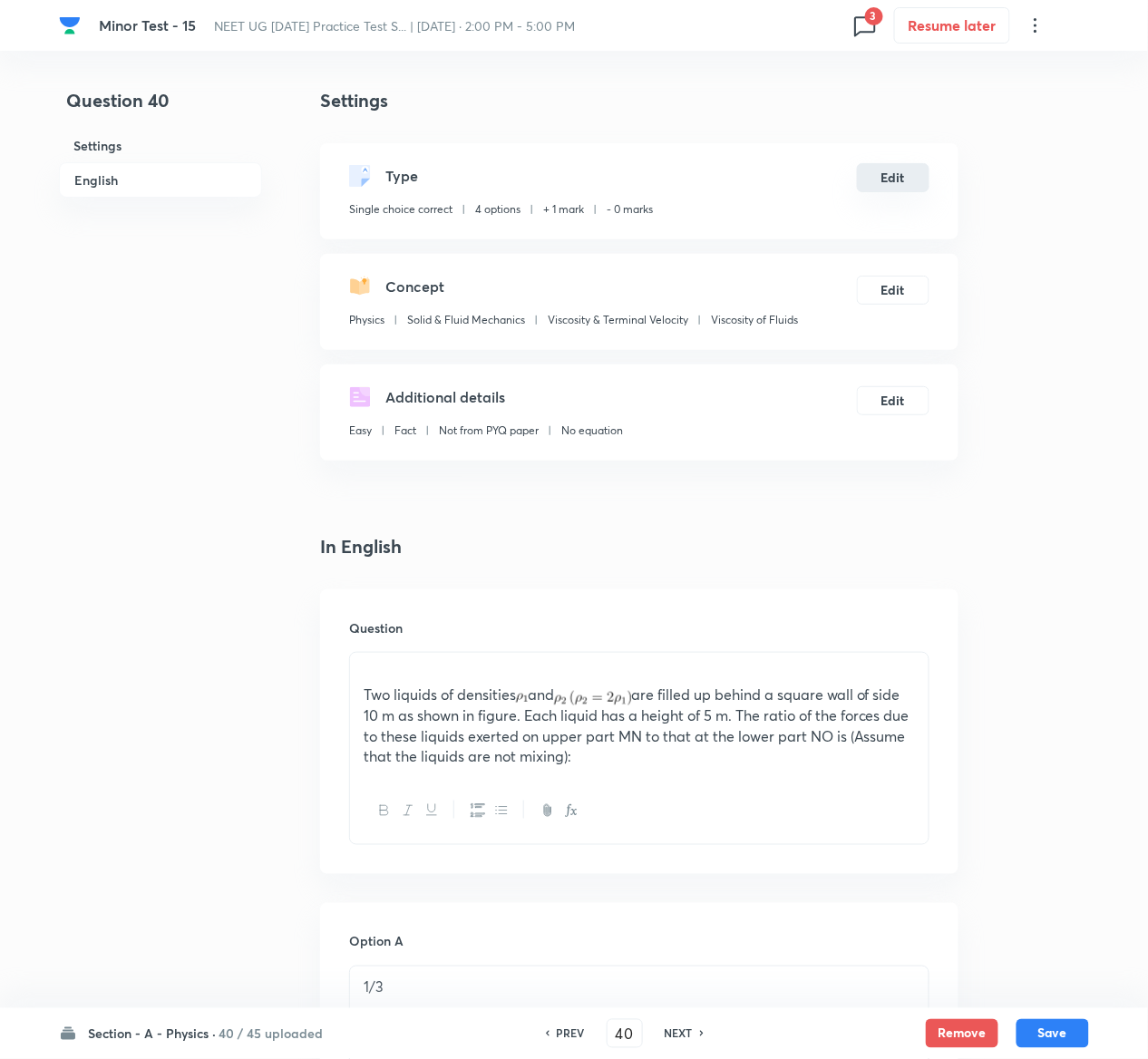
click at [893, 173] on button "Edit" at bounding box center [893, 177] width 72 height 29
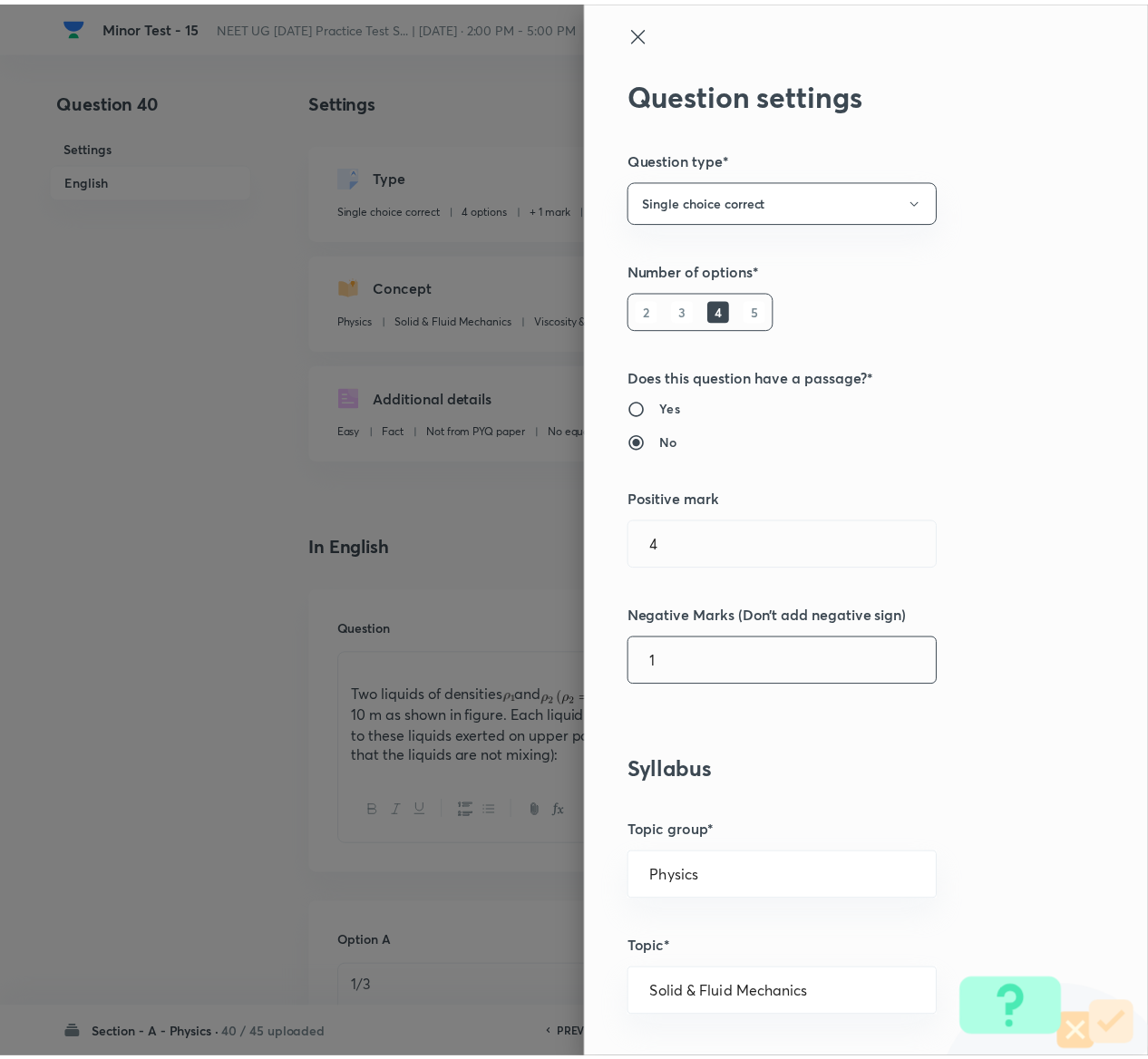
scroll to position [1416, 0]
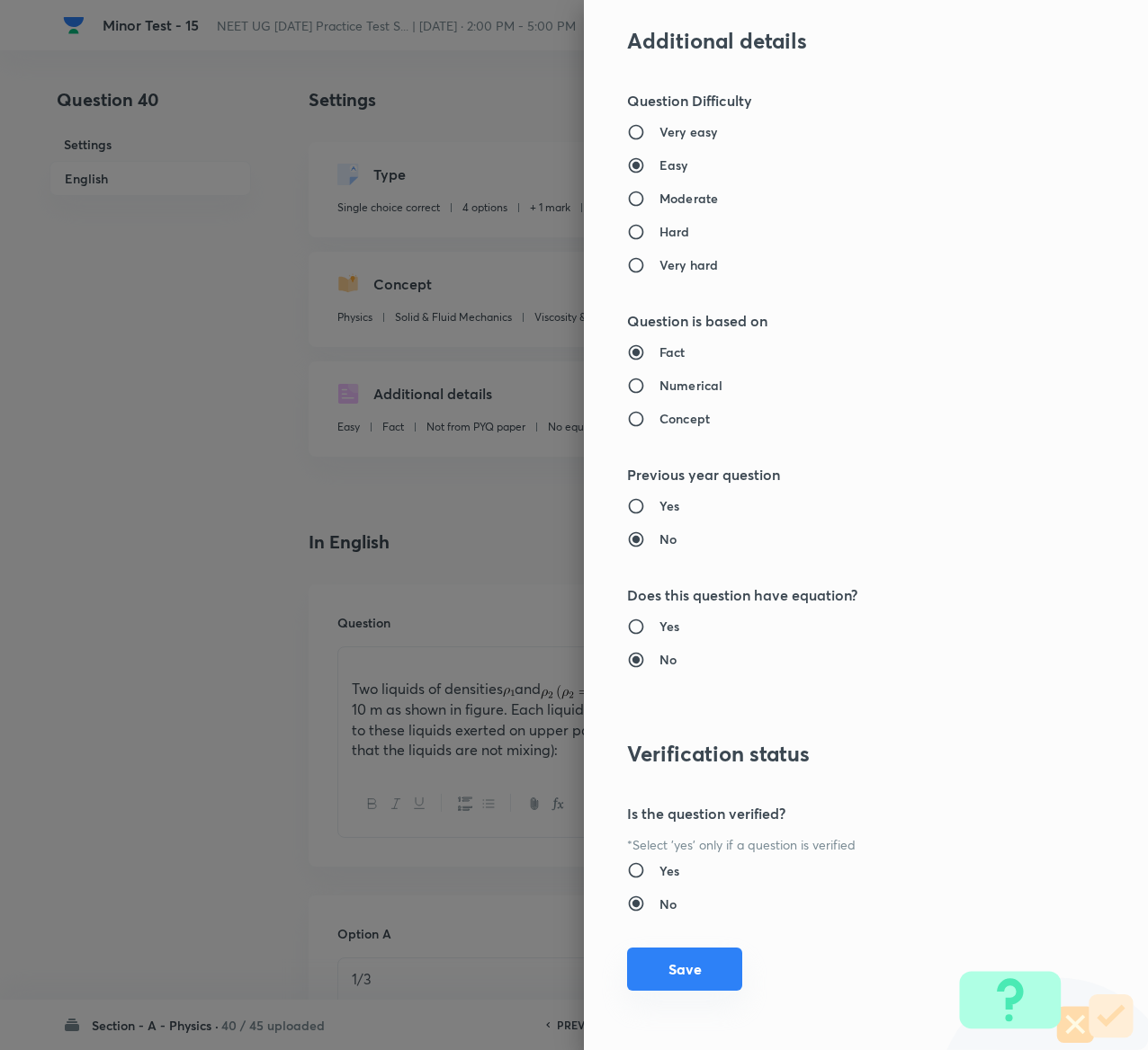
click at [674, 956] on button "Save" at bounding box center [684, 969] width 115 height 43
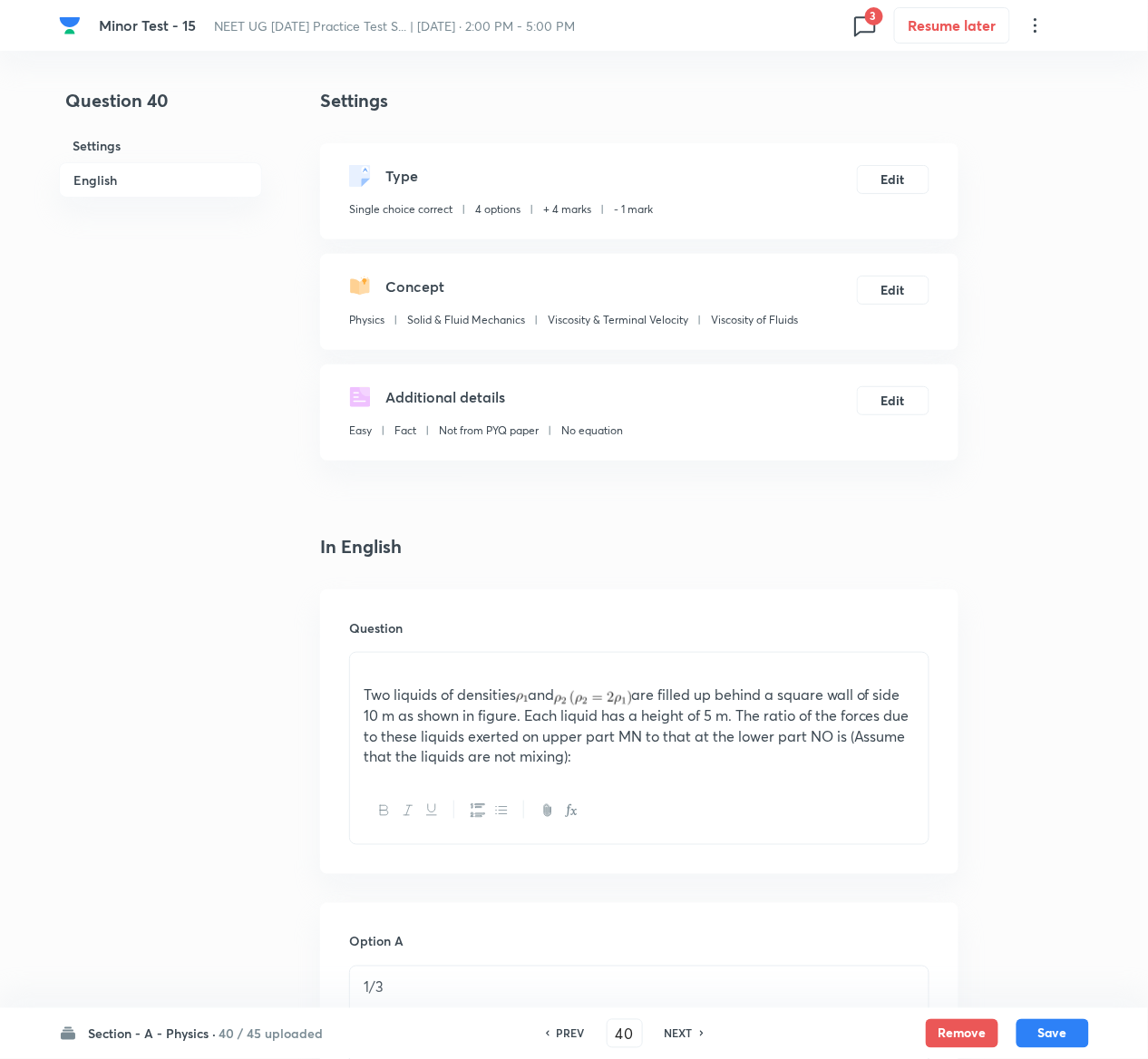
scroll to position [1768, 0]
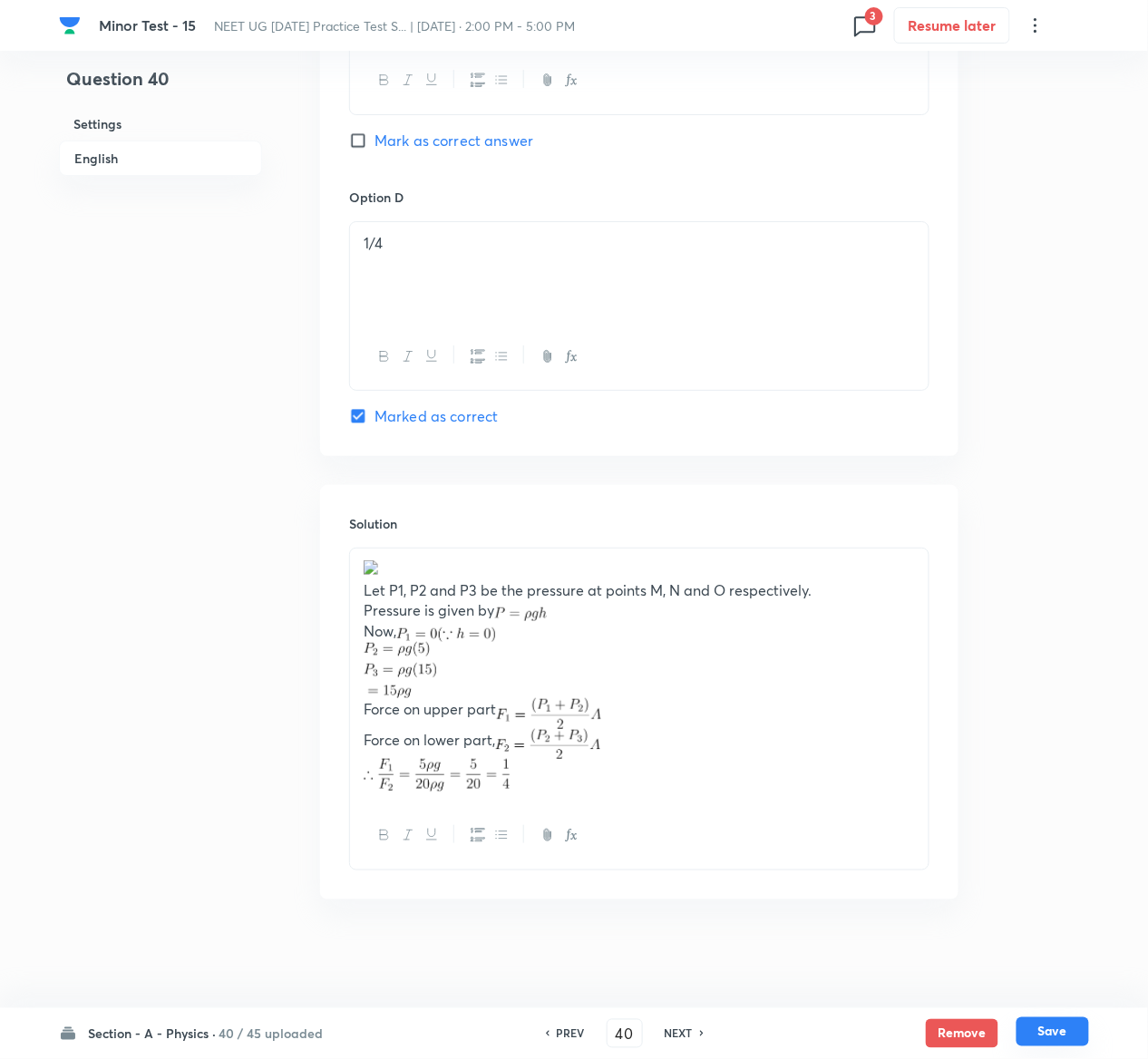
click at [1074, 1029] on button "Save" at bounding box center [1052, 1031] width 72 height 29
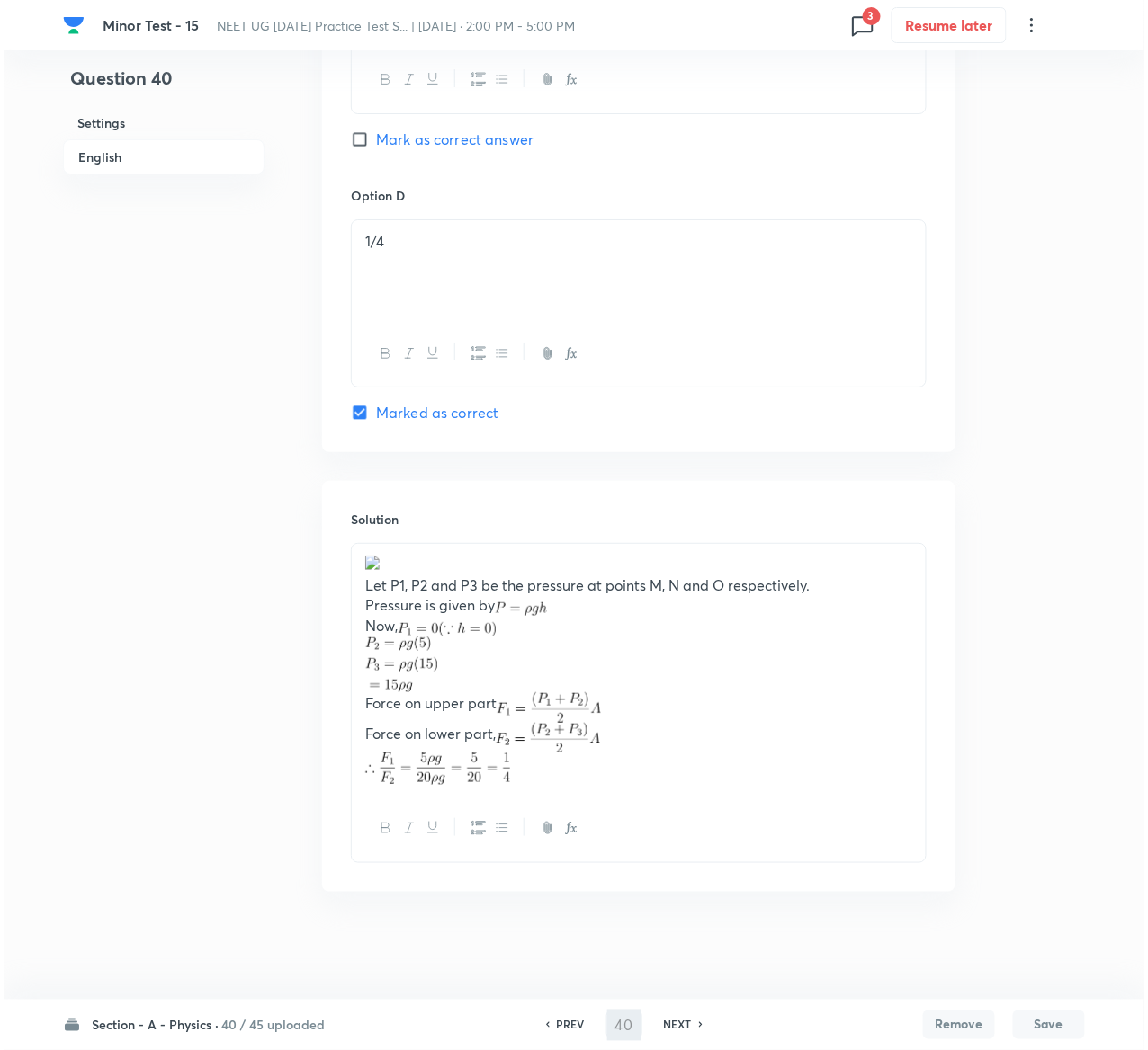
scroll to position [0, 0]
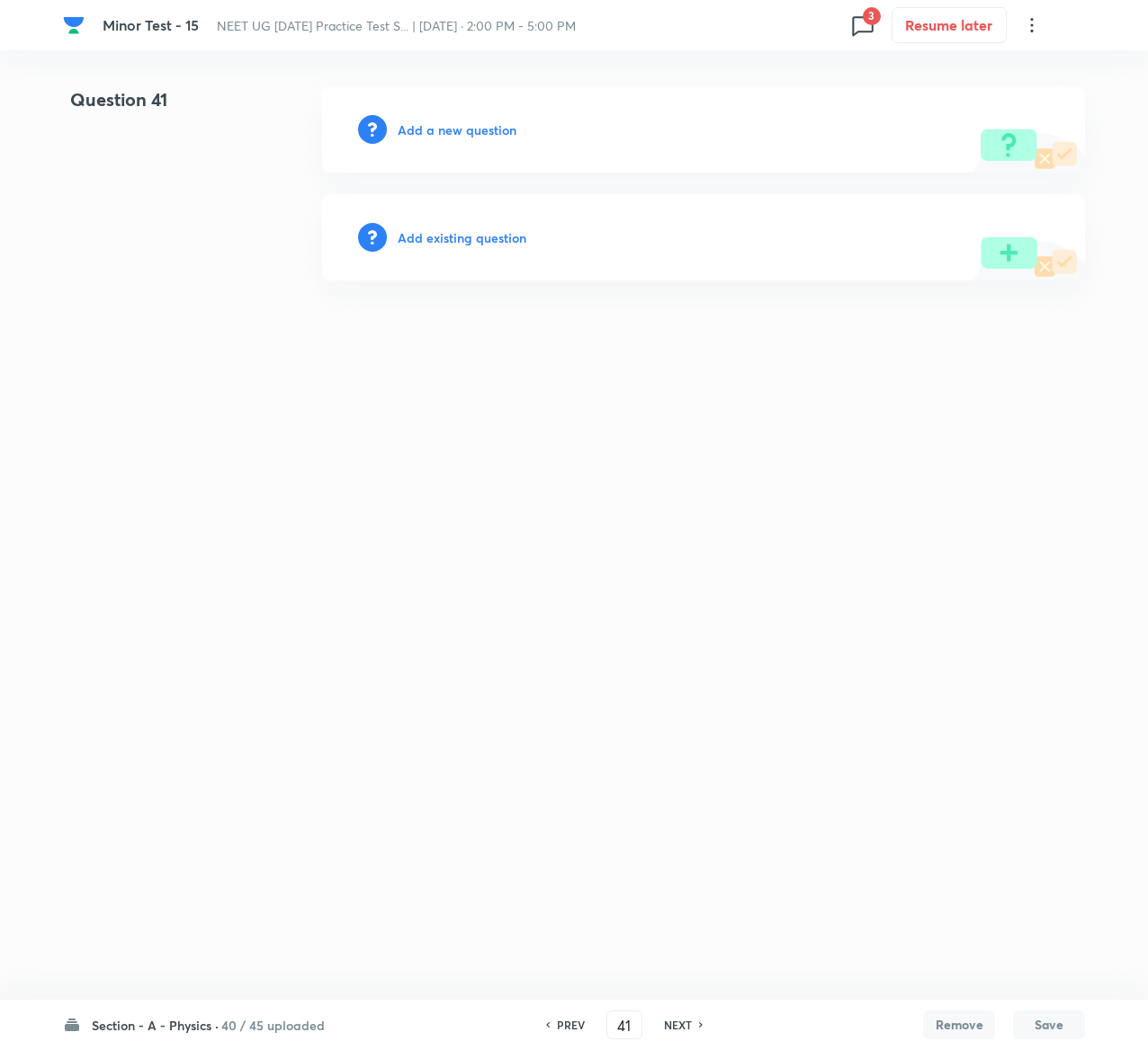
click at [496, 240] on h6 "Add existing question" at bounding box center [462, 237] width 129 height 19
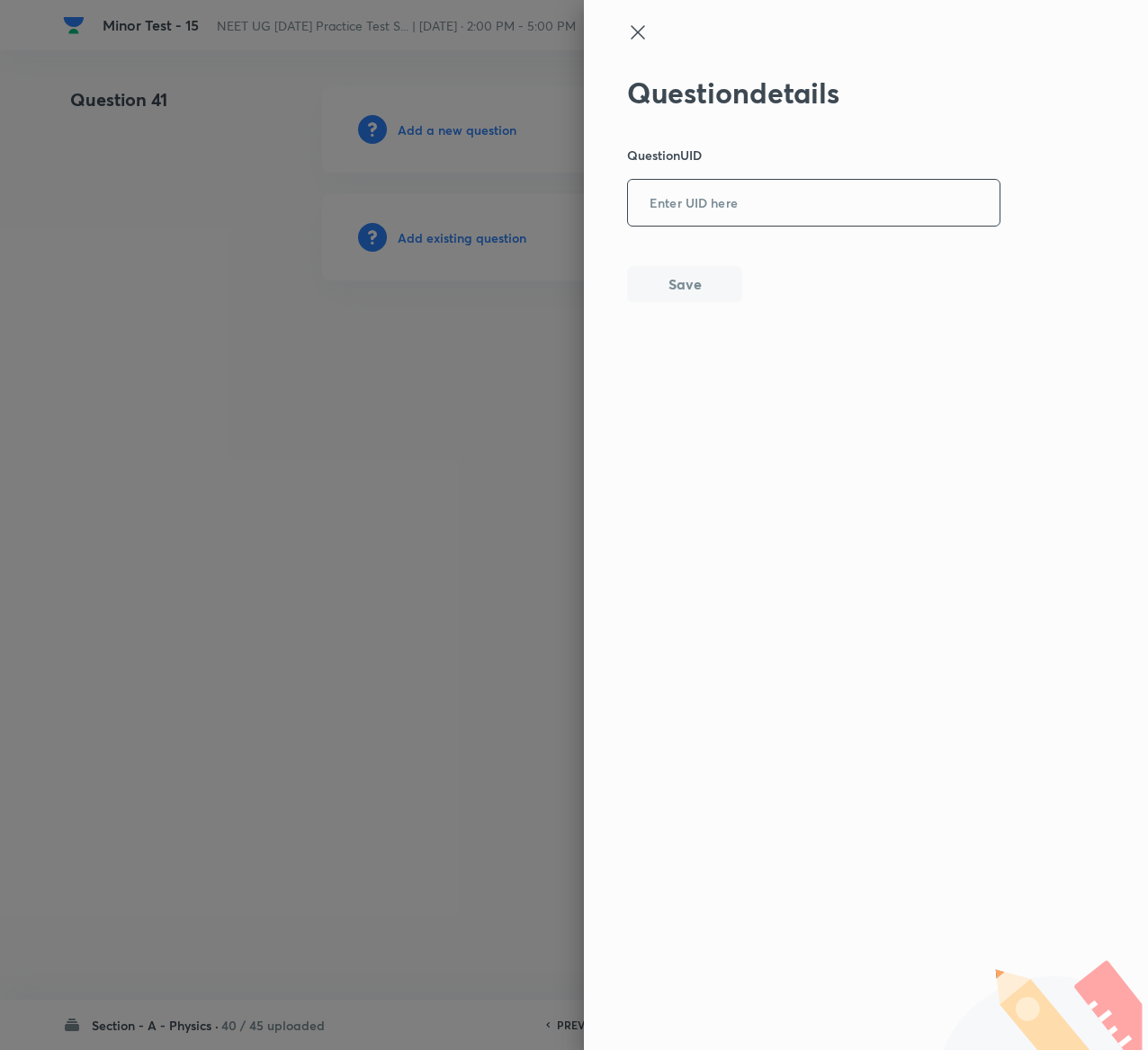
click at [825, 225] on input "text" at bounding box center [814, 203] width 372 height 44
paste input "QZPZR"
click at [702, 286] on button "Save" at bounding box center [684, 282] width 115 height 36
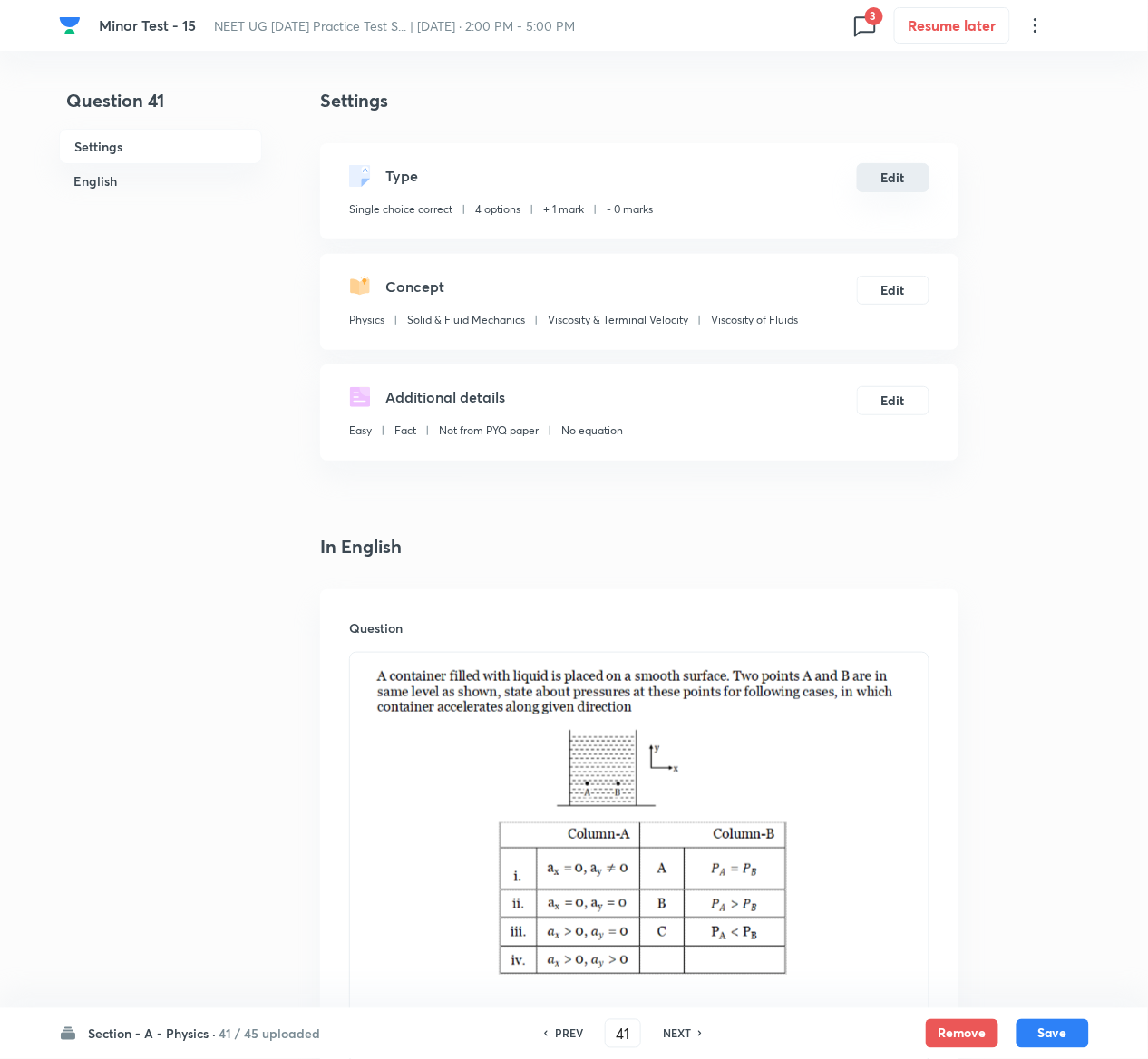
click at [896, 177] on button "Edit" at bounding box center [893, 177] width 72 height 29
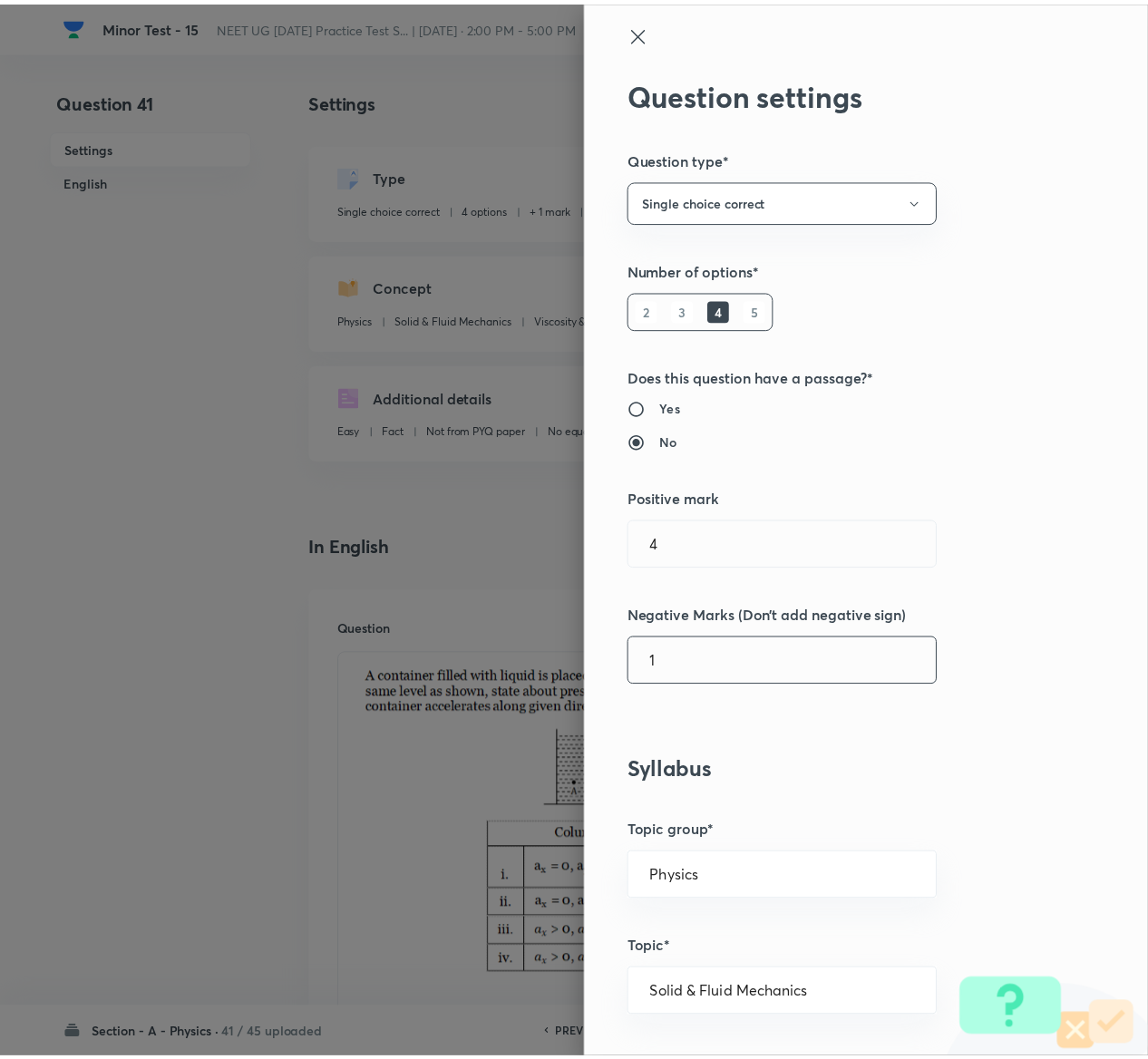
scroll to position [1416, 0]
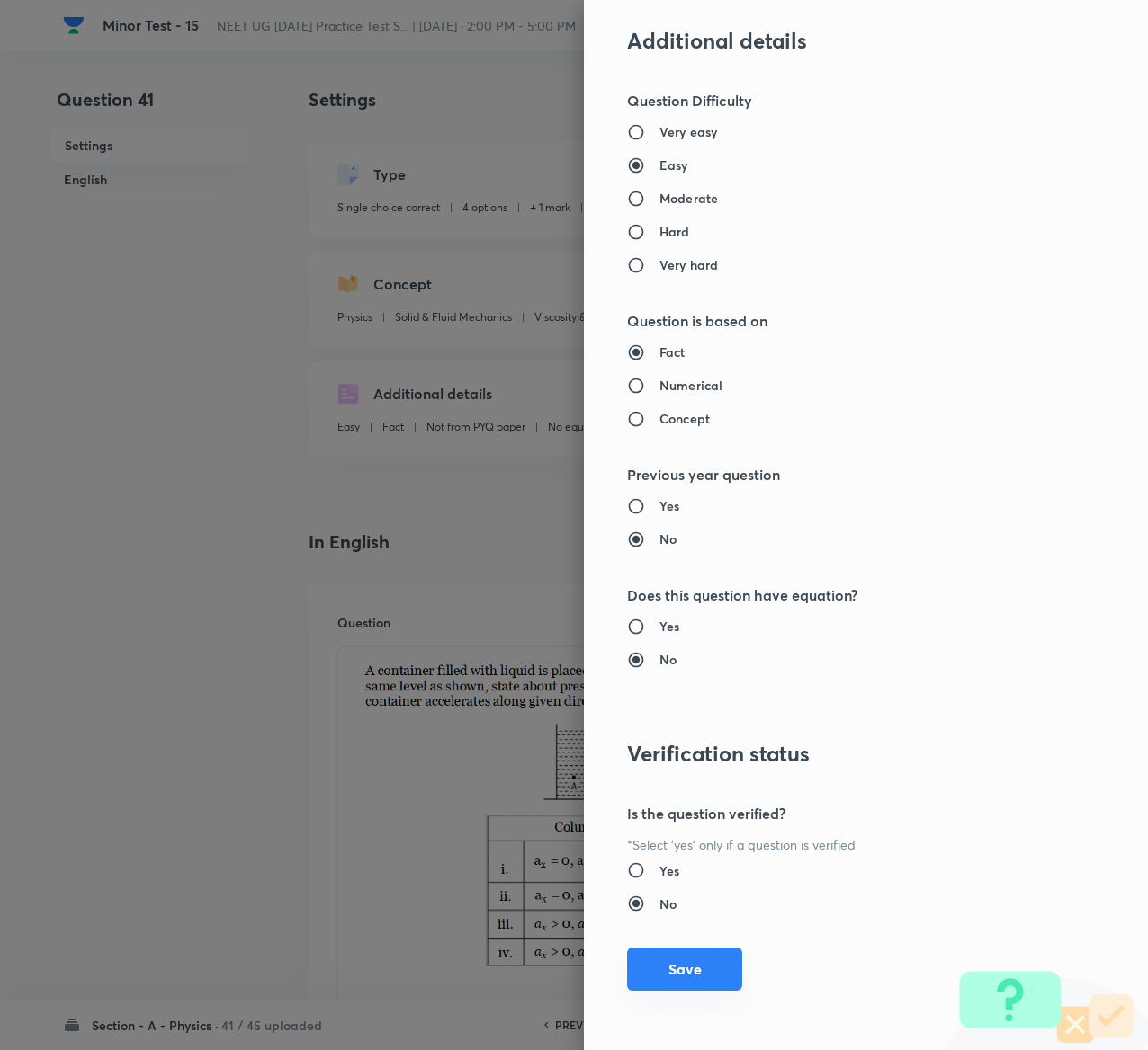
click at [669, 952] on button "Save" at bounding box center [684, 969] width 115 height 43
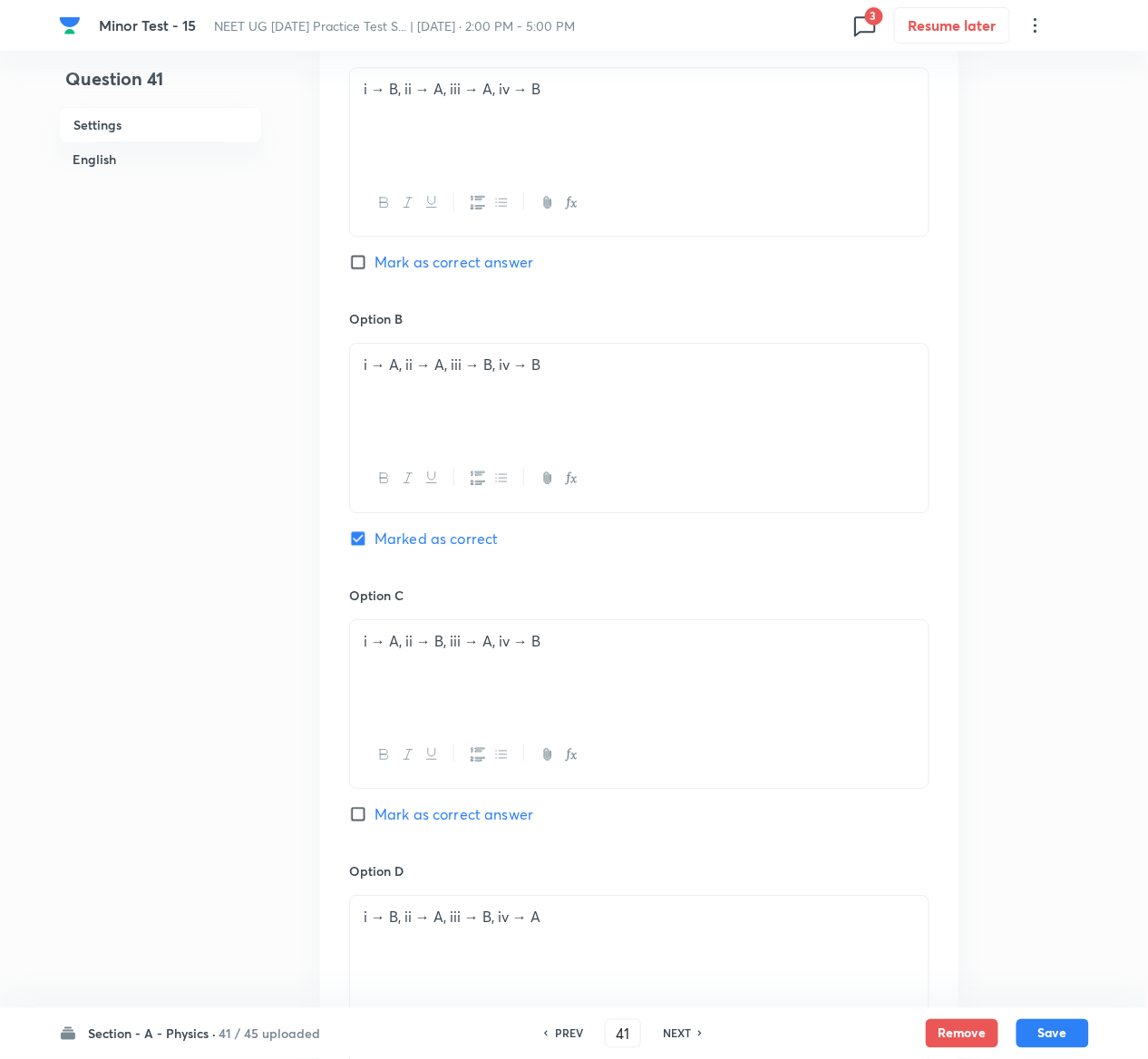
scroll to position [1669, 0]
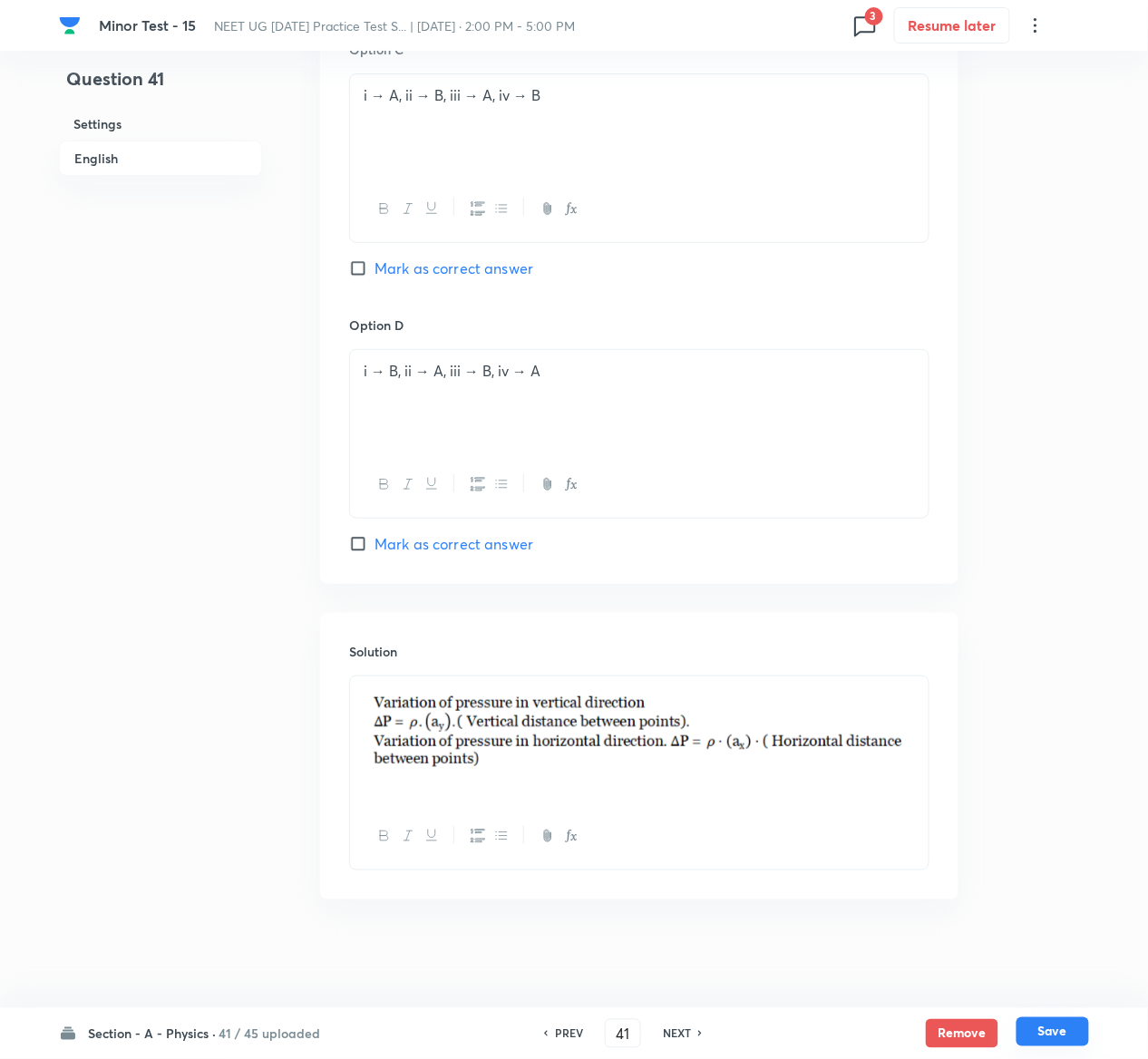
click at [1067, 1019] on button "Save" at bounding box center [1052, 1031] width 72 height 29
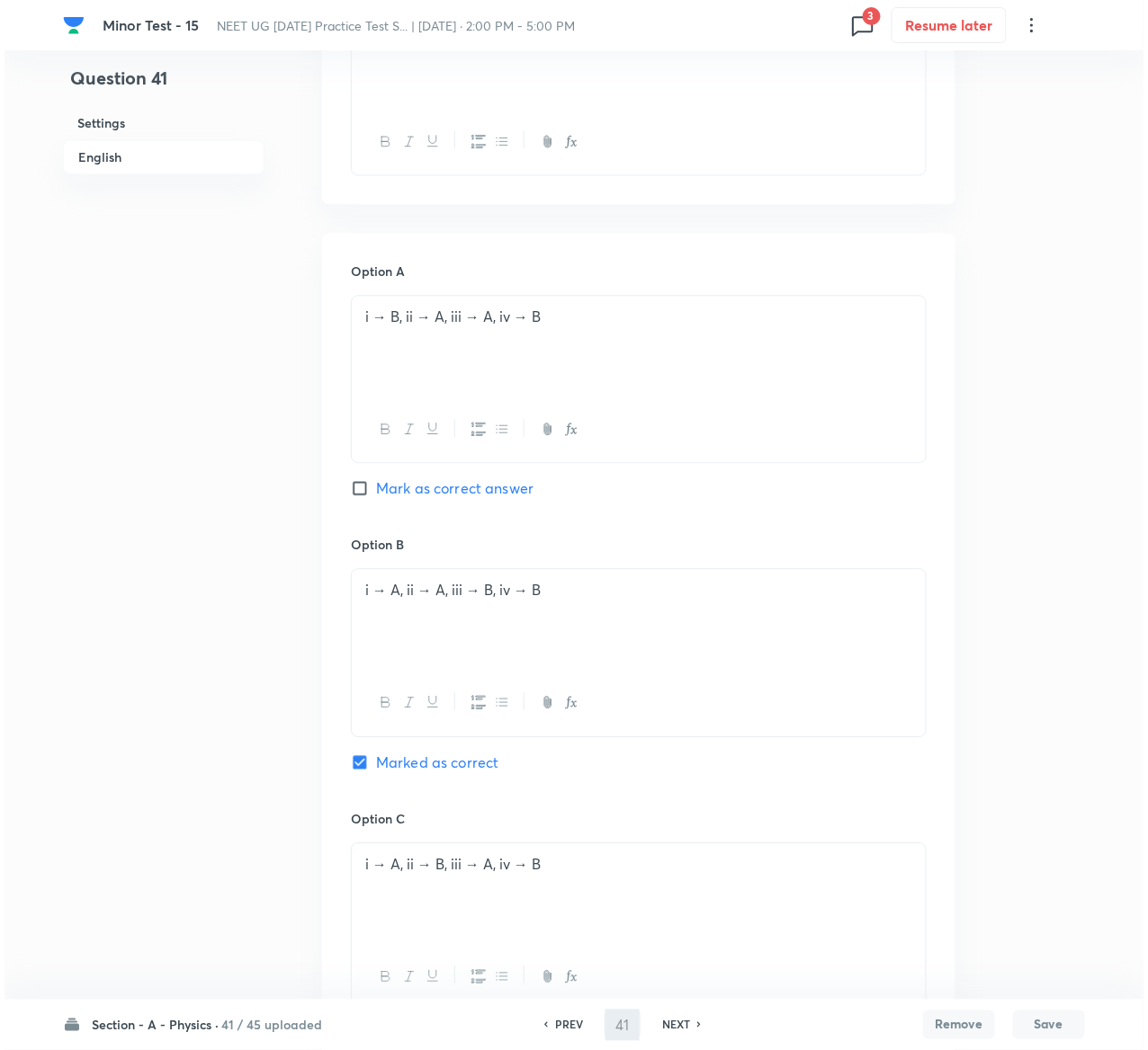
scroll to position [0, 0]
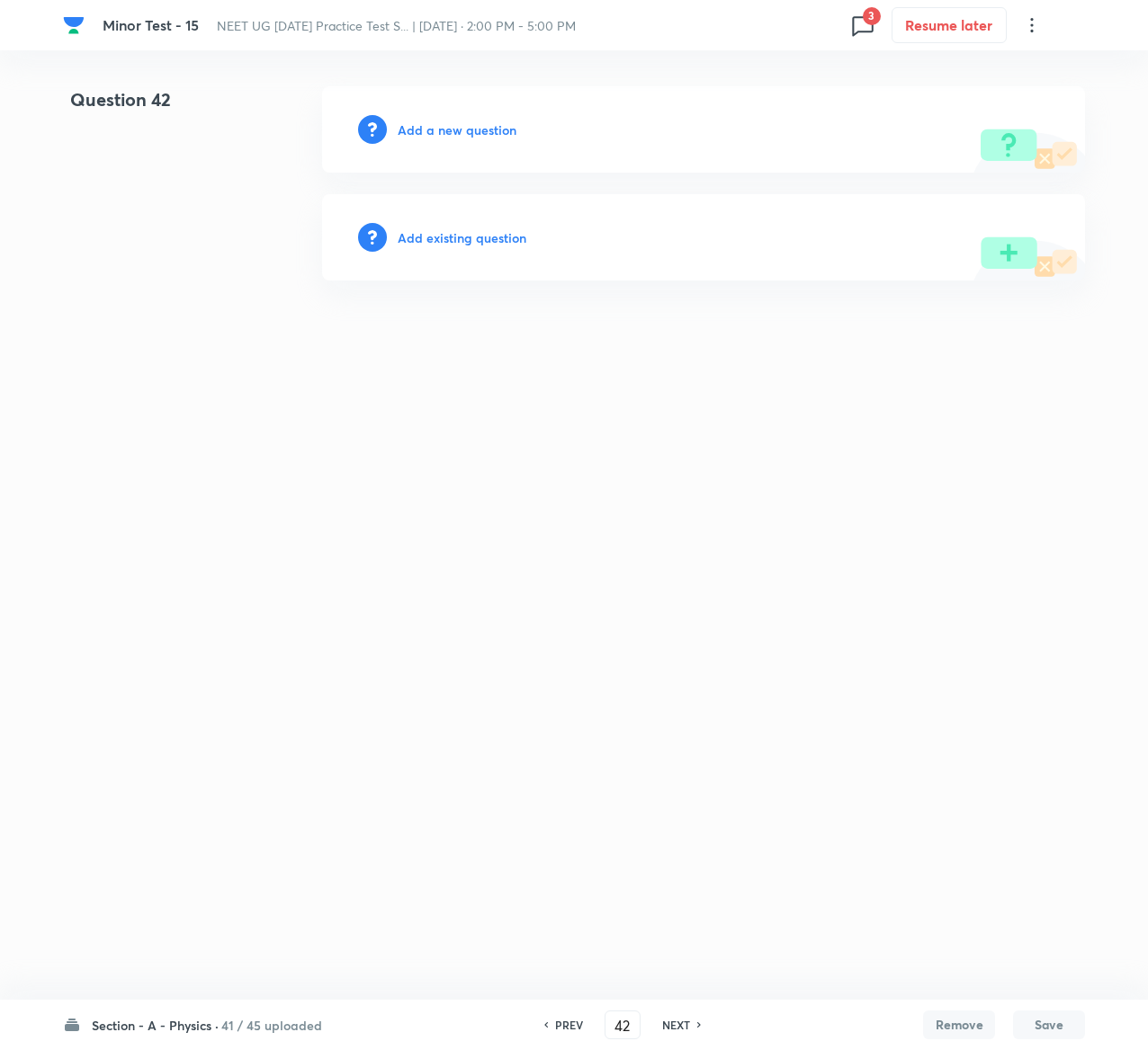
click at [509, 240] on h6 "Add existing question" at bounding box center [462, 237] width 129 height 19
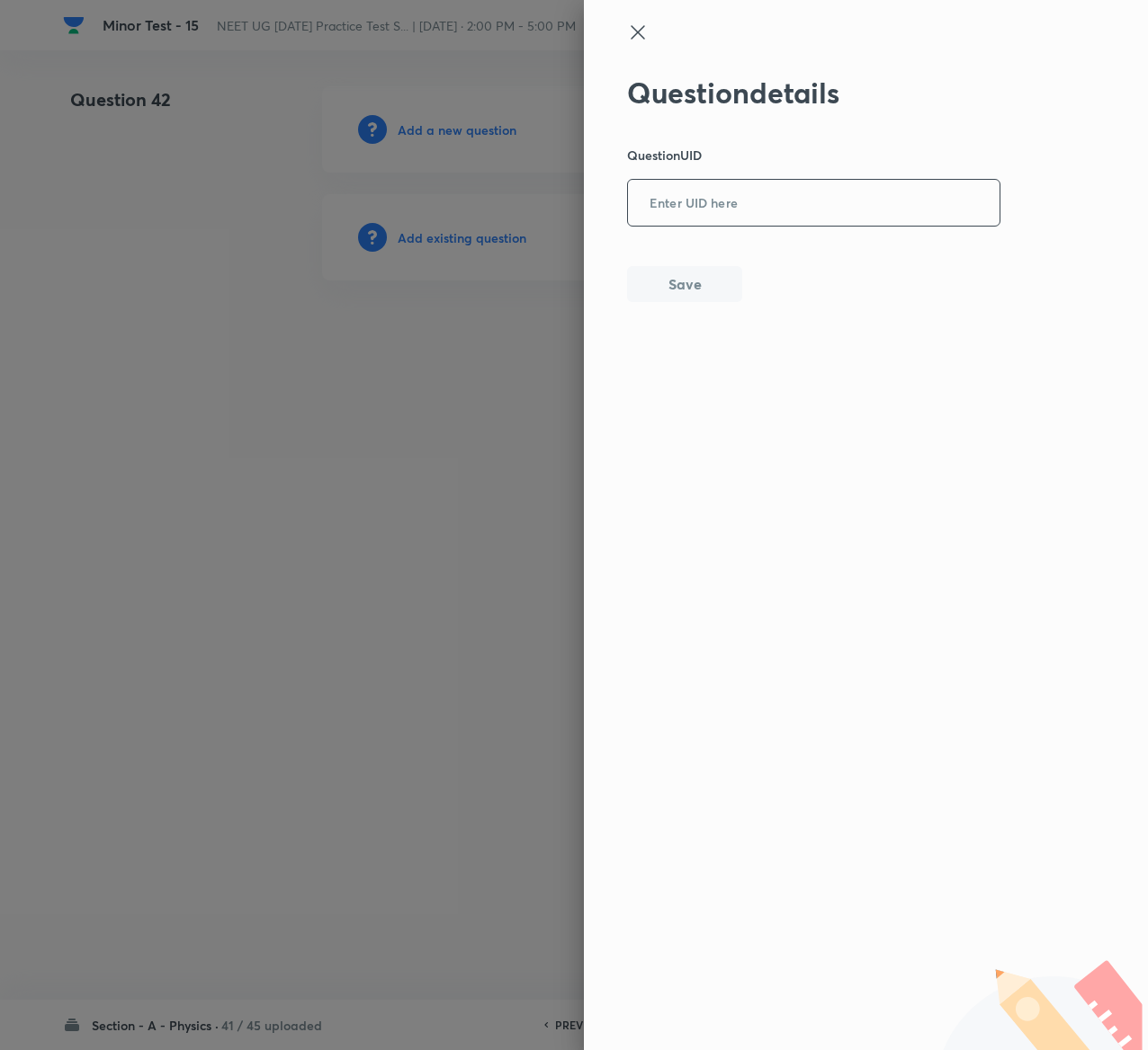
click at [804, 182] on input "text" at bounding box center [814, 203] width 372 height 44
paste input "9ISGX"
click at [684, 286] on button "Save" at bounding box center [684, 282] width 115 height 36
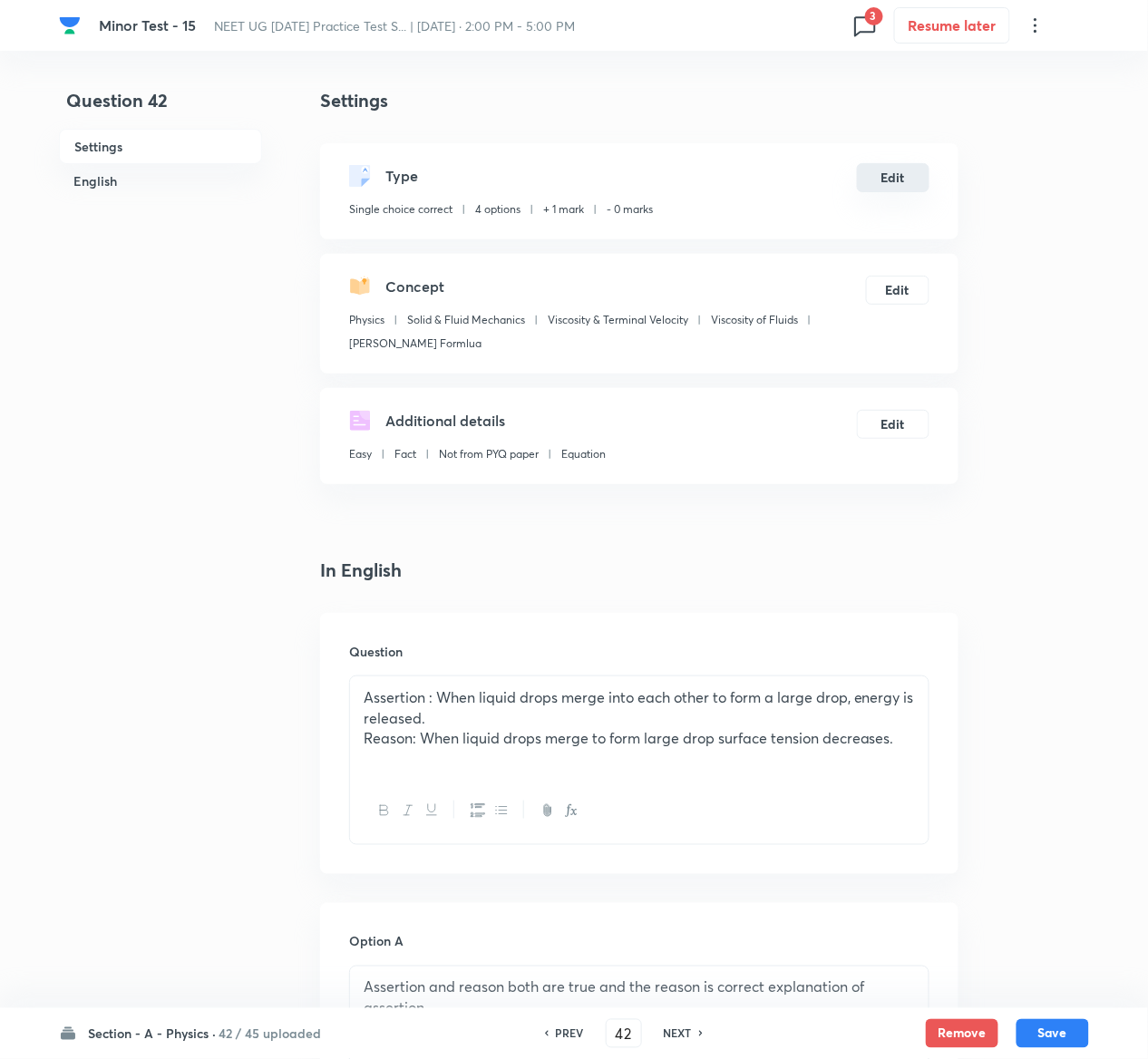
click at [901, 184] on button "Edit" at bounding box center [893, 177] width 72 height 29
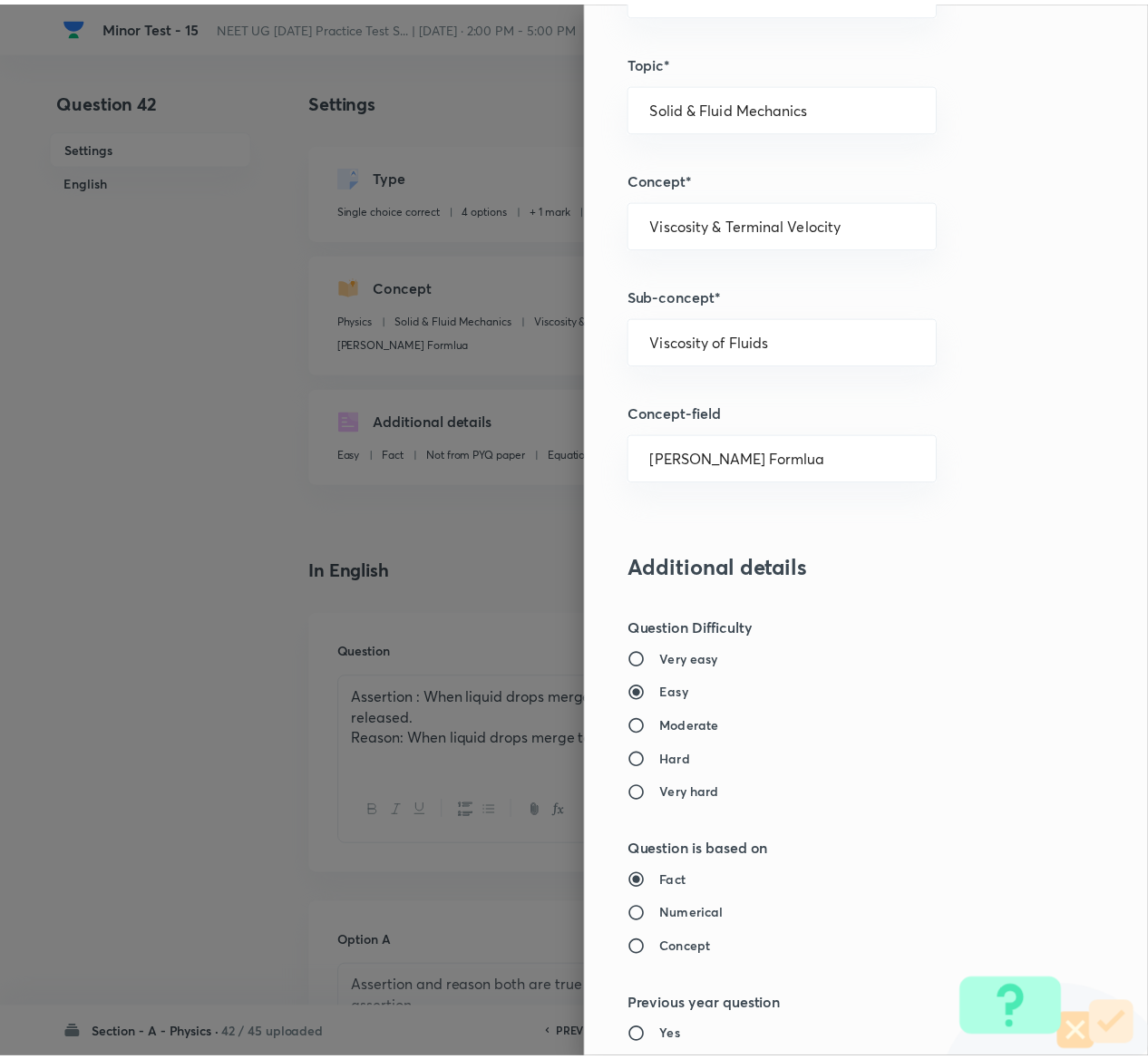
scroll to position [1416, 0]
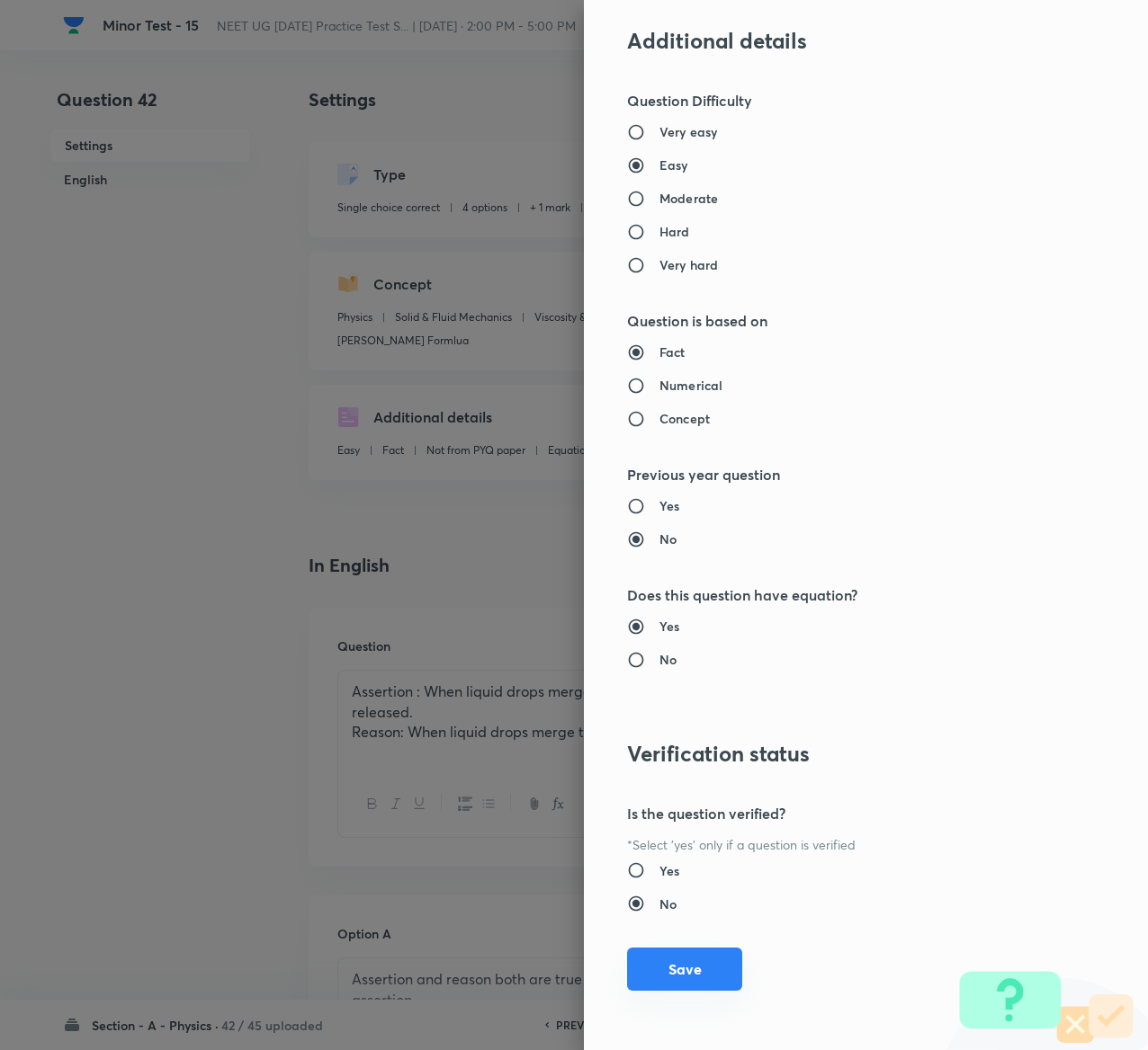
click at [639, 963] on button "Save" at bounding box center [684, 969] width 115 height 43
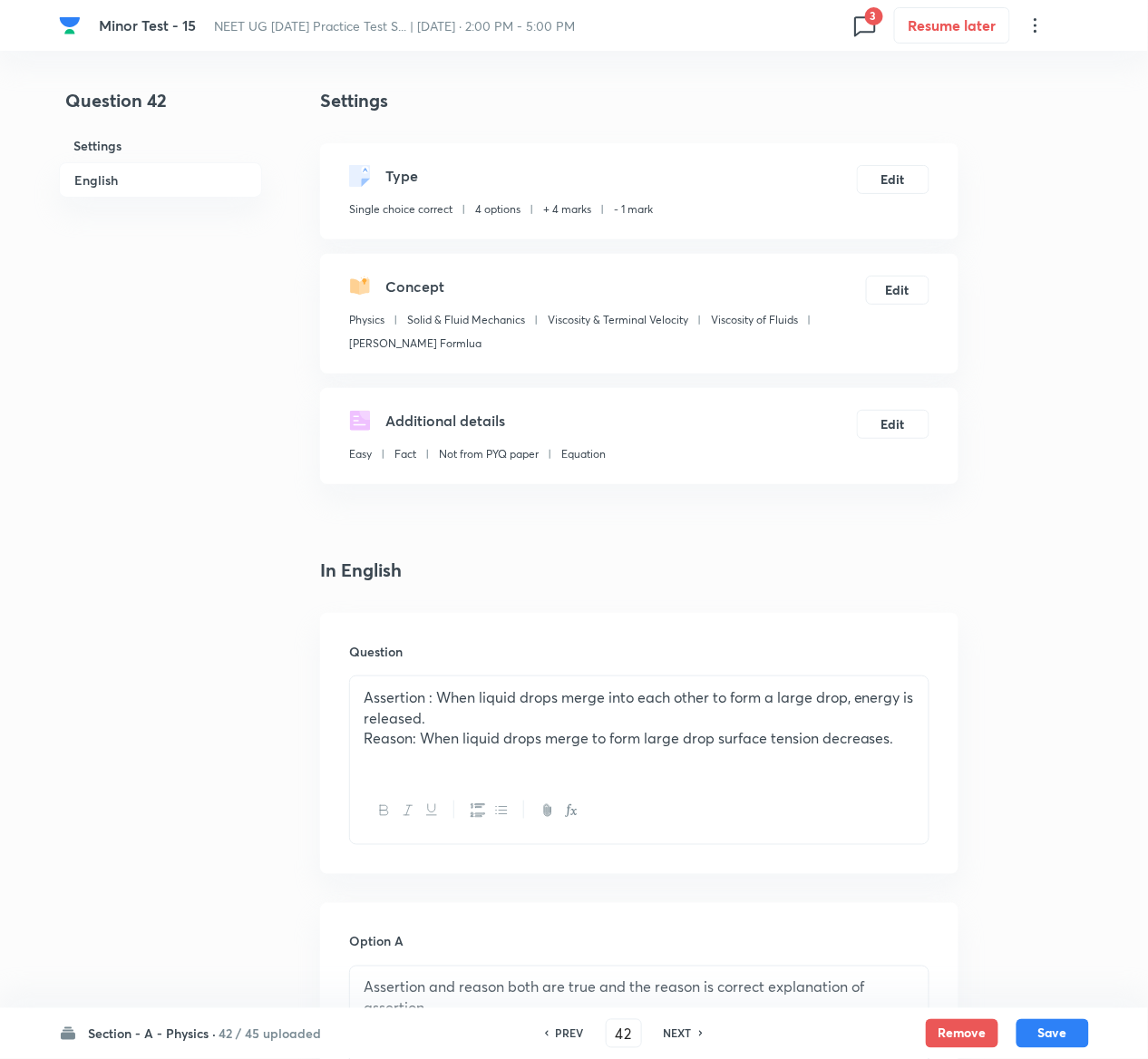
scroll to position [1427, 0]
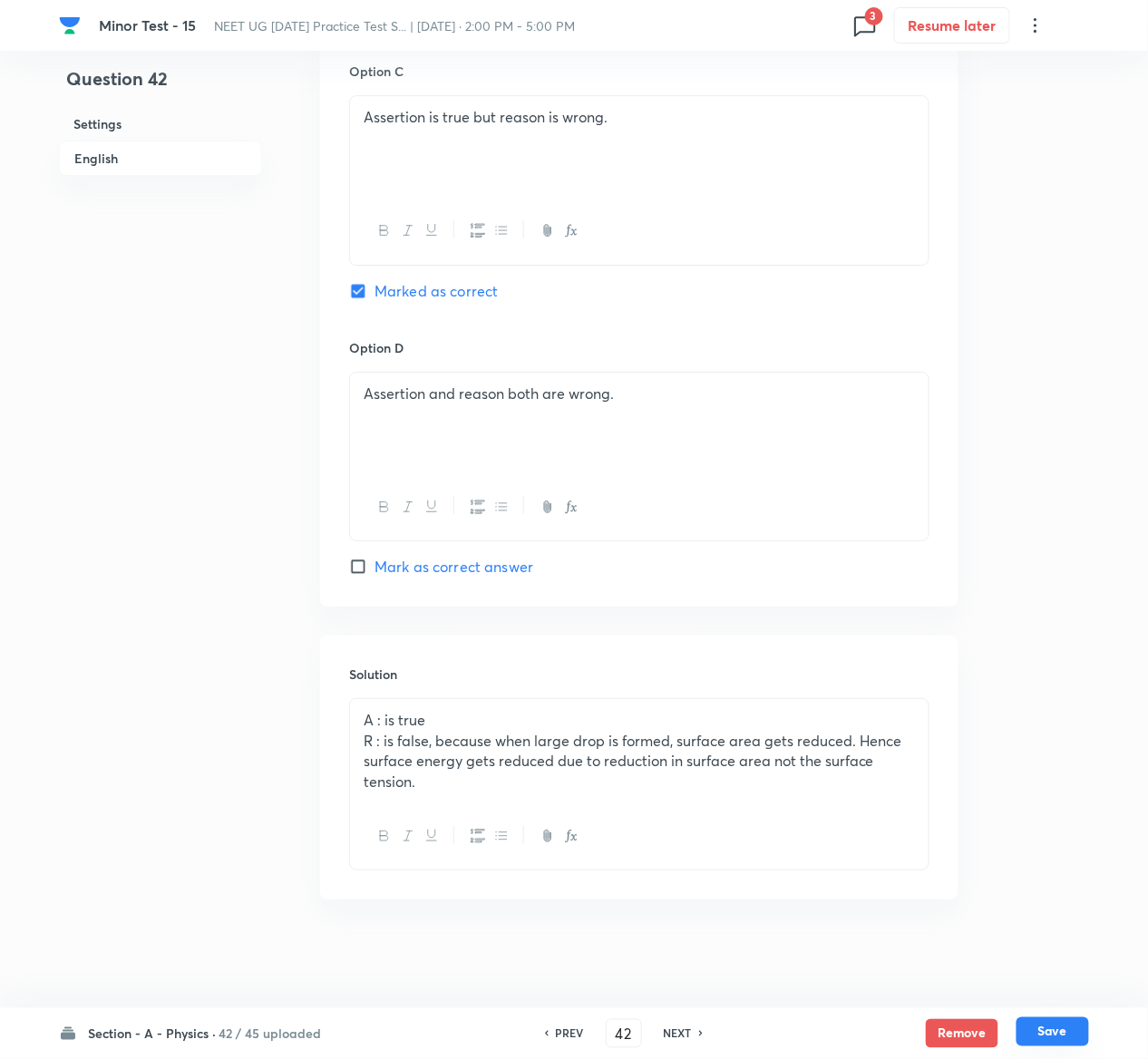
click at [1061, 1025] on button "Save" at bounding box center [1052, 1031] width 72 height 29
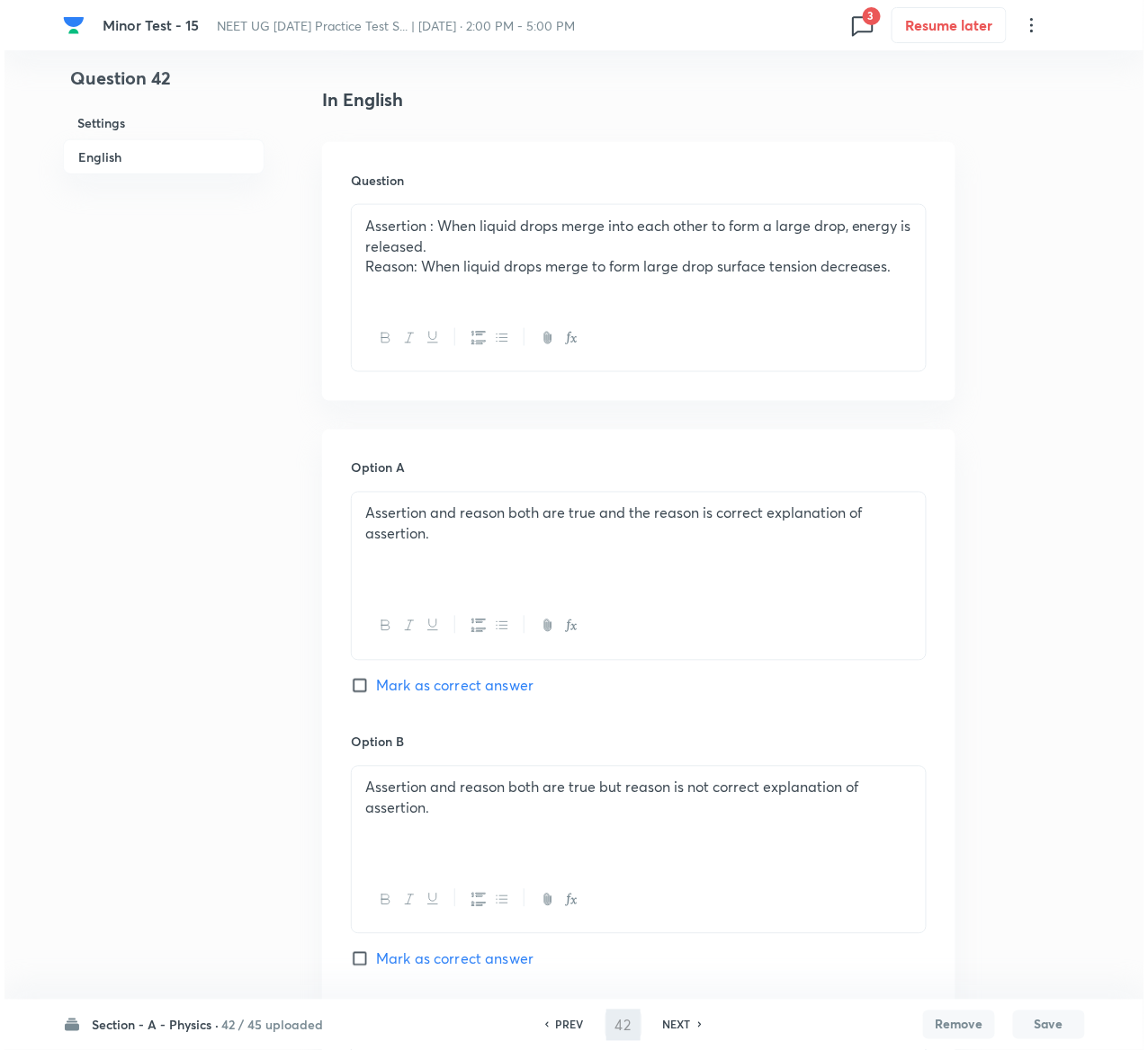
scroll to position [0, 0]
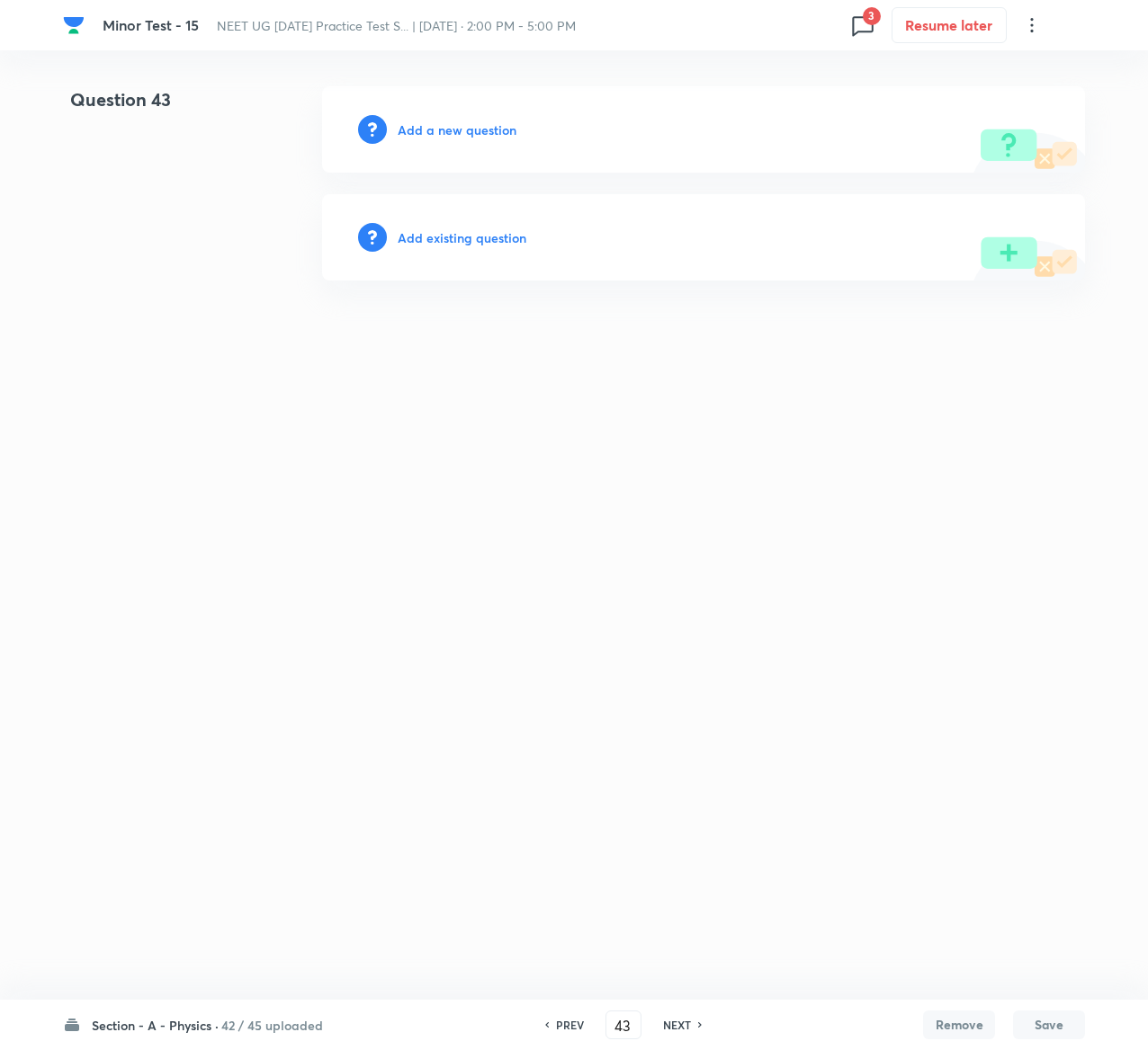
click at [497, 233] on h6 "Add existing question" at bounding box center [462, 237] width 129 height 19
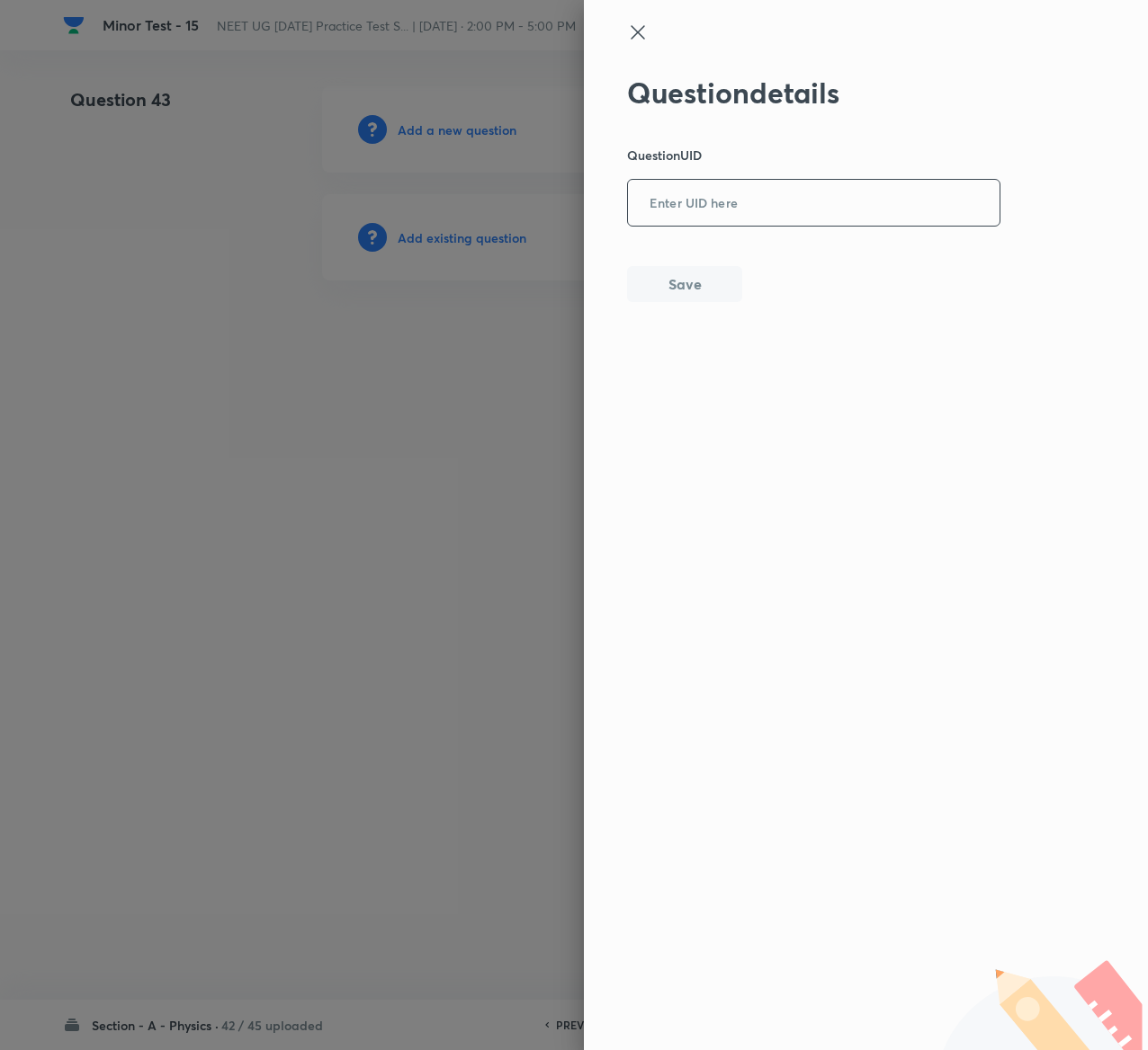
click at [655, 225] on input "text" at bounding box center [814, 203] width 372 height 44
paste input "GTRCS"
click at [677, 264] on div "Question details Question UID GTRCS ​ Save" at bounding box center [814, 189] width 375 height 226
click at [678, 268] on button "Save" at bounding box center [684, 282] width 115 height 36
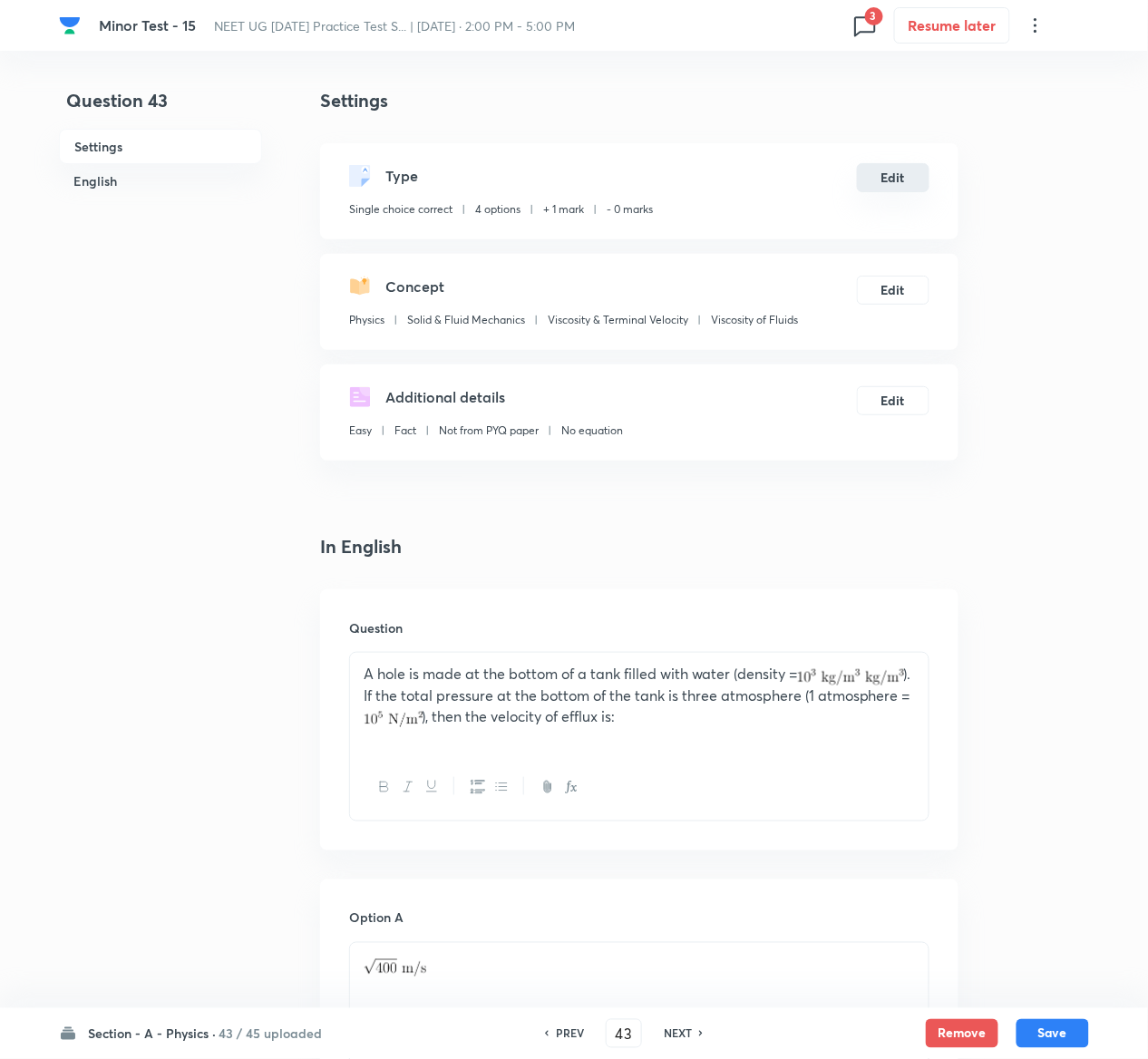
click at [904, 183] on button "Edit" at bounding box center [893, 177] width 72 height 29
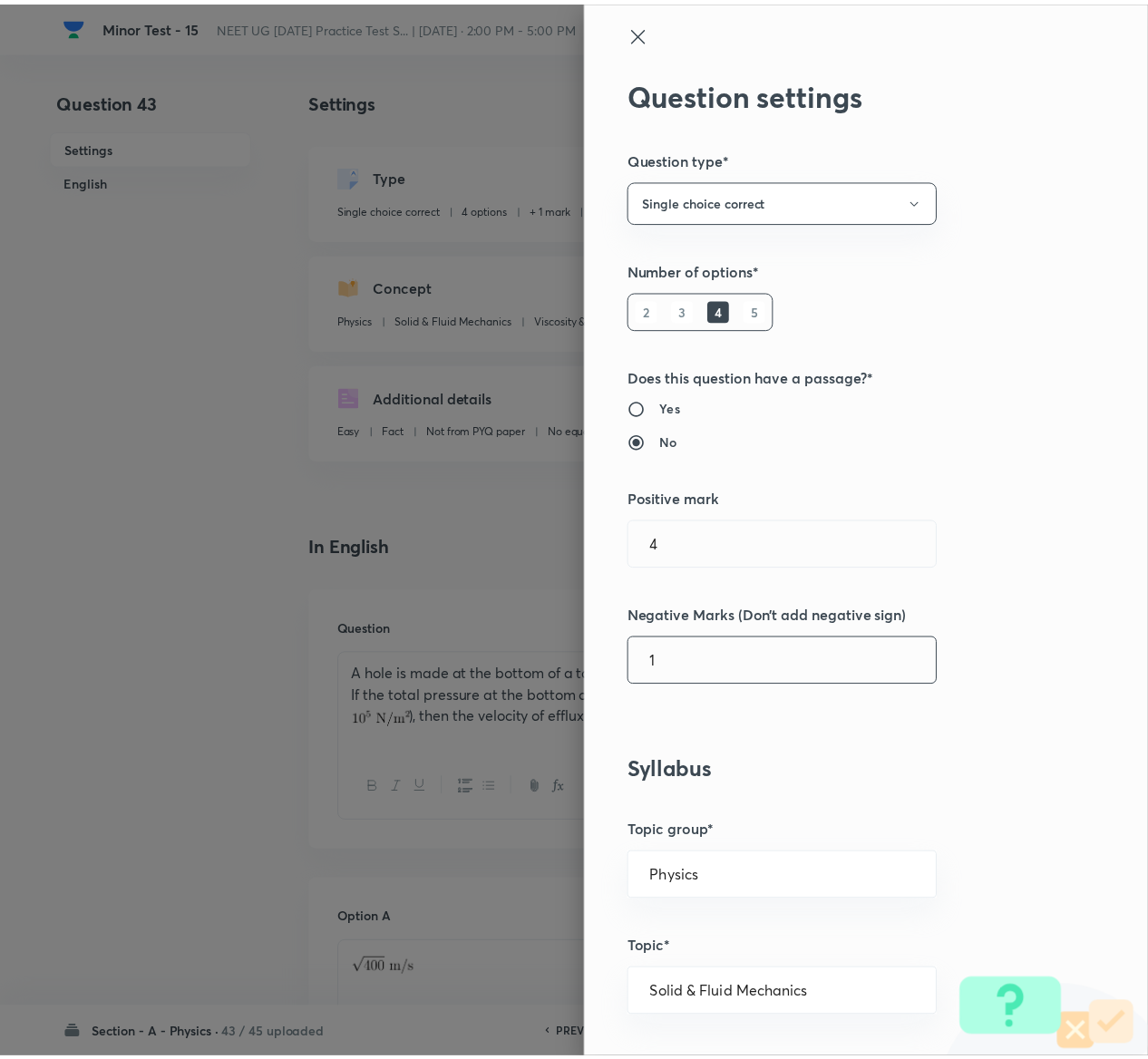
scroll to position [1416, 0]
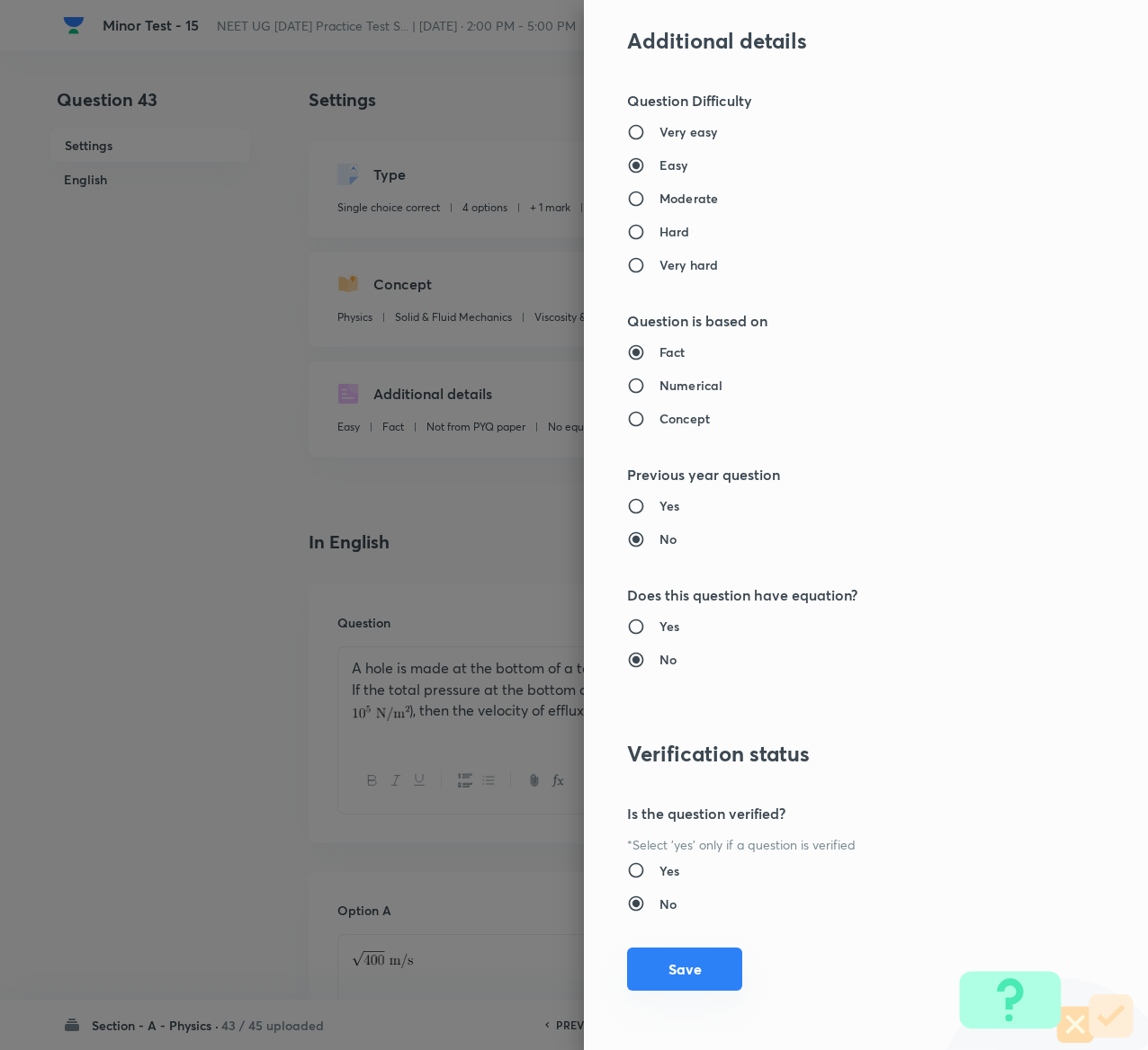
click at [674, 969] on button "Save" at bounding box center [684, 969] width 115 height 43
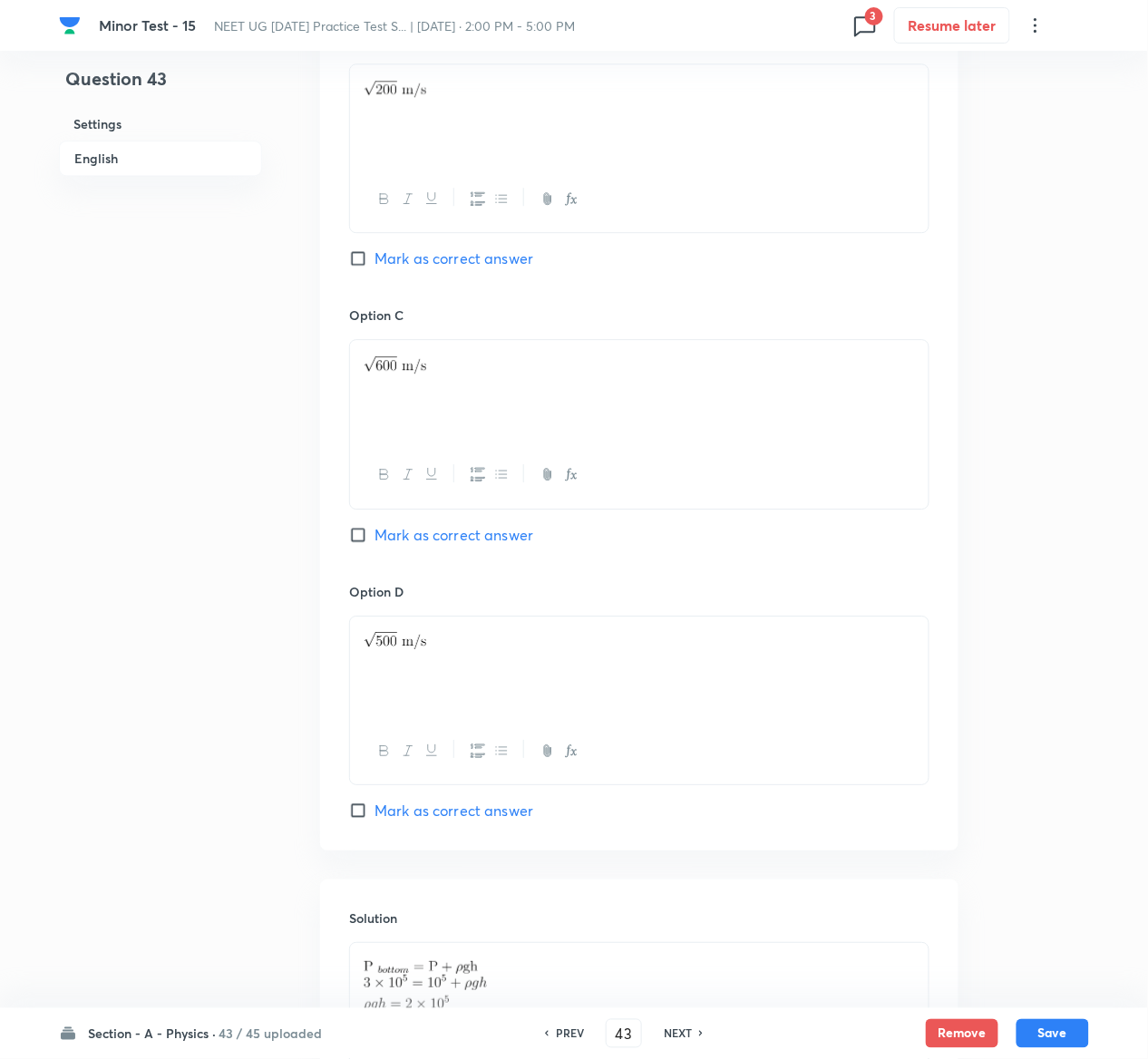
scroll to position [1470, 0]
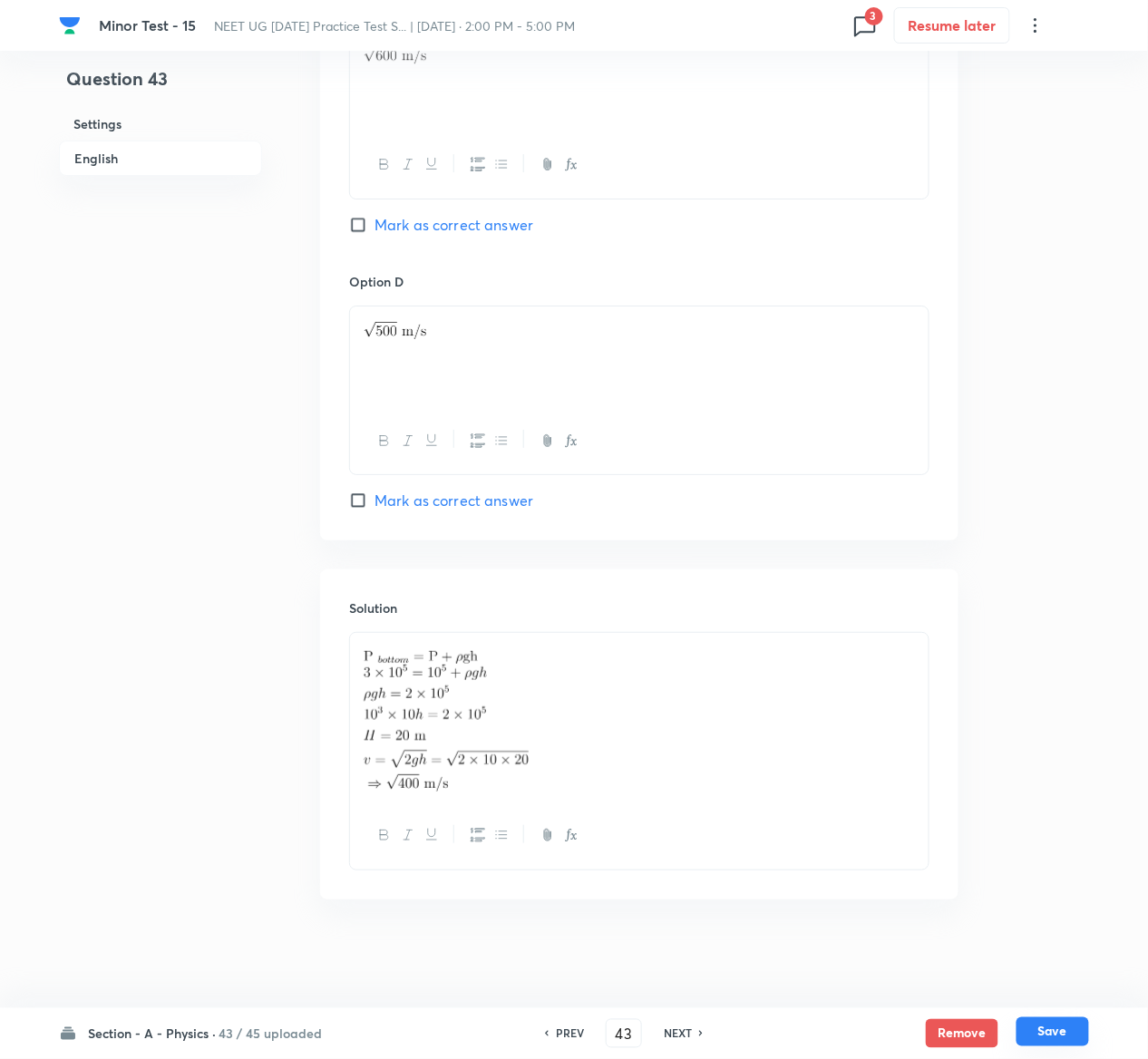
click at [1064, 1023] on button "Save" at bounding box center [1052, 1031] width 72 height 29
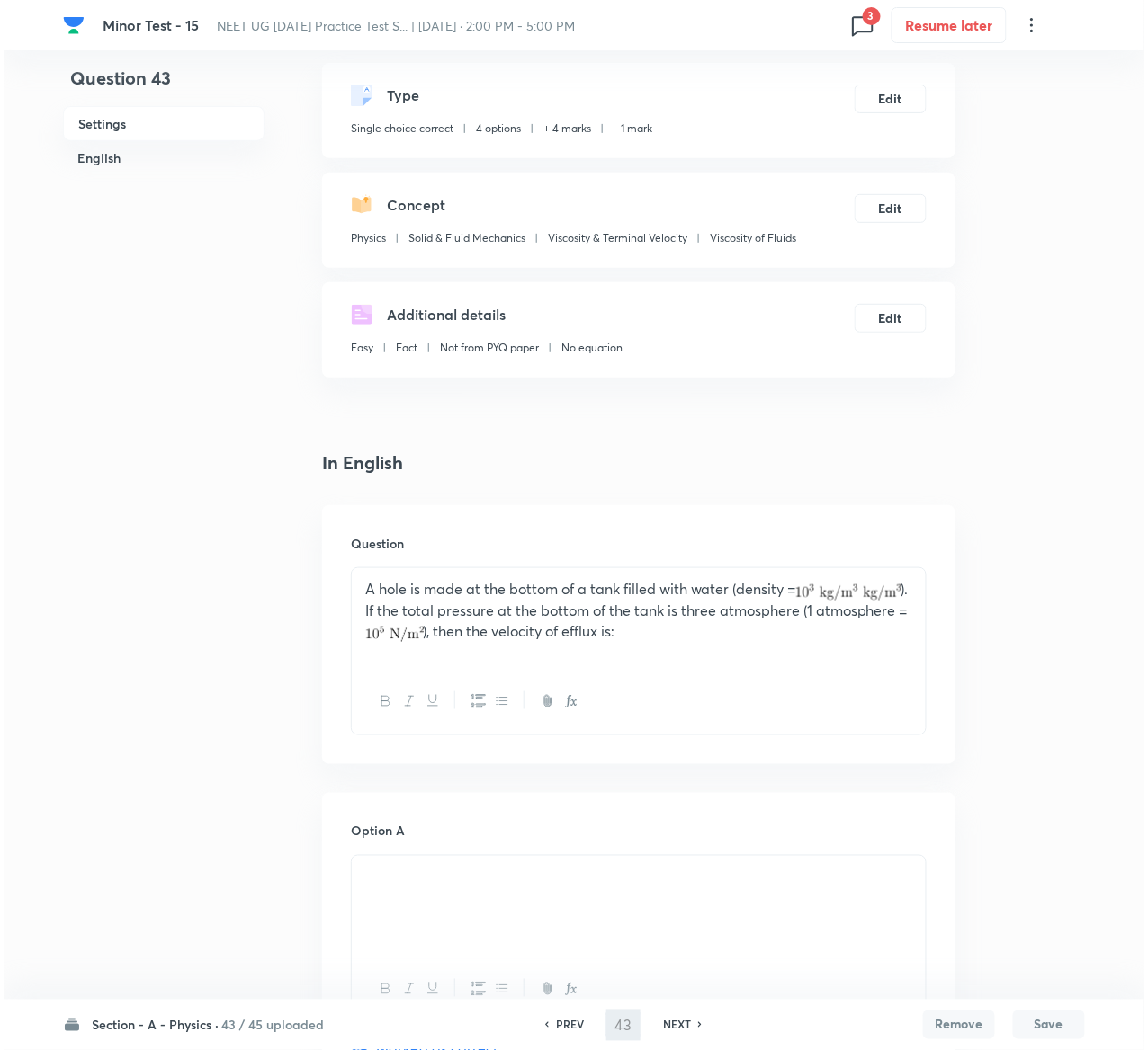
scroll to position [0, 0]
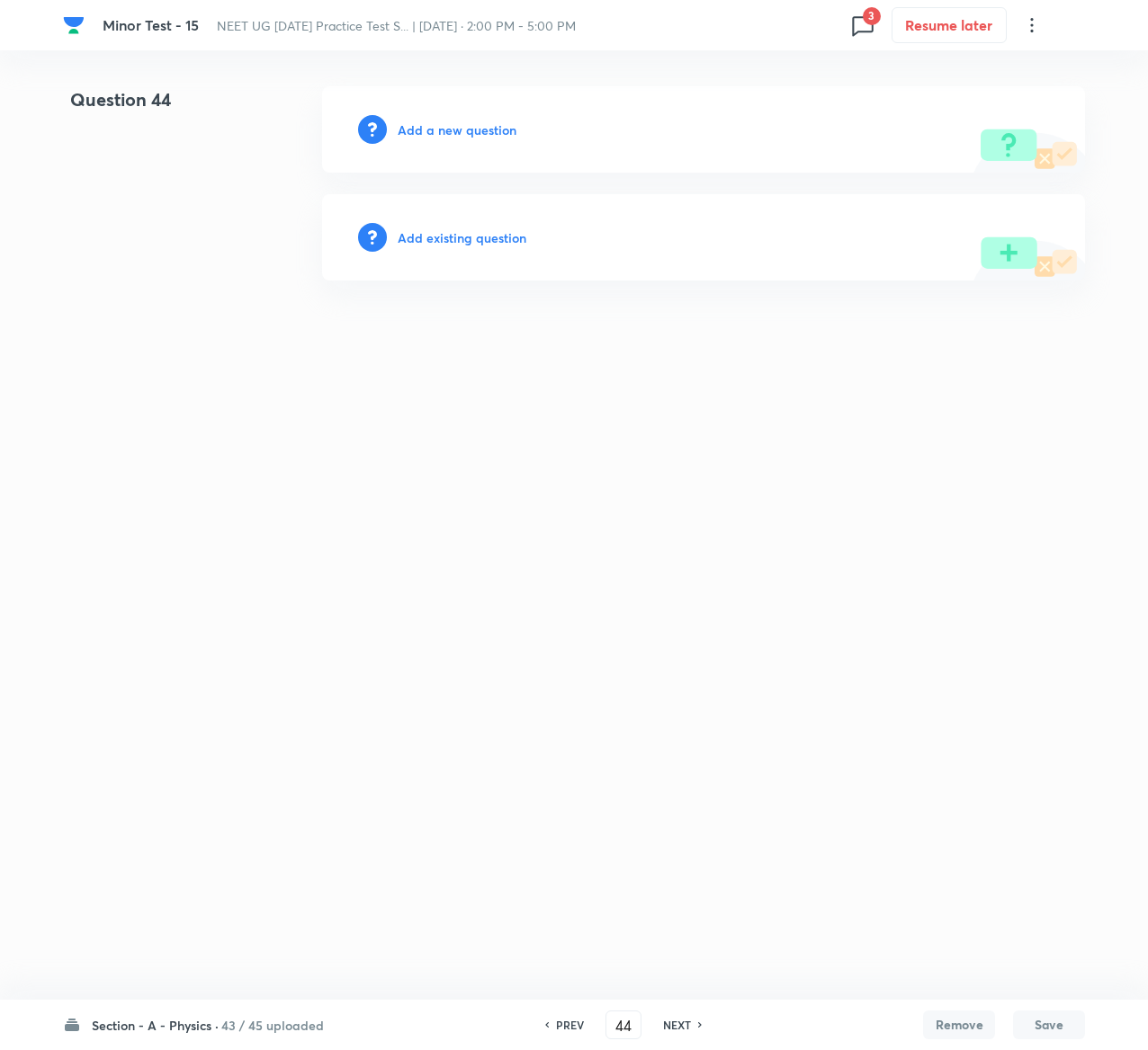
click at [509, 243] on h6 "Add existing question" at bounding box center [462, 237] width 129 height 19
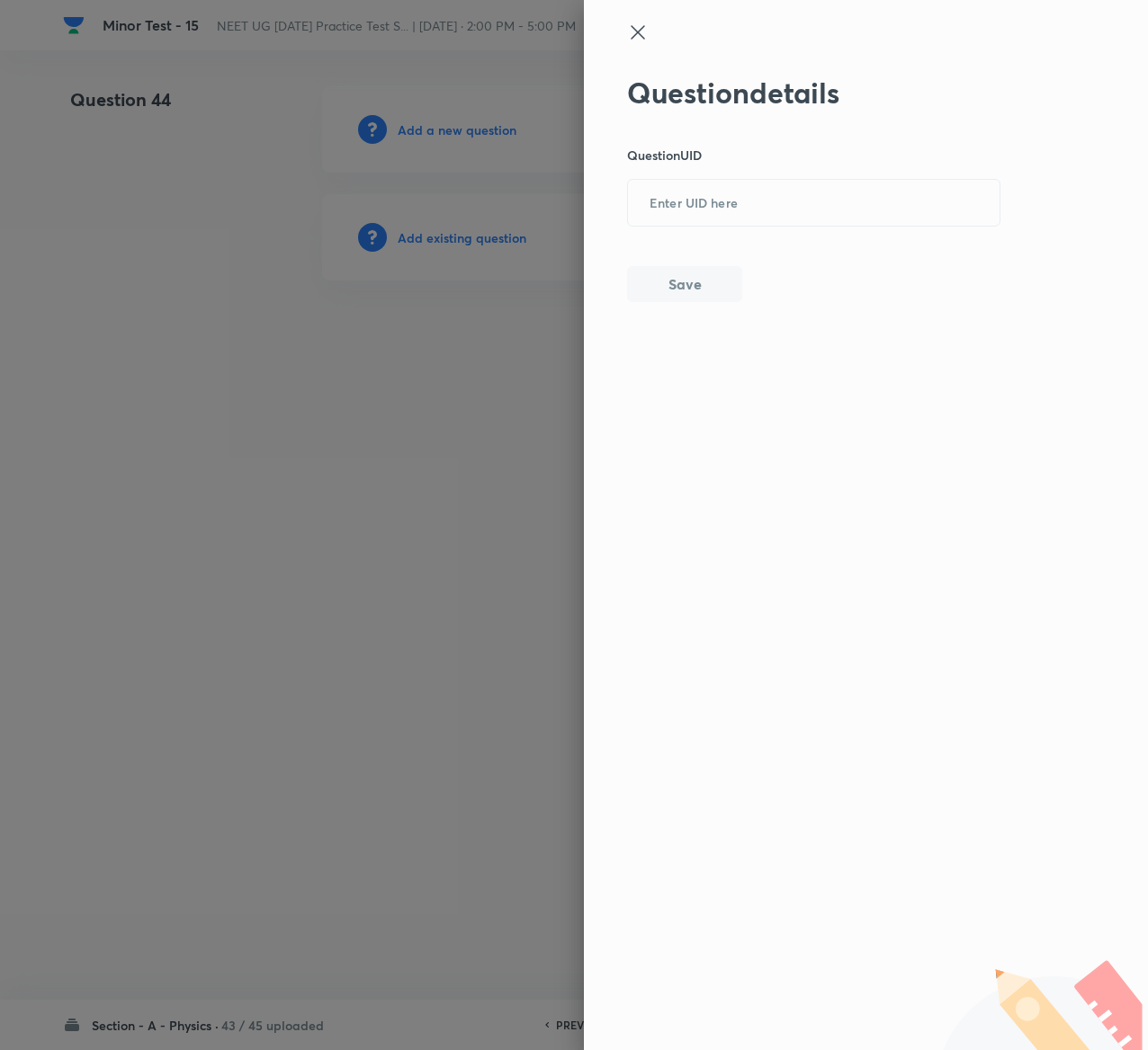
click at [764, 248] on div "Question details Question UID ​ Save" at bounding box center [814, 189] width 375 height 226
click at [763, 197] on input "text" at bounding box center [814, 203] width 372 height 44
paste input "LJRD0"
click at [734, 279] on button "Save" at bounding box center [684, 282] width 115 height 36
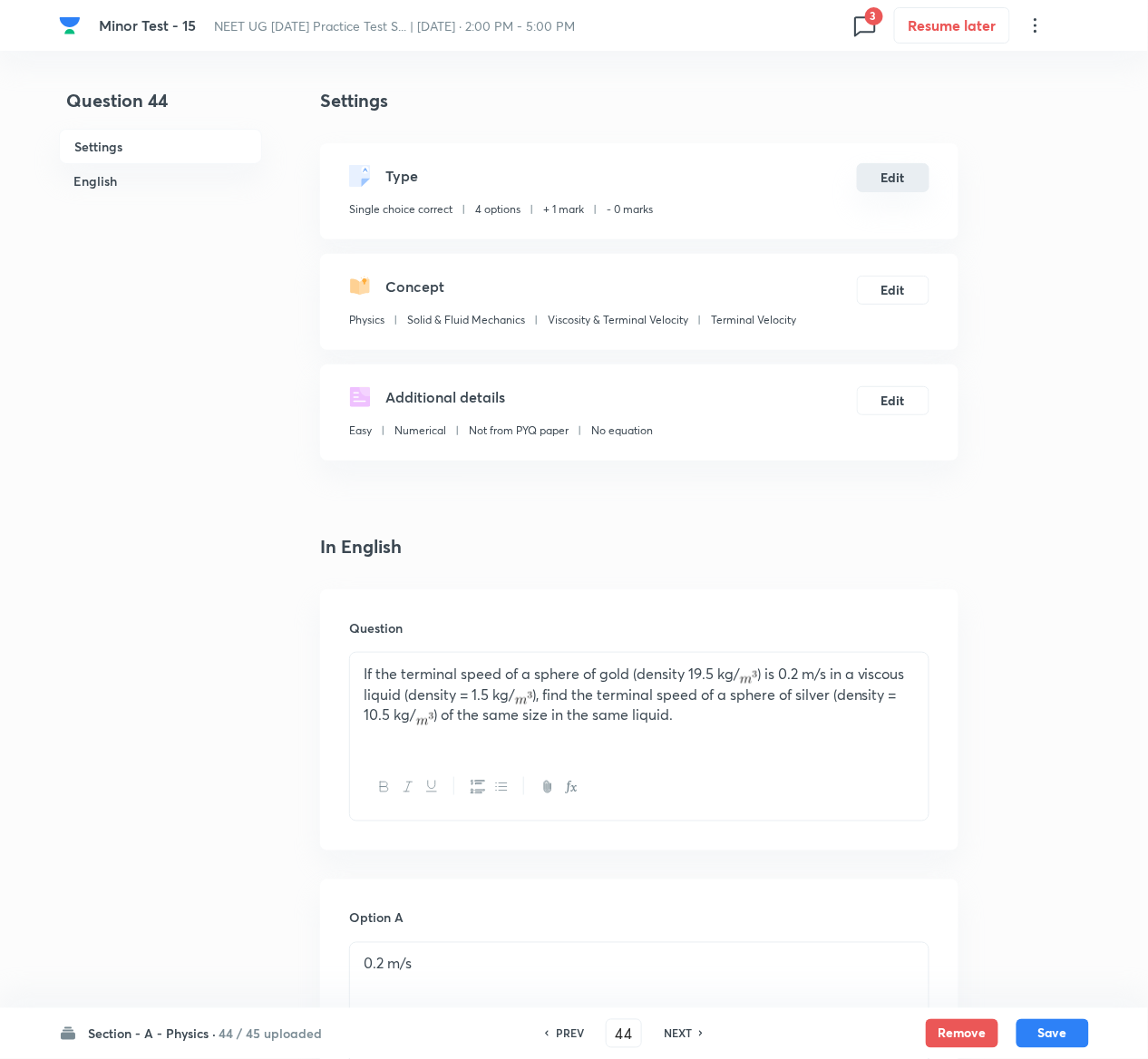
click at [907, 174] on button "Edit" at bounding box center [893, 177] width 72 height 29
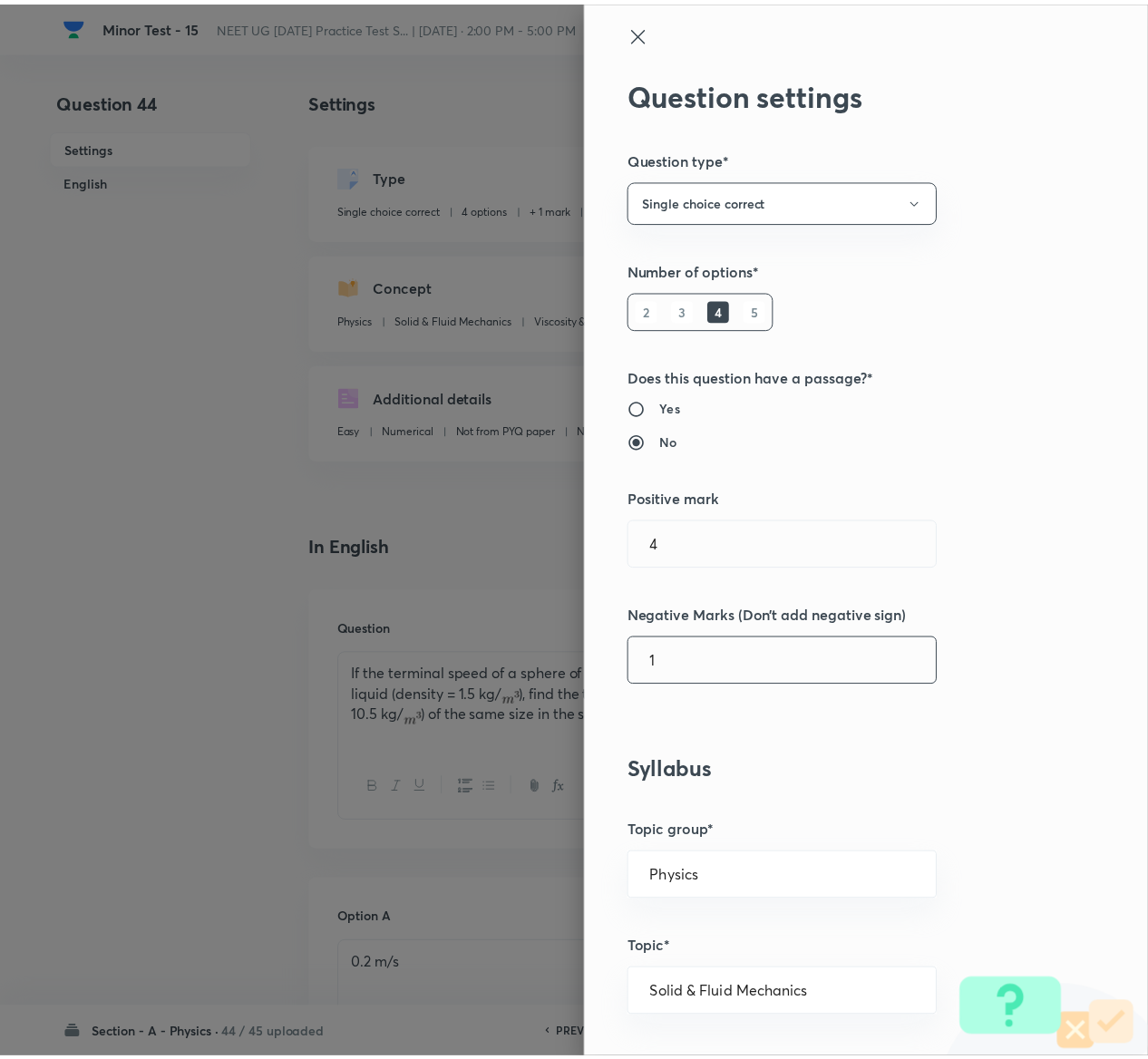
scroll to position [1416, 0]
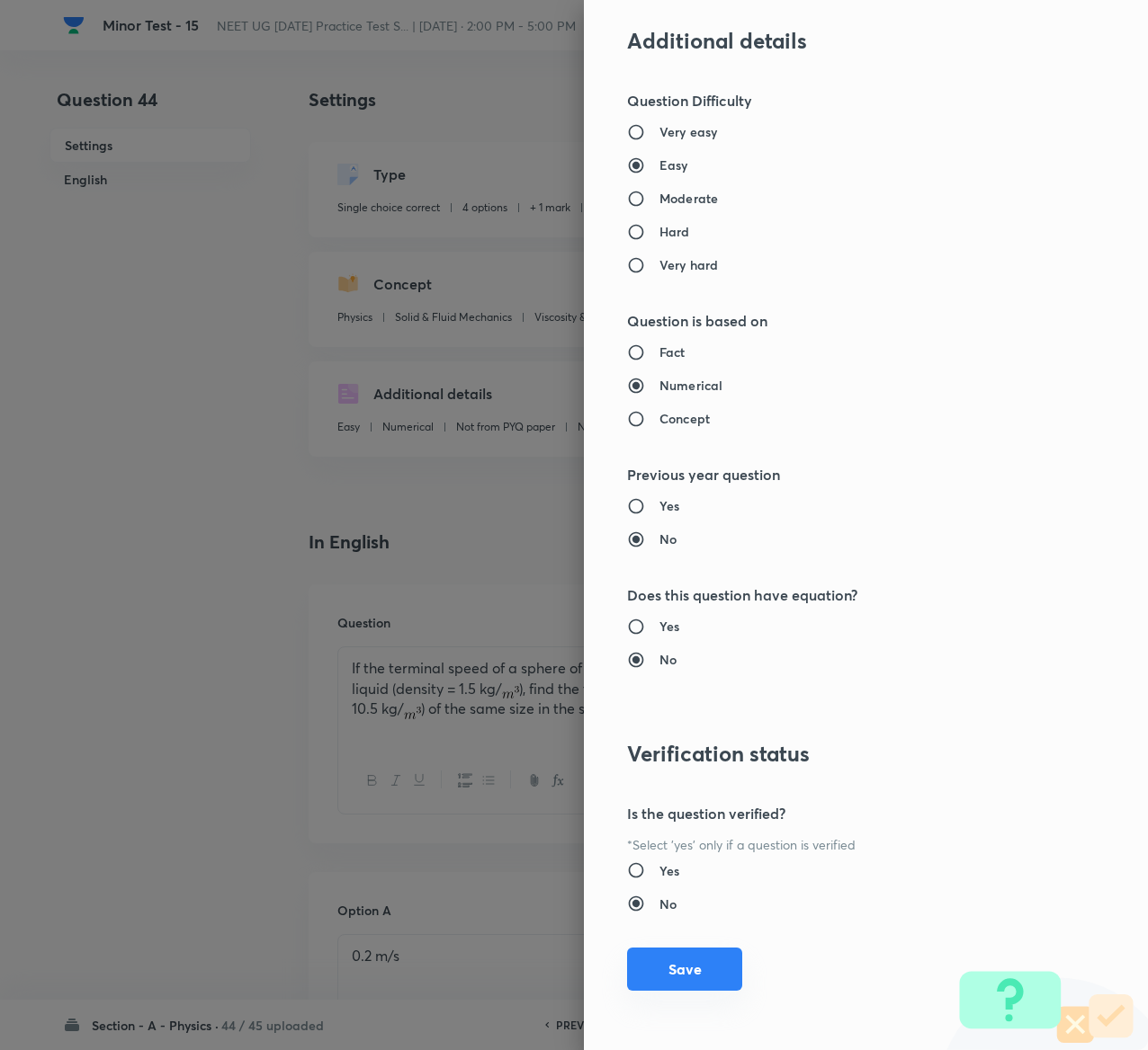
click at [649, 963] on button "Save" at bounding box center [684, 969] width 115 height 43
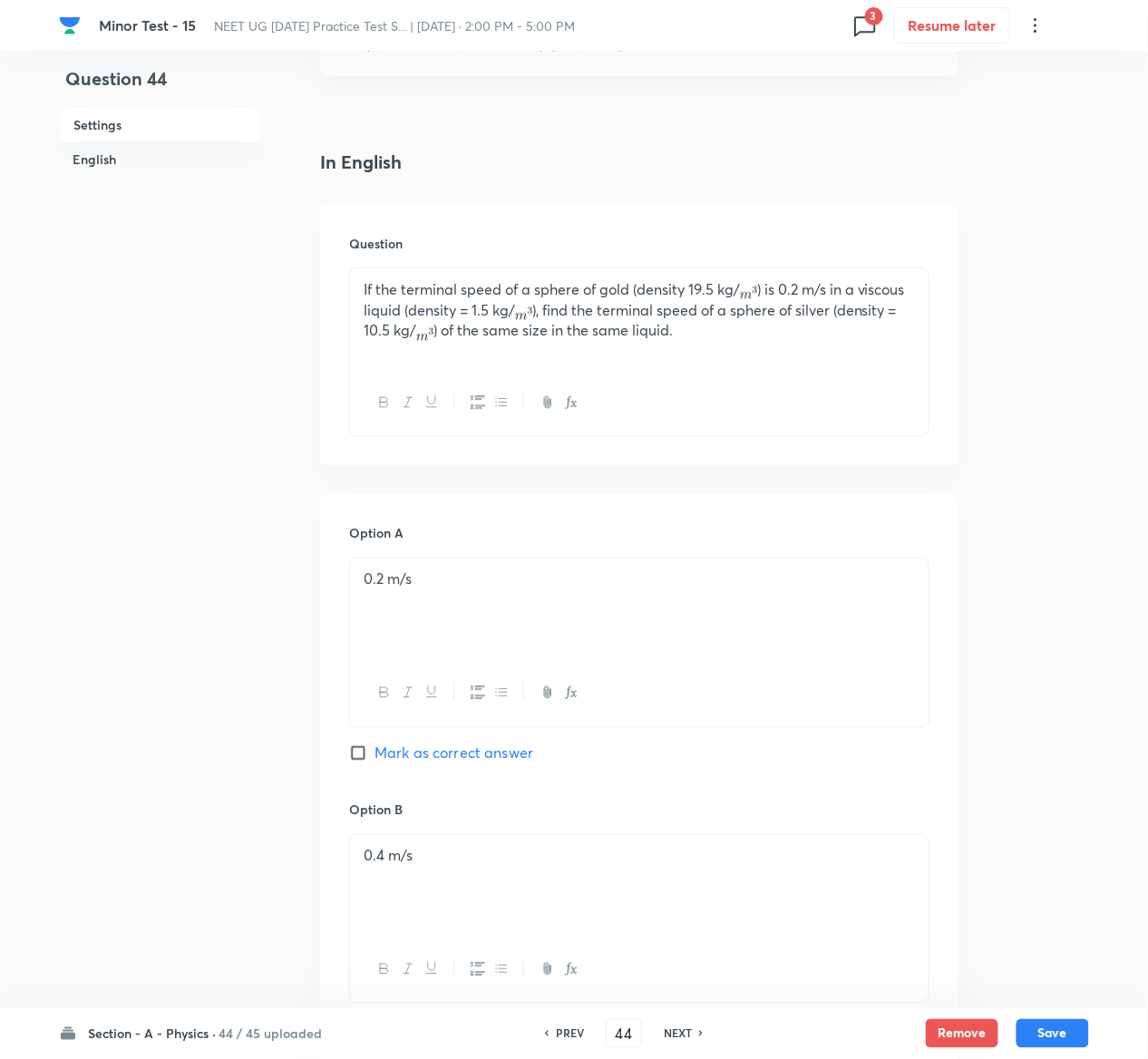
scroll to position [1466, 0]
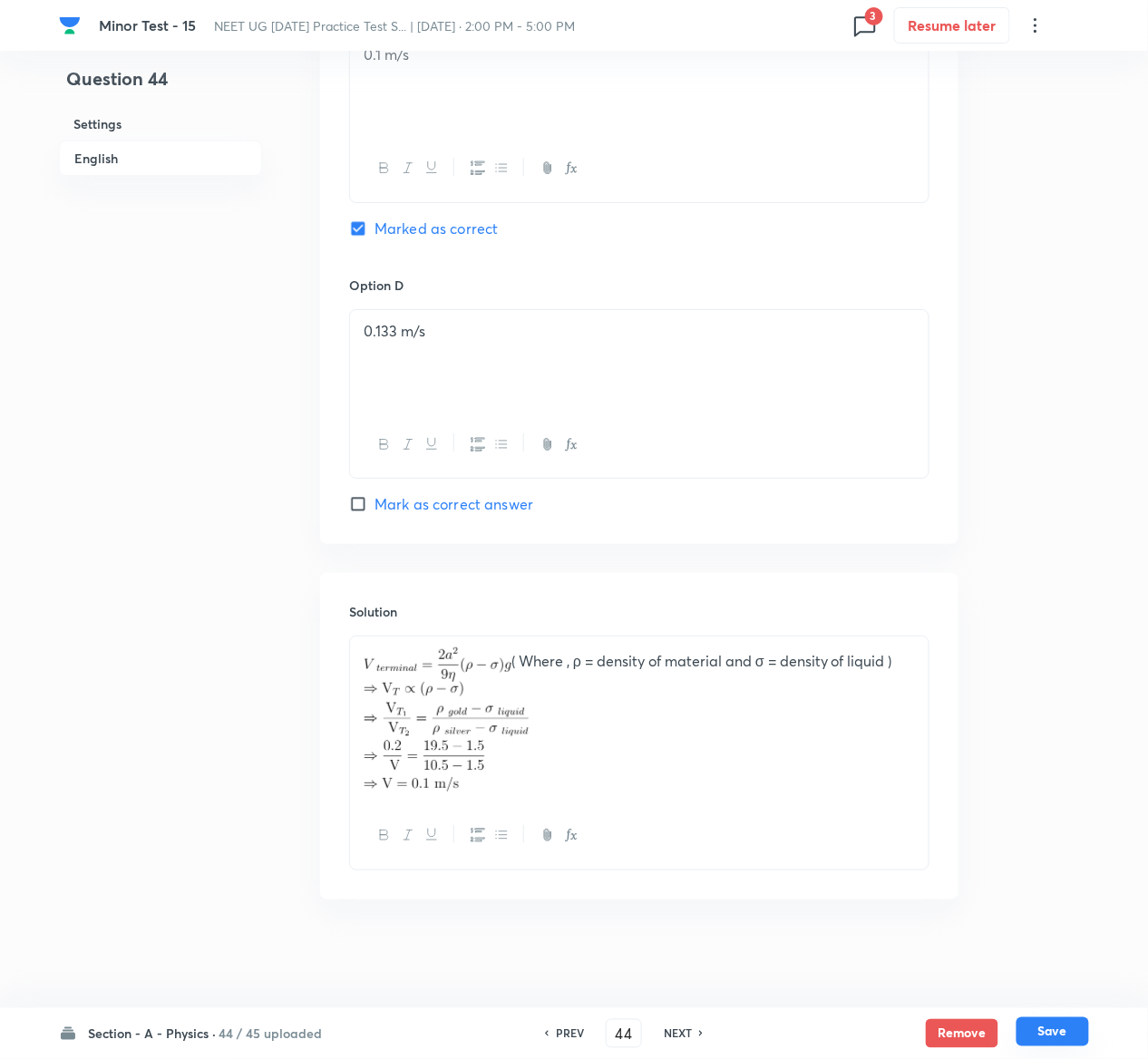
click at [1087, 1047] on div "Remove Save" at bounding box center [1008, 1033] width 163 height 29
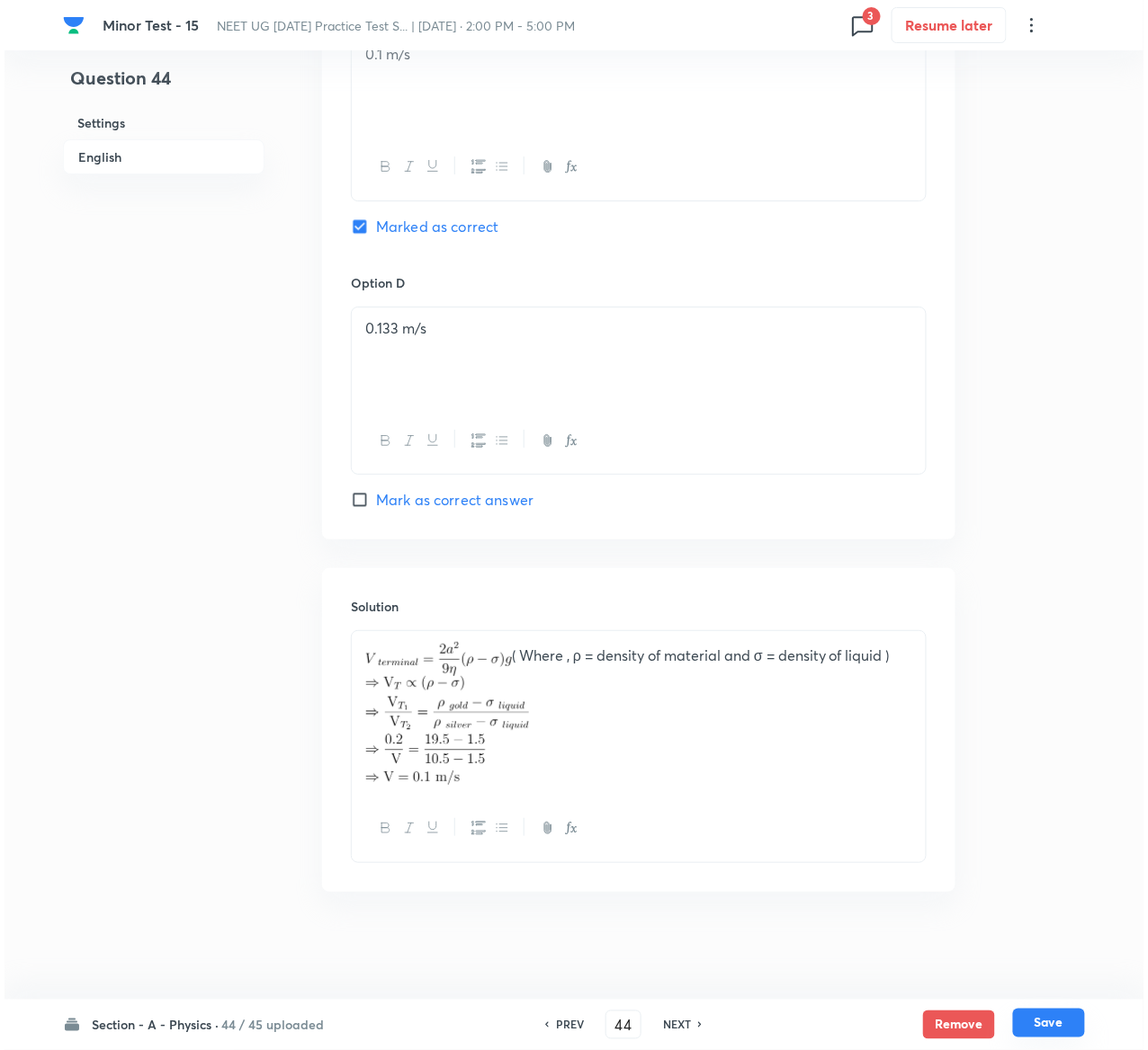
scroll to position [0, 0]
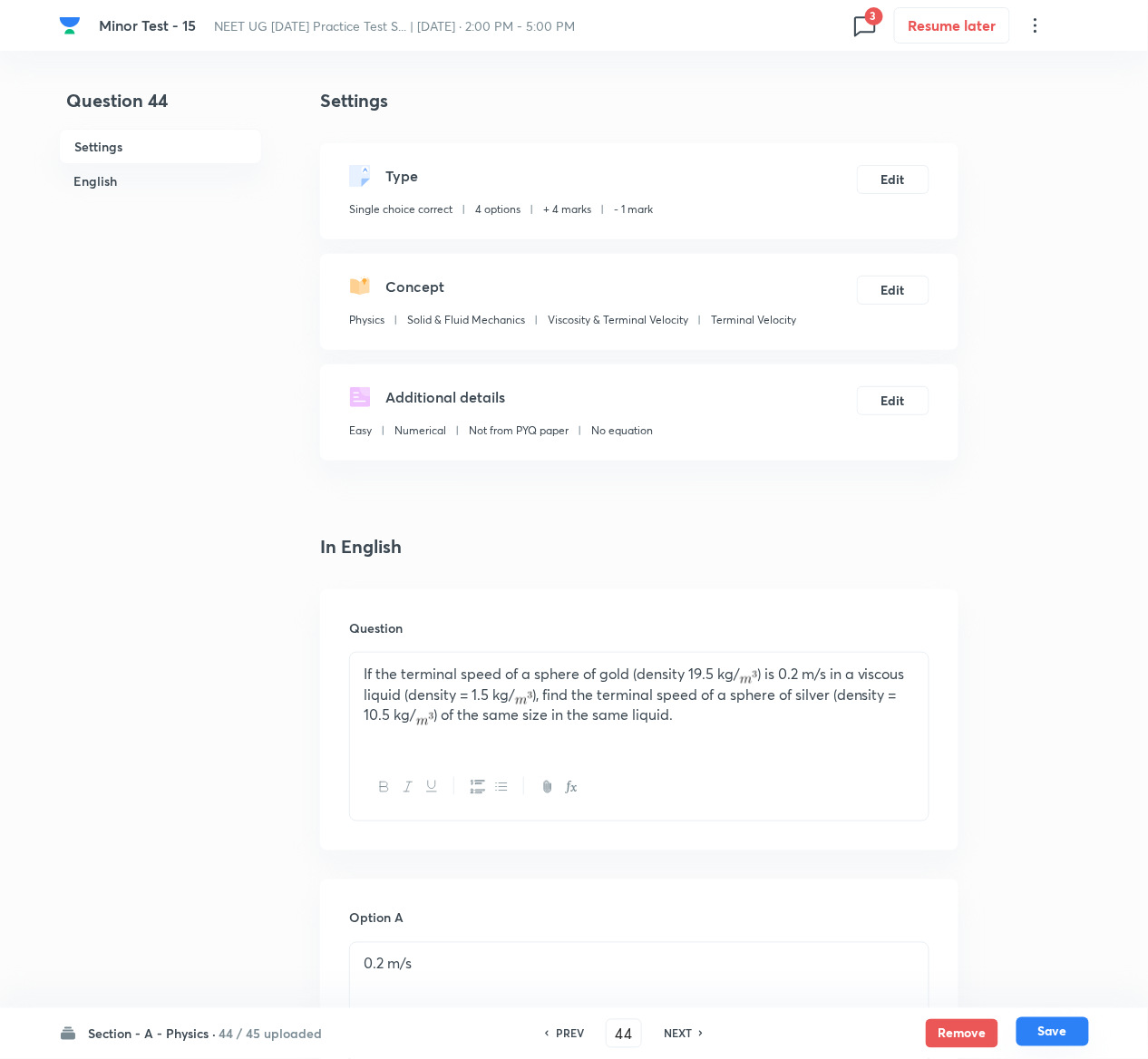
click at [1072, 1026] on button "Save" at bounding box center [1052, 1031] width 72 height 29
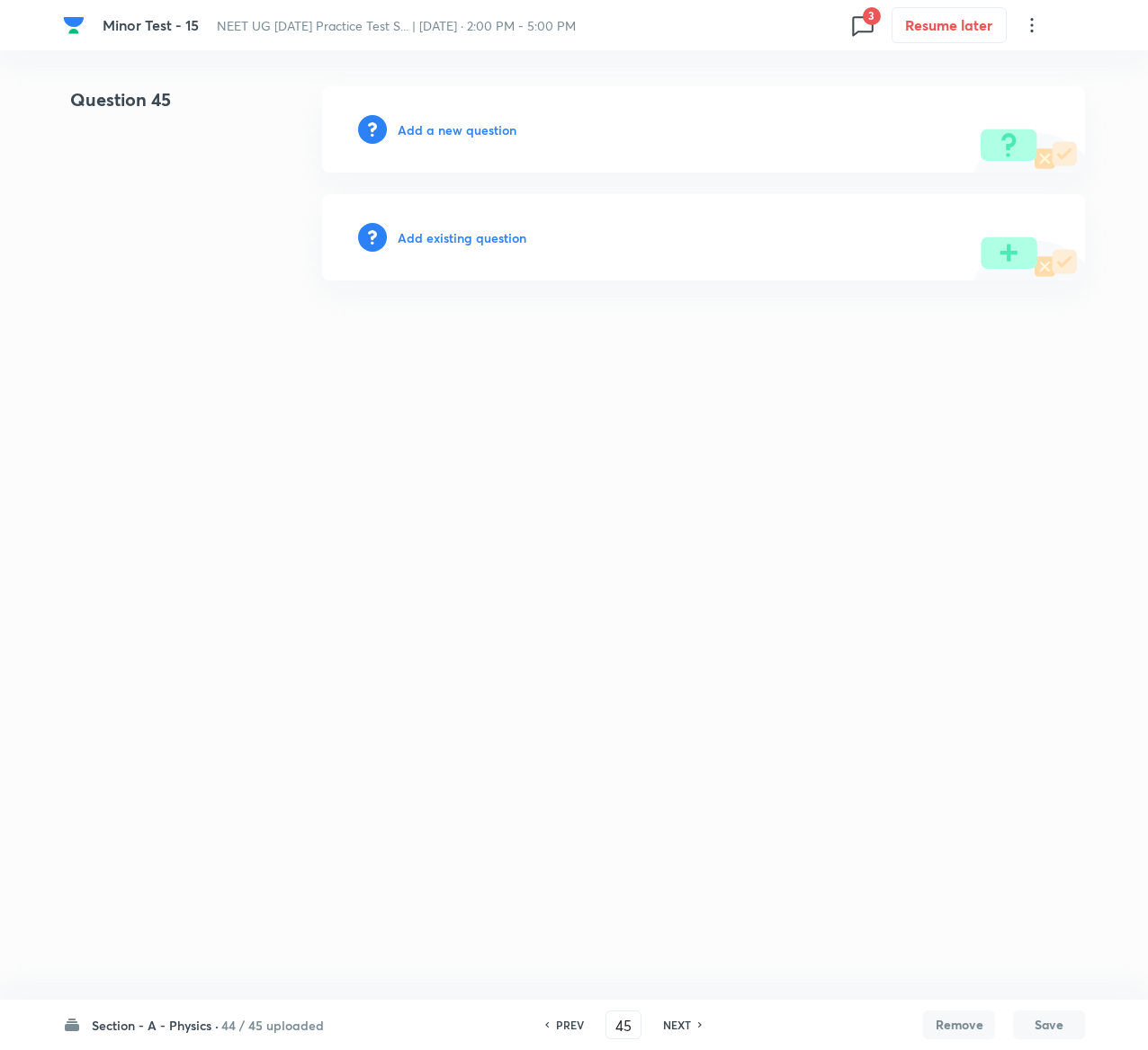
click at [504, 233] on h6 "Add existing question" at bounding box center [462, 237] width 129 height 19
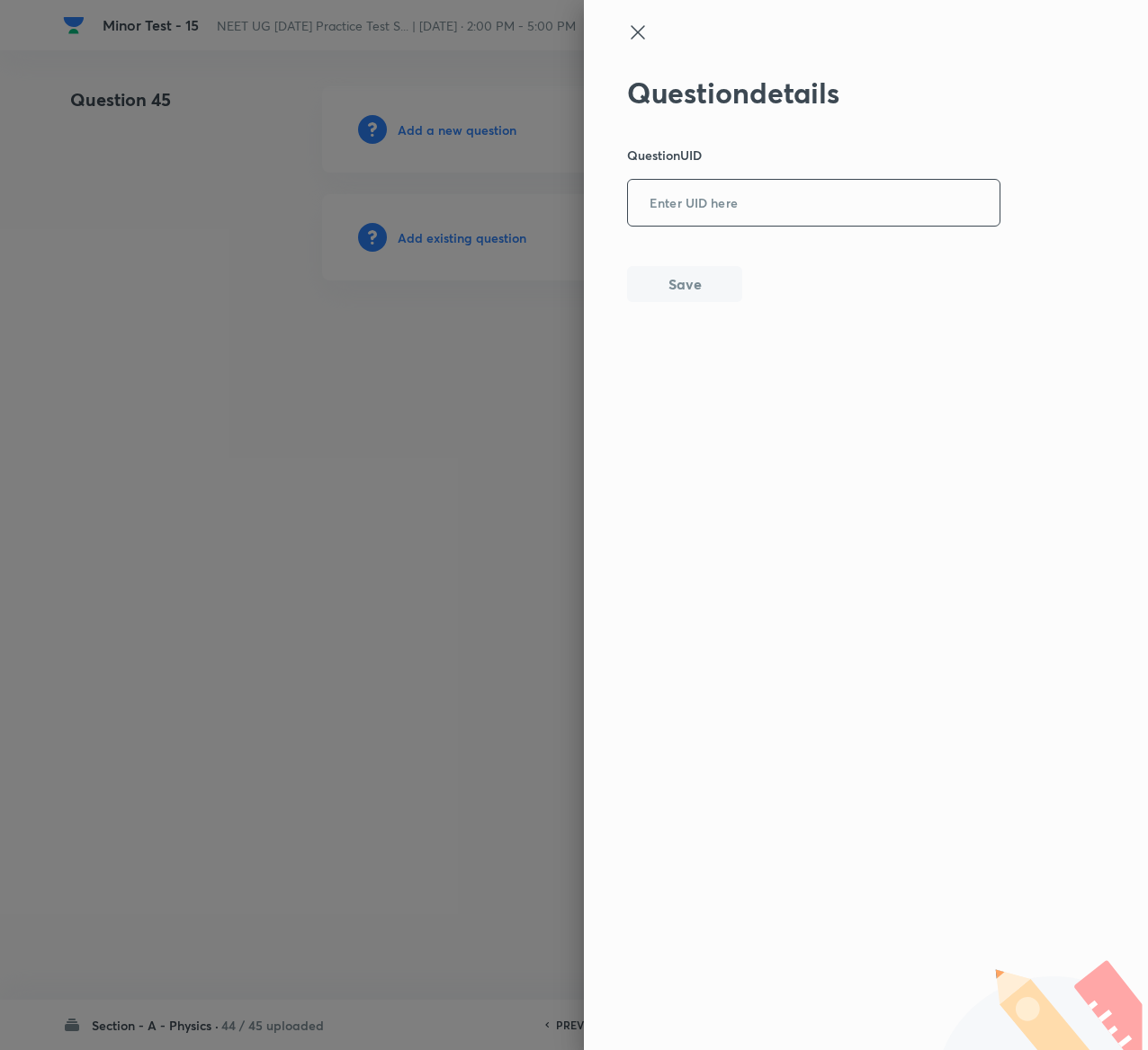
click at [773, 202] on input "text" at bounding box center [814, 203] width 372 height 44
paste input "ZWED2"
click at [720, 287] on button "Save" at bounding box center [684, 282] width 115 height 36
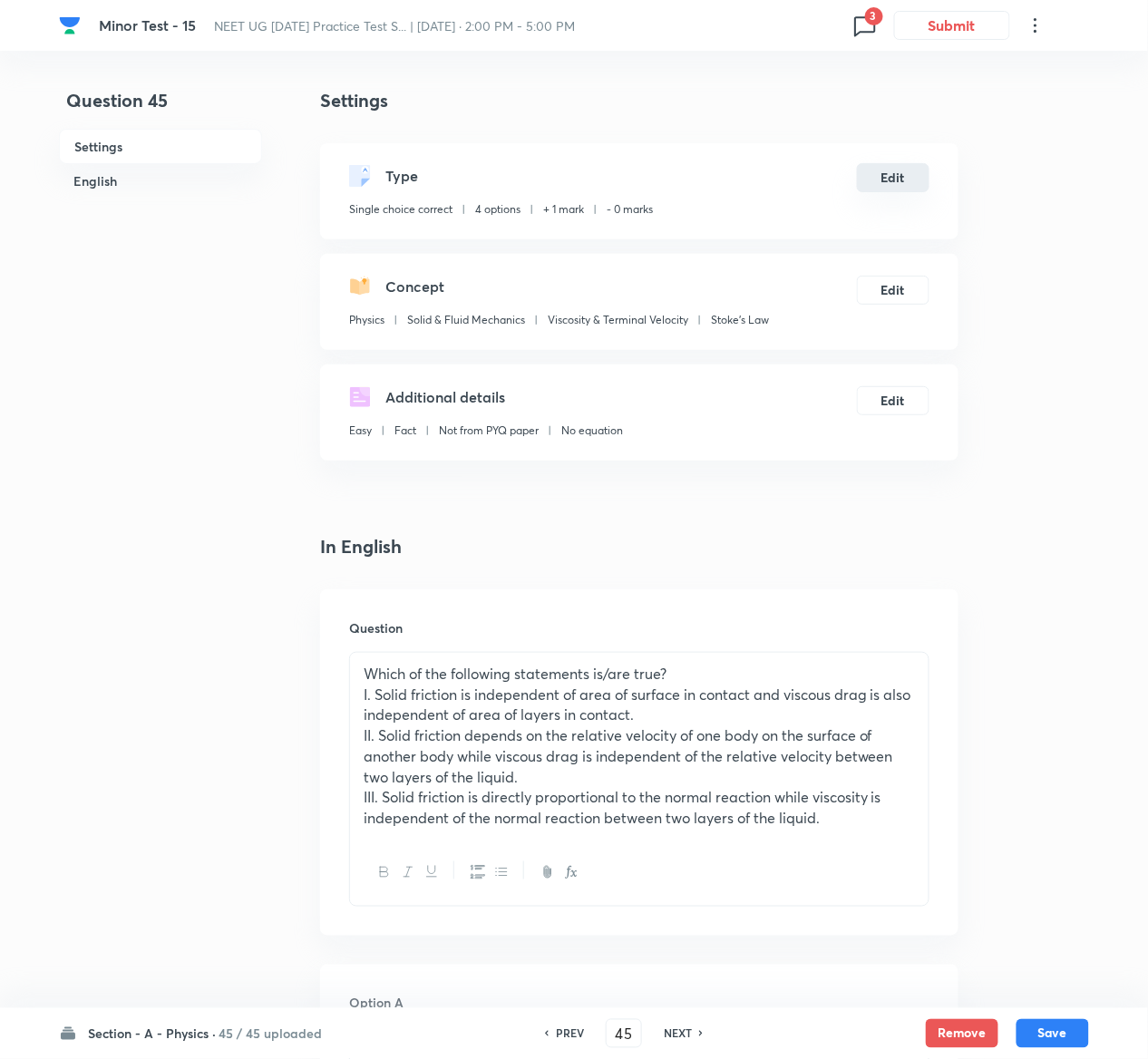
click at [894, 169] on button "Edit" at bounding box center [893, 177] width 72 height 29
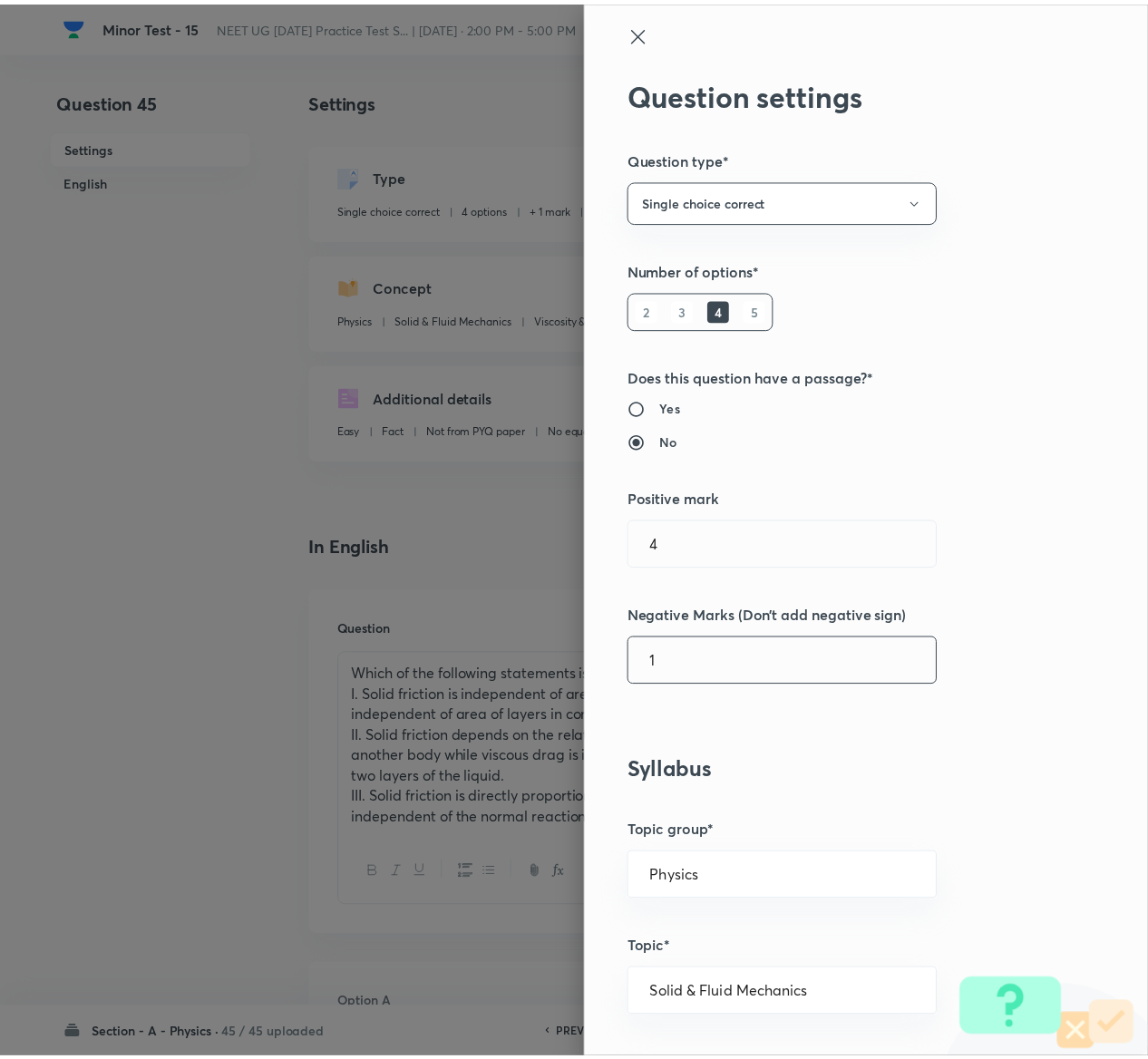
scroll to position [1416, 0]
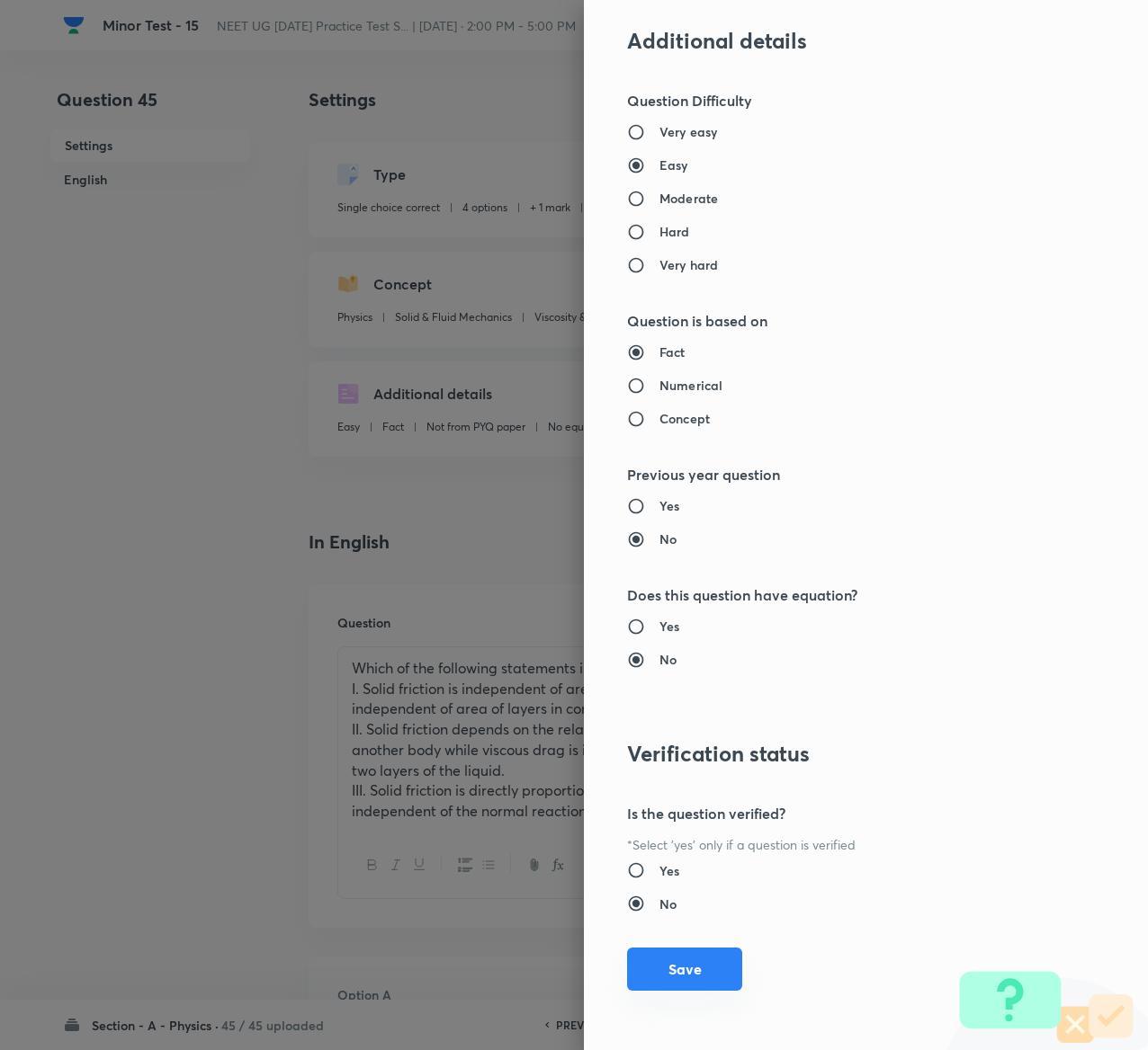
click at [648, 970] on button "Save" at bounding box center [684, 969] width 115 height 43
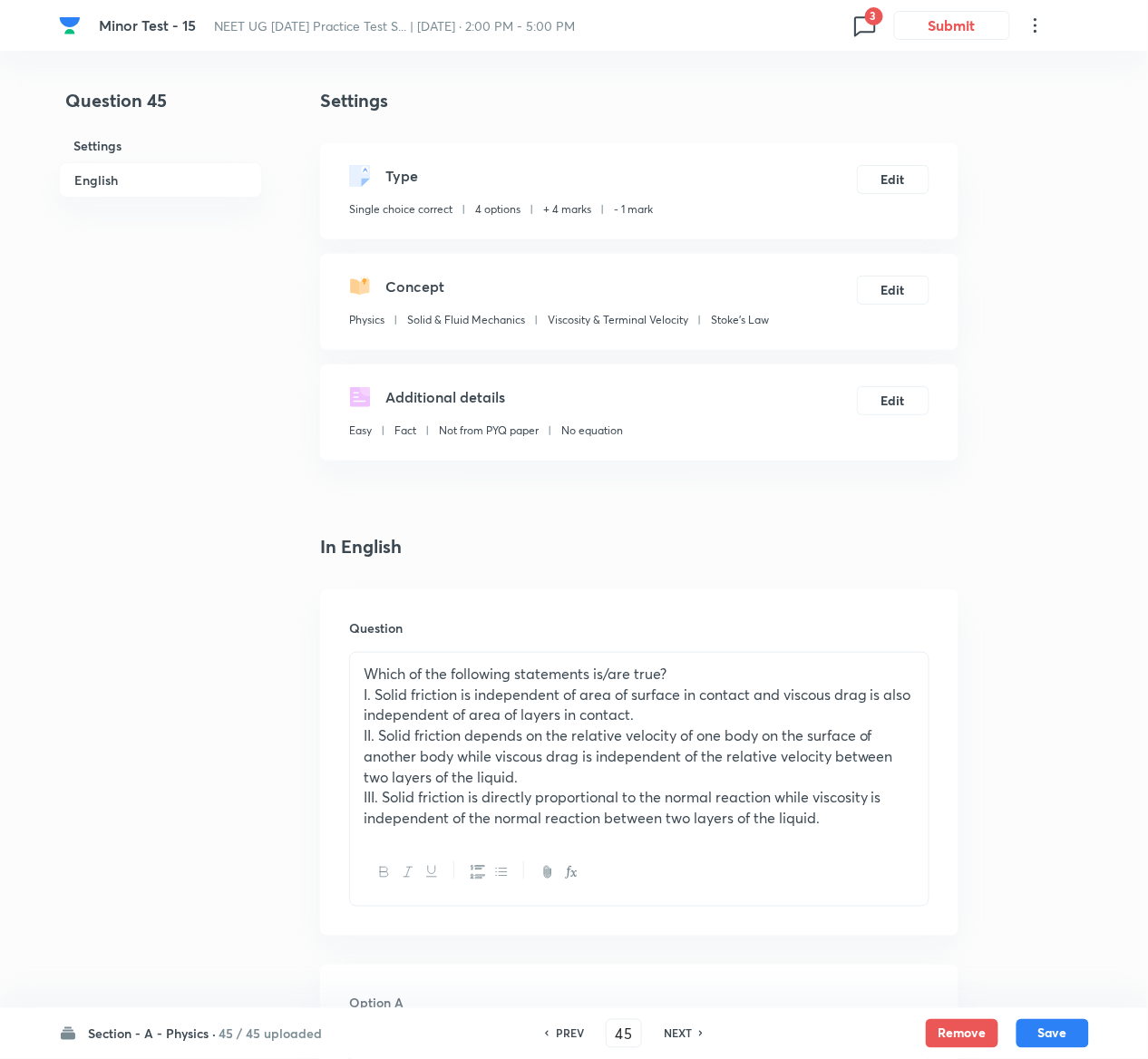
scroll to position [1619, 0]
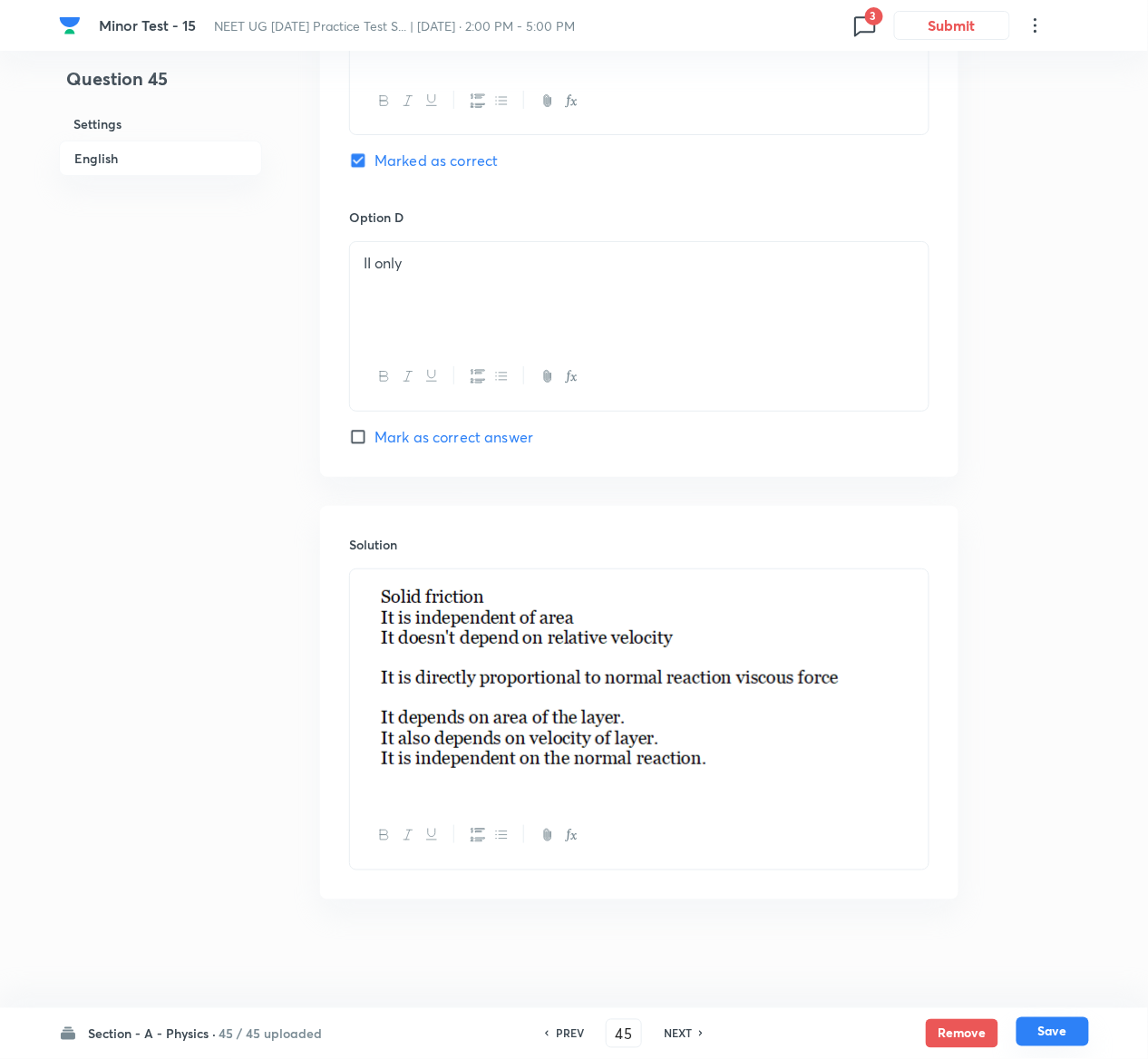
click at [1079, 1022] on button "Save" at bounding box center [1052, 1031] width 72 height 29
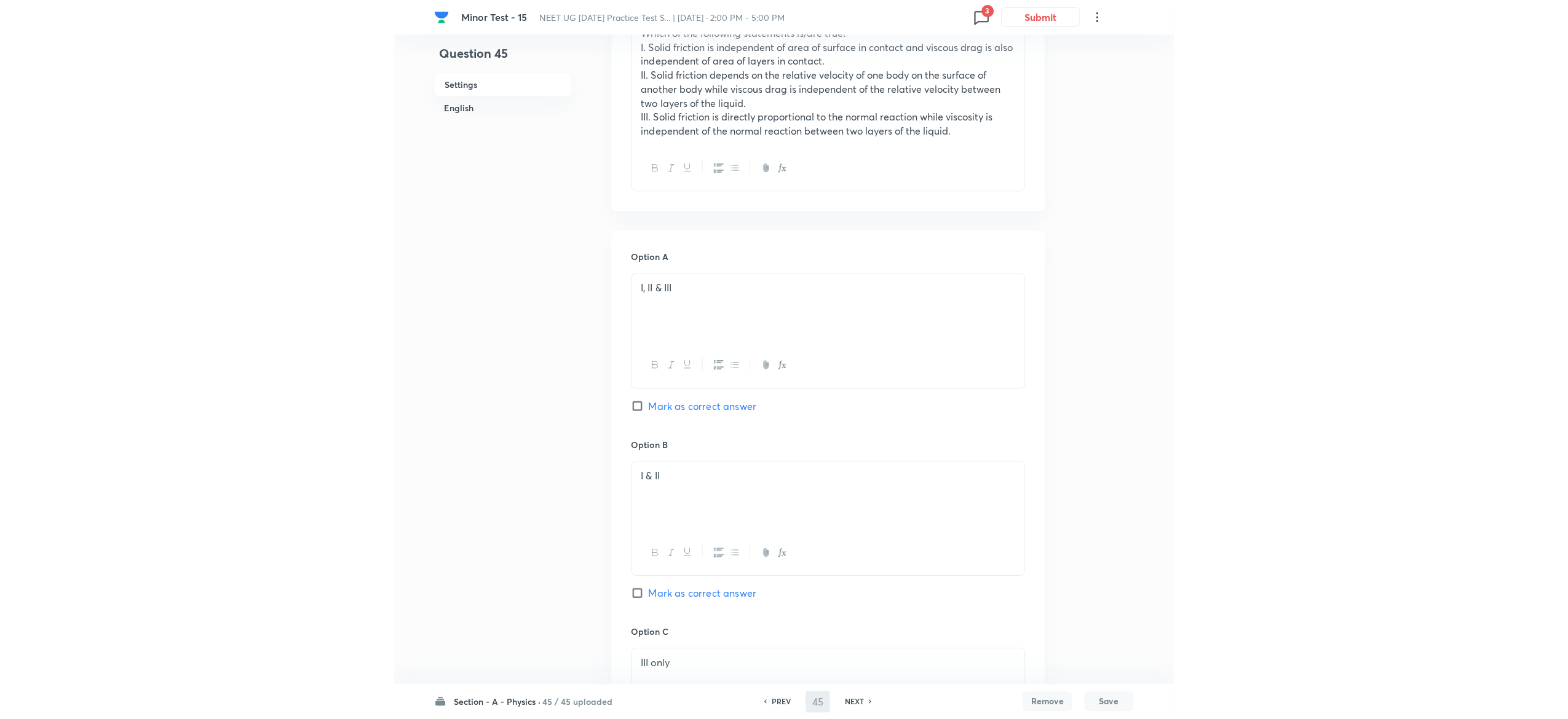
scroll to position [0, 0]
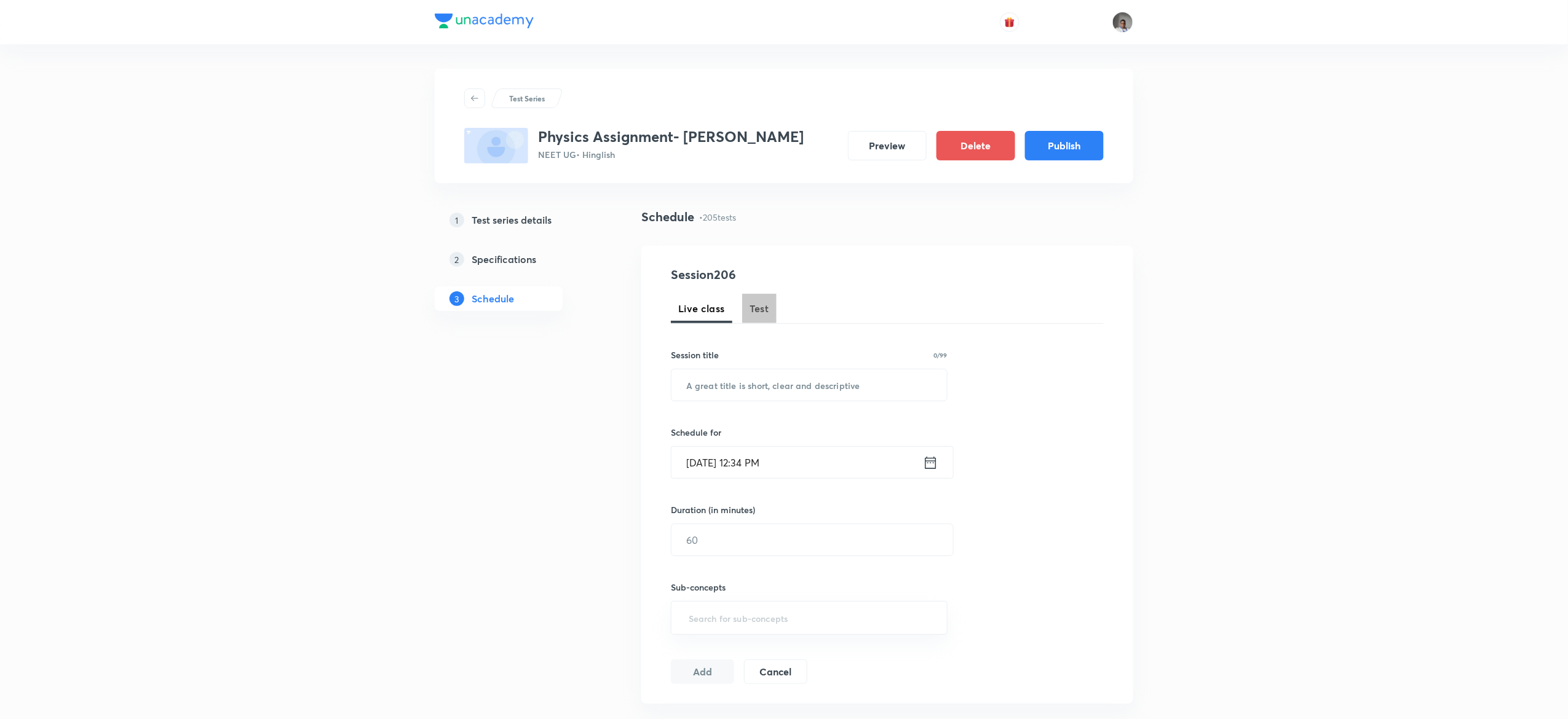
click at [763, 304] on span "Test" at bounding box center [759, 308] width 20 height 14
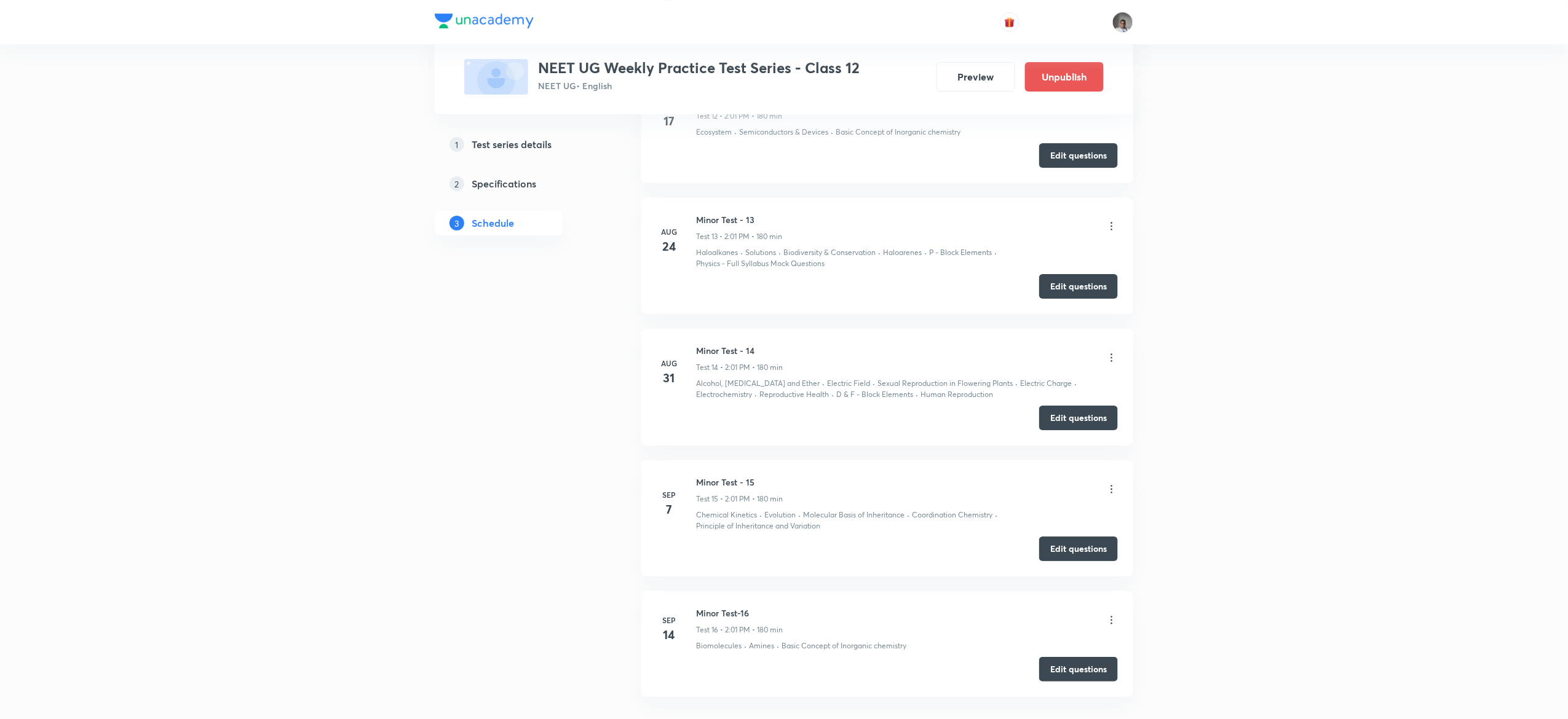
scroll to position [2078, 0]
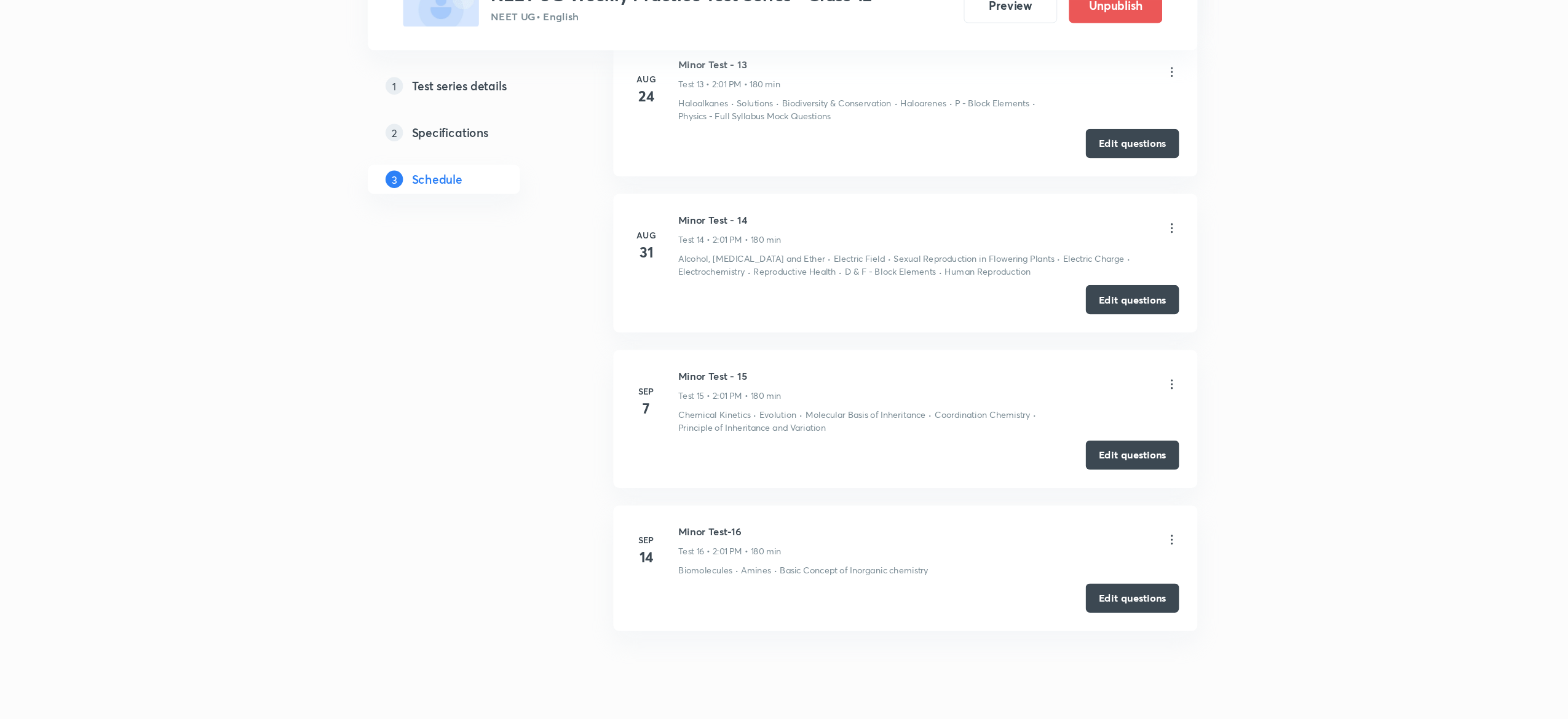
scroll to position [2071, 0]
click at [1111, 393] on icon at bounding box center [1112, 396] width 13 height 13
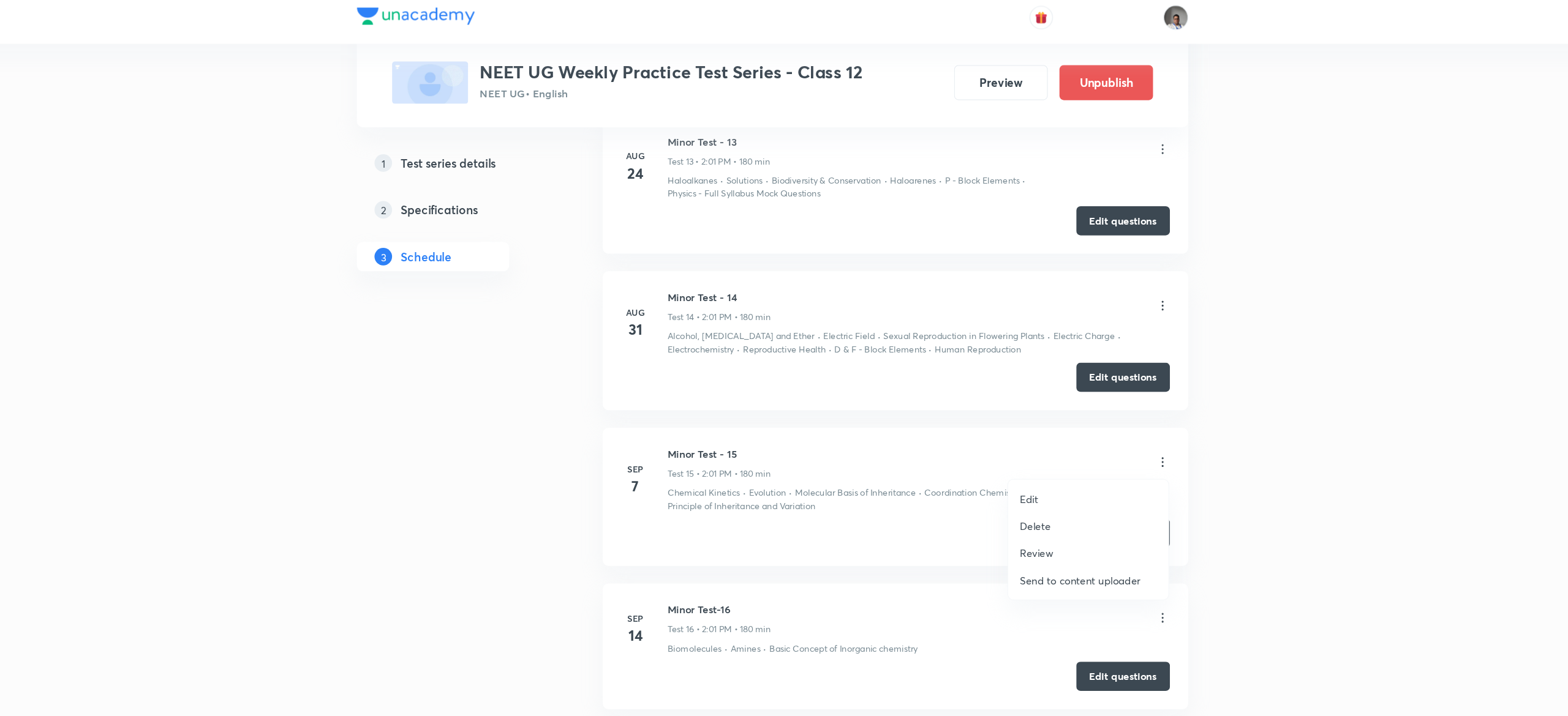
click at [1107, 325] on div at bounding box center [784, 358] width 1568 height 716
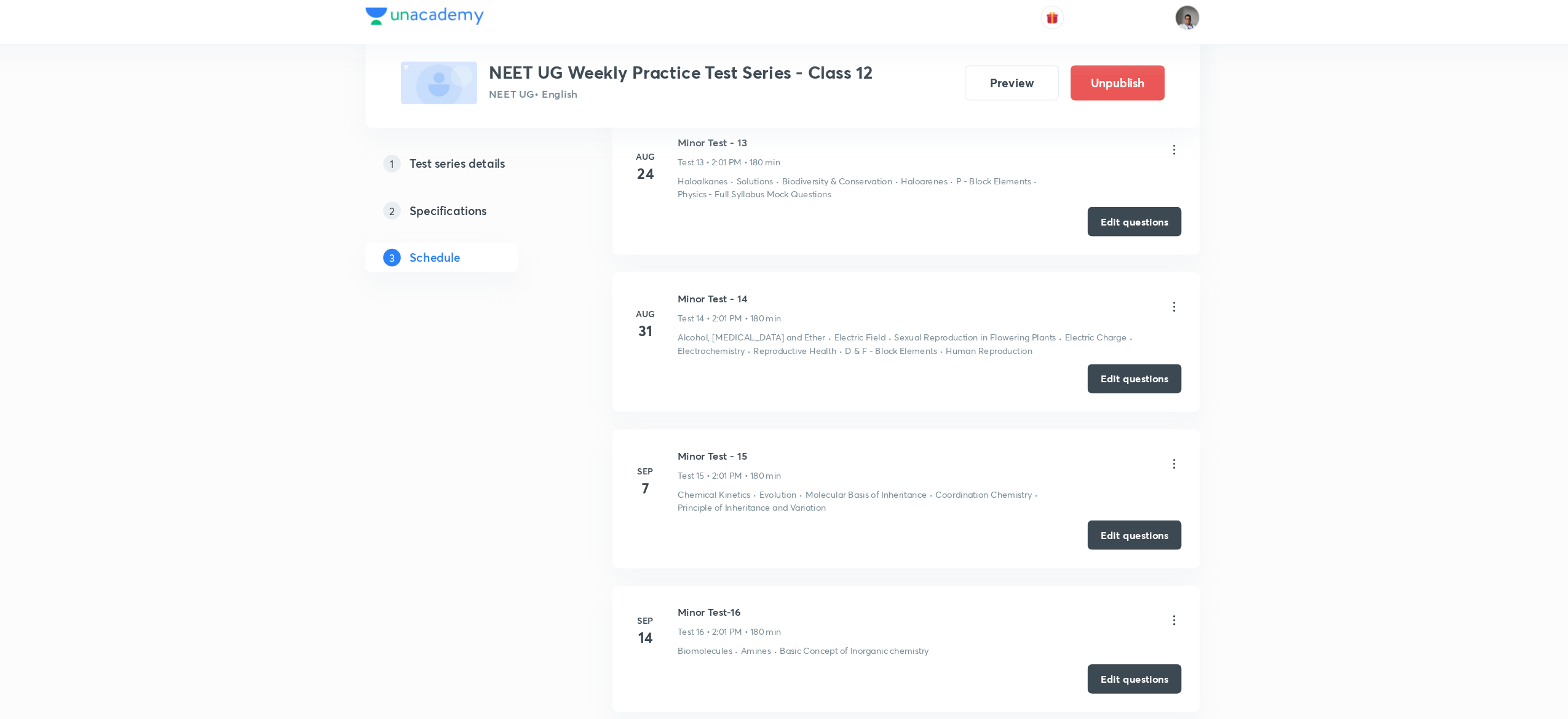
click at [1108, 393] on icon at bounding box center [1112, 396] width 13 height 13
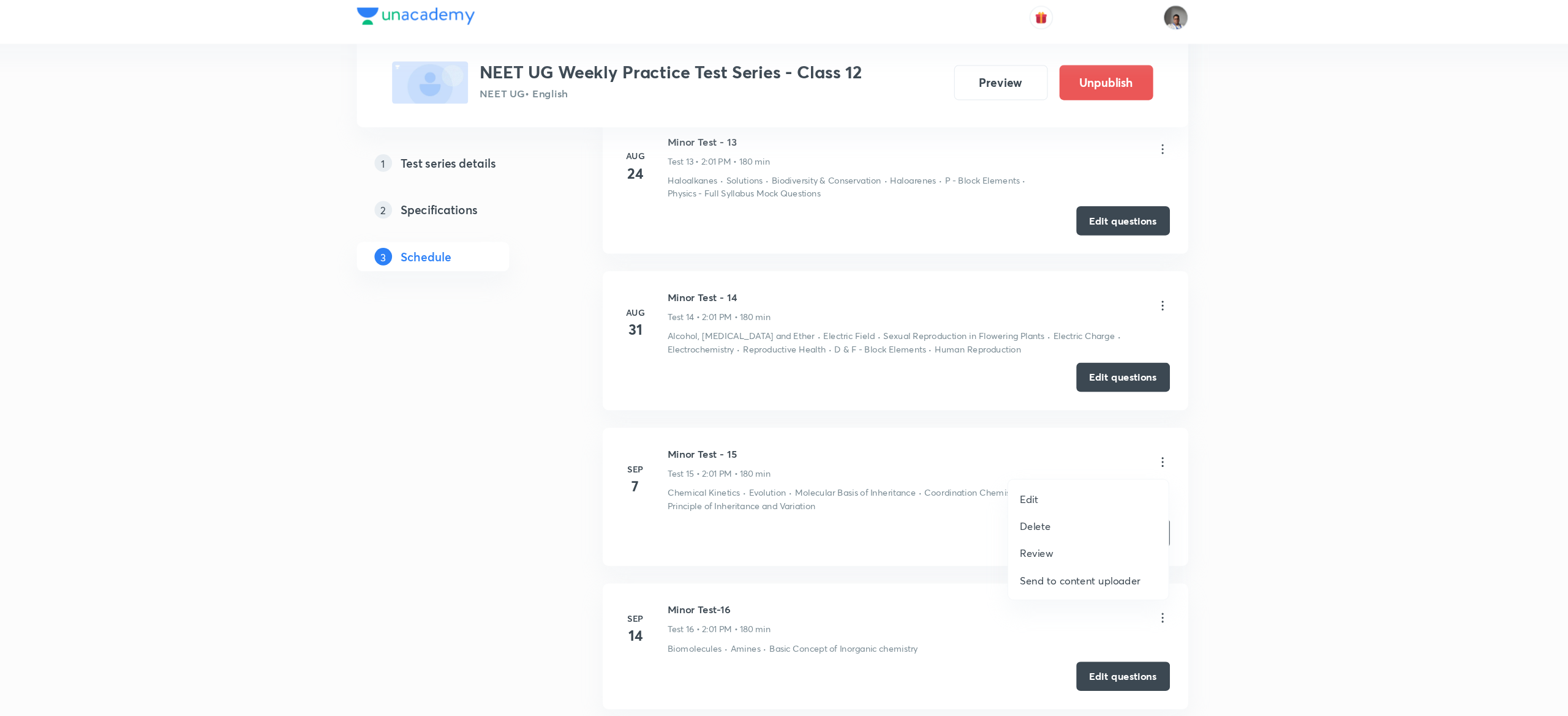
click at [997, 423] on li "Edit" at bounding box center [1039, 425] width 134 height 23
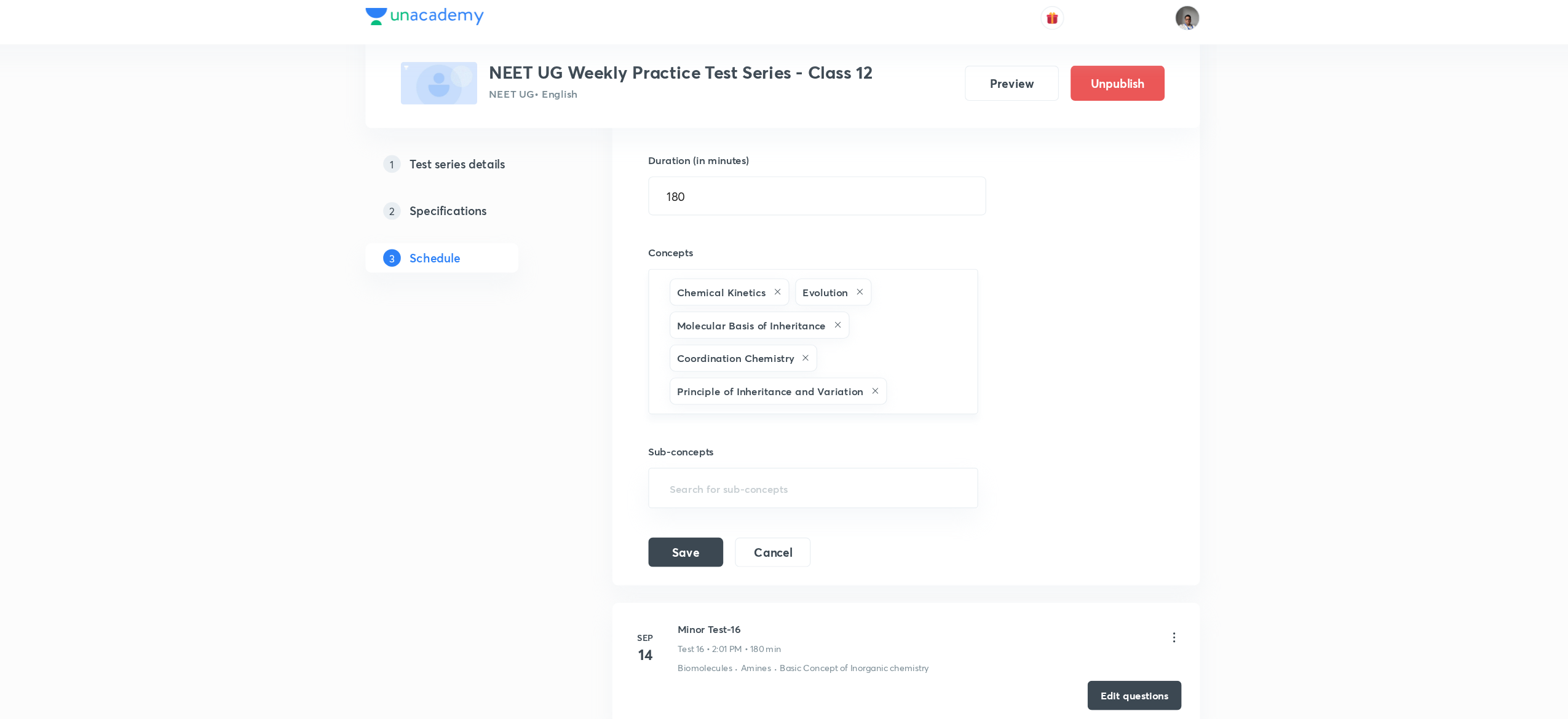
click at [938, 337] on div "Chemical Kinetics Evolution Molecular Basis of Inheritance Coordination Chemist…" at bounding box center [809, 293] width 276 height 121
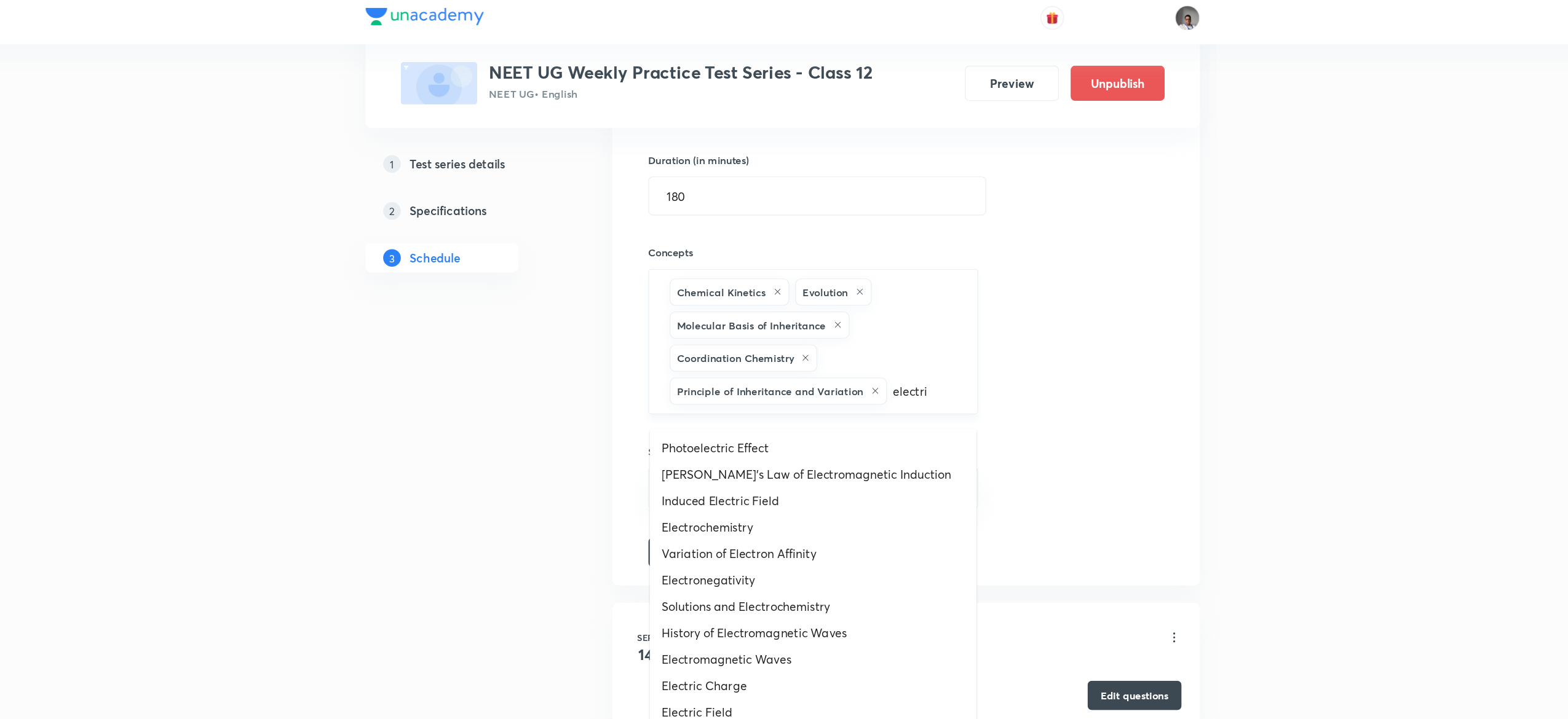
type input "electric"
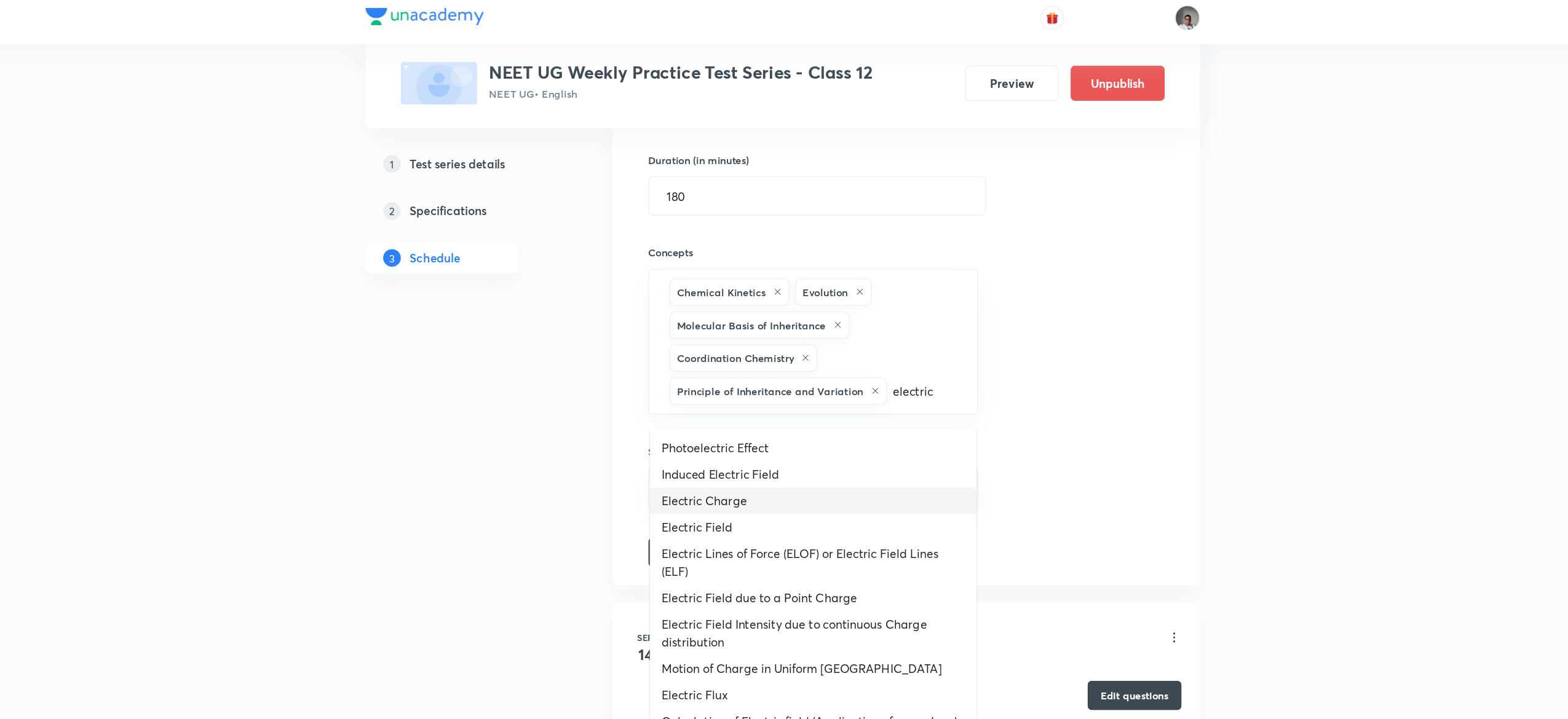
click at [827, 425] on li "Electric Charge" at bounding box center [809, 426] width 274 height 22
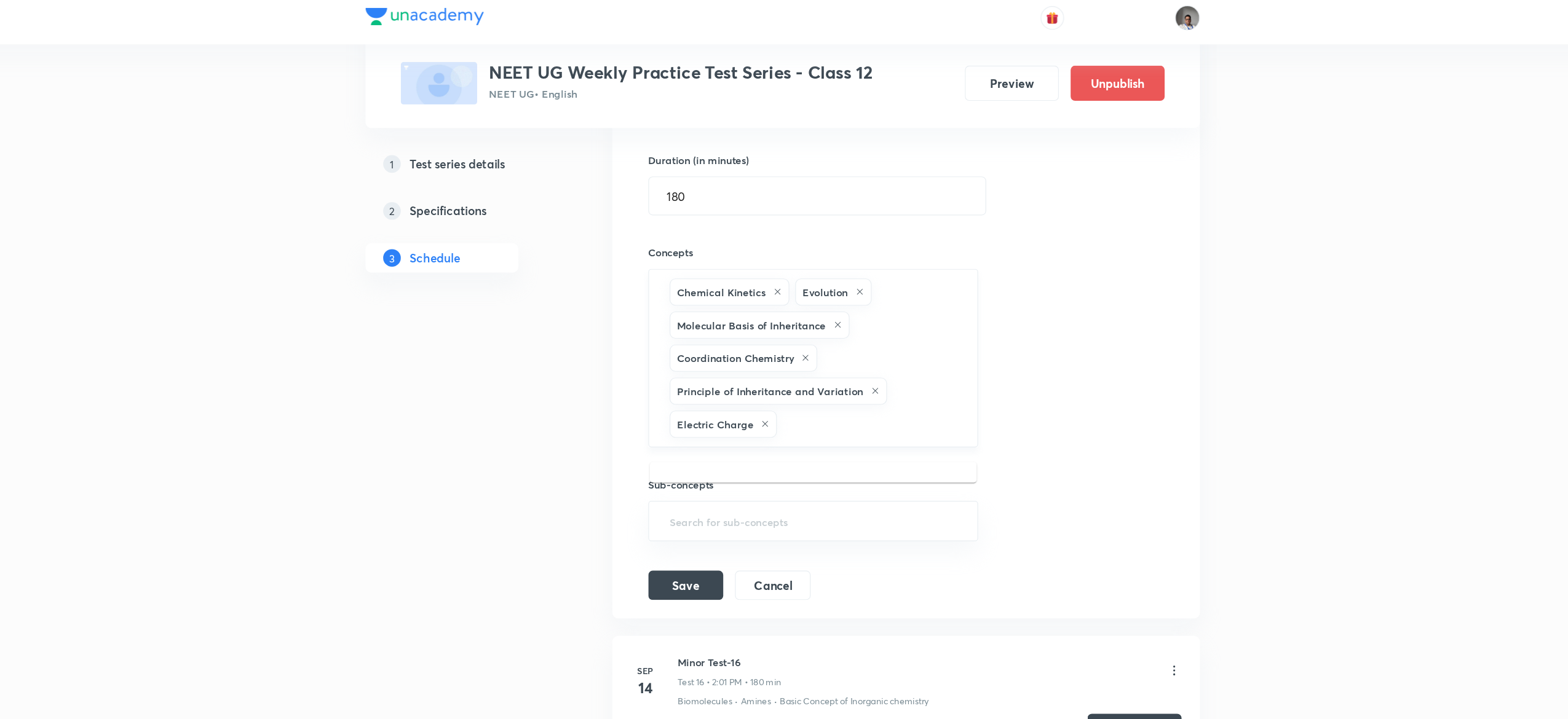
click at [843, 374] on input "text" at bounding box center [856, 362] width 150 height 23
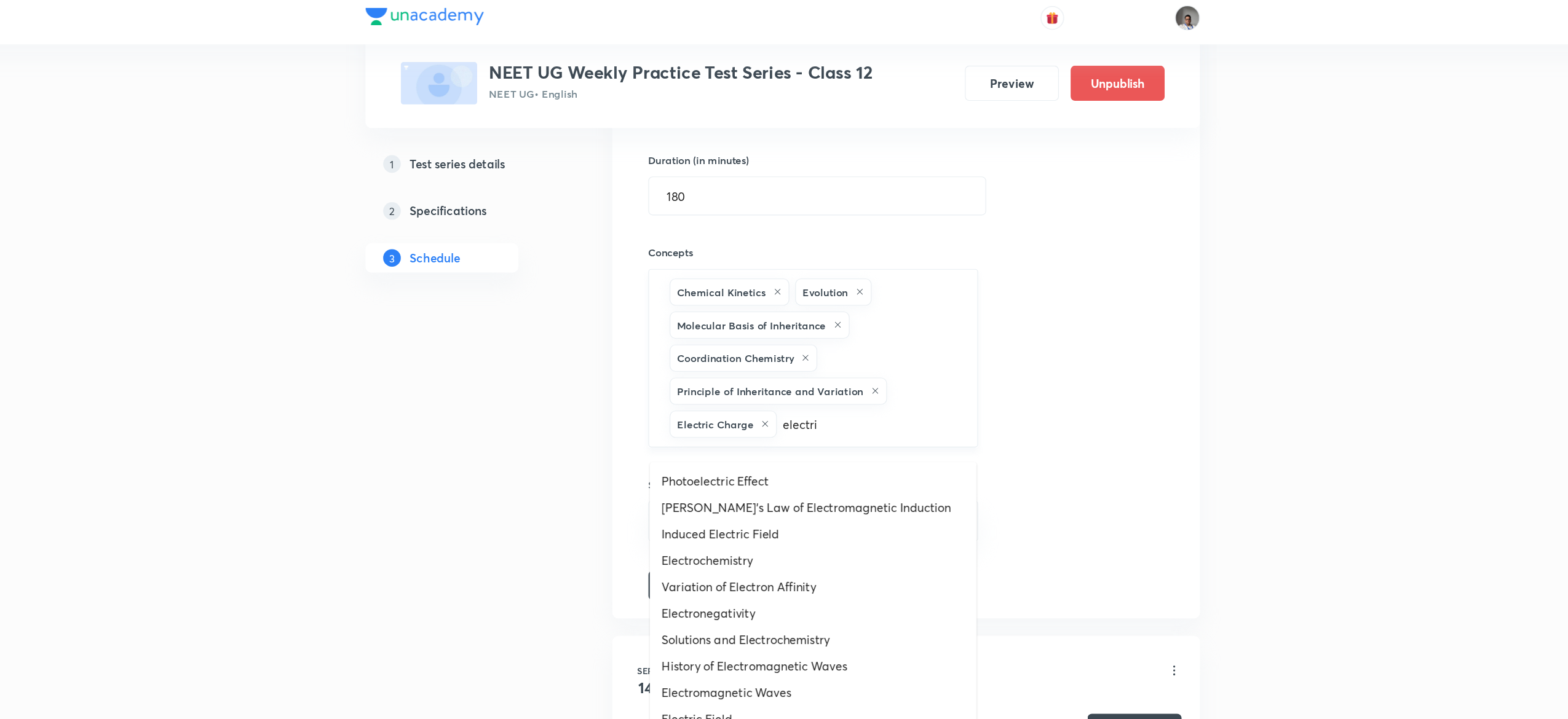
type input "electric"
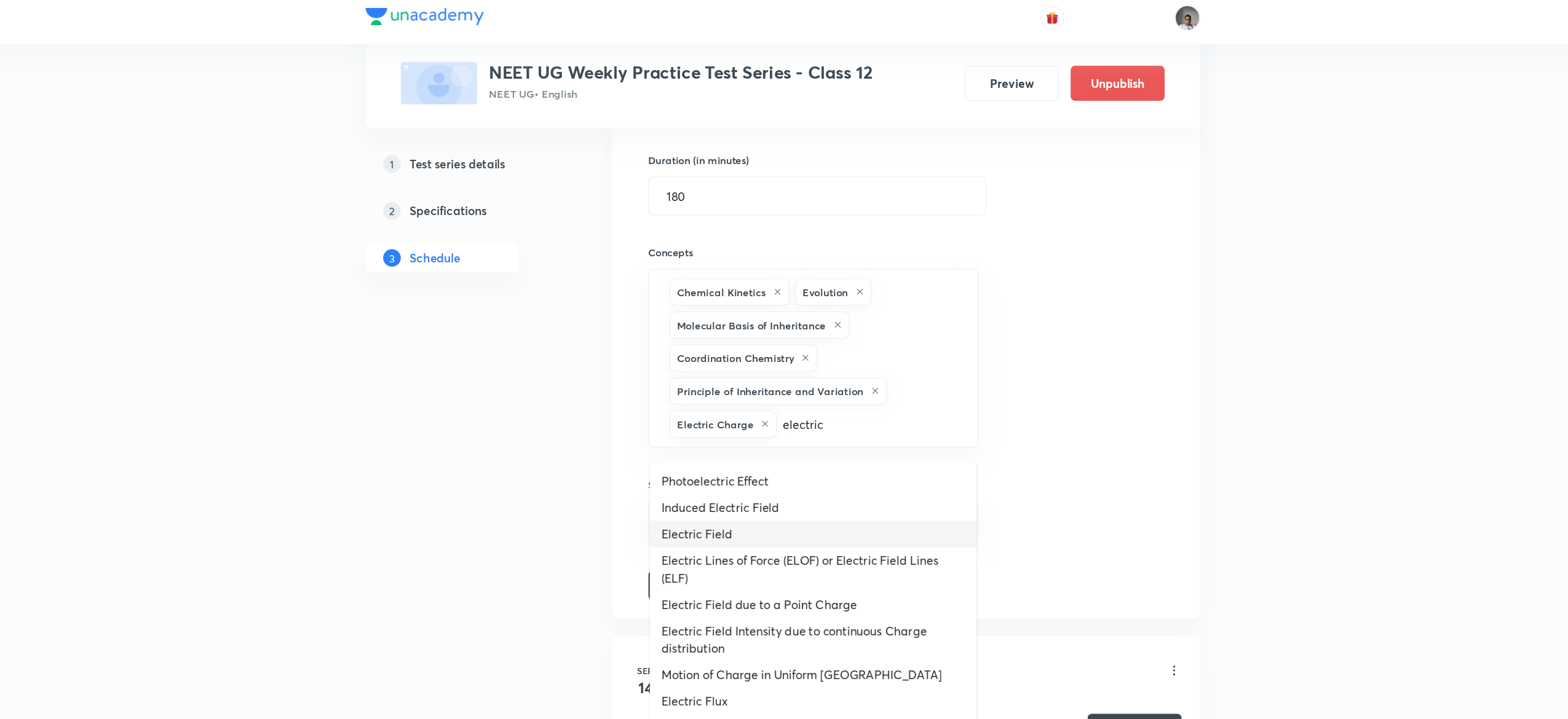
click at [773, 449] on li "Electric Field" at bounding box center [809, 454] width 274 height 22
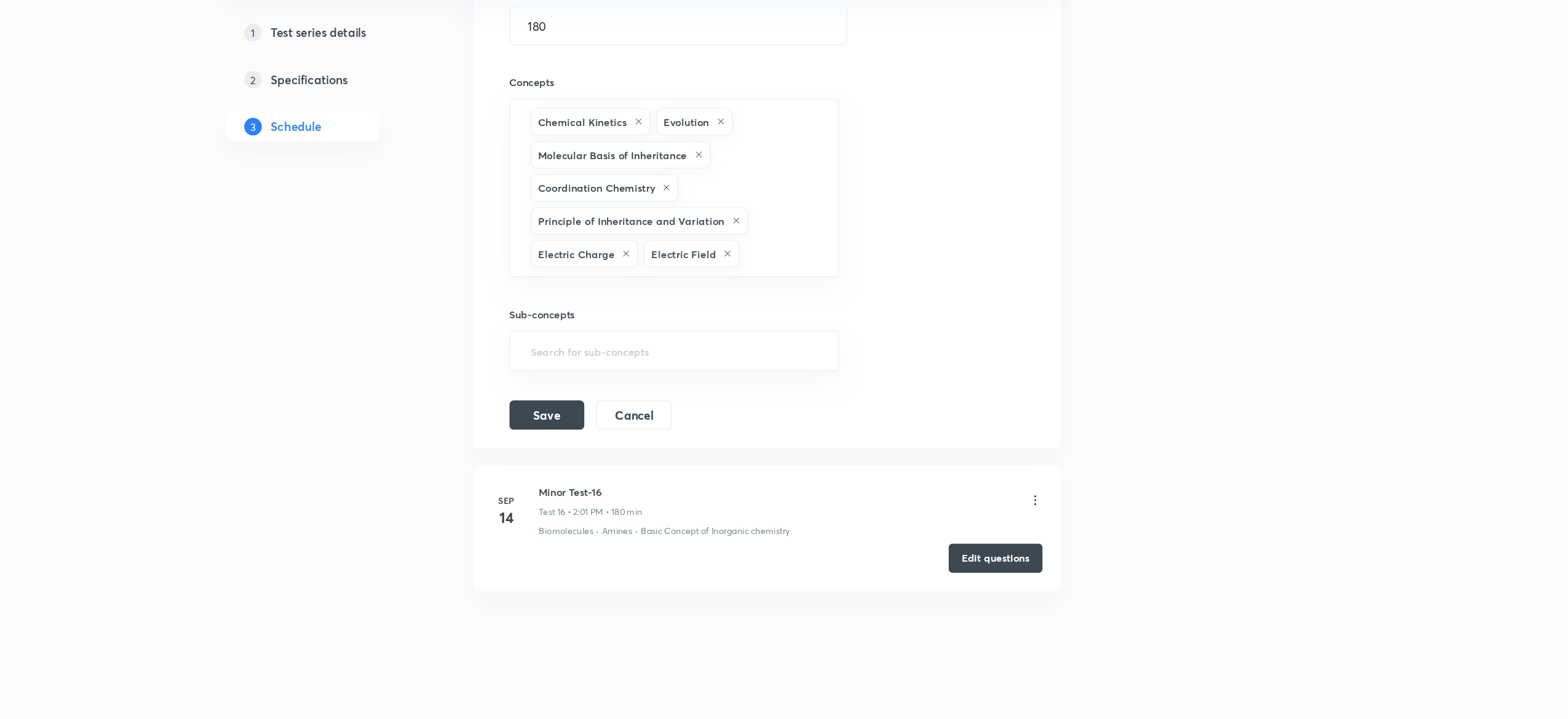
scroll to position [2106, 0]
click at [695, 473] on button "Save" at bounding box center [703, 460] width 63 height 25
click at [695, 474] on button "Save" at bounding box center [703, 462] width 63 height 25
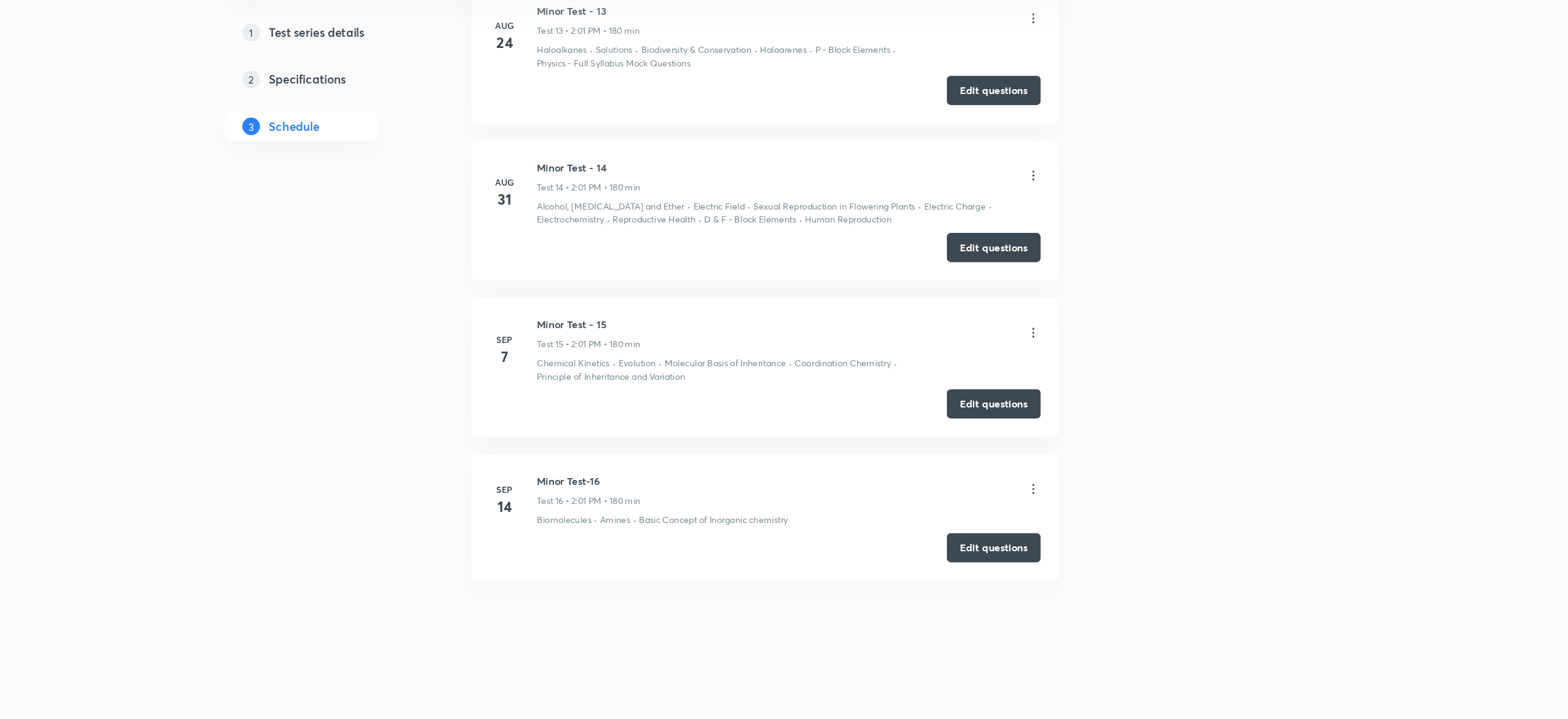
scroll to position [1663, 0]
